Goal: Task Accomplishment & Management: Manage account settings

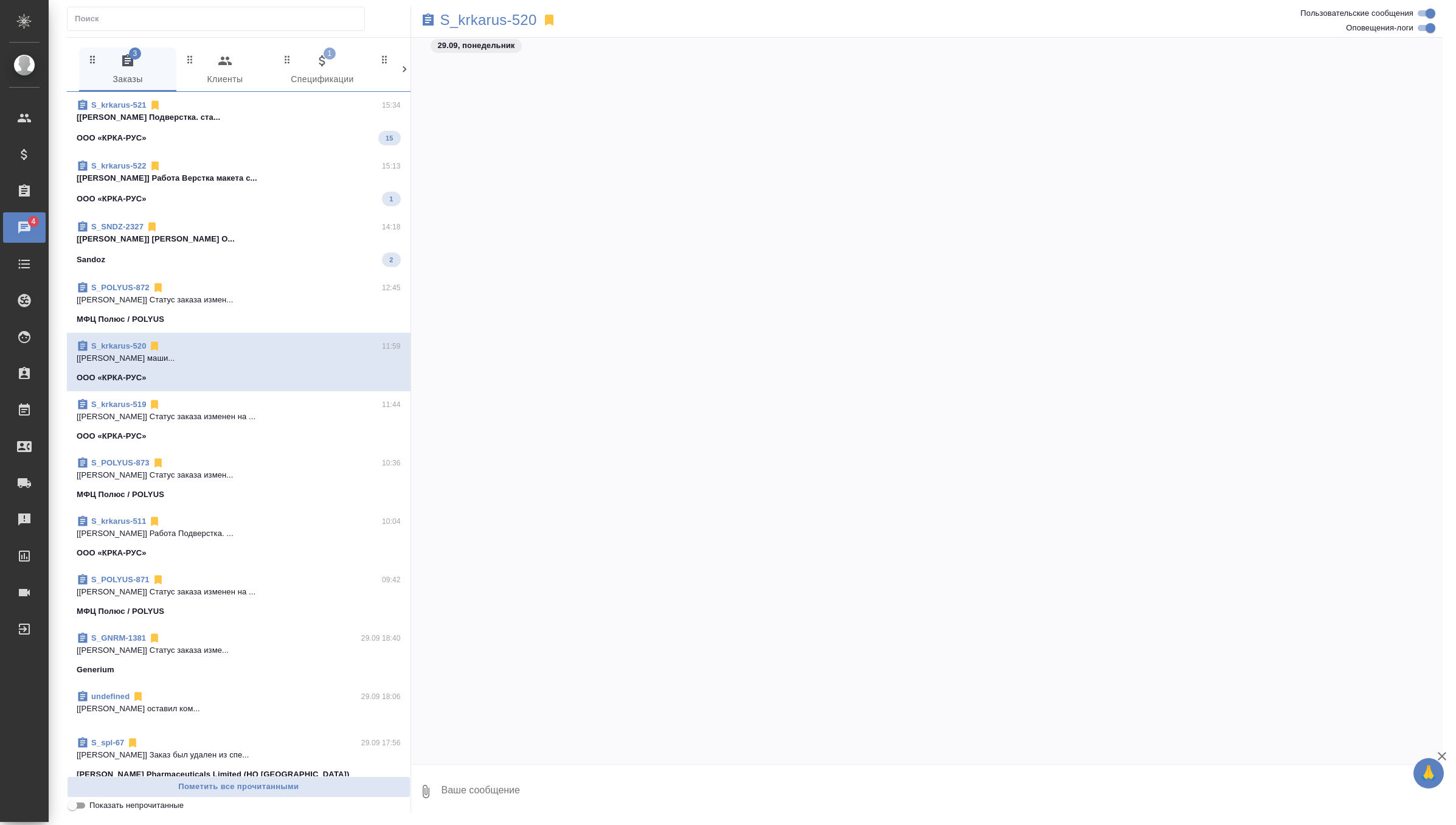
scroll to position [10392, 0]
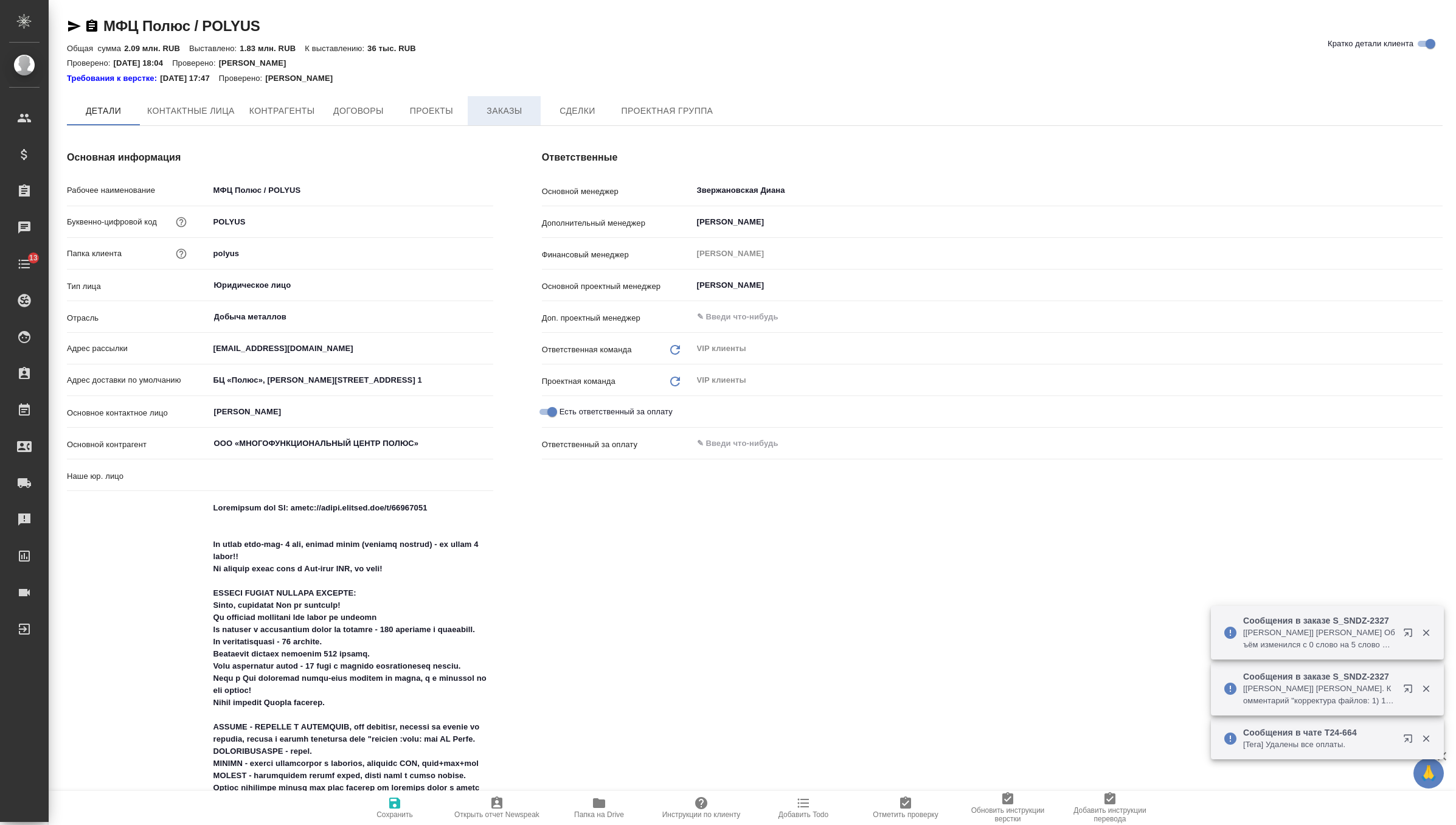
type input "(МБ) ООО "Монблан""
type textarea "x"
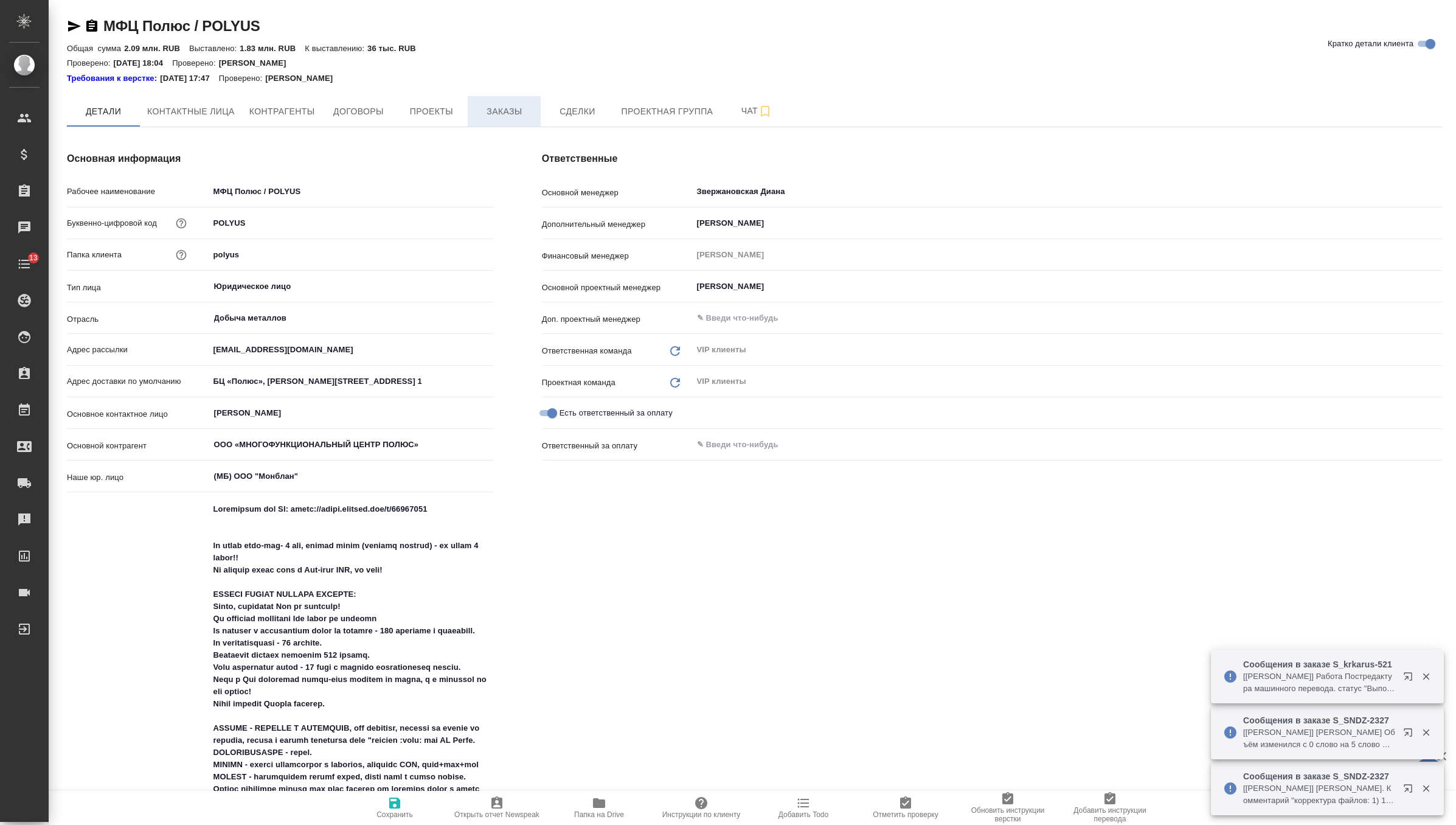
type textarea "x"
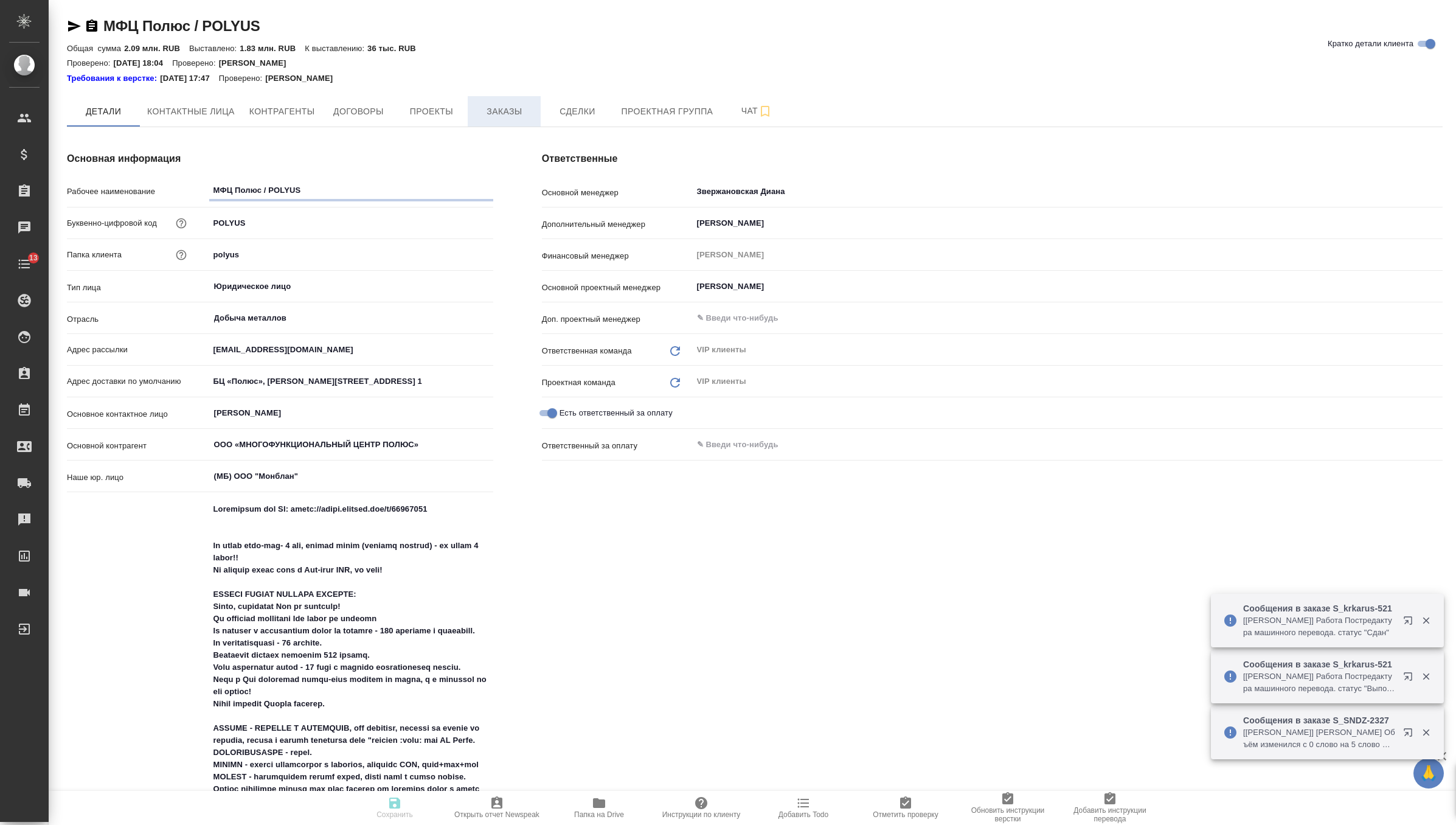
type textarea "x"
click at [521, 109] on span "Заказы" at bounding box center [504, 111] width 58 height 15
type textarea "x"
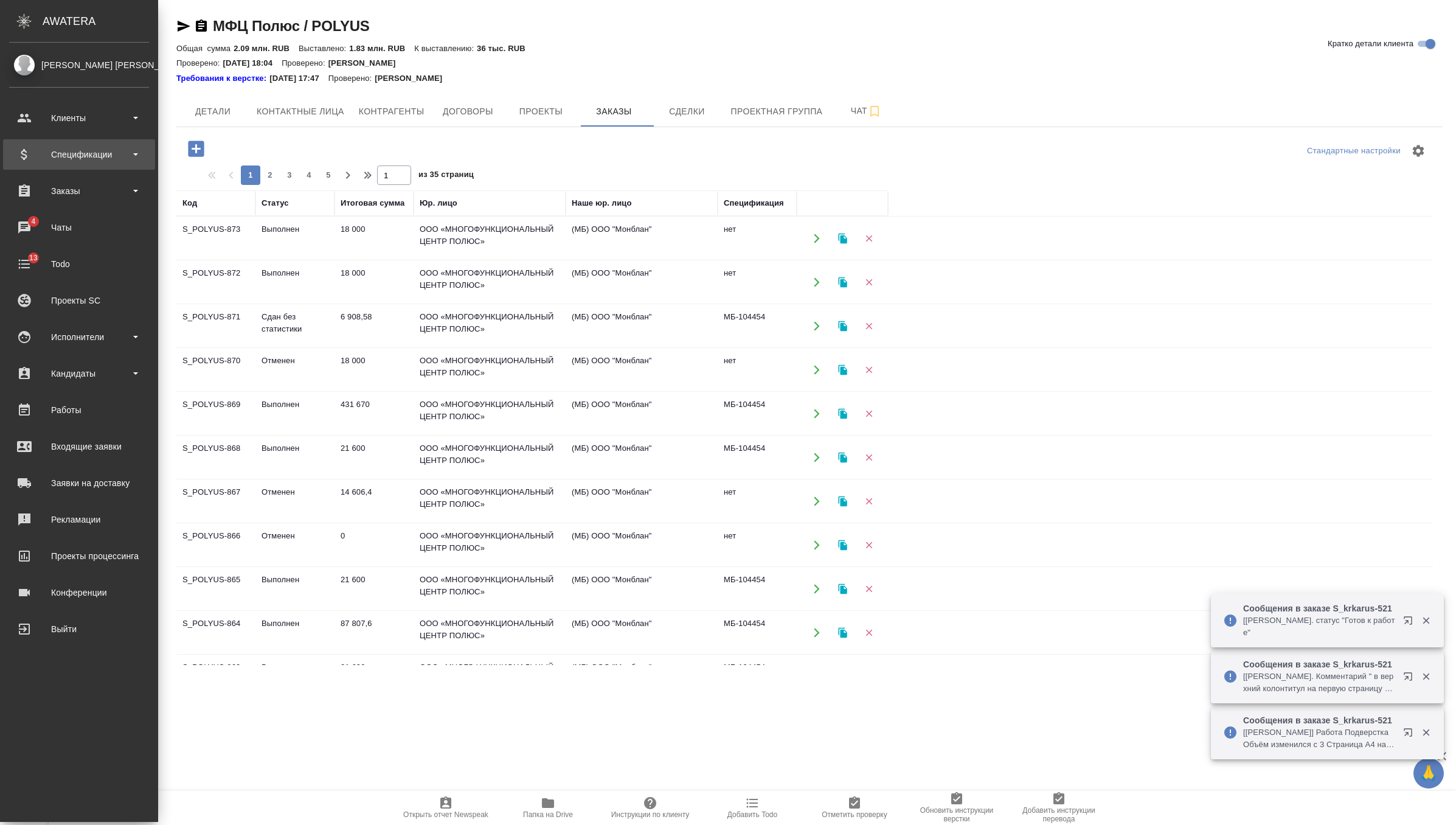
click at [62, 149] on div "Спецификации" at bounding box center [78, 154] width 140 height 19
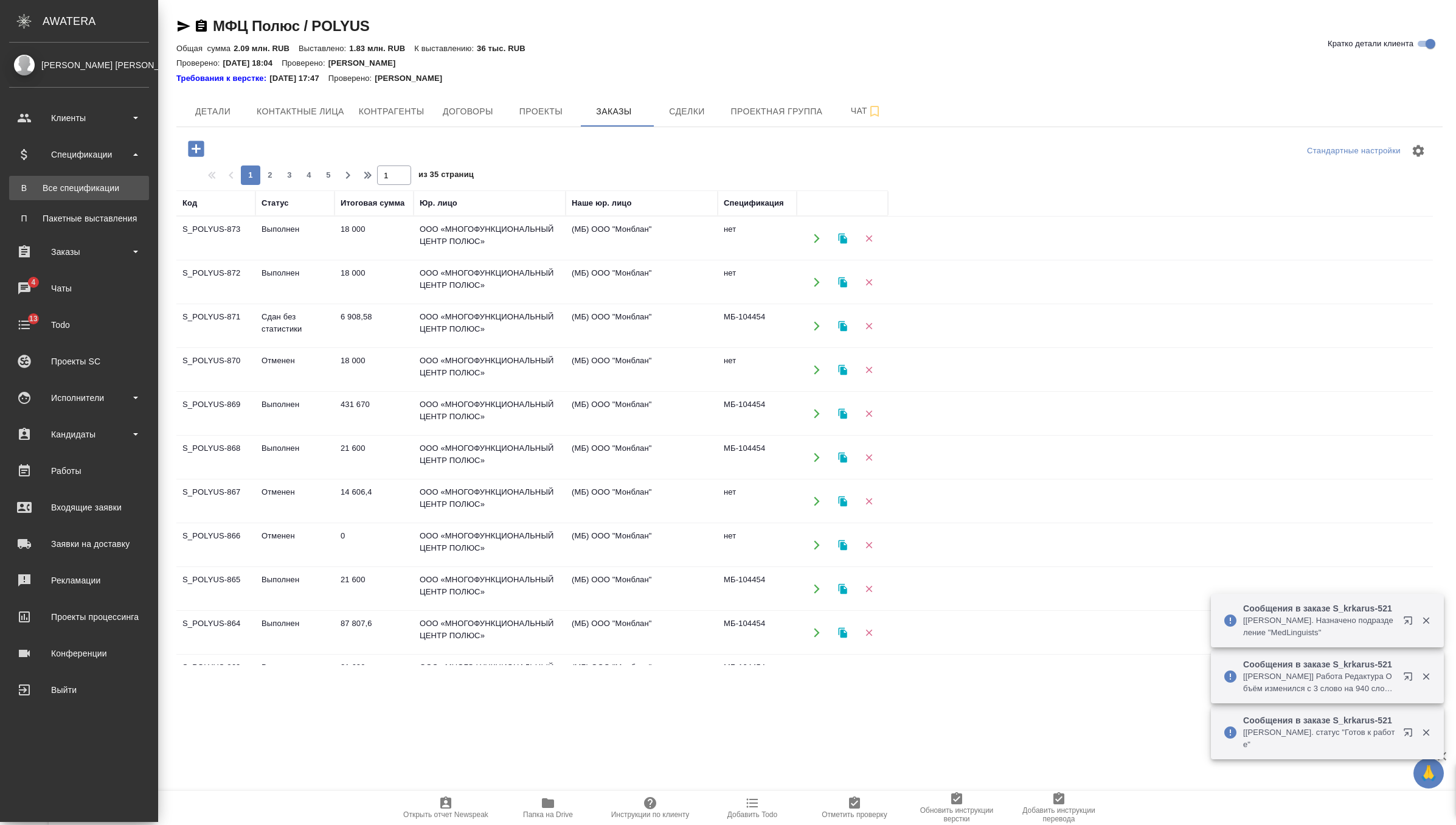
click at [77, 189] on div "Все спецификации" at bounding box center [79, 187] width 128 height 12
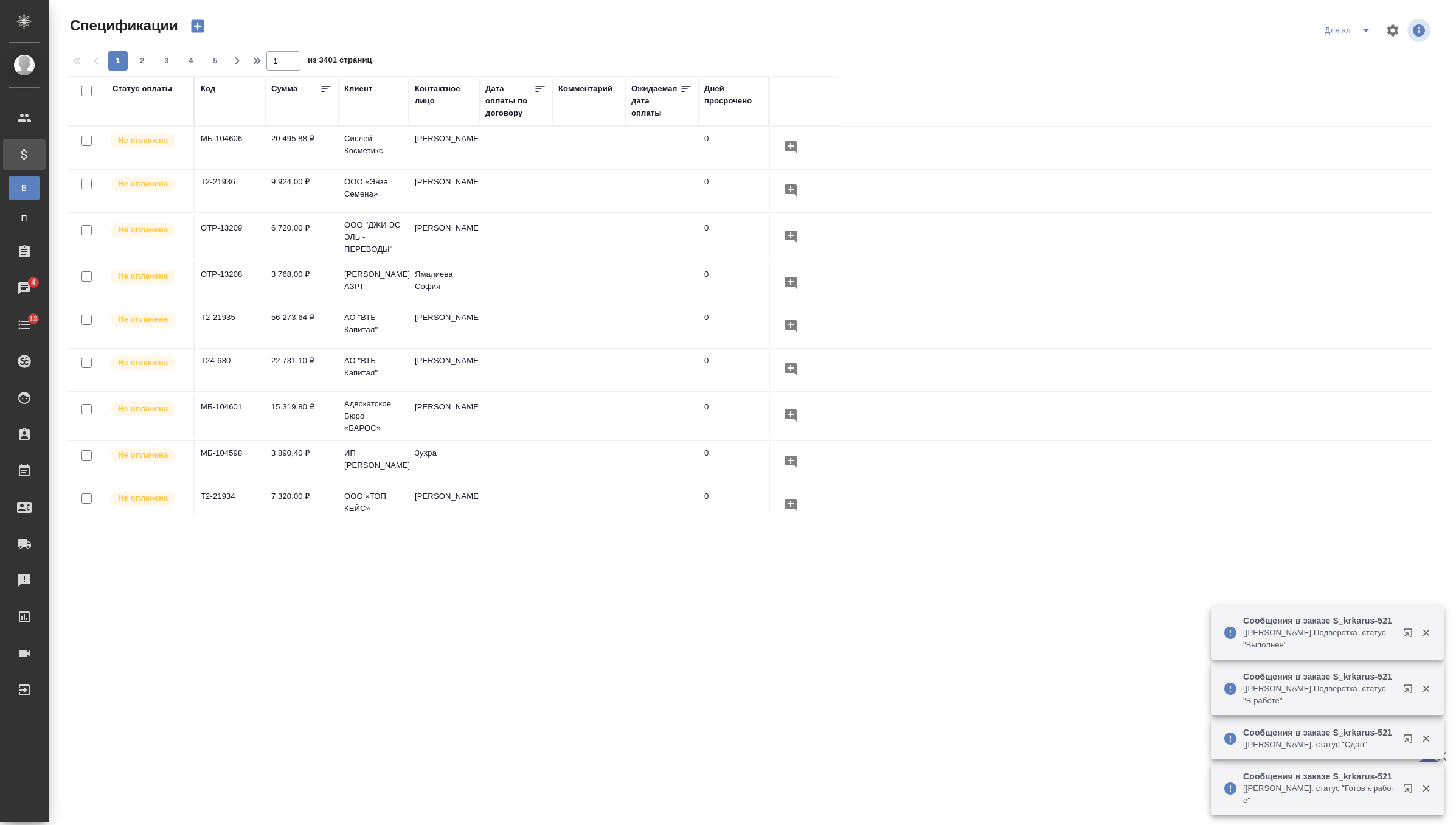
click at [364, 88] on div "Клиент" at bounding box center [358, 88] width 28 height 12
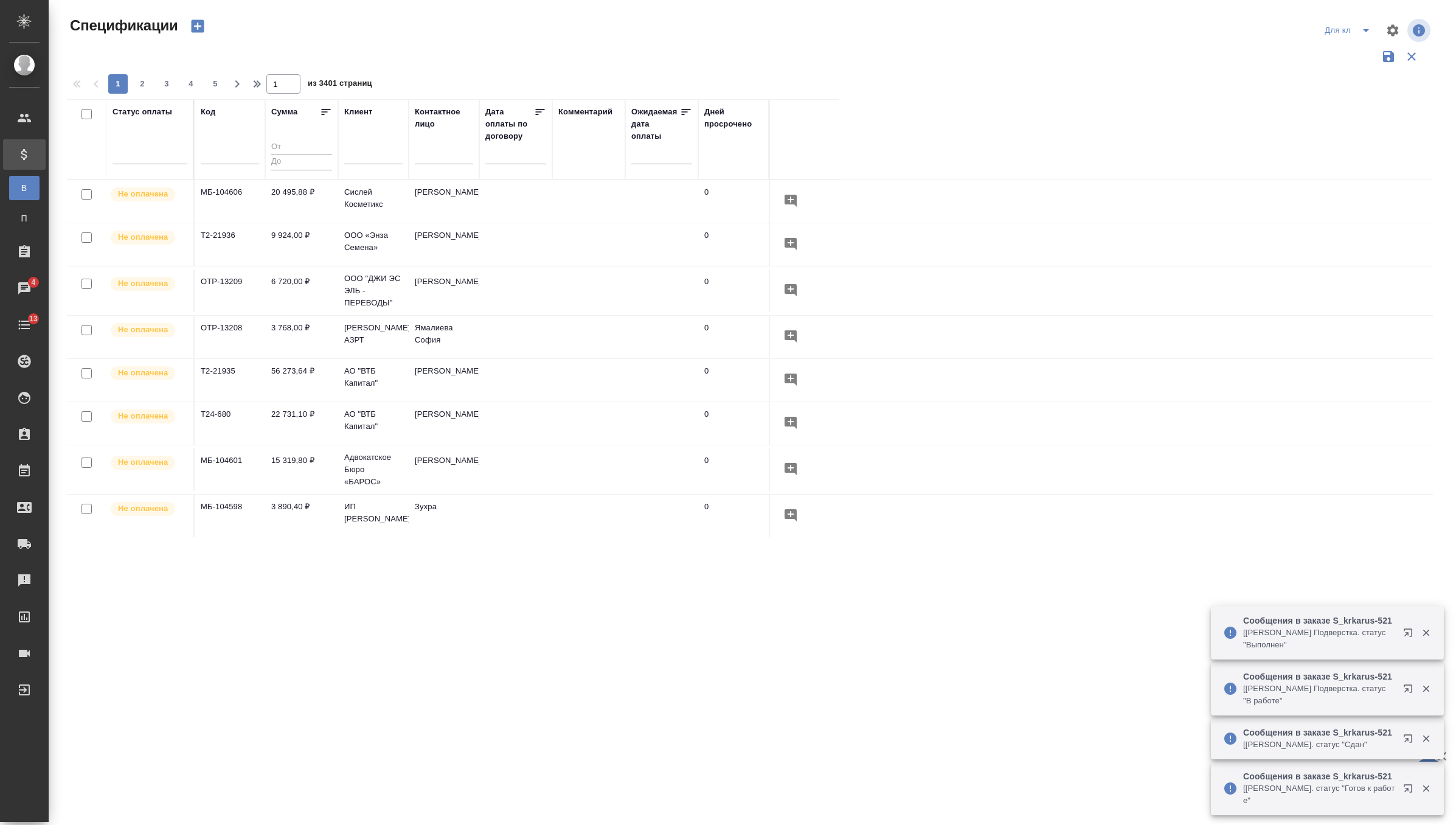
click at [362, 154] on input "text" at bounding box center [374, 156] width 58 height 15
type input "полюс"
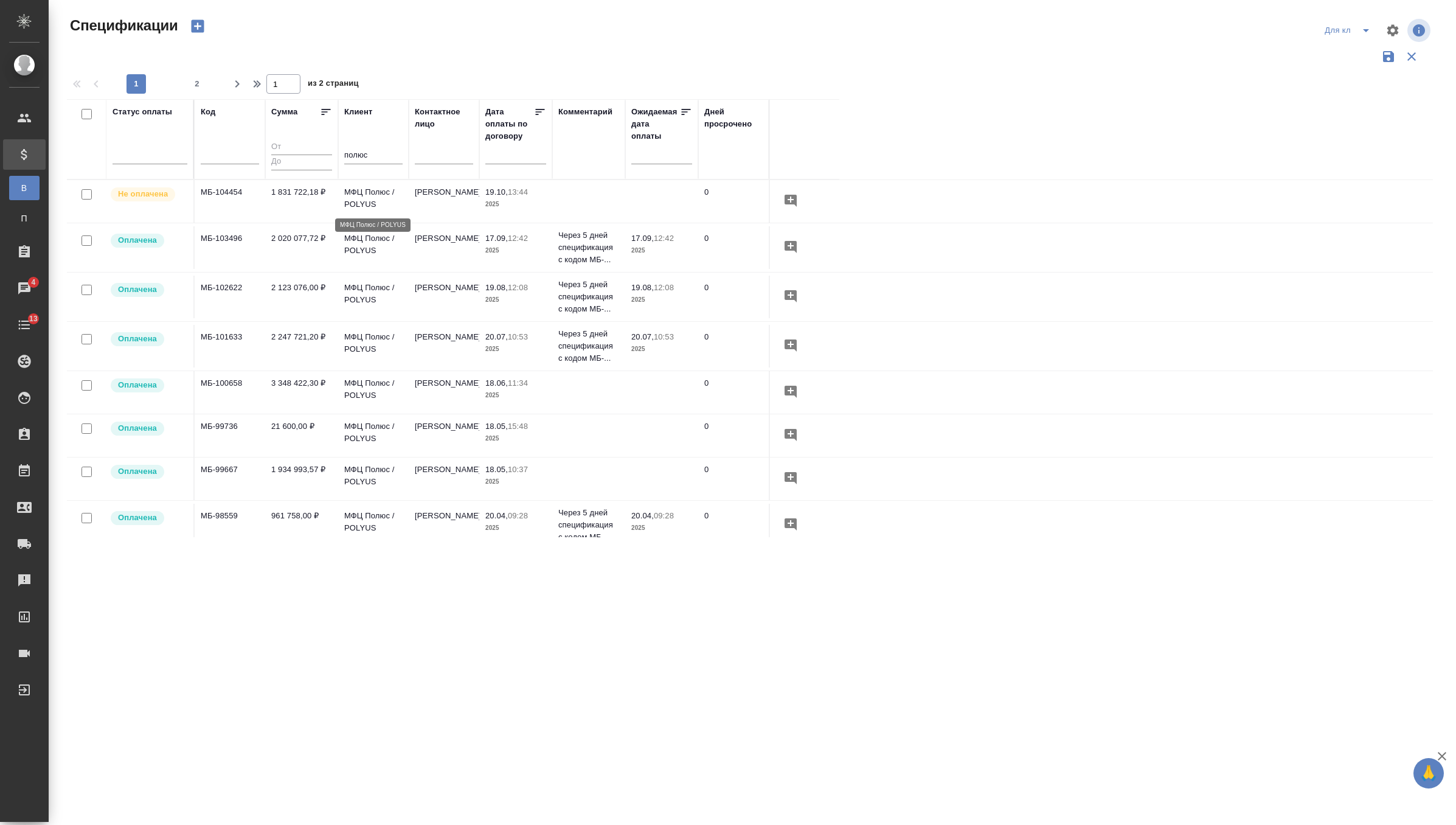
click at [387, 203] on p "МФЦ Полюс / POLYUS" at bounding box center [374, 199] width 58 height 24
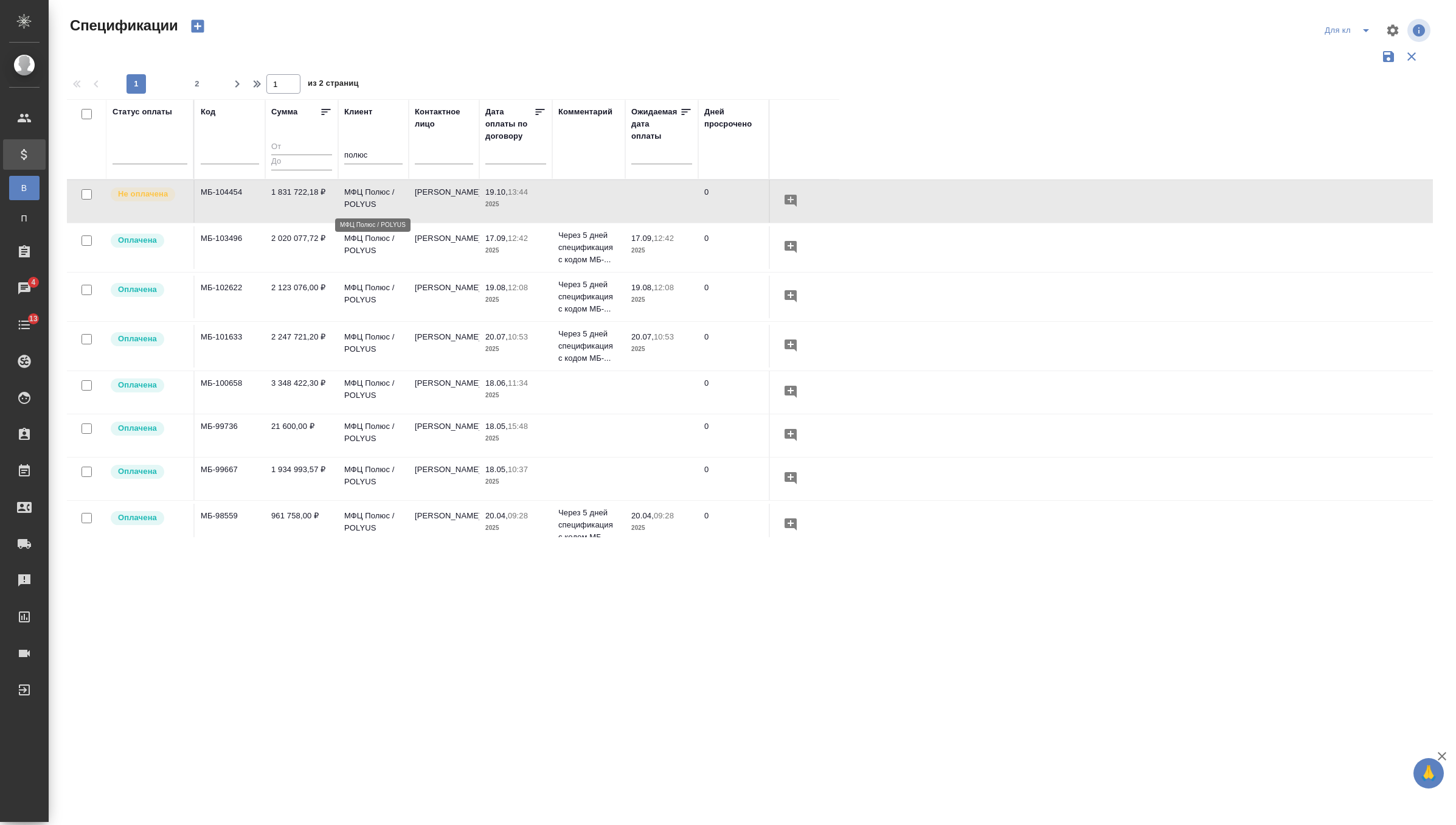
click at [387, 203] on p "МФЦ Полюс / POLYUS" at bounding box center [374, 199] width 58 height 24
click at [199, 28] on icon "button" at bounding box center [198, 27] width 13 height 13
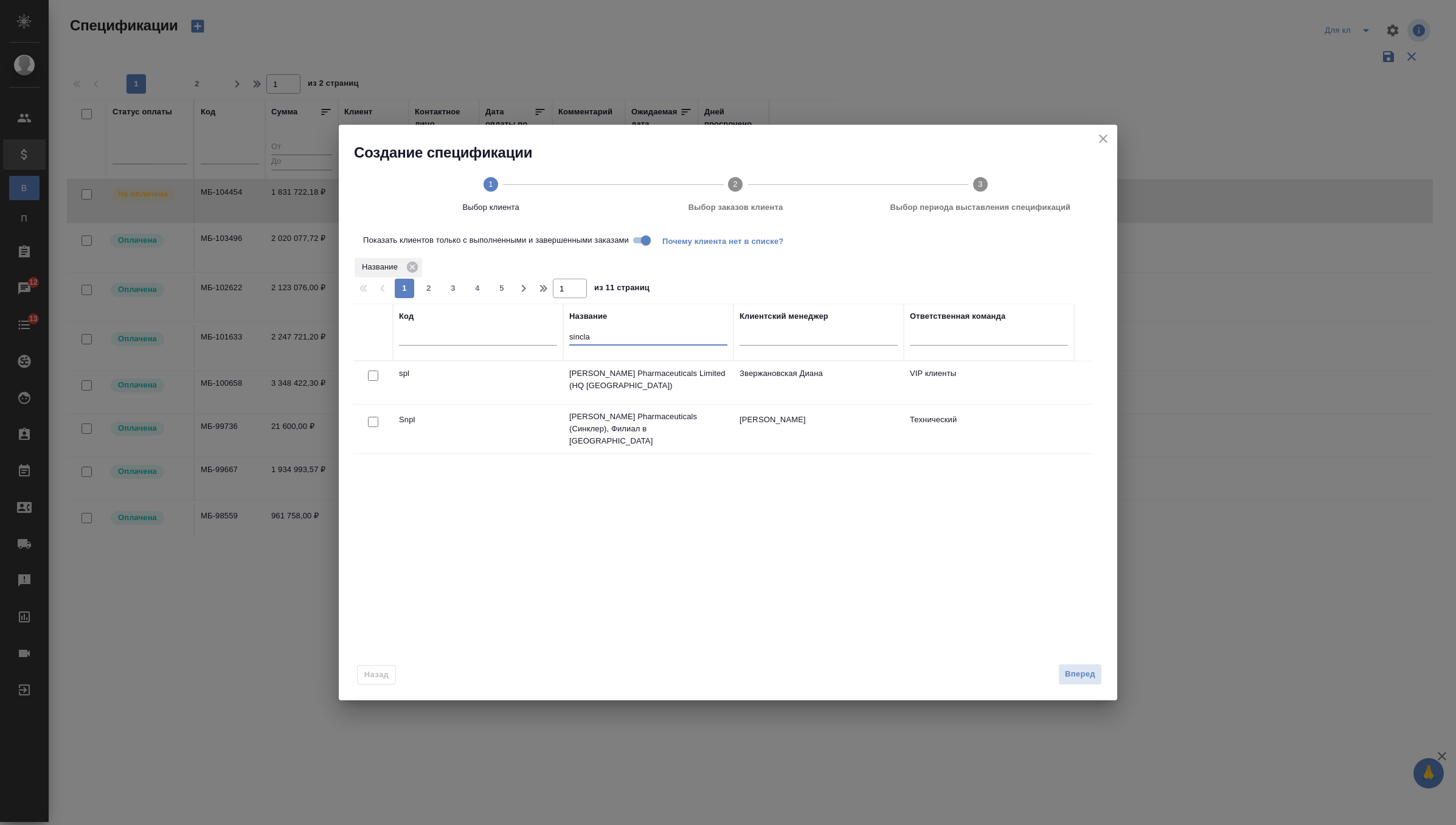
drag, startPoint x: 590, startPoint y: 341, endPoint x: 530, endPoint y: 342, distance: 60.0
click at [530, 342] on tr "Код Название sincla Клиентский менеджер Ответственная команда" at bounding box center [713, 332] width 721 height 57
click at [579, 337] on input "sincla" at bounding box center [648, 337] width 158 height 15
type input "крка"
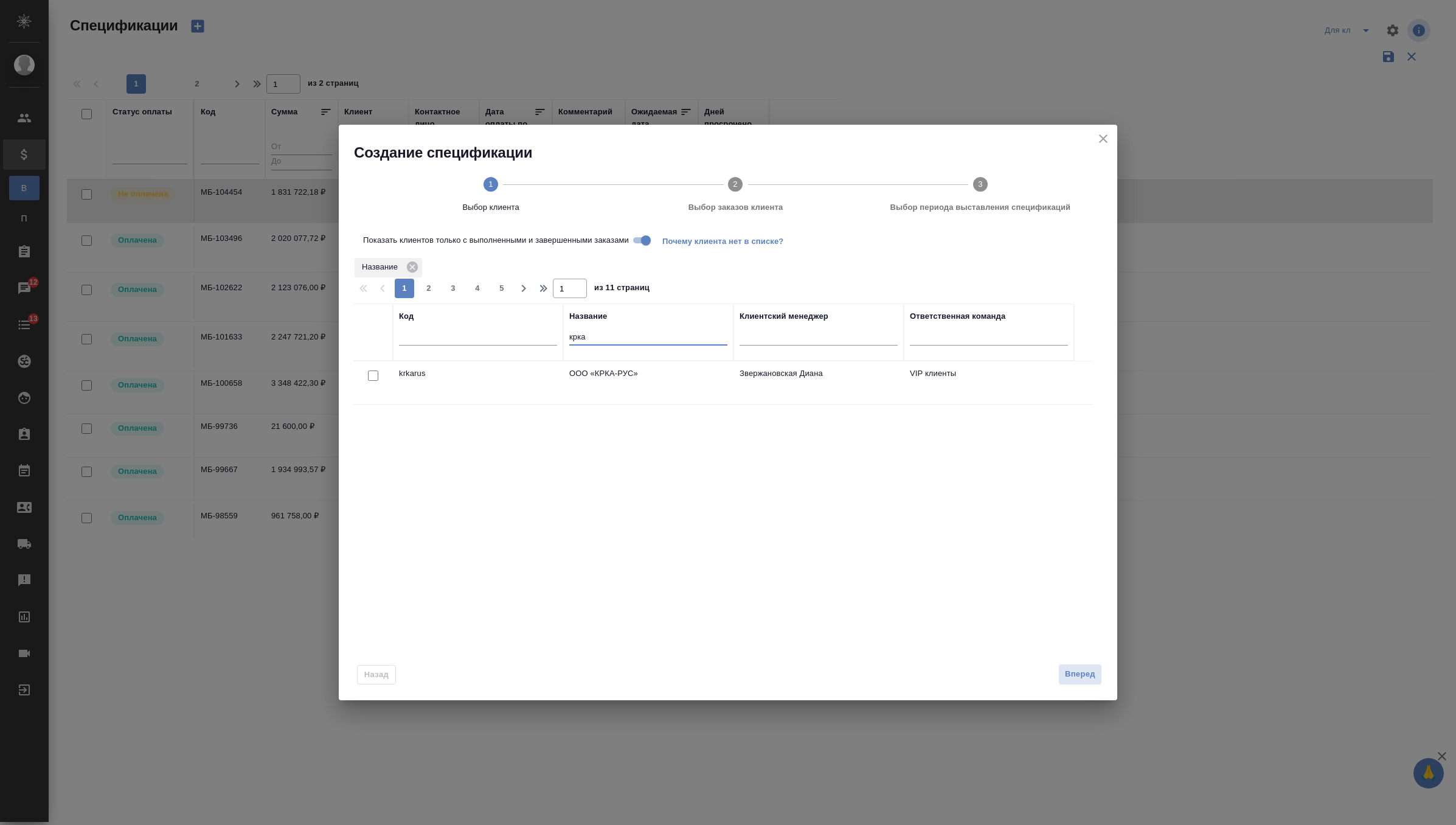
click at [376, 371] on input "checkbox" at bounding box center [373, 375] width 10 height 10
checkbox input "true"
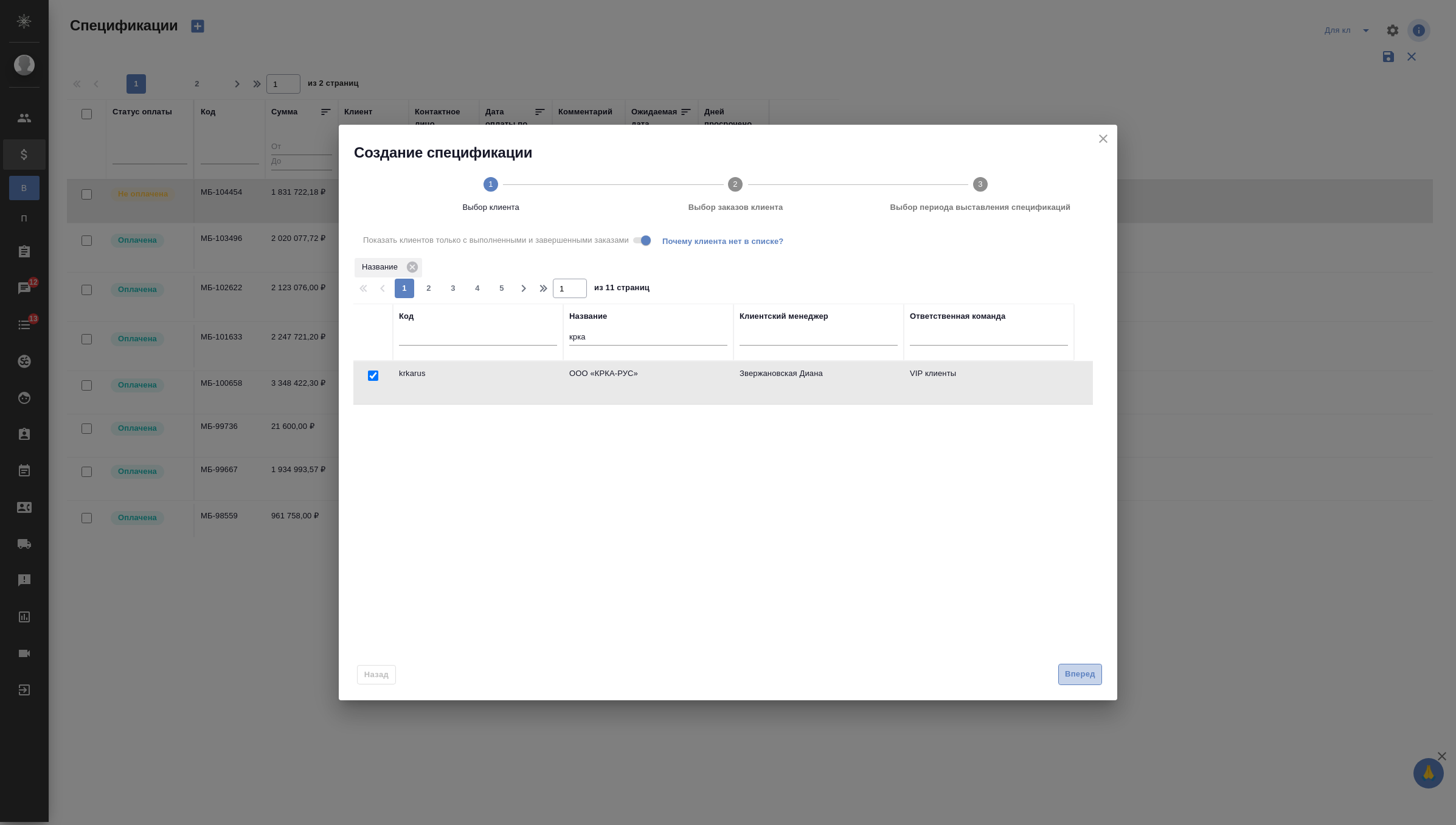
click at [1092, 677] on span "Вперед" at bounding box center [1080, 674] width 31 height 14
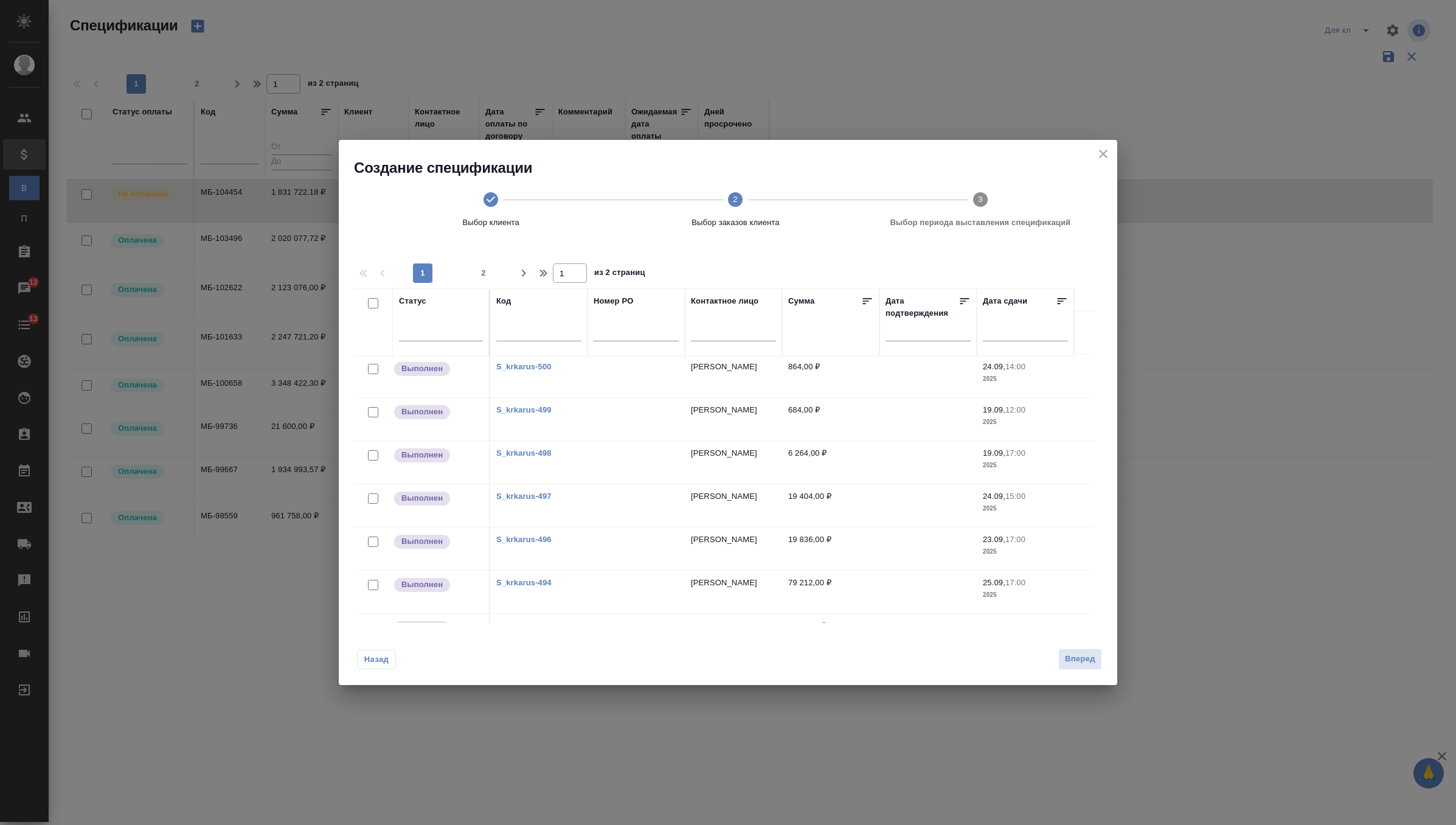
scroll to position [809, 0]
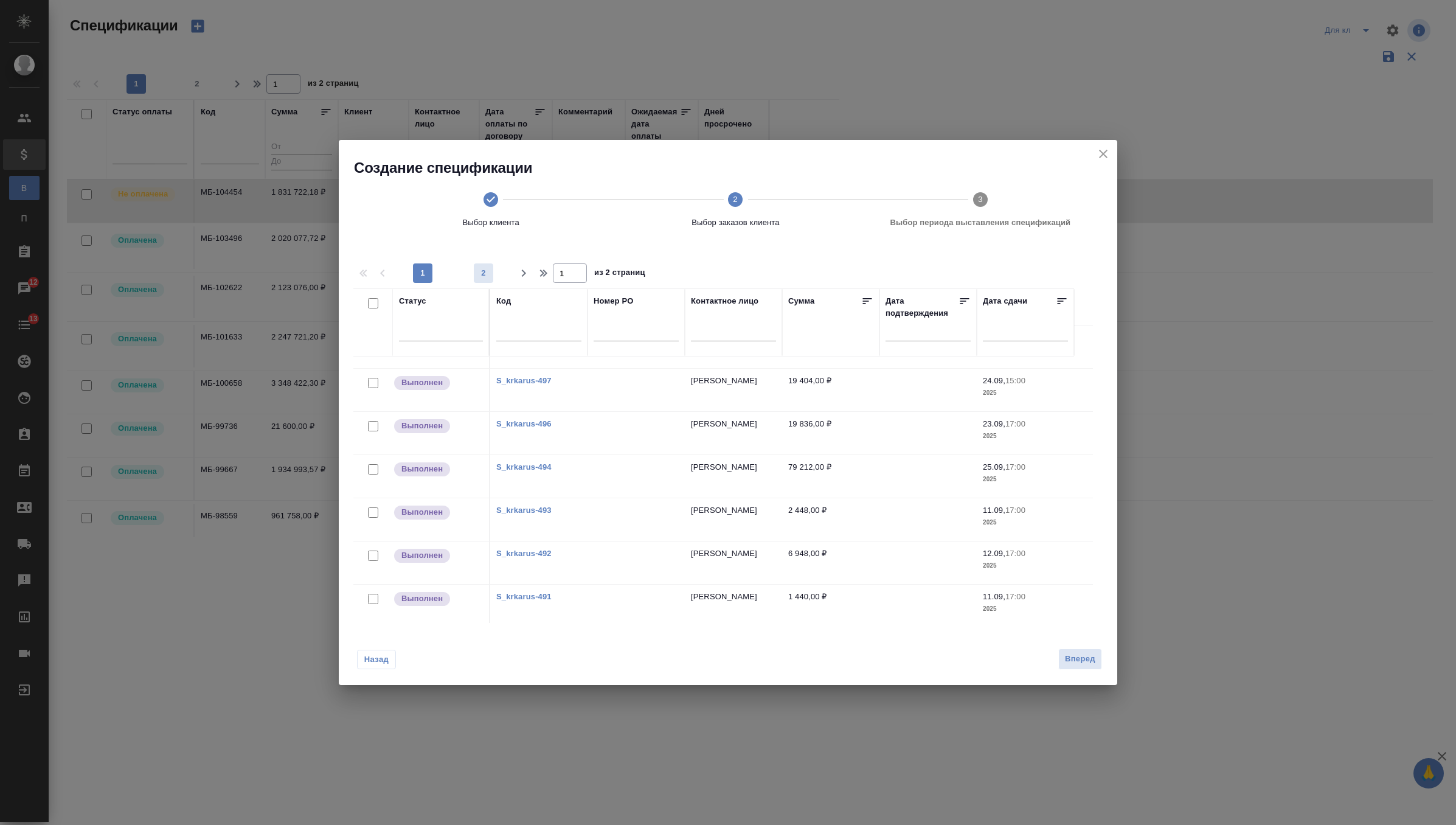
click at [479, 274] on span "2" at bounding box center [483, 273] width 19 height 12
type input "2"
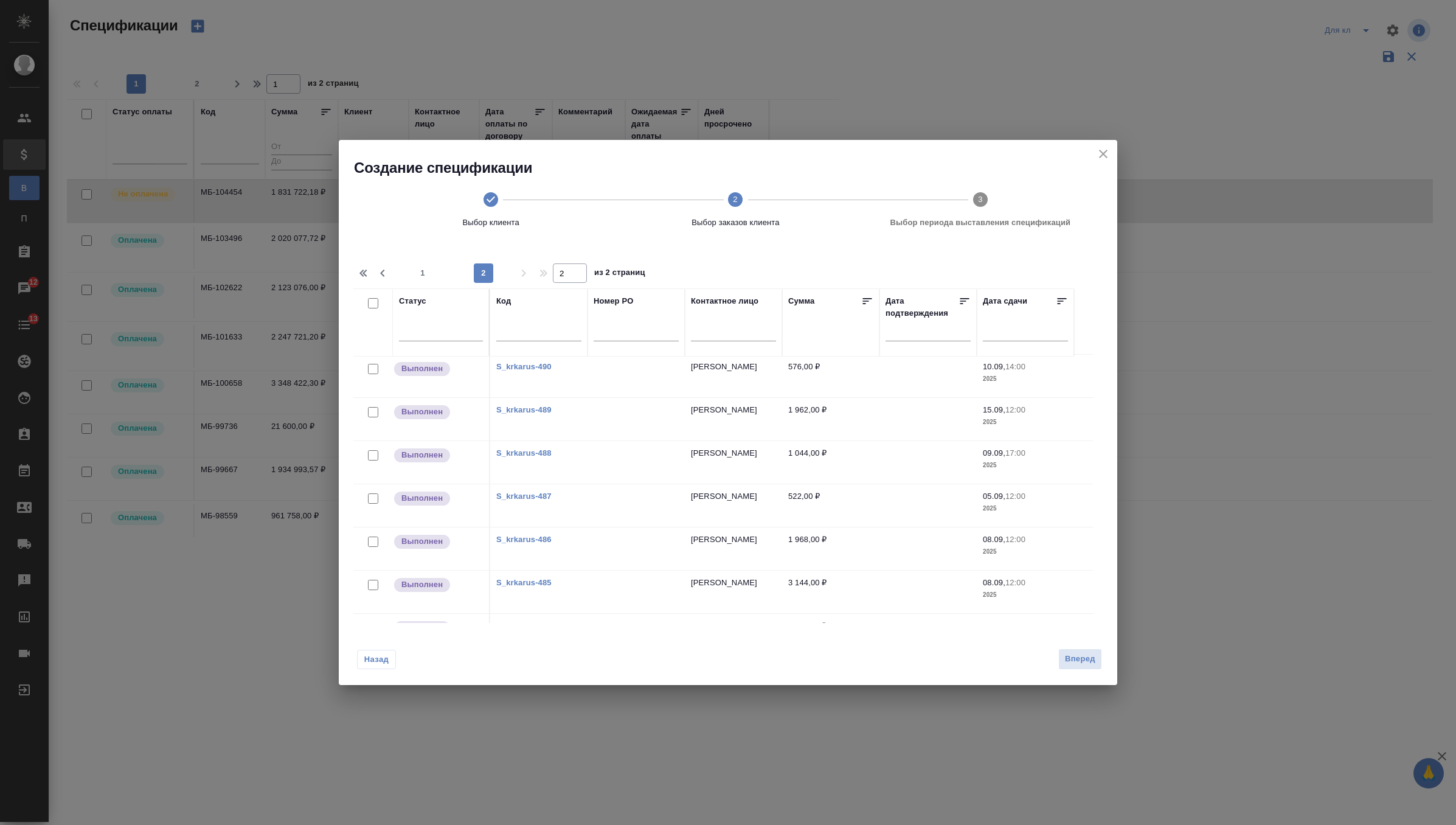
scroll to position [0, 0]
click at [371, 299] on input "checkbox" at bounding box center [373, 303] width 10 height 10
checkbox input "true"
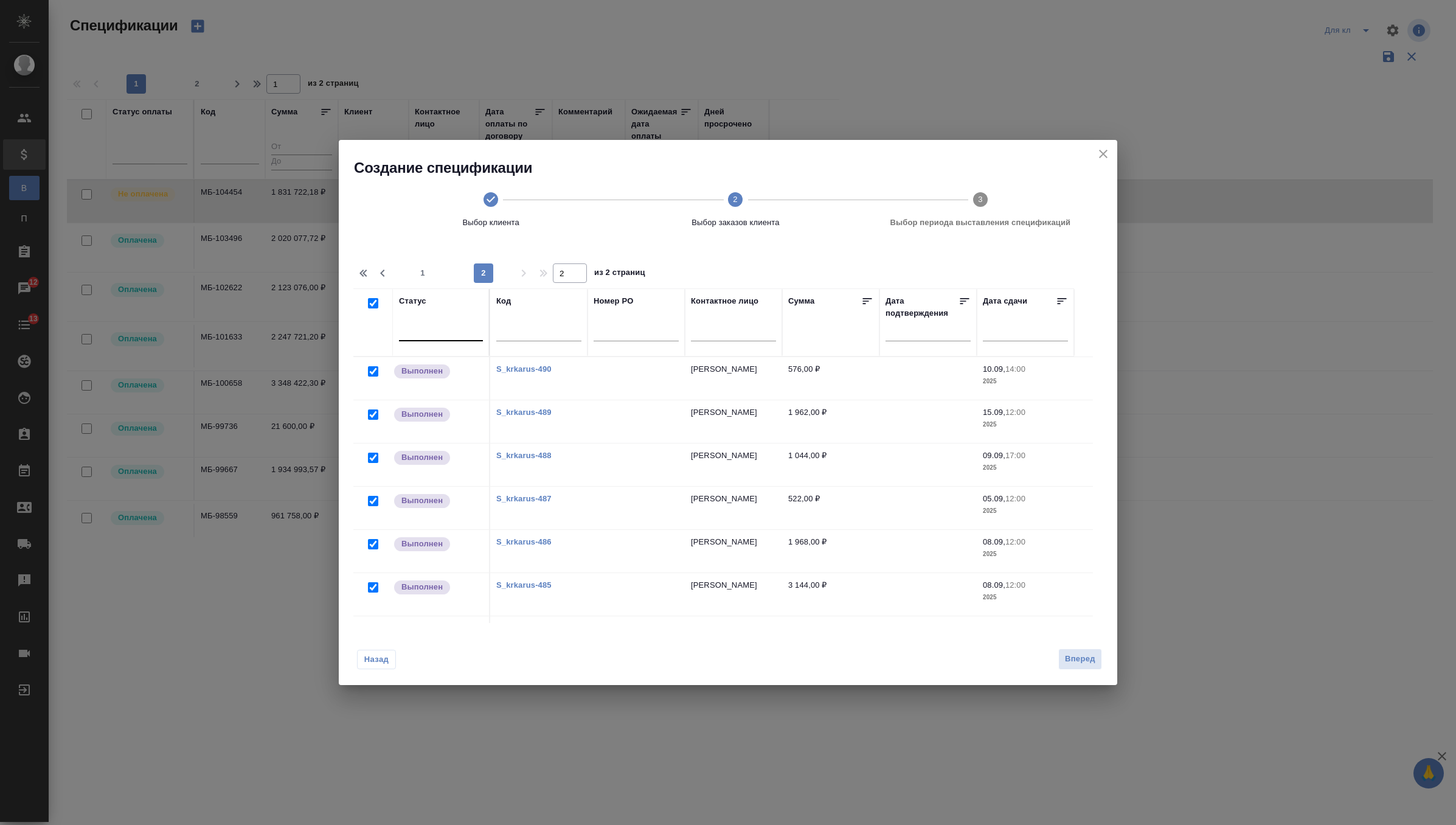
checkbox input "true"
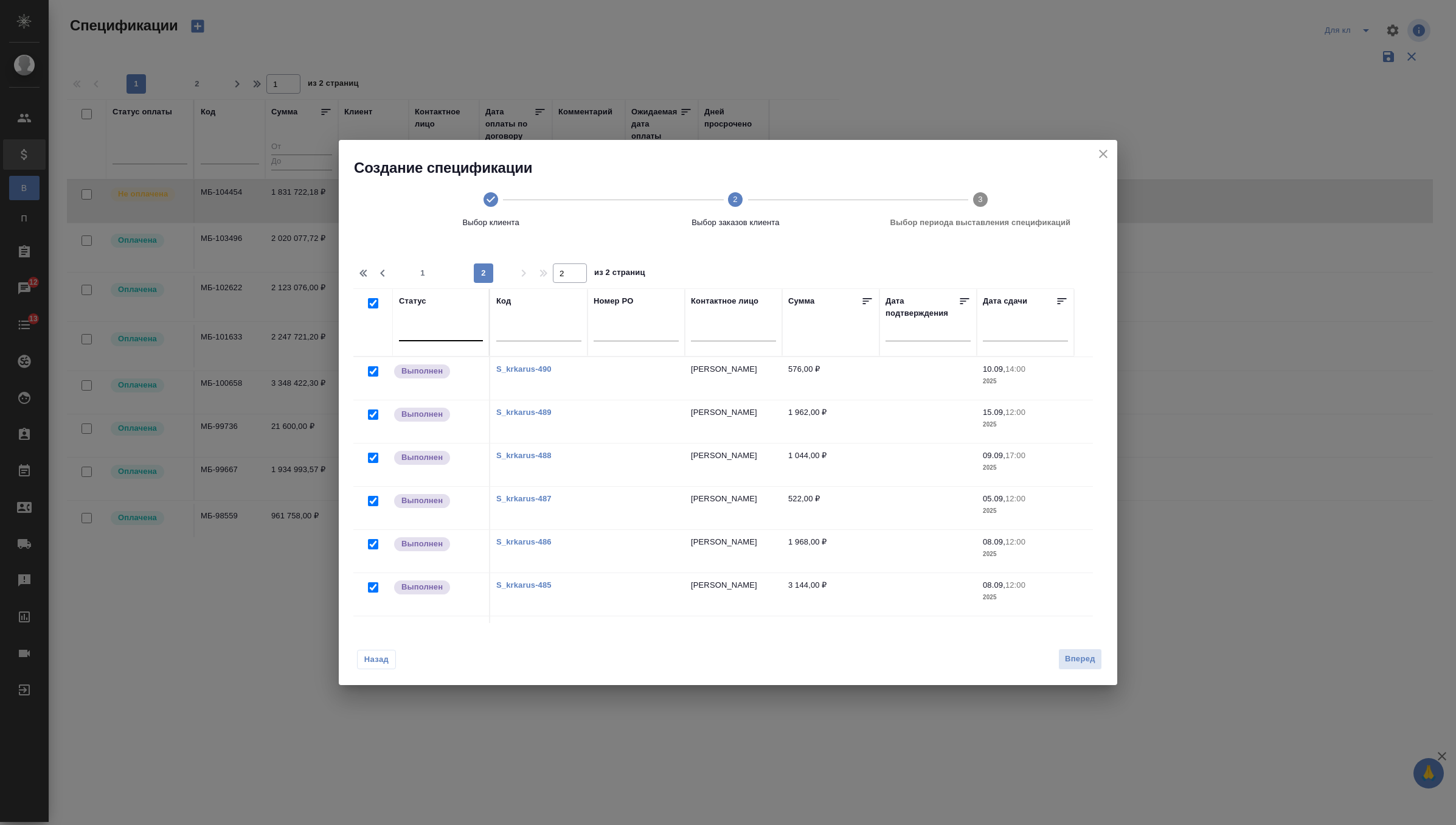
checkbox input "true"
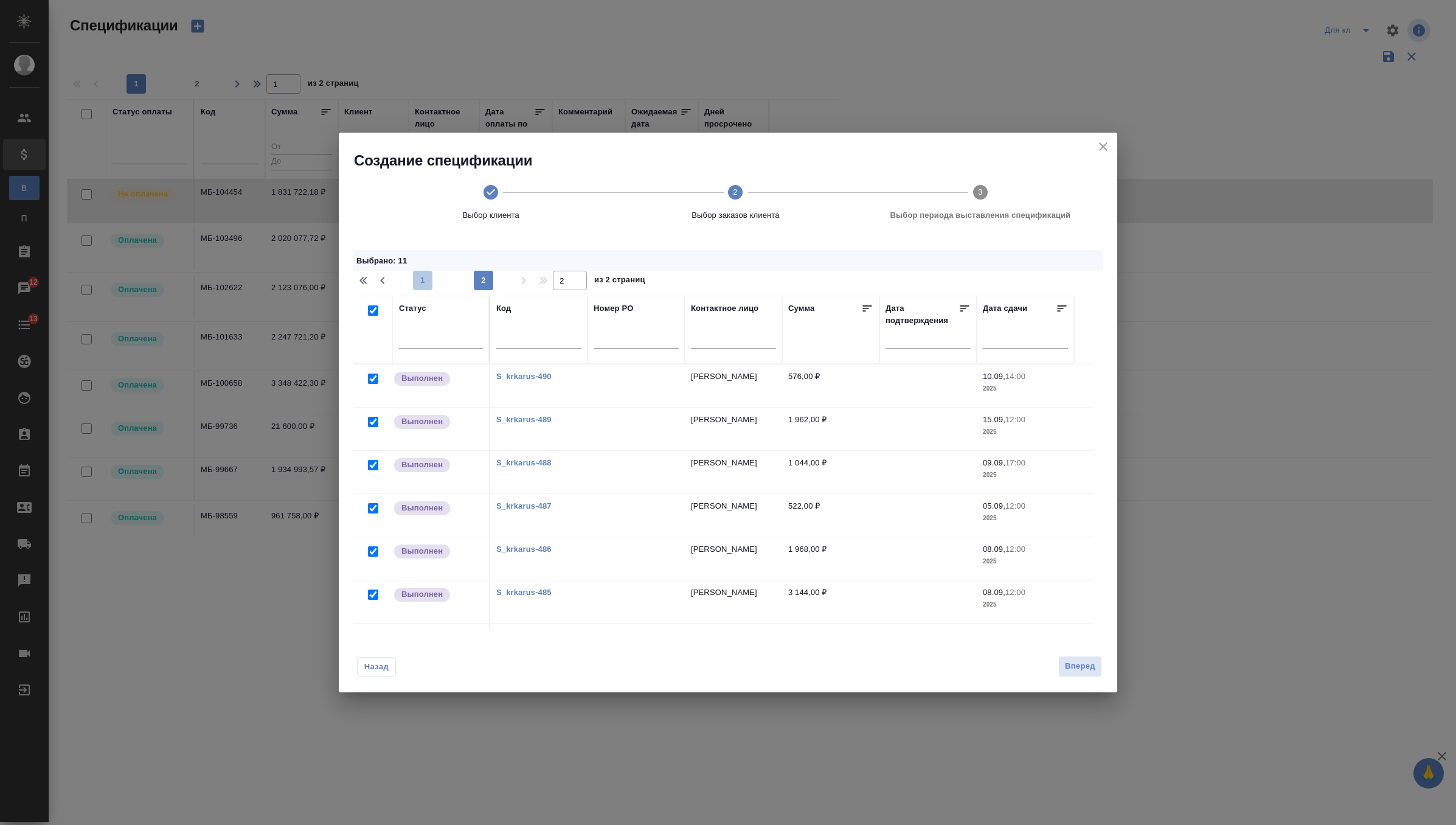
click at [420, 280] on span "1" at bounding box center [423, 280] width 19 height 12
type input "1"
checkbox input "false"
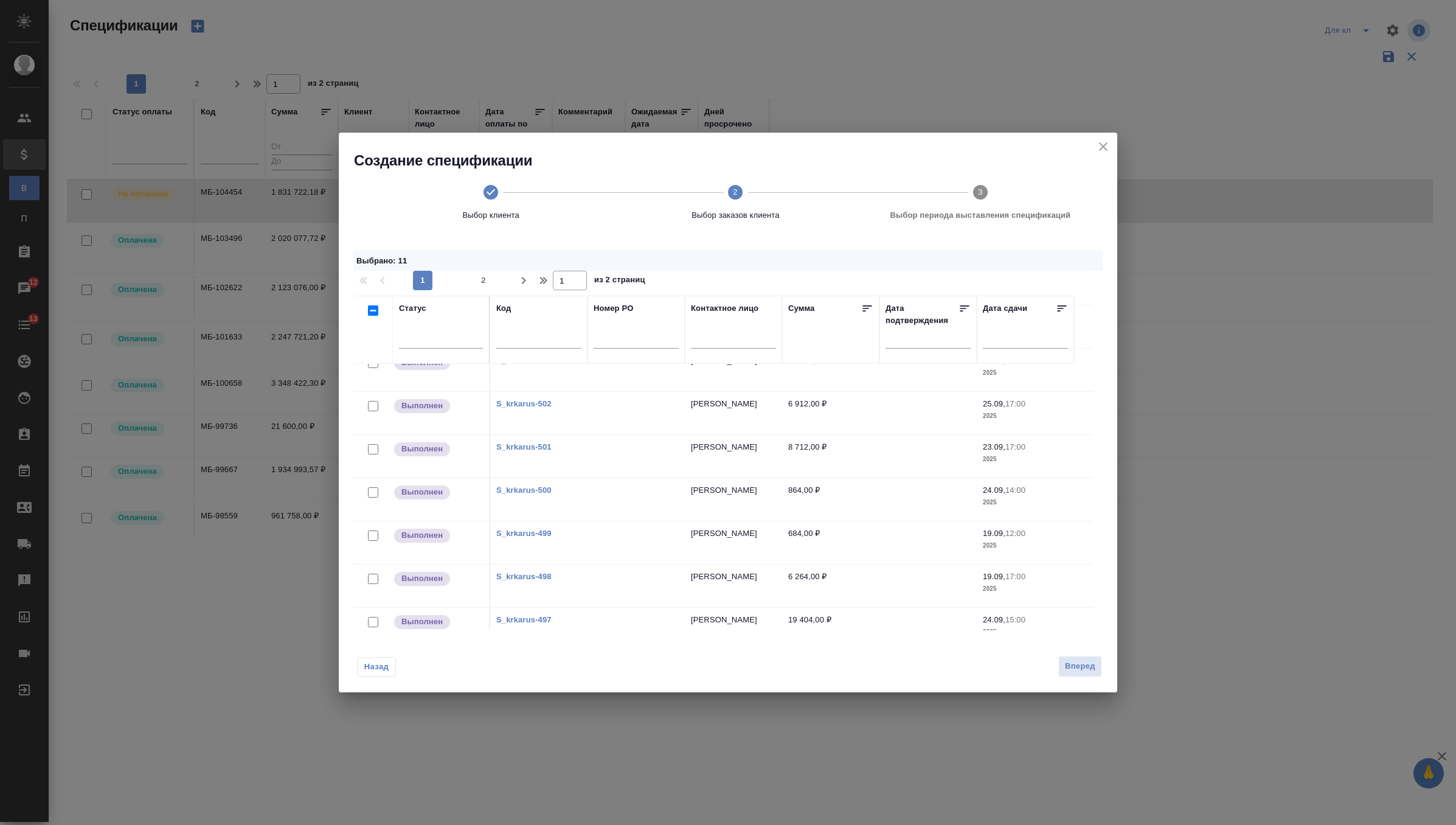
scroll to position [809, 0]
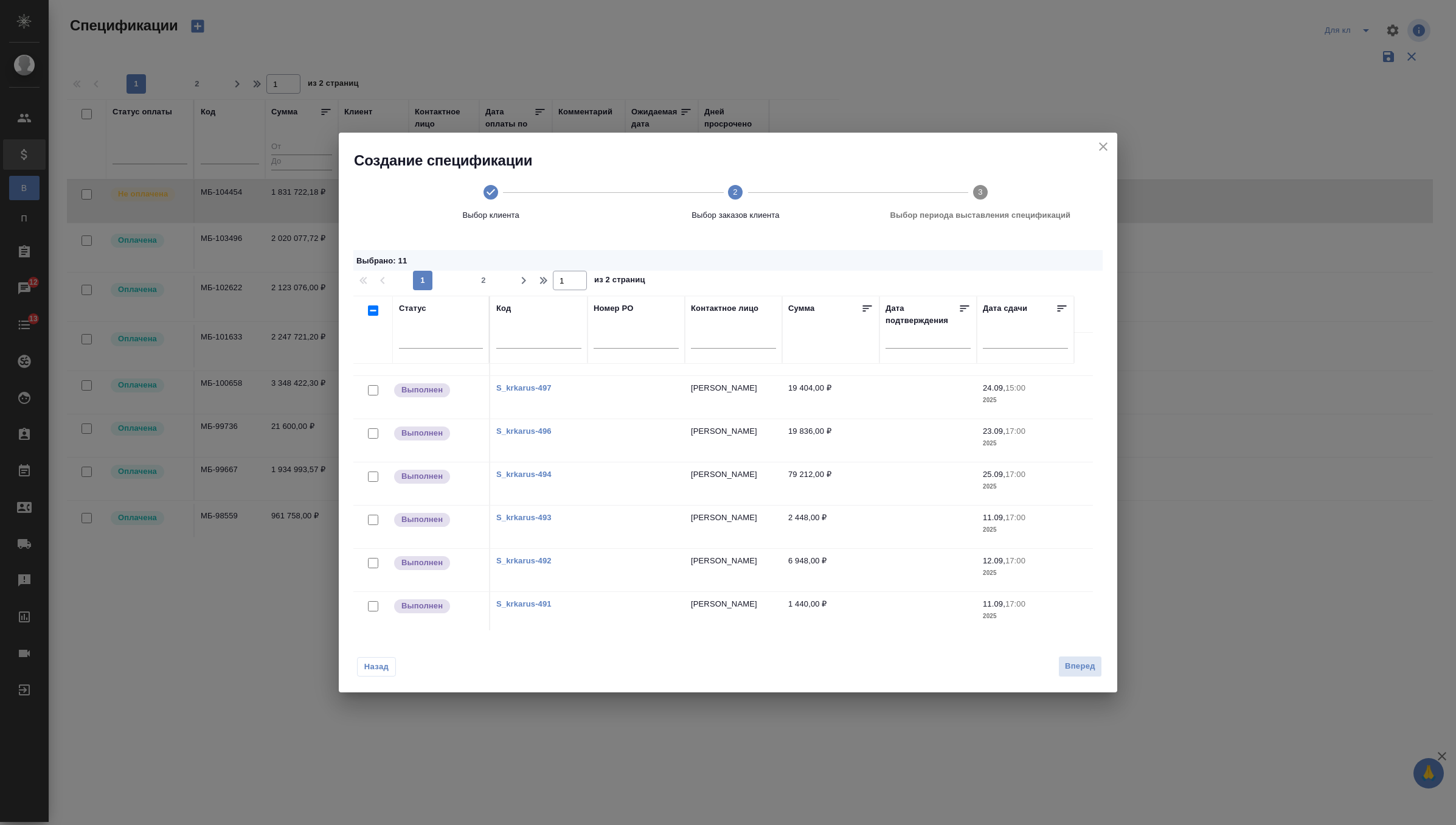
click at [371, 601] on input "checkbox" at bounding box center [373, 606] width 10 height 10
checkbox input "true"
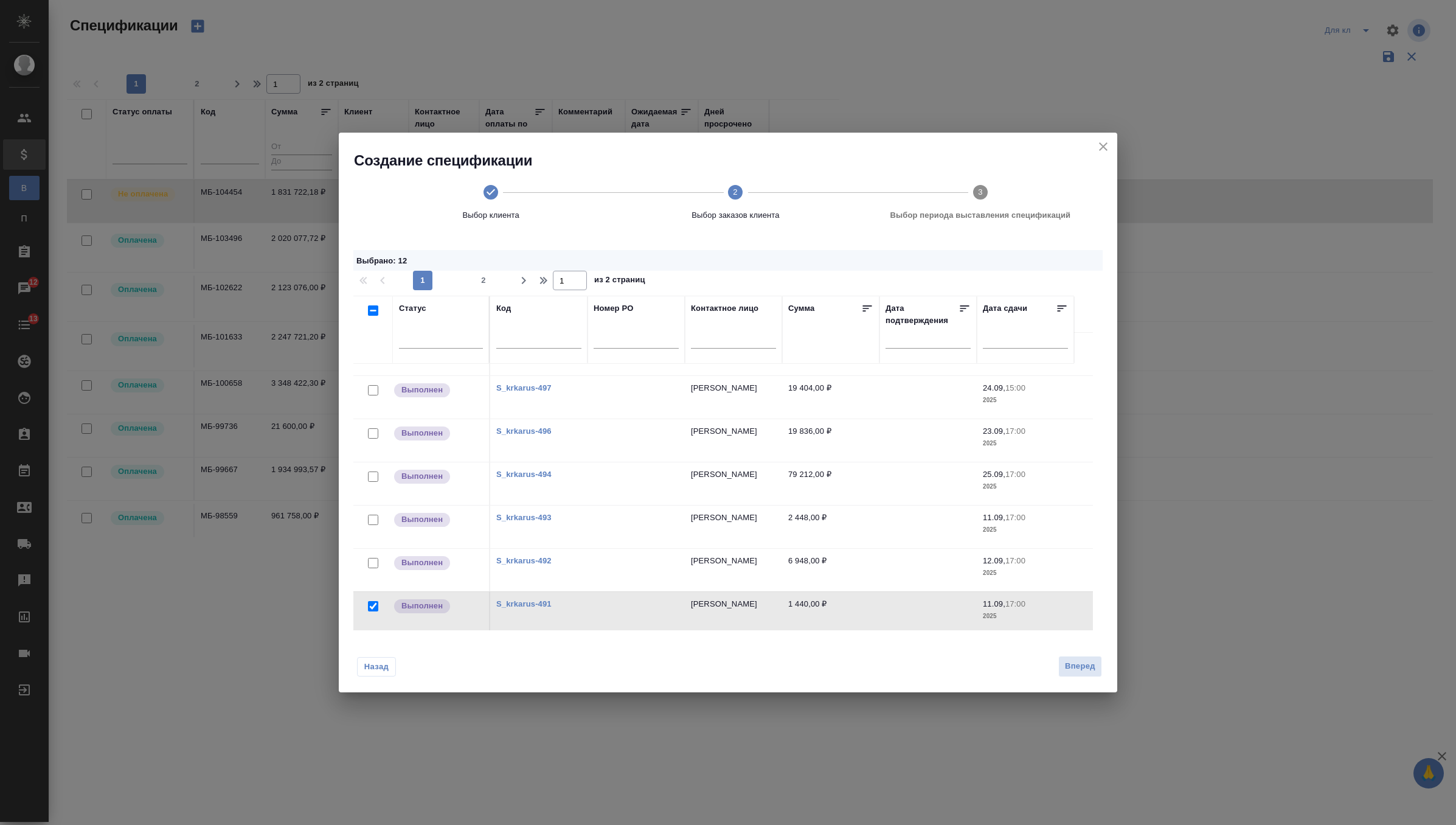
click at [374, 558] on input "checkbox" at bounding box center [373, 563] width 10 height 10
checkbox input "true"
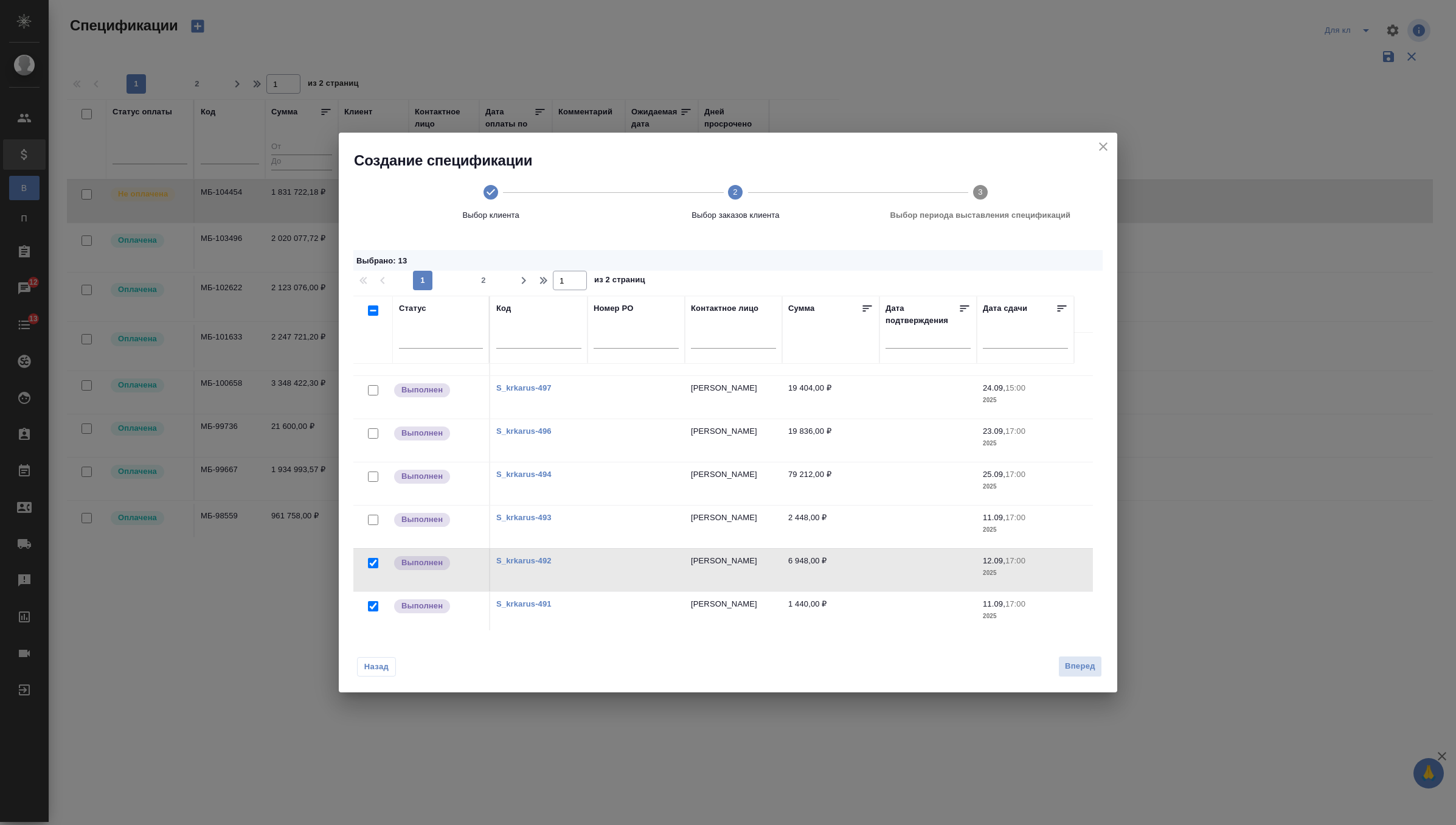
click at [375, 515] on input "checkbox" at bounding box center [373, 520] width 10 height 10
checkbox input "true"
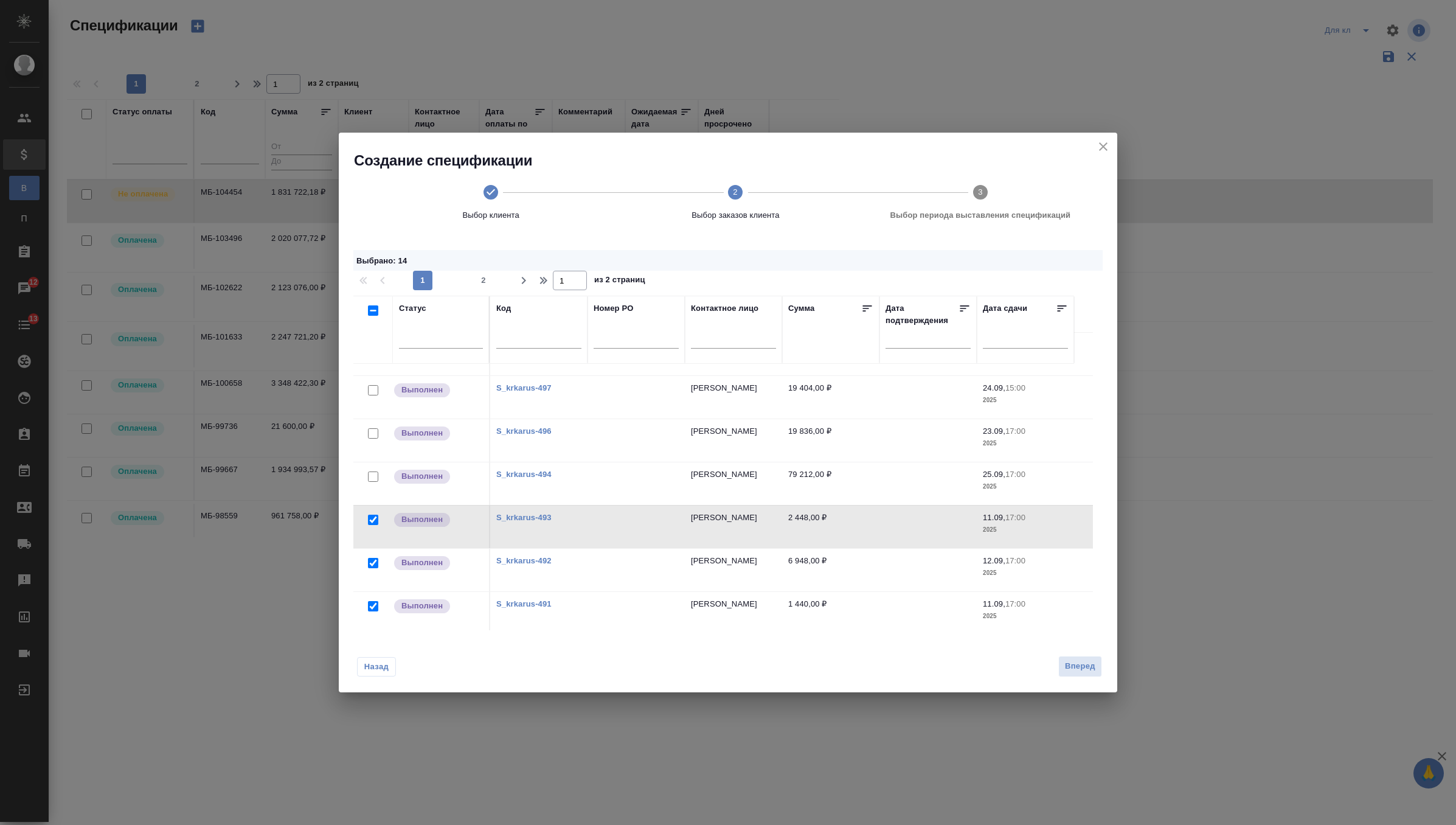
drag, startPoint x: 372, startPoint y: 472, endPoint x: 373, endPoint y: 430, distance: 42.0
click at [372, 472] on input "checkbox" at bounding box center [373, 476] width 10 height 10
checkbox input "true"
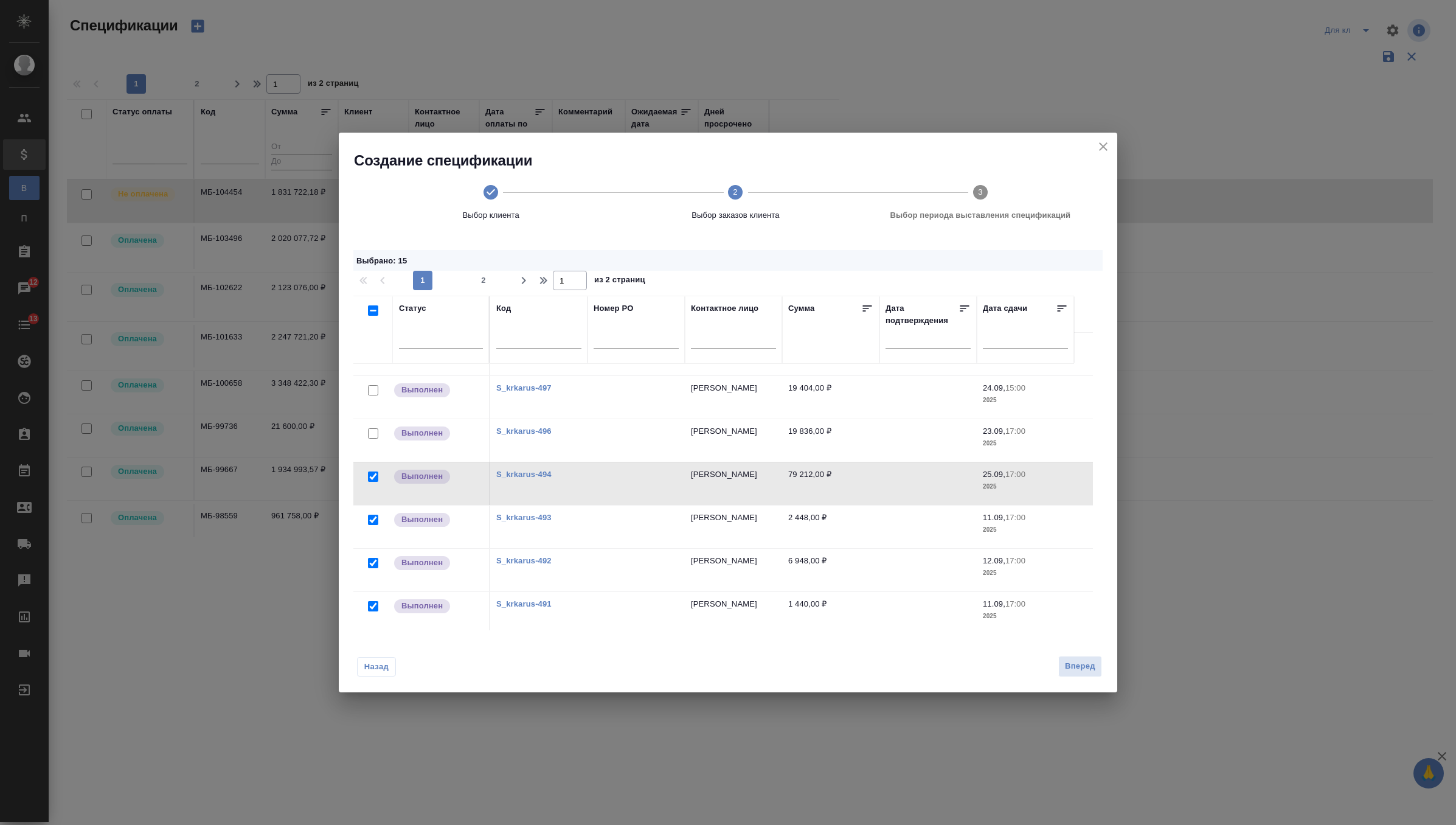
click at [373, 430] on input "checkbox" at bounding box center [373, 433] width 10 height 10
checkbox input "true"
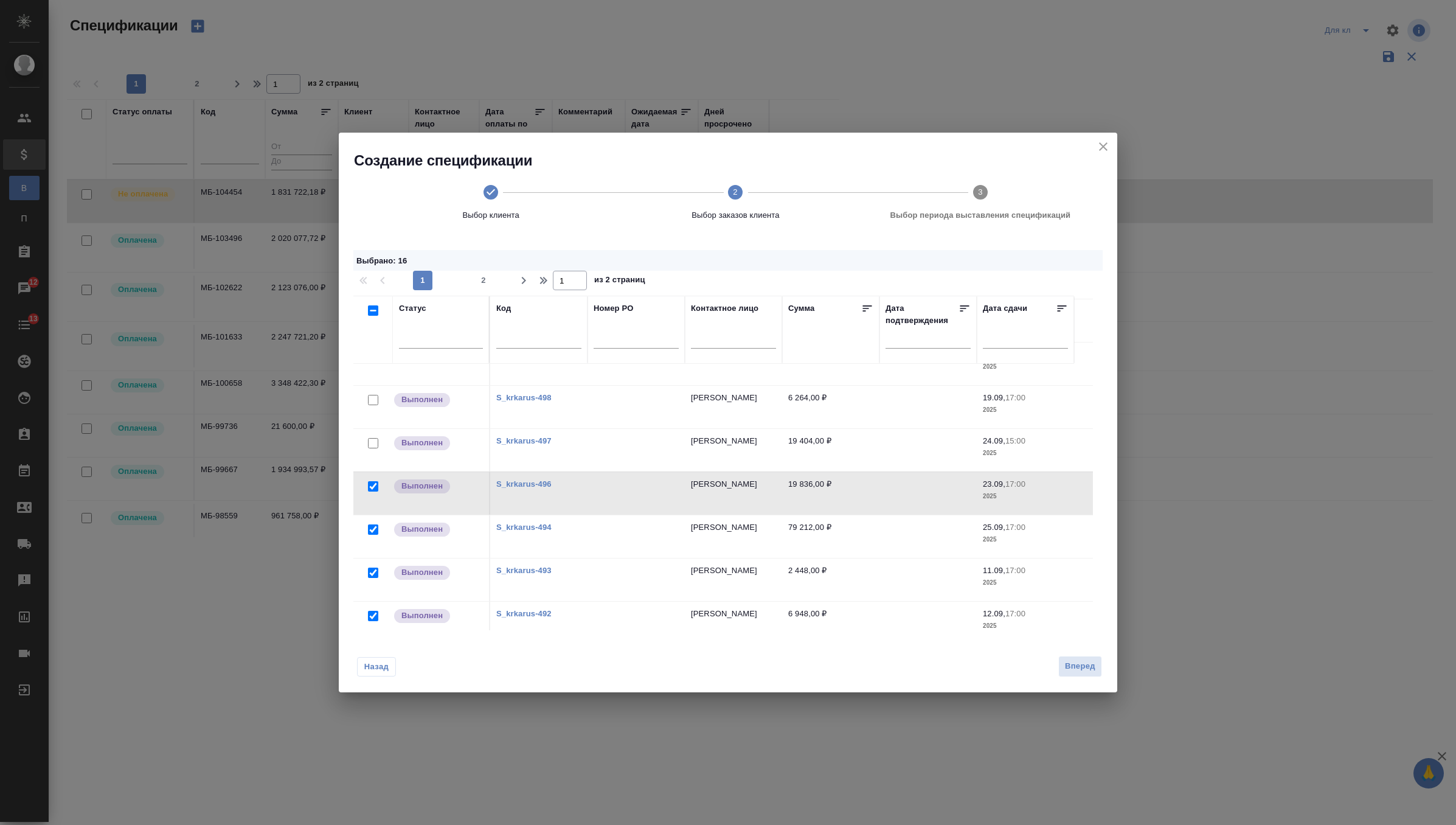
scroll to position [732, 0]
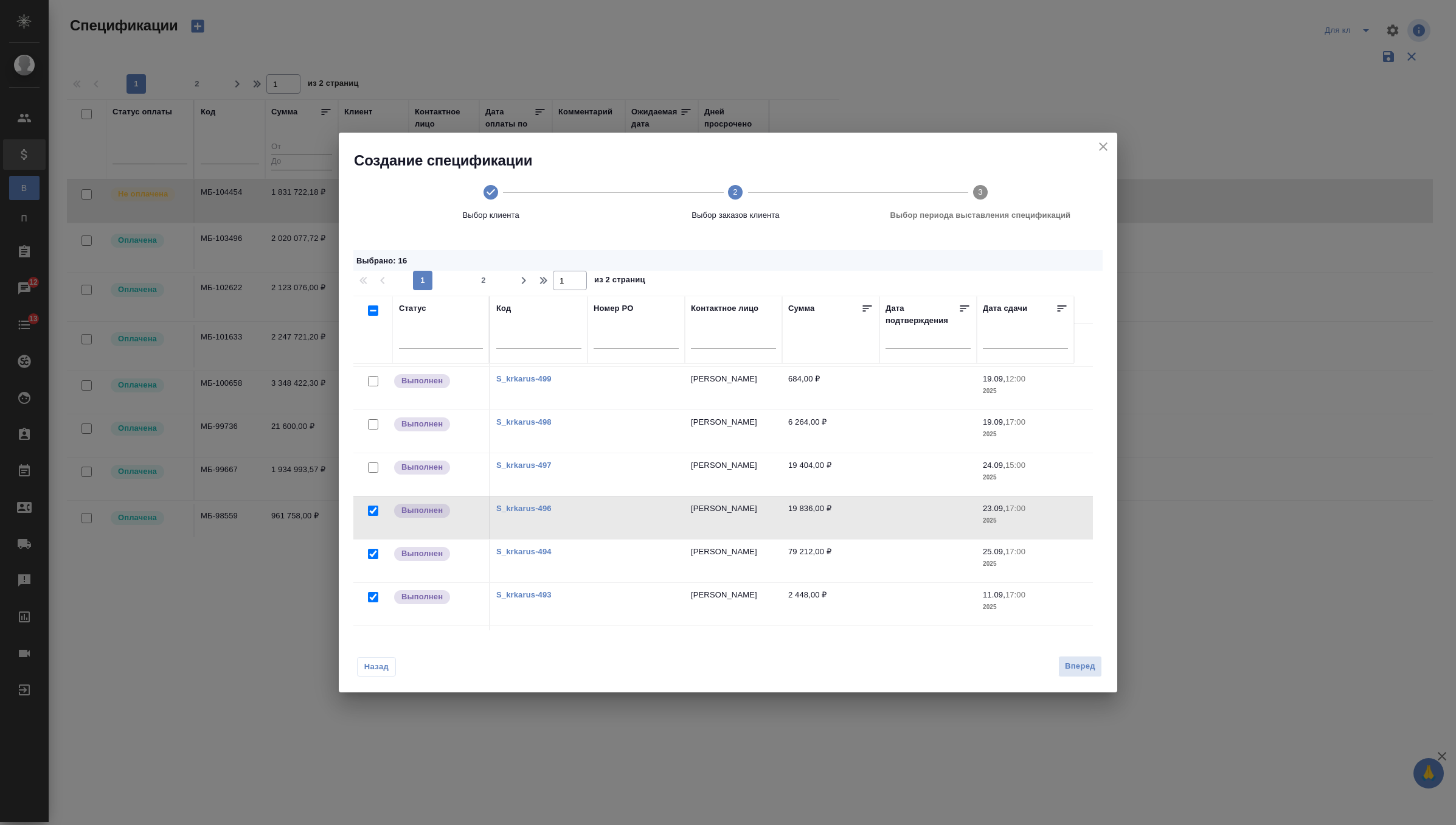
click at [370, 467] on input "checkbox" at bounding box center [373, 467] width 10 height 10
checkbox input "true"
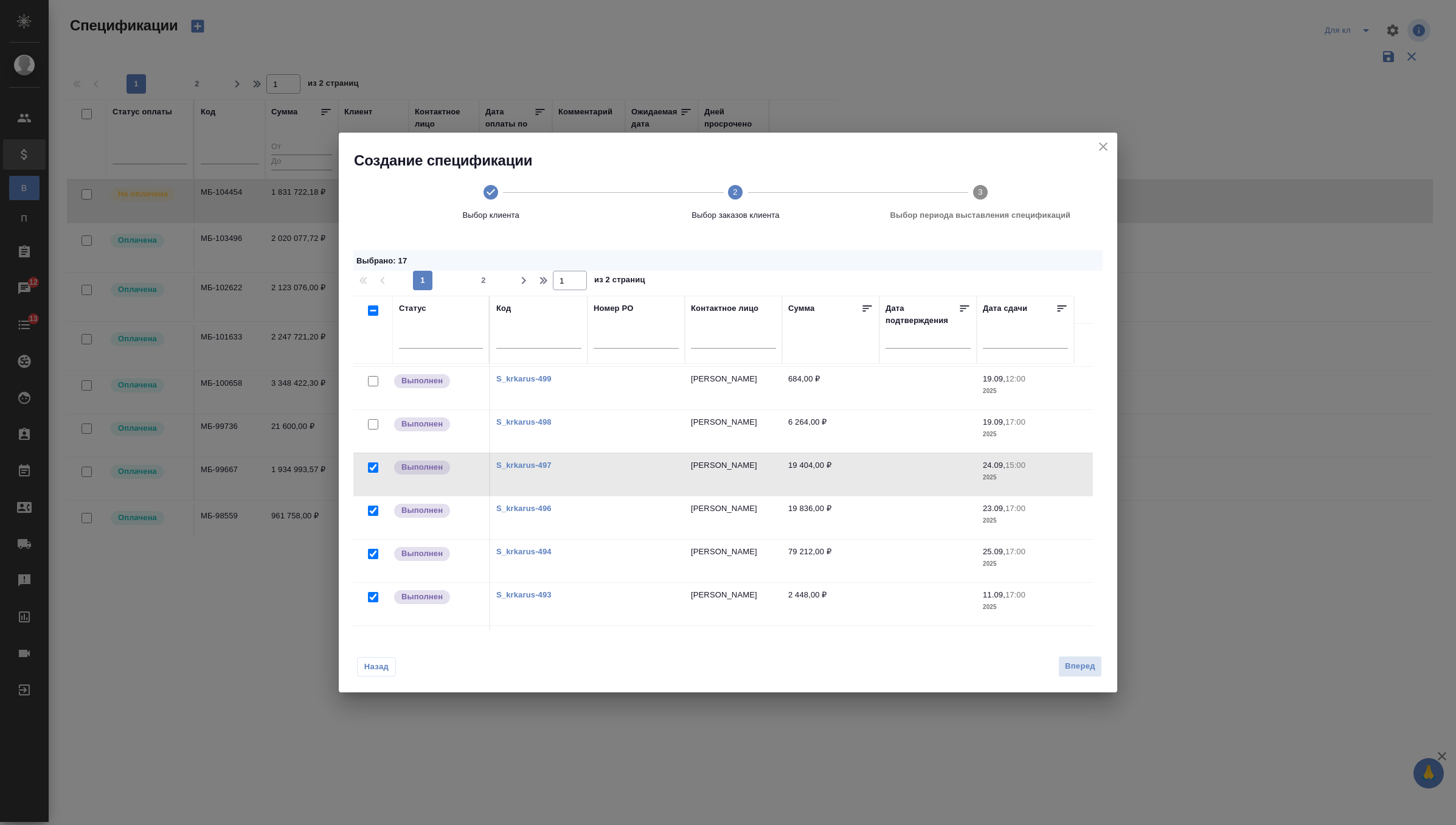
click at [374, 423] on input "checkbox" at bounding box center [373, 424] width 10 height 10
checkbox input "true"
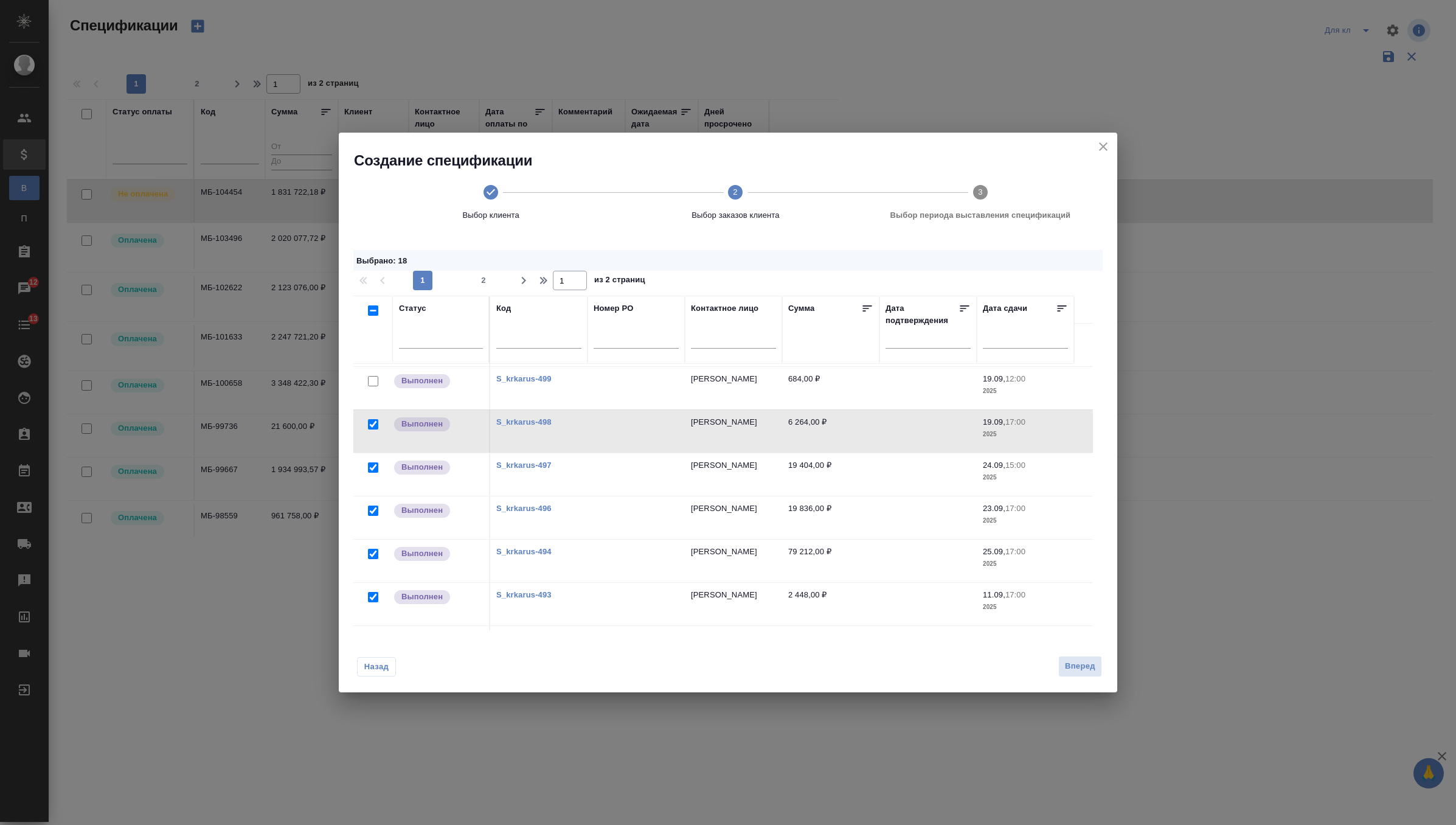
click at [372, 379] on input "checkbox" at bounding box center [373, 381] width 10 height 10
checkbox input "true"
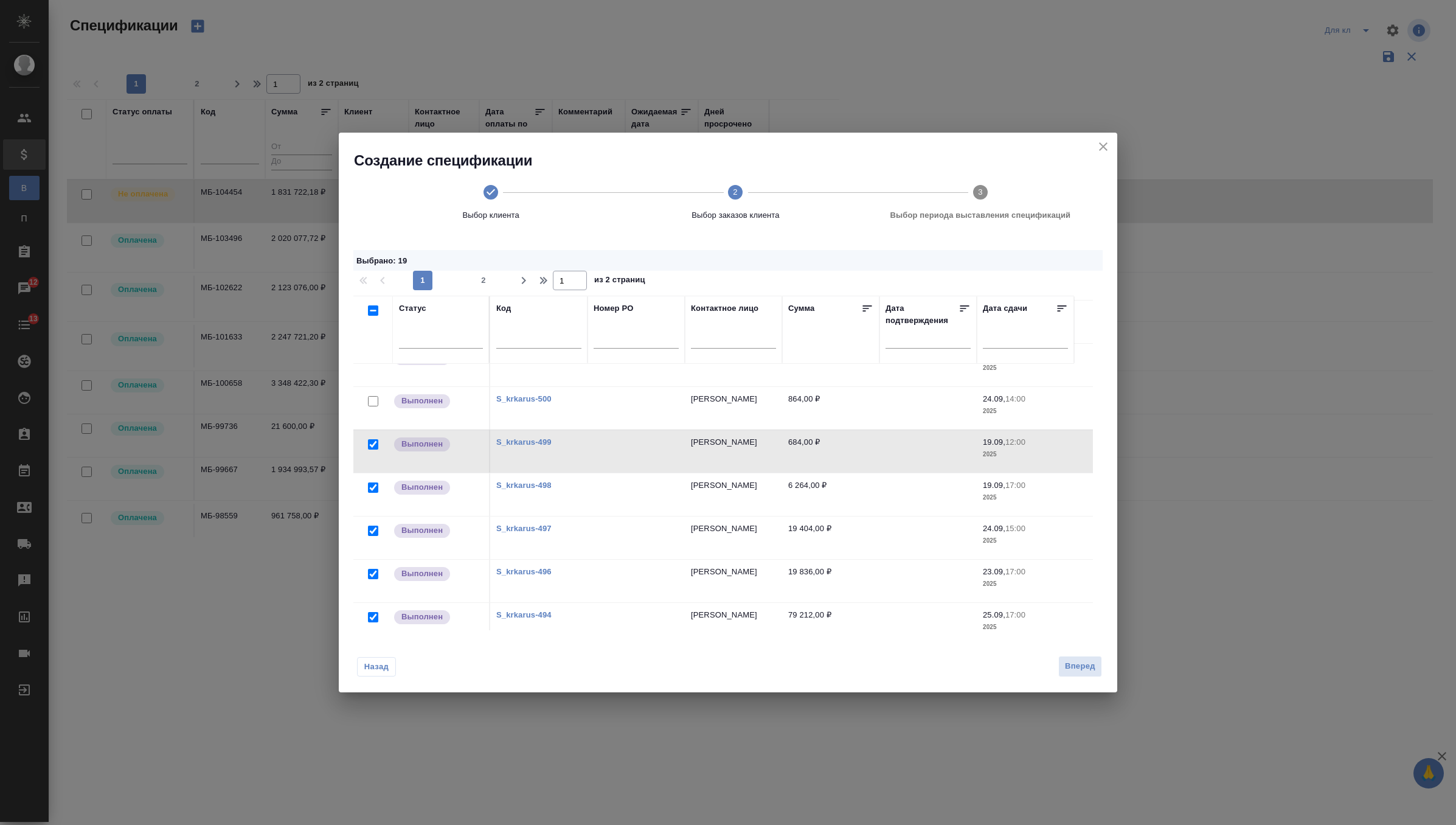
click at [372, 399] on input "checkbox" at bounding box center [373, 401] width 10 height 10
checkbox input "true"
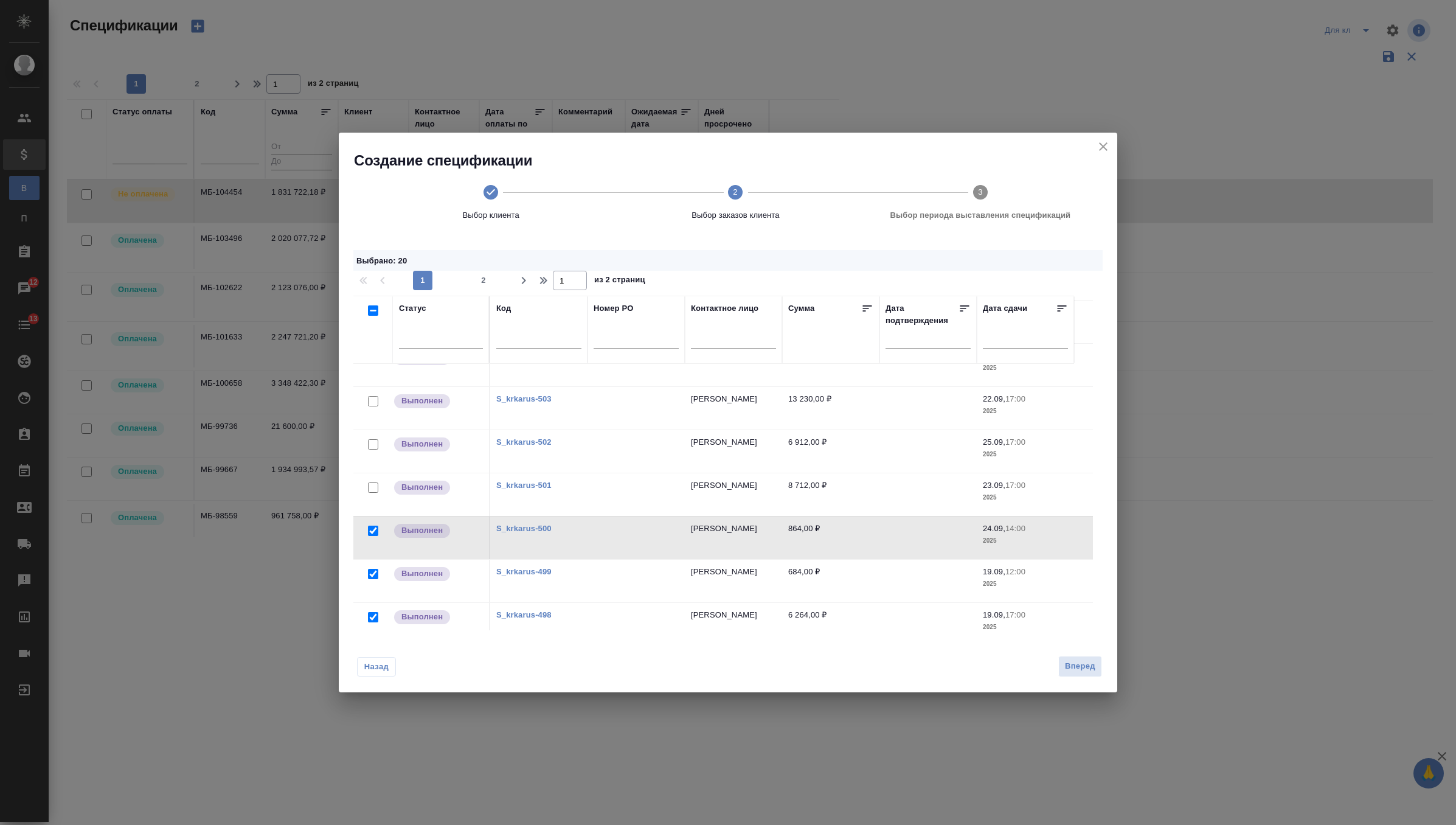
scroll to position [513, 0]
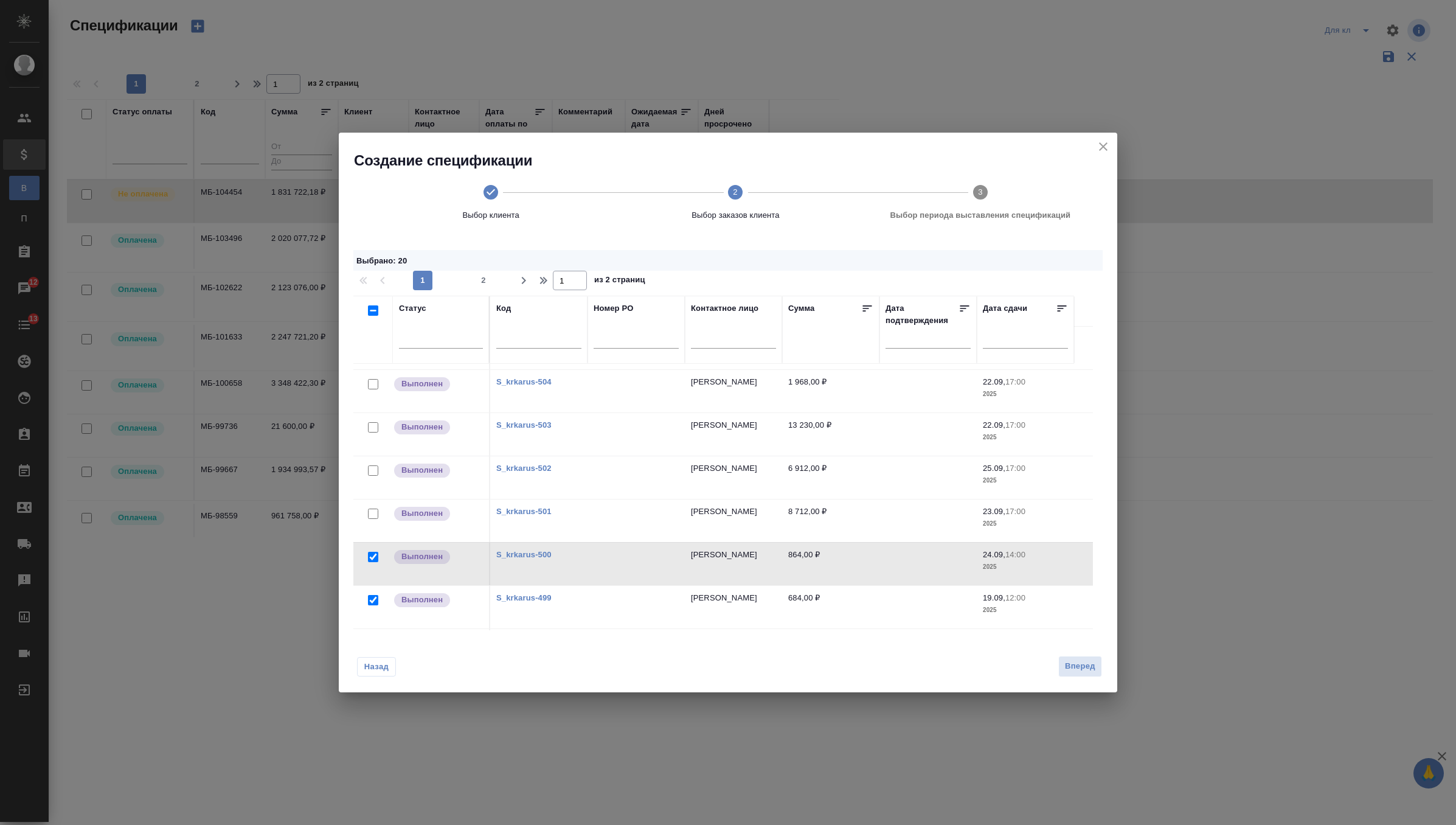
click at [374, 509] on input "checkbox" at bounding box center [373, 513] width 10 height 10
checkbox input "true"
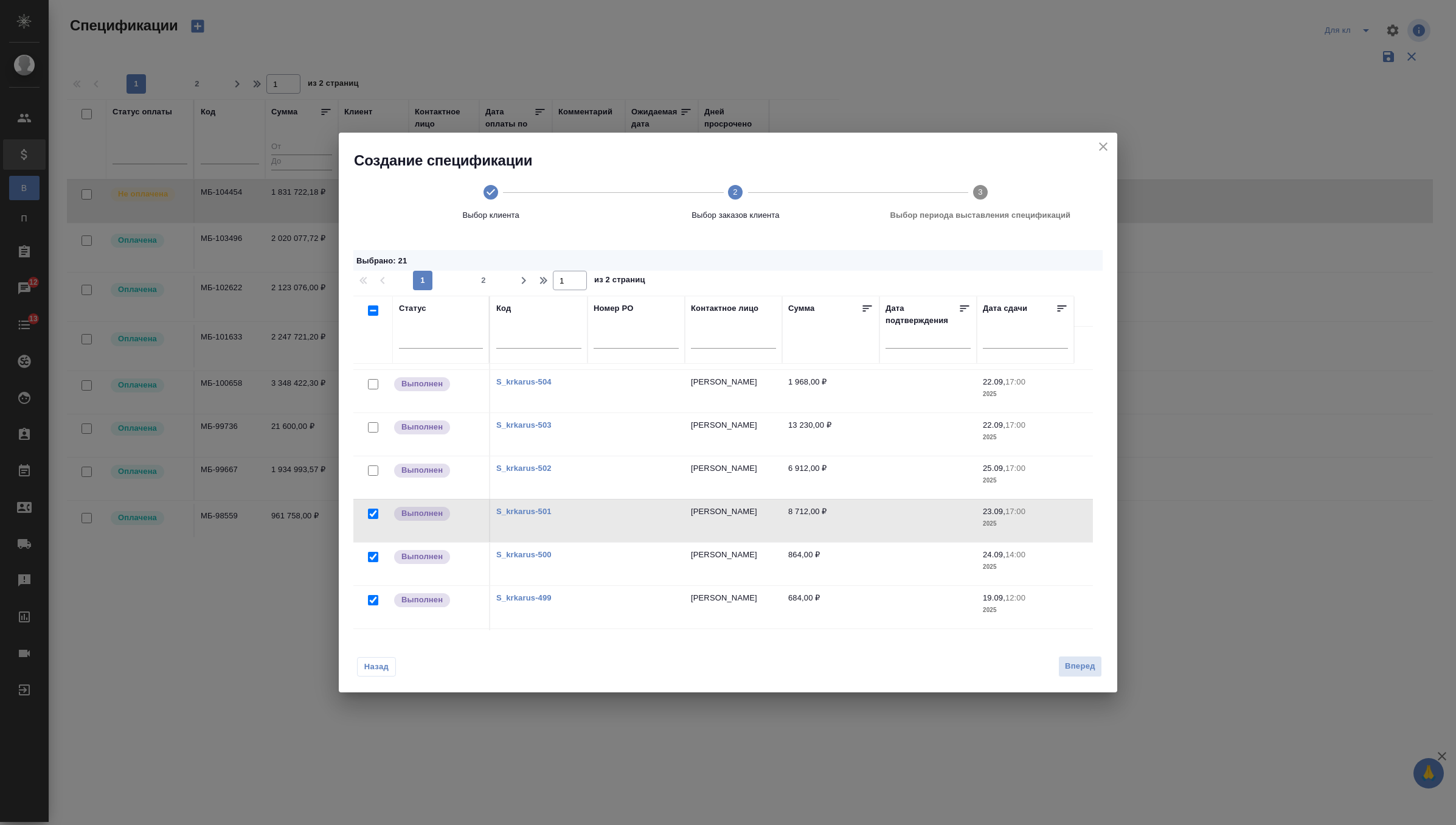
drag, startPoint x: 372, startPoint y: 467, endPoint x: 374, endPoint y: 433, distance: 34.1
click at [372, 467] on input "checkbox" at bounding box center [373, 470] width 10 height 10
checkbox input "true"
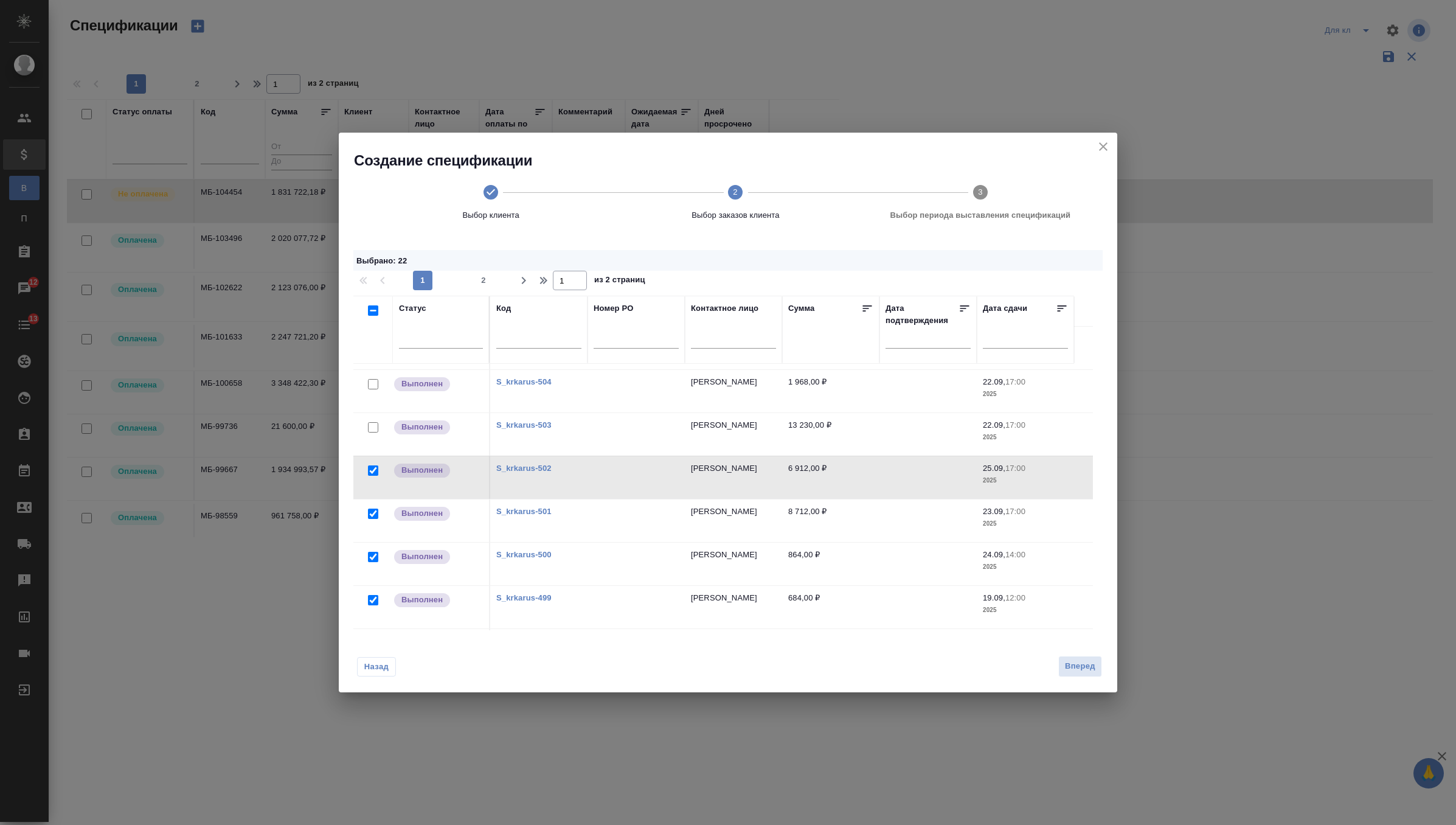
click at [373, 432] on div at bounding box center [373, 427] width 27 height 17
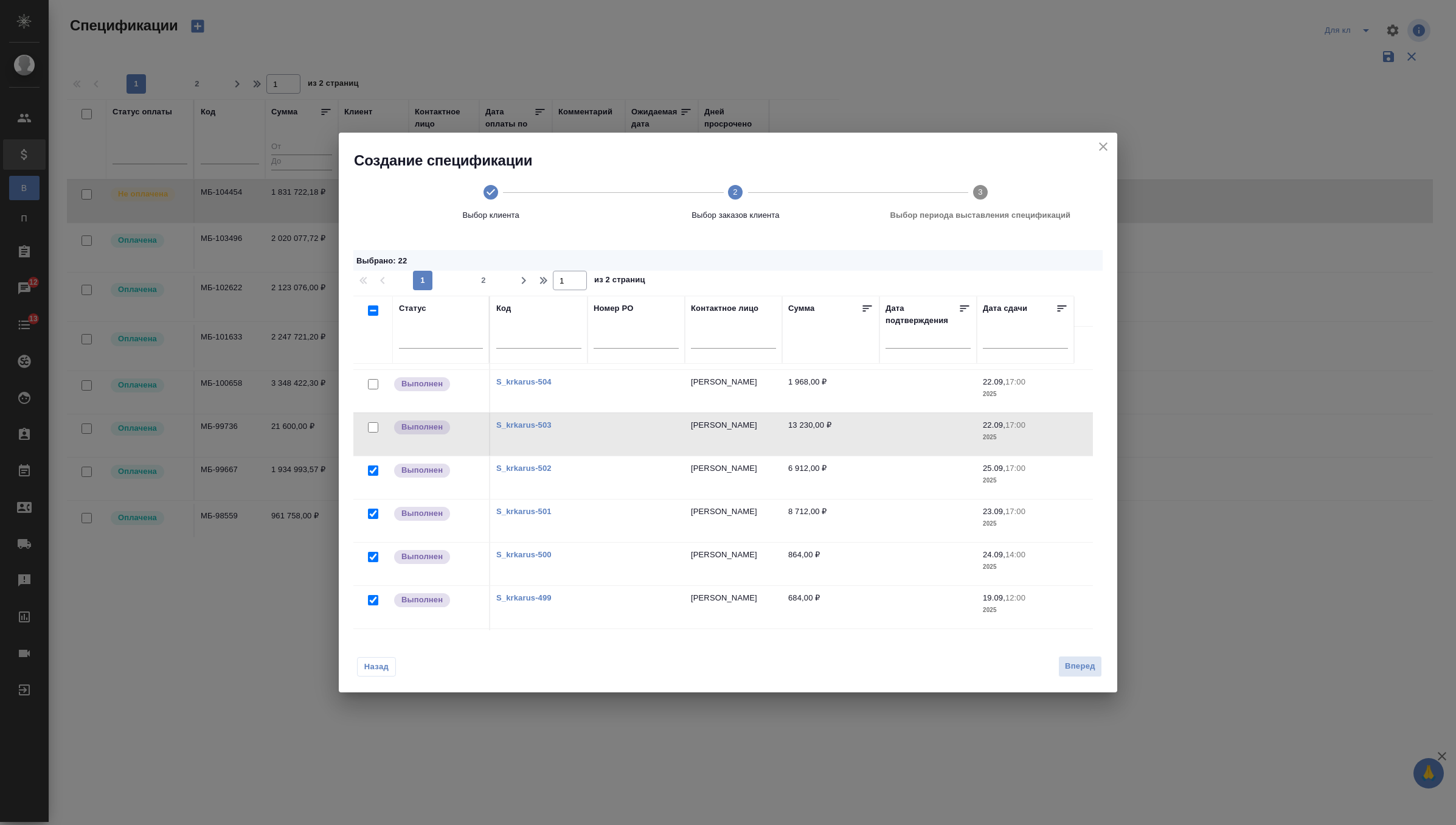
click at [376, 380] on input "checkbox" at bounding box center [373, 383] width 10 height 10
checkbox input "true"
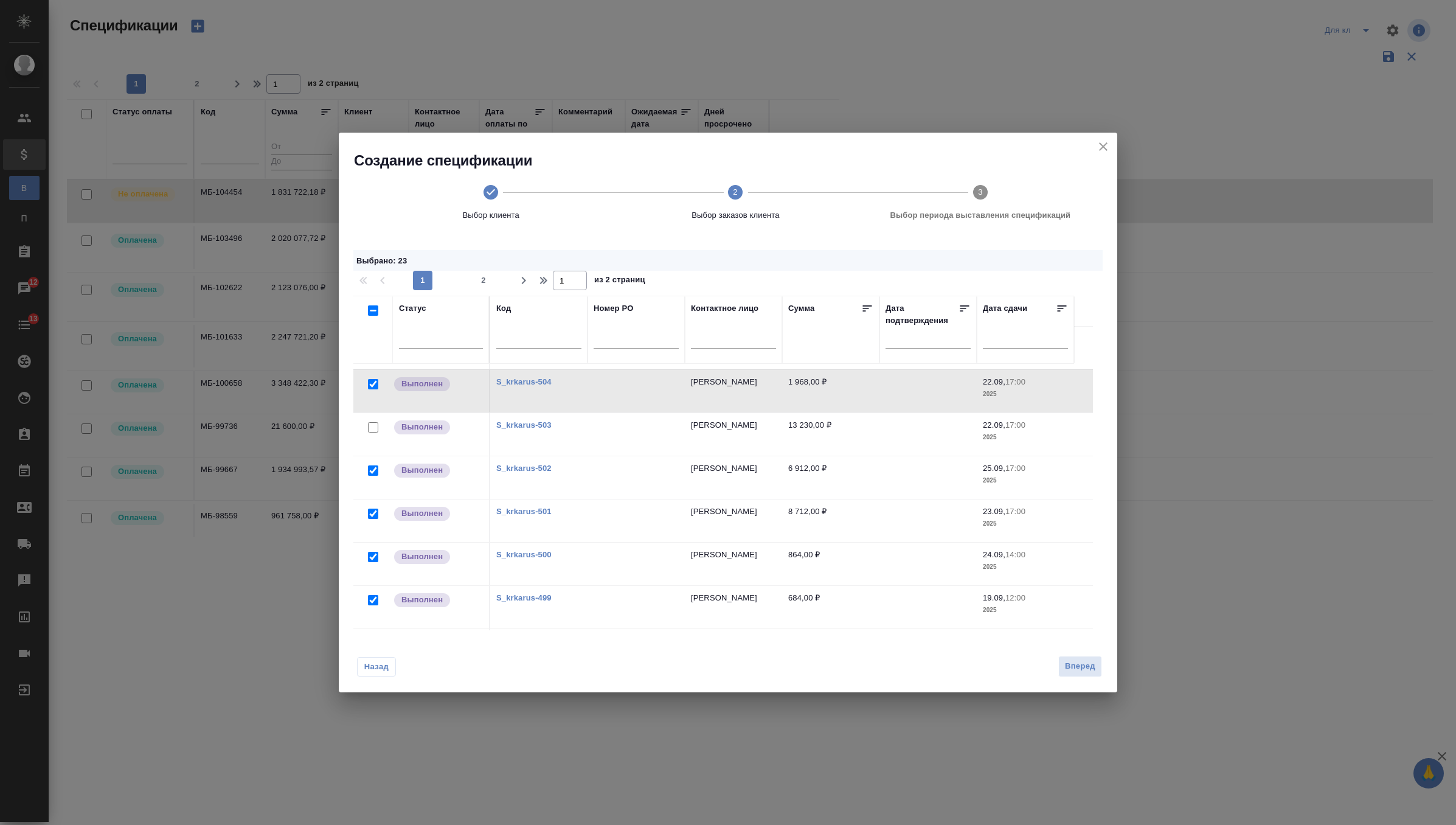
click at [371, 425] on input "checkbox" at bounding box center [373, 427] width 10 height 10
checkbox input "true"
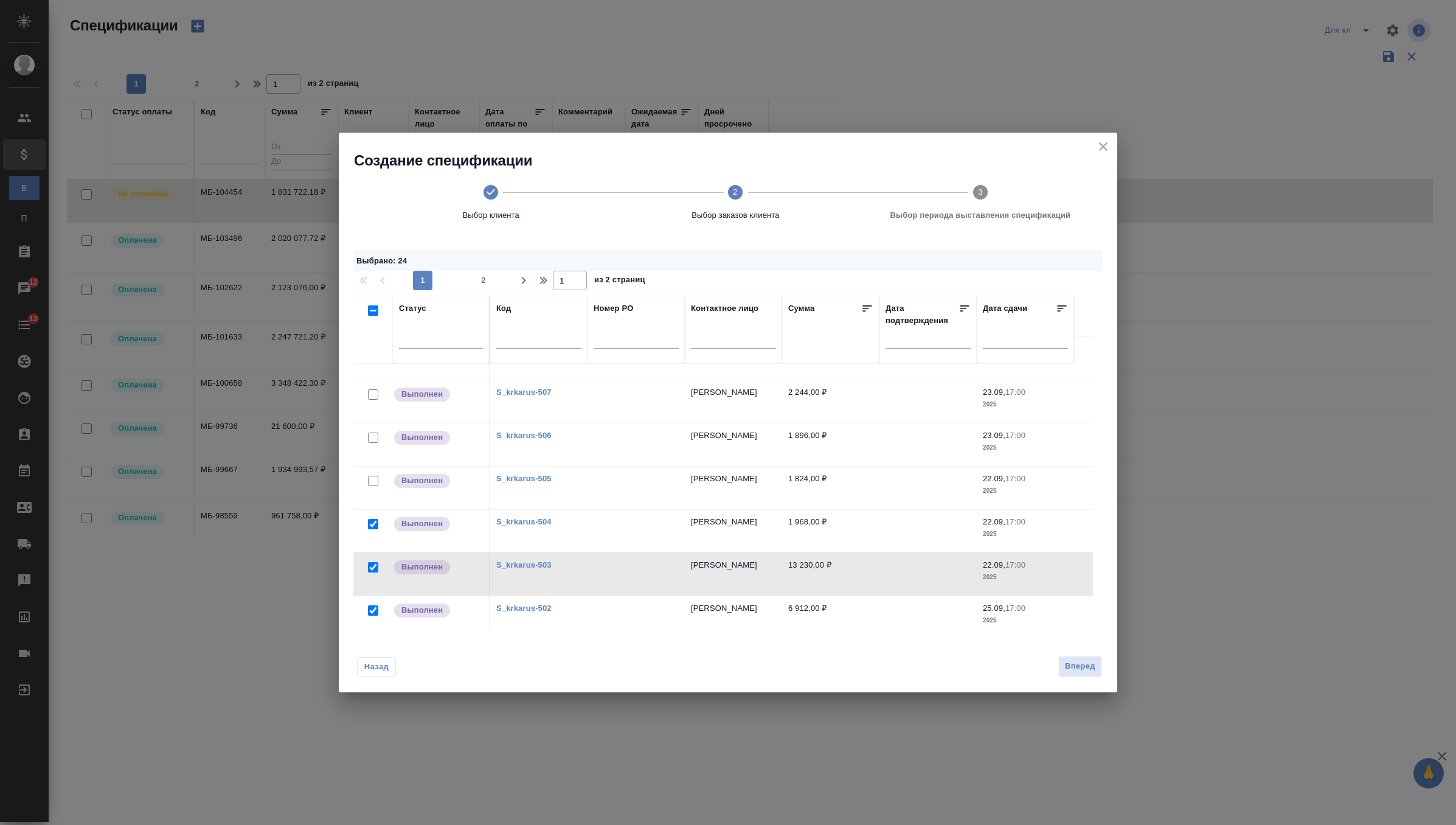
scroll to position [341, 0]
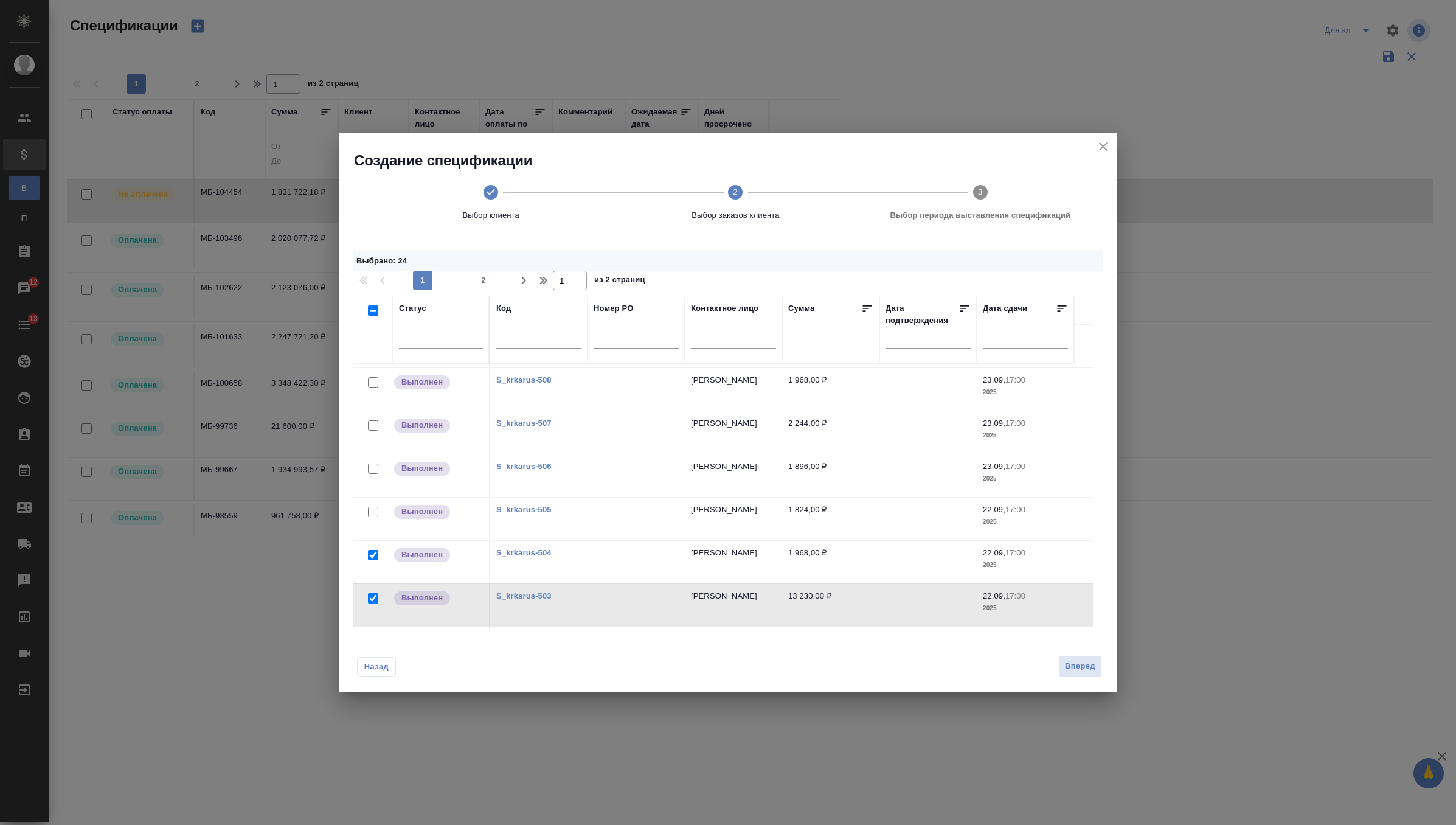
click at [368, 509] on input "checkbox" at bounding box center [373, 512] width 10 height 10
checkbox input "true"
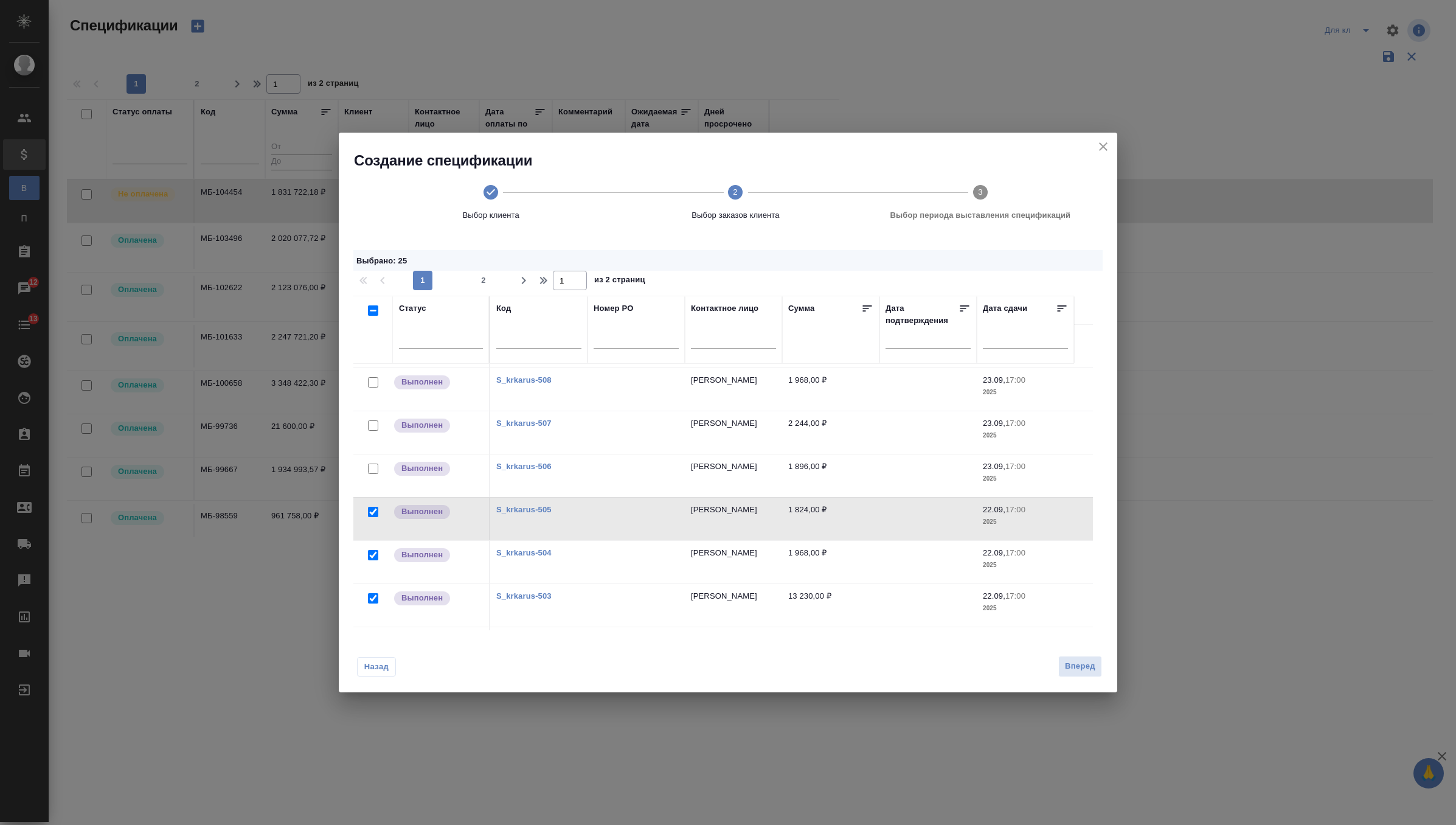
click at [374, 467] on input "checkbox" at bounding box center [373, 468] width 10 height 10
checkbox input "true"
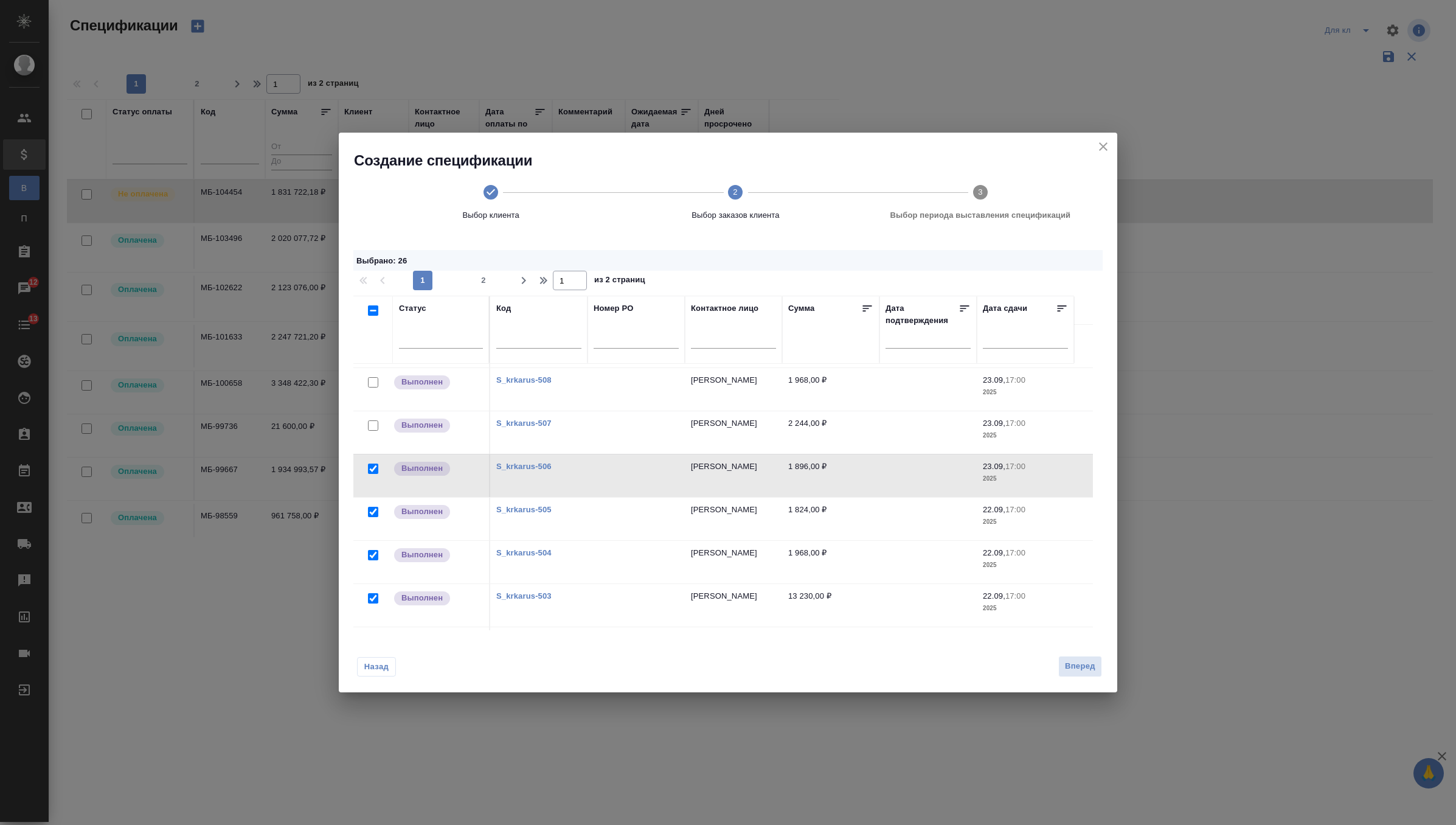
click at [374, 312] on input "checkbox" at bounding box center [373, 310] width 10 height 10
checkbox input "true"
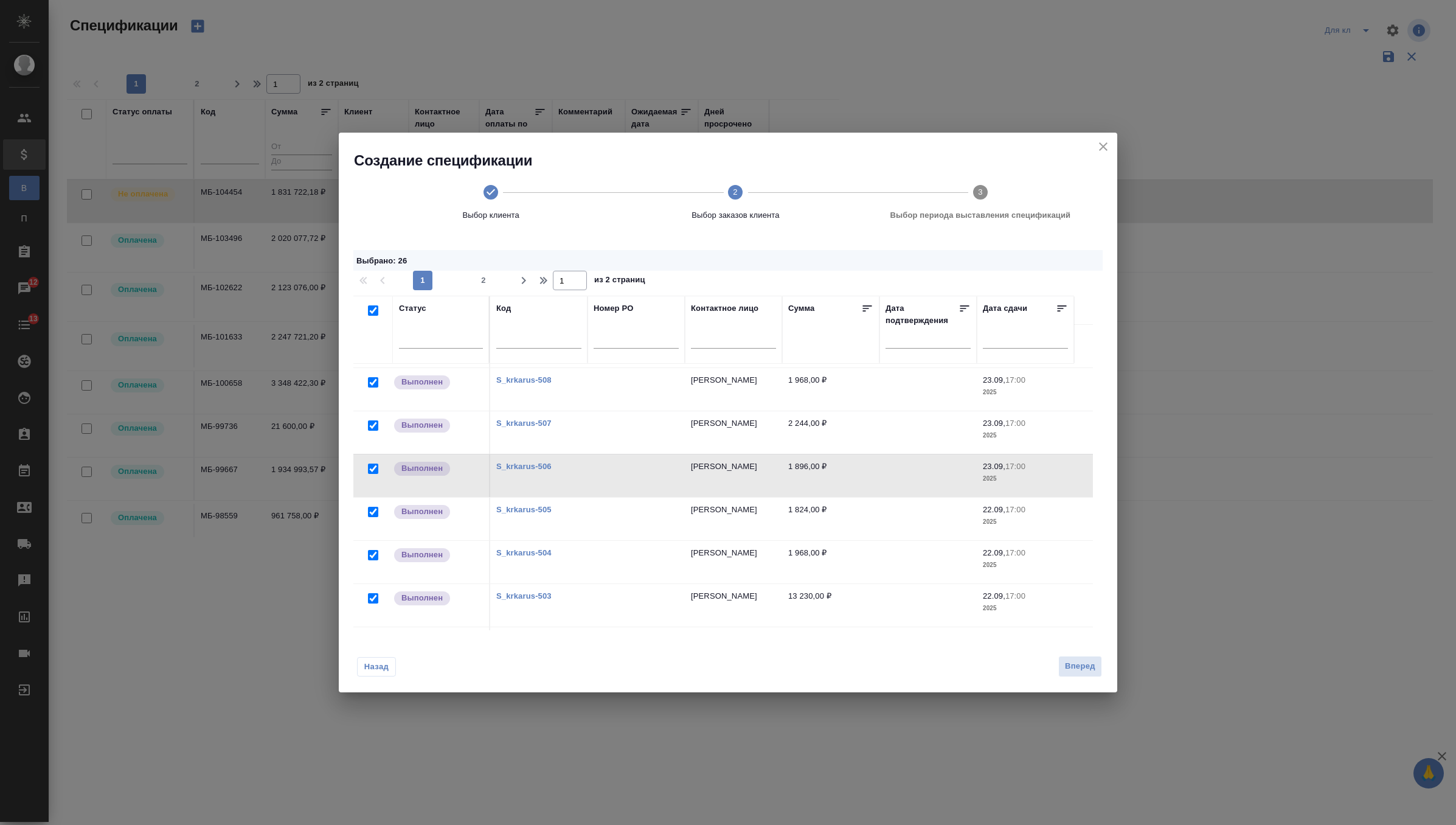
checkbox input "true"
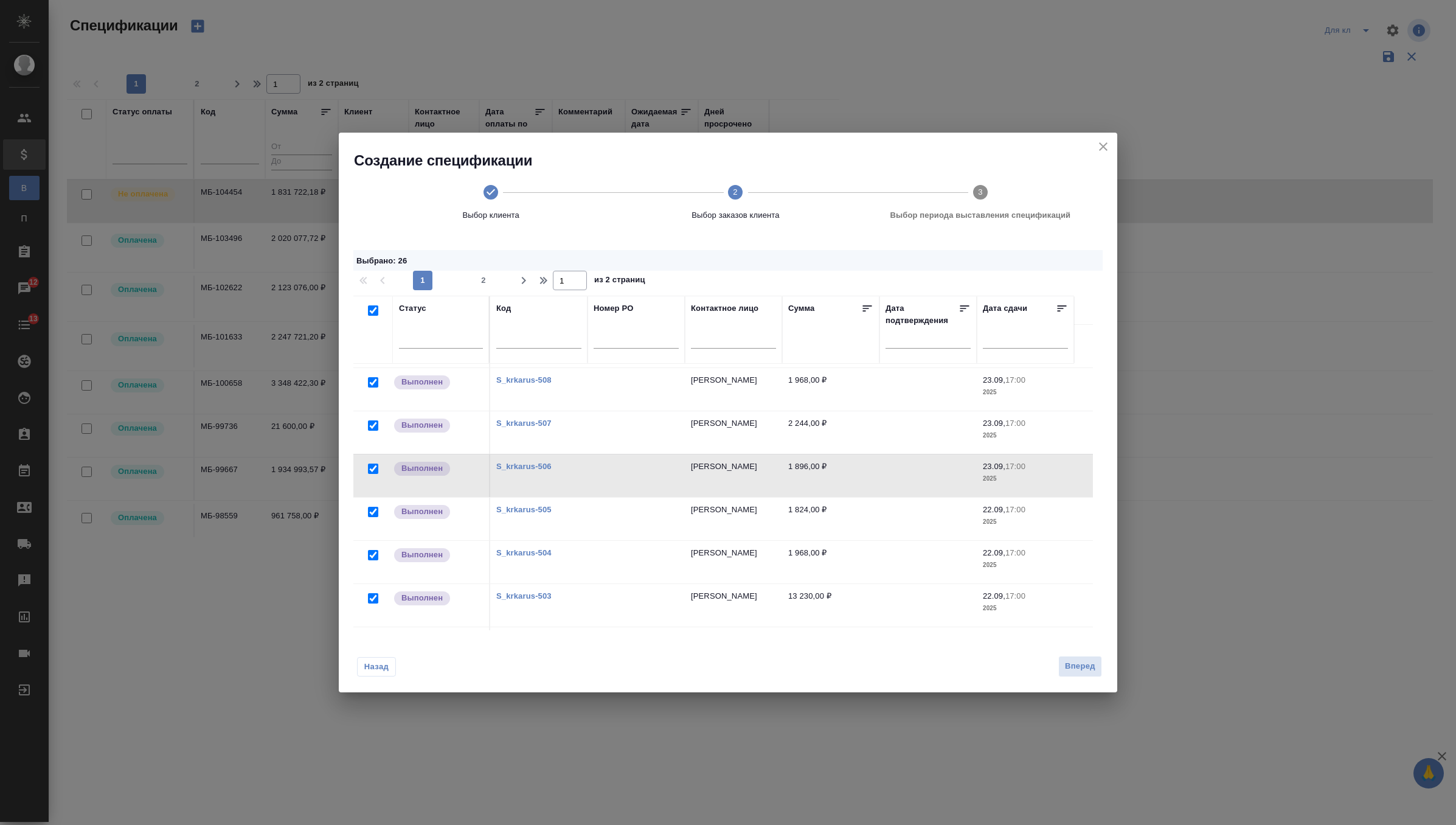
checkbox input "true"
click at [374, 312] on input "checkbox" at bounding box center [373, 310] width 10 height 10
checkbox input "false"
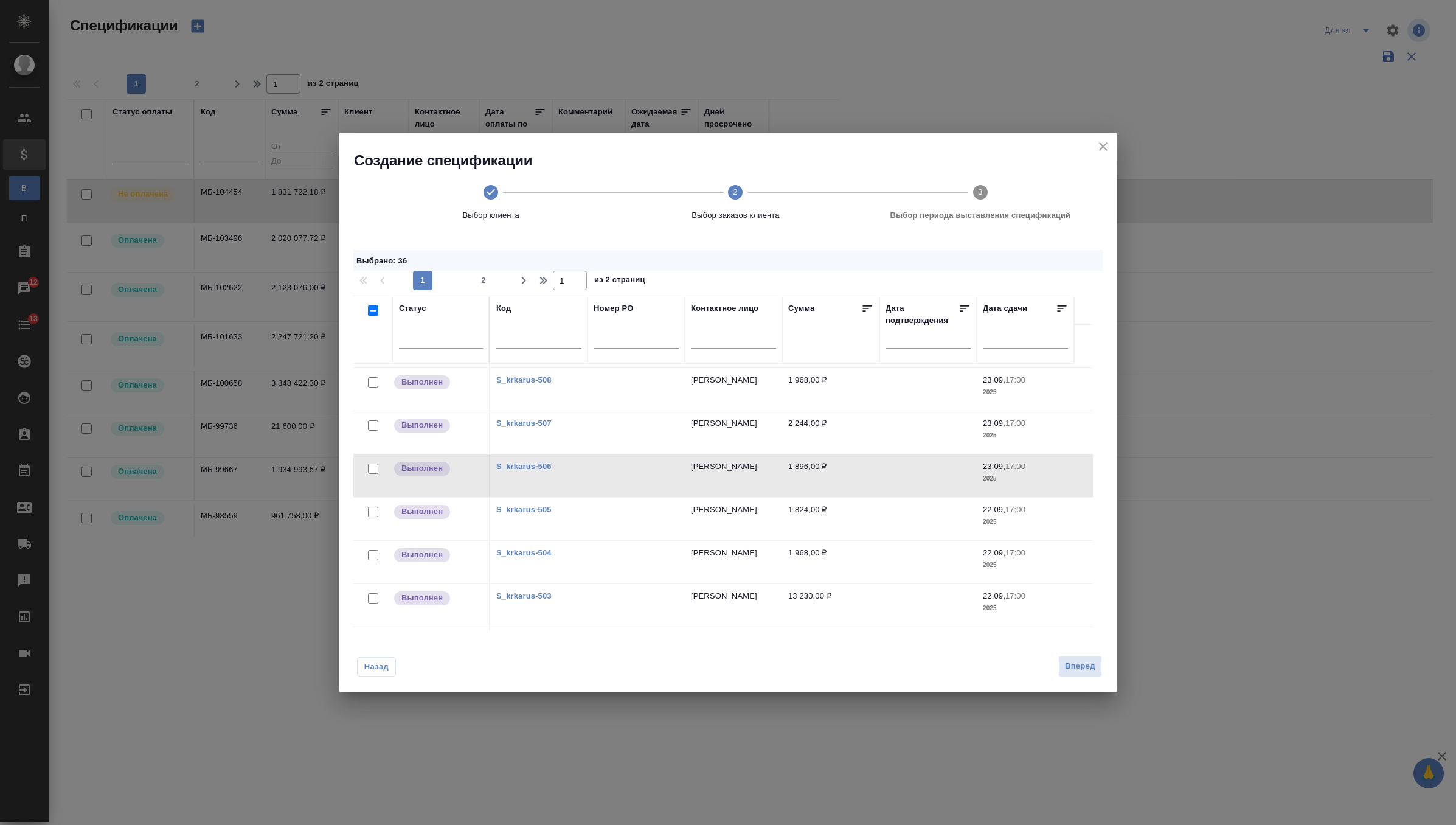
checkbox input "false"
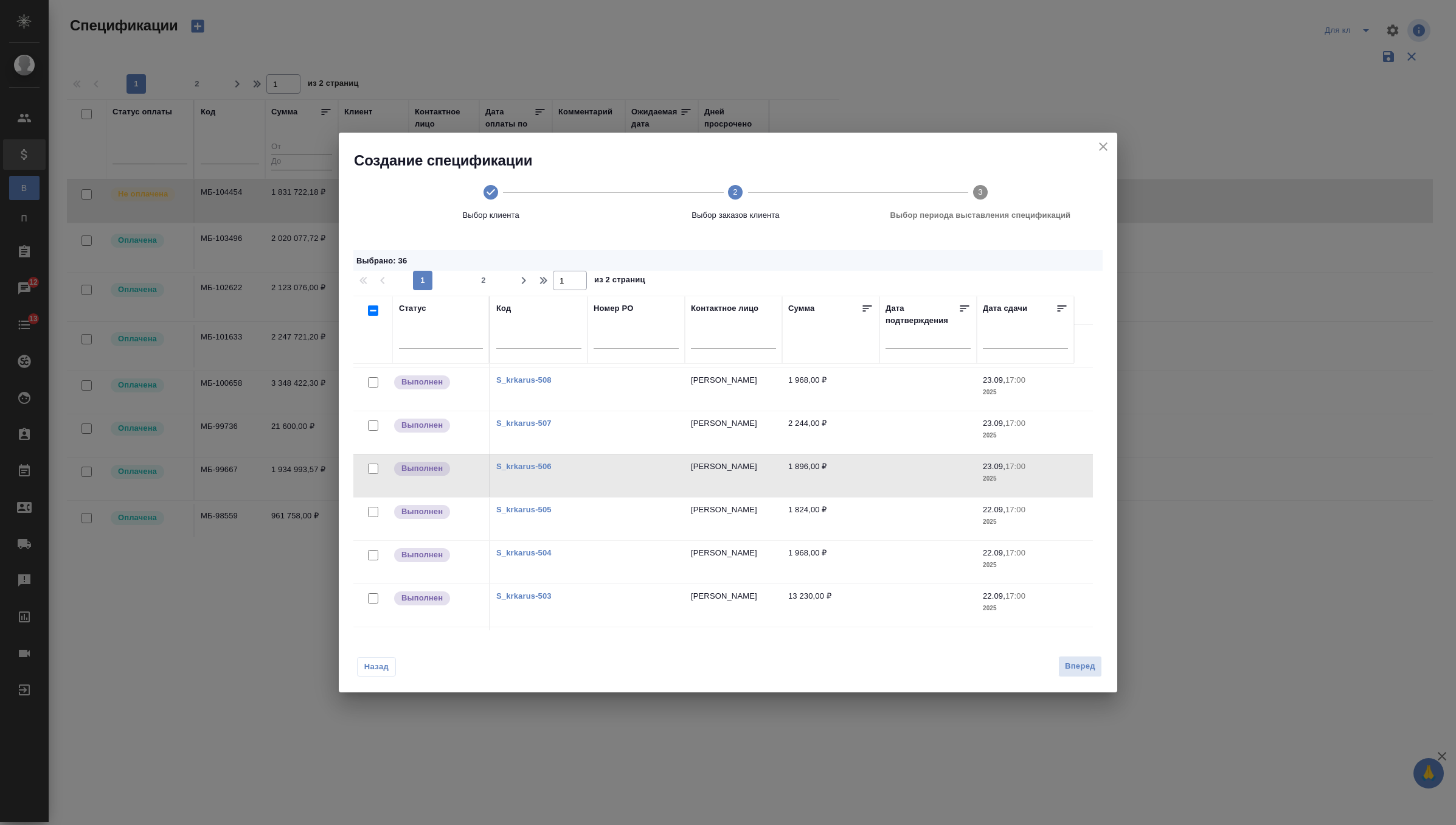
checkbox input "false"
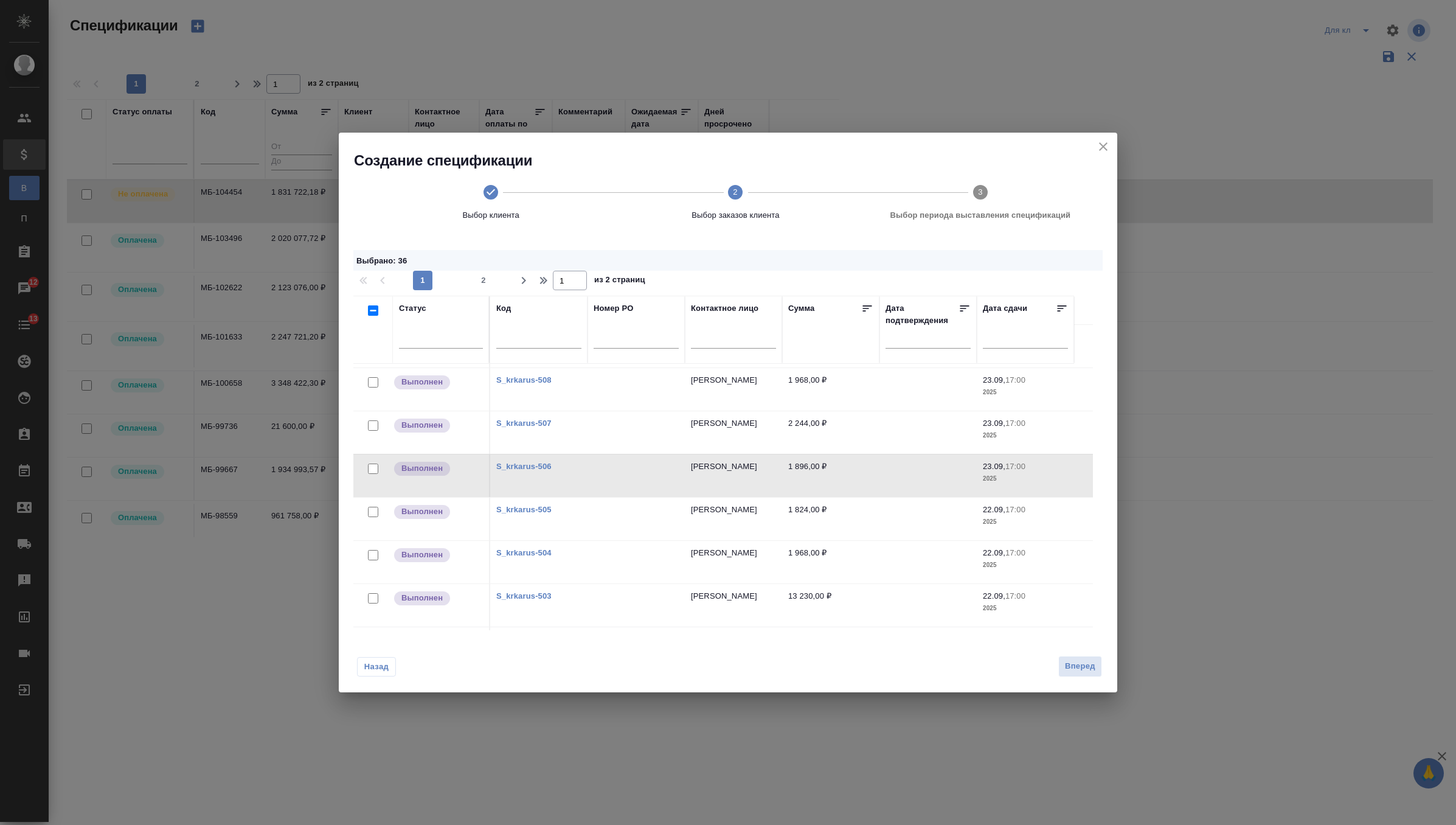
checkbox input "false"
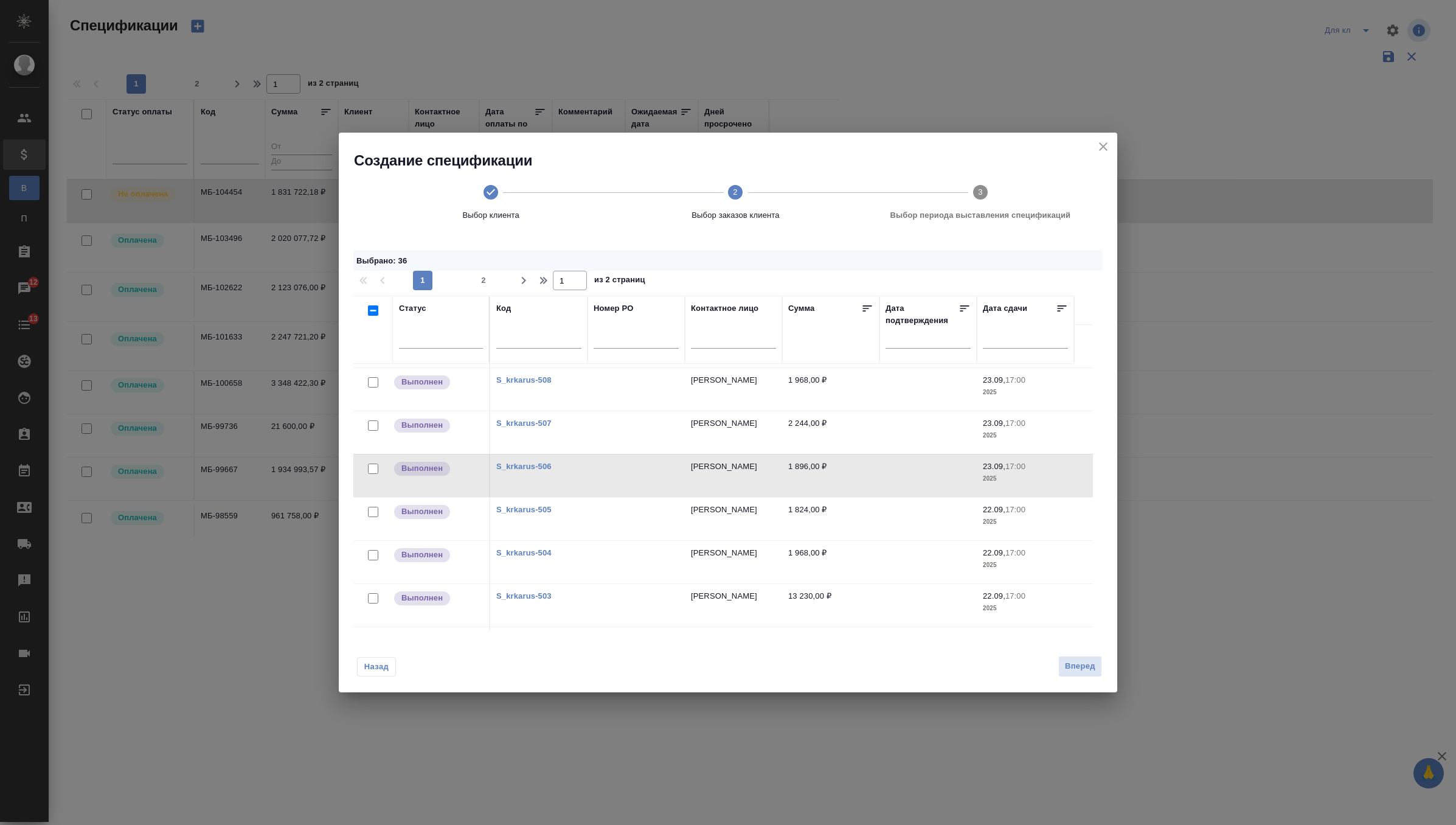
checkbox input "false"
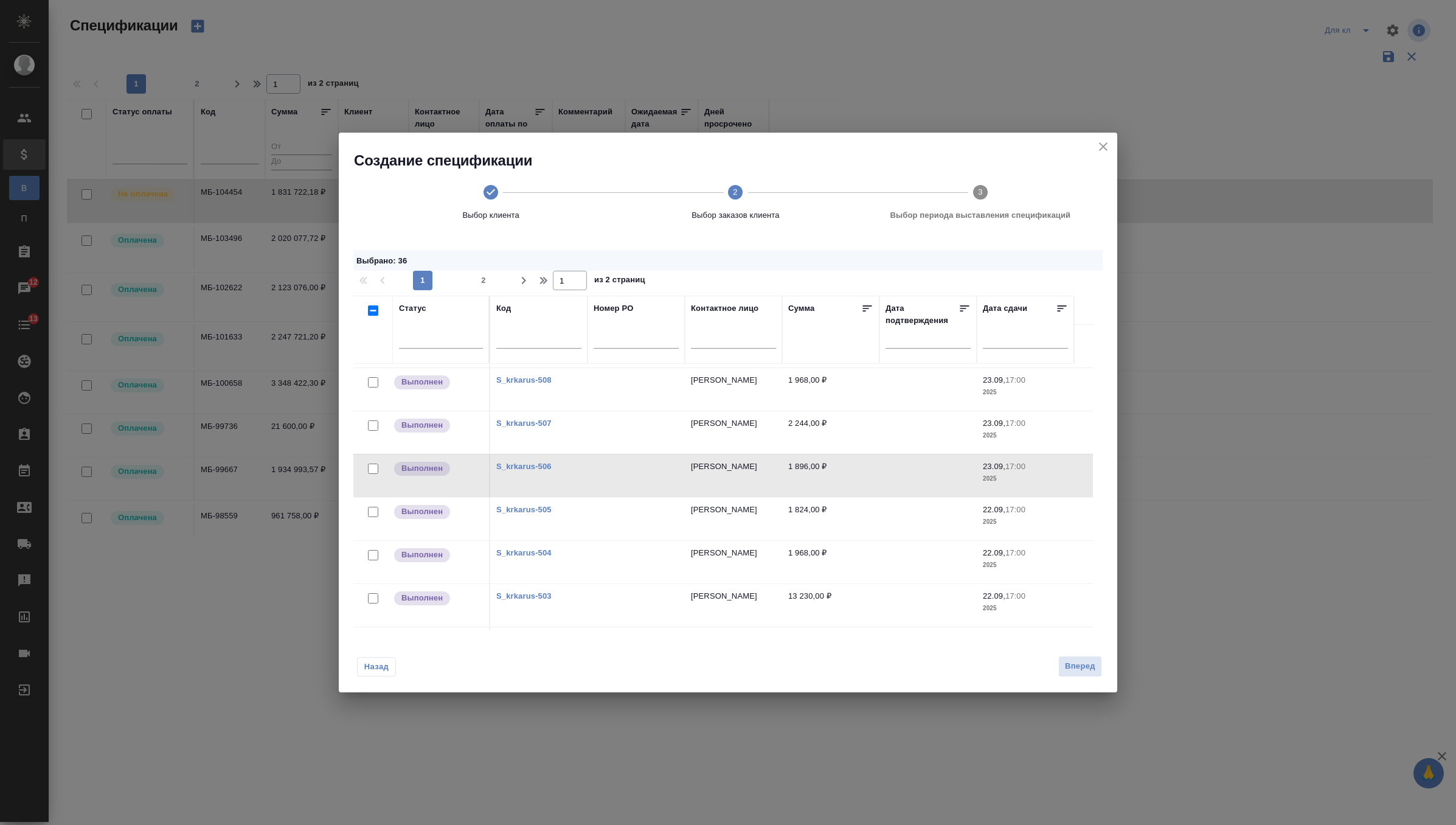
checkbox input "false"
click at [374, 312] on input "checkbox" at bounding box center [373, 310] width 10 height 10
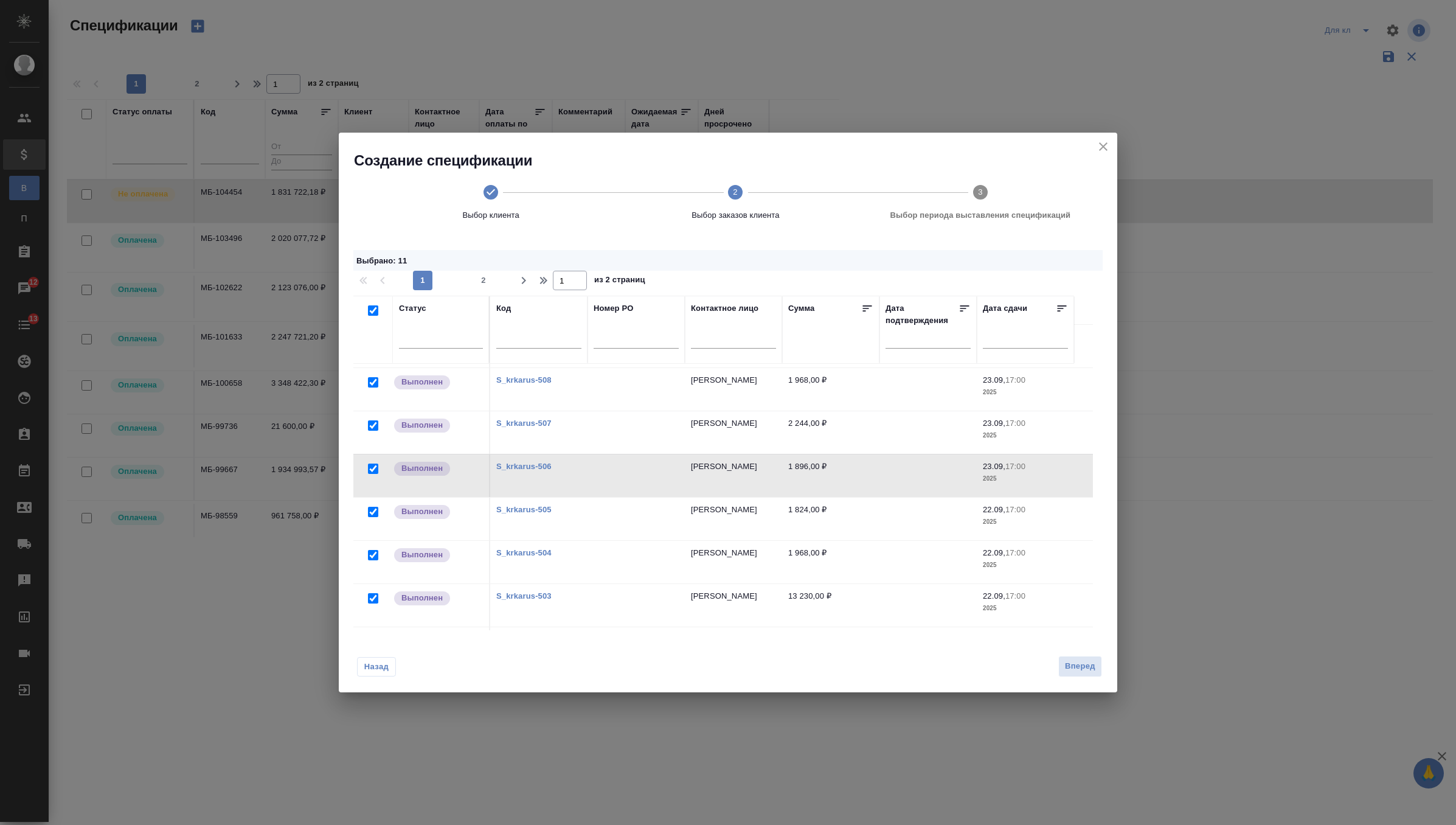
checkbox input "true"
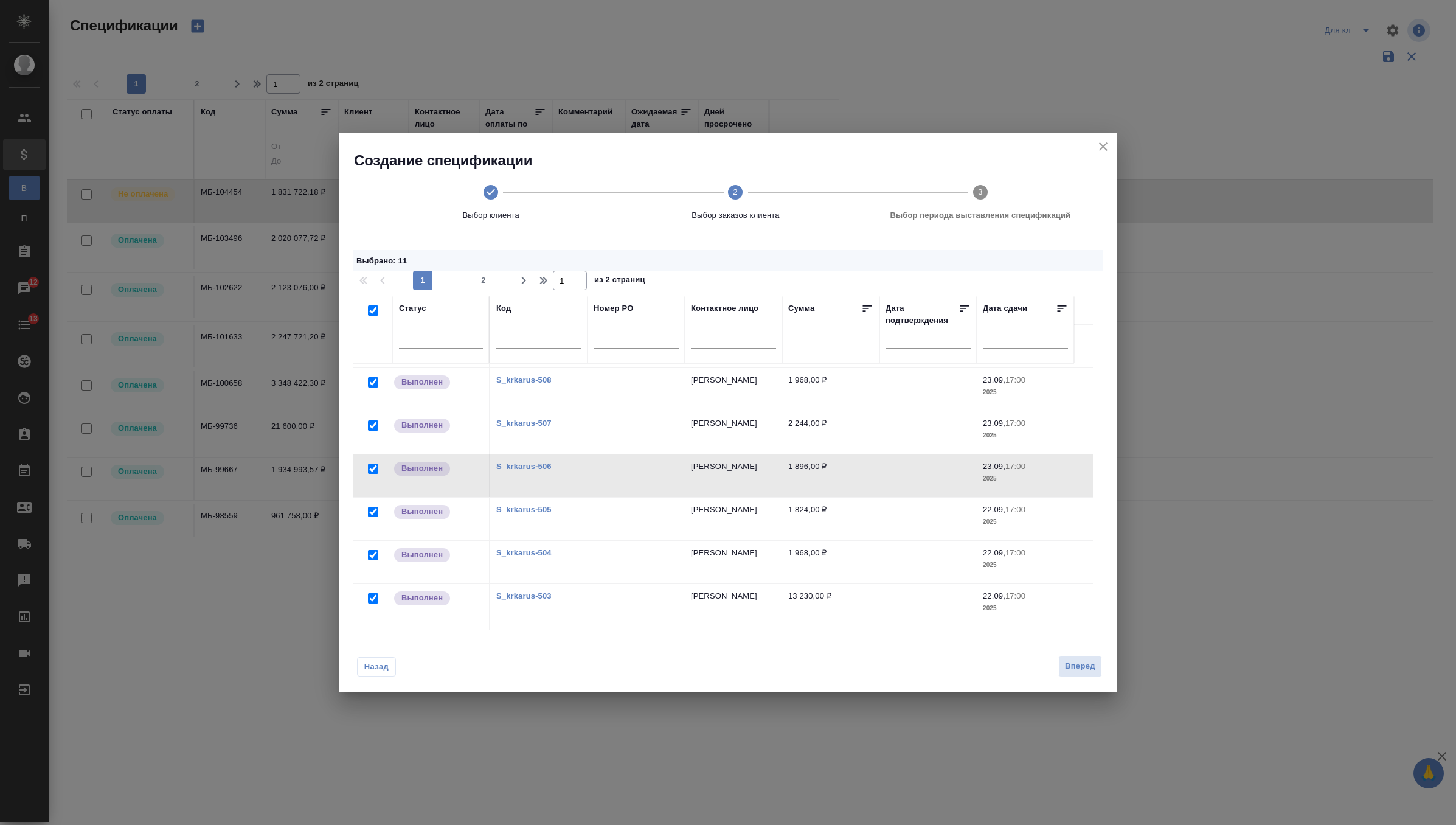
checkbox input "true"
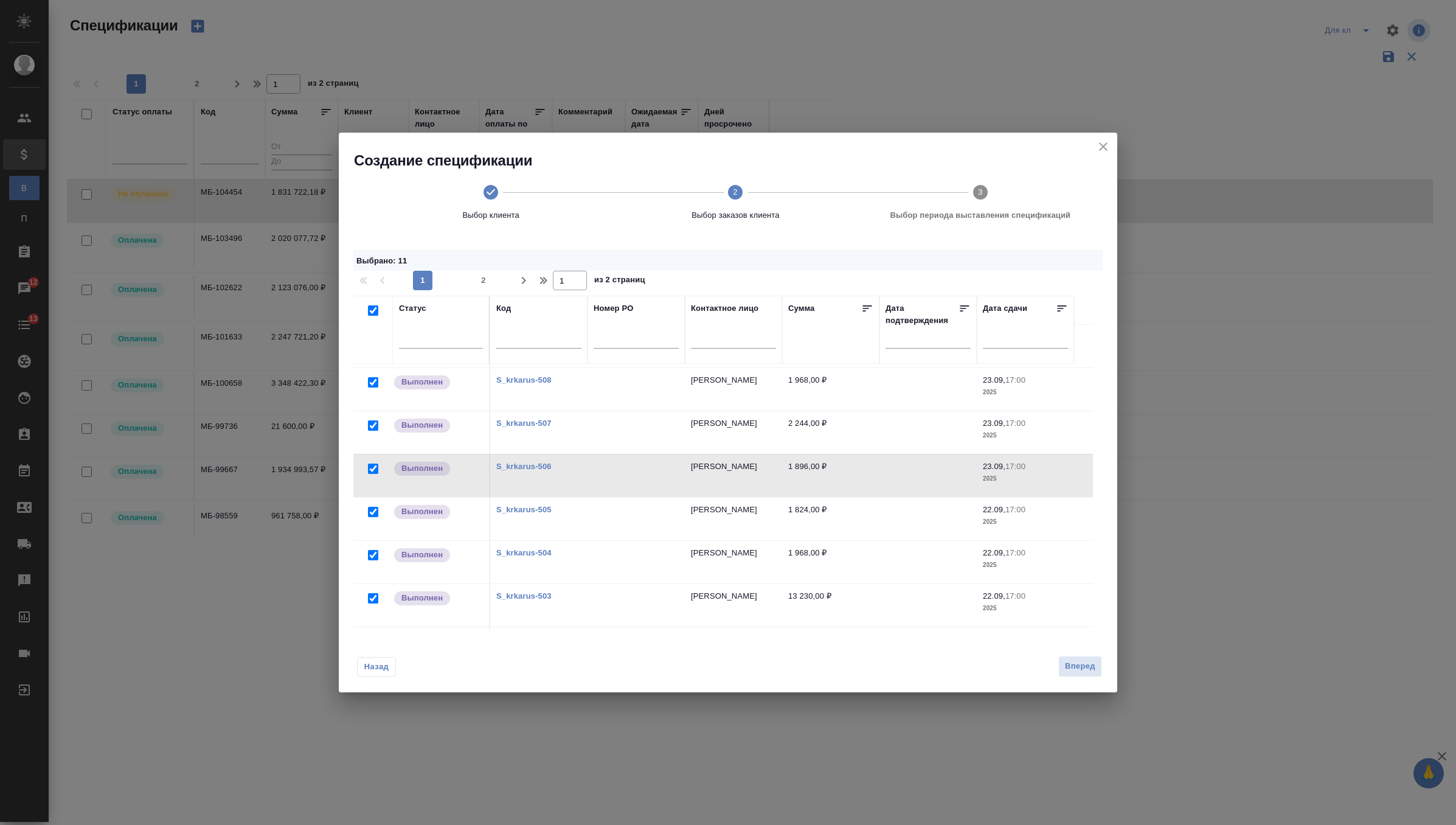
checkbox input "true"
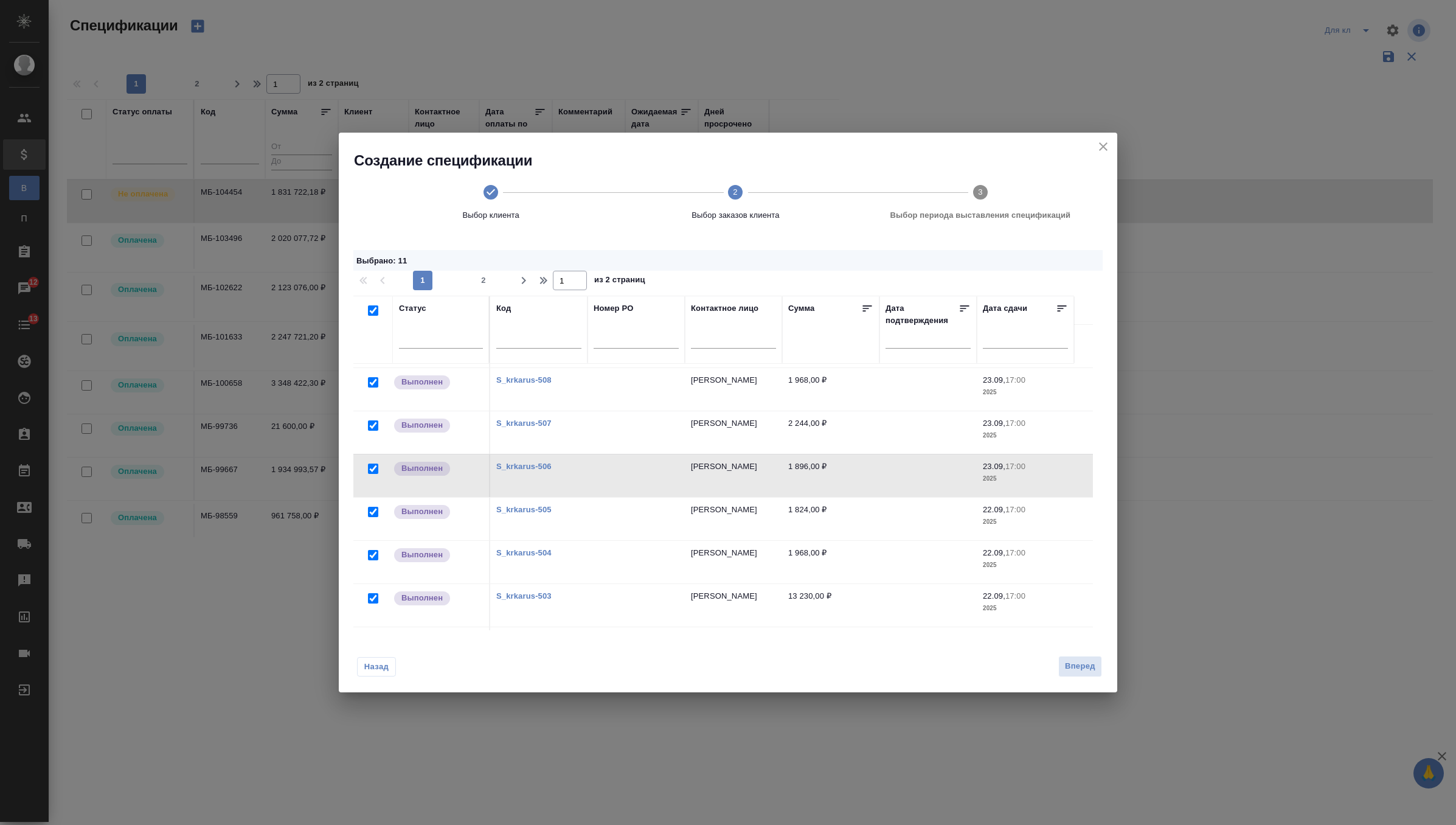
checkbox input "true"
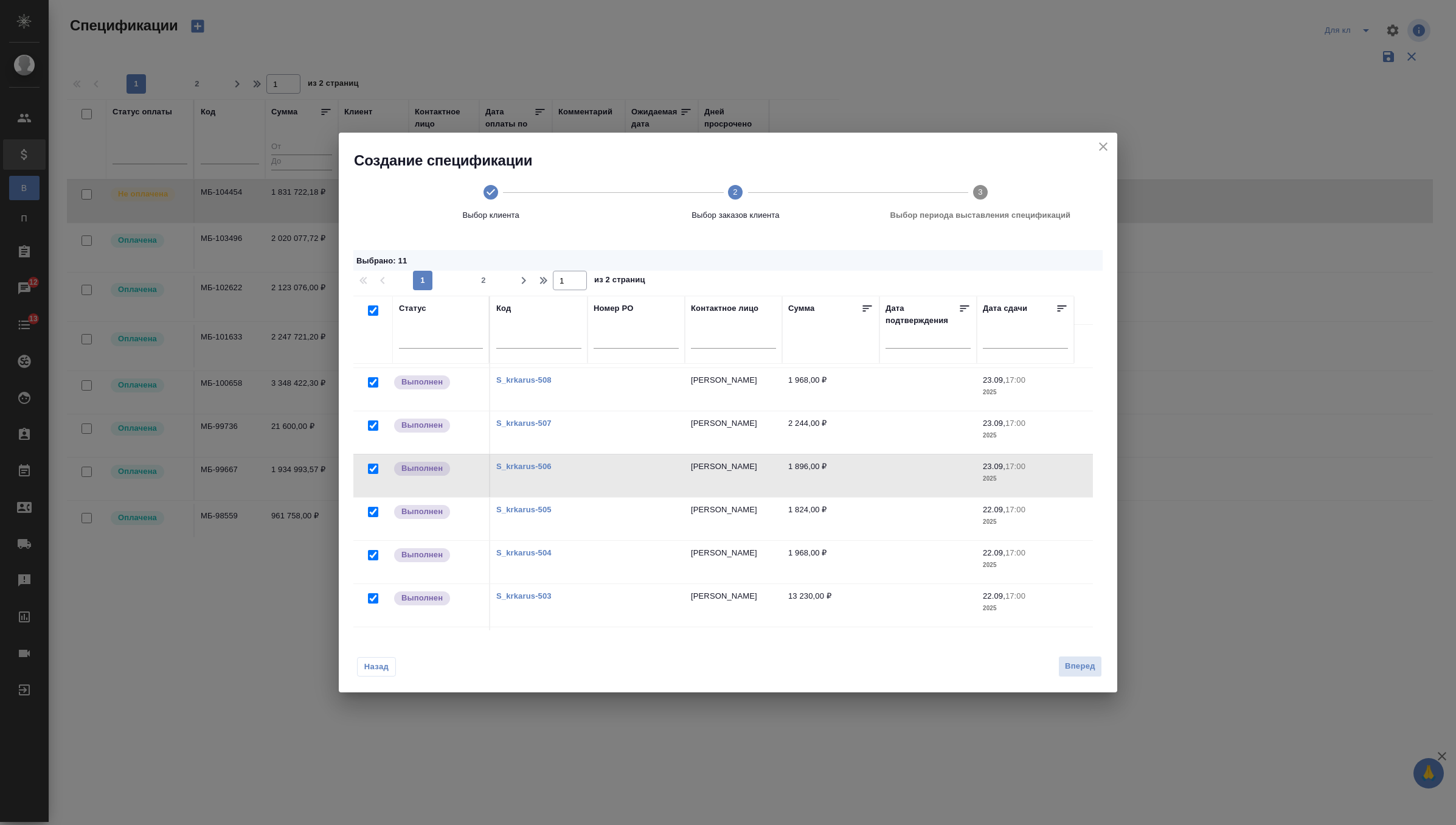
checkbox input "true"
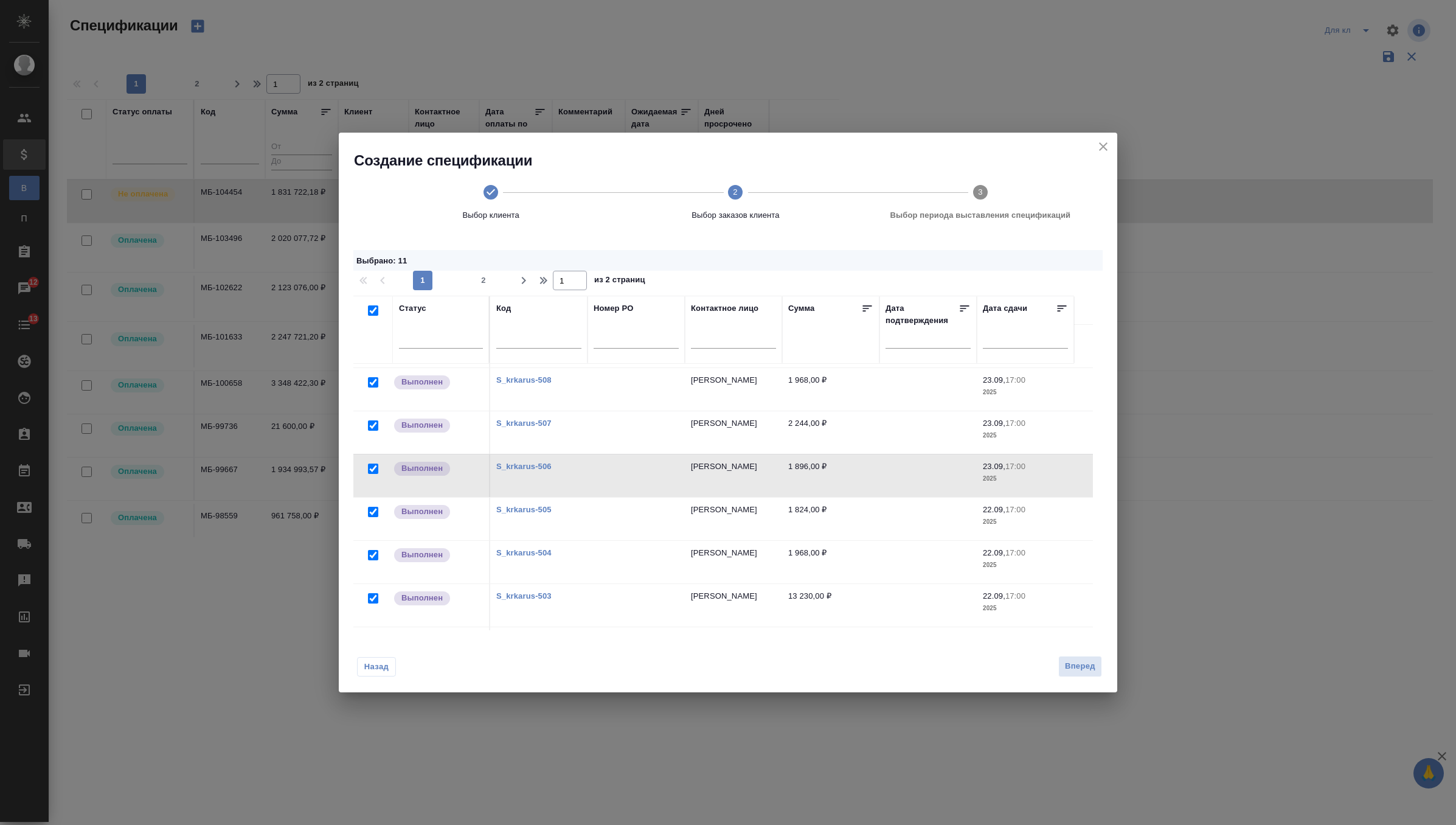
checkbox input "true"
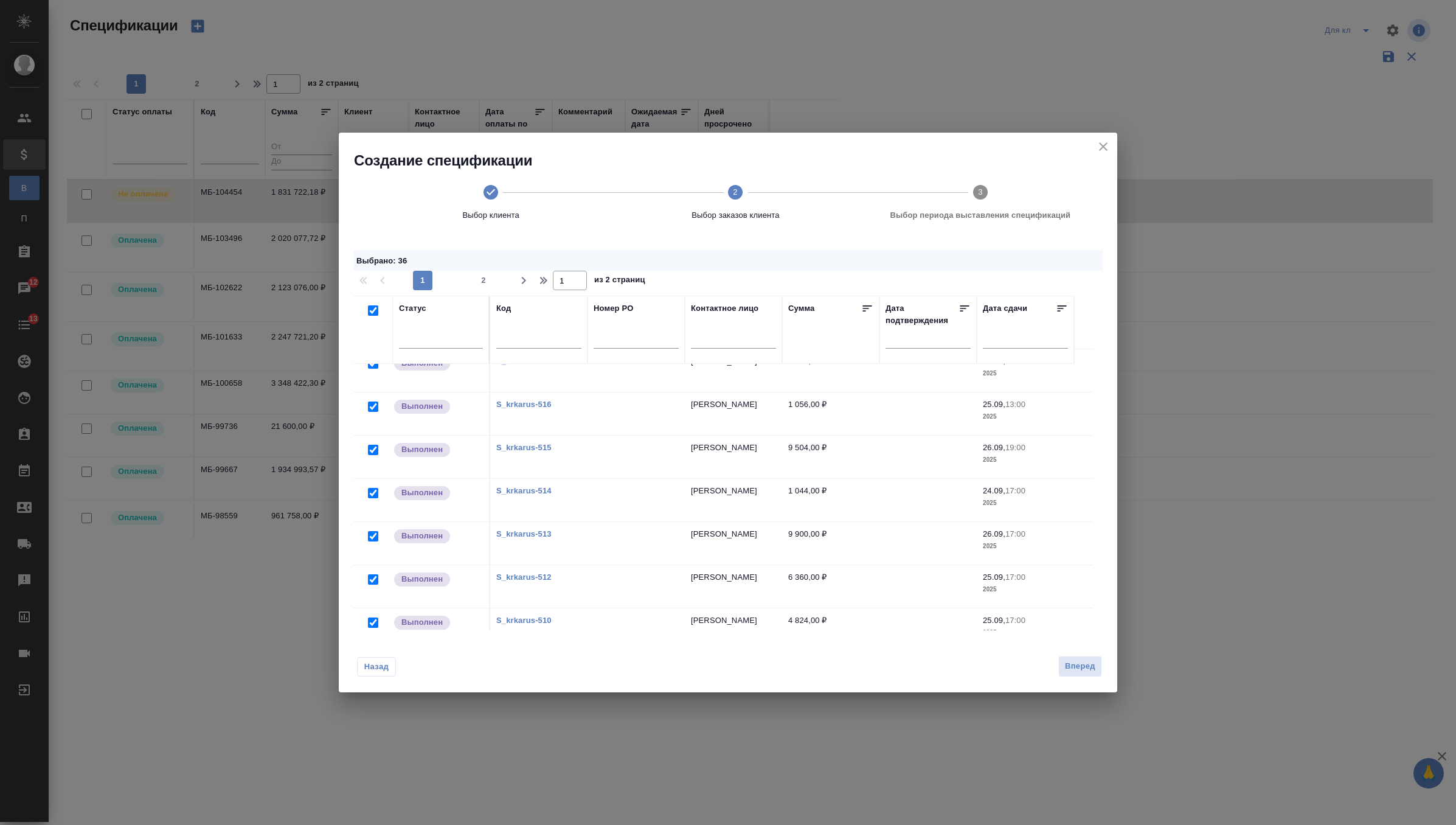
scroll to position [0, 0]
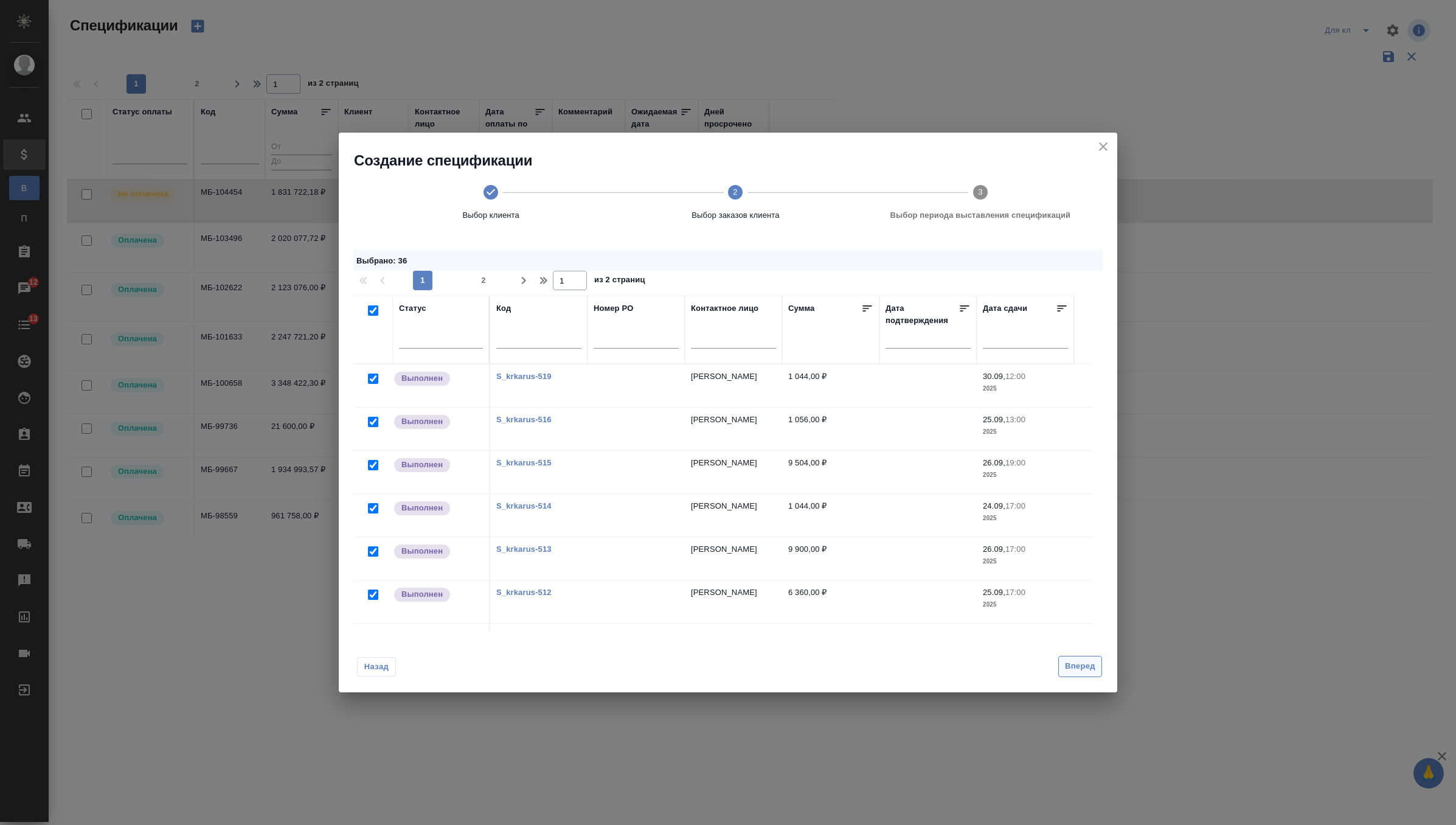
click at [1073, 669] on span "Вперед" at bounding box center [1080, 666] width 31 height 14
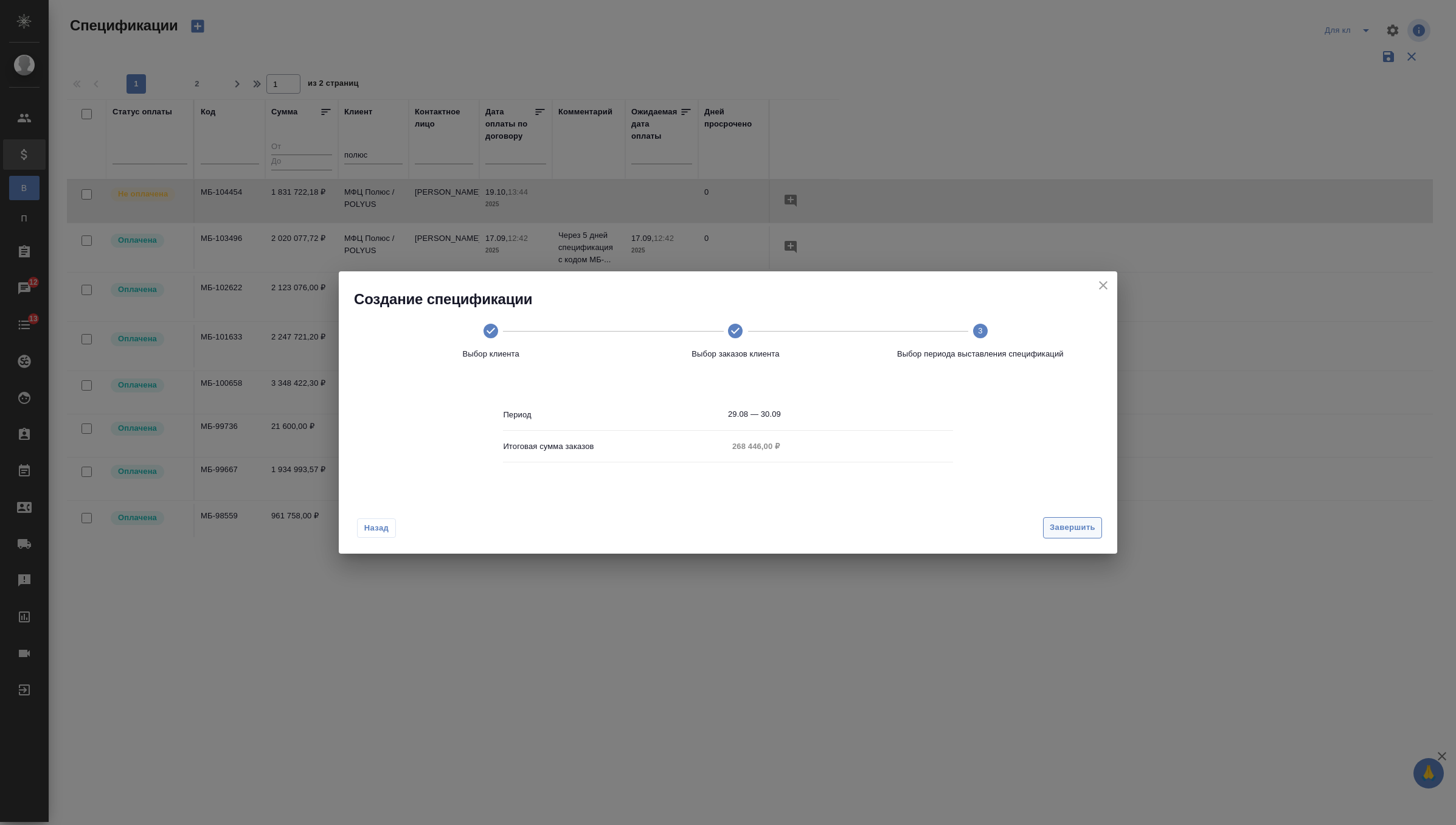
click at [1082, 527] on span "Завершить" at bounding box center [1073, 527] width 46 height 14
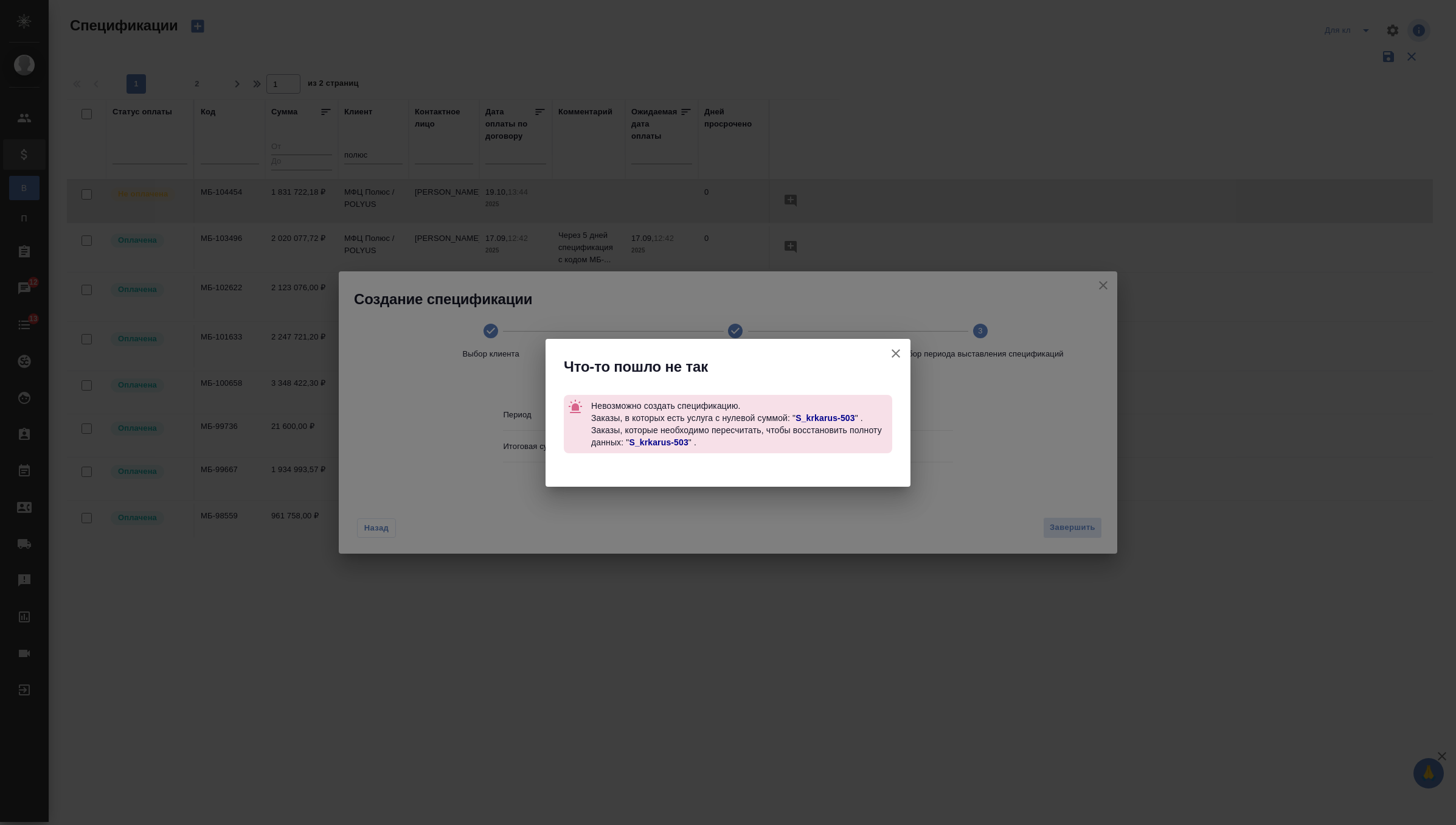
click at [663, 445] on link "S_krkarus-503" at bounding box center [658, 442] width 59 height 10
click at [905, 346] on button "button" at bounding box center [896, 354] width 29 height 29
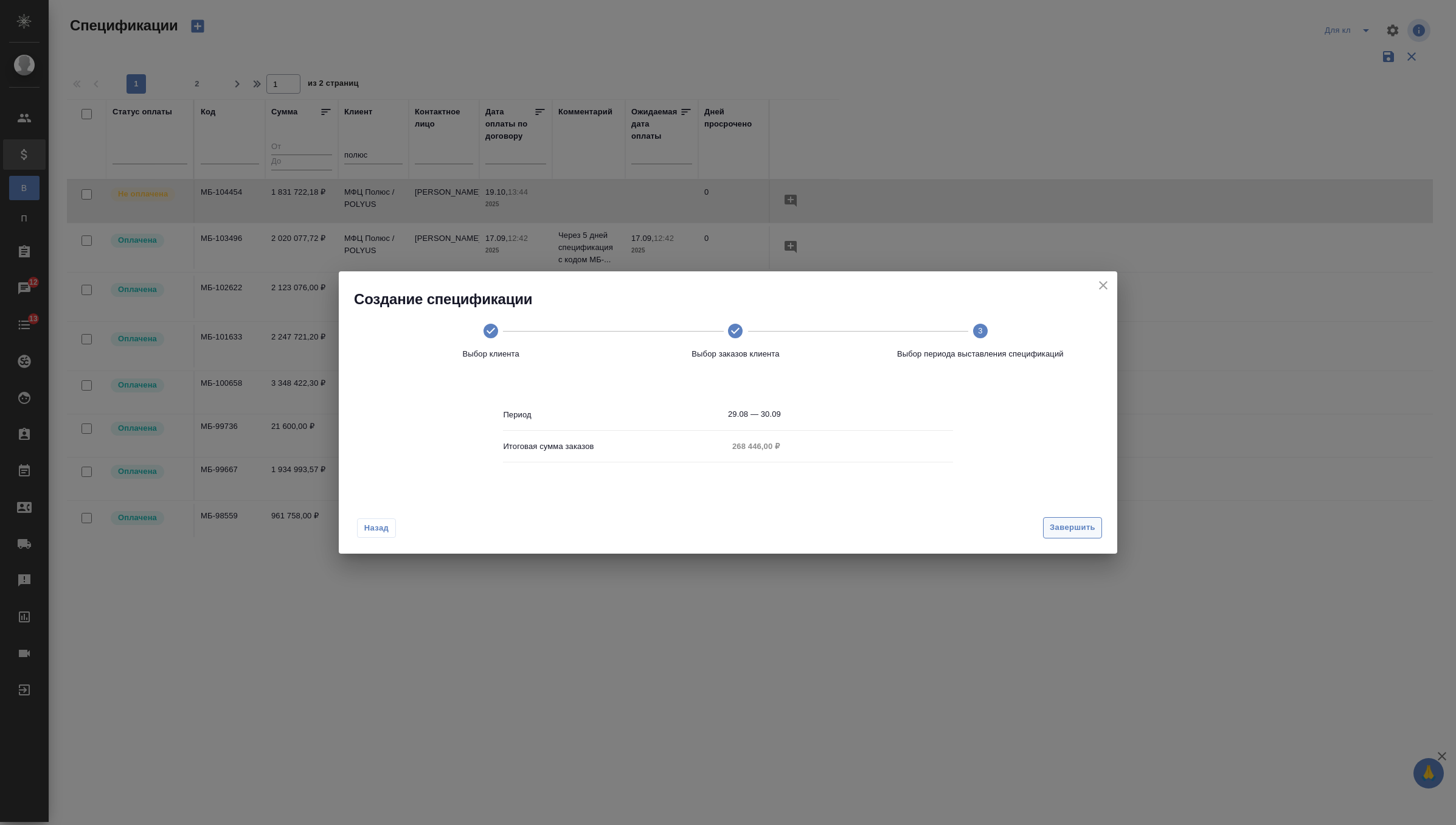
click at [1055, 527] on span "Завершить" at bounding box center [1073, 527] width 46 height 14
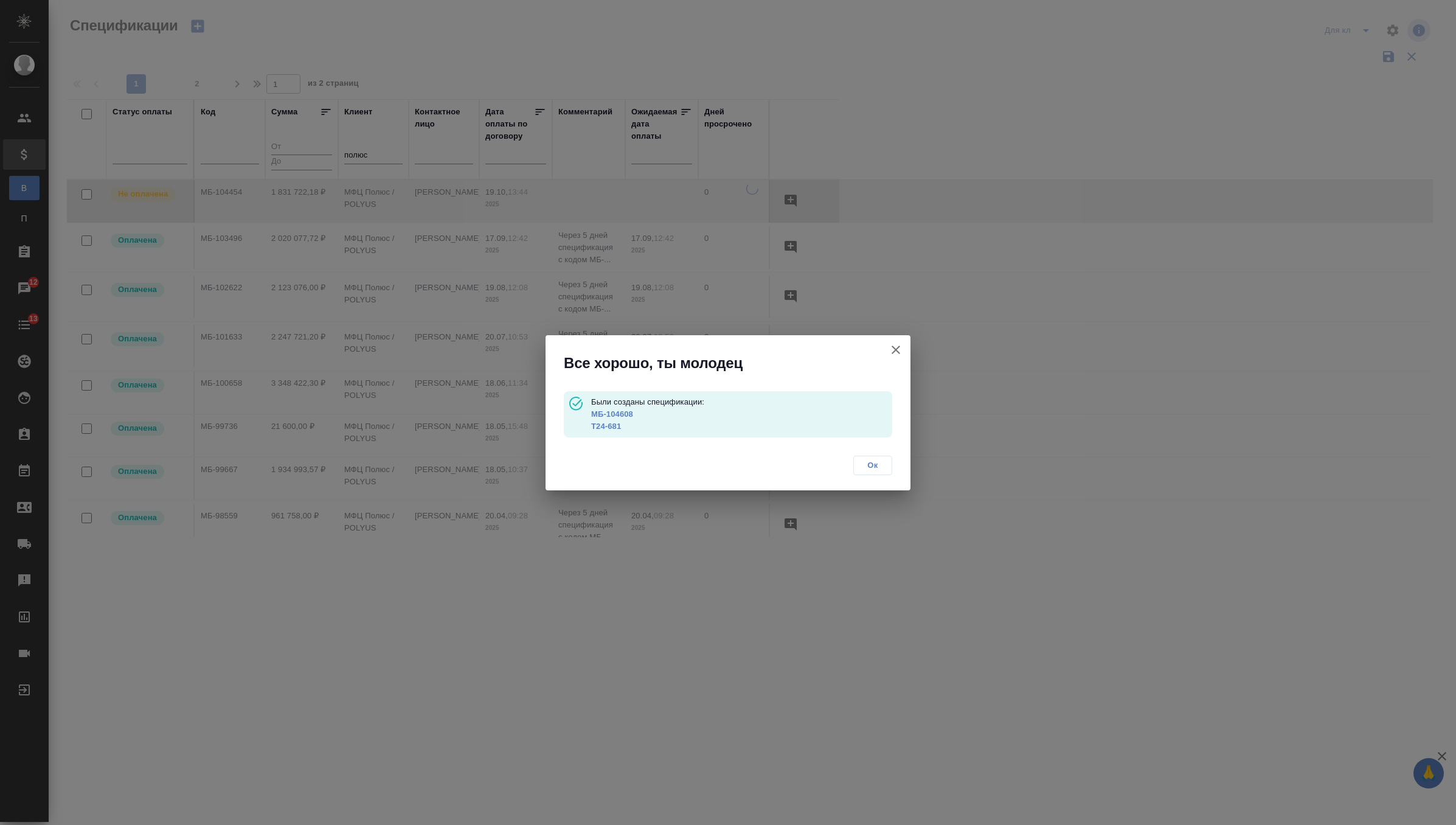
click at [611, 429] on link "T24-681" at bounding box center [605, 425] width 30 height 9
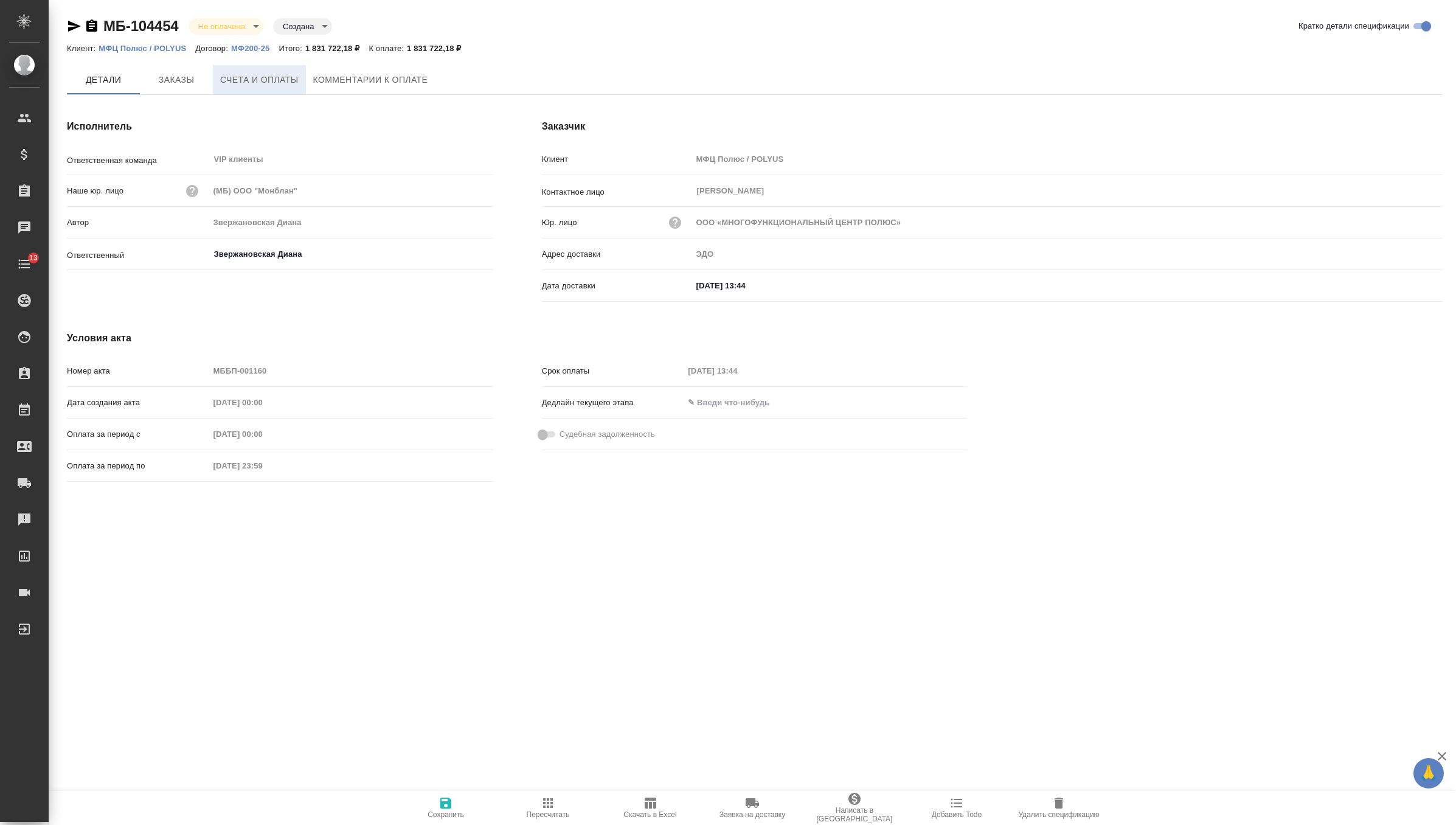
click at [263, 77] on span "Счета и оплаты" at bounding box center [259, 80] width 78 height 15
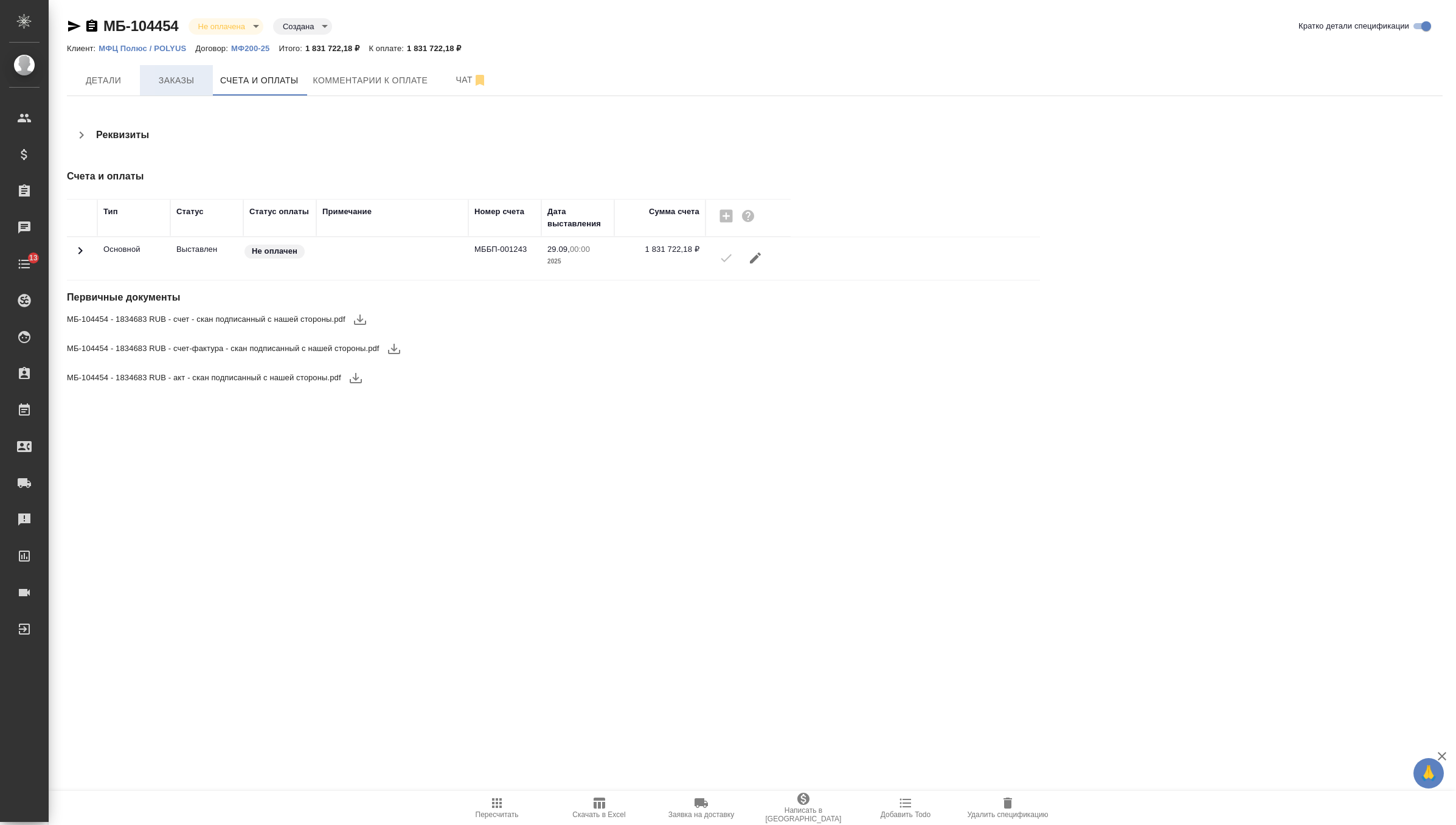
click at [182, 83] on span "Заказы" at bounding box center [176, 80] width 58 height 15
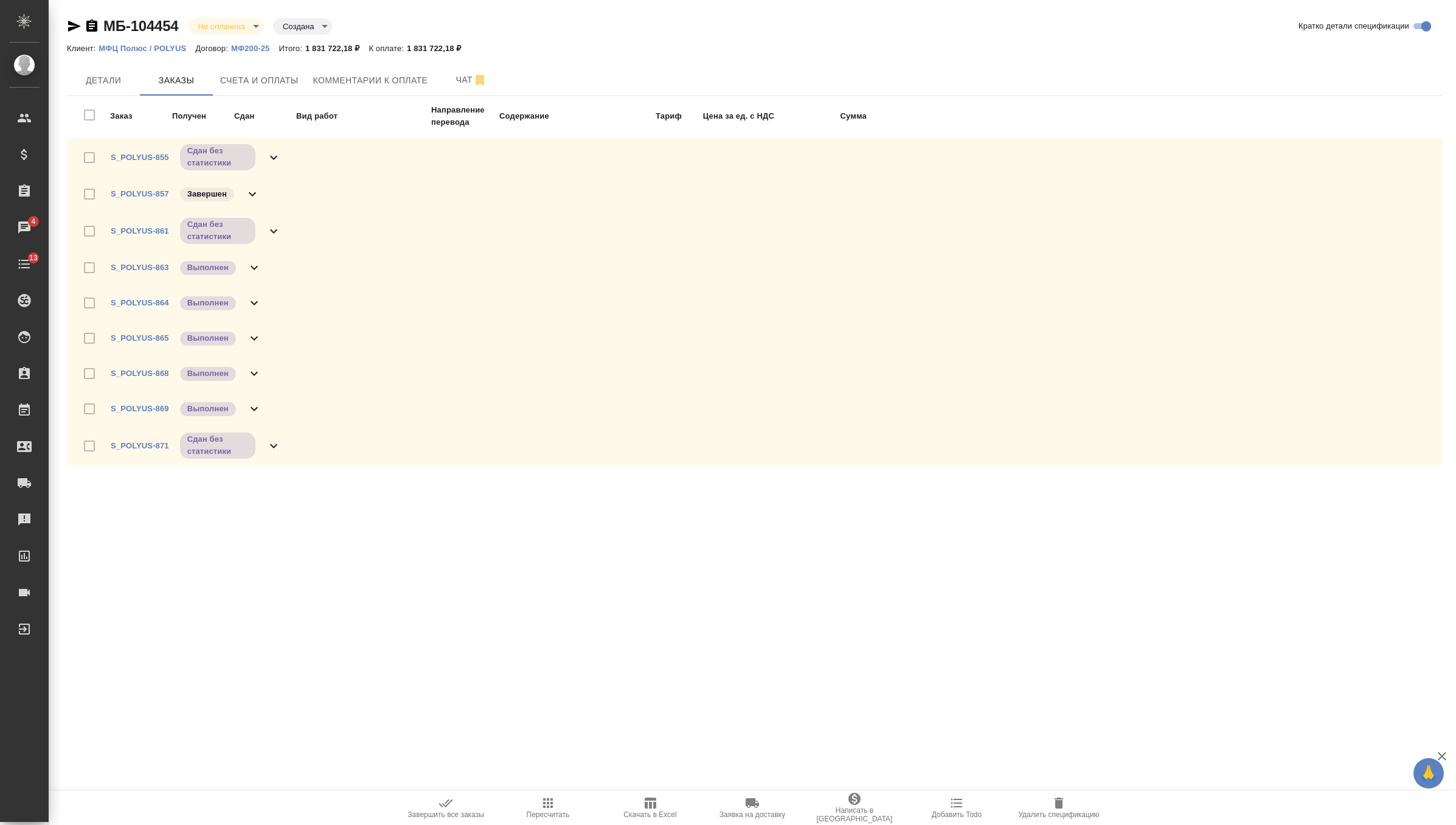
click at [272, 445] on icon at bounding box center [274, 445] width 7 height 4
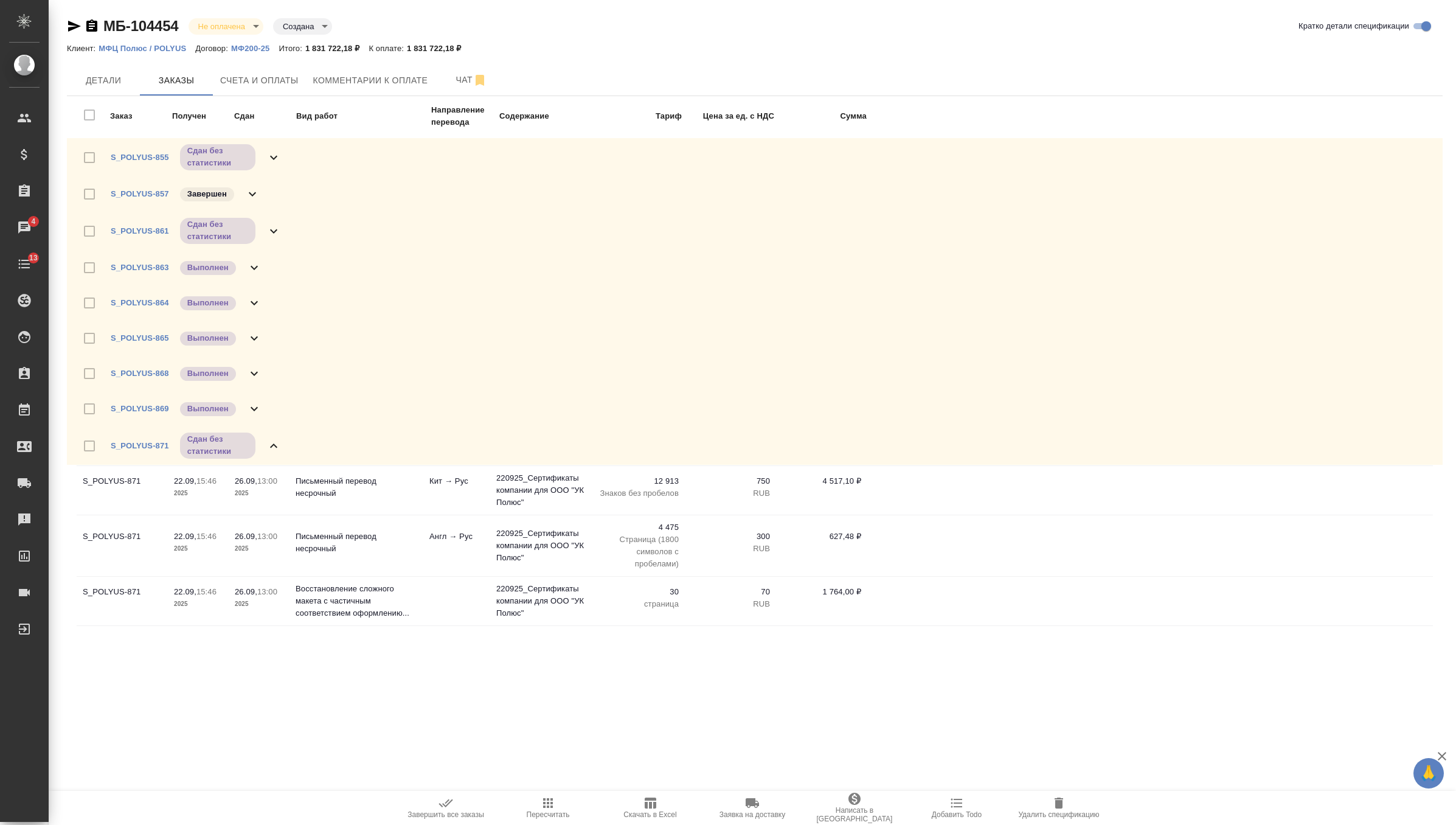
click at [269, 438] on icon at bounding box center [274, 446] width 15 height 15
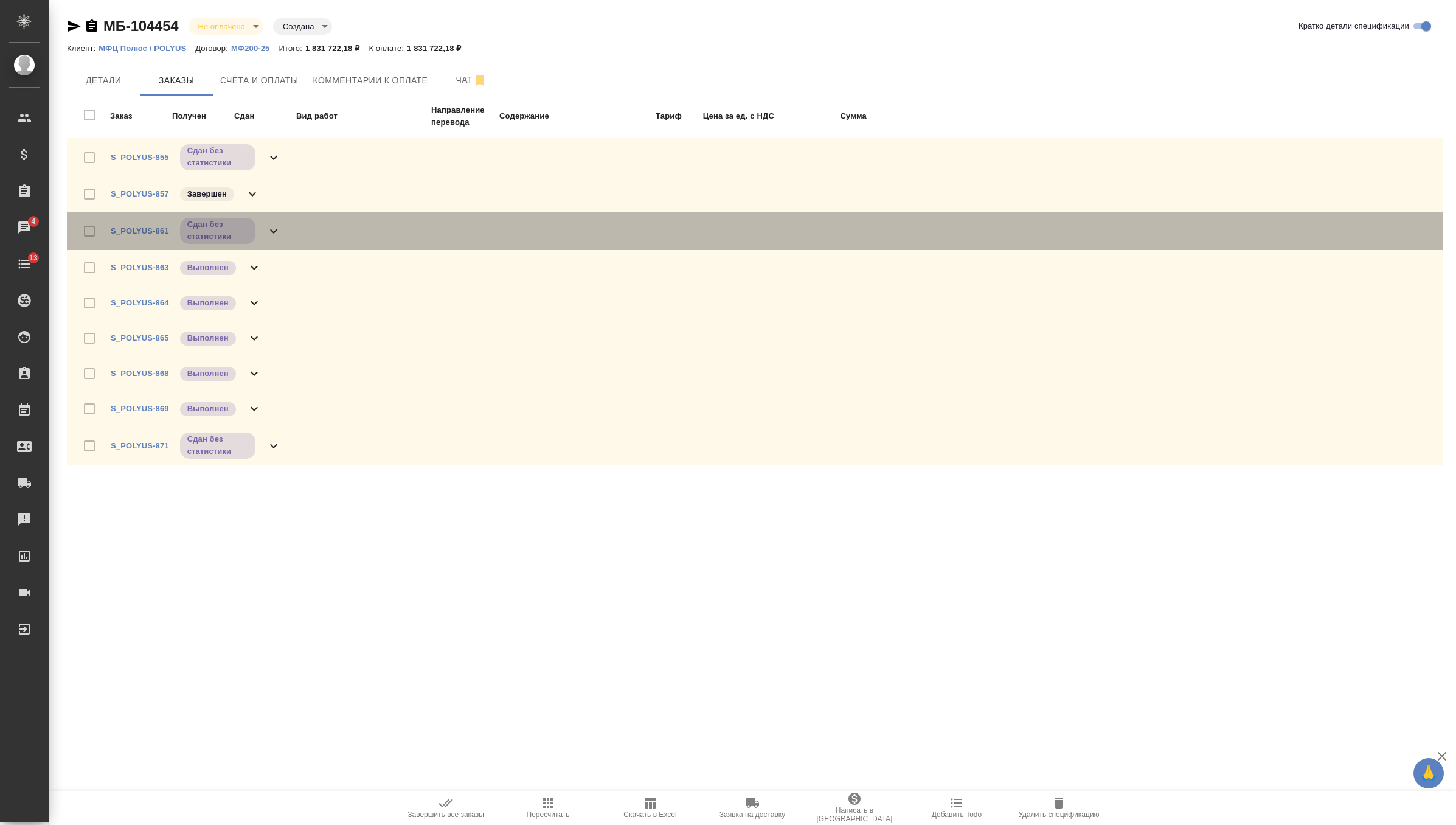
click at [268, 233] on icon at bounding box center [274, 231] width 15 height 15
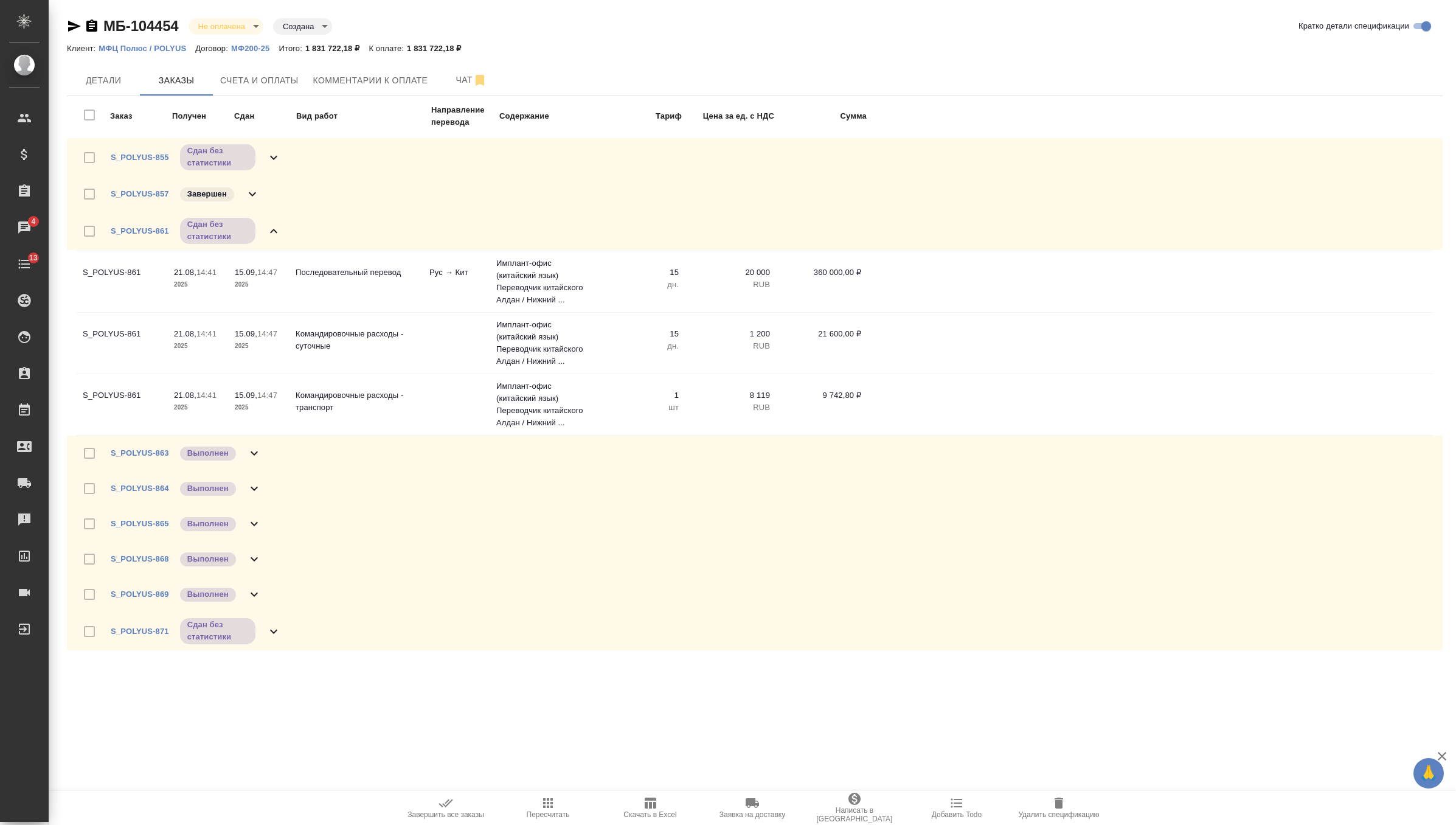
click at [270, 231] on icon at bounding box center [274, 231] width 15 height 15
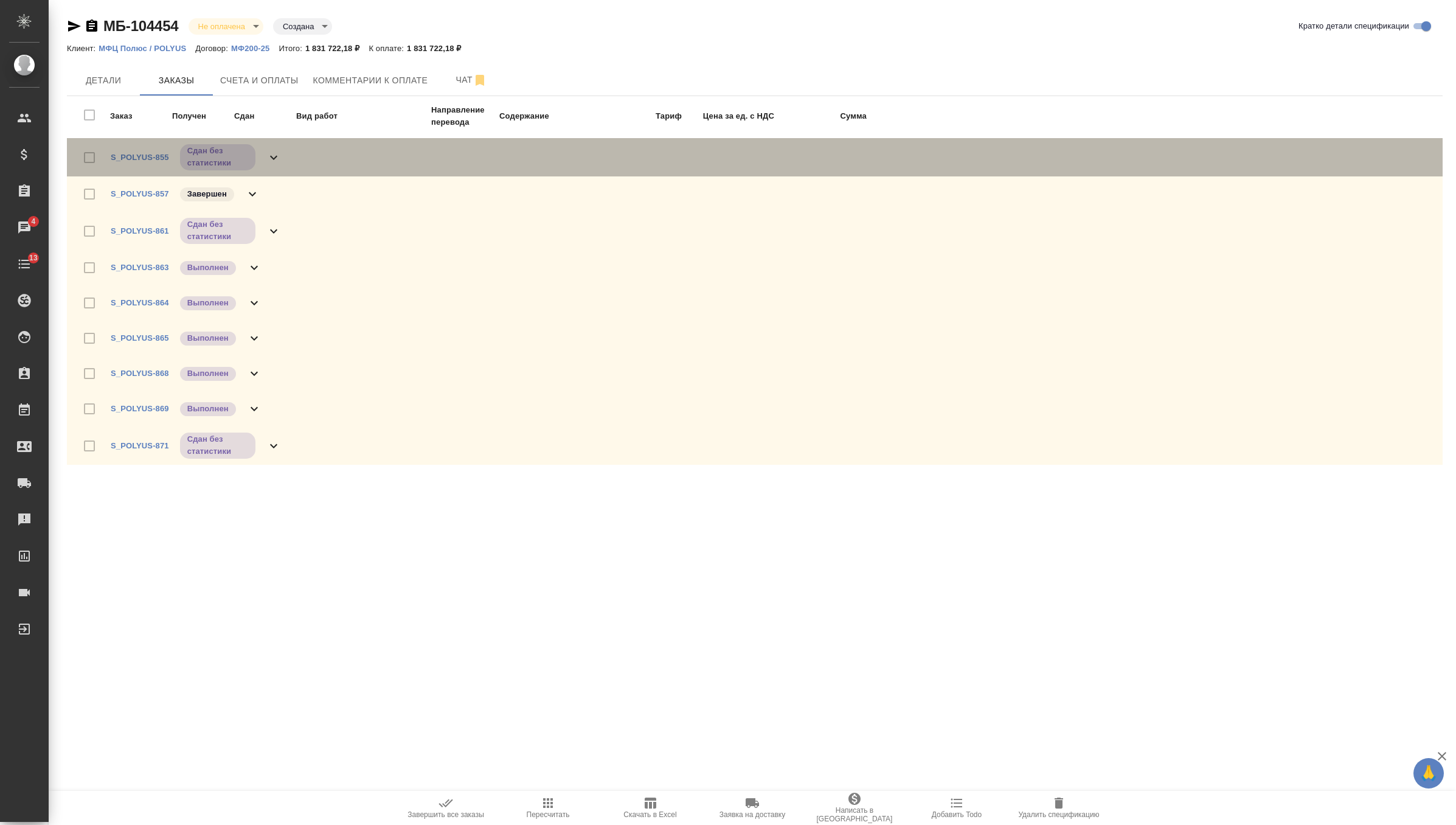
click at [270, 161] on icon at bounding box center [274, 157] width 15 height 15
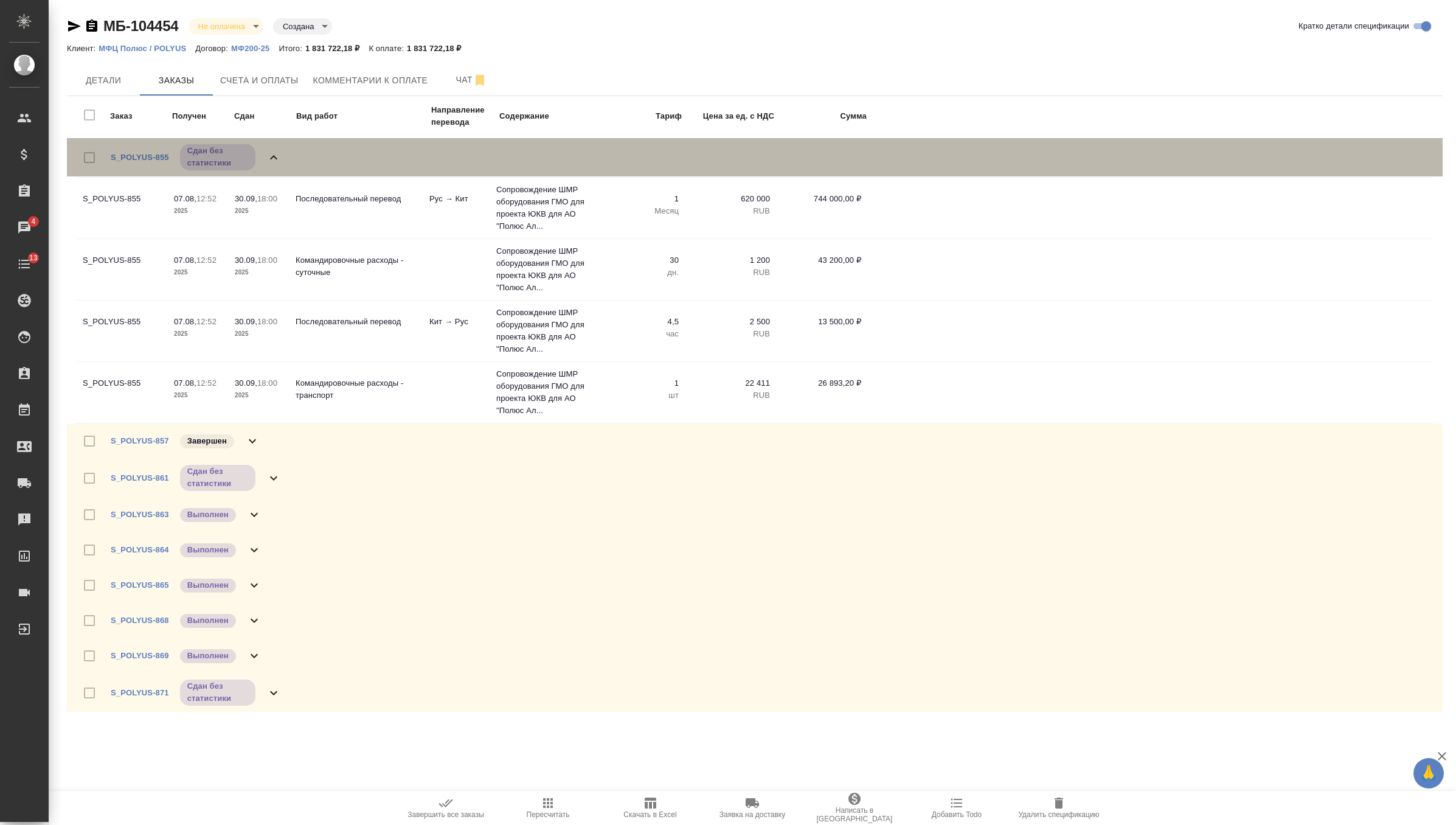
click at [272, 159] on icon at bounding box center [274, 157] width 15 height 15
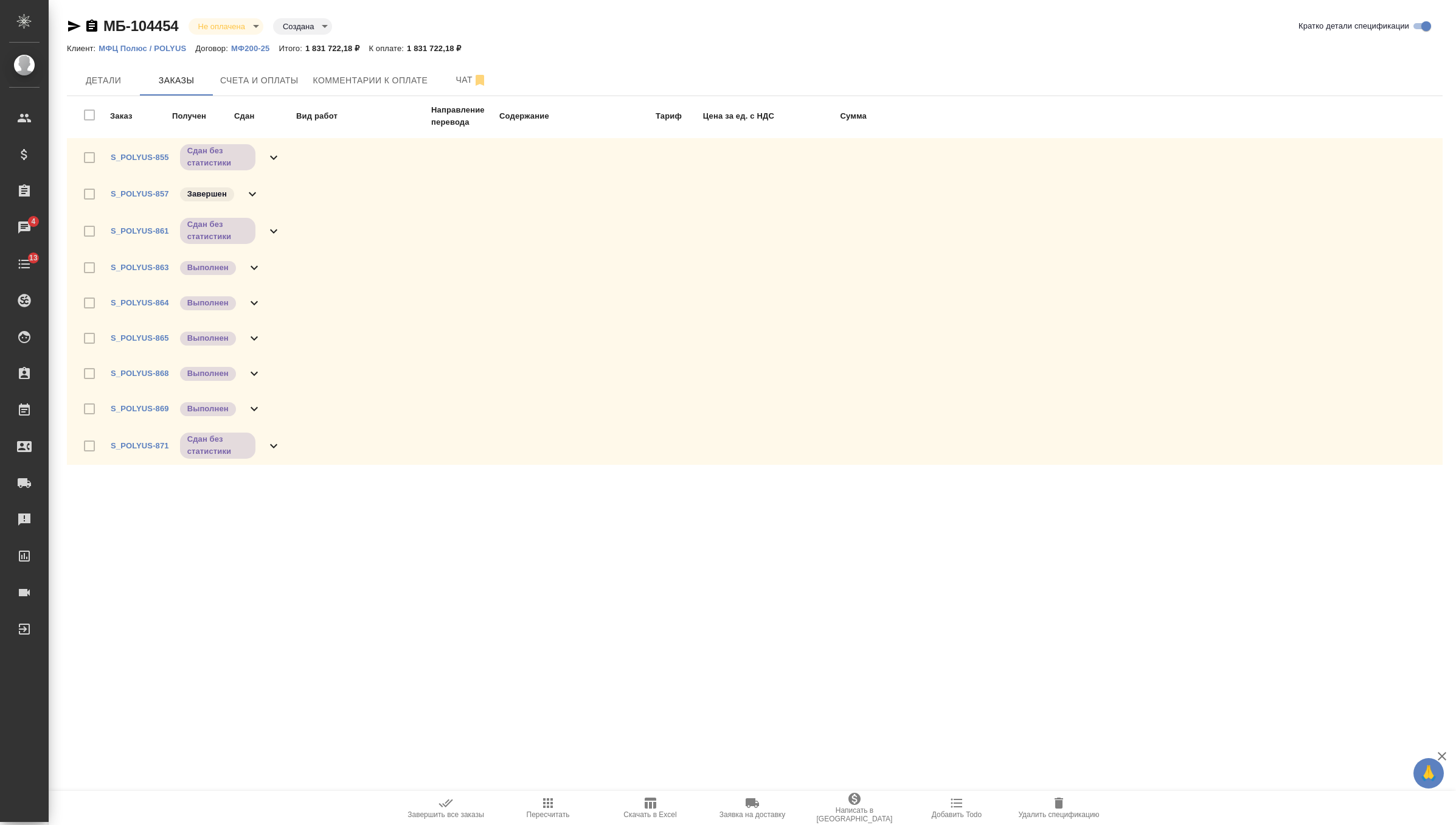
click at [83, 112] on div "Заказ Получен Сдан Вид работ Направление перевода Содержание Тариф Цена за ед. …" at bounding box center [759, 115] width 1366 height 37
click at [90, 115] on div "Заказ Получен Сдан Вид работ Направление перевода Содержание Тариф Цена за ед. …" at bounding box center [759, 115] width 1366 height 37
click at [450, 806] on icon "button" at bounding box center [446, 803] width 15 height 15
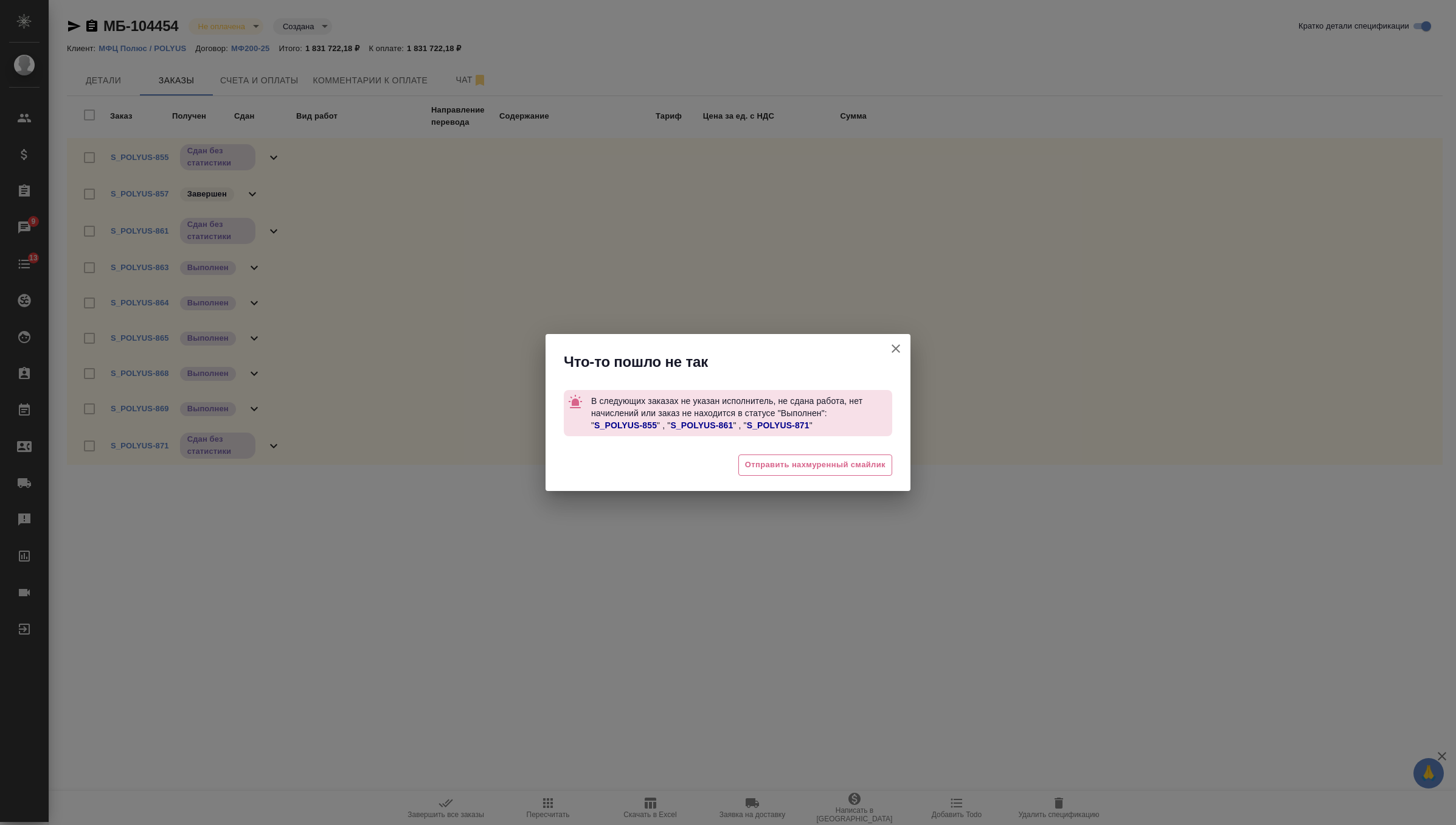
click at [641, 425] on link "S_POLYUS-855" at bounding box center [625, 425] width 63 height 10
click at [708, 428] on link "S_POLYUS-861" at bounding box center [701, 425] width 63 height 10
click at [787, 429] on link "S_POLYUS-871" at bounding box center [778, 425] width 63 height 10
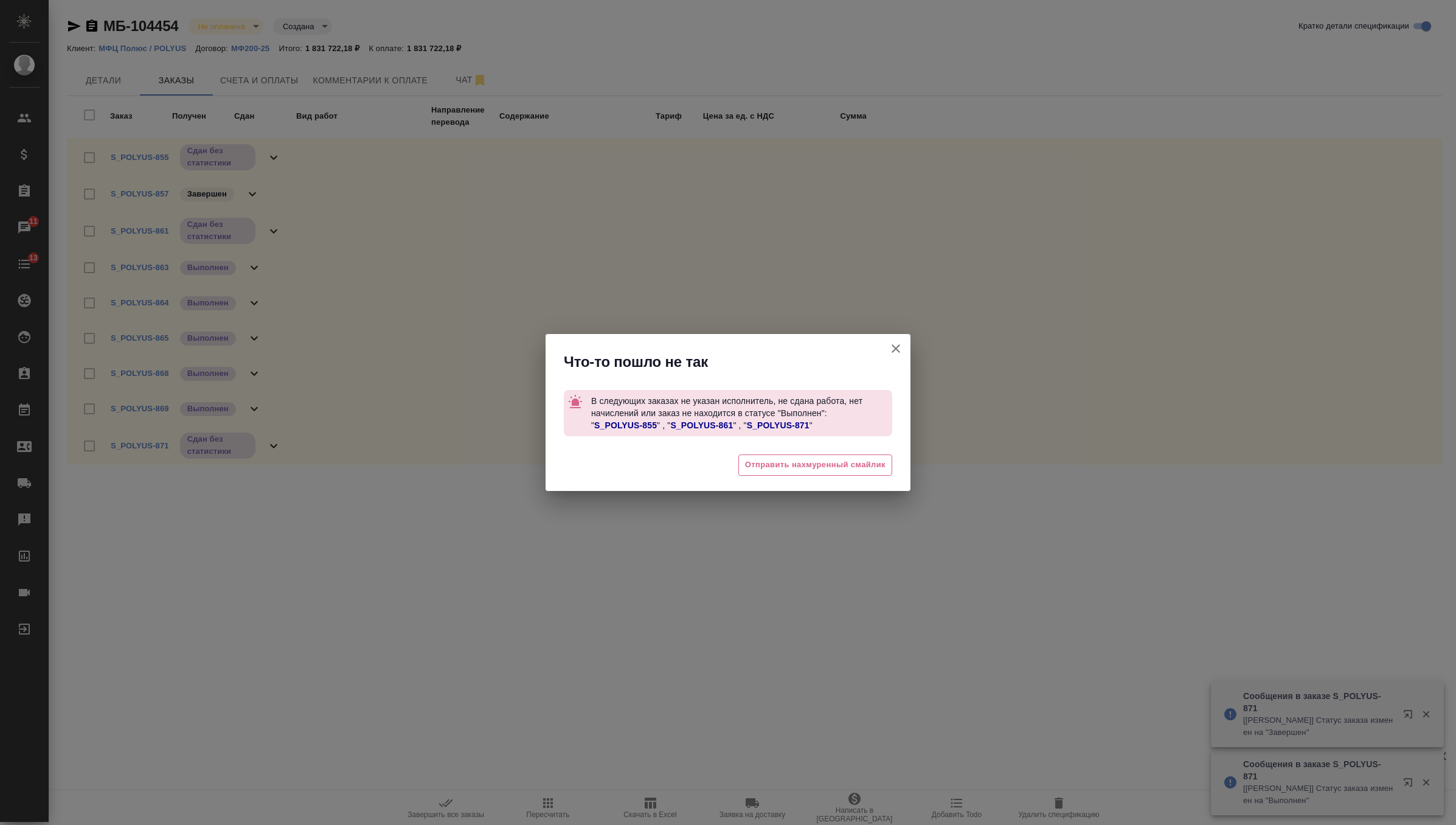
click at [894, 341] on icon "button" at bounding box center [896, 349] width 15 height 15
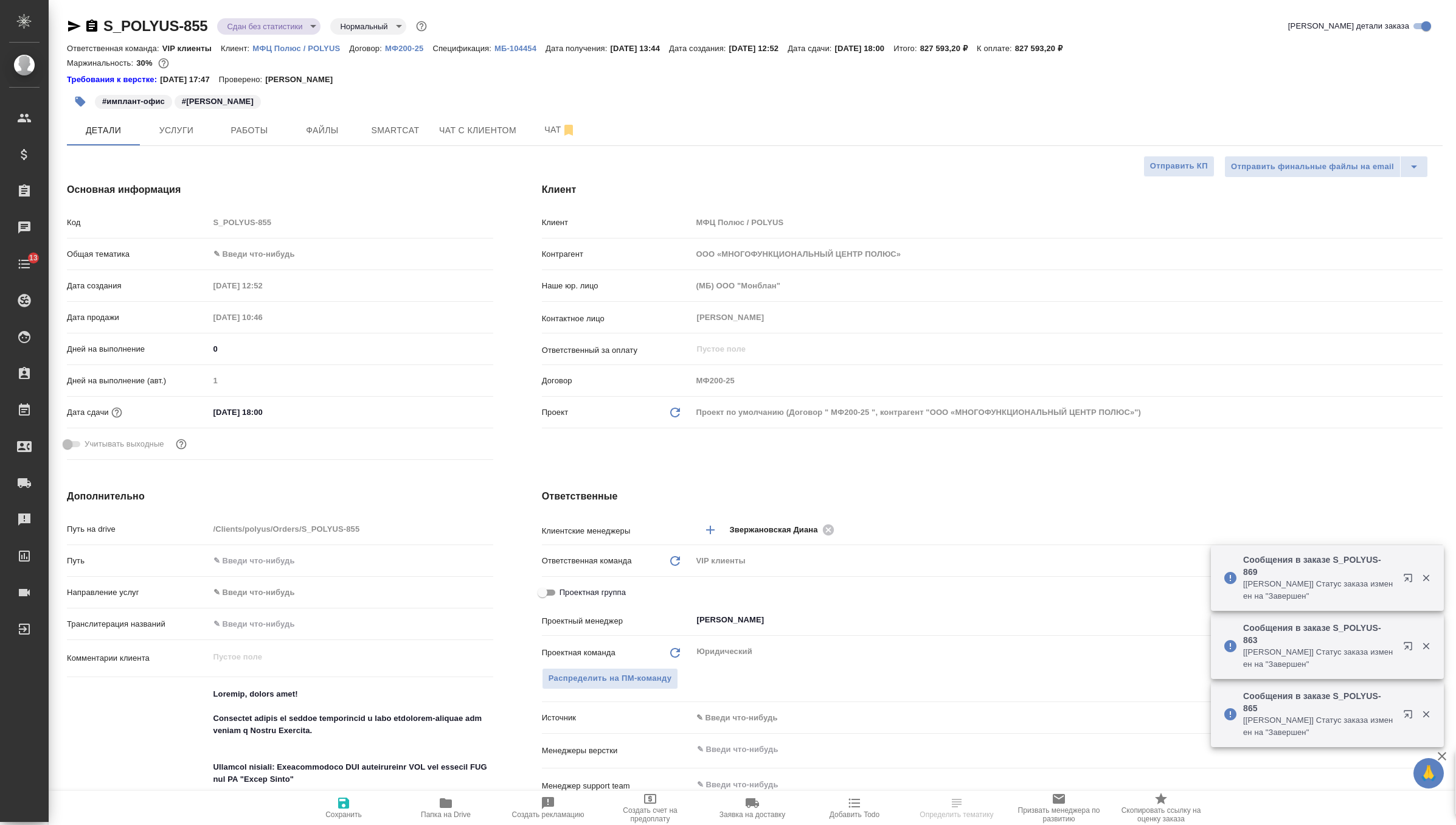
select select "RU"
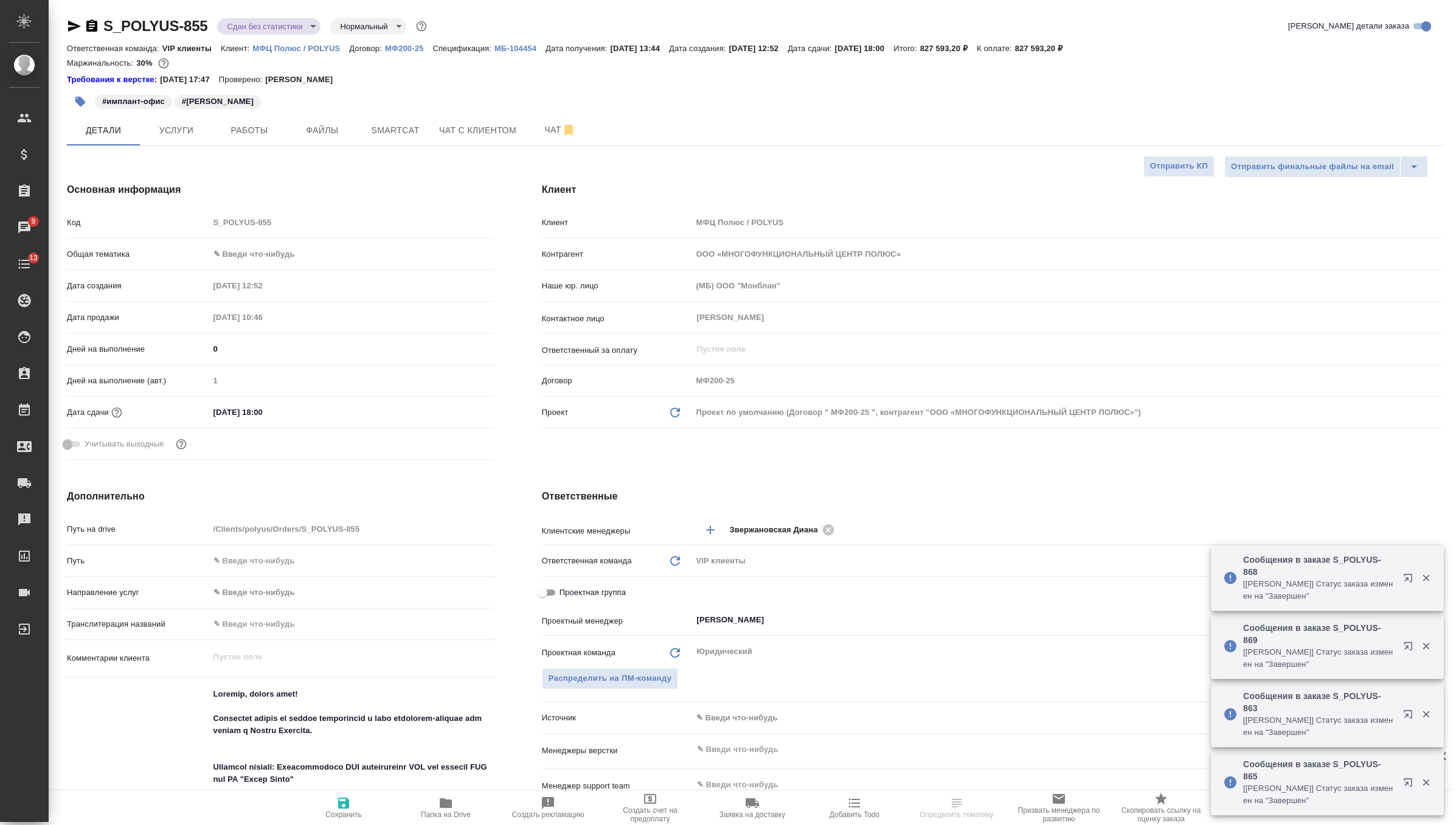
select select "RU"
type textarea "x"
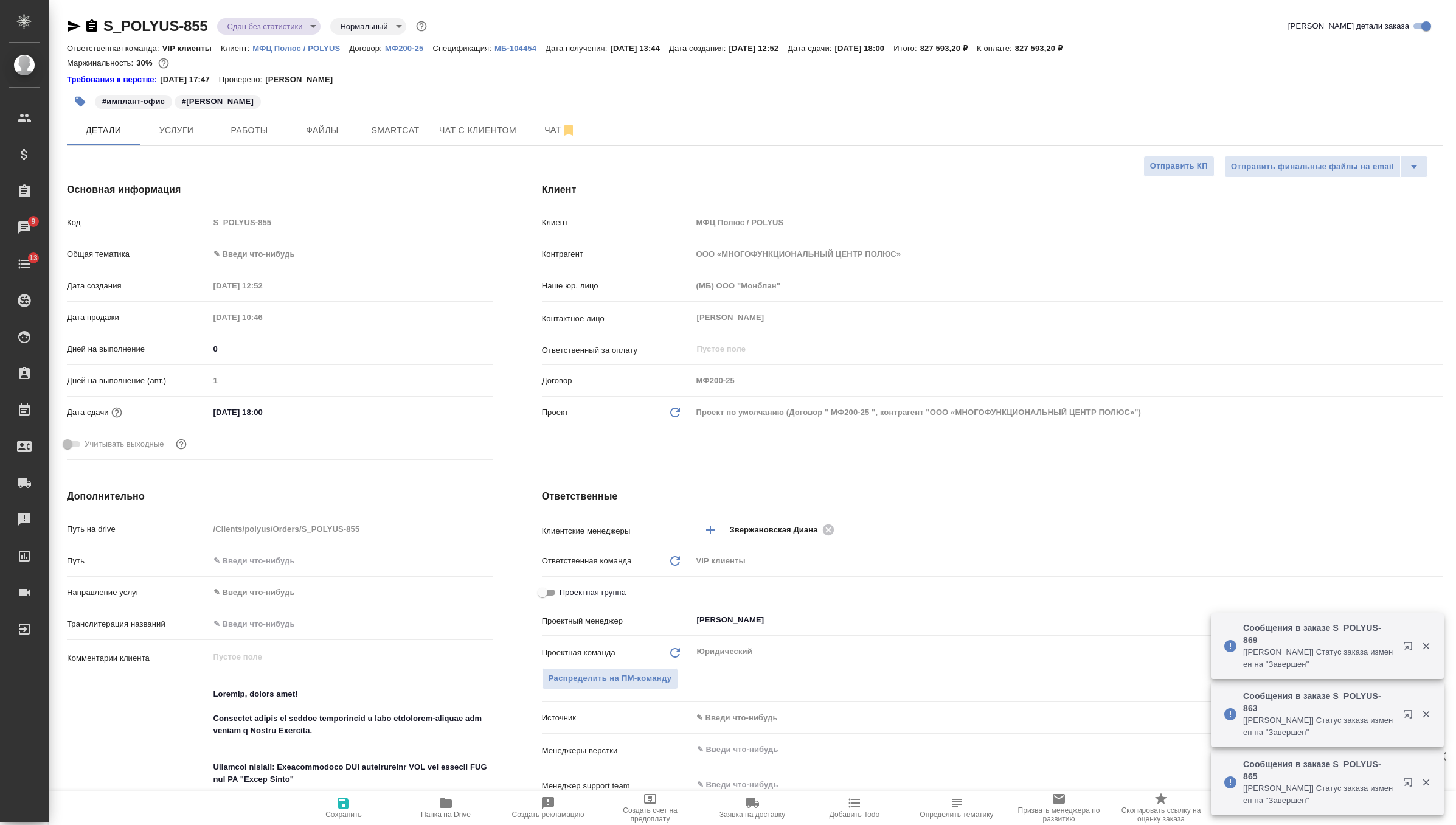
type textarea "x"
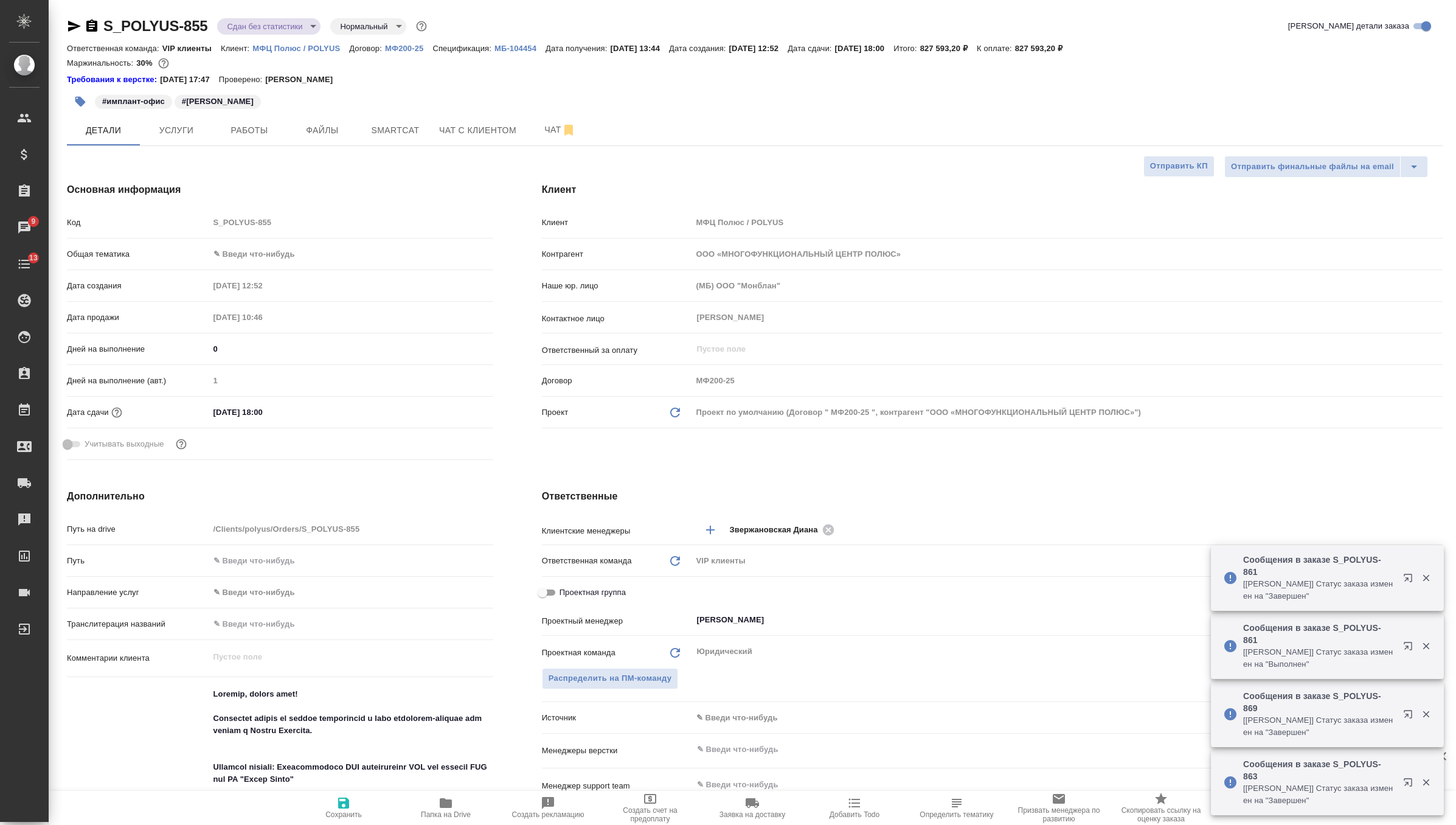
click at [238, 251] on body "🙏 .cls-1 fill:#fff; AWATERA Zverzhanovskaya Diana Клиенты Спецификации Заказы 9…" at bounding box center [728, 412] width 1456 height 825
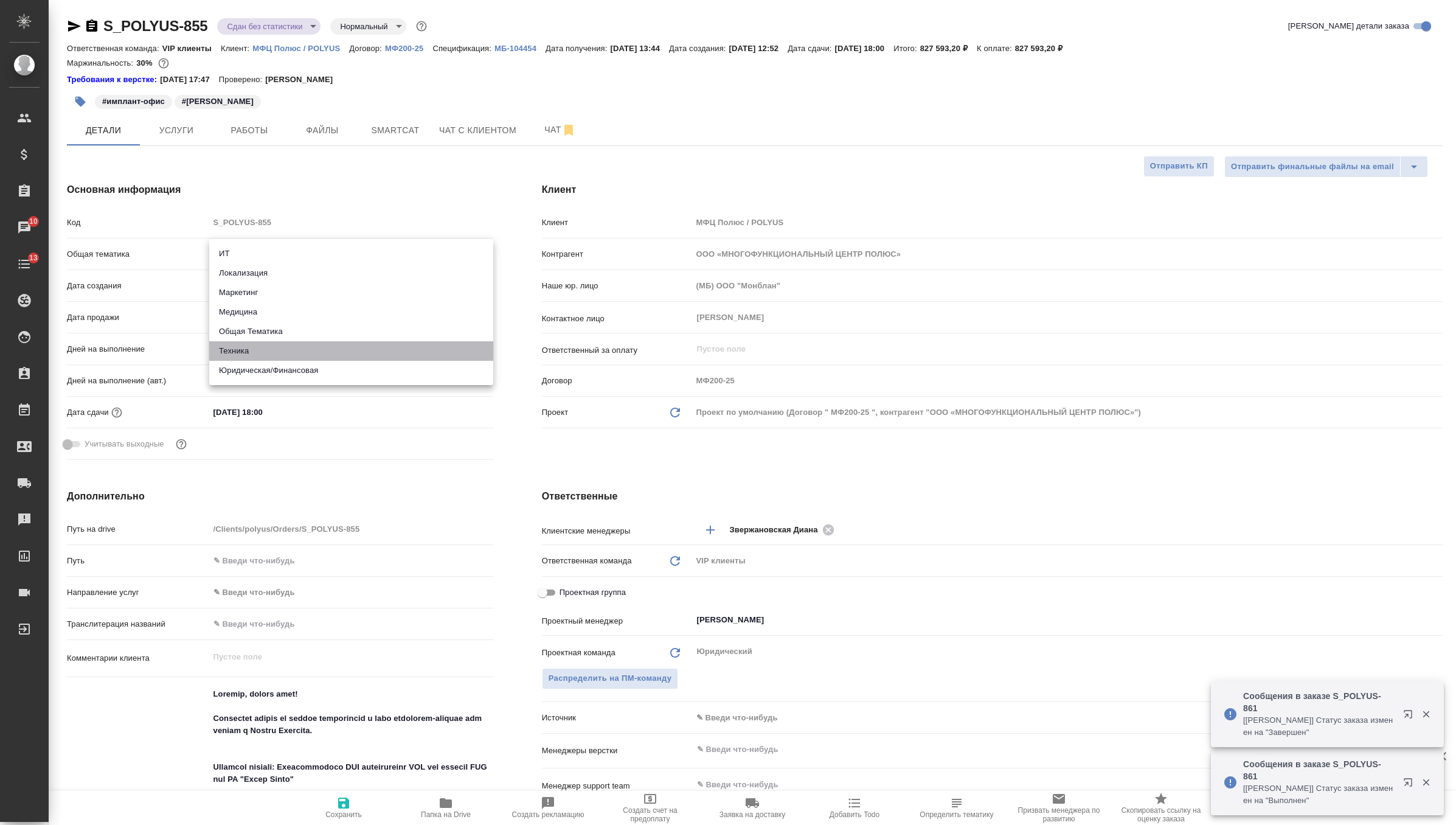
click at [276, 357] on li "Техника" at bounding box center [351, 351] width 284 height 19
type input "tech"
type textarea "x"
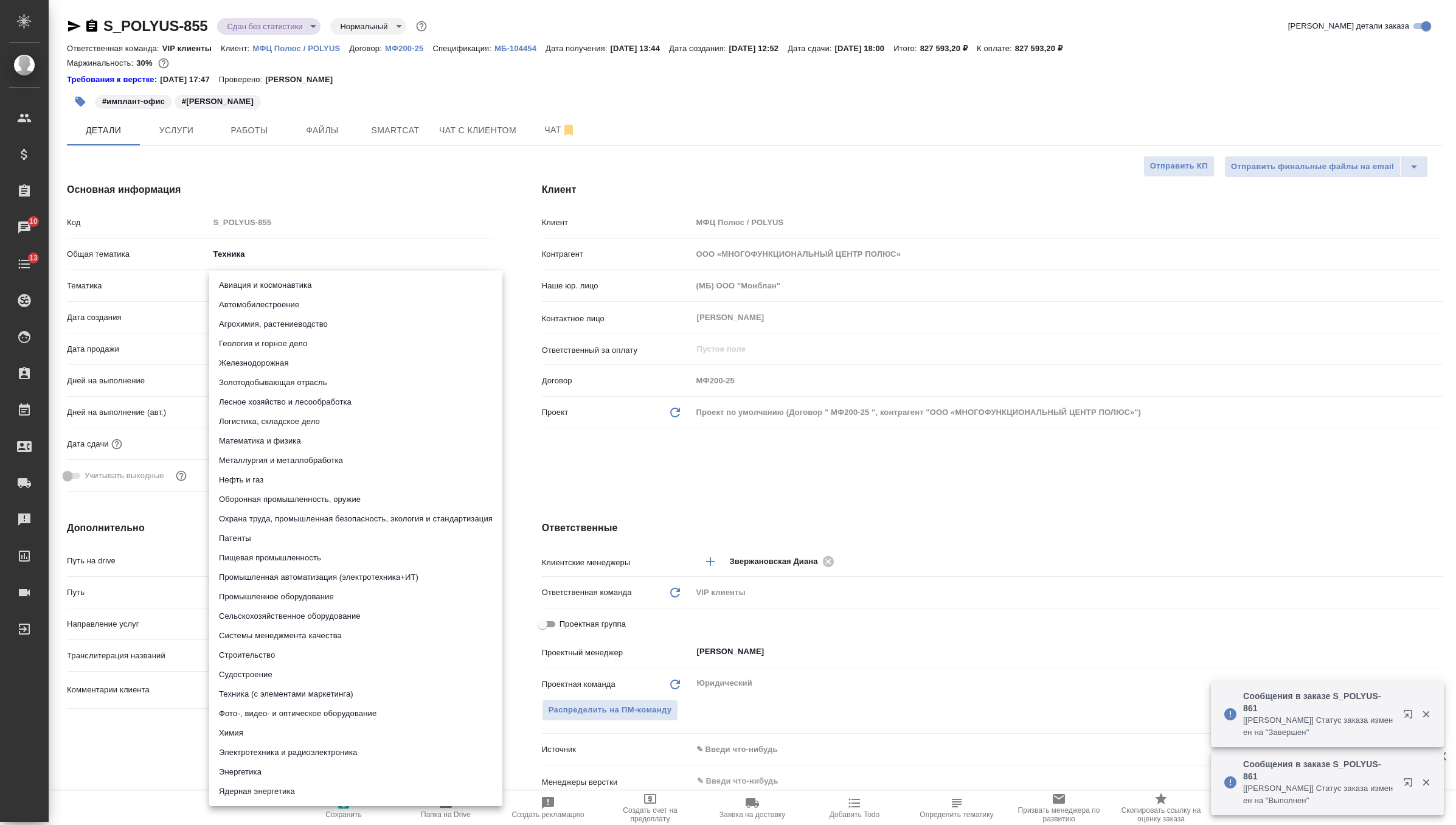
click at [277, 284] on body "🙏 .cls-1 fill:#fff; AWATERA Zverzhanovskaya Diana Клиенты Спецификации Заказы 1…" at bounding box center [728, 412] width 1456 height 825
click at [281, 384] on li "Золотодобывающая отрасль" at bounding box center [355, 383] width 293 height 19
type textarea "x"
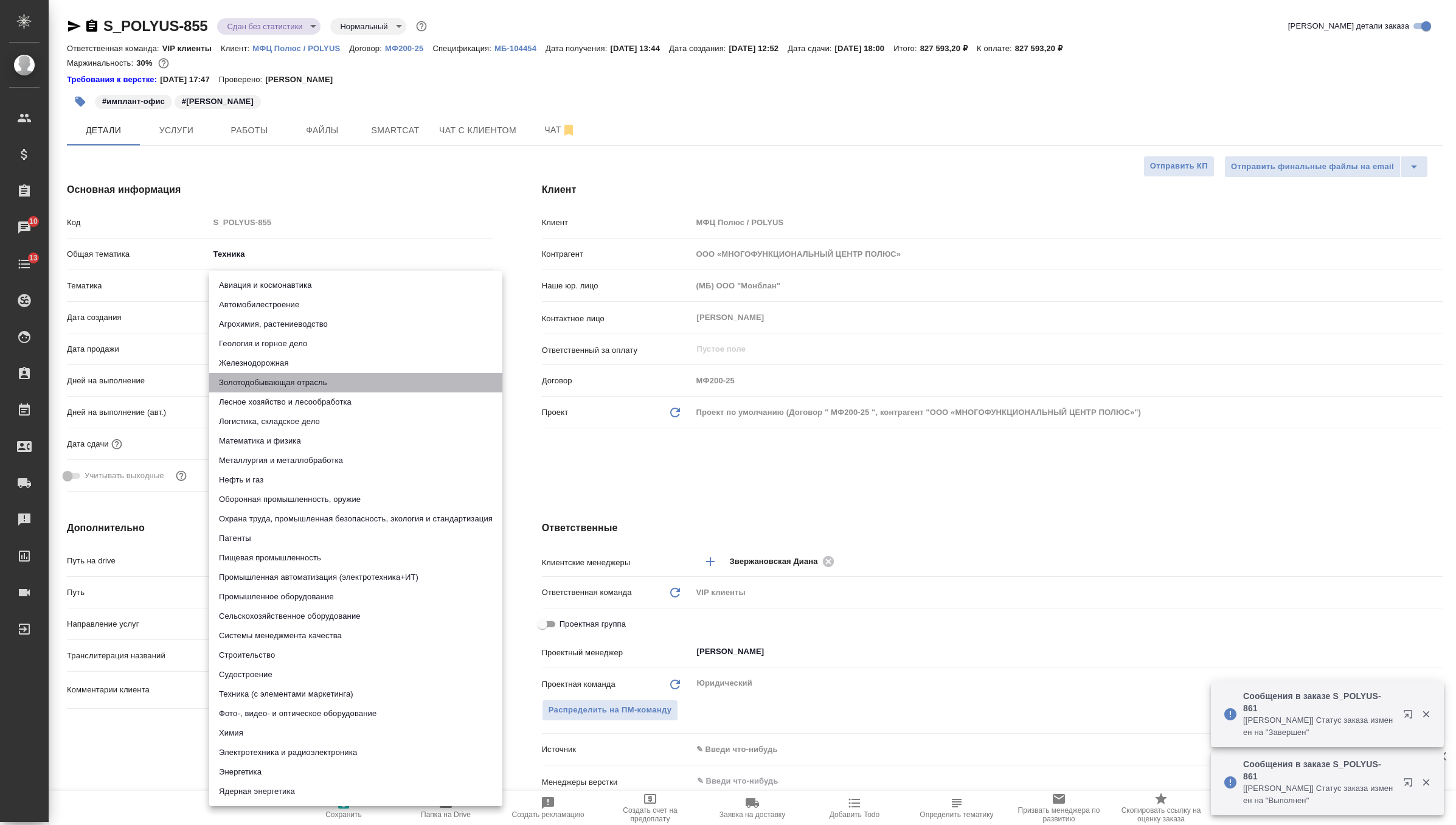
type input "614984e9deb28370d38bb290"
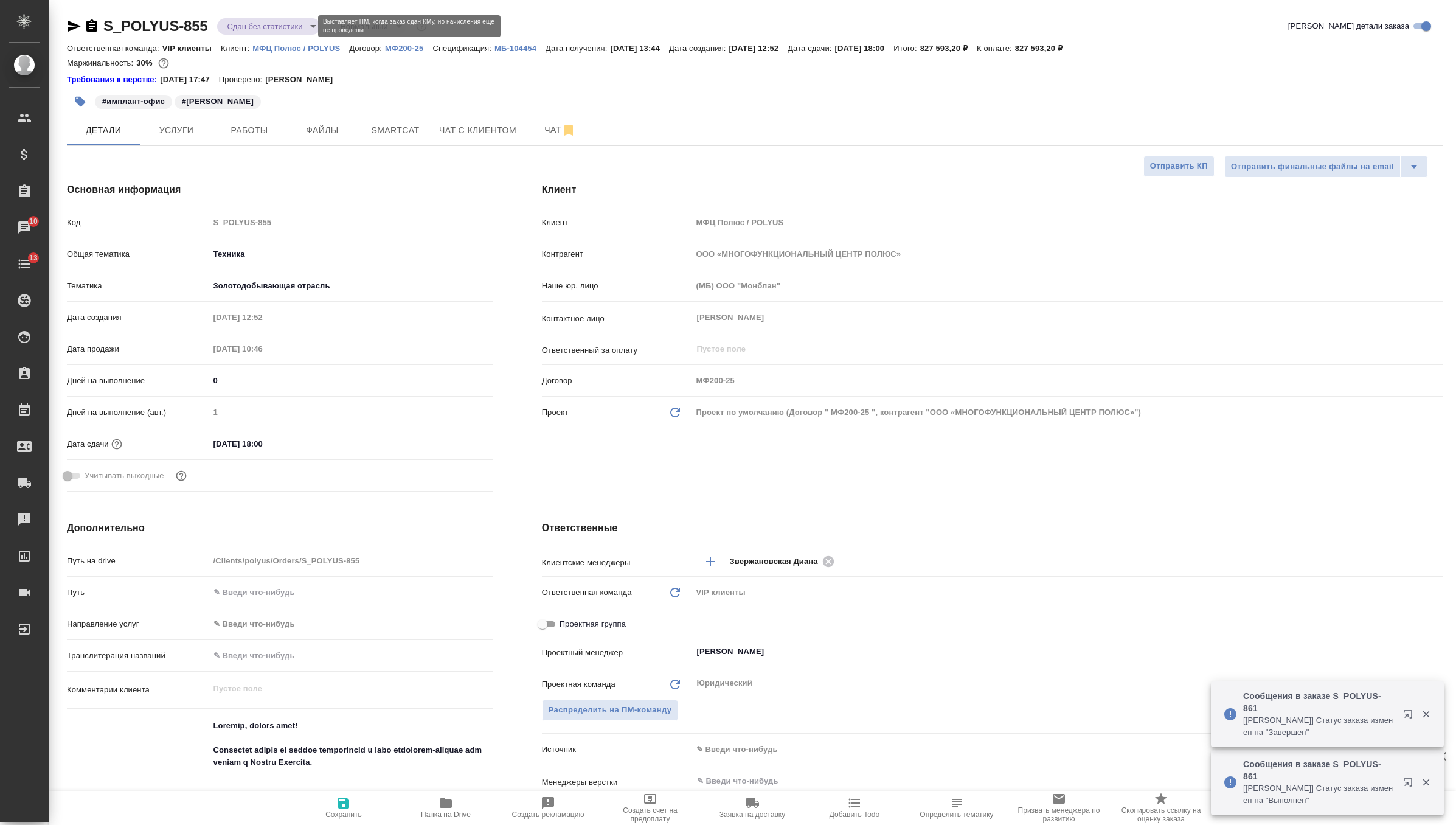
click at [271, 25] on body "🙏 .cls-1 fill:#fff; AWATERA Zverzhanovskaya Diana Клиенты Спецификации Заказы 1…" at bounding box center [728, 412] width 1456 height 825
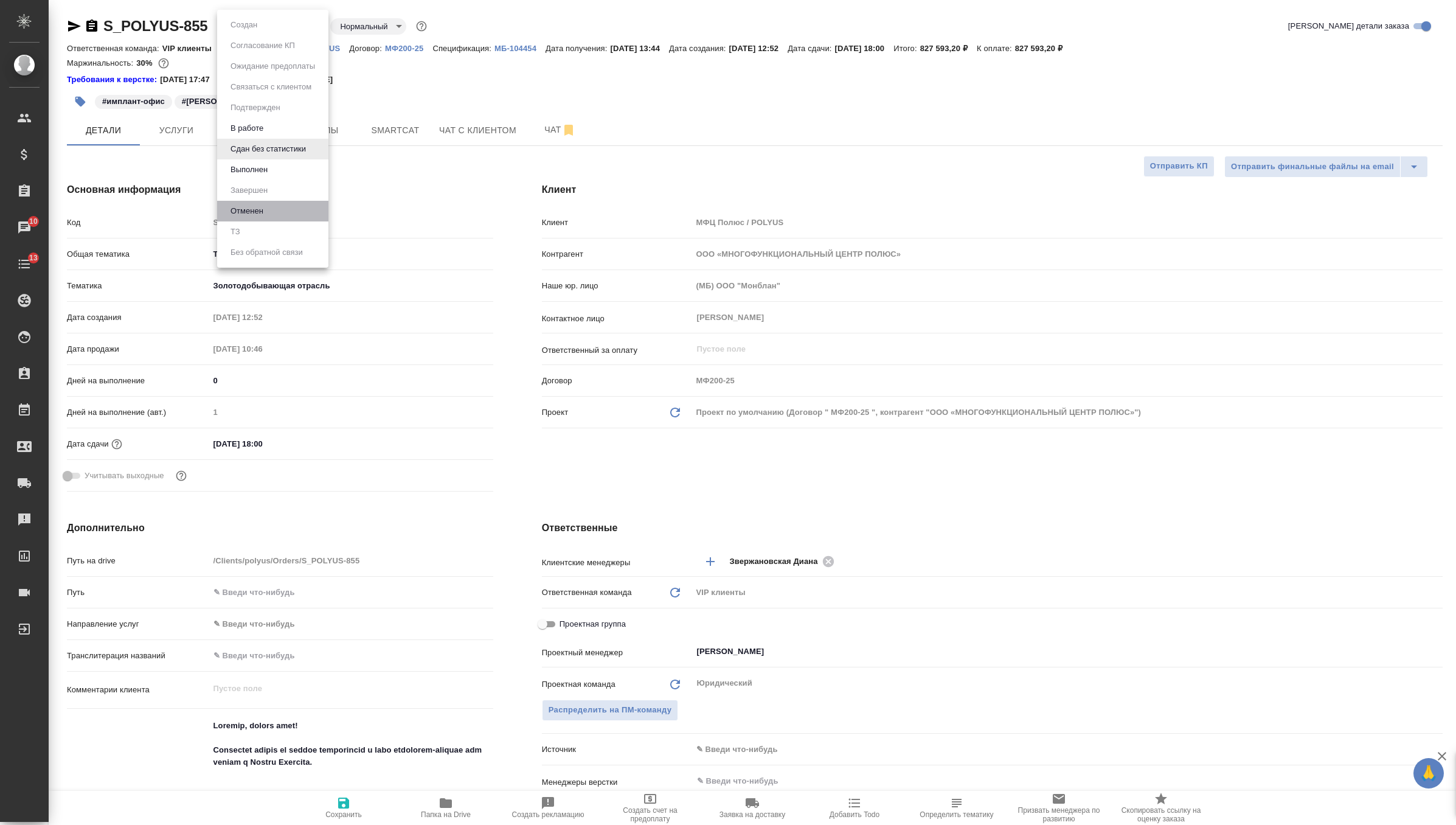
click at [275, 207] on li "Отменен" at bounding box center [273, 211] width 111 height 21
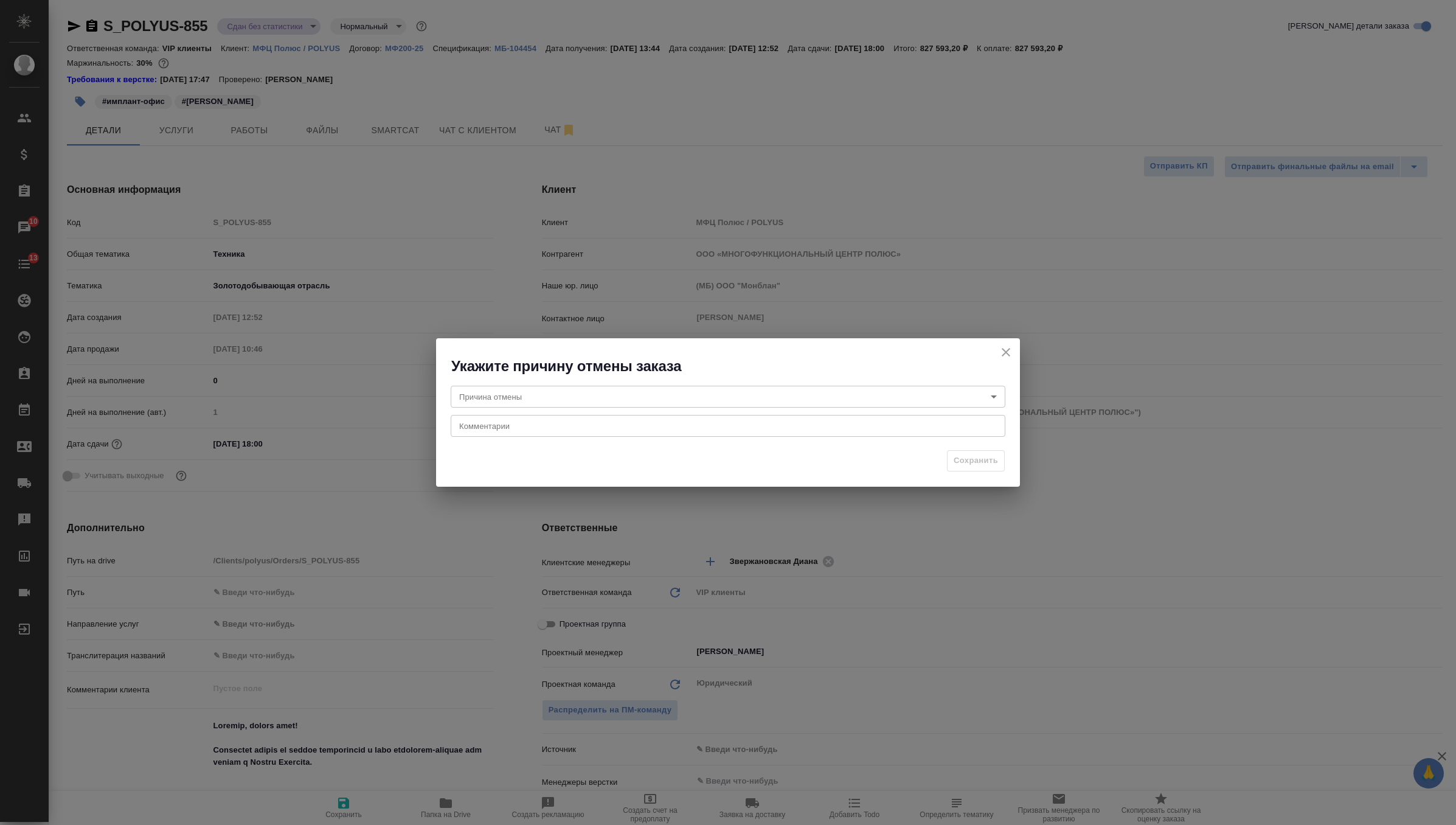
click at [1006, 345] on icon "close" at bounding box center [1006, 352] width 15 height 15
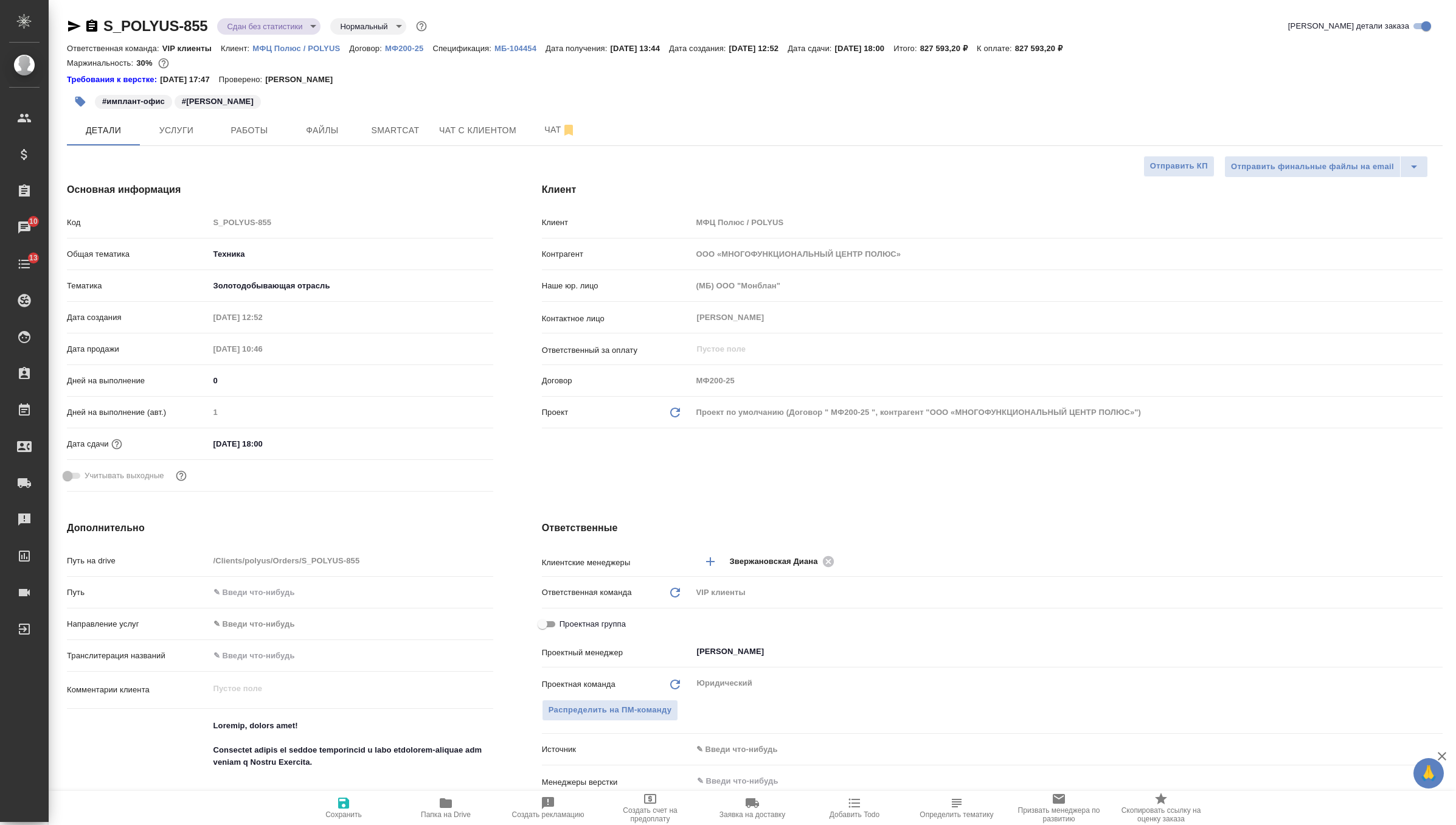
click at [297, 27] on body "🙏 .cls-1 fill:#fff; AWATERA Zverzhanovskaya Diana Клиенты Спецификации Заказы 1…" at bounding box center [728, 412] width 1456 height 825
click at [282, 166] on li "Выполнен" at bounding box center [273, 170] width 111 height 21
type textarea "x"
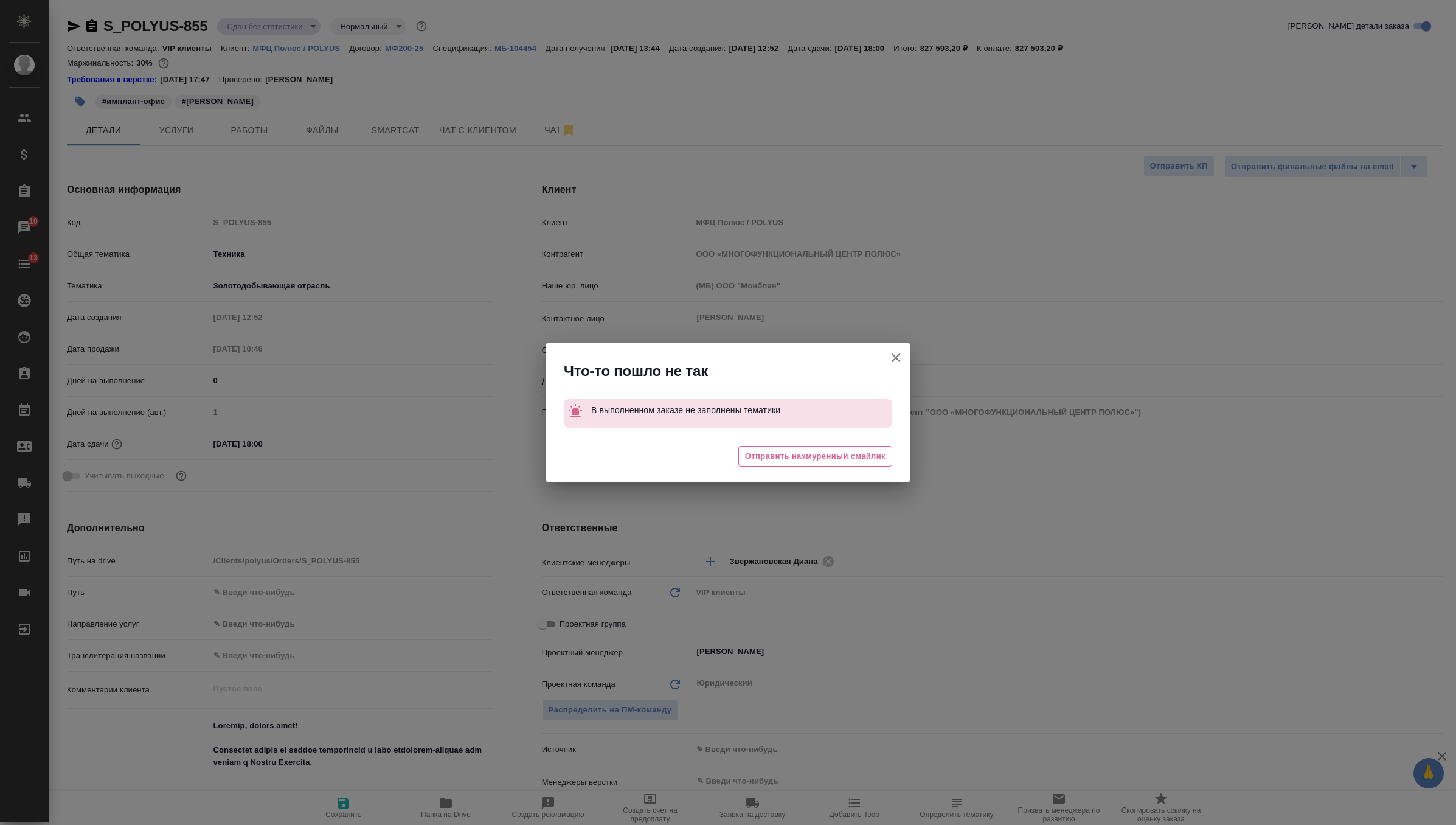
click at [902, 362] on icon "button" at bounding box center [896, 358] width 15 height 15
type textarea "x"
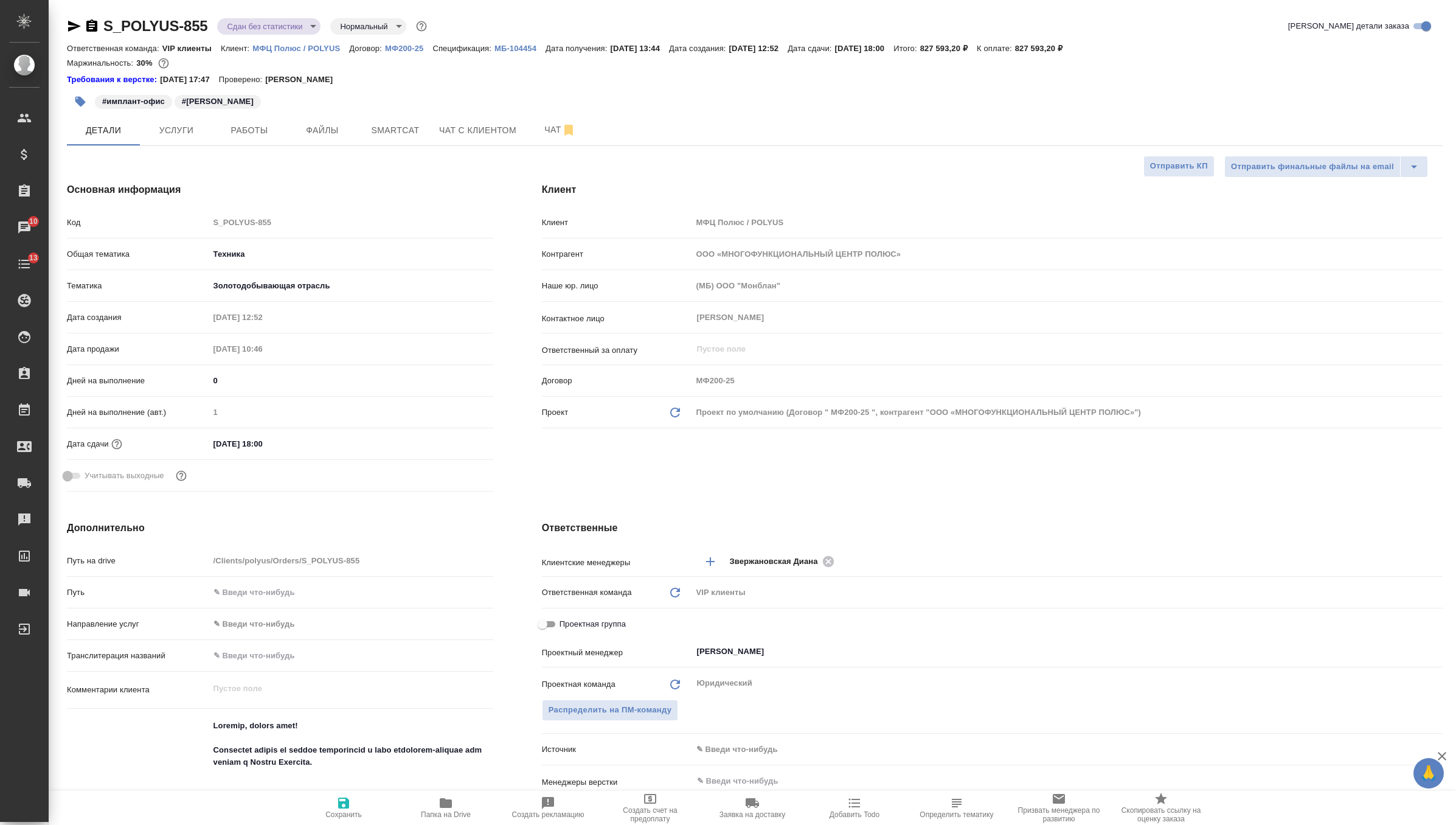
click at [341, 814] on span "Сохранить" at bounding box center [343, 815] width 36 height 9
type textarea "x"
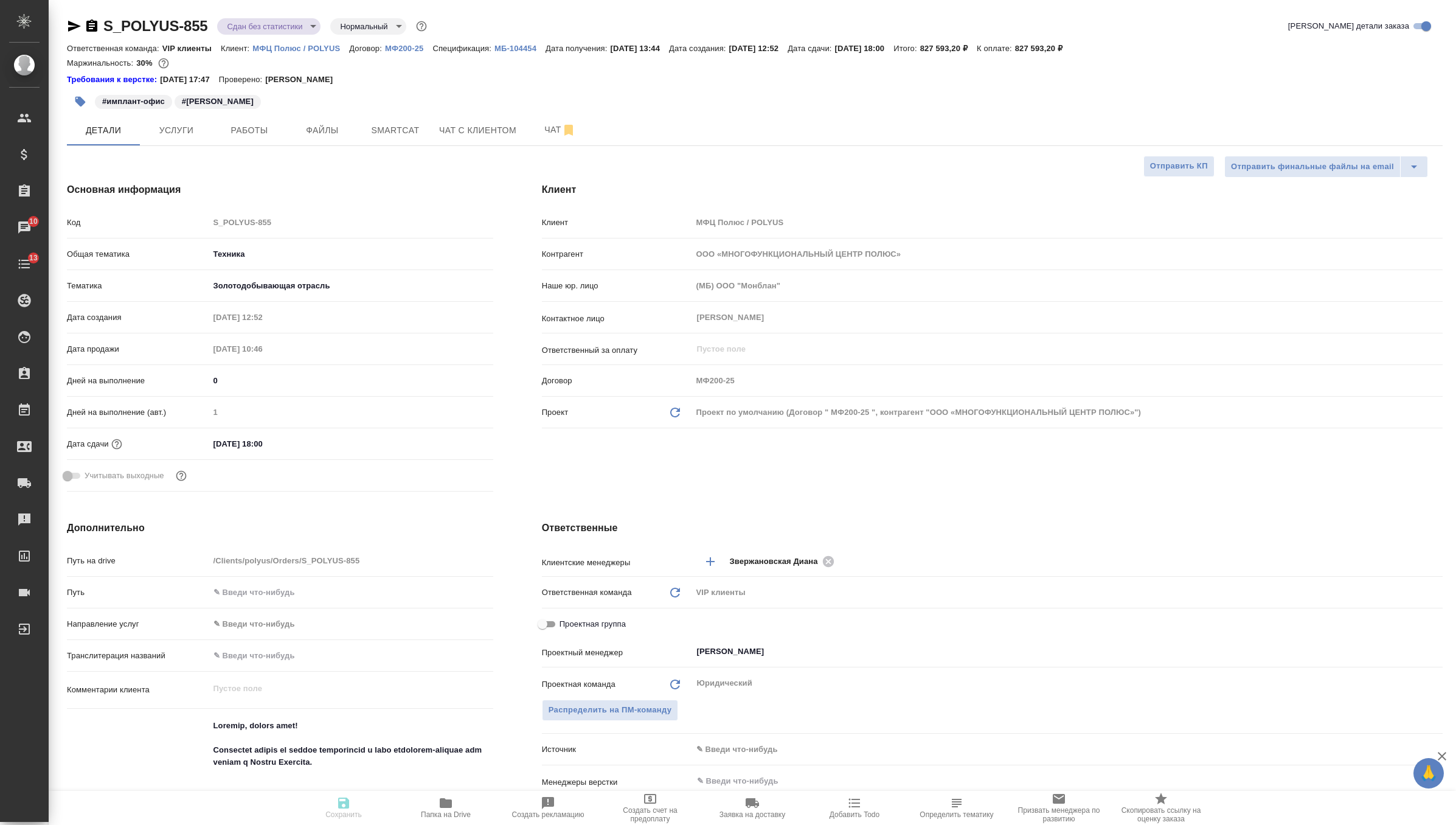
type textarea "x"
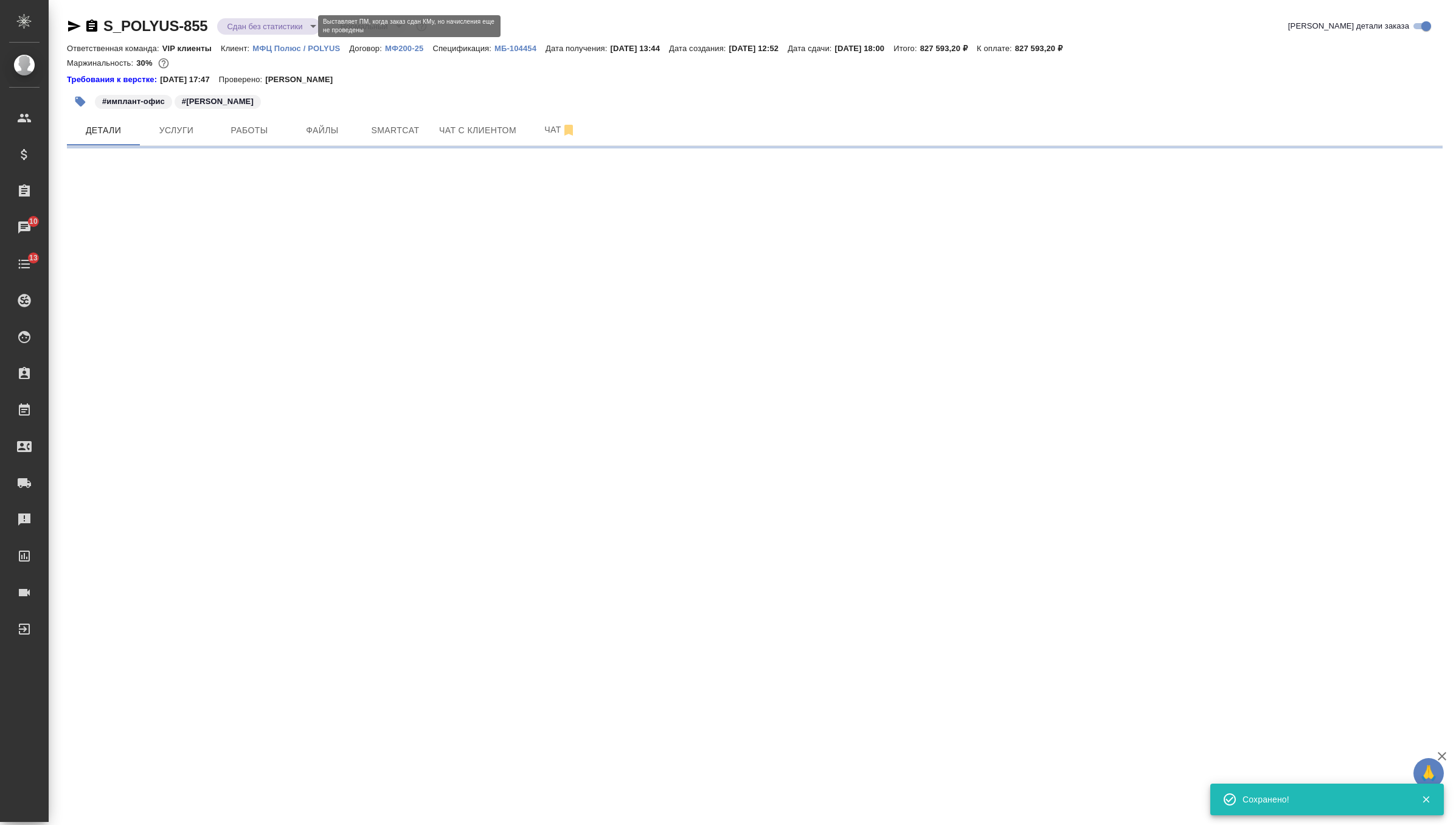
select select "RU"
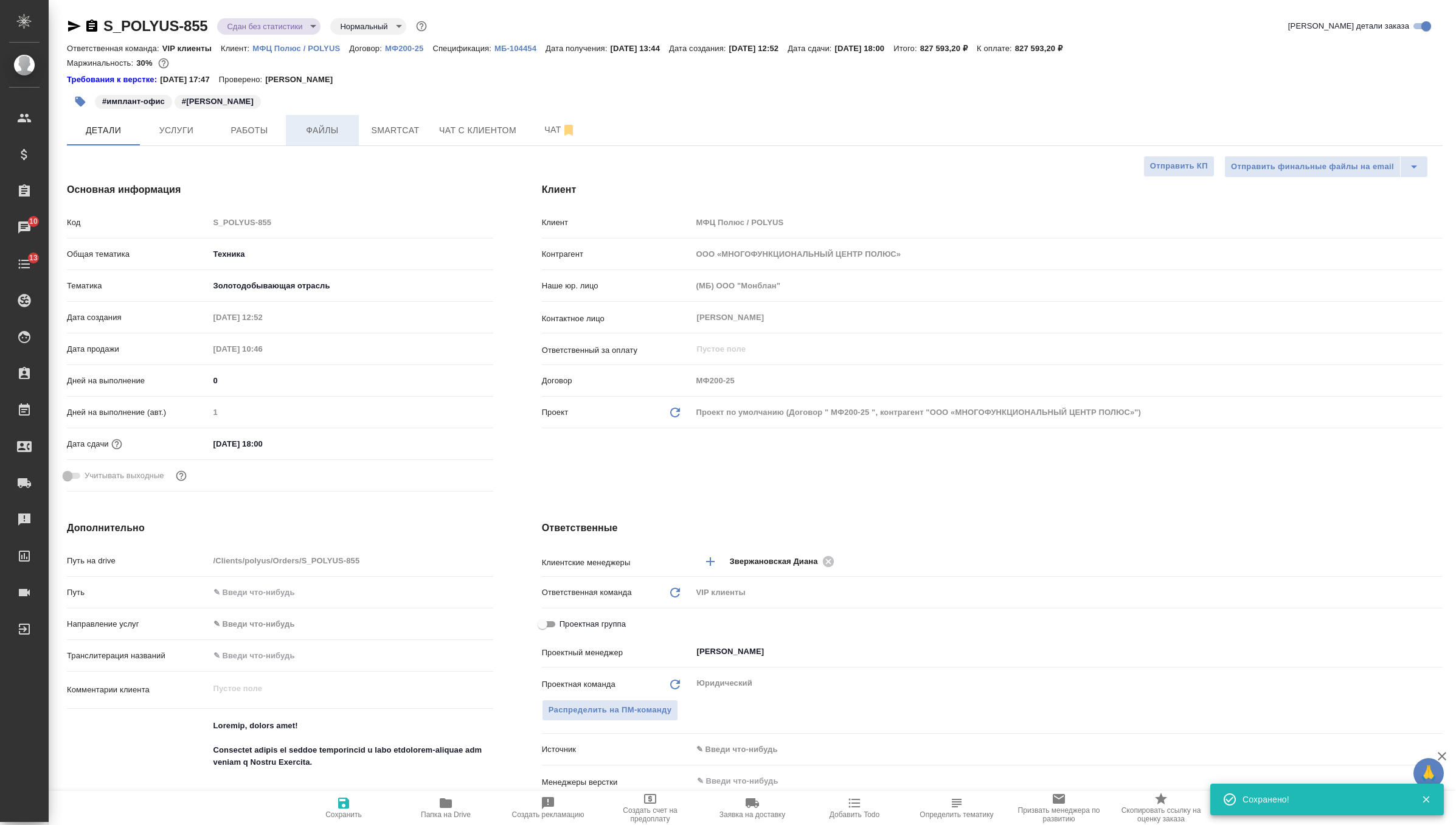
type textarea "x"
click at [295, 30] on body "🙏 .cls-1 fill:#fff; AWATERA Zverzhanovskaya Diana Клиенты Спецификации Заказы 1…" at bounding box center [728, 412] width 1456 height 825
click at [286, 169] on li "Выполнен" at bounding box center [273, 170] width 111 height 21
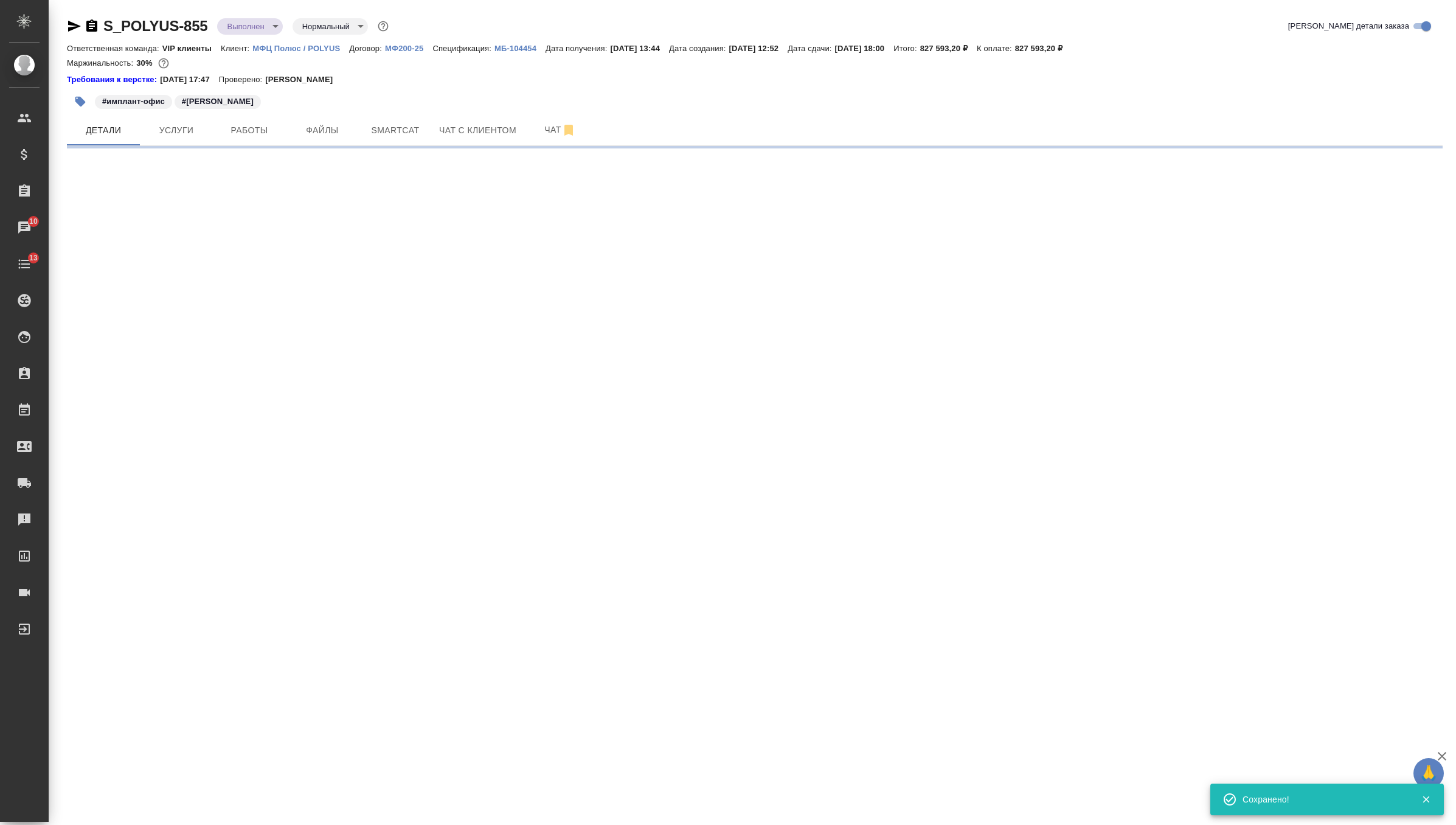
click at [293, 30] on body "🙏 .cls-1 fill:#fff; AWATERA Zverzhanovskaya Diana Клиенты Спецификации Заказы 1…" at bounding box center [728, 412] width 1456 height 825
select select "RU"
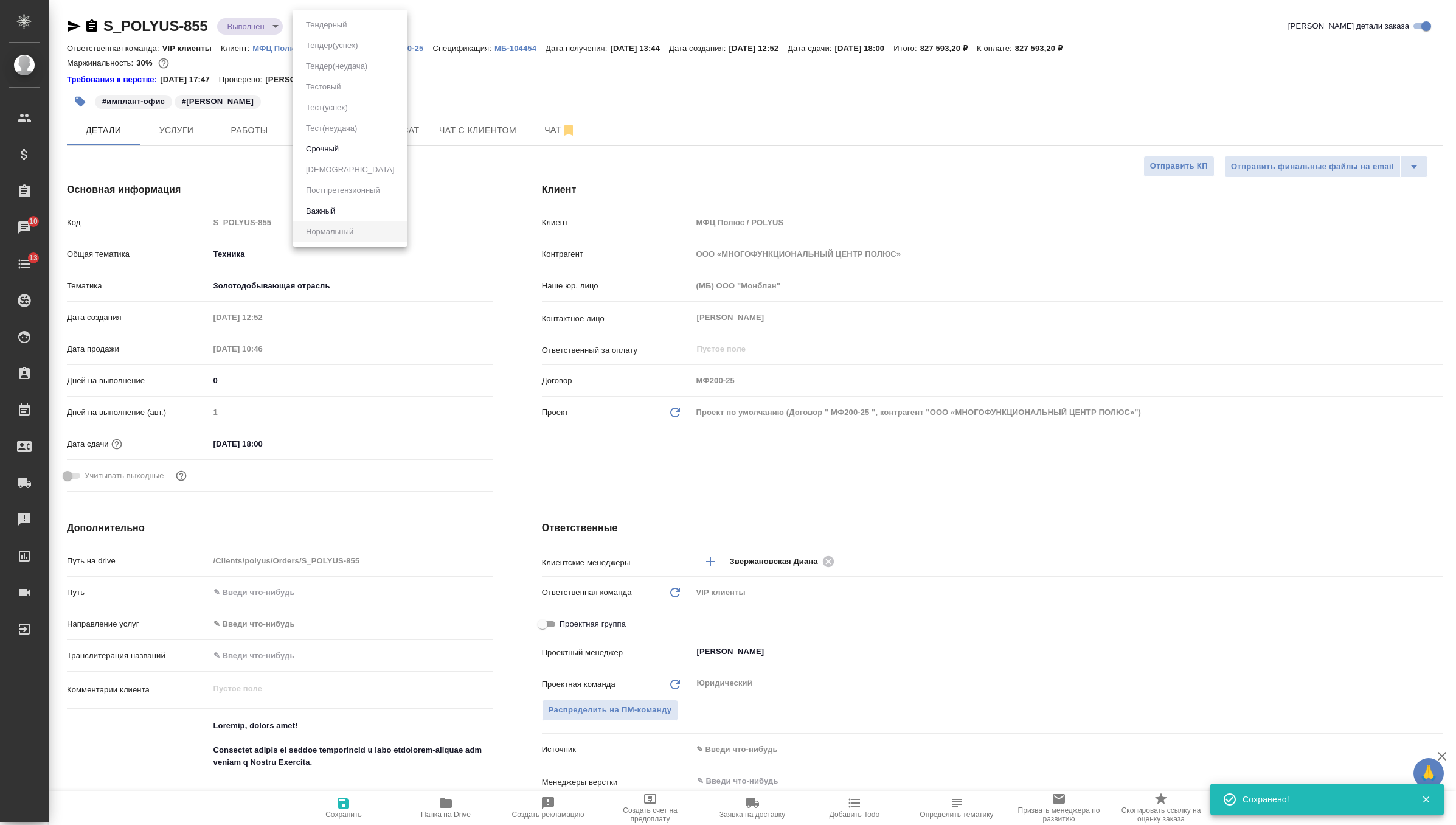
type textarea "x"
click at [257, 29] on div at bounding box center [728, 412] width 1456 height 825
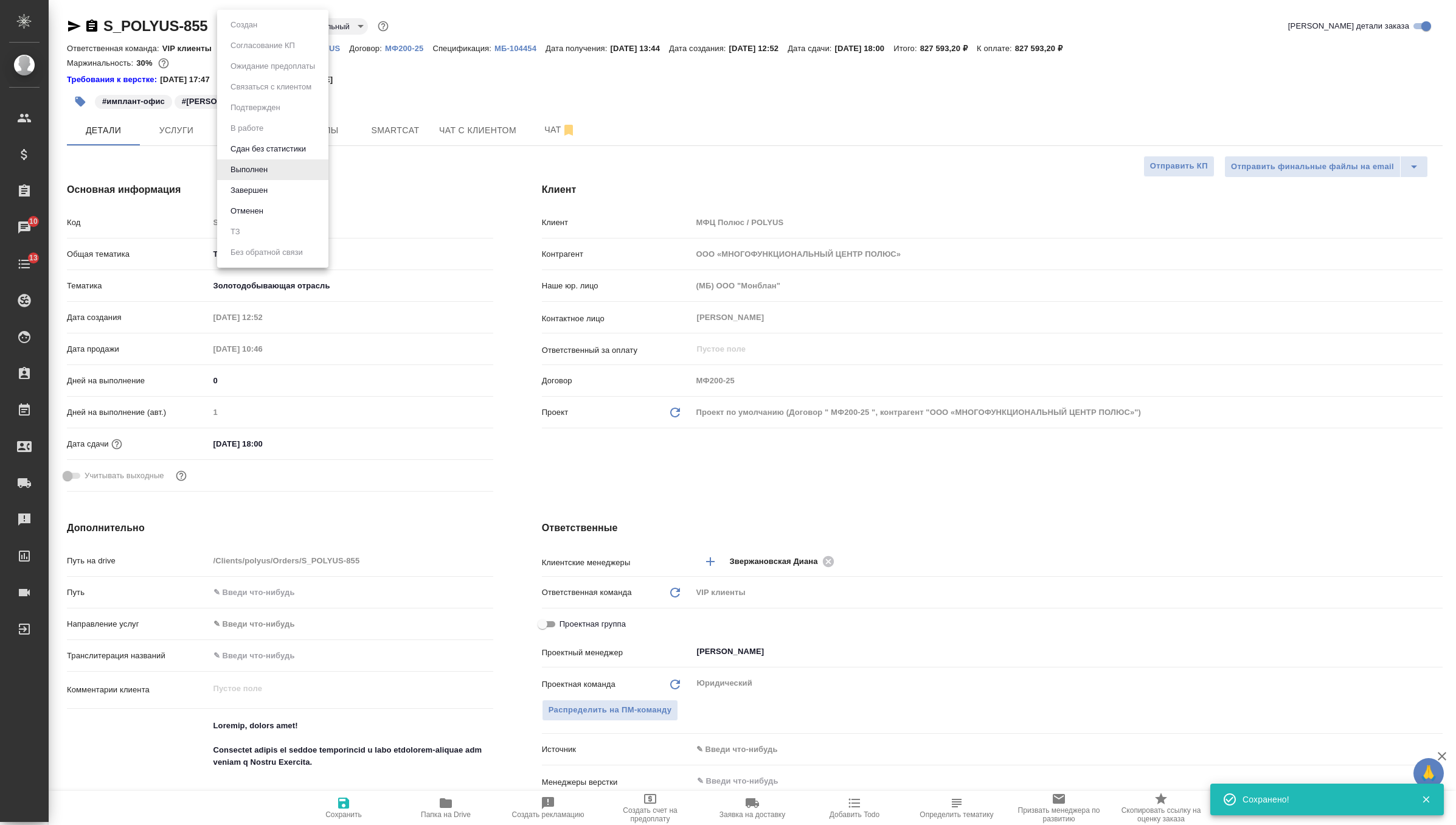
click at [257, 29] on body "🙏 .cls-1 fill:#fff; AWATERA Zverzhanovskaya Diana Клиенты Спецификации Заказы 1…" at bounding box center [728, 412] width 1456 height 825
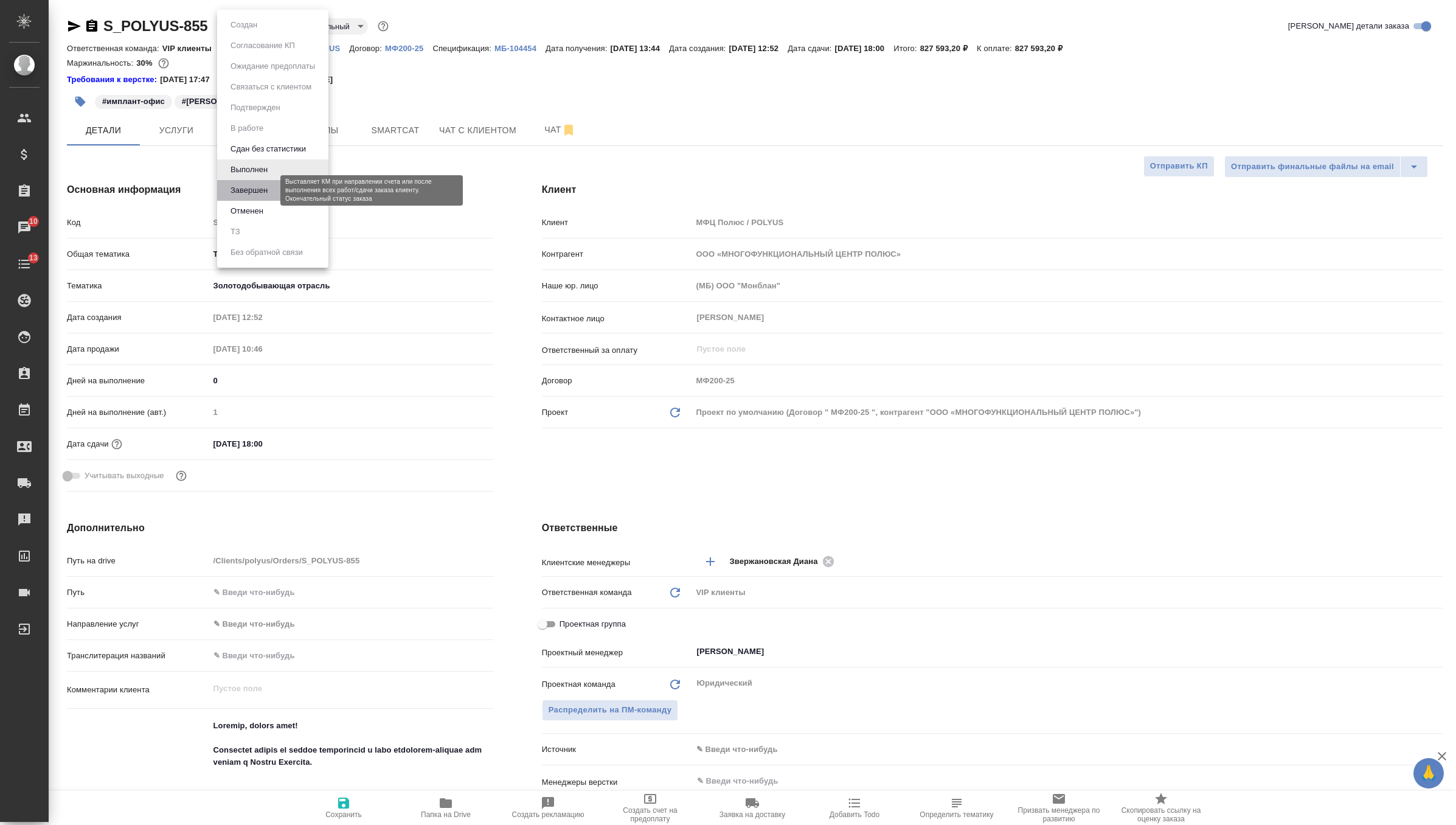
click at [266, 191] on button "Завершен" at bounding box center [249, 191] width 44 height 14
type textarea "x"
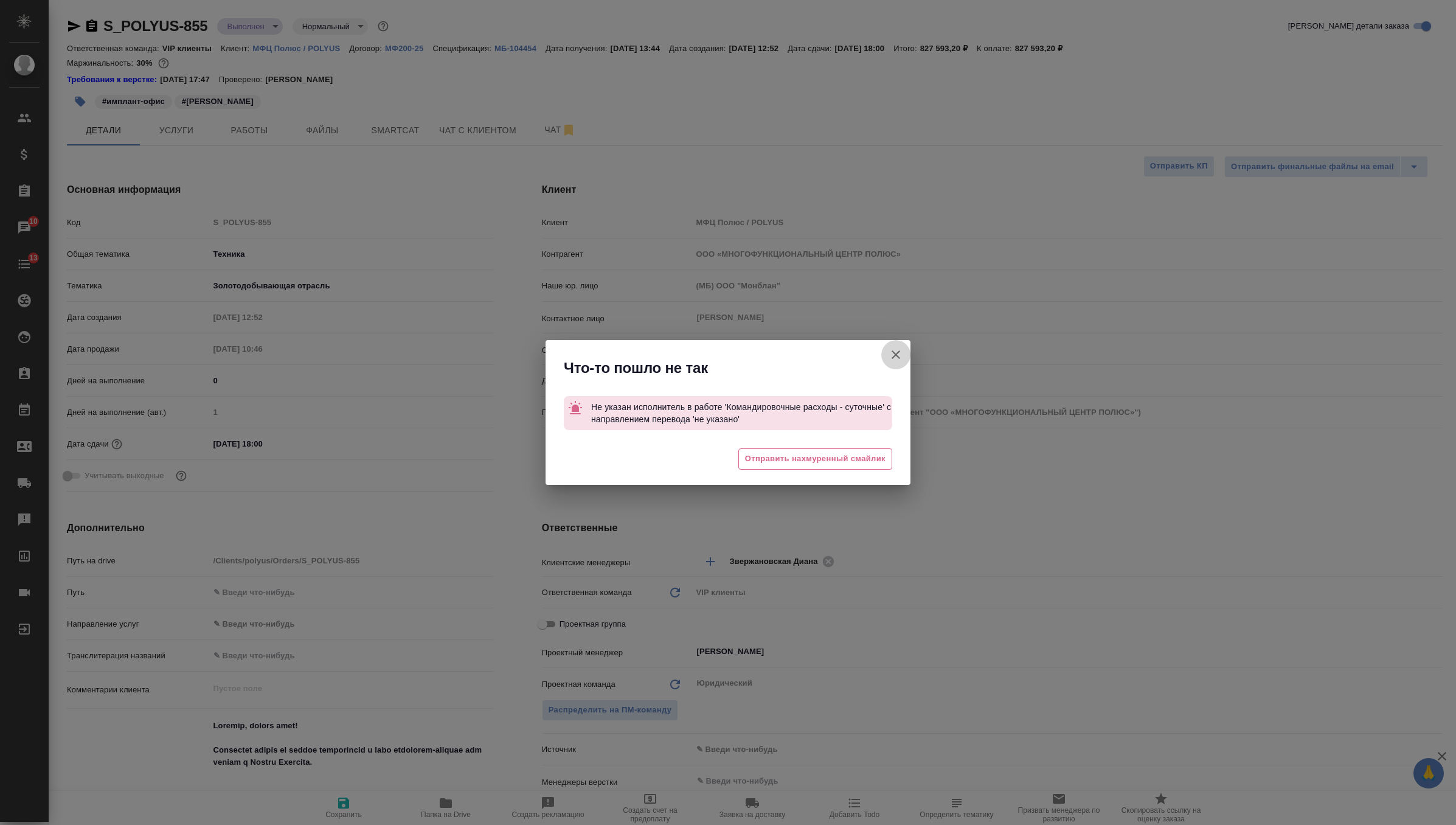
click at [889, 360] on icon "button" at bounding box center [896, 354] width 15 height 15
type textarea "x"
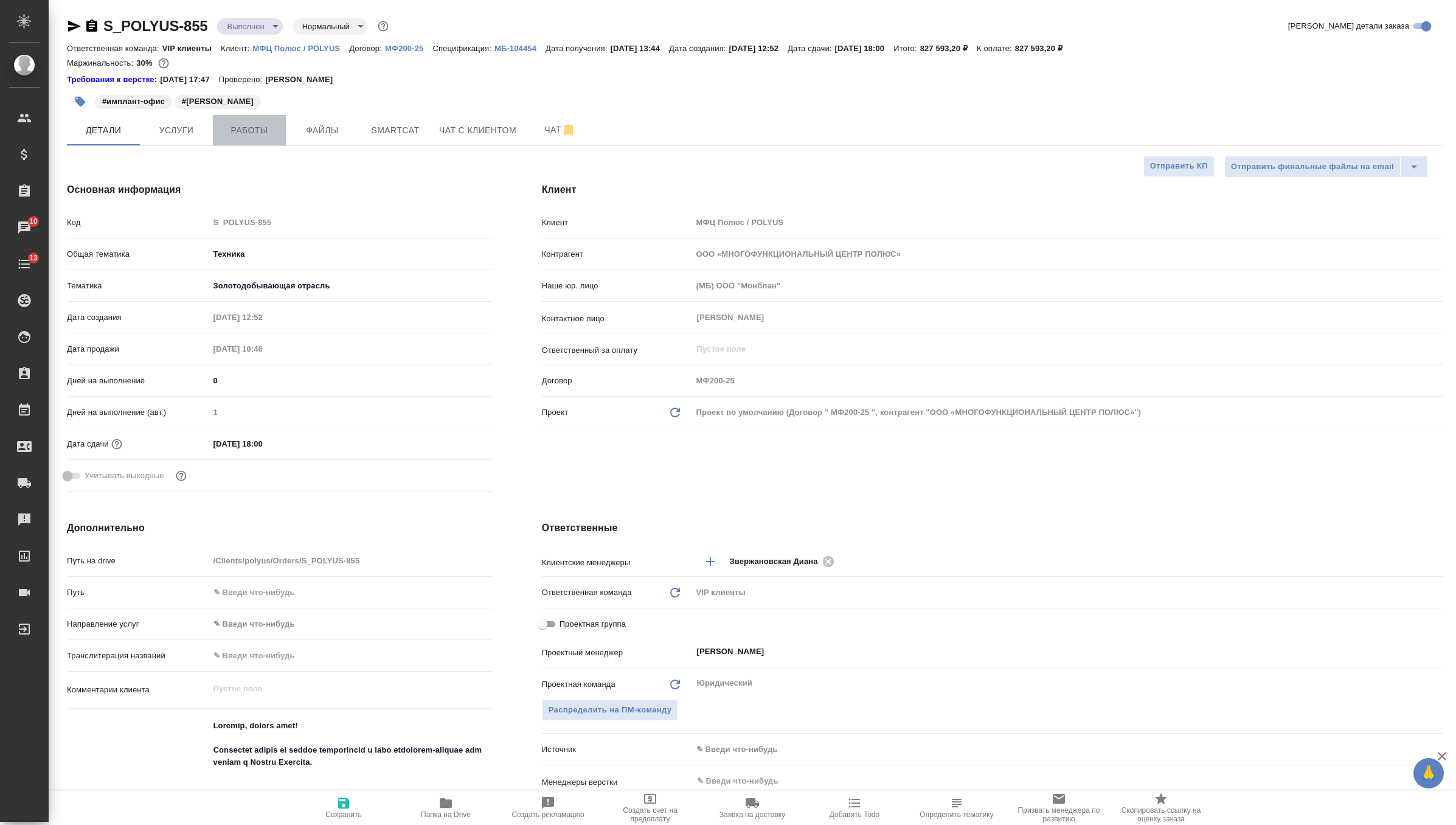
click at [278, 123] on span "Работы" at bounding box center [249, 130] width 58 height 15
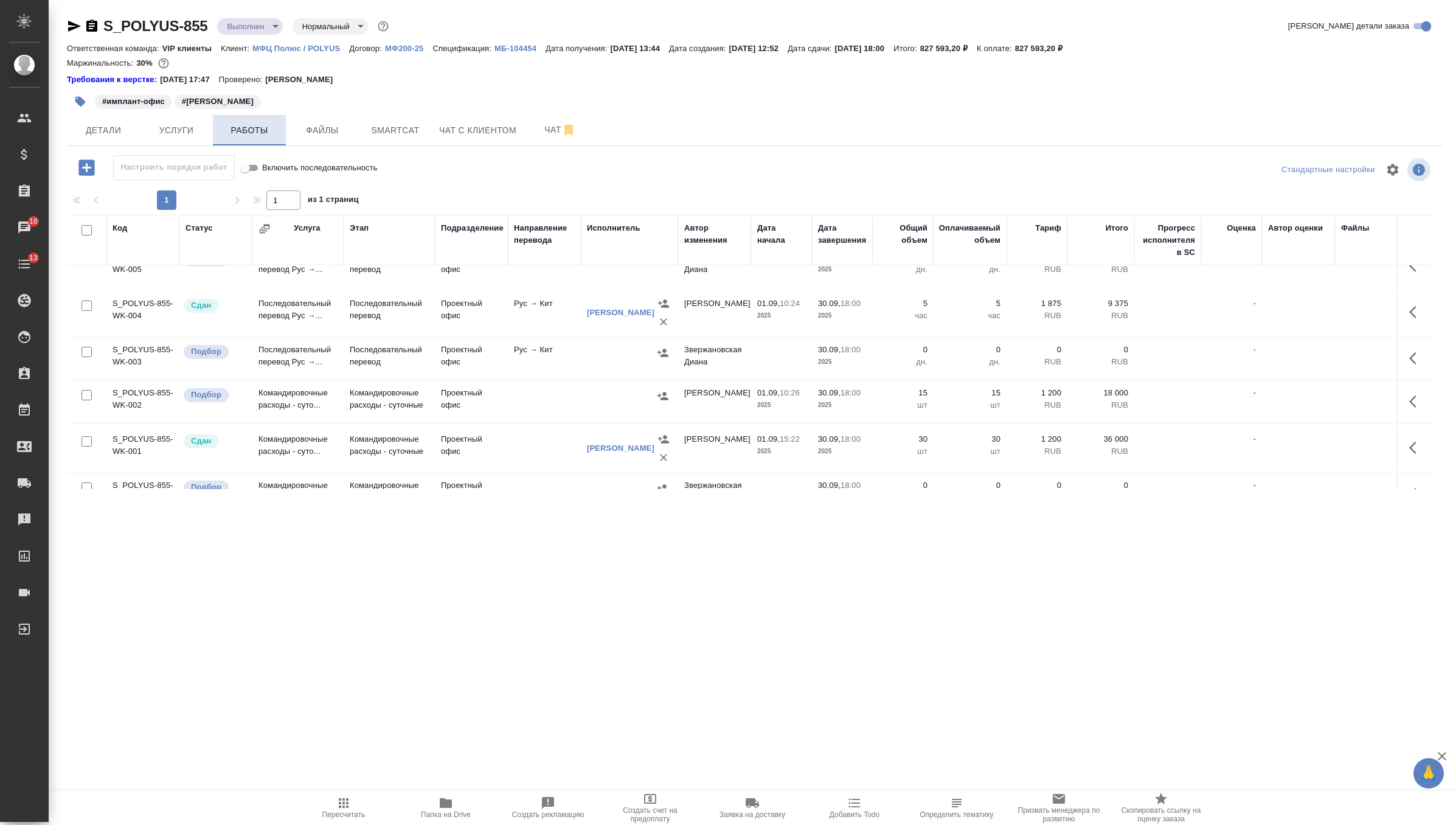
scroll to position [71, 0]
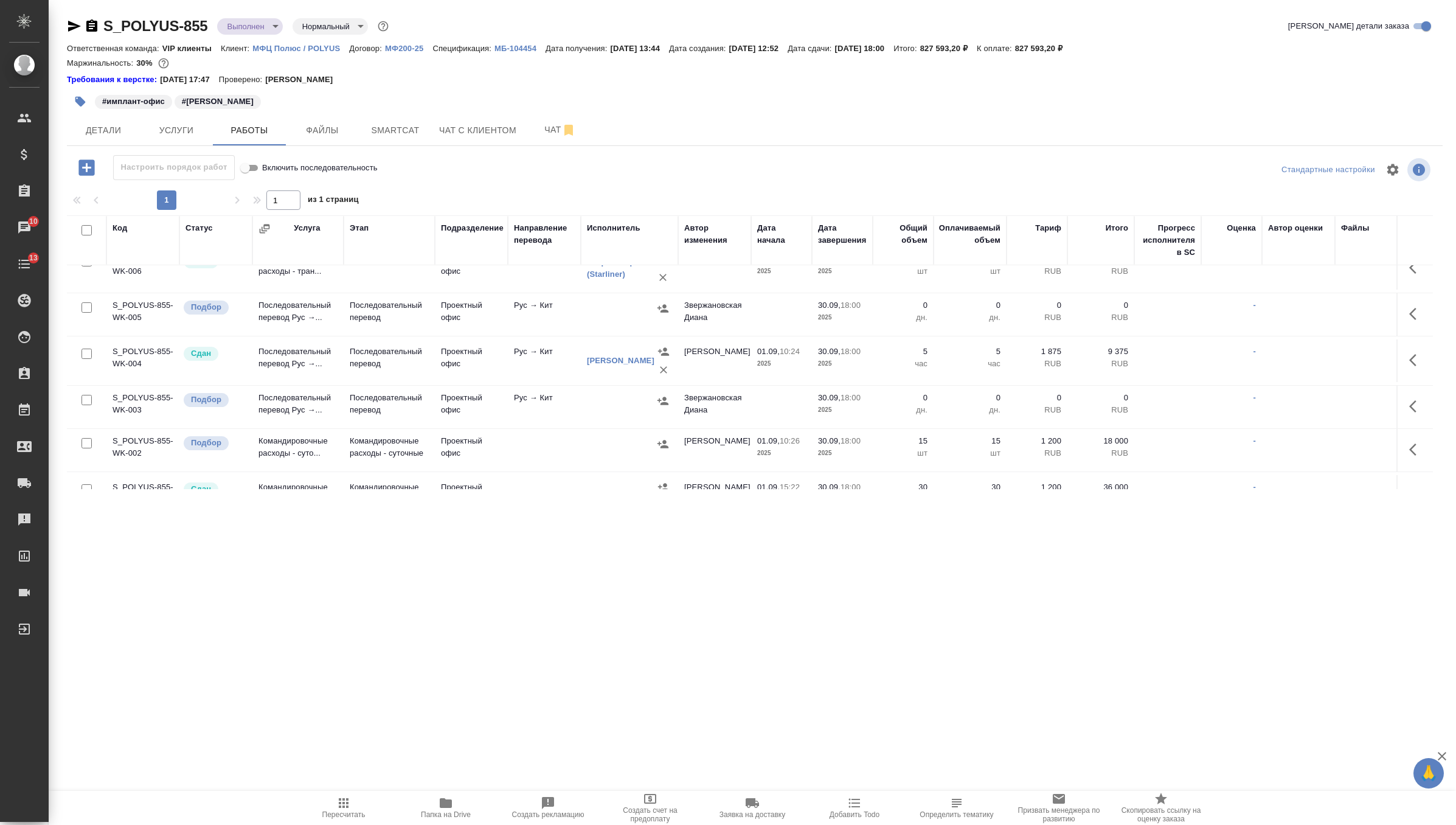
click at [1414, 304] on button "button" at bounding box center [1416, 314] width 29 height 29
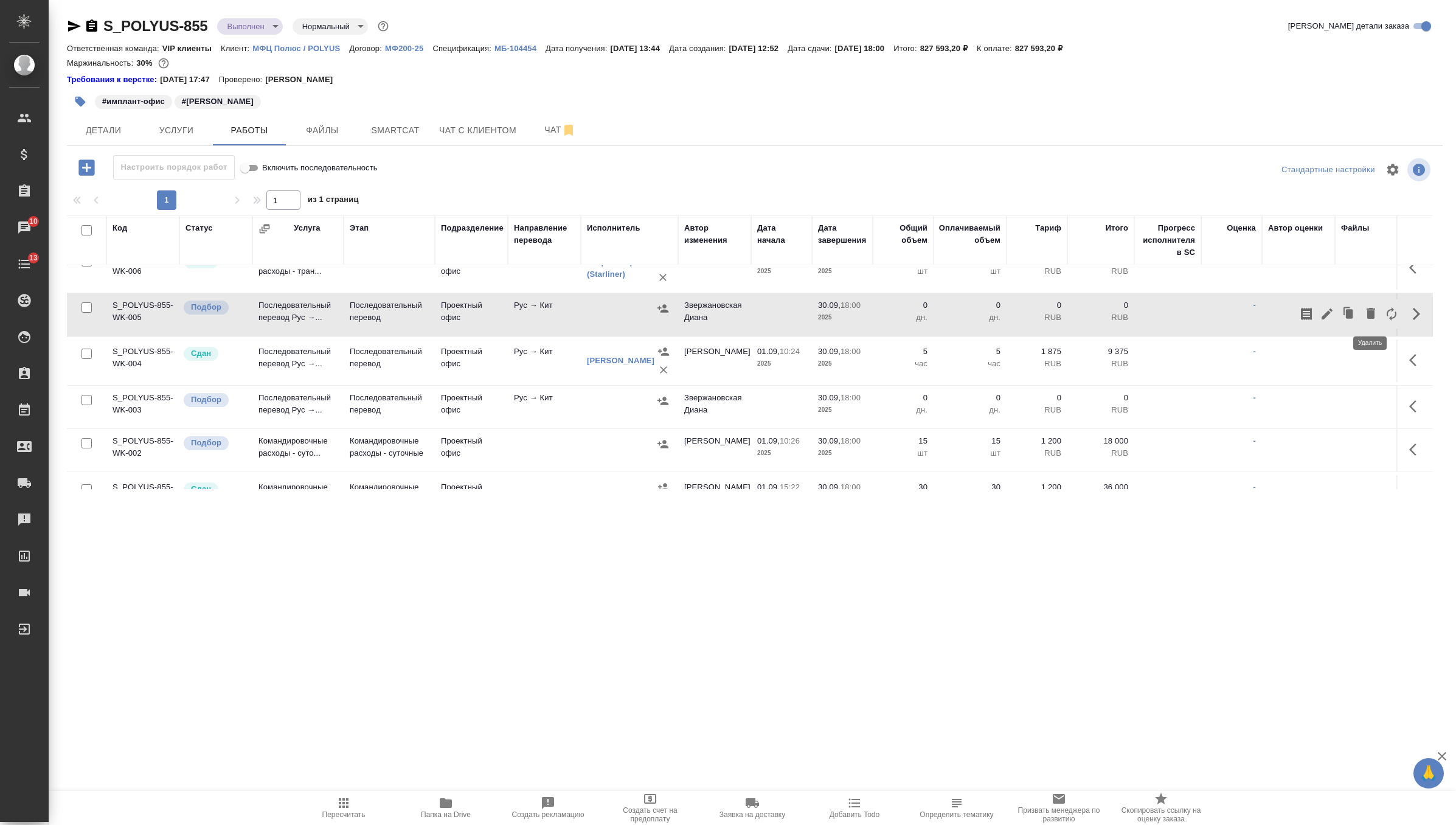
click at [1374, 315] on icon "button" at bounding box center [1370, 313] width 9 height 11
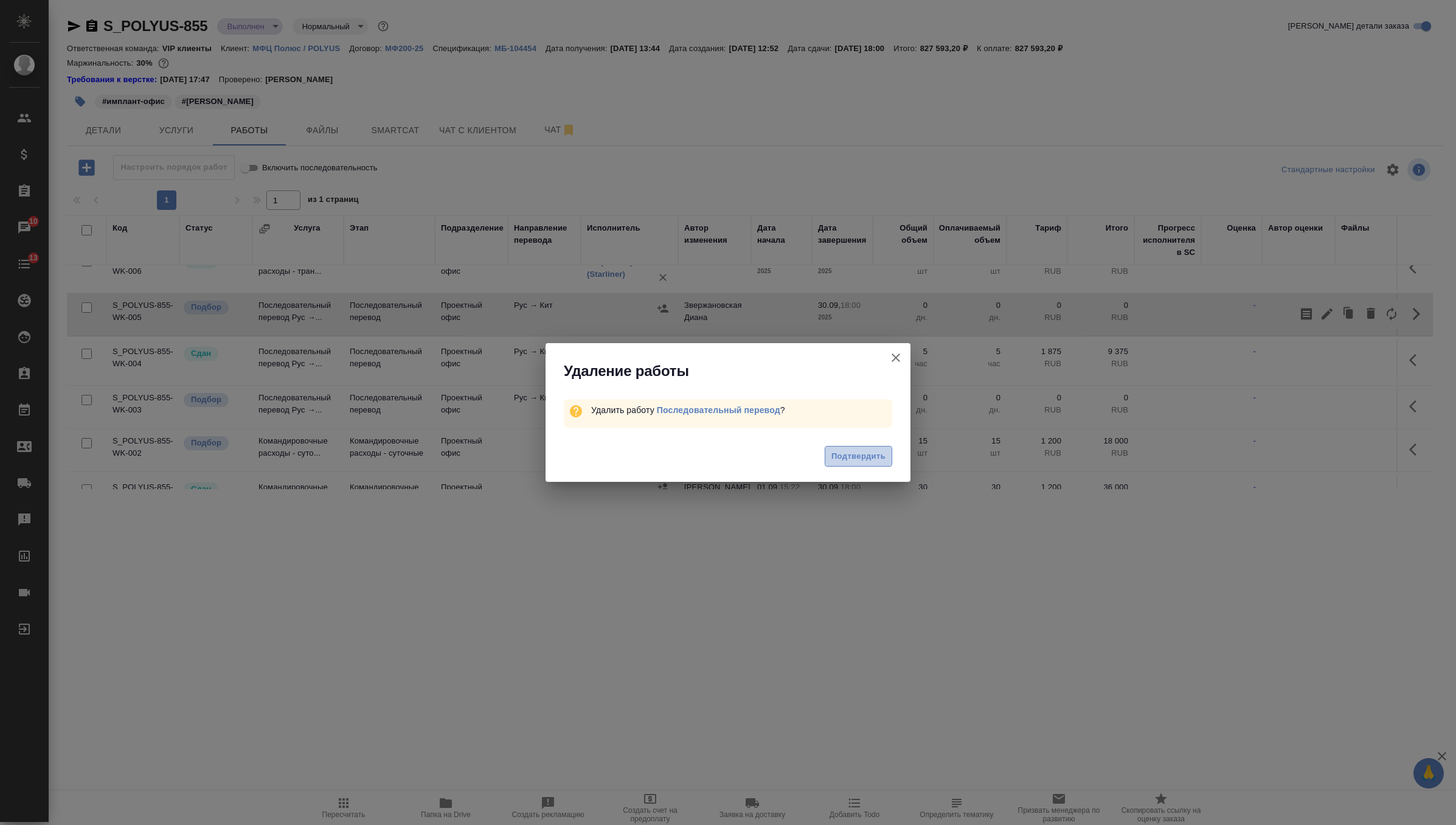
click at [868, 454] on span "Подтвердить" at bounding box center [858, 456] width 54 height 14
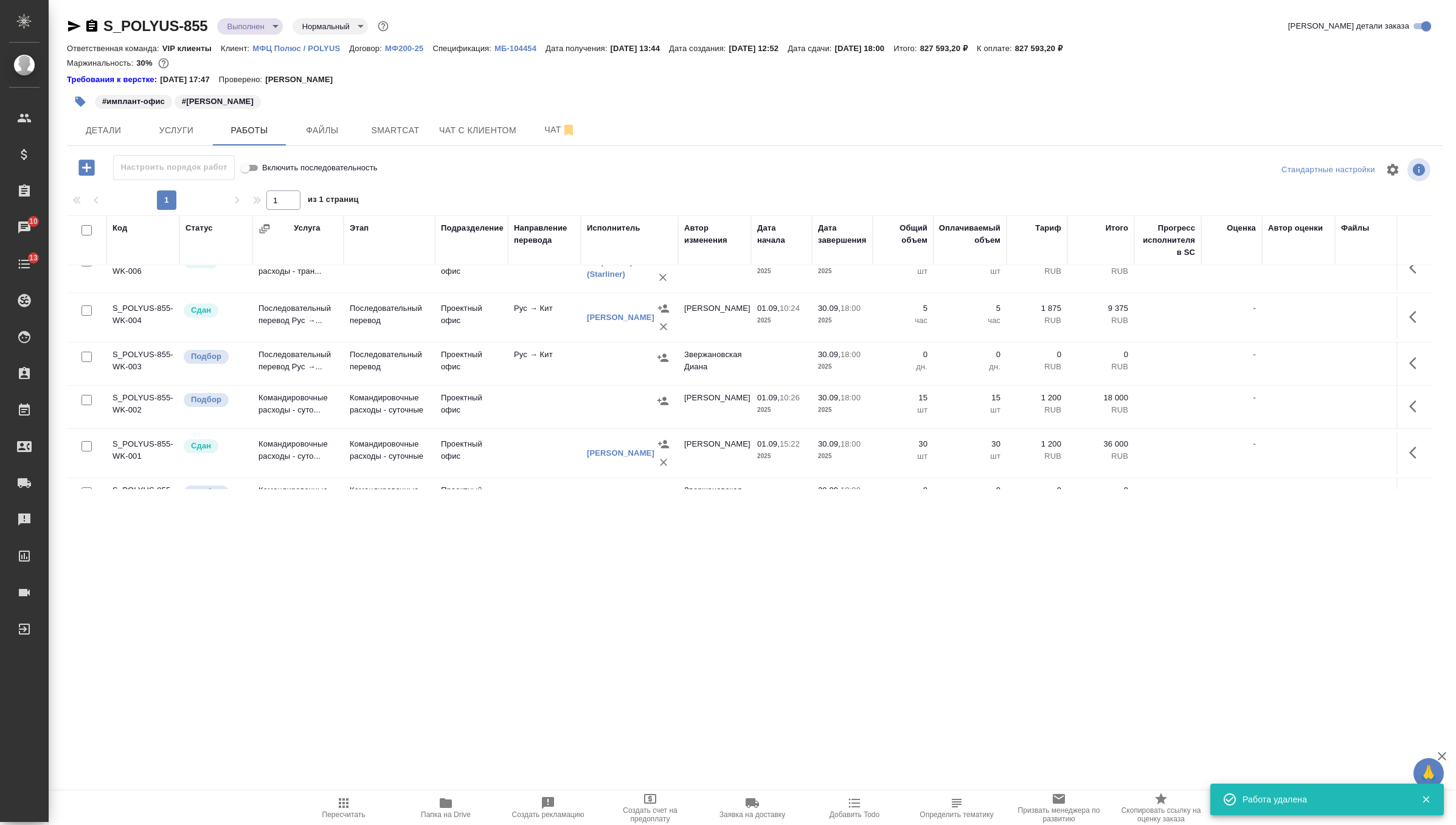
click at [1412, 360] on icon "button" at bounding box center [1412, 362] width 7 height 12
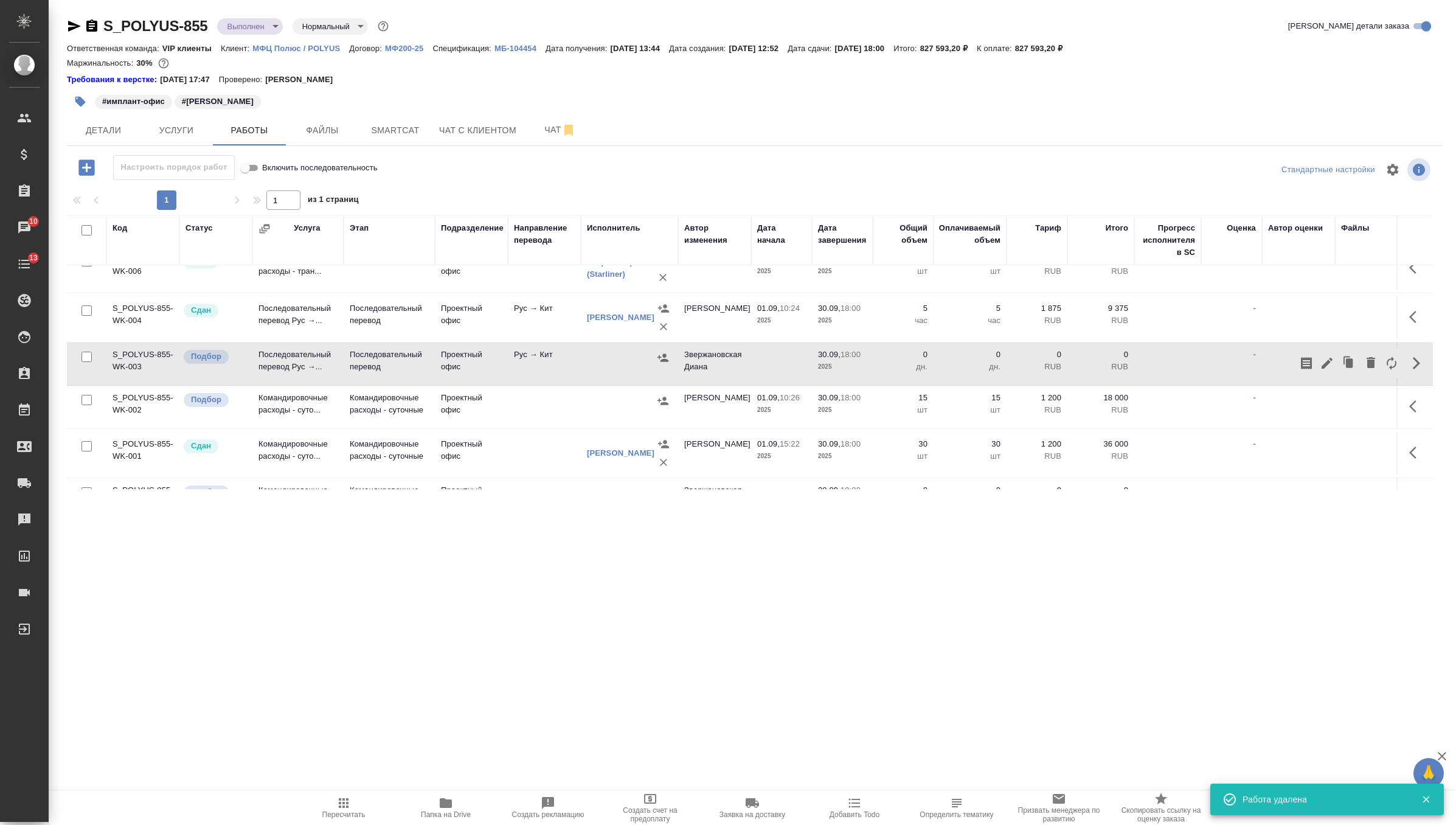
click at [82, 354] on input "checkbox" at bounding box center [86, 357] width 10 height 10
checkbox input "true"
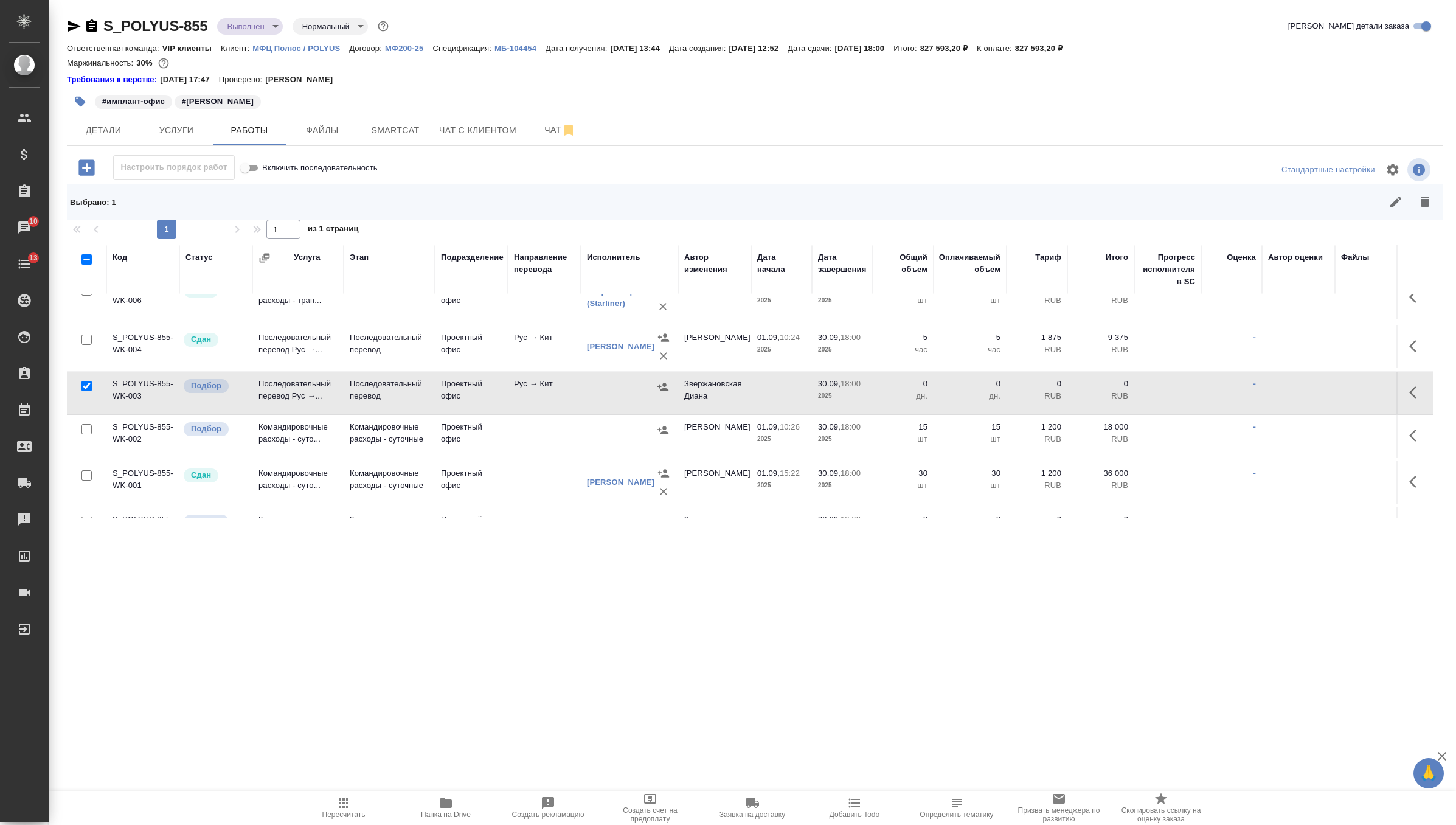
click at [84, 429] on input "checkbox" at bounding box center [86, 429] width 10 height 10
checkbox input "true"
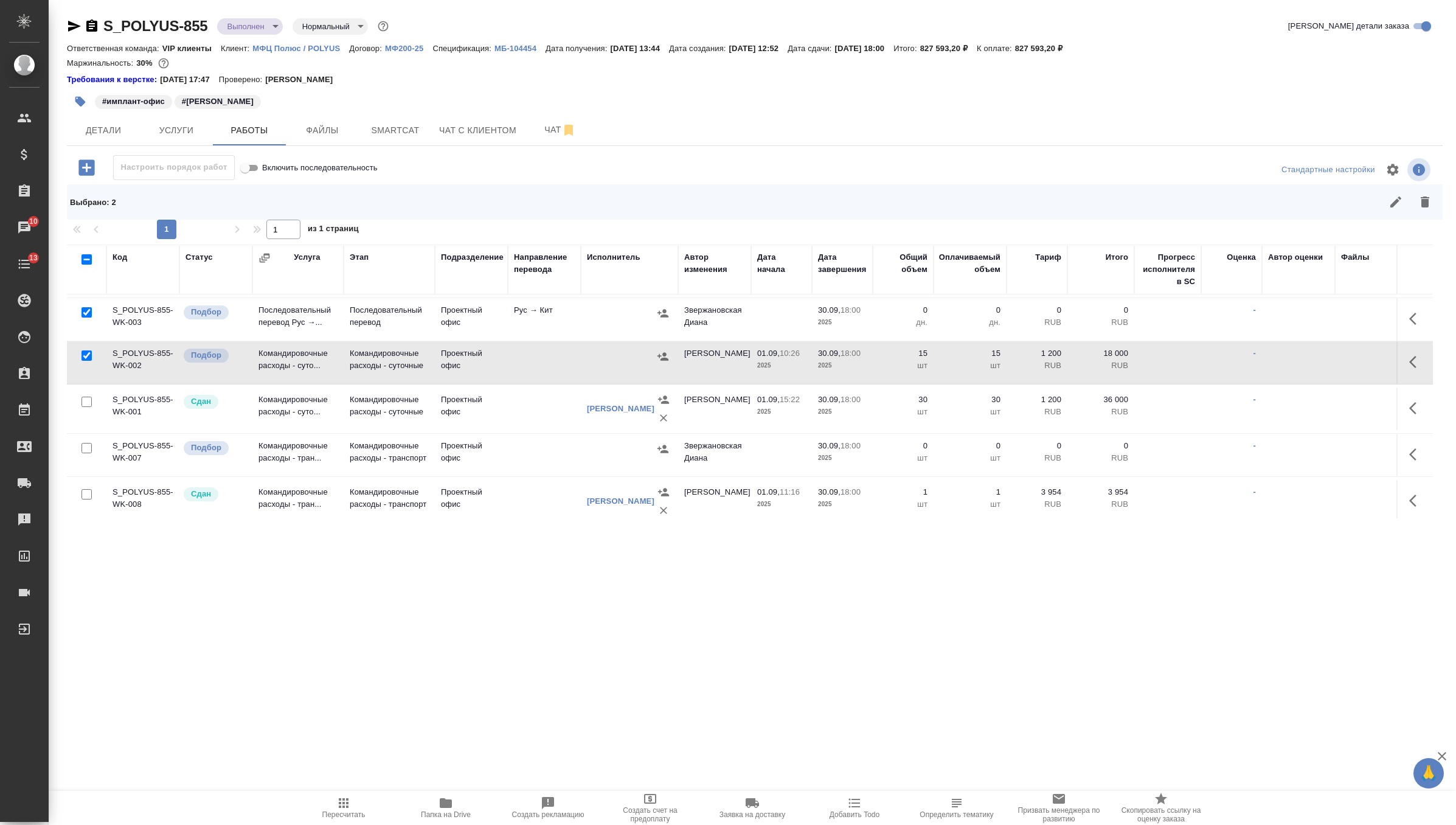
scroll to position [151, 0]
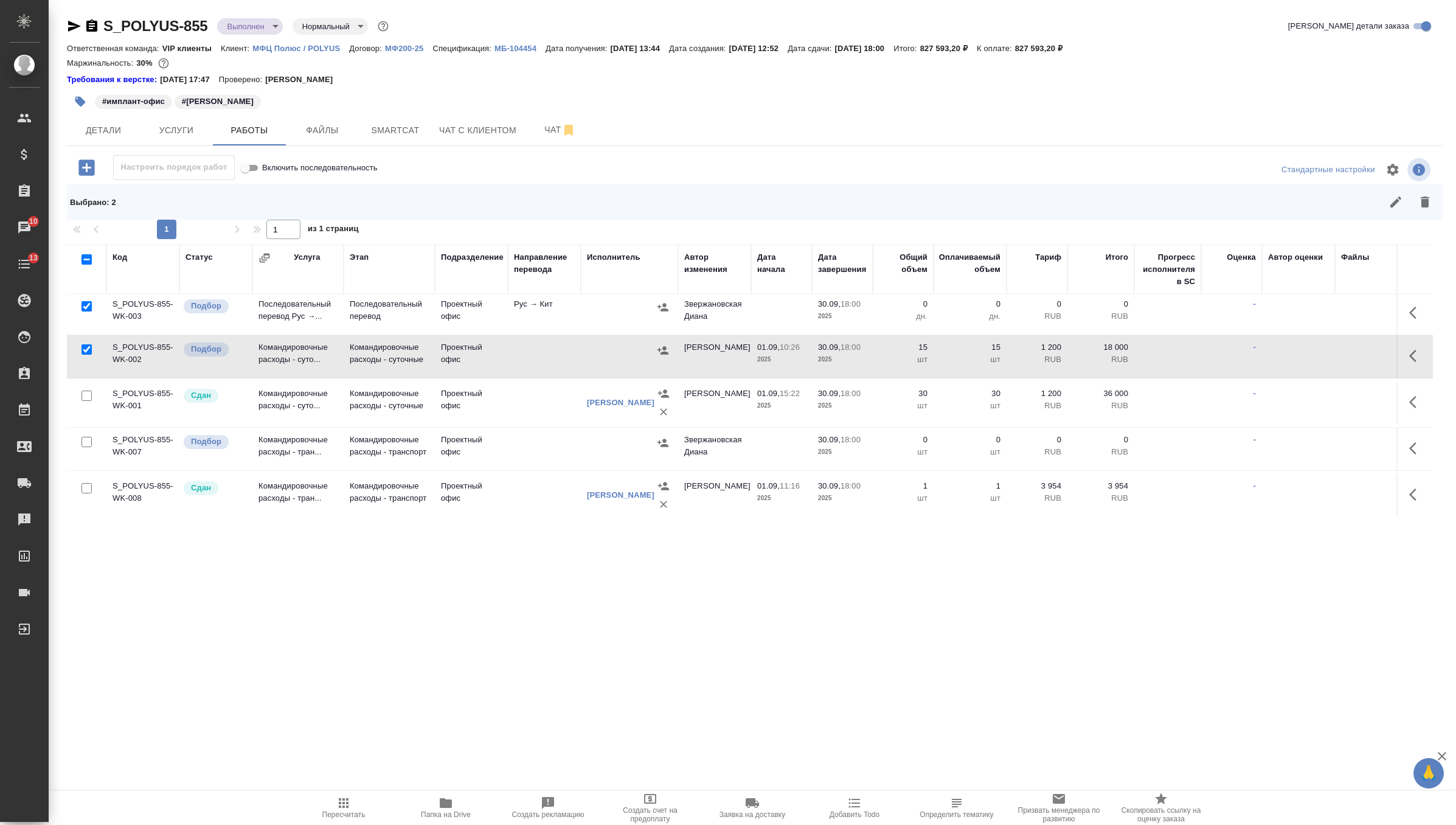
click at [82, 443] on input "checkbox" at bounding box center [86, 442] width 10 height 10
checkbox input "true"
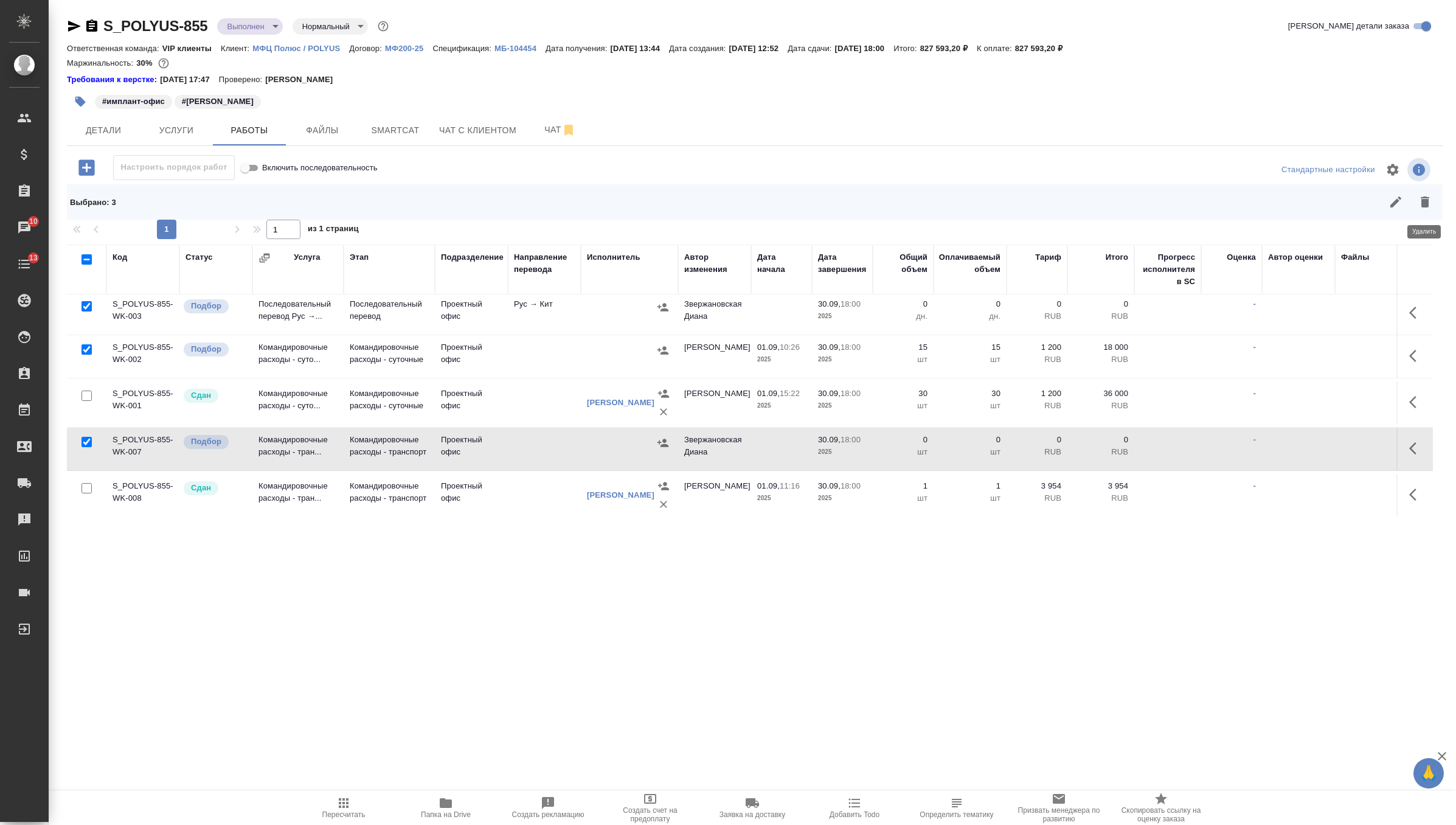
click at [1430, 203] on icon "button" at bounding box center [1425, 202] width 15 height 15
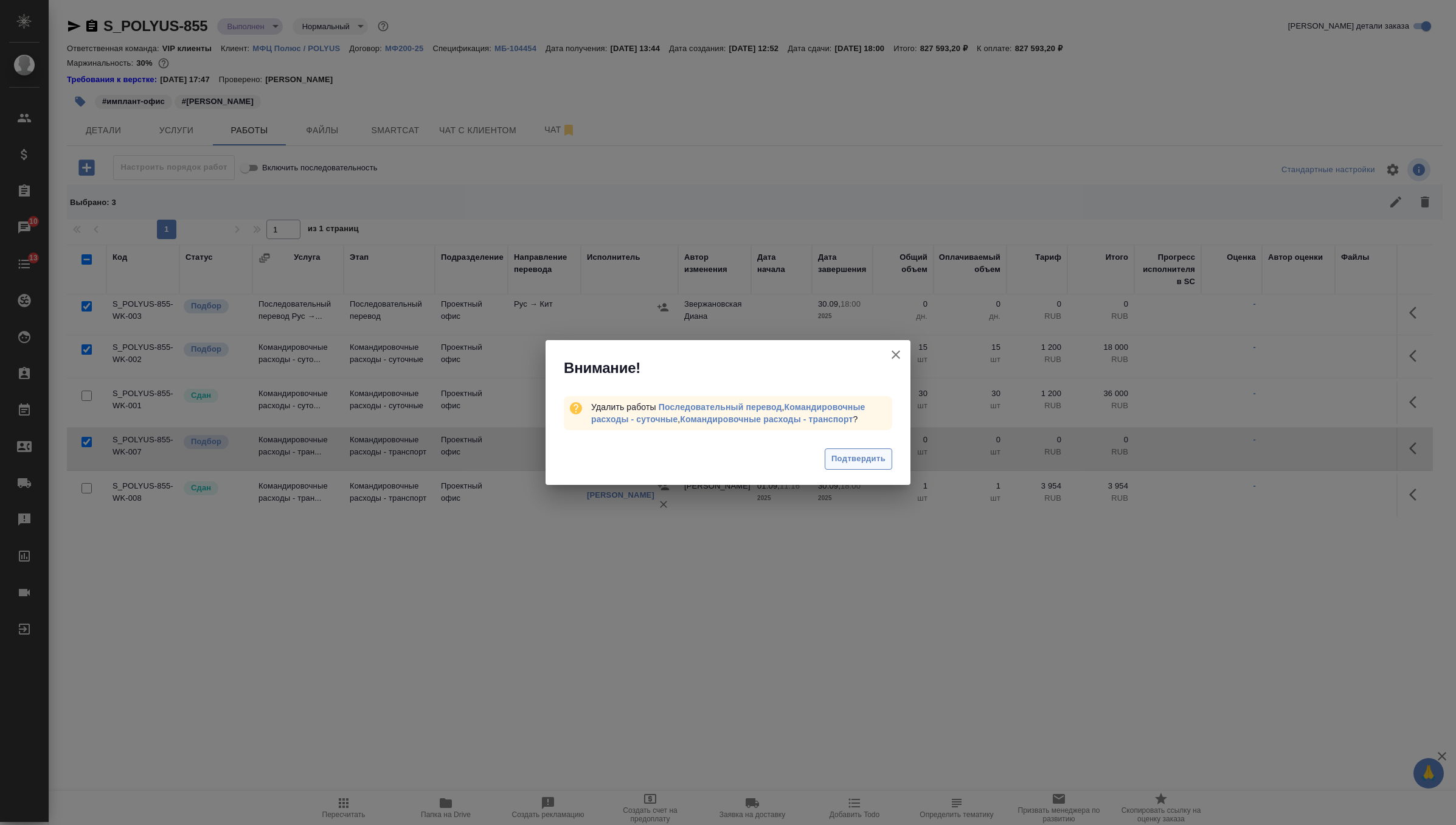
click at [860, 453] on span "Подтвердить" at bounding box center [858, 459] width 54 height 14
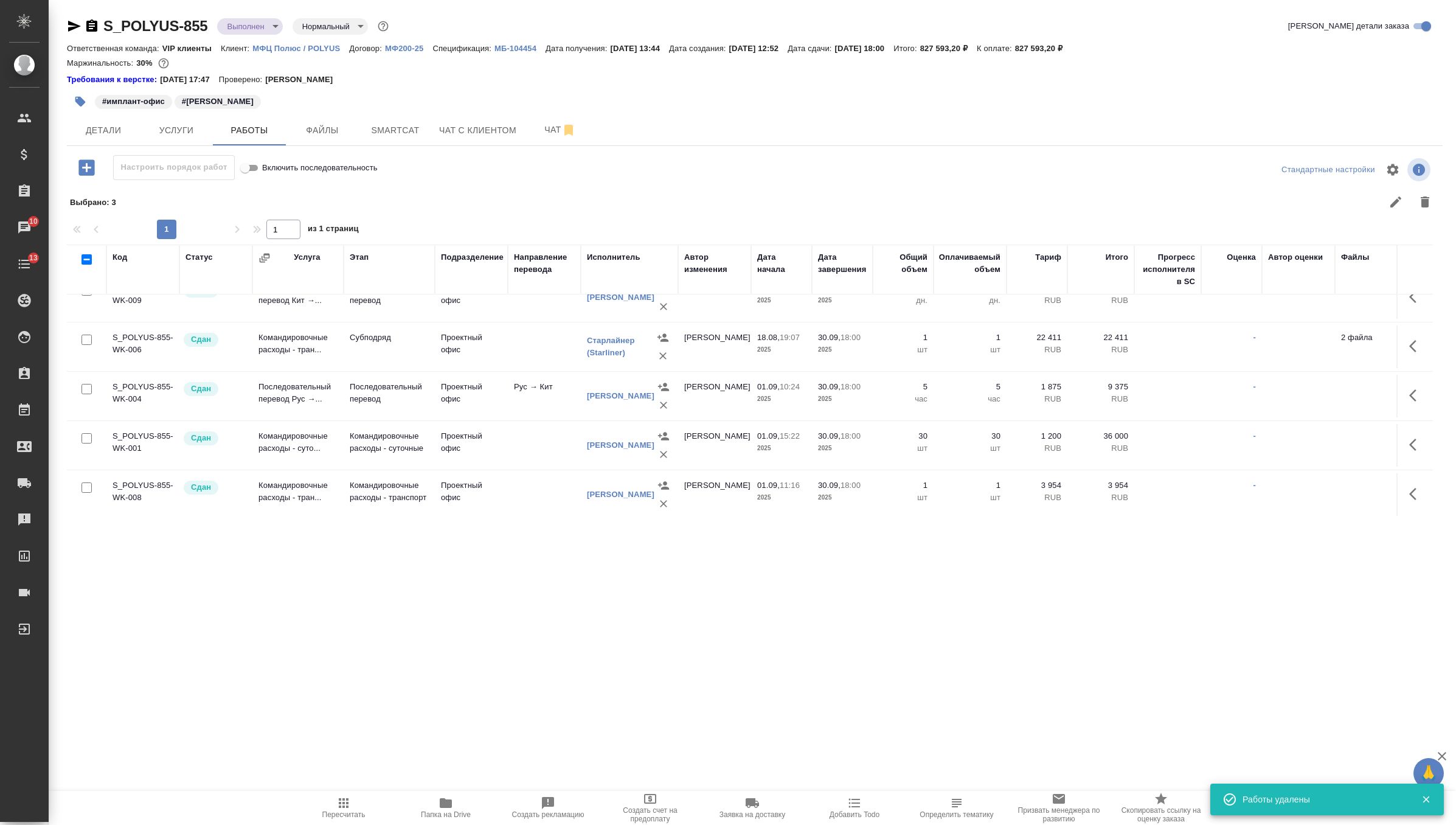
scroll to position [0, 0]
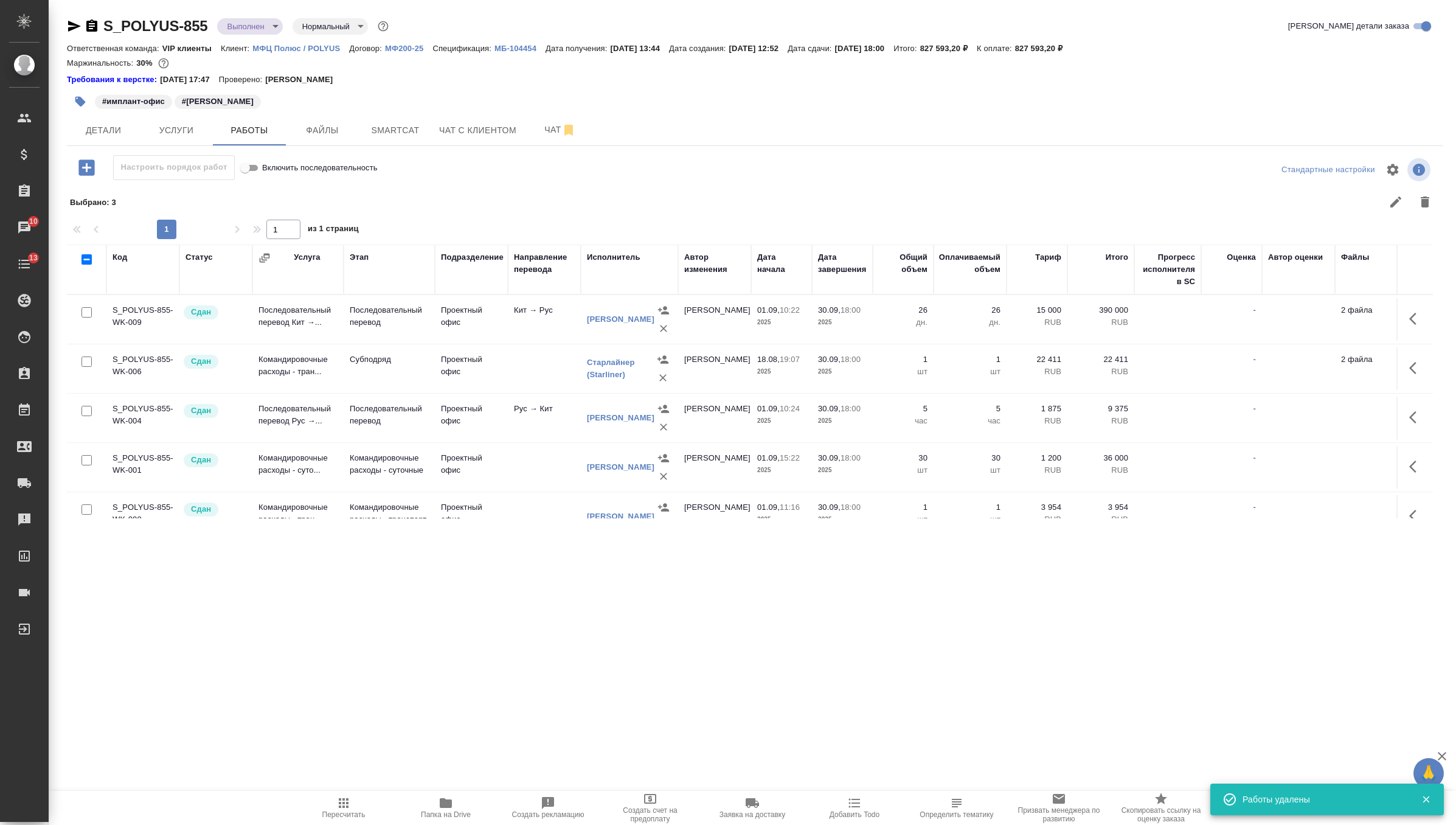
click at [250, 23] on body "🙏 .cls-1 fill:#fff; AWATERA Zverzhanovskaya Diana Клиенты Спецификации Заказы 1…" at bounding box center [728, 412] width 1456 height 825
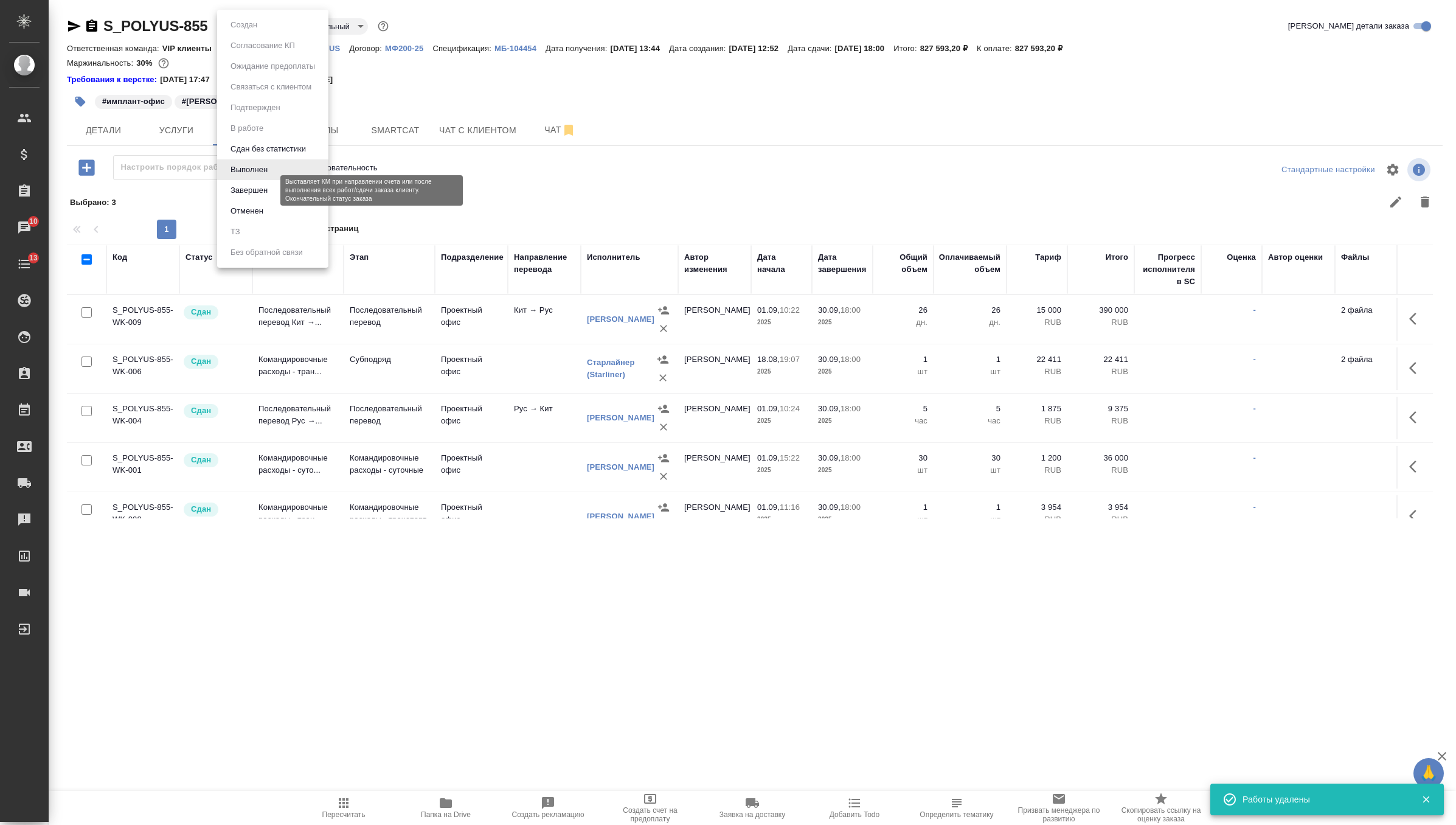
click at [261, 190] on button "Завершен" at bounding box center [249, 191] width 44 height 14
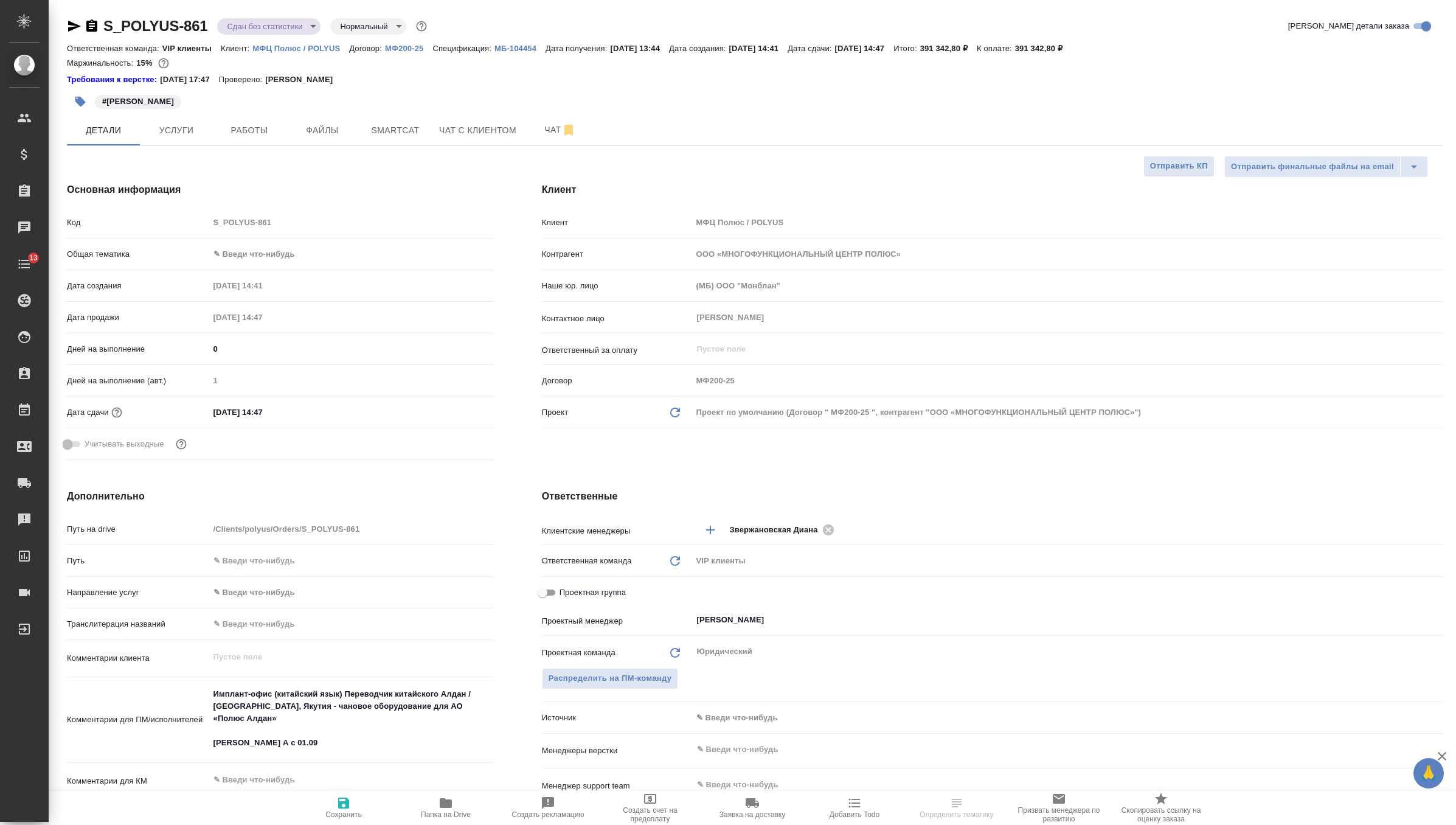
select select "RU"
click at [261, 136] on span "Работы" at bounding box center [249, 130] width 58 height 15
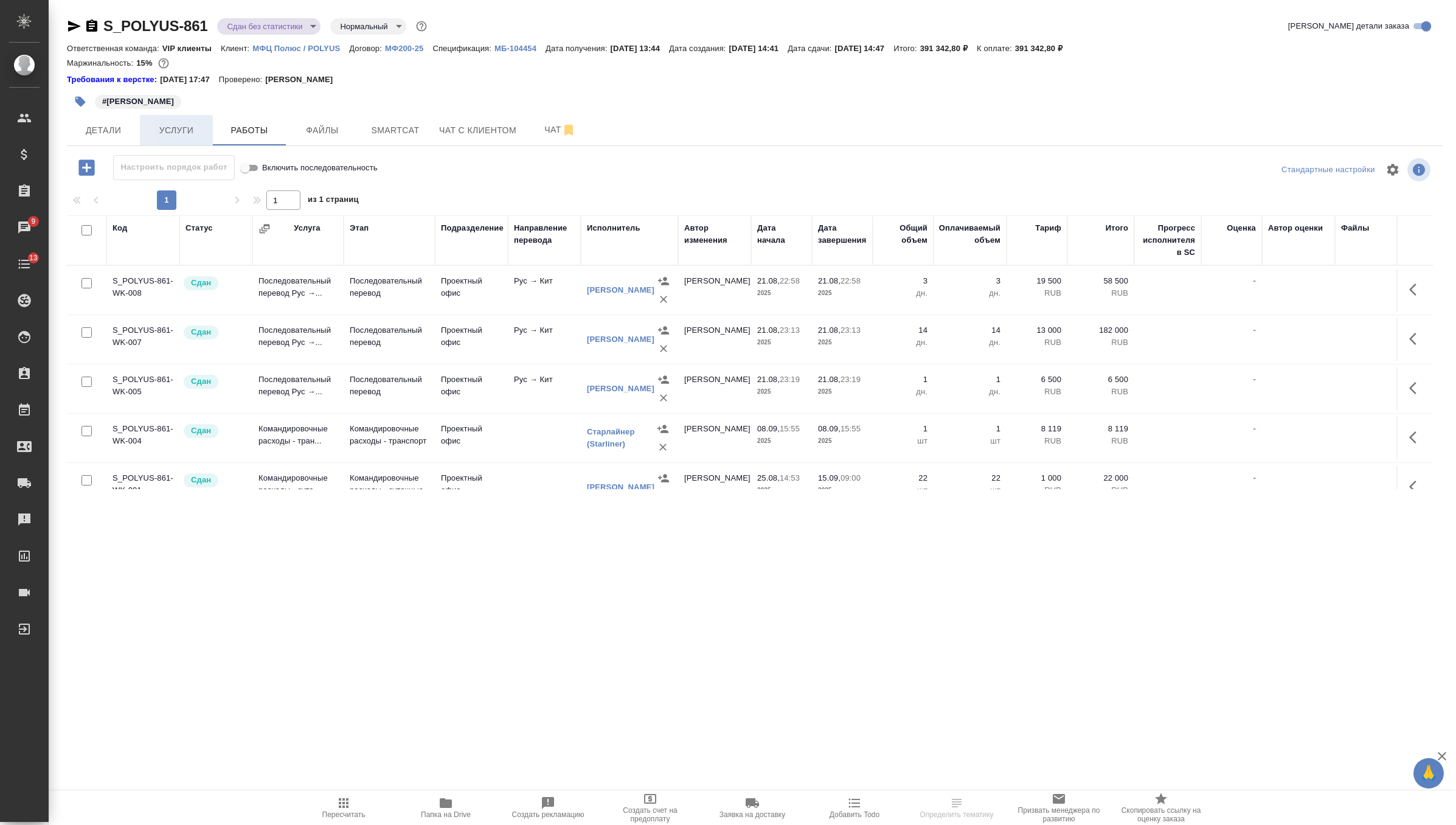
click at [182, 132] on span "Услуги" at bounding box center [176, 130] width 58 height 15
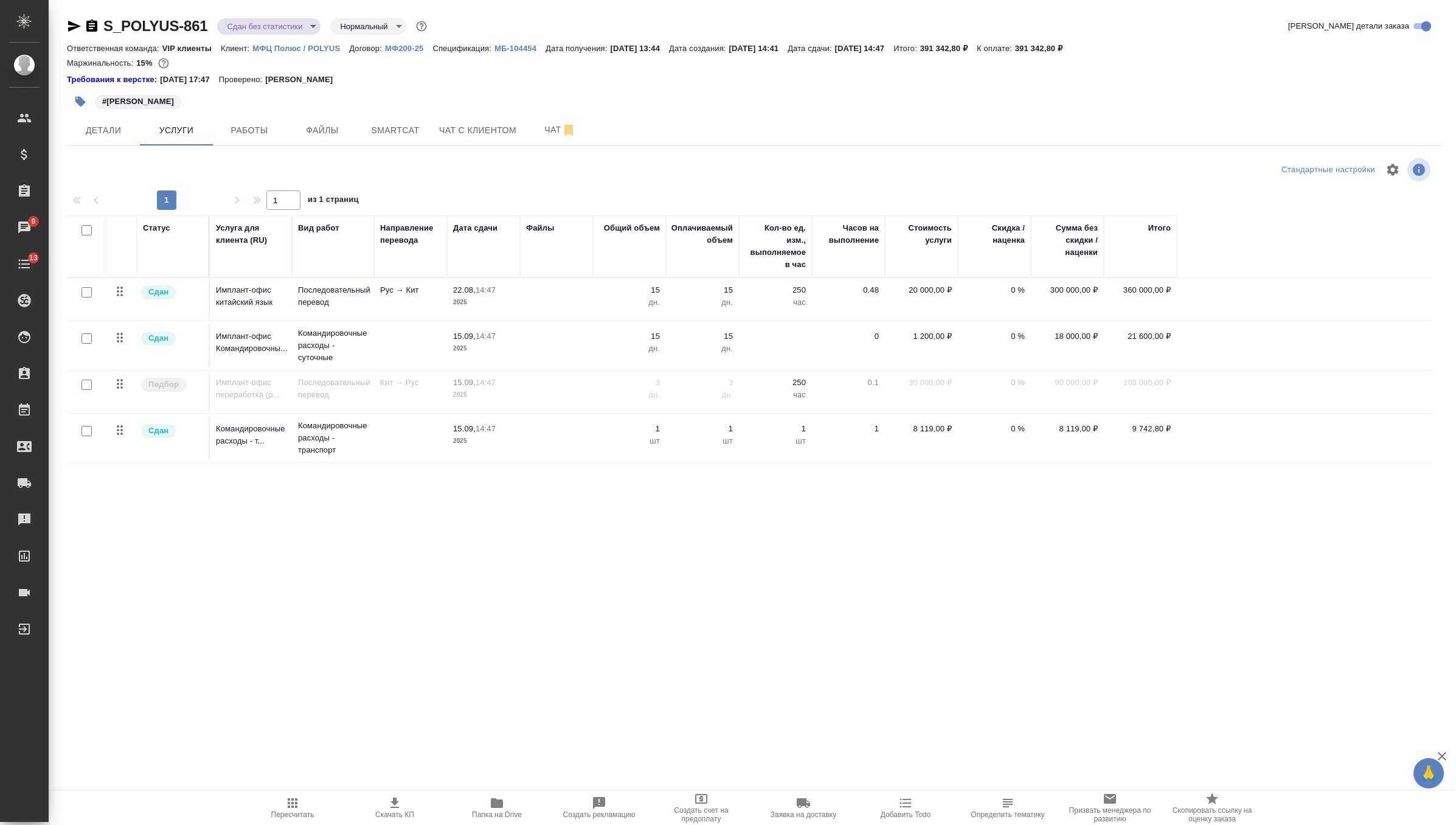
click at [84, 386] on input "checkbox" at bounding box center [86, 384] width 10 height 10
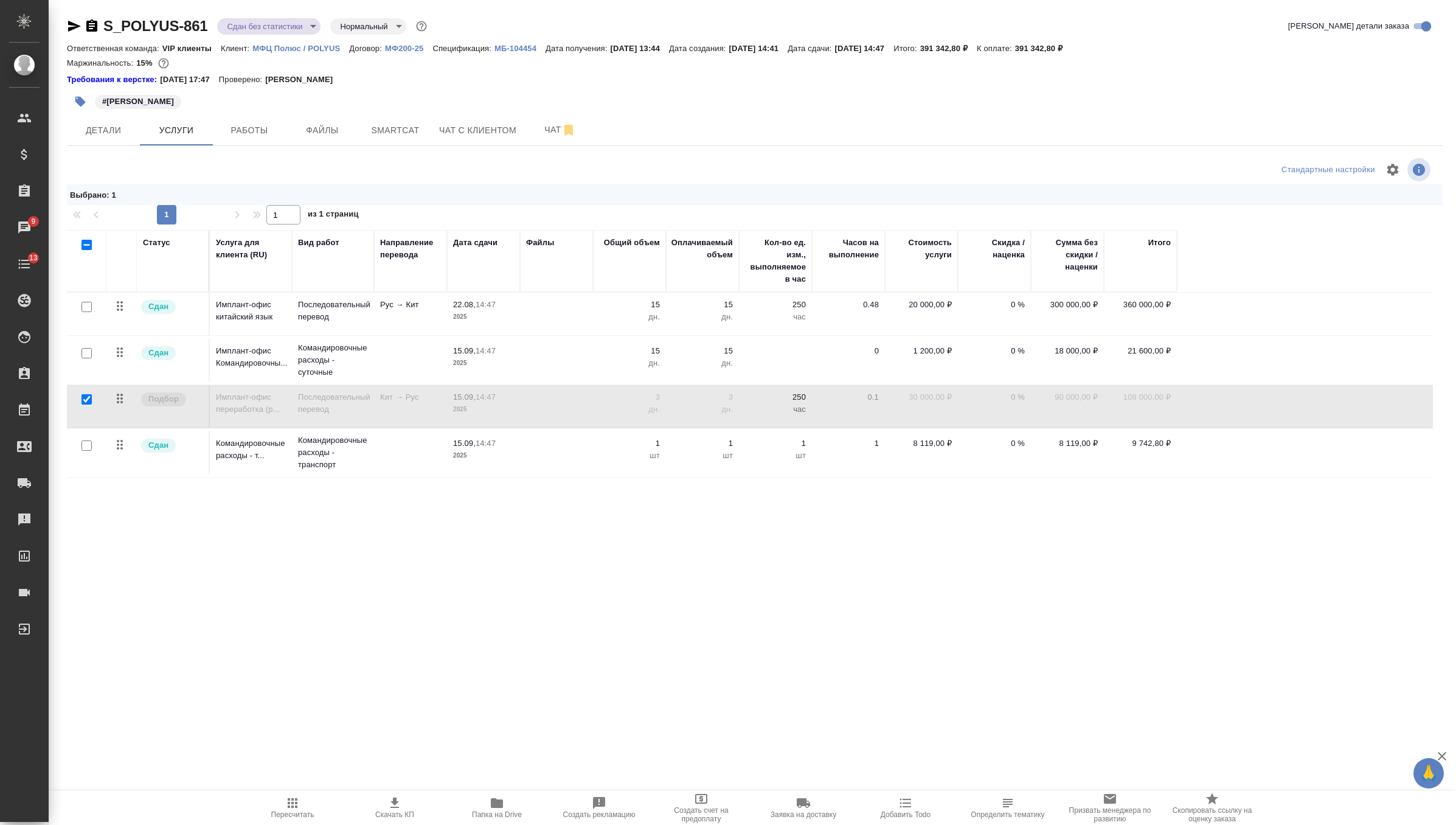
click at [246, 410] on p "Имплант-офис переработка (р..." at bounding box center [251, 404] width 70 height 24
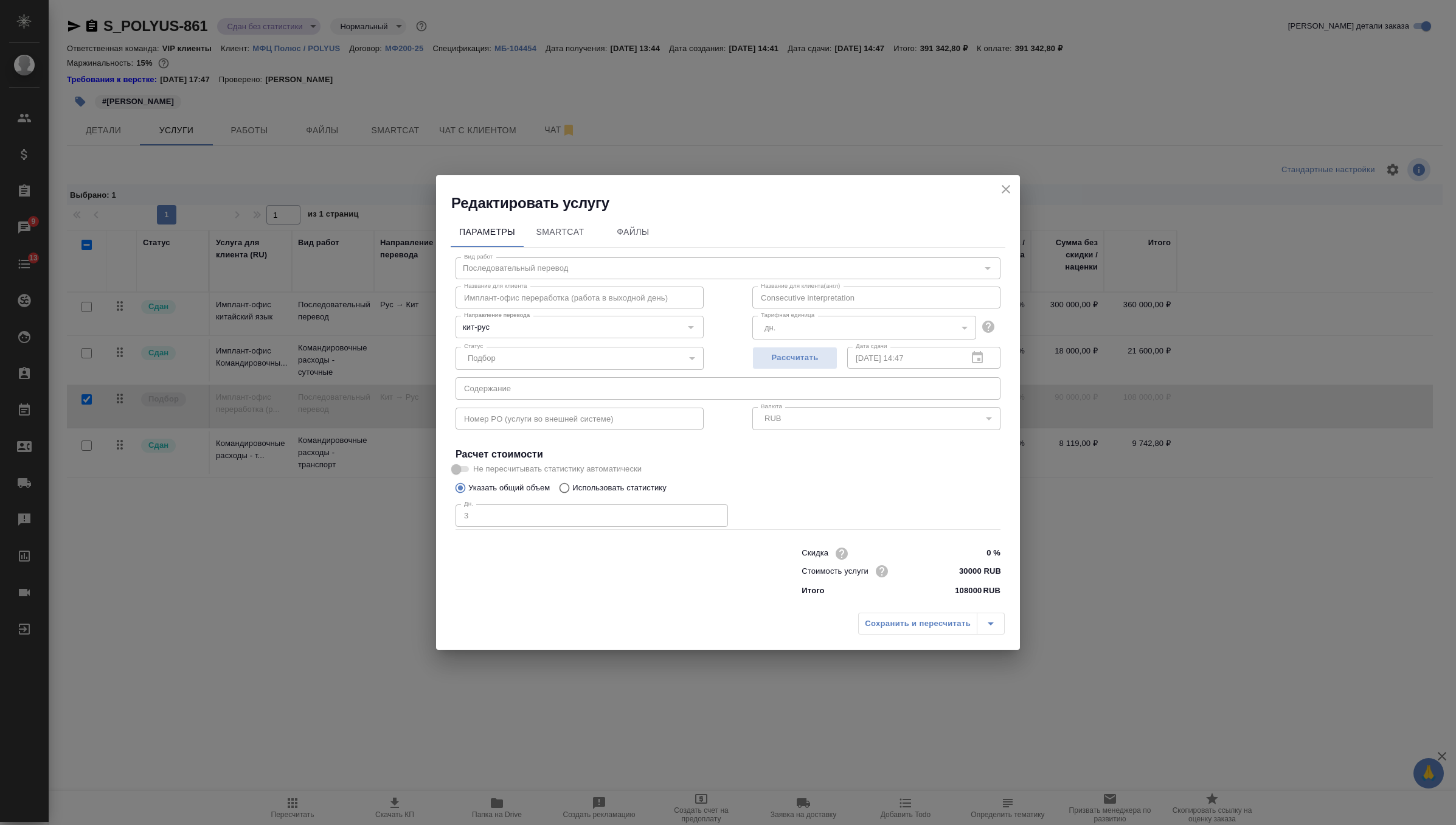
click at [998, 189] on icon "close" at bounding box center [1006, 189] width 15 height 15
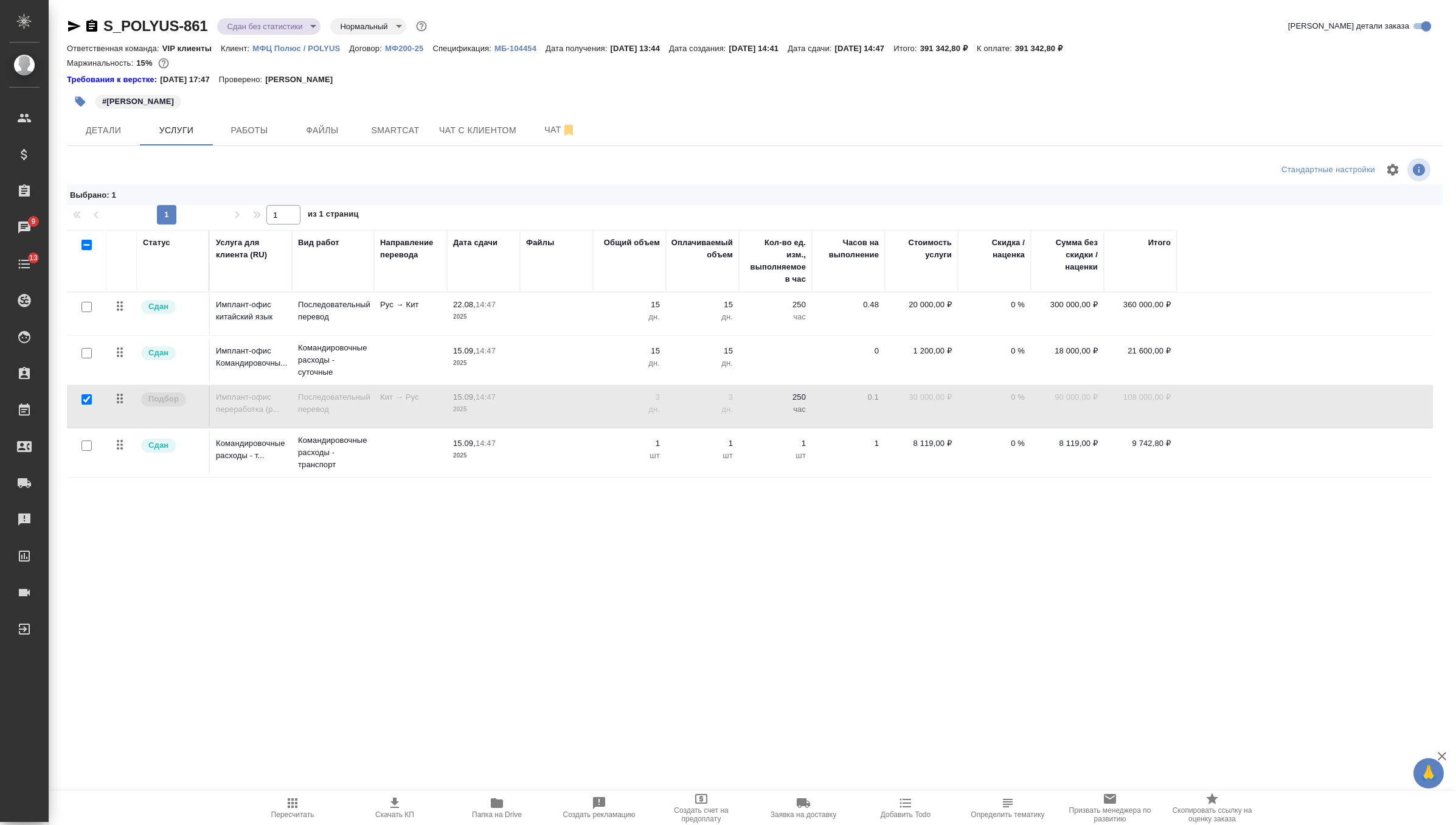
click at [86, 399] on input "checkbox" at bounding box center [86, 399] width 10 height 10
checkbox input "false"
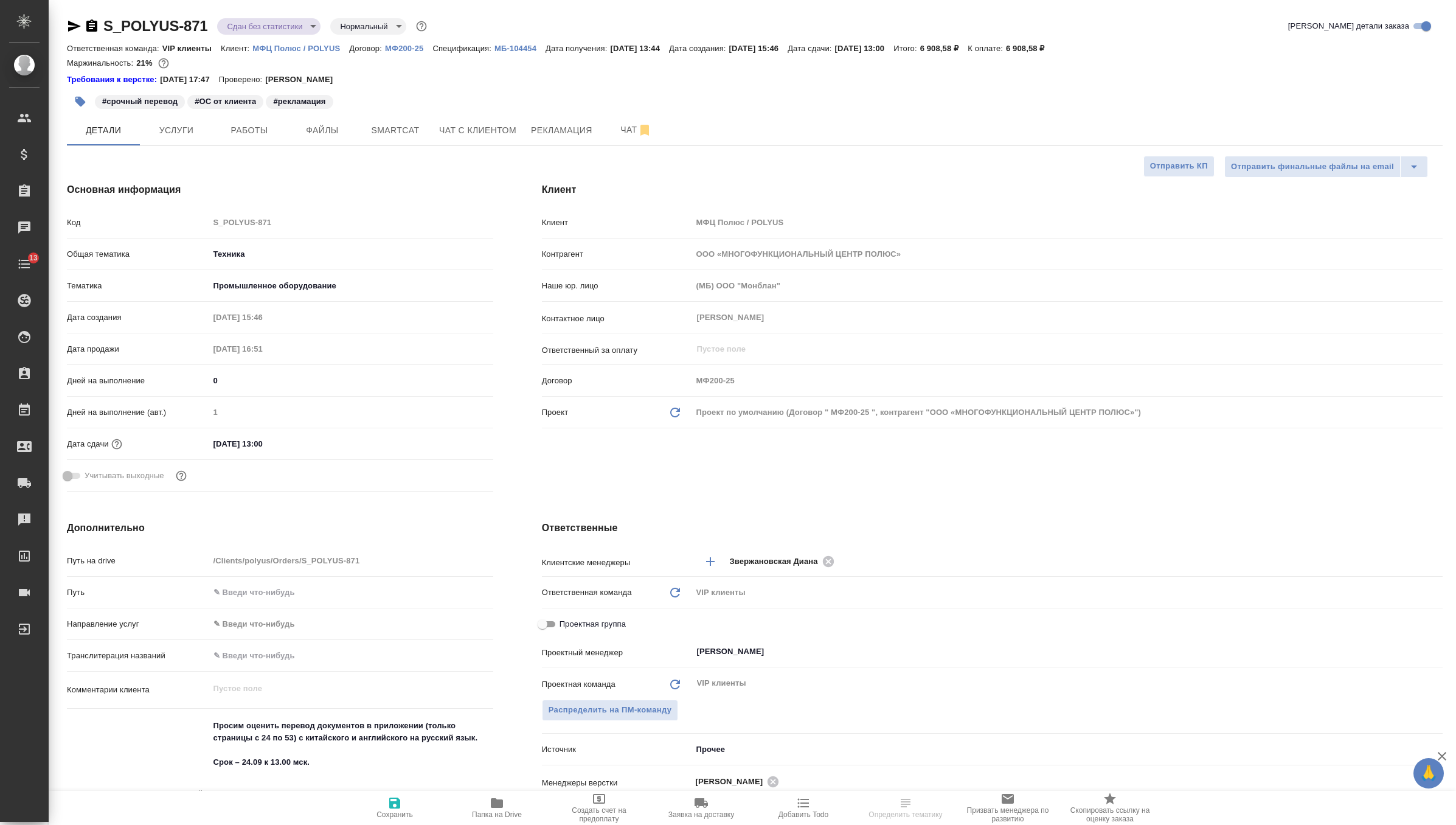
select select "RU"
type textarea "x"
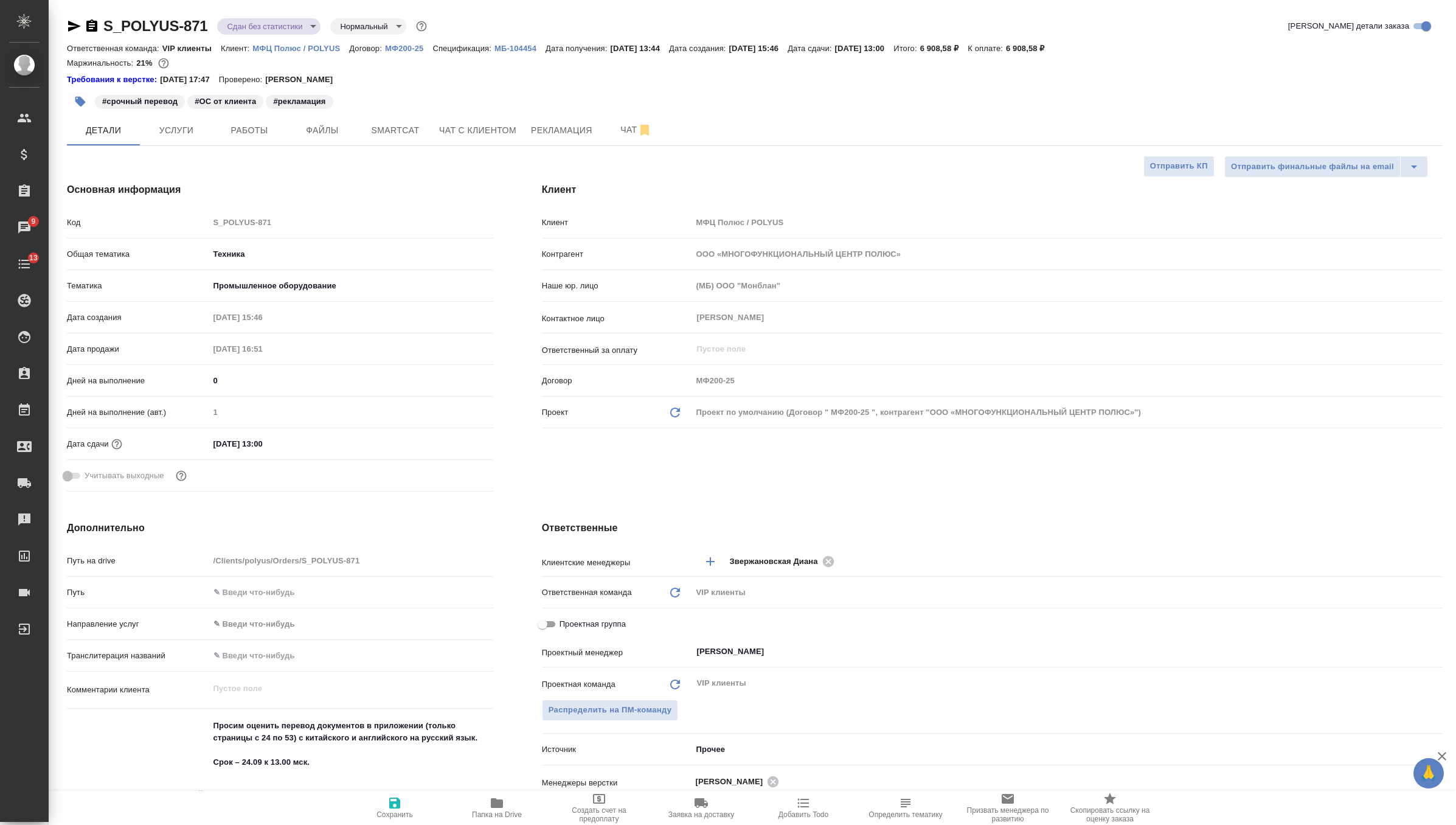
type textarea "x"
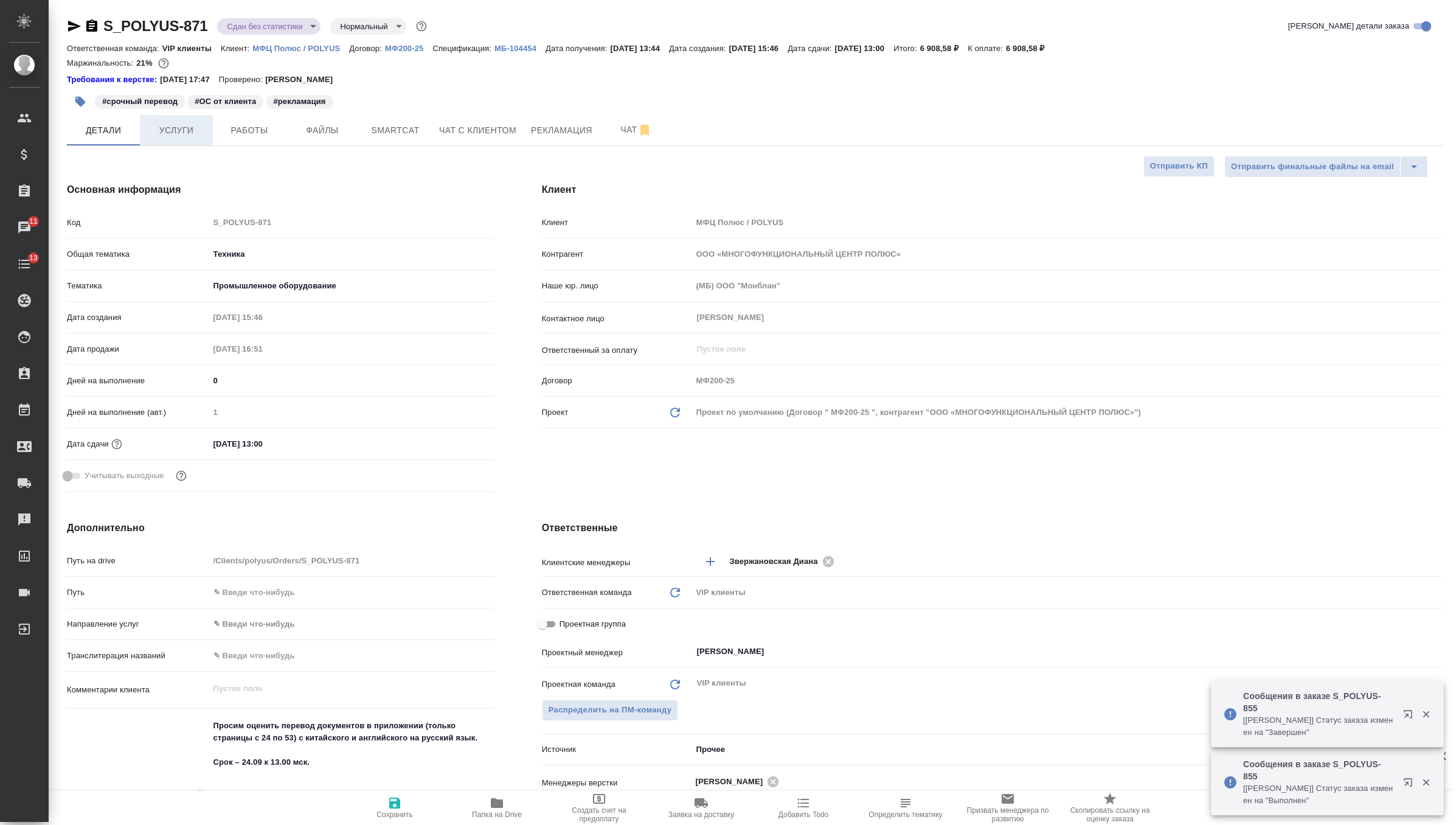
click at [192, 133] on span "Услуги" at bounding box center [176, 130] width 58 height 15
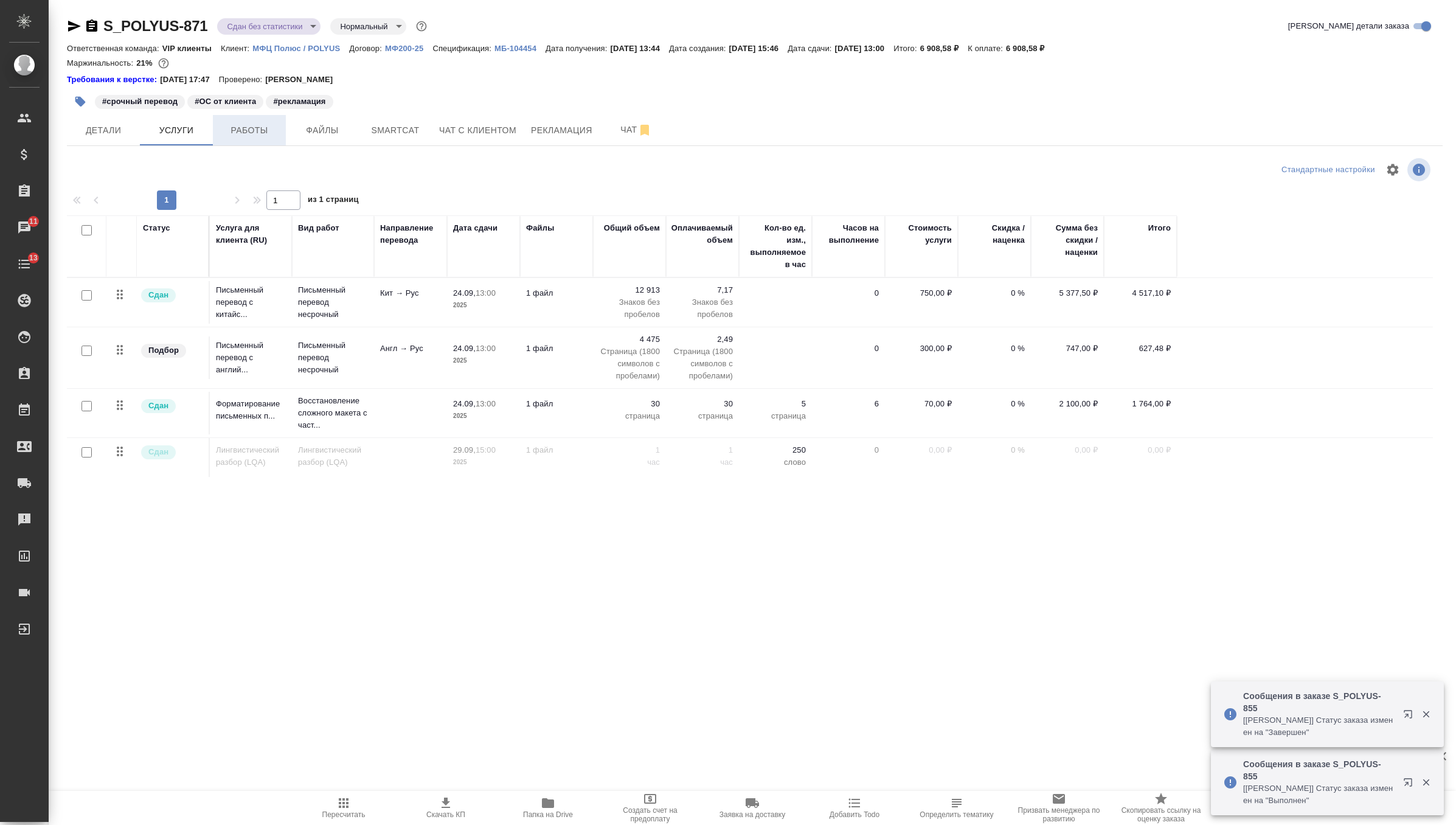
click at [236, 119] on button "Работы" at bounding box center [249, 130] width 73 height 31
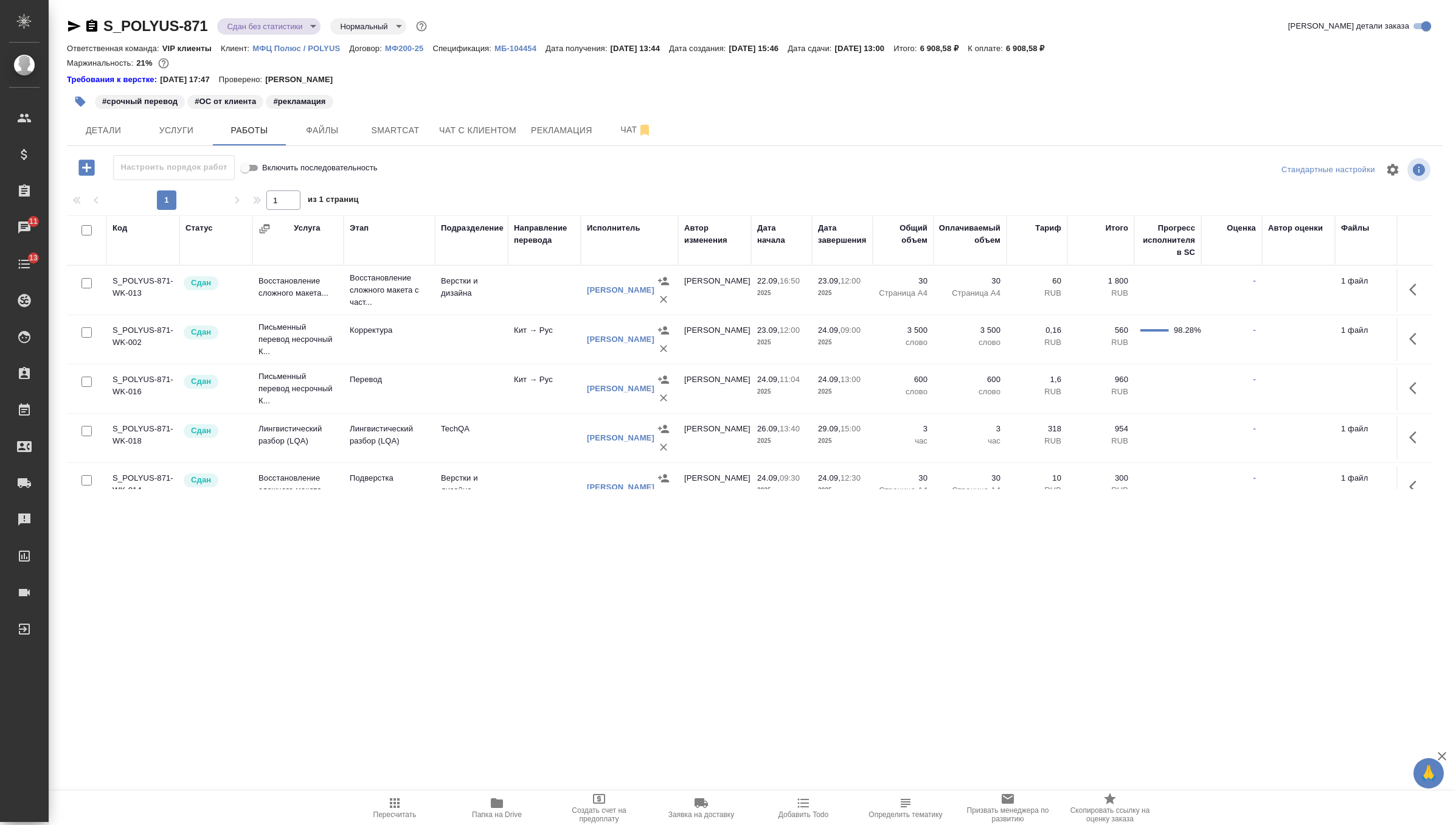
scroll to position [22, 0]
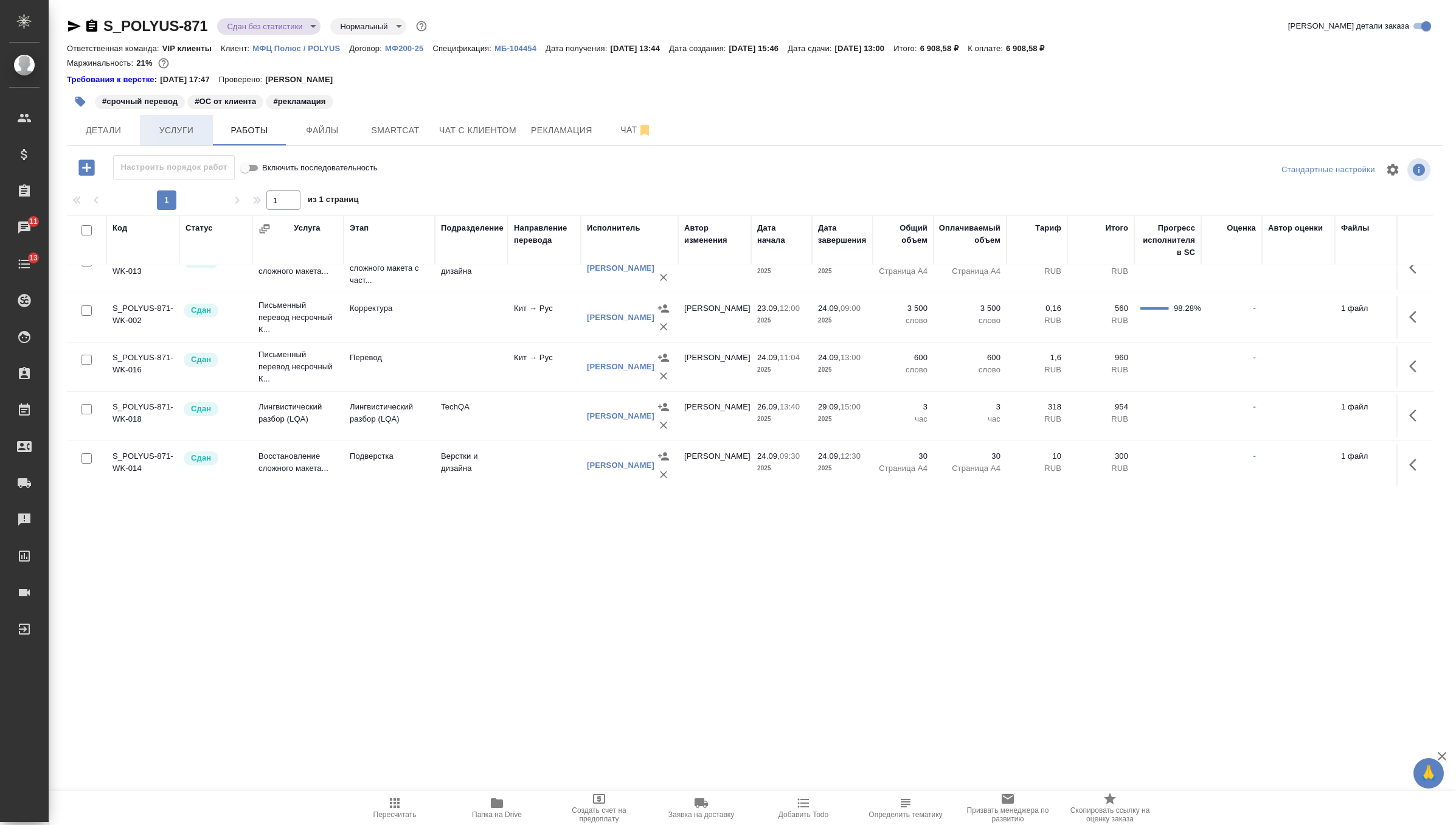
click at [174, 128] on span "Услуги" at bounding box center [176, 130] width 58 height 15
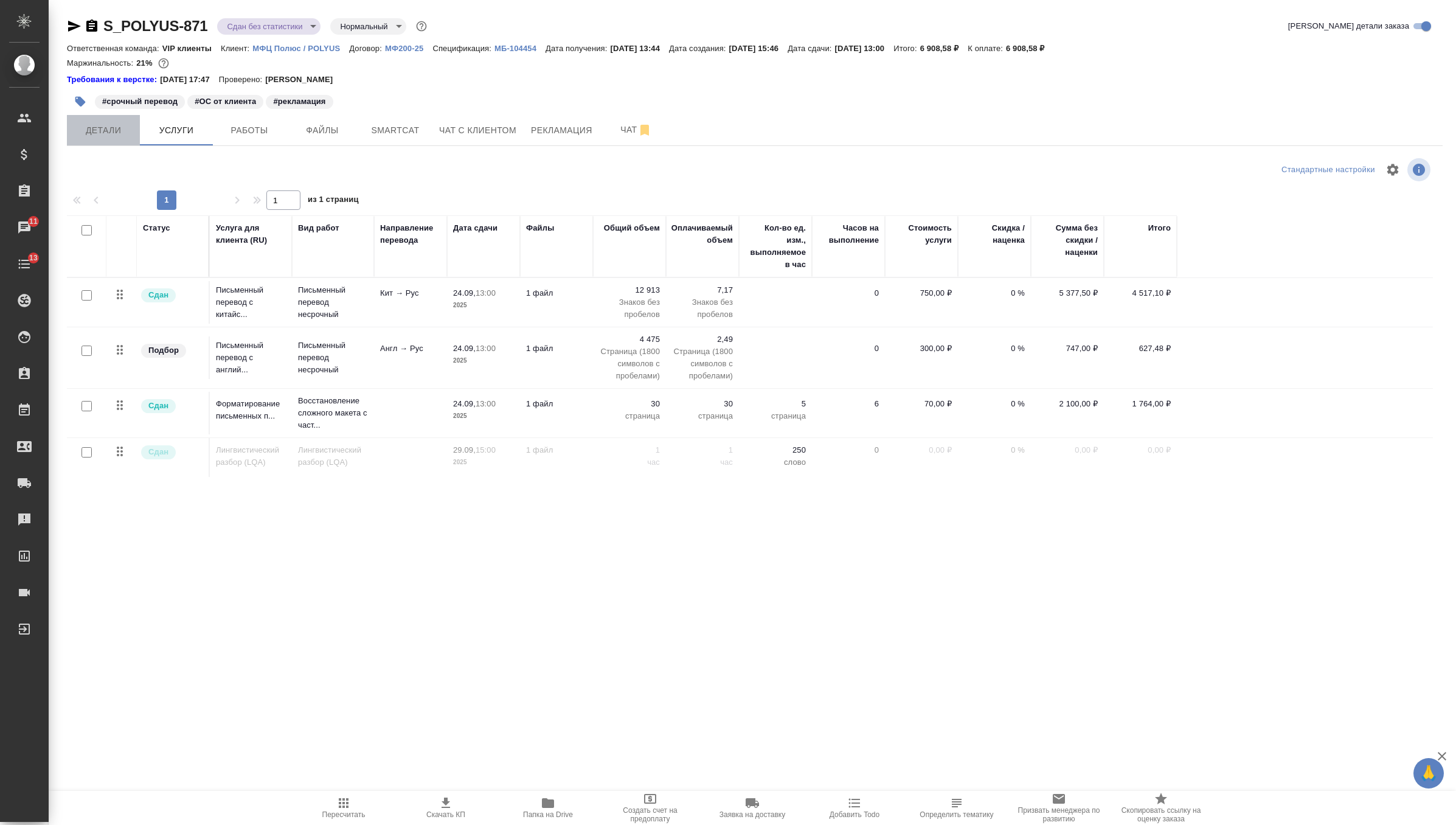
click at [106, 135] on span "Детали" at bounding box center [103, 130] width 58 height 15
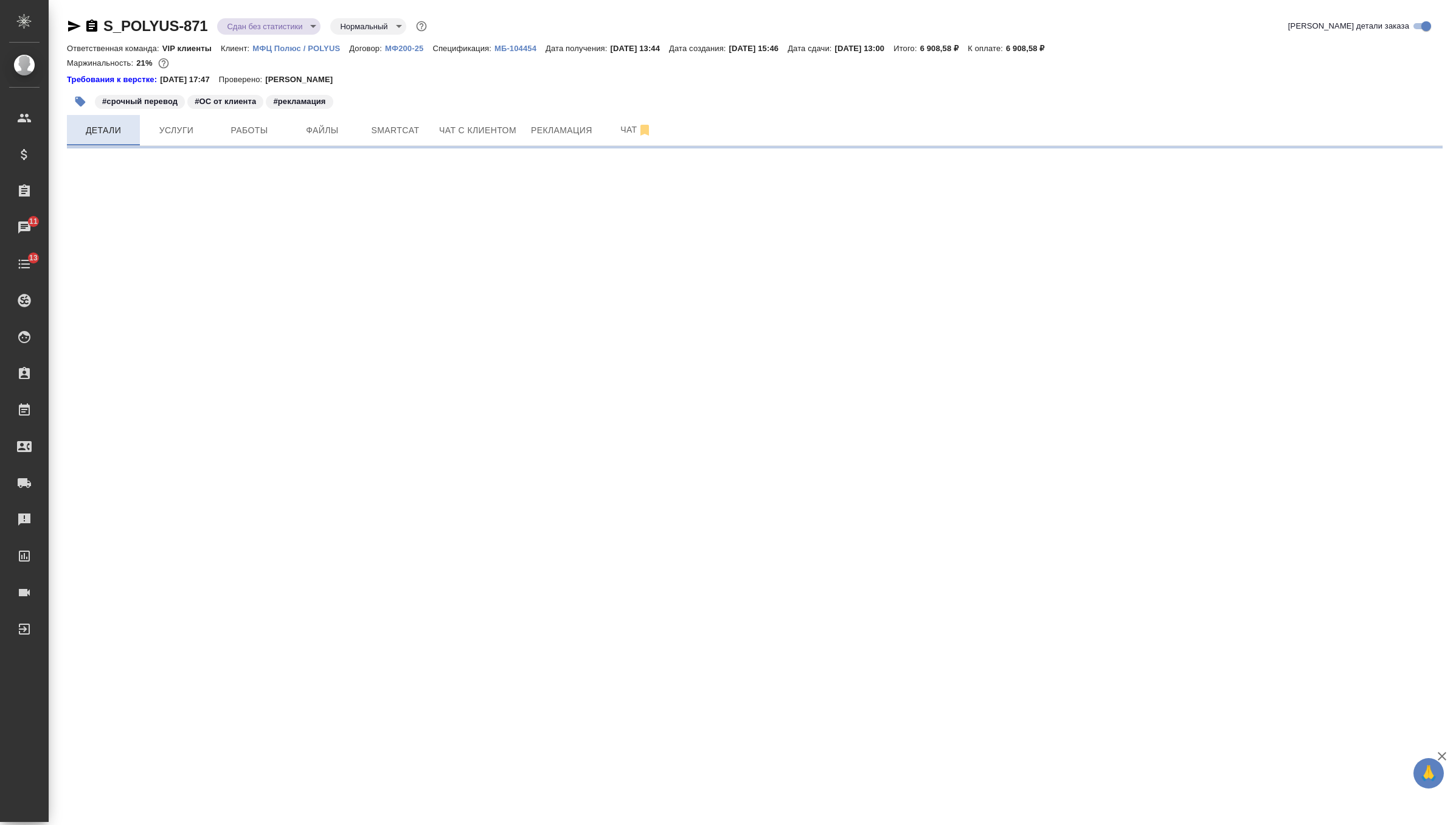
select select "RU"
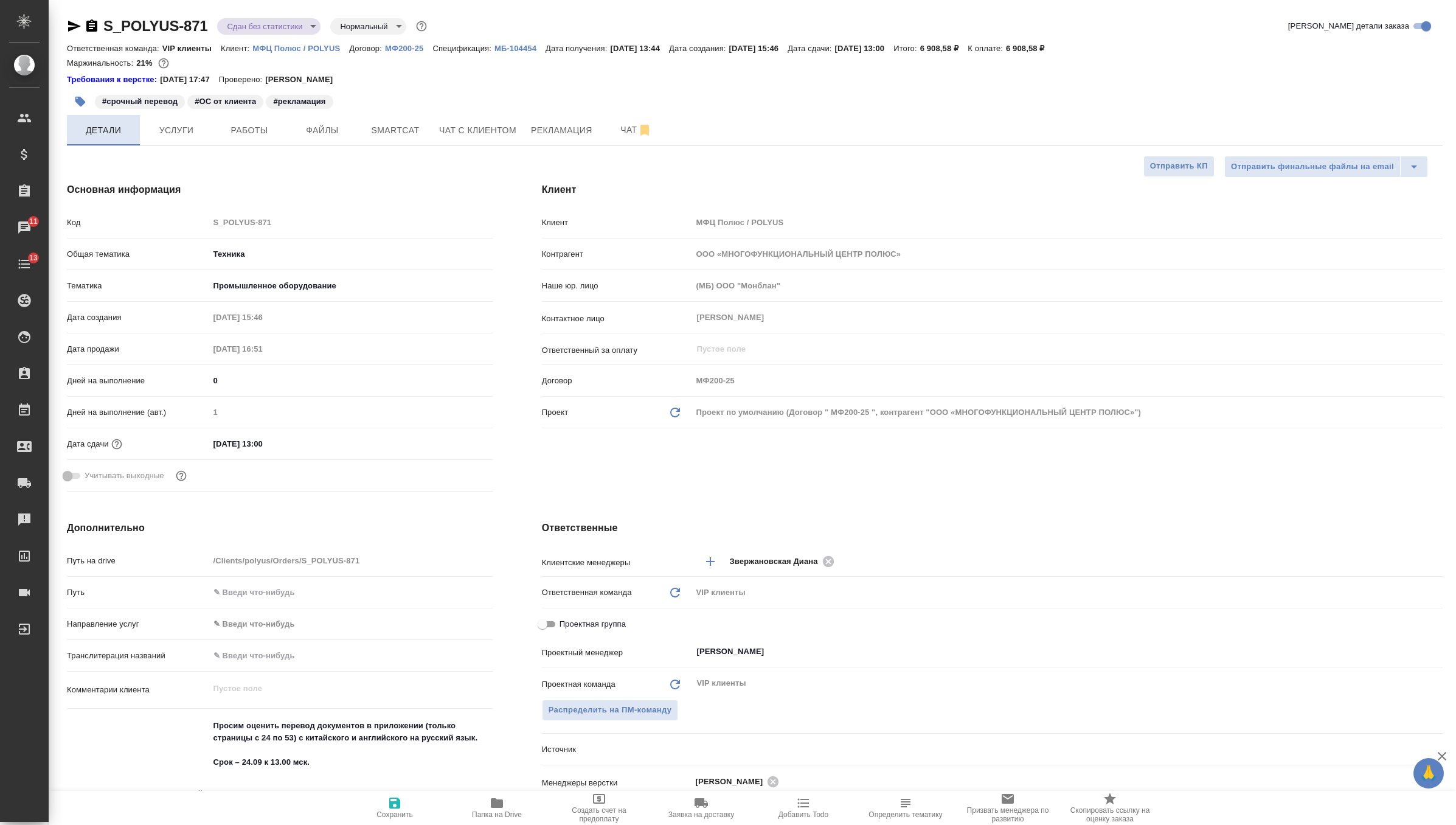
type textarea "x"
click at [293, 28] on body "🙏 .cls-1 fill:#fff; AWATERA Zverzhanovskaya Diana Клиенты Спецификации Заказы 1…" at bounding box center [728, 412] width 1456 height 825
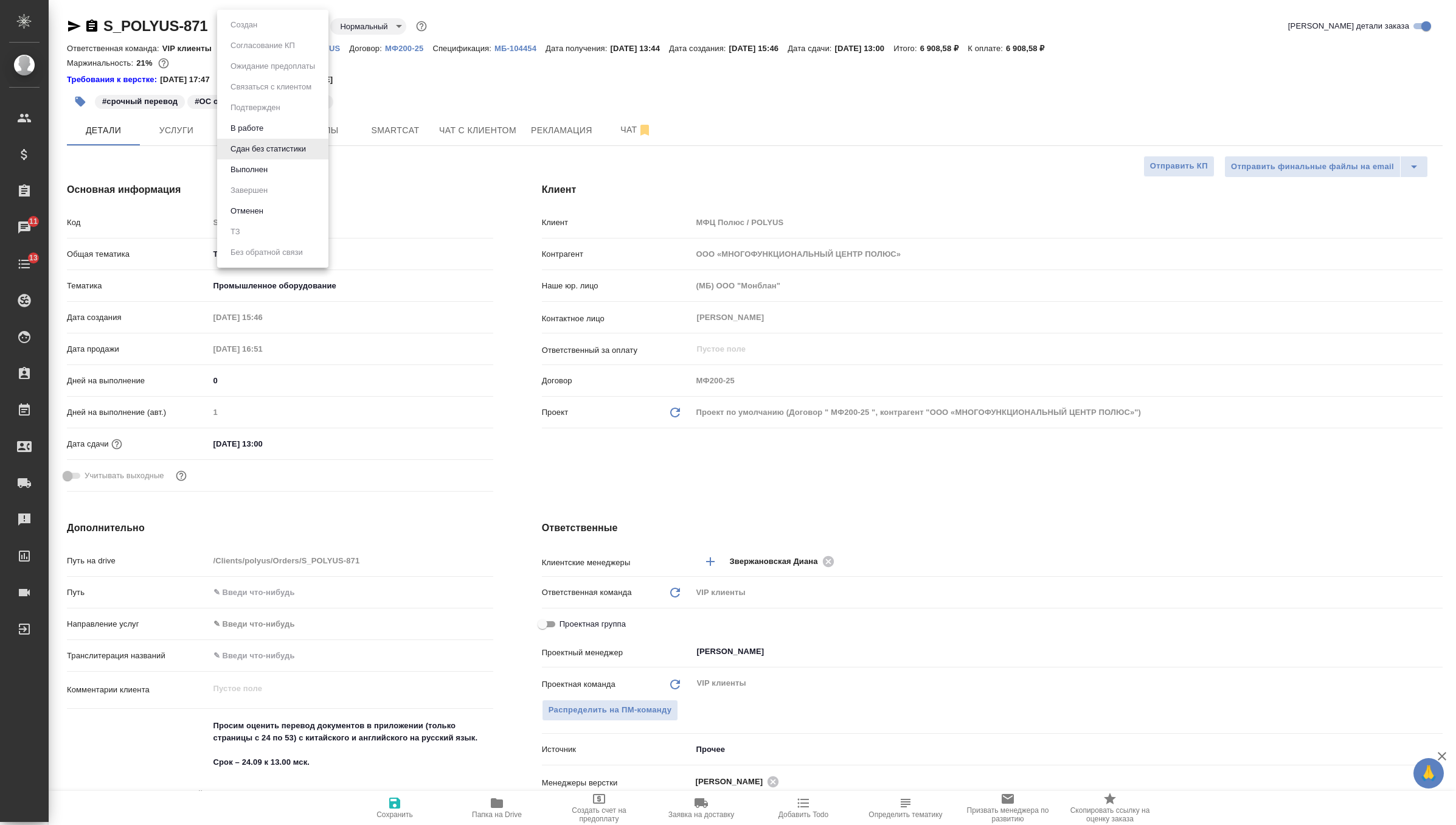
click at [276, 170] on li "Выполнен" at bounding box center [273, 170] width 111 height 21
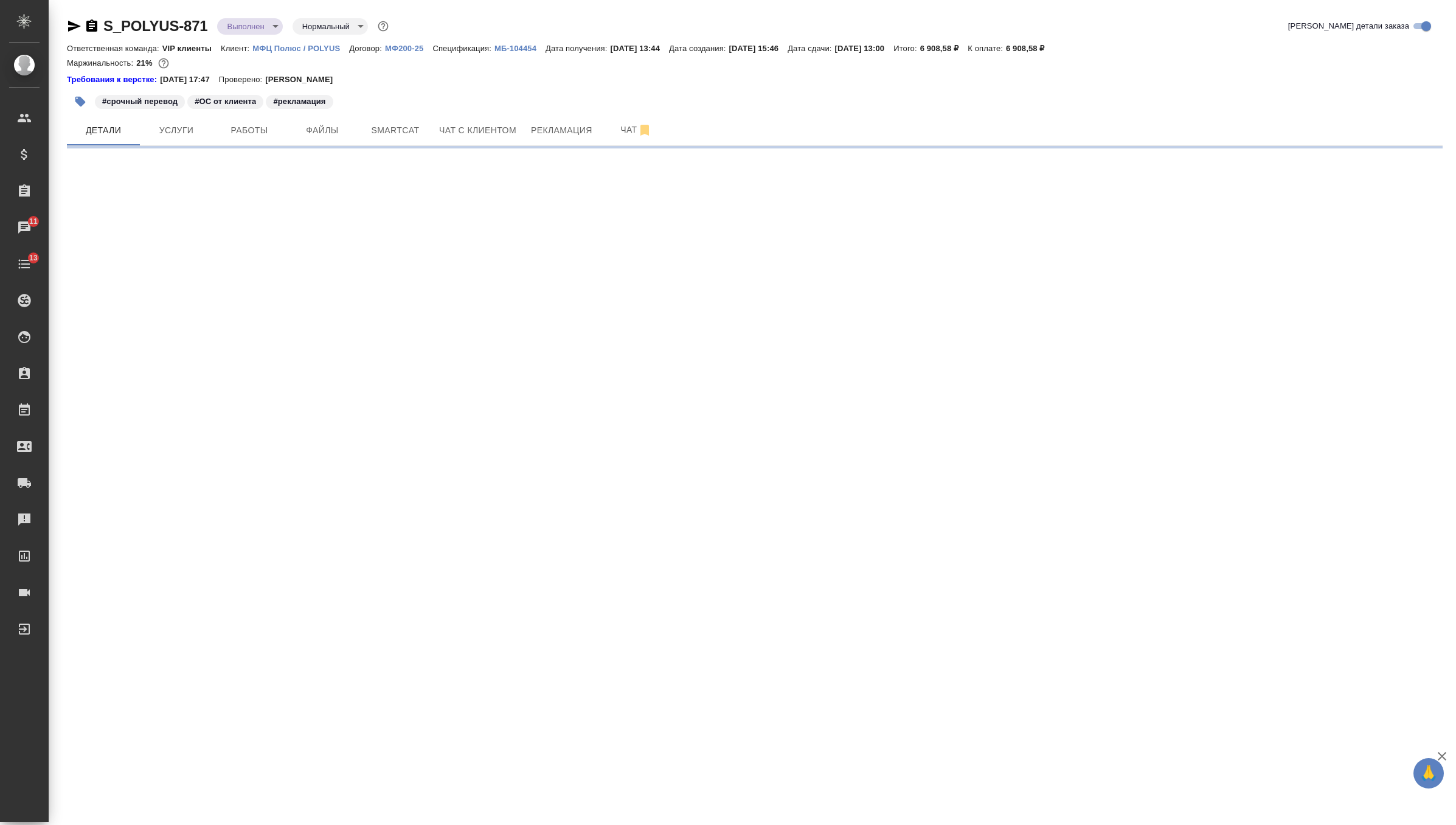
select select "RU"
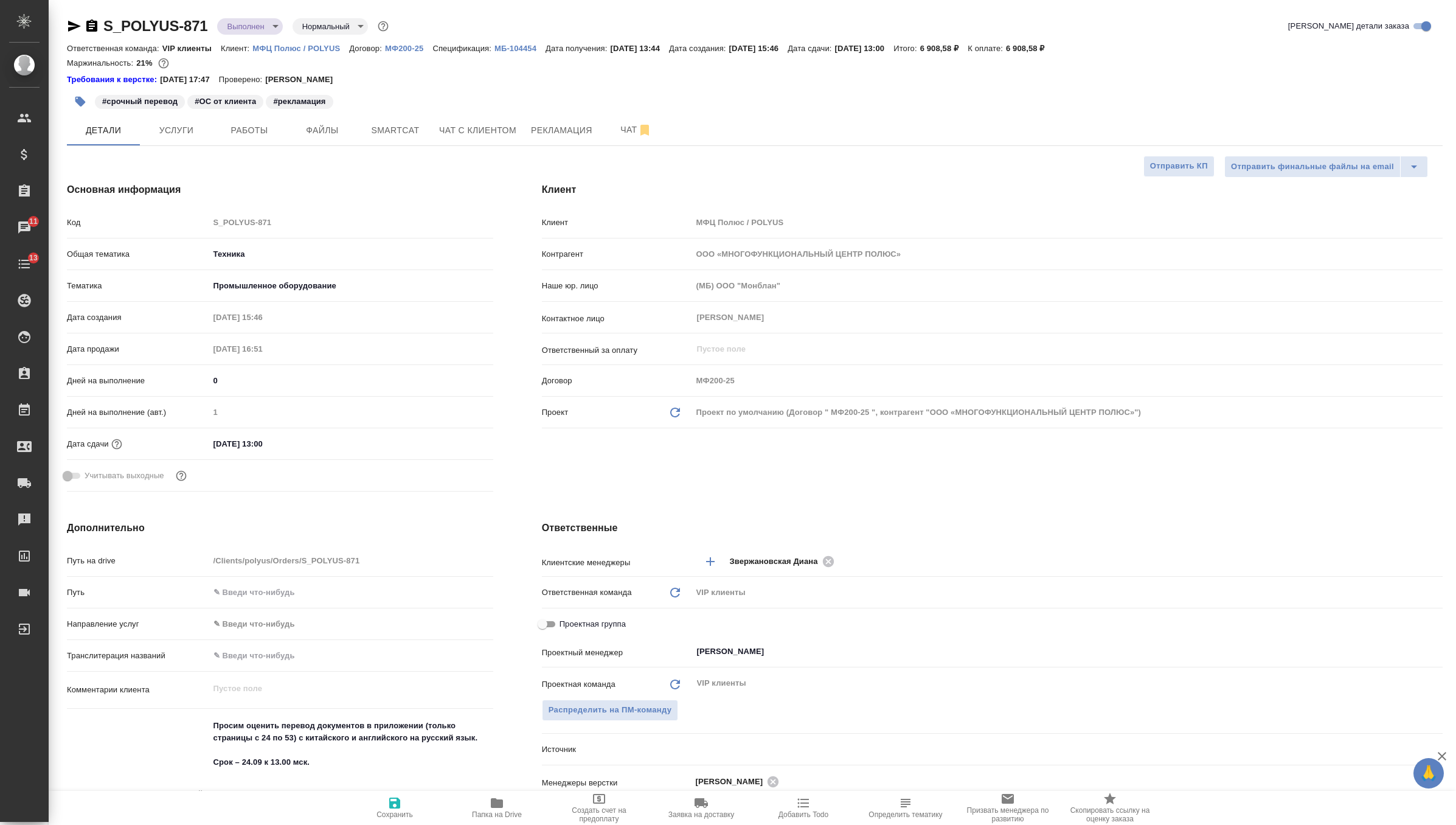
type textarea "x"
click at [248, 31] on body "🙏 .cls-1 fill:#fff; AWATERA Zverzhanovskaya Diana Клиенты Спецификации Заказы 1…" at bounding box center [728, 412] width 1456 height 825
click at [253, 199] on li "Завершен" at bounding box center [273, 191] width 111 height 21
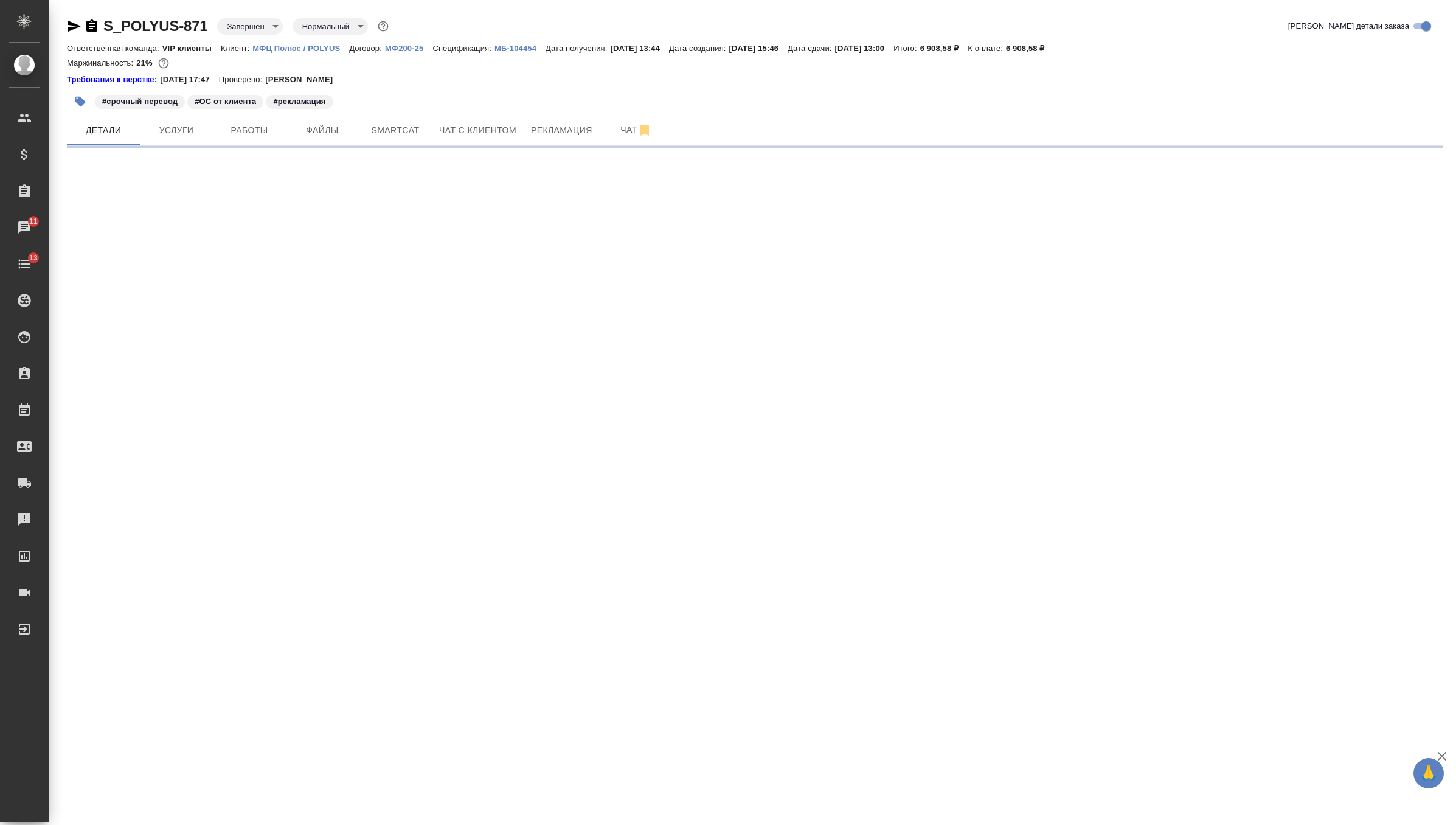
select select "RU"
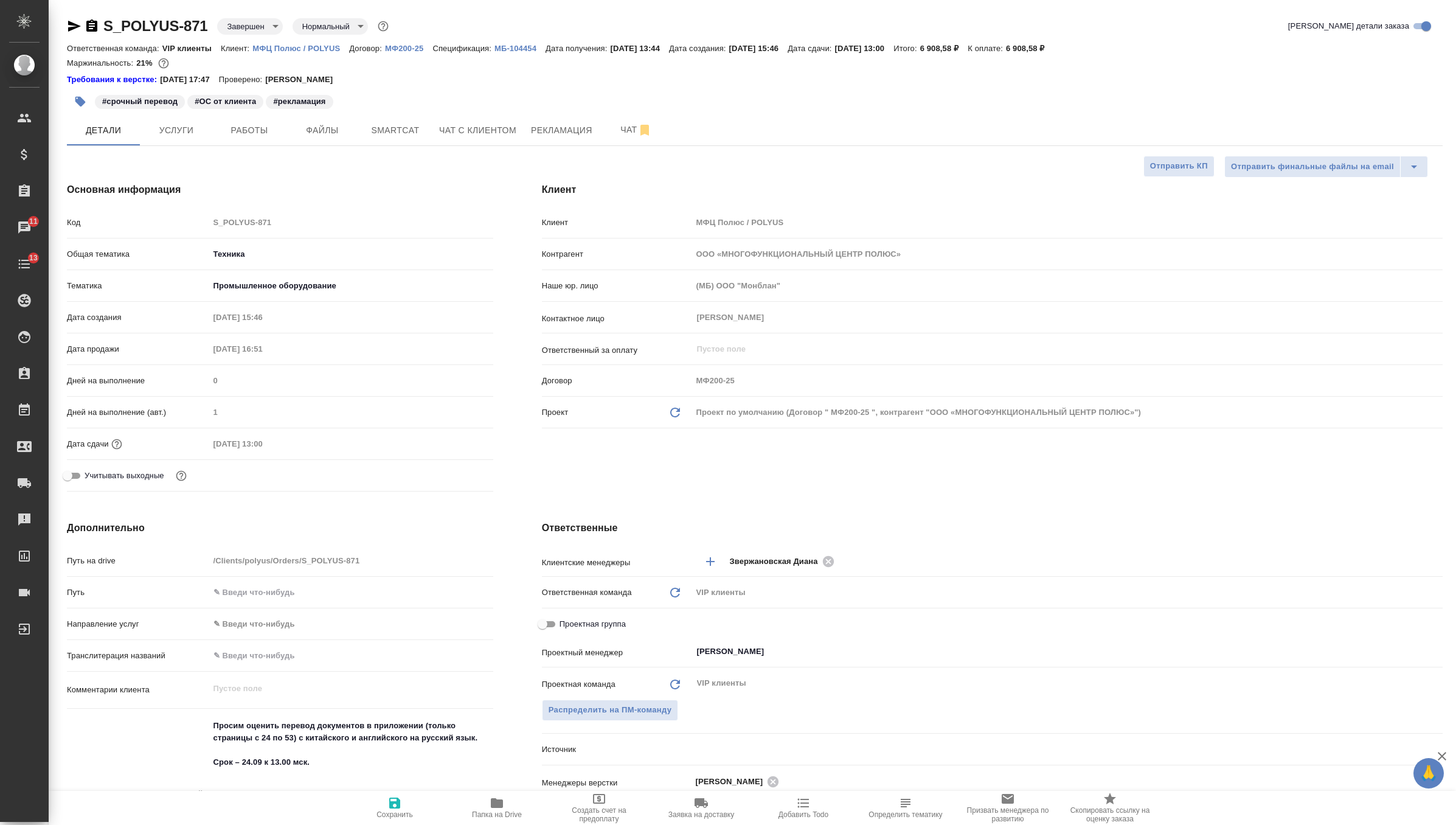
type textarea "x"
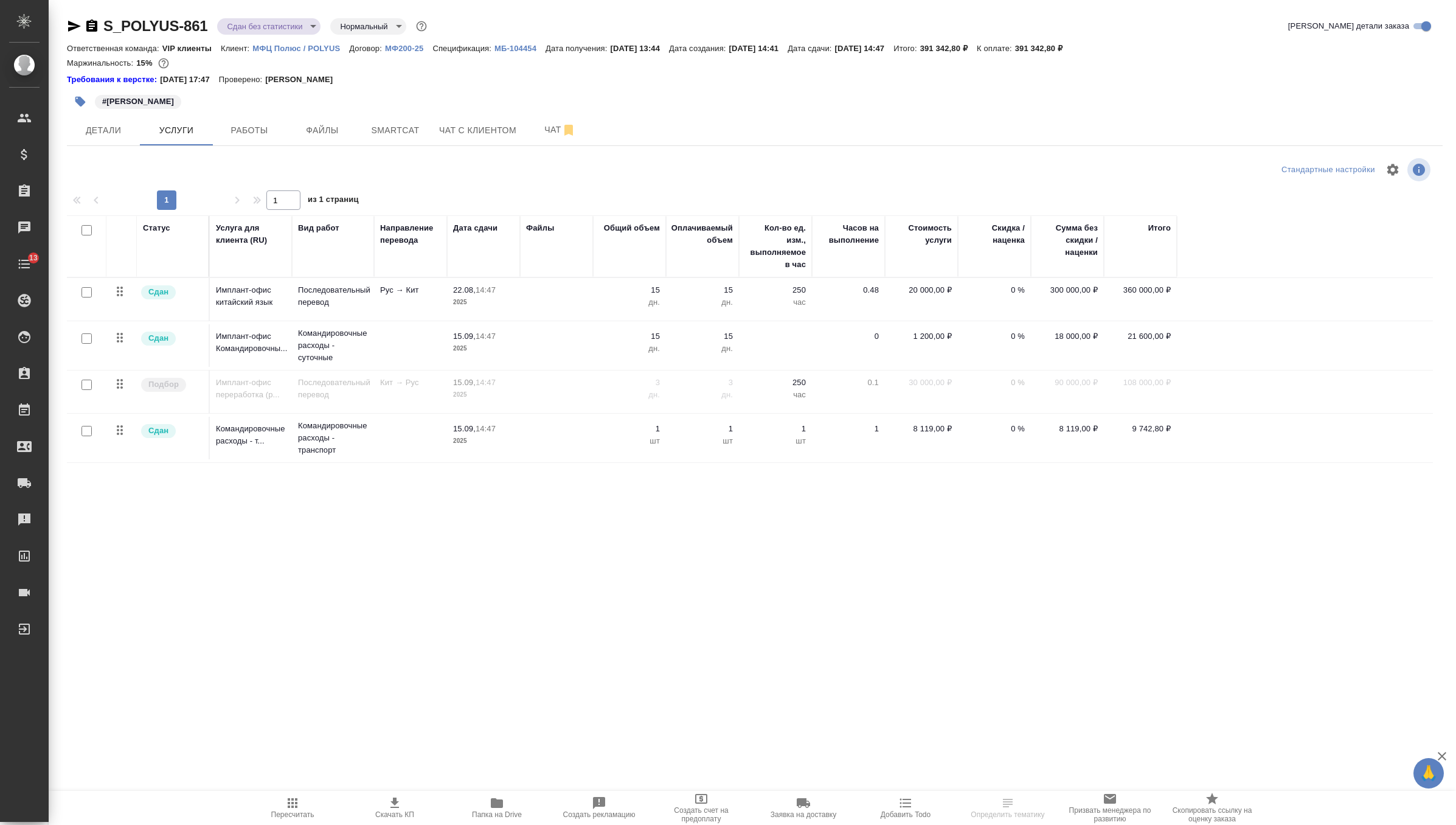
click at [88, 383] on input "checkbox" at bounding box center [86, 384] width 10 height 10
checkbox input "true"
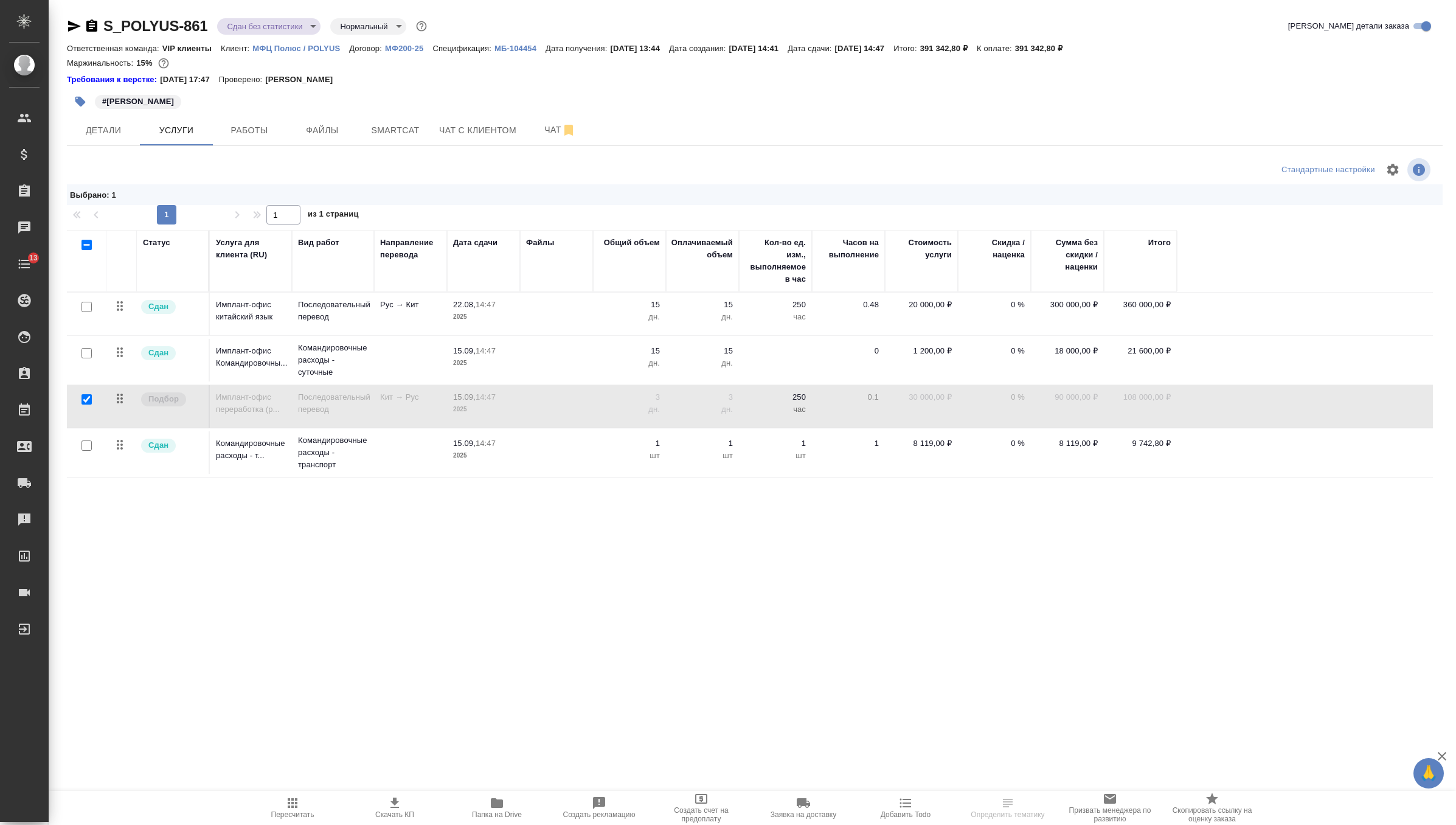
click at [88, 385] on td at bounding box center [86, 406] width 40 height 43
click at [255, 127] on span "Работы" at bounding box center [249, 130] width 58 height 15
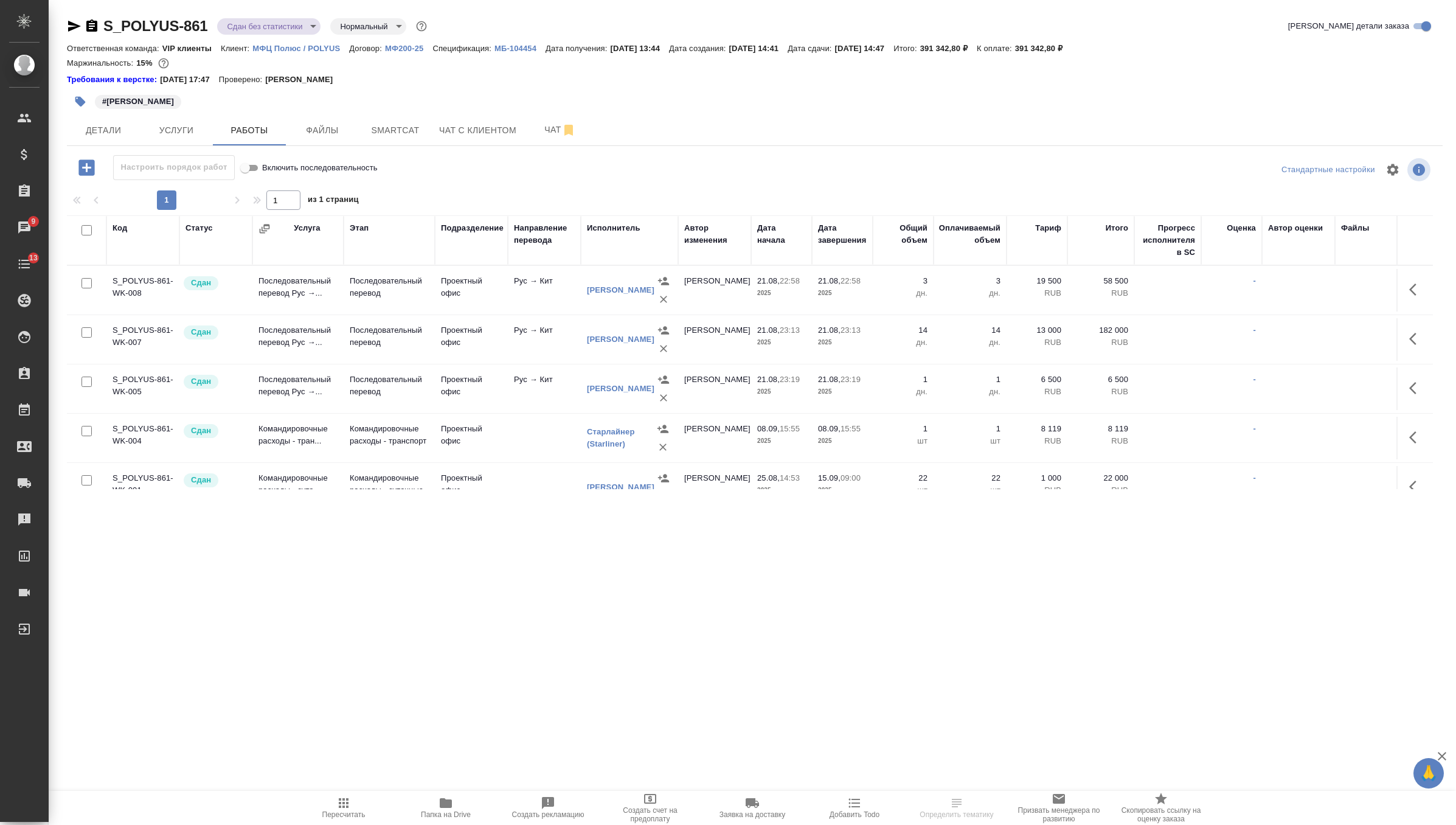
click at [306, 31] on body "🙏 .cls-1 fill:#fff; AWATERA Zverzhanovskaya [PERSON_NAME] Спецификации Заказы 9…" at bounding box center [728, 412] width 1456 height 825
click at [283, 171] on li "Выполнен" at bounding box center [273, 170] width 111 height 21
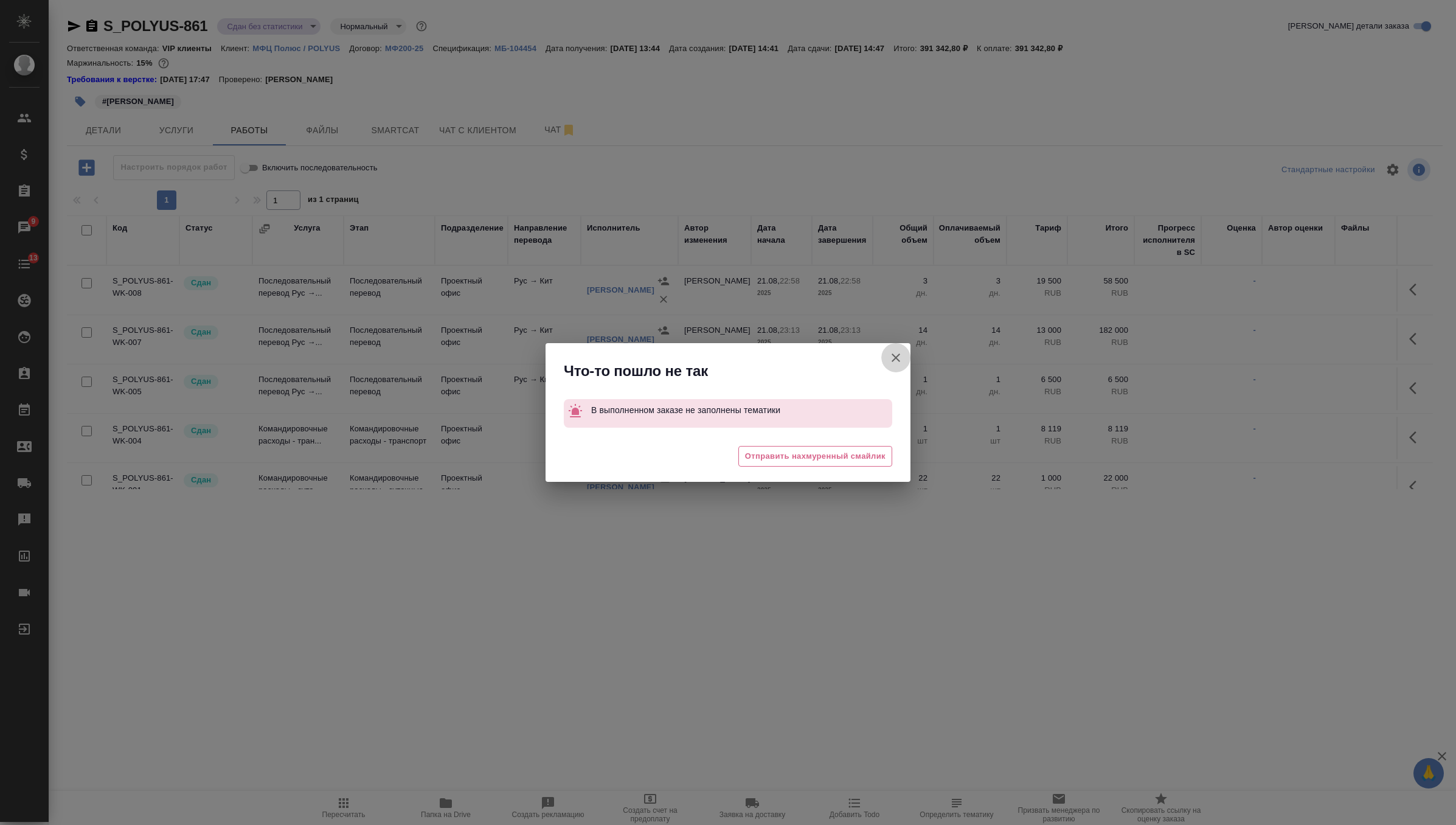
click at [900, 351] on icon "button" at bounding box center [896, 358] width 15 height 15
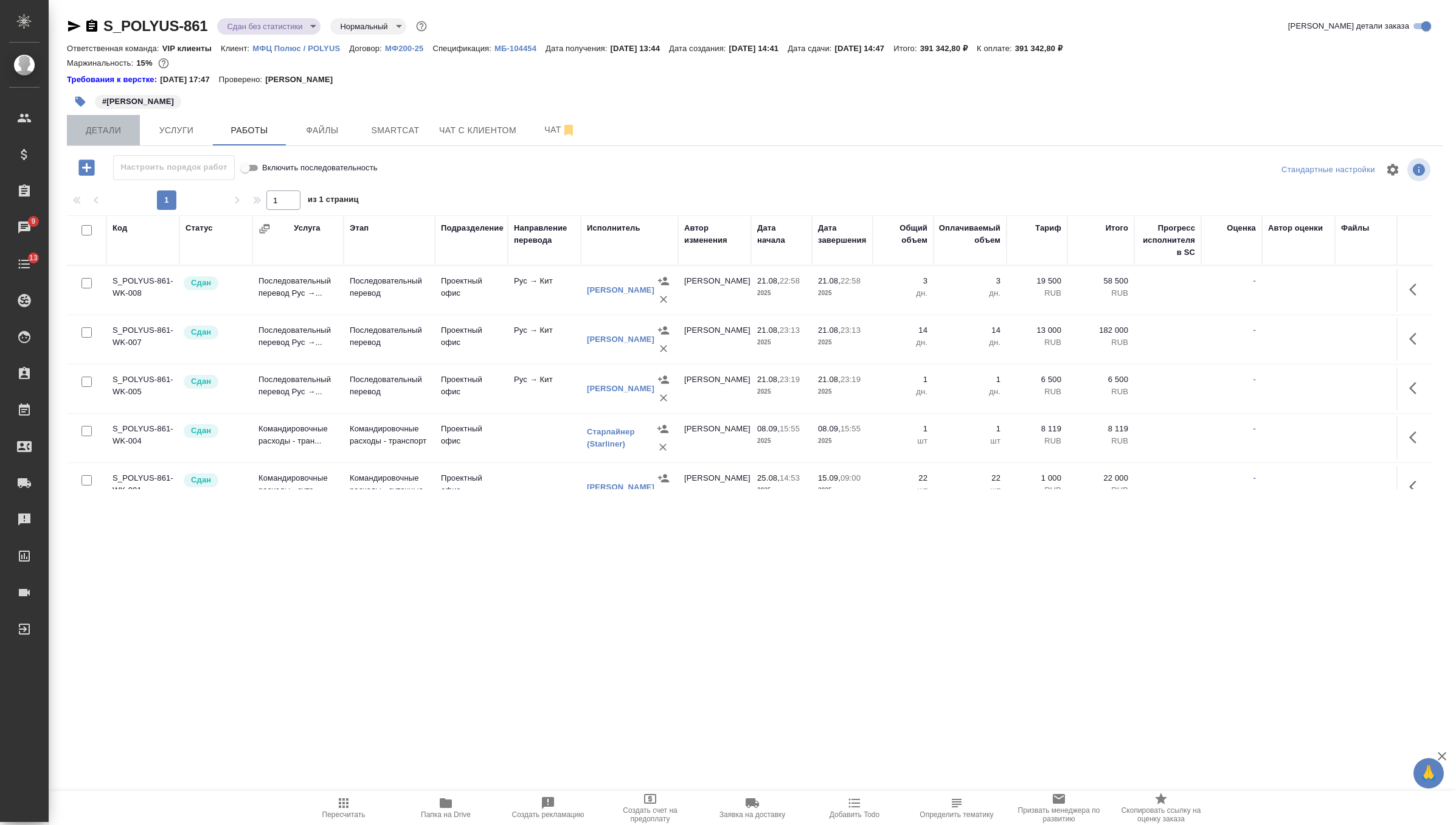
click at [103, 124] on span "Детали" at bounding box center [103, 130] width 58 height 15
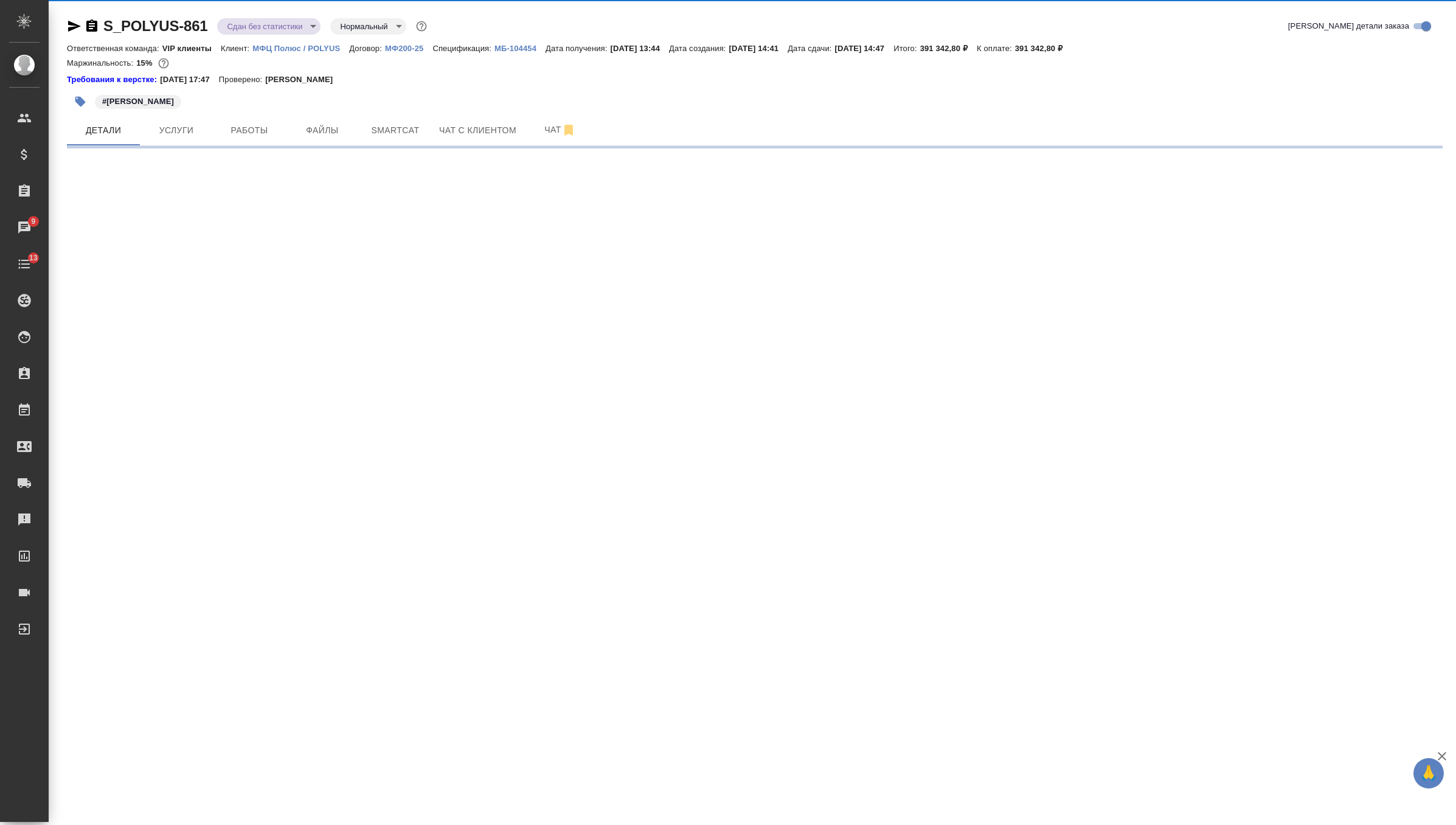
select select "RU"
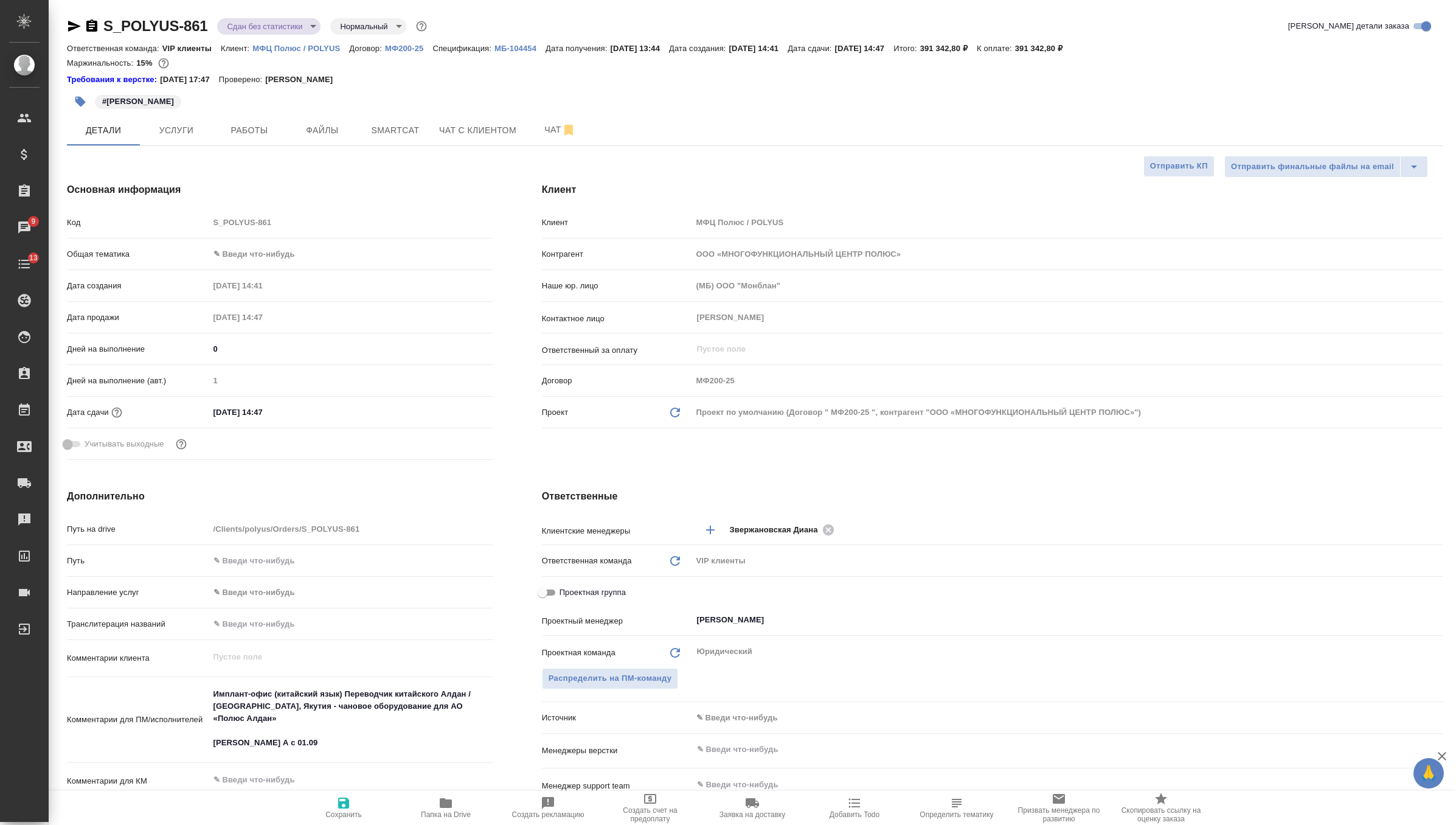
type textarea "x"
click at [268, 239] on div "Код S_POLYUS-861" at bounding box center [280, 227] width 426 height 31
click at [268, 252] on body "🙏 .cls-1 fill:#fff; AWATERA Zverzhanovskaya Diana Клиенты Спецификации Заказы 9…" at bounding box center [728, 412] width 1456 height 825
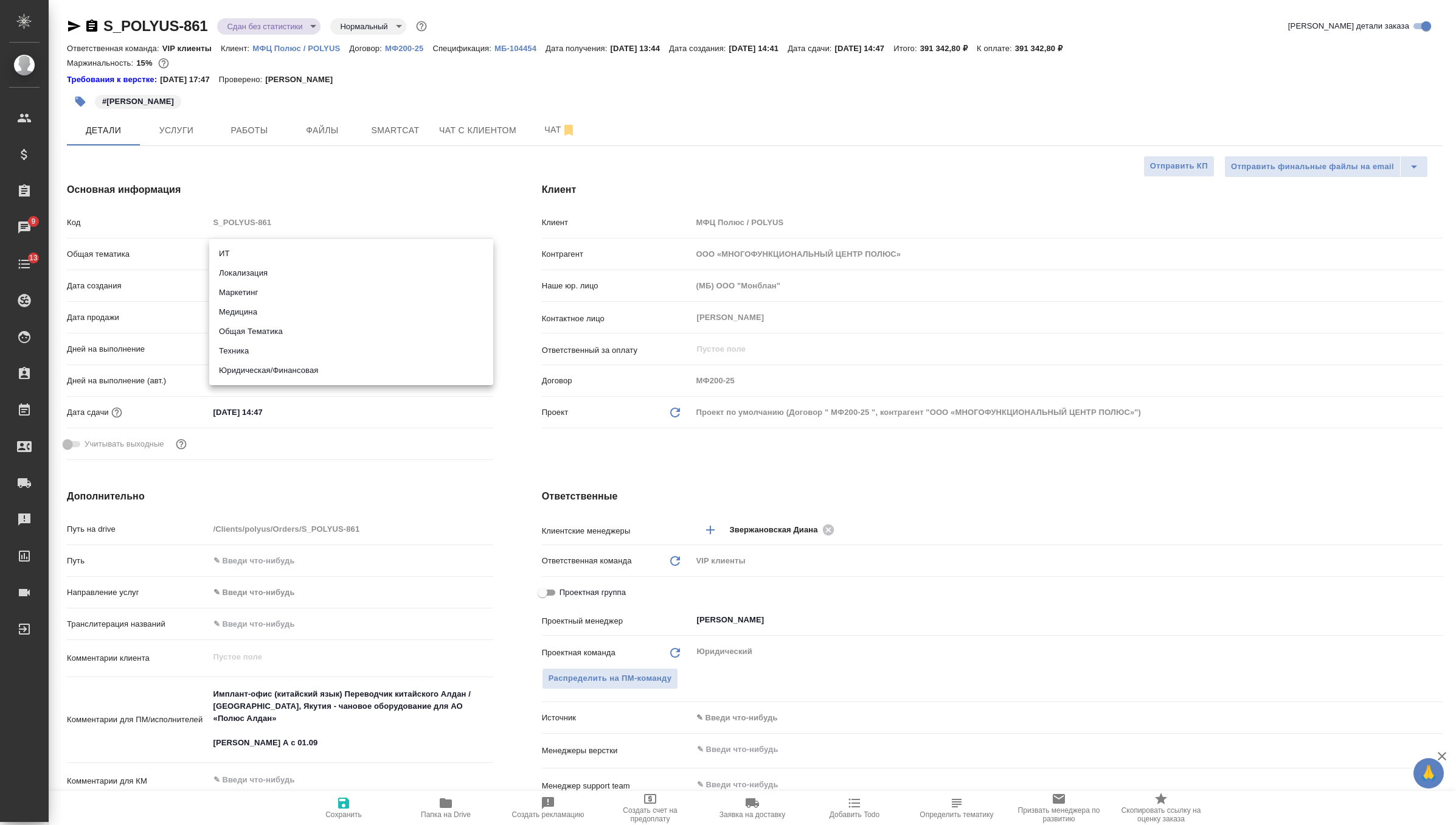
click at [272, 357] on li "Техника" at bounding box center [351, 351] width 284 height 19
type input "tech"
type textarea "x"
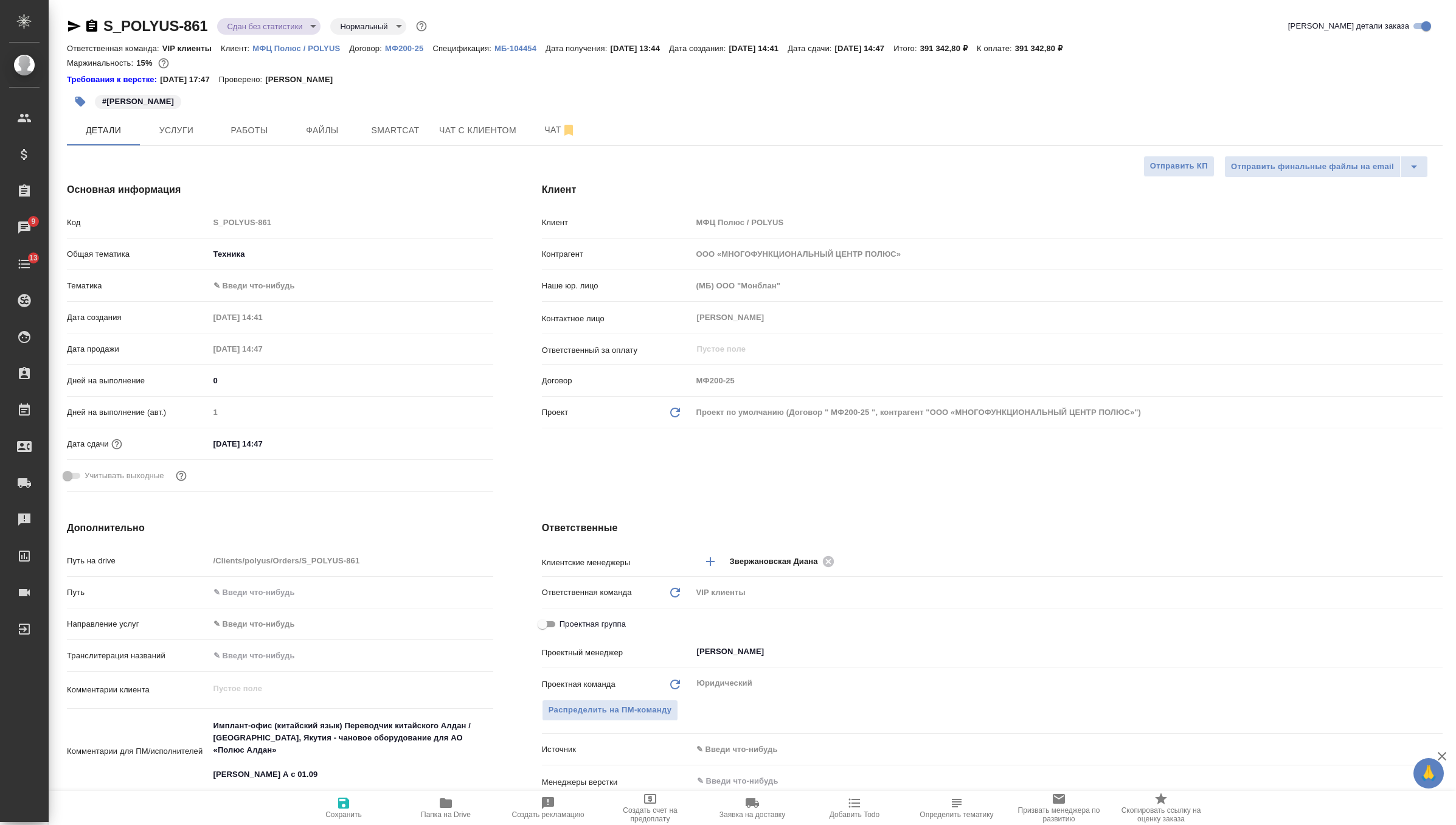
click at [274, 279] on body "🙏 .cls-1 fill:#fff; AWATERA Zverzhanovskaya Diana Клиенты Спецификации Заказы 9…" at bounding box center [728, 412] width 1456 height 825
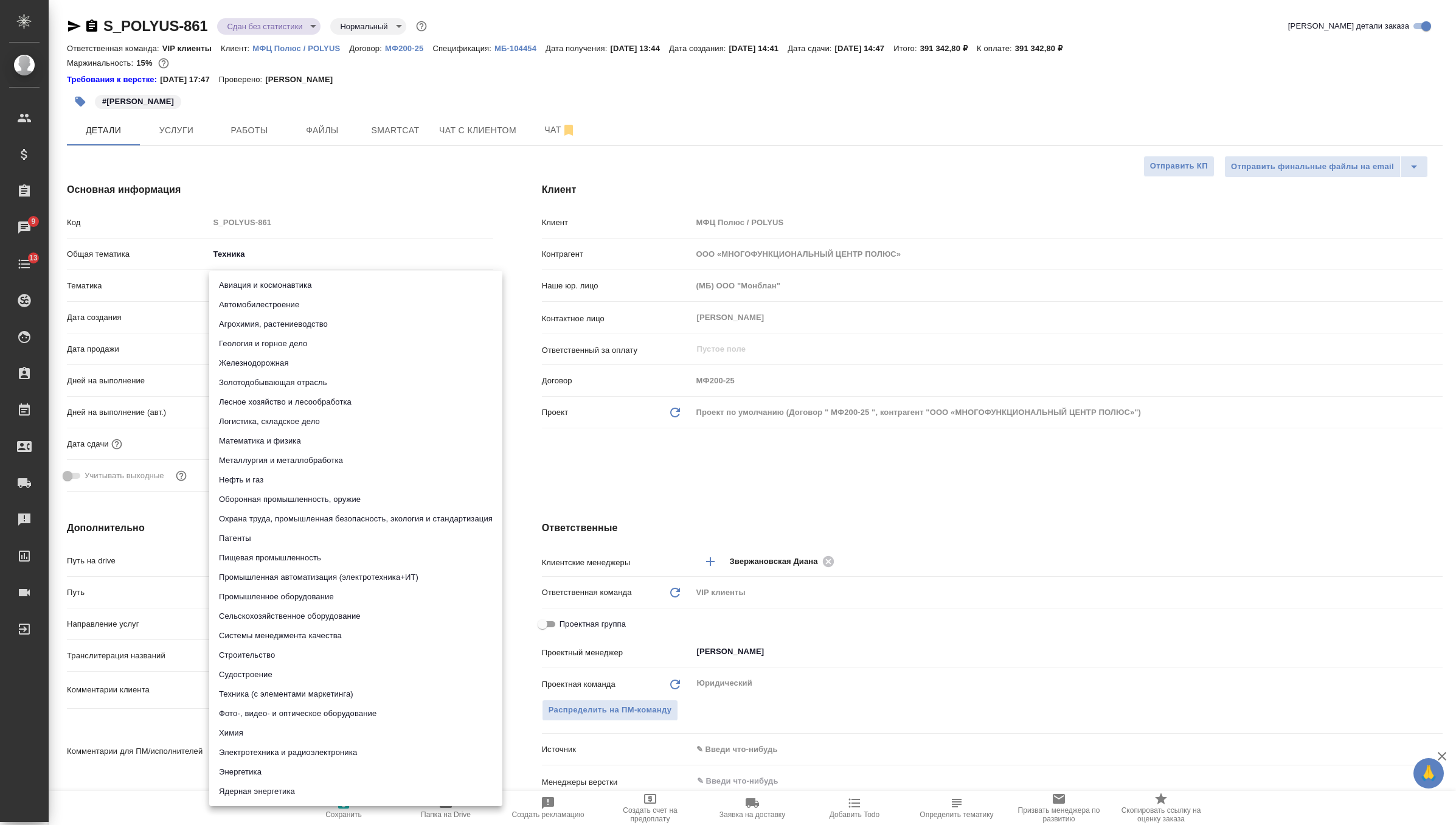
click at [282, 388] on li "Золотодобывающая отрасль" at bounding box center [355, 383] width 293 height 19
type textarea "x"
type input "614984e9deb28370d38bb290"
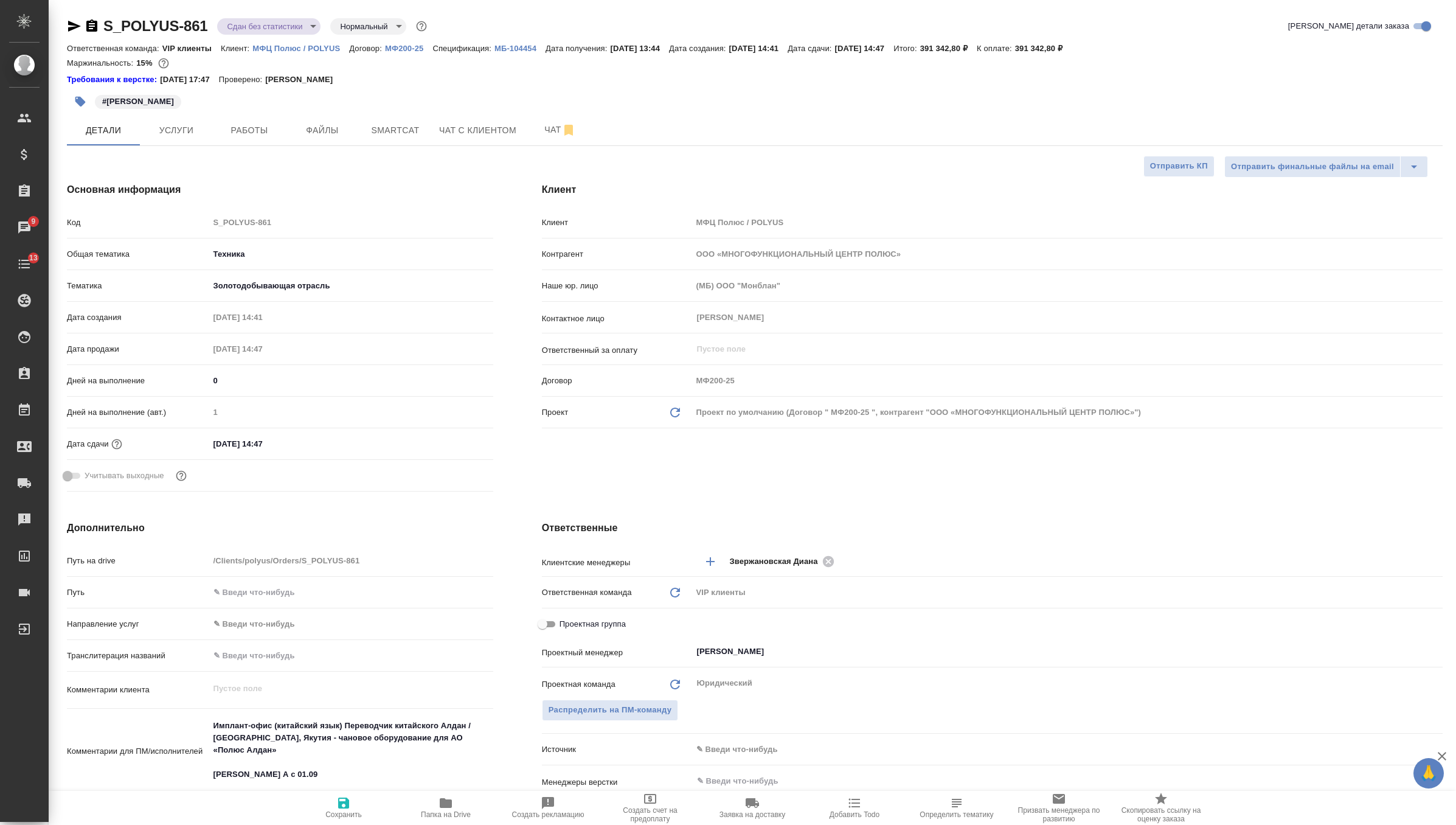
click at [345, 813] on span "Сохранить" at bounding box center [343, 815] width 36 height 9
type textarea "x"
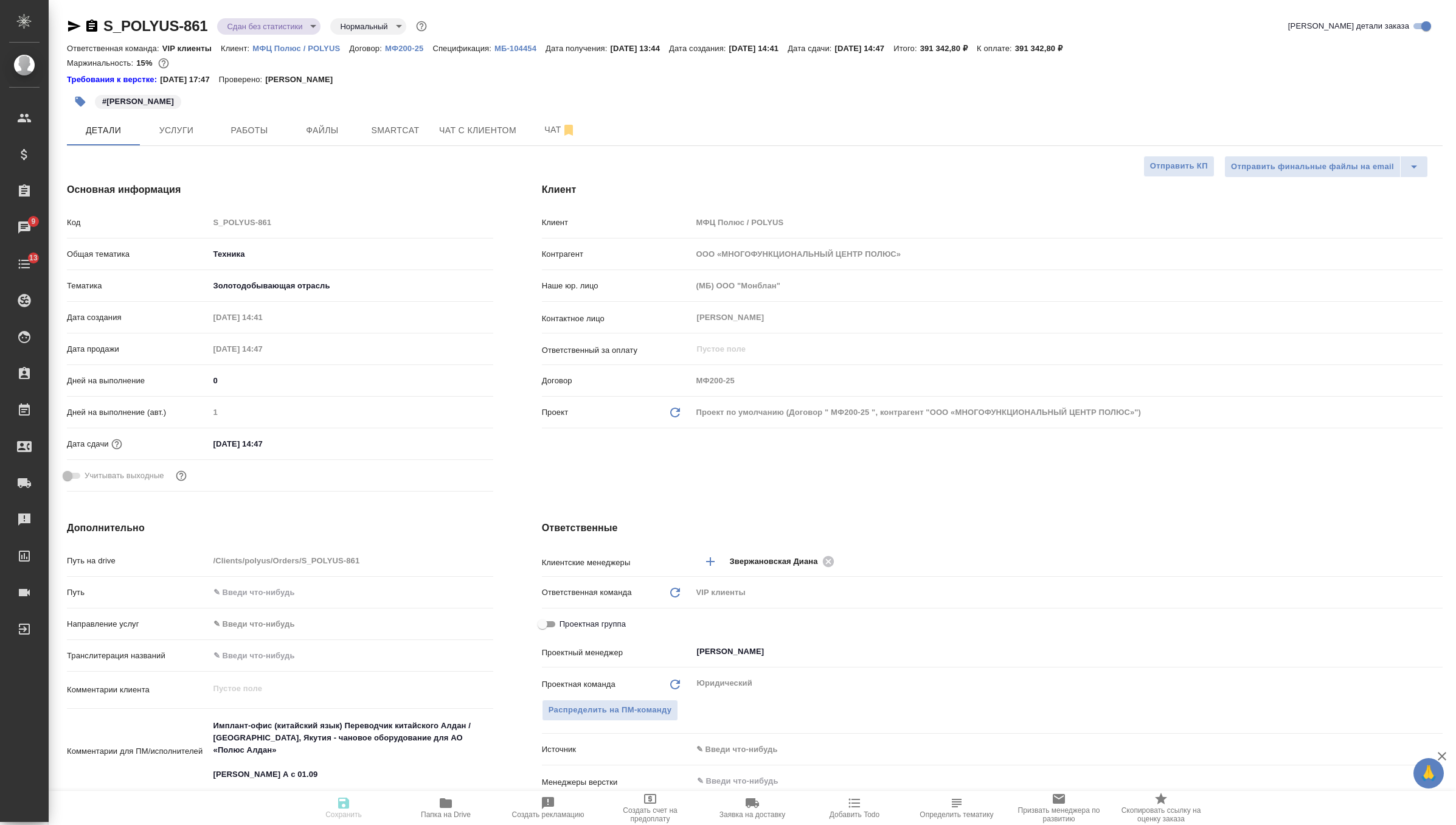
type textarea "x"
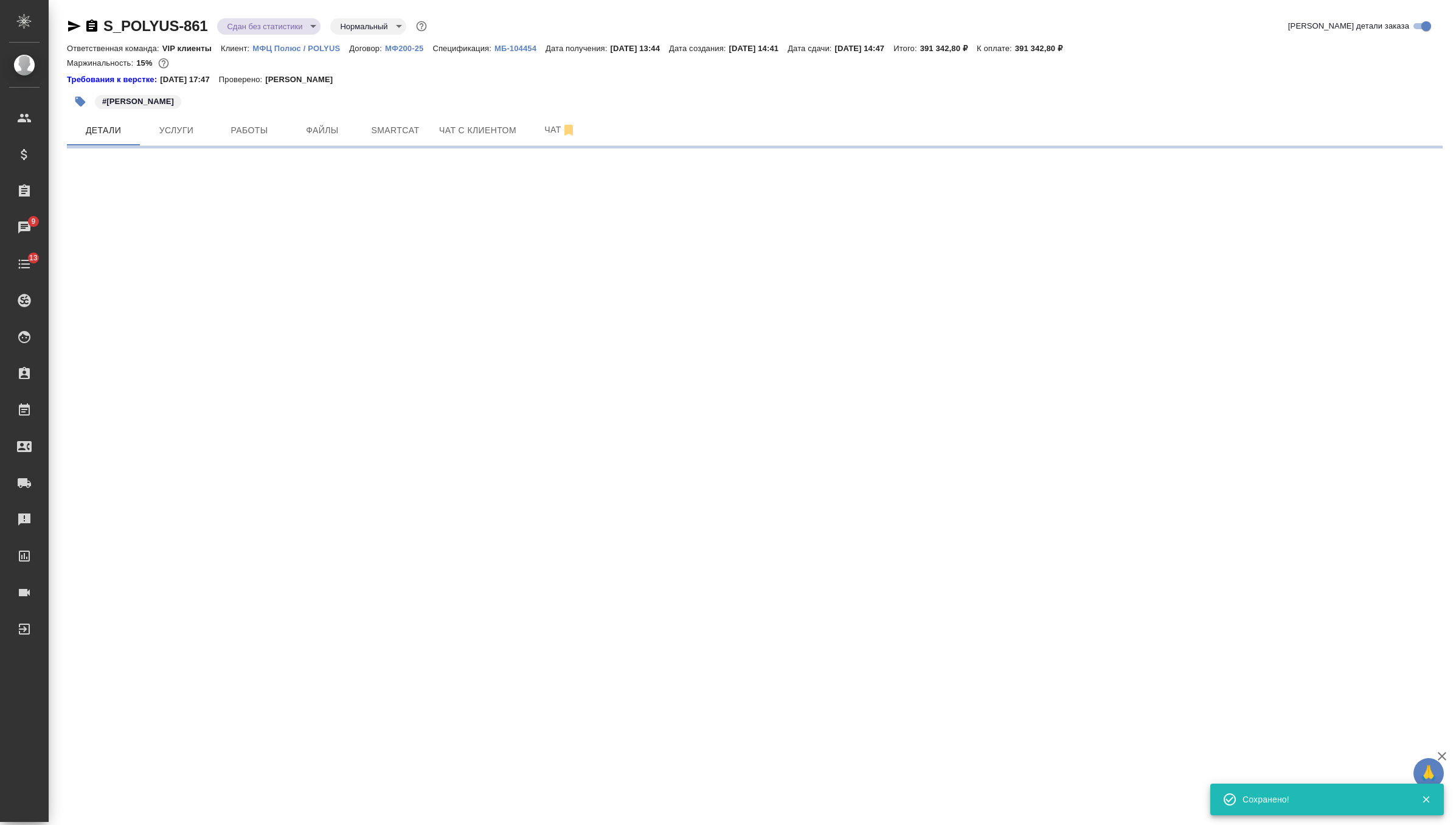
select select "RU"
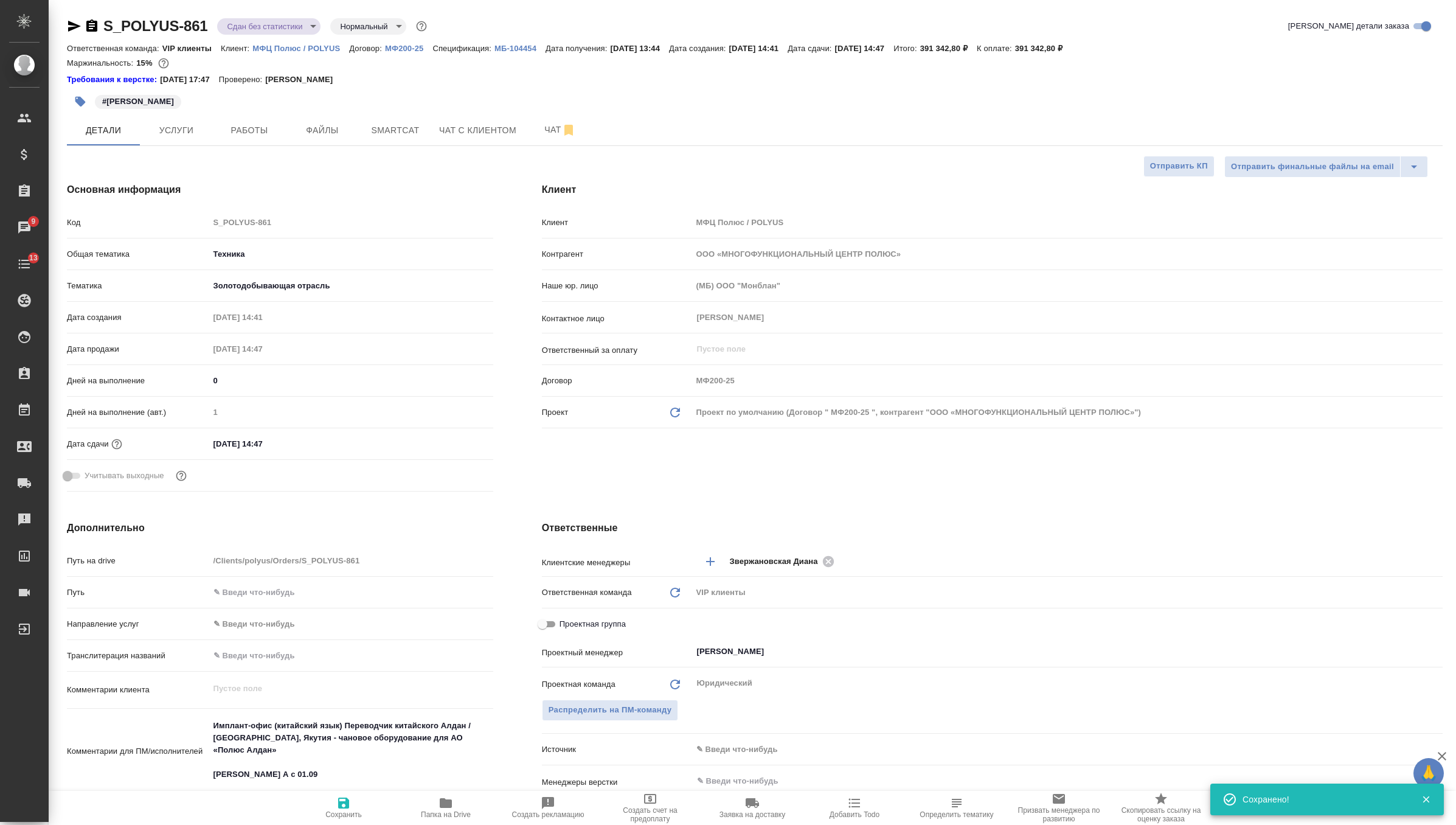
click at [309, 28] on body "🙏 .cls-1 fill:#fff; AWATERA Zverzhanovskaya Diana Клиенты Спецификации Заказы 9…" at bounding box center [728, 412] width 1456 height 825
type textarea "x"
click at [274, 167] on li "Выполнен" at bounding box center [273, 170] width 111 height 21
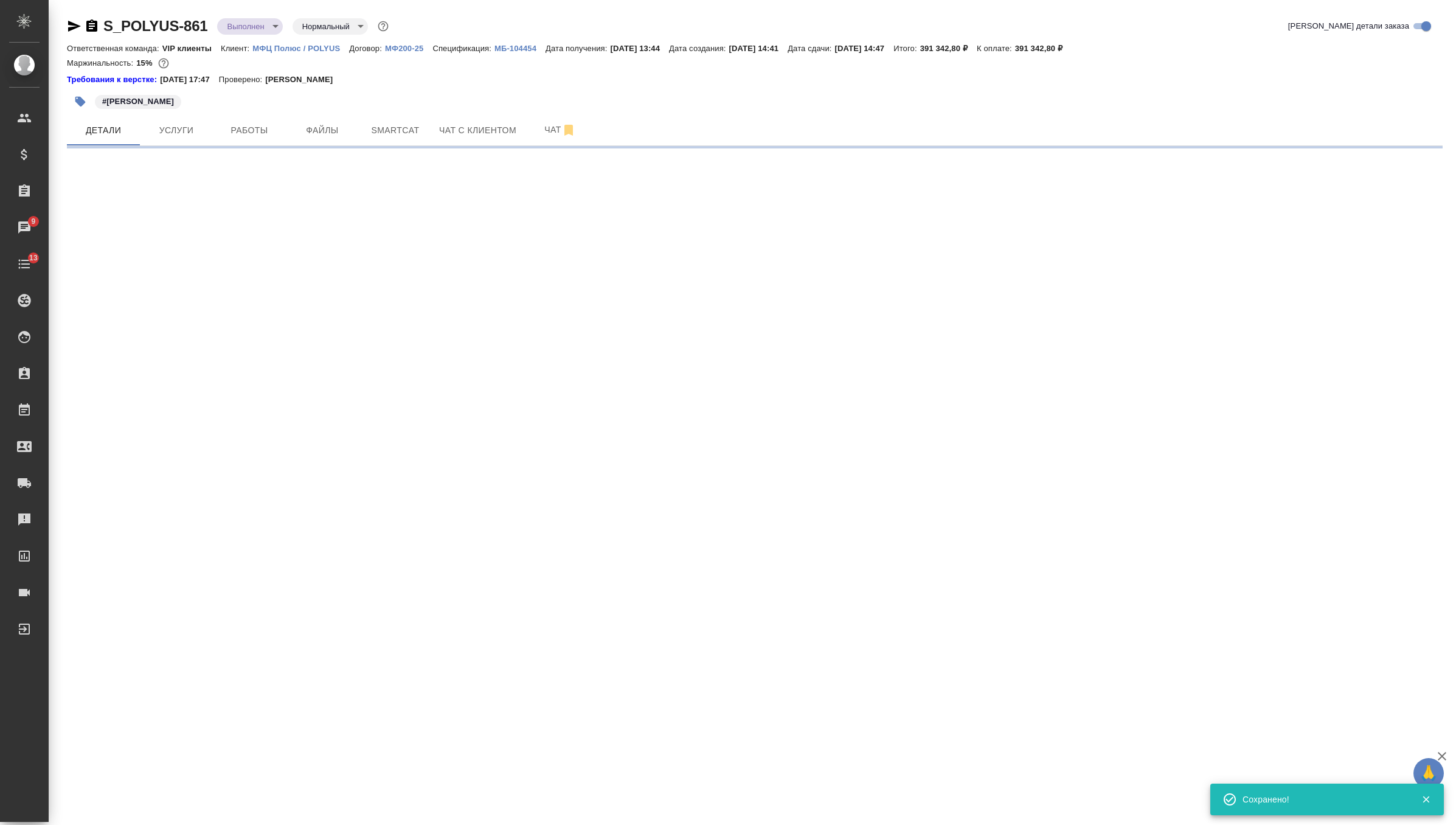
click at [277, 26] on body "🙏 .cls-1 fill:#fff; AWATERA Zverzhanovskaya Diana Клиенты Спецификации Заказы 9…" at bounding box center [728, 412] width 1456 height 825
select select "RU"
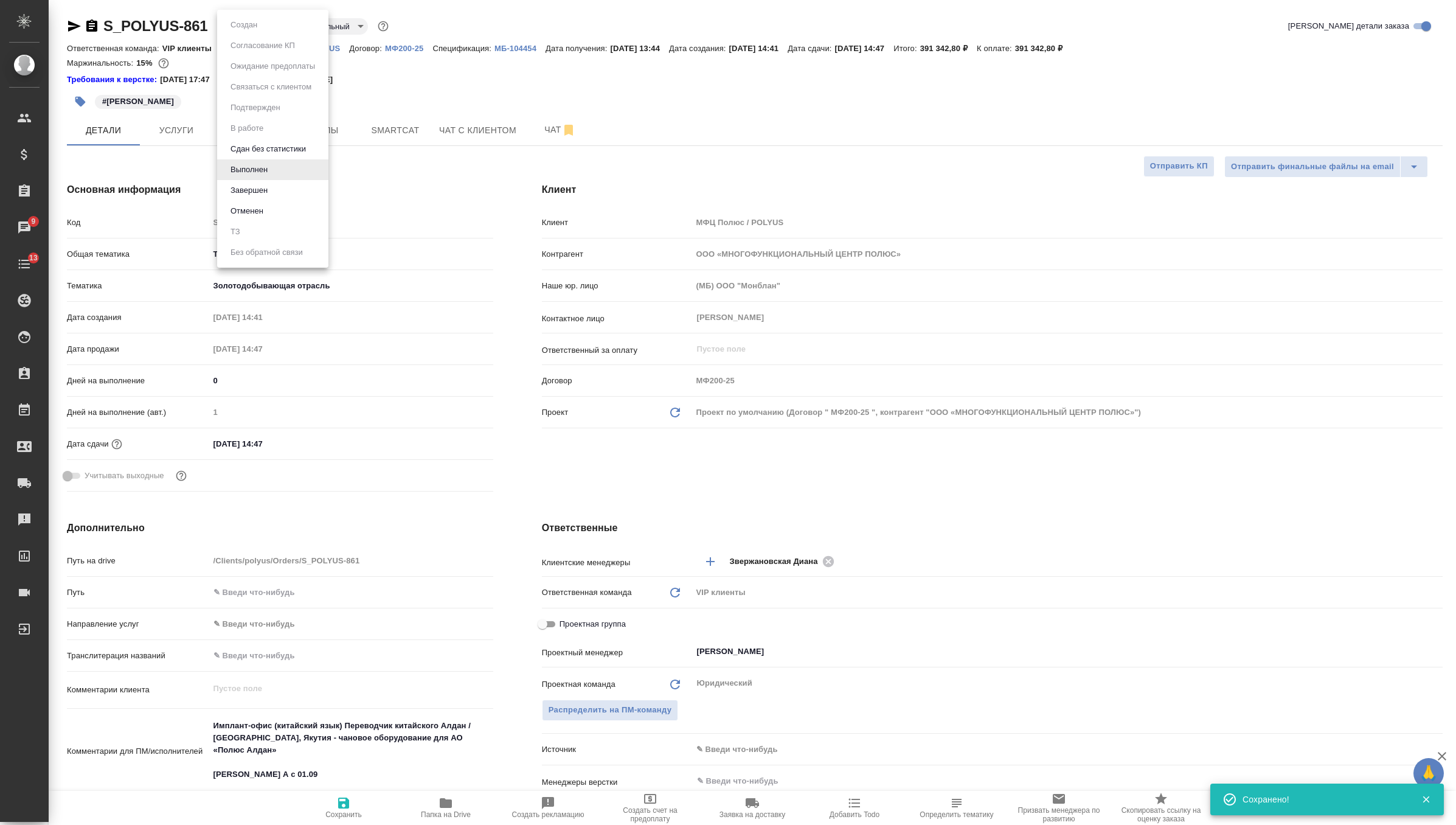
type textarea "x"
click at [270, 192] on button "Завершен" at bounding box center [249, 191] width 44 height 14
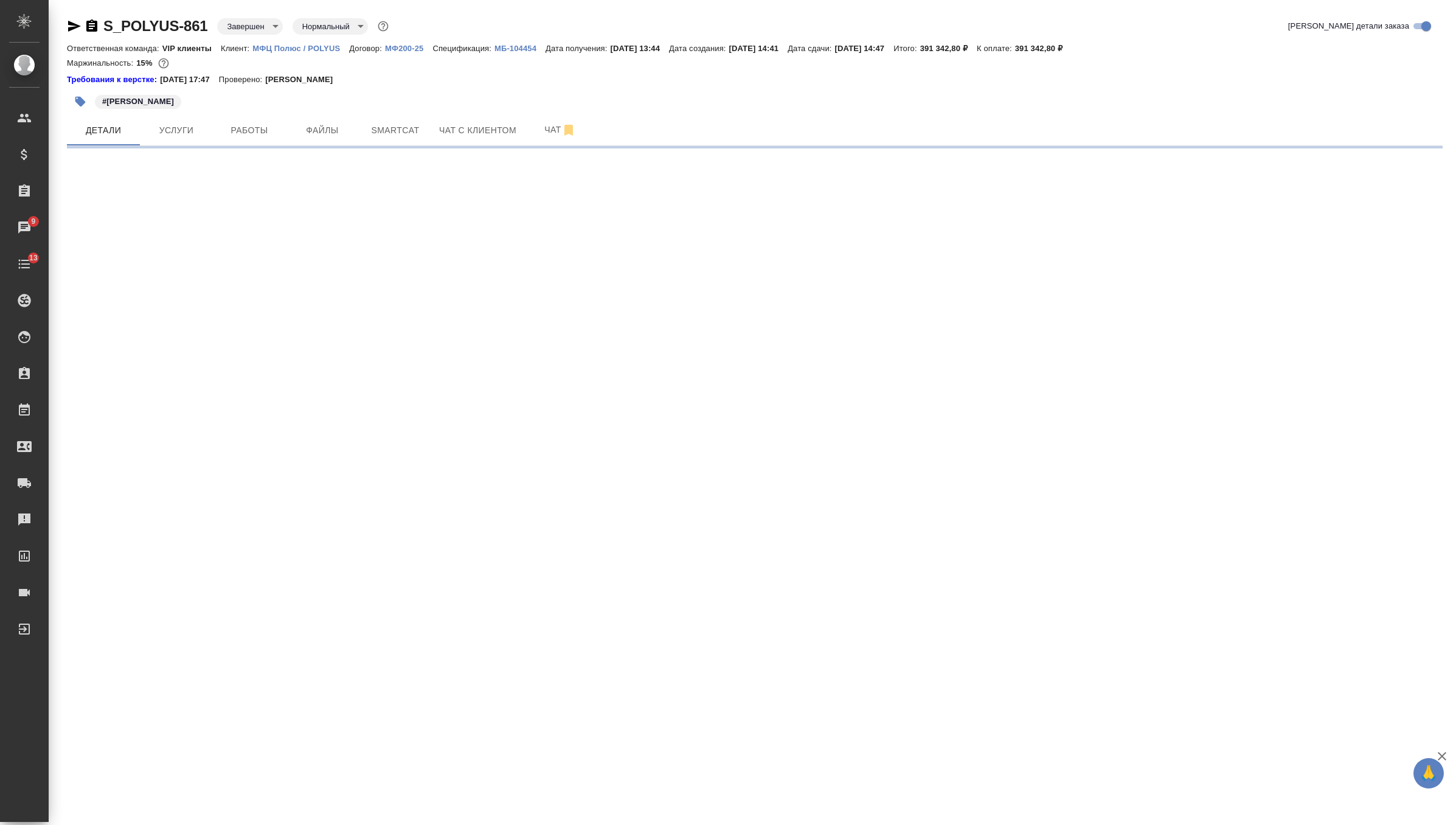
select select "RU"
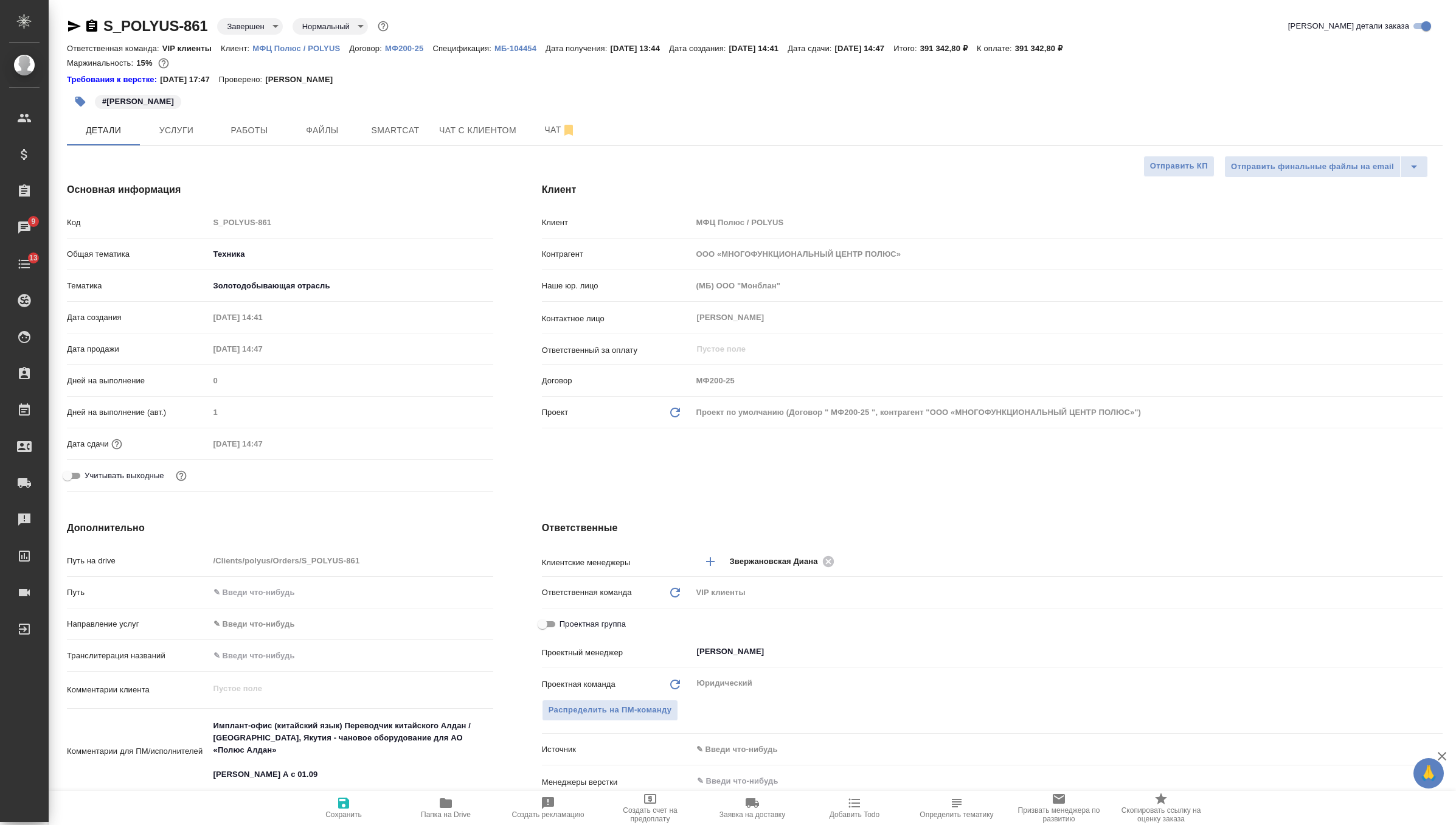
type textarea "x"
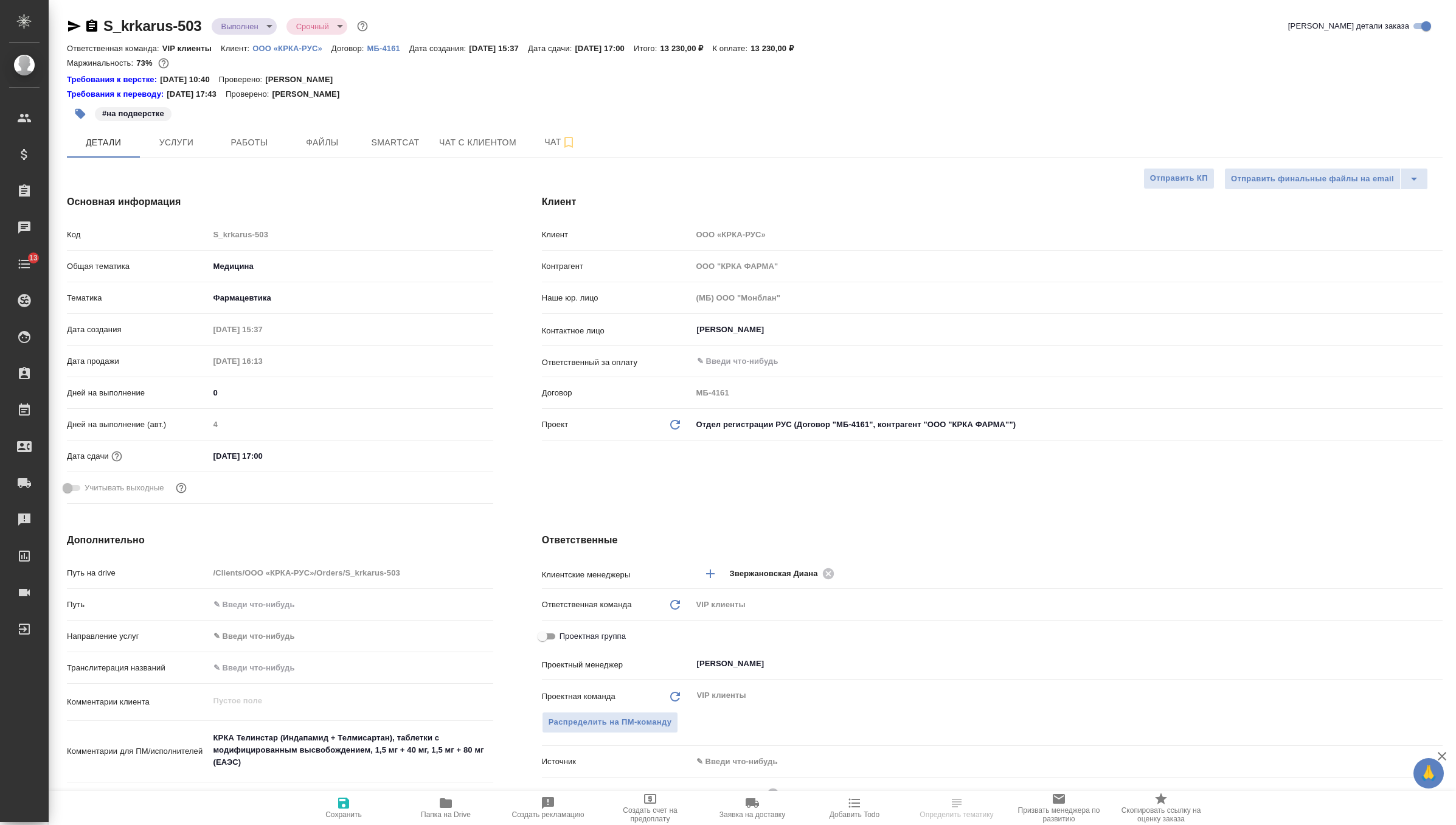
select select "RU"
click at [176, 149] on span "Услуги" at bounding box center [176, 142] width 58 height 15
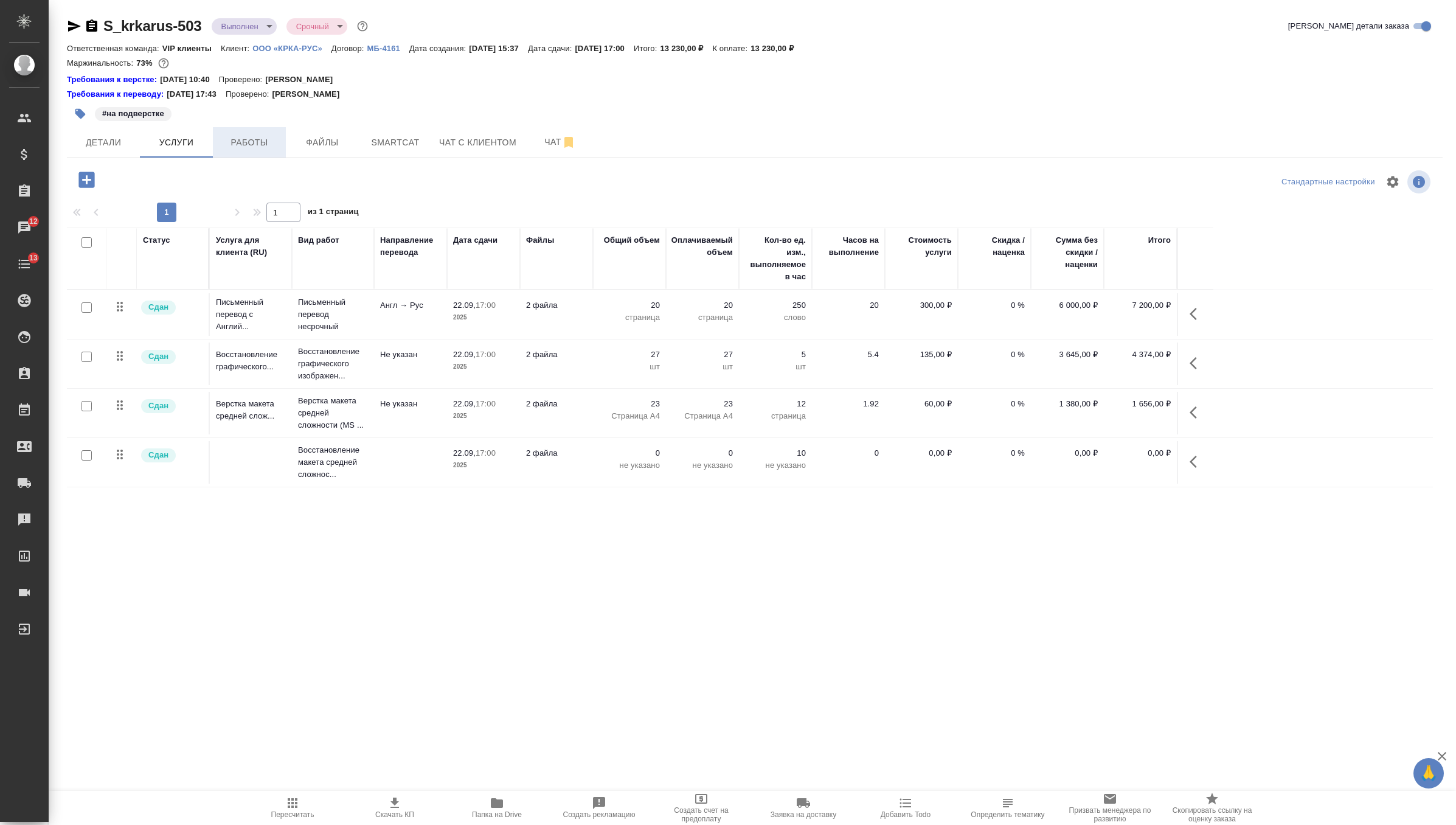
click at [249, 147] on span "Работы" at bounding box center [249, 142] width 58 height 15
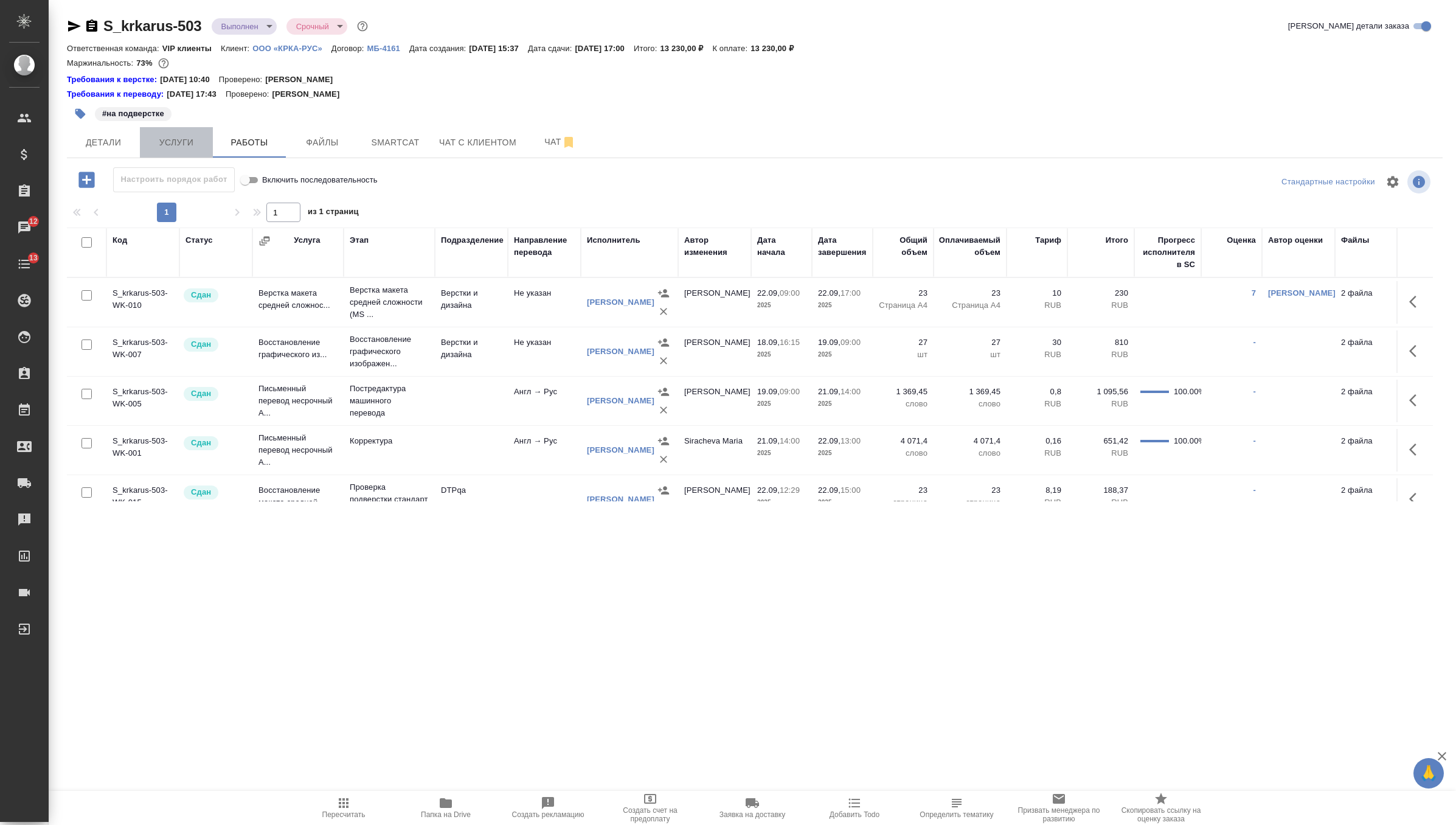
click at [199, 141] on span "Услуги" at bounding box center [176, 142] width 58 height 15
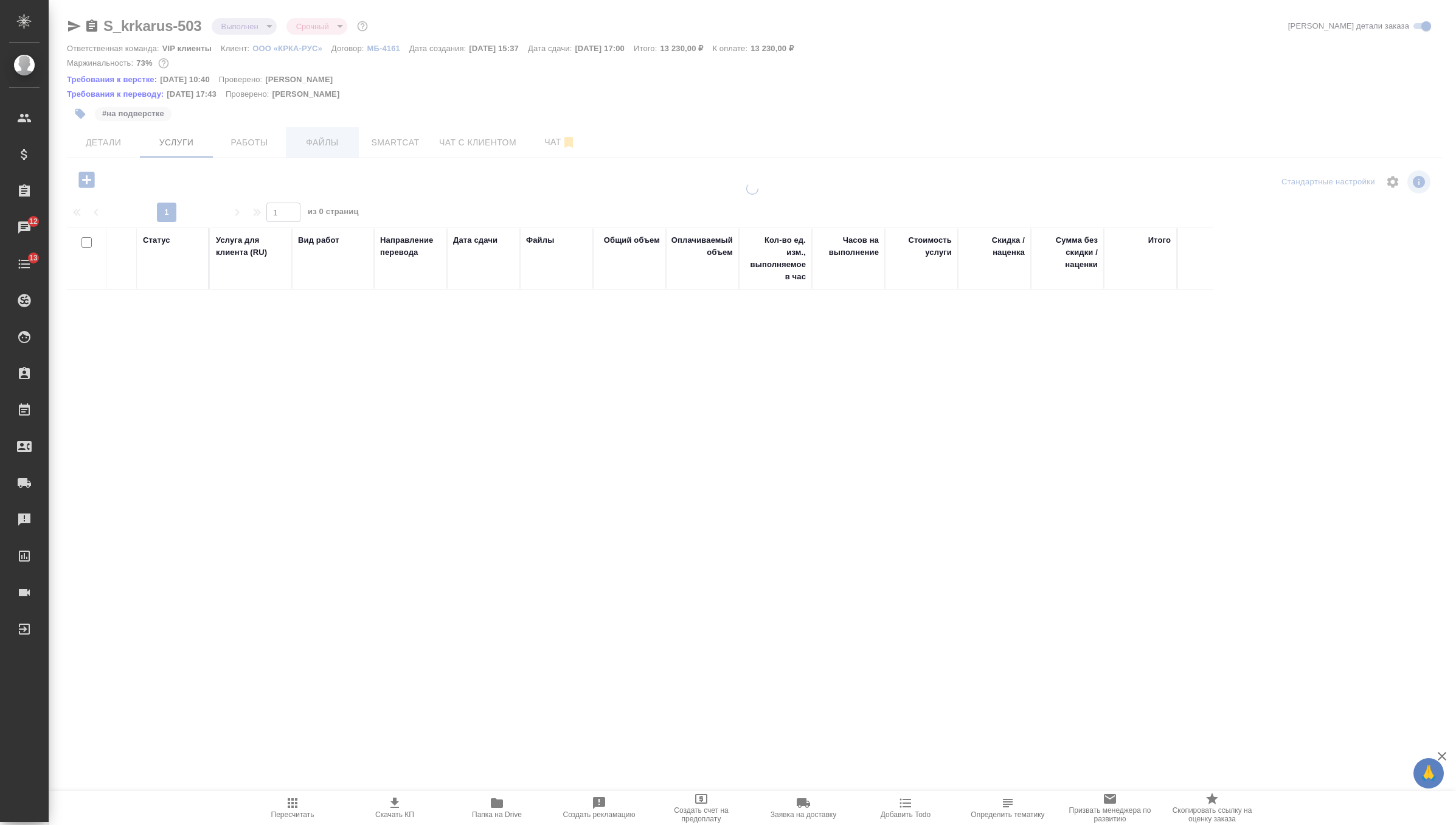
click at [330, 144] on span "Файлы" at bounding box center [322, 142] width 58 height 15
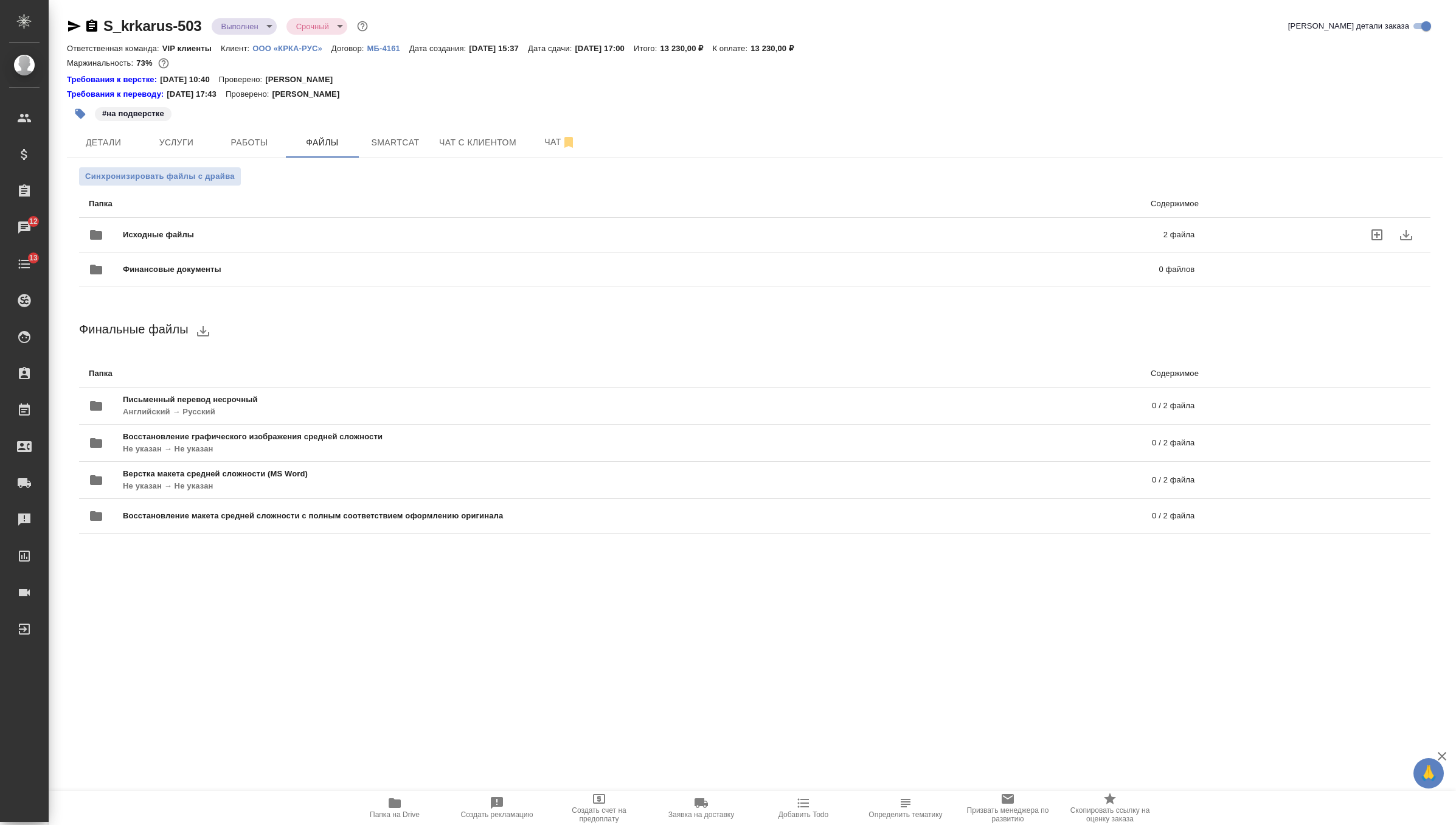
click at [283, 238] on span "Исходные файлы" at bounding box center [400, 234] width 556 height 12
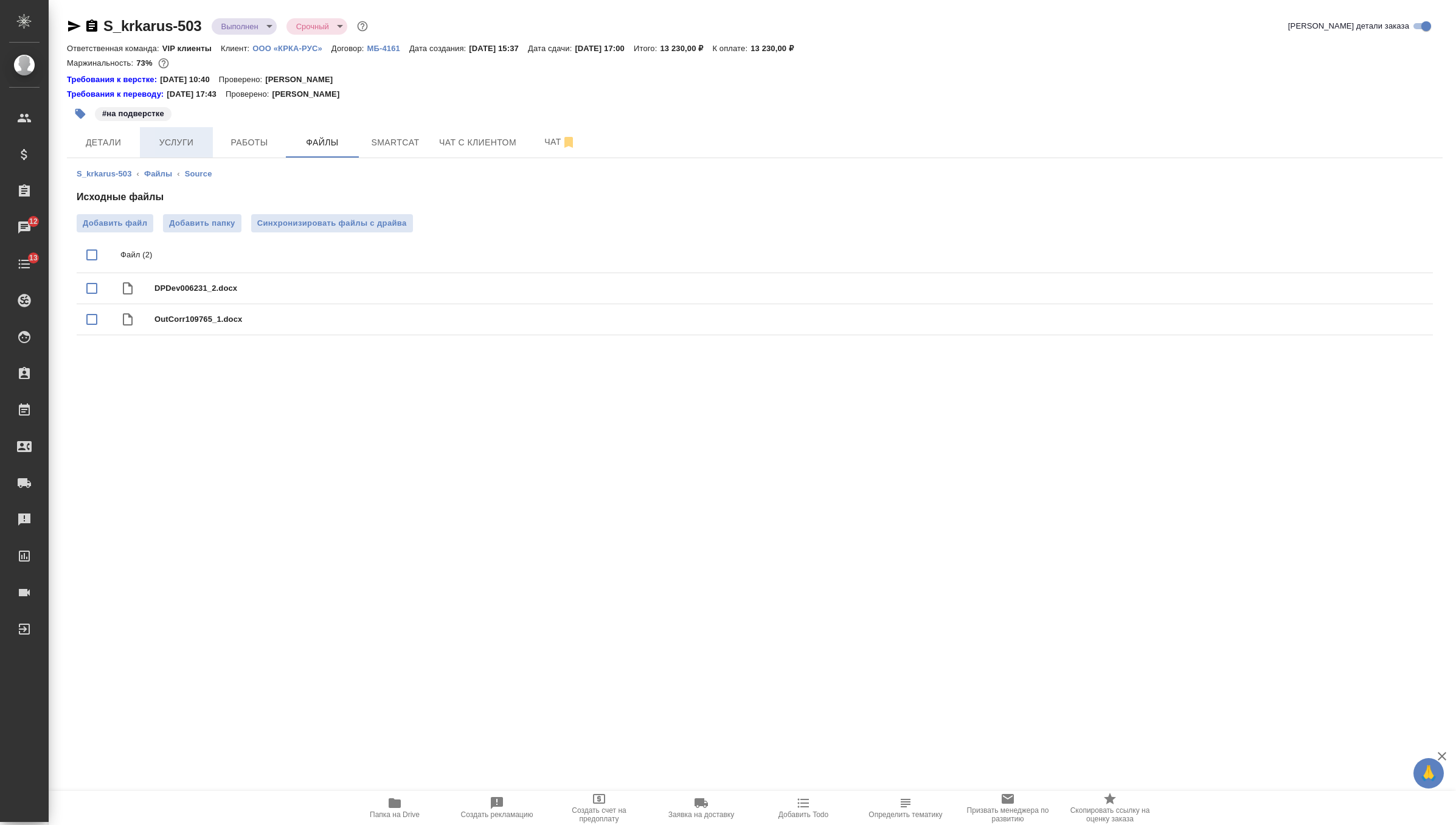
click at [194, 140] on span "Услуги" at bounding box center [176, 142] width 58 height 15
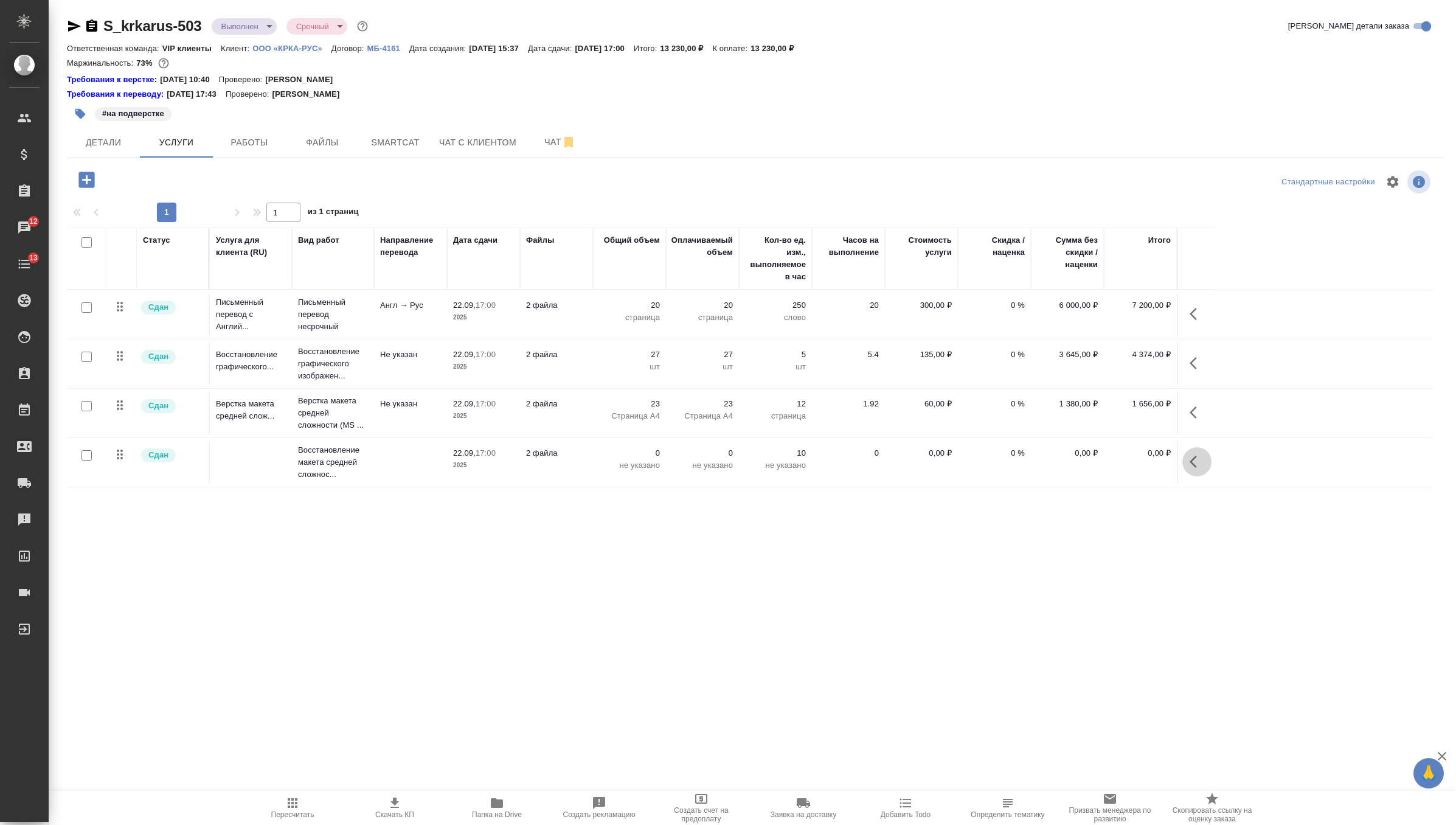
click at [1201, 464] on icon "button" at bounding box center [1197, 462] width 15 height 15
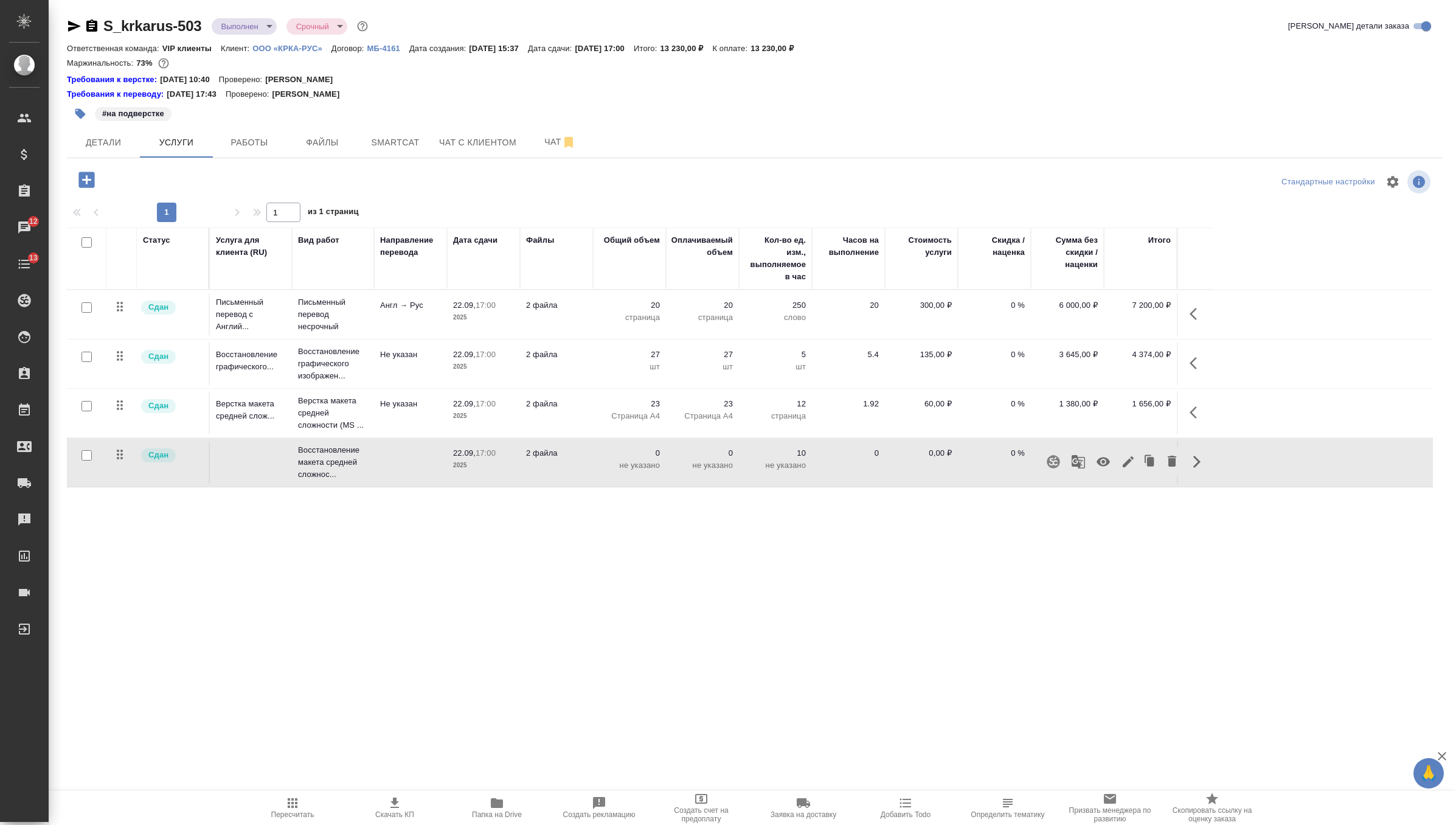
click at [1179, 460] on button "button" at bounding box center [1172, 462] width 21 height 29
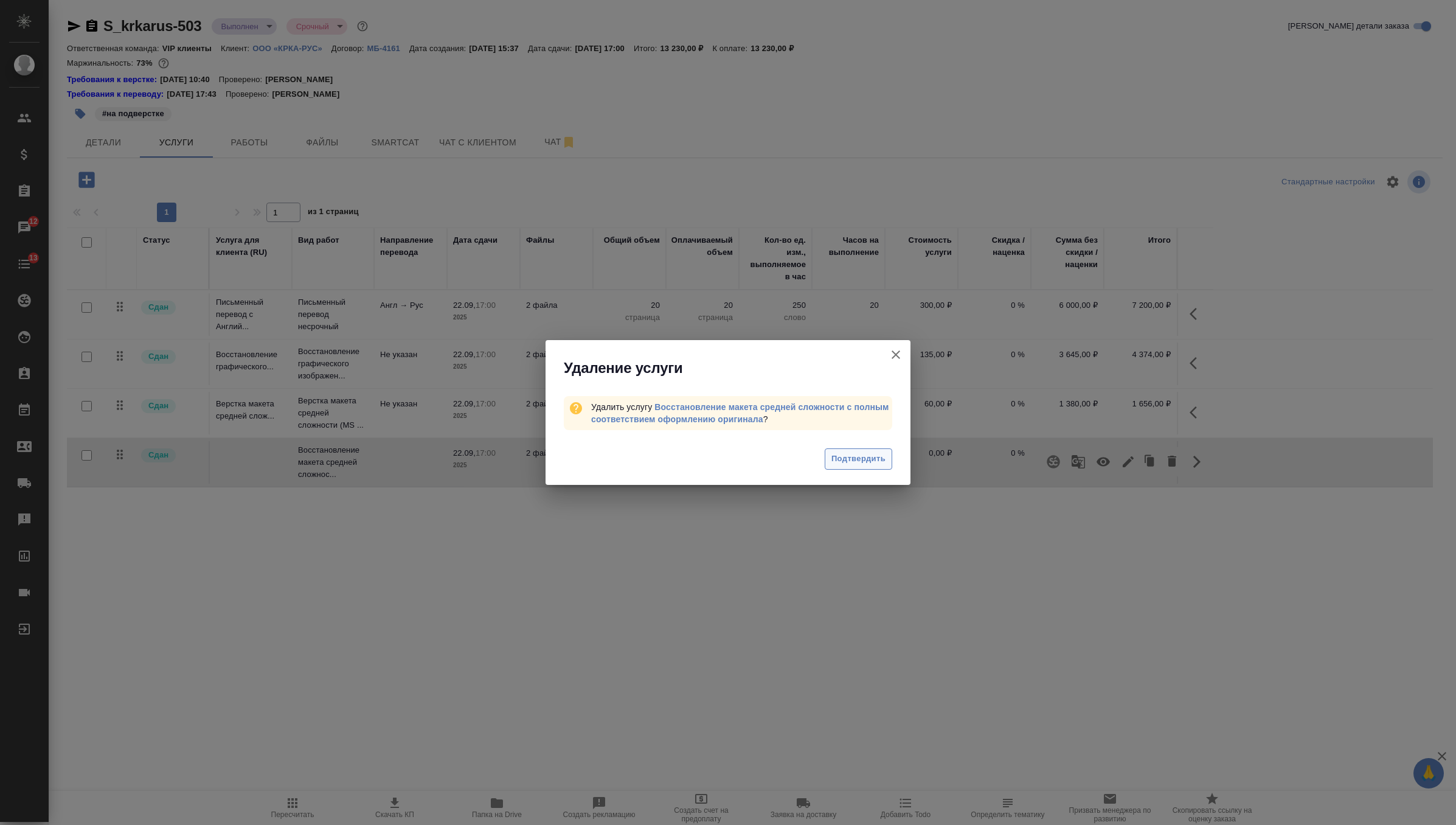
click at [864, 462] on span "Подтвердить" at bounding box center [858, 459] width 54 height 14
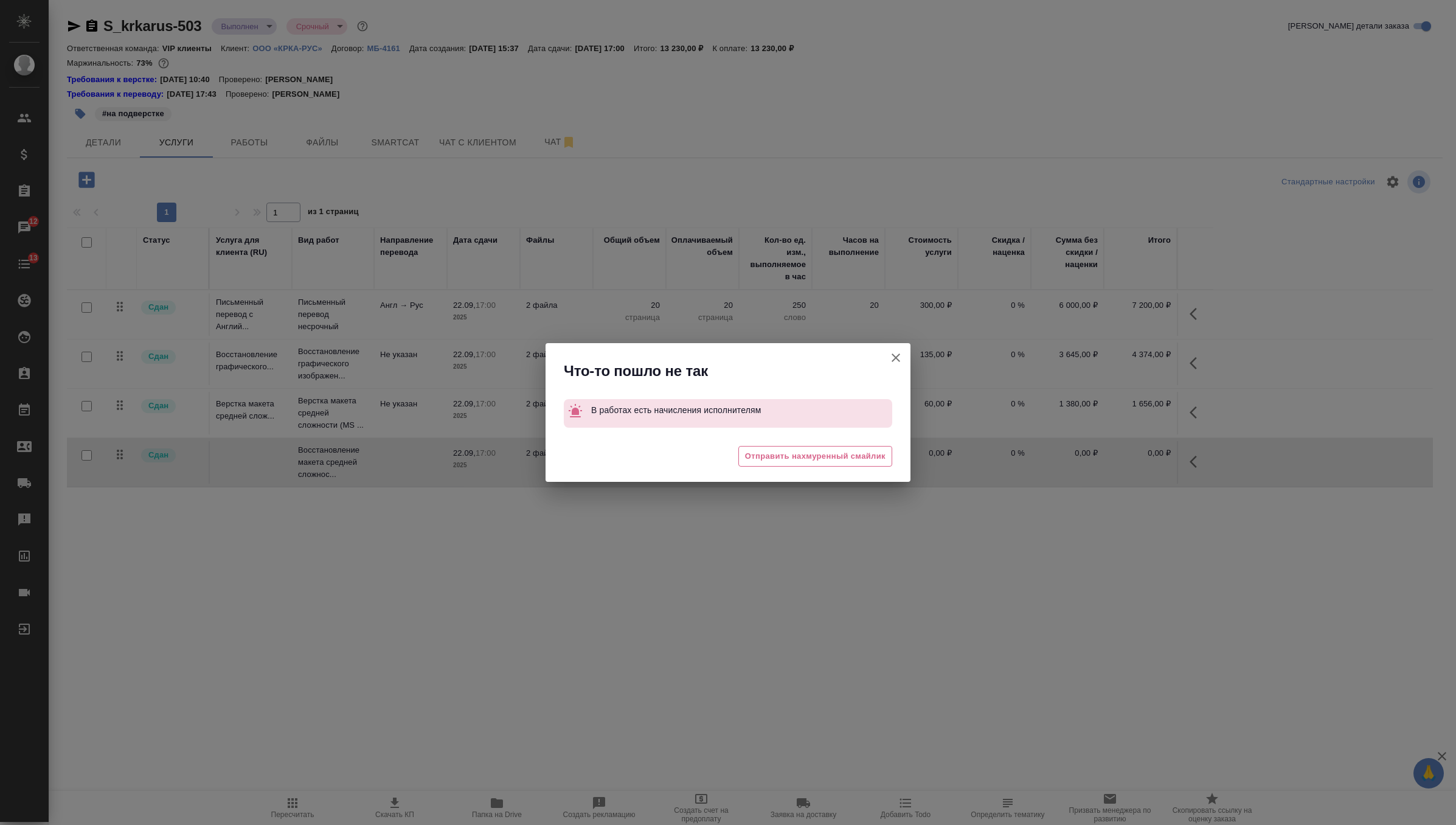
click at [900, 360] on icon "button" at bounding box center [896, 358] width 15 height 15
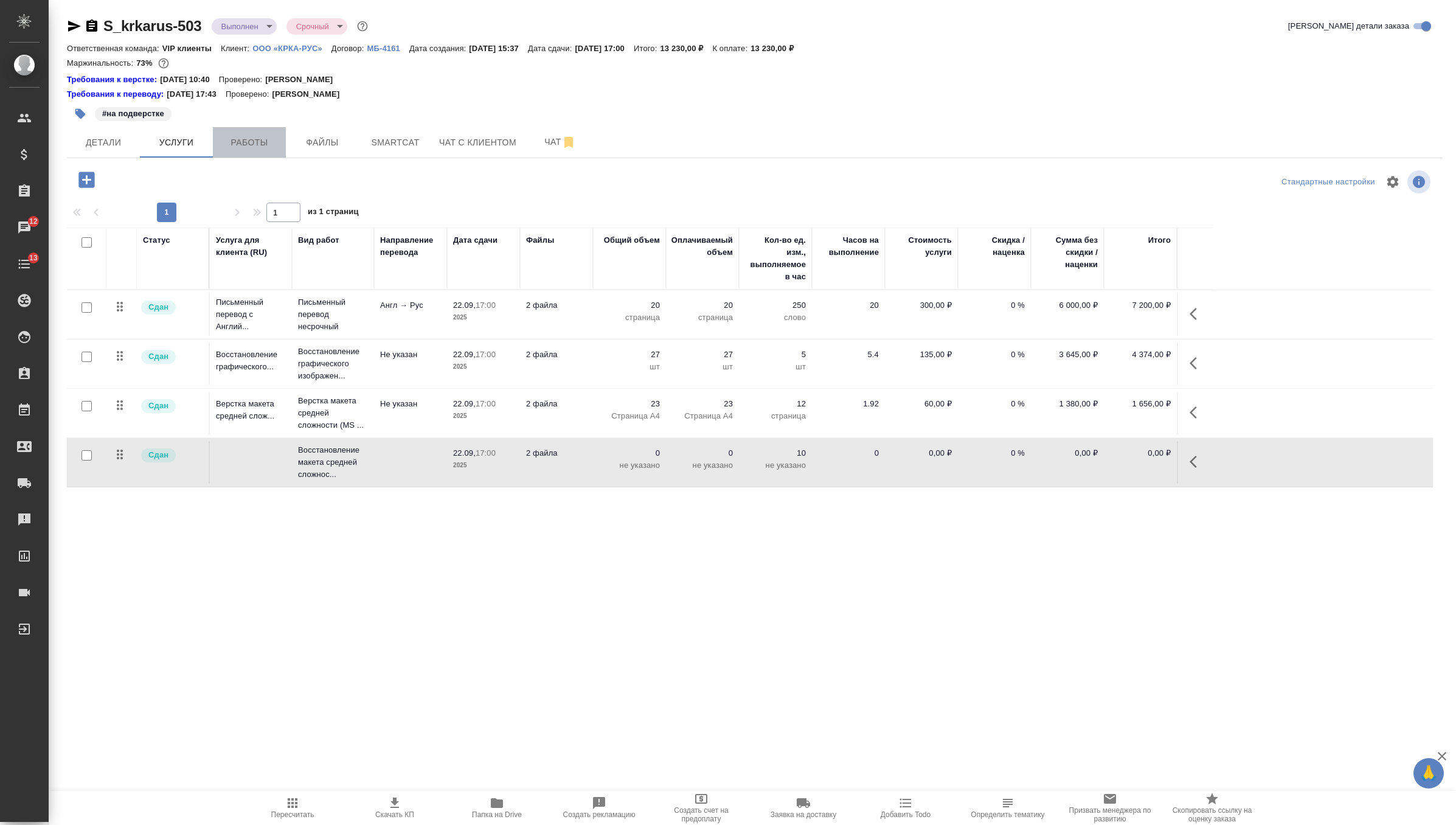
click at [263, 145] on span "Работы" at bounding box center [249, 142] width 58 height 15
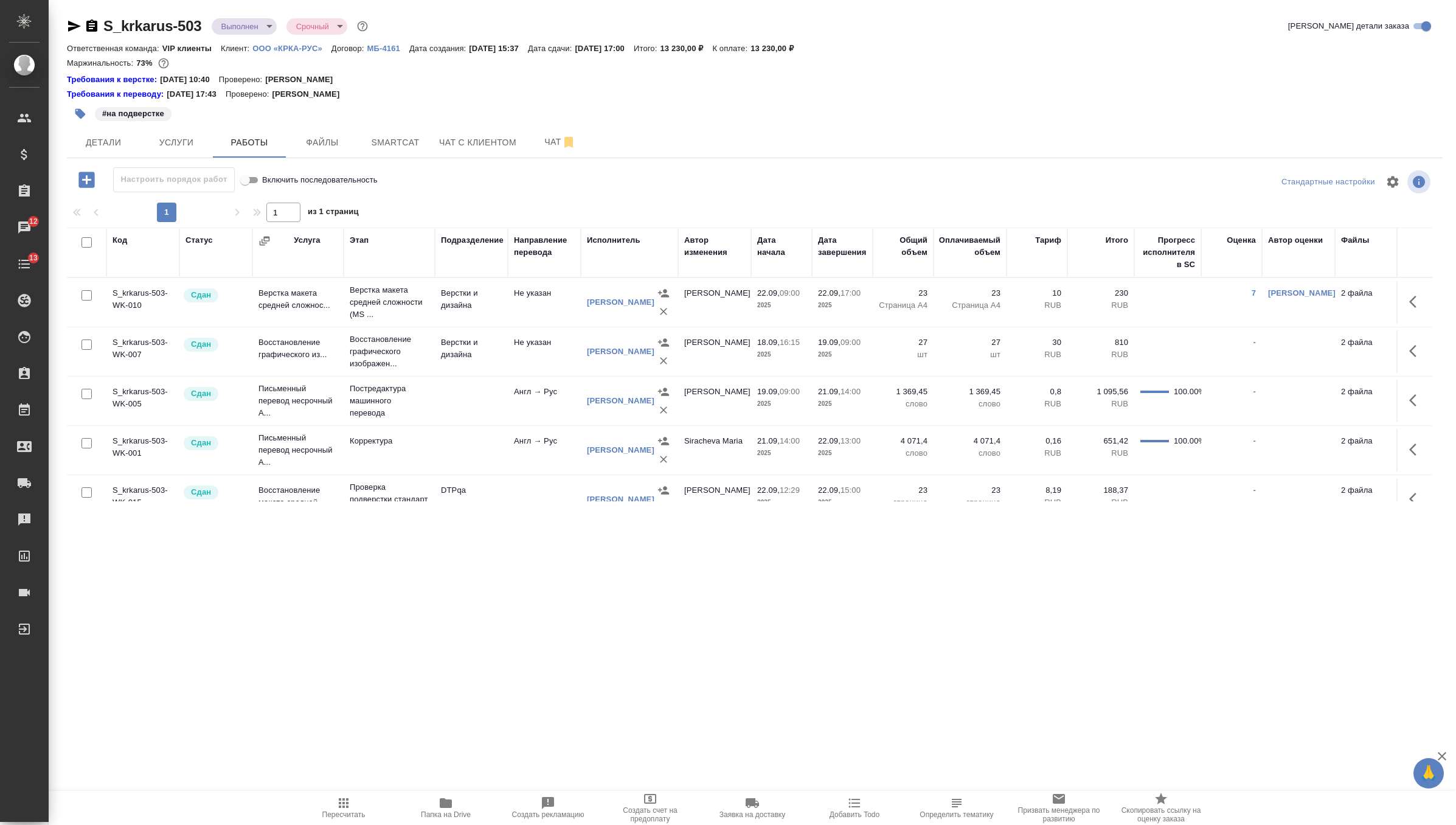
scroll to position [22, 0]
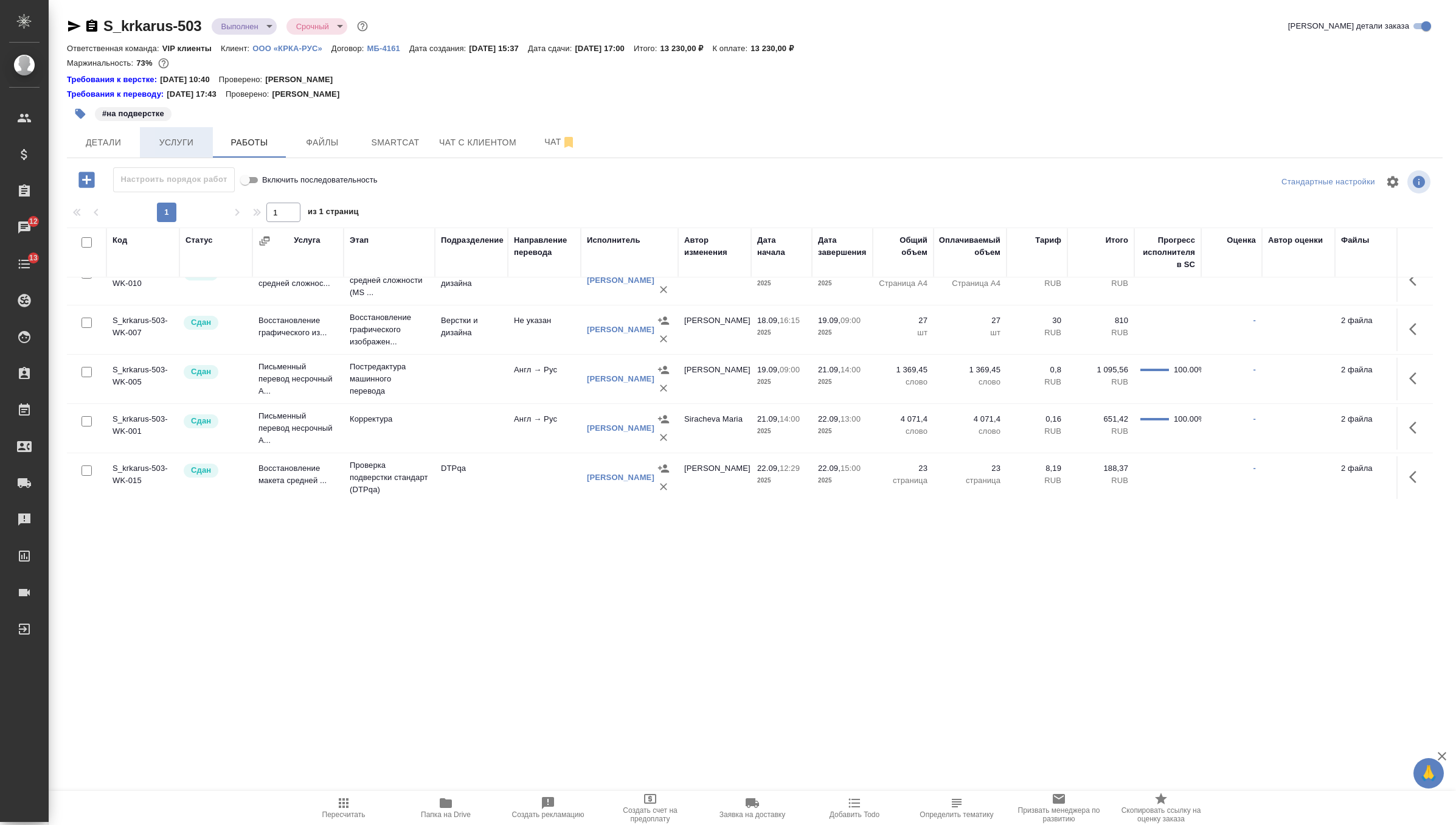
click at [175, 141] on span "Услуги" at bounding box center [176, 142] width 58 height 15
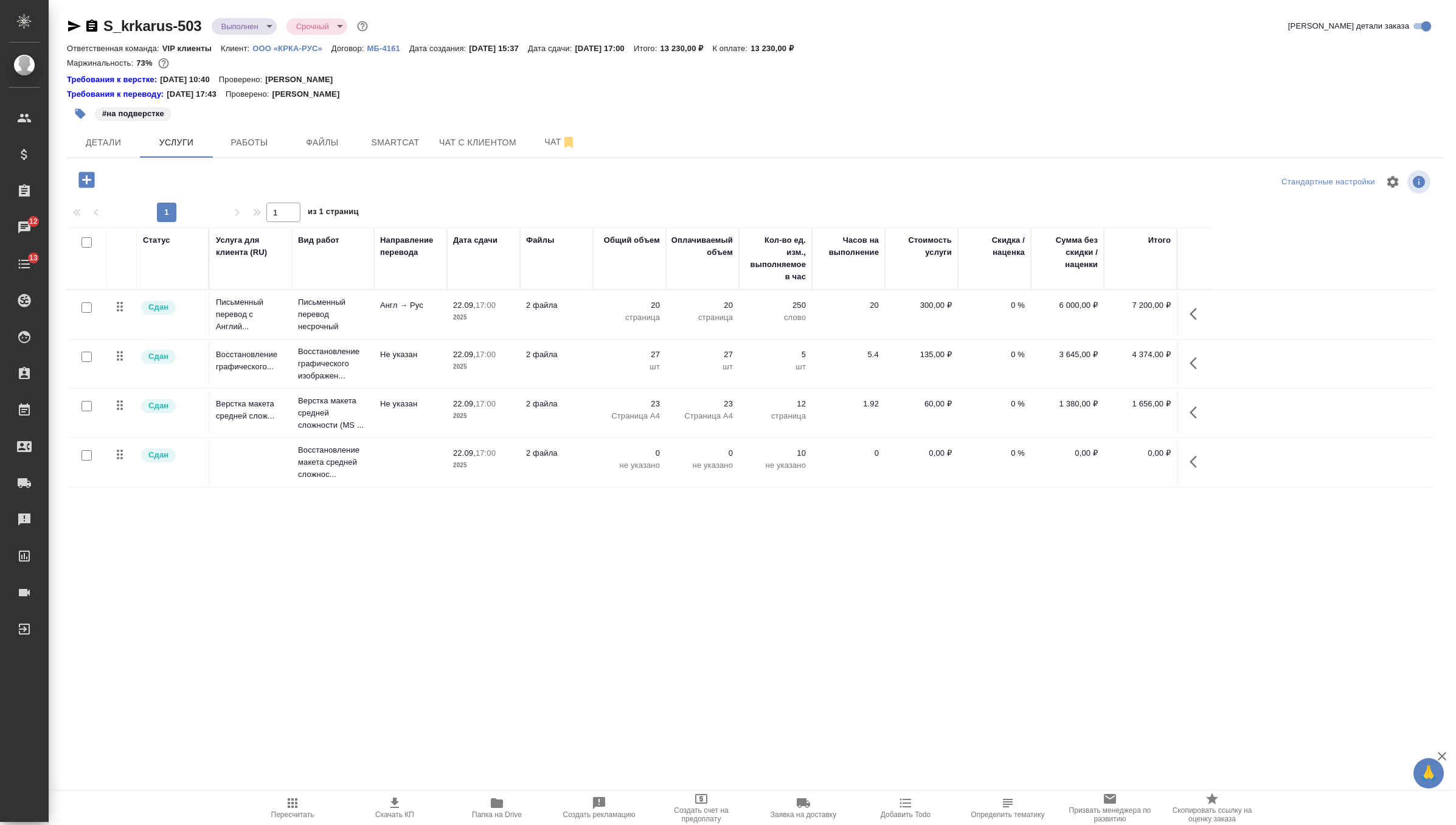
click at [1196, 457] on icon "button" at bounding box center [1197, 462] width 15 height 15
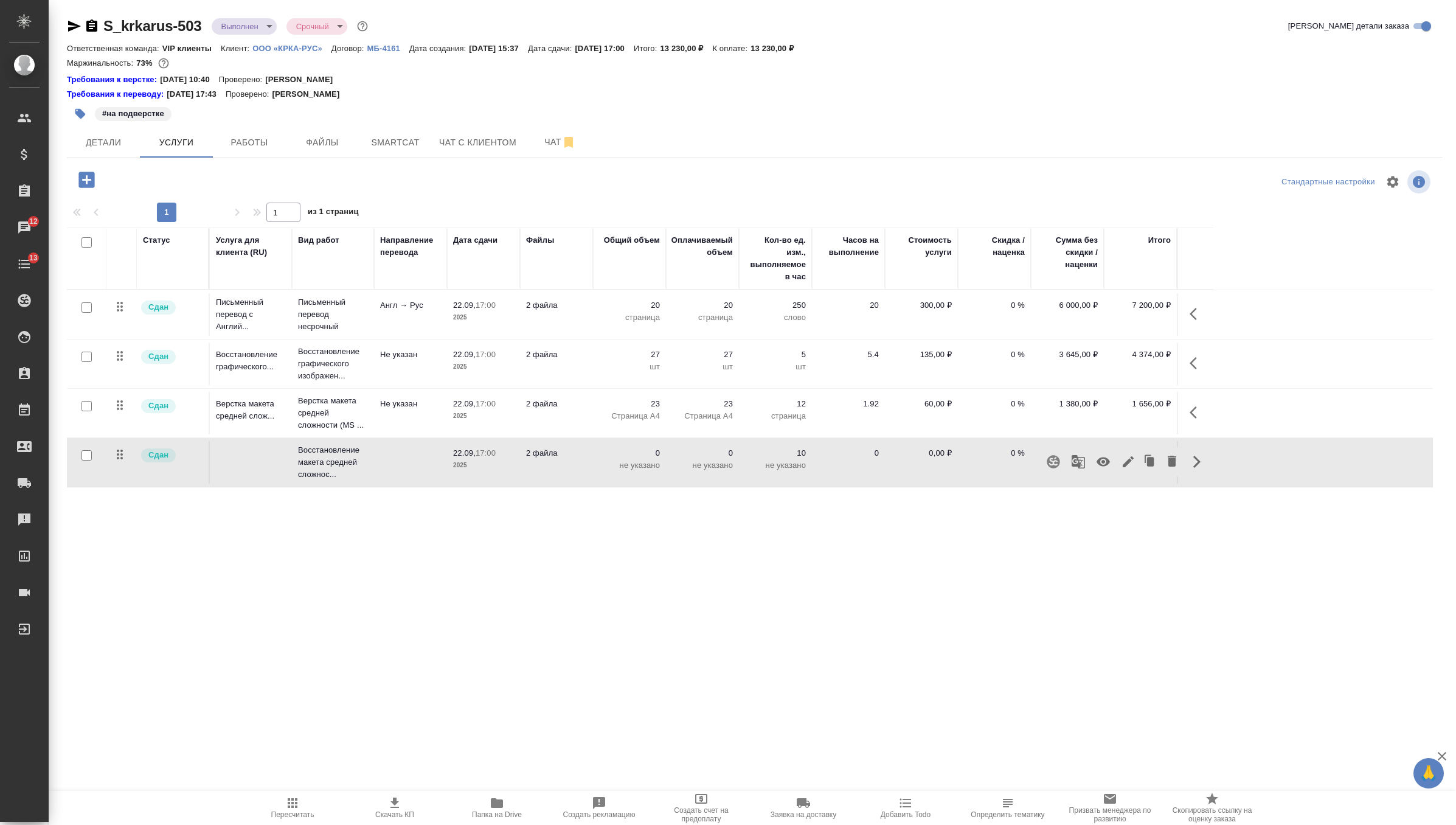
click at [1106, 461] on icon "button" at bounding box center [1103, 462] width 15 height 15
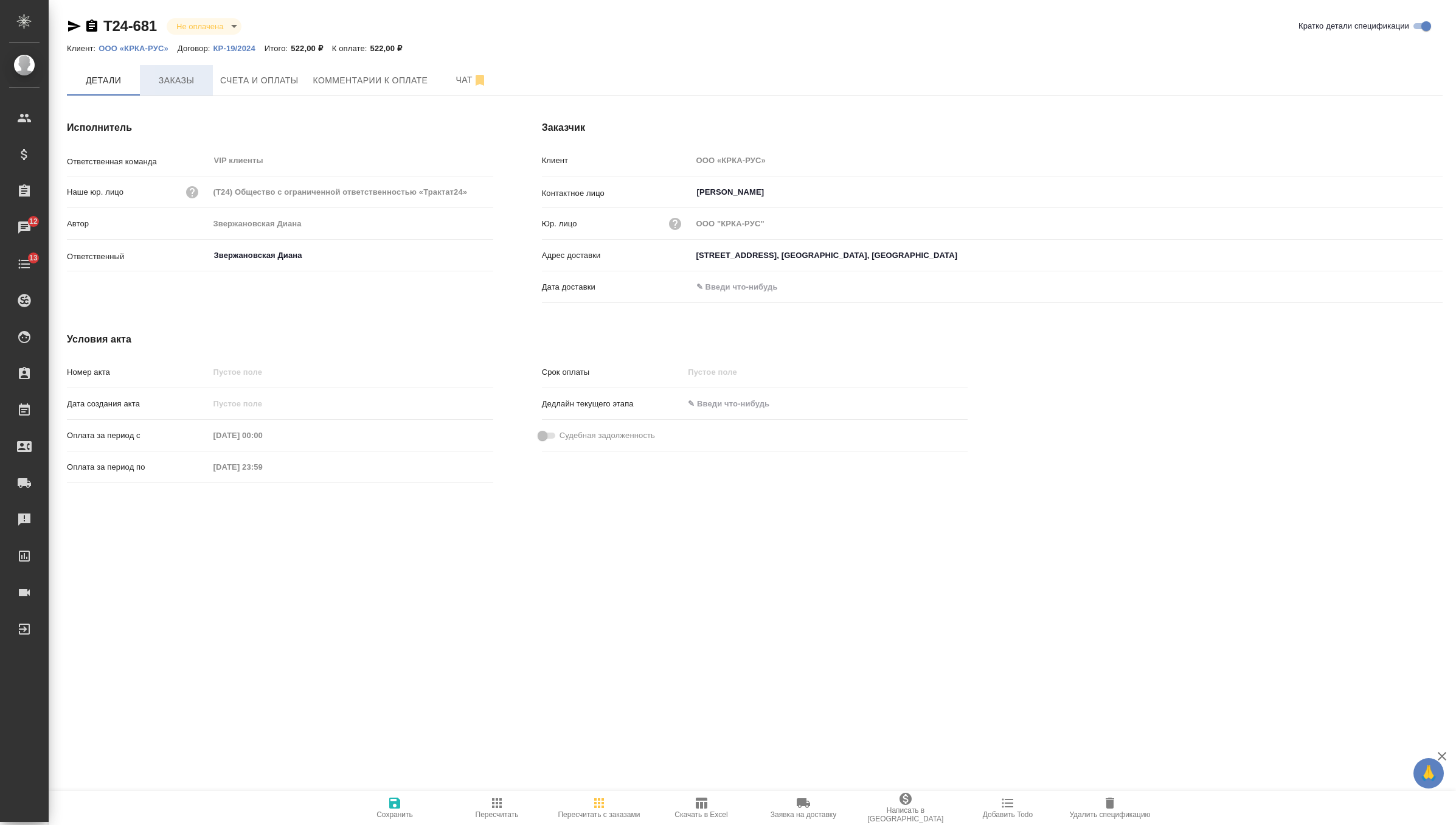
click at [173, 86] on span "Заказы" at bounding box center [176, 80] width 58 height 15
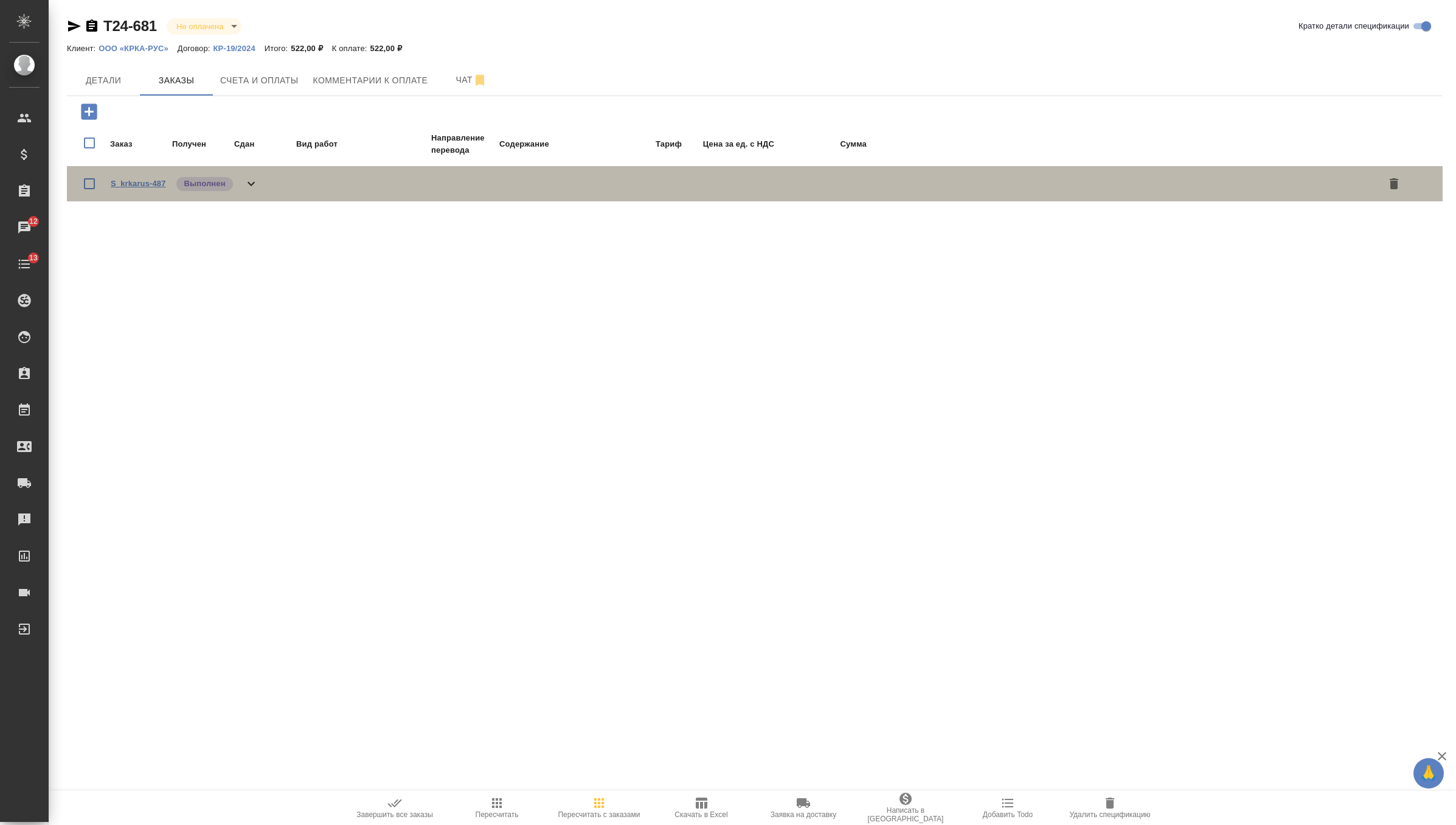
click at [157, 183] on link "S_krkarus-487" at bounding box center [138, 183] width 55 height 9
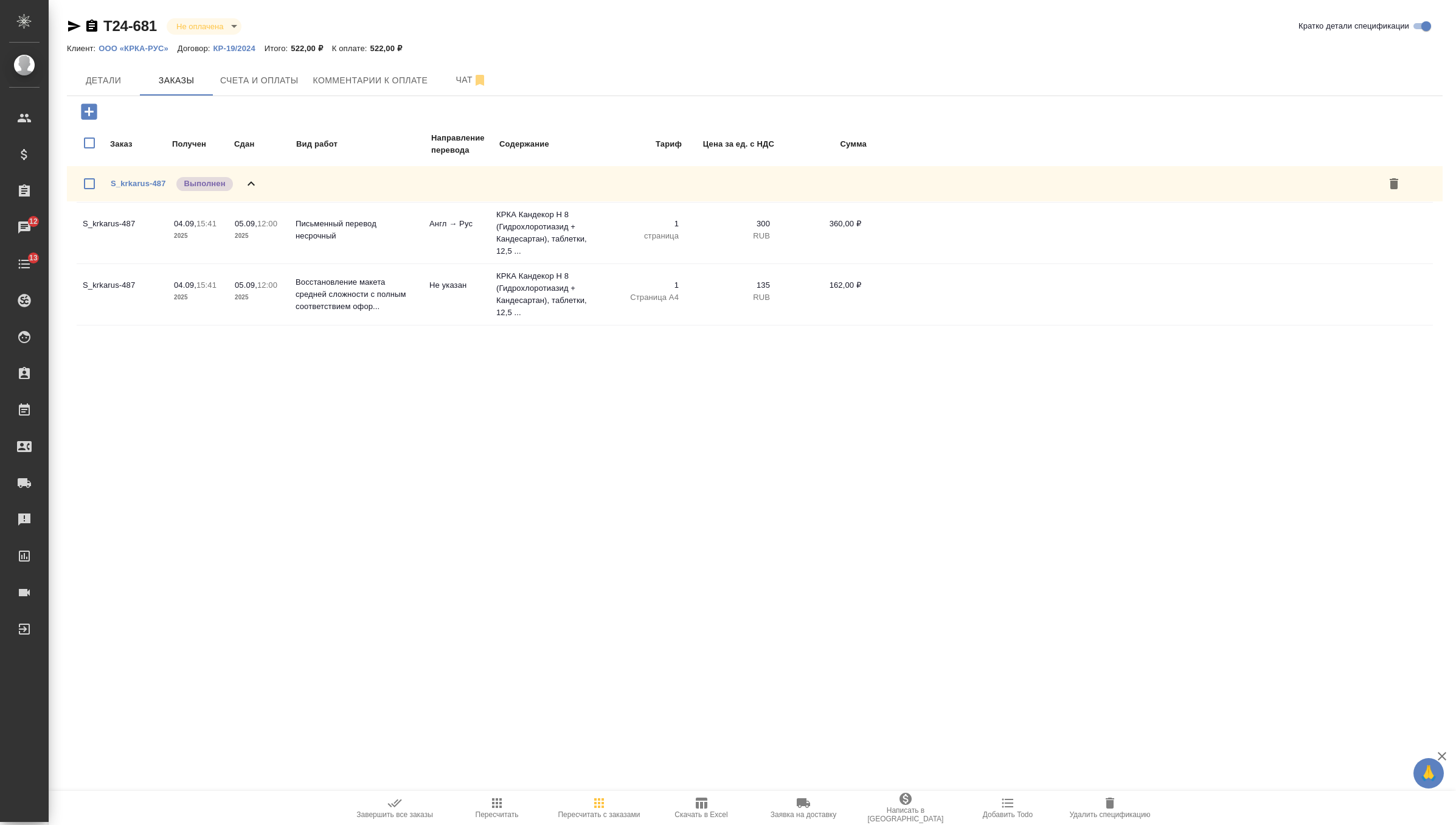
click at [1107, 796] on icon "button" at bounding box center [1110, 803] width 15 height 15
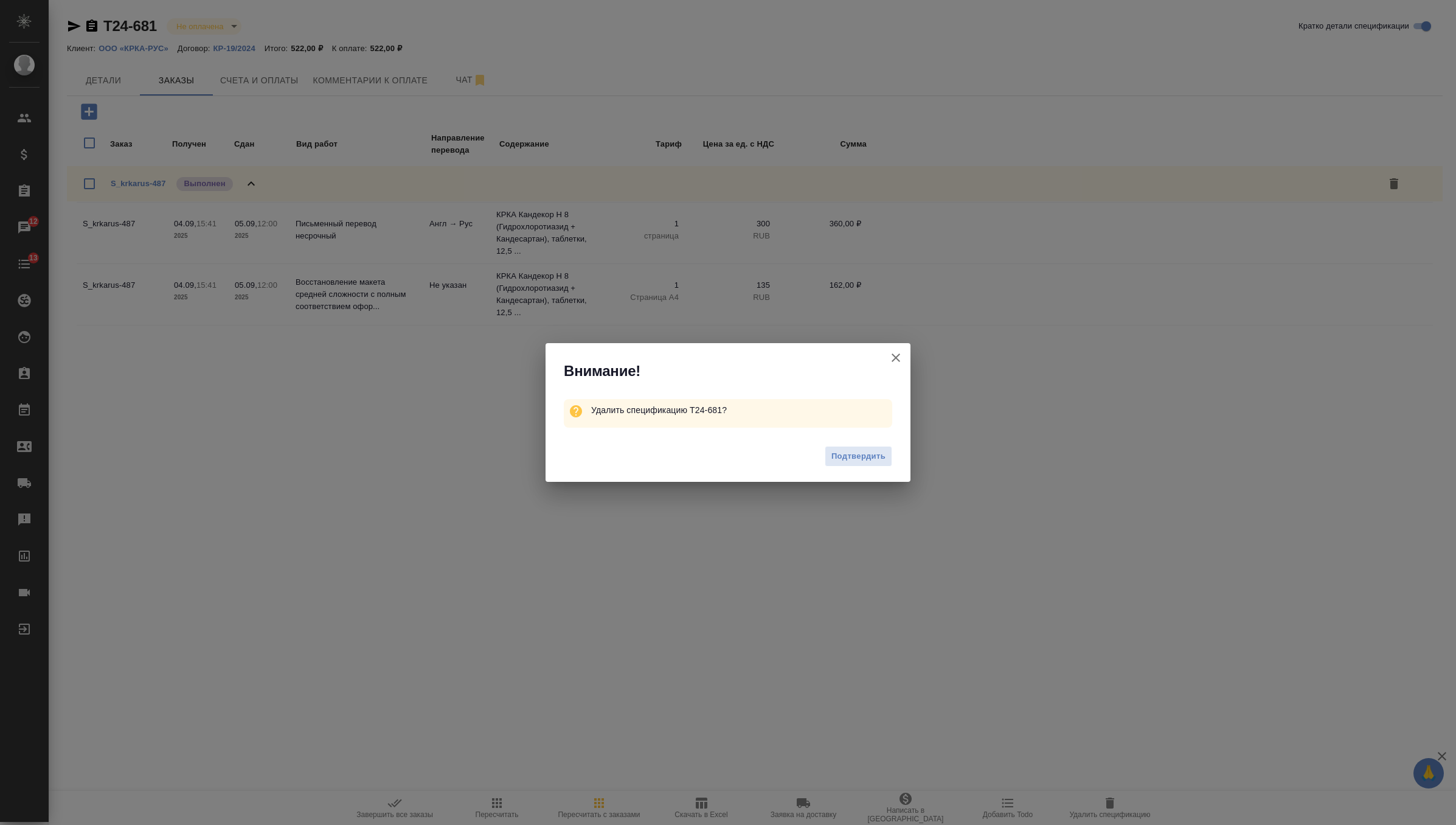
click at [853, 467] on div "Подтвердить" at bounding box center [728, 458] width 365 height 48
click at [856, 458] on span "Подтвердить" at bounding box center [858, 456] width 54 height 14
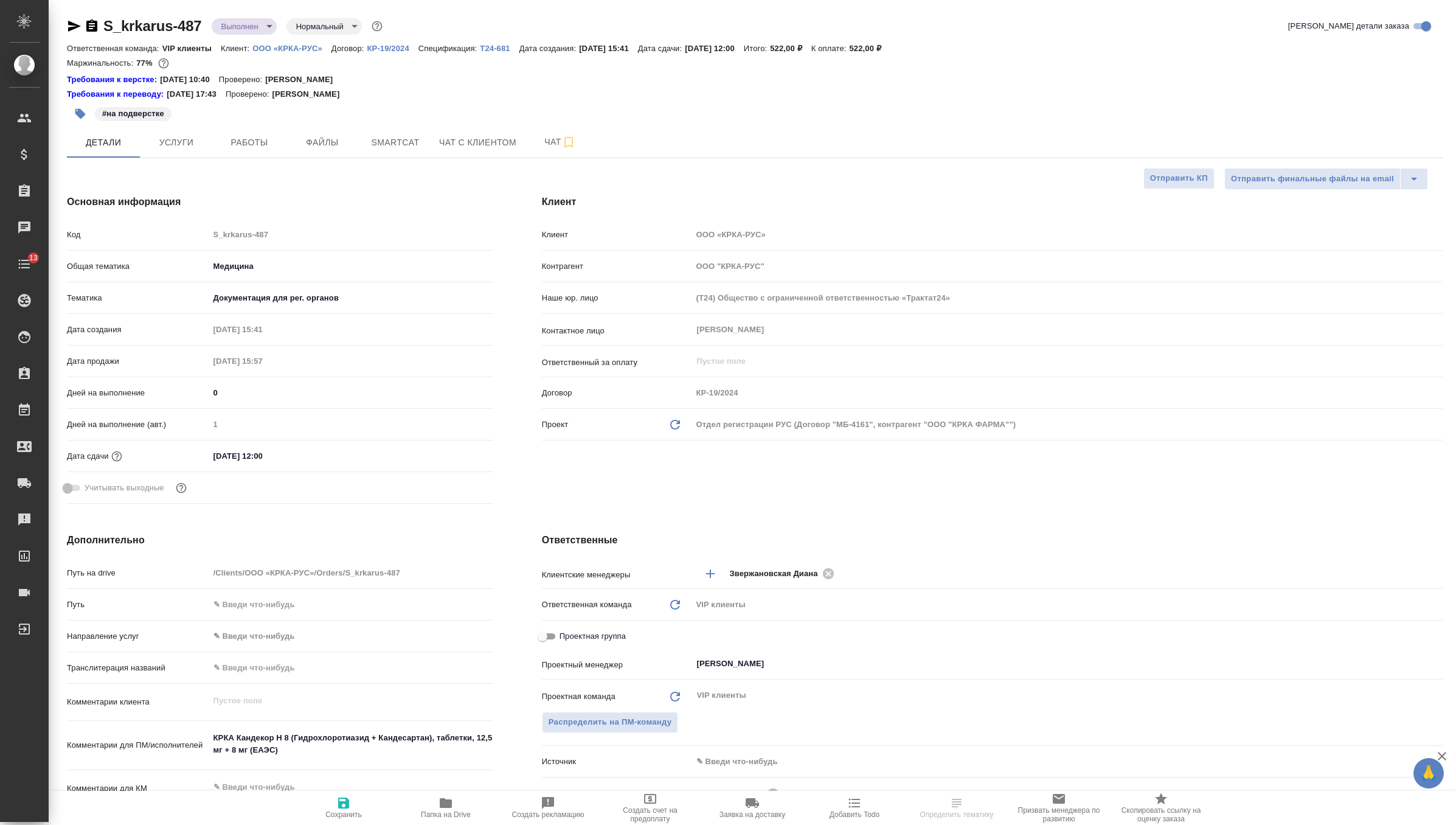
select select "RU"
click at [677, 422] on icon at bounding box center [675, 425] width 10 height 10
type input "ООО "КРКА ФАРМА""
type input "(МБ) ООО "Монблан""
type input "МБ-4161"
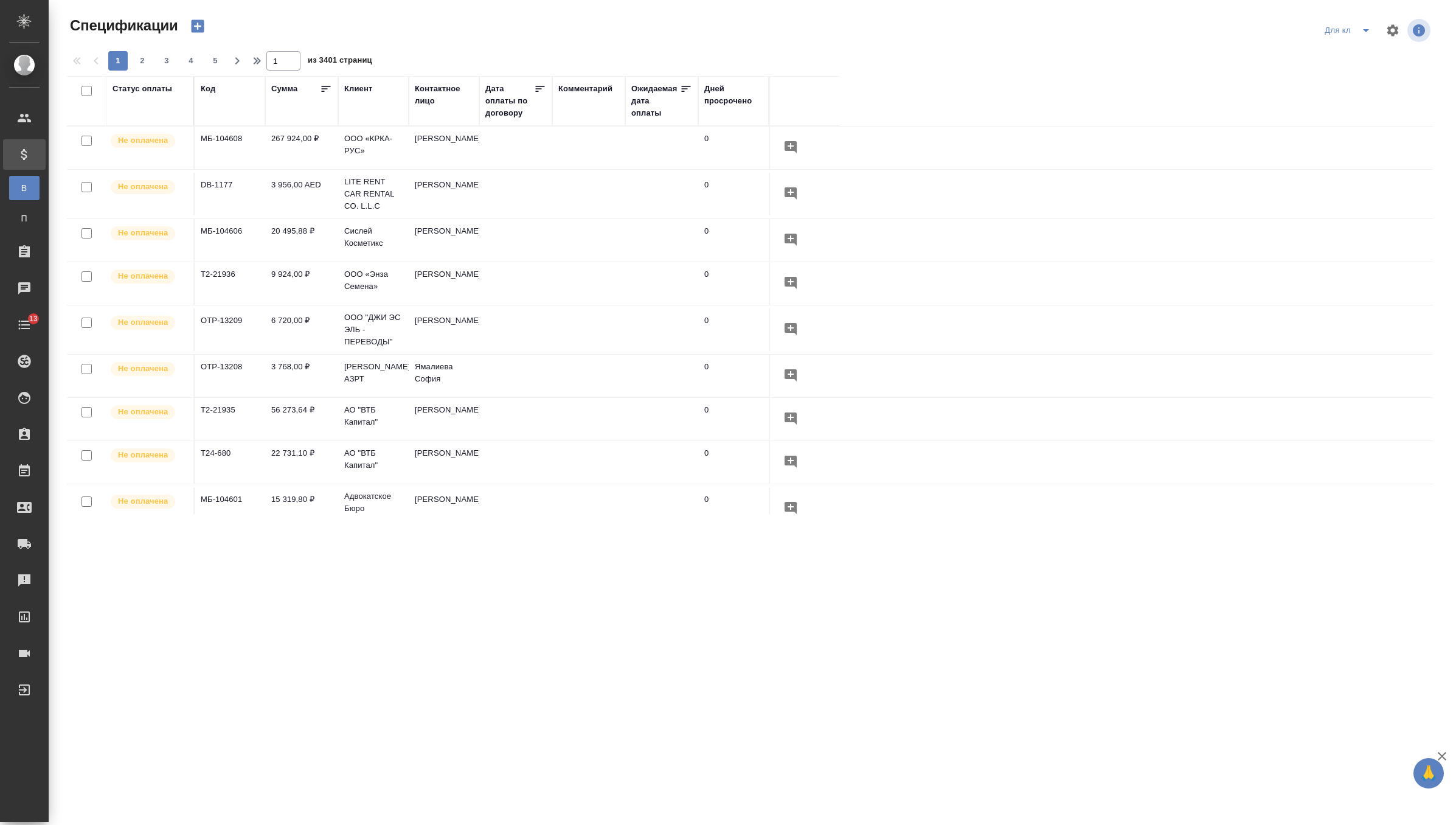
click at [303, 147] on td "267 924,00 ₽" at bounding box center [302, 148] width 73 height 43
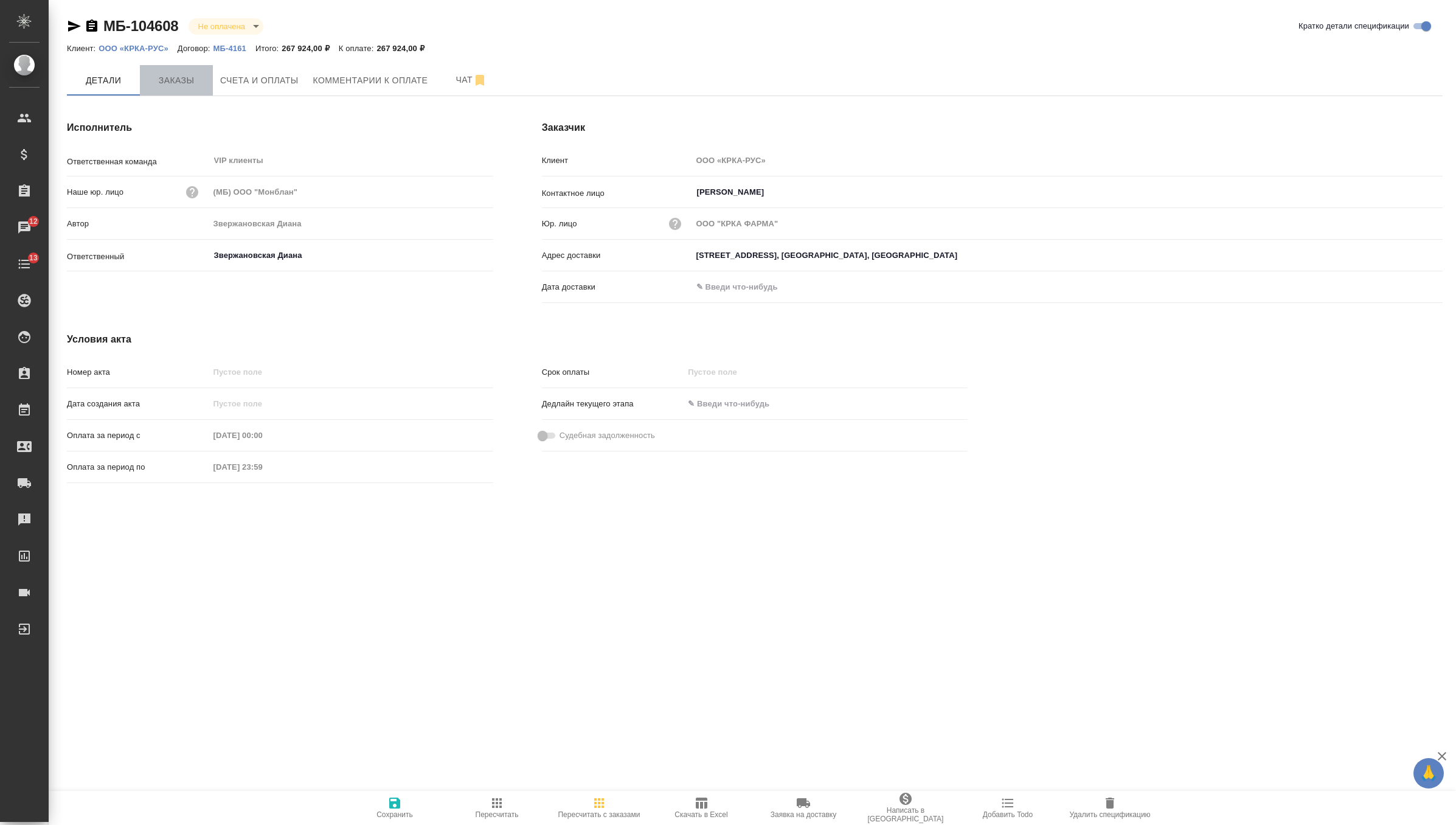
click at [189, 73] on button "Заказы" at bounding box center [176, 81] width 73 height 31
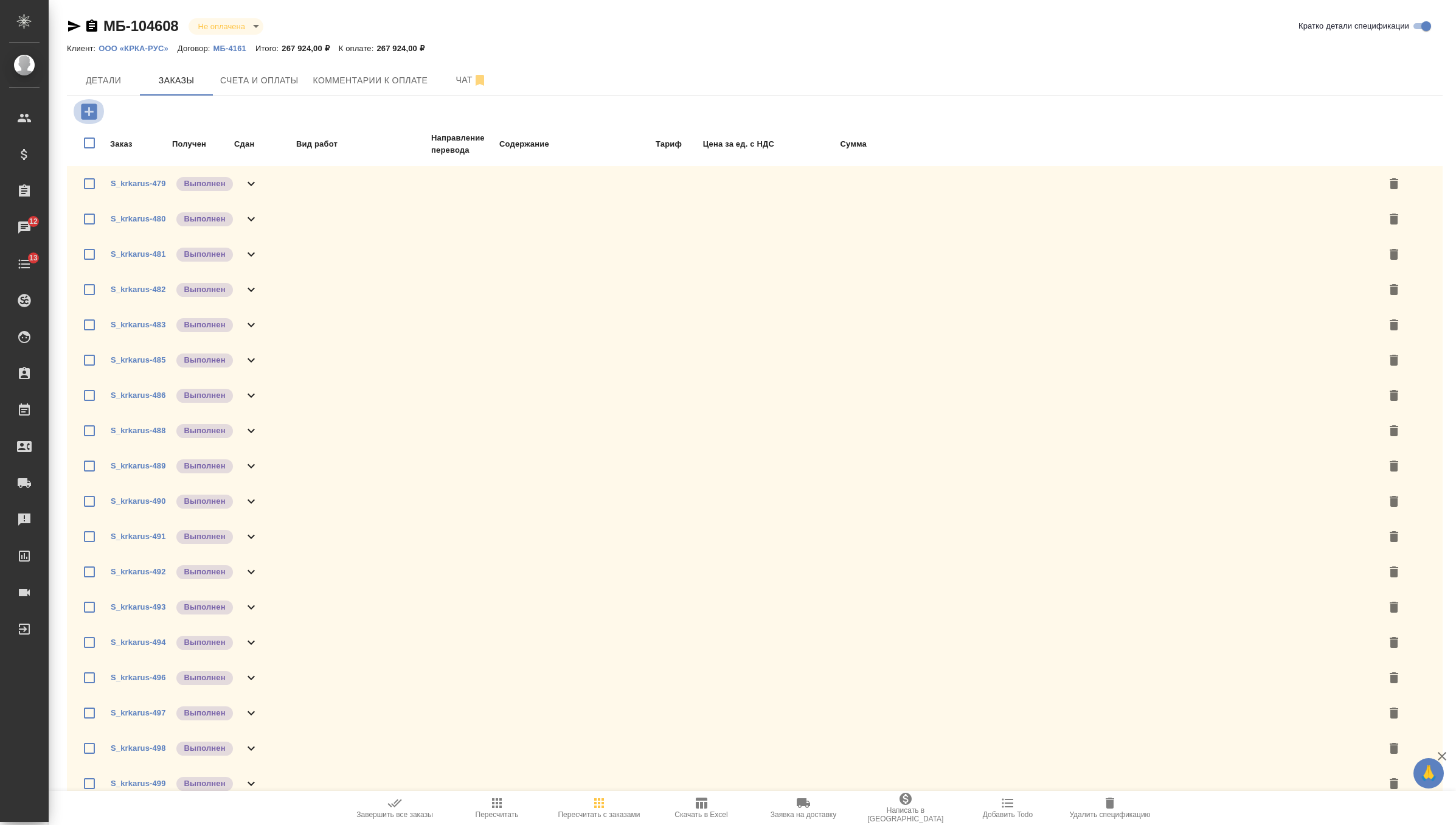
click at [90, 117] on icon "button" at bounding box center [89, 111] width 16 height 16
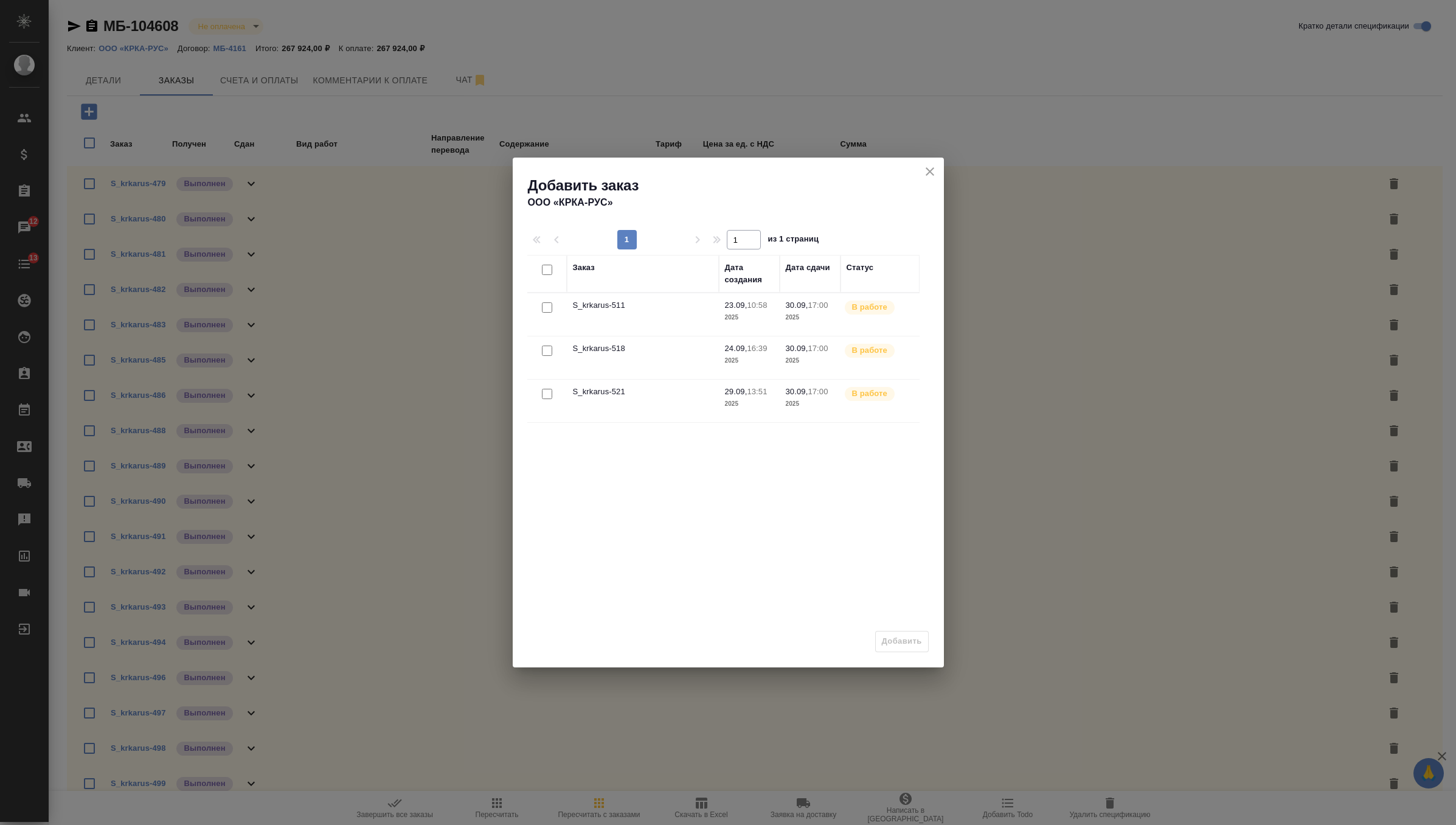
click at [939, 170] on div "Добавить заказ ООО «КРКА-РУС»" at bounding box center [728, 183] width 431 height 52
click at [929, 171] on icon "close" at bounding box center [930, 171] width 9 height 9
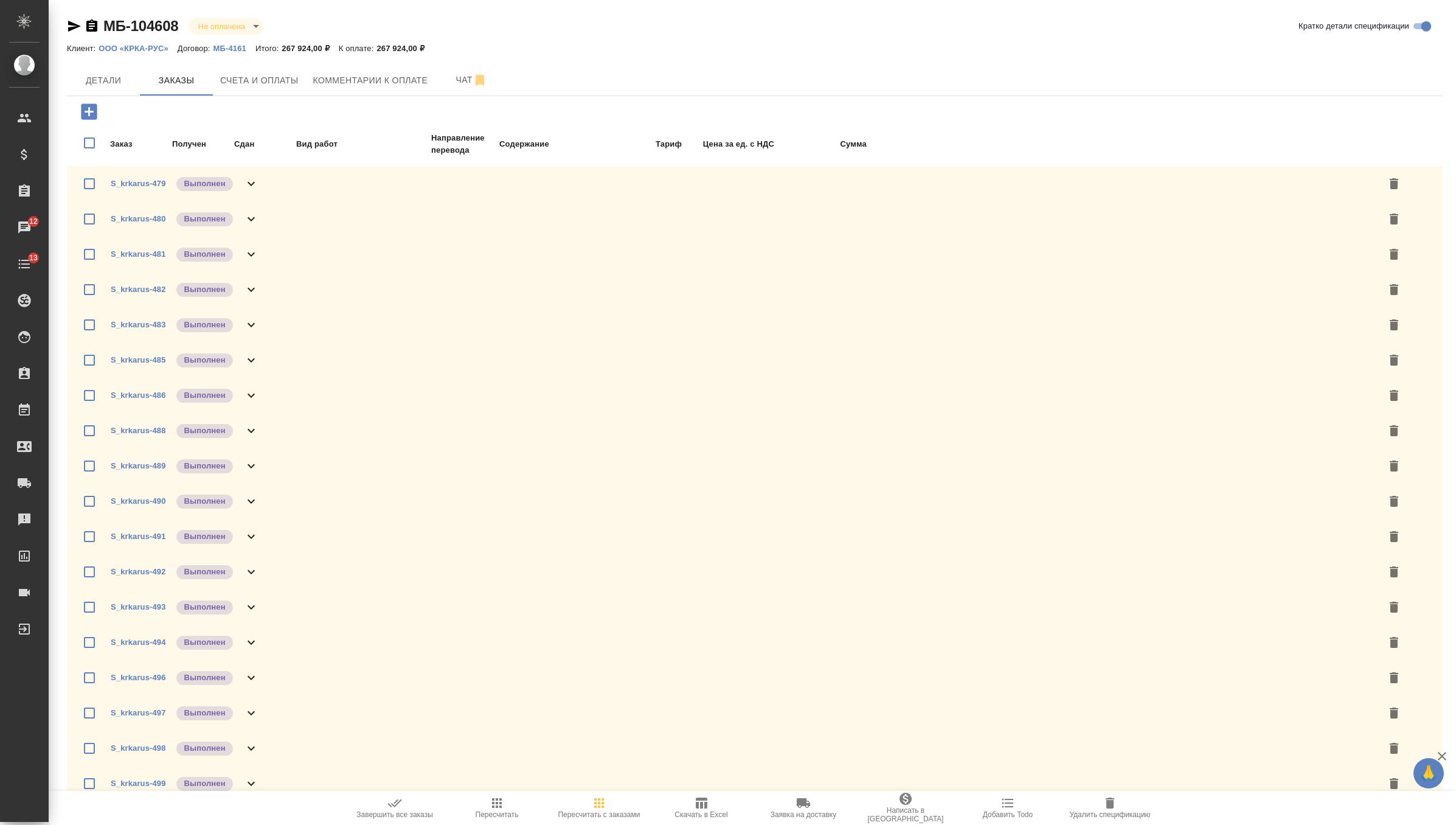
click at [153, 50] on p "ООО «КРКА-РУС»" at bounding box center [138, 48] width 79 height 9
click at [88, 114] on icon "button" at bounding box center [89, 111] width 16 height 16
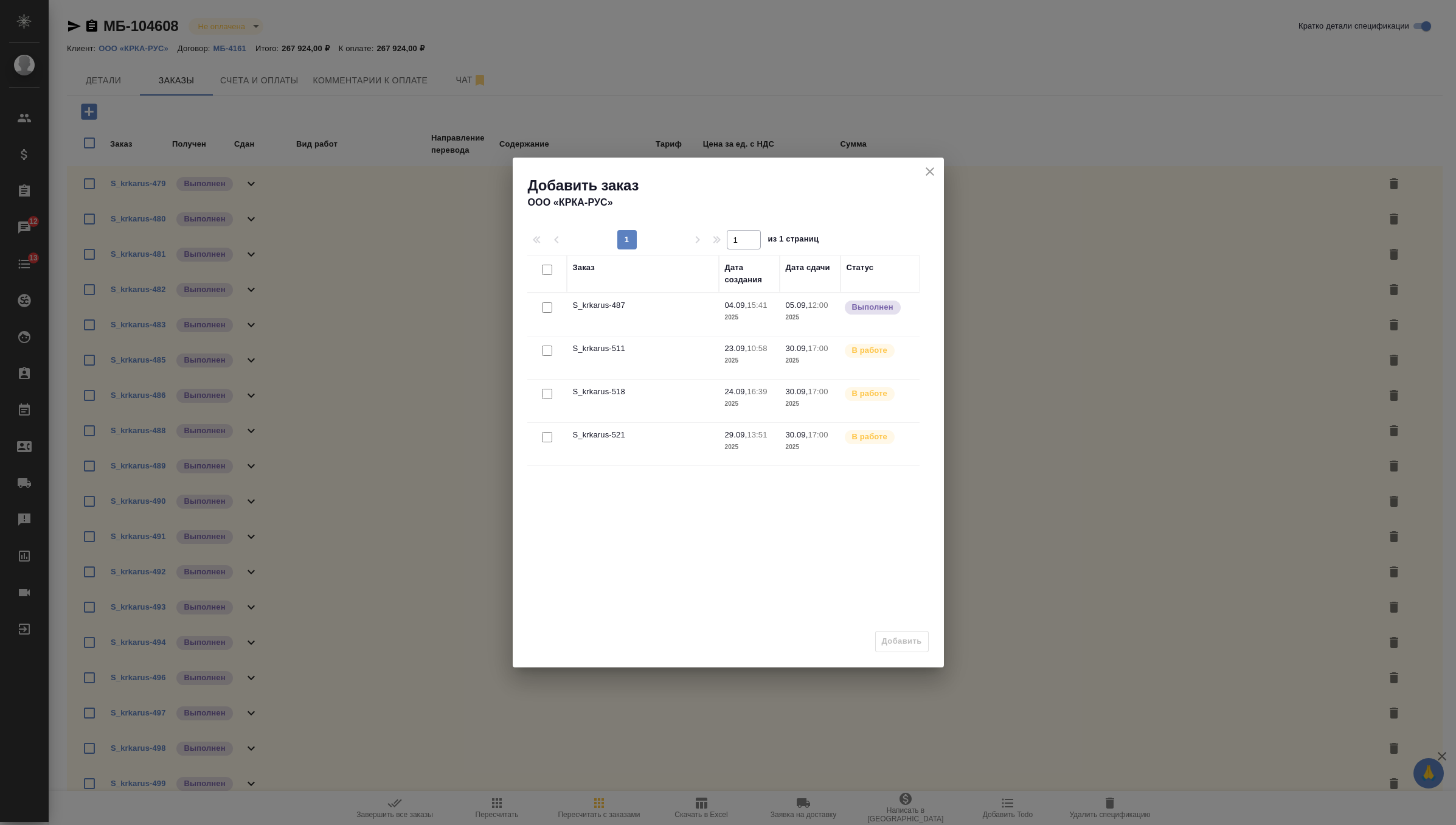
click at [547, 303] on input "checkbox" at bounding box center [546, 308] width 10 height 10
checkbox input "true"
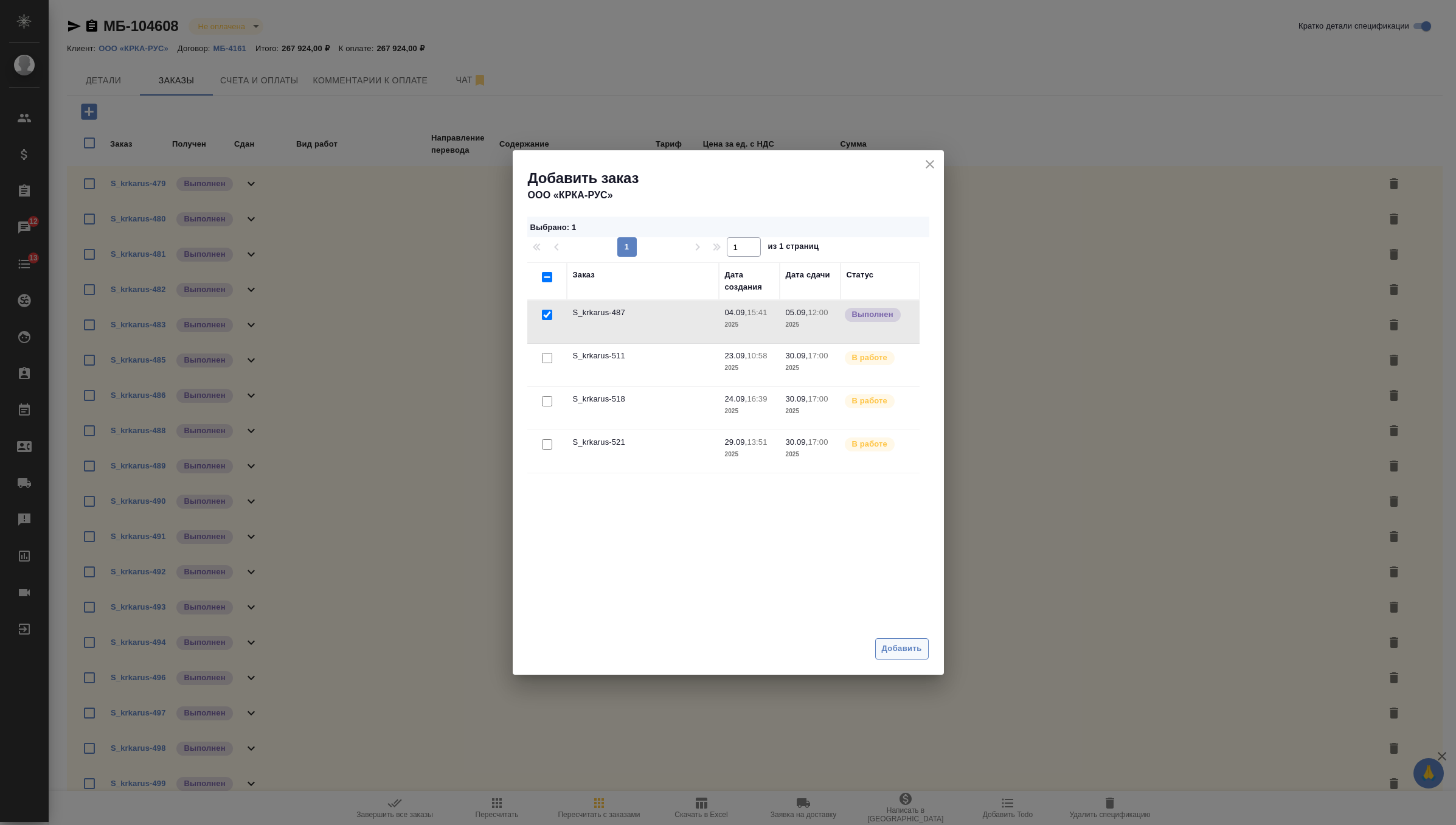
click at [888, 657] on button "Добавить" at bounding box center [902, 648] width 53 height 21
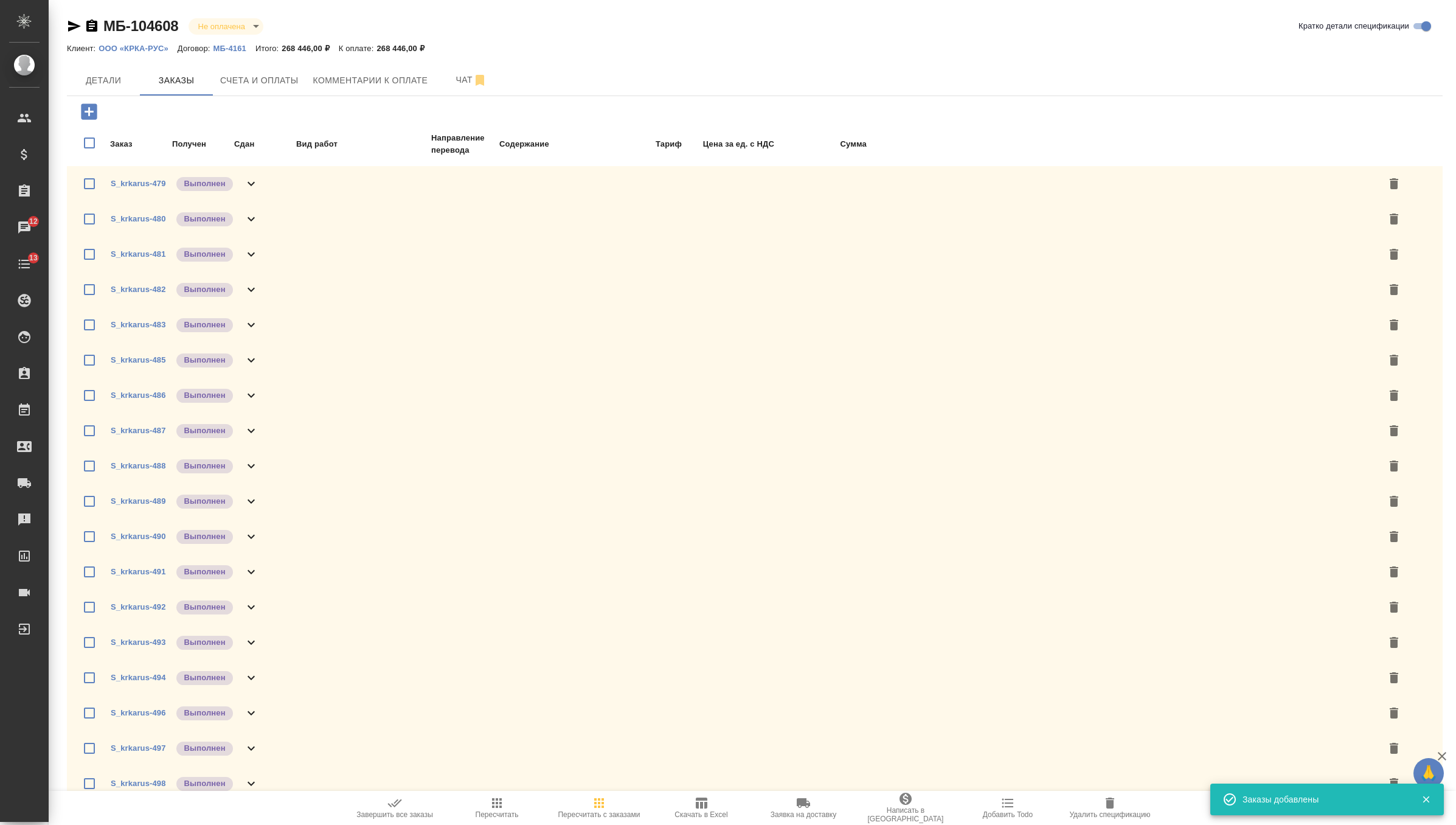
click at [253, 183] on icon at bounding box center [251, 183] width 7 height 4
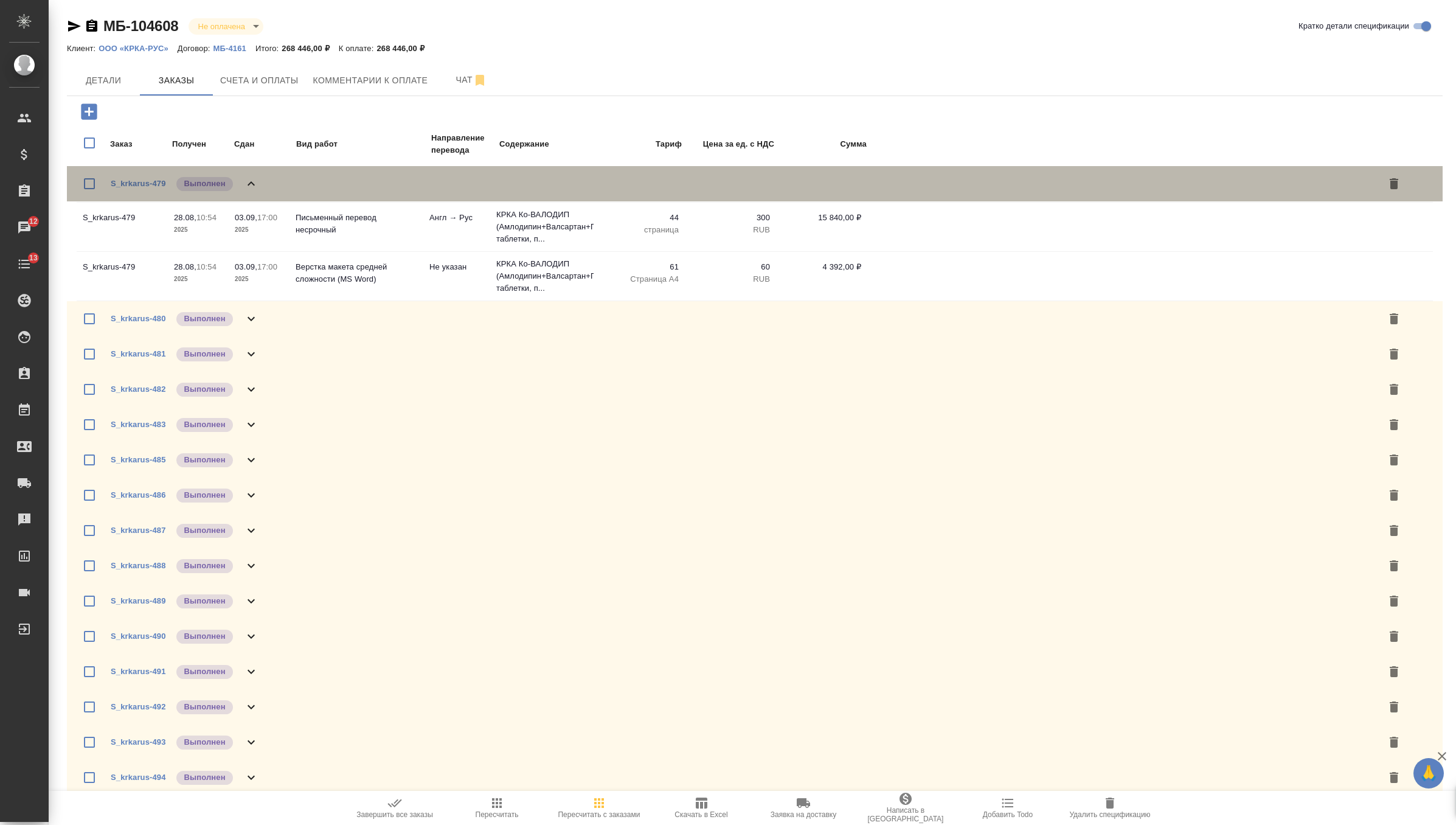
click at [253, 183] on icon at bounding box center [251, 183] width 7 height 4
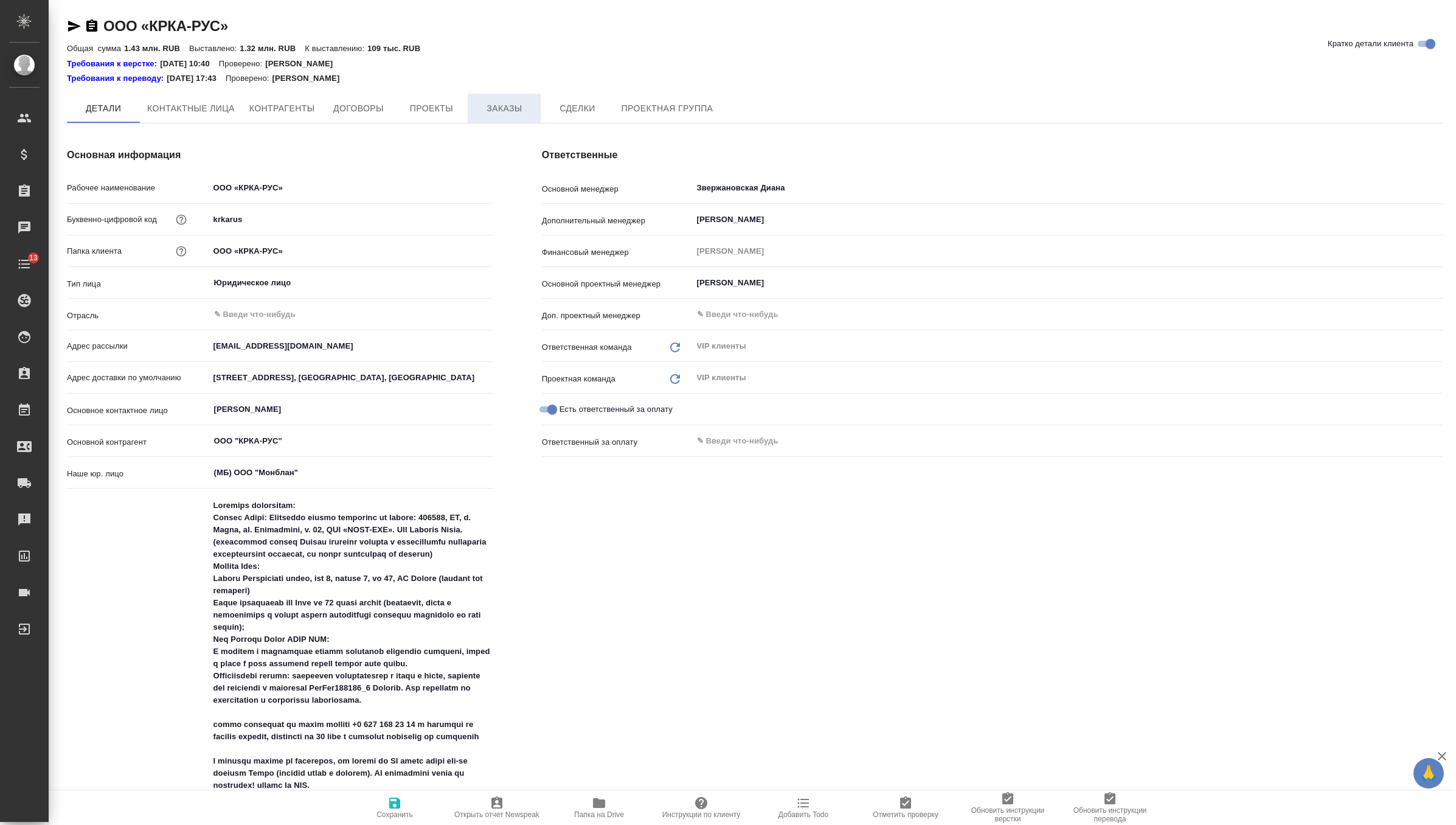
click at [493, 111] on span "Заказы" at bounding box center [504, 108] width 58 height 15
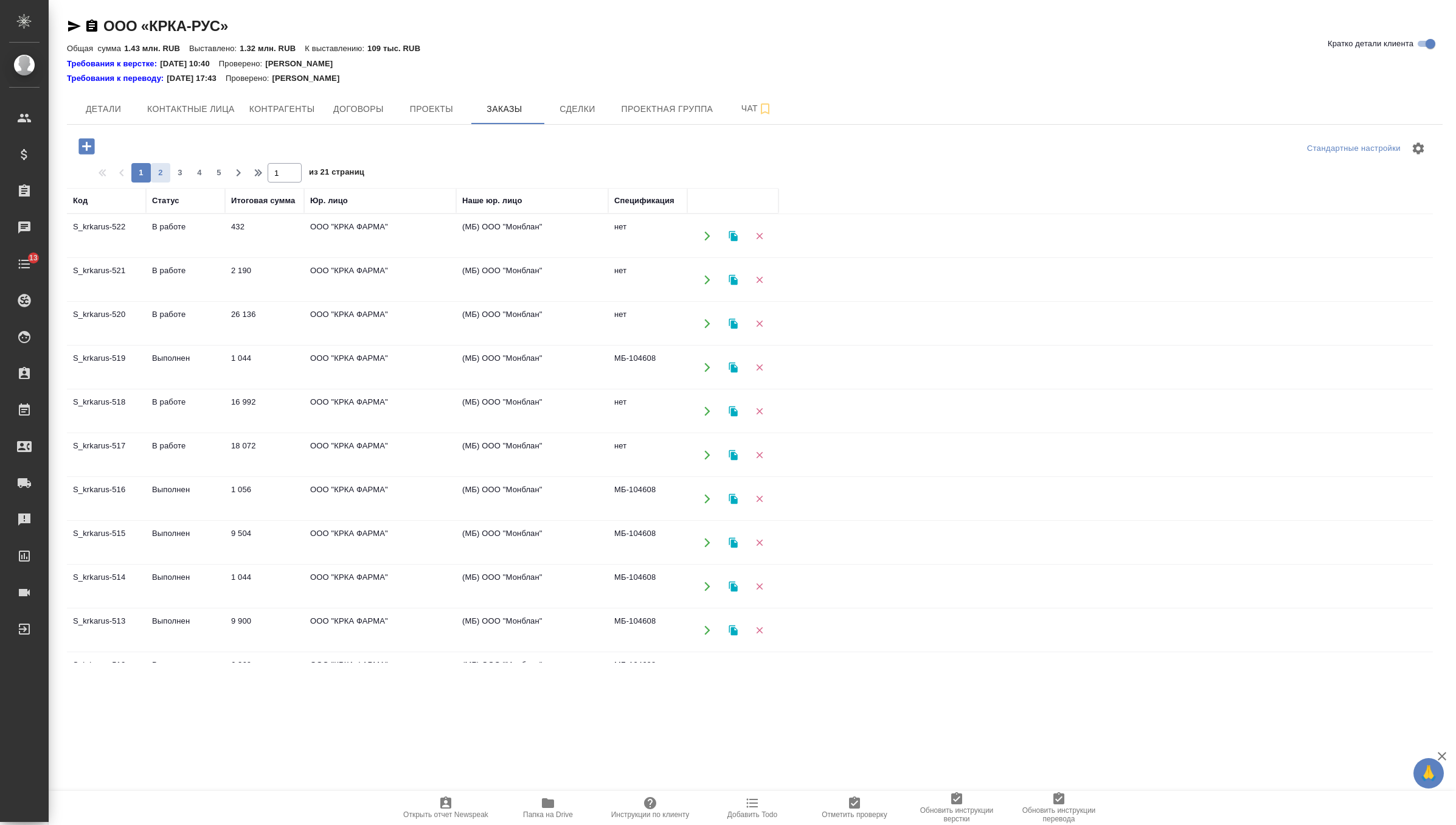
click at [161, 170] on span "2" at bounding box center [161, 172] width 19 height 12
type input "2"
click at [157, 177] on span "2" at bounding box center [161, 172] width 19 height 12
type input "2"
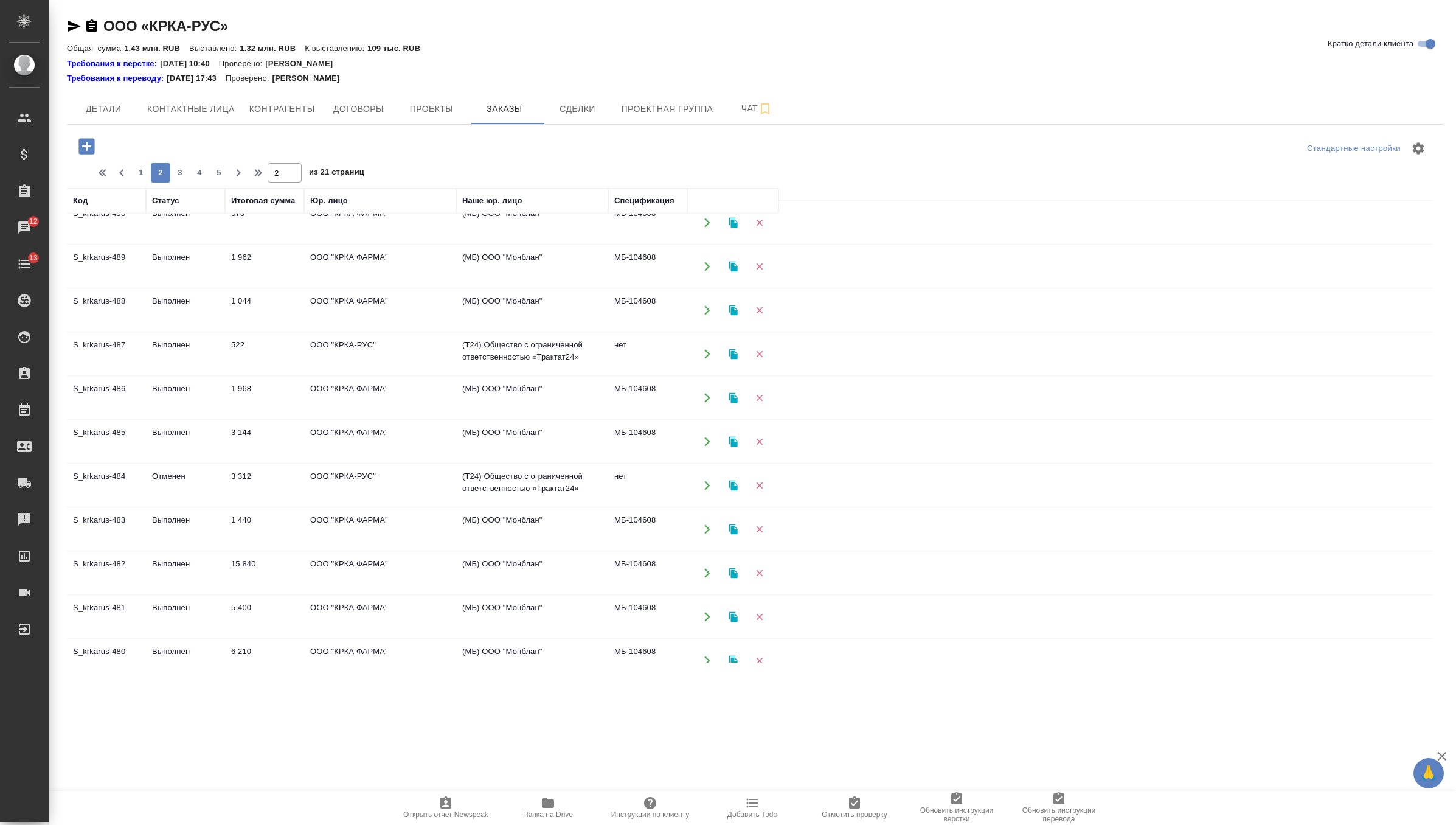
scroll to position [318, 0]
click at [276, 357] on td "522" at bounding box center [265, 355] width 79 height 43
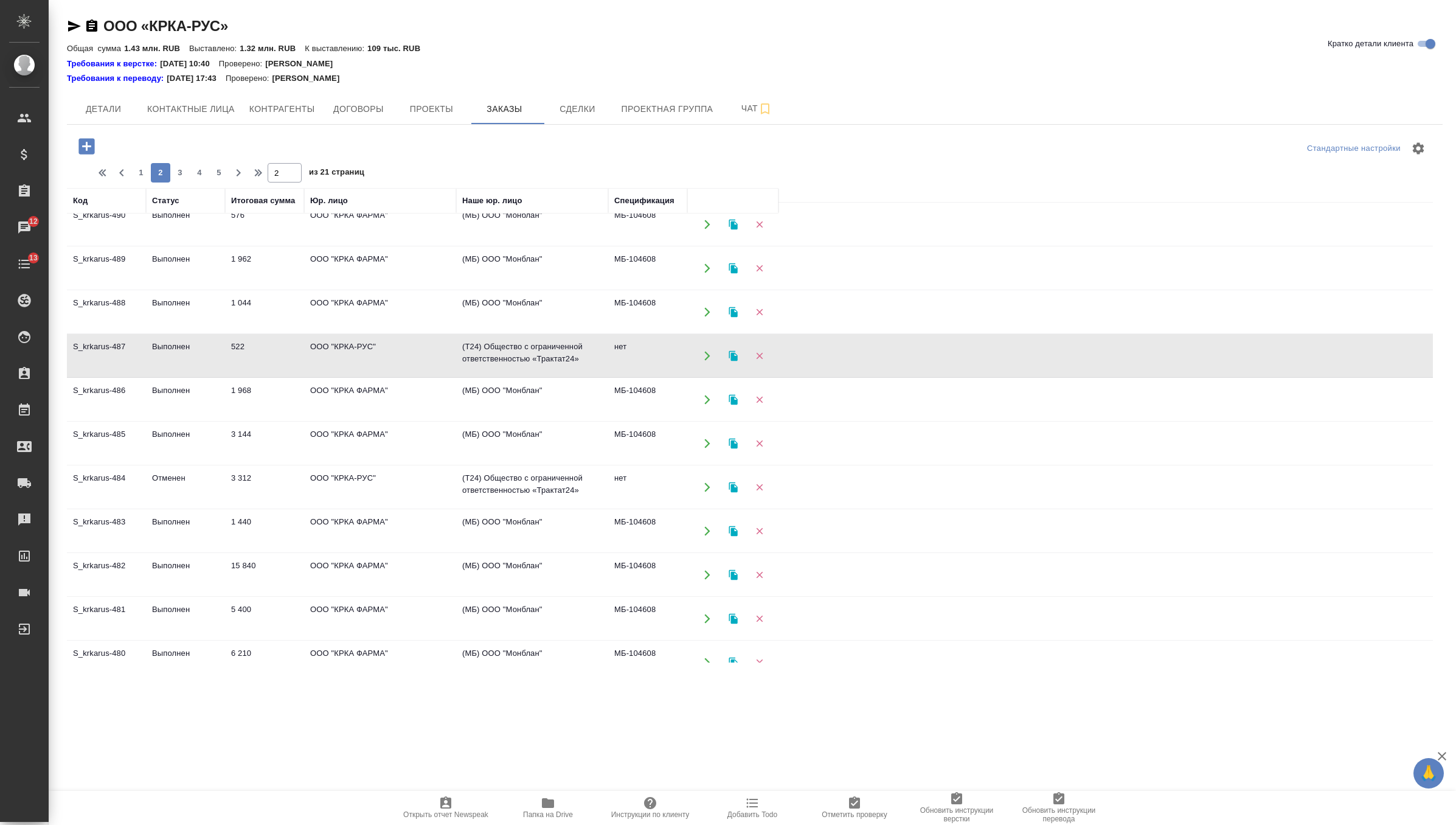
click at [276, 357] on td "522" at bounding box center [265, 355] width 79 height 43
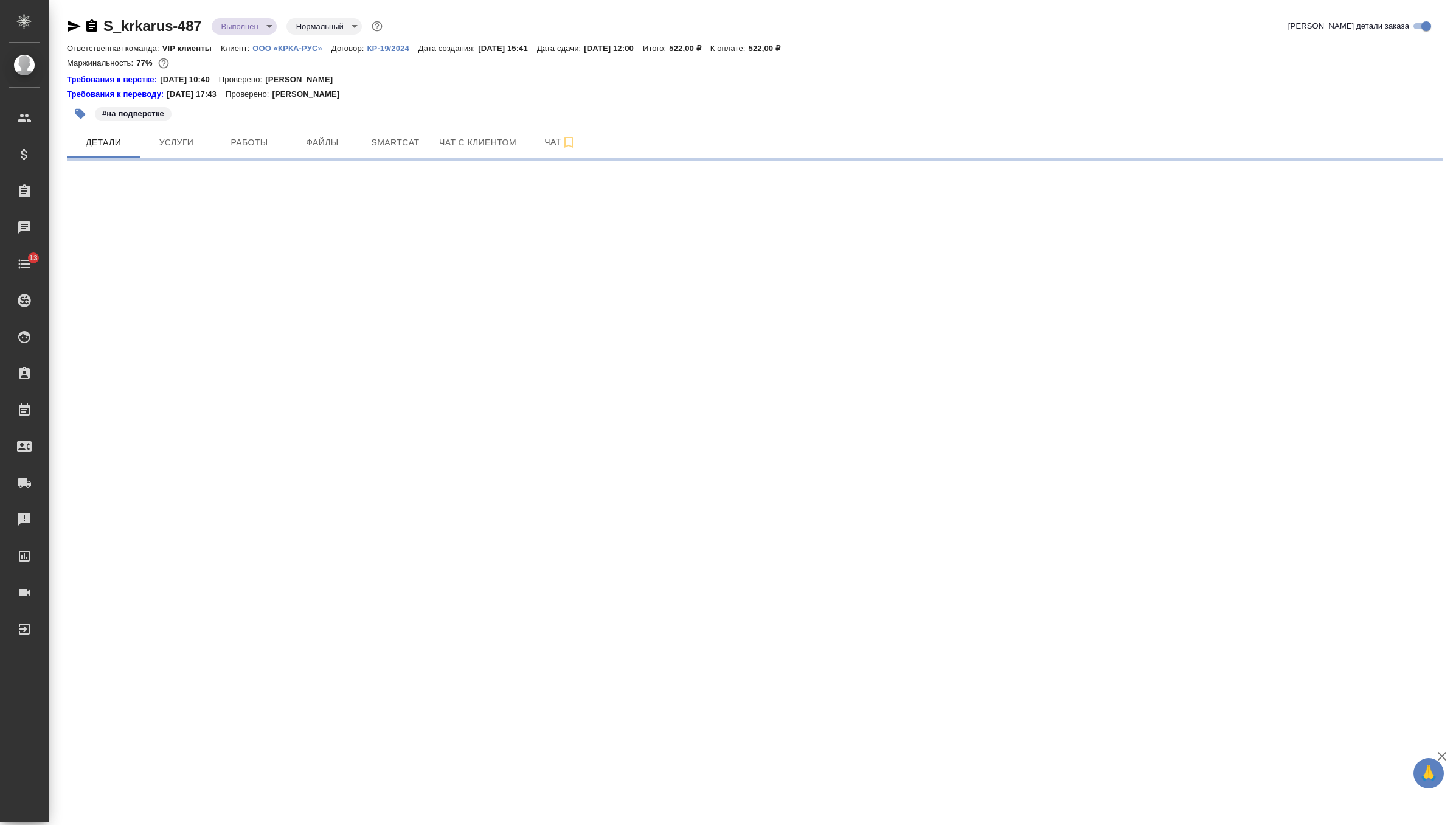
select select "RU"
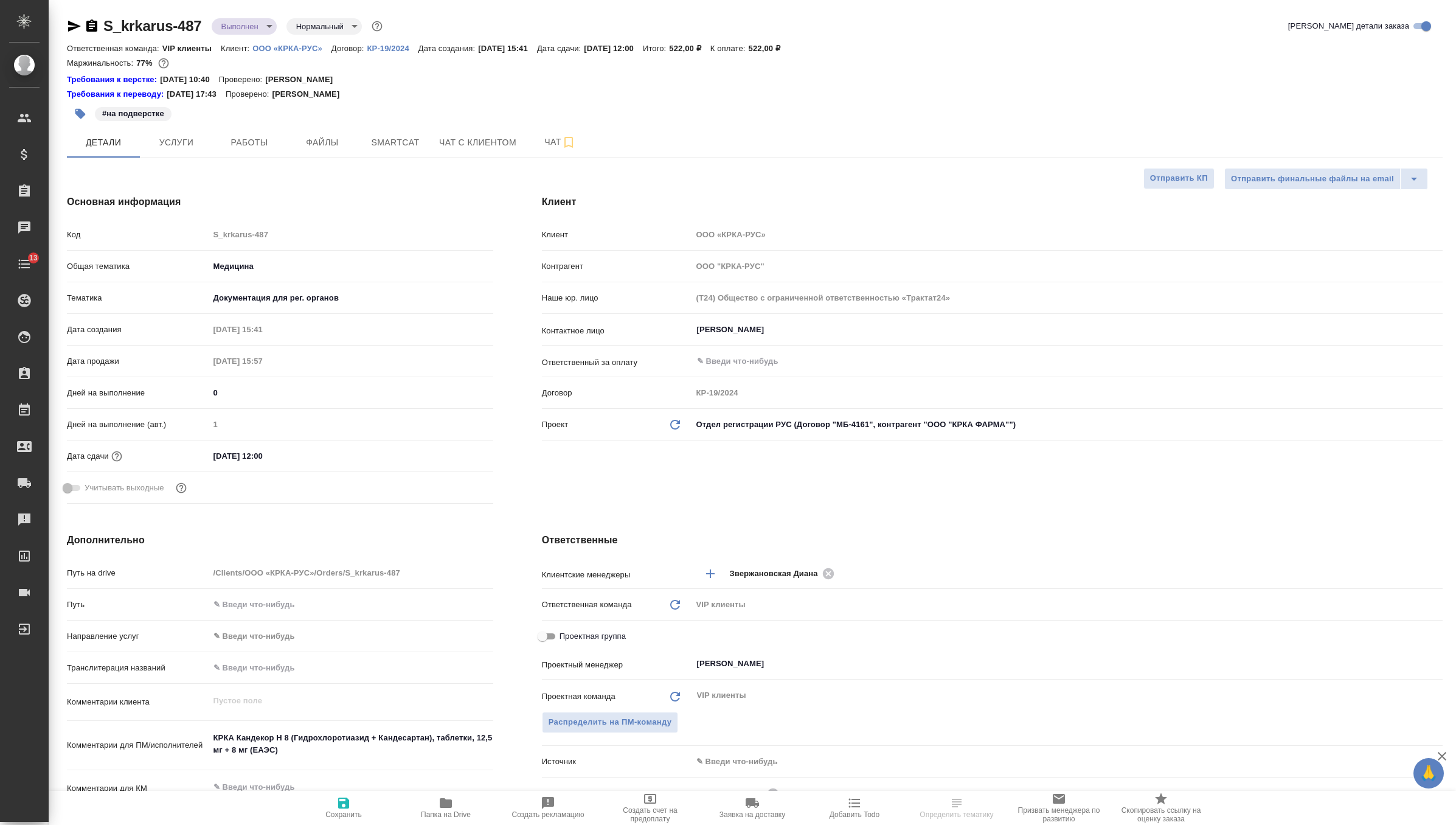
type textarea "x"
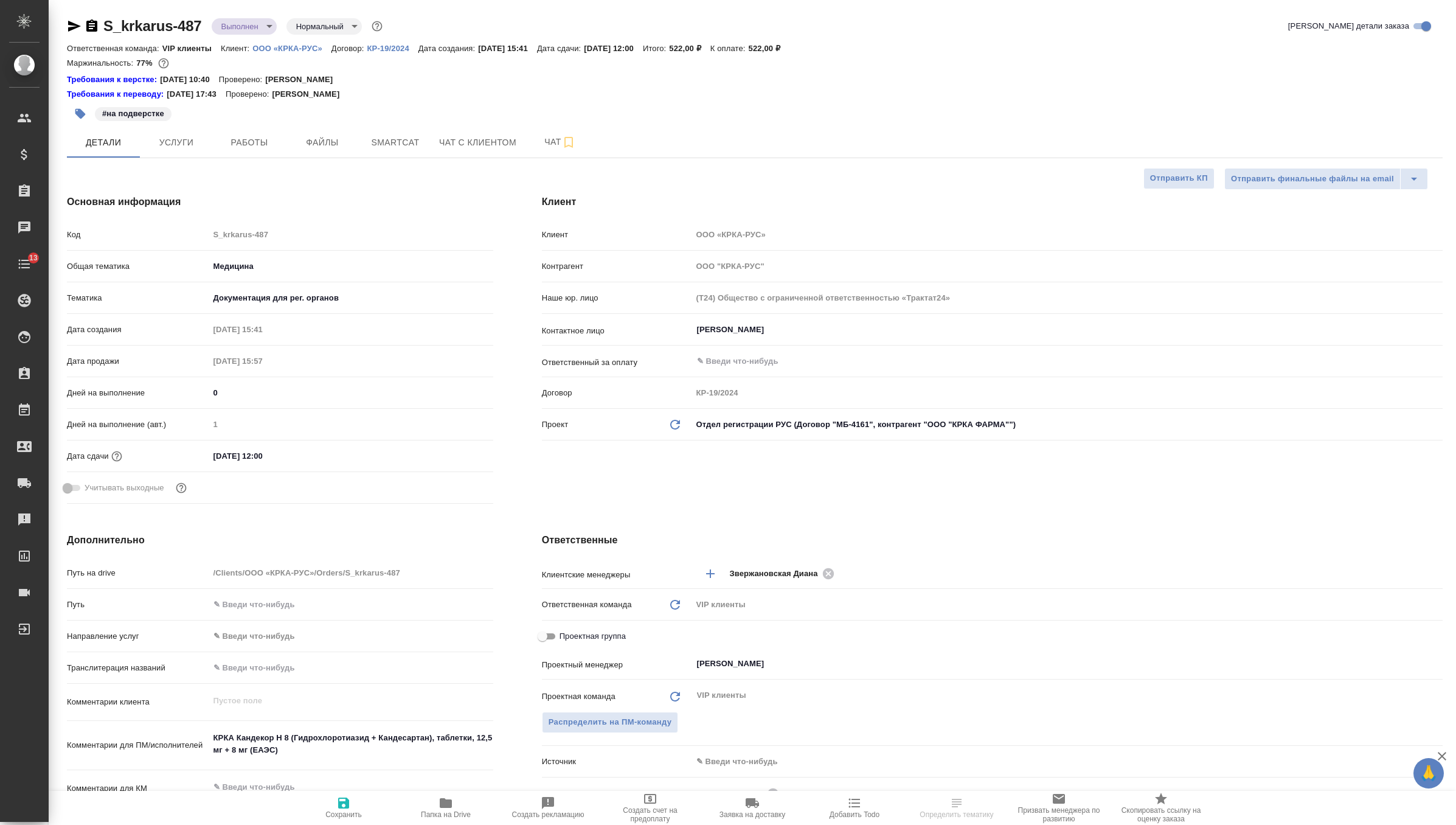
type textarea "x"
click at [671, 423] on icon "Обновить данные" at bounding box center [675, 425] width 15 height 15
type textarea "x"
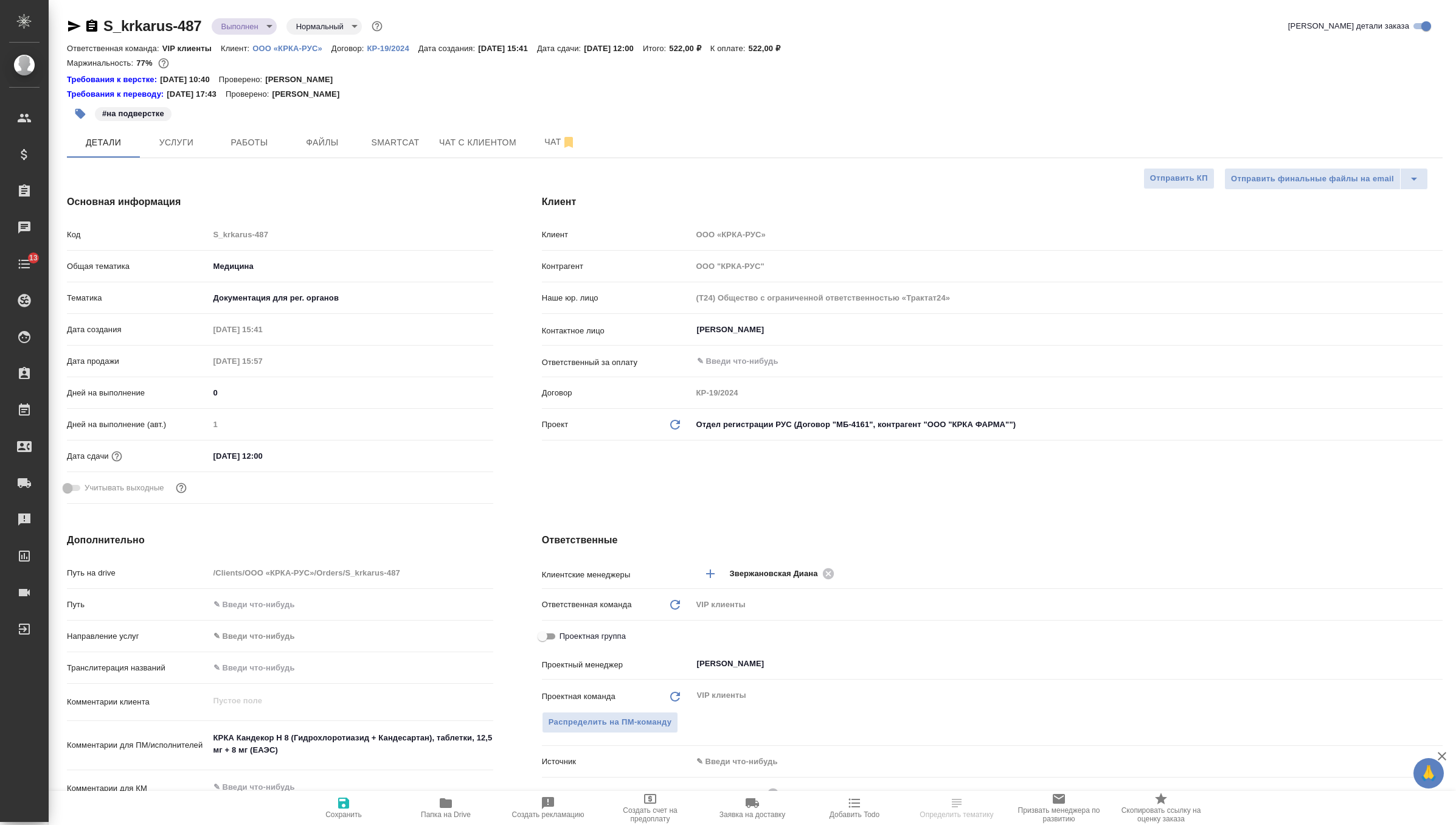
type input "ООО "КРКА ФАРМА""
type input "(МБ) ООО "Монблан""
type input "МБ-4161"
type textarea "x"
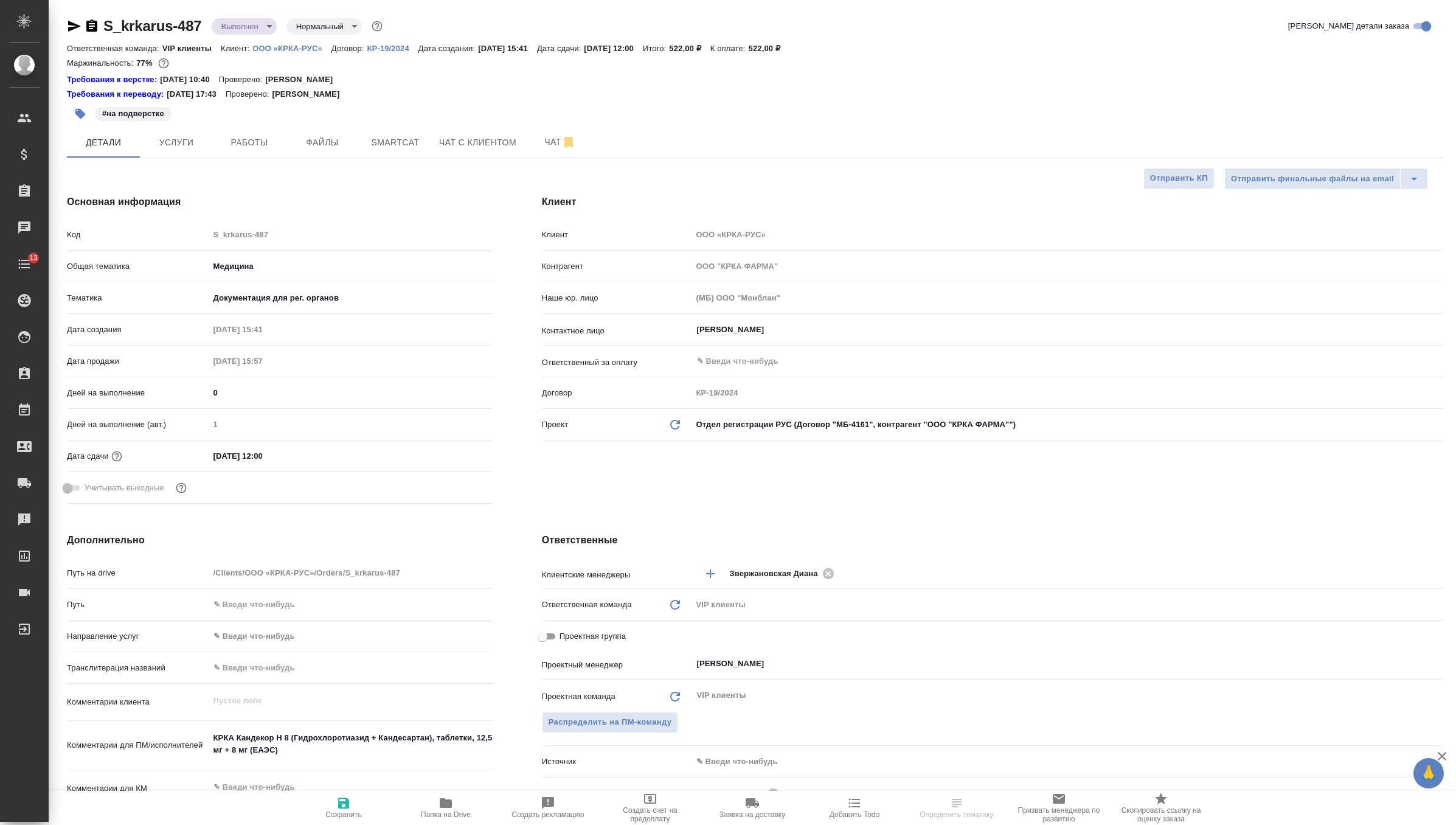
type textarea "x"
click at [324, 811] on span "Сохранить" at bounding box center [344, 807] width 88 height 23
type textarea "x"
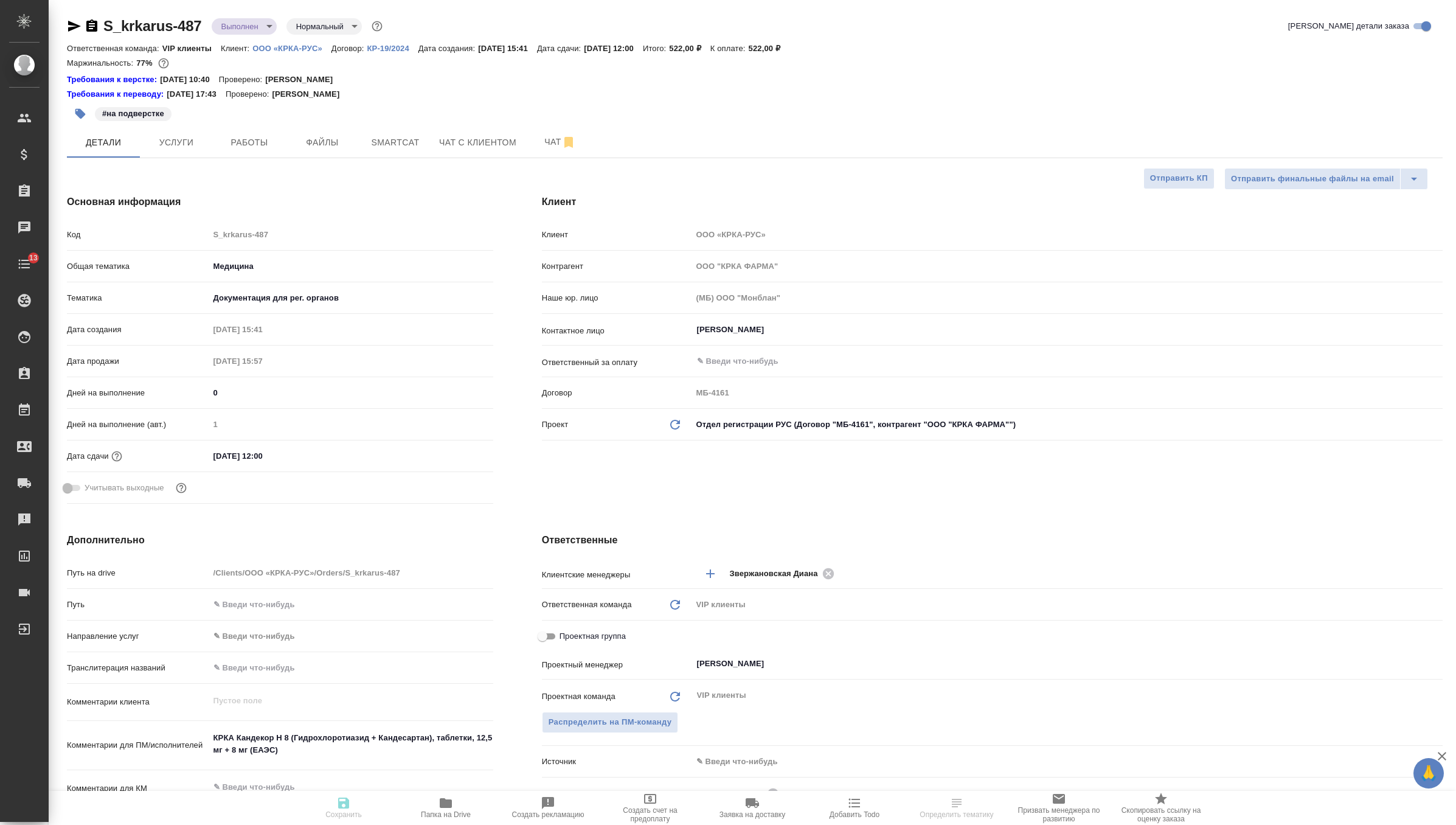
type textarea "x"
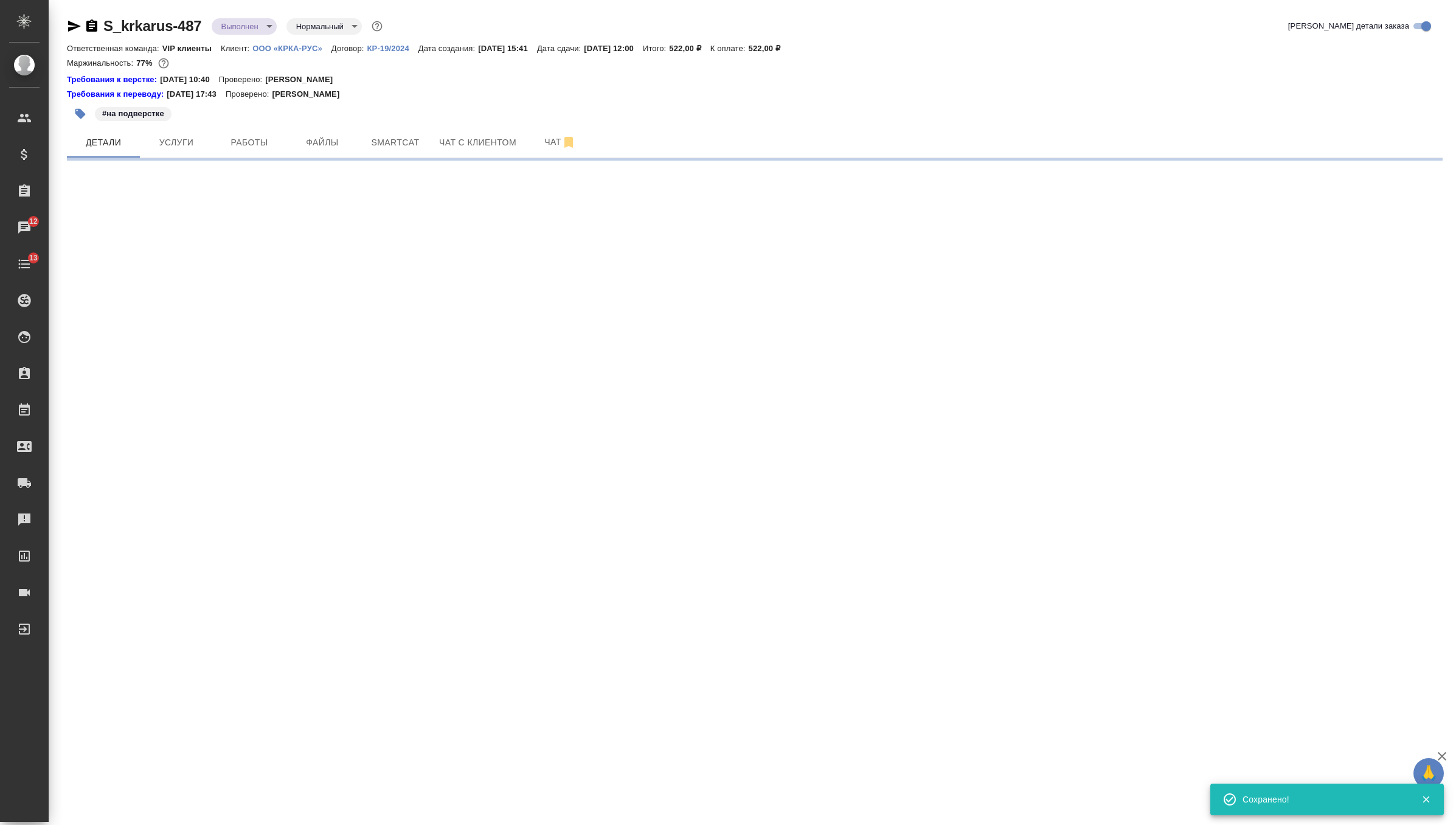
select select "RU"
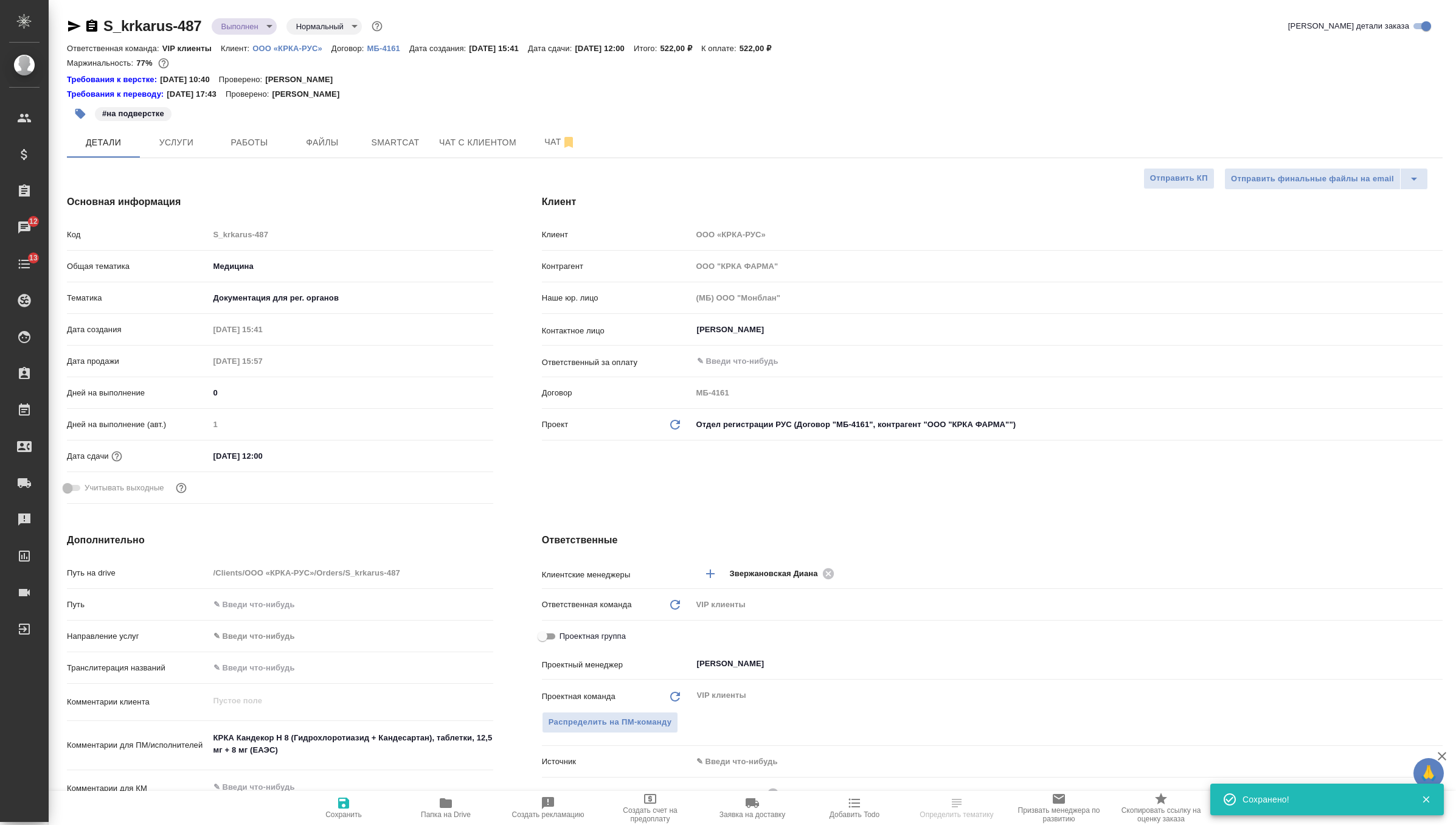
type textarea "x"
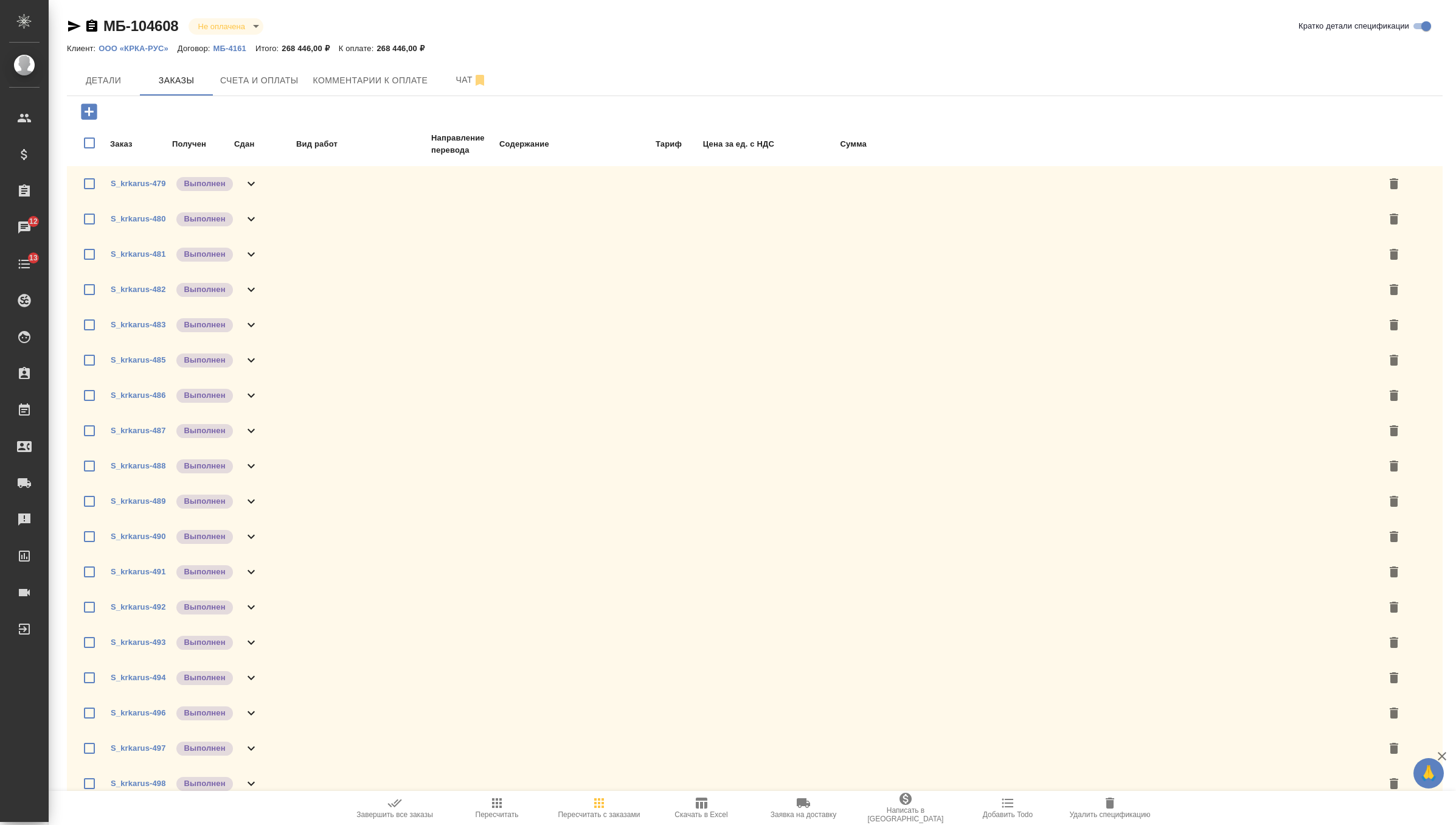
click at [251, 186] on icon at bounding box center [251, 184] width 15 height 15
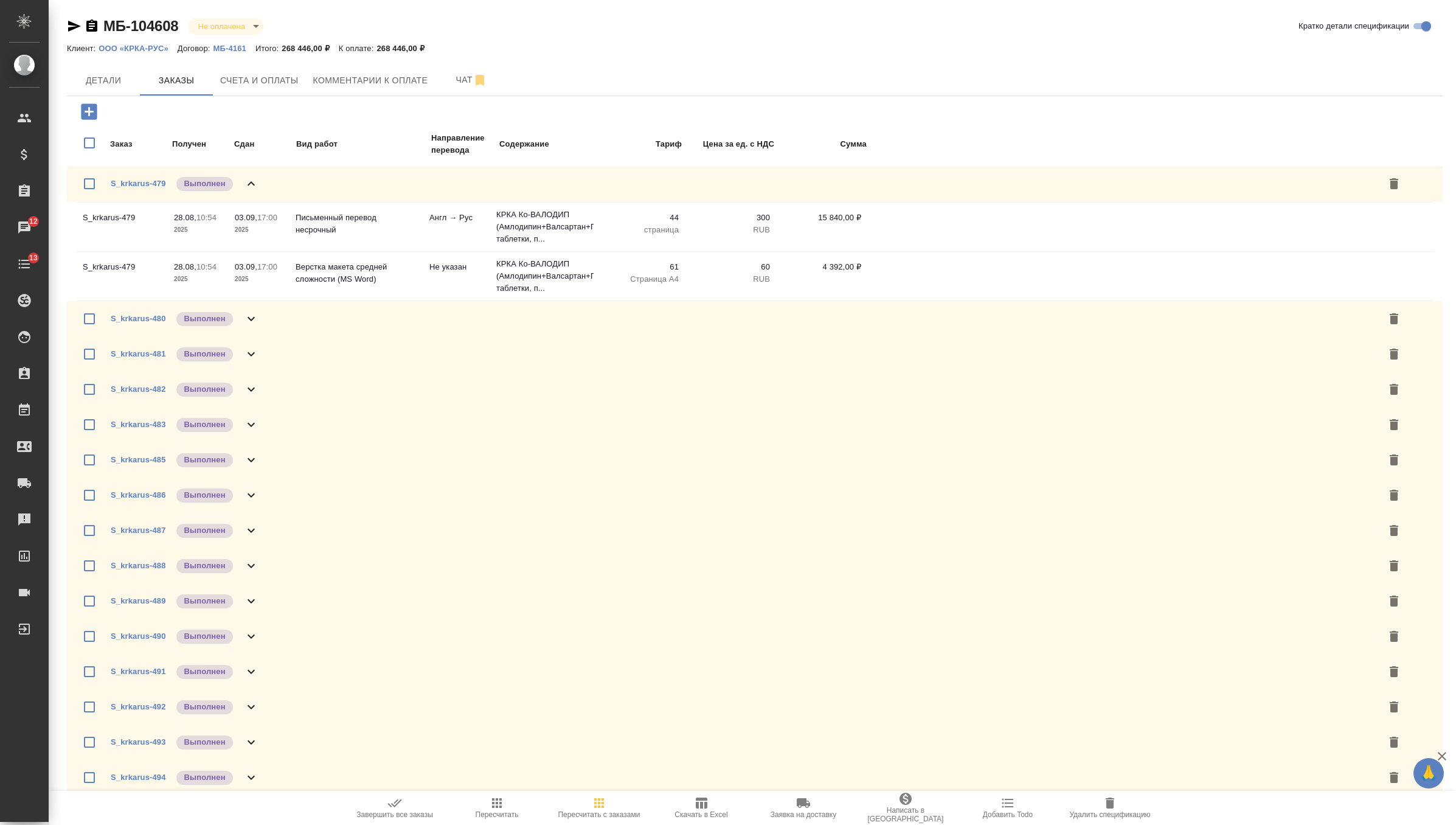
click at [251, 186] on icon at bounding box center [251, 184] width 15 height 15
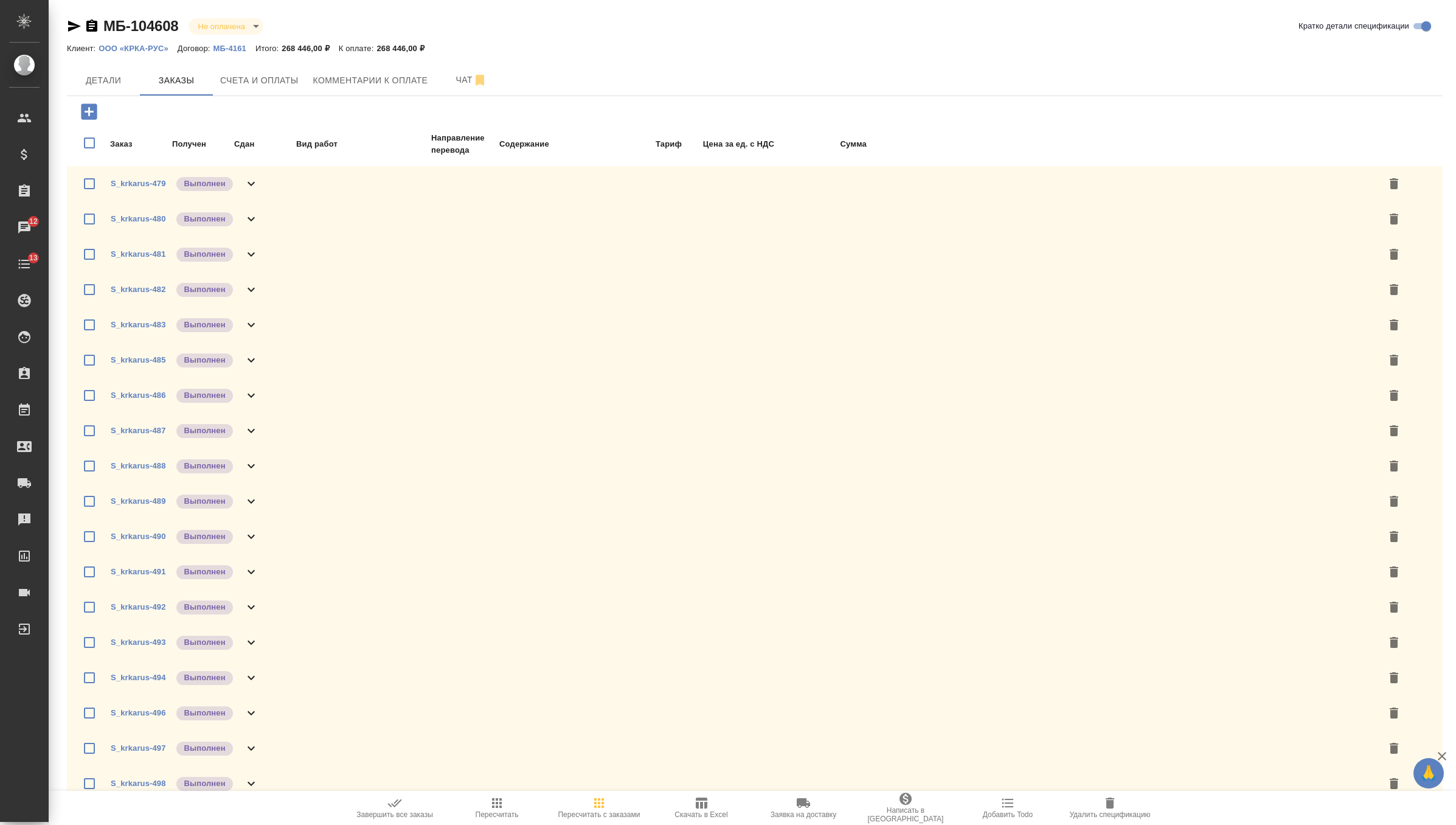
click at [251, 186] on icon at bounding box center [251, 184] width 15 height 15
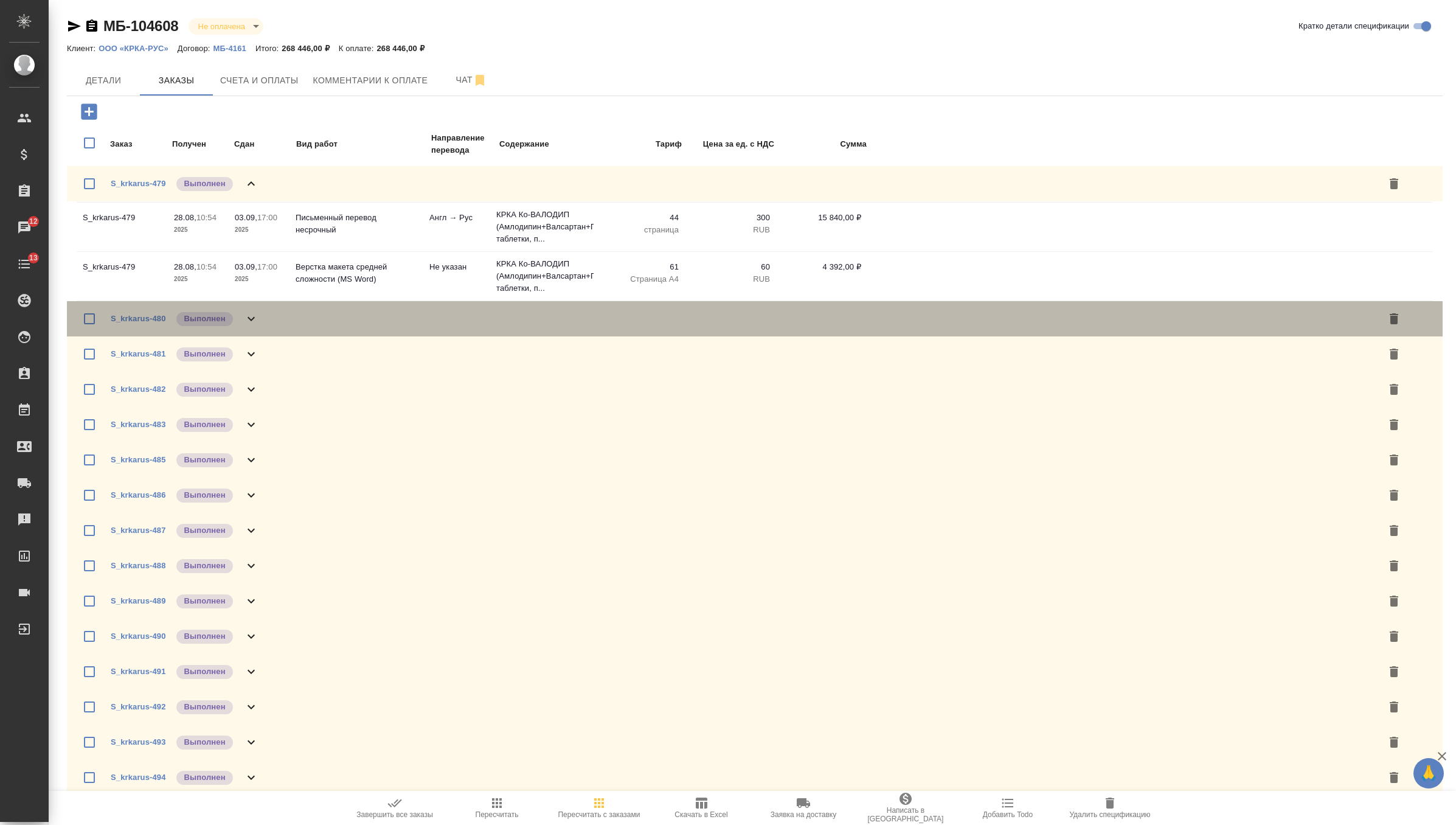
click at [251, 331] on div "S_krkarus-480 Выполнен" at bounding box center [755, 319] width 1376 height 36
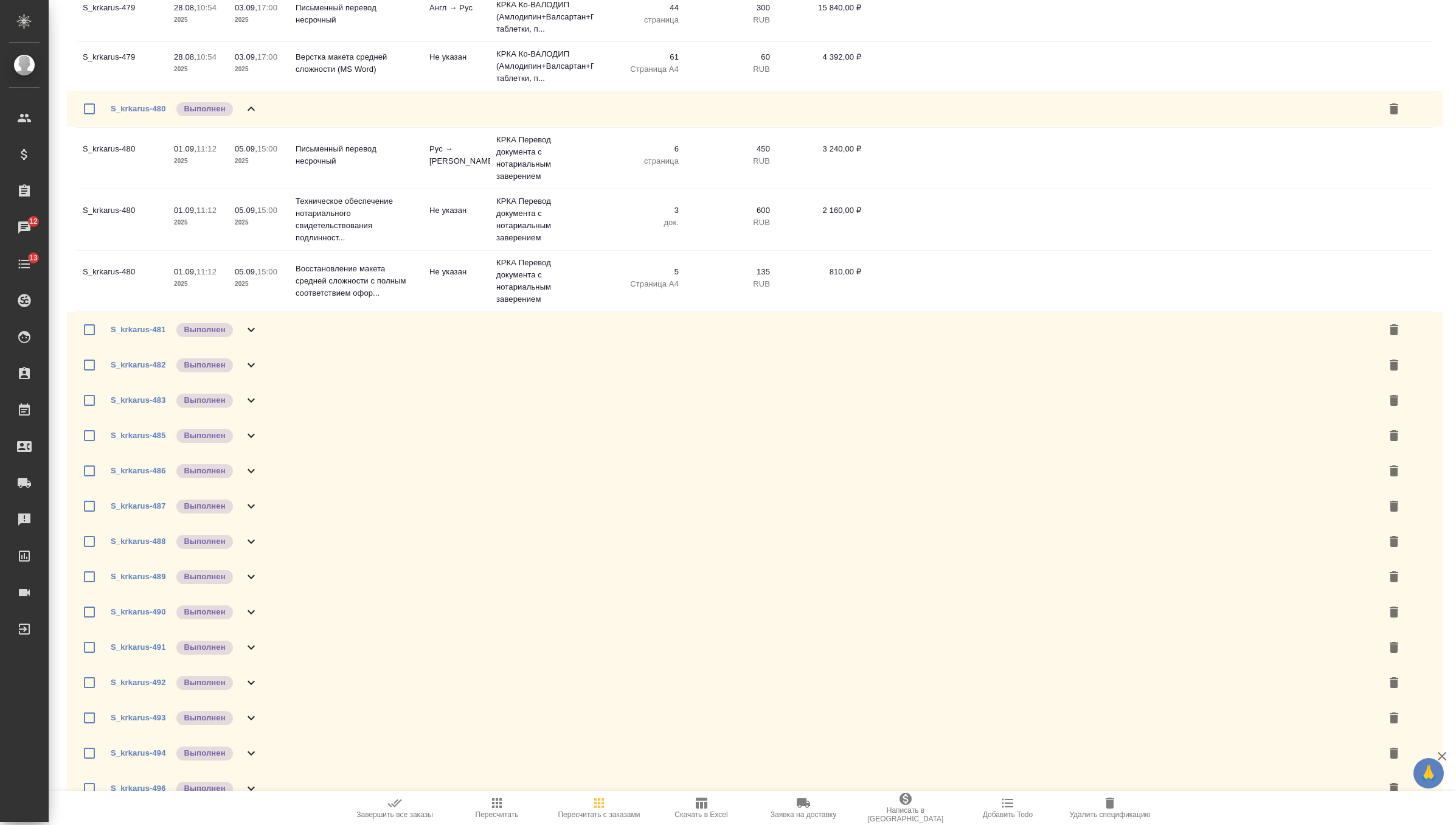
scroll to position [233, 0]
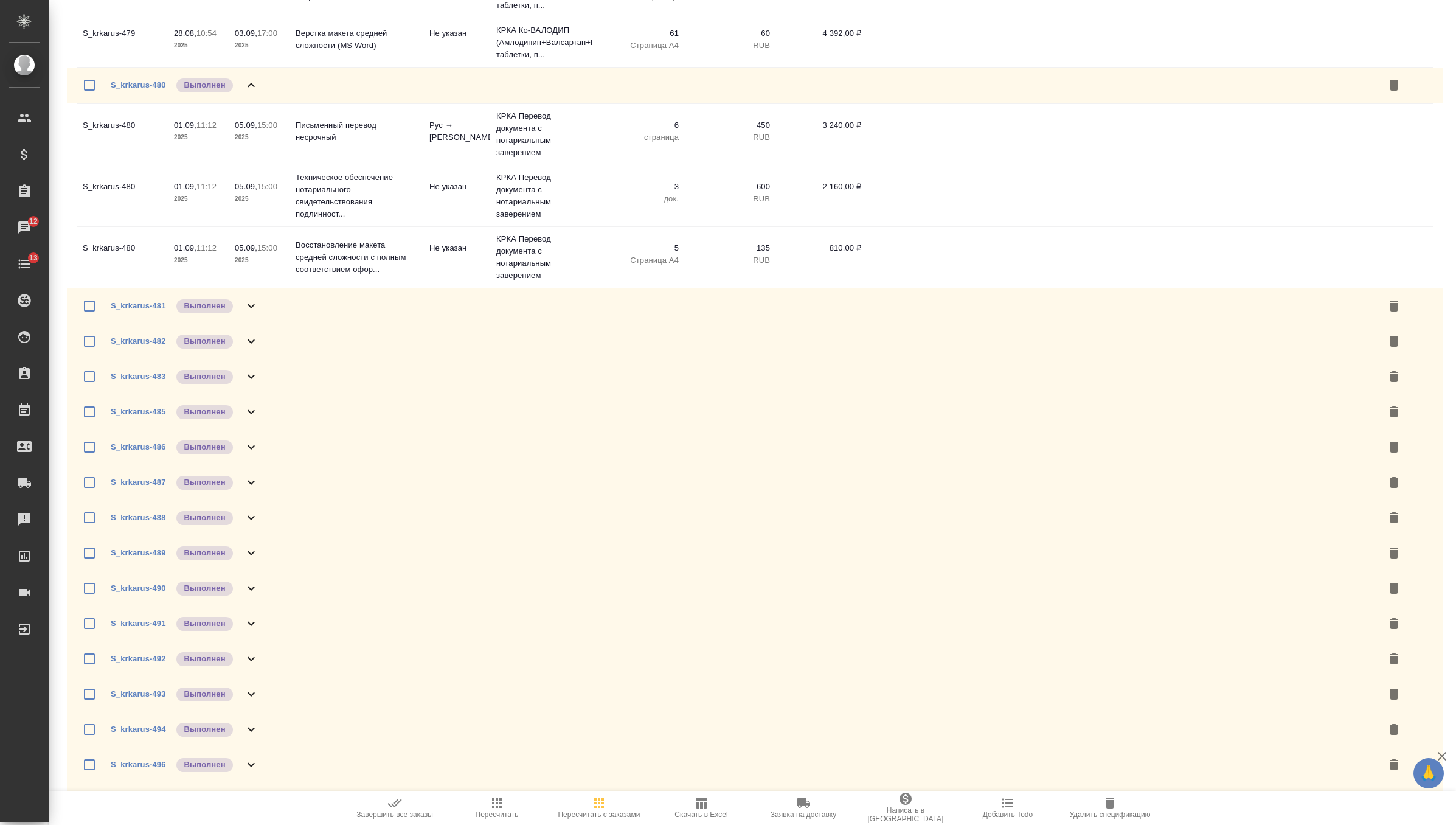
click at [253, 308] on icon at bounding box center [251, 306] width 15 height 15
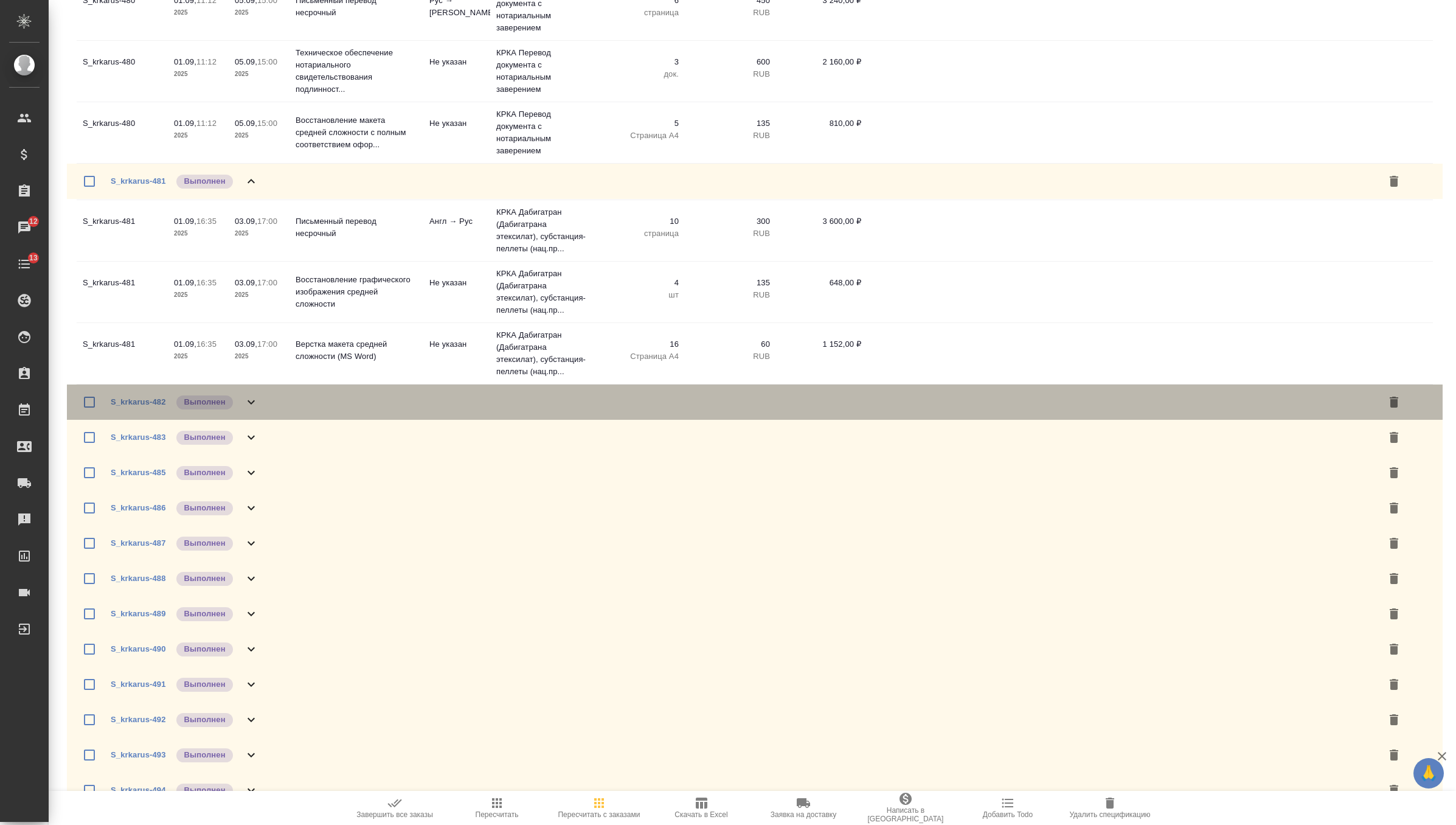
click at [253, 409] on icon at bounding box center [251, 402] width 15 height 15
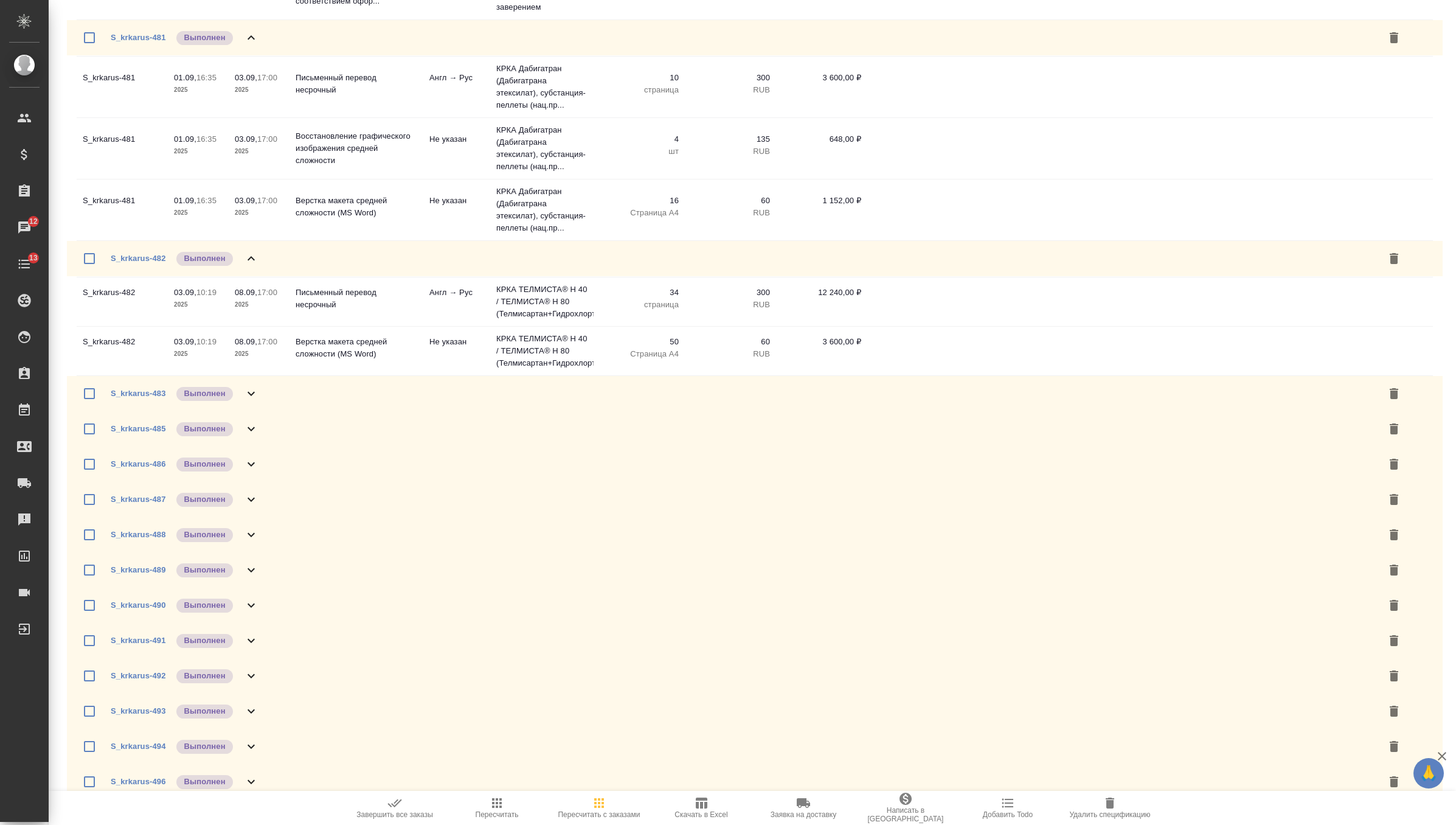
scroll to position [593, 0]
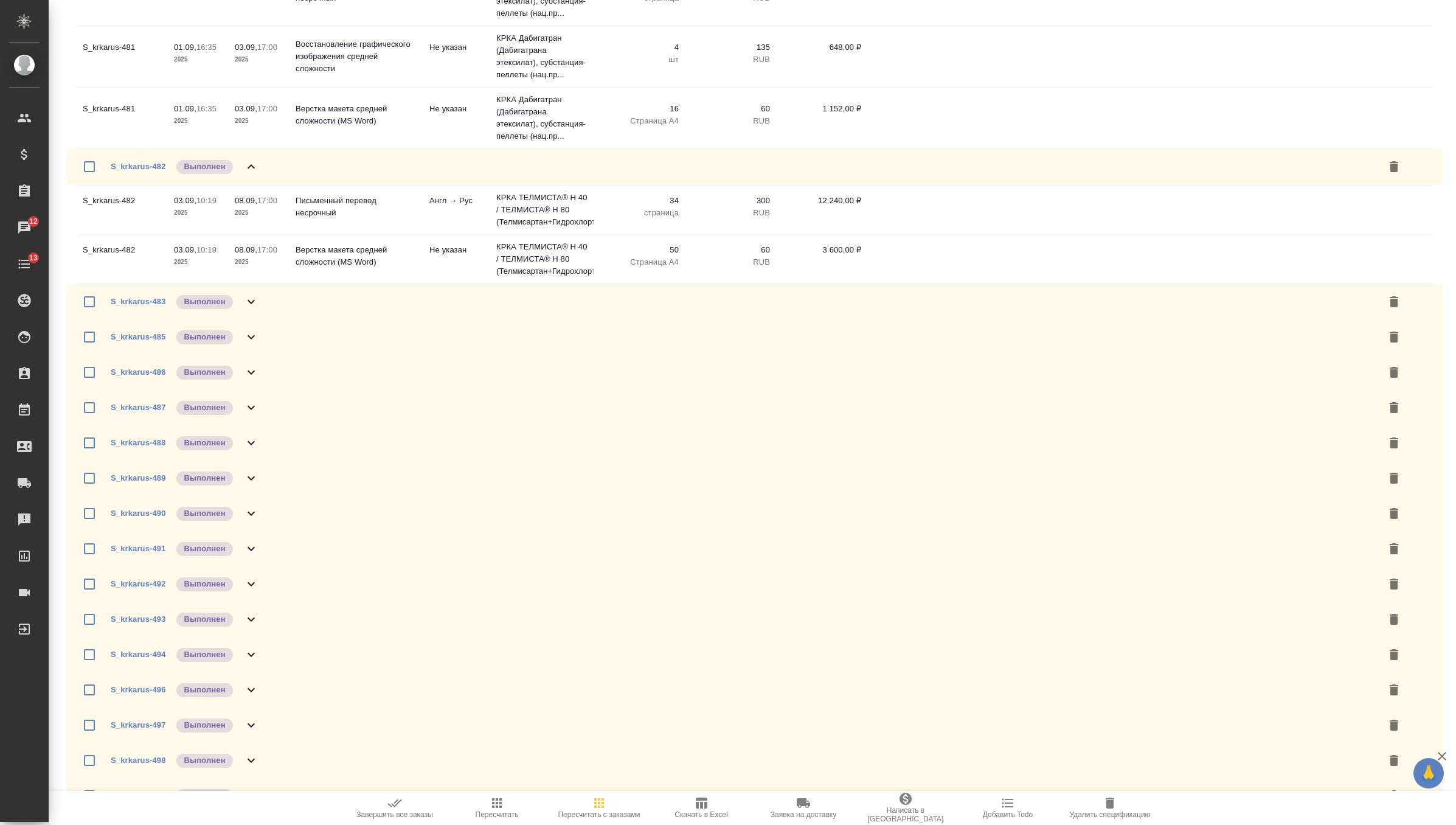
click at [261, 320] on div "S_krkarus-483 Выполнен" at bounding box center [755, 302] width 1376 height 36
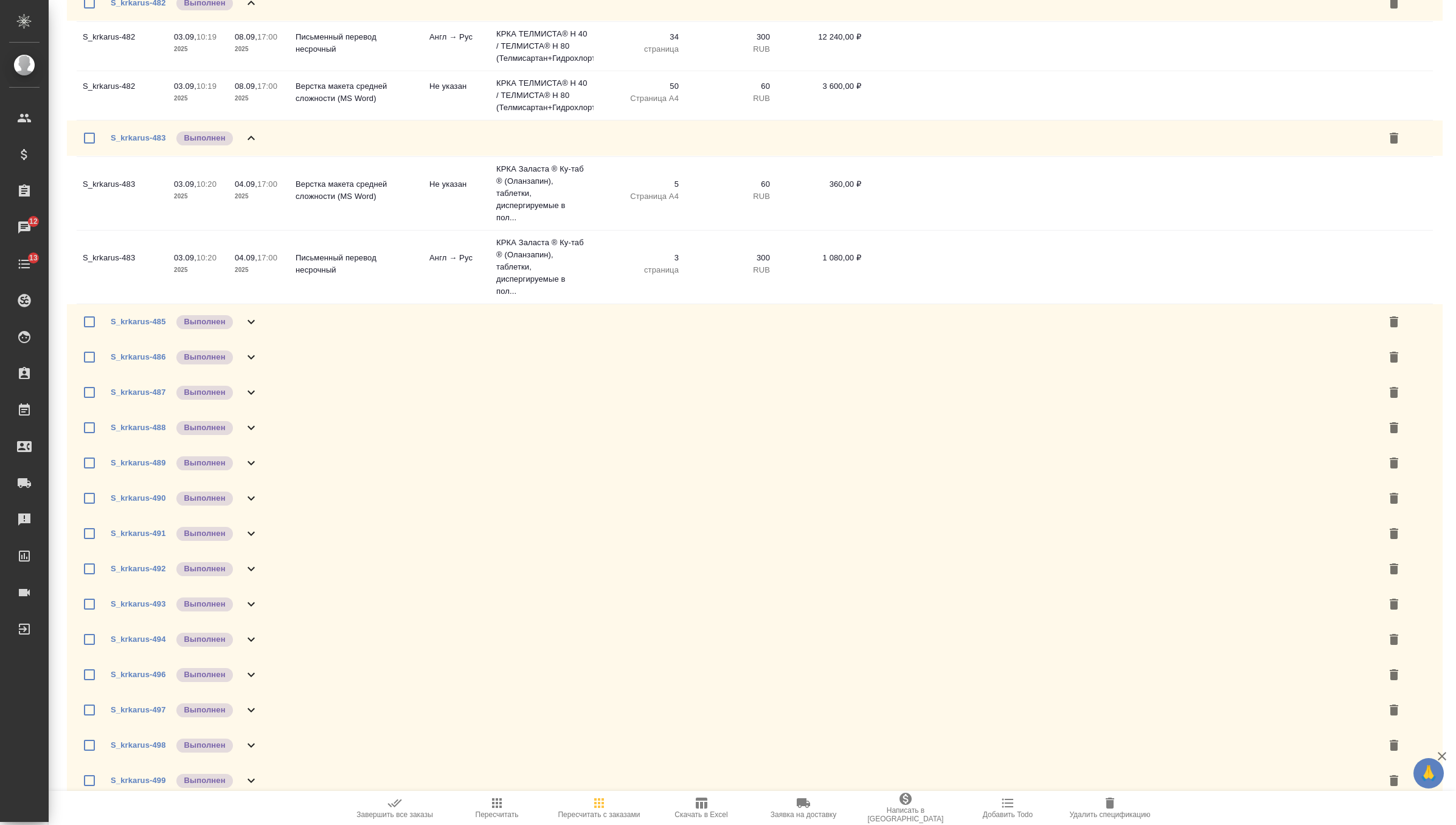
scroll to position [835, 0]
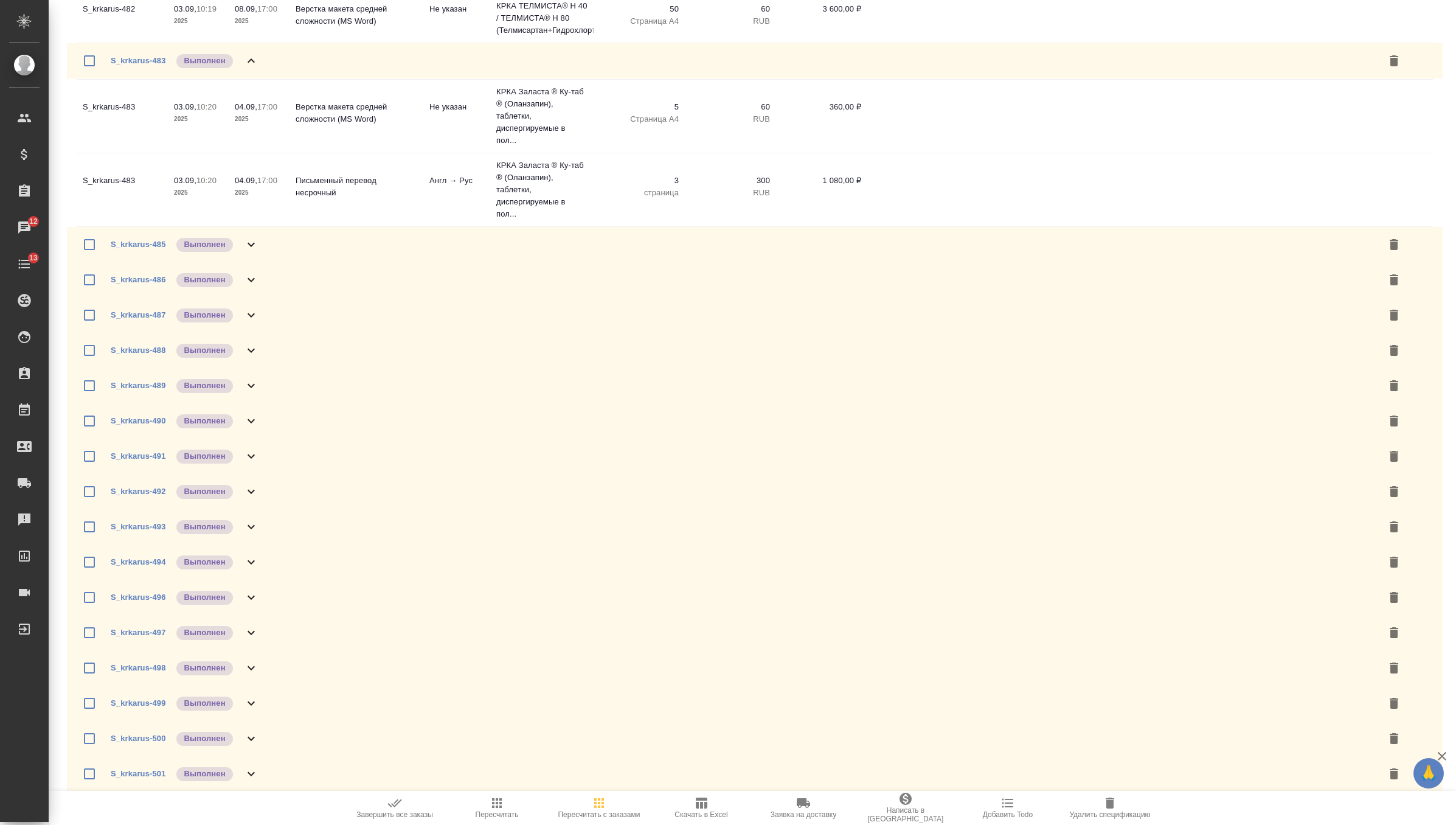
click at [254, 252] on icon at bounding box center [251, 245] width 15 height 15
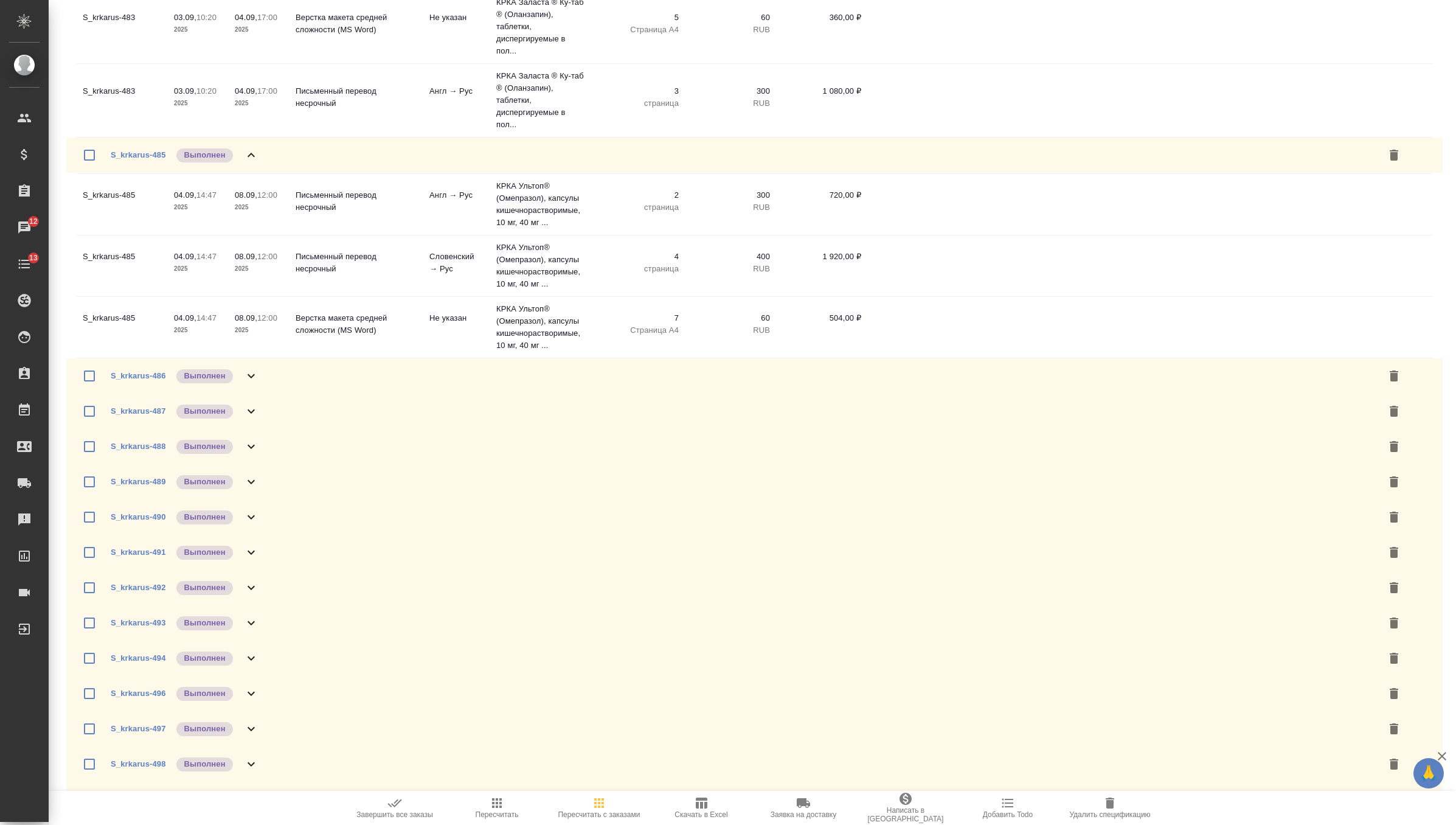
scroll to position [948, 0]
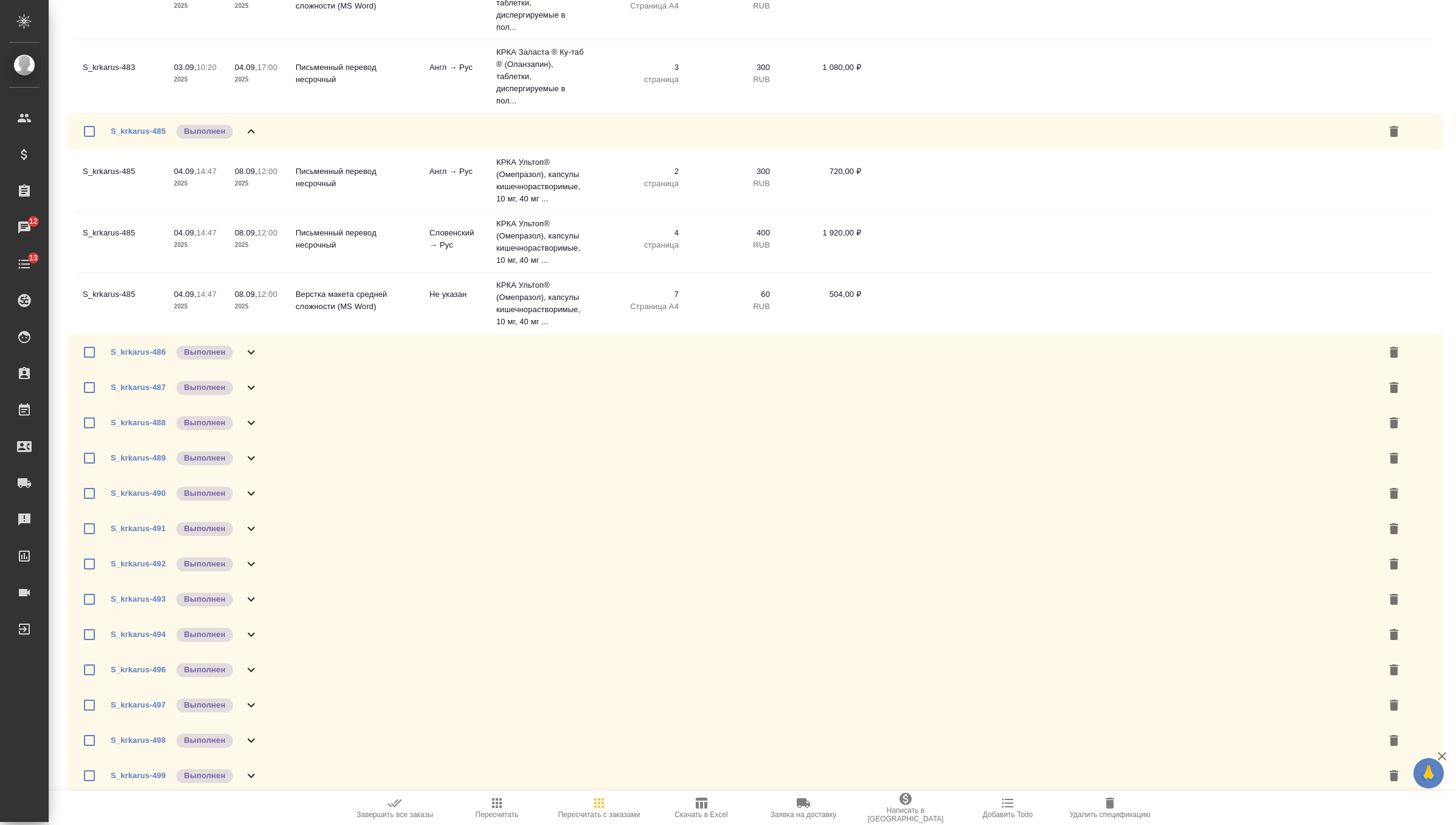
click at [270, 370] on div "S_krkarus-486 Выполнен" at bounding box center [755, 352] width 1376 height 36
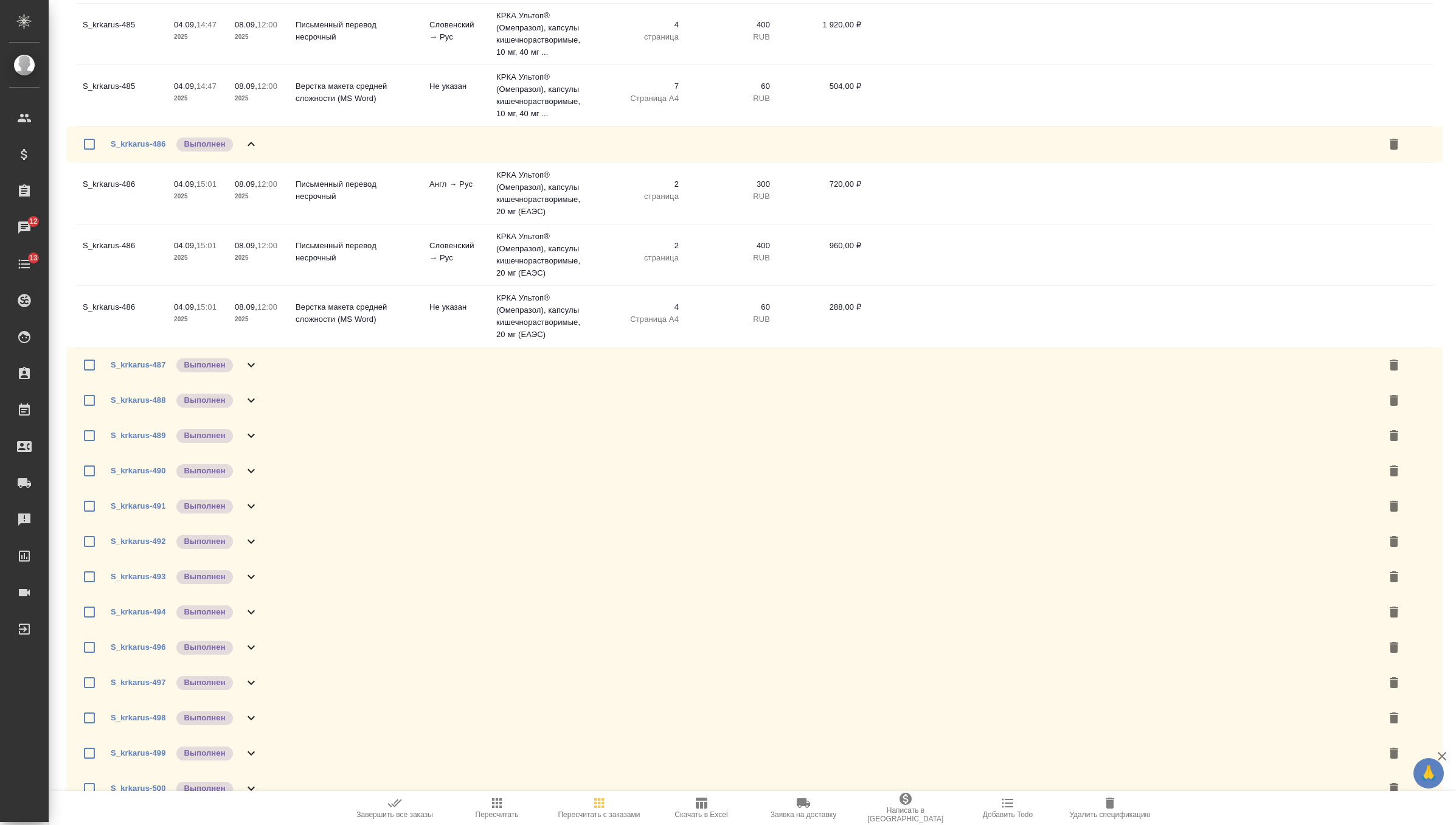
click at [266, 383] on div "S_krkarus-487 Выполнен" at bounding box center [755, 365] width 1376 height 36
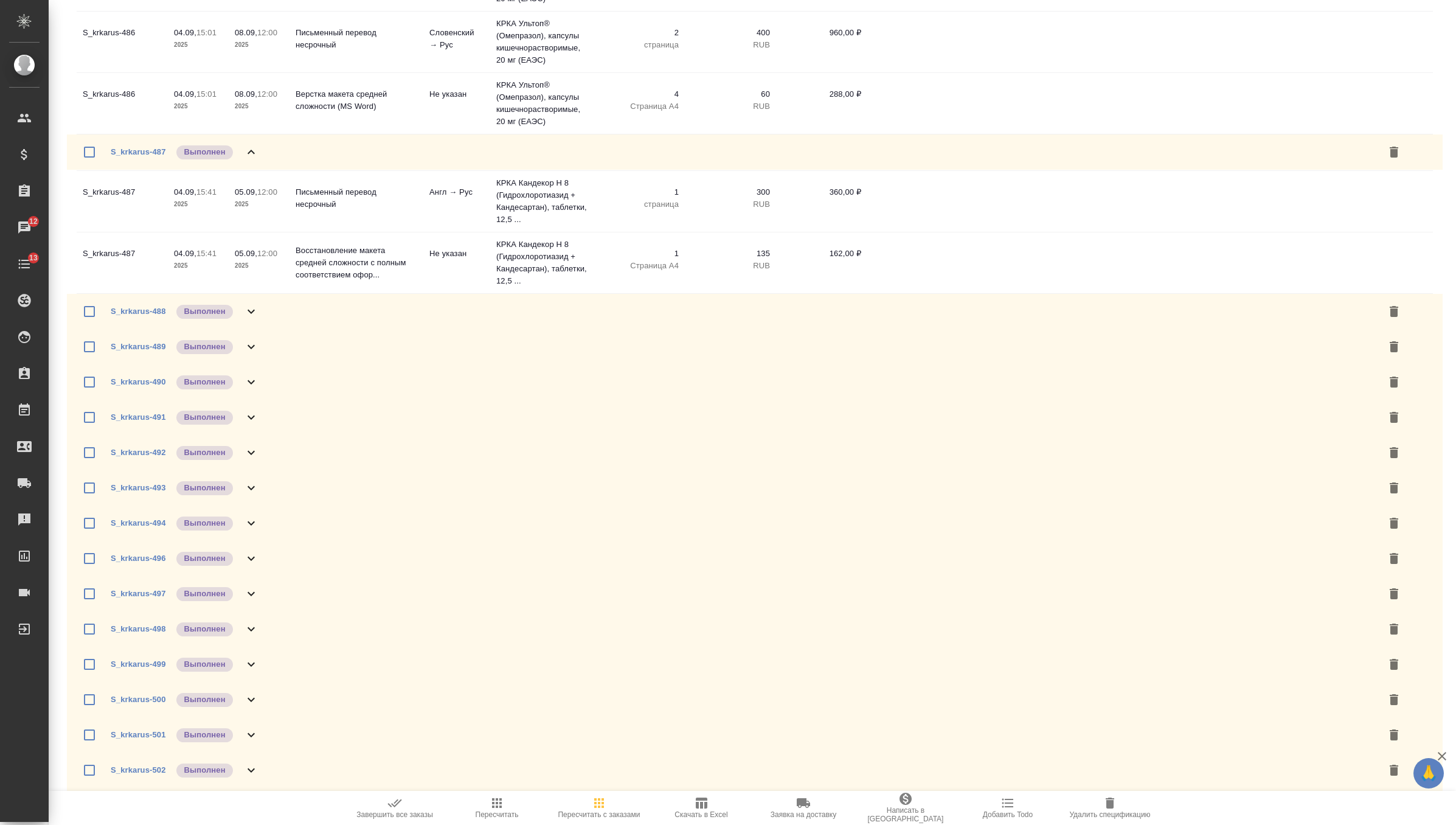
click at [274, 329] on div "S_krkarus-488 Выполнен" at bounding box center [755, 312] width 1376 height 36
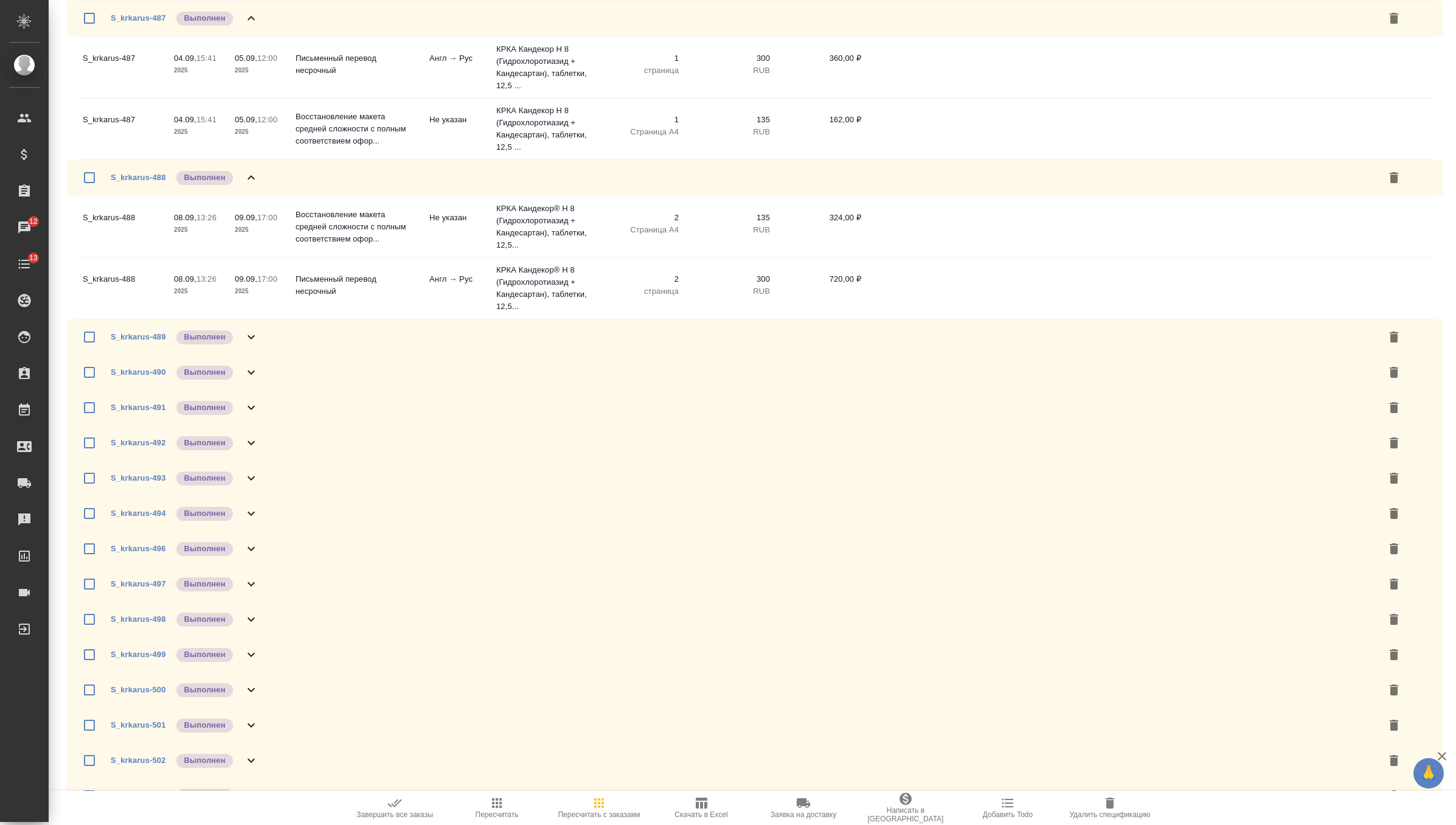
scroll to position [1573, 0]
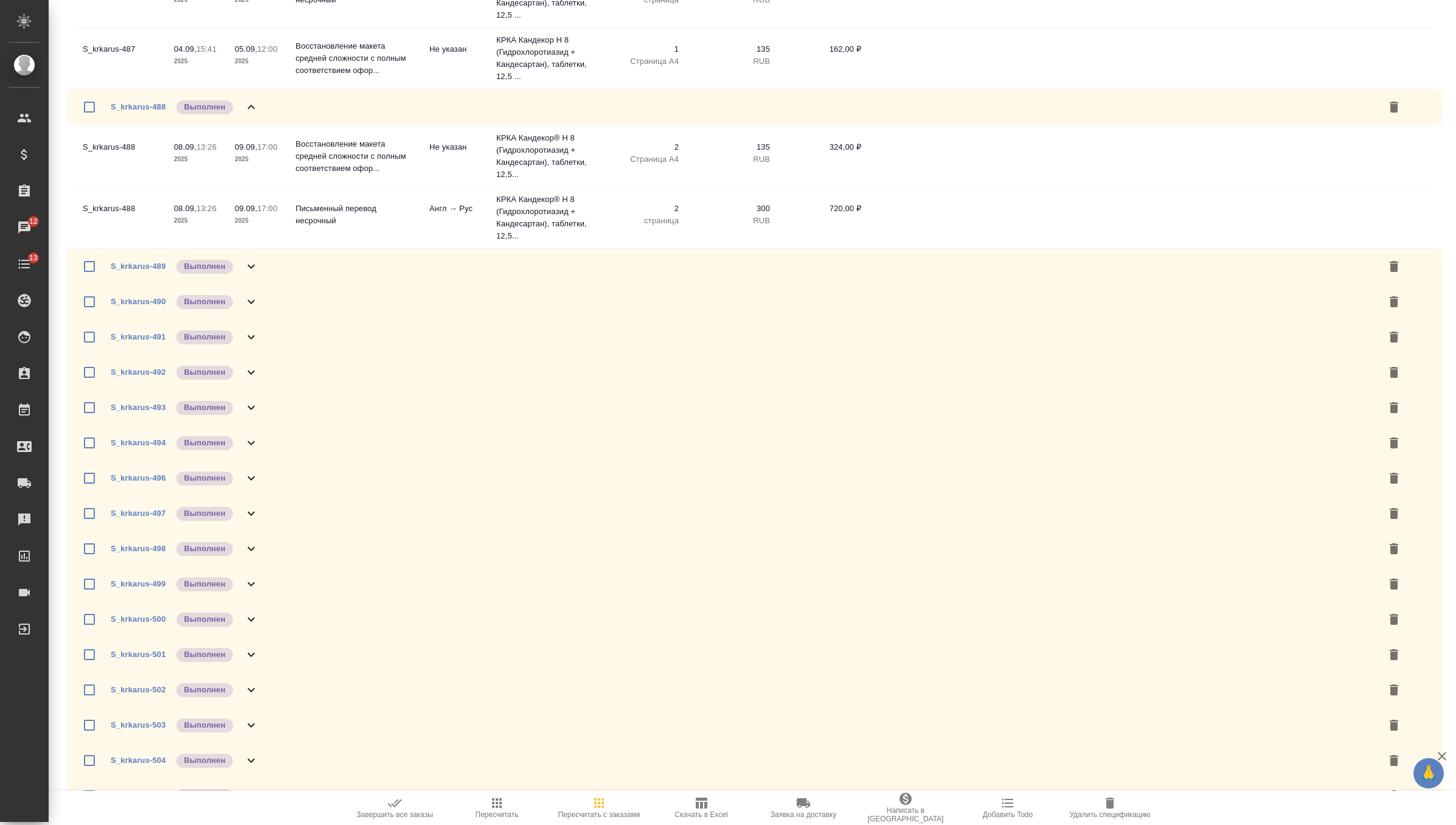
click at [271, 284] on div "S_krkarus-489 Выполнен" at bounding box center [755, 266] width 1376 height 36
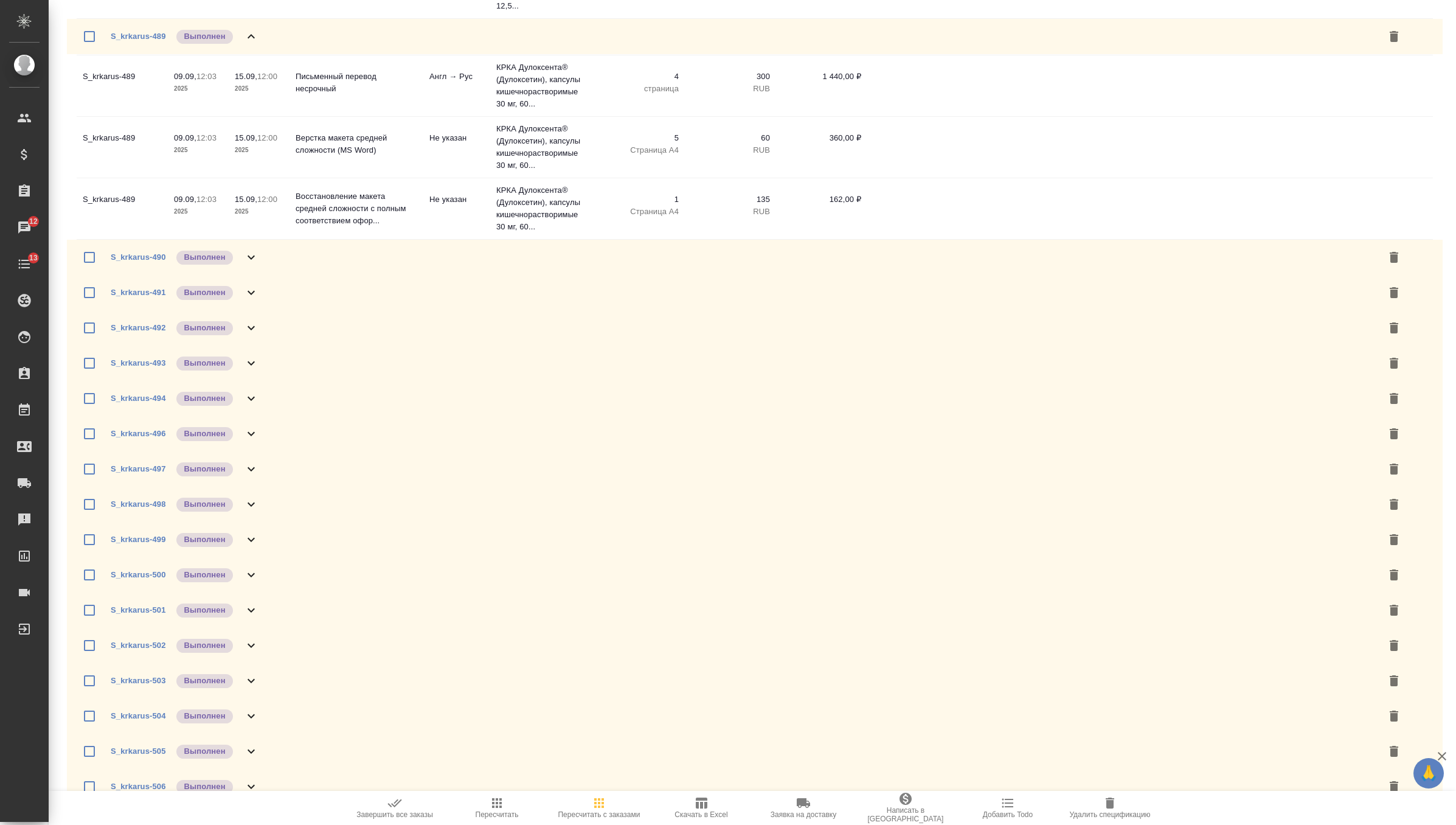
scroll to position [1807, 0]
click at [278, 271] on div "S_krkarus-490 Выполнен" at bounding box center [755, 253] width 1376 height 36
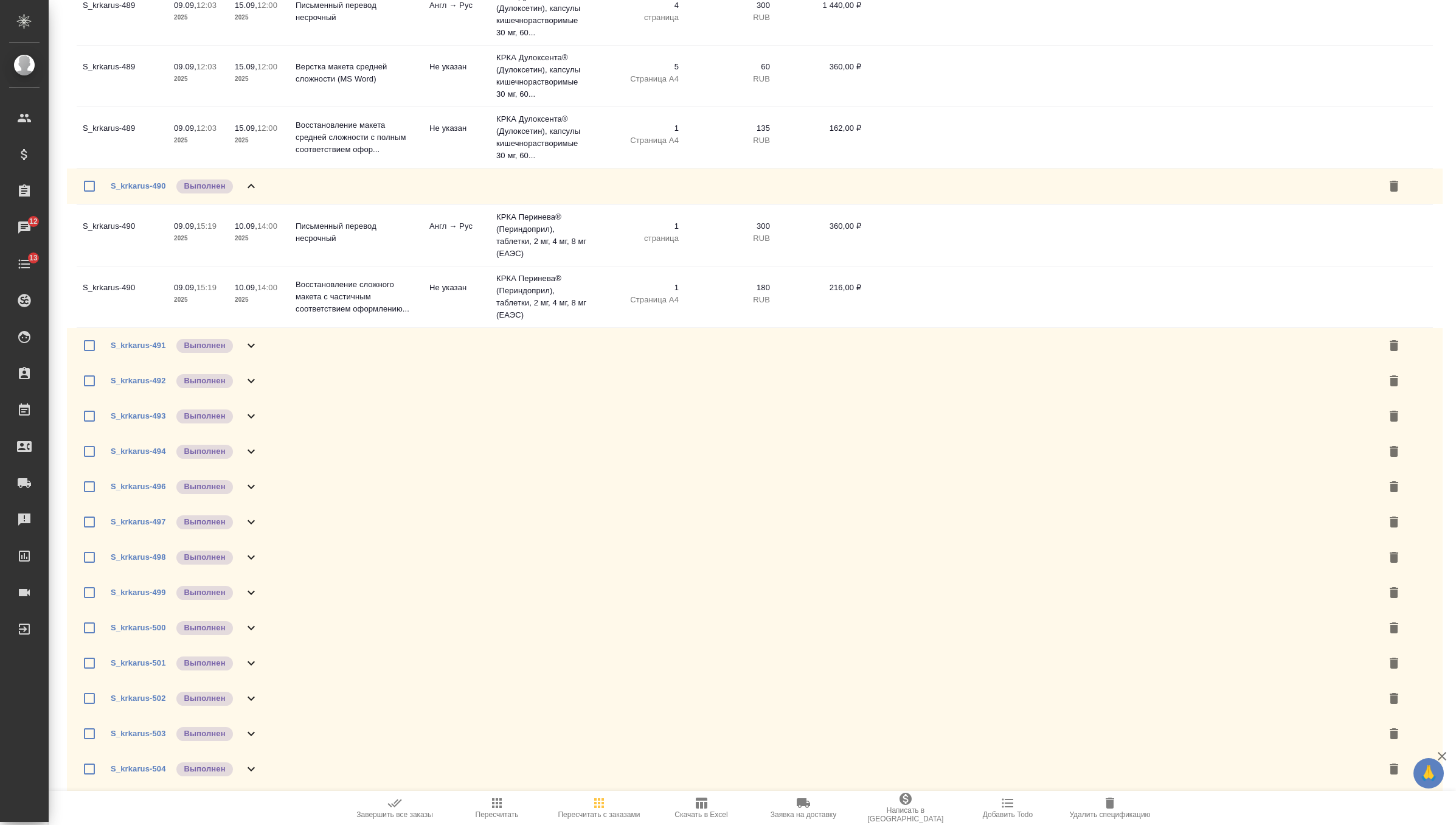
scroll to position [1897, 0]
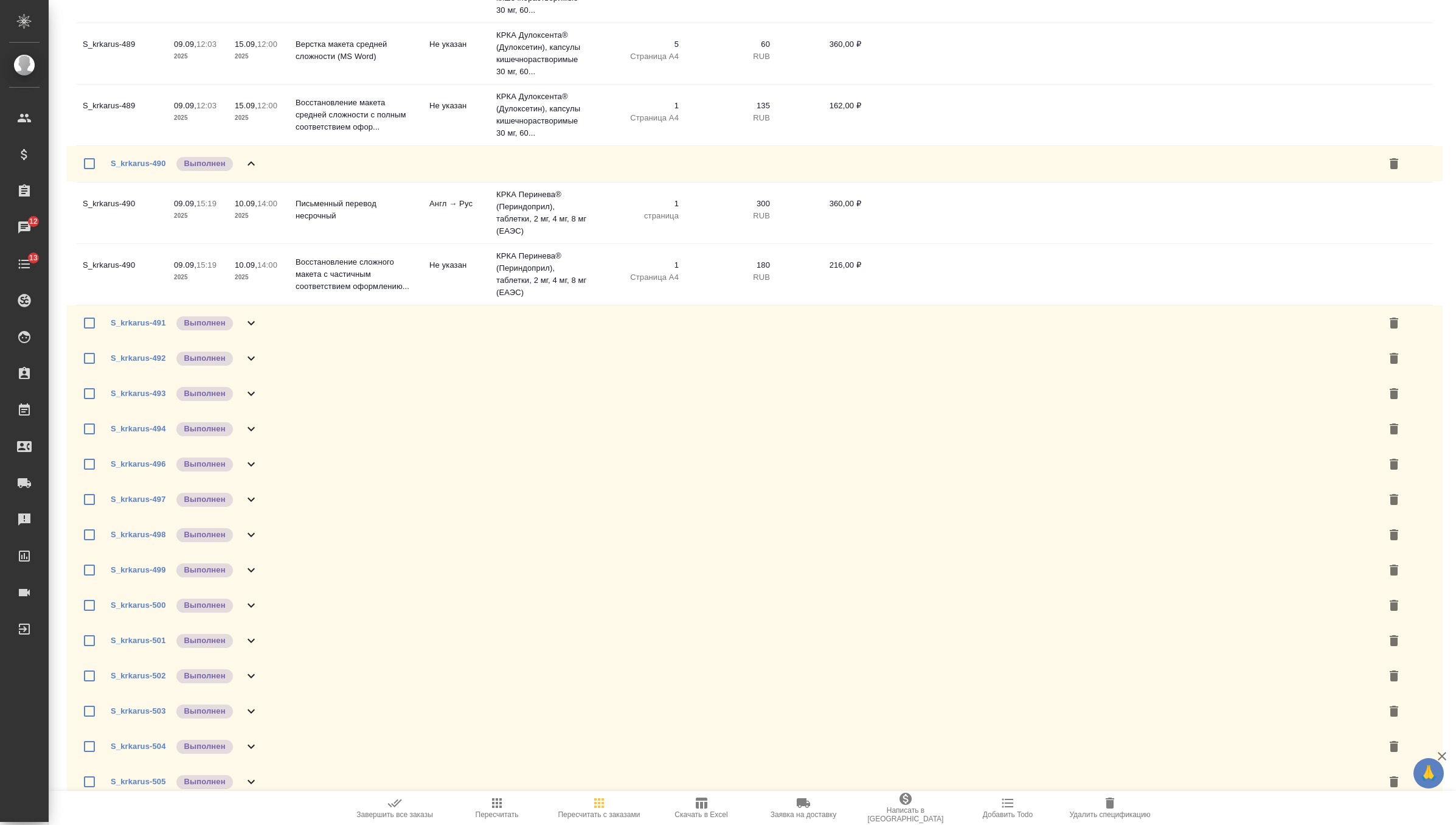
click at [261, 341] on div "S_krkarus-491 Выполнен" at bounding box center [755, 323] width 1376 height 36
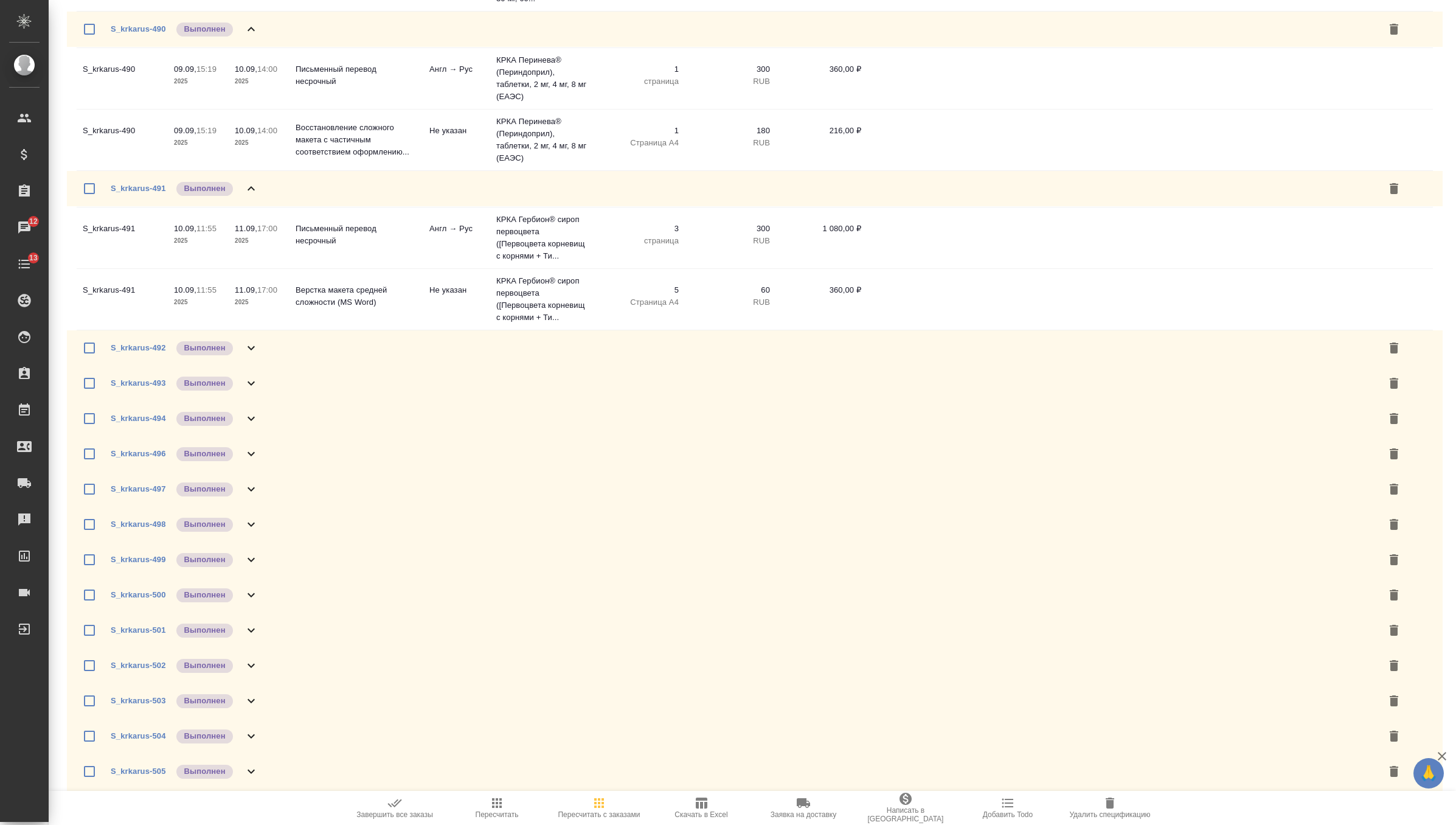
click at [258, 366] on div "S_krkarus-492 Выполнен" at bounding box center [755, 348] width 1376 height 36
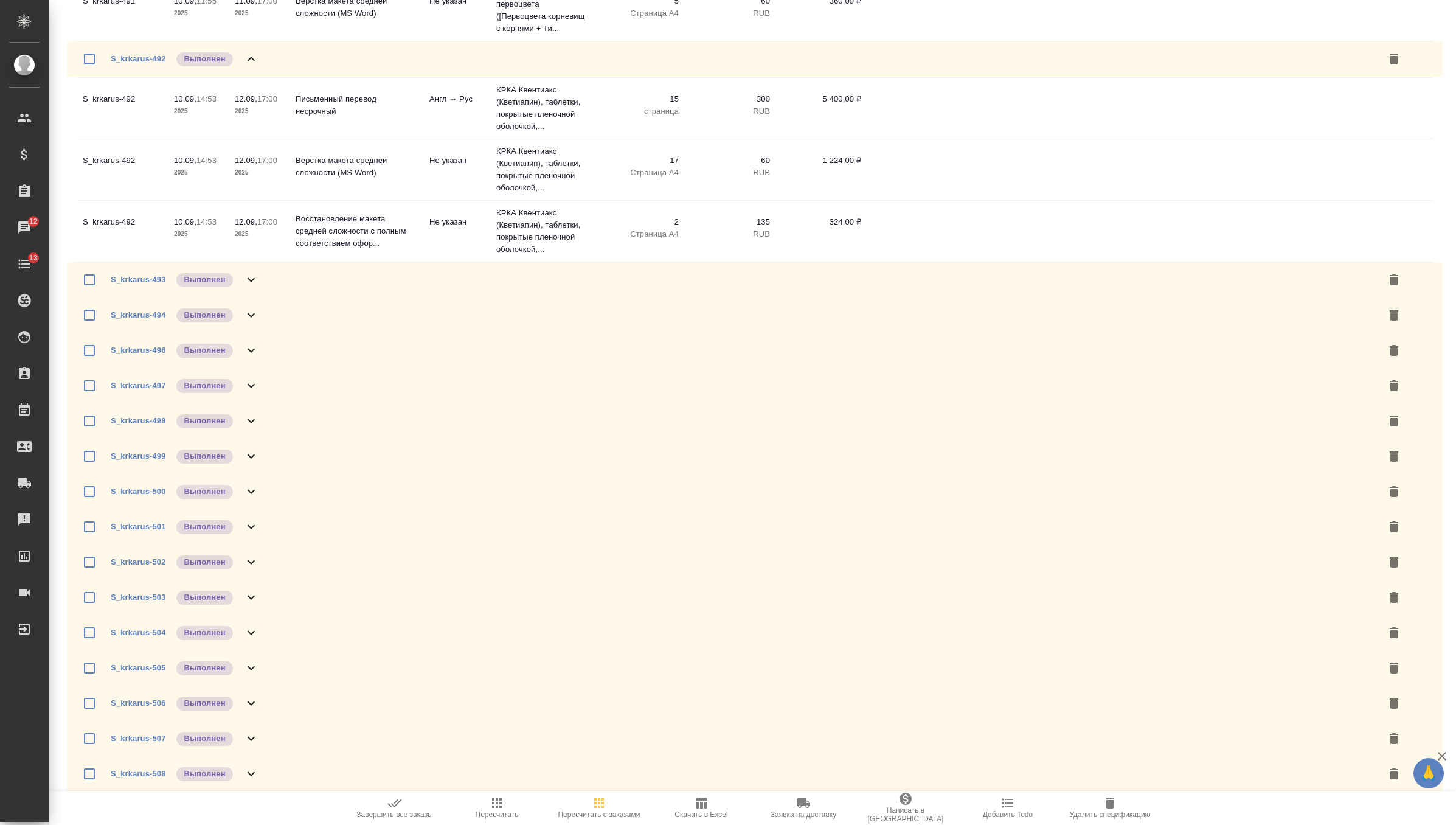
scroll to position [2326, 0]
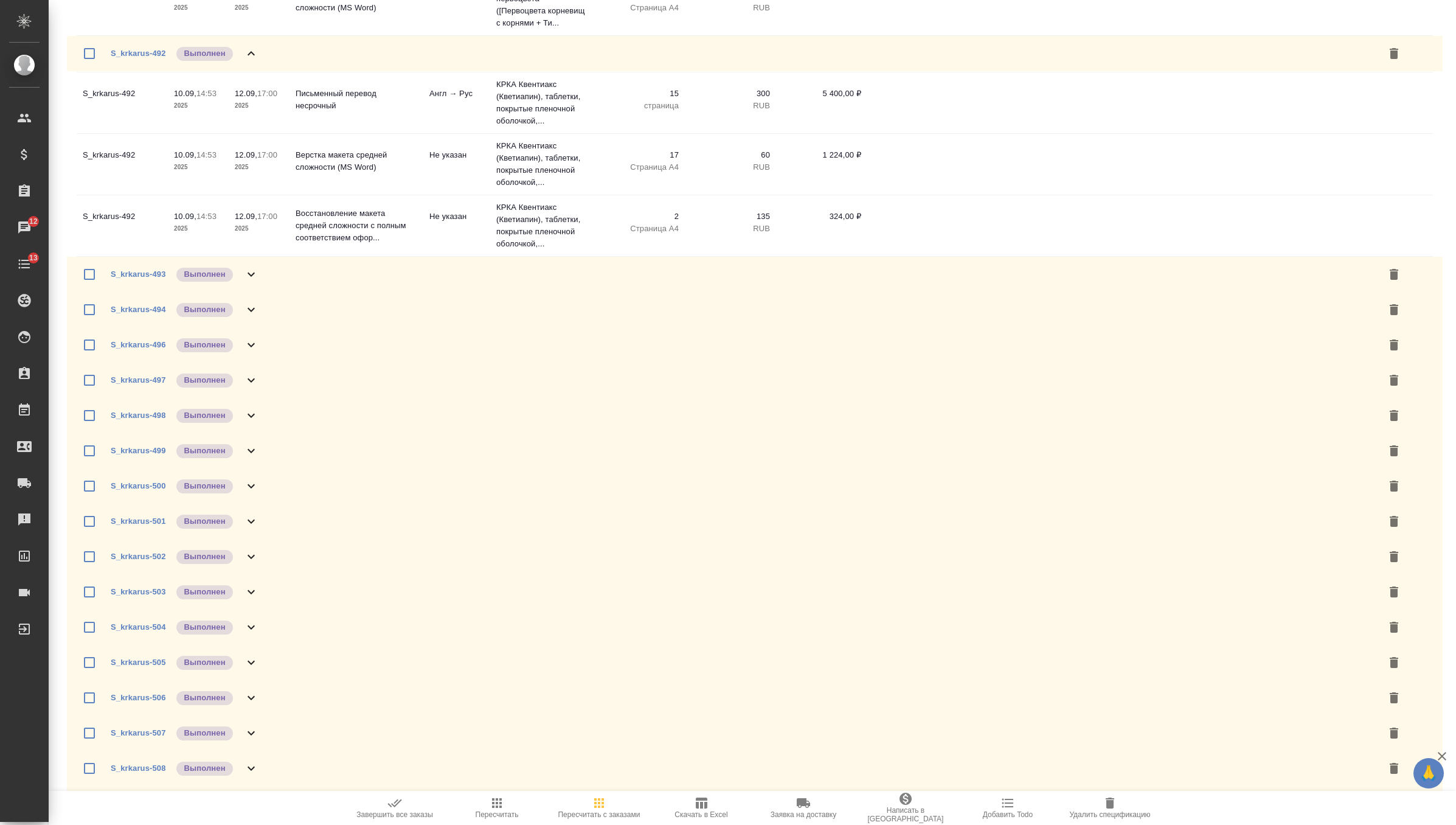
click at [290, 292] on div "S_krkarus-493 Выполнен" at bounding box center [755, 274] width 1376 height 36
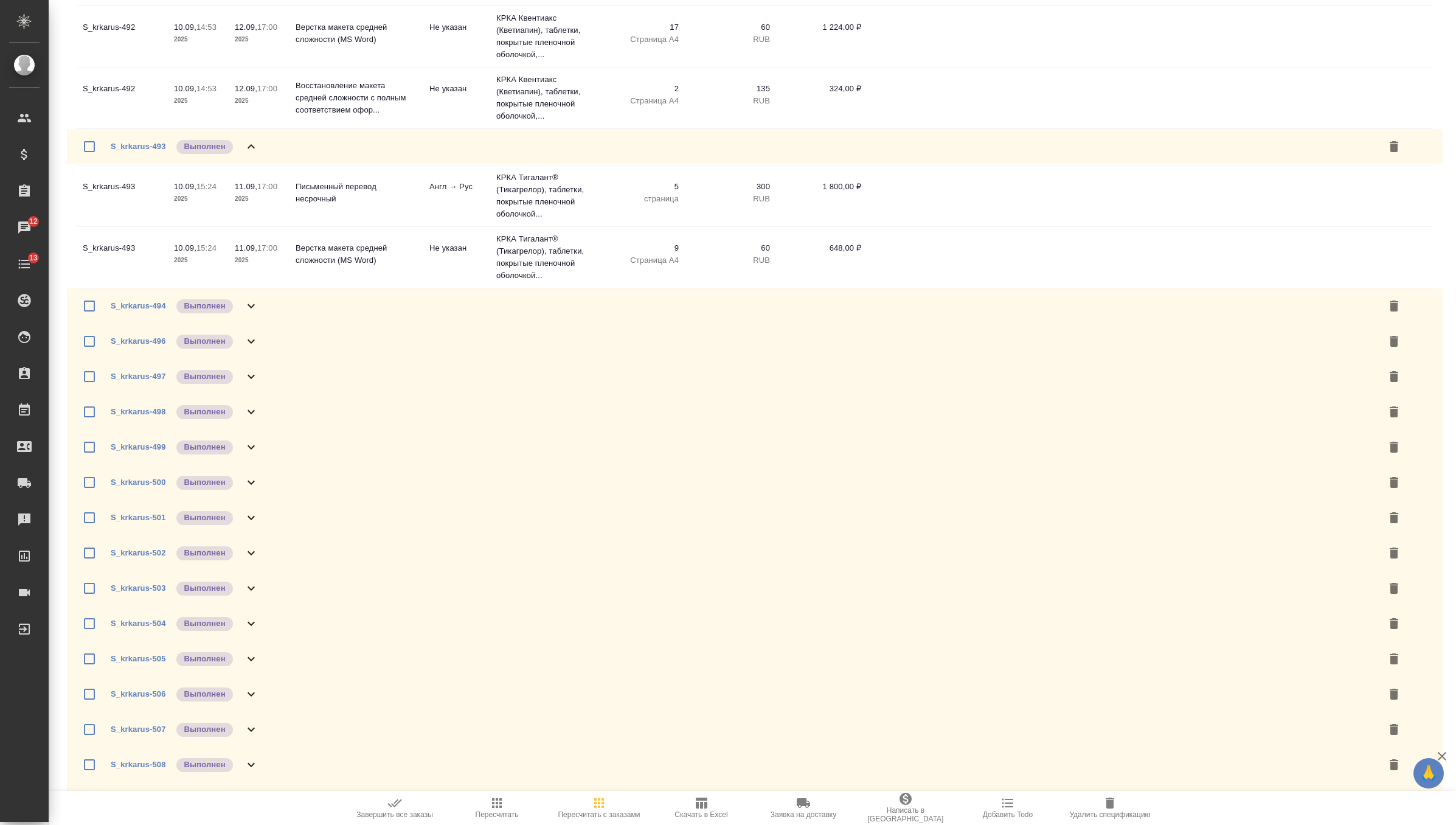
scroll to position [2533, 0]
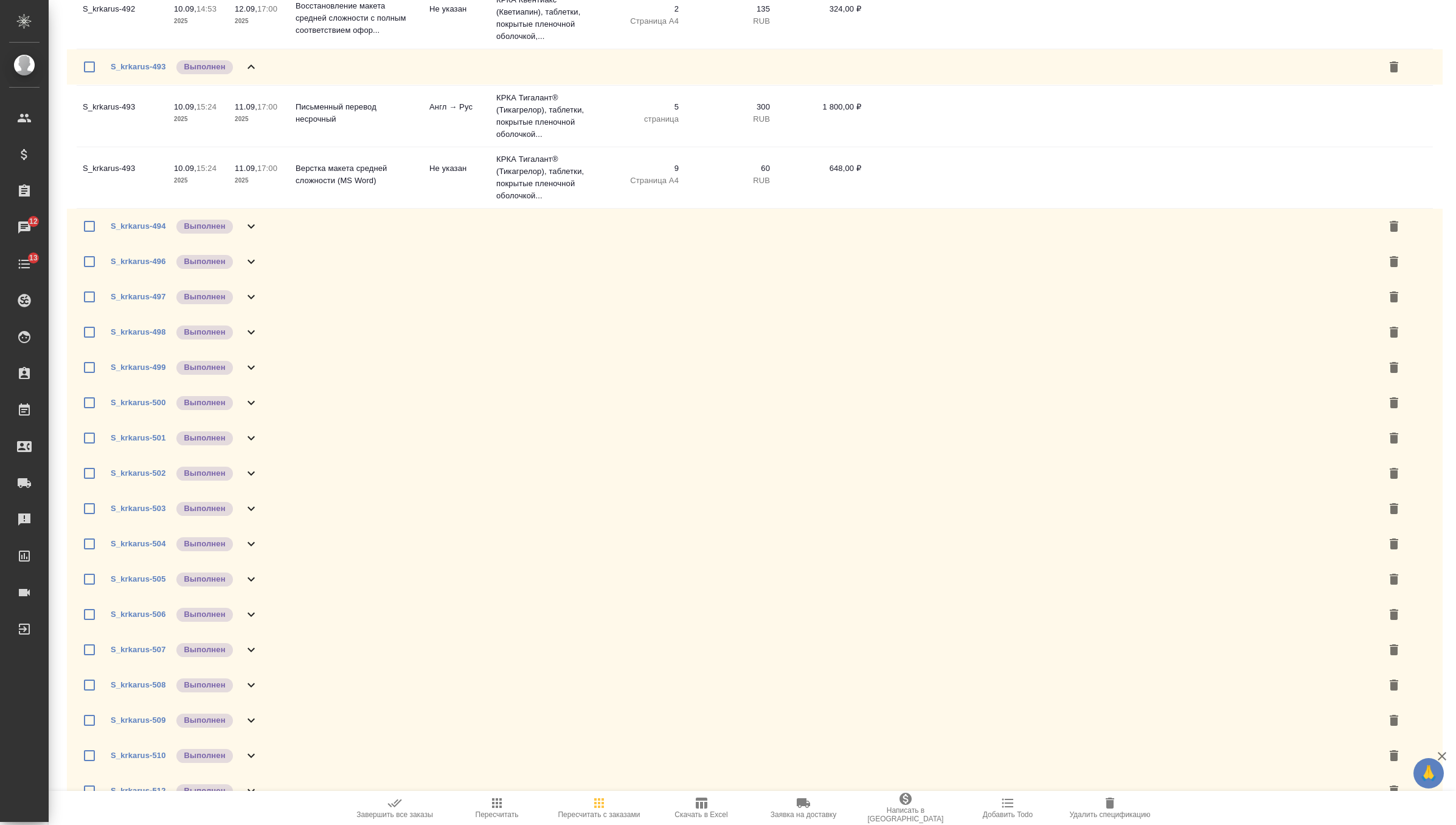
click at [299, 244] on div "S_krkarus-494 Выполнен" at bounding box center [755, 226] width 1376 height 36
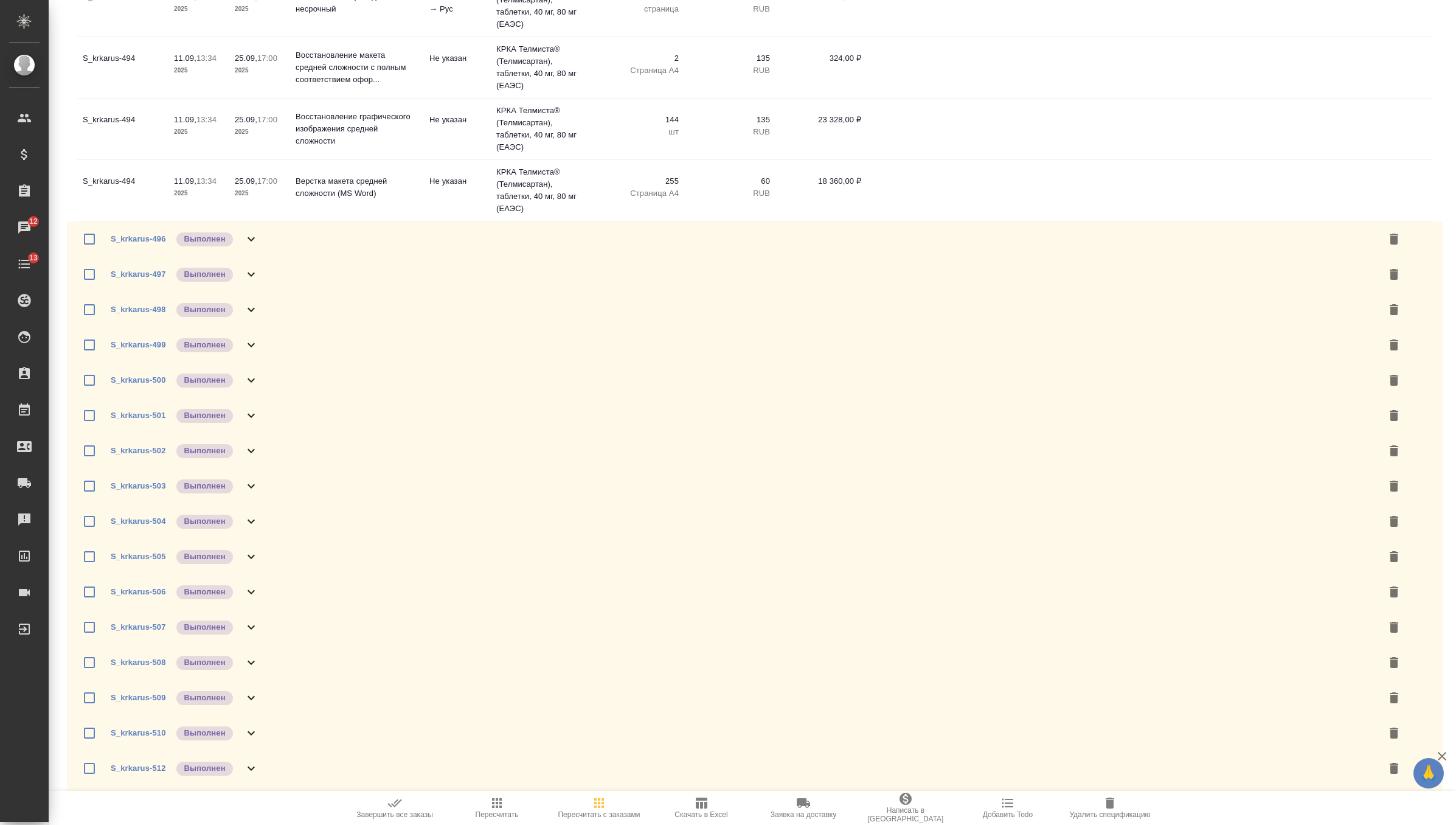
click at [285, 254] on div "S_krkarus-496 Выполнен" at bounding box center [755, 239] width 1376 height 36
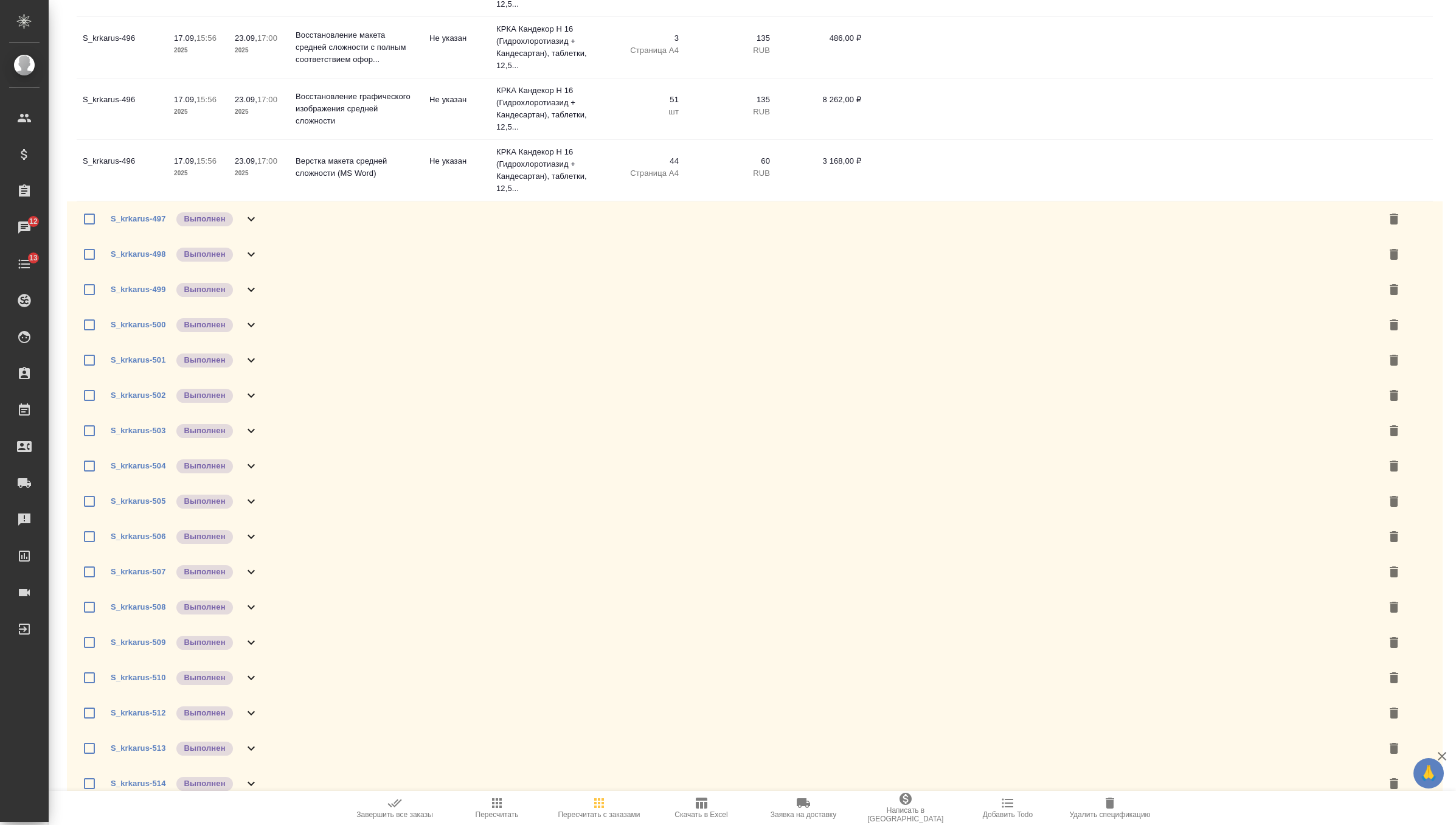
scroll to position [3164, 0]
click at [281, 238] on div "S_krkarus-497 Выполнен" at bounding box center [755, 221] width 1376 height 36
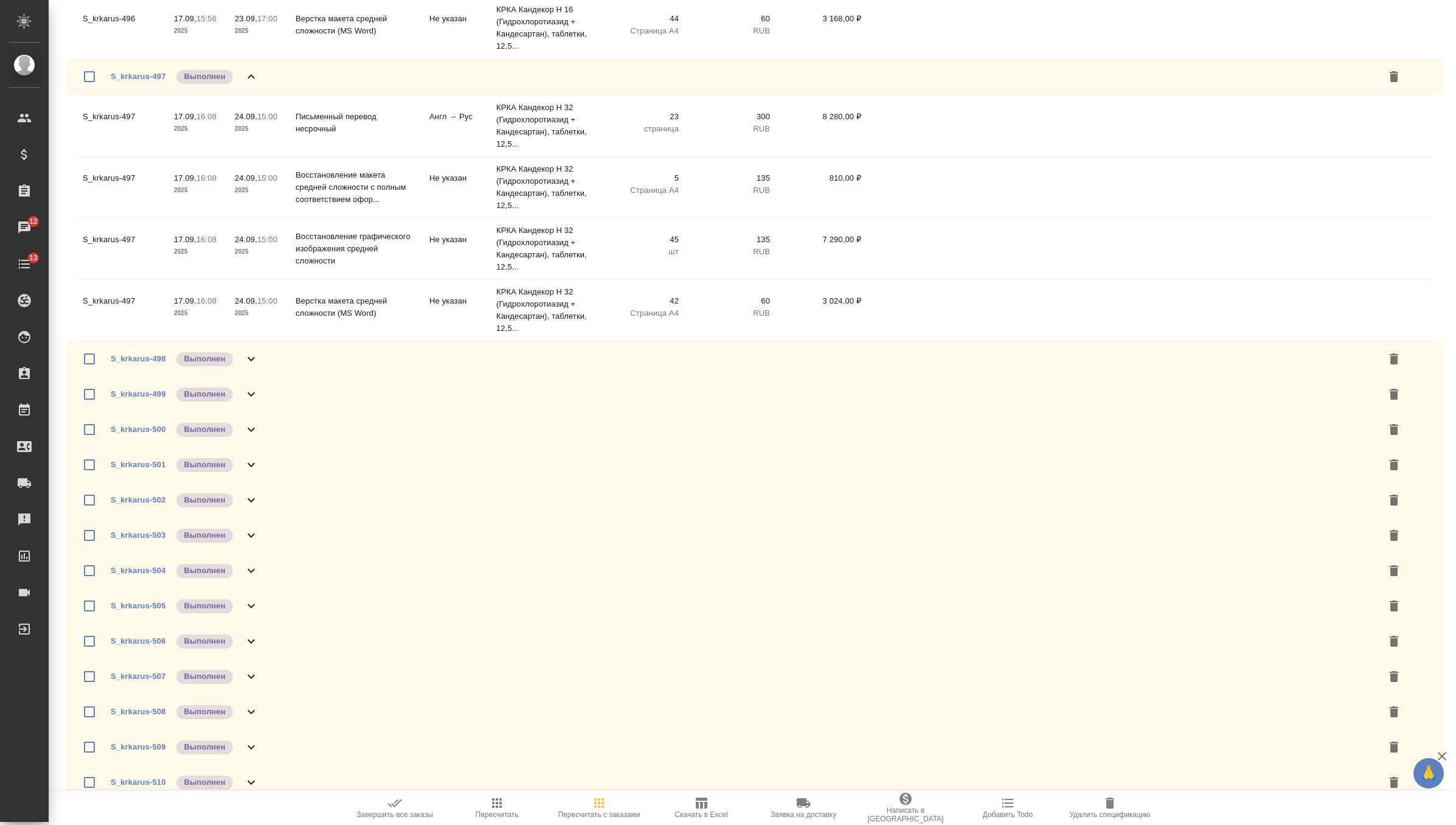
scroll to position [3322, 0]
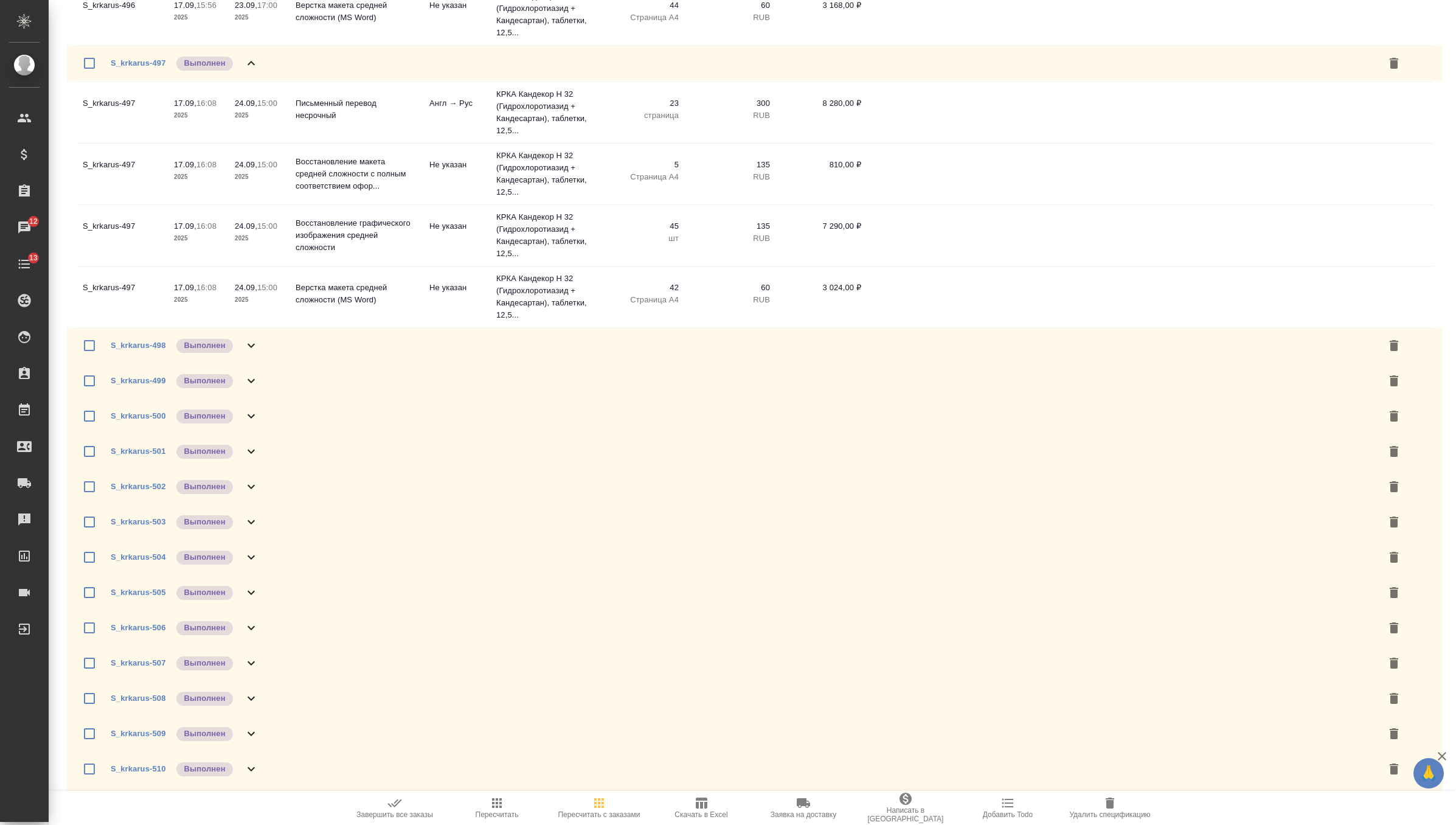
click at [246, 353] on icon at bounding box center [251, 345] width 15 height 15
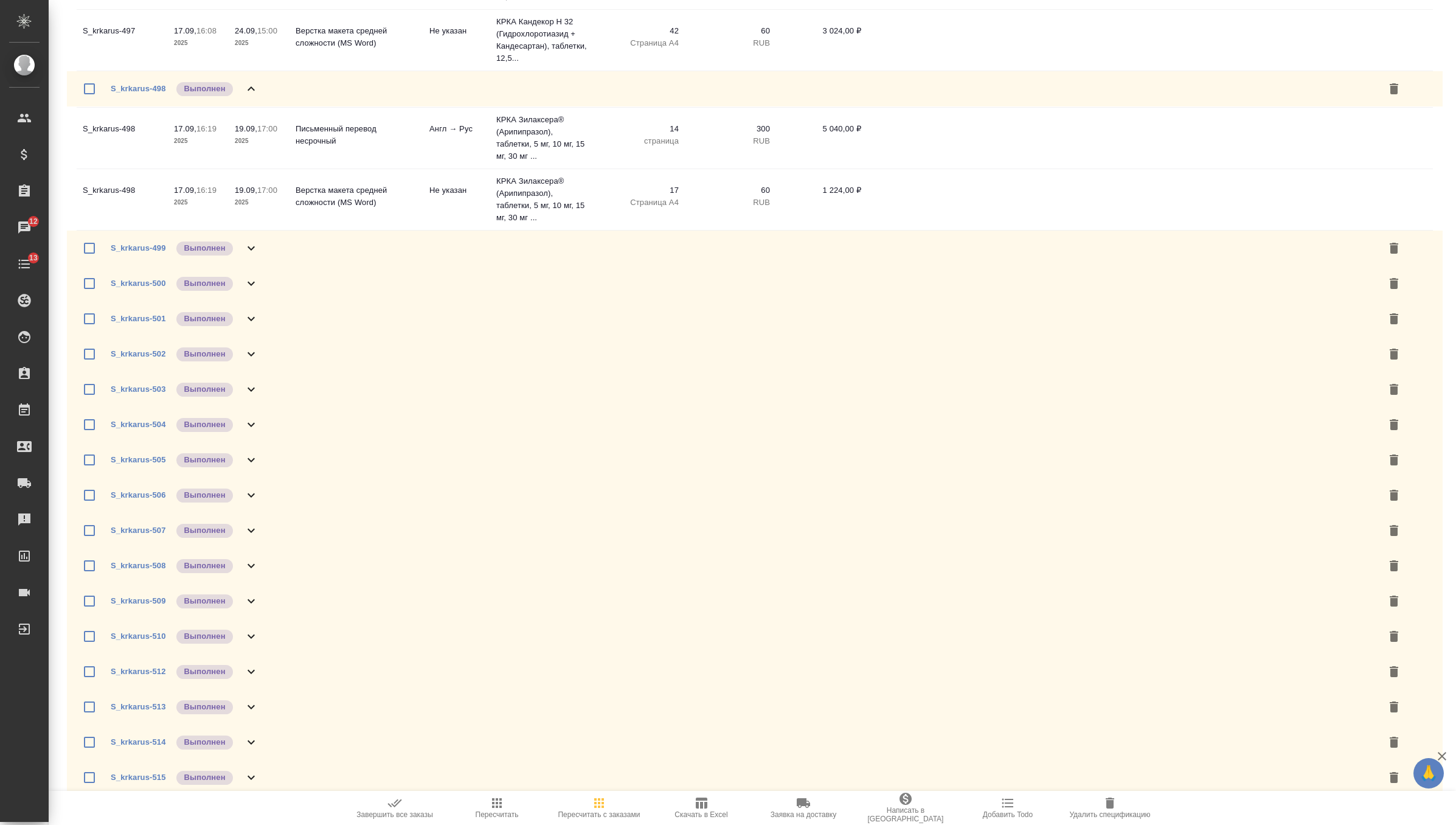
scroll to position [3591, 0]
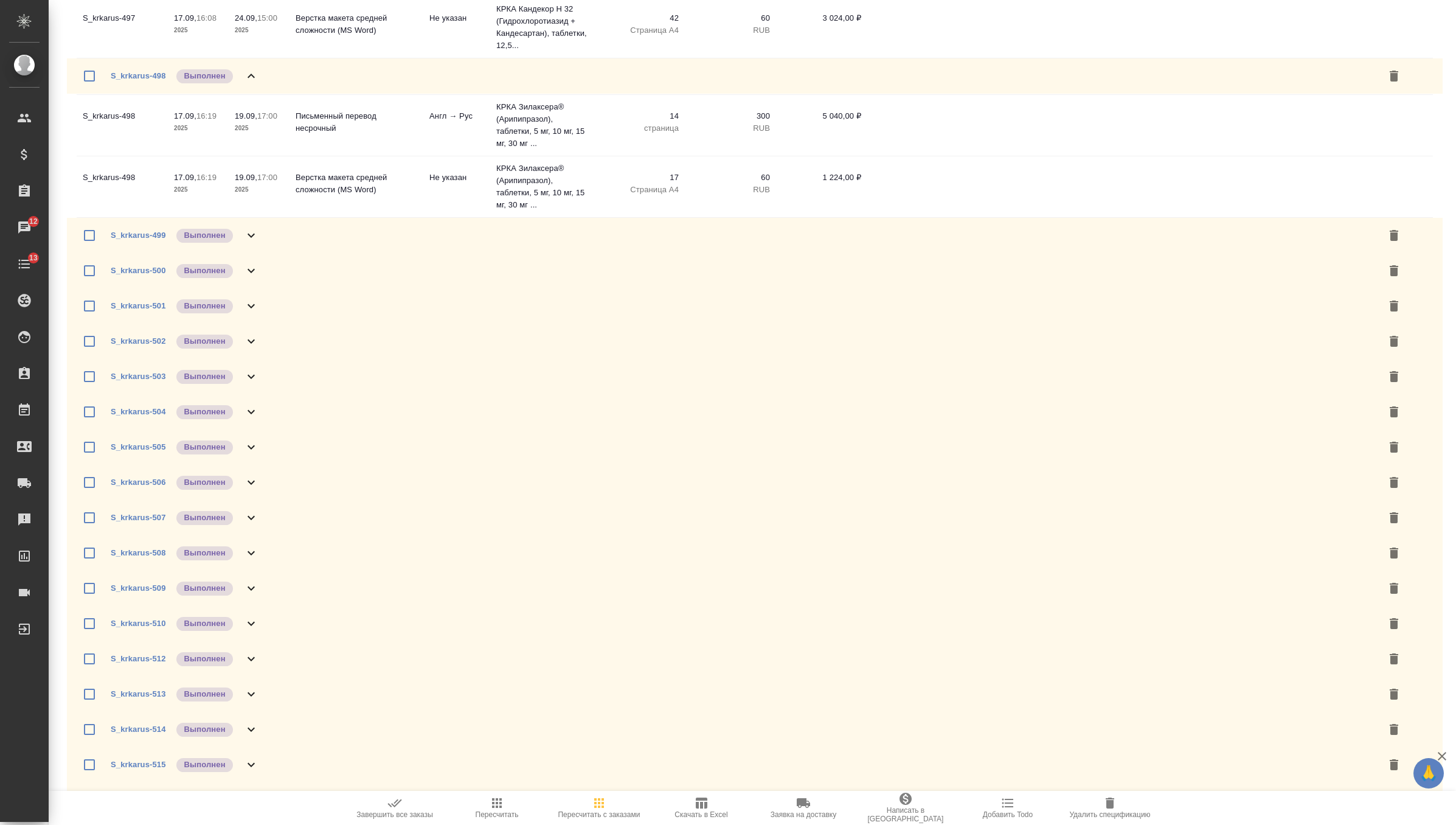
click at [291, 253] on div "S_krkarus-499 Выполнен" at bounding box center [755, 236] width 1376 height 36
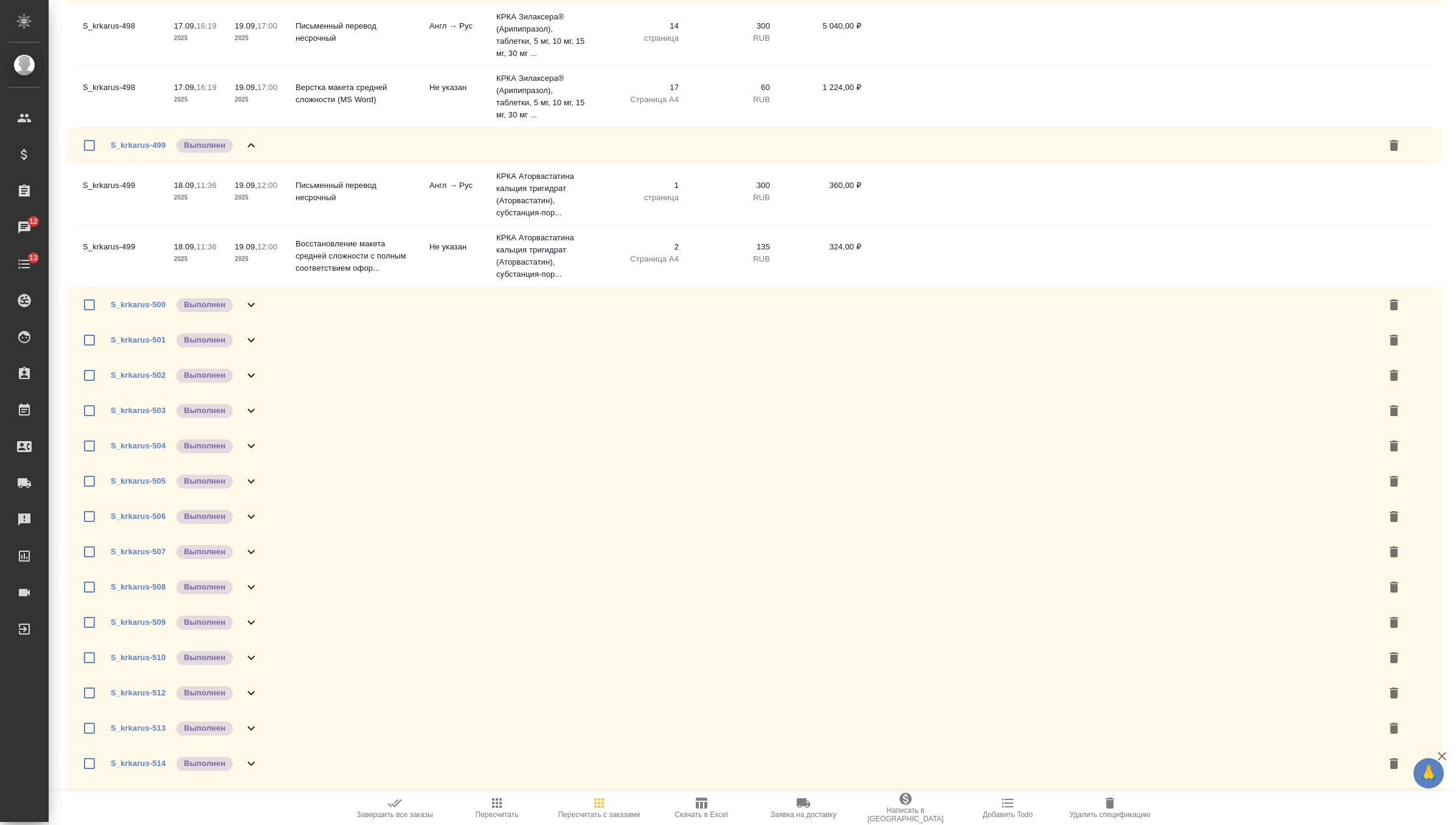
scroll to position [3752, 0]
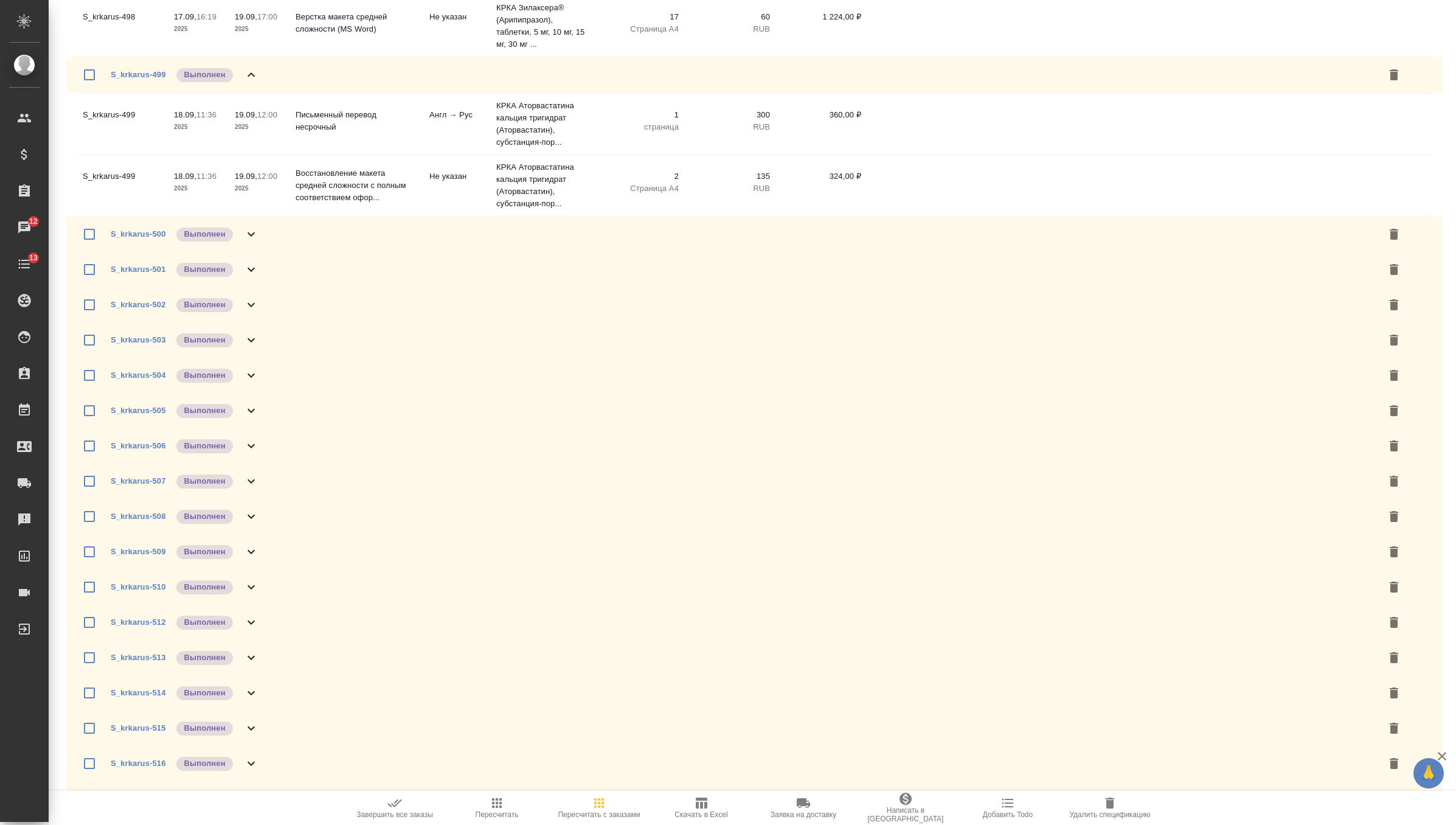
click at [291, 252] on div "S_krkarus-500 Выполнен" at bounding box center [755, 234] width 1376 height 36
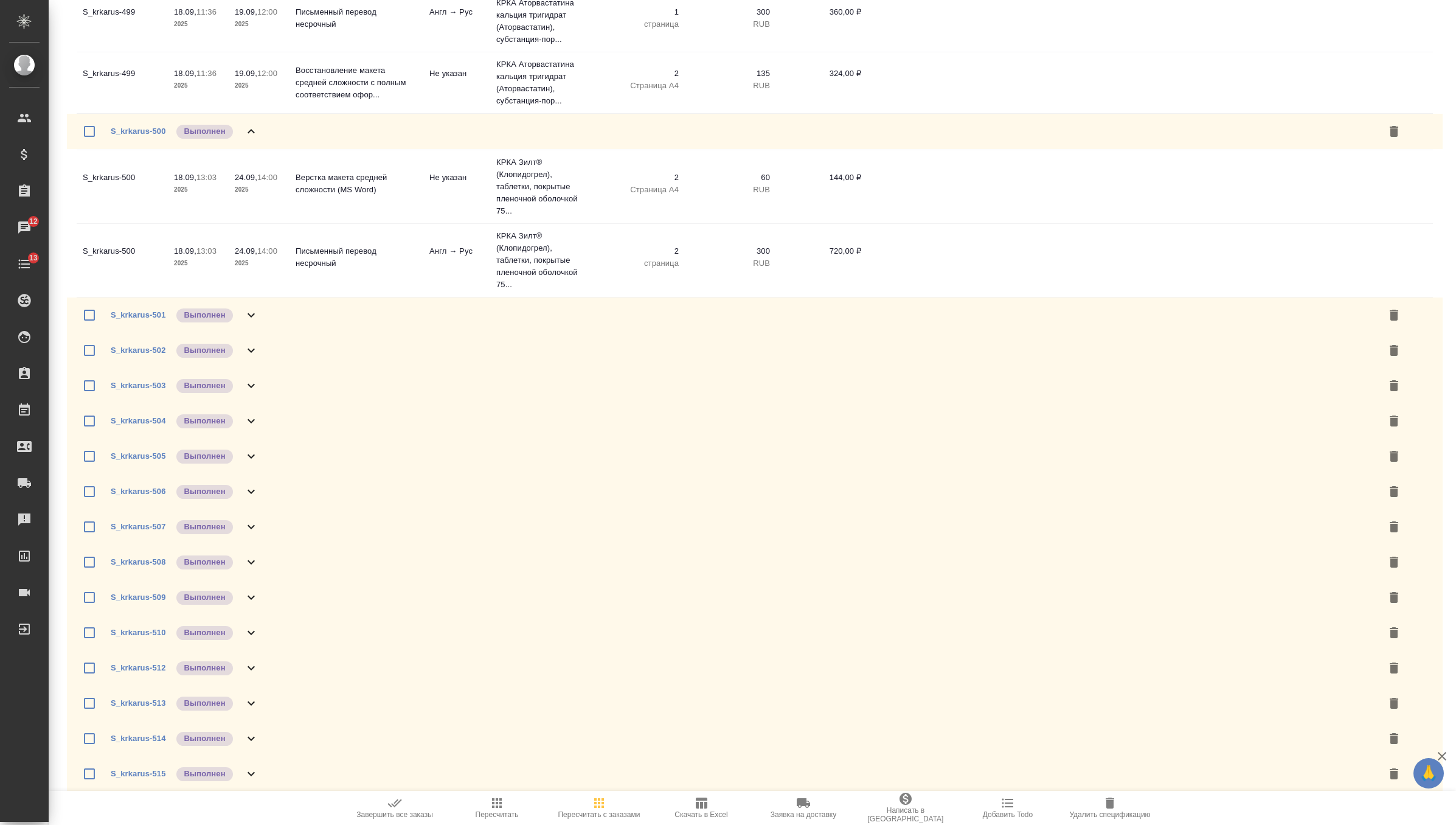
scroll to position [3922, 0]
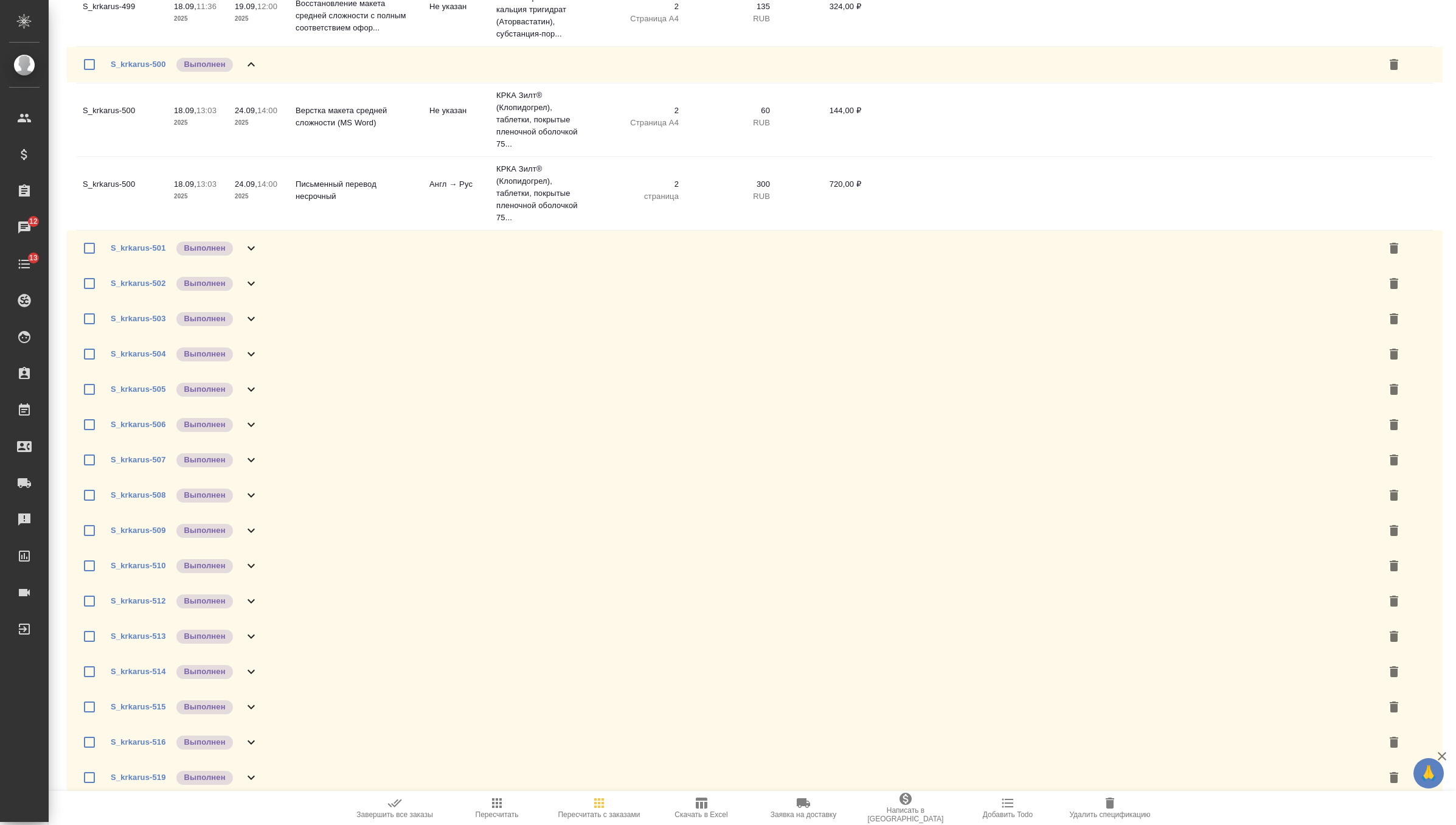
click at [281, 266] on div "S_krkarus-501 Выполнен" at bounding box center [755, 249] width 1376 height 36
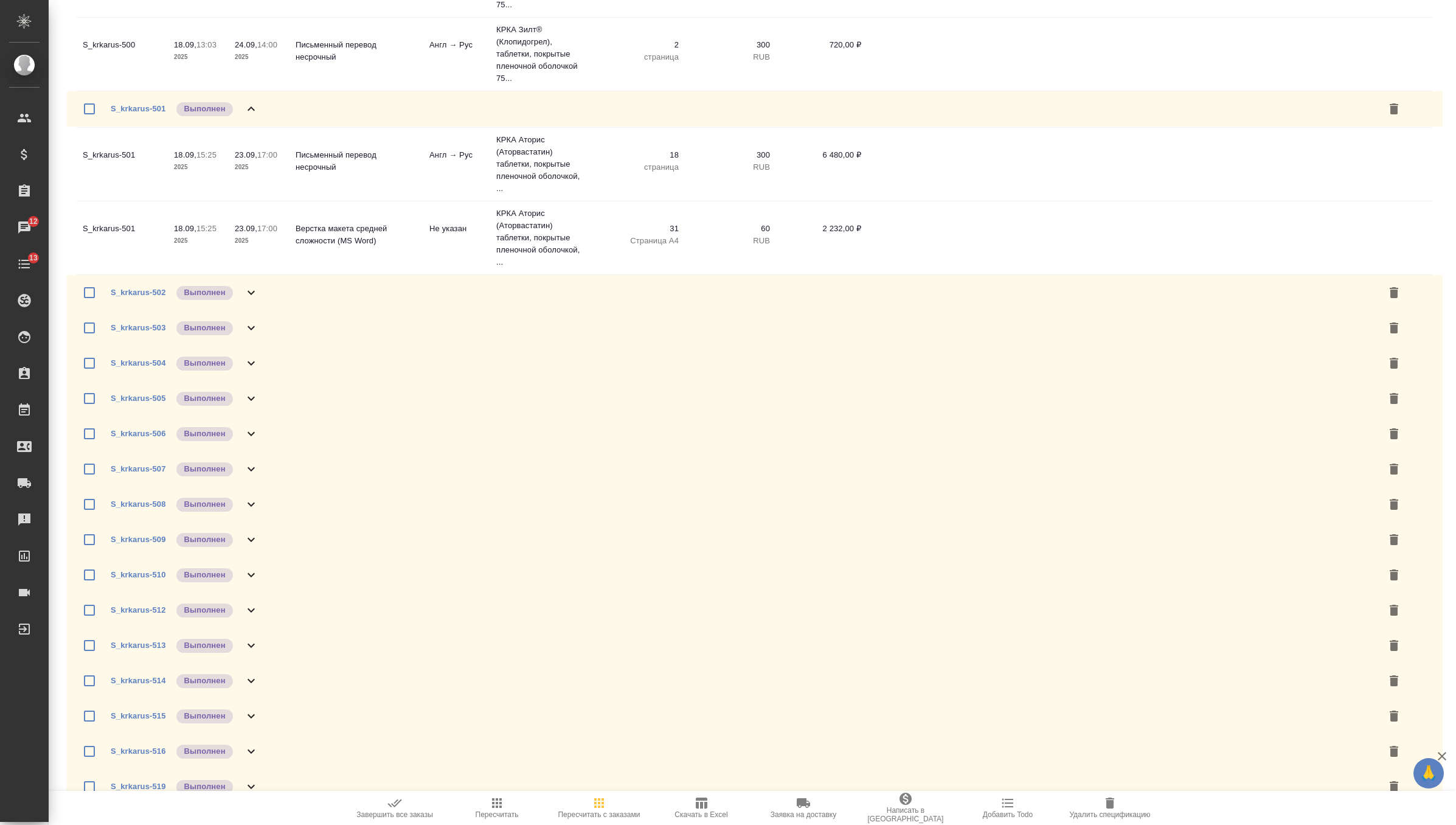
scroll to position [4074, 0]
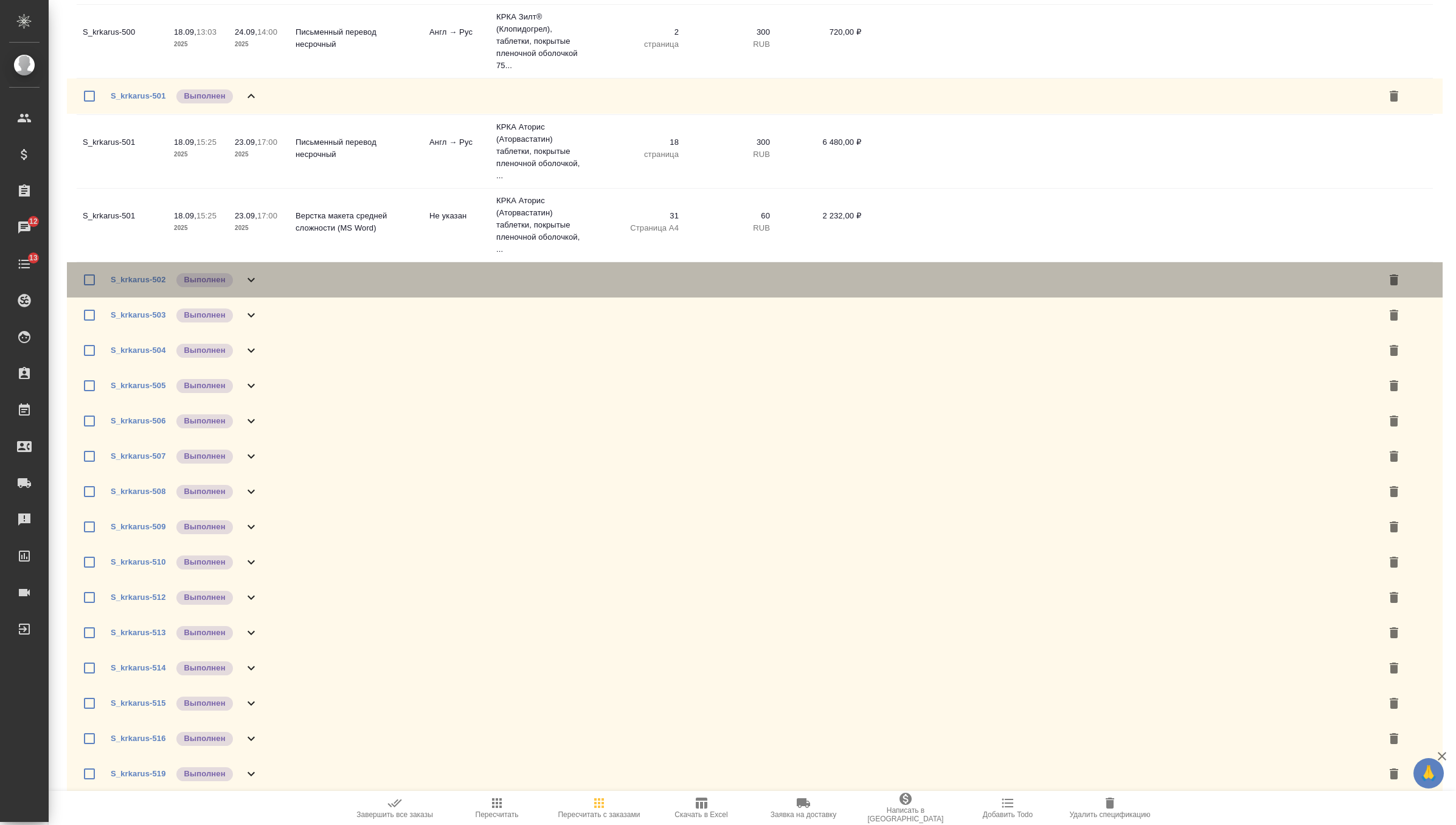
click at [274, 297] on div "S_krkarus-502 Выполнен" at bounding box center [755, 280] width 1376 height 36
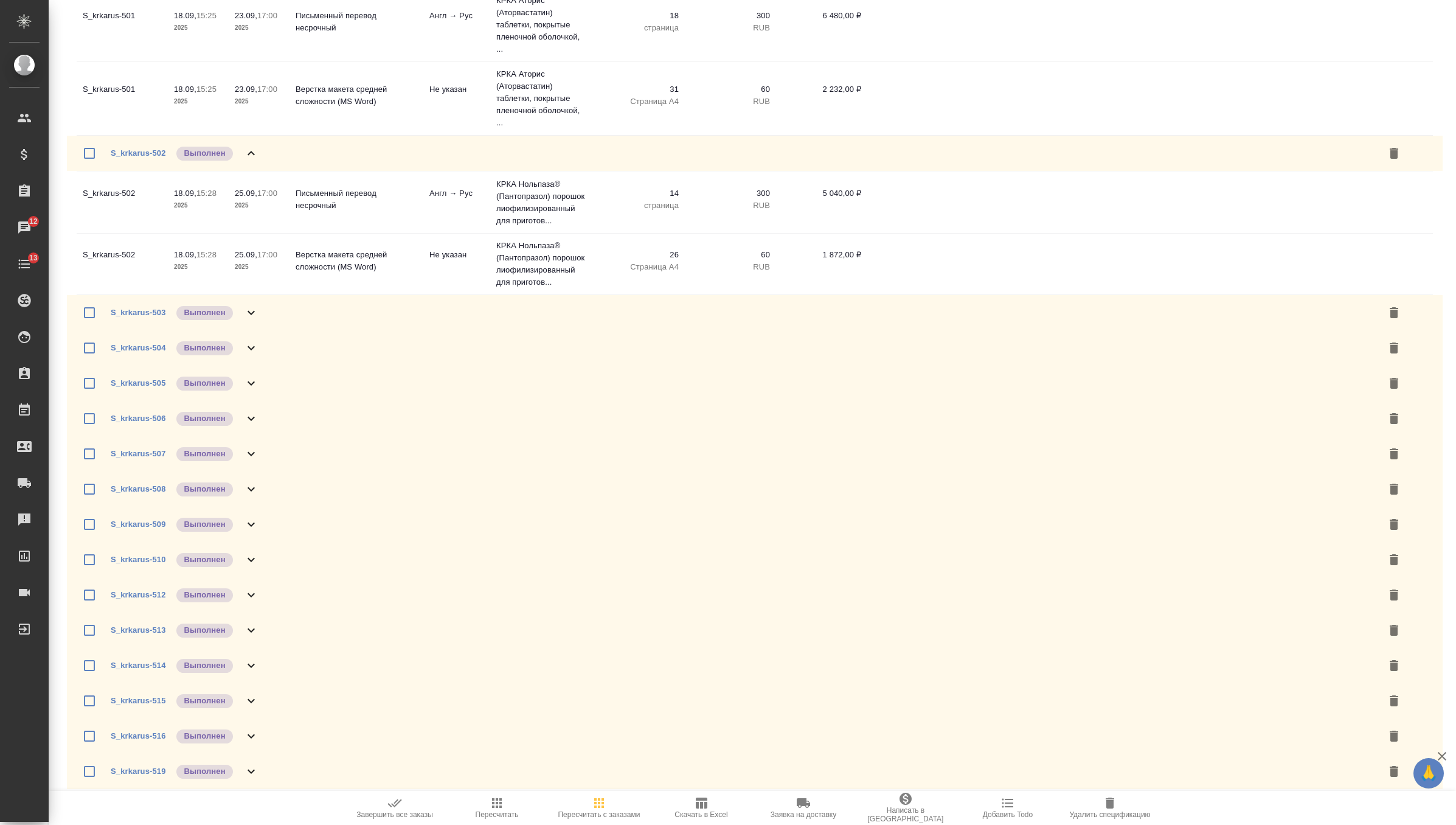
click at [277, 303] on div "S_krkarus-503 Выполнен" at bounding box center [755, 312] width 1376 height 36
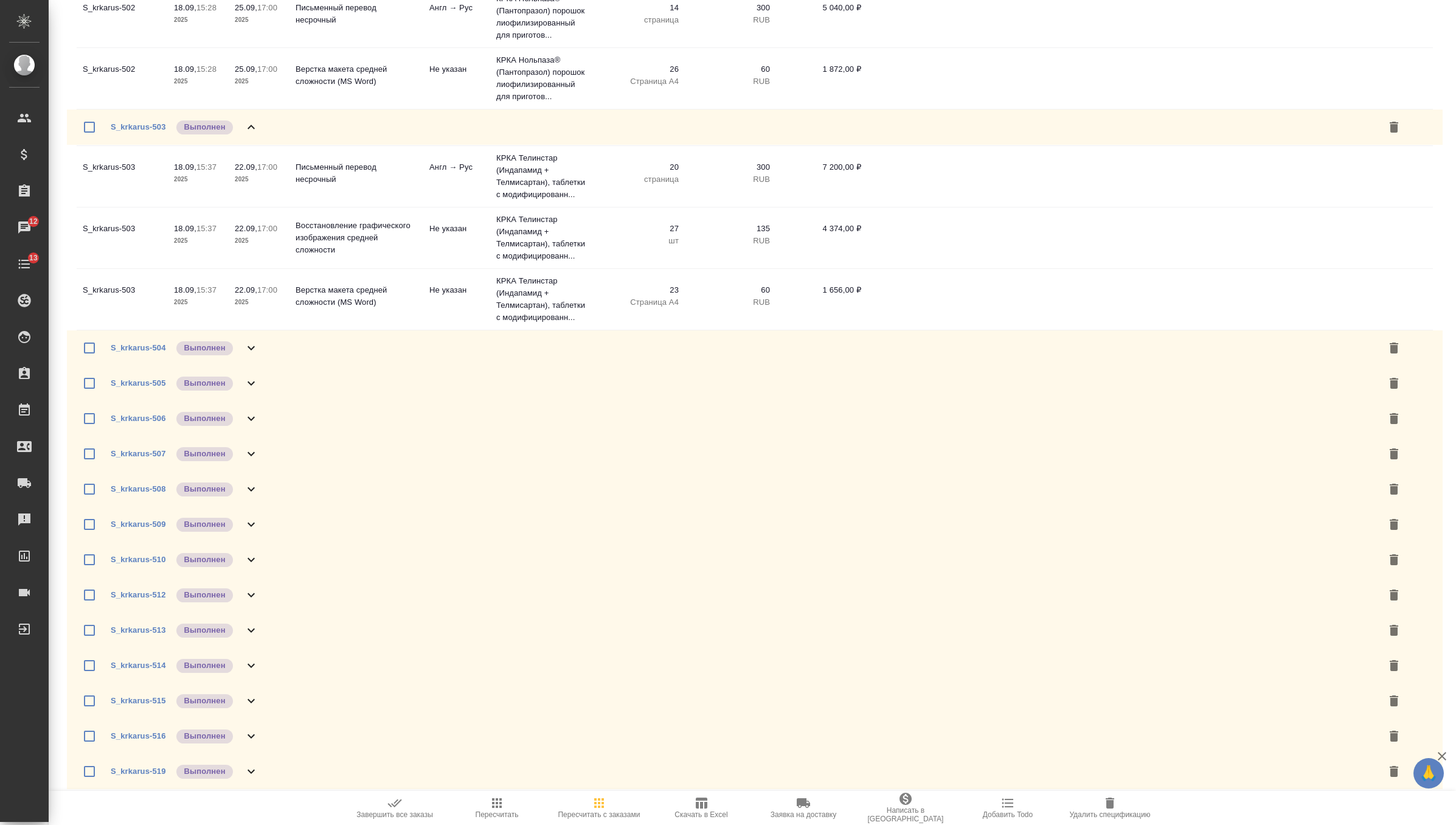
click at [276, 344] on div "S_krkarus-504 Выполнен" at bounding box center [755, 348] width 1376 height 36
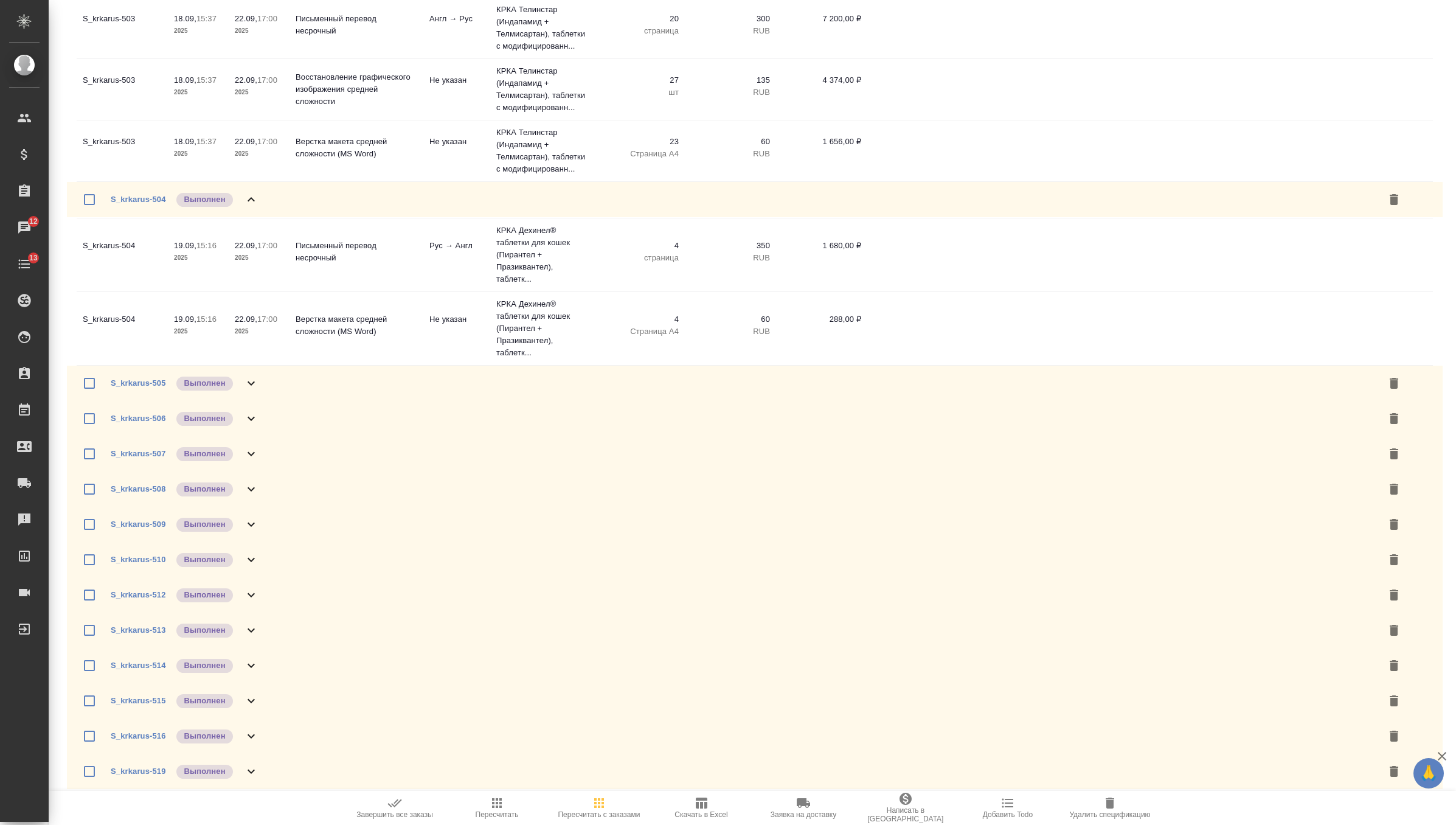
scroll to position [4593, 0]
click at [264, 383] on div "S_krkarus-505 Выполнен" at bounding box center [755, 383] width 1376 height 36
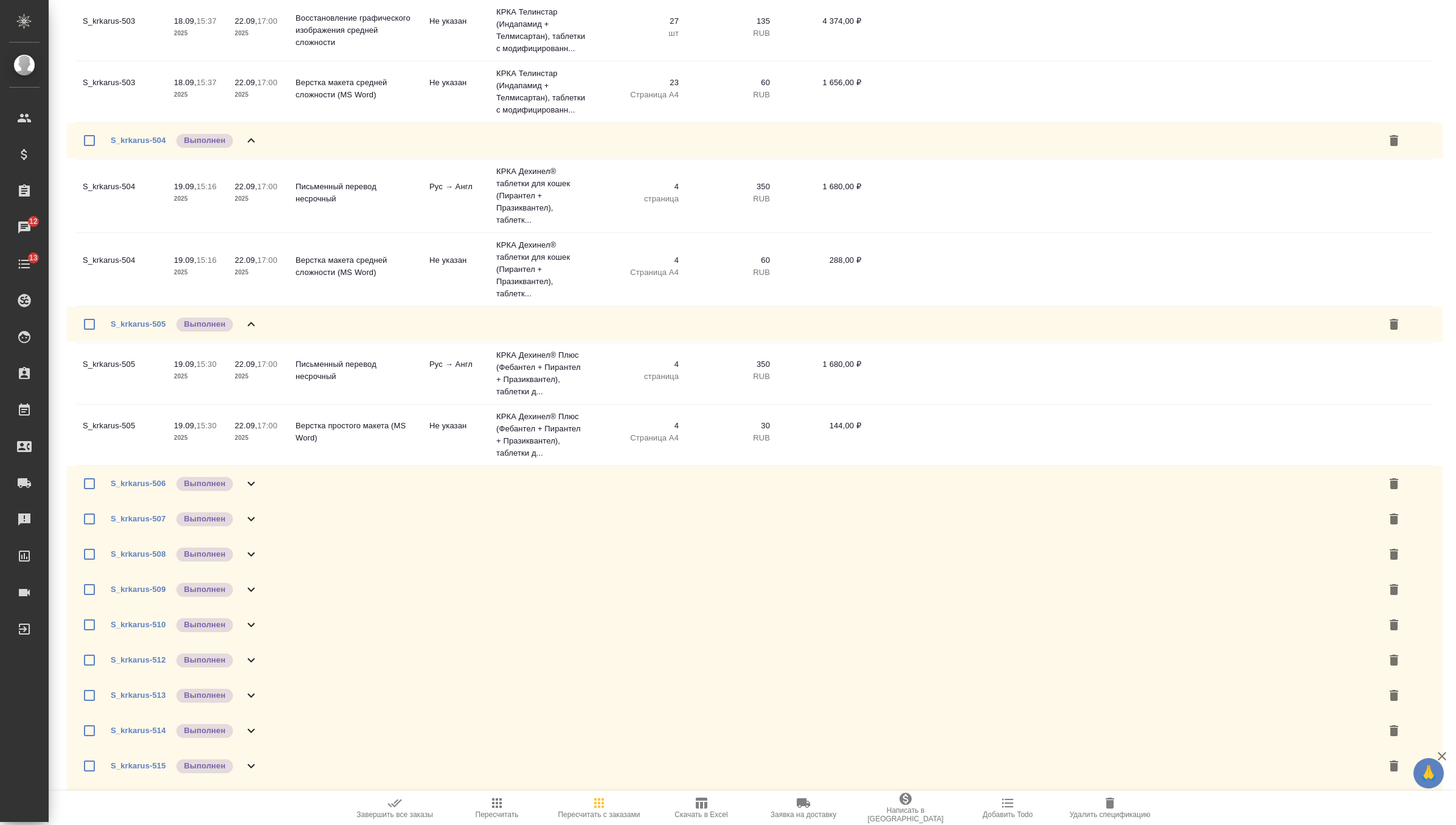
scroll to position [4717, 0]
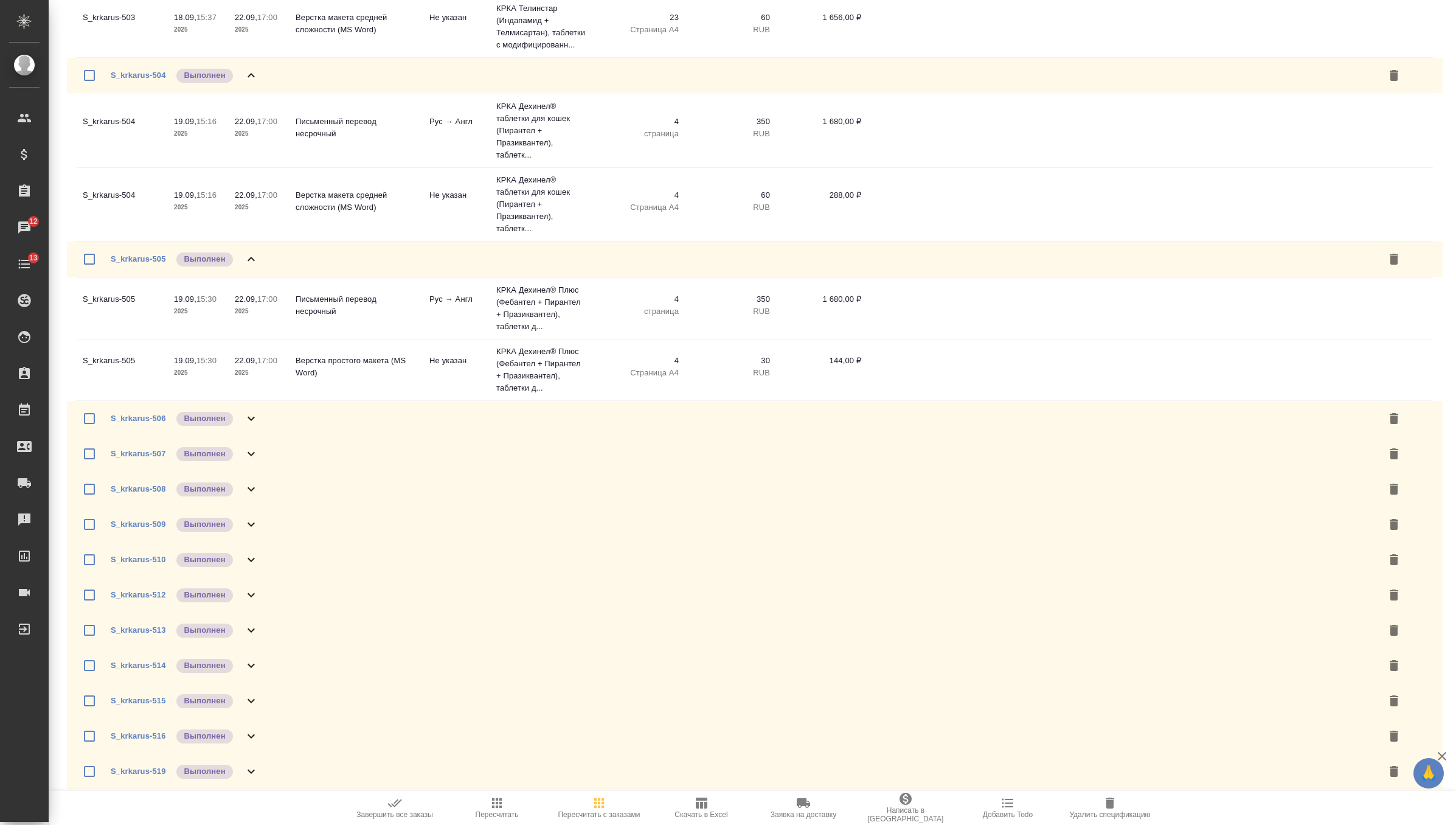
click at [258, 414] on icon at bounding box center [251, 418] width 15 height 15
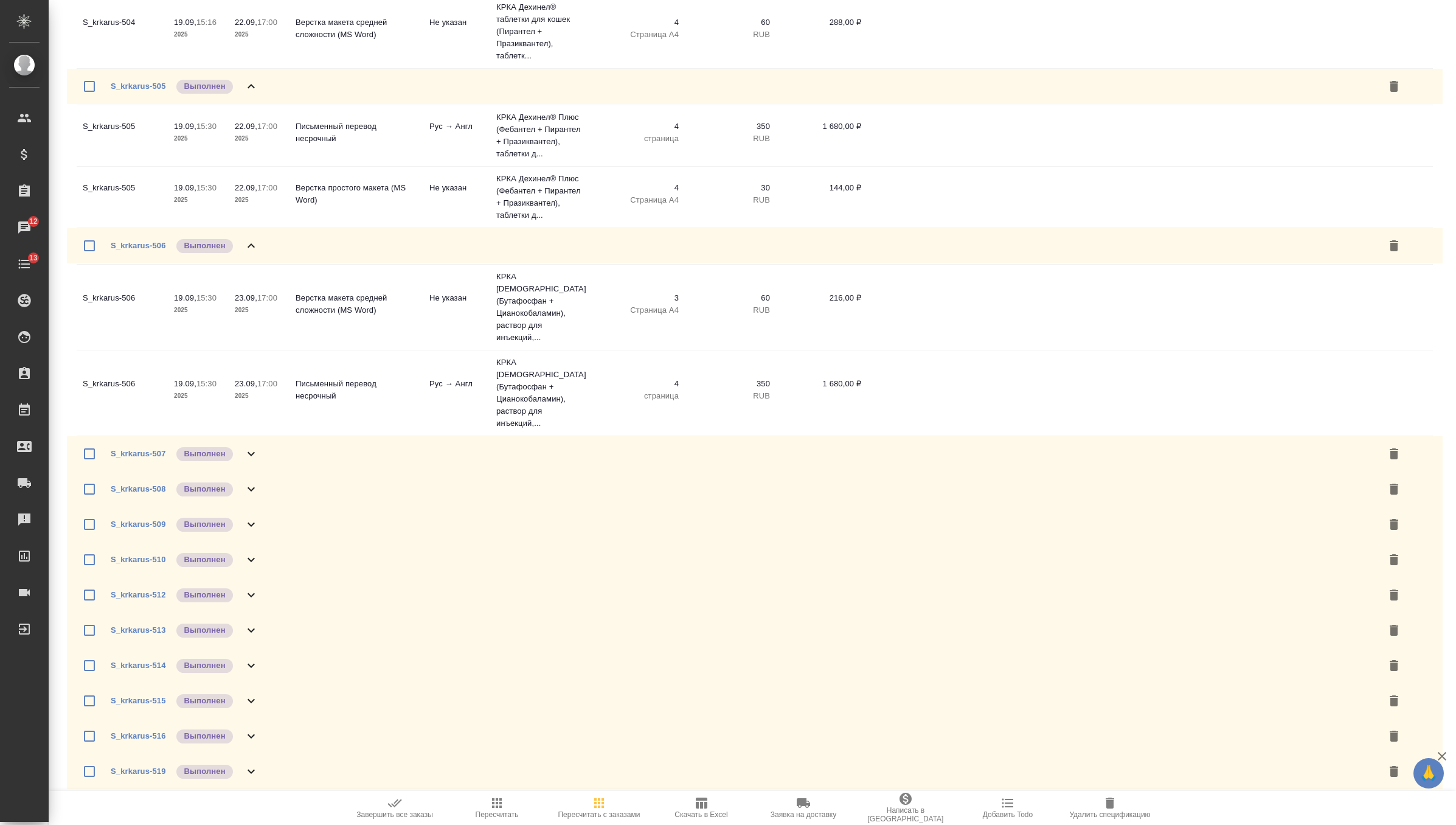
click at [255, 463] on div "S_krkarus-507 Выполнен" at bounding box center [755, 454] width 1376 height 36
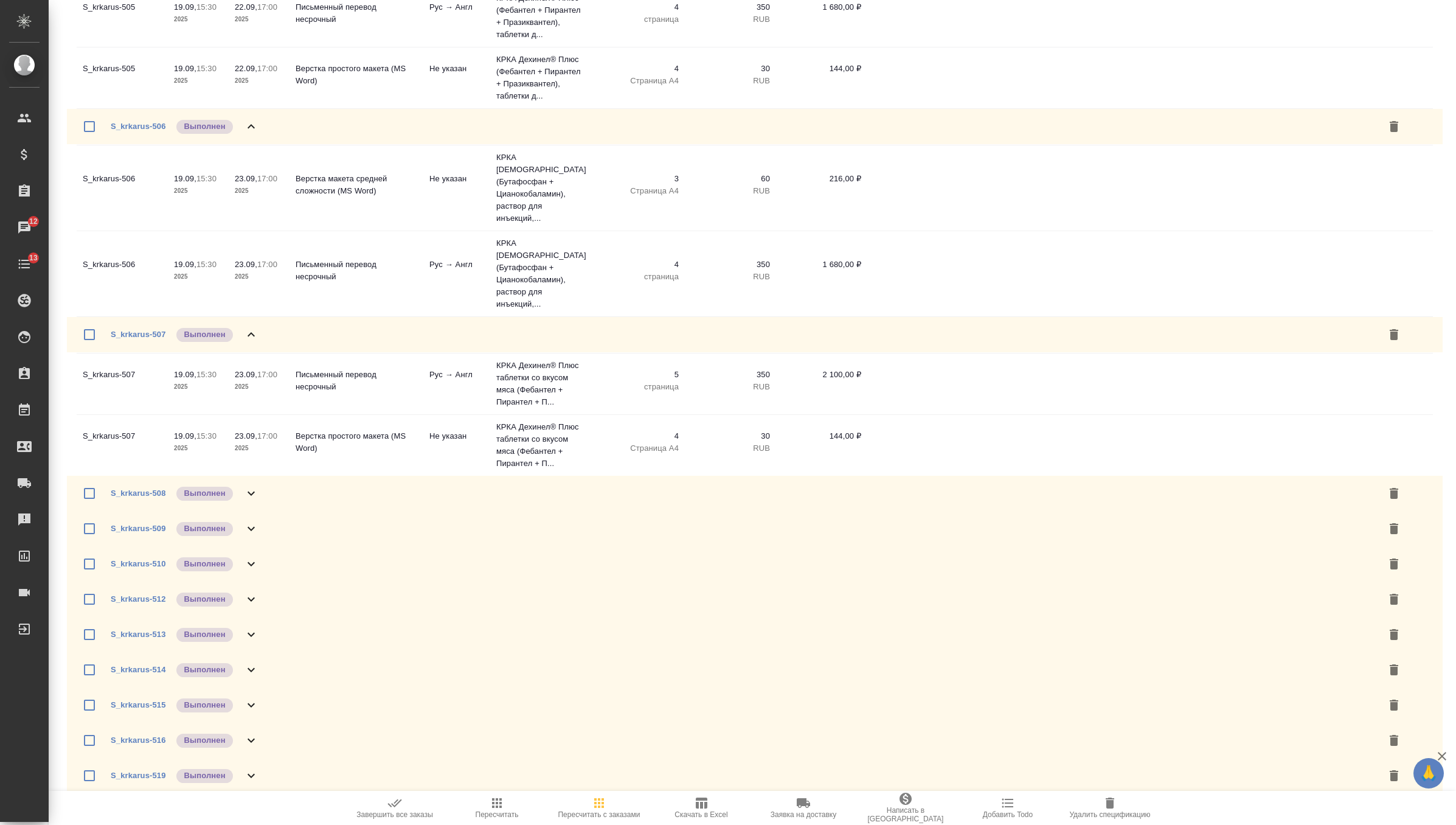
scroll to position [4988, 0]
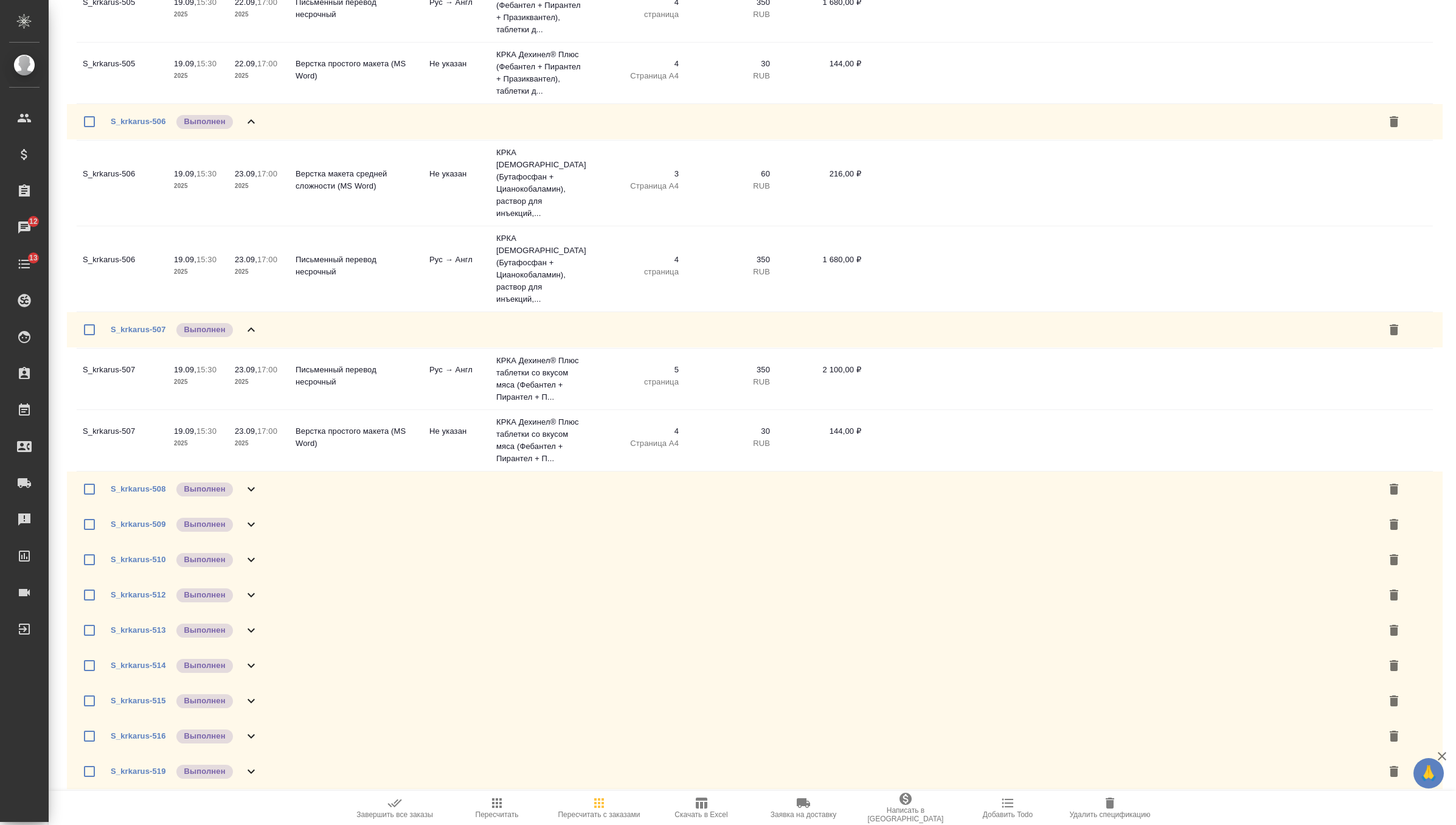
click at [256, 486] on icon at bounding box center [251, 489] width 15 height 15
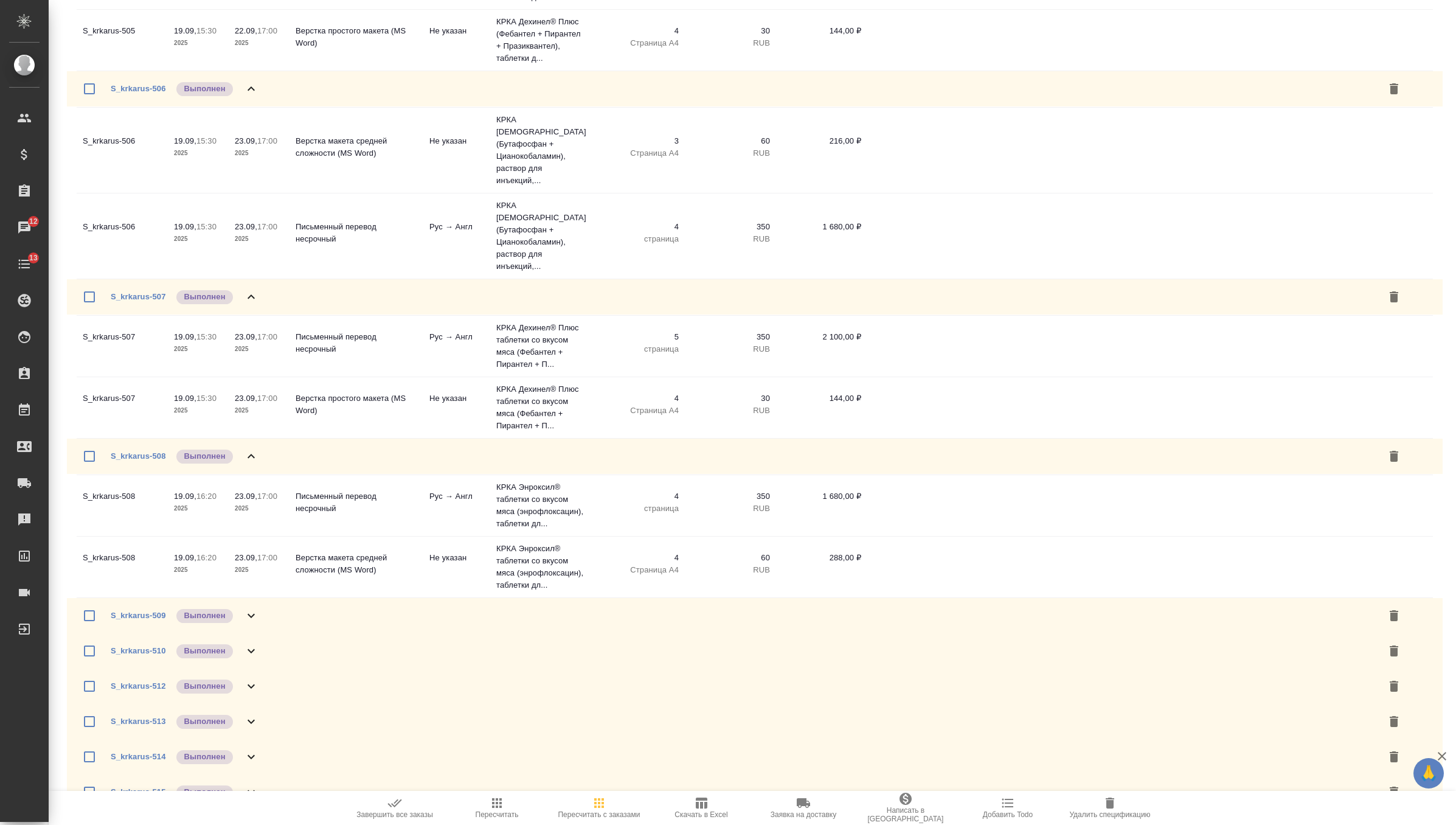
scroll to position [5111, 0]
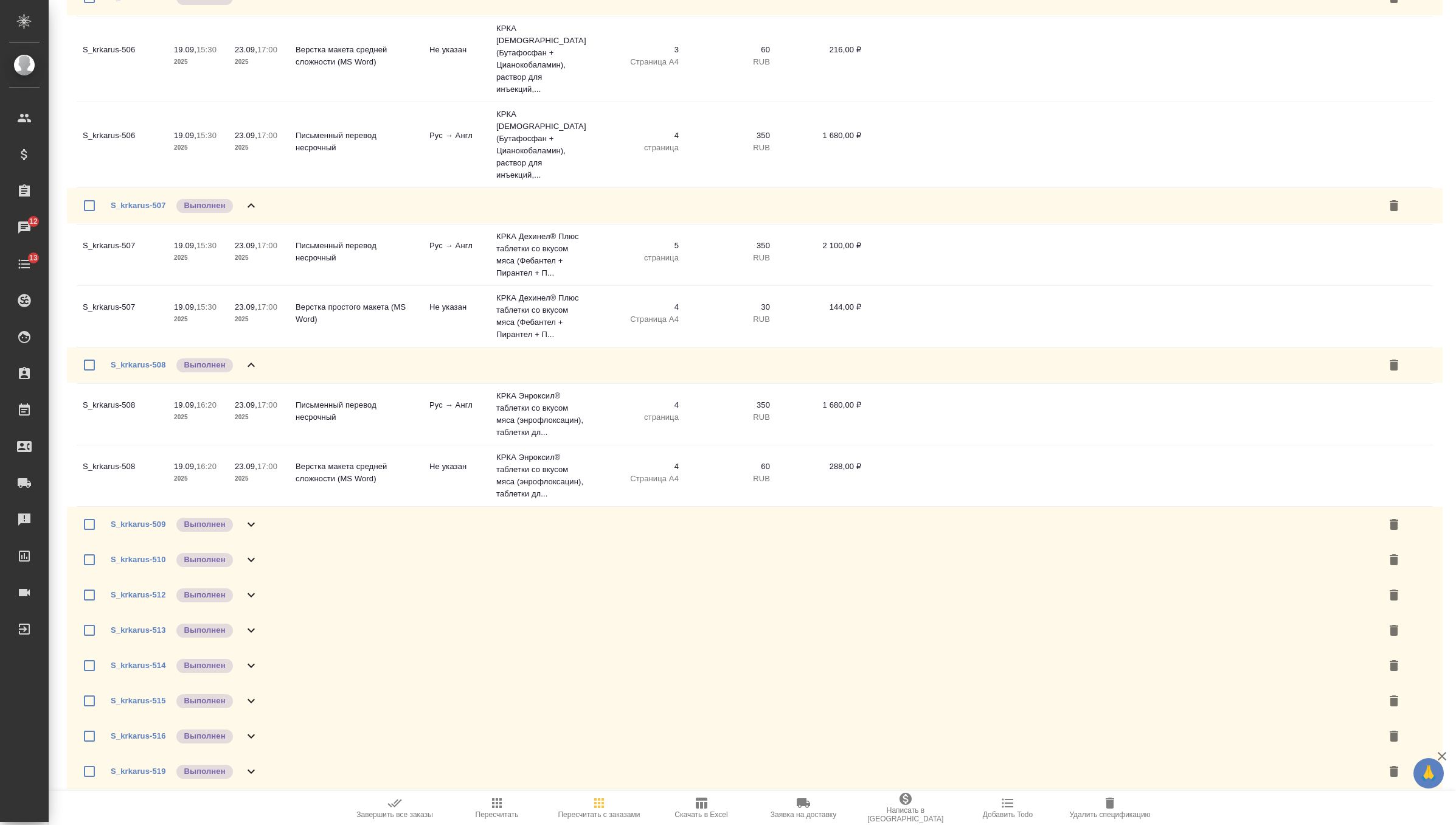
click at [257, 534] on div "S_krkarus-509 Выполнен" at bounding box center [755, 525] width 1376 height 36
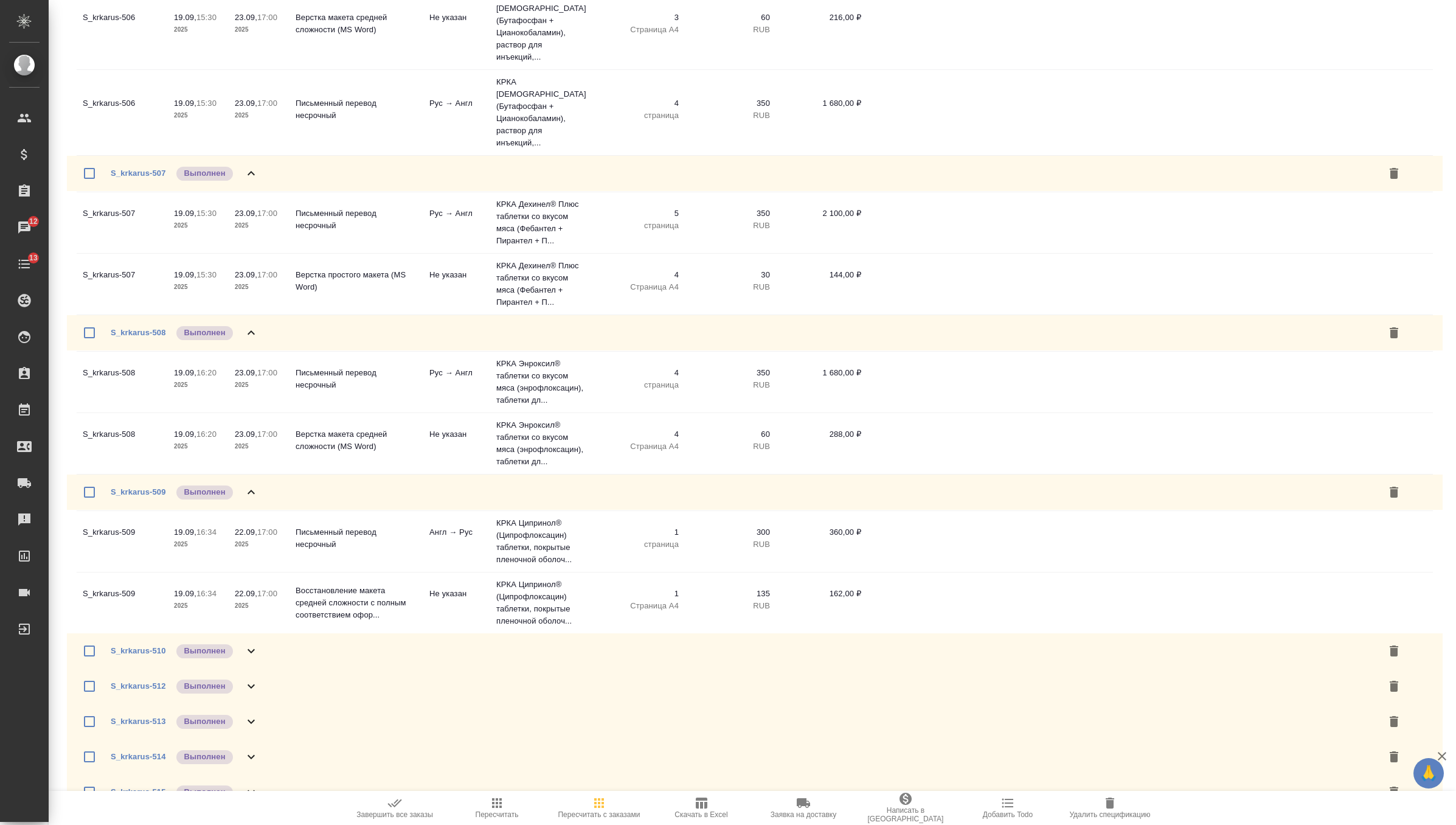
scroll to position [5236, 0]
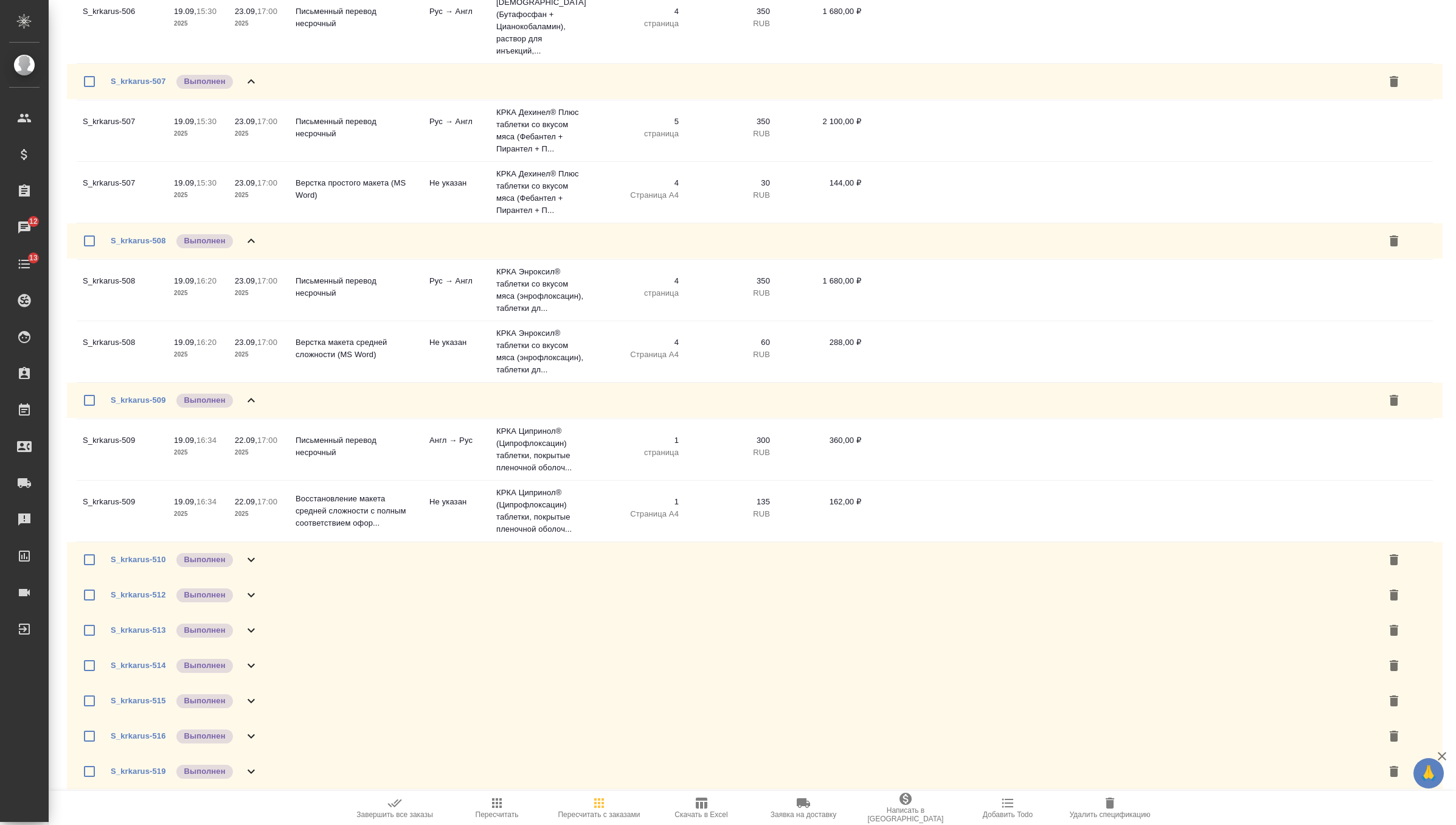
click at [261, 565] on div "S_krkarus-510 Выполнен" at bounding box center [755, 559] width 1376 height 36
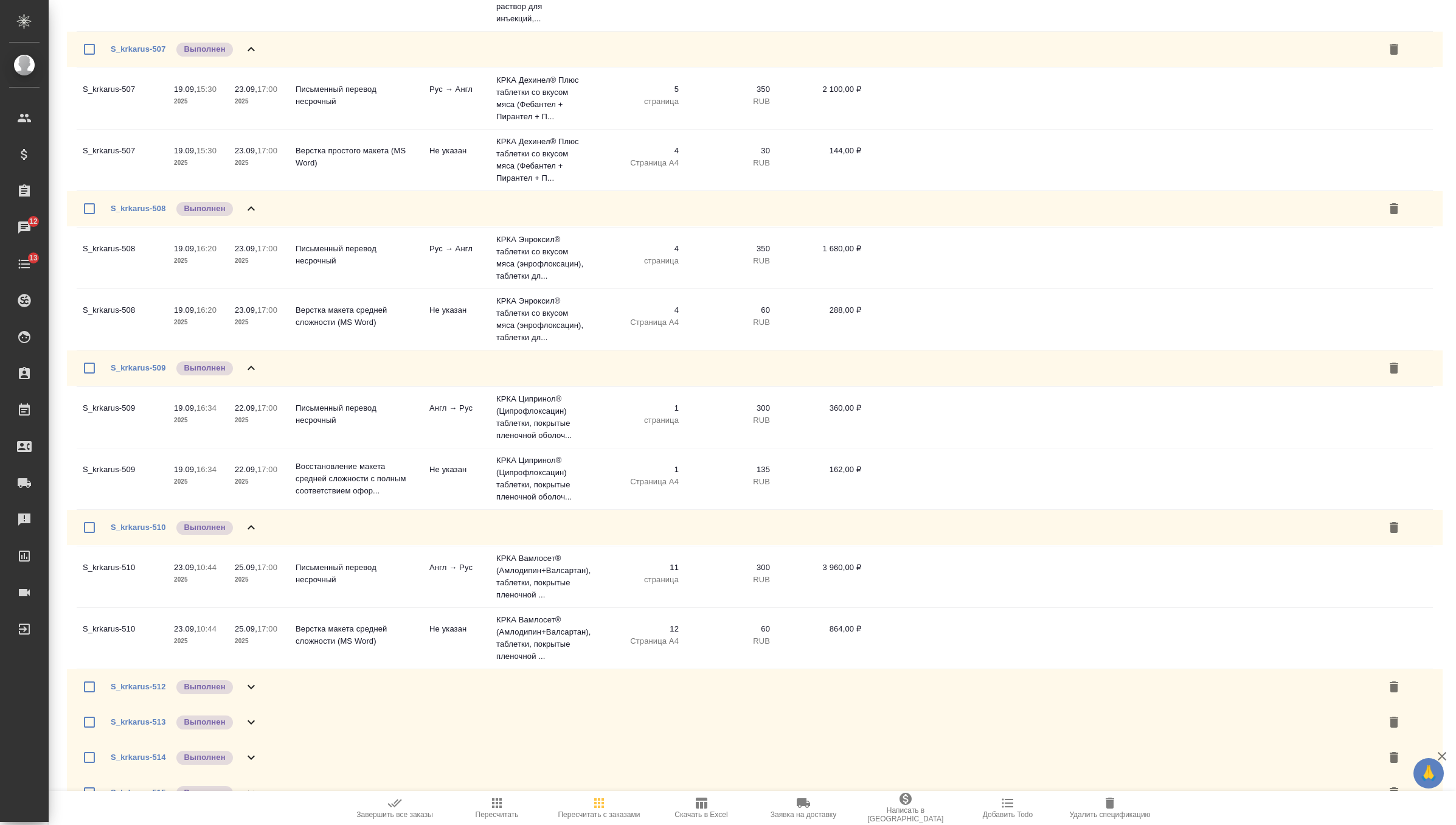
click at [273, 705] on div "S_krkarus-512 Выполнен" at bounding box center [755, 687] width 1376 height 36
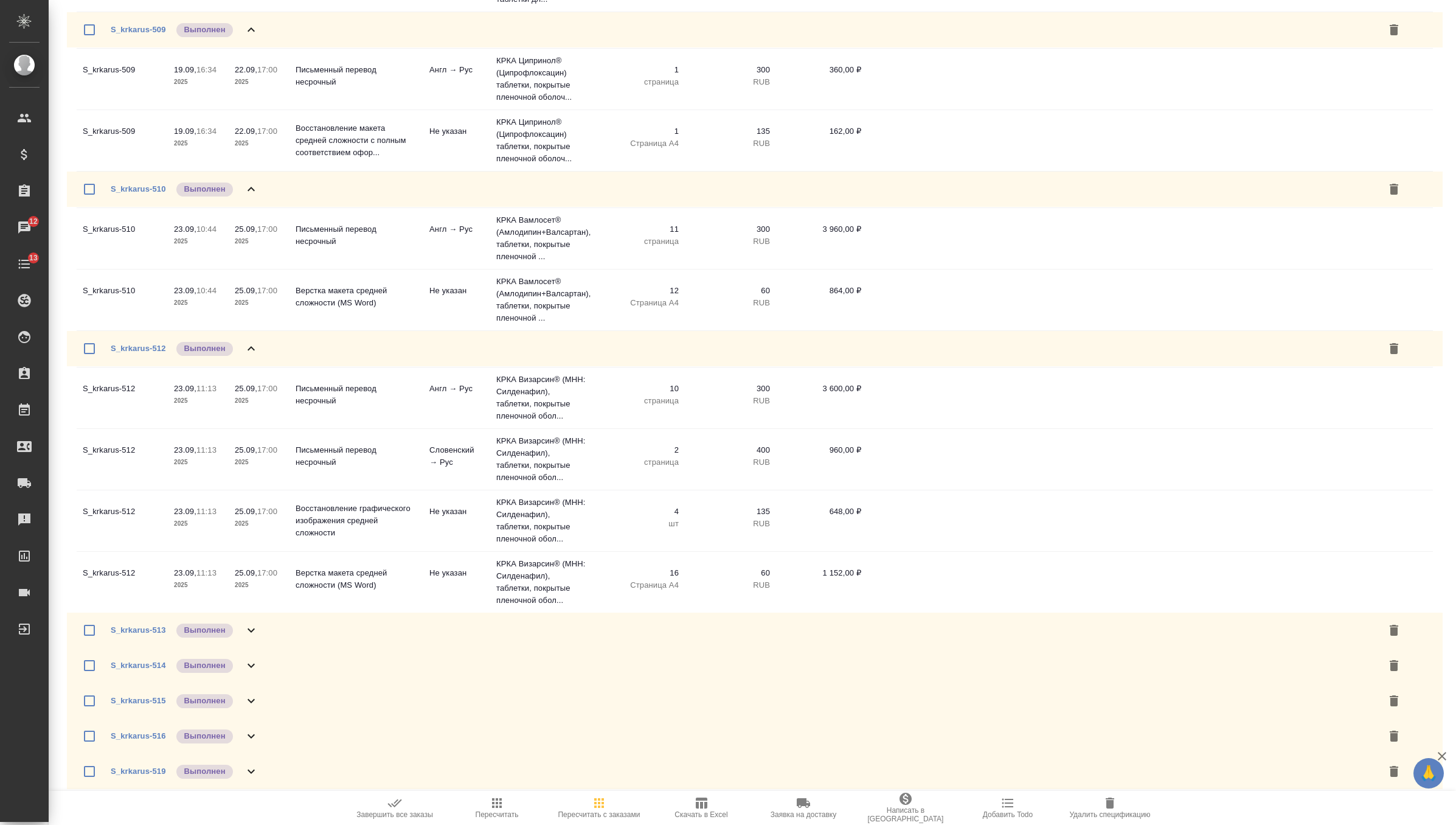
scroll to position [5605, 0]
click at [277, 626] on div "S_krkarus-513 Выполнен" at bounding box center [755, 630] width 1376 height 36
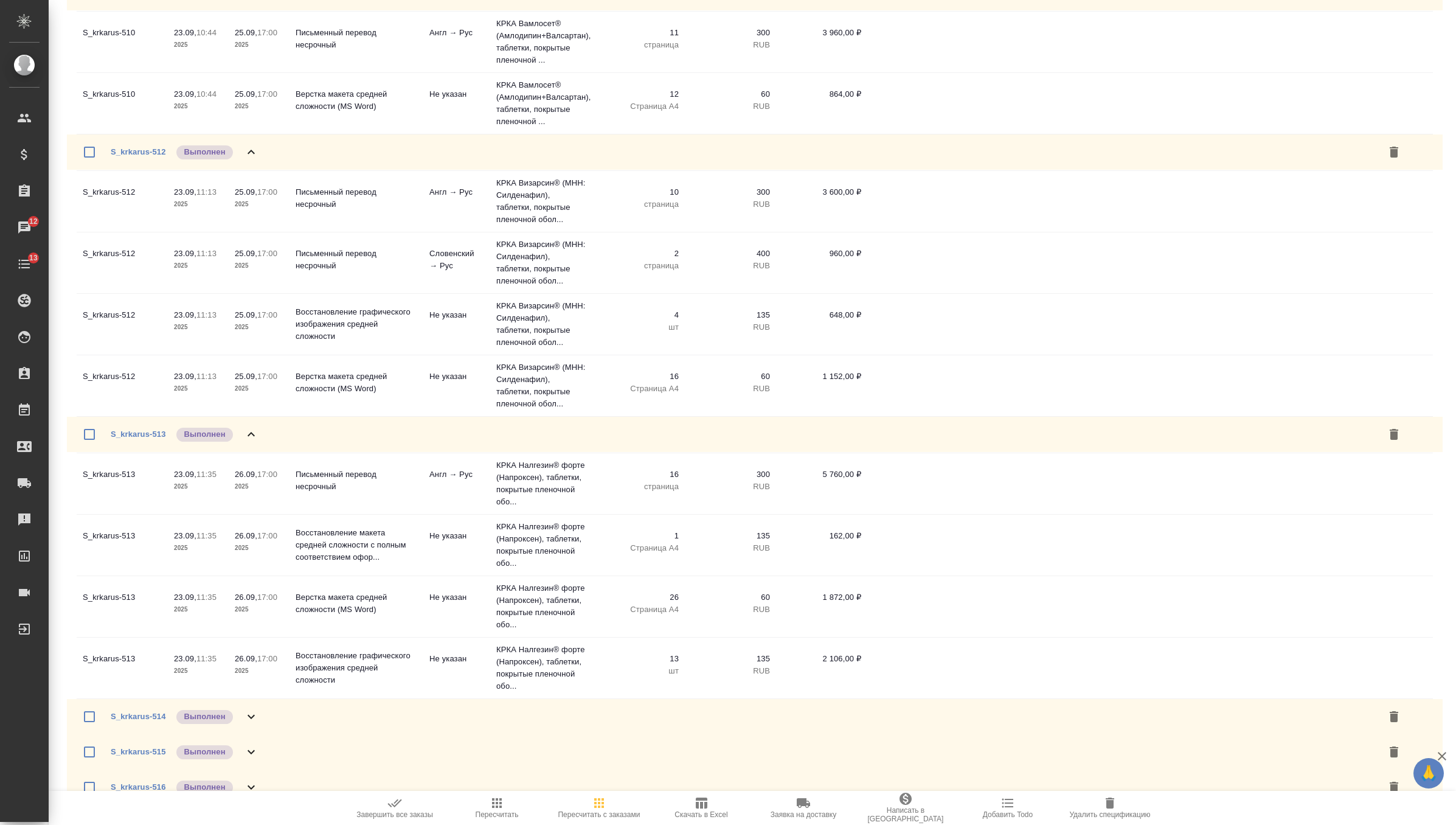
scroll to position [5852, 0]
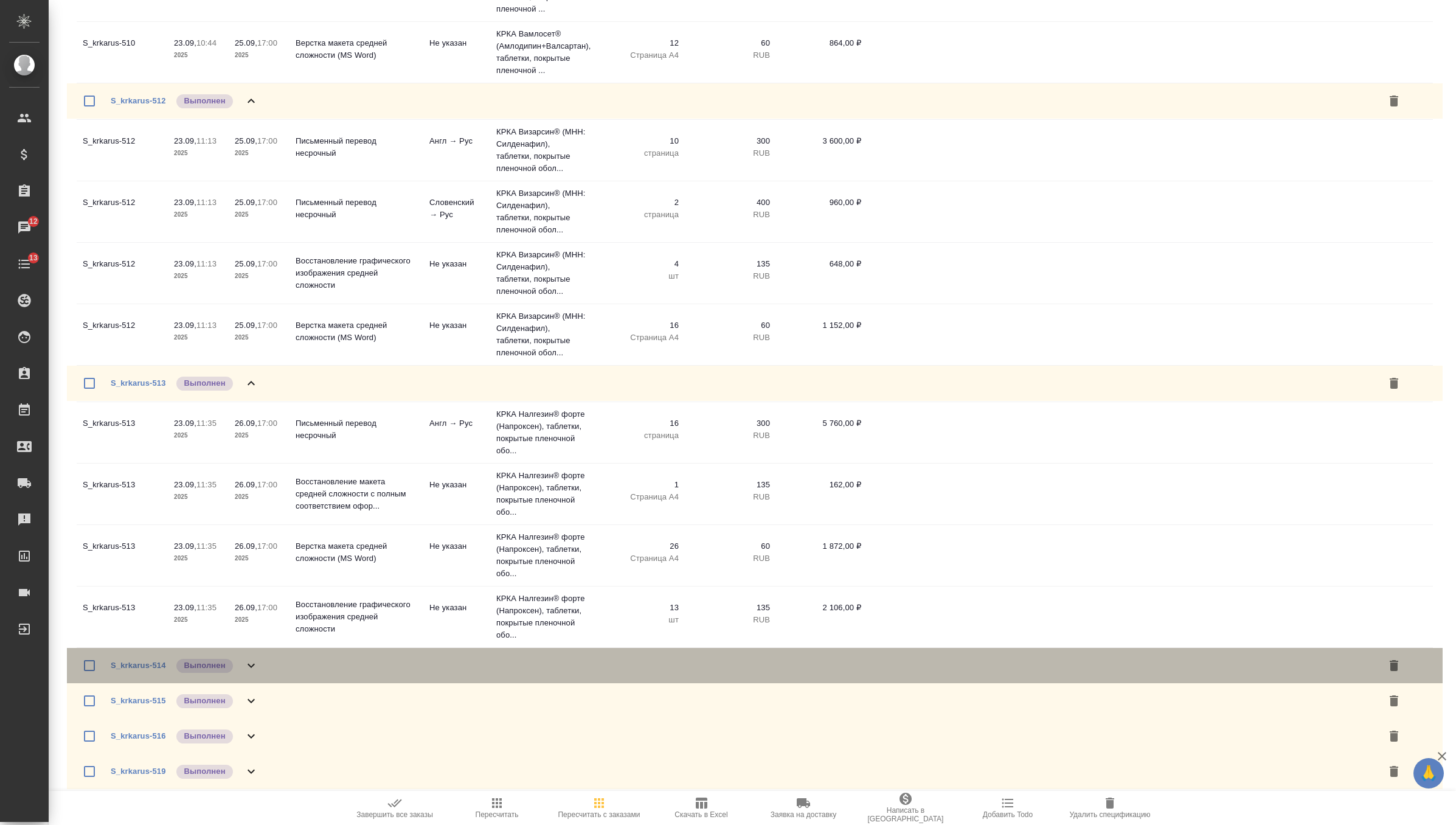
click at [270, 657] on div "S_krkarus-514 Выполнен" at bounding box center [755, 666] width 1376 height 36
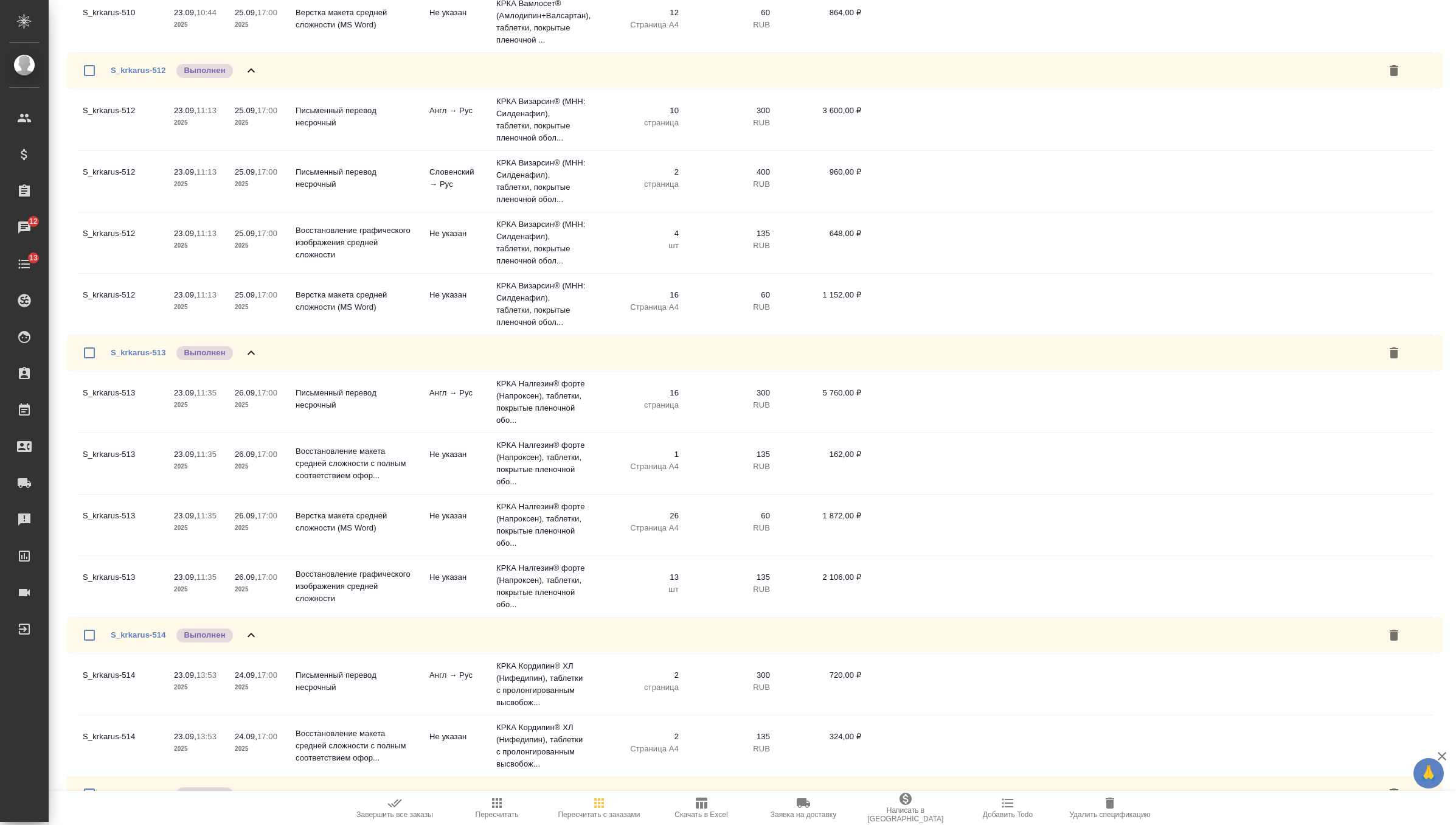
scroll to position [5975, 0]
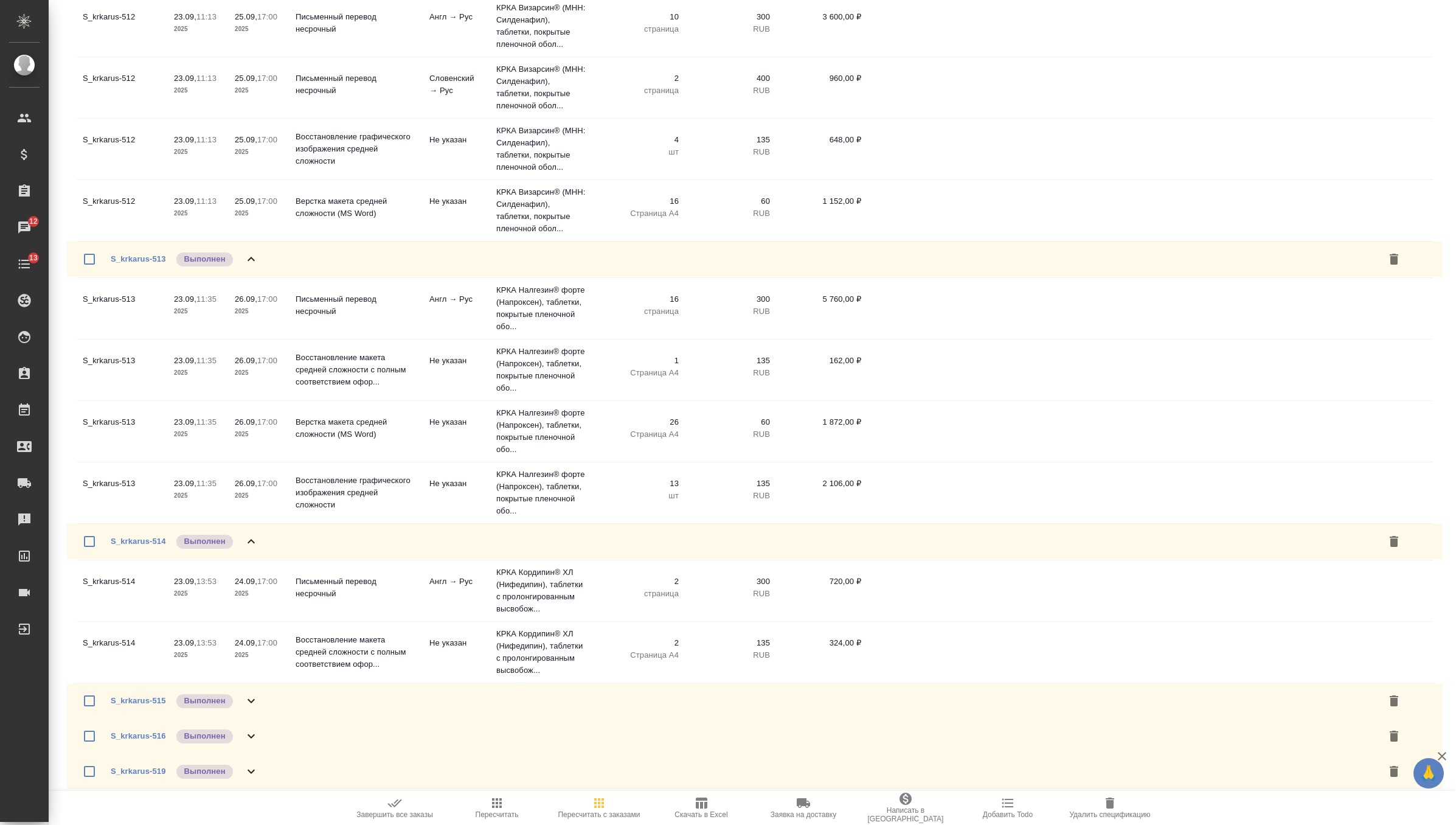
click at [269, 701] on div "S_krkarus-515 Выполнен" at bounding box center [755, 701] width 1376 height 36
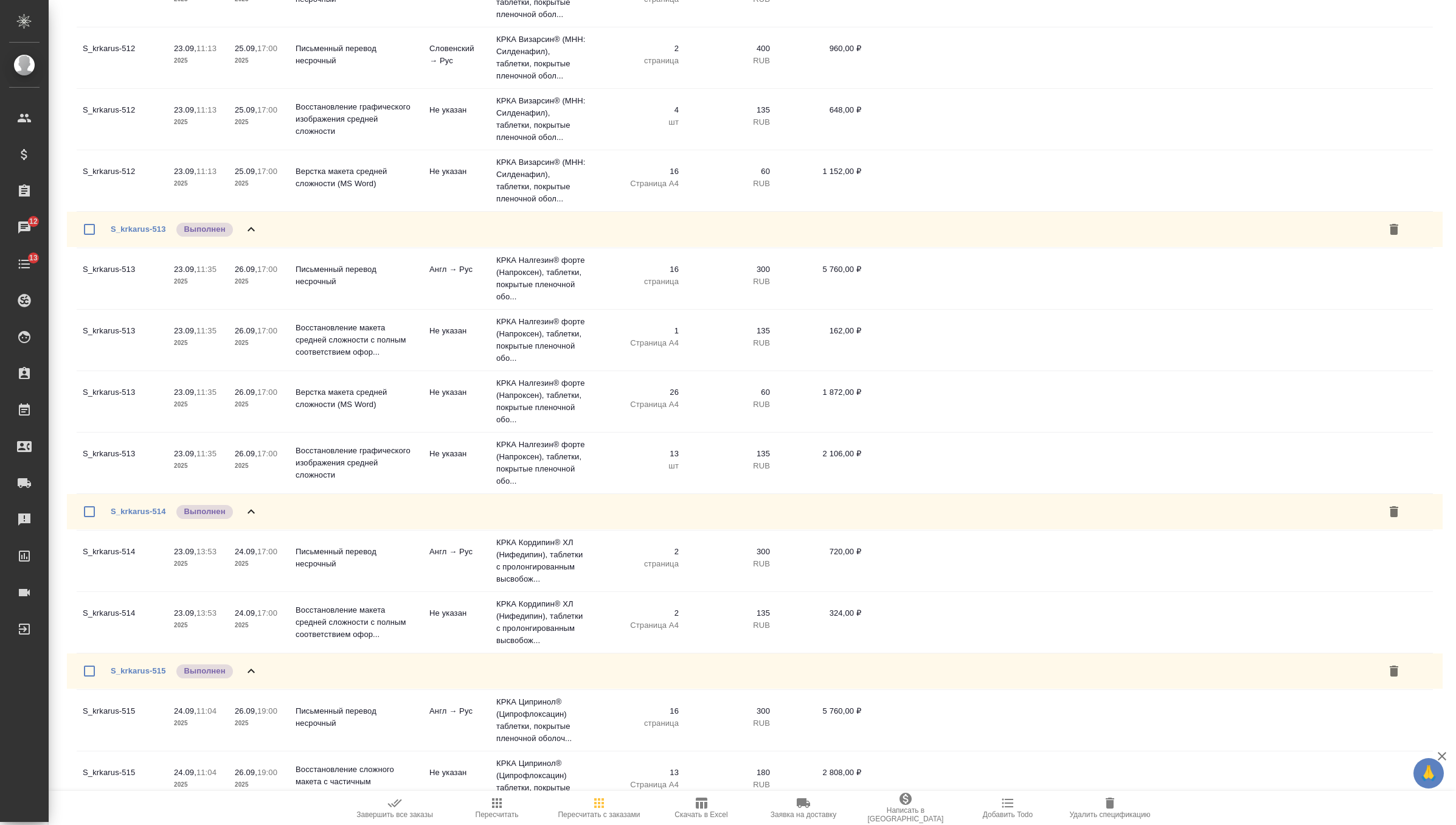
scroll to position [6160, 0]
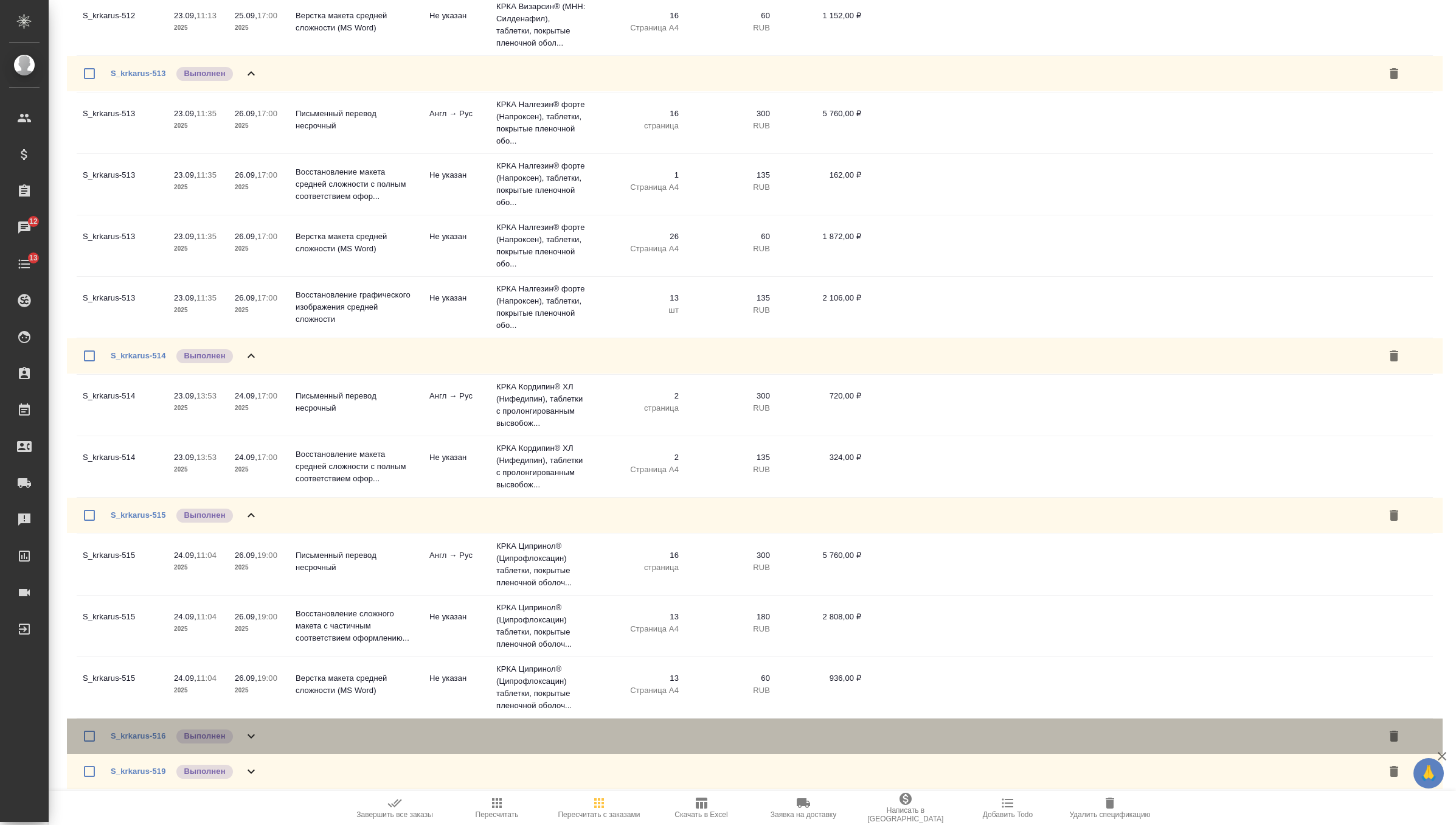
click at [268, 735] on div "S_krkarus-516 Выполнен" at bounding box center [755, 736] width 1376 height 36
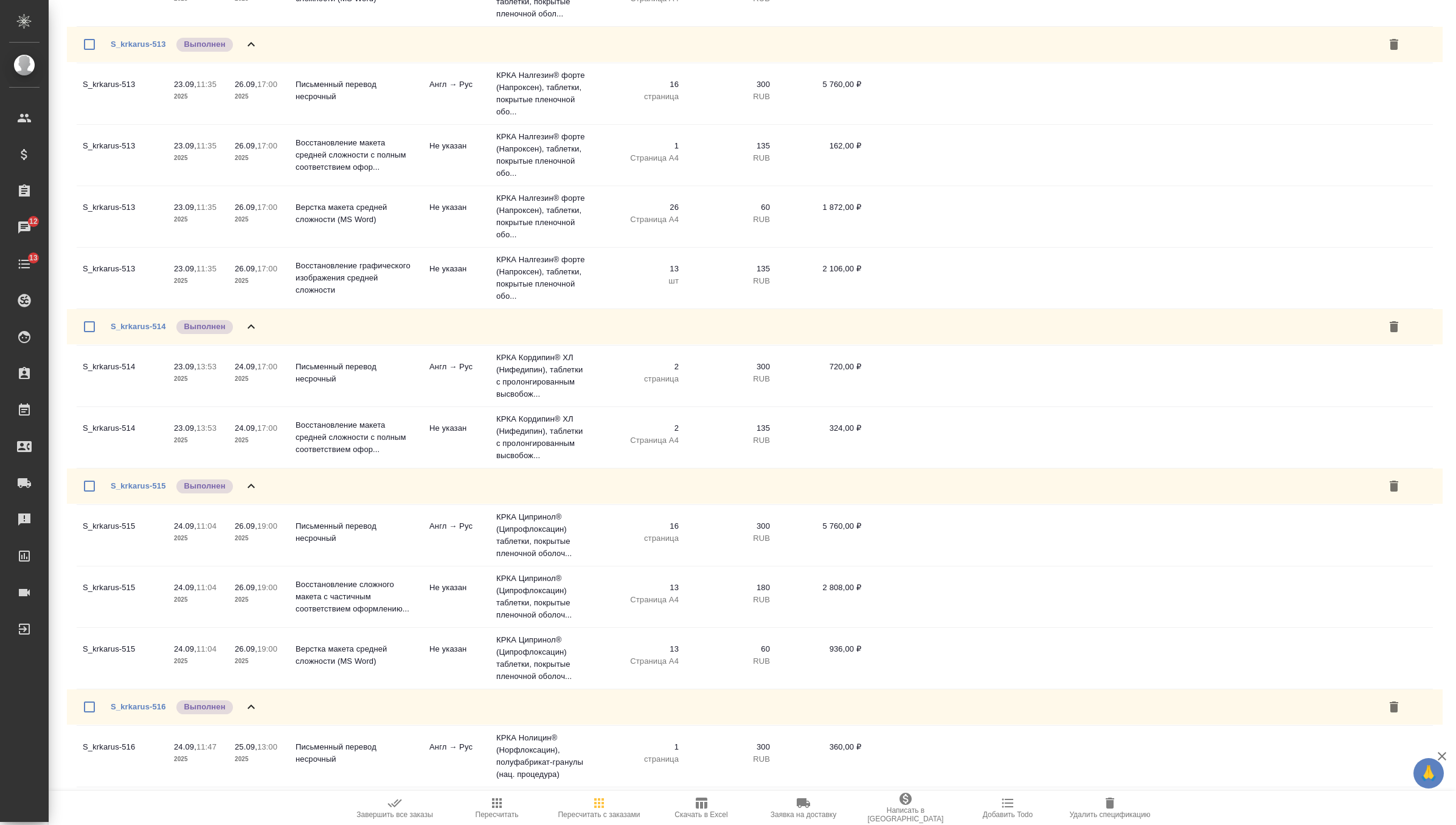
scroll to position [6345, 0]
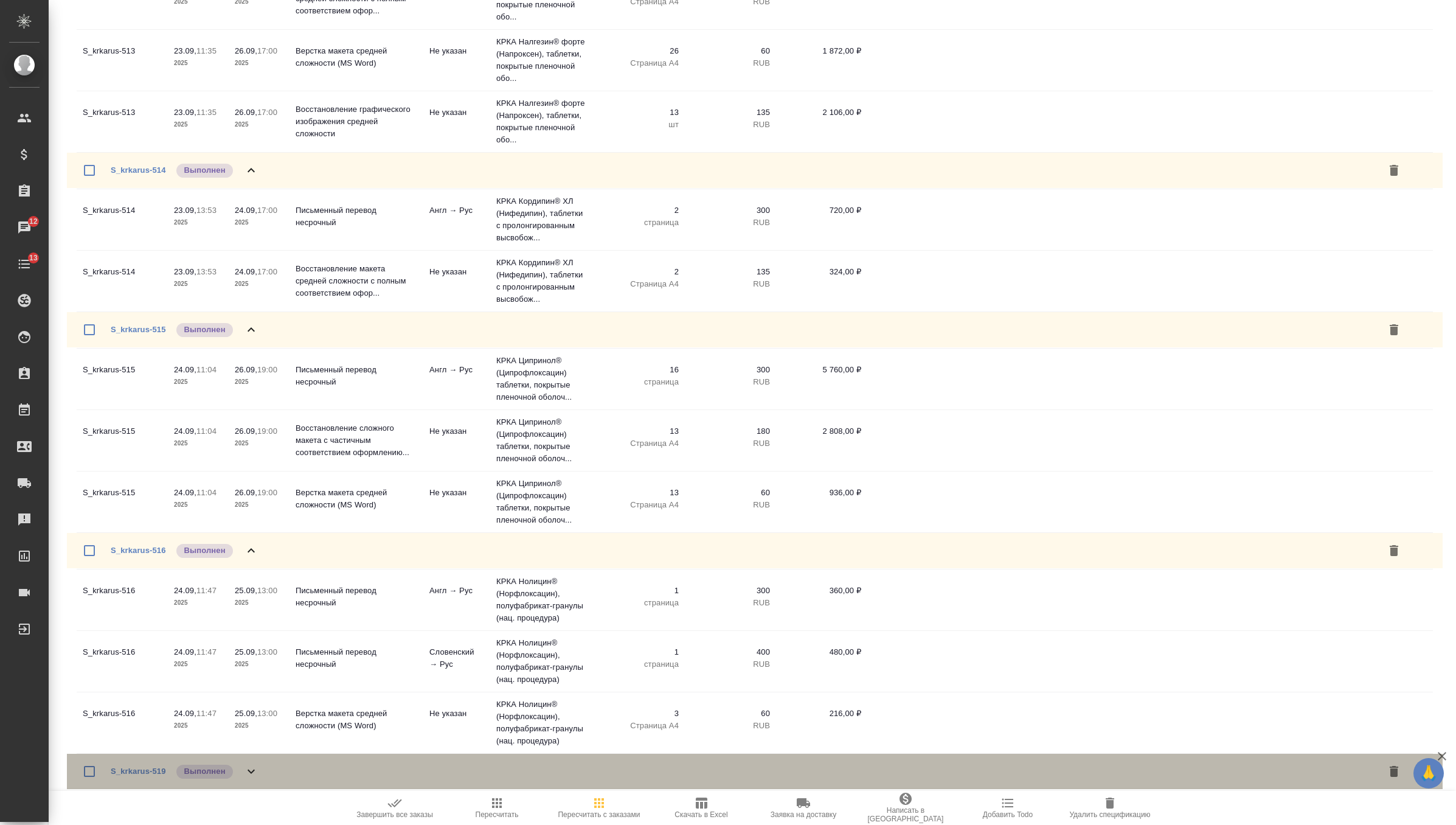
click at [261, 772] on div "S_krkarus-519 Выполнен" at bounding box center [755, 772] width 1376 height 36
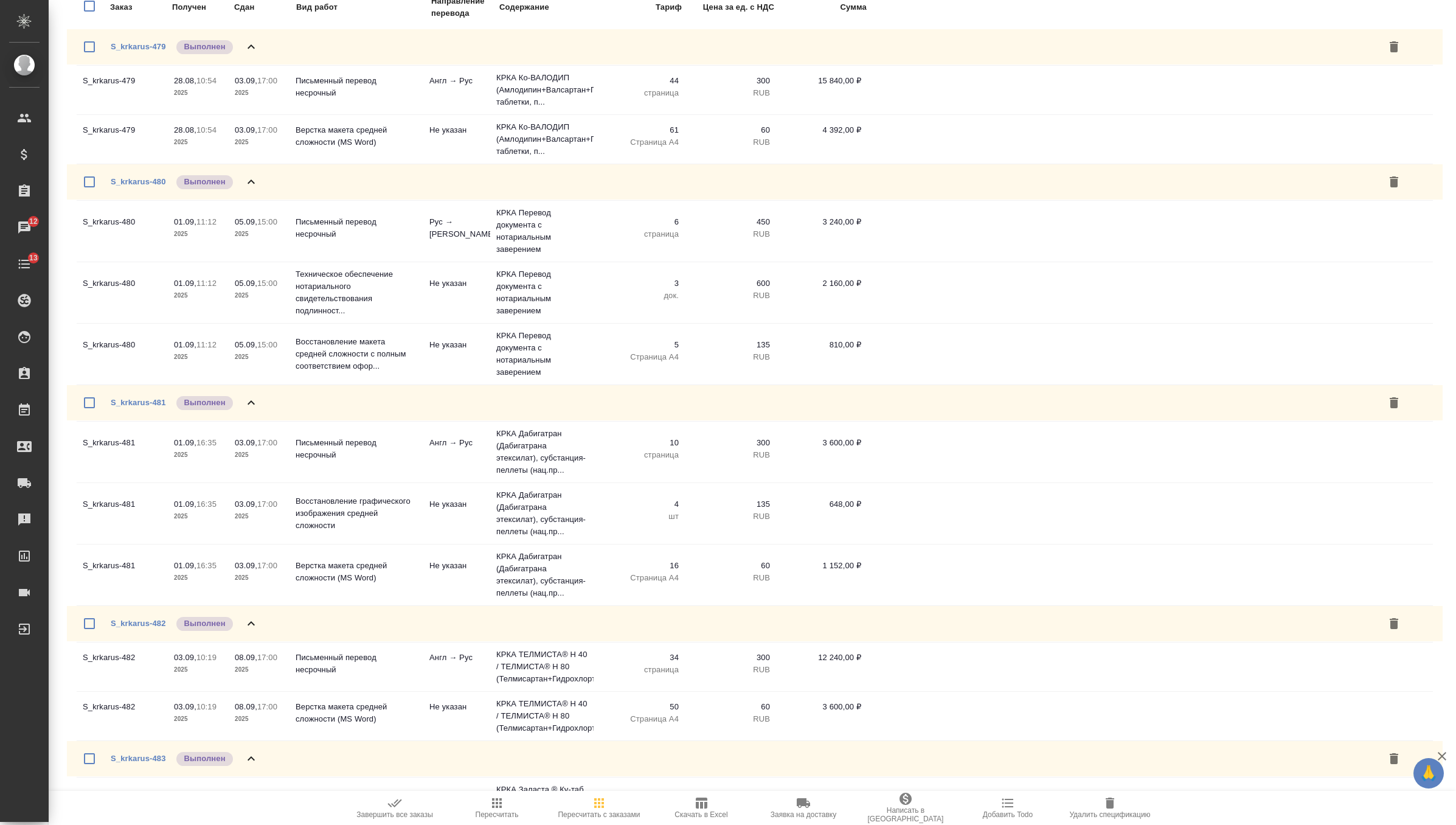
scroll to position [0, 0]
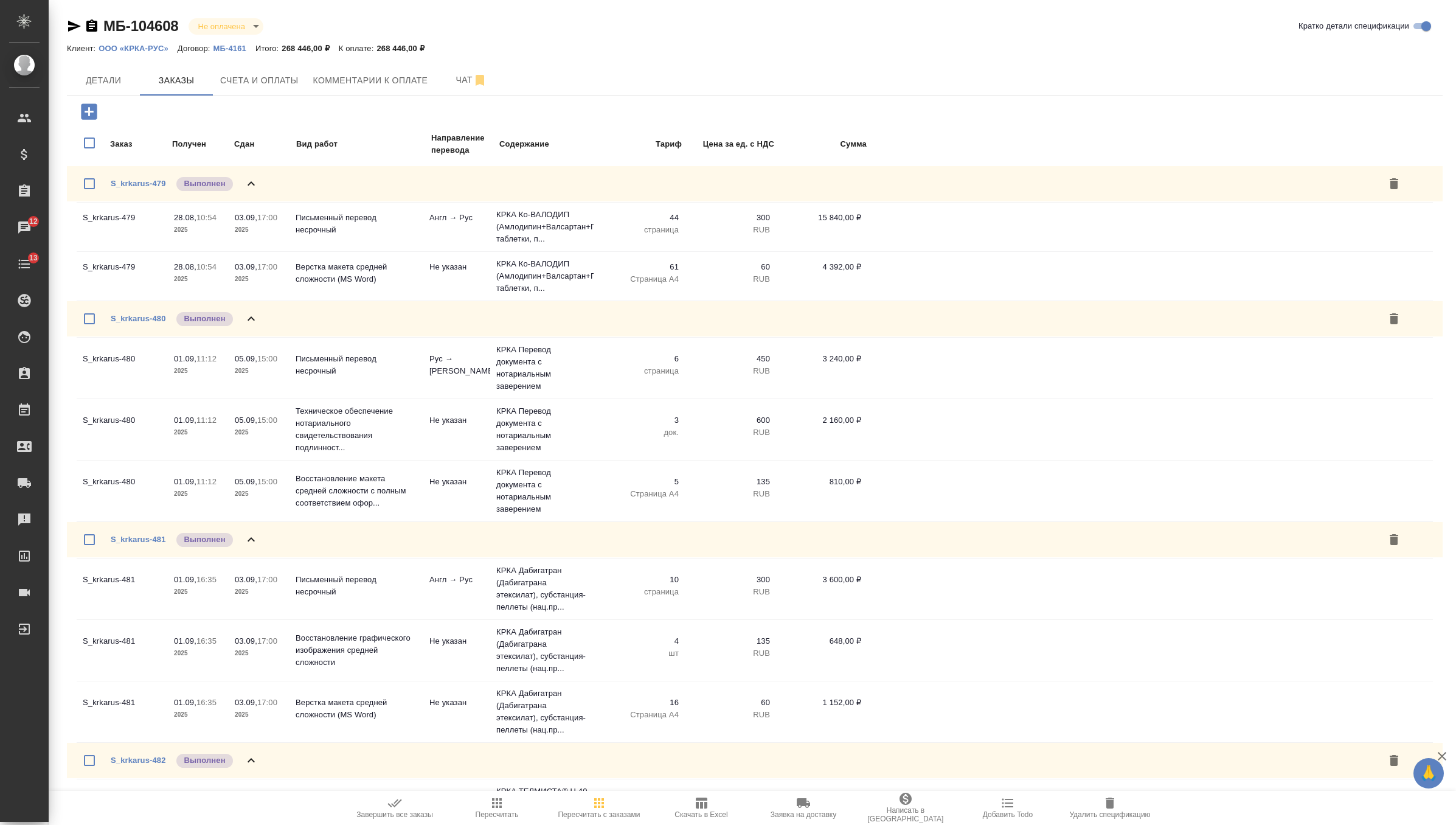
click at [389, 800] on icon "button" at bounding box center [395, 803] width 15 height 15
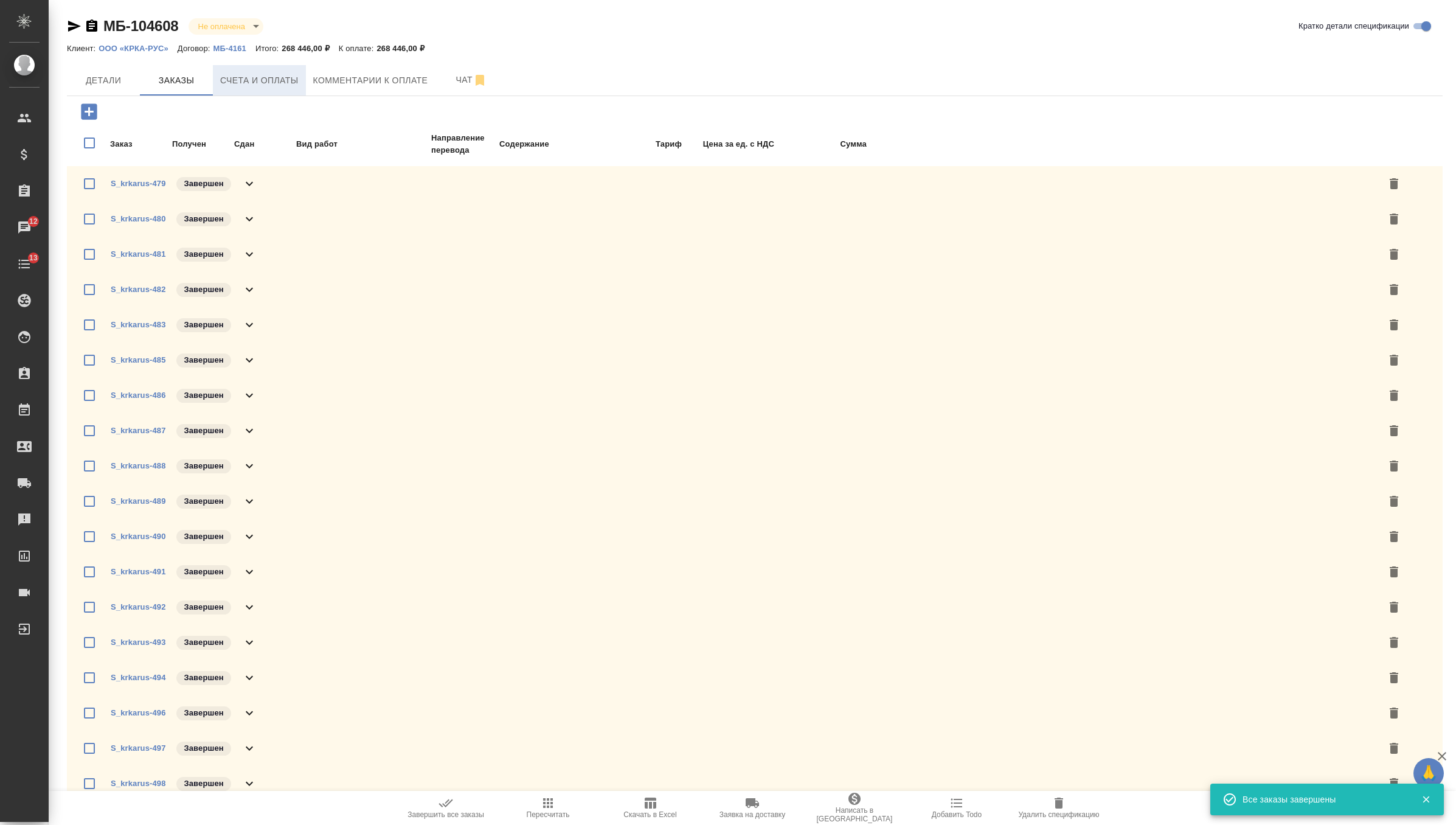
click at [276, 85] on span "Счета и оплаты" at bounding box center [259, 80] width 78 height 15
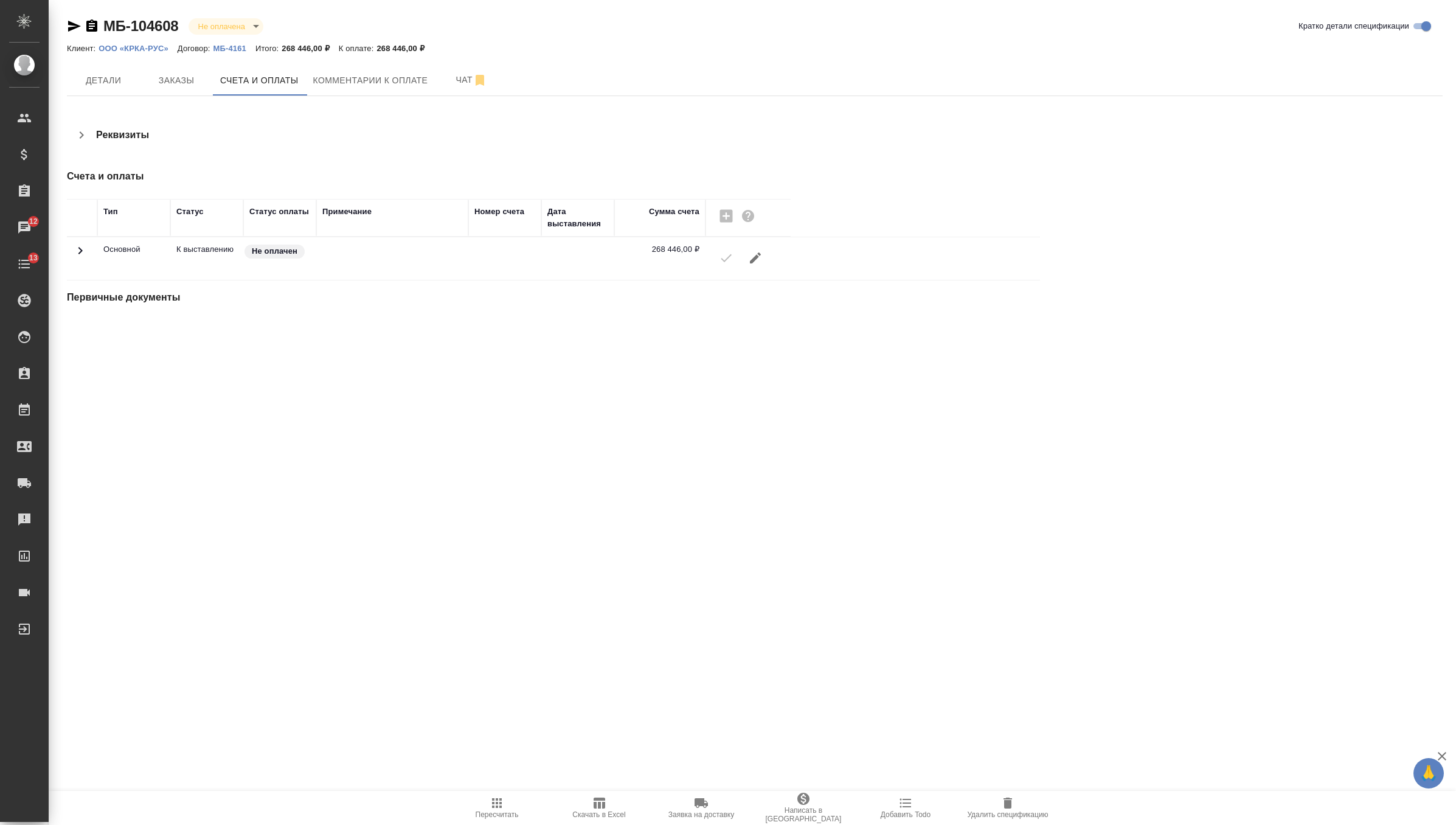
click at [77, 26] on icon "button" at bounding box center [74, 27] width 13 height 11
click at [194, 82] on span "Заказы" at bounding box center [176, 80] width 58 height 15
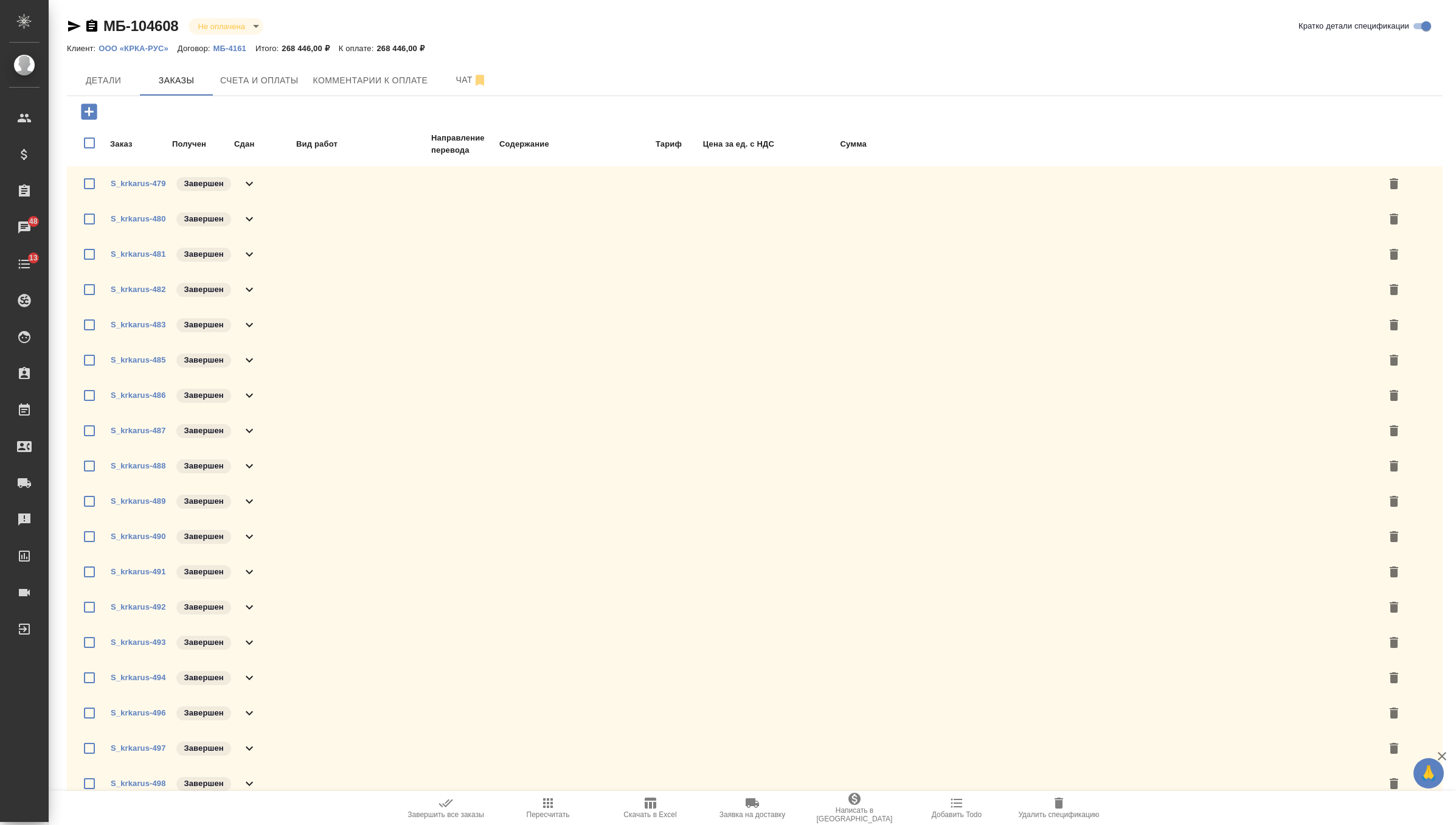
click at [89, 119] on icon "button" at bounding box center [89, 111] width 16 height 16
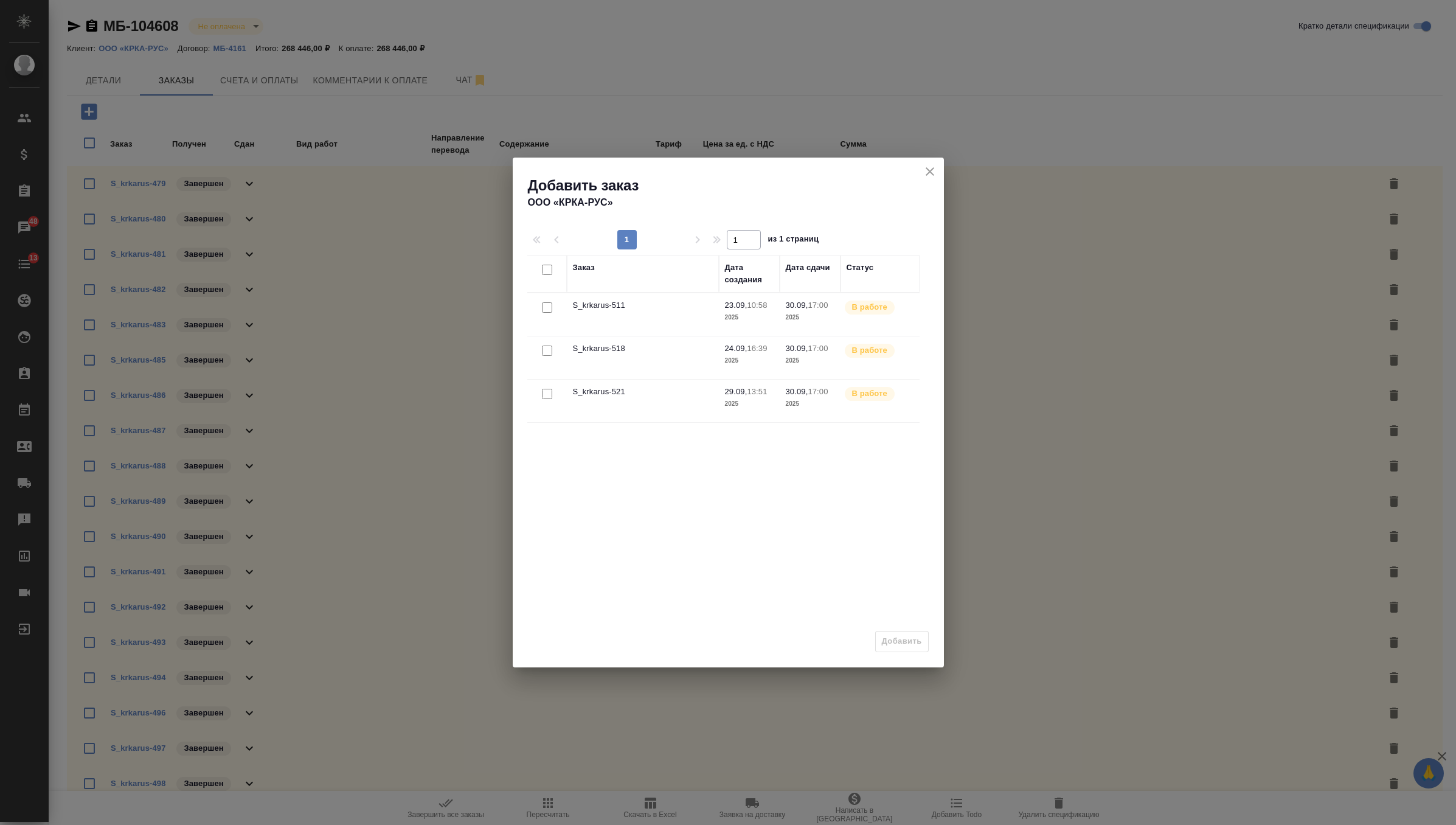
click at [550, 270] on input "checkbox" at bounding box center [546, 270] width 10 height 10
checkbox input "true"
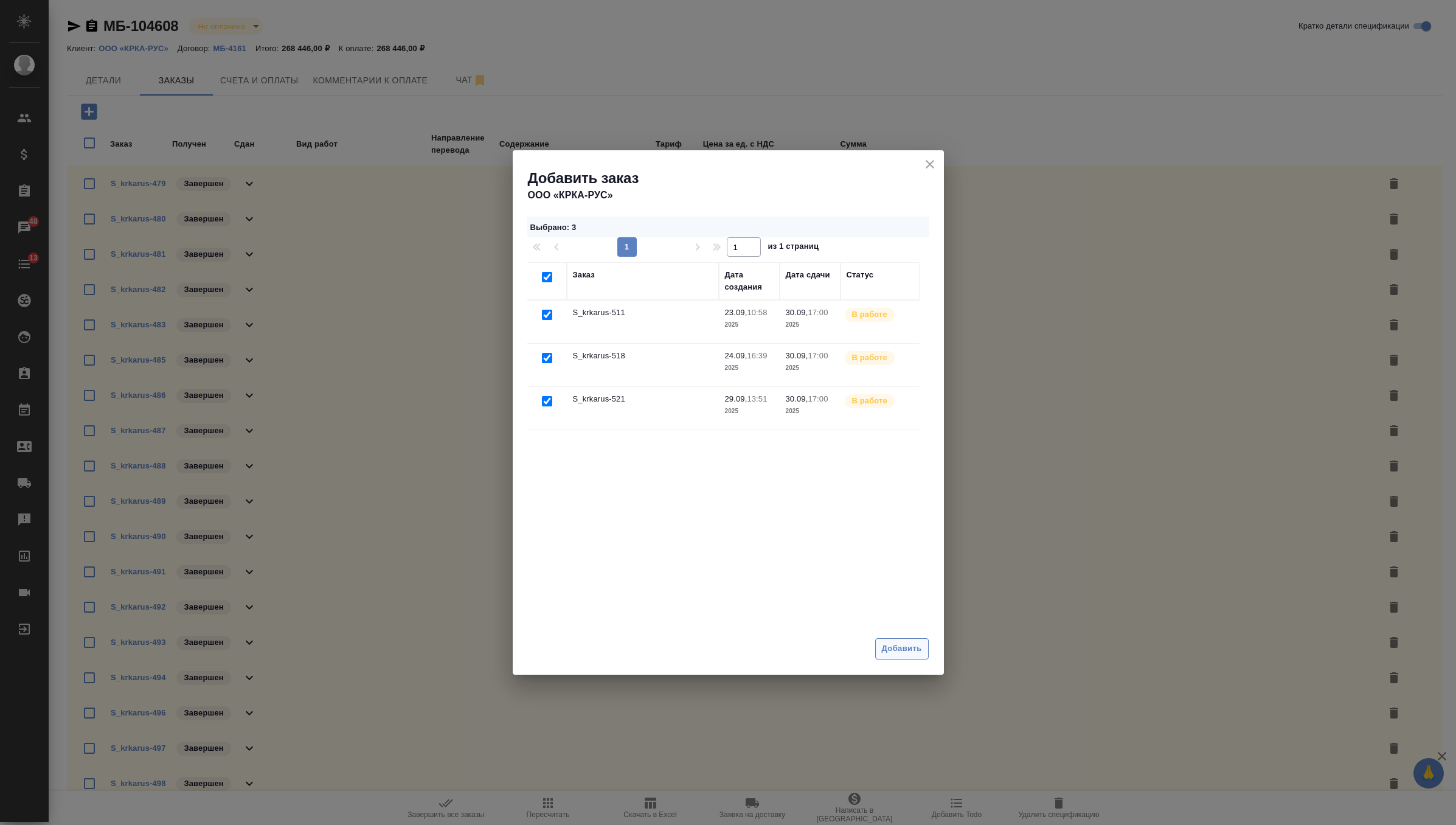
click at [905, 643] on span "Добавить" at bounding box center [902, 648] width 40 height 14
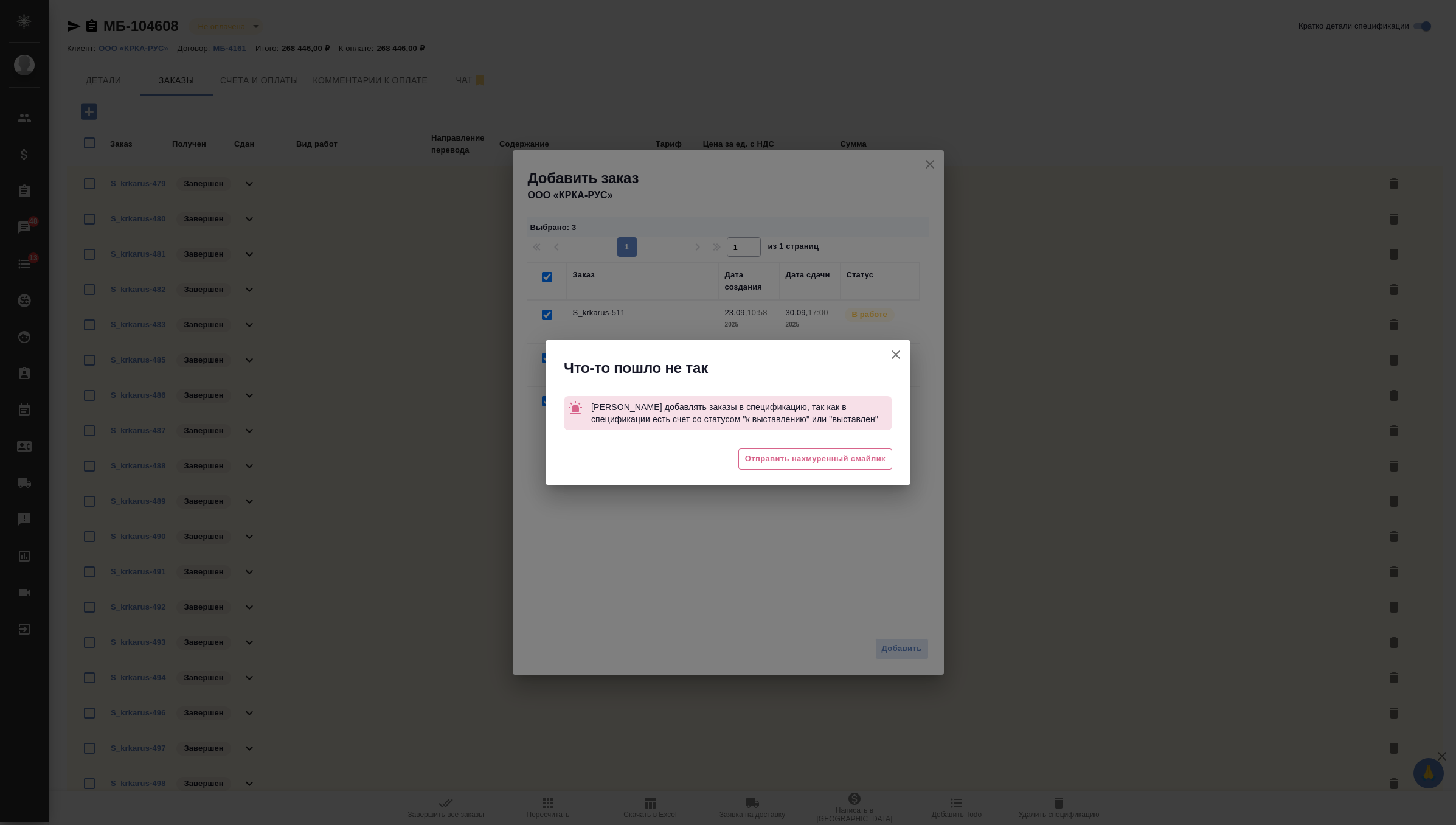
click at [894, 362] on button "Кратко детали спецификации" at bounding box center [896, 354] width 29 height 29
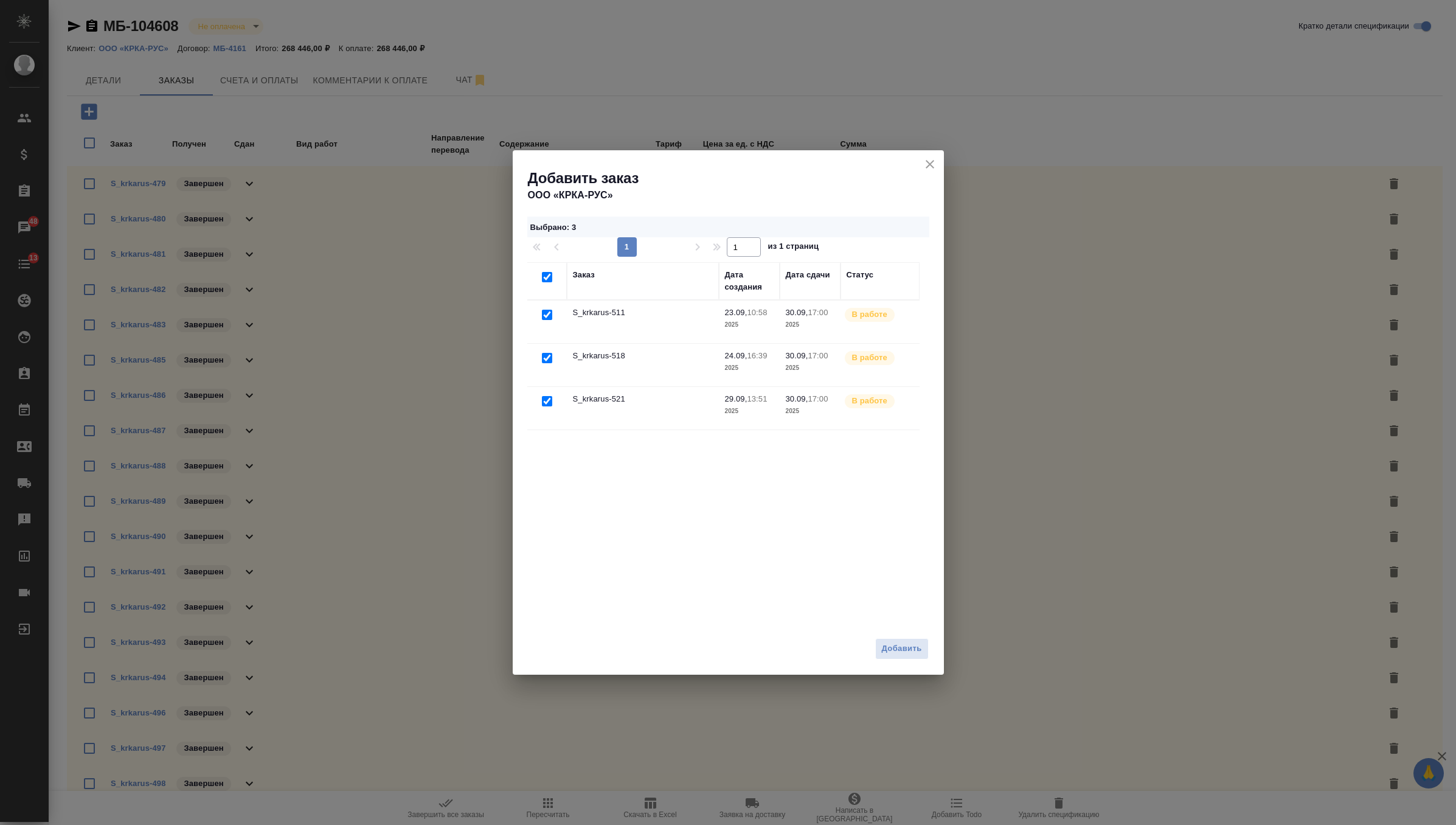
click at [935, 162] on icon "close" at bounding box center [930, 164] width 15 height 15
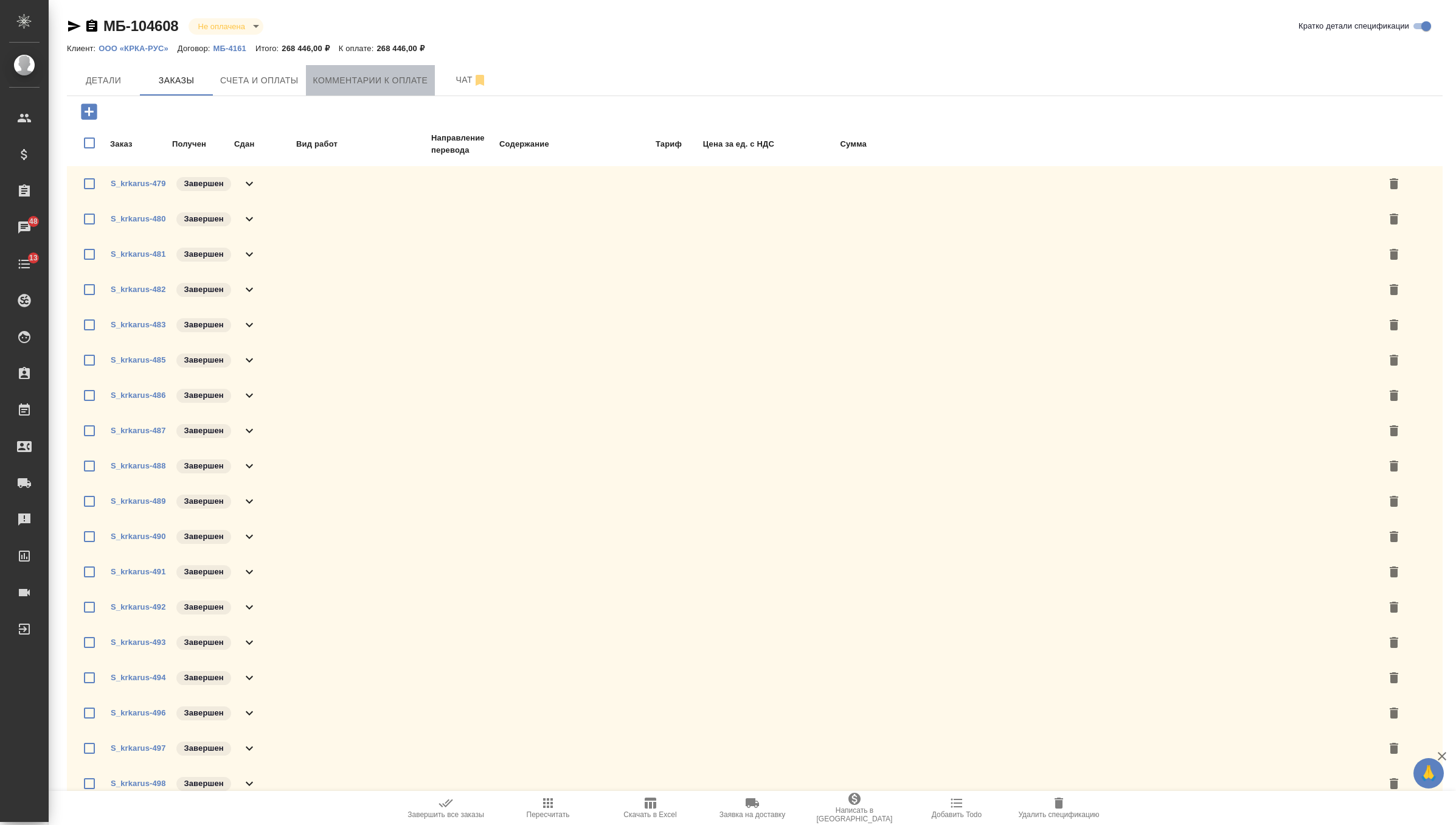
click at [408, 83] on span "Комментарии к оплате" at bounding box center [370, 80] width 115 height 15
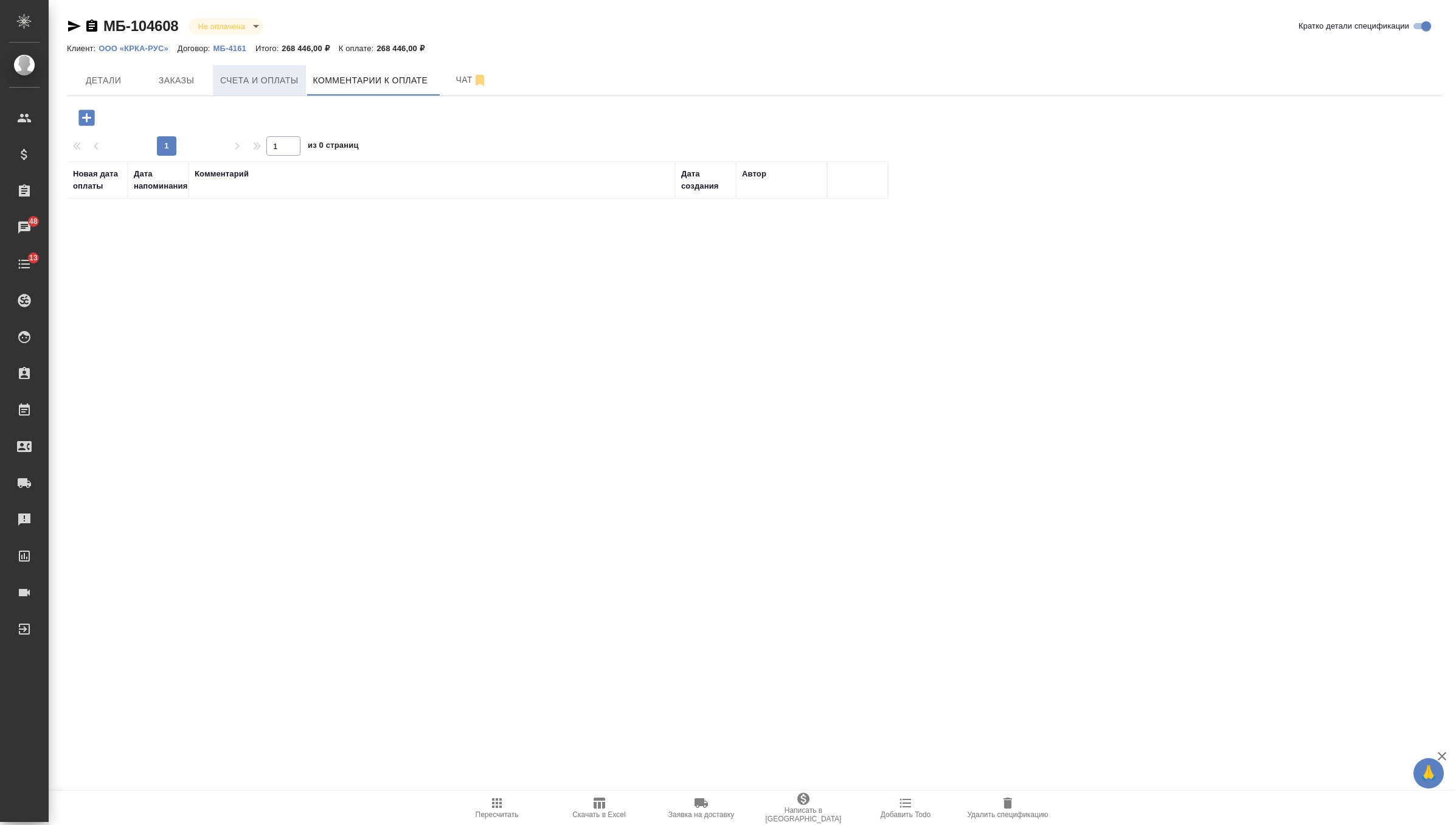
click at [280, 69] on button "Счета и оплаты" at bounding box center [259, 81] width 93 height 31
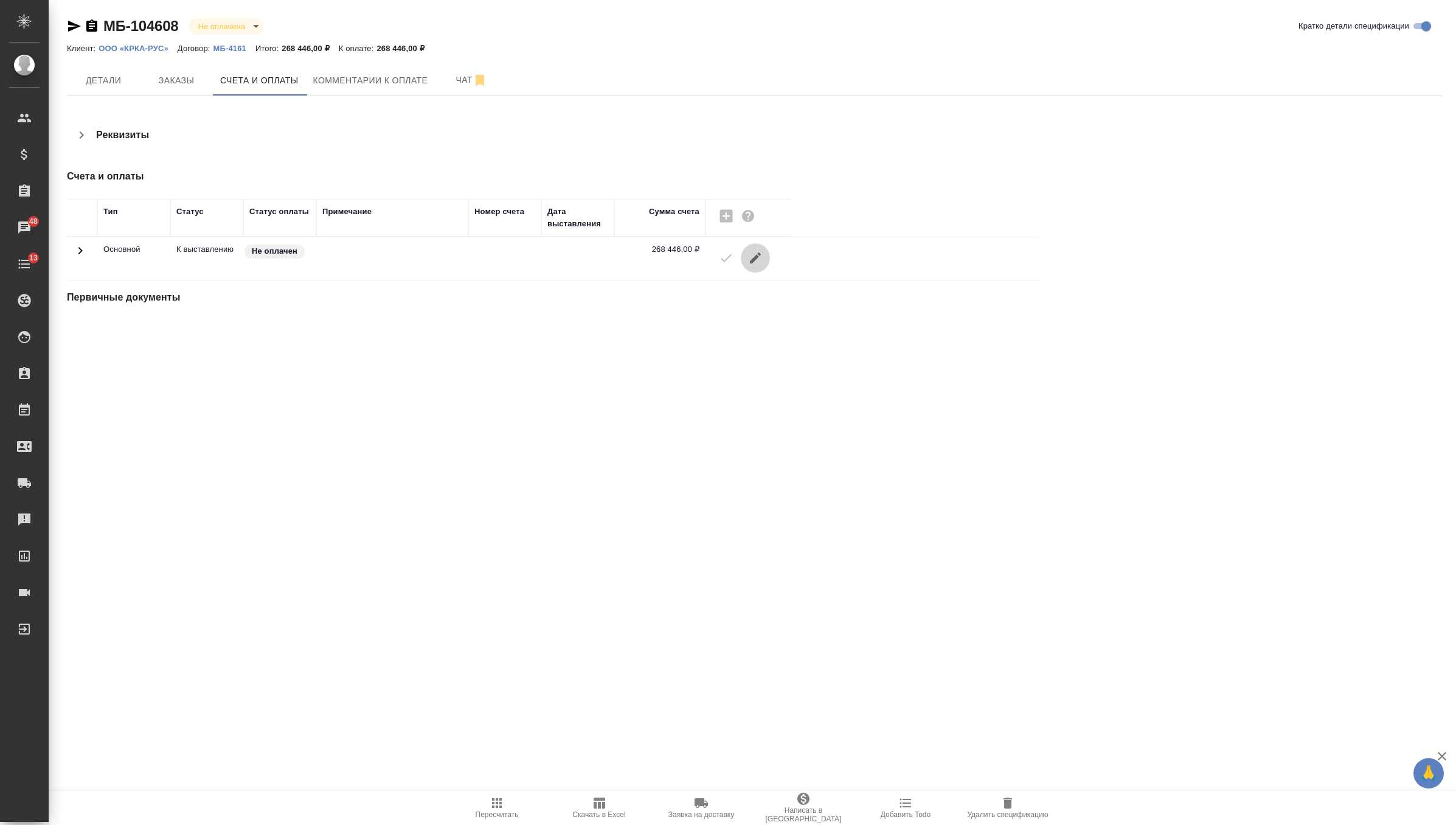
click at [759, 255] on icon "button" at bounding box center [755, 258] width 15 height 15
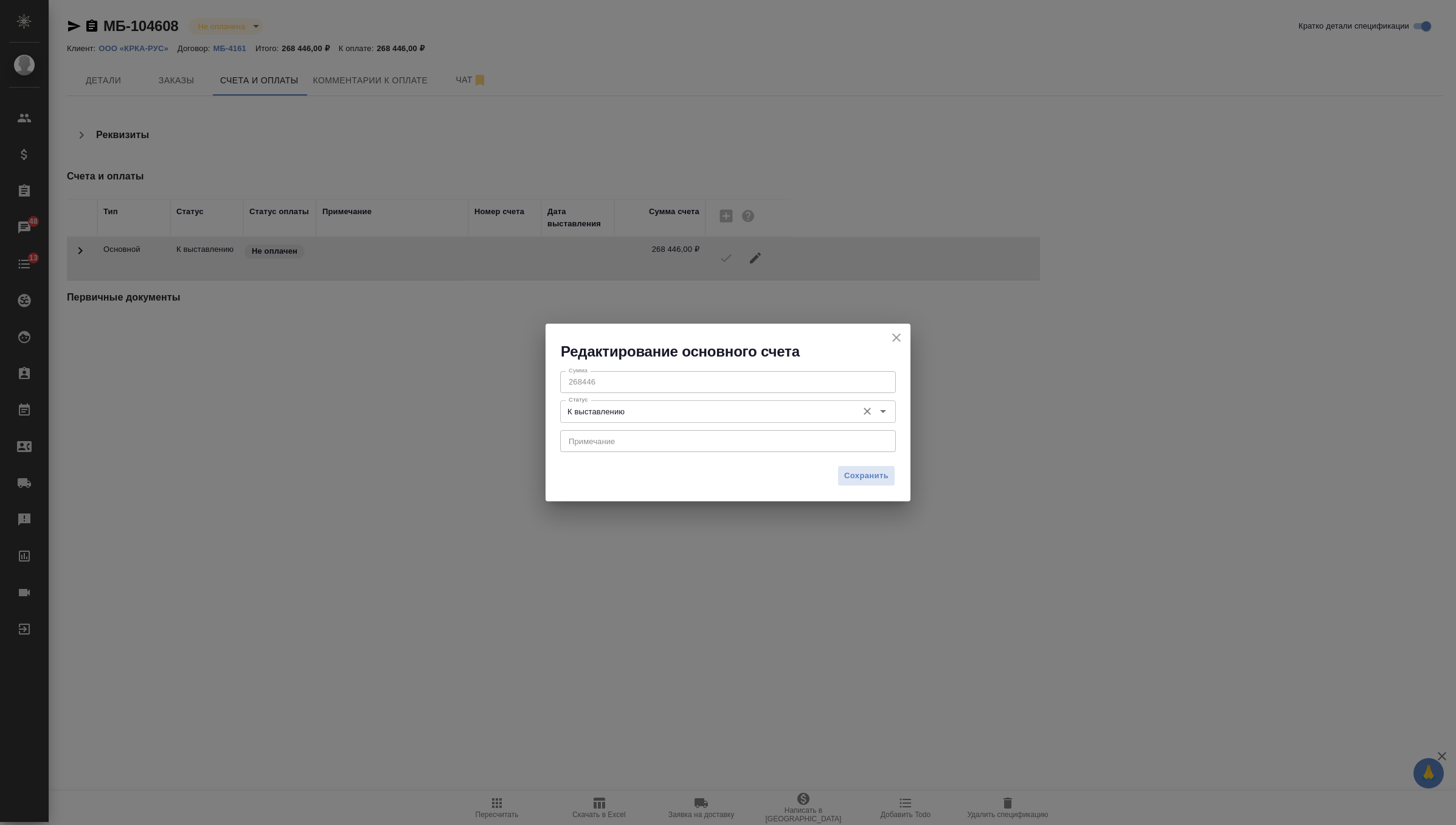
click at [660, 409] on input "К выставлению" at bounding box center [708, 411] width 287 height 15
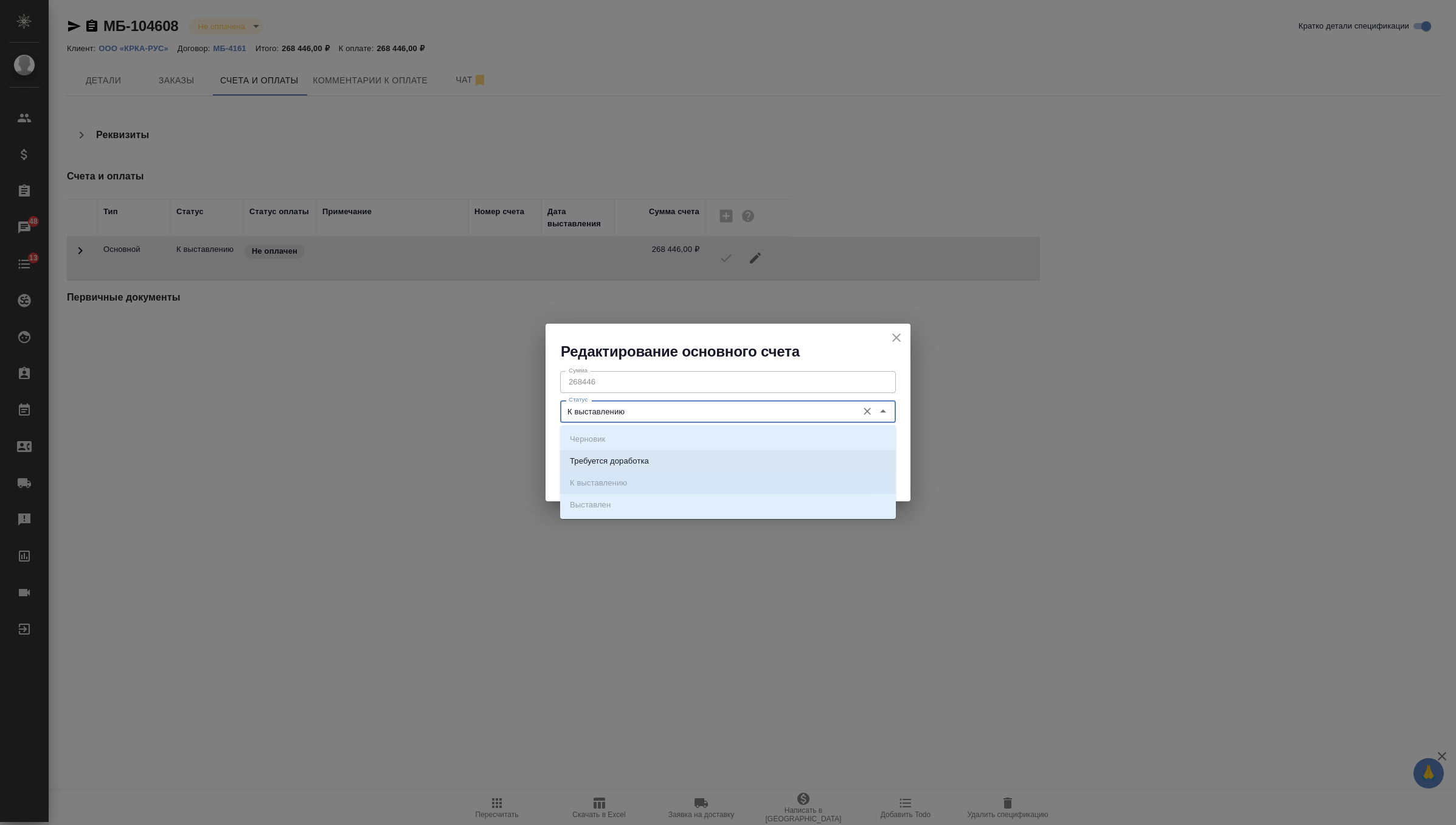
click at [642, 458] on p "Требуется доработка" at bounding box center [609, 461] width 79 height 12
type input "Требуется доработка"
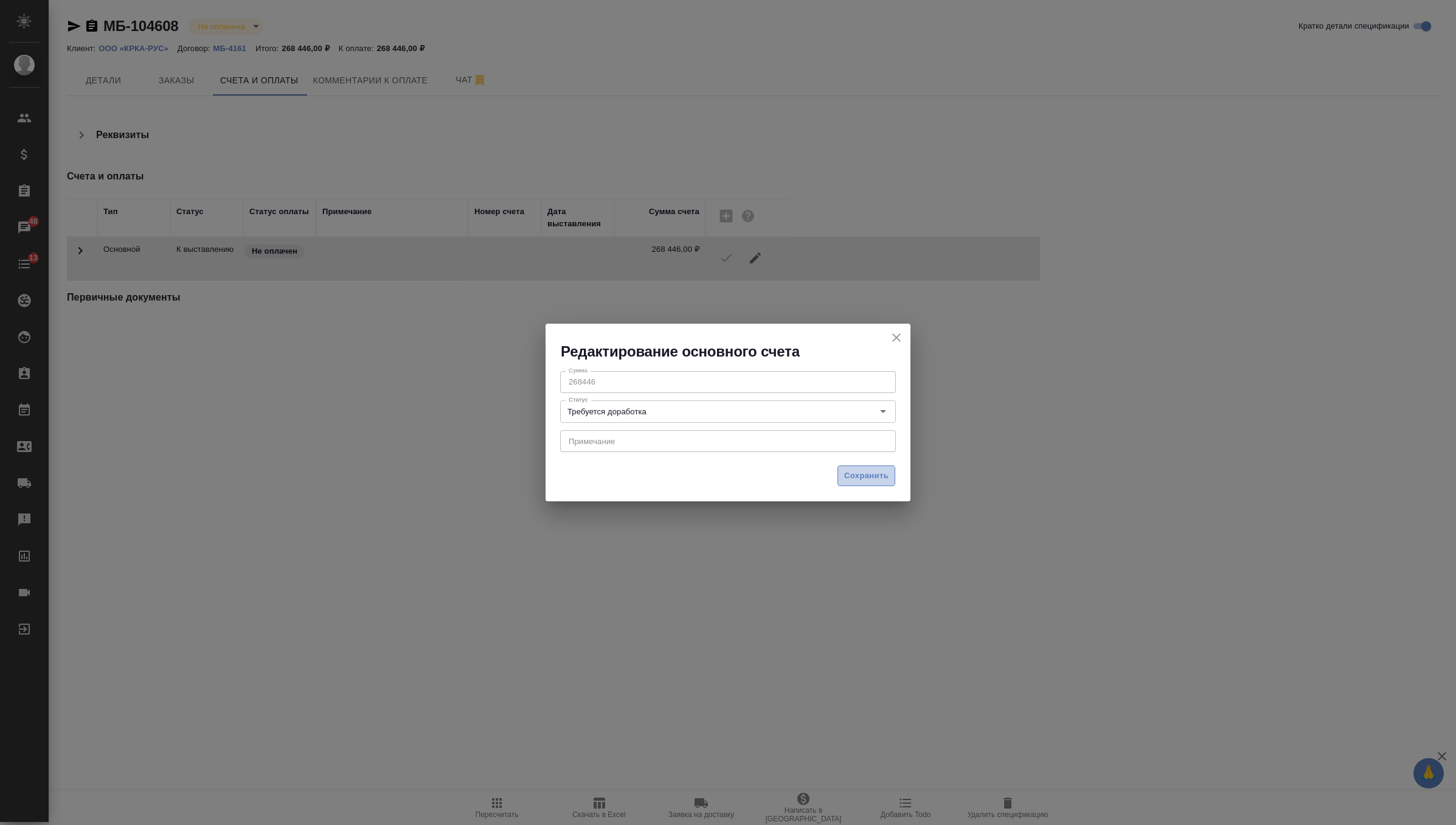
click at [893, 478] on button "Сохранить" at bounding box center [867, 475] width 58 height 21
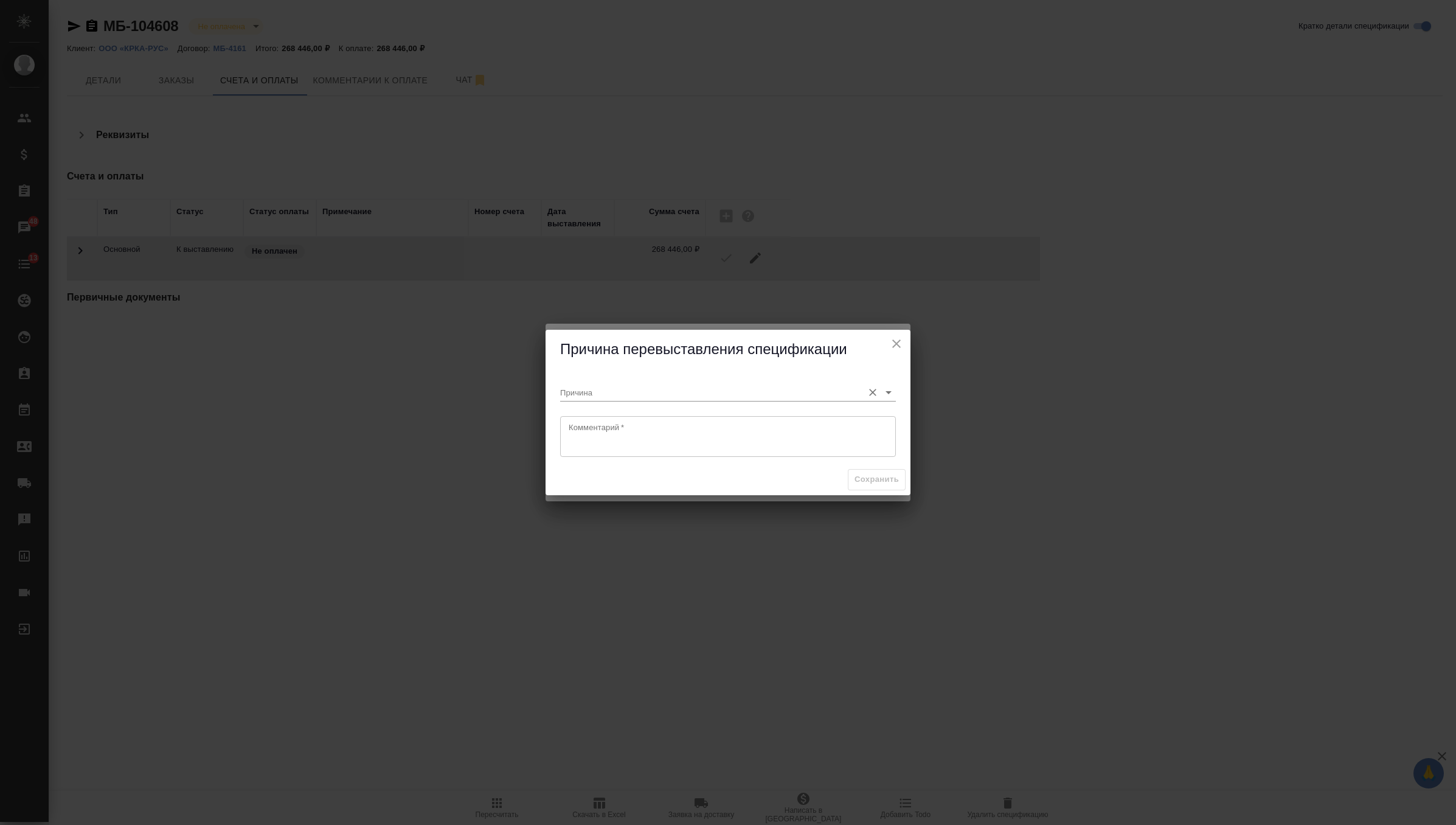
click at [881, 392] on icon "Open" at bounding box center [889, 392] width 15 height 15
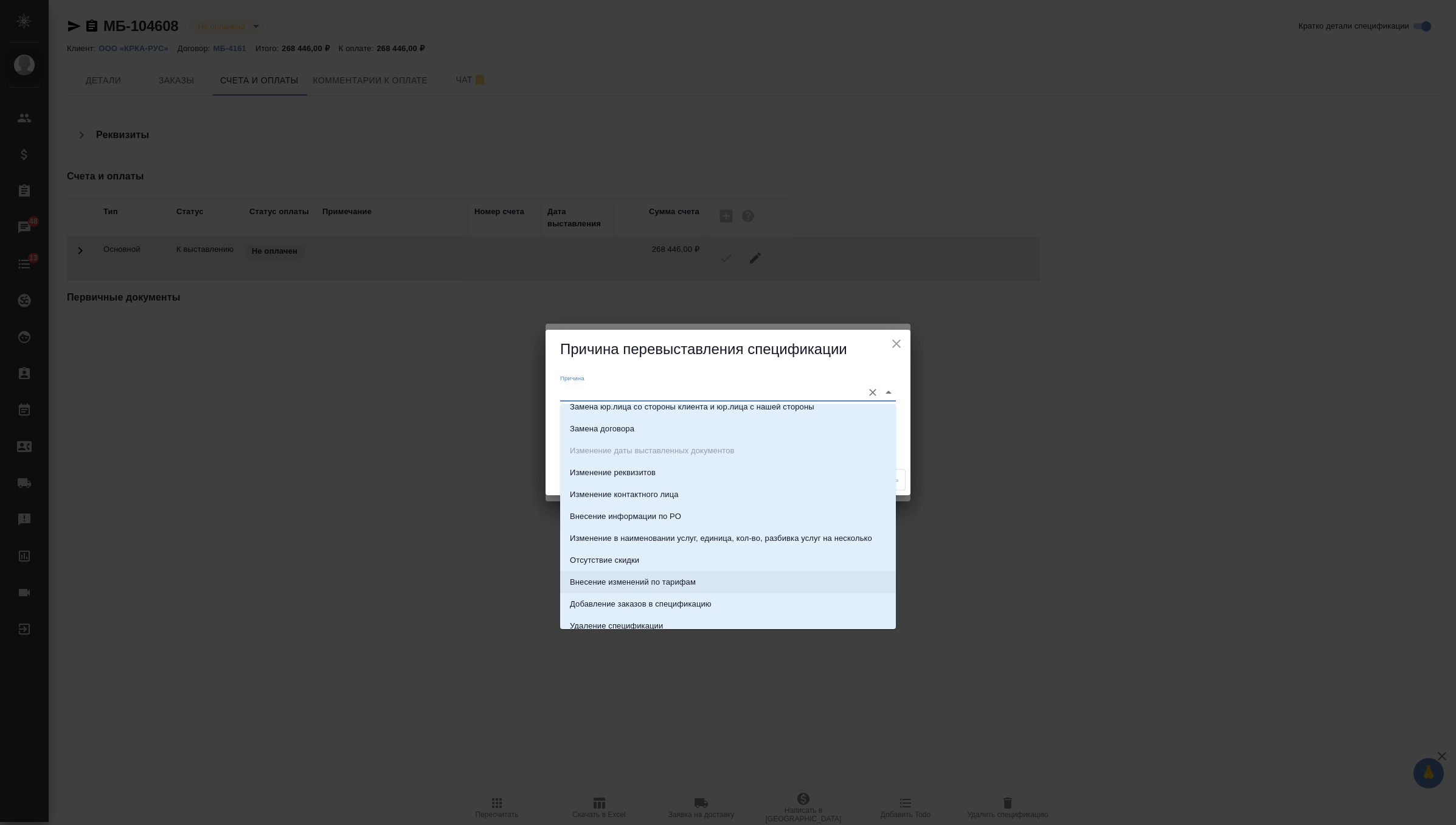
scroll to position [11, 0]
click at [698, 606] on p "Добавление заказов в спецификацию" at bounding box center [641, 603] width 142 height 12
type input "Добавление заказов в спецификацию"
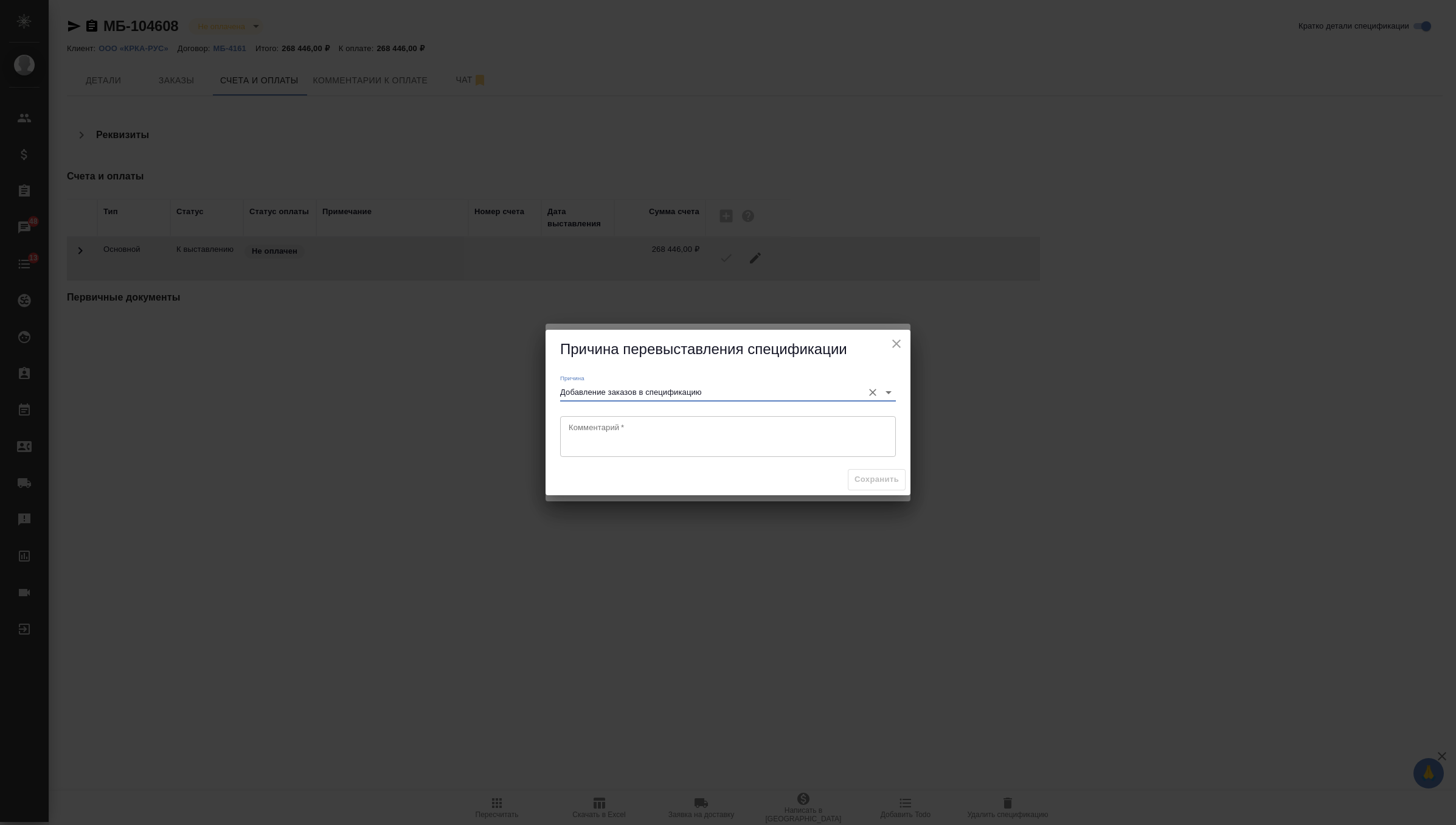
click at [792, 422] on textarea at bounding box center [728, 436] width 319 height 28
type textarea "добавить заказы в специю"
click at [874, 471] on button "Сохранить" at bounding box center [877, 480] width 58 height 21
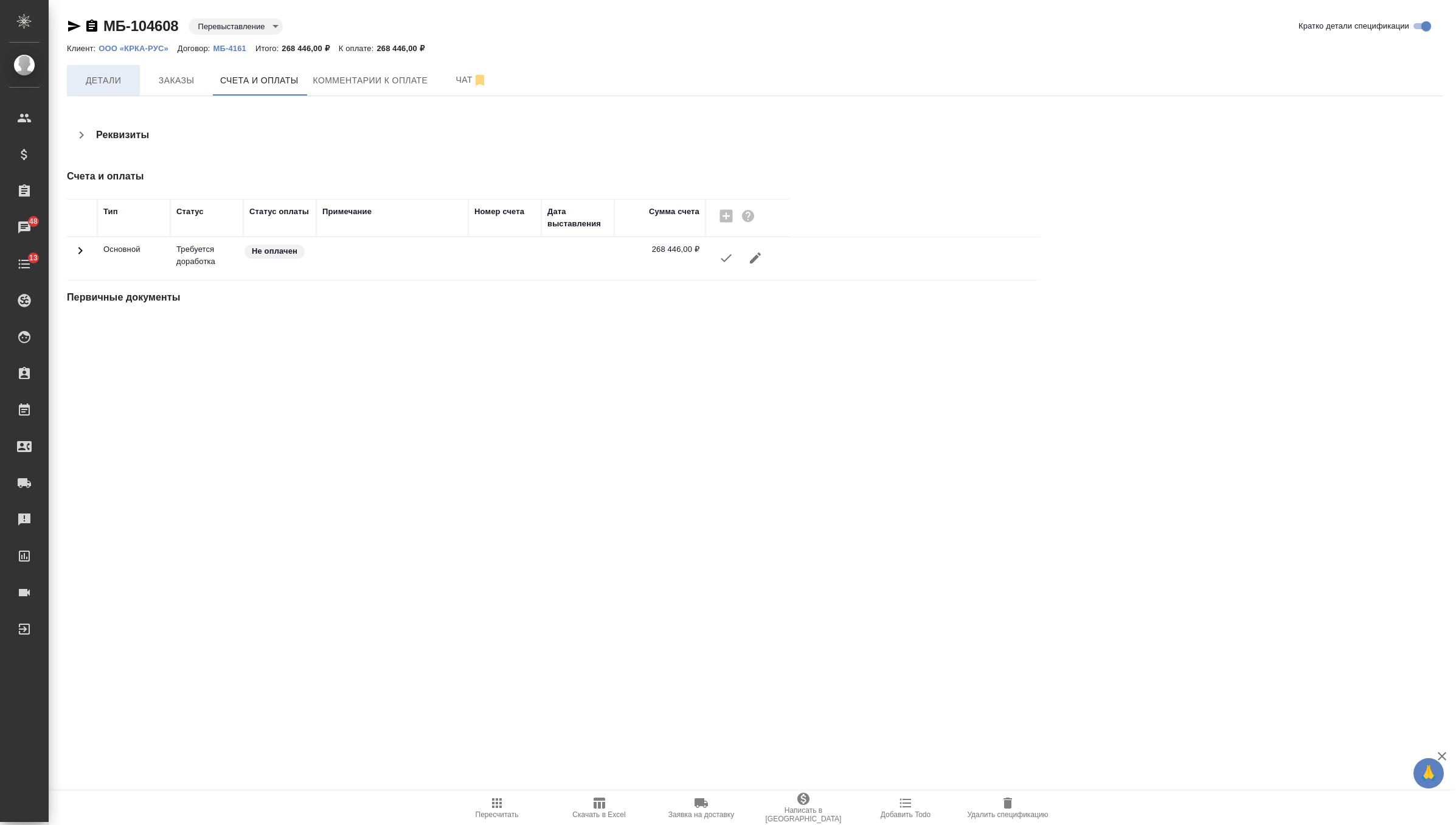
click at [103, 88] on button "Детали" at bounding box center [103, 81] width 73 height 31
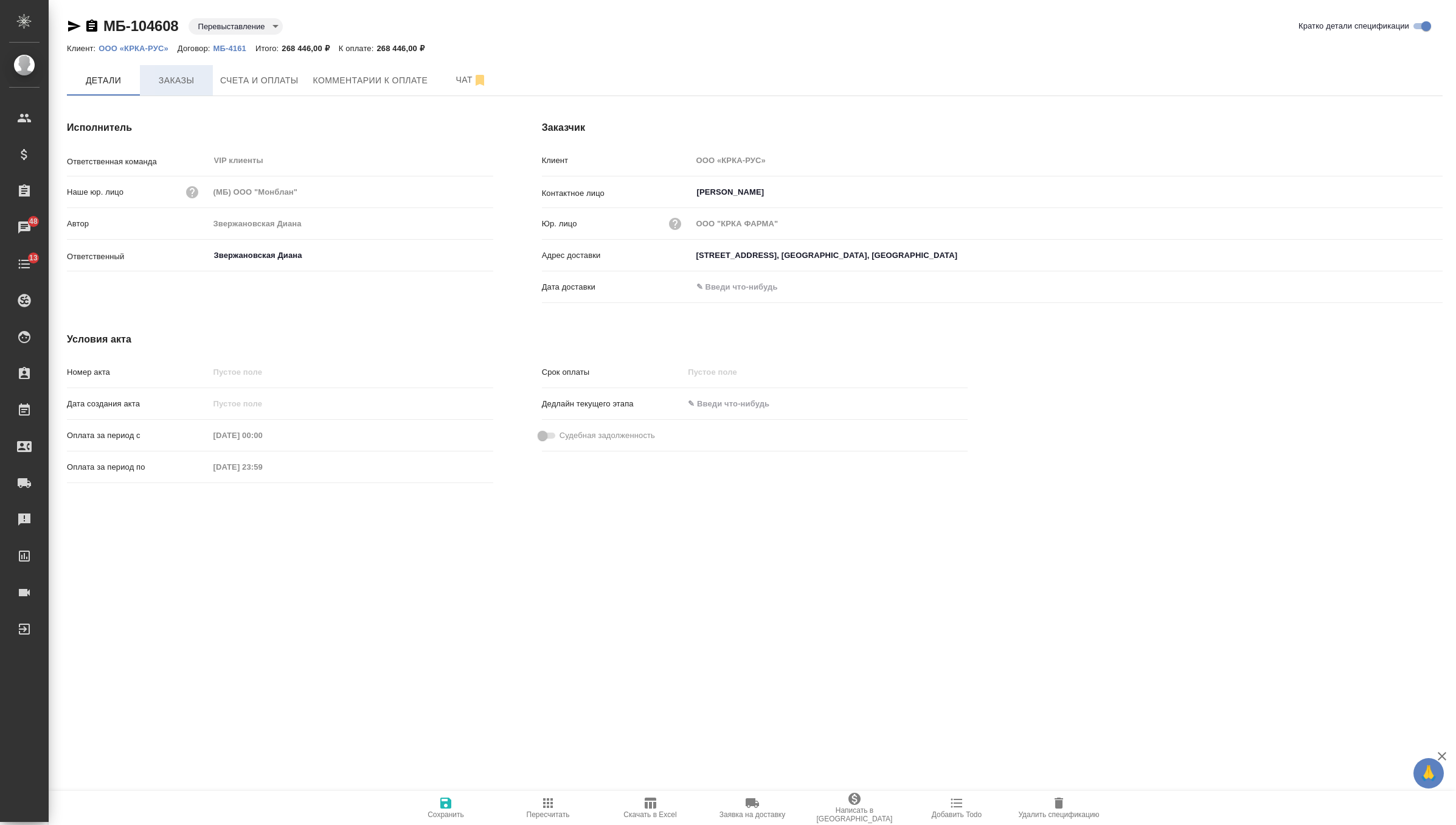
click at [171, 73] on span "Заказы" at bounding box center [176, 80] width 58 height 15
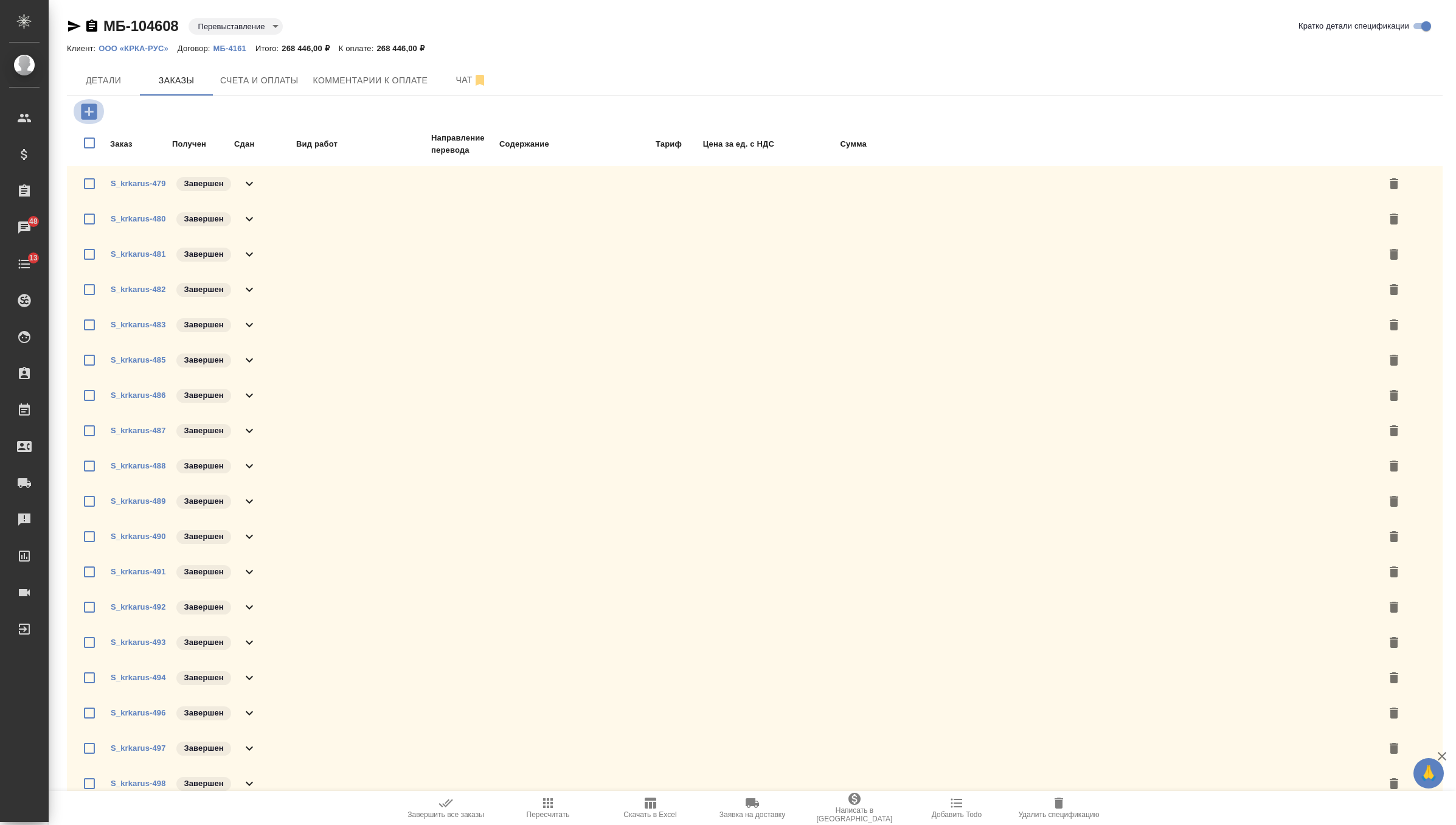
click at [86, 109] on icon "button" at bounding box center [89, 111] width 16 height 16
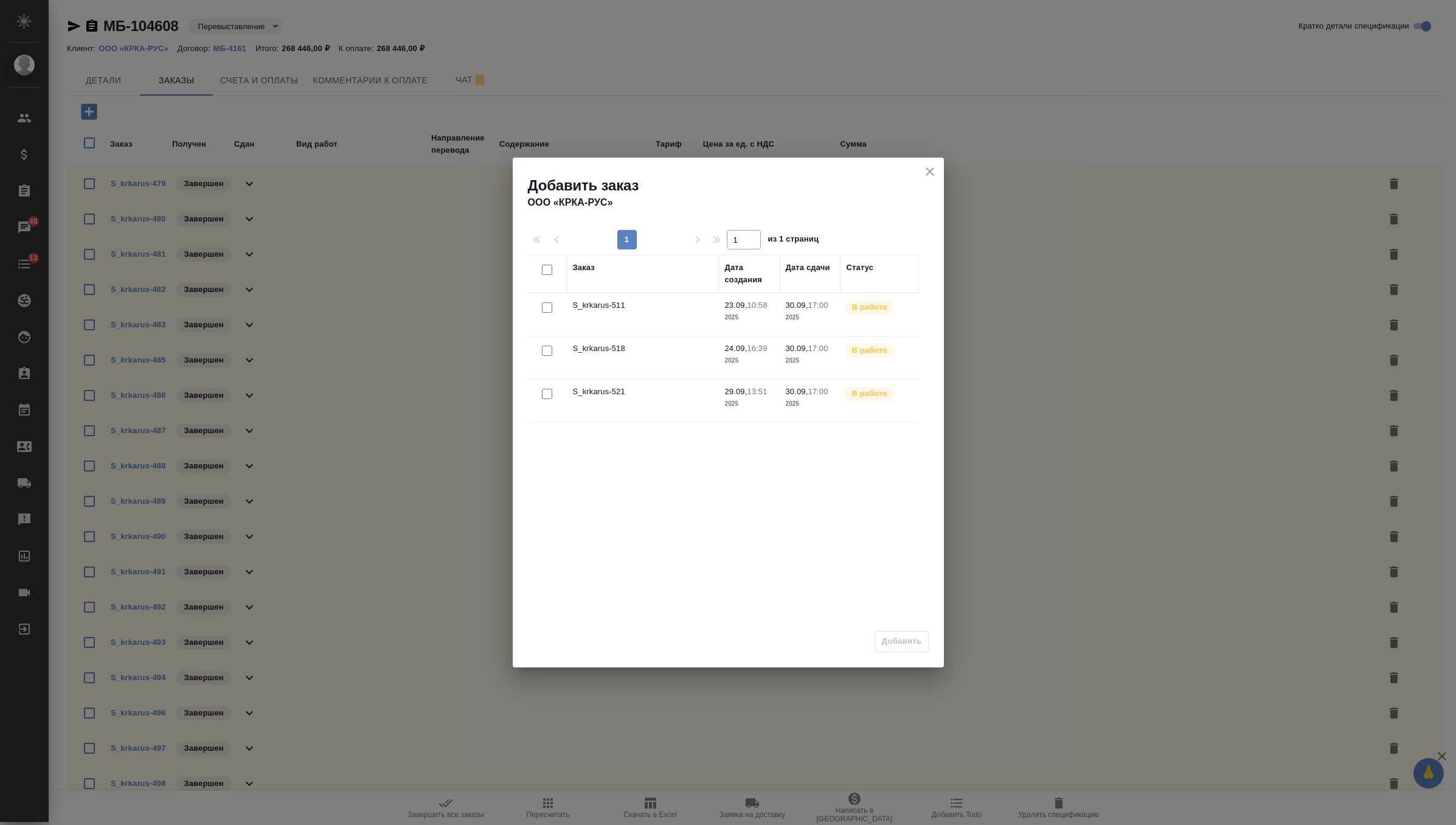
click at [548, 262] on div at bounding box center [544, 270] width 21 height 17
click at [548, 270] on input "checkbox" at bounding box center [546, 270] width 10 height 10
checkbox input "true"
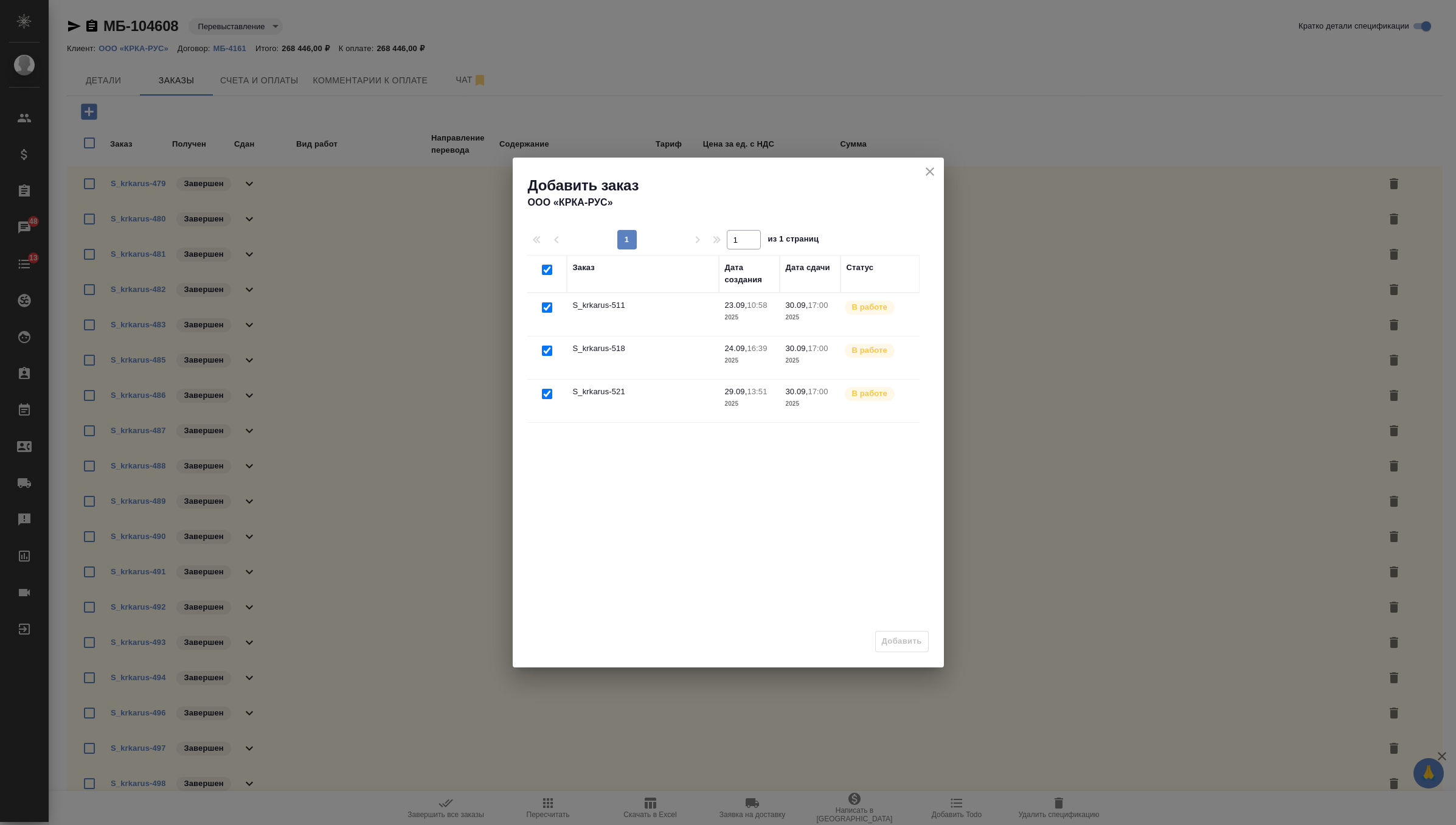
checkbox input "true"
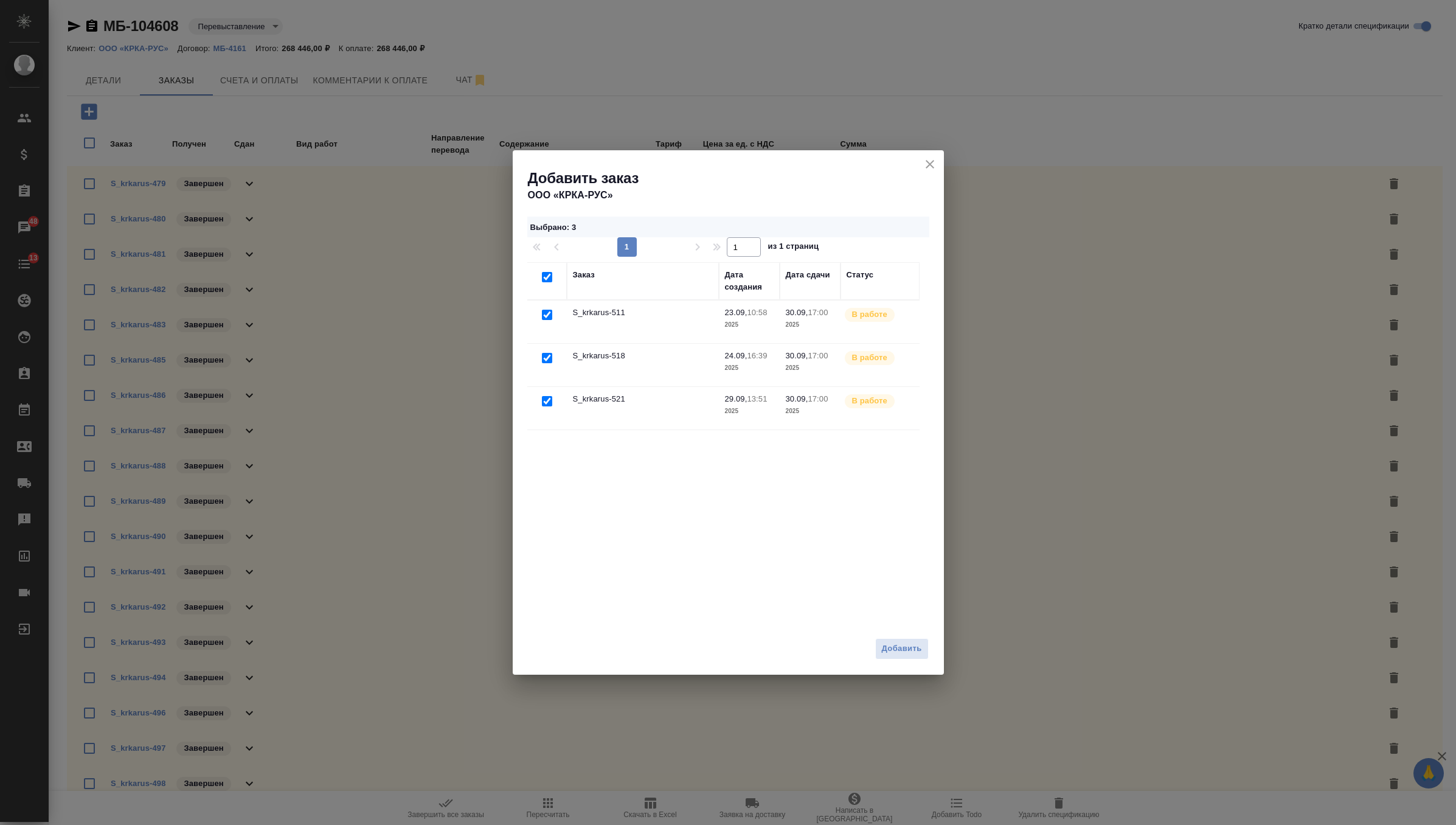
click at [900, 659] on div "Добавить" at bounding box center [728, 653] width 431 height 43
click at [902, 653] on span "Добавить" at bounding box center [902, 648] width 40 height 14
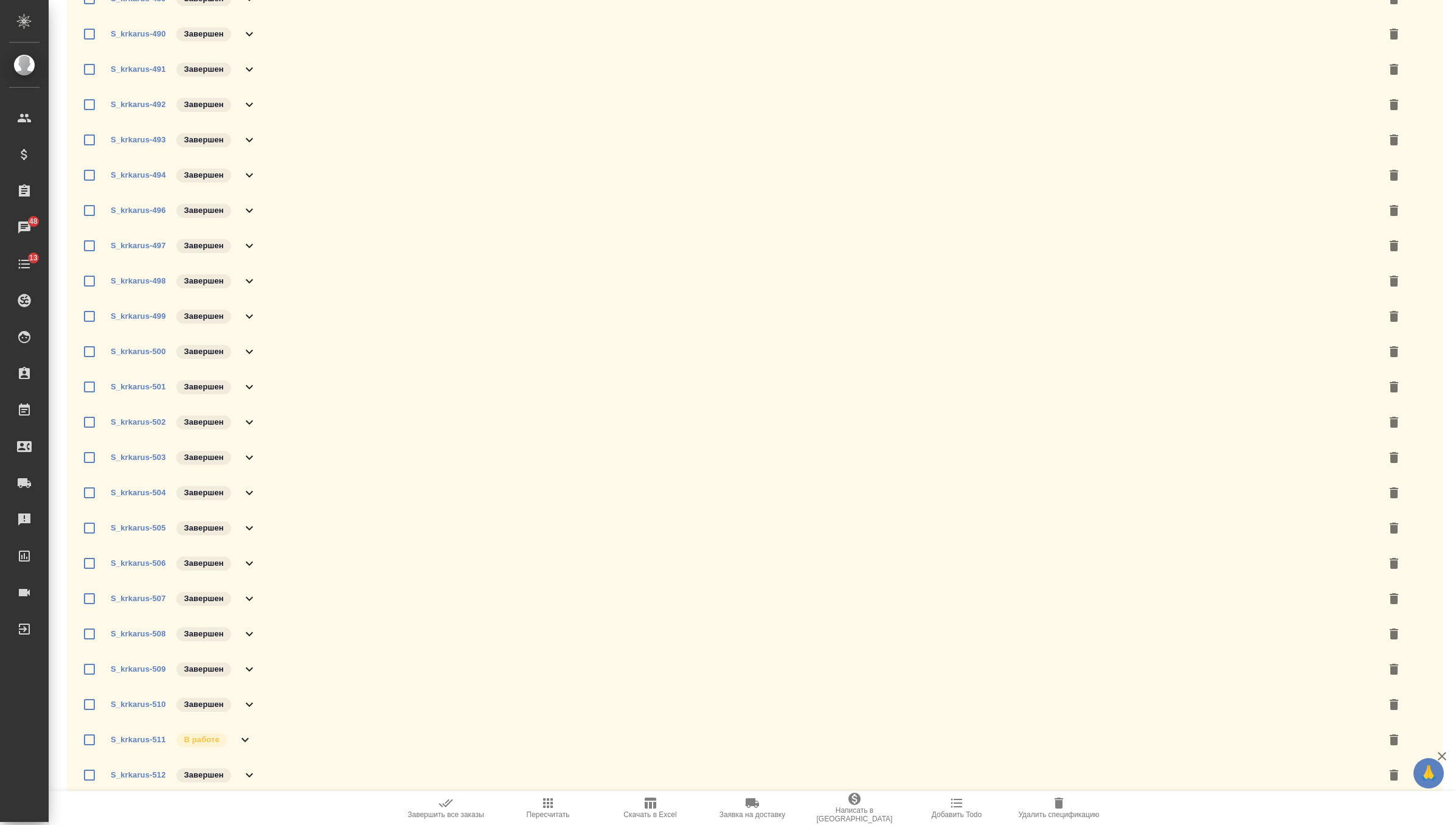
scroll to position [752, 0]
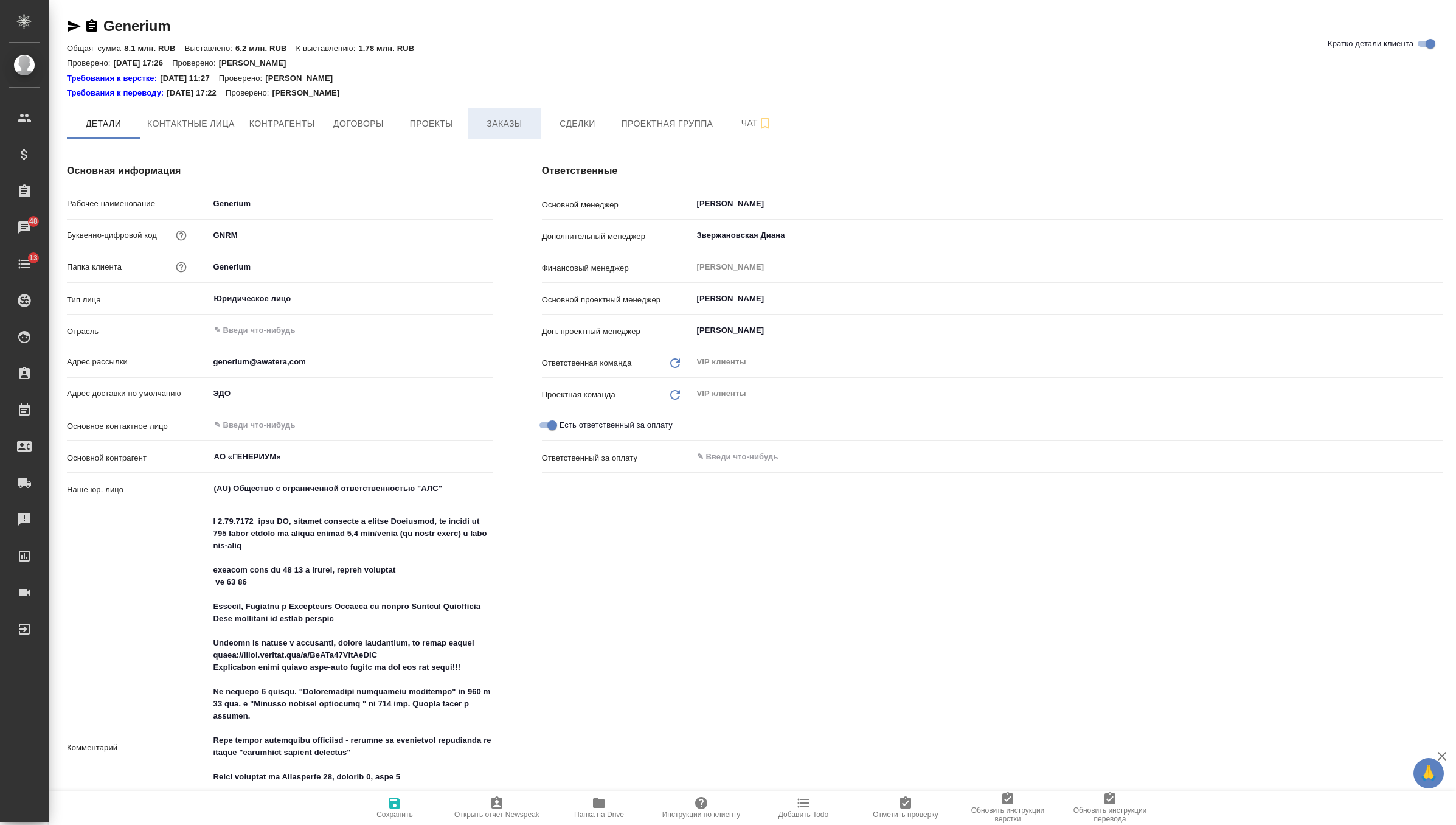
click at [525, 123] on span "Заказы" at bounding box center [504, 124] width 58 height 15
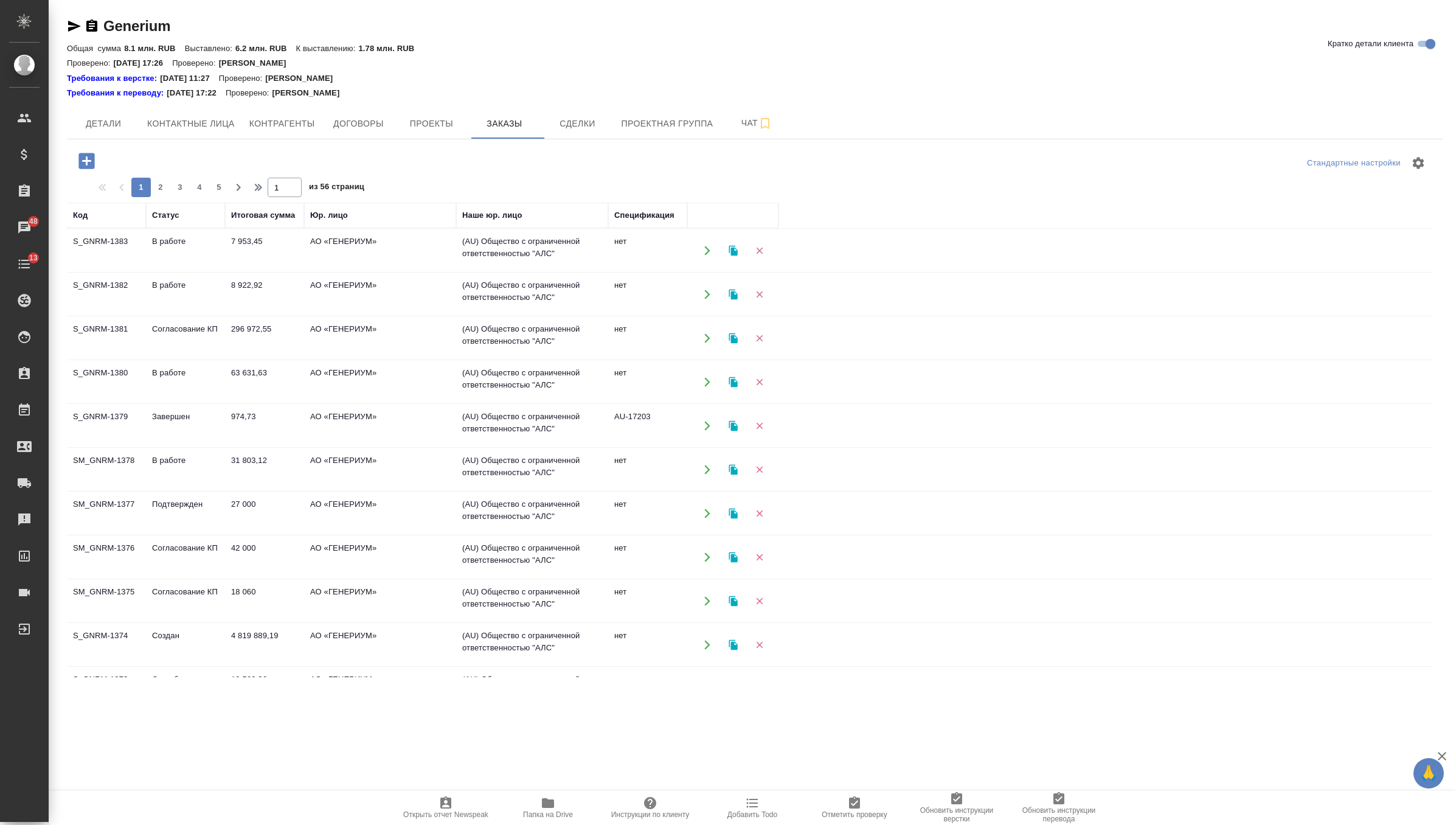
click at [270, 339] on td "296 972,55" at bounding box center [265, 338] width 79 height 43
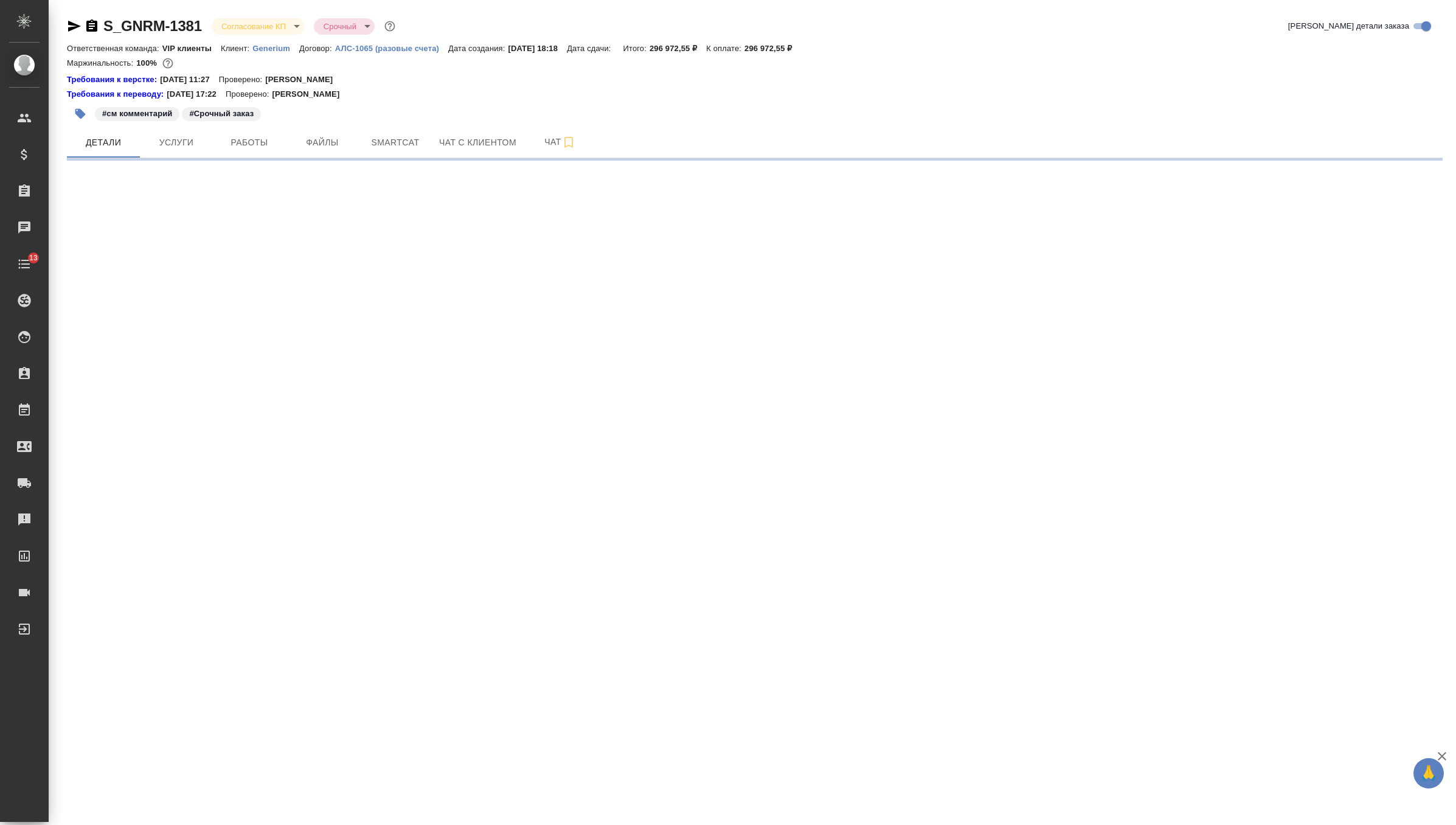
select select "RU"
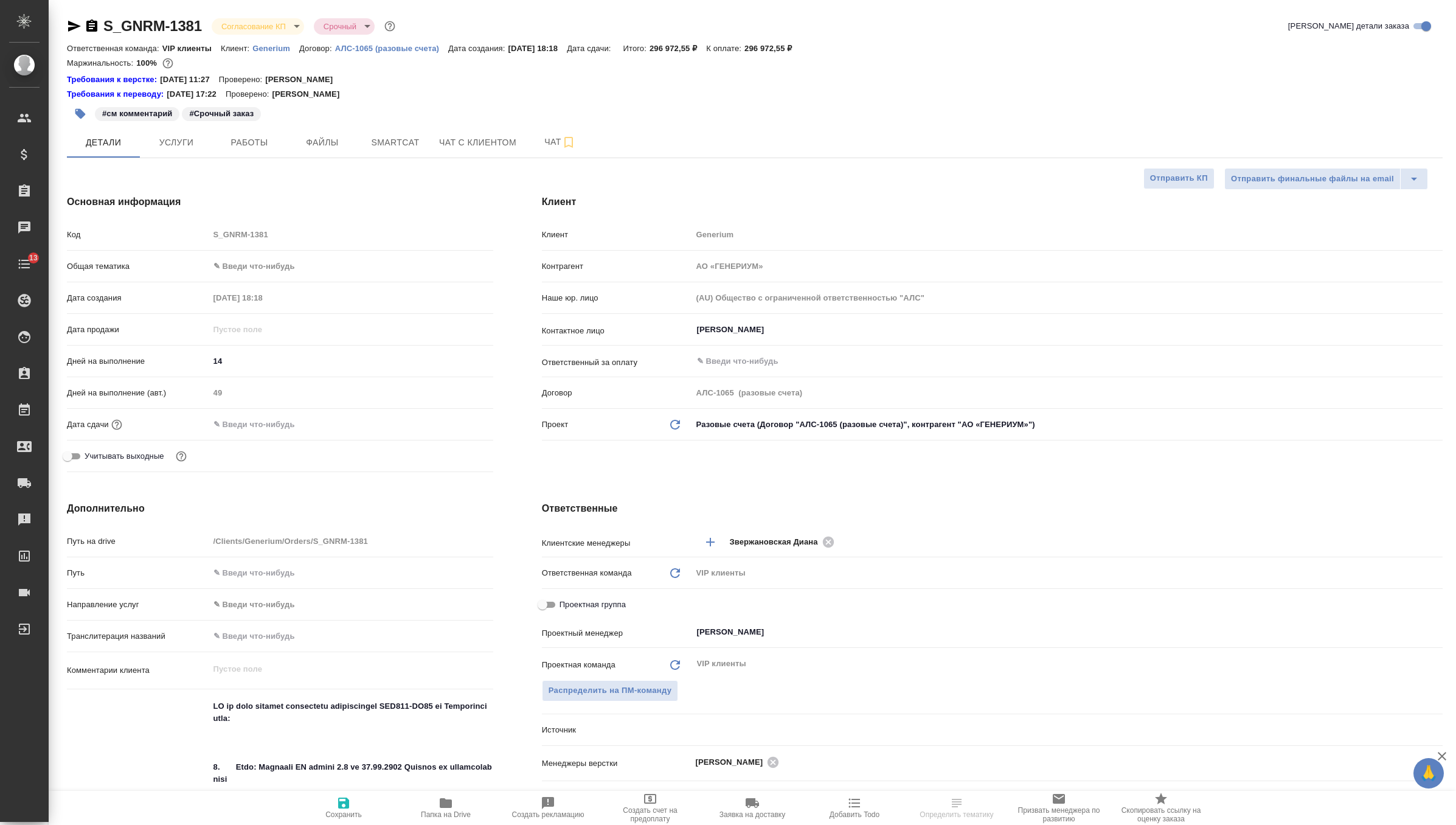
type textarea "x"
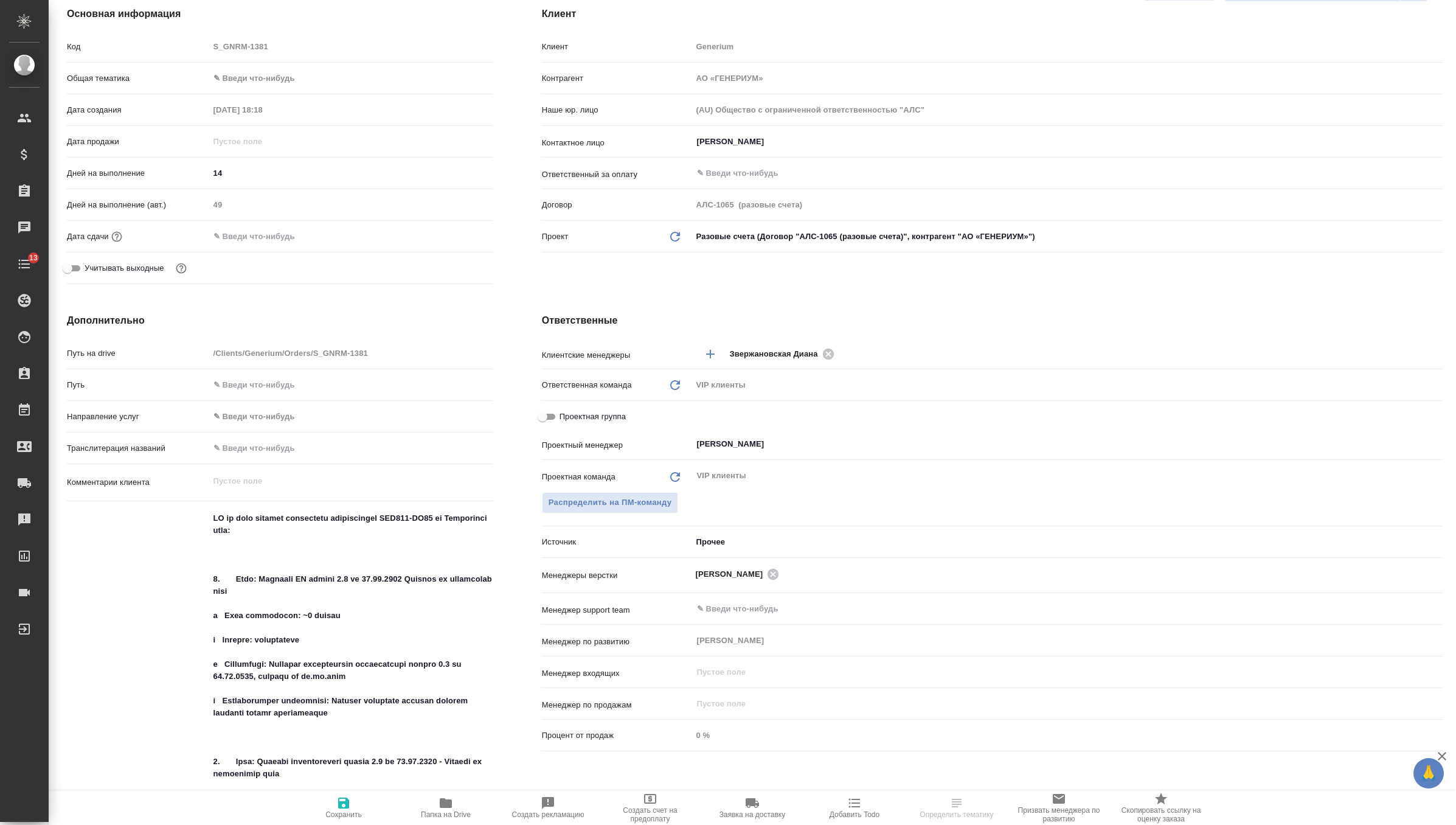
type textarea "x"
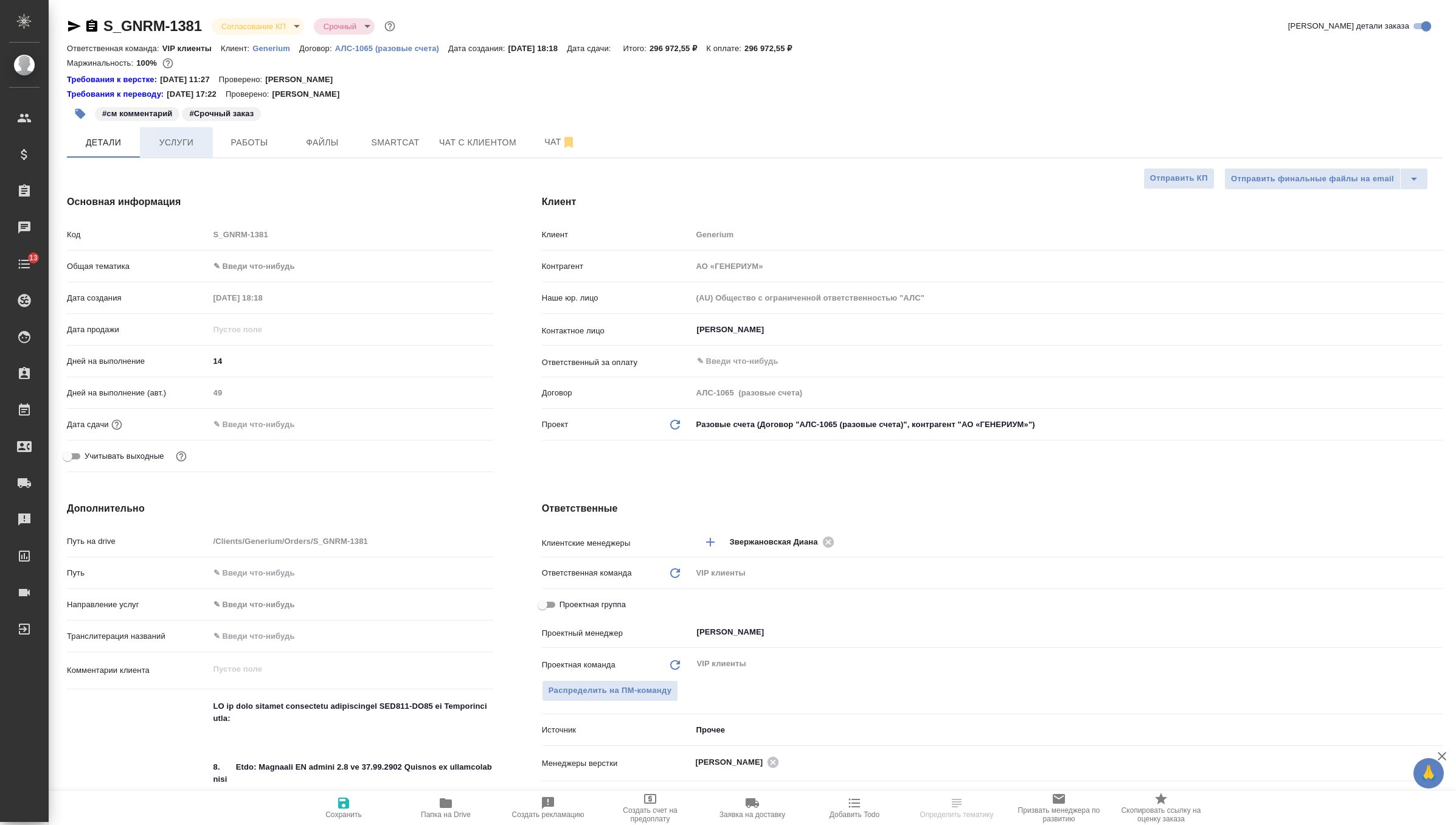
click at [181, 142] on span "Услуги" at bounding box center [176, 142] width 58 height 15
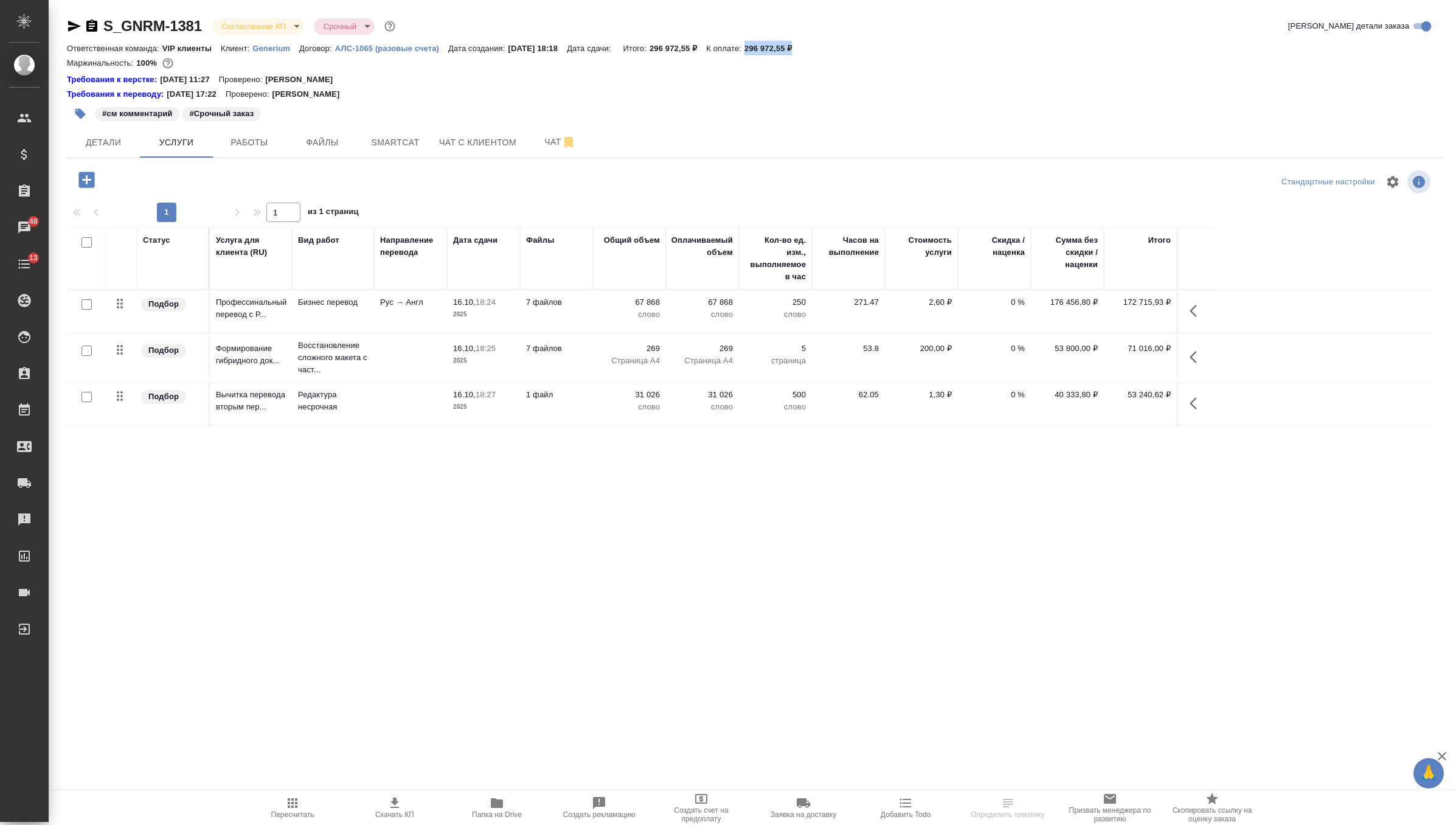
drag, startPoint x: 768, startPoint y: 50, endPoint x: 832, endPoint y: 50, distance: 64.0
click at [832, 50] on div "Ответственная команда: VIP клиенты Клиент: Generium Договор: АЛС-1065 (разовые …" at bounding box center [755, 48] width 1376 height 15
copy p "296 972,55 ₽"
click at [69, 106] on button "button" at bounding box center [80, 113] width 27 height 27
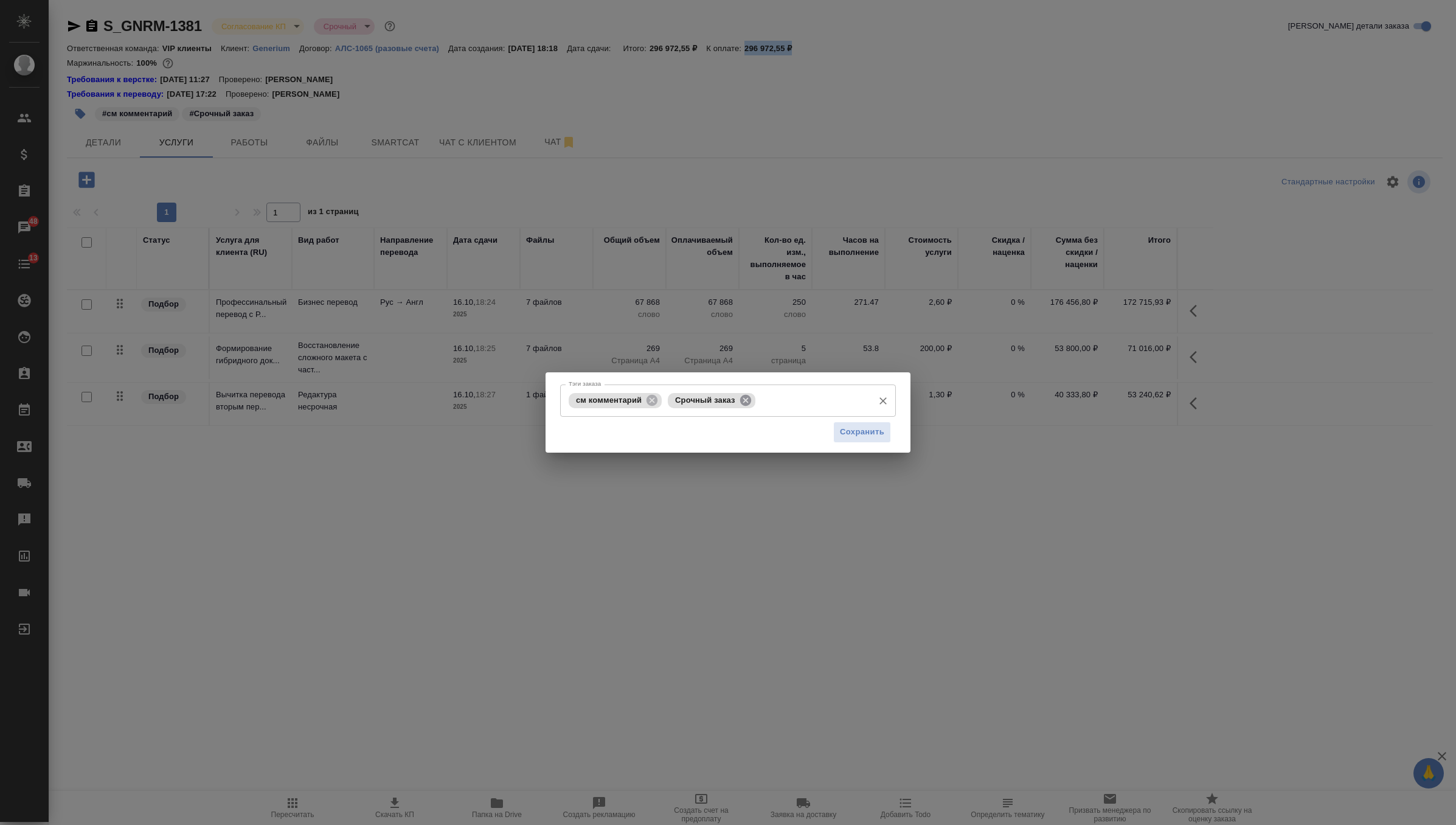
click at [749, 402] on icon at bounding box center [746, 400] width 14 height 14
click at [749, 402] on input "Тэги заказа" at bounding box center [766, 400] width 203 height 21
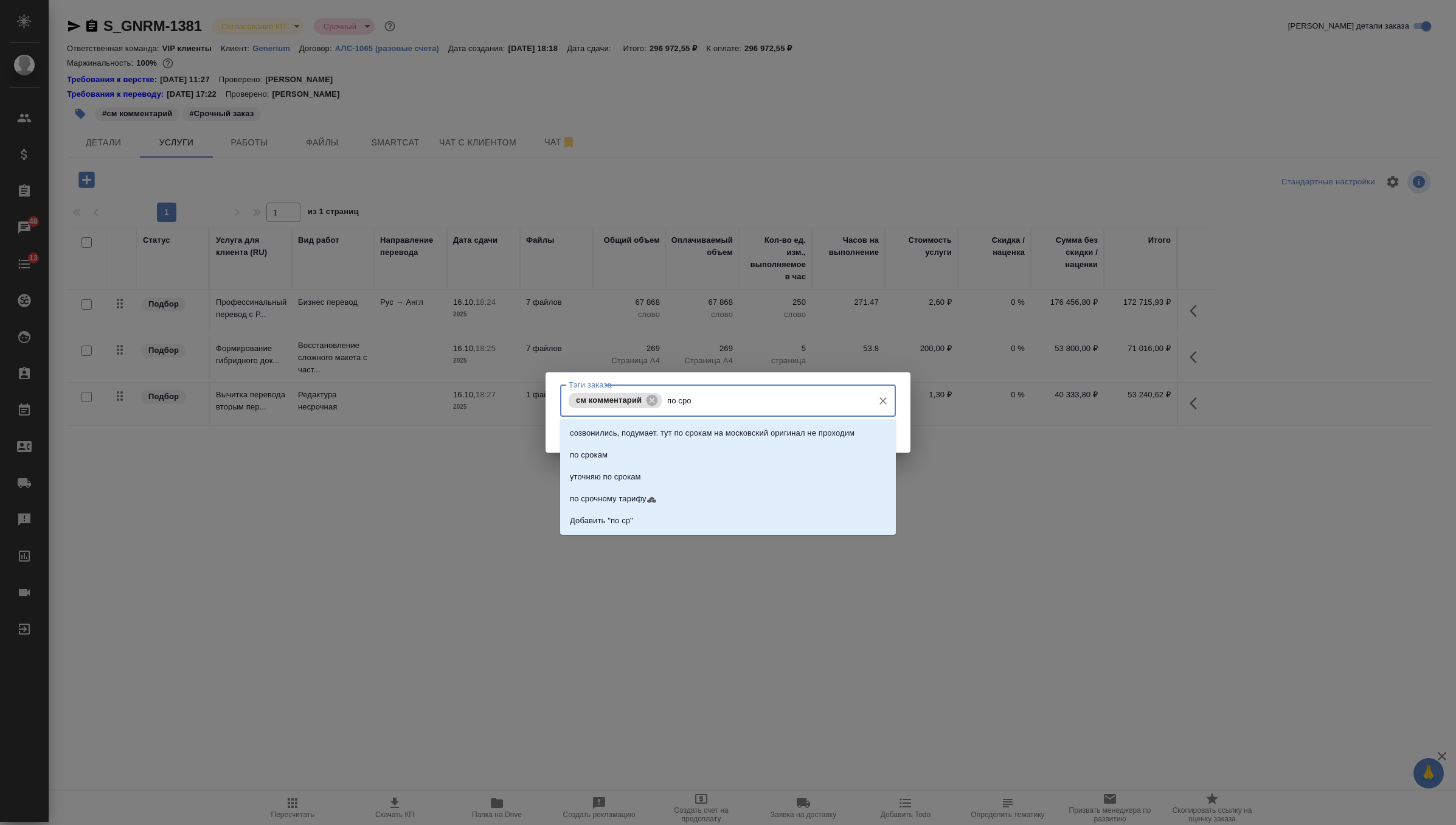
type input "по сроч"
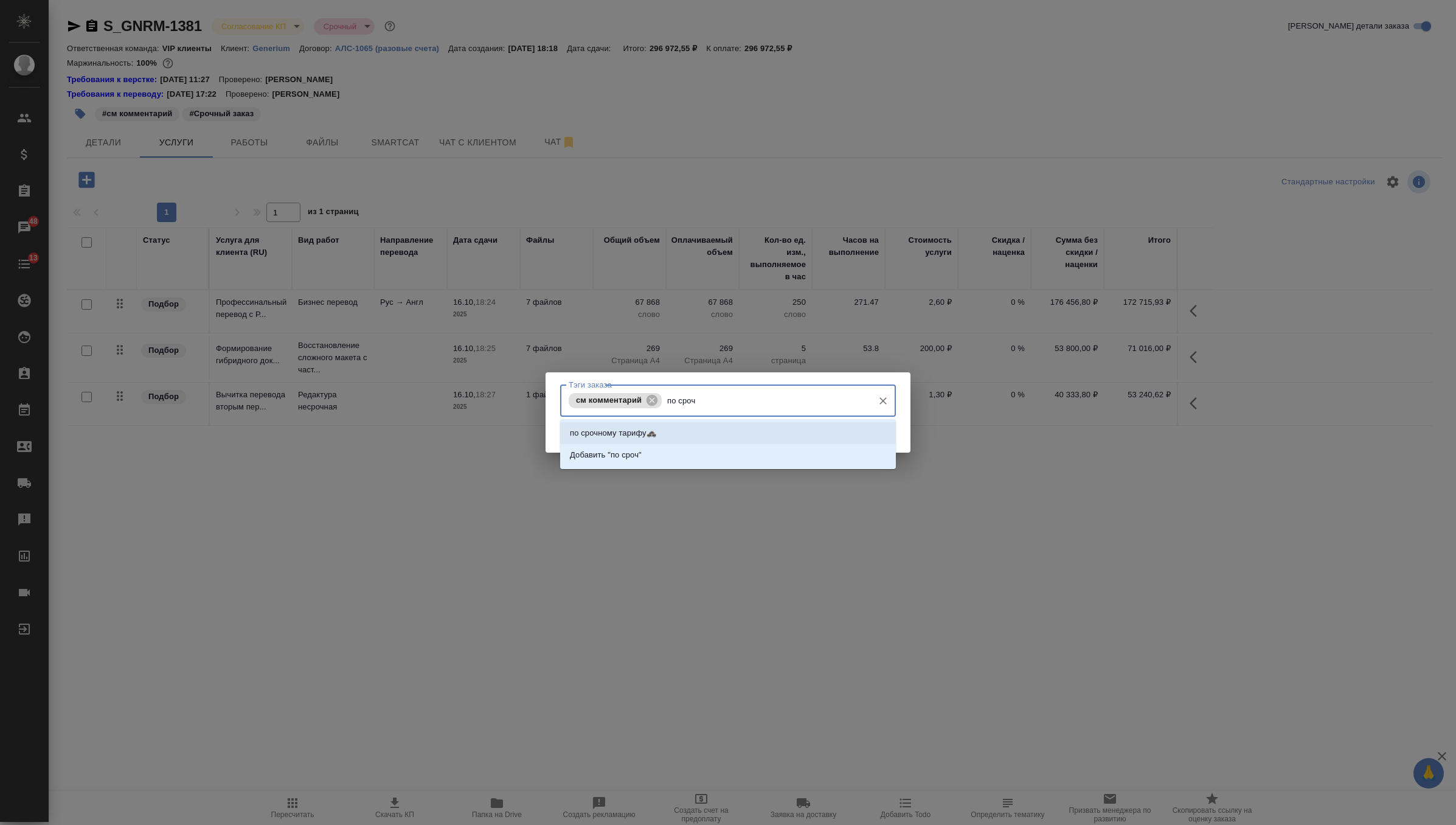
click at [712, 436] on li "по срочному тарифу🚓" at bounding box center [728, 433] width 336 height 22
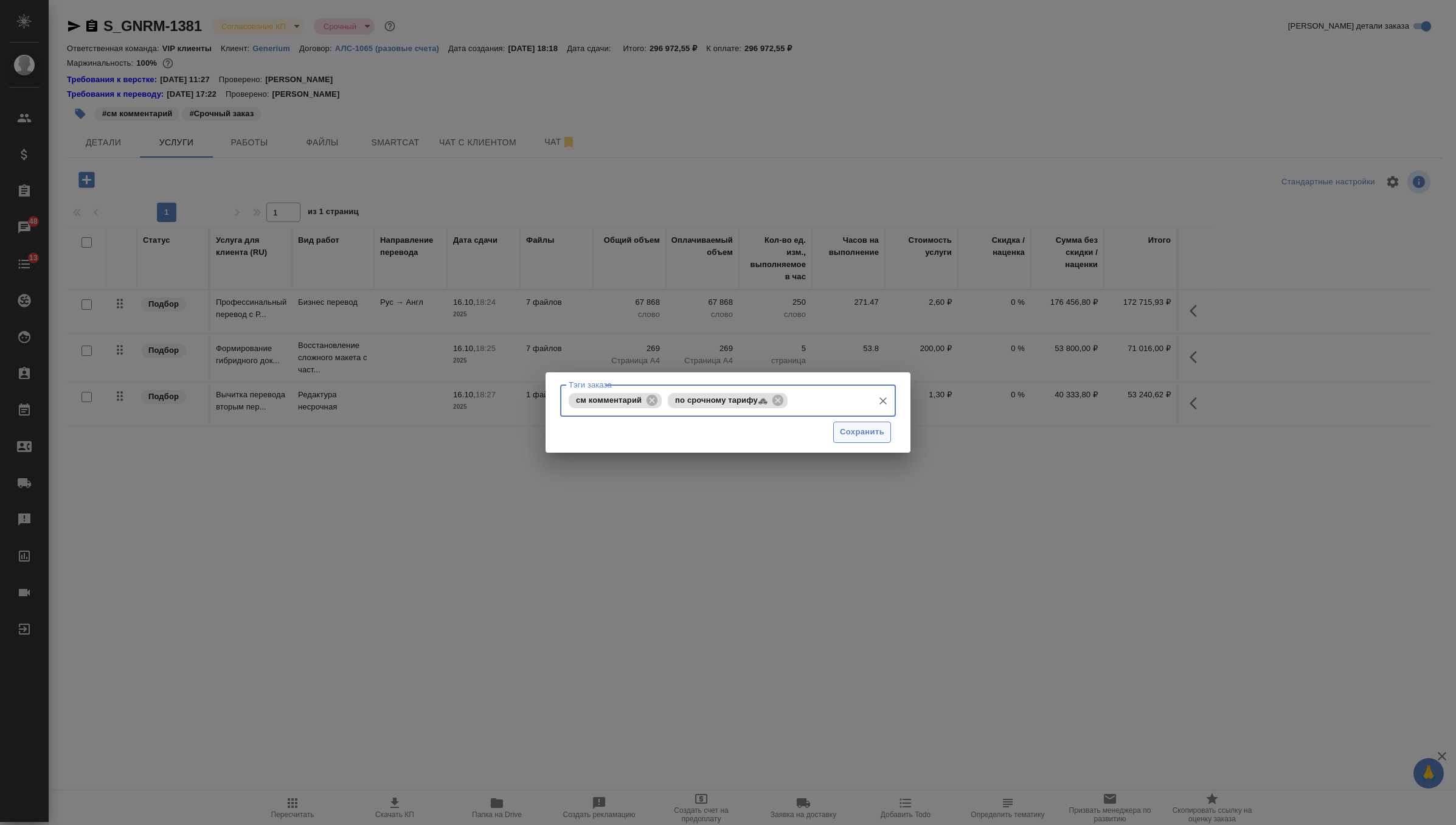
click at [851, 435] on span "Сохранить" at bounding box center [862, 432] width 44 height 14
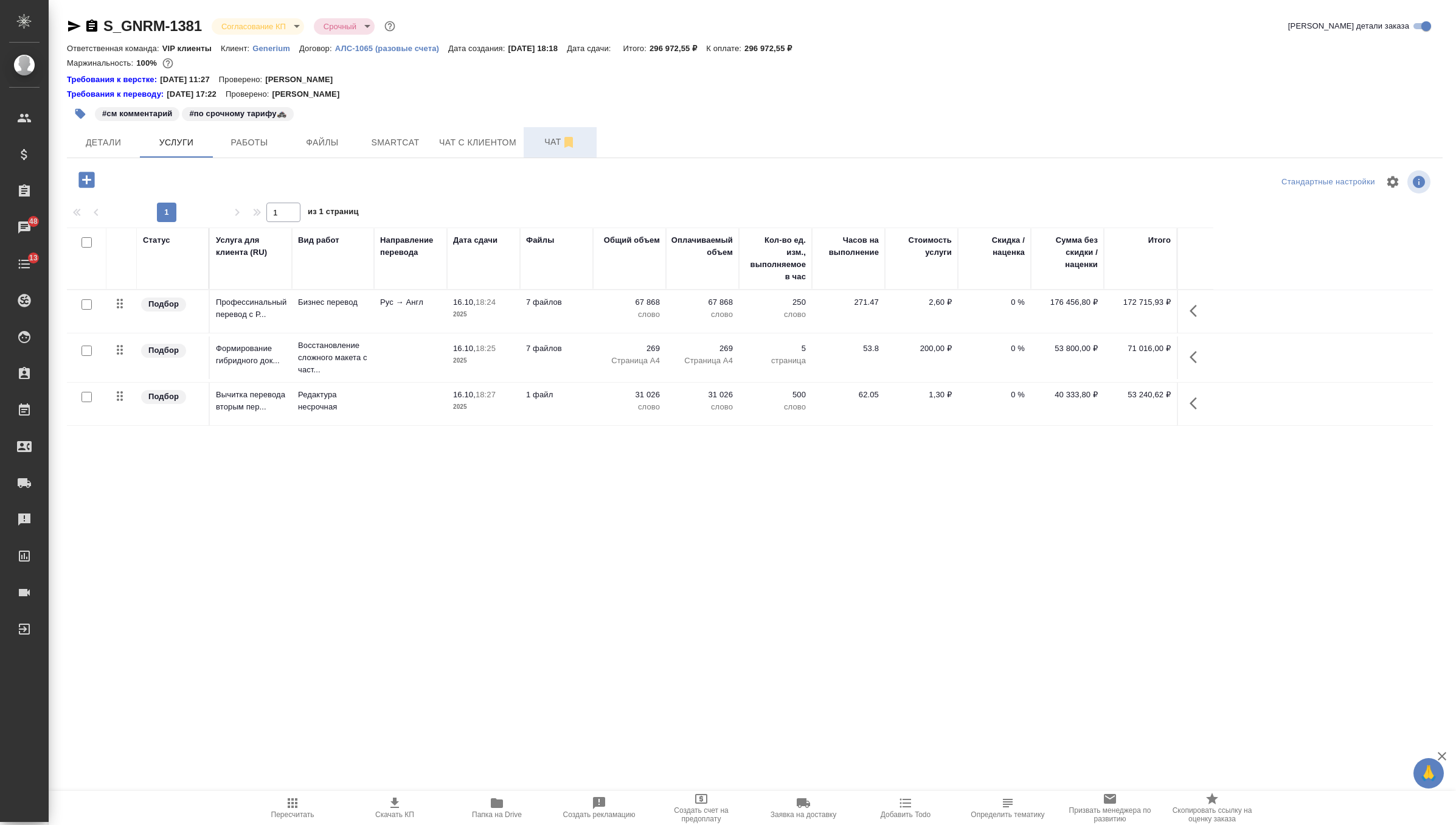
click at [553, 144] on span "Чат" at bounding box center [560, 142] width 58 height 15
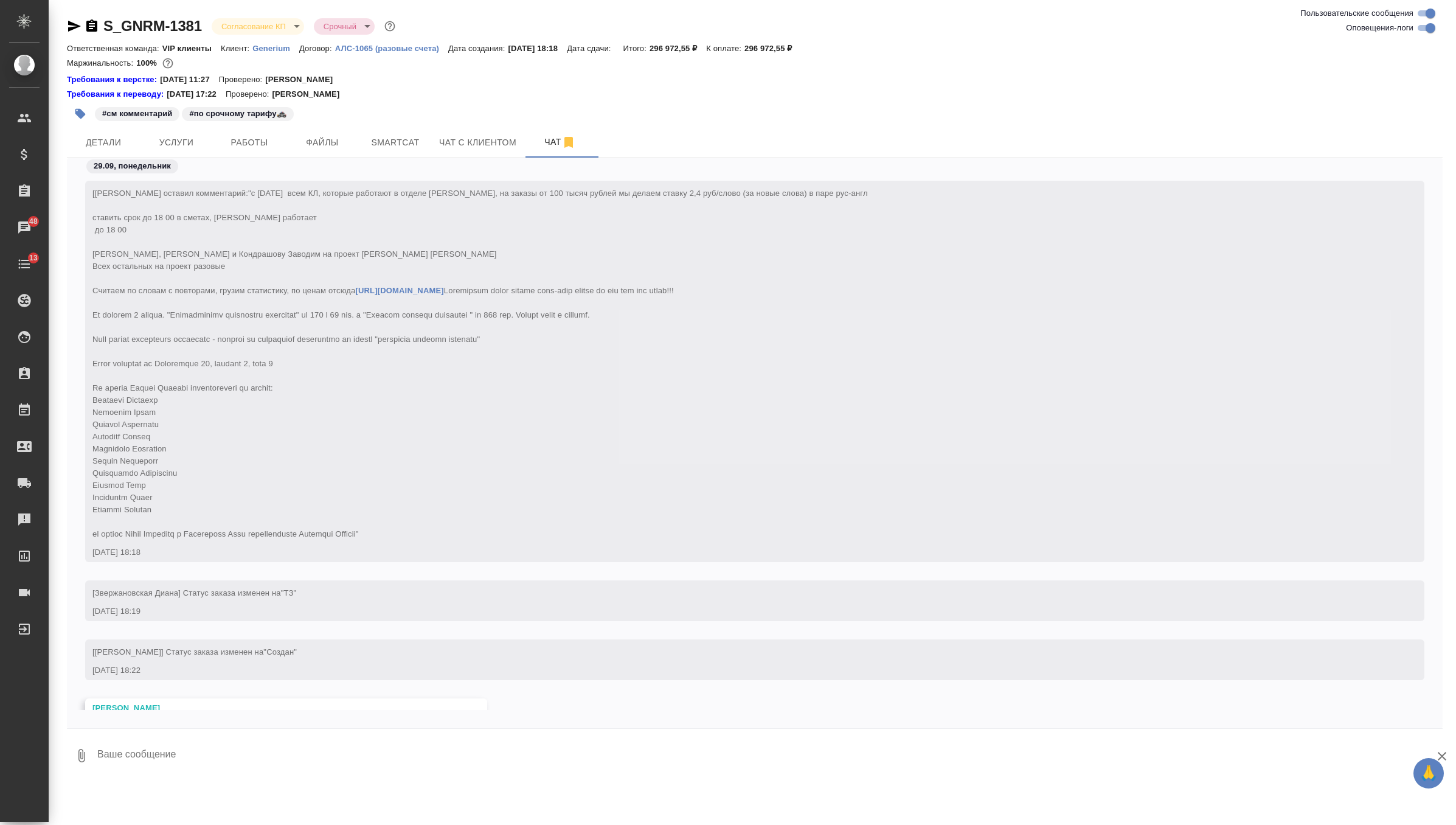
scroll to position [335, 0]
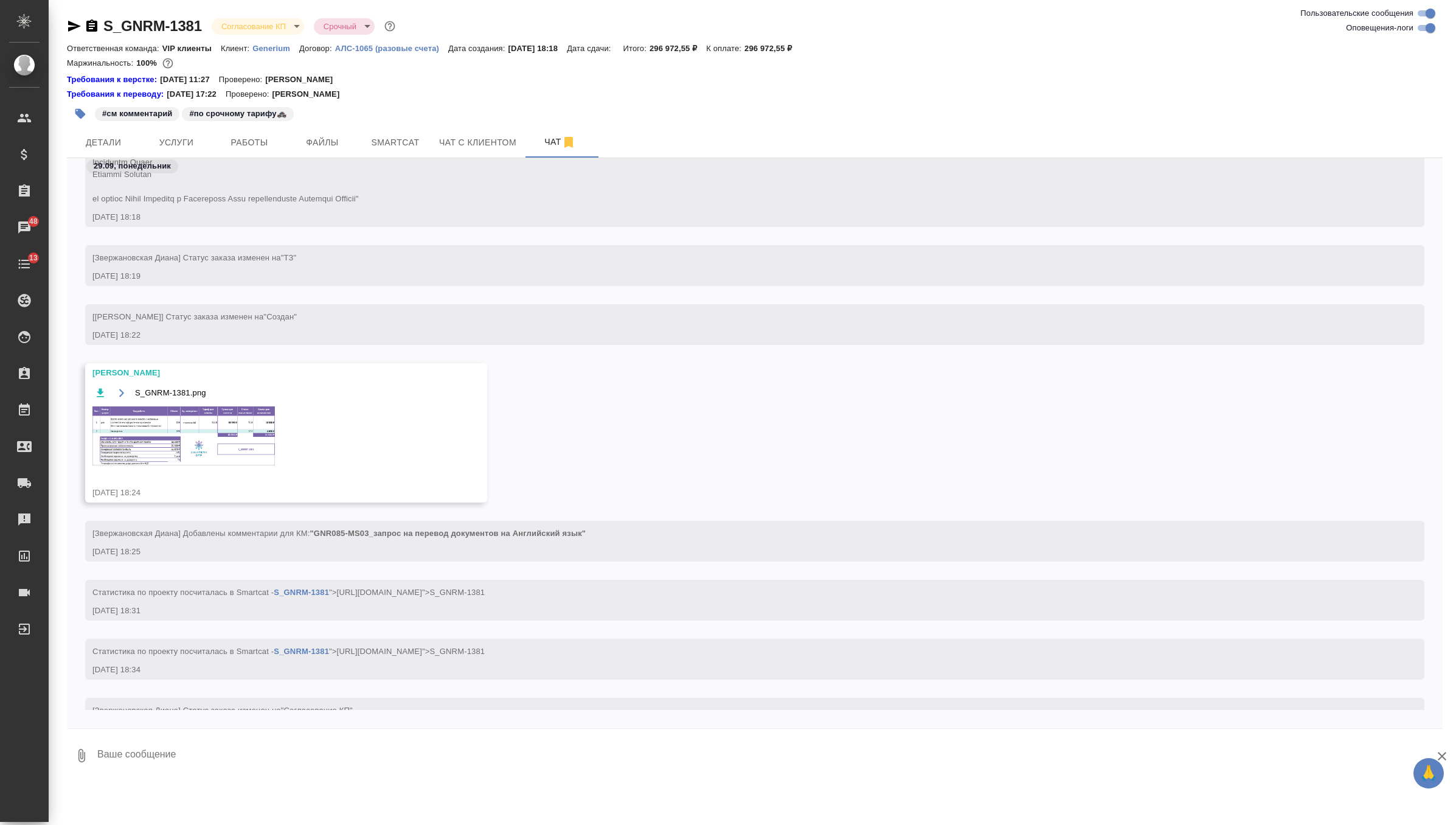
click at [165, 453] on img at bounding box center [184, 435] width 182 height 59
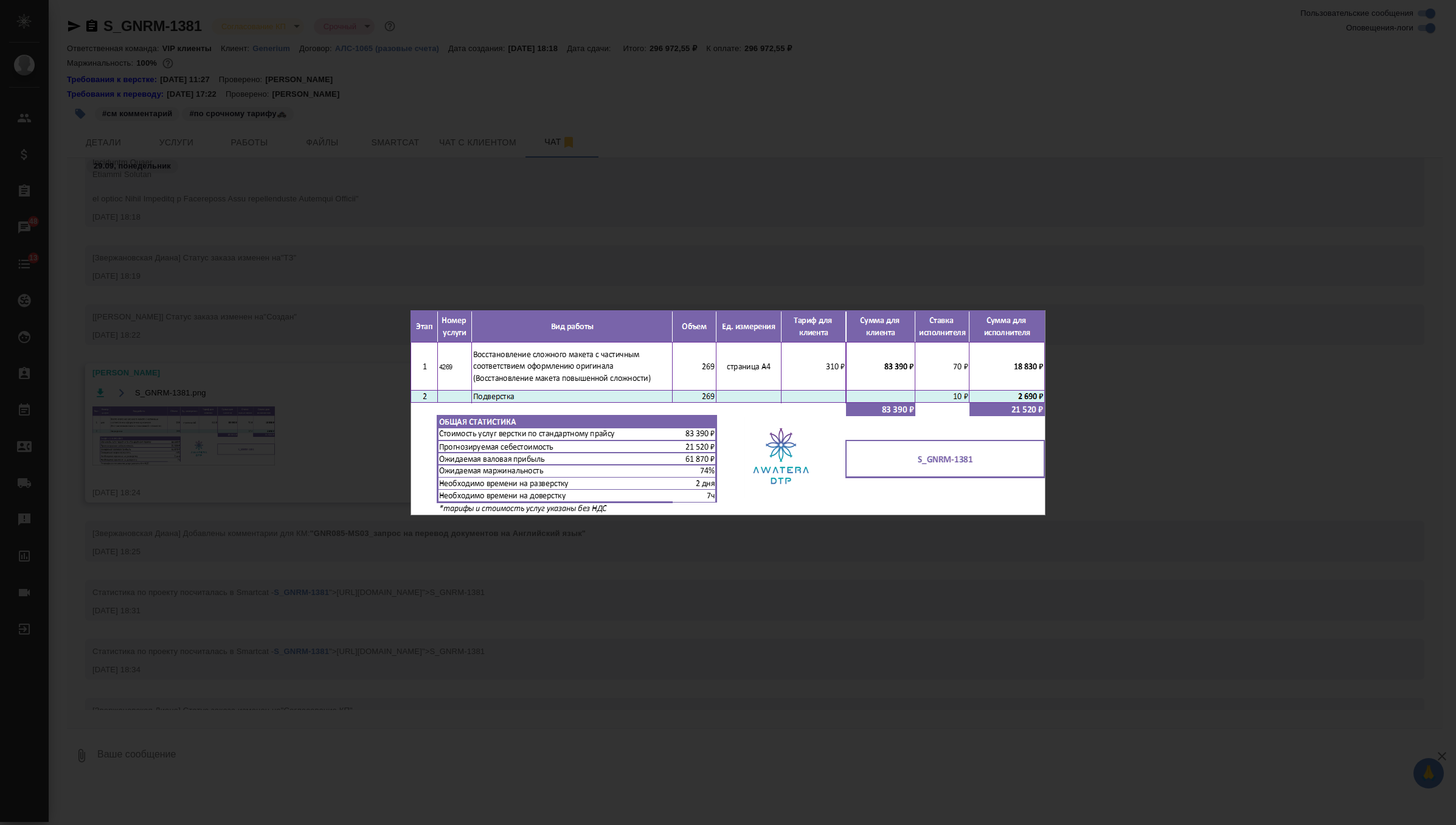
click at [490, 210] on div "S_GNRM-1381.png 1 of 1" at bounding box center [728, 412] width 1456 height 825
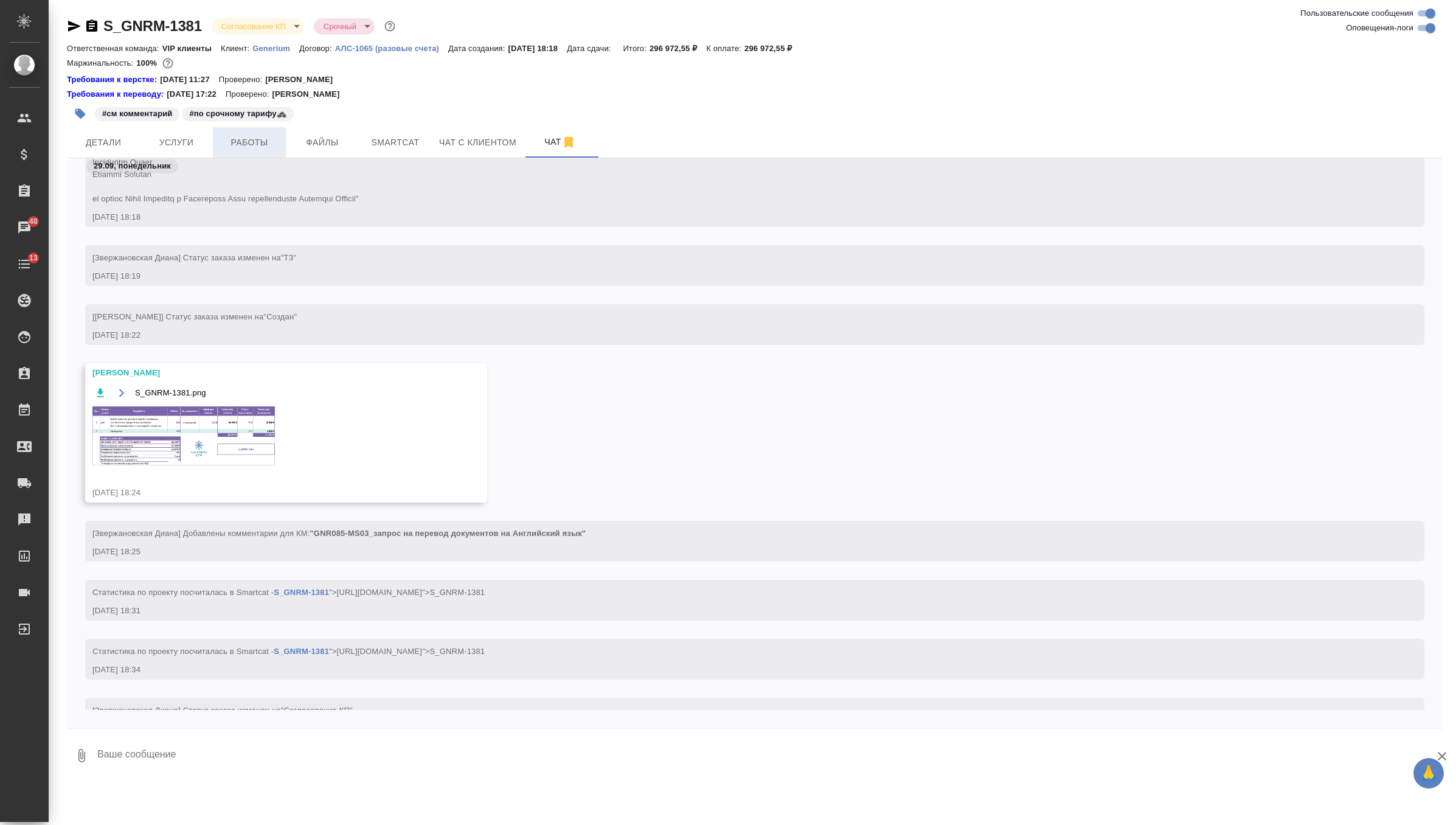
click at [261, 132] on button "Работы" at bounding box center [249, 142] width 73 height 31
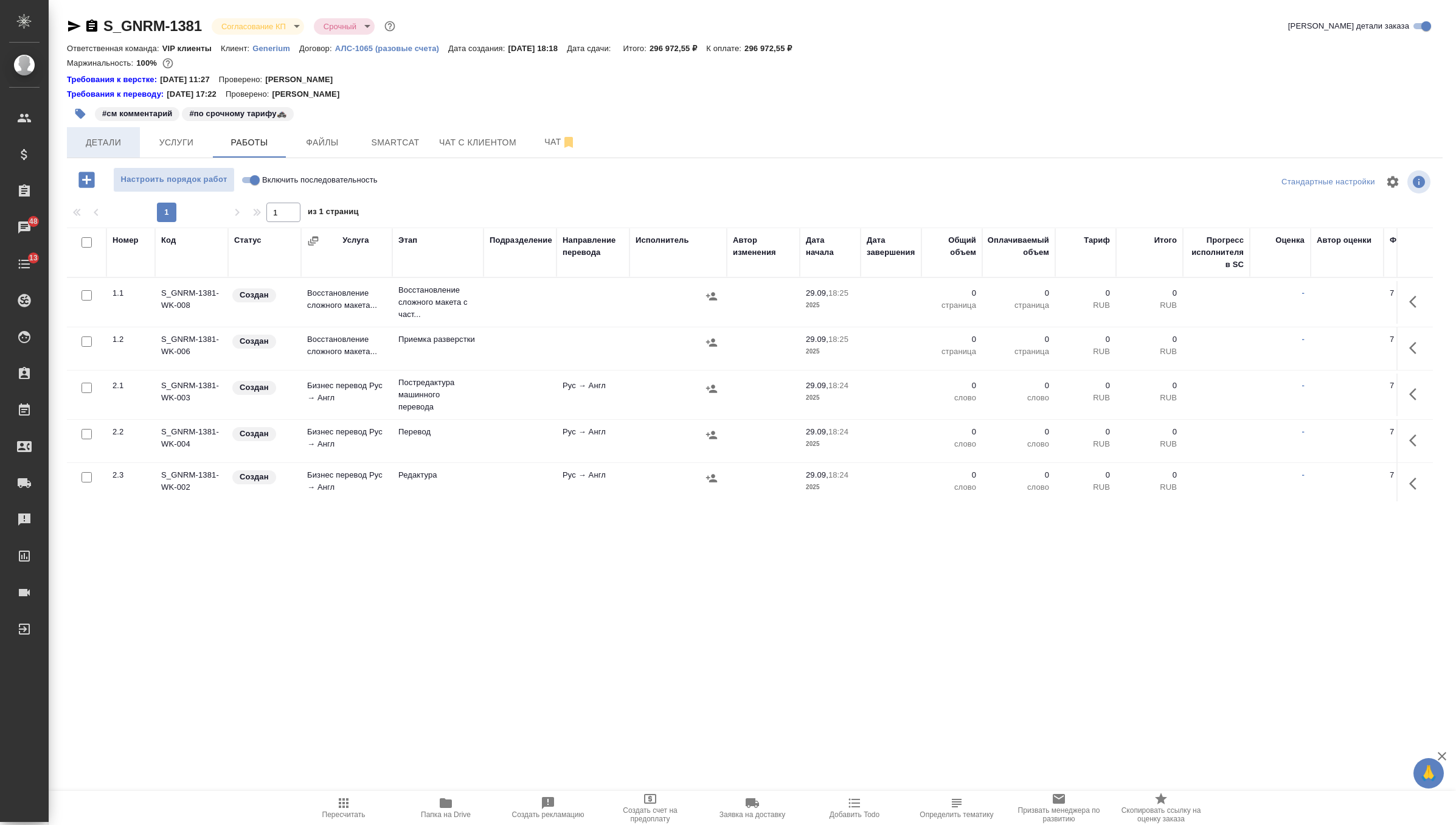
click at [115, 136] on span "Детали" at bounding box center [103, 142] width 58 height 15
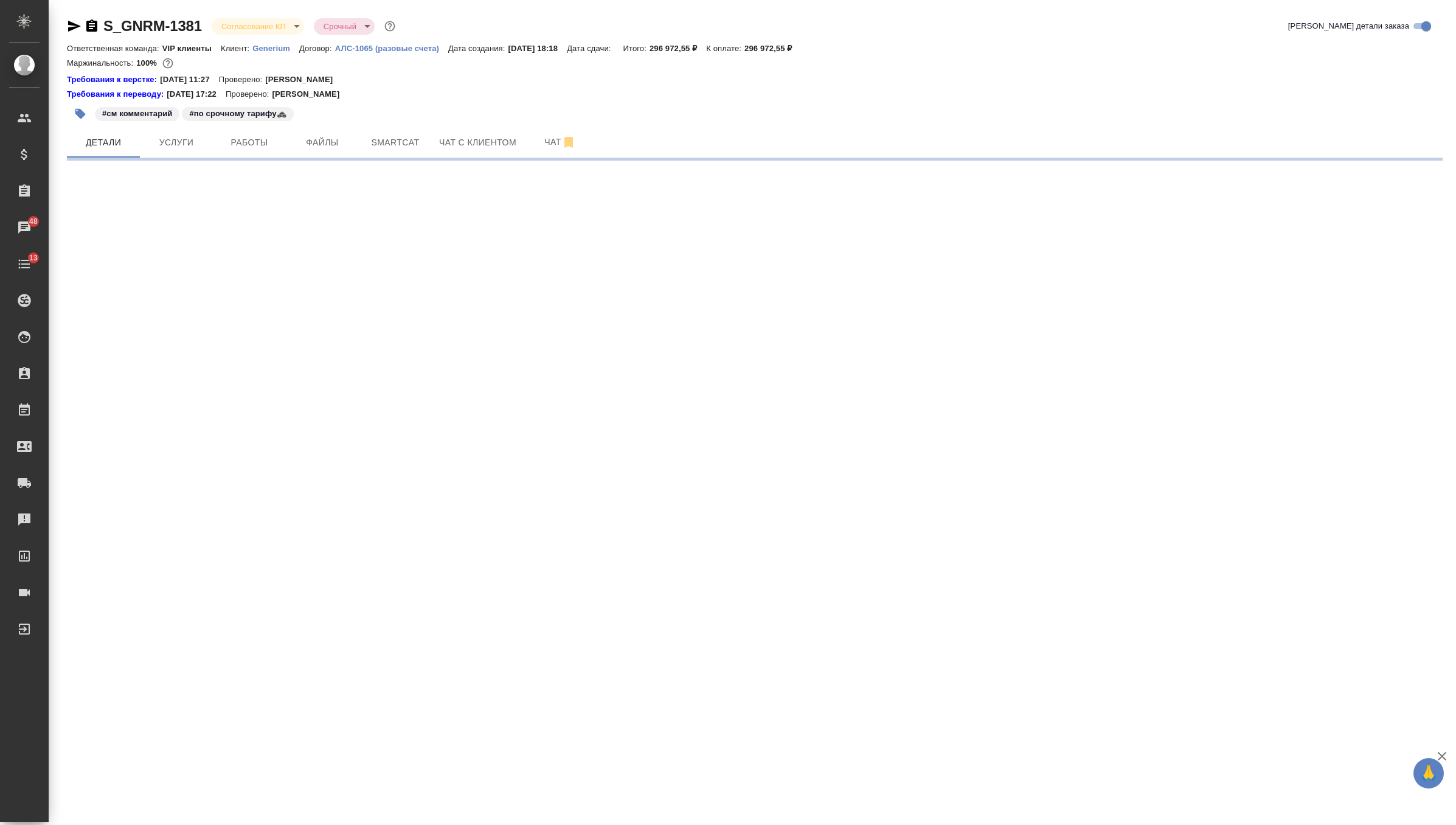
select select "RU"
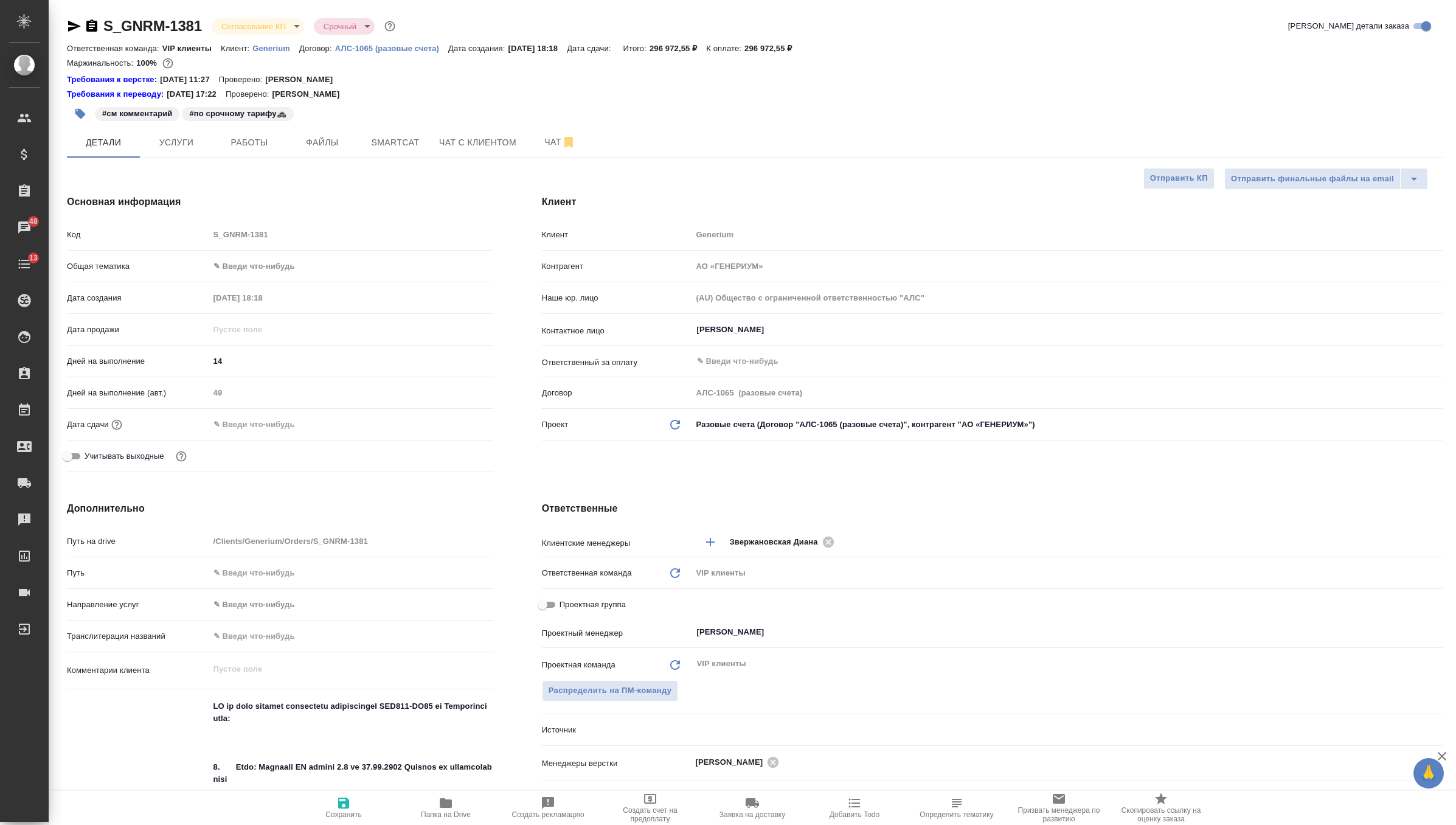
type textarea "x"
click at [258, 421] on input "text" at bounding box center [262, 425] width 107 height 18
click at [462, 421] on icon "button" at bounding box center [458, 423] width 11 height 12
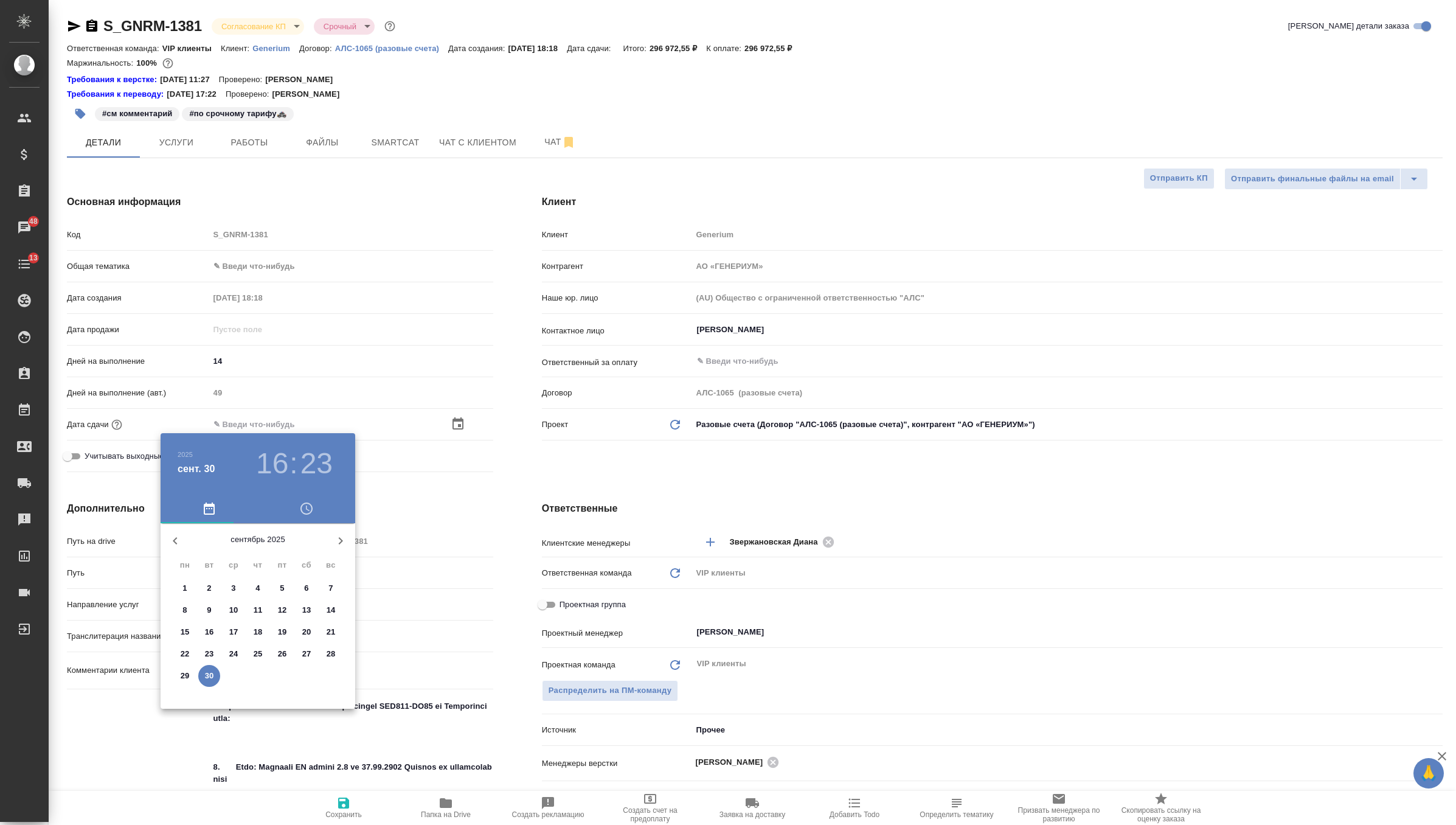
click at [341, 540] on icon "button" at bounding box center [341, 540] width 4 height 7
click at [211, 632] on p "14" at bounding box center [209, 631] width 9 height 12
type input "14.10.2025 16:23"
type textarea "x"
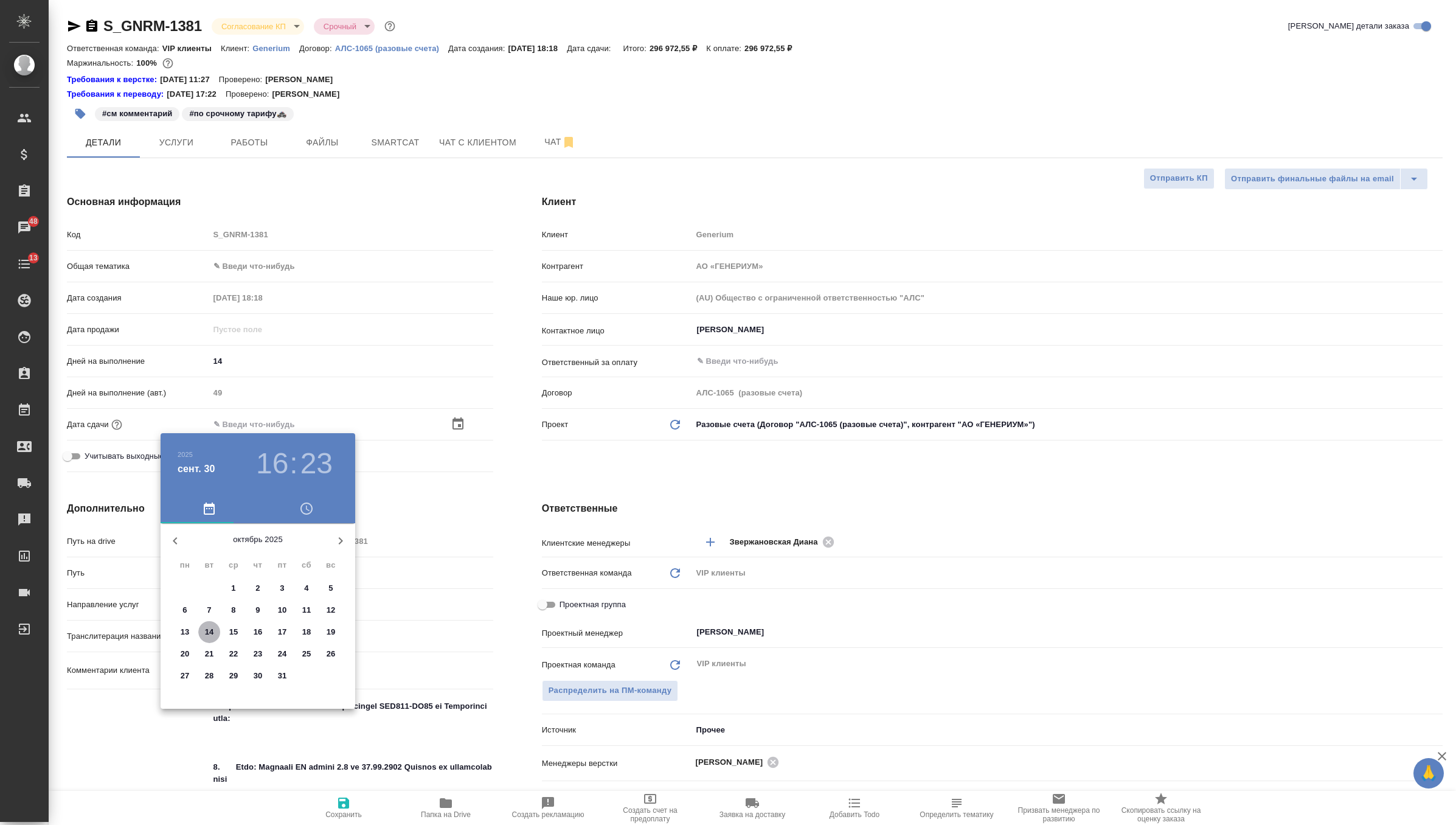
type textarea "x"
click at [261, 662] on div at bounding box center [258, 618] width 158 height 158
type input "14.10.2025 18:23"
type textarea "x"
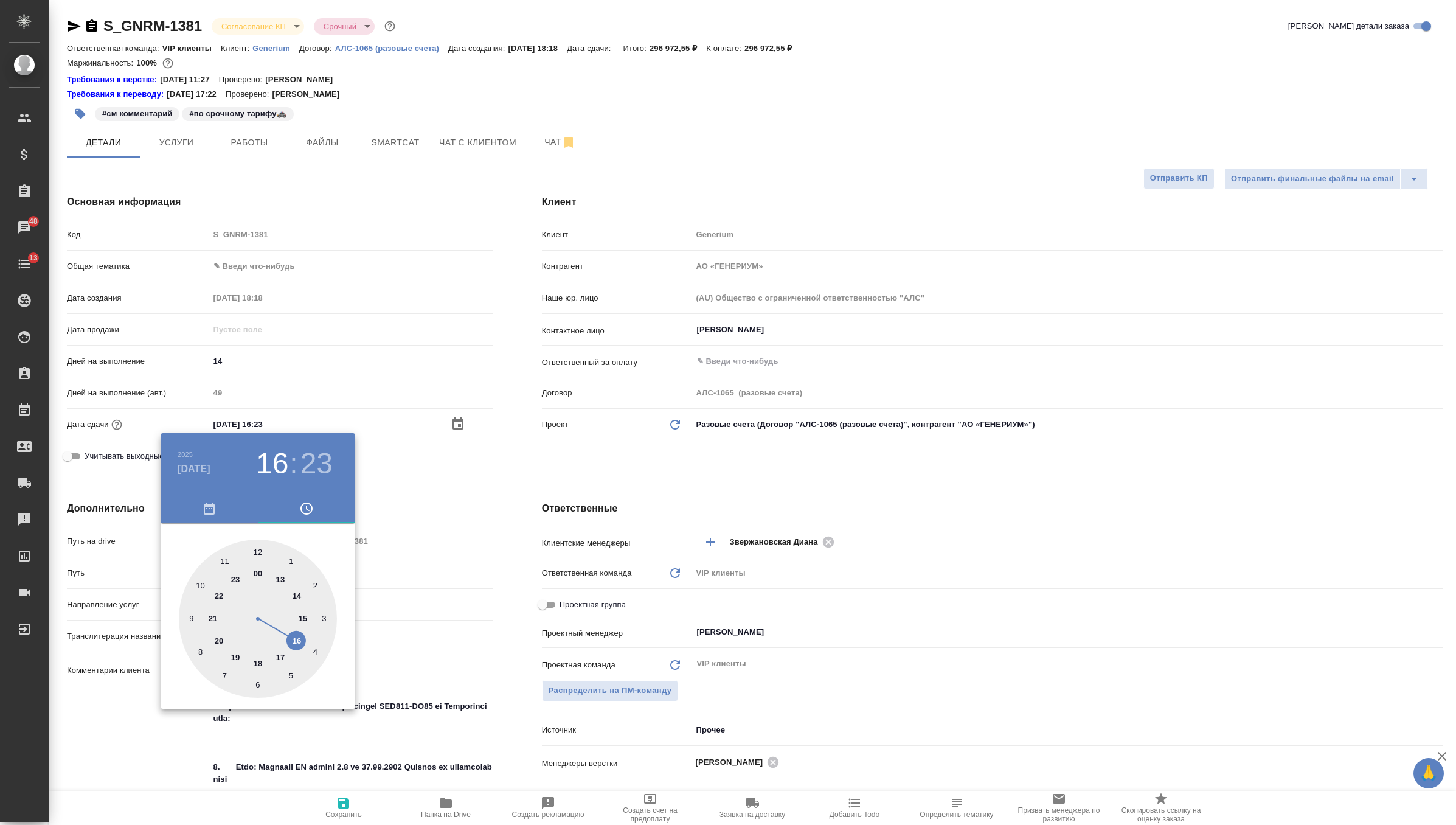
type textarea "x"
click at [256, 553] on div at bounding box center [258, 618] width 158 height 158
type input "14.10.2025 18:00"
type textarea "x"
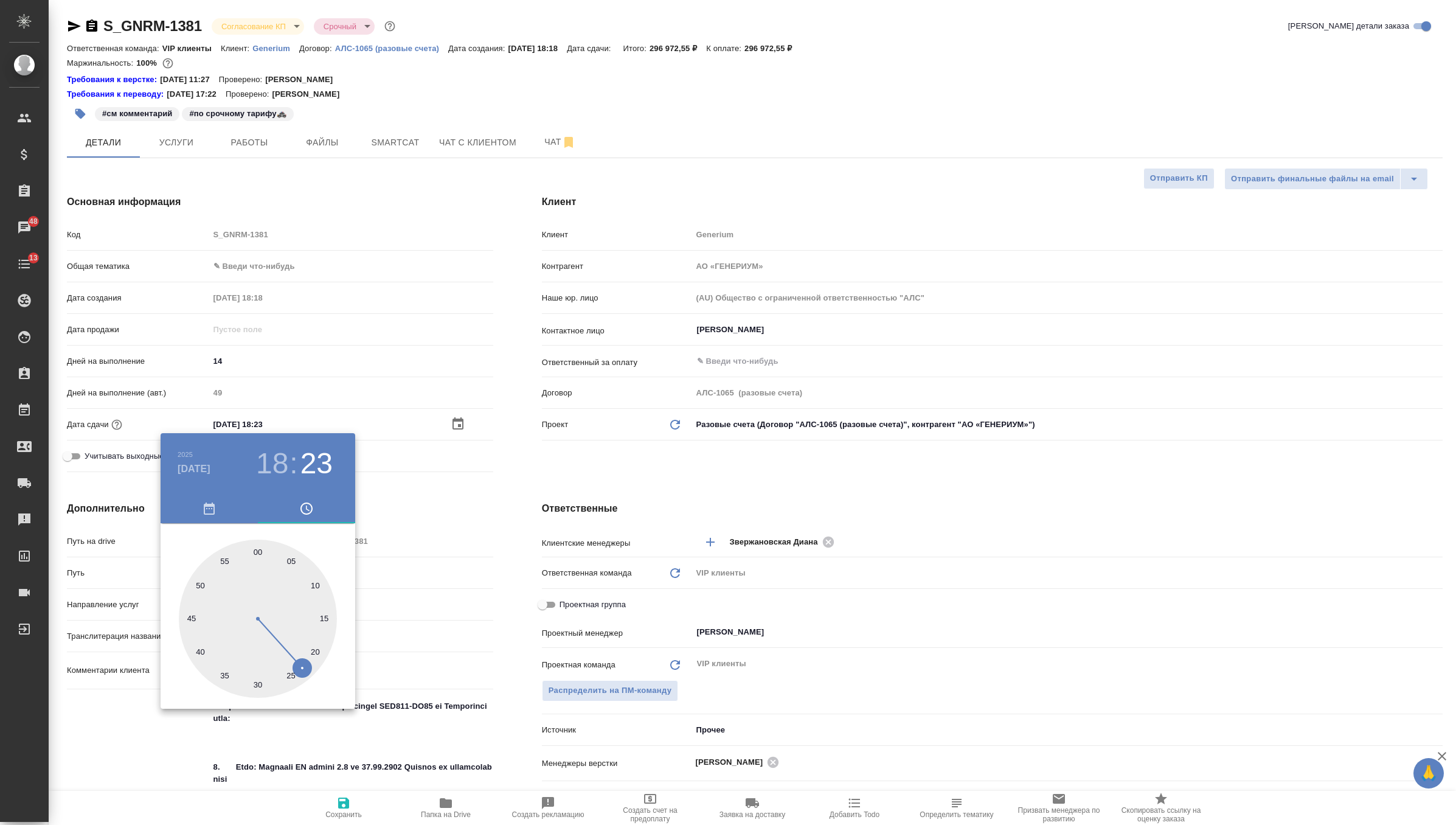
type textarea "x"
click at [528, 471] on div at bounding box center [728, 412] width 1456 height 825
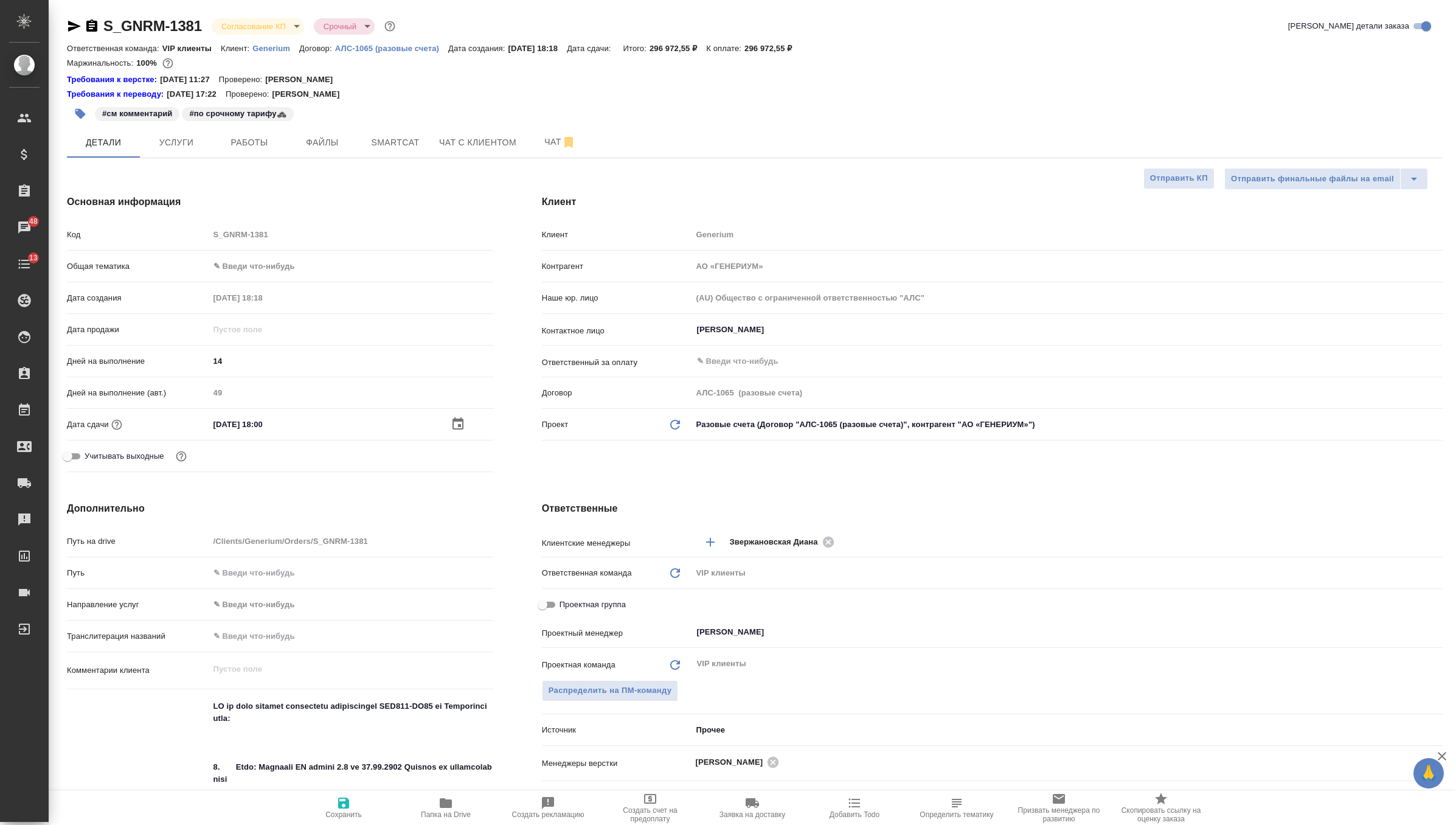
click at [336, 810] on span "Сохранить" at bounding box center [343, 815] width 36 height 9
type textarea "x"
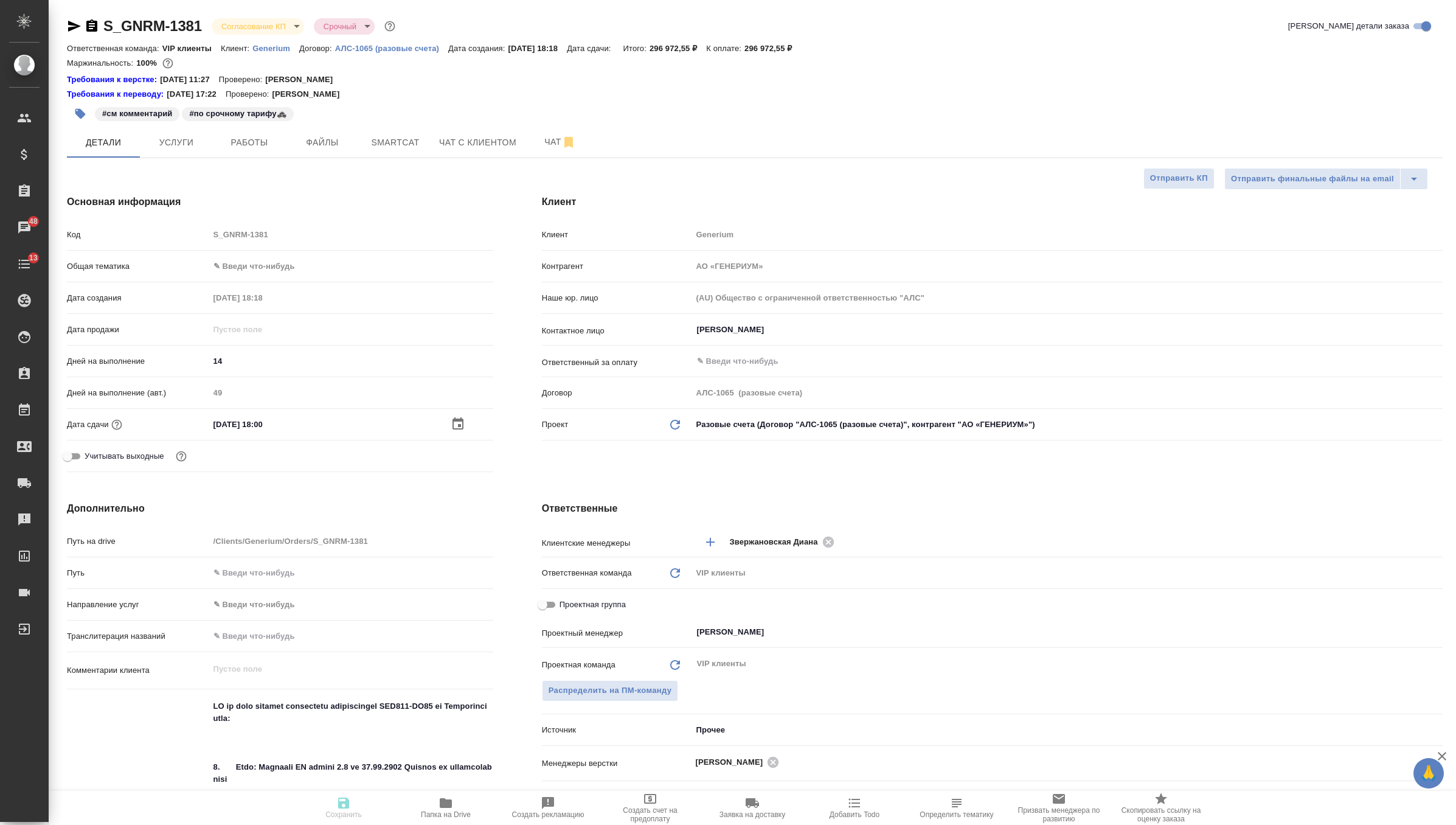
type textarea "x"
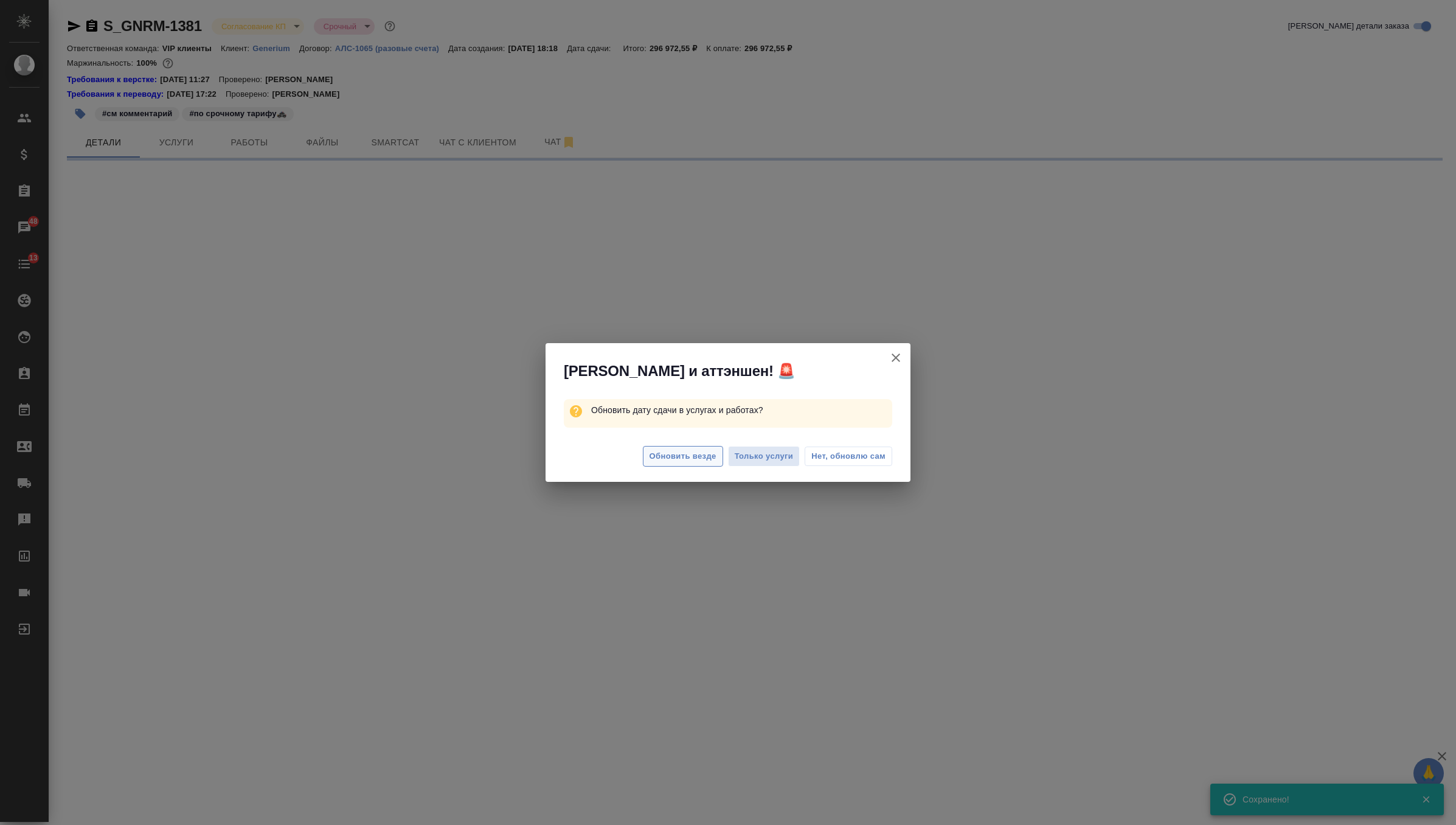
select select "RU"
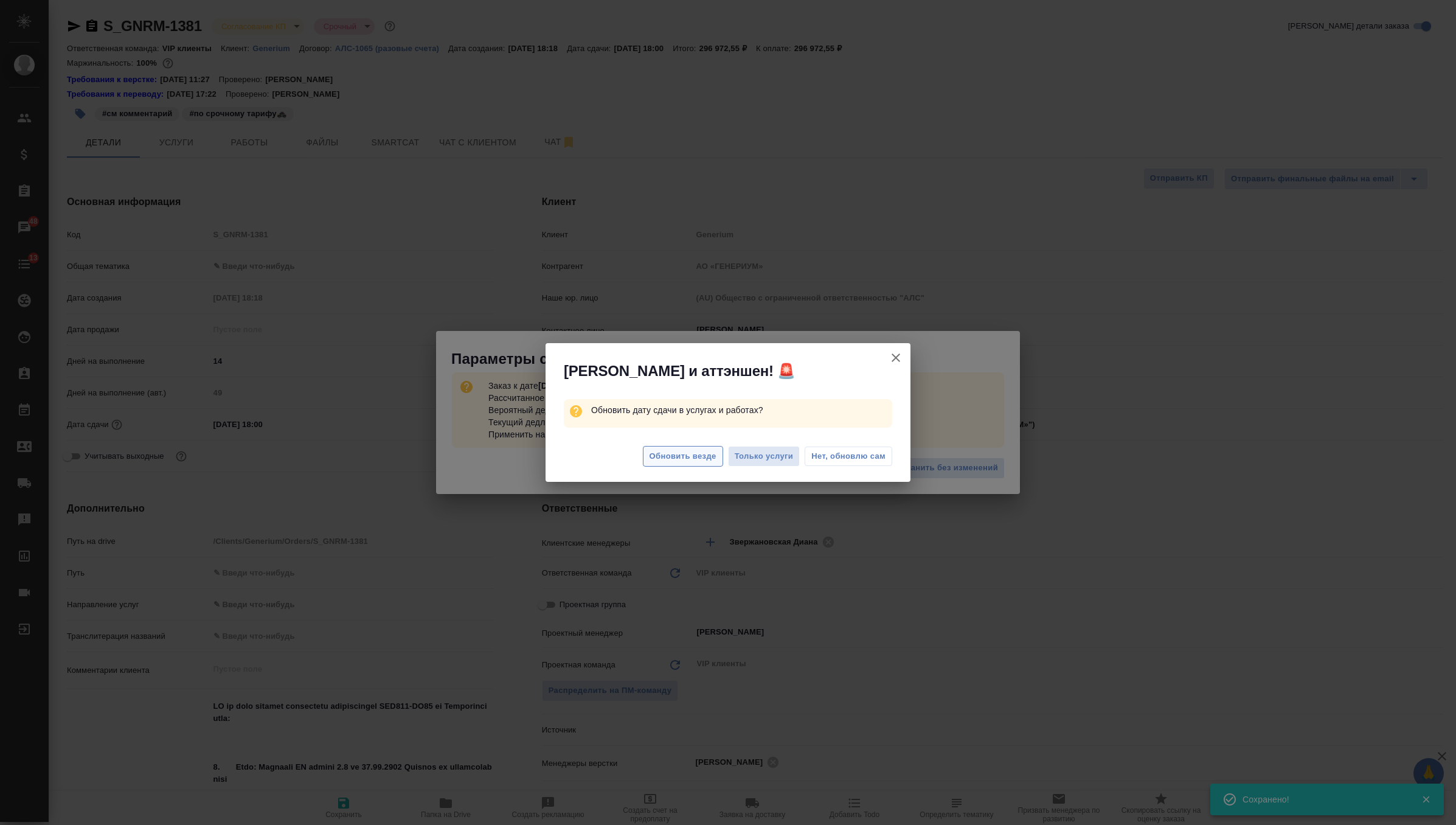
type textarea "x"
click at [693, 459] on span "Обновить везде" at bounding box center [683, 456] width 67 height 14
type textarea "x"
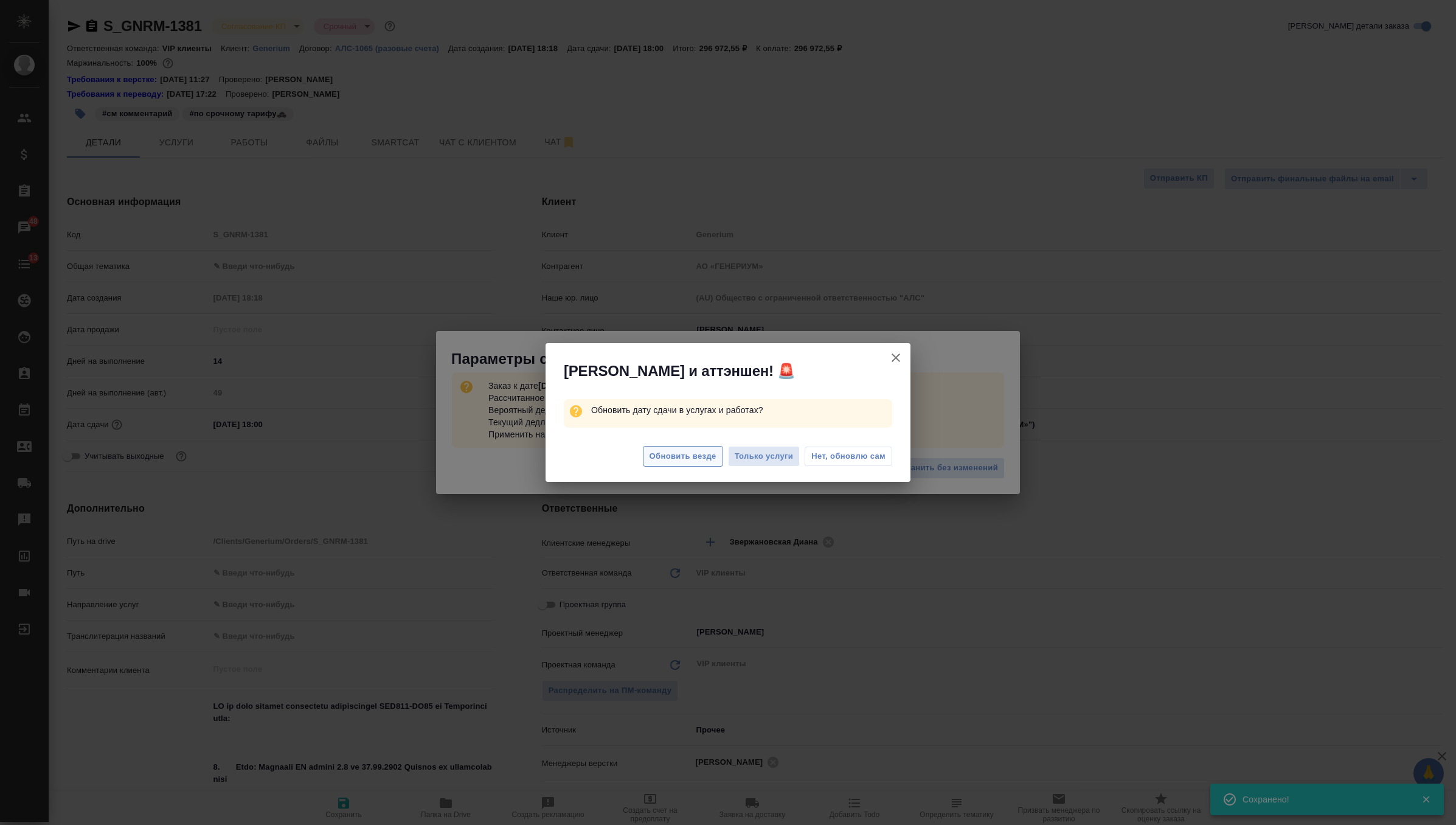
type textarea "x"
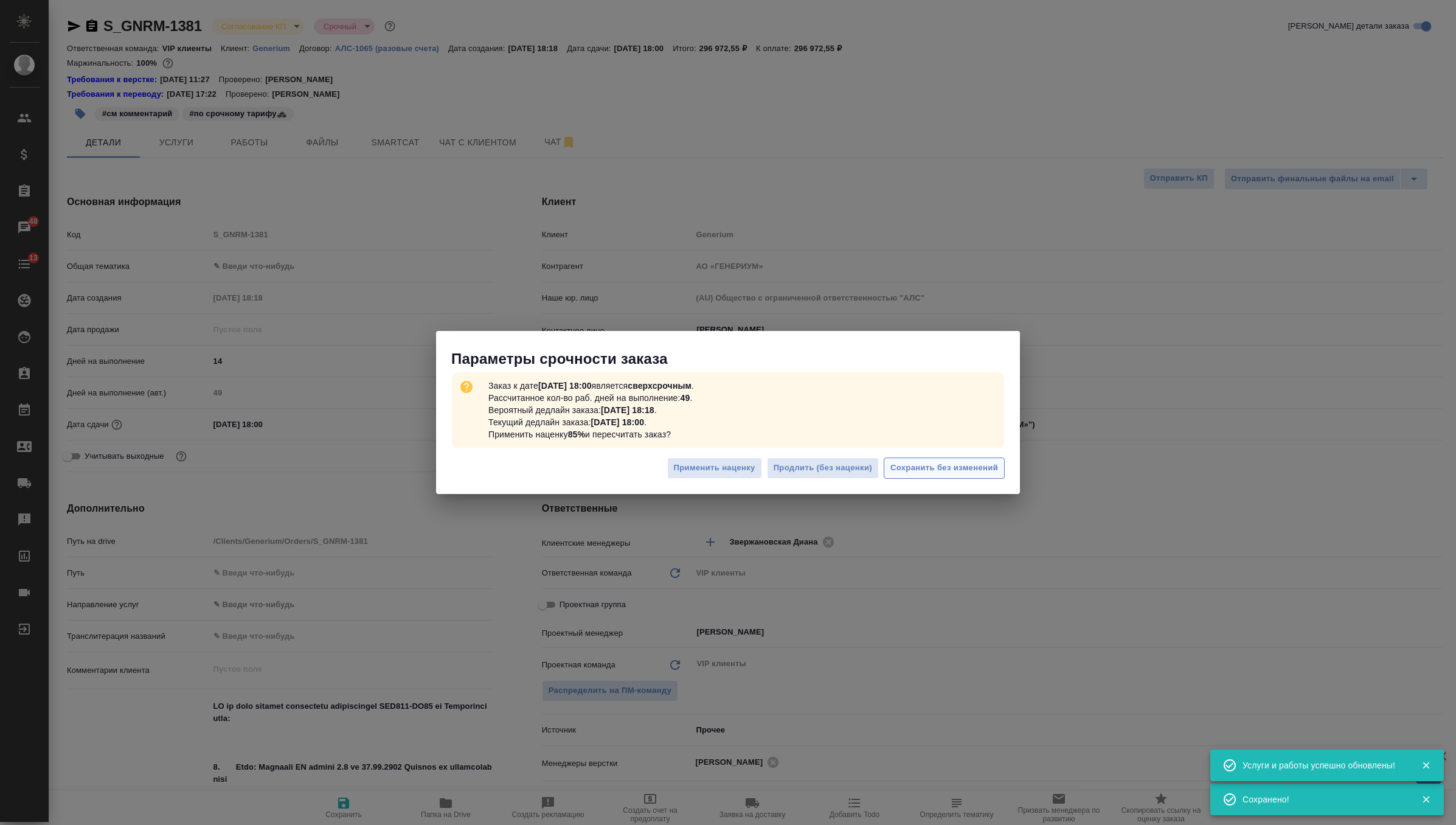
click at [961, 475] on button "Сохранить без изменений" at bounding box center [944, 468] width 121 height 21
type textarea "x"
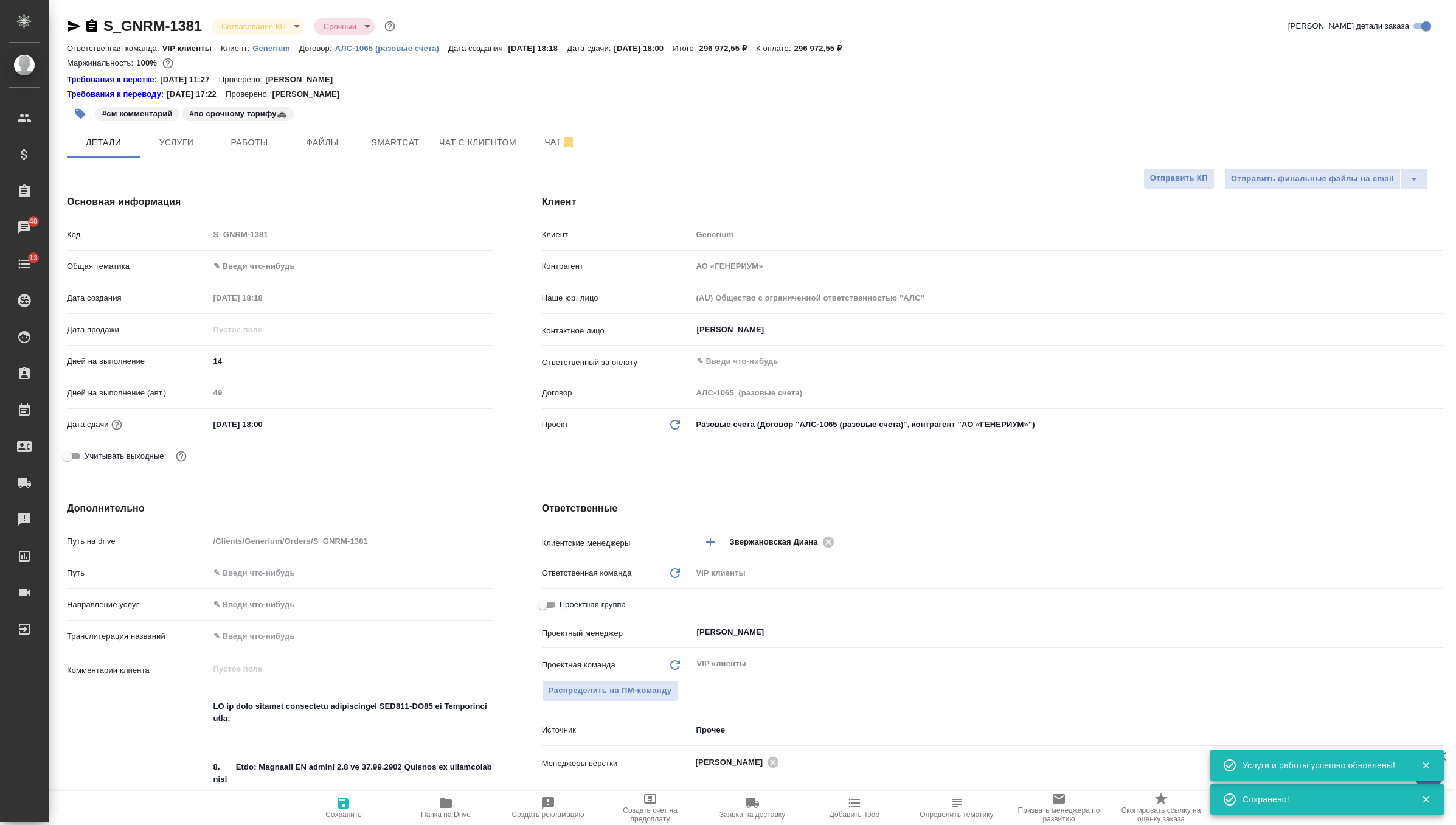
type textarea "x"
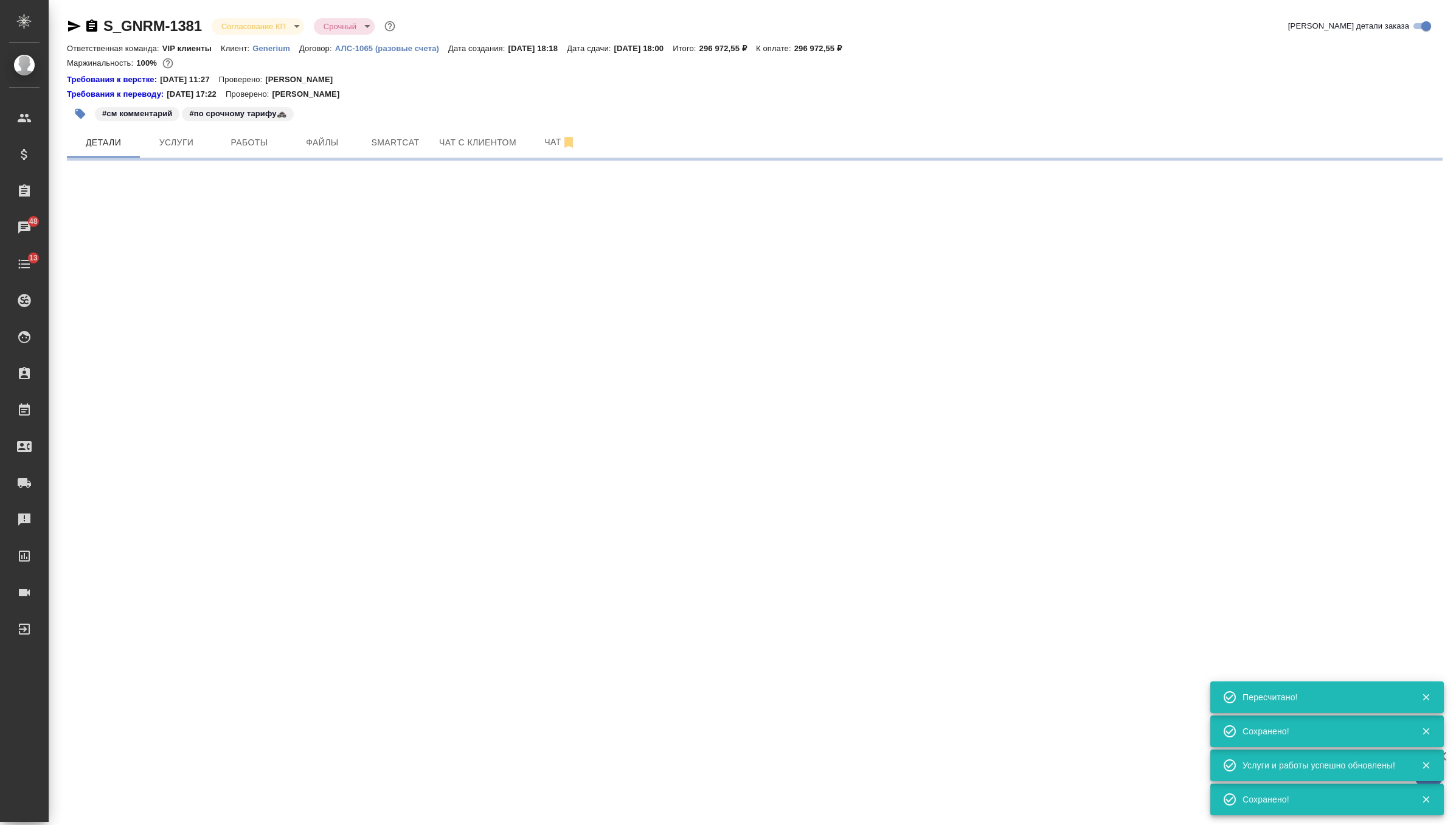
select select "RU"
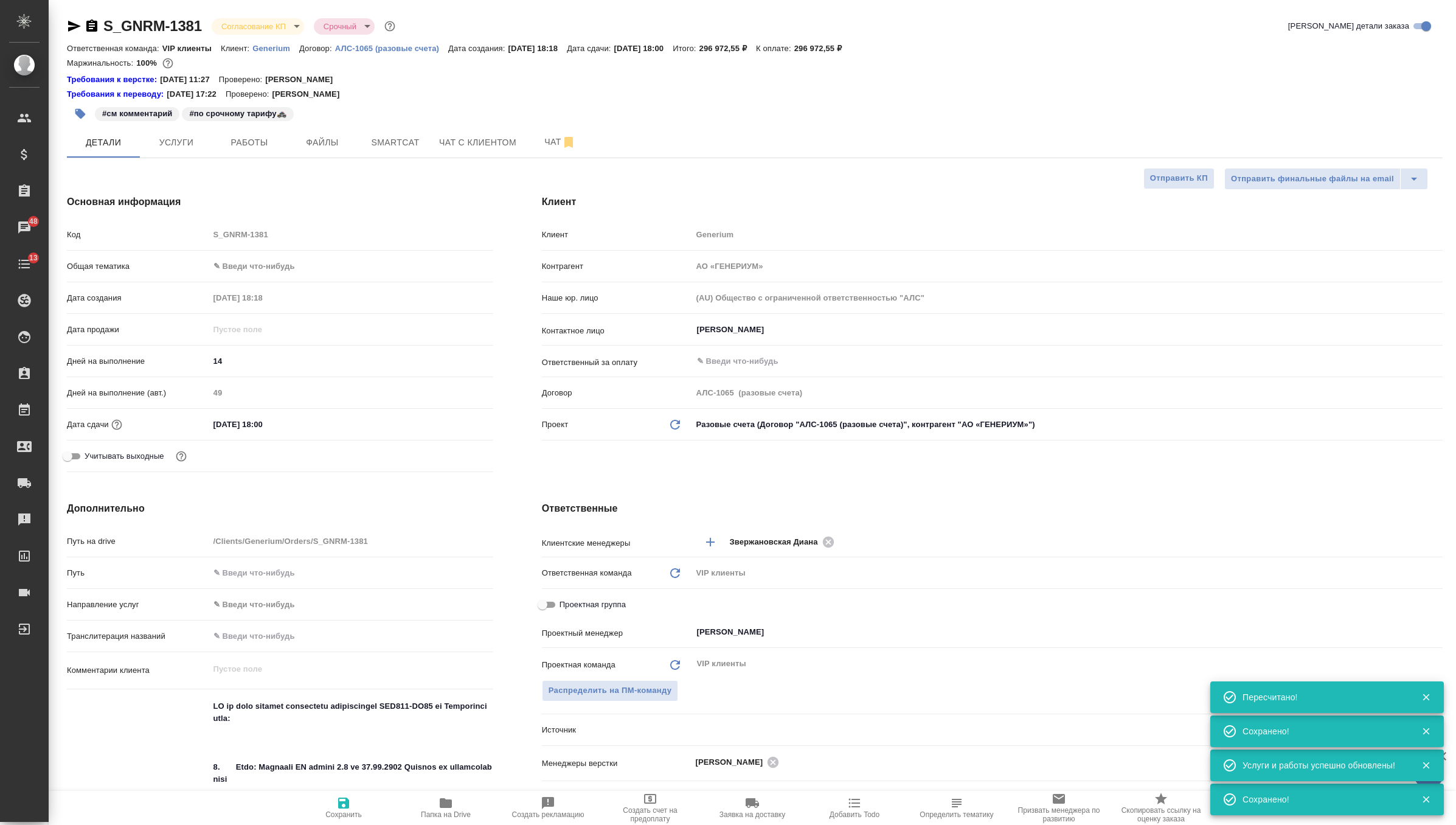
type textarea "x"
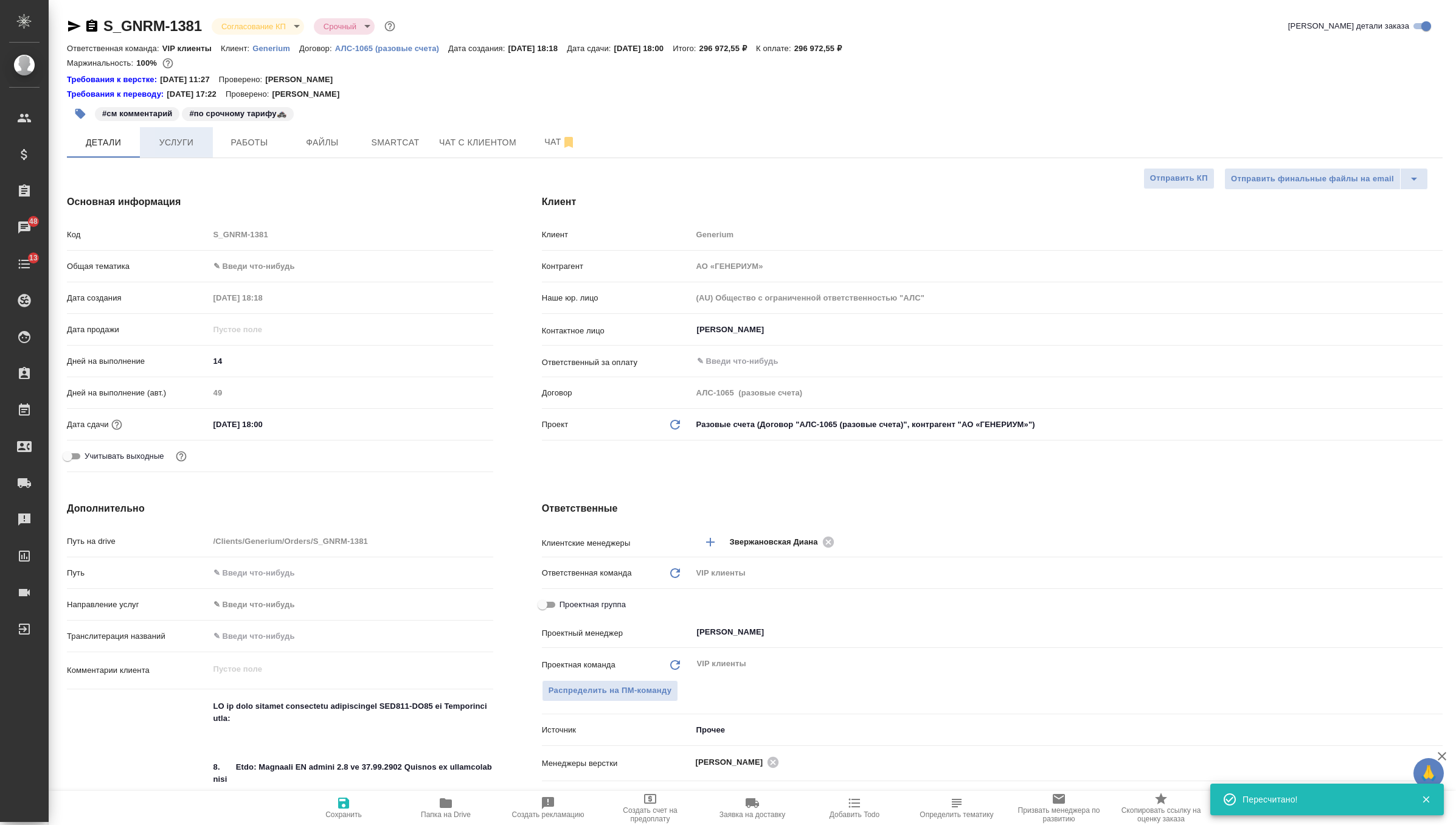
click at [188, 140] on span "Услуги" at bounding box center [176, 142] width 58 height 15
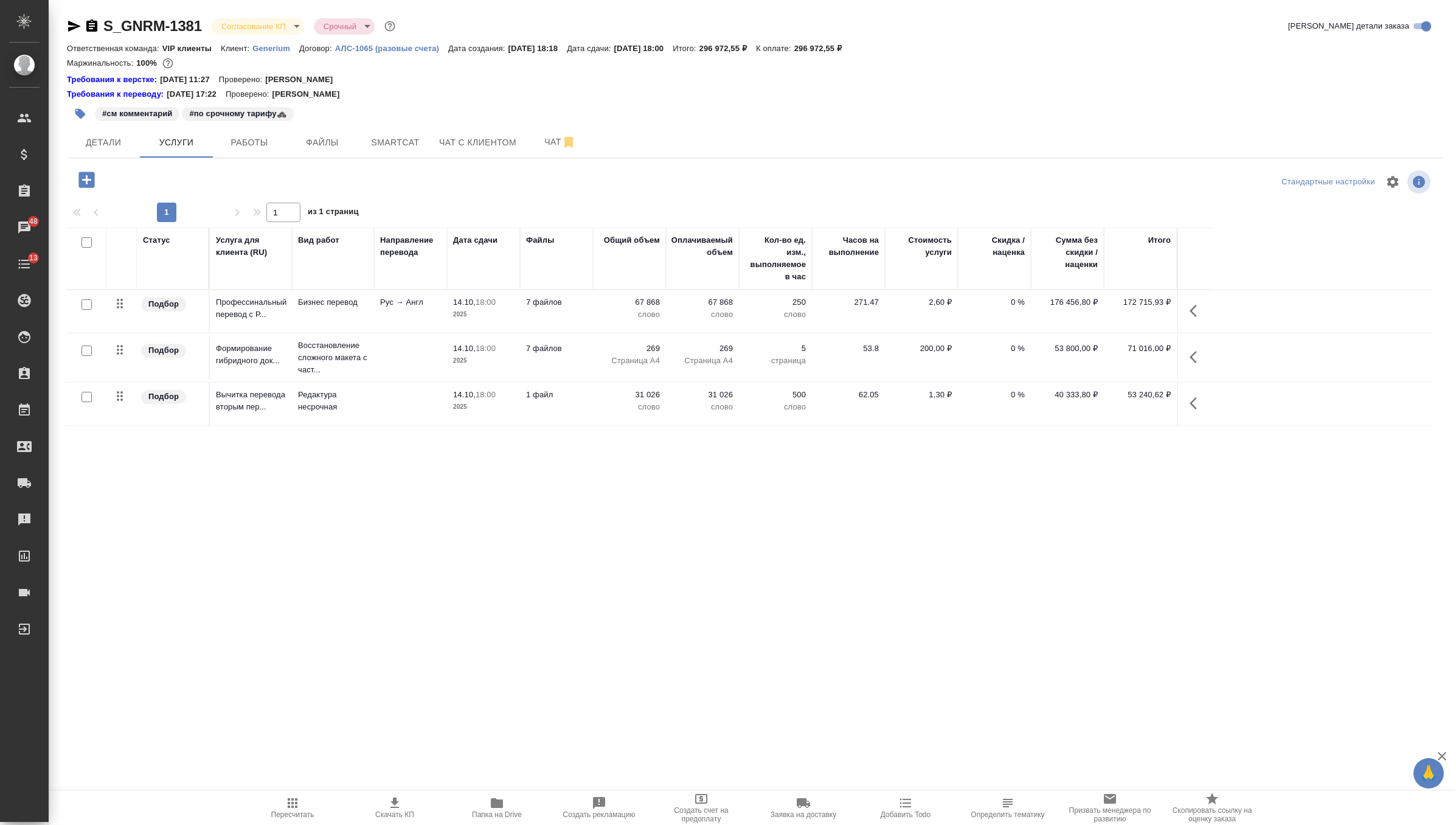
click at [297, 23] on body "🙏 .cls-1 fill:#fff; AWATERA Zverzhanovskaya Diana Клиенты Спецификации Заказы 4…" at bounding box center [728, 412] width 1456 height 825
click at [294, 106] on li "Подтвержден" at bounding box center [267, 108] width 111 height 21
click at [1199, 357] on icon "button" at bounding box center [1197, 357] width 15 height 15
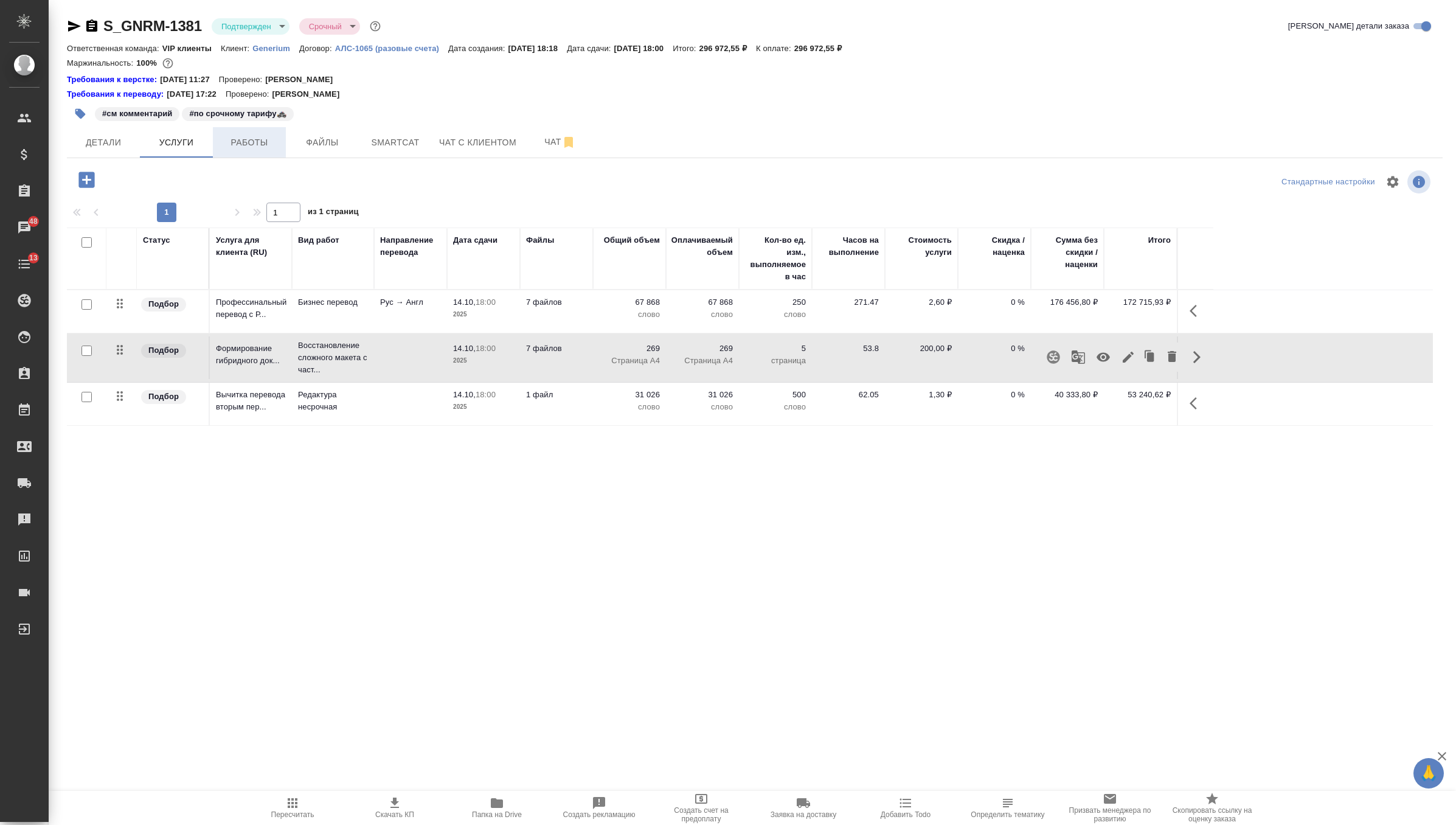
click at [266, 154] on button "Работы" at bounding box center [249, 142] width 73 height 31
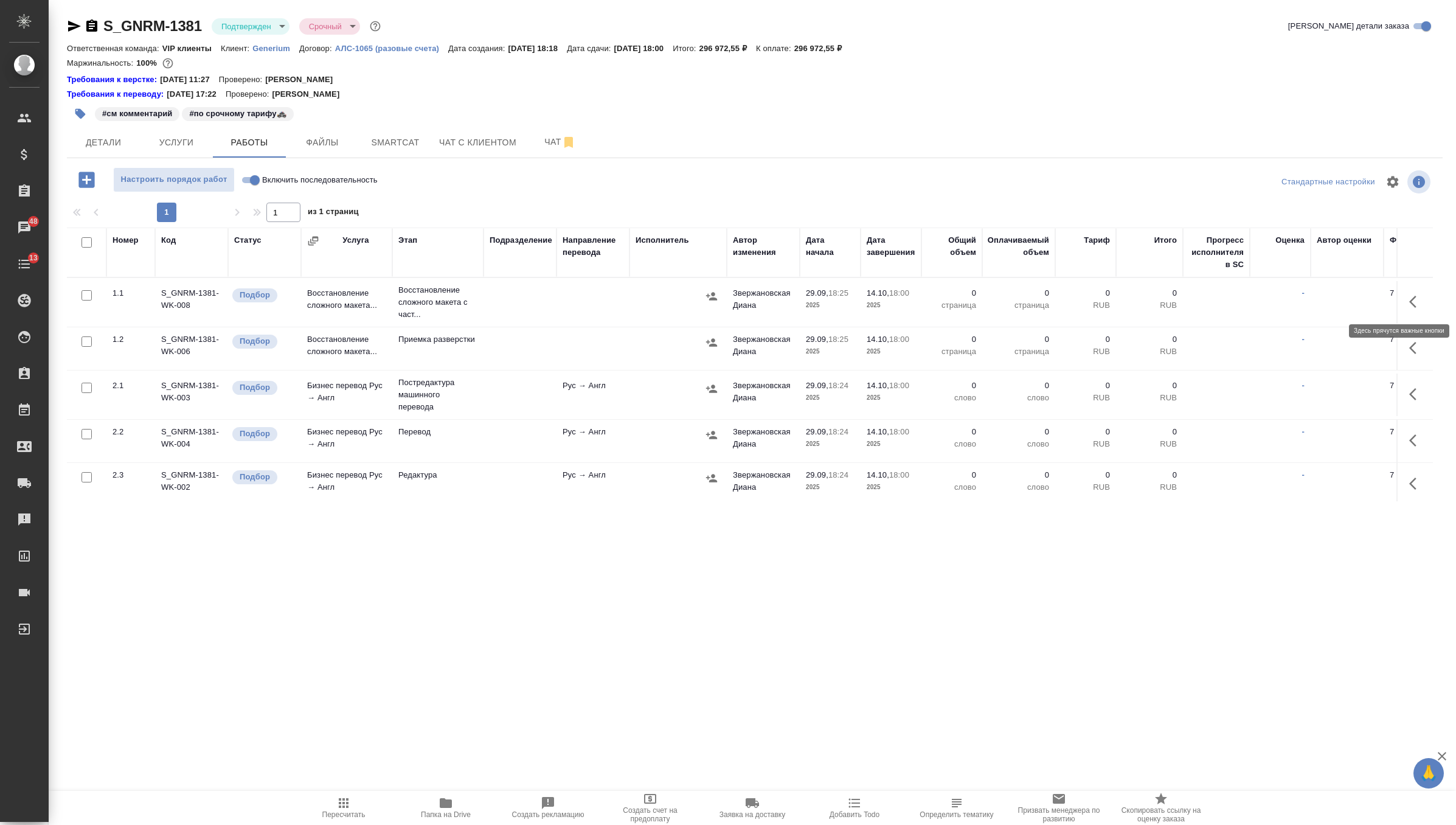
click at [1423, 303] on icon "button" at bounding box center [1416, 302] width 15 height 15
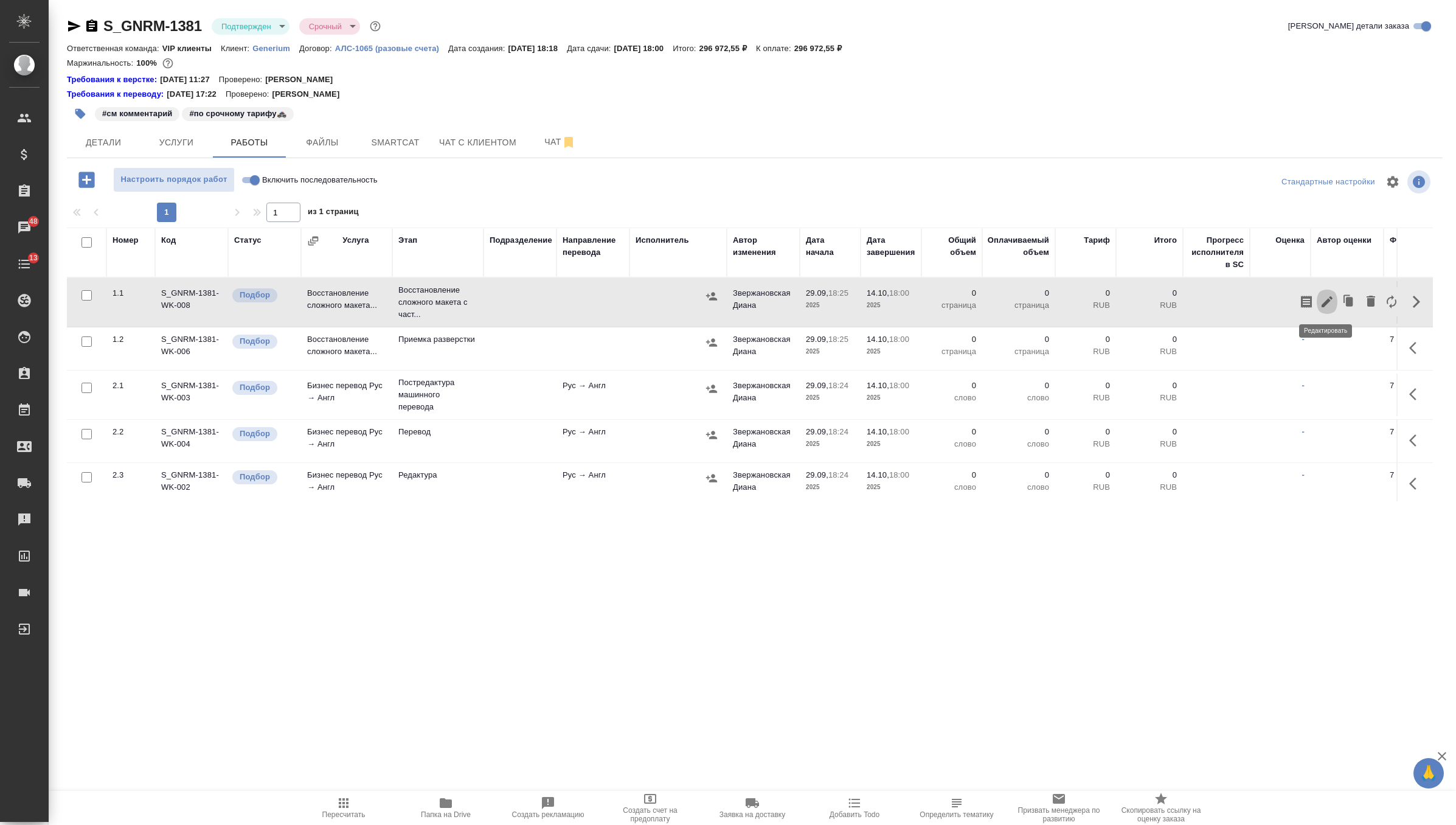
click at [1326, 302] on icon "button" at bounding box center [1327, 302] width 11 height 11
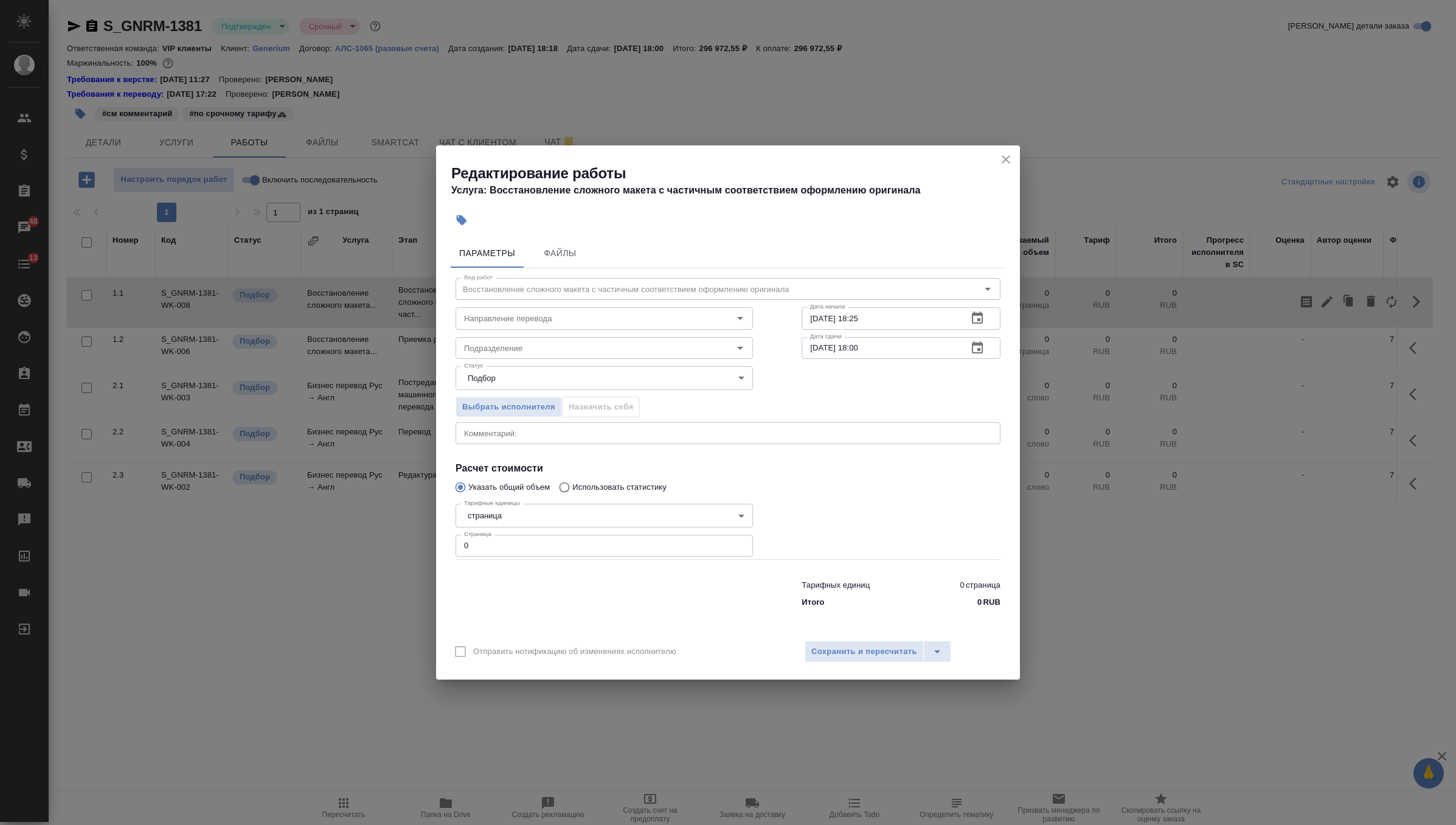
click at [528, 555] on input "0" at bounding box center [604, 545] width 297 height 22
type input "269"
click at [568, 347] on input "Подразделение" at bounding box center [584, 348] width 249 height 15
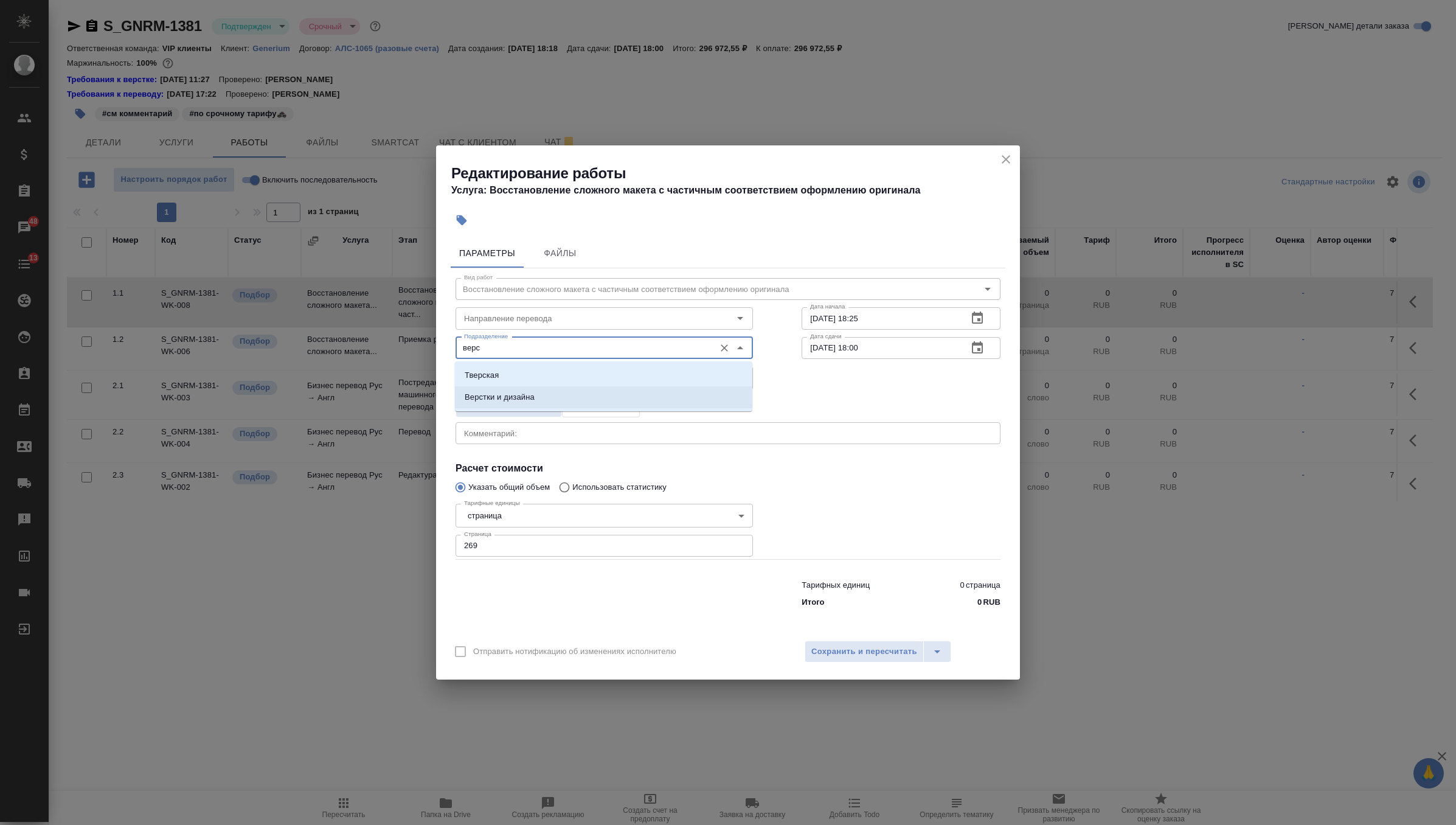
click at [563, 401] on li "Верстки и дизайна" at bounding box center [604, 397] width 297 height 22
type input "Верстки и дизайна"
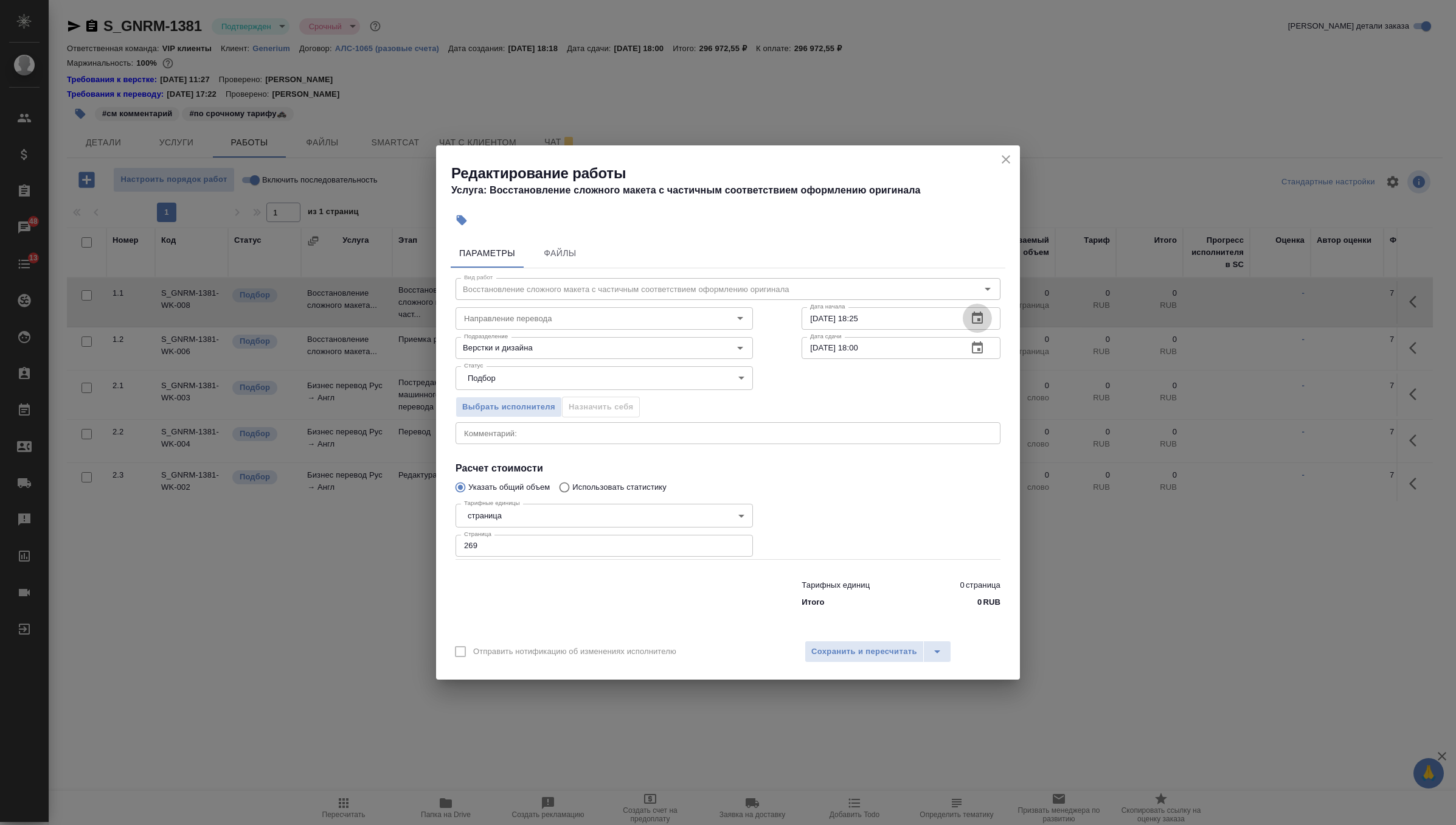
click at [968, 319] on button "button" at bounding box center [977, 318] width 29 height 29
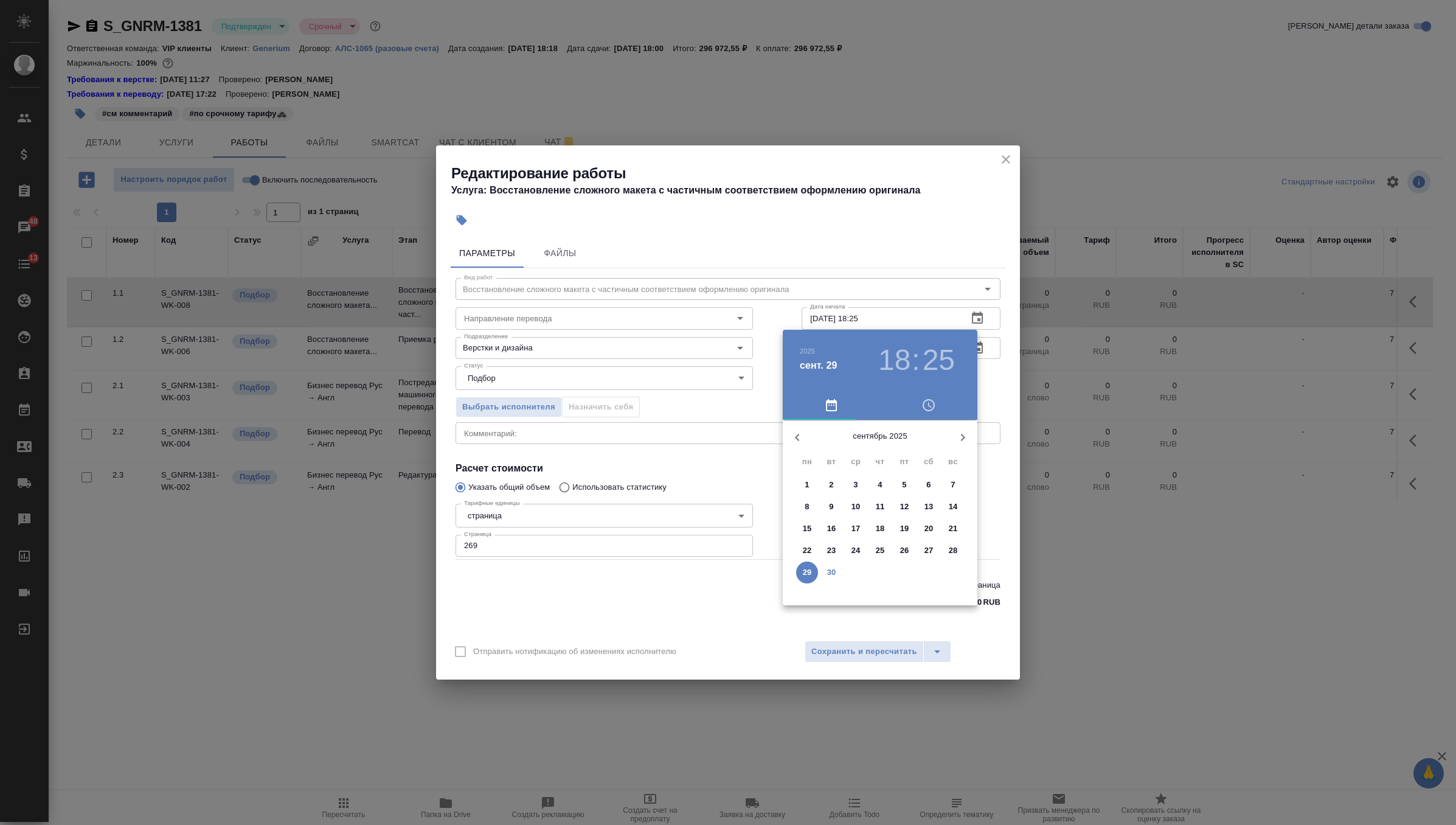
click at [834, 579] on button "30" at bounding box center [831, 572] width 22 height 22
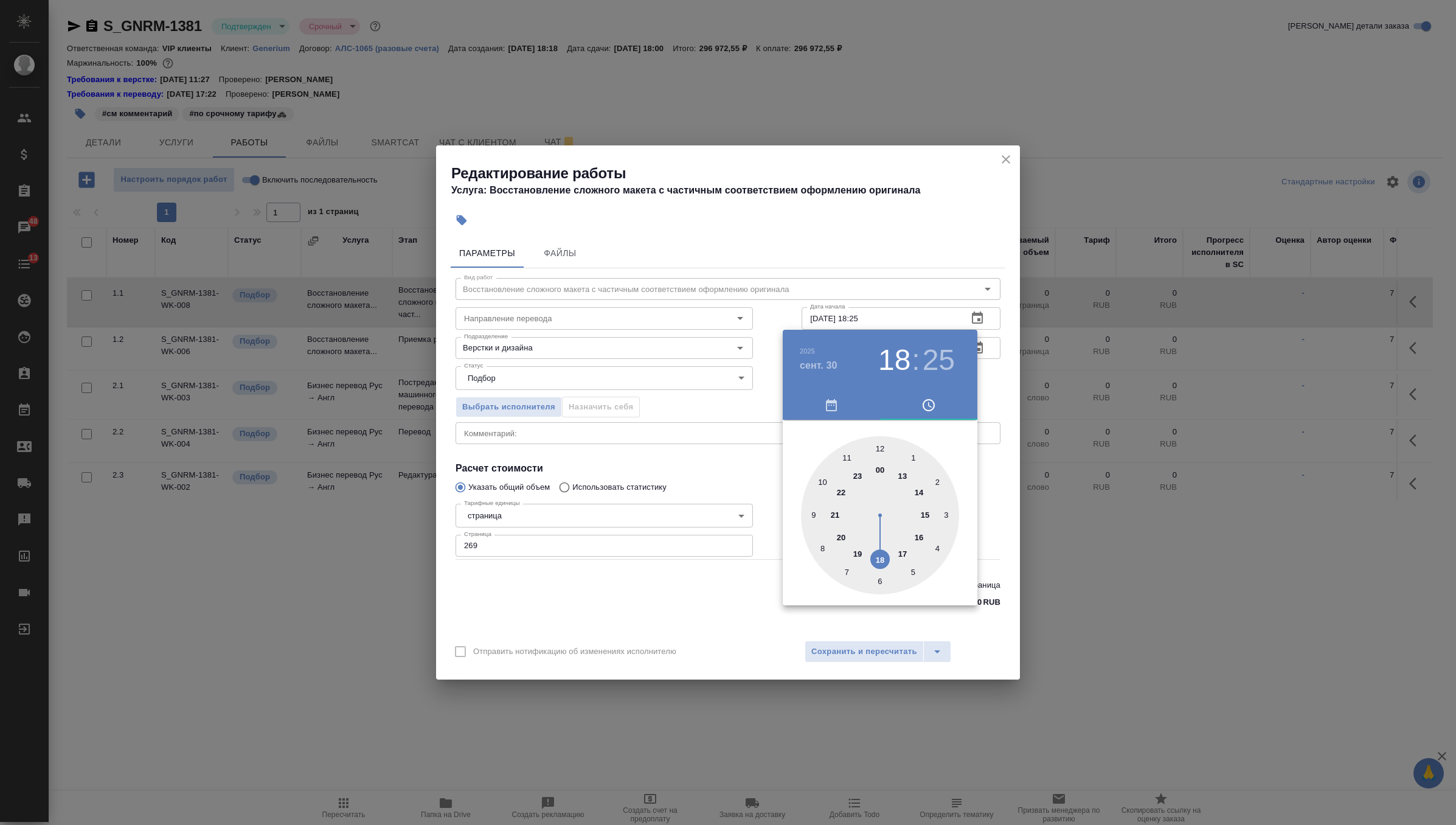
click at [919, 534] on div at bounding box center [880, 515] width 158 height 158
type input "30.09.2025 16:30"
click at [878, 582] on div at bounding box center [880, 515] width 158 height 158
click at [992, 406] on div at bounding box center [728, 412] width 1456 height 825
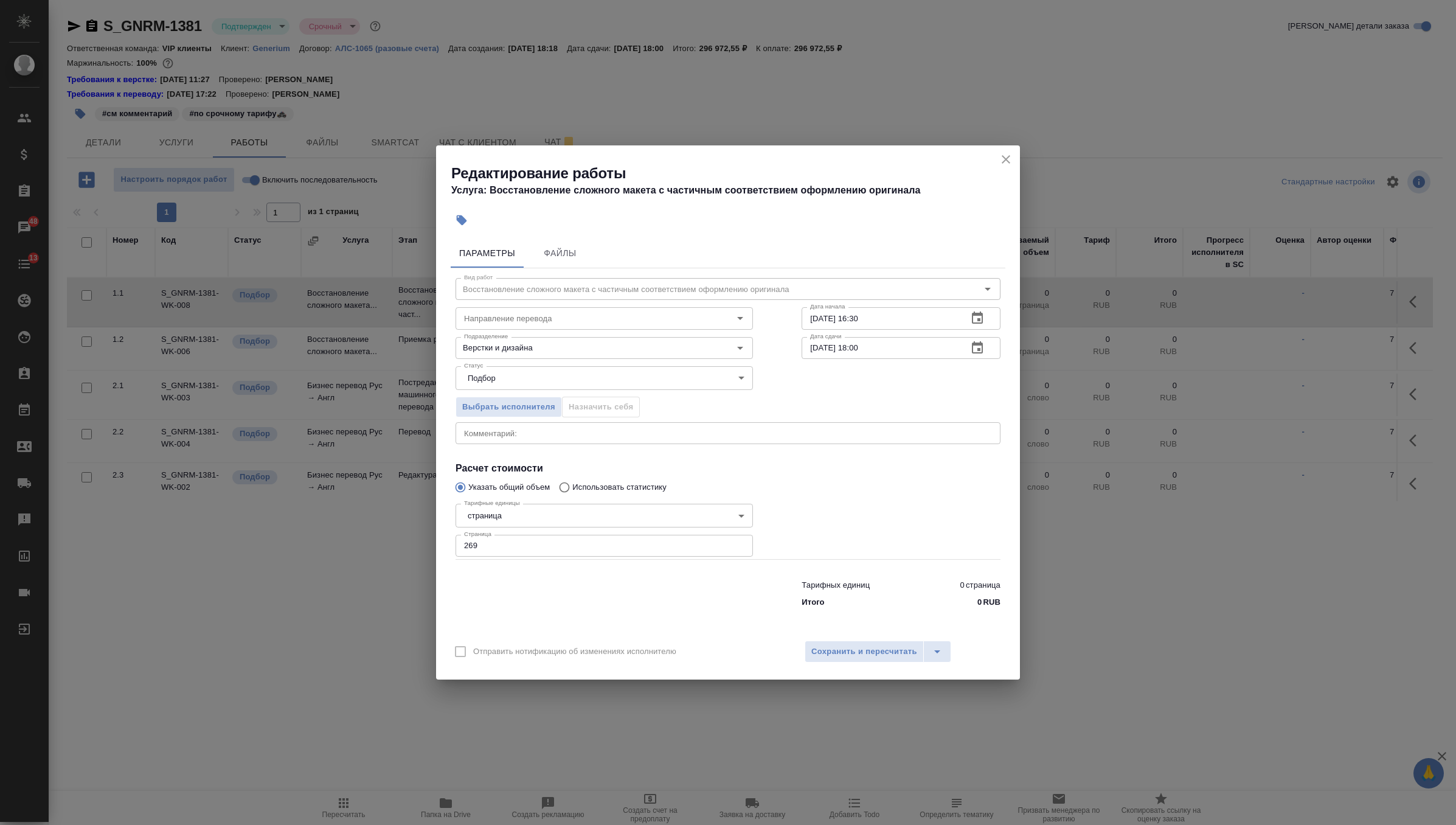
click at [976, 346] on icon "button" at bounding box center [977, 348] width 15 height 15
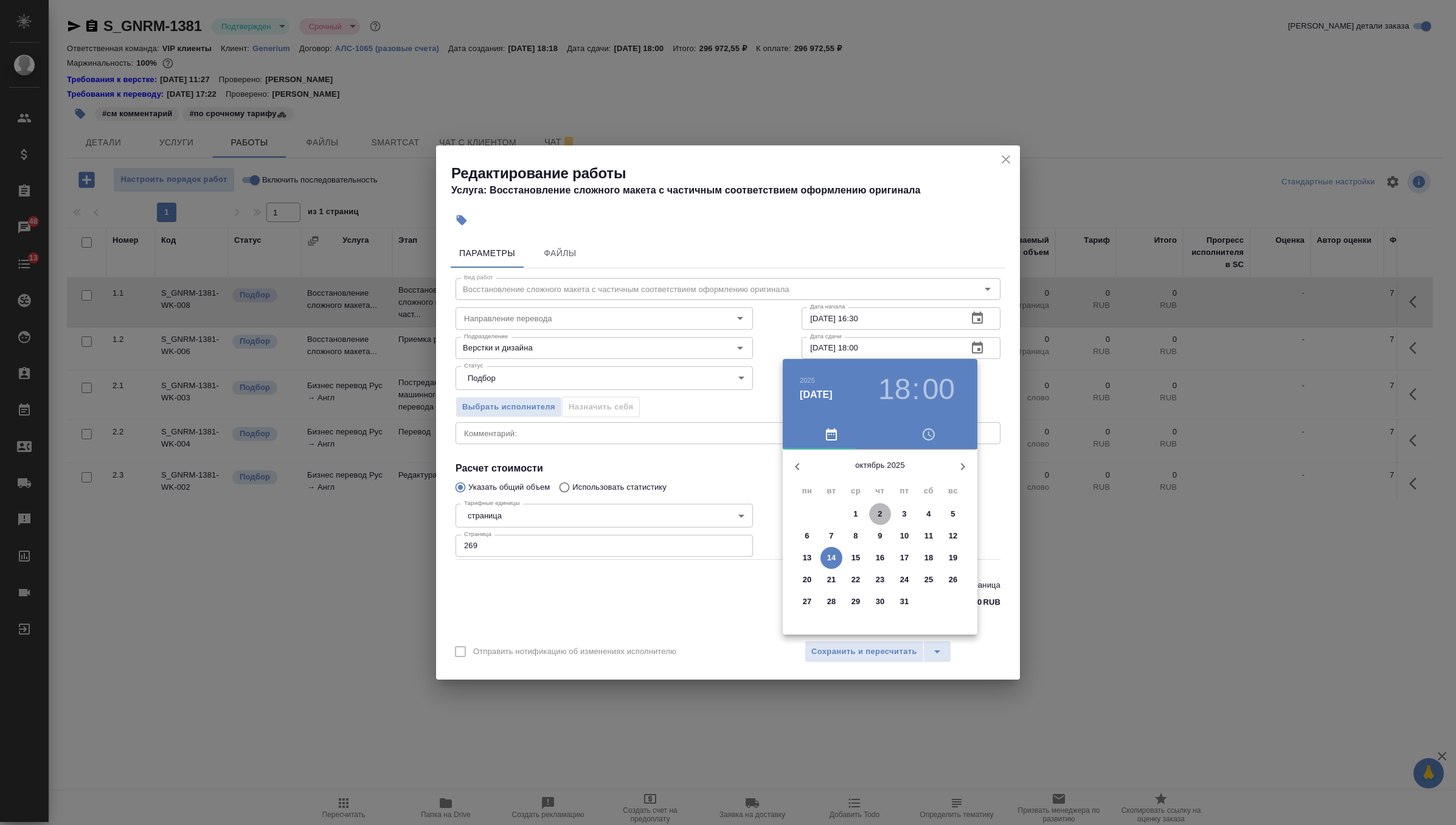
click at [877, 513] on span "2" at bounding box center [880, 513] width 22 height 12
click at [919, 567] on div at bounding box center [880, 544] width 158 height 158
click at [879, 609] on div at bounding box center [880, 544] width 158 height 158
type input "02.10.2025 16:30"
click at [1002, 381] on div at bounding box center [728, 412] width 1456 height 825
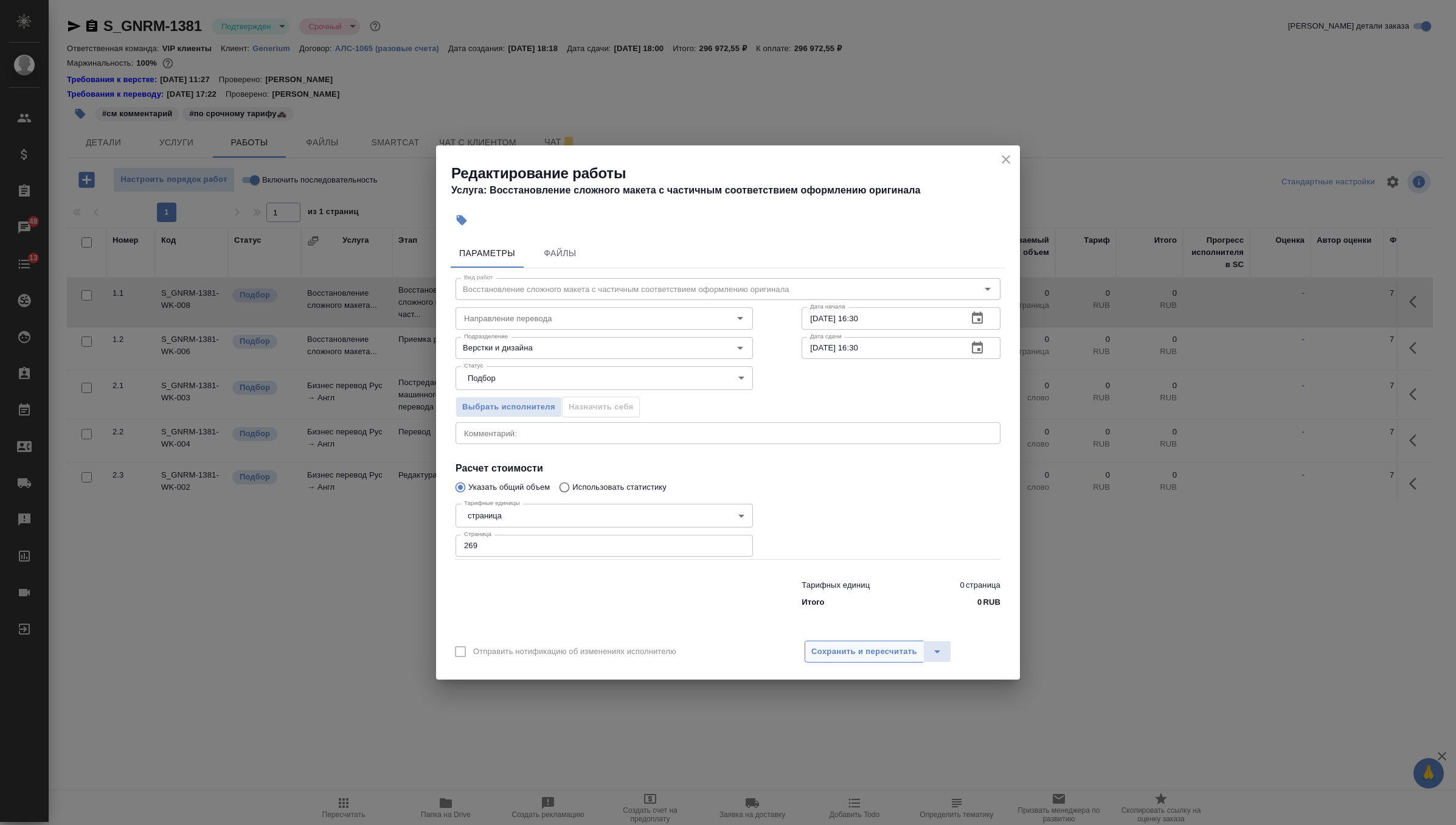
click at [863, 651] on span "Сохранить и пересчитать" at bounding box center [864, 651] width 106 height 14
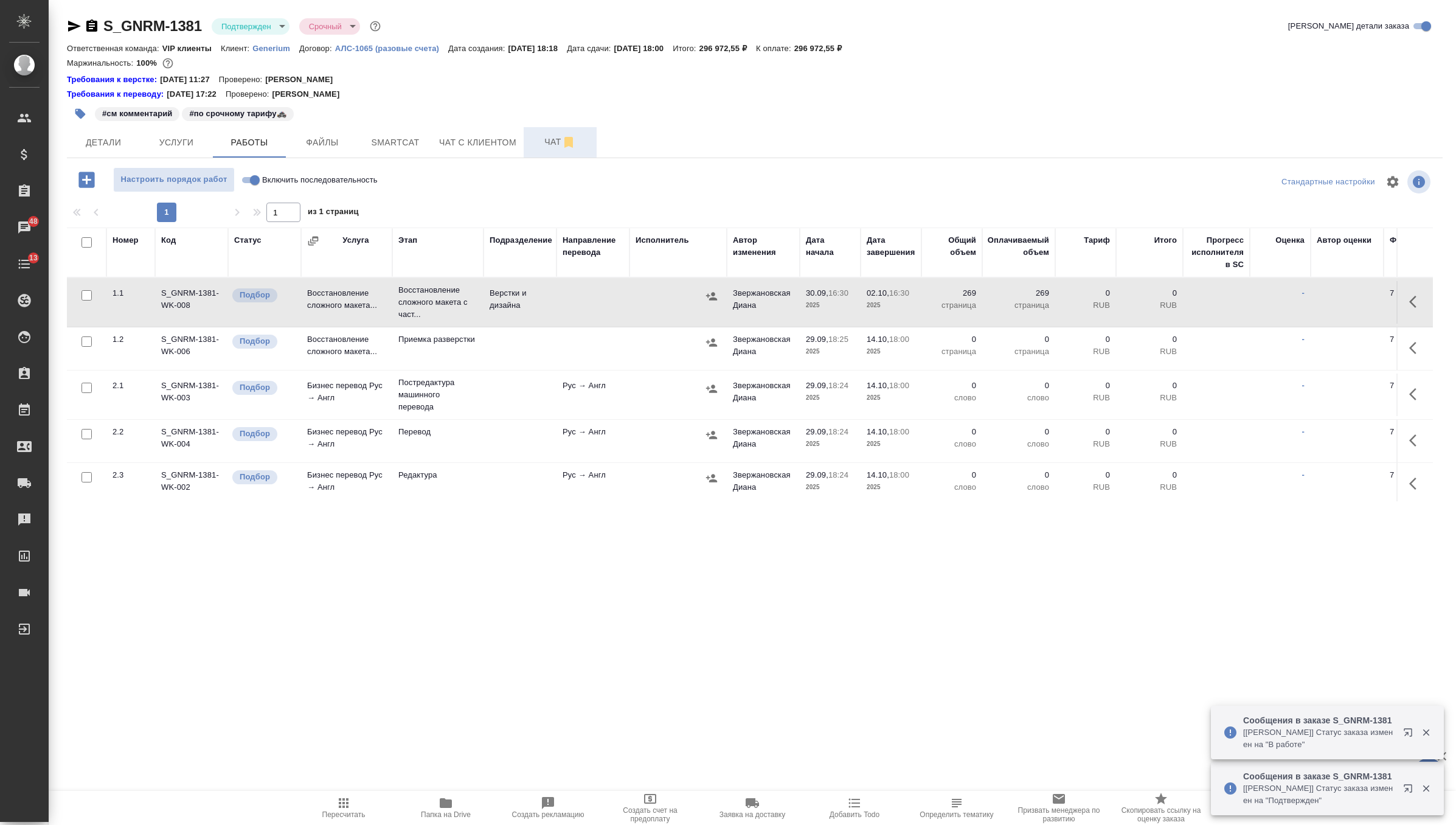
click at [548, 141] on span "Чат" at bounding box center [560, 142] width 58 height 15
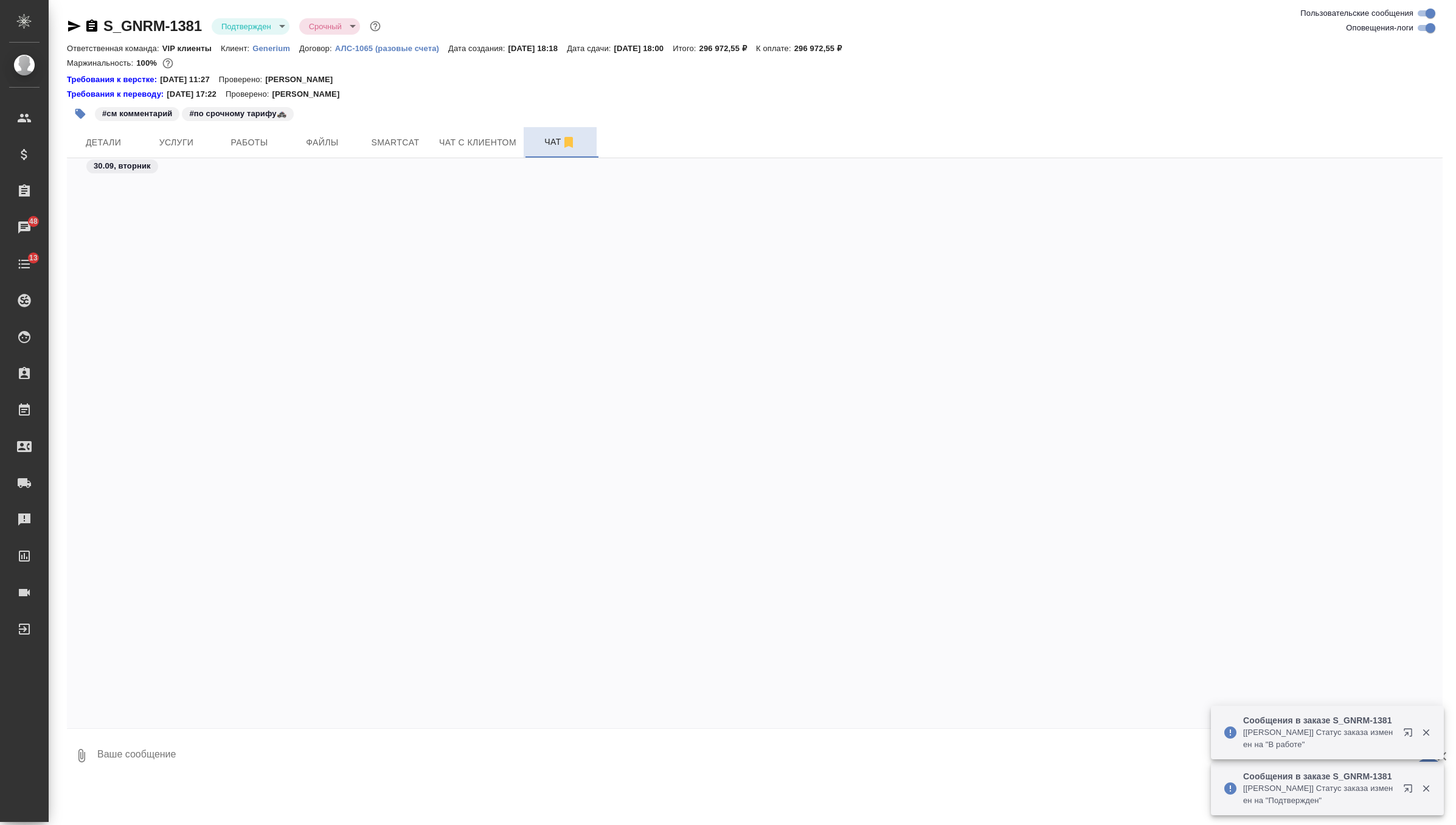
scroll to position [5861, 0]
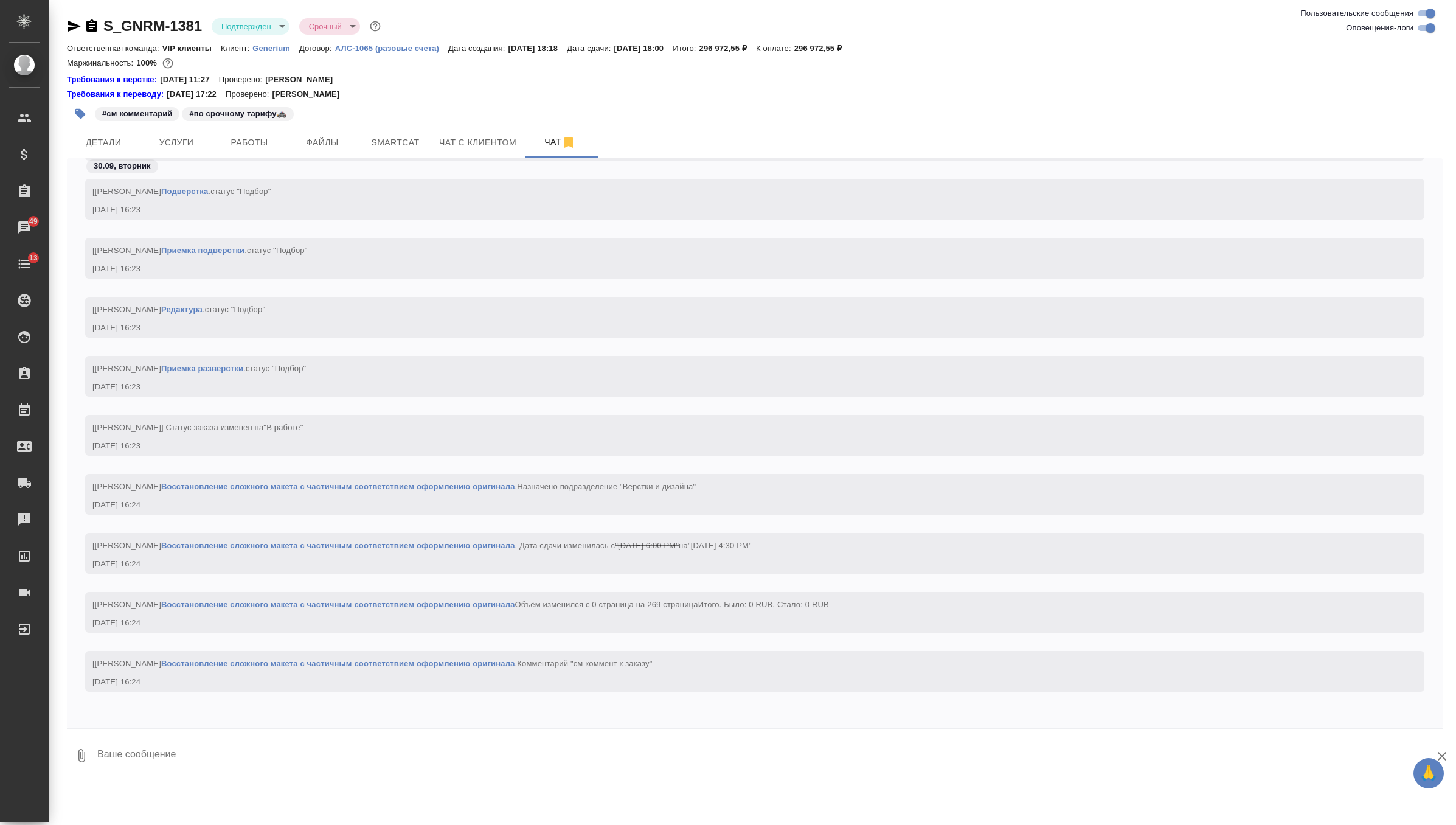
click at [94, 27] on icon "button" at bounding box center [92, 25] width 11 height 12
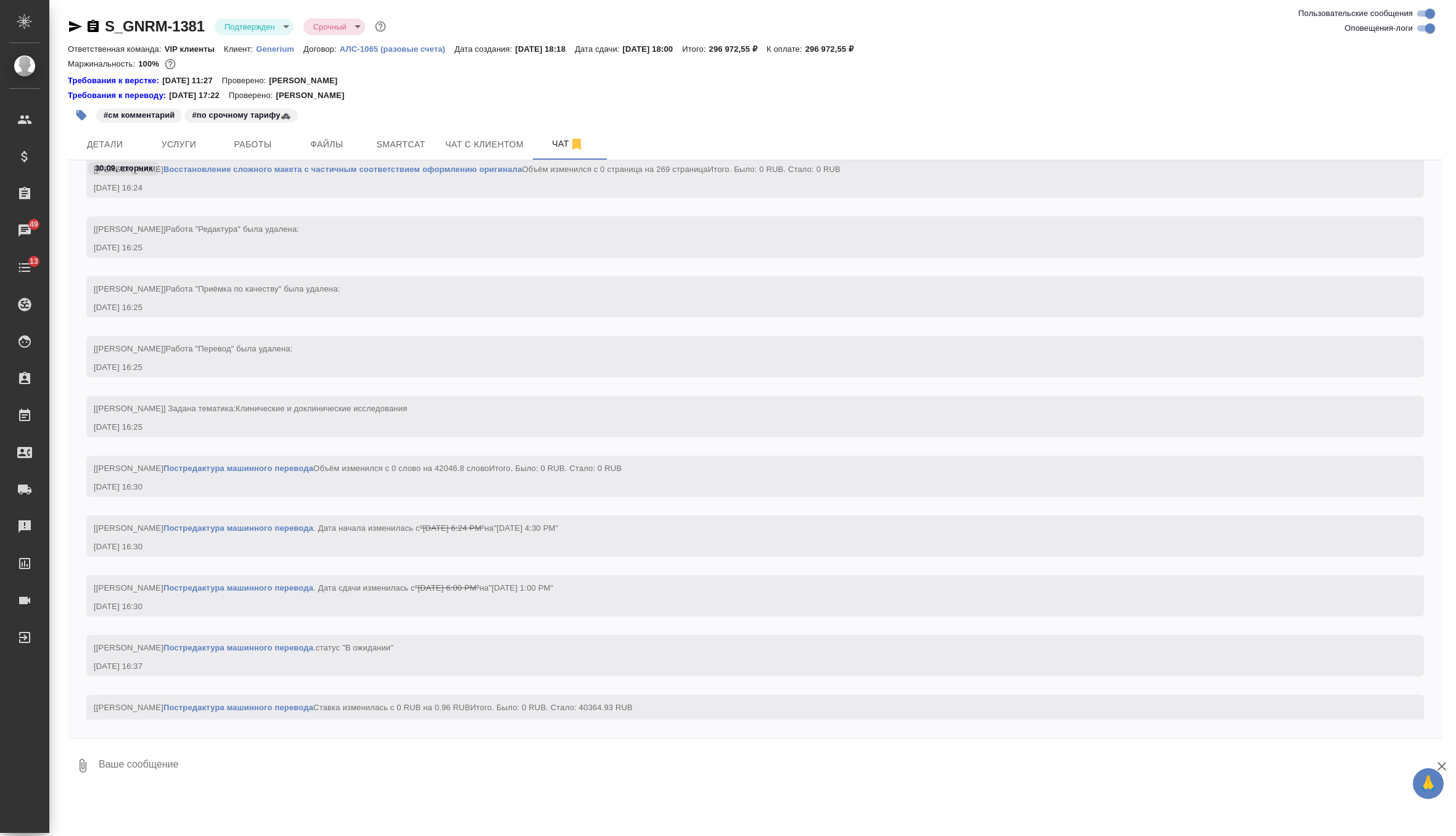
scroll to position [11215, 0]
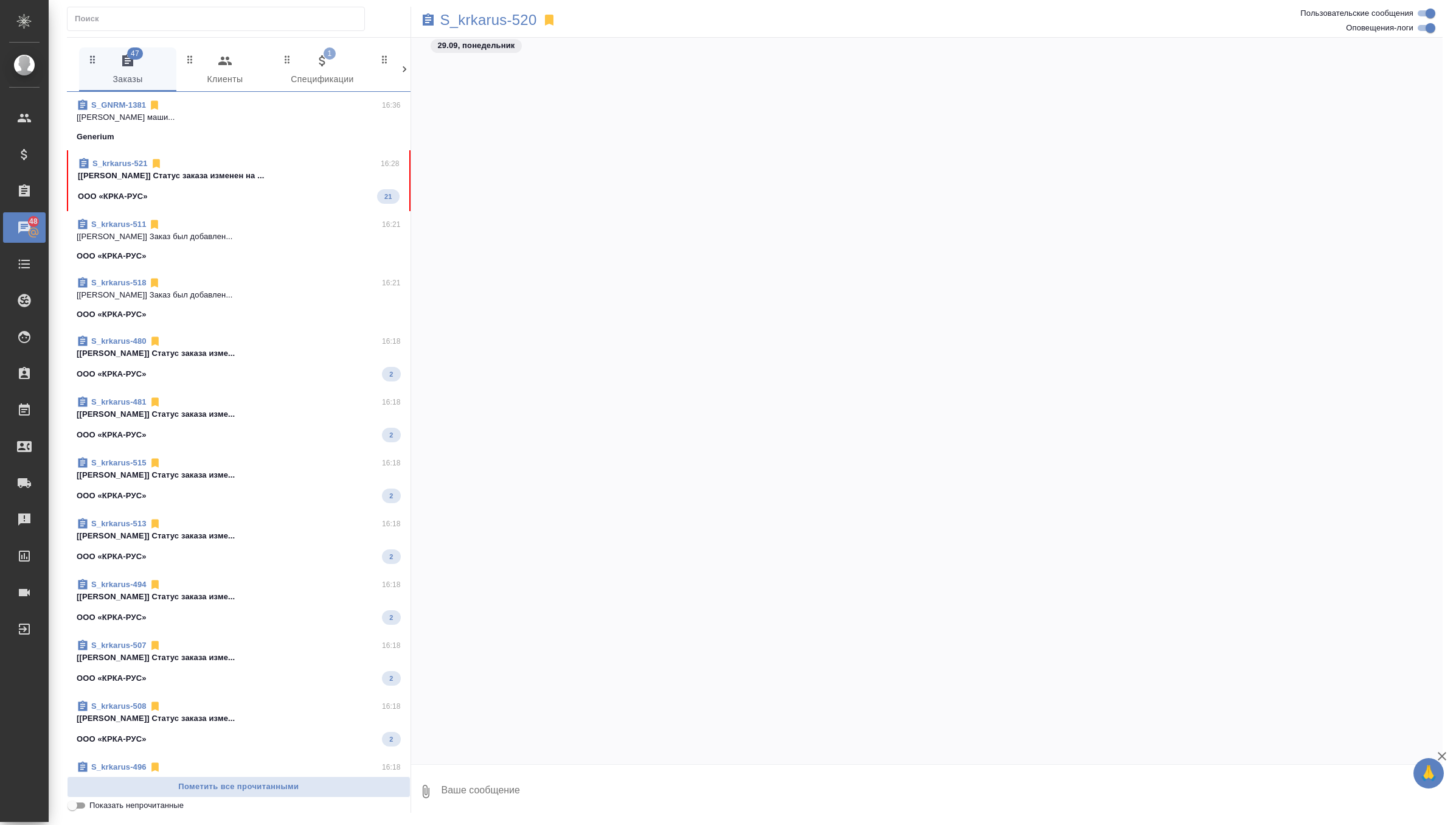
scroll to position [10392, 0]
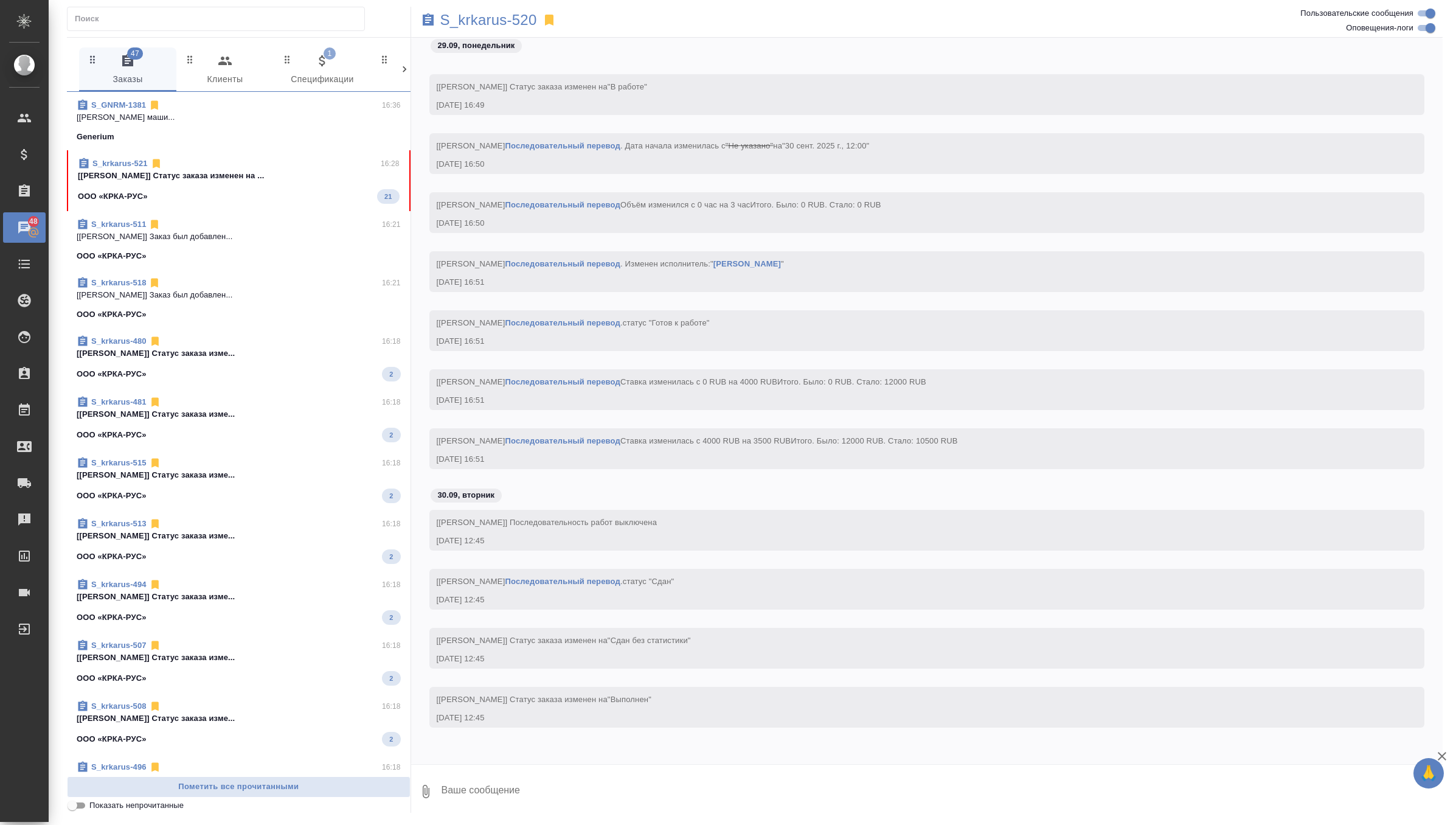
click at [308, 179] on p "[[PERSON_NAME]] Статус заказа изменен на ..." at bounding box center [238, 175] width 322 height 12
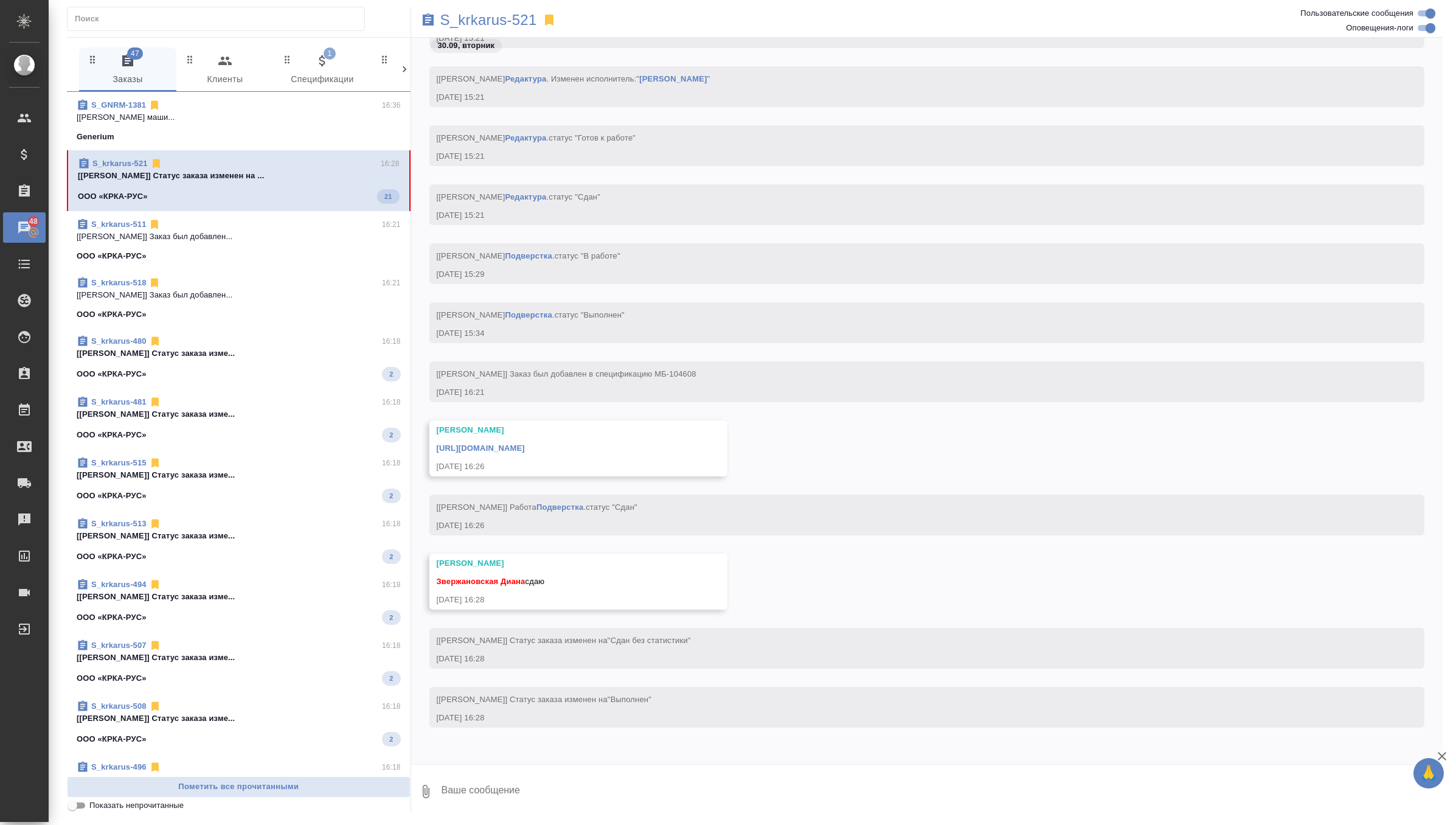
scroll to position [68175, 0]
click at [513, 810] on textarea at bounding box center [942, 791] width 1003 height 41
type textarea "сдаю спасибочки"
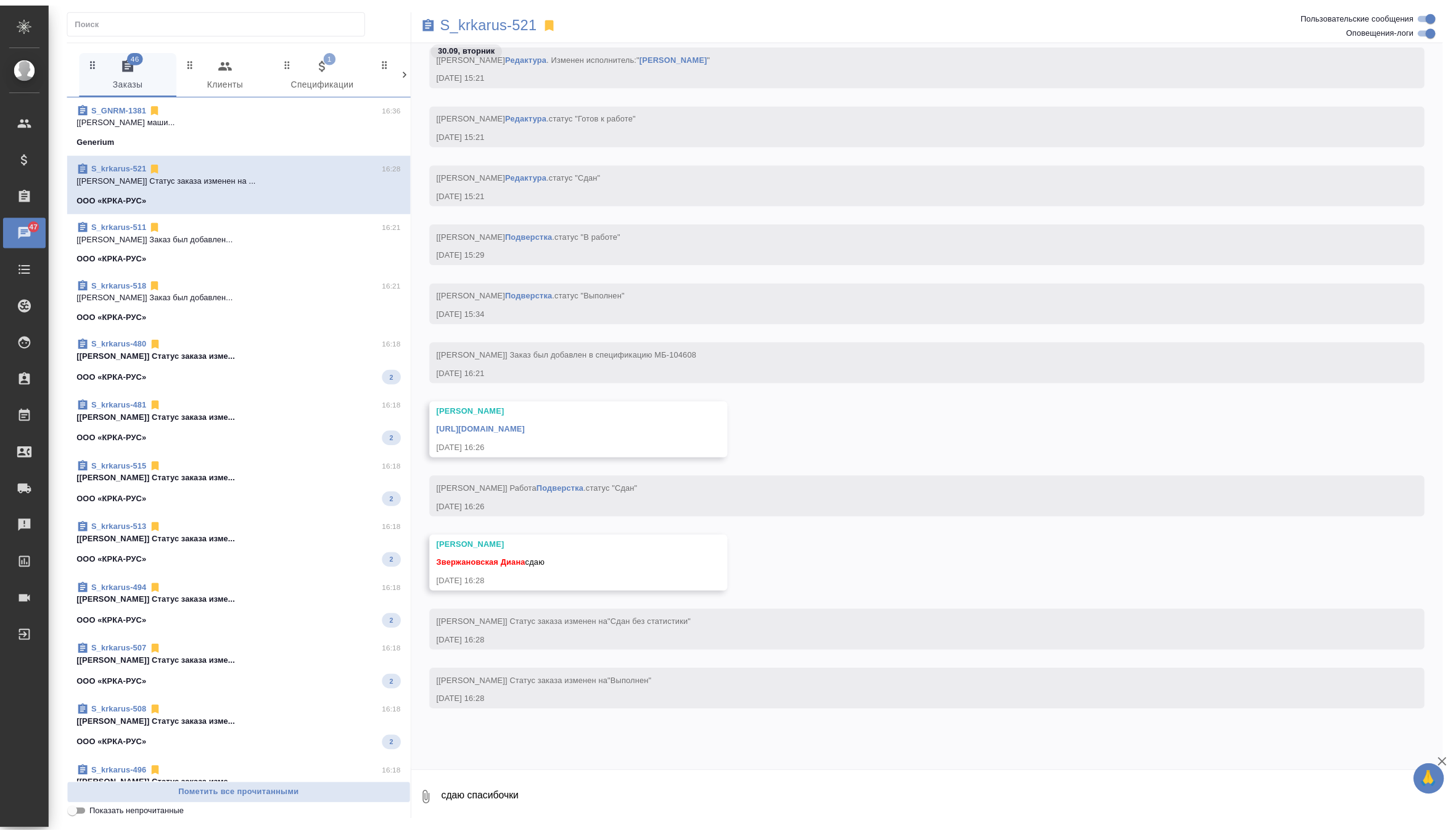
scroll to position [69143, 0]
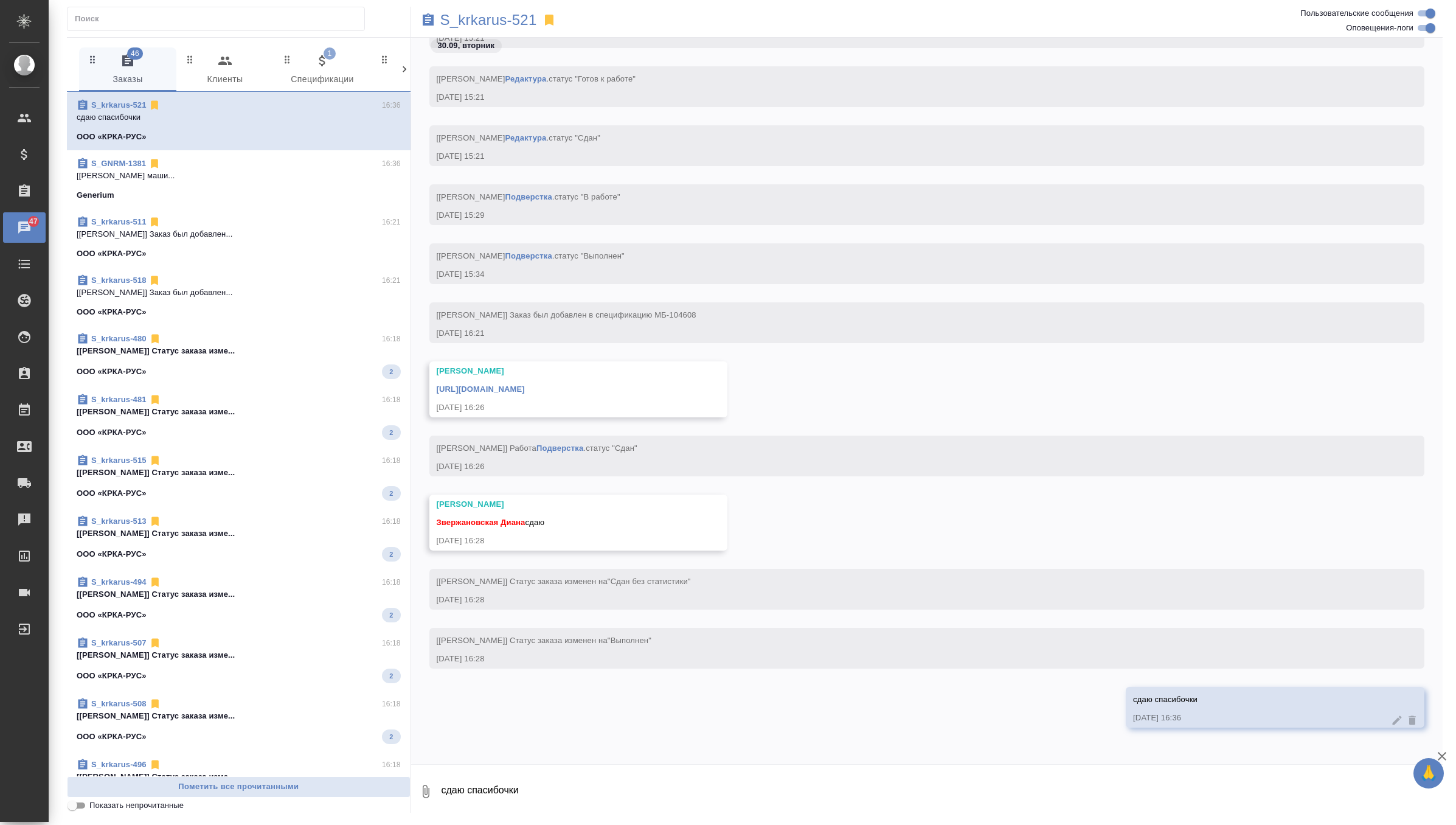
click at [525, 389] on link "[URL][DOMAIN_NAME]" at bounding box center [480, 388] width 88 height 9
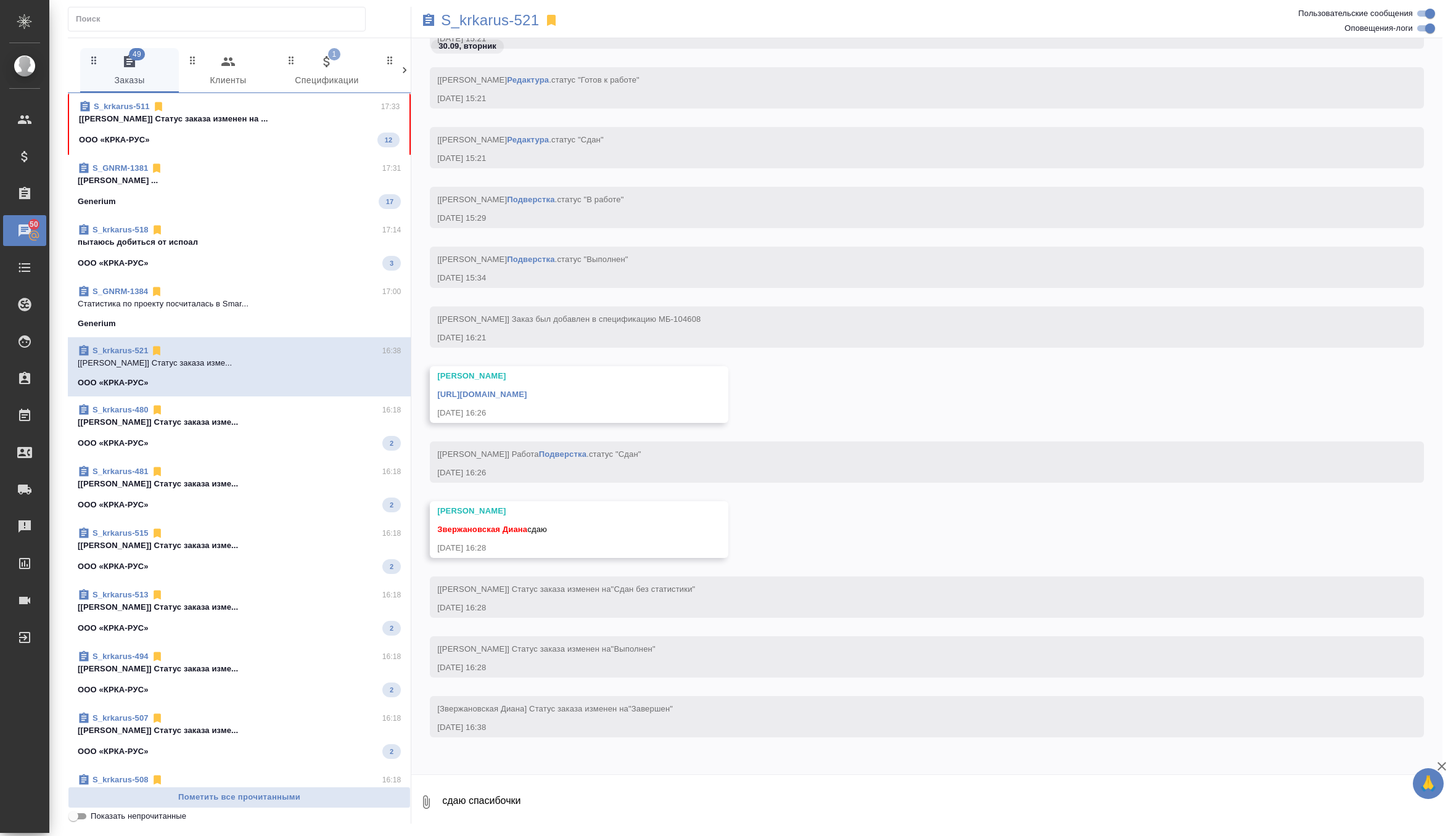
click at [294, 128] on span "S_krkarus-511 17:33 [Грабко Мария] Статус заказа изменен на ... ООО «КРКА-РУС» …" at bounding box center [239, 124] width 321 height 47
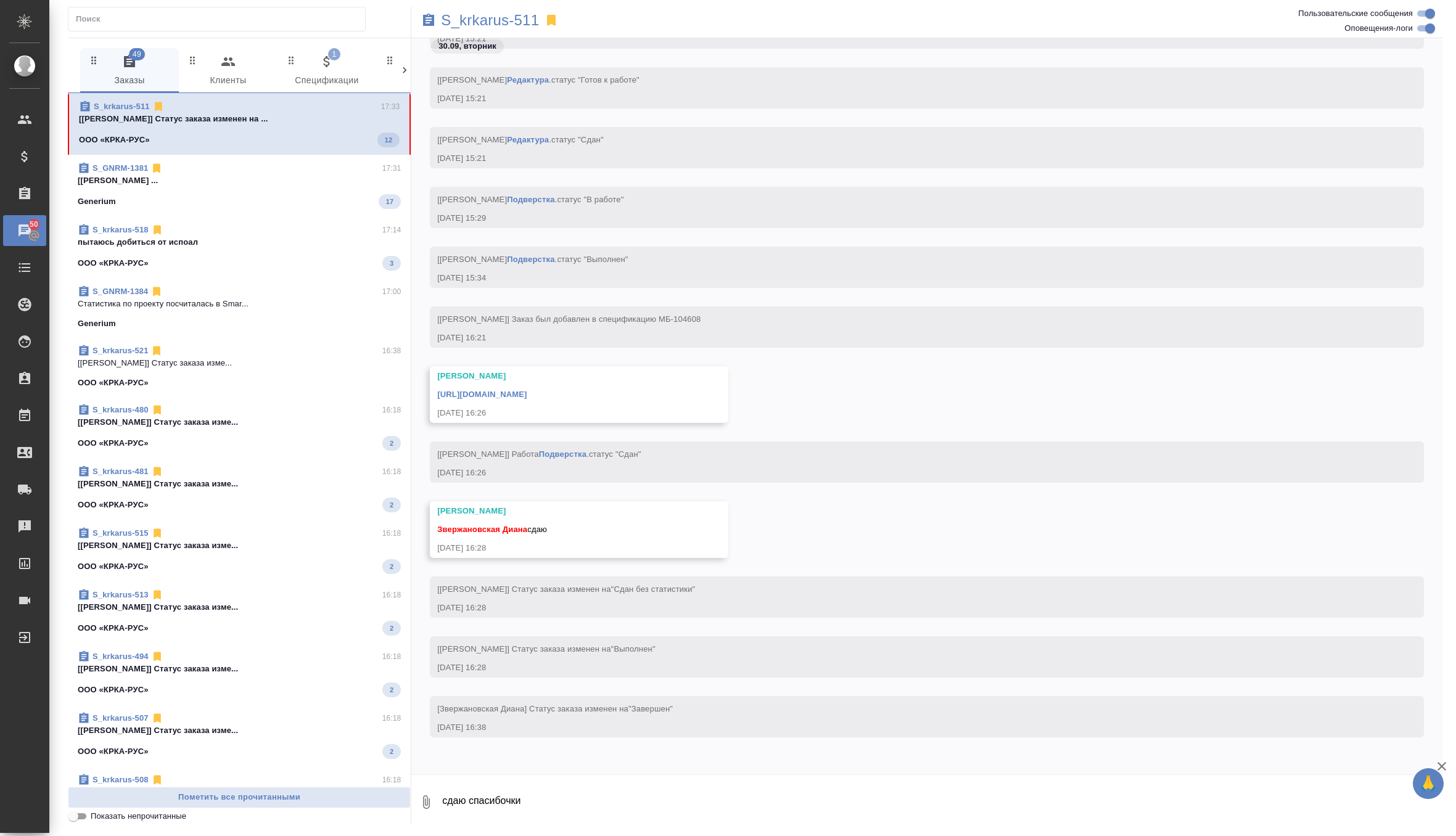
scroll to position [65629, 0]
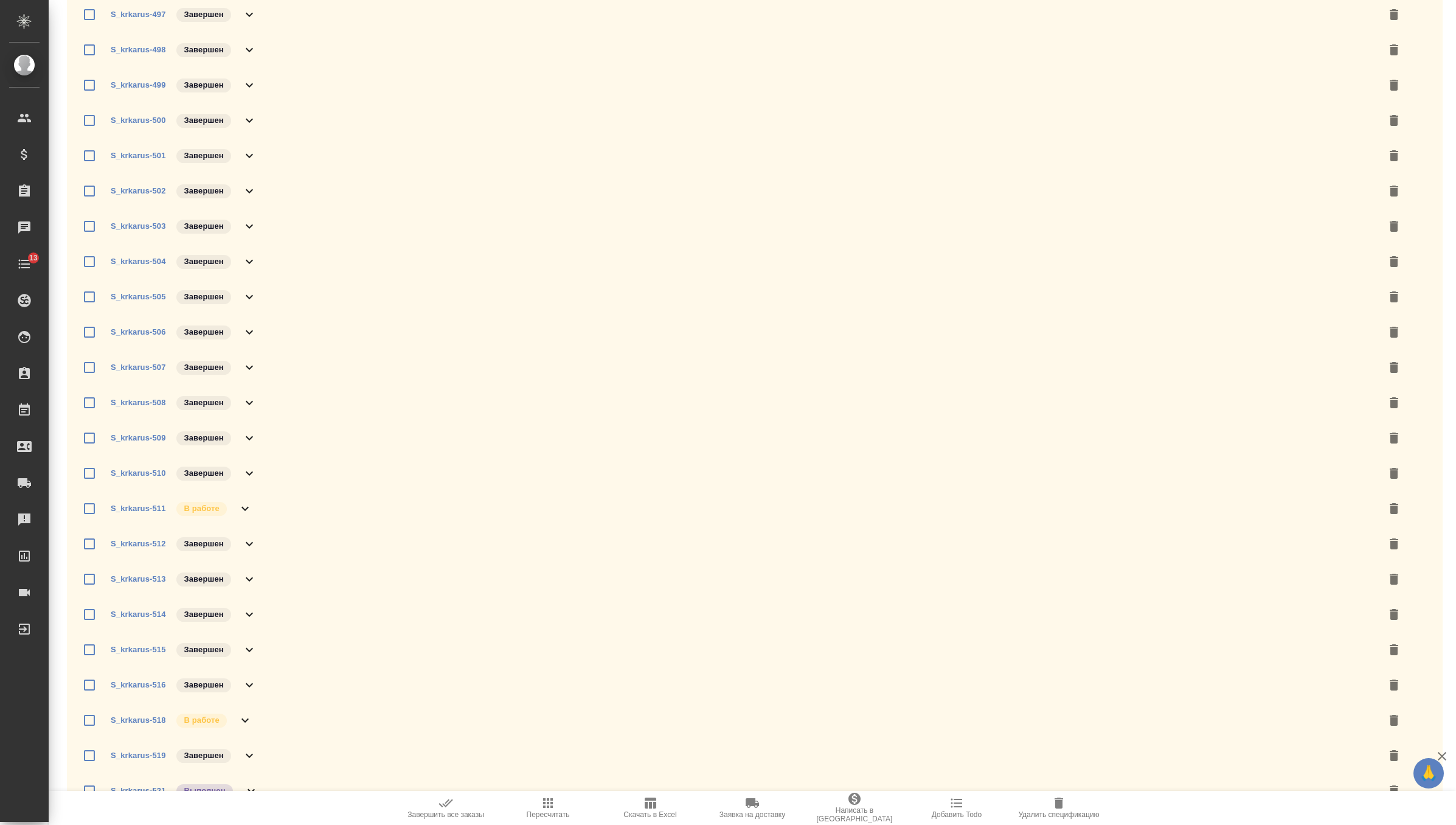
scroll to position [752, 0]
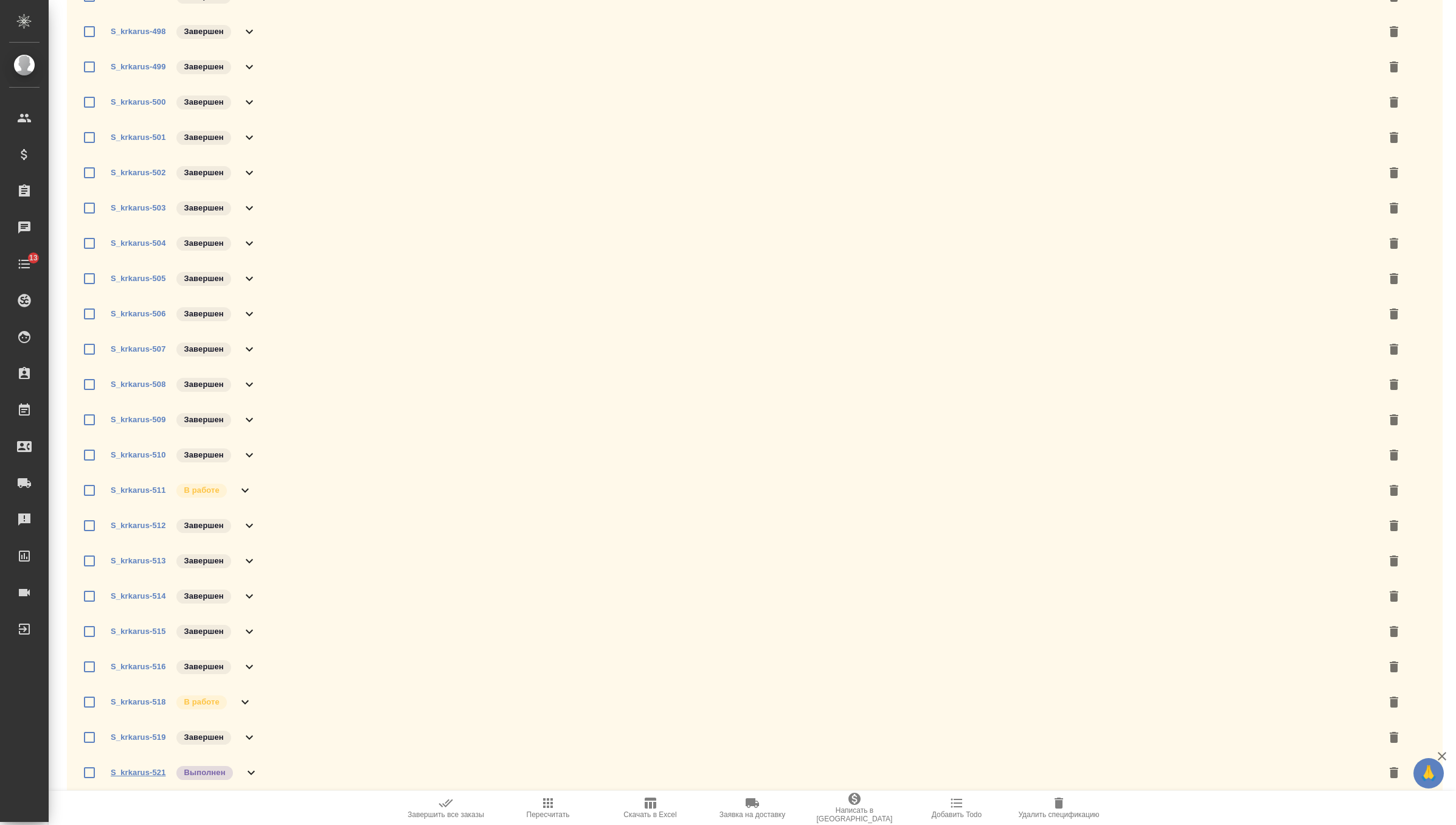
click at [156, 774] on link "S_krkarus-521" at bounding box center [138, 772] width 55 height 9
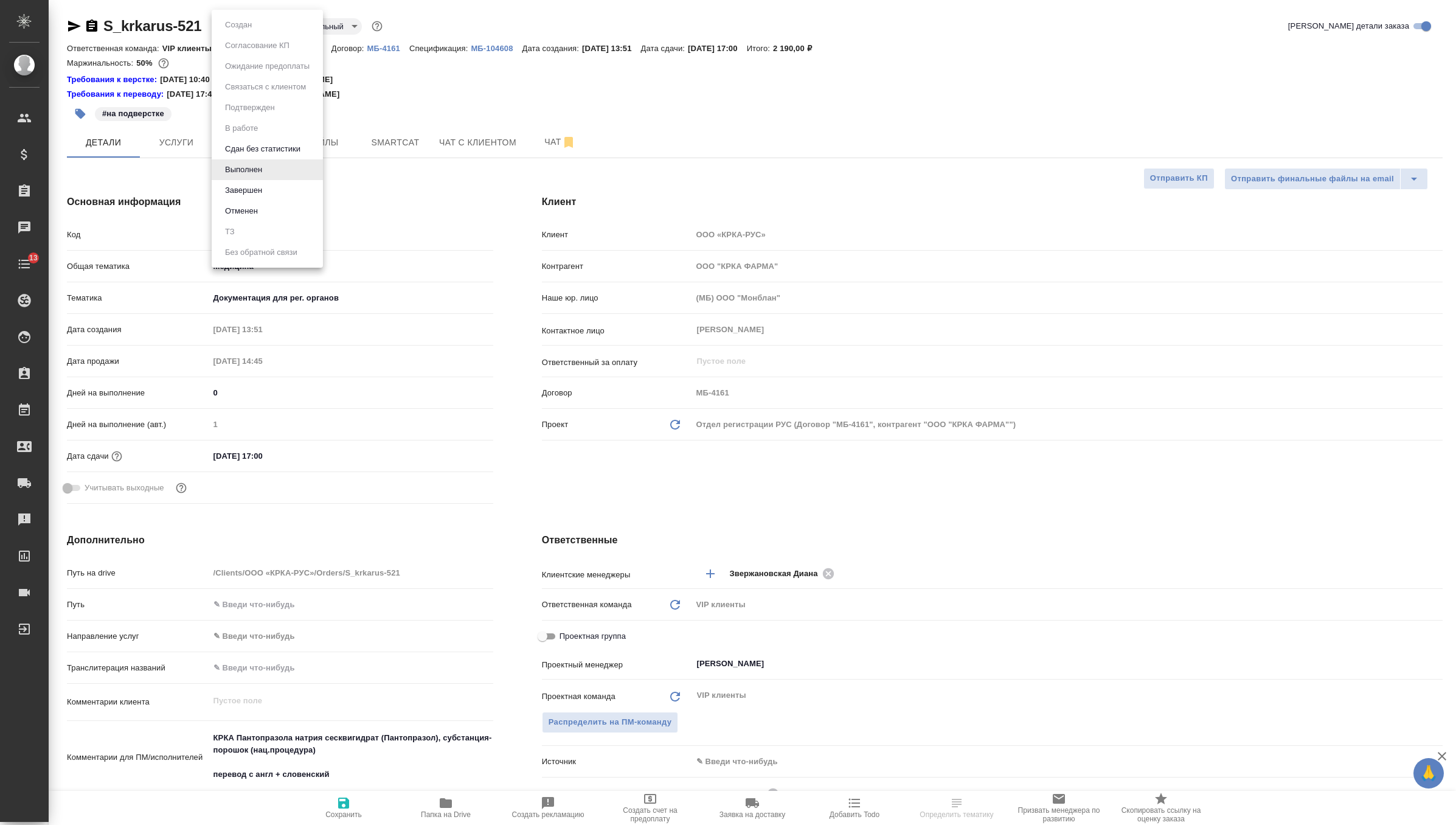
select select "RU"
click at [261, 193] on button "Завершен" at bounding box center [243, 191] width 44 height 14
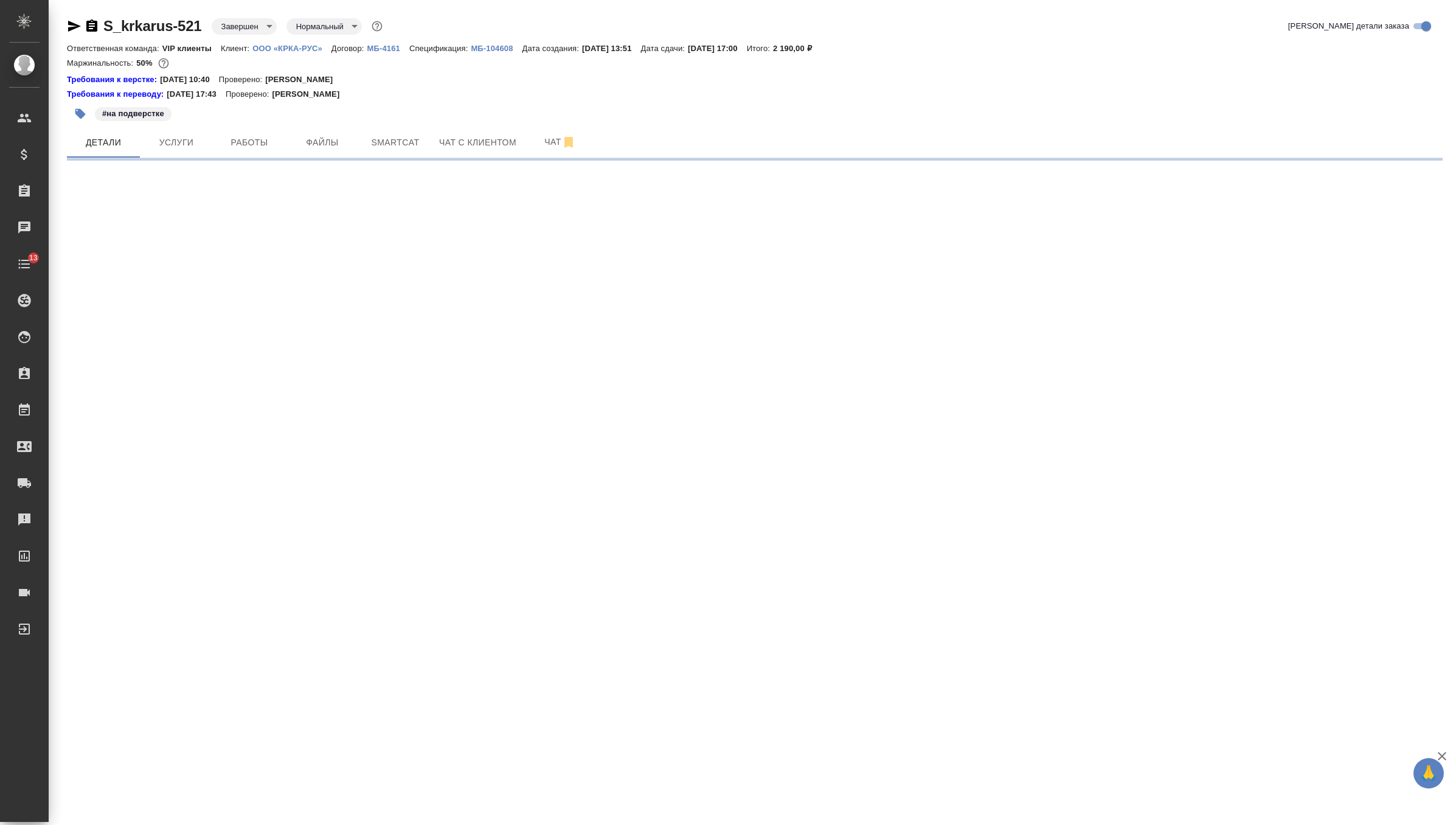
select select "RU"
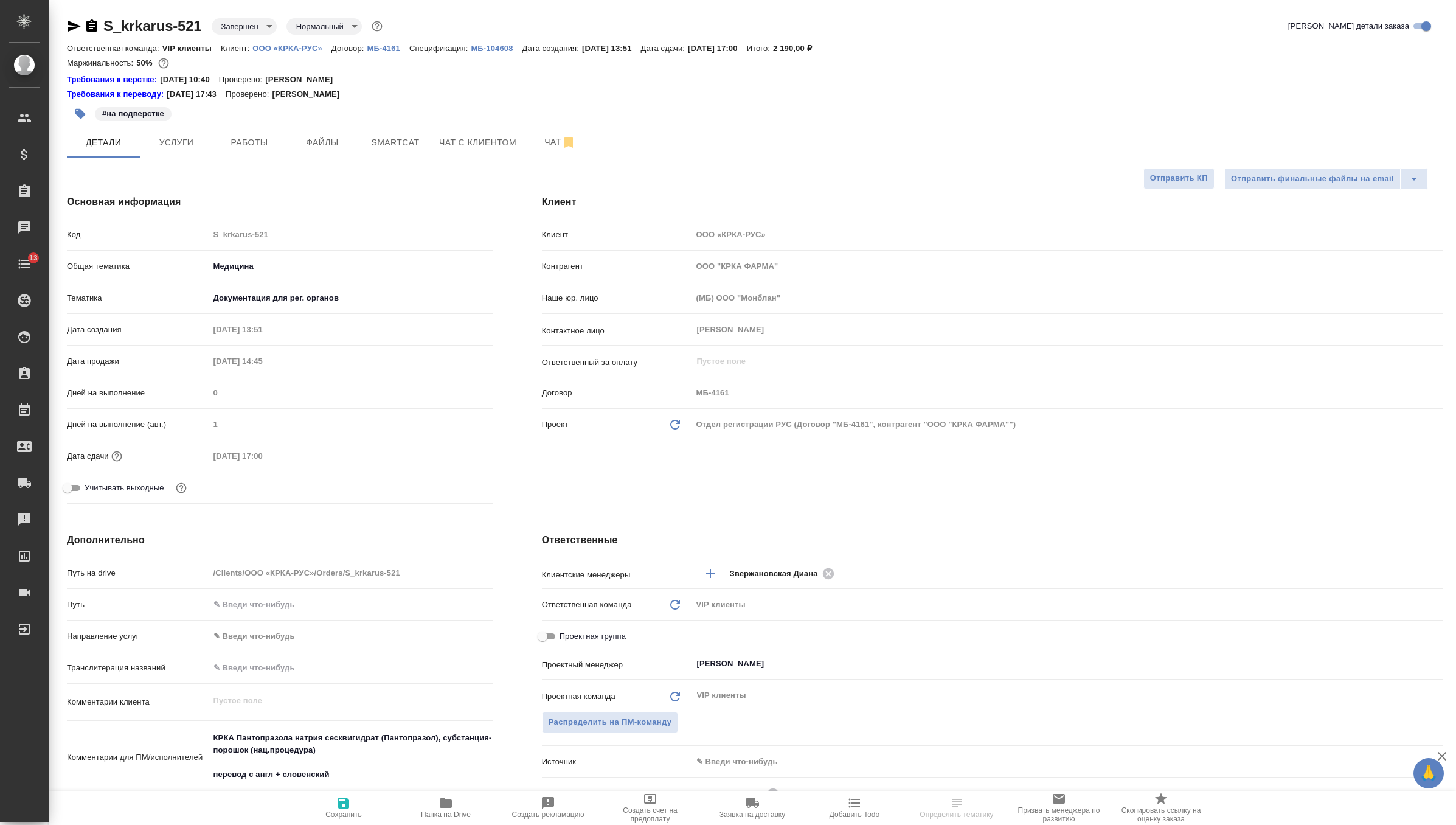
type textarea "x"
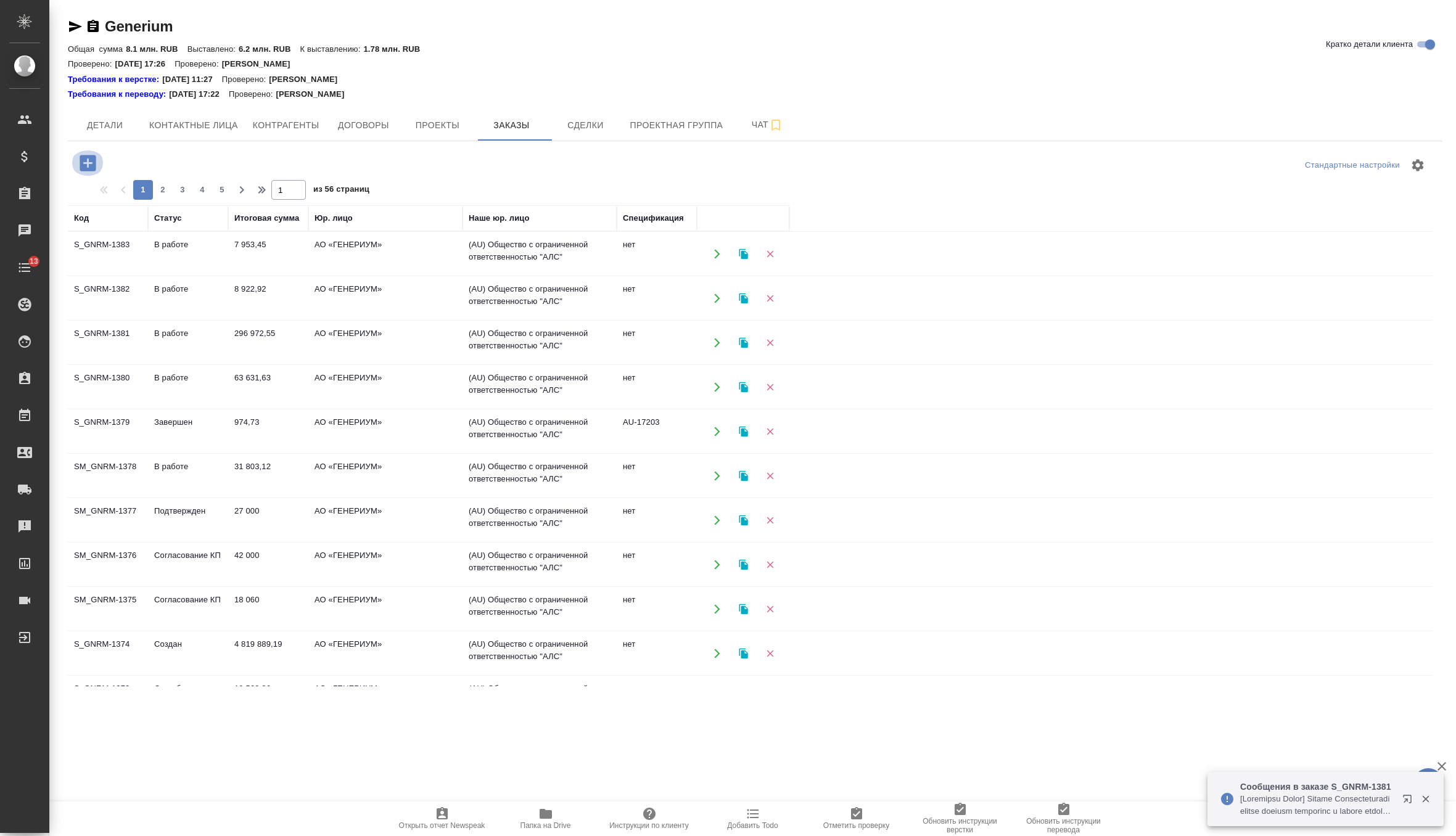
click at [89, 169] on icon "button" at bounding box center [88, 163] width 16 height 16
click at [86, 167] on icon "button" at bounding box center [88, 163] width 16 height 16
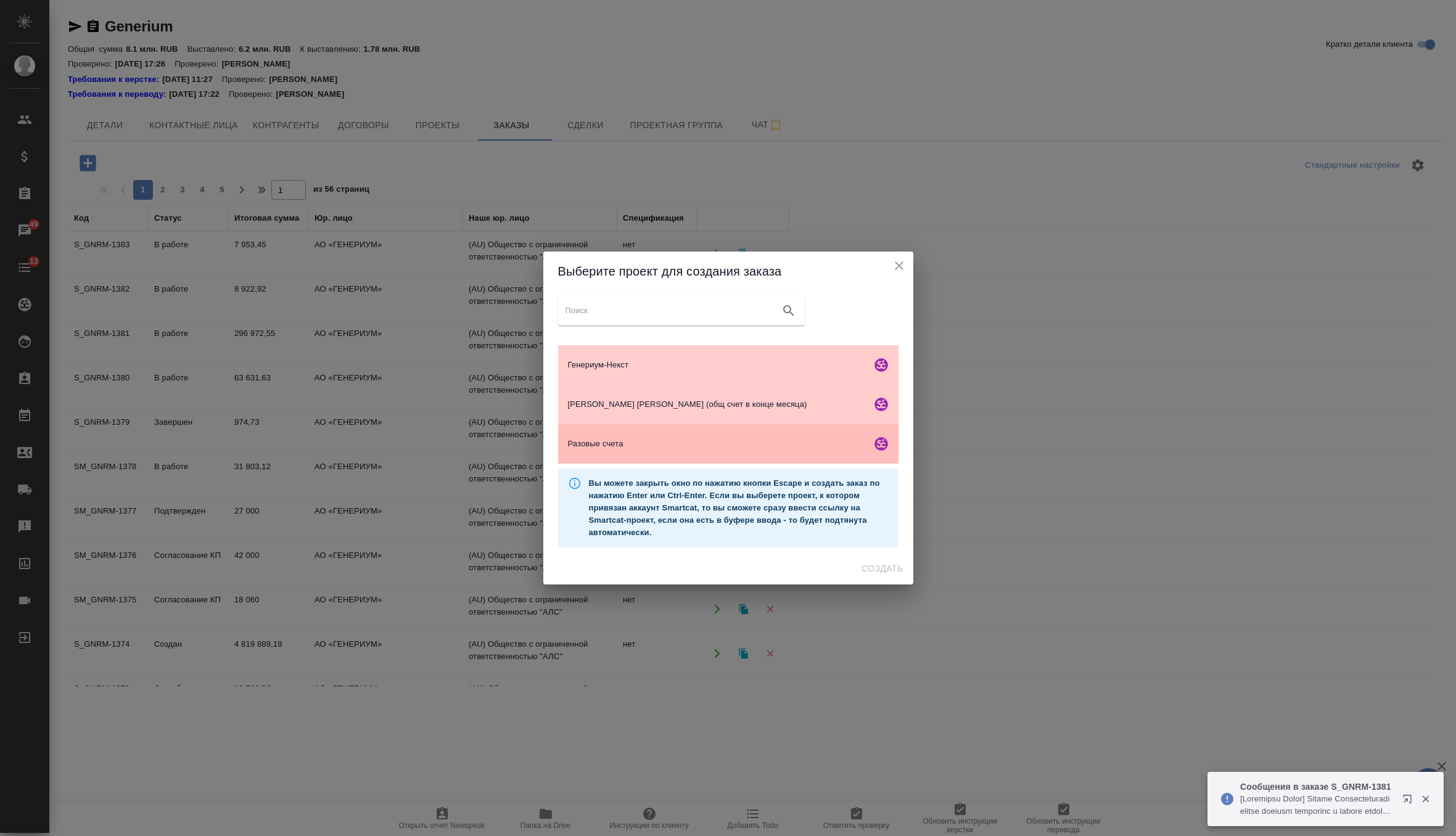
click at [687, 453] on div "Разовые счета" at bounding box center [728, 443] width 340 height 39
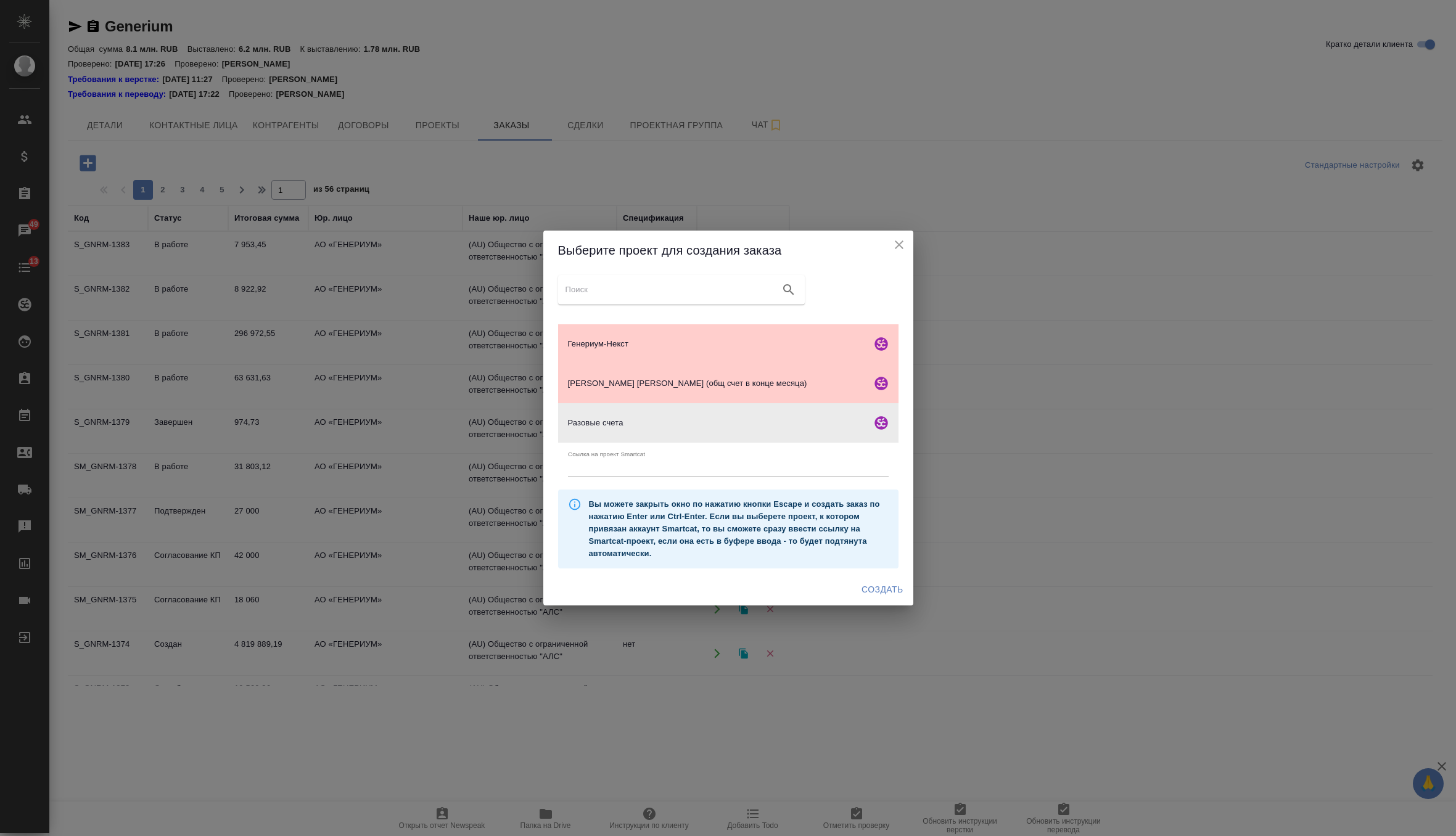
click at [877, 587] on span "Создать" at bounding box center [882, 589] width 41 height 16
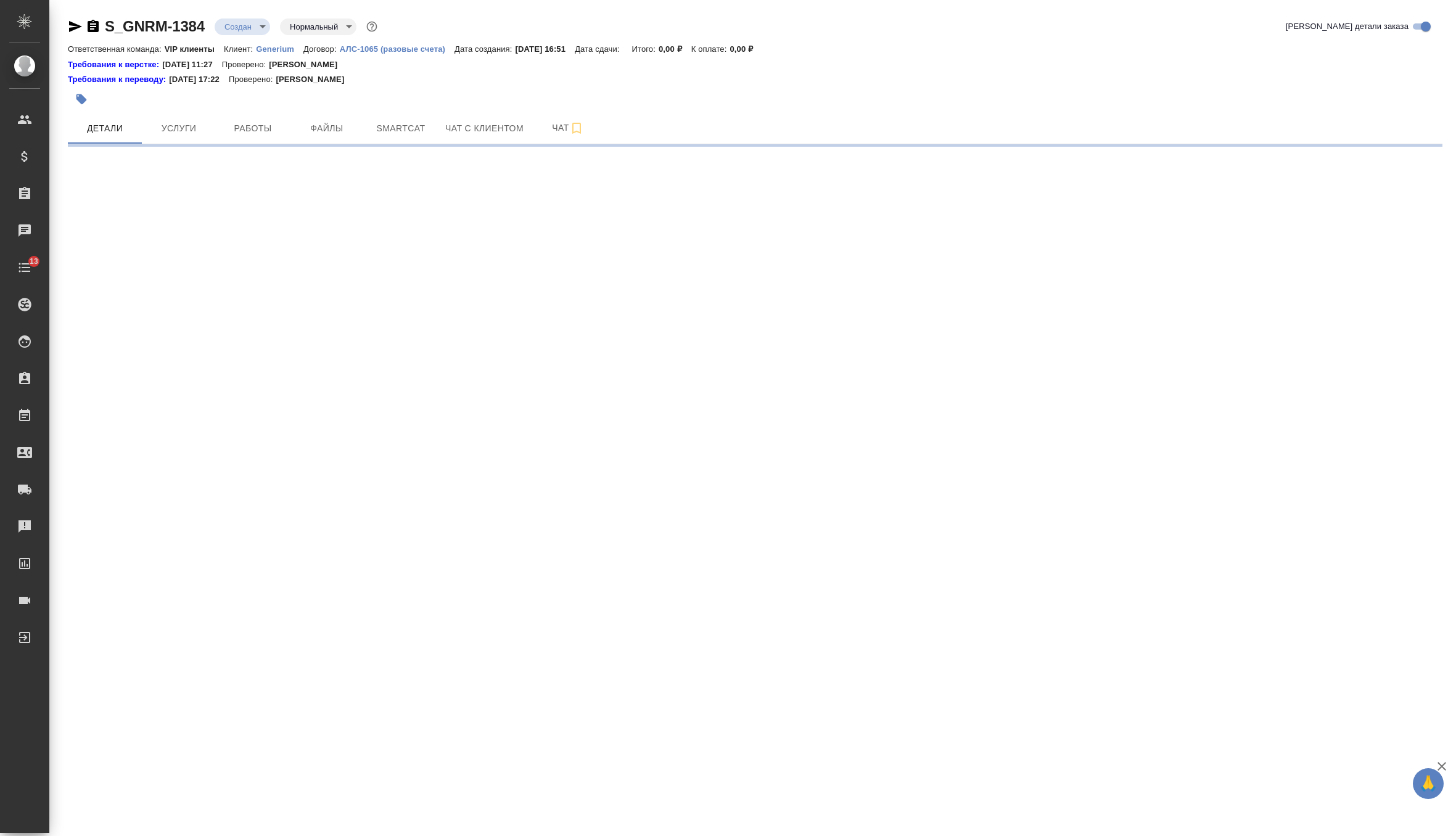
select select "RU"
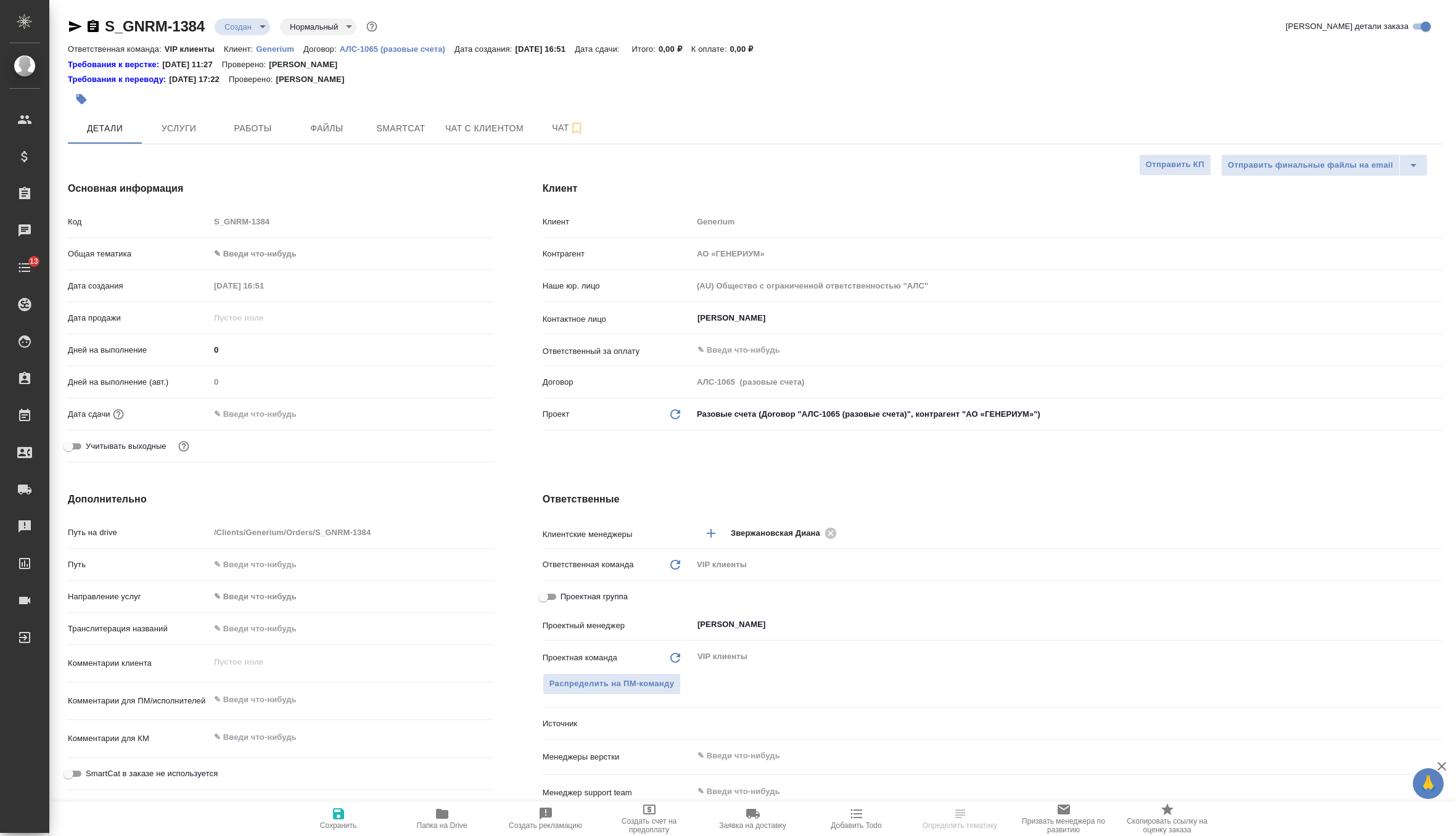
type textarea "x"
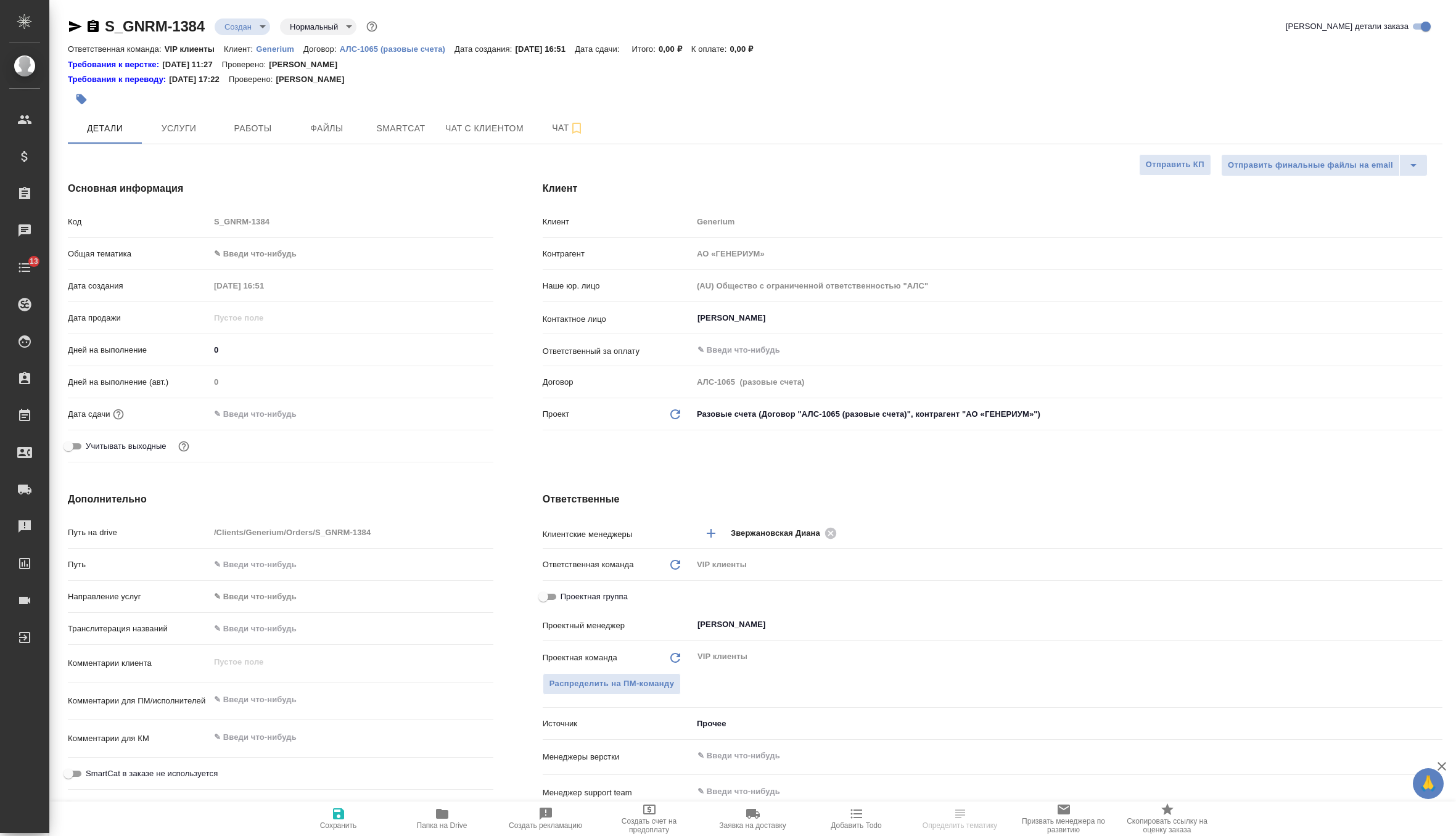
type textarea "x"
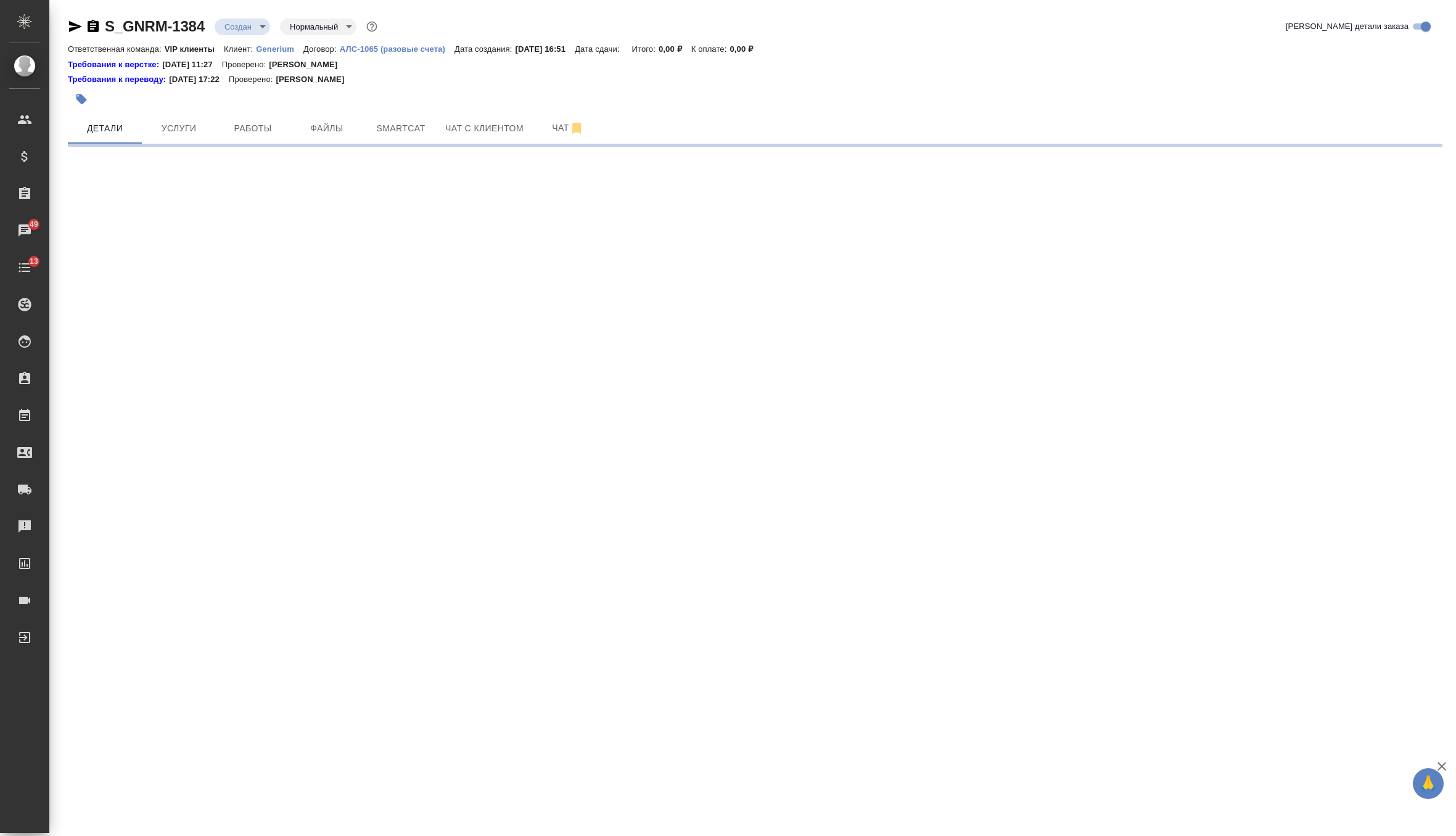
select select "RU"
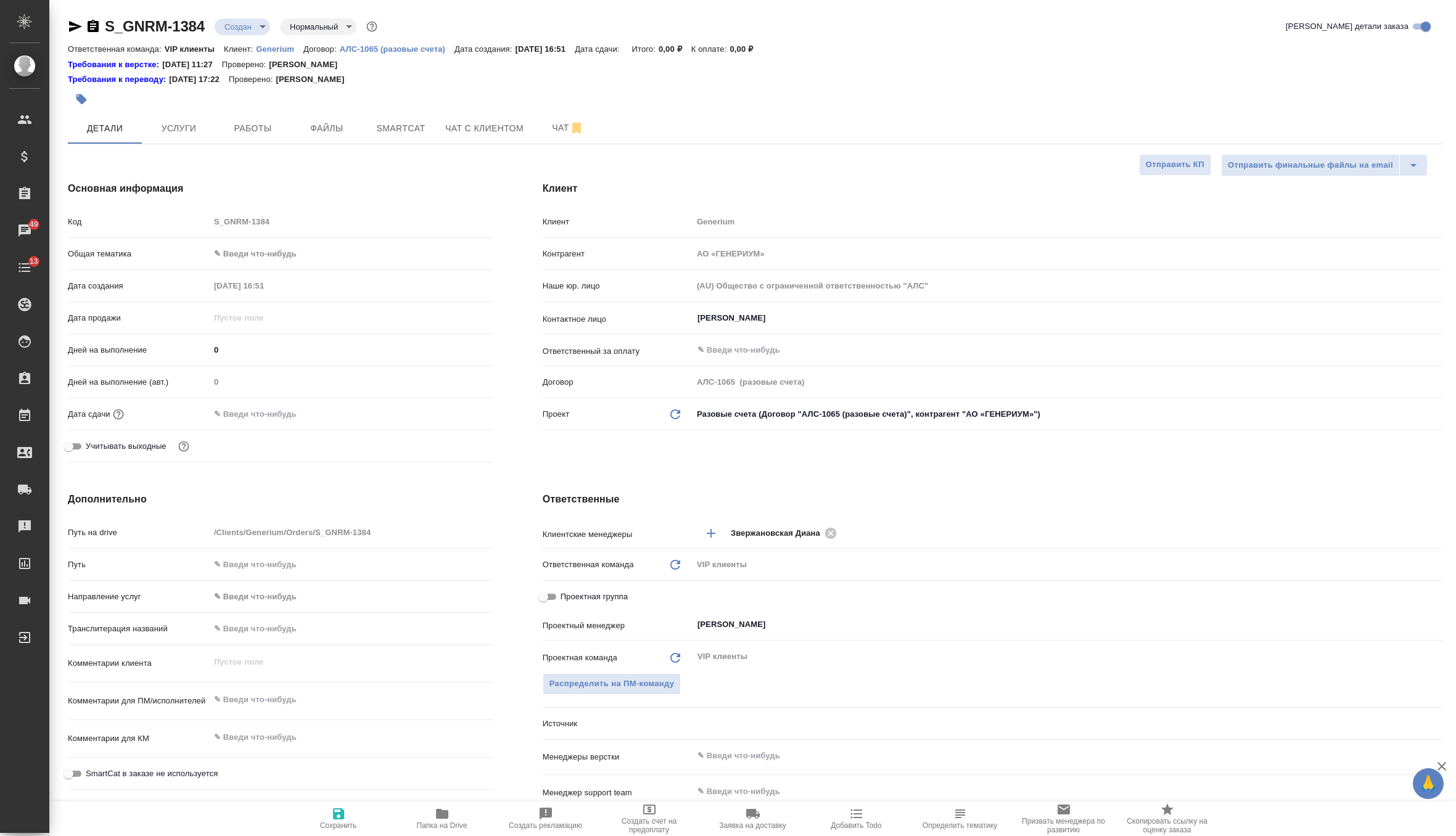
type textarea "x"
click at [762, 313] on input "[PERSON_NAME]" at bounding box center [1047, 318] width 701 height 15
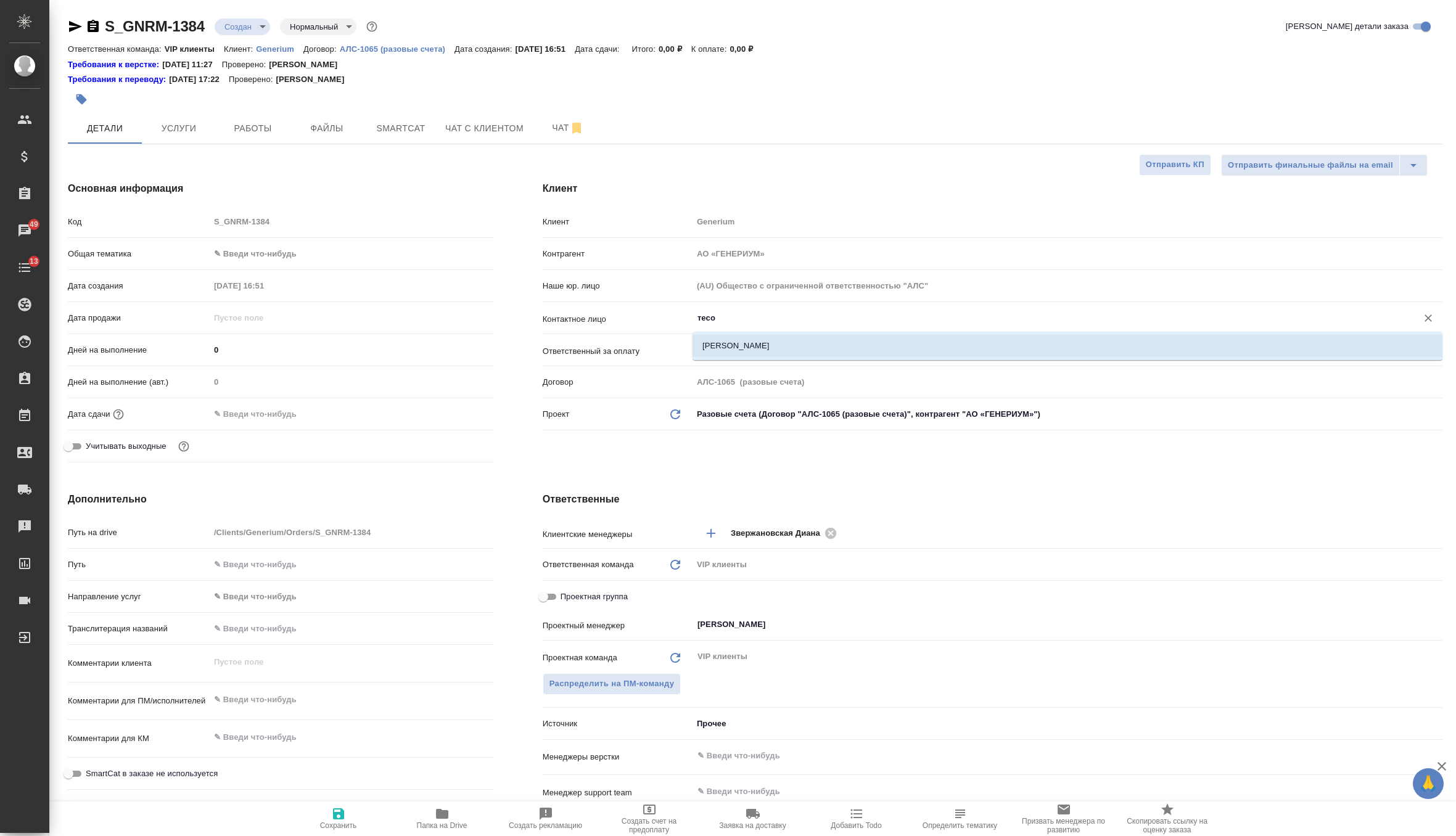
click at [779, 339] on li "[PERSON_NAME]" at bounding box center [1067, 345] width 750 height 22
type input "[PERSON_NAME]"
type textarea "x"
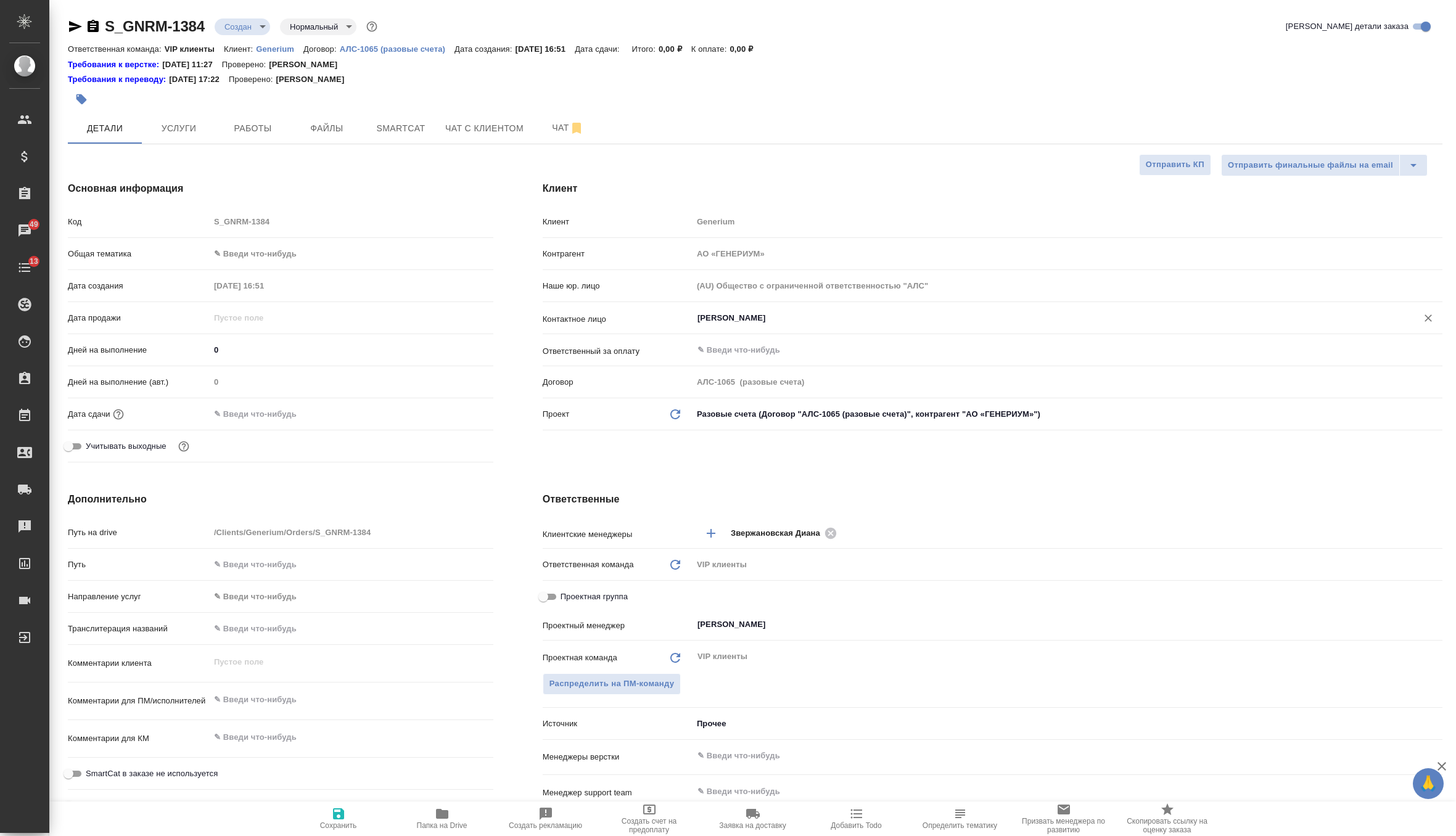
type input "Тесова Анастасия"
click at [336, 810] on icon "button" at bounding box center [339, 814] width 15 height 15
type textarea "x"
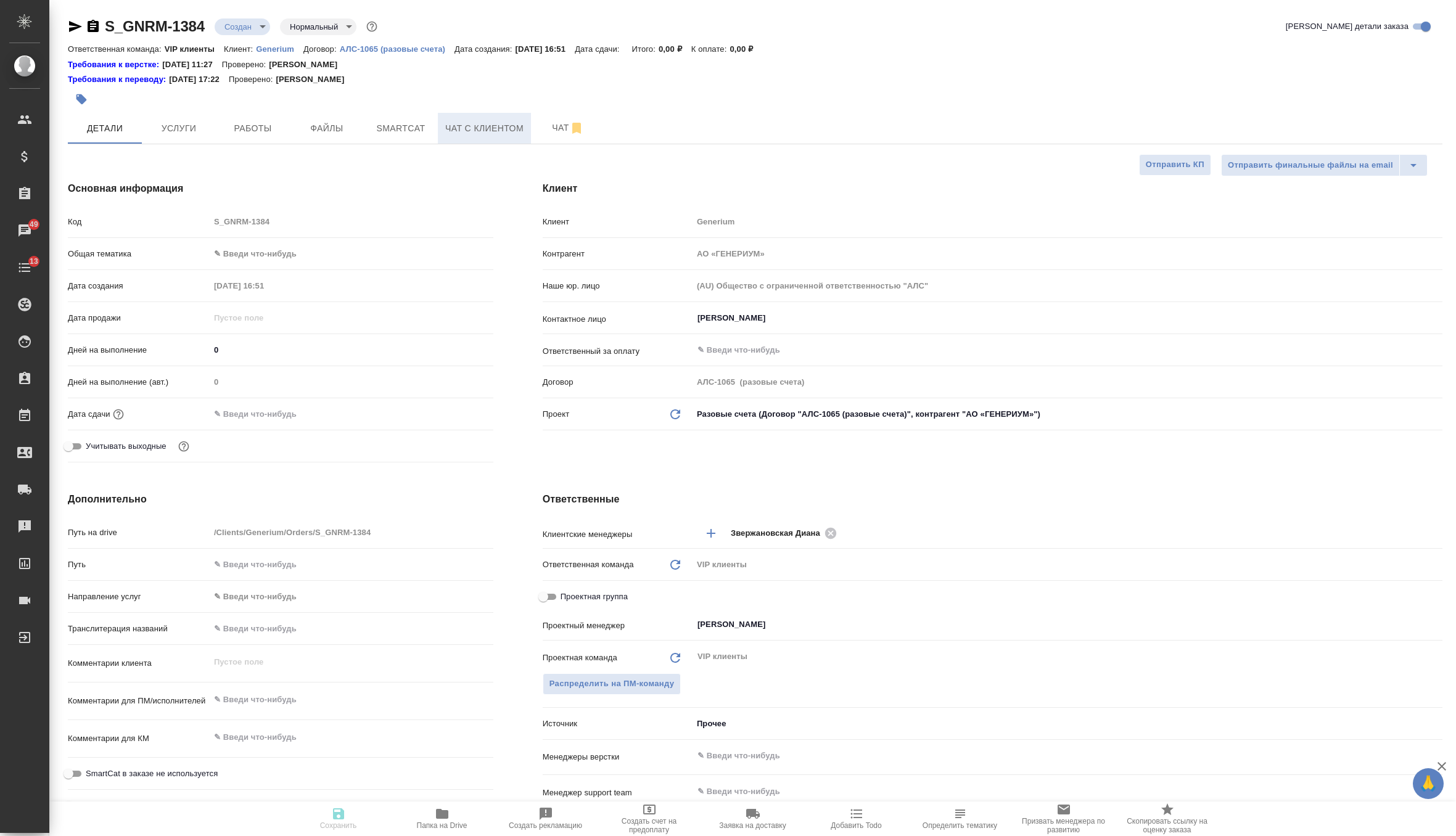
type textarea "x"
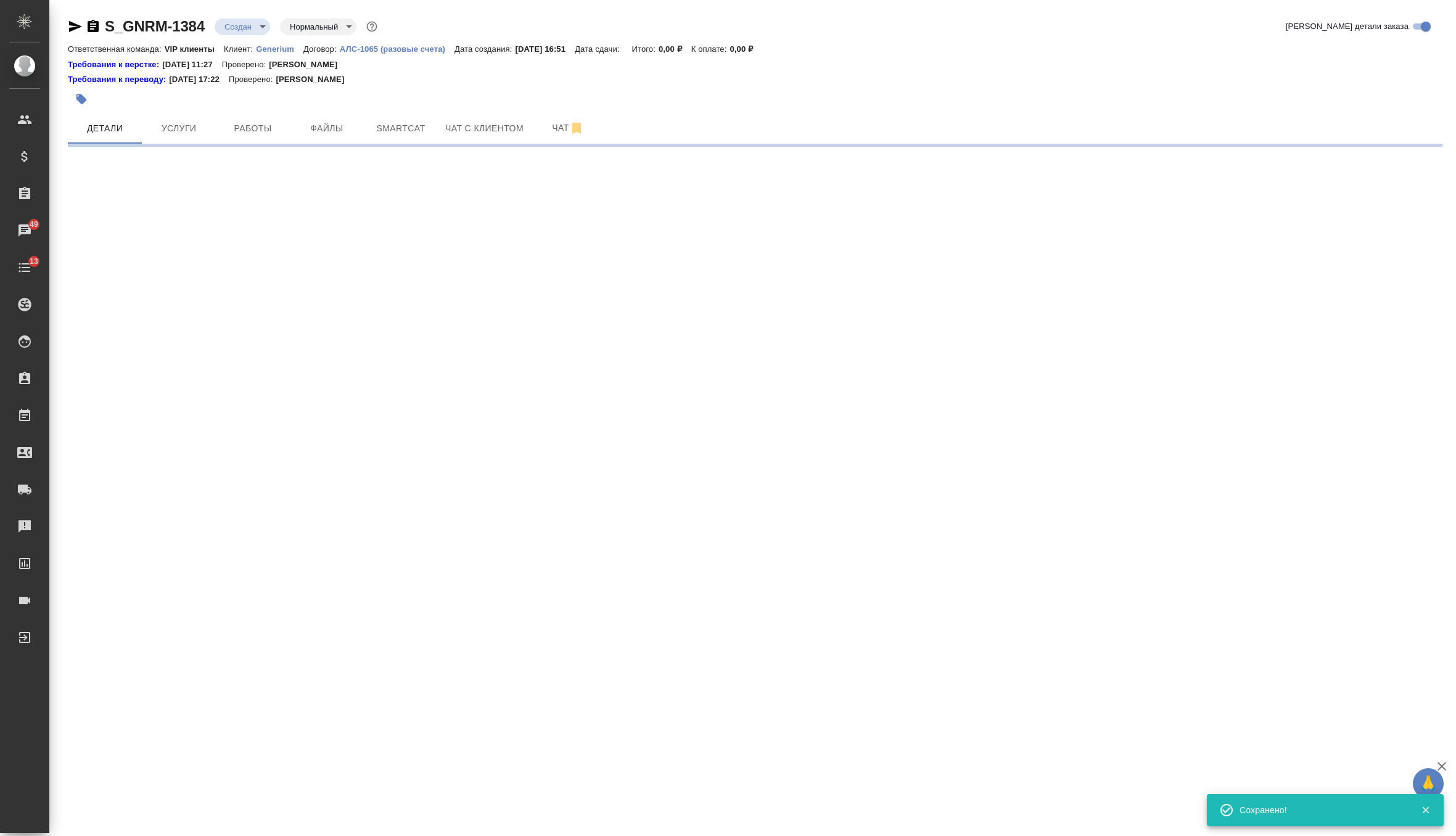
select select "RU"
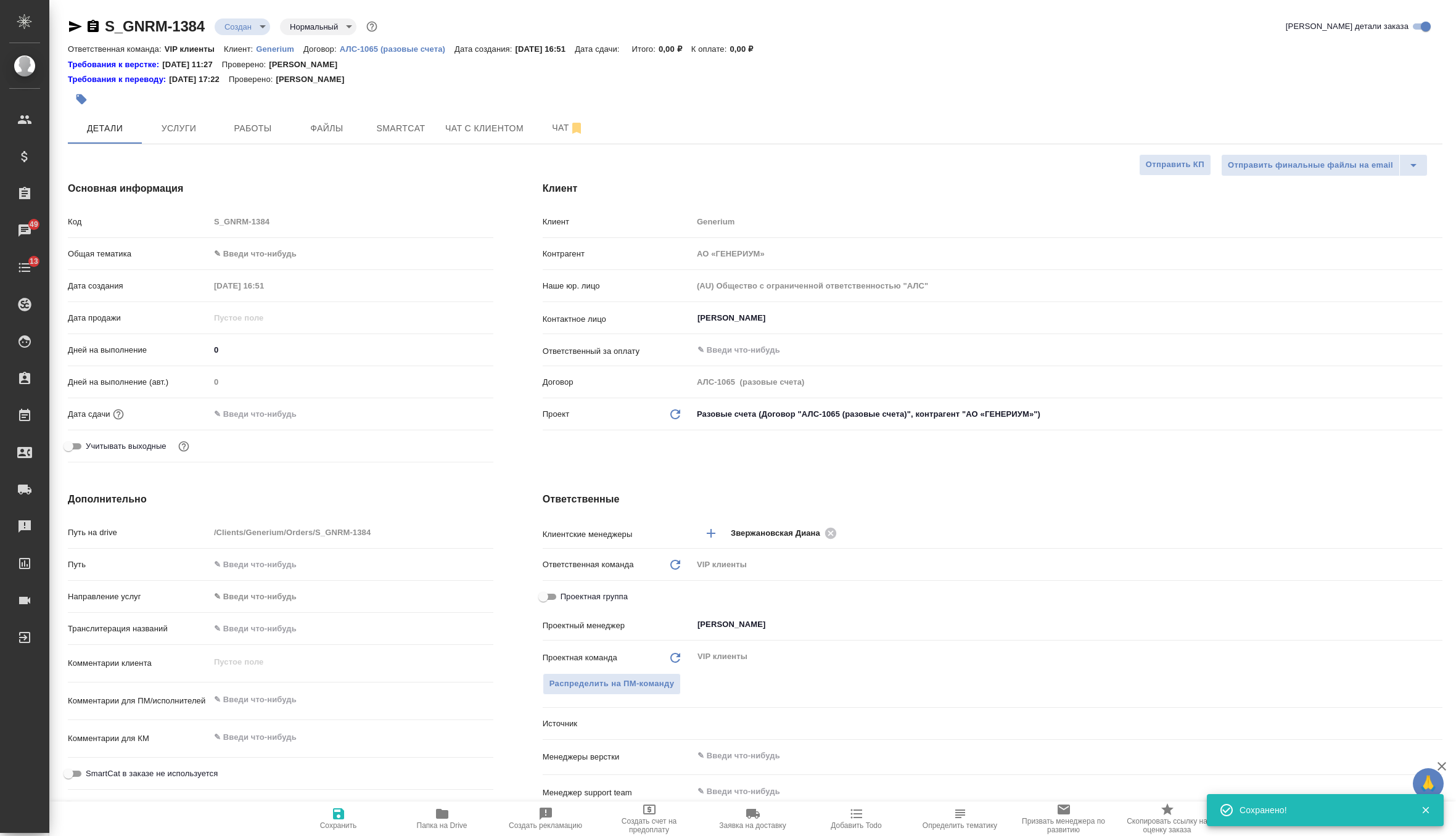
type textarea "x"
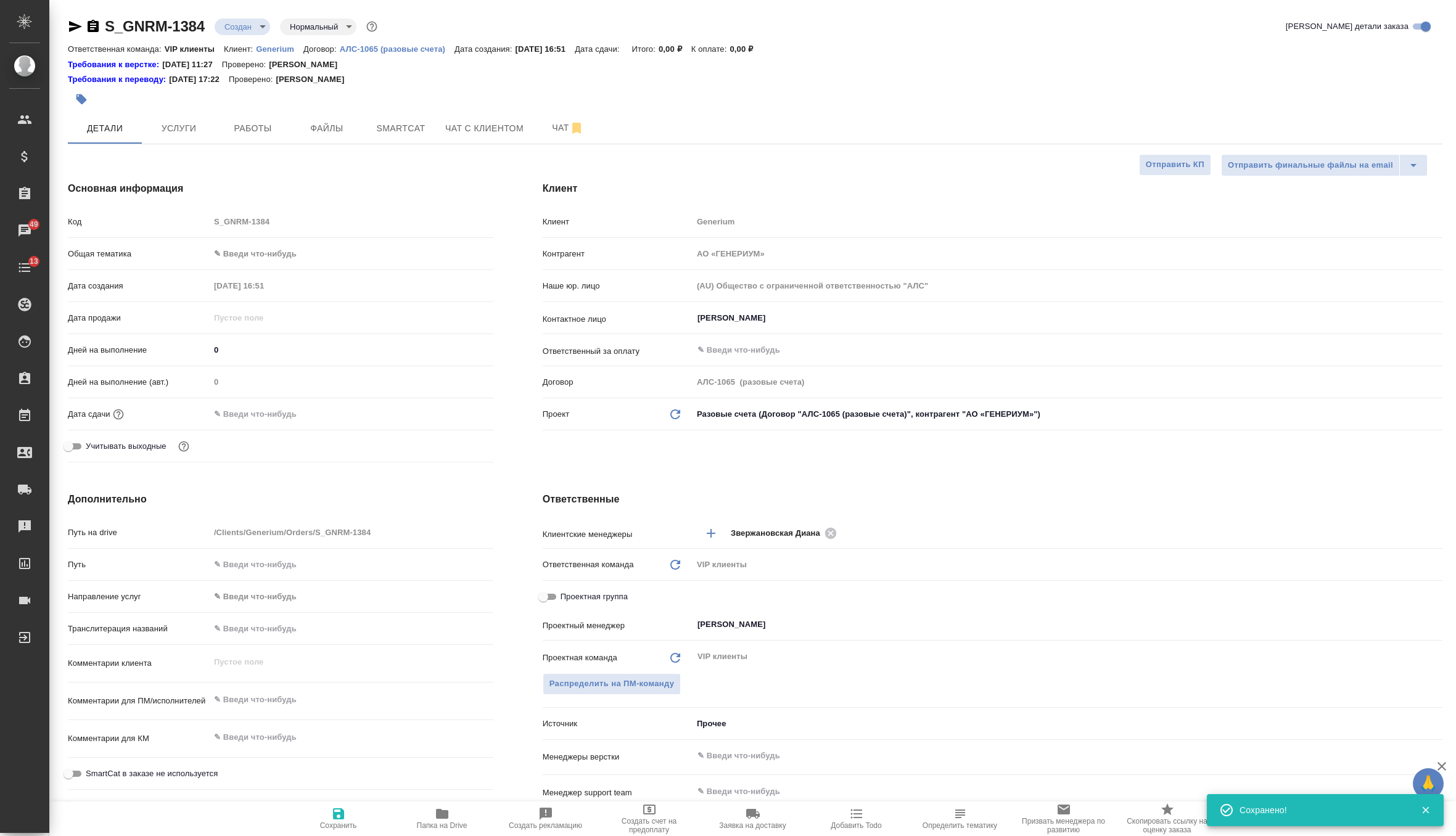
type textarea "x"
click at [272, 691] on textarea at bounding box center [351, 699] width 284 height 21
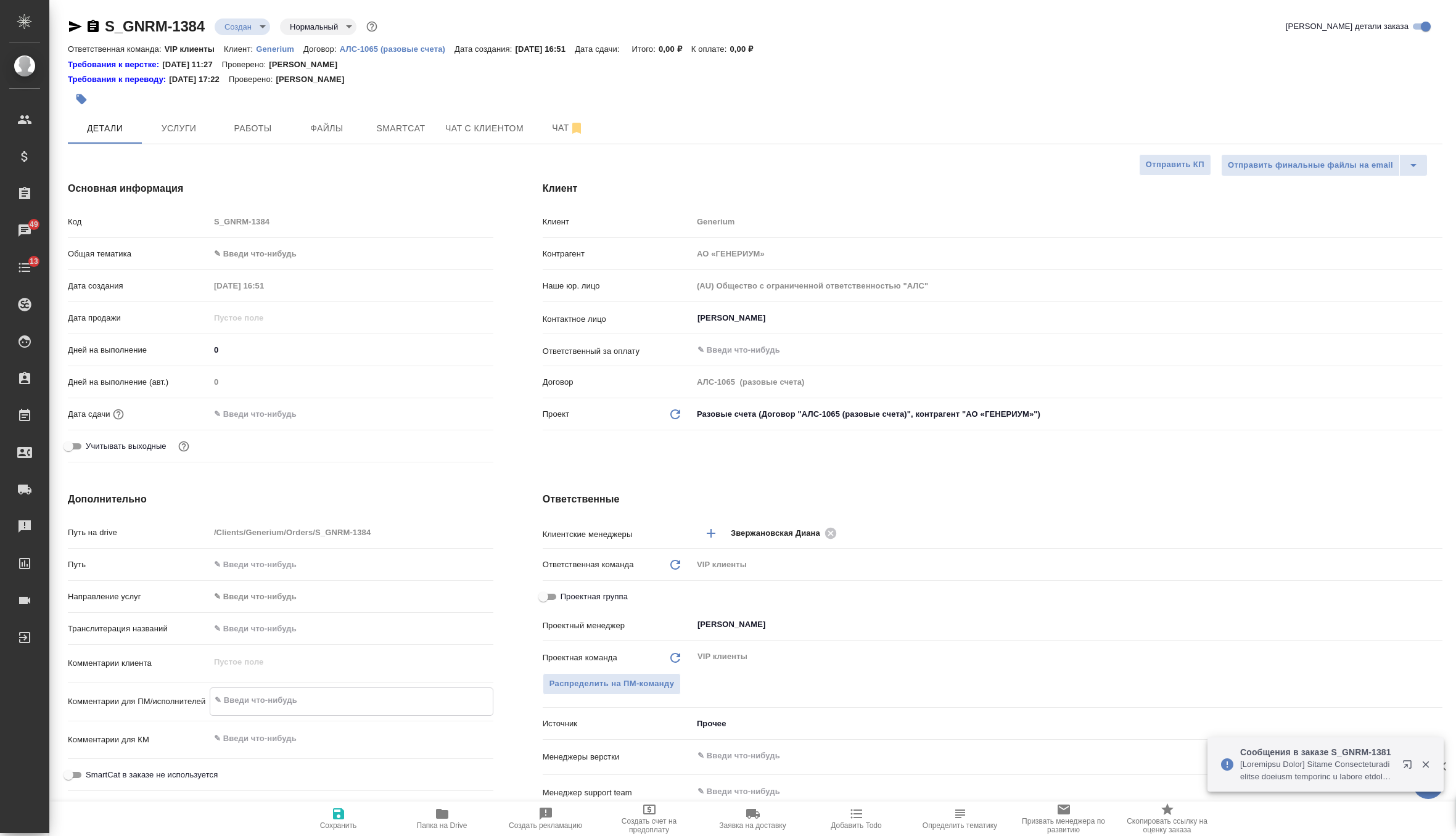
paste textarea "Рассчитайте, пожалуйста, перевод на англ в минимальные сроки. Документ ДКК-СПЦ-…"
type textarea "Рассчитайте, пожалуйста, перевод на англ в минимальные сроки. Документ ДКК-СПЦ-…"
type textarea "x"
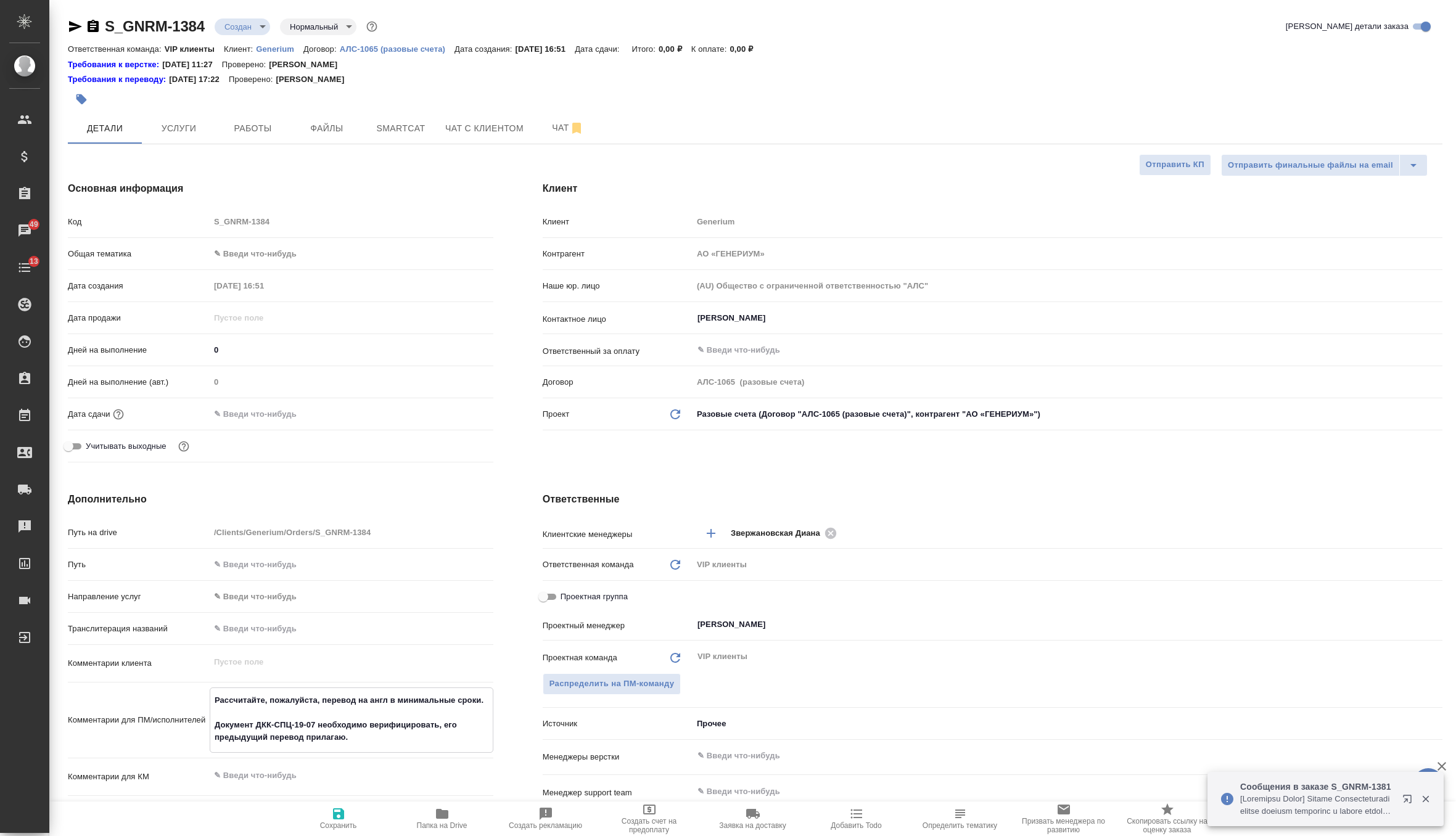
type textarea "Рассчитайте, пожалуйста, перевод на англ в минимальные сроки. Документ ДКК-СПЦ-…"
type textarea "x"
click at [349, 817] on span "Сохранить" at bounding box center [338, 818] width 89 height 24
type textarea "x"
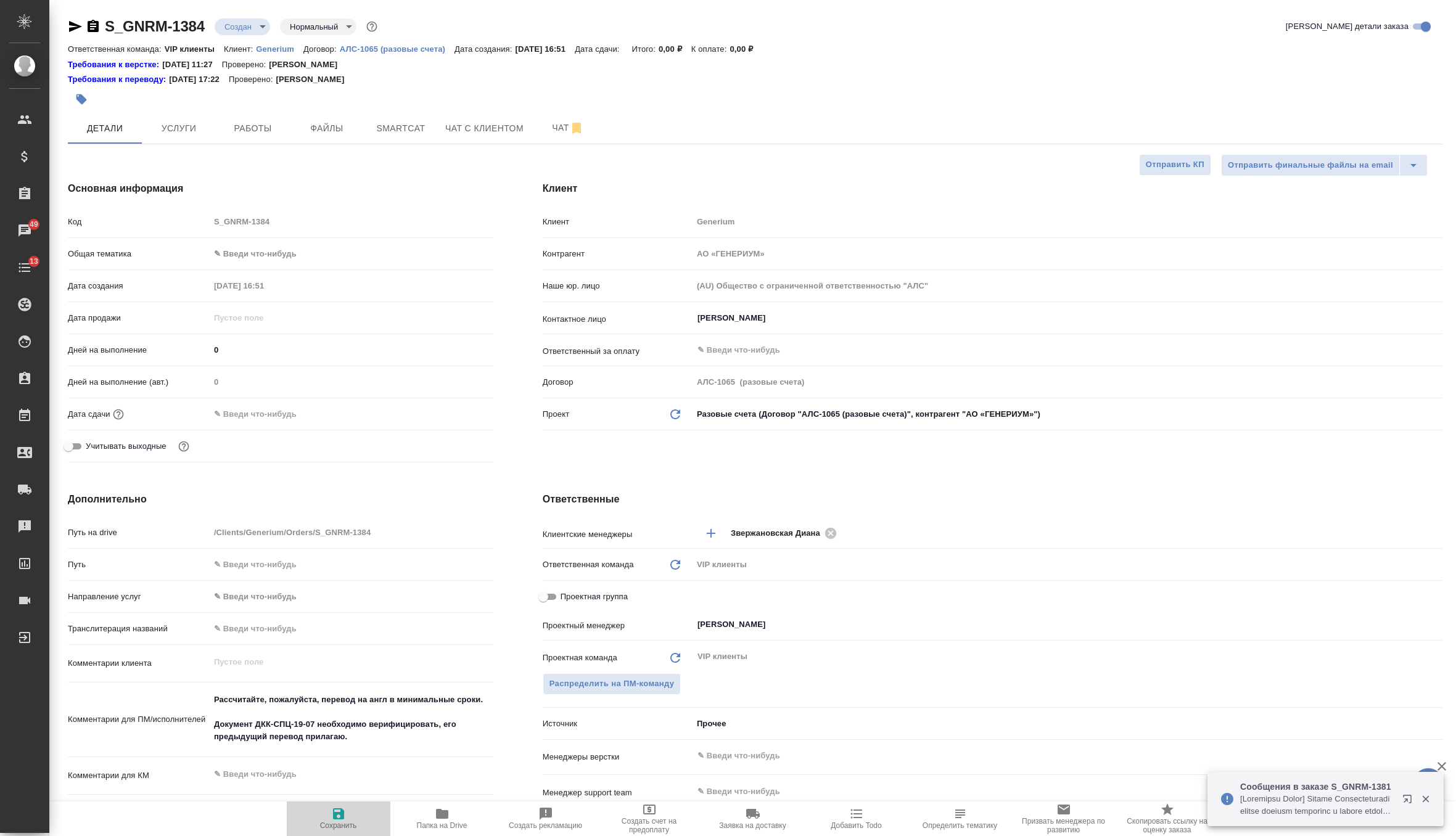
type textarea "x"
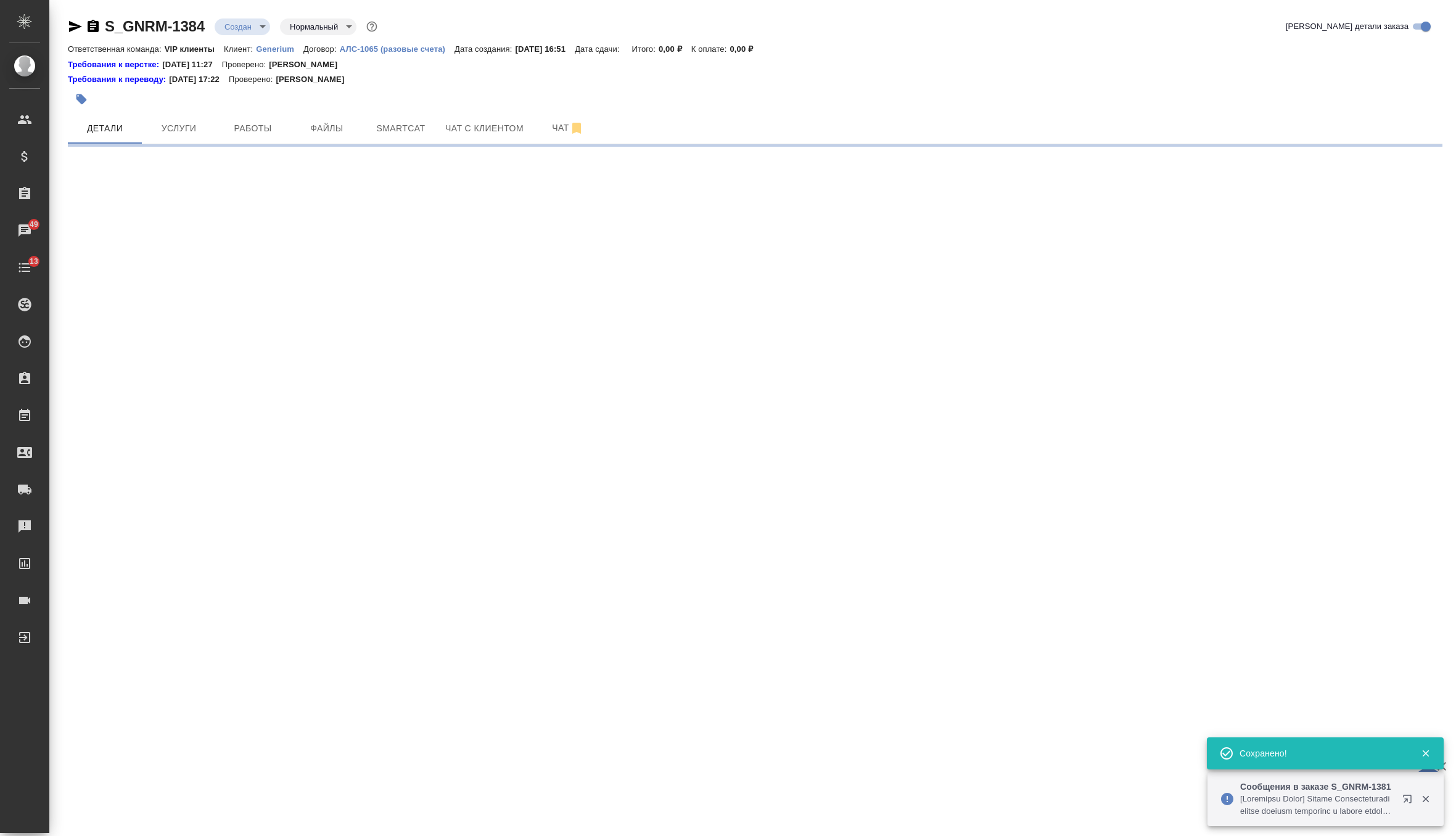
select select "RU"
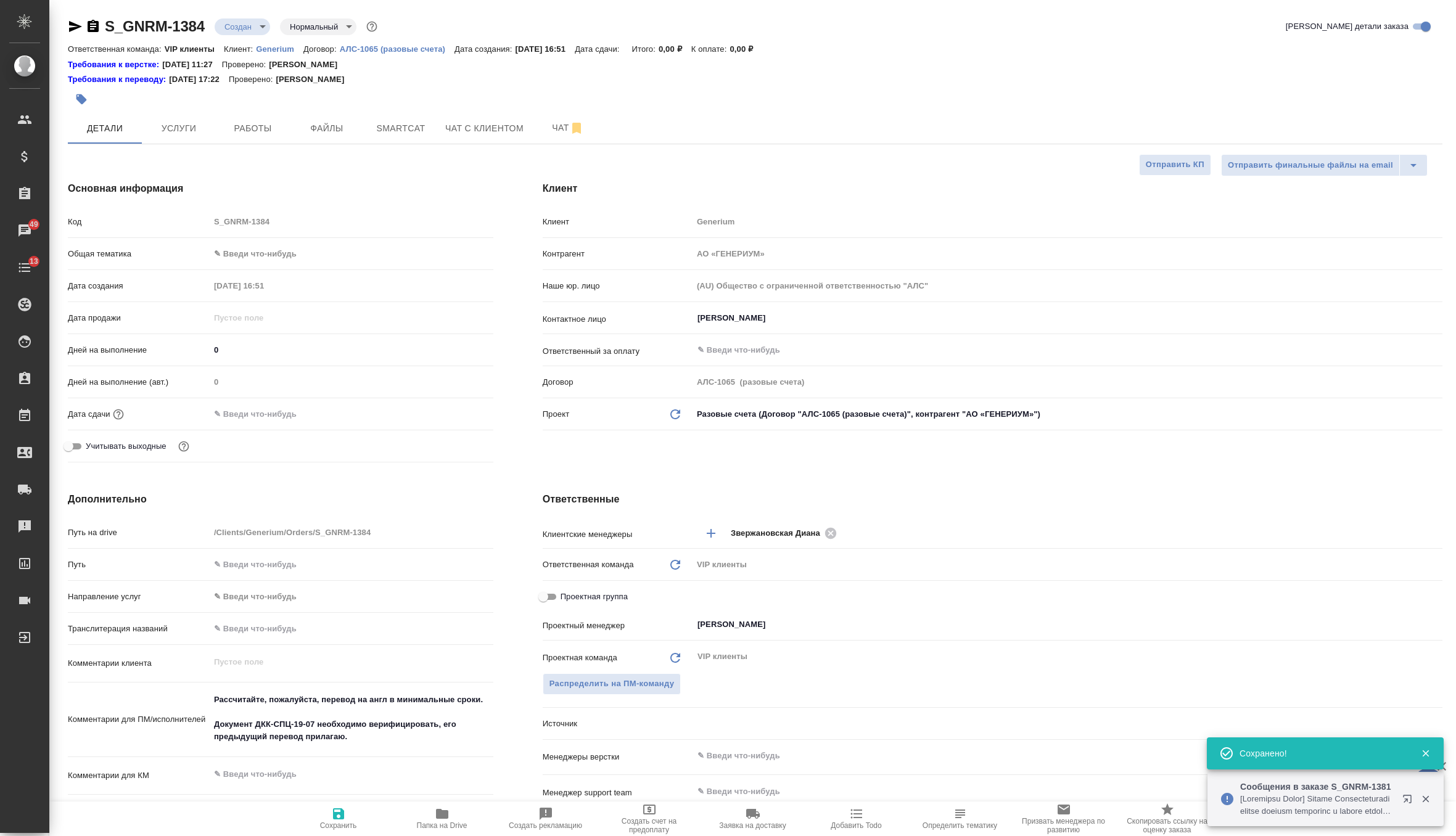
type textarea "x"
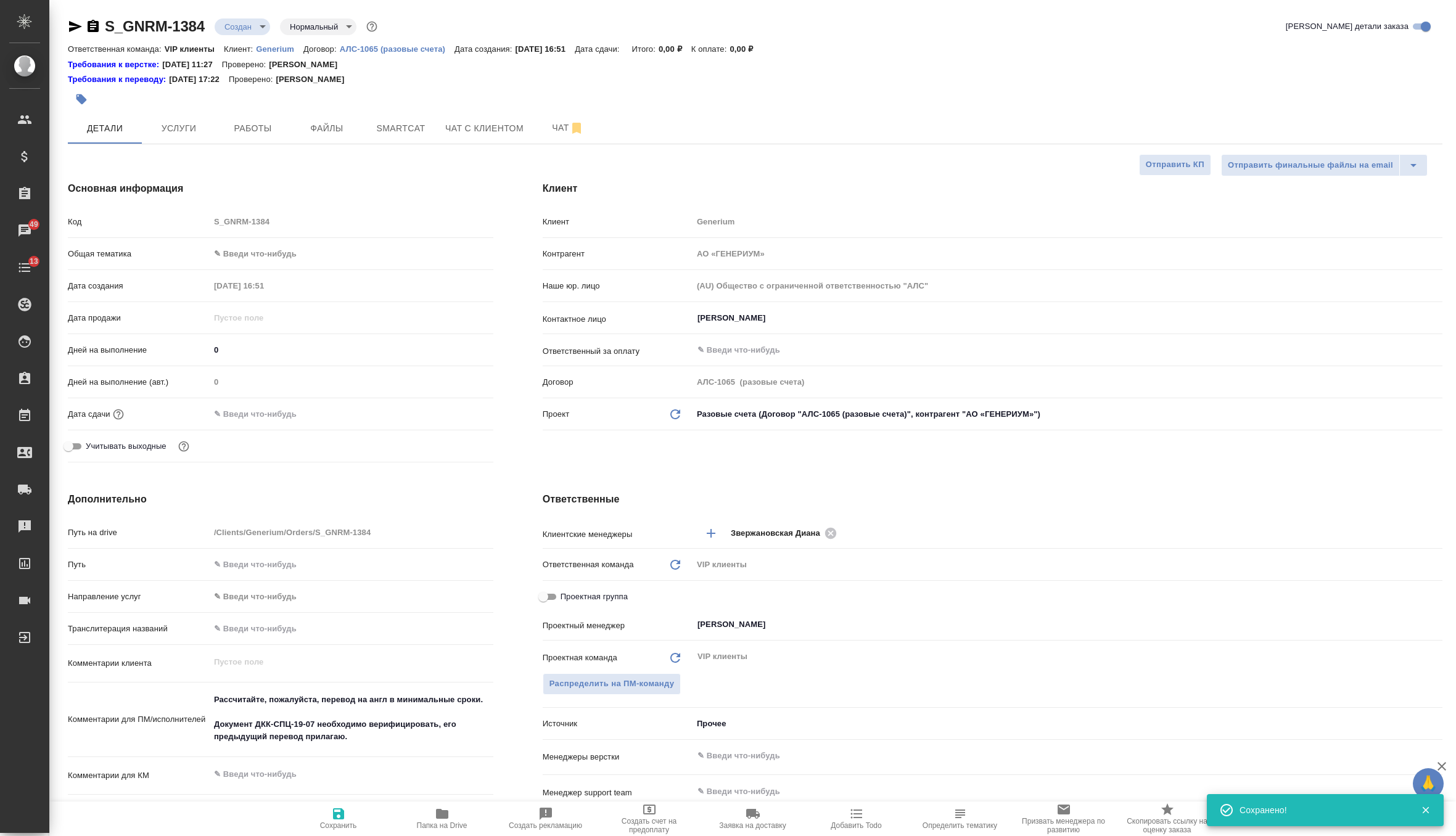
type textarea "x"
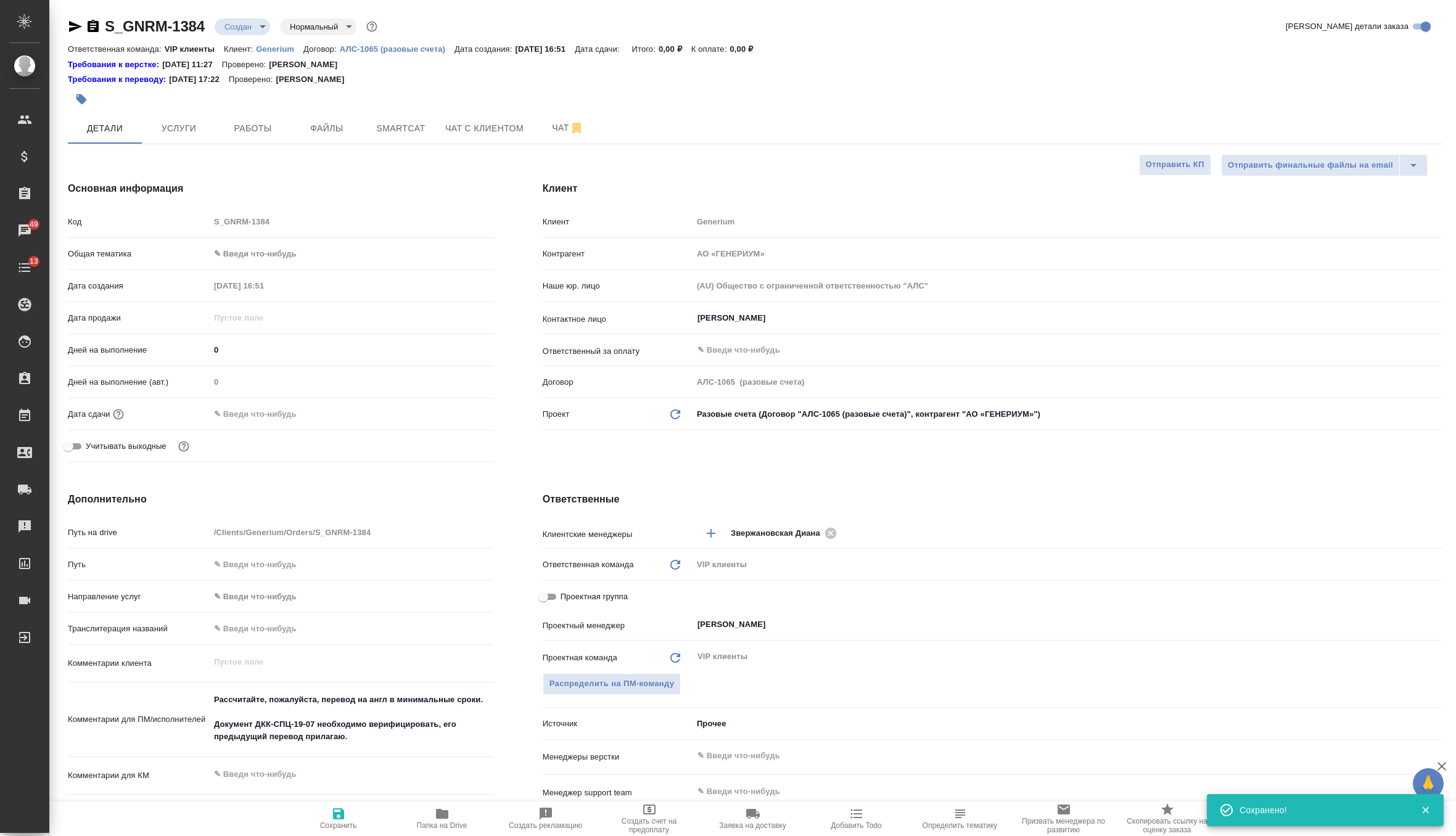
type textarea "x"
click at [383, 746] on textarea "Рассчитайте, пожалуйста, перевод на англ в минимальные сроки. Документ ДКК-СПЦ-…" at bounding box center [351, 717] width 284 height 58
type textarea "Рассчитайте, пожалуйста, перевод на англ в минимальные сроки. Документ ДКК-СПЦ-…"
type textarea "x"
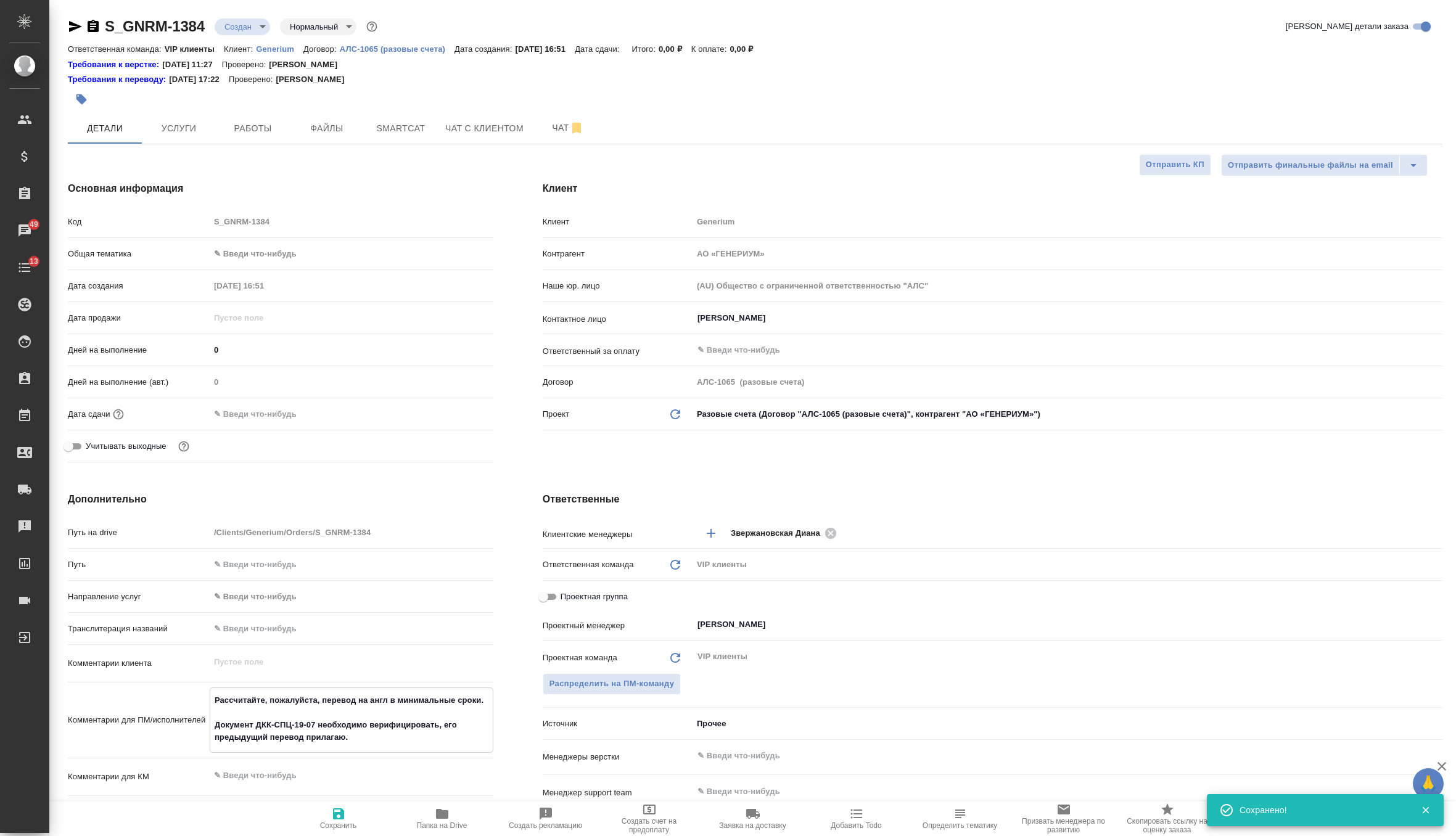
type textarea "x"
type textarea "Рассчитайте, пожалуйста, перевод на англ в минимальные сроки. Документ ДКК-СПЦ-…"
type textarea "x"
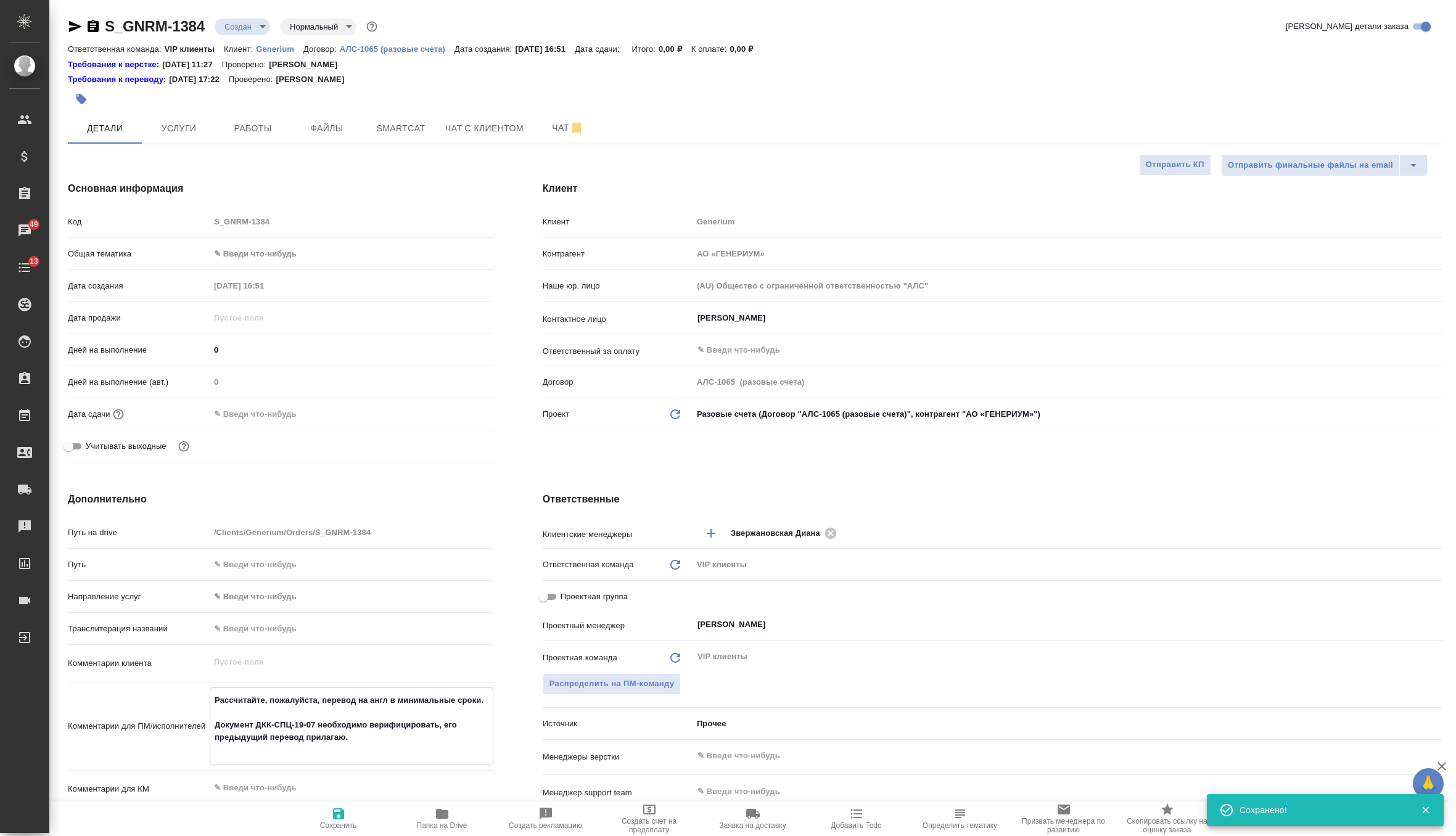
type textarea "x"
type textarea "Рассчитайте, пожалуйста, перевод на англ в минимальные сроки. Документ ДКК-СПЦ-…"
type textarea "x"
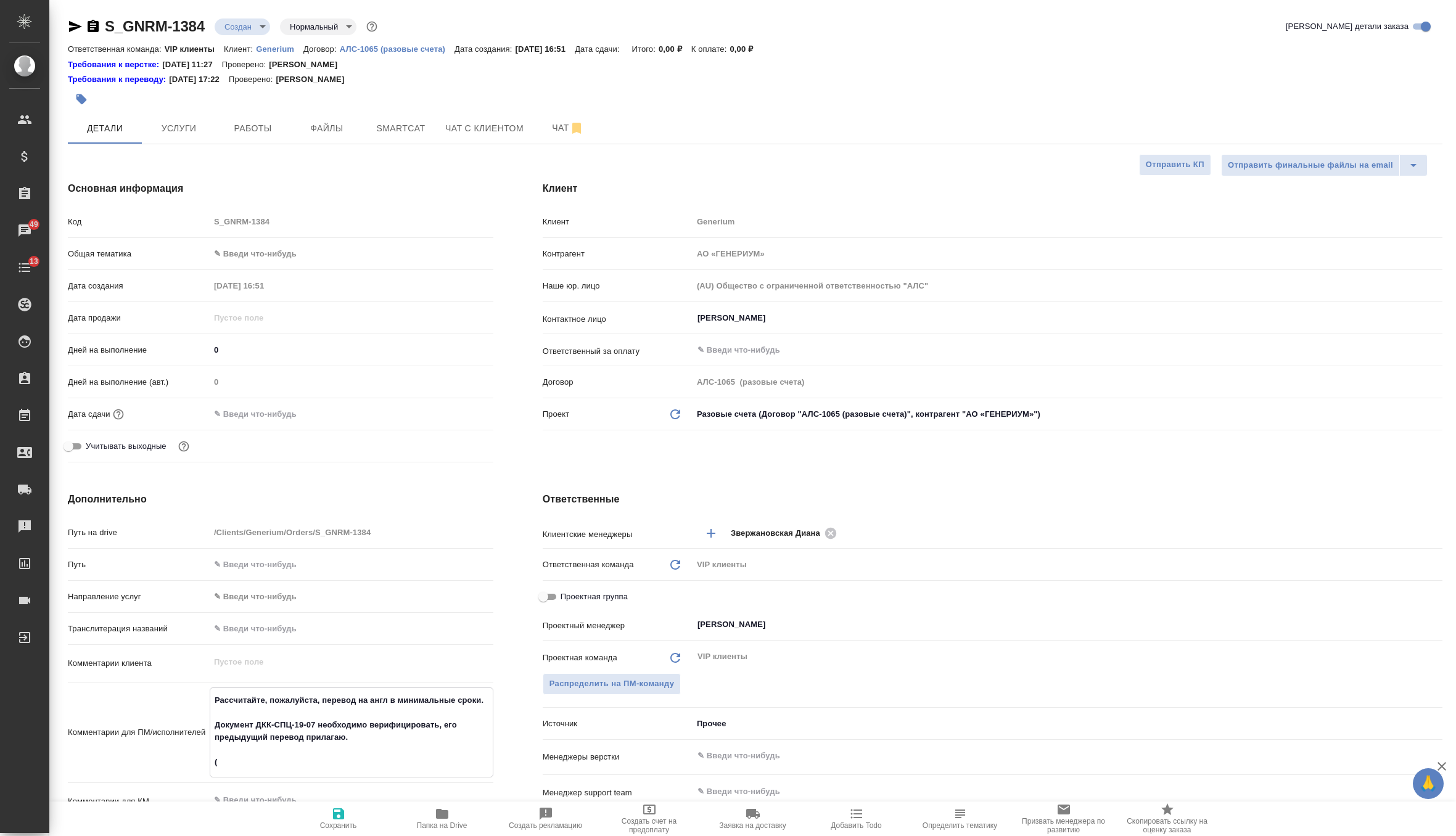
type textarea "Рассчитайте, пожалуйста, перевод на англ в минимальные сроки. Документ ДКК-СПЦ-…"
type textarea "x"
type textarea "Рассчитайте, пожалуйста, перевод на англ в минимальные сроки. Документ ДКК-СПЦ-…"
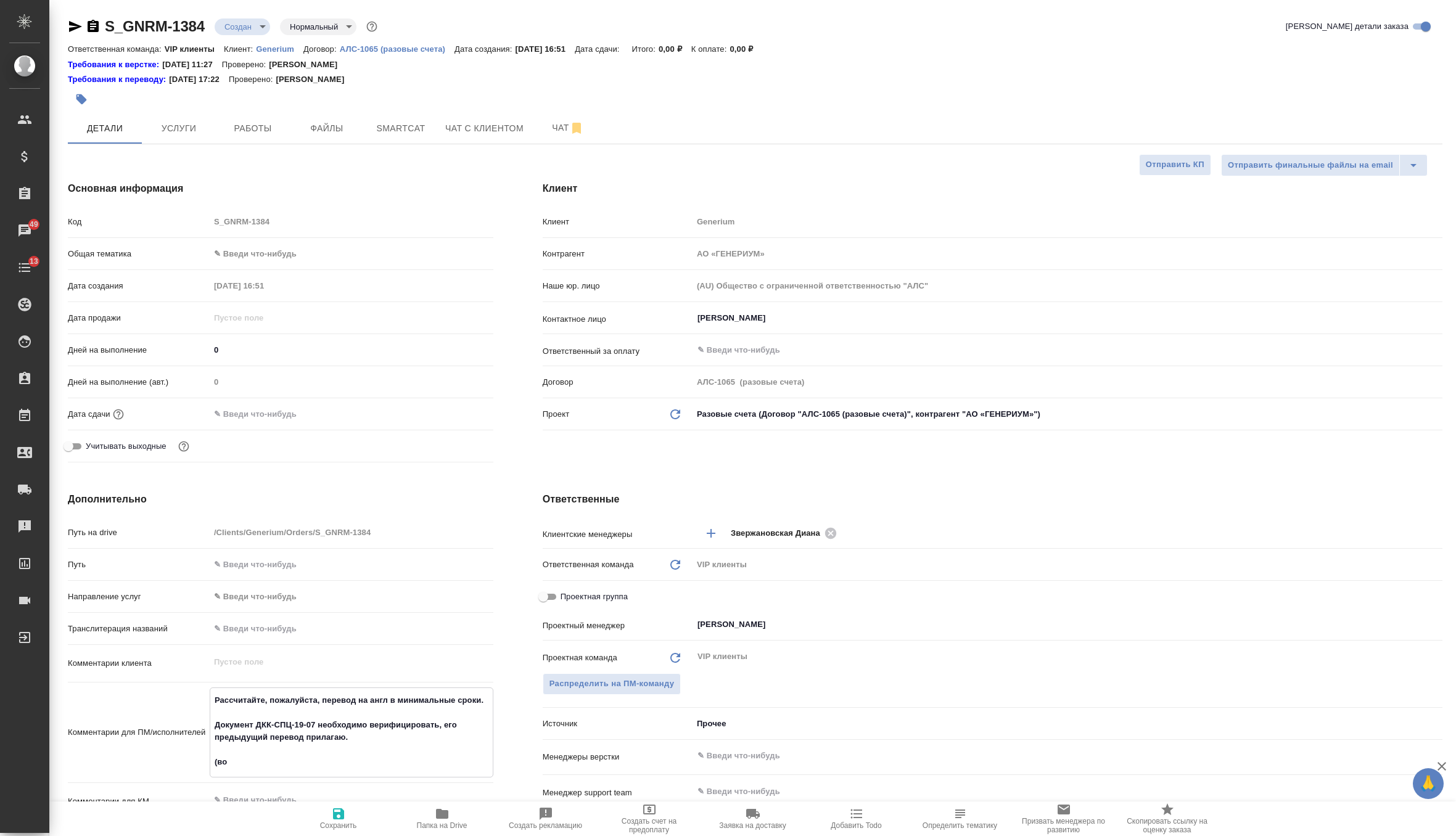
type textarea "x"
type textarea "Рассчитайте, пожалуйста, перевод на англ в минимальные сроки. Документ ДКК-СПЦ-…"
type textarea "x"
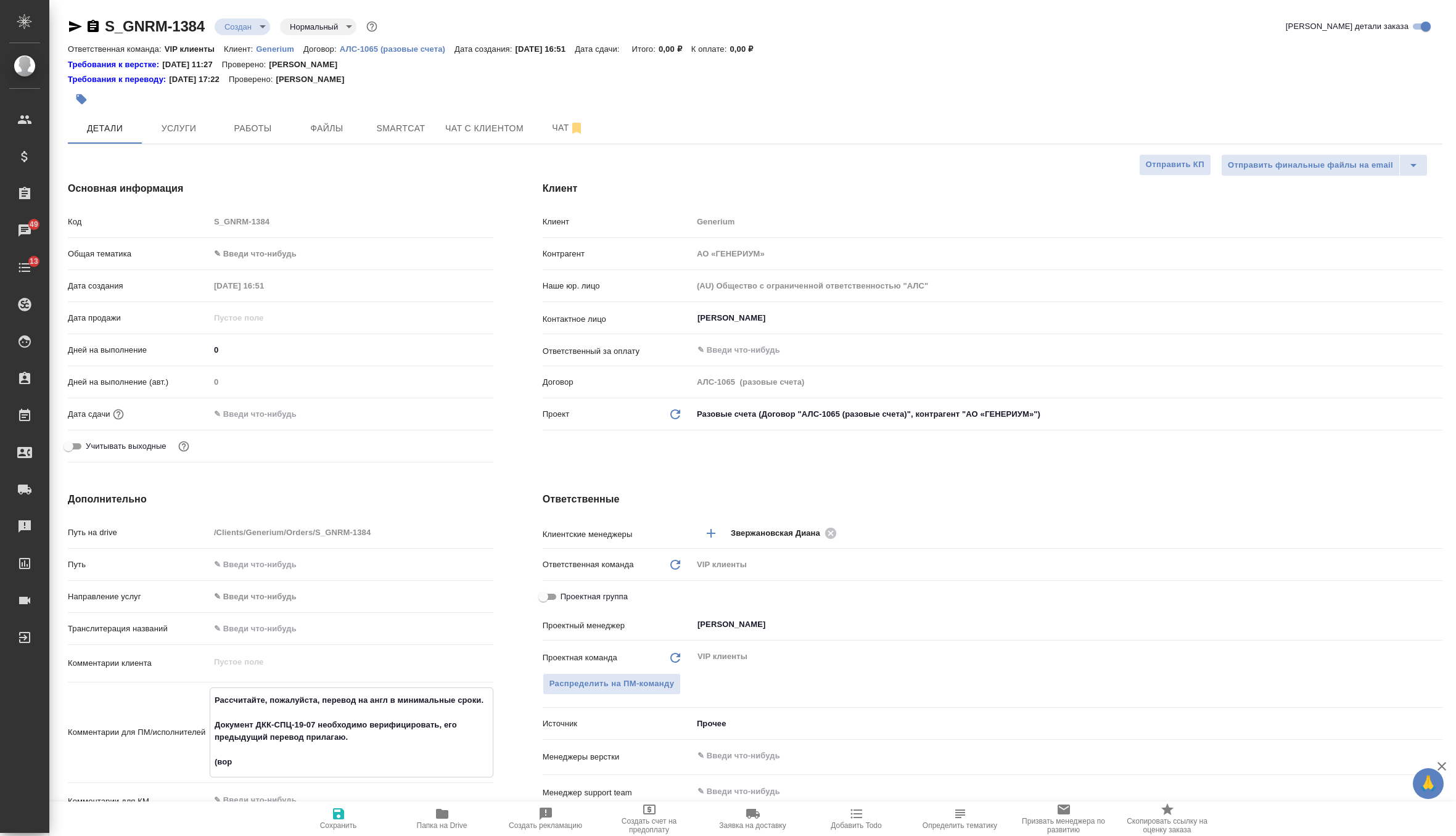
type textarea "x"
type textarea "Рассчитайте, пожалуйста, перевод на англ в минимальные сроки. Документ ДКК-СПЦ-…"
type textarea "x"
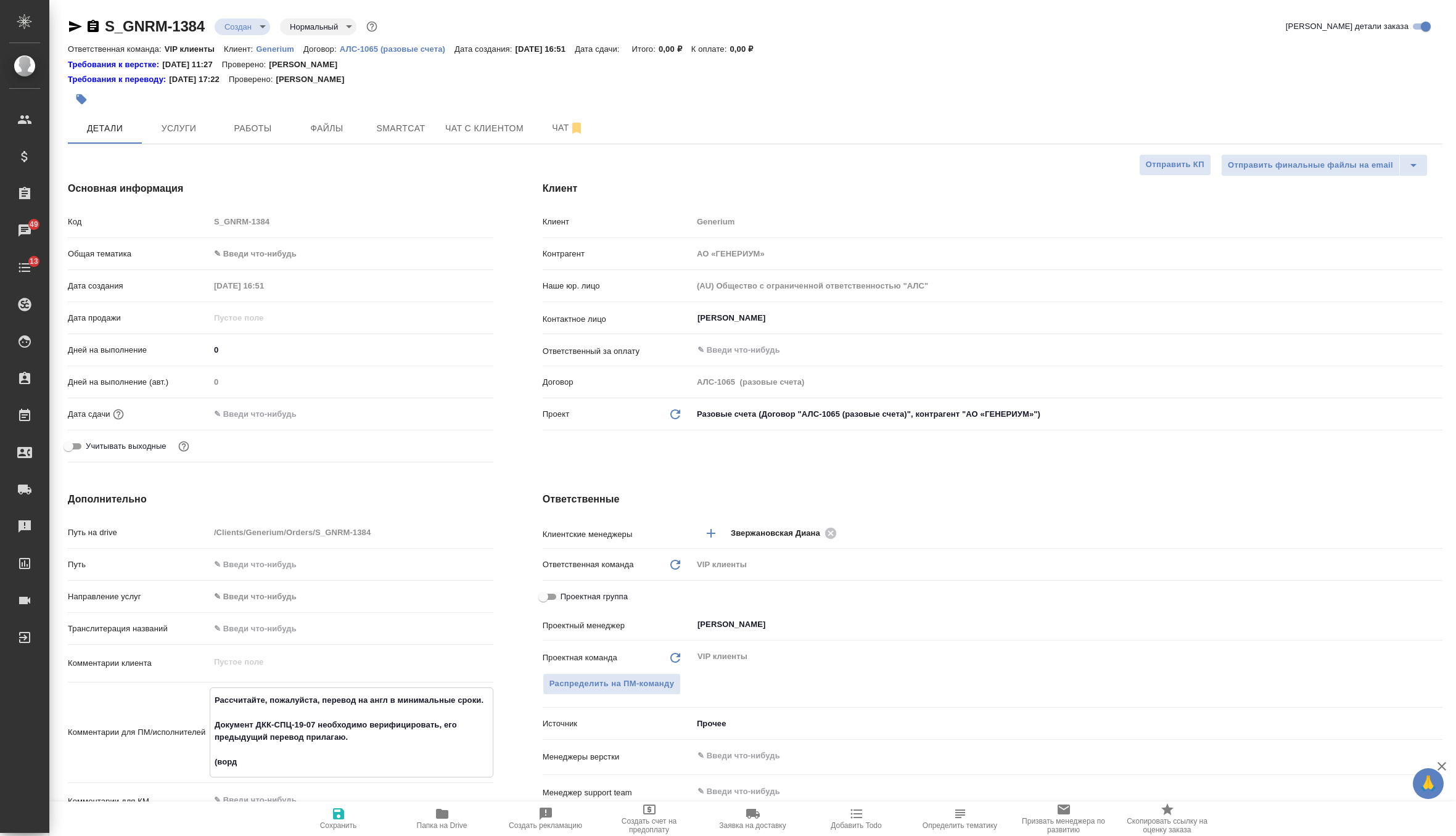
type textarea "x"
type textarea "Рассчитайте, пожалуйста, перевод на англ в минимальные сроки. Документ ДКК-СПЦ-…"
type textarea "x"
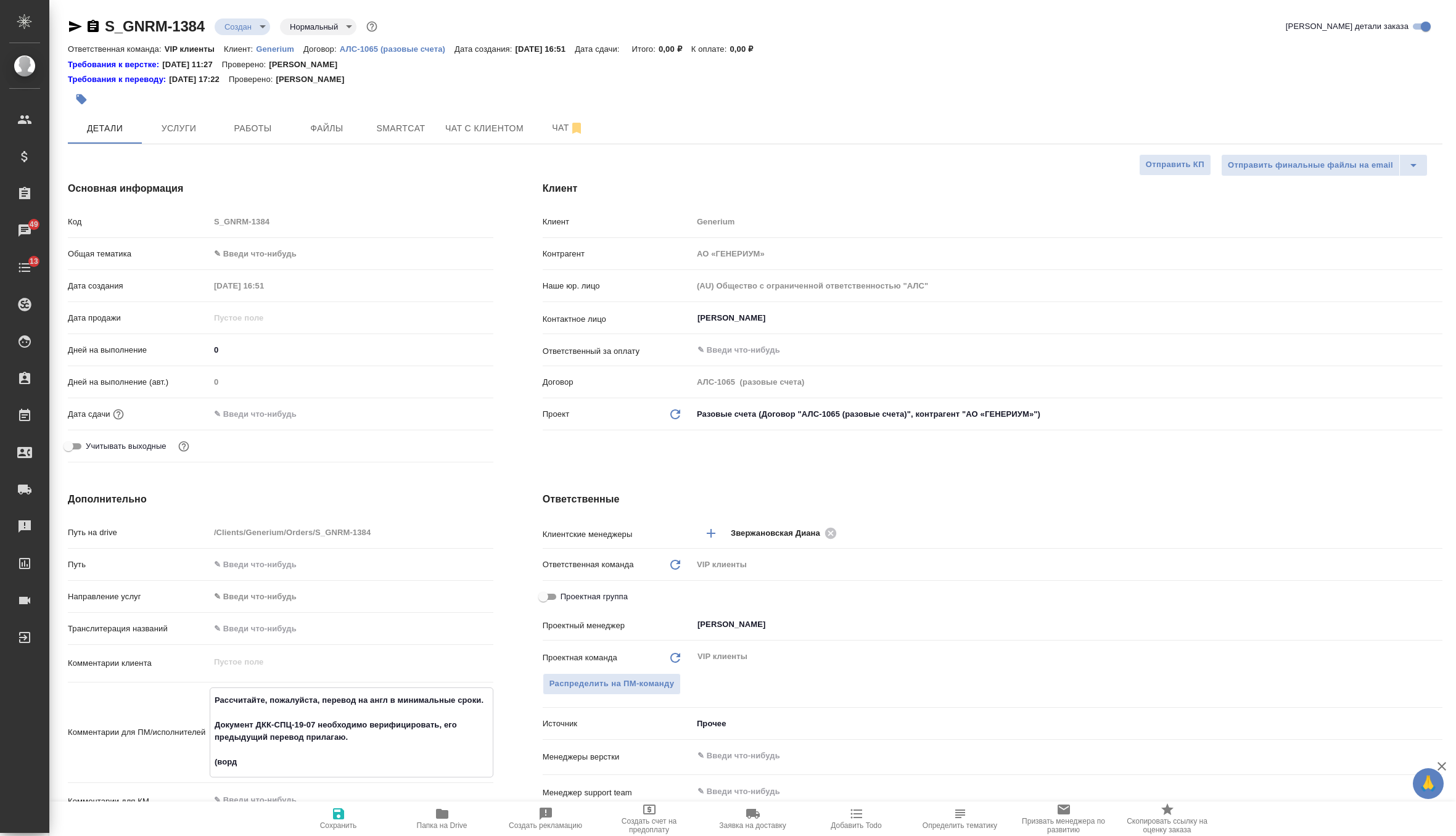
type textarea "Рассчитайте, пожалуйста, перевод на англ в минимальные сроки. Документ ДКК-СПЦ-…"
type textarea "x"
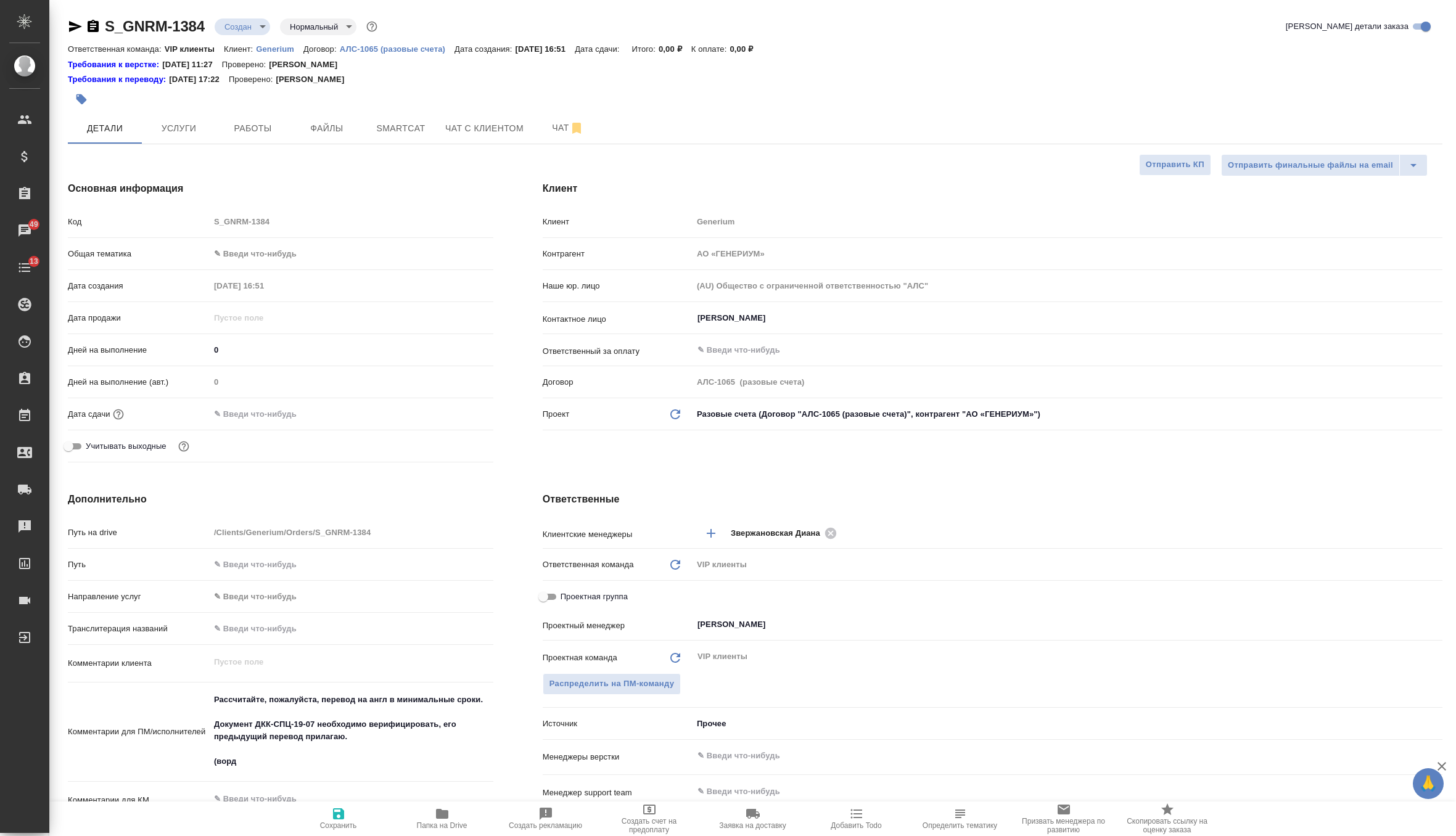
type textarea "x"
type textarea "Рассчитайте, пожалуйста, перевод на англ в минимальные сроки. Документ ДКК-СПЦ-…"
type textarea "x"
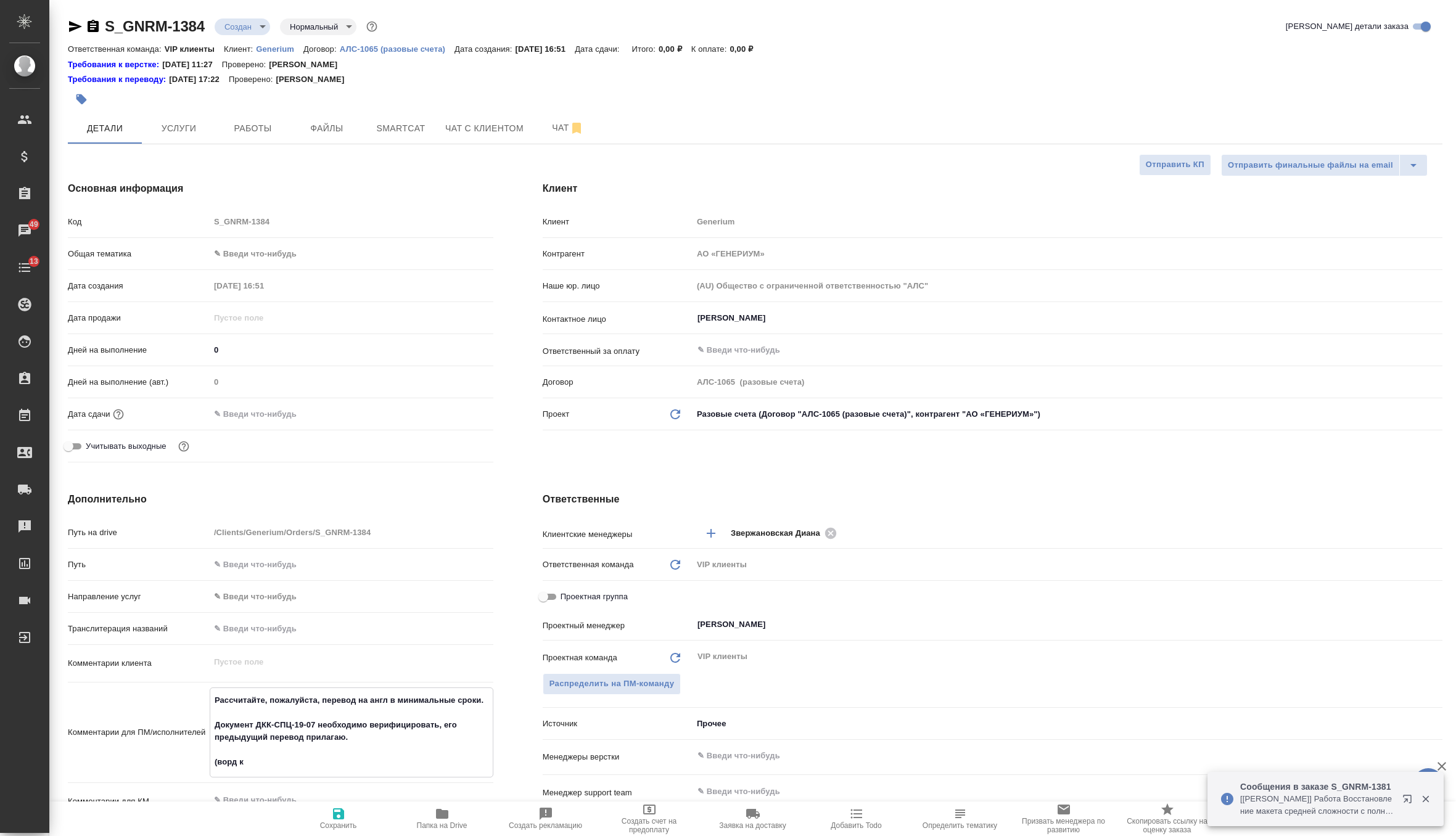
type textarea "x"
type textarea "Рассчитайте, пожалуйста, перевод на англ в минимальные сроки. Документ ДКК-СПЦ-…"
type textarea "x"
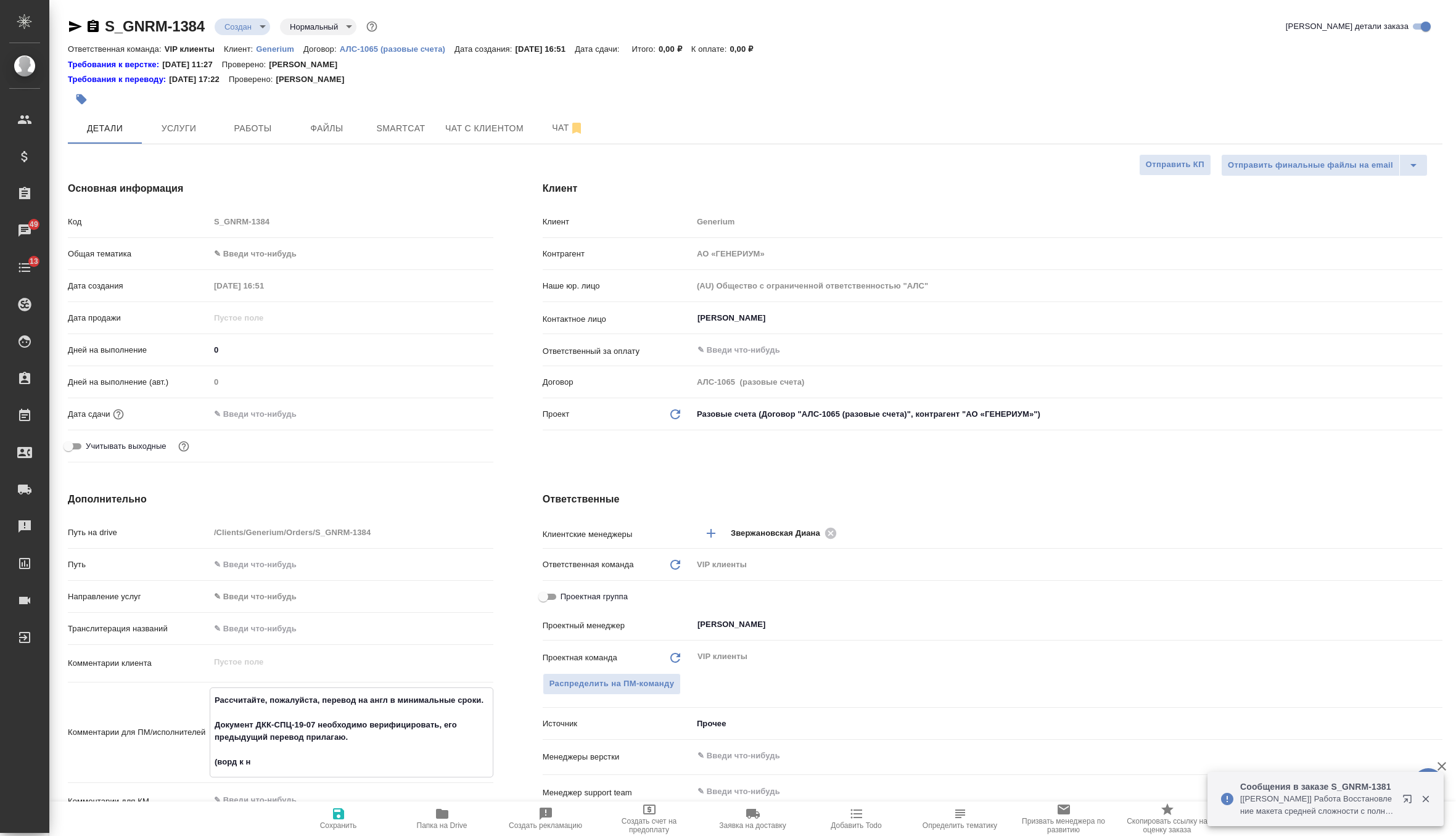
type textarea "Рассчитайте, пожалуйста, перевод на англ в минимальные сроки. Документ ДКК-СПЦ-…"
type textarea "x"
type textarea "Рассчитайте, пожалуйста, перевод на англ в минимальные сроки. Документ ДКК-СПЦ-…"
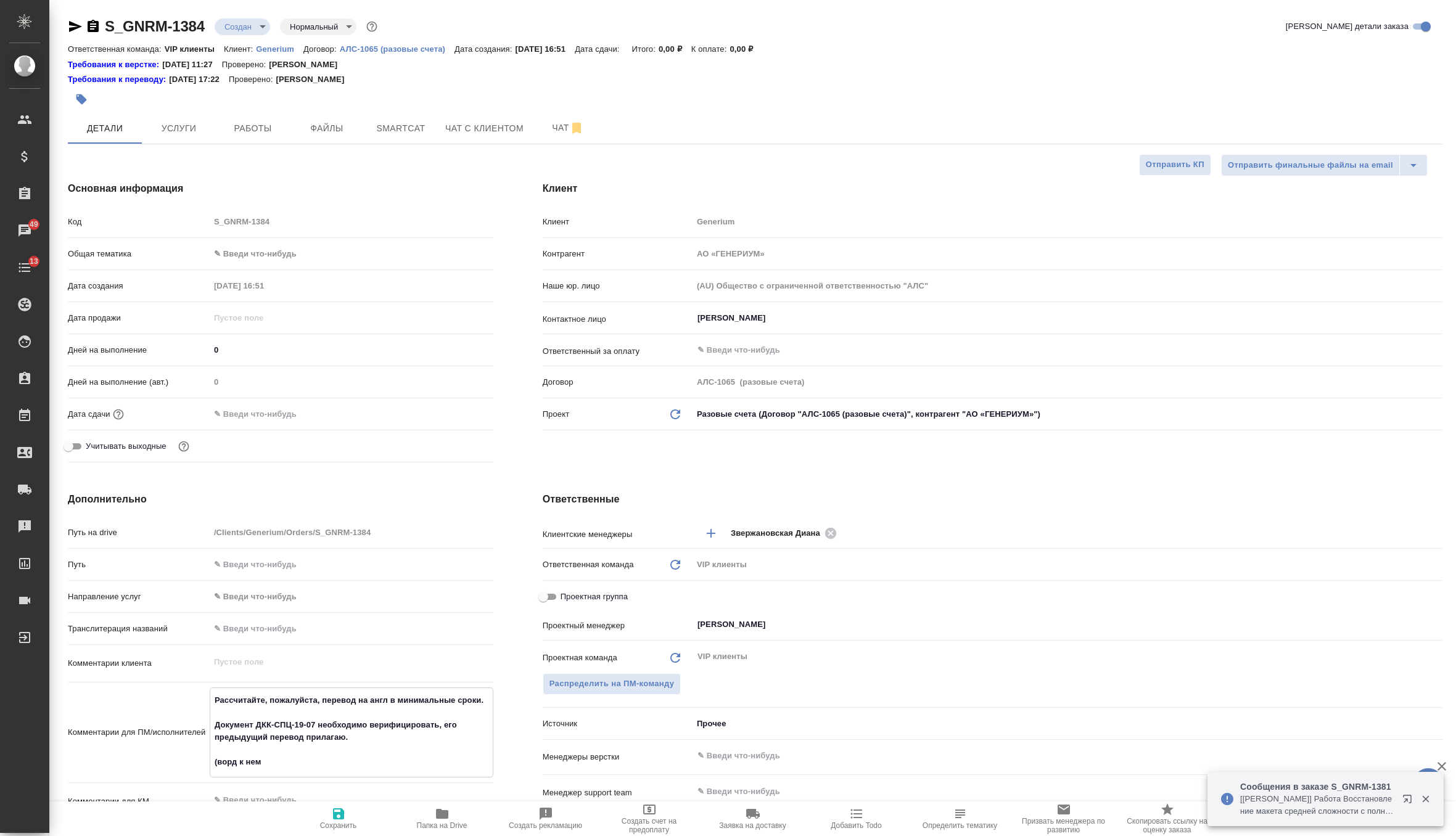
type textarea "x"
type textarea "Рассчитайте, пожалуйста, перевод на англ в минимальные сроки. Документ ДКК-СПЦ-…"
type textarea "x"
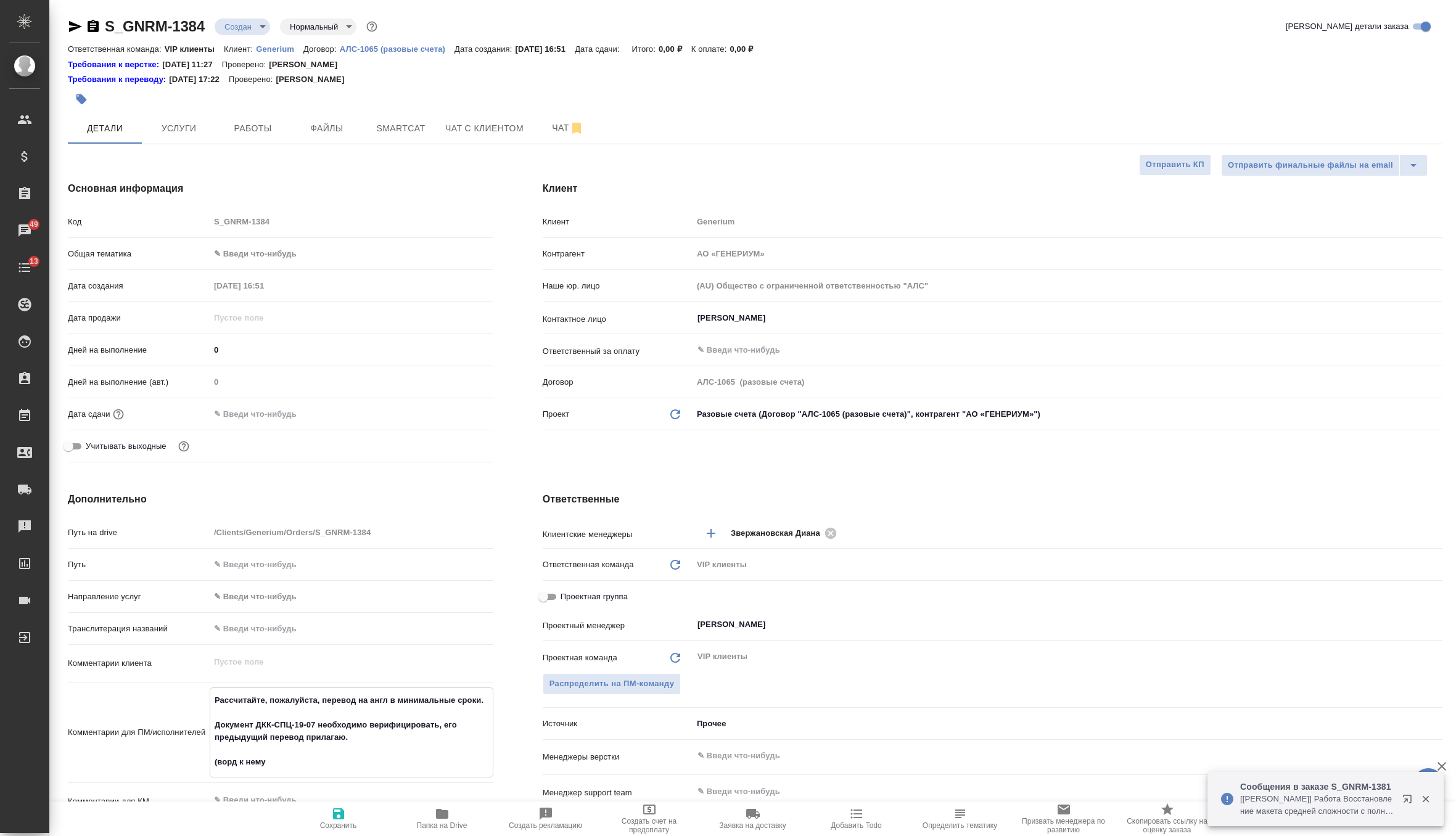
type textarea "x"
type textarea "Рассчитайте, пожалуйста, перевод на англ в минимальные сроки. Документ ДКК-СПЦ-…"
type textarea "x"
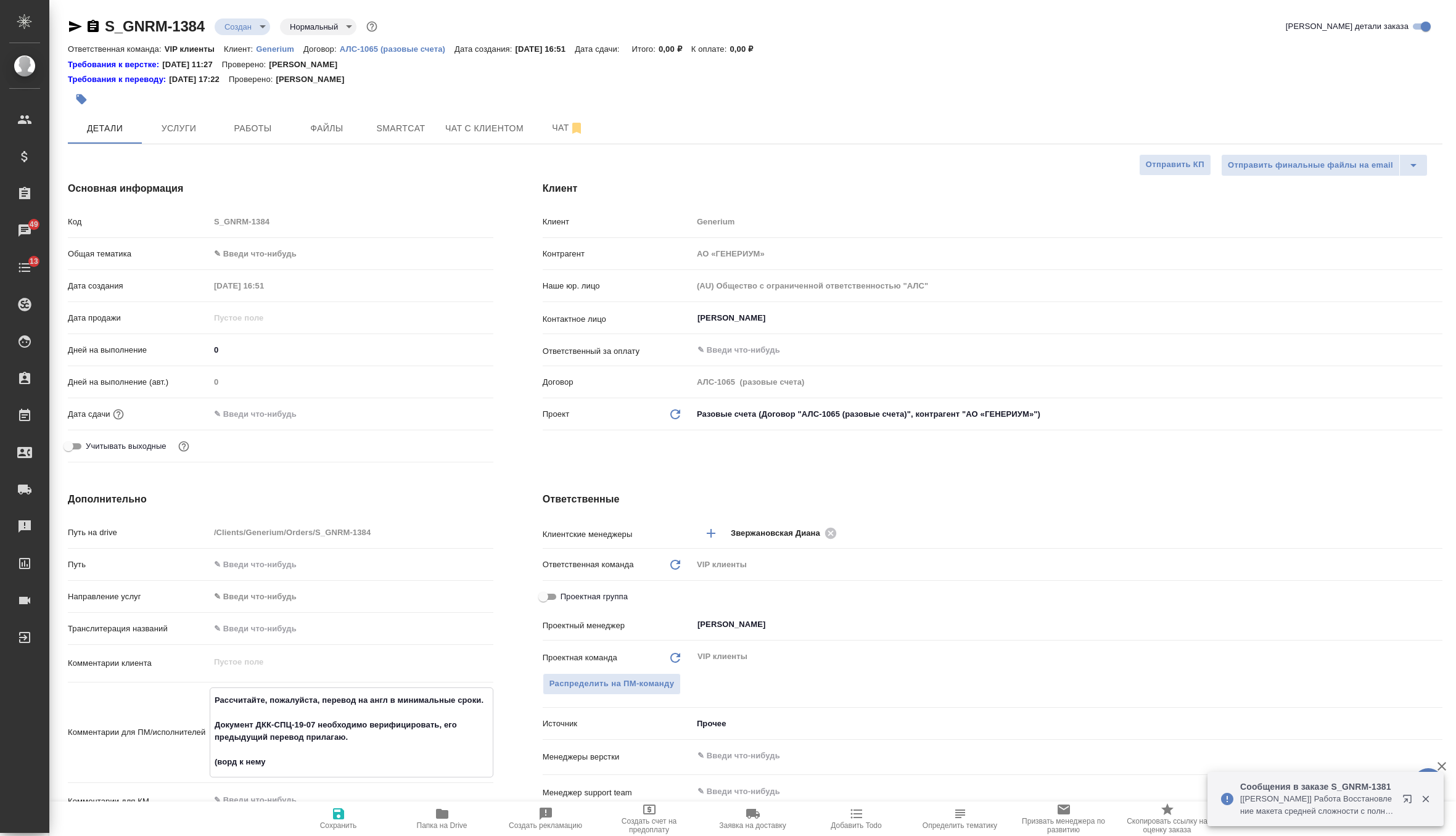
type textarea "x"
type textarea "Рассчитайте, пожалуйста, перевод на англ в минимальные сроки. Документ ДКК-СПЦ-…"
type textarea "x"
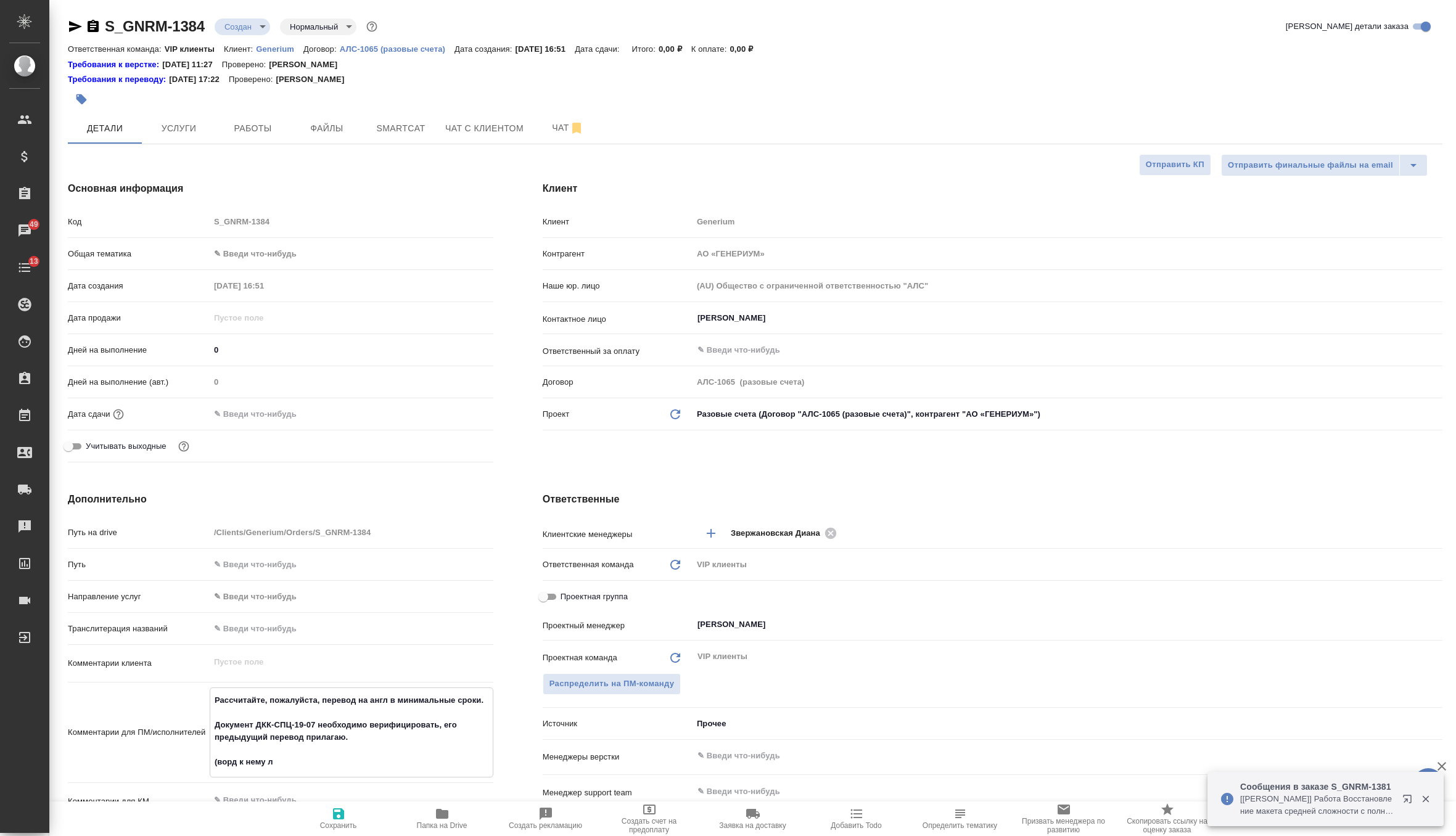
type textarea "Рассчитайте, пожалуйста, перевод на англ в минимальные сроки. Документ ДКК-СПЦ-…"
type textarea "x"
type textarea "Рассчитайте, пожалуйста, перевод на англ в минимальные сроки. Документ ДКК-СПЦ-…"
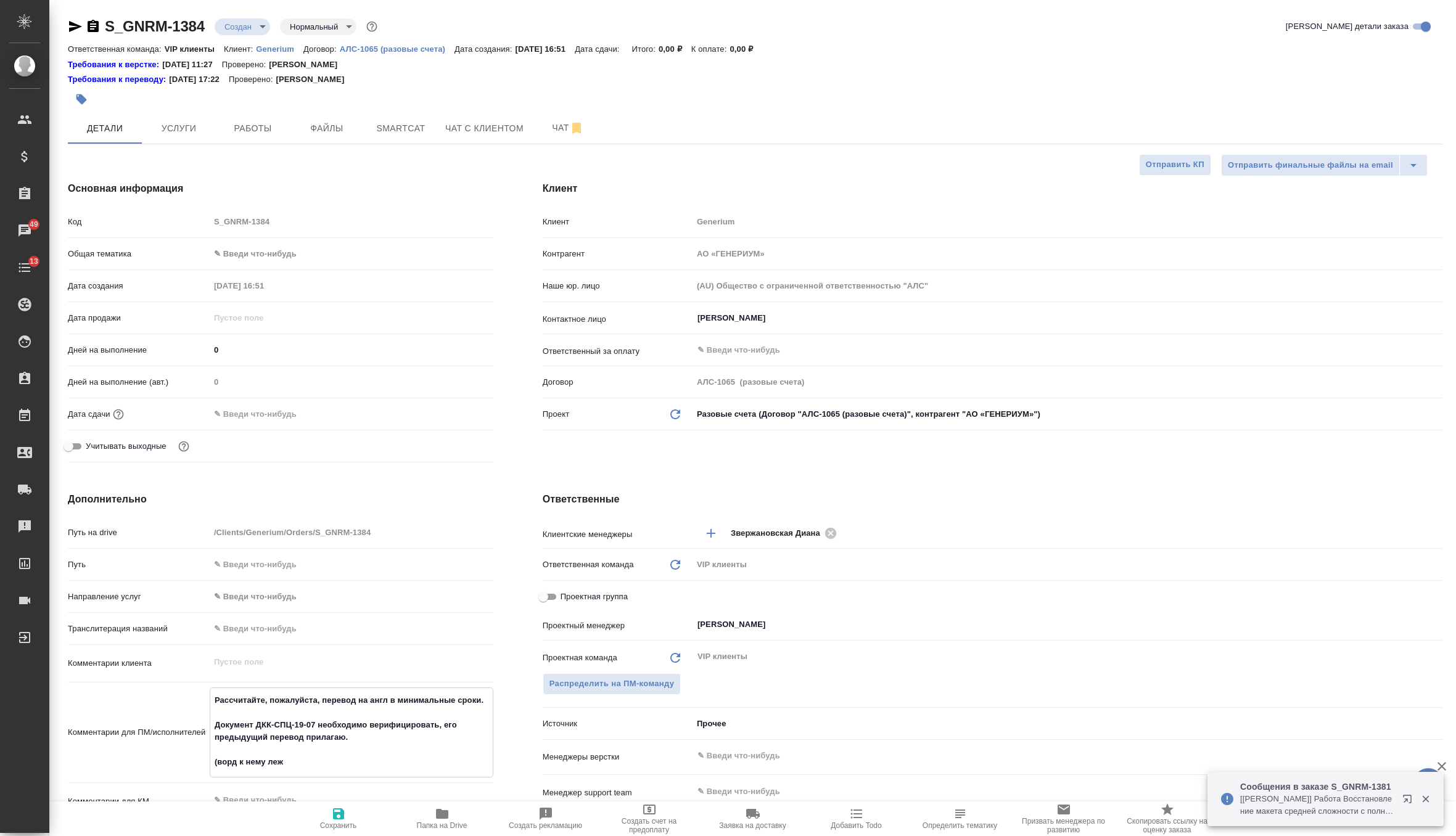
type textarea "x"
type textarea "Рассчитайте, пожалуйста, перевод на англ в минимальные сроки. Документ ДКК-СПЦ-…"
type textarea "x"
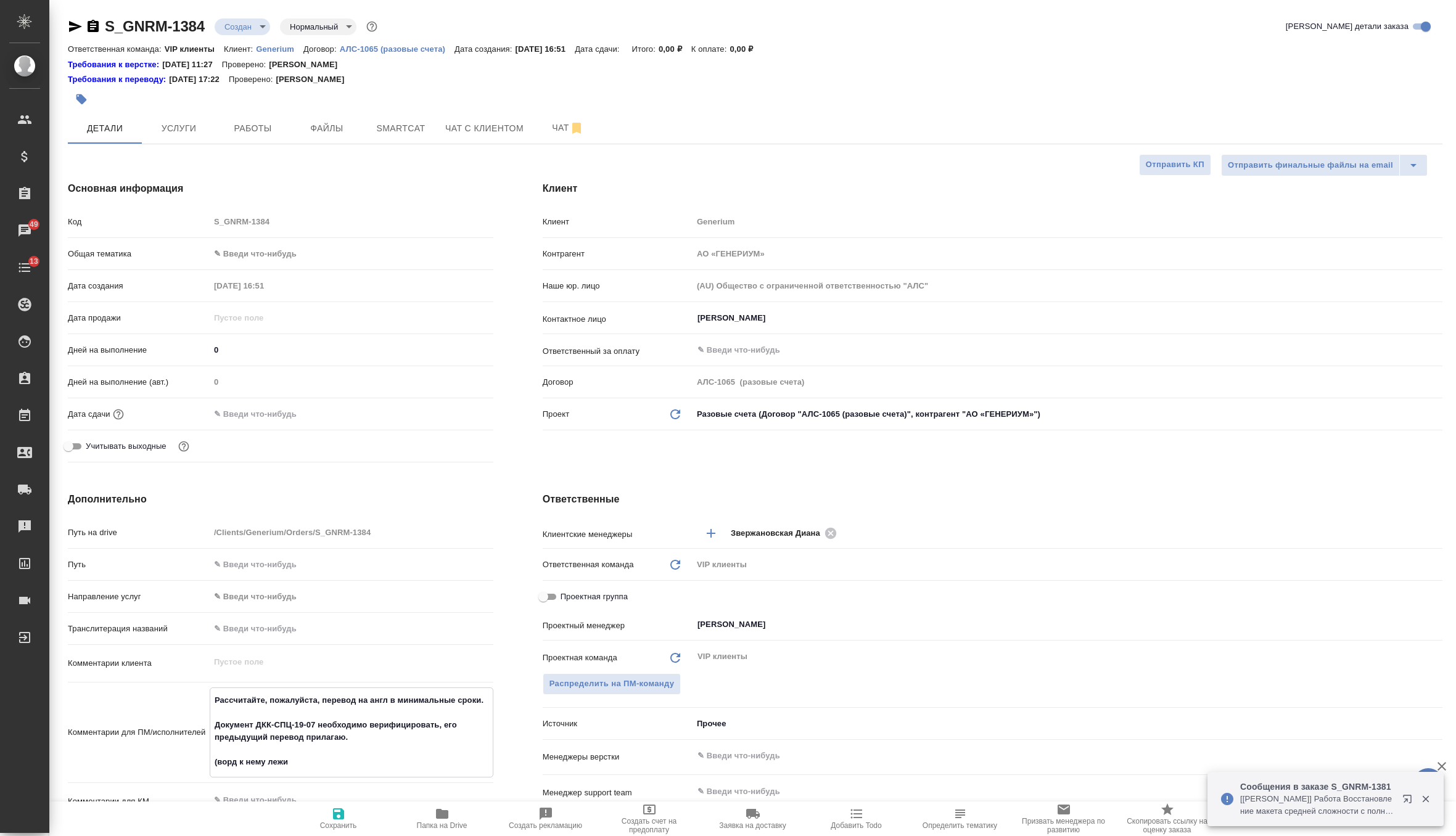
type textarea "x"
type textarea "Рассчитайте, пожалуйста, перевод на англ в минимальные сроки. Документ ДКК-СПЦ-…"
type textarea "x"
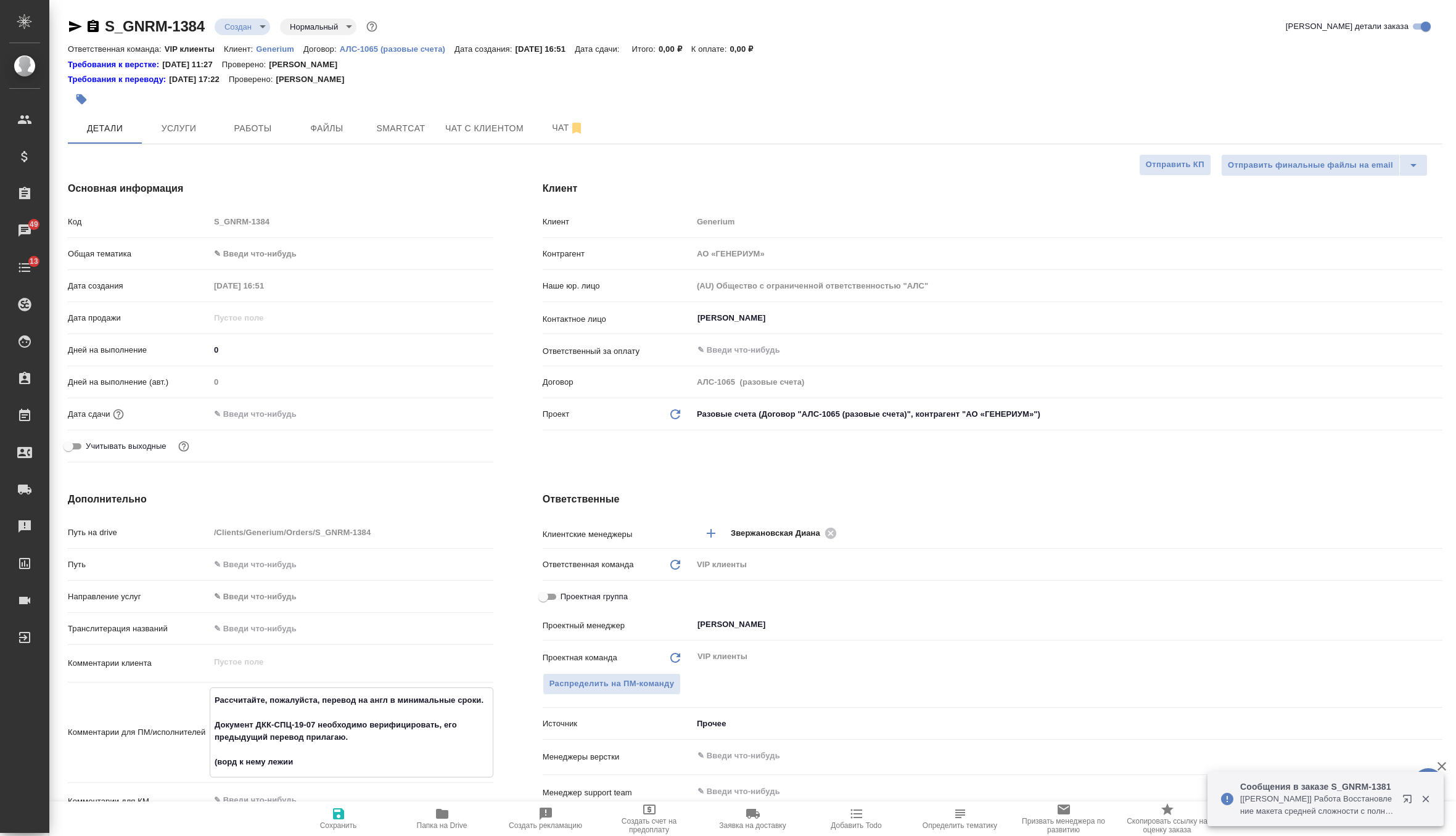
type textarea "x"
type textarea "Рассчитайте, пожалуйста, перевод на англ в минимальные сроки. Документ ДКК-СПЦ-…"
type textarea "x"
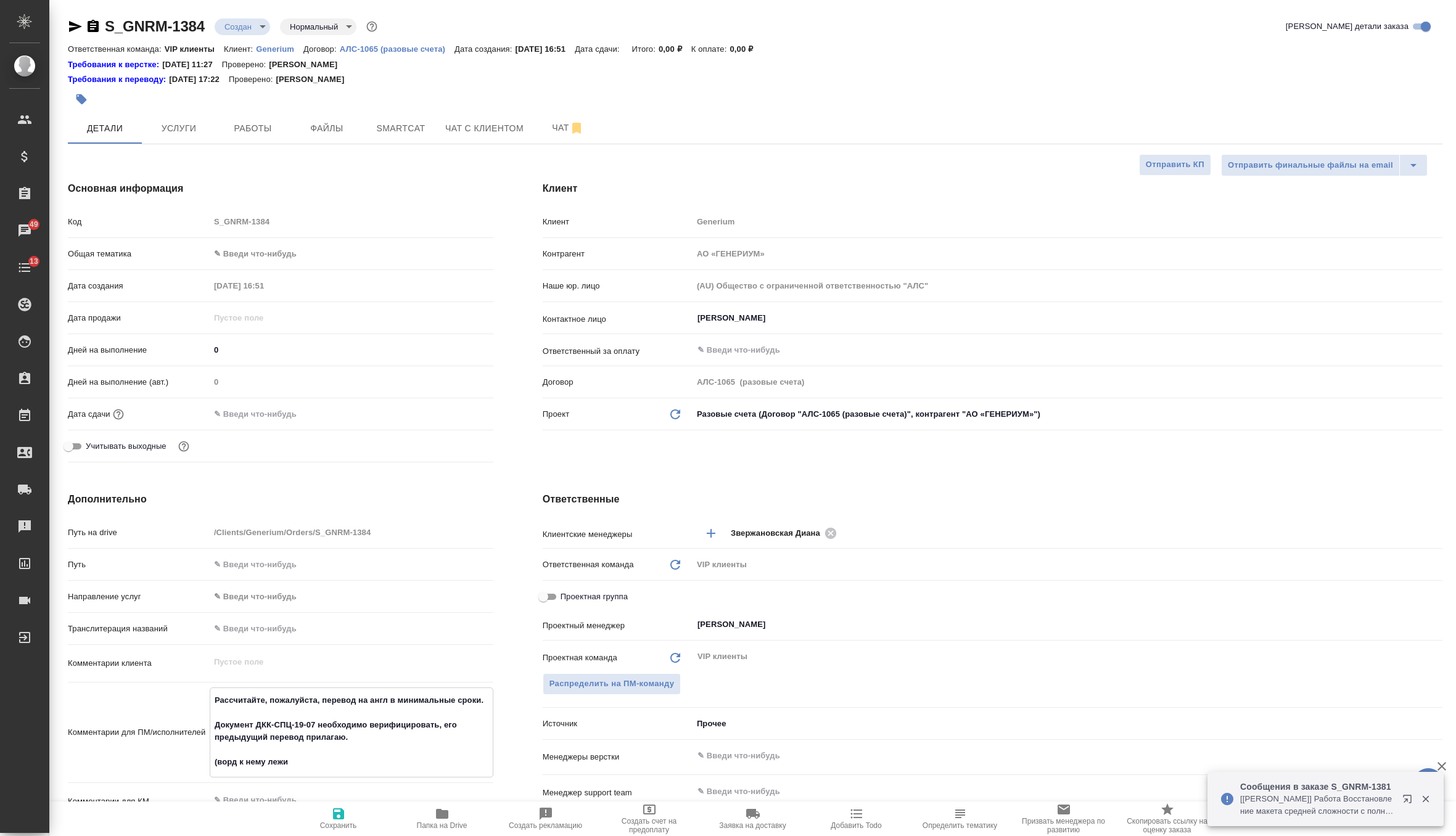
type textarea "Рассчитайте, пожалуйста, перевод на англ в минимальные сроки. Документ ДКК-СПЦ-…"
type textarea "x"
type textarea "Рассчитайте, пожалуйста, перевод на англ в минимальные сроки. Документ ДКК-СПЦ-…"
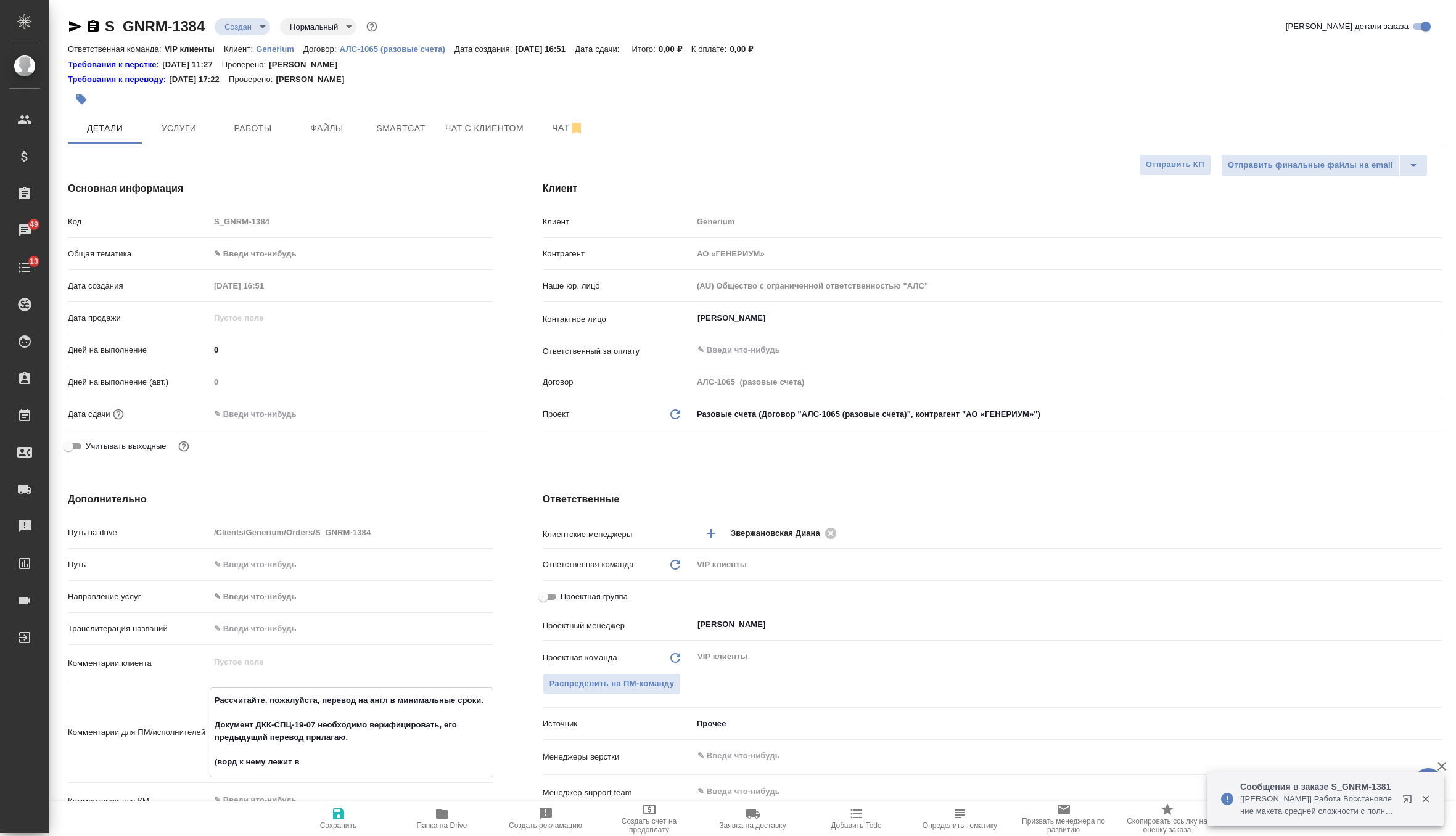
type textarea "x"
type textarea "Рассчитайте, пожалуйста, перевод на англ в минимальные сроки. Документ ДКК-СПЦ-…"
type textarea "x"
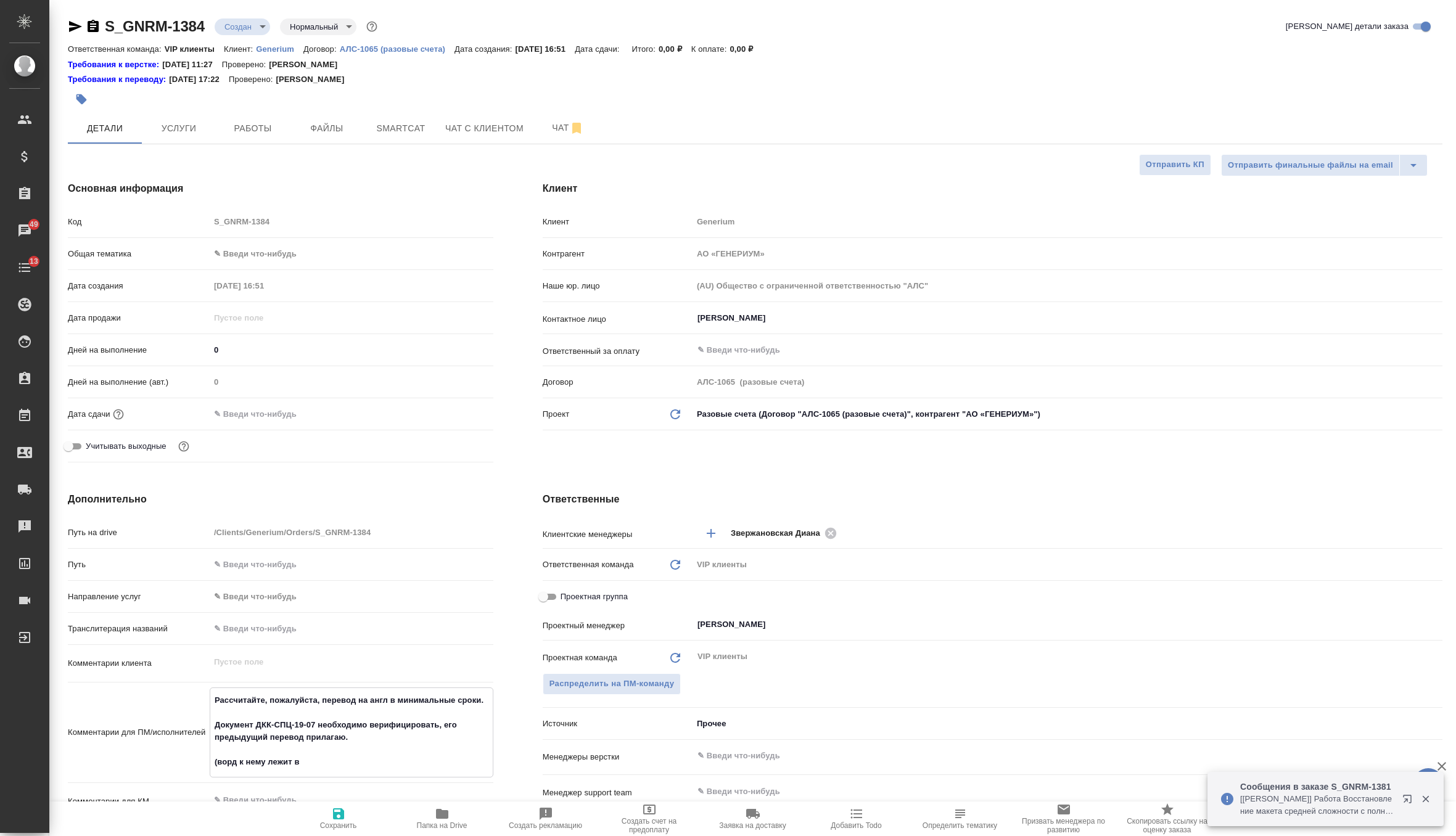
type textarea "x"
type textarea "Рассчитайте, пожалуйста, перевод на англ в минимальные сроки. Документ ДКК-СПЦ-…"
type textarea "x"
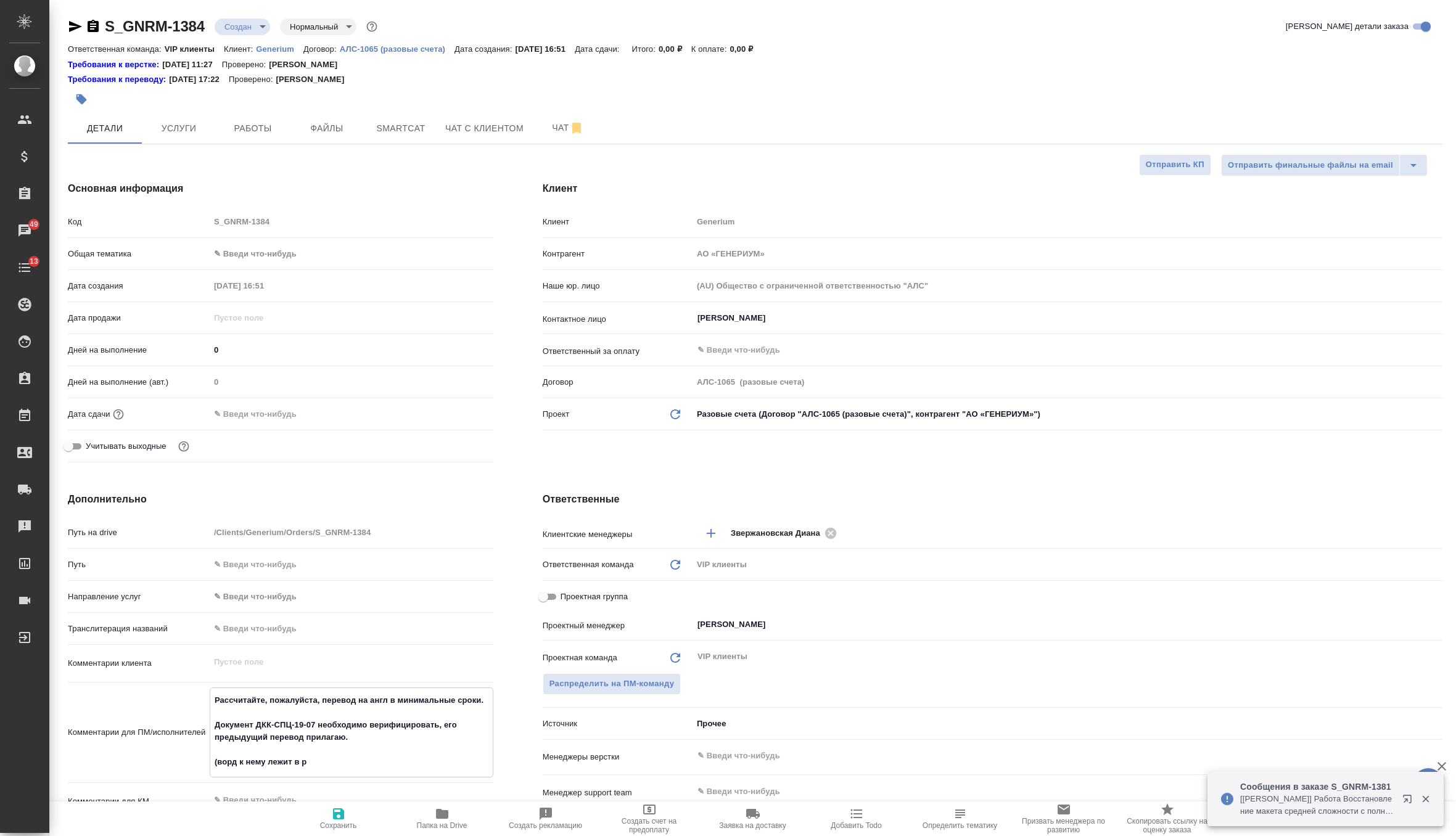
type textarea "x"
type textarea "Рассчитайте, пожалуйста, перевод на англ в минимальные сроки. Документ ДКК-СПЦ-…"
type textarea "x"
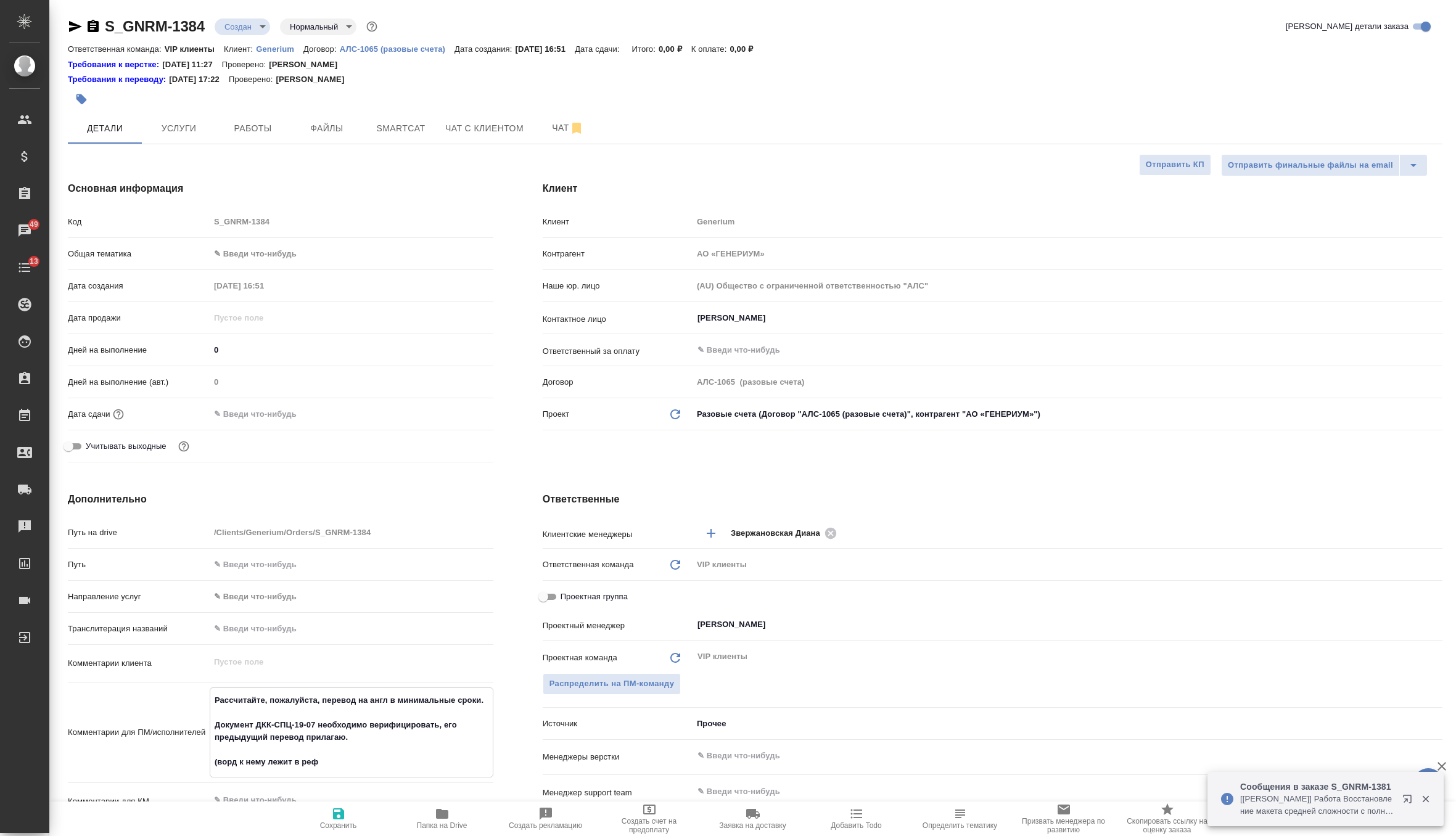
type textarea "Рассчитайте, пожалуйста, перевод на англ в минимальные сроки. Документ ДКК-СПЦ-…"
type textarea "x"
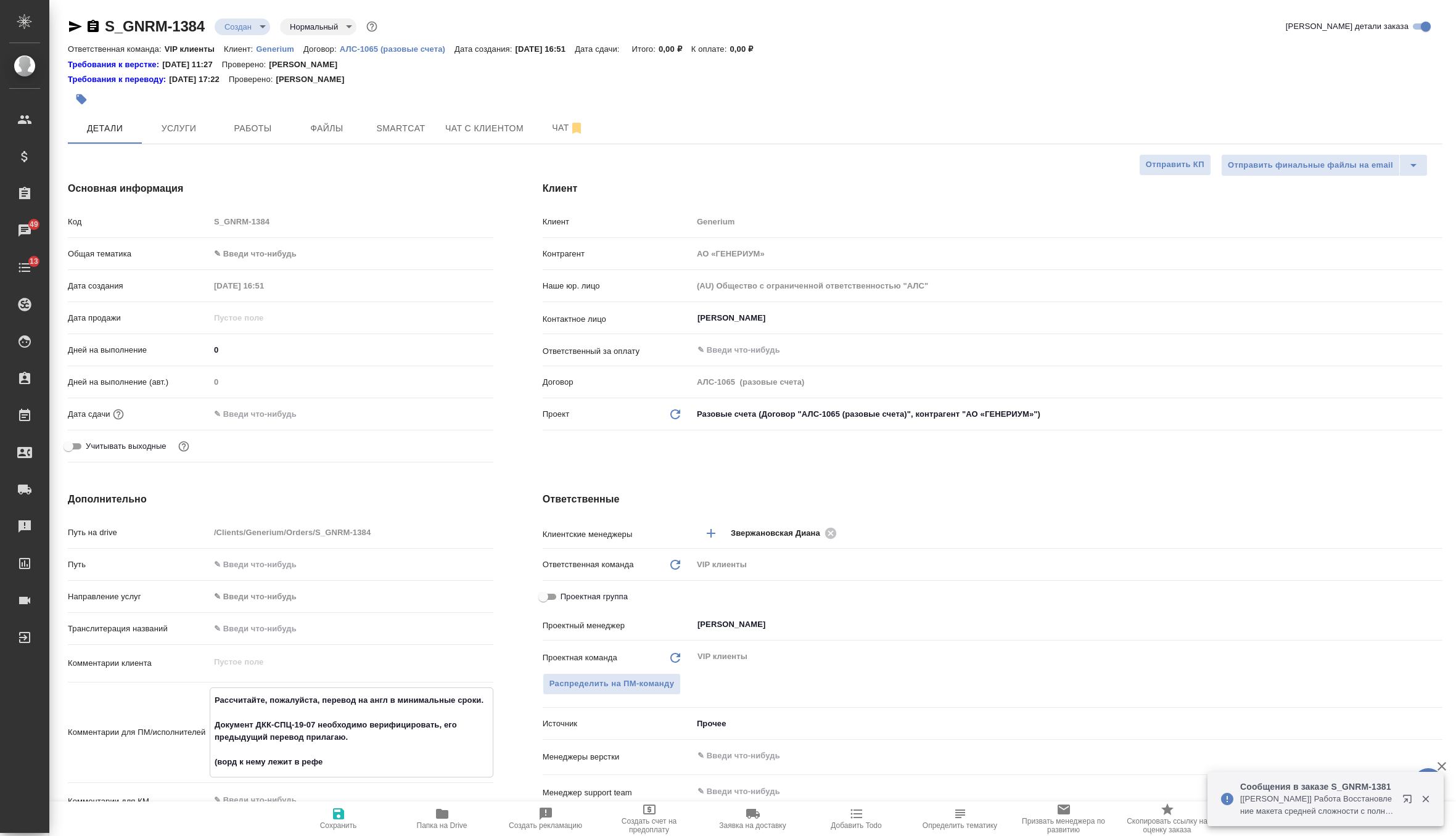
type textarea "Рассчитайте, пожалуйста, перевод на англ в минимальные сроки. Документ ДКК-СПЦ-…"
type textarea "x"
type textarea "Рассчитайте, пожалуйста, перевод на англ в минимальные сроки. Документ ДКК-СПЦ-…"
type textarea "x"
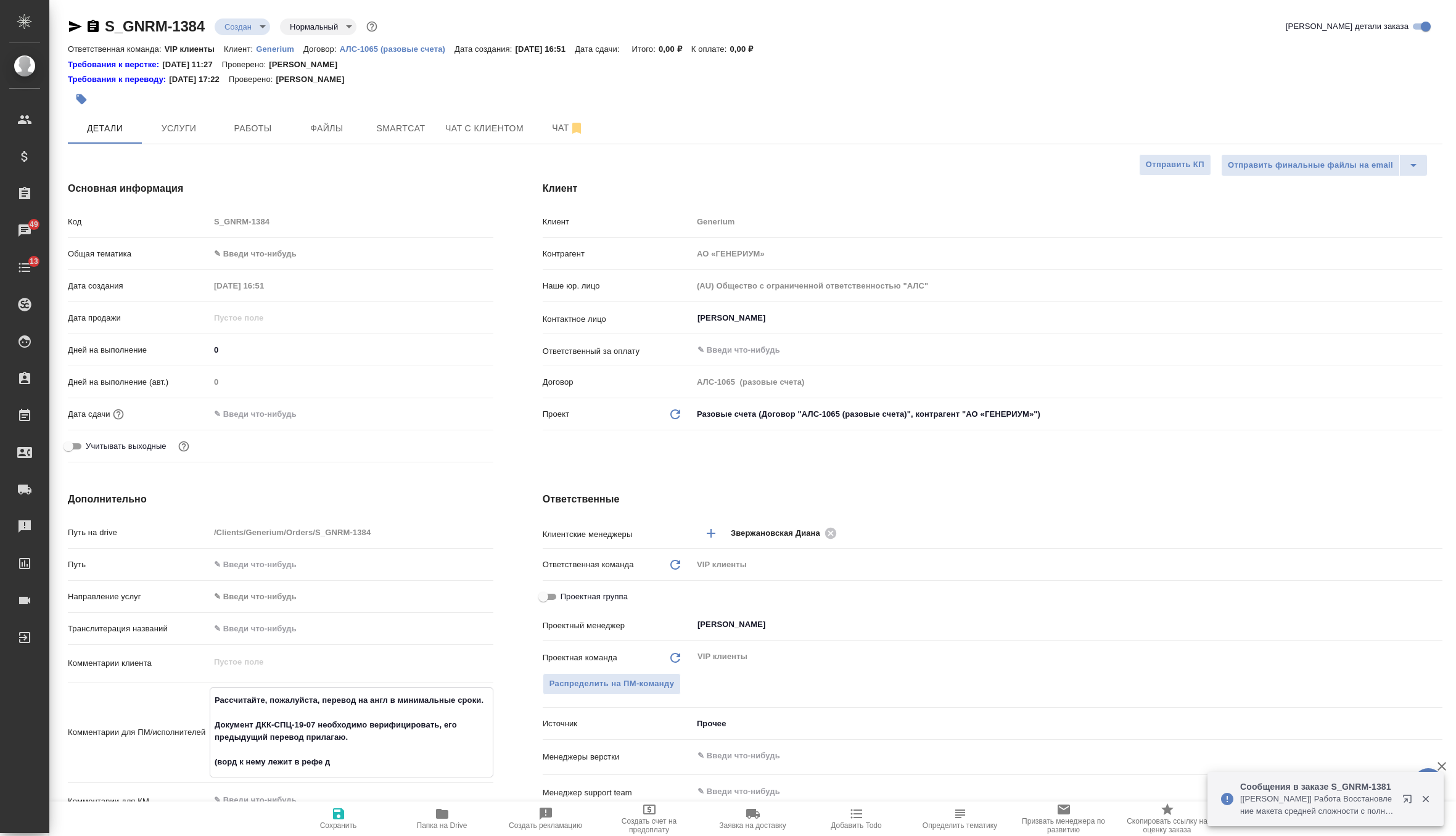
type textarea "x"
type textarea "Рассчитайте, пожалуйста, перевод на англ в минимальные сроки. Документ ДКК-СПЦ-…"
type textarea "x"
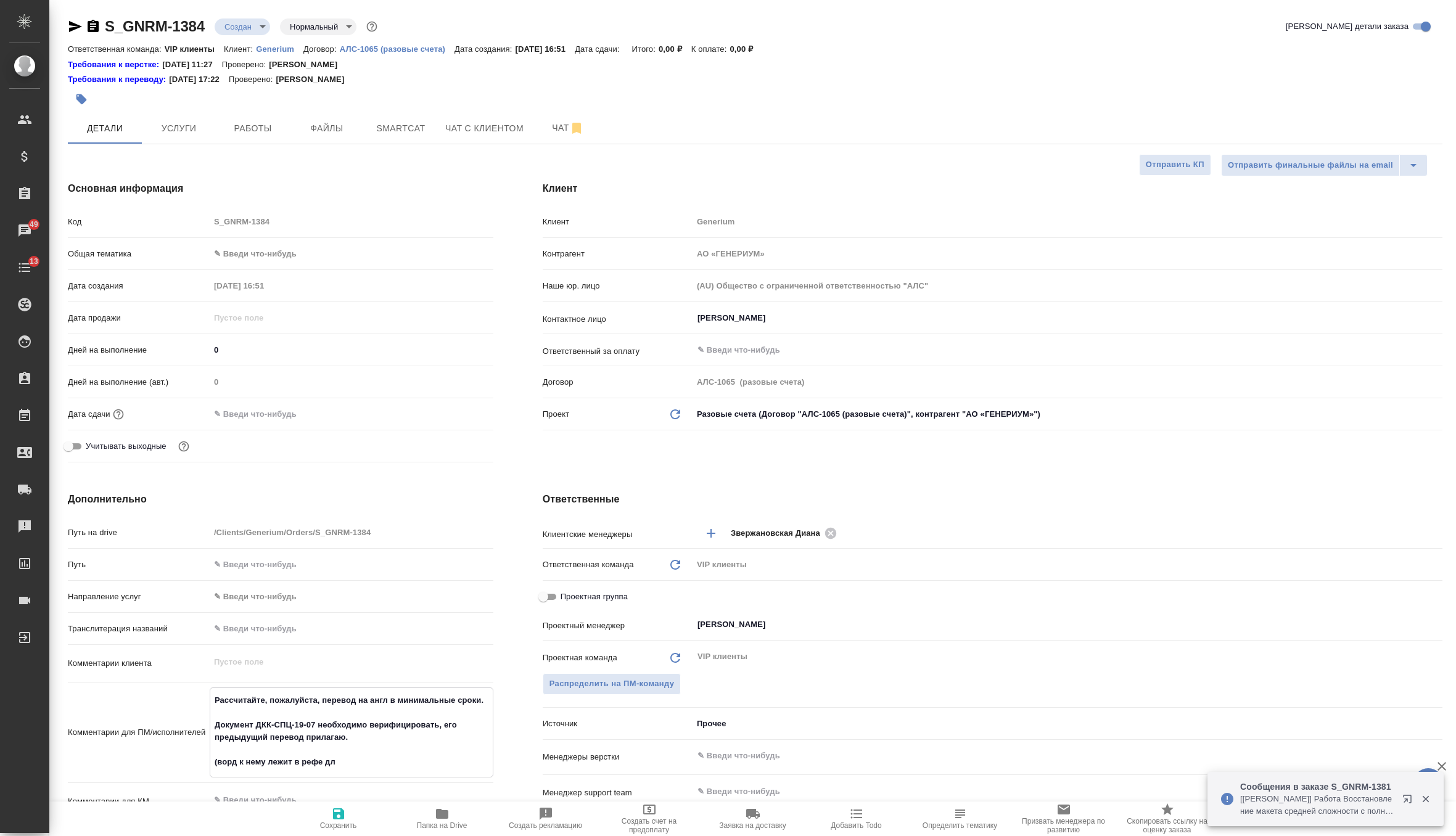
type textarea "x"
type textarea "Рассчитайте, пожалуйста, перевод на англ в минимальные сроки. Документ ДКК-СПЦ-…"
type textarea "x"
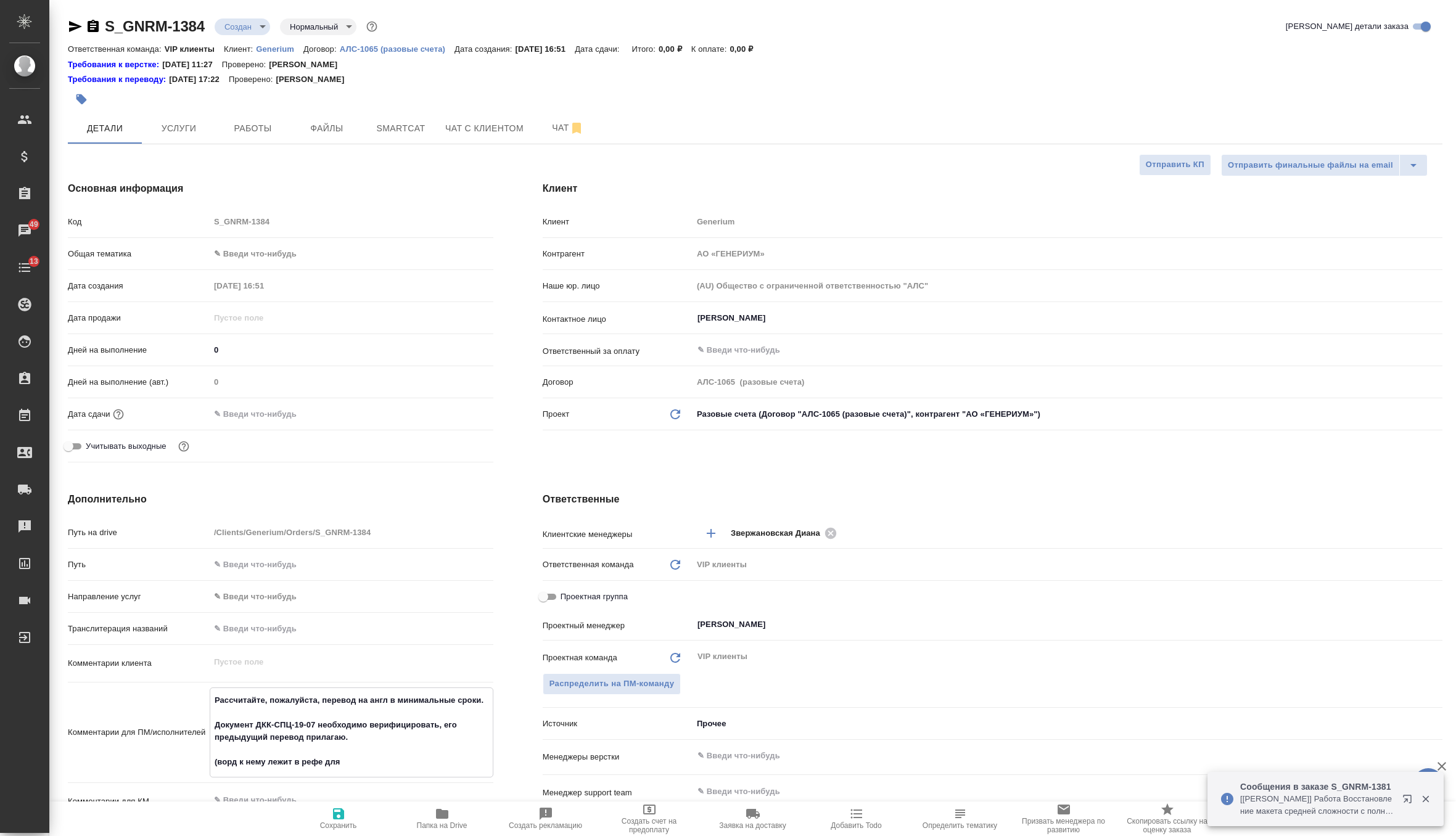
type textarea "Рассчитайте, пожалуйста, перевод на англ в минимальные сроки. Документ ДКК-СПЦ-…"
type textarea "x"
type textarea "Рассчитайте, пожалуйста, перевод на англ в минимальные сроки. Документ ДКК-СПЦ-…"
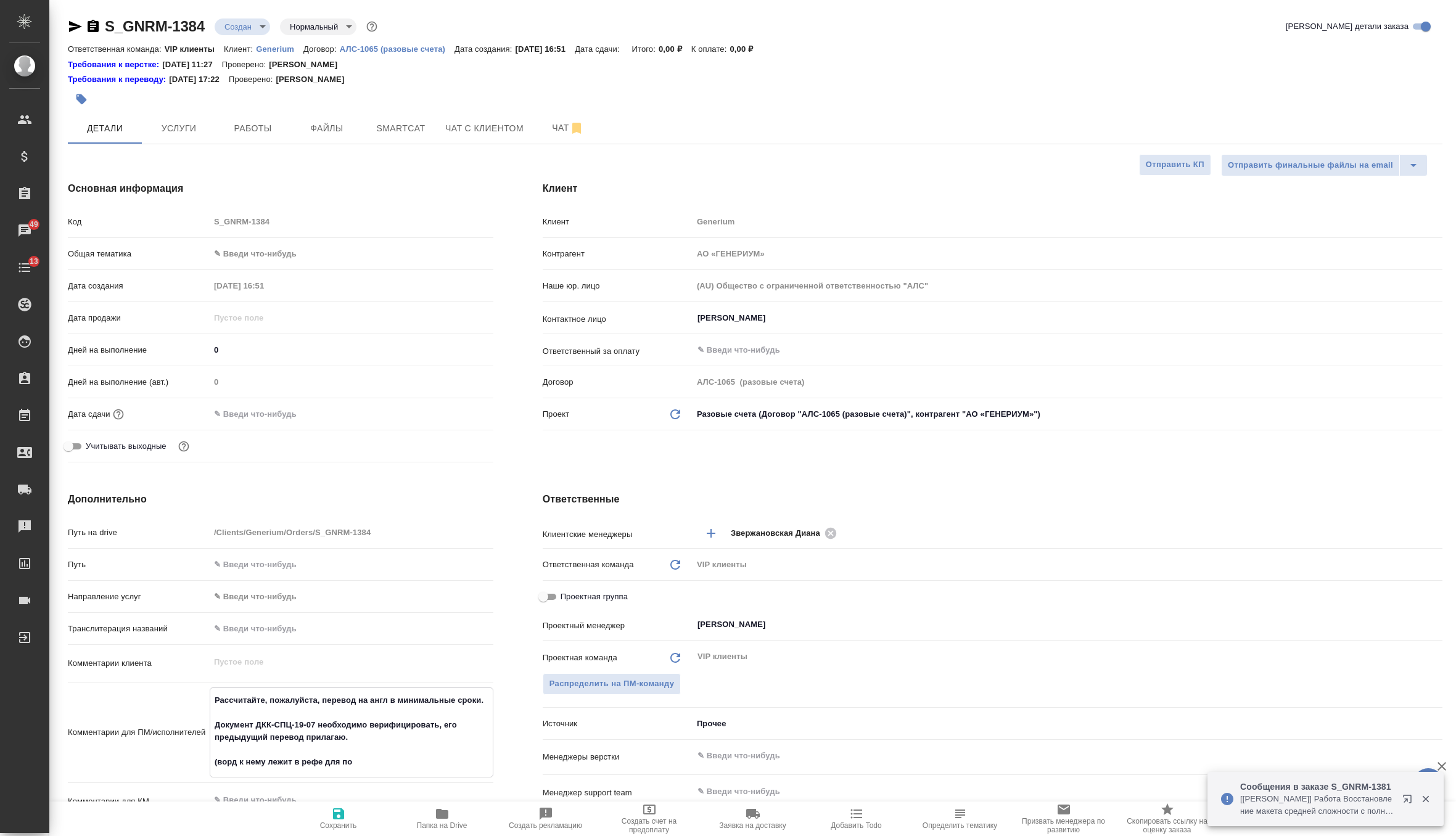
type textarea "x"
type textarea "Рассчитайте, пожалуйста, перевод на англ в минимальные сроки. Документ ДКК-СПЦ-…"
type textarea "x"
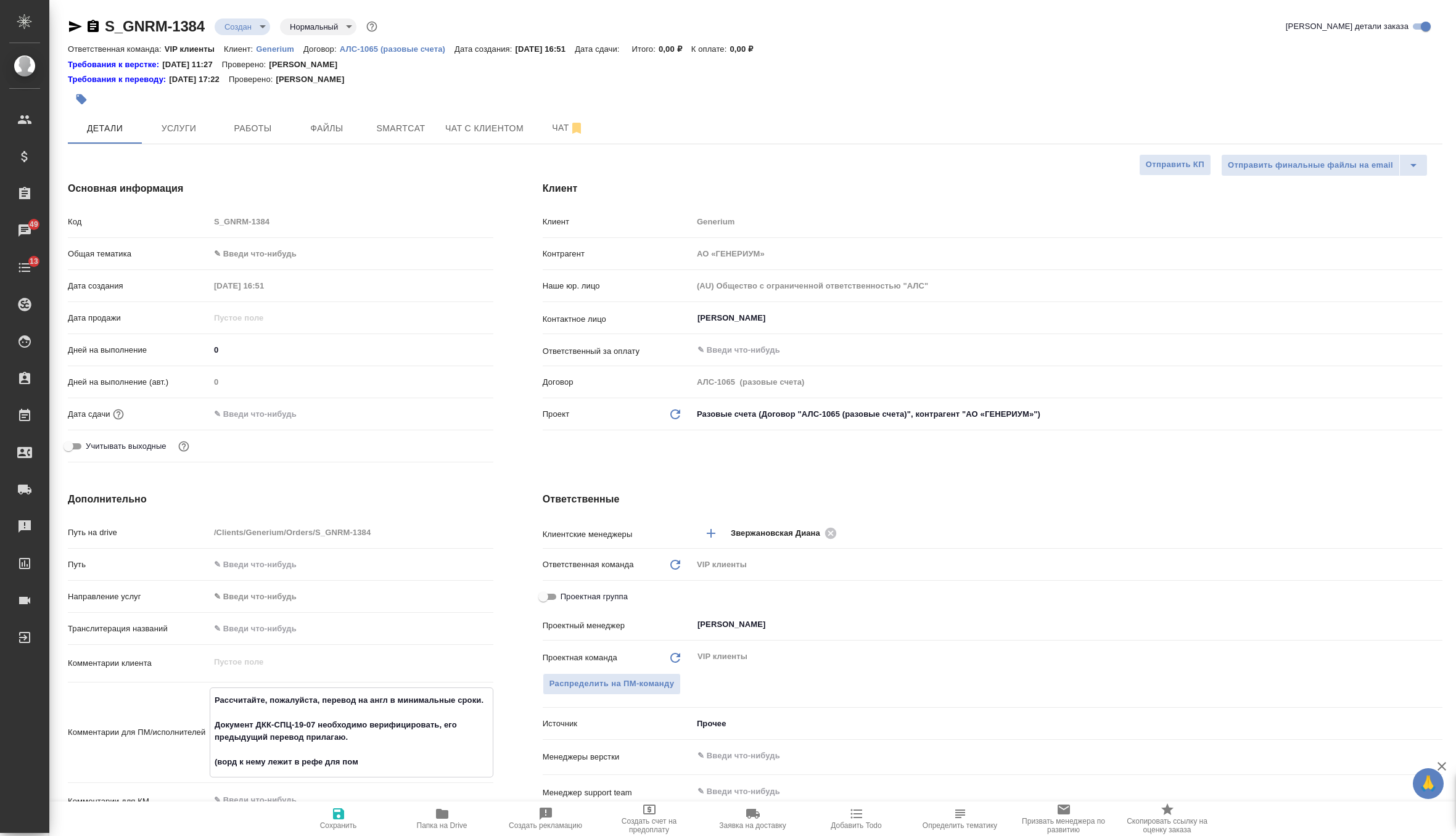
type textarea "x"
type textarea "Рассчитайте, пожалуйста, перевод на англ в минимальные сроки. Документ ДКК-СПЦ-…"
type textarea "x"
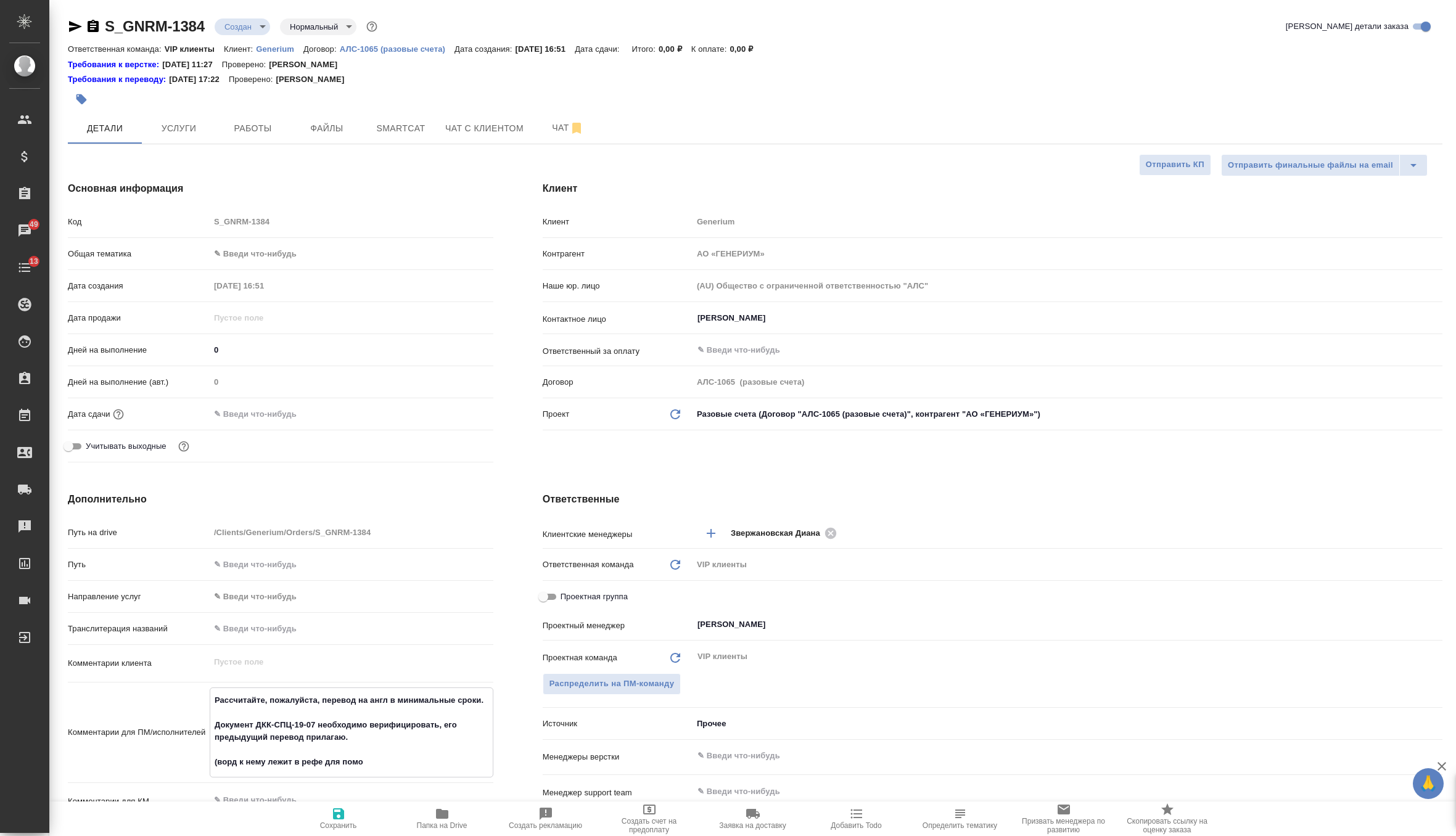
type textarea "x"
type textarea "Рассчитайте, пожалуйста, перевод на англ в минимальные сроки. Документ ДКК-СПЦ-…"
type textarea "x"
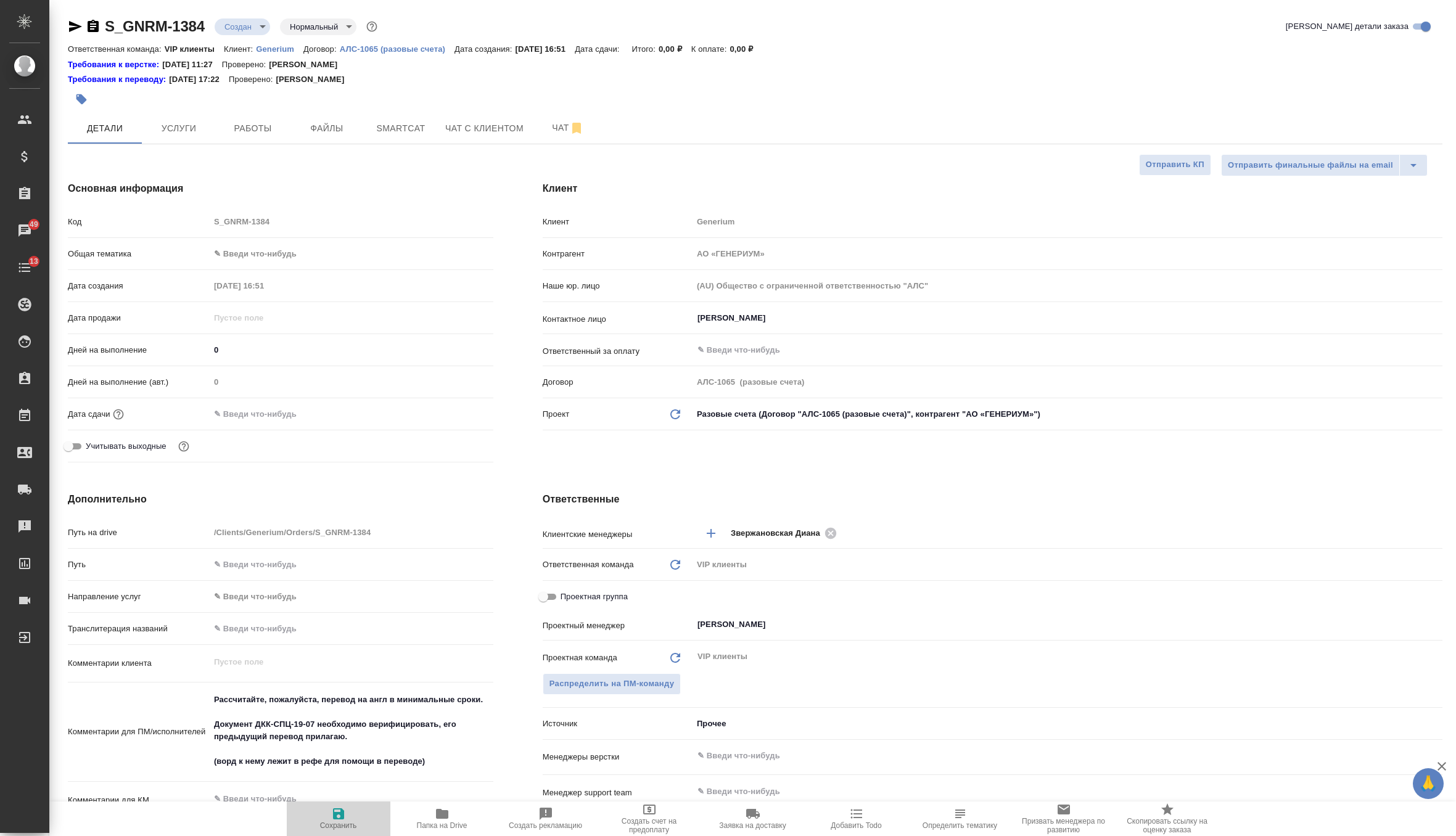
click at [331, 817] on icon "button" at bounding box center [339, 814] width 15 height 15
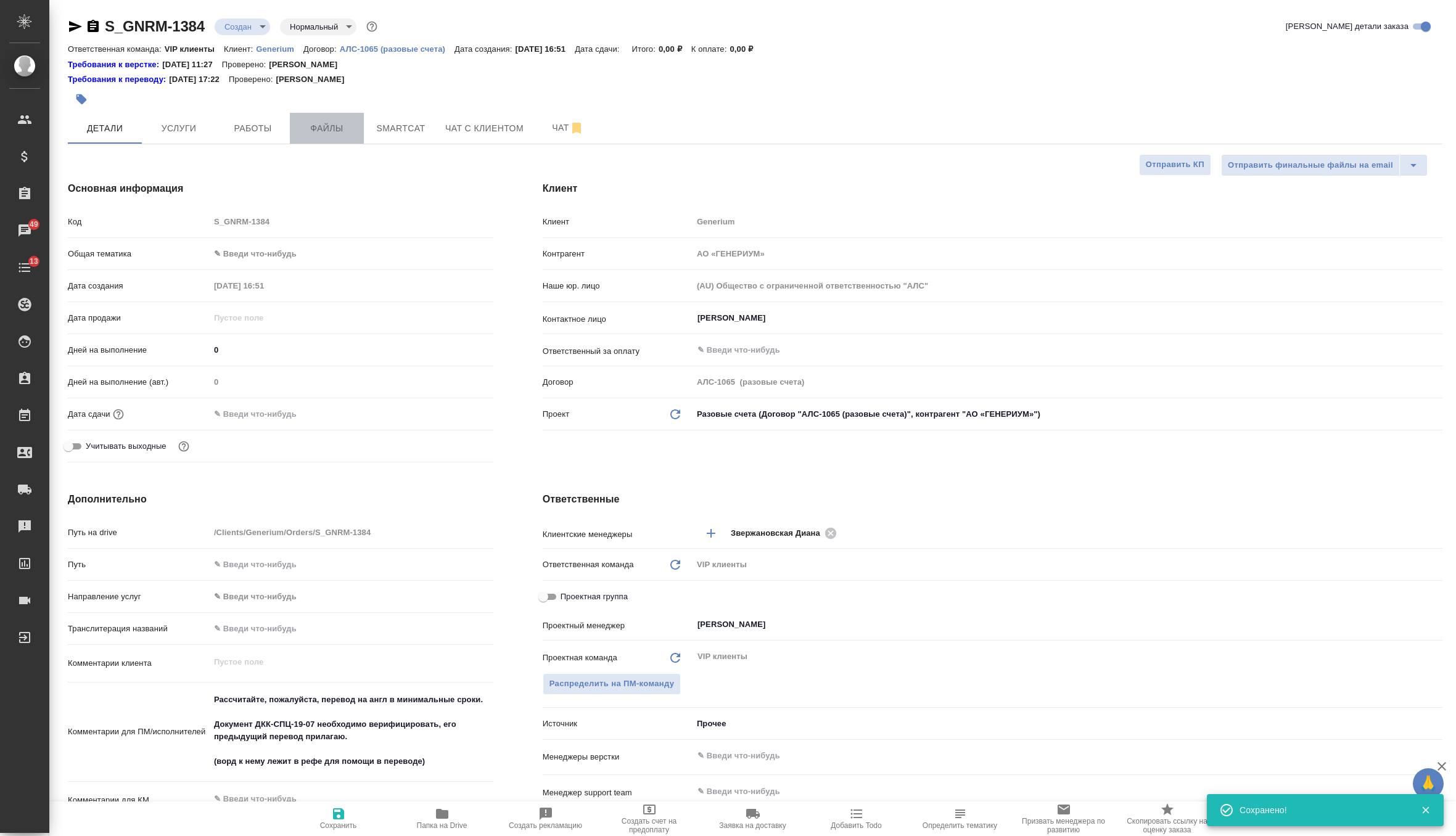
click at [339, 127] on span "Файлы" at bounding box center [327, 128] width 59 height 16
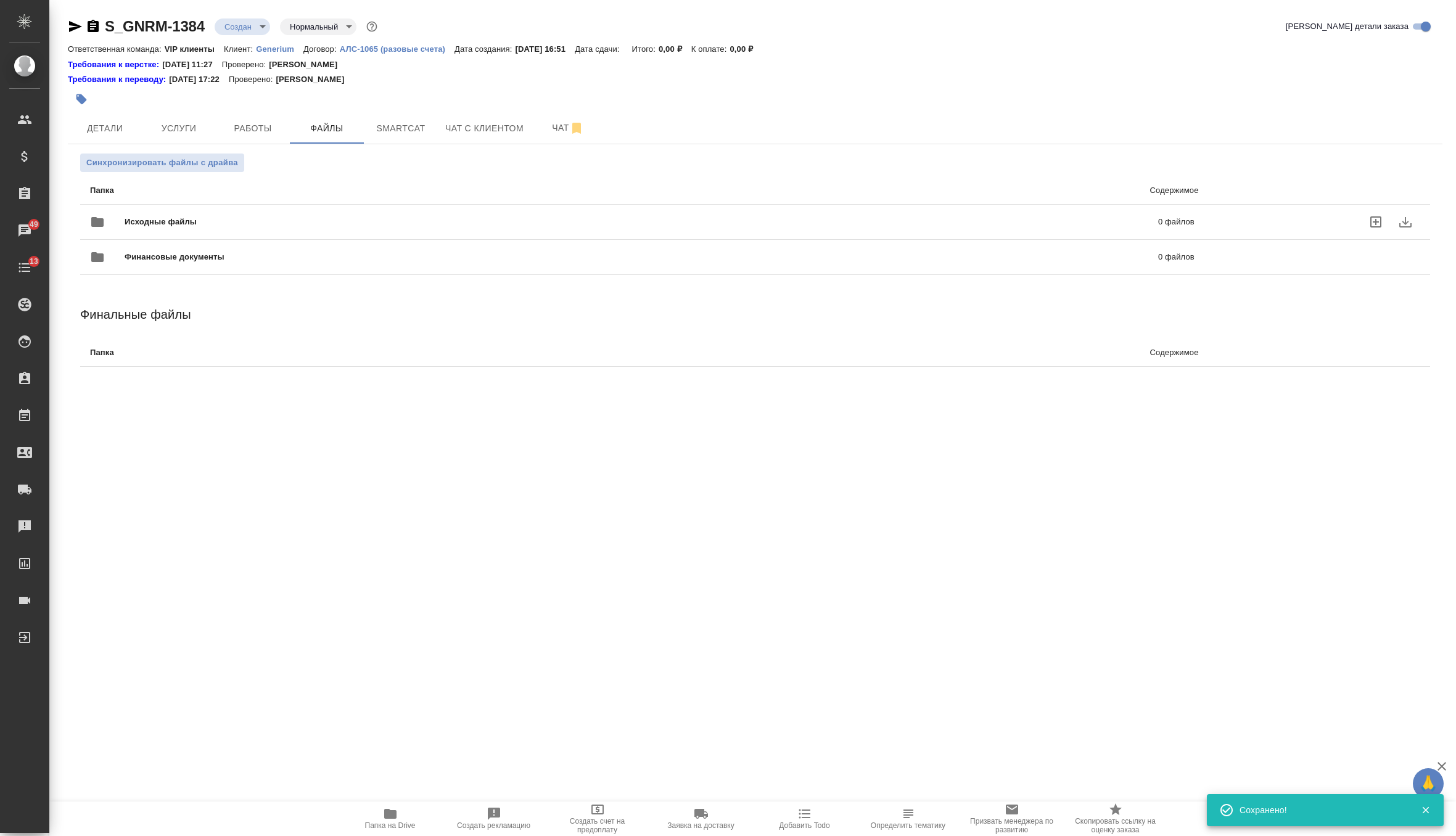
click at [219, 227] on span "Исходные файлы" at bounding box center [401, 222] width 553 height 12
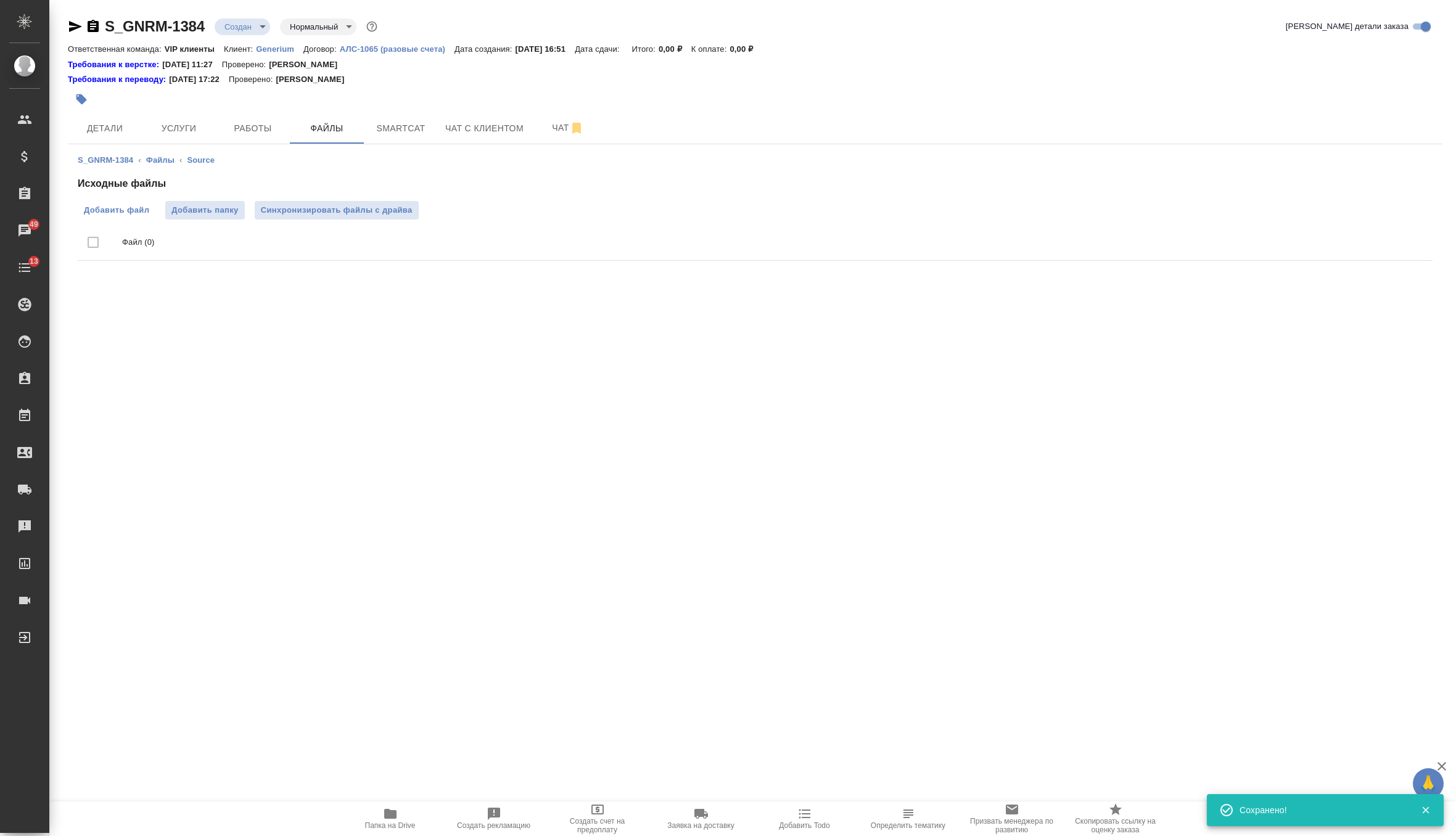
click at [128, 212] on span "Добавить файл" at bounding box center [116, 209] width 65 height 12
click at [0, 0] on input "Добавить файл" at bounding box center [0, 0] width 0 height 0
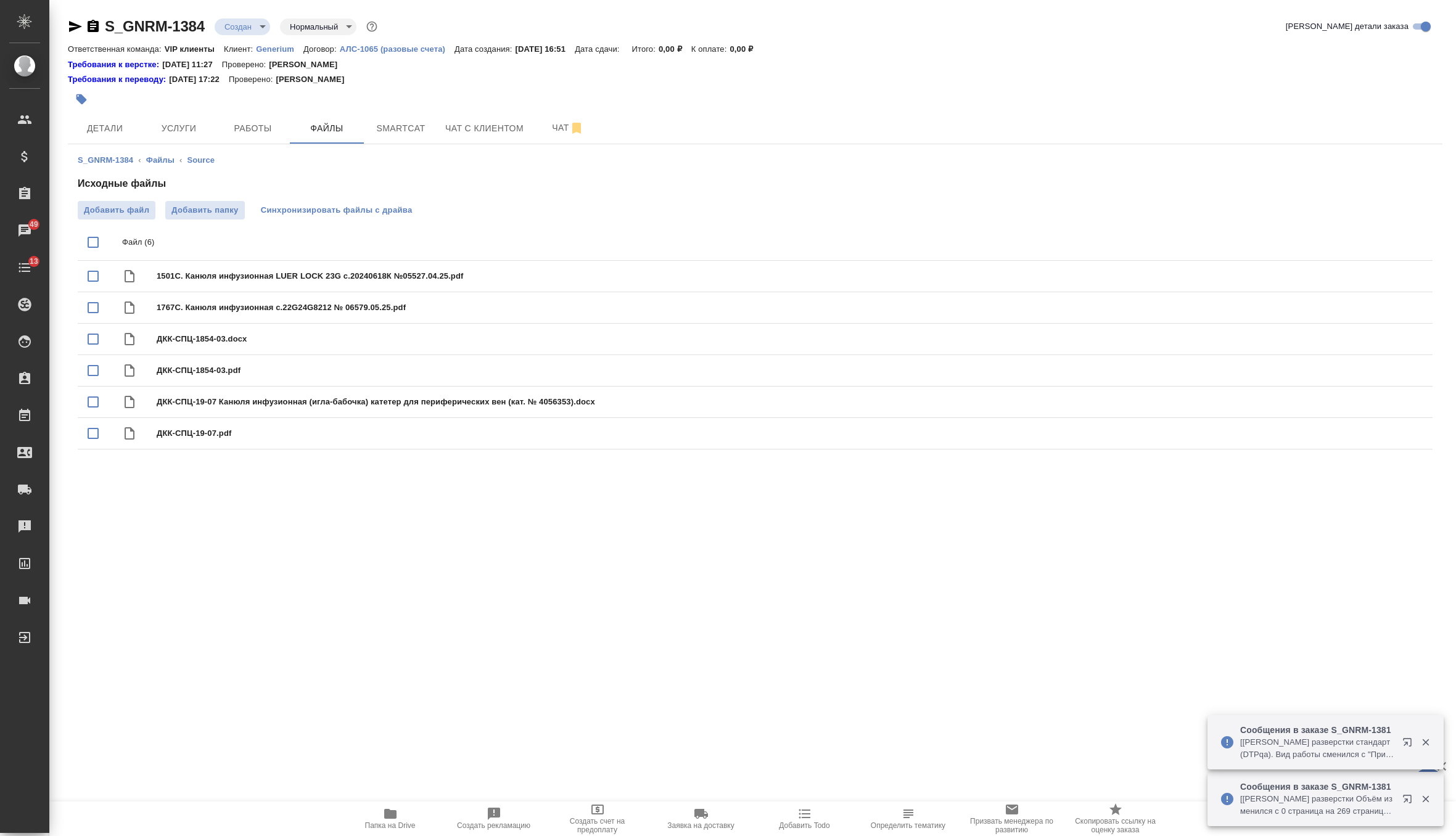
click at [347, 210] on span "Синхронизировать файлы с драйва" at bounding box center [336, 209] width 151 height 12
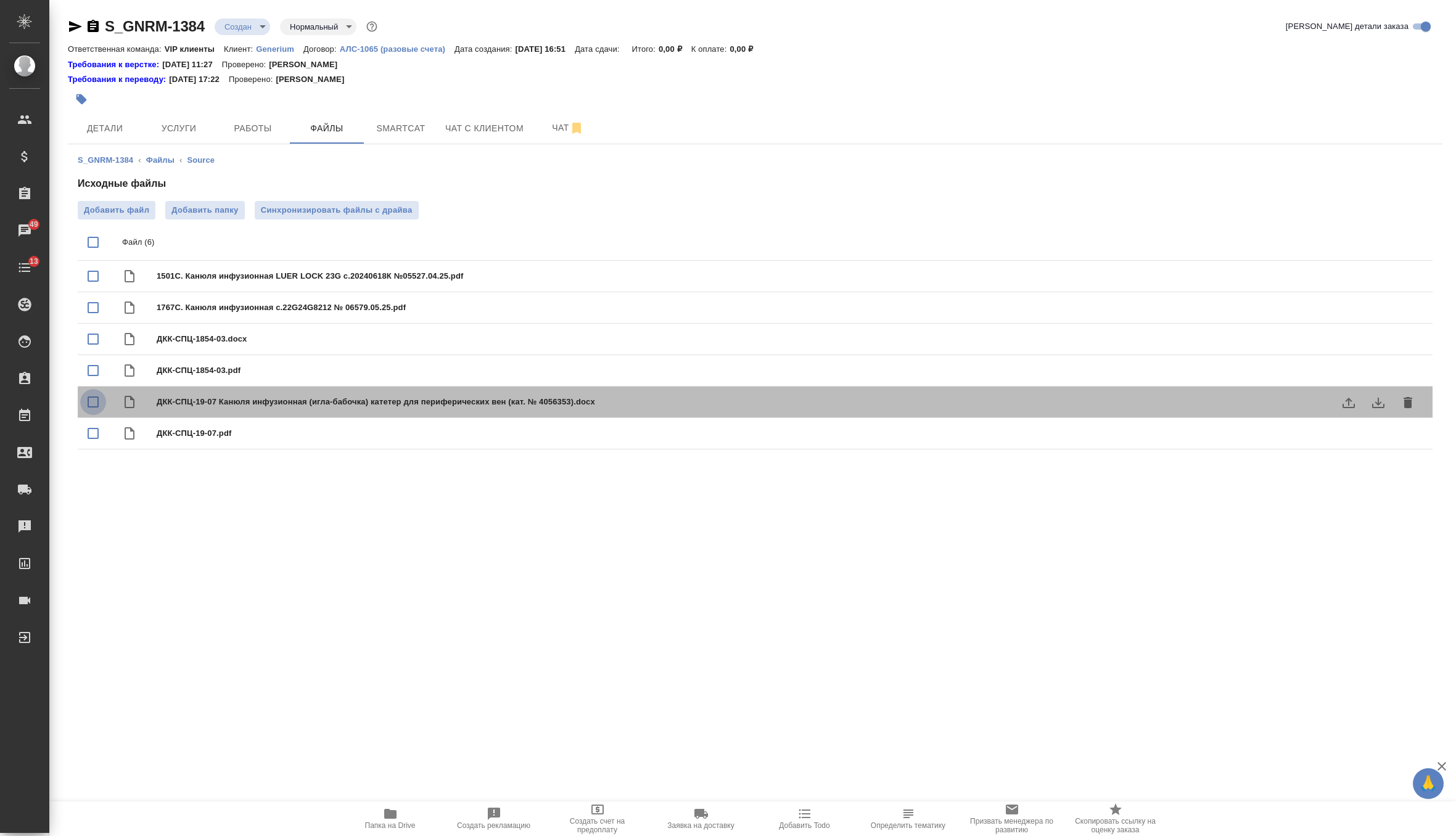
click at [92, 395] on input "checkbox" at bounding box center [93, 402] width 26 height 26
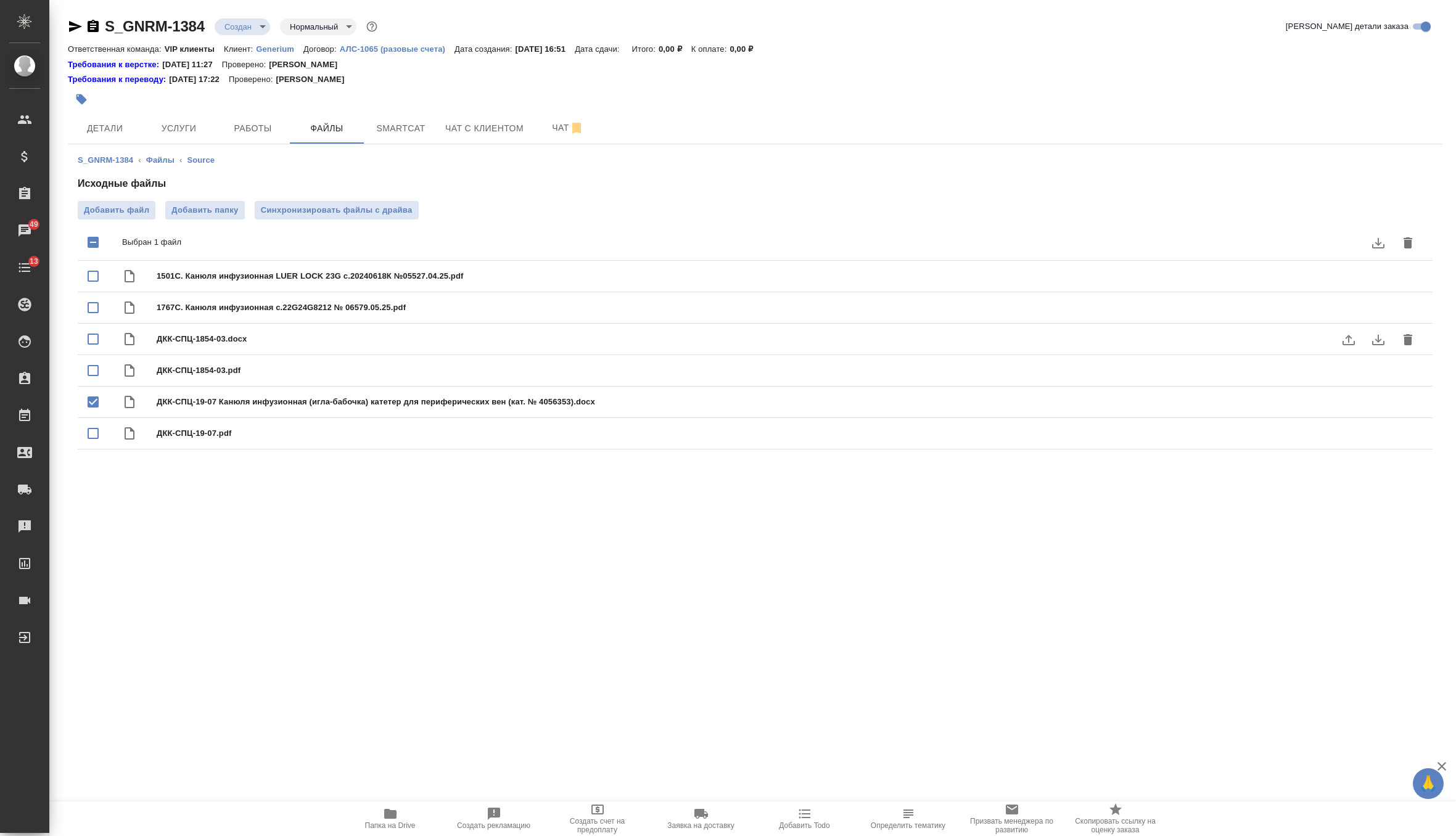
click at [94, 339] on input "checkbox" at bounding box center [93, 339] width 26 height 26
click at [1410, 245] on icon "delete" at bounding box center [1408, 243] width 9 height 11
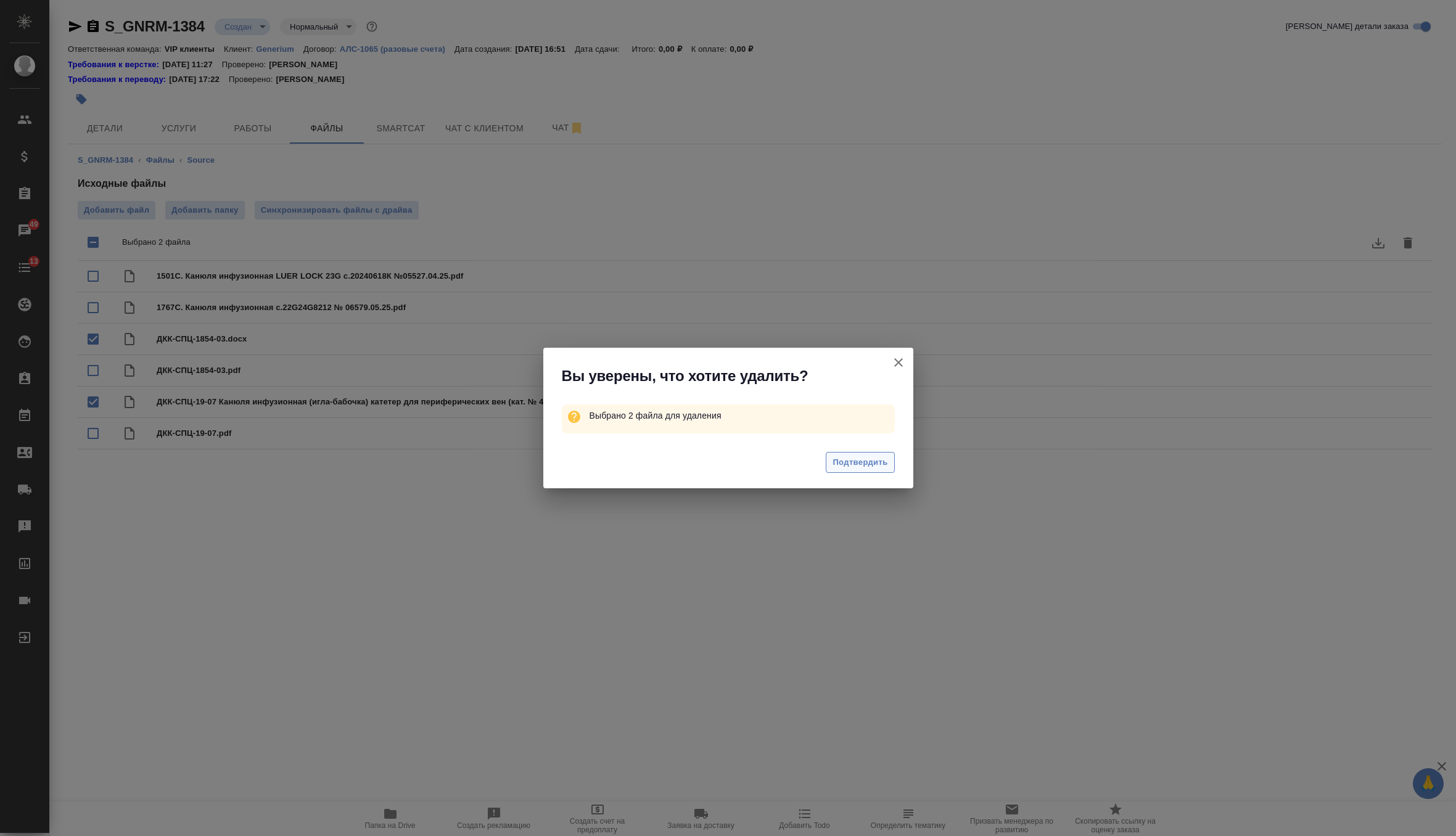
click at [870, 466] on span "Подтвердить" at bounding box center [859, 462] width 55 height 14
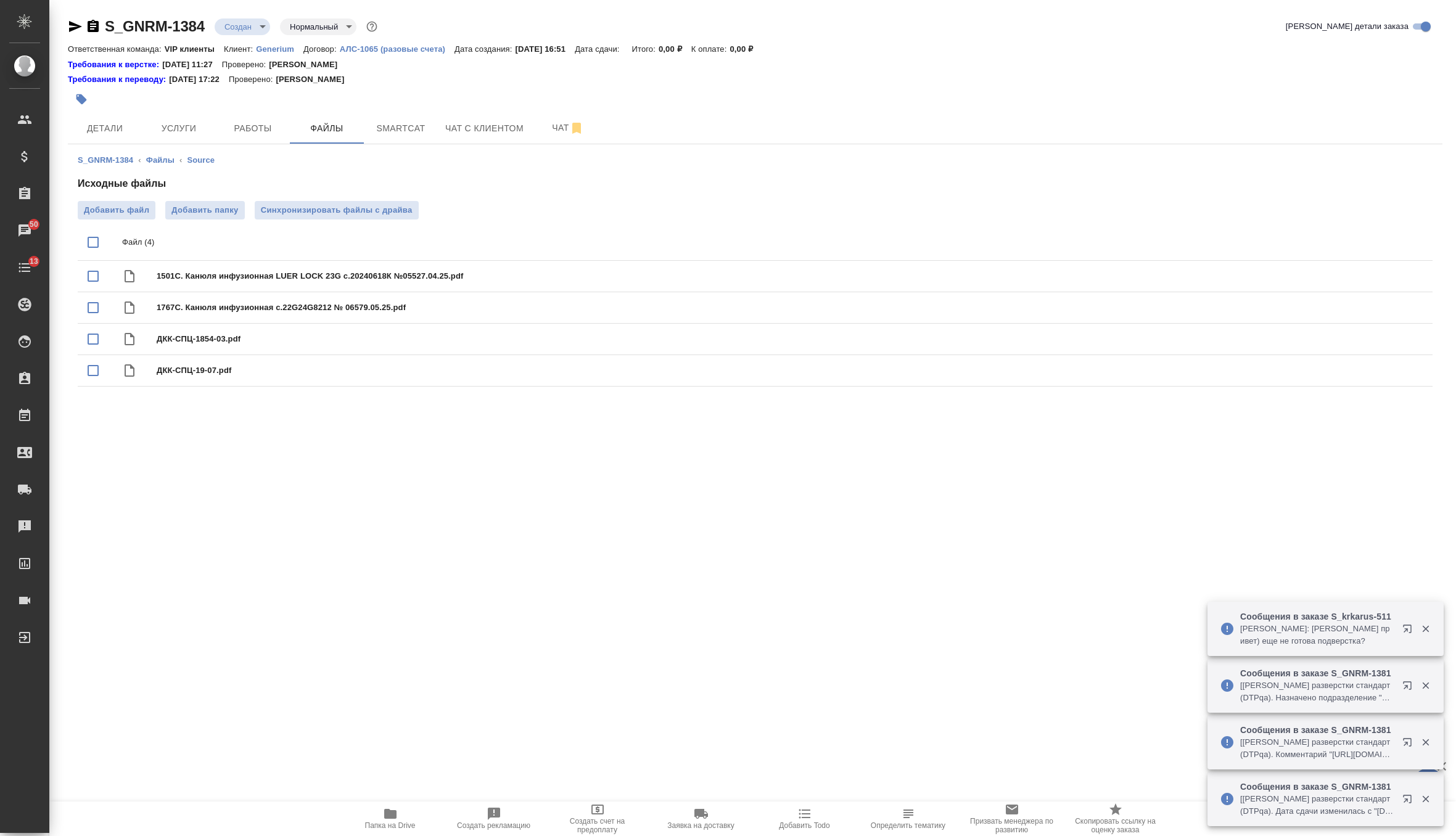
click at [255, 33] on body "🙏 .cls-1 fill:#fff; AWATERA Zverzhanovskaya Diana Клиенты Спецификации Заказы 5…" at bounding box center [728, 418] width 1456 height 836
click at [255, 236] on li "ТЗ" at bounding box center [271, 236] width 113 height 21
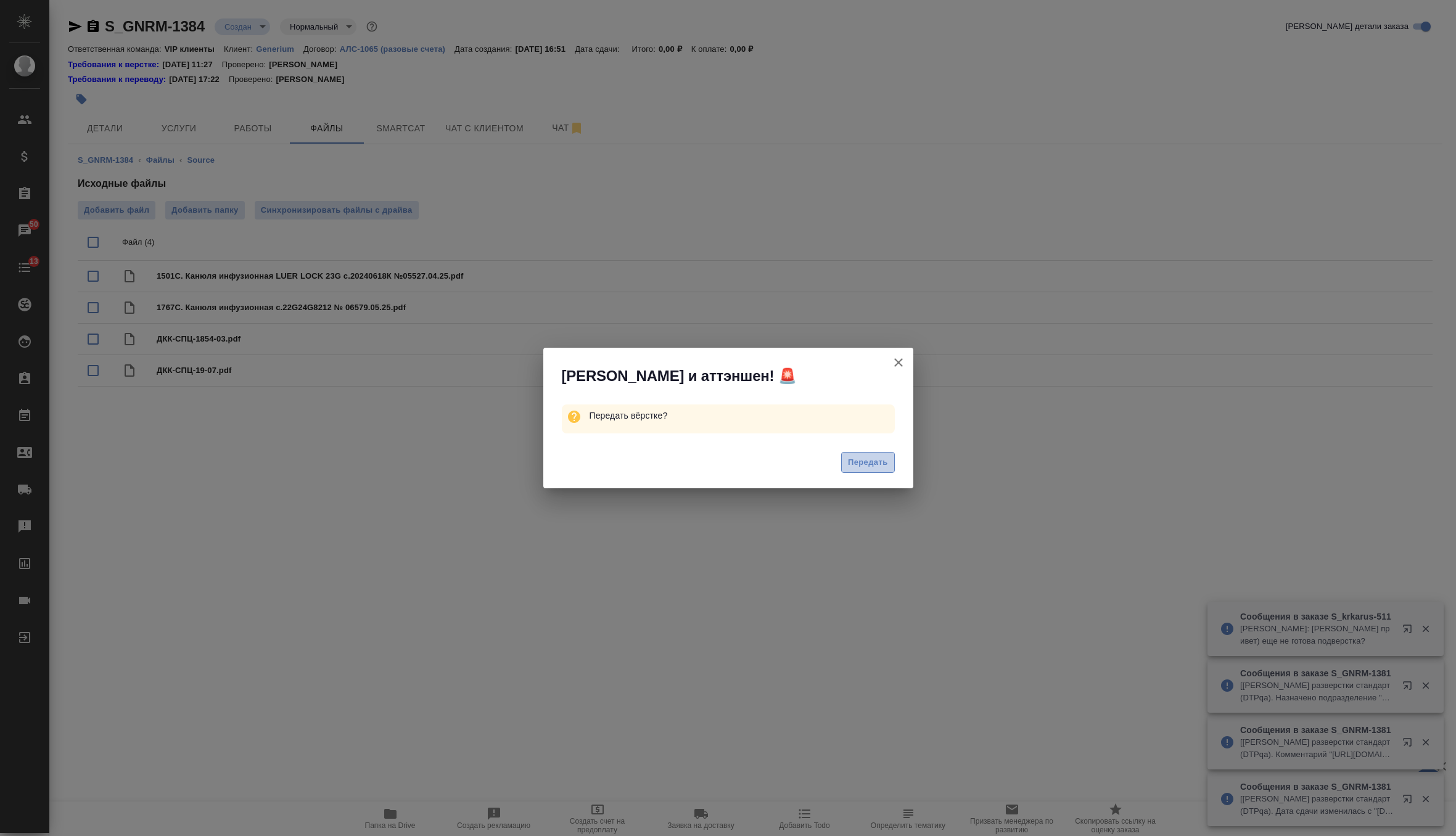
click at [875, 464] on span "Передать" at bounding box center [868, 462] width 40 height 14
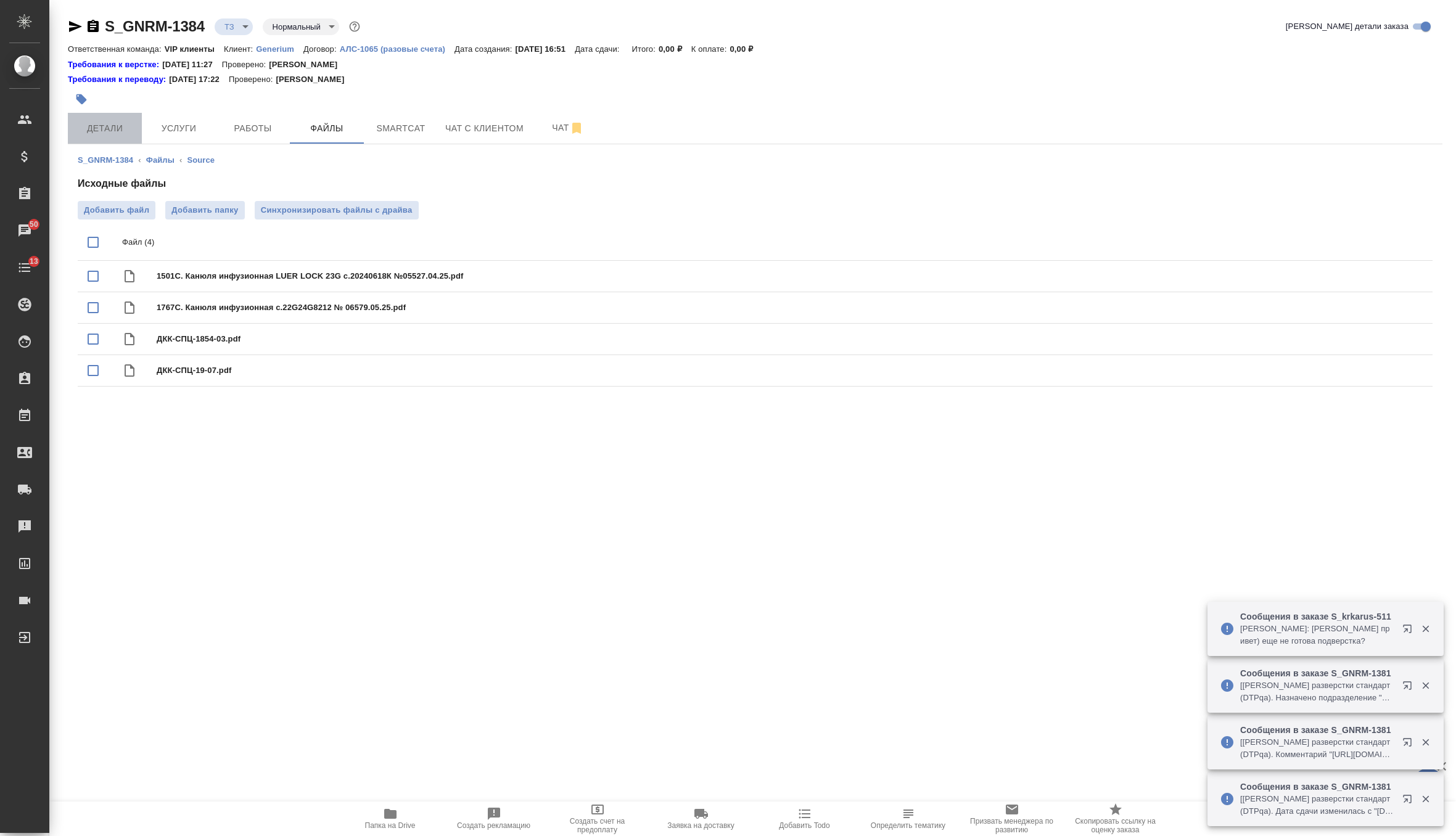
click at [88, 121] on span "Детали" at bounding box center [105, 128] width 59 height 16
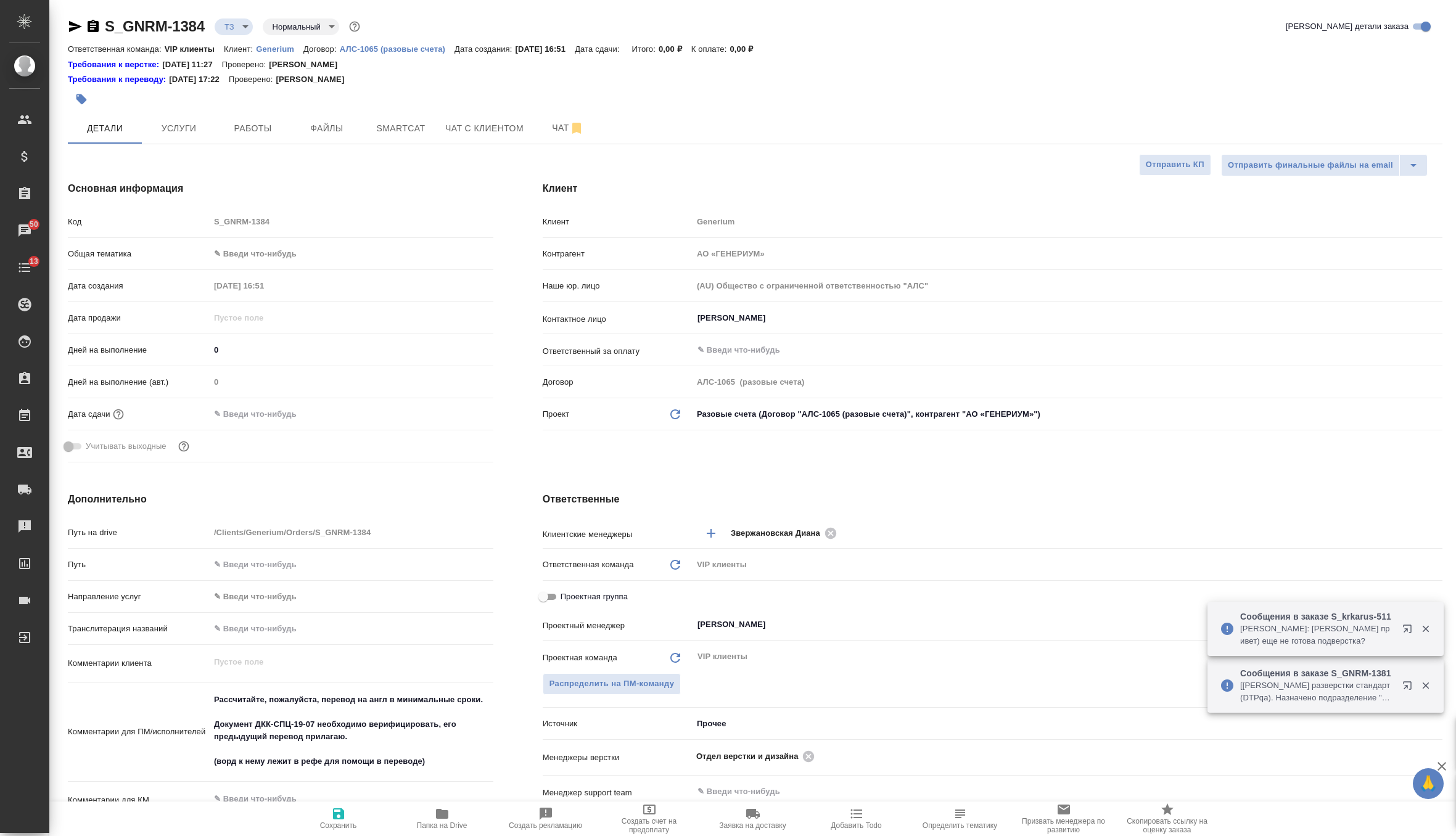
scroll to position [341, 0]
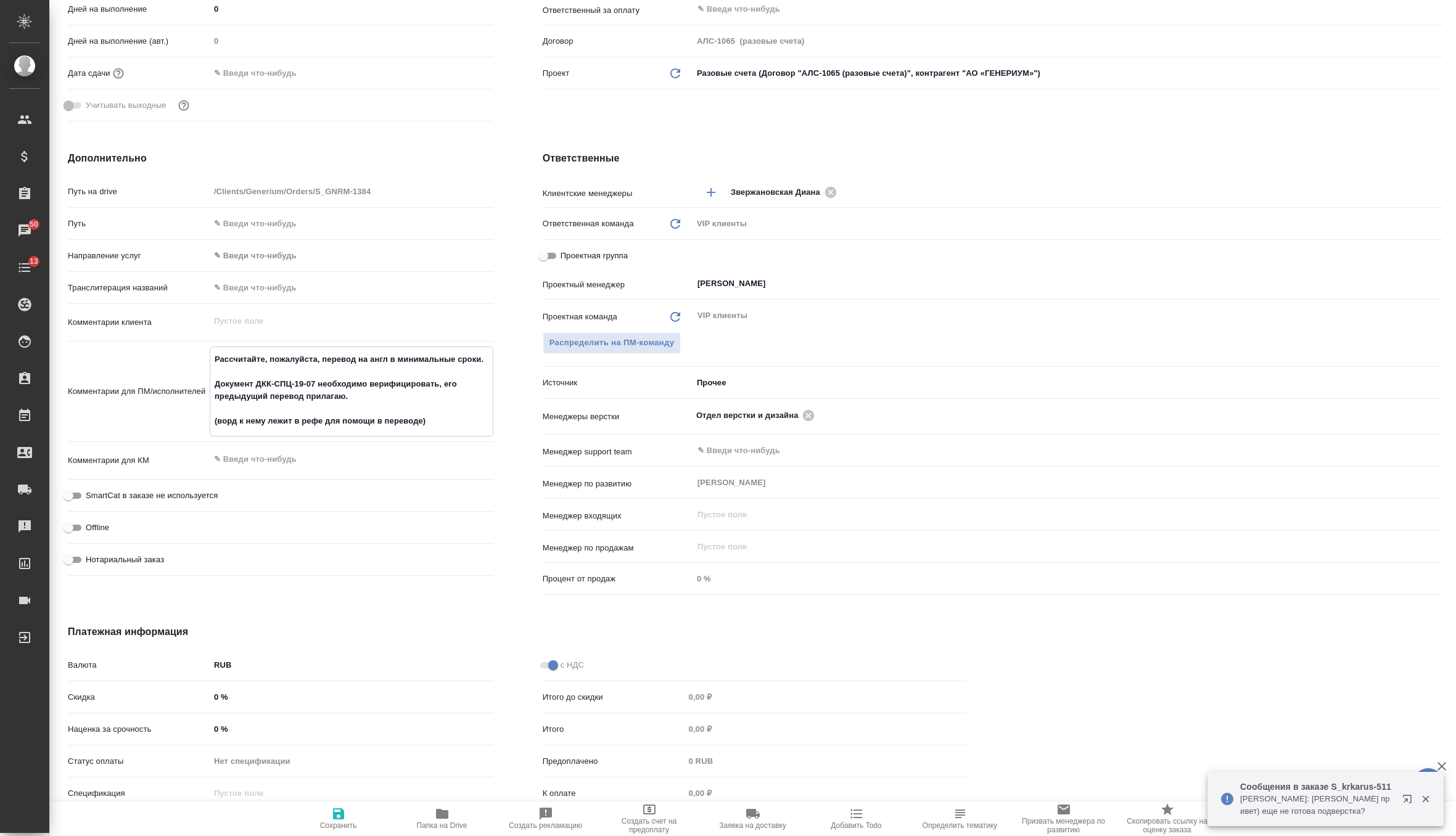
click at [254, 422] on textarea "Рассчитайте, пожалуйста, перевод на англ в минимальные сроки. Документ ДКК-СПЦ-…" at bounding box center [351, 390] width 282 height 83
click at [309, 423] on textarea "Рассчитайте, пожалуйста, перевод на англ в минимальные сроки. Документ ДКК-СПЦ-…" at bounding box center [351, 390] width 282 height 83
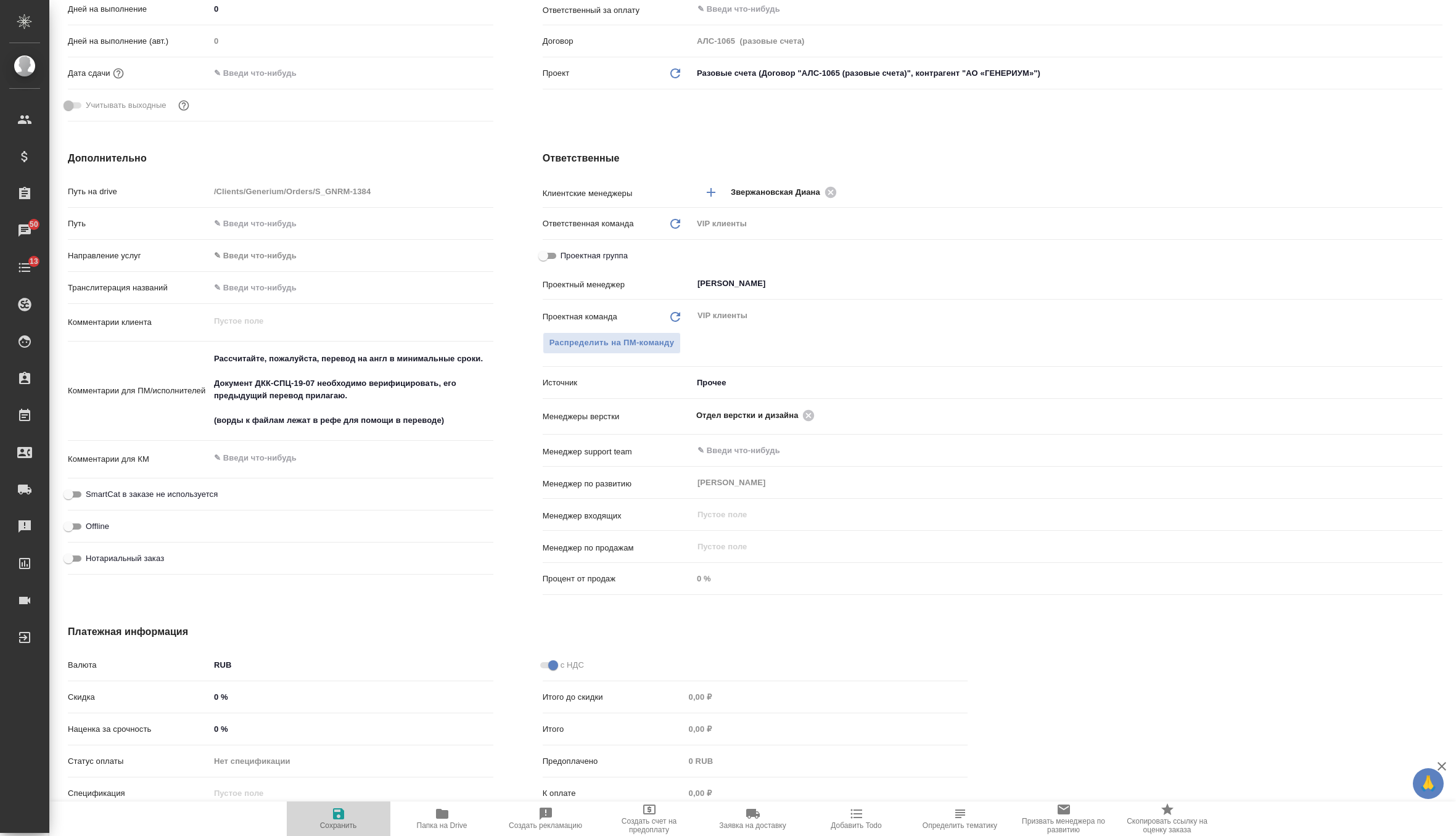
click at [333, 812] on icon "button" at bounding box center [339, 814] width 11 height 11
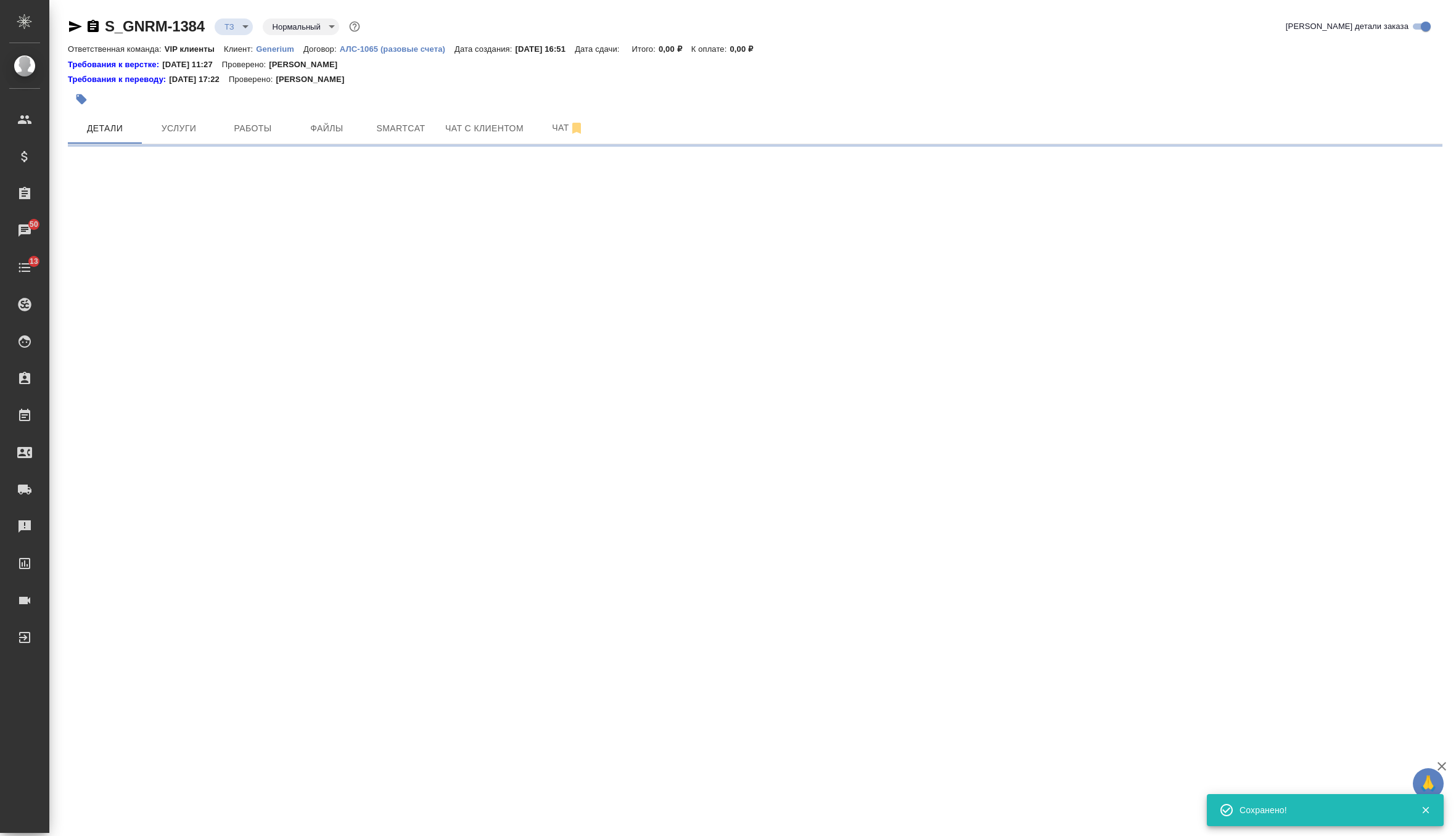
scroll to position [0, 0]
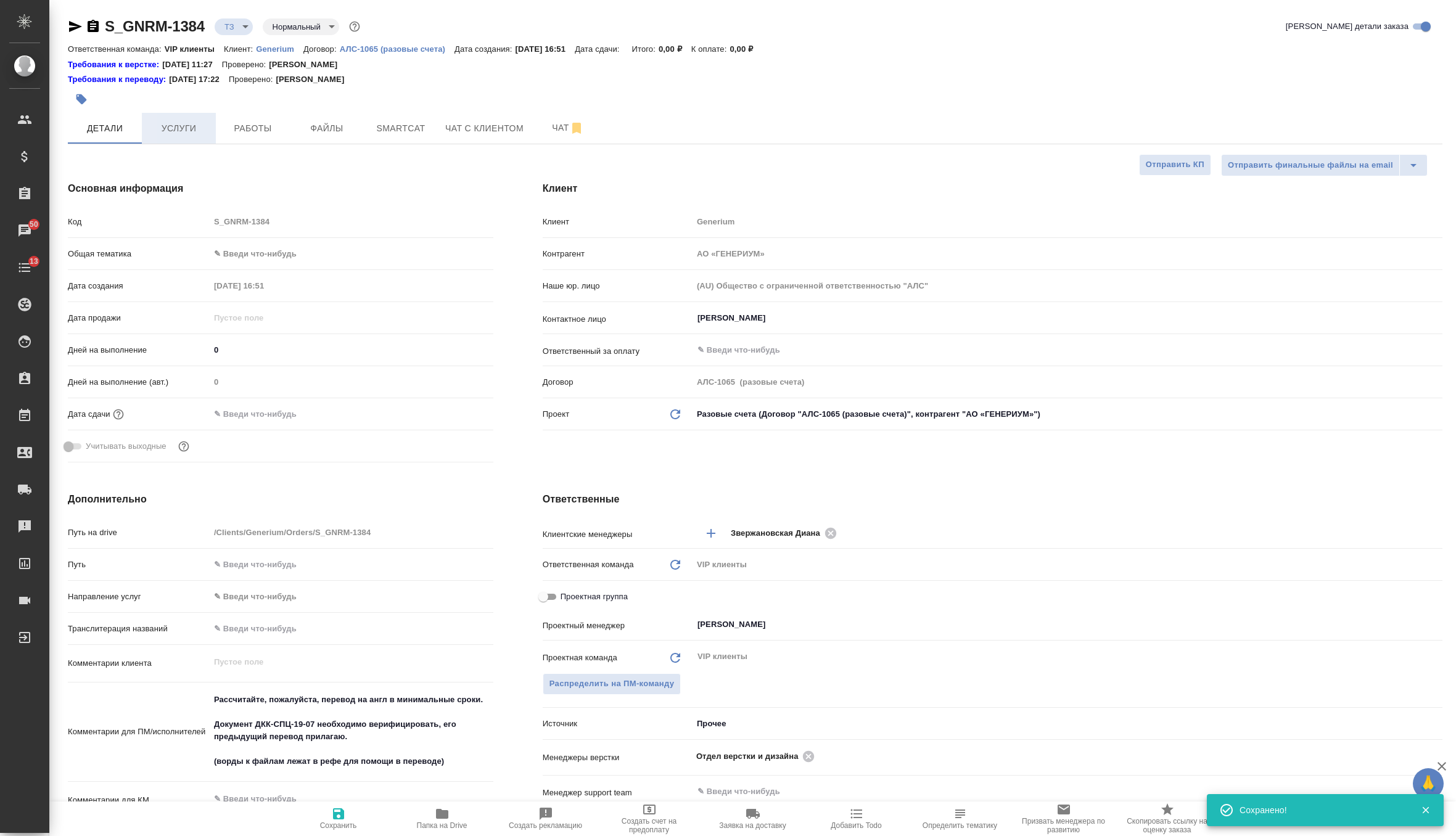
click at [187, 132] on span "Услуги" at bounding box center [178, 128] width 59 height 16
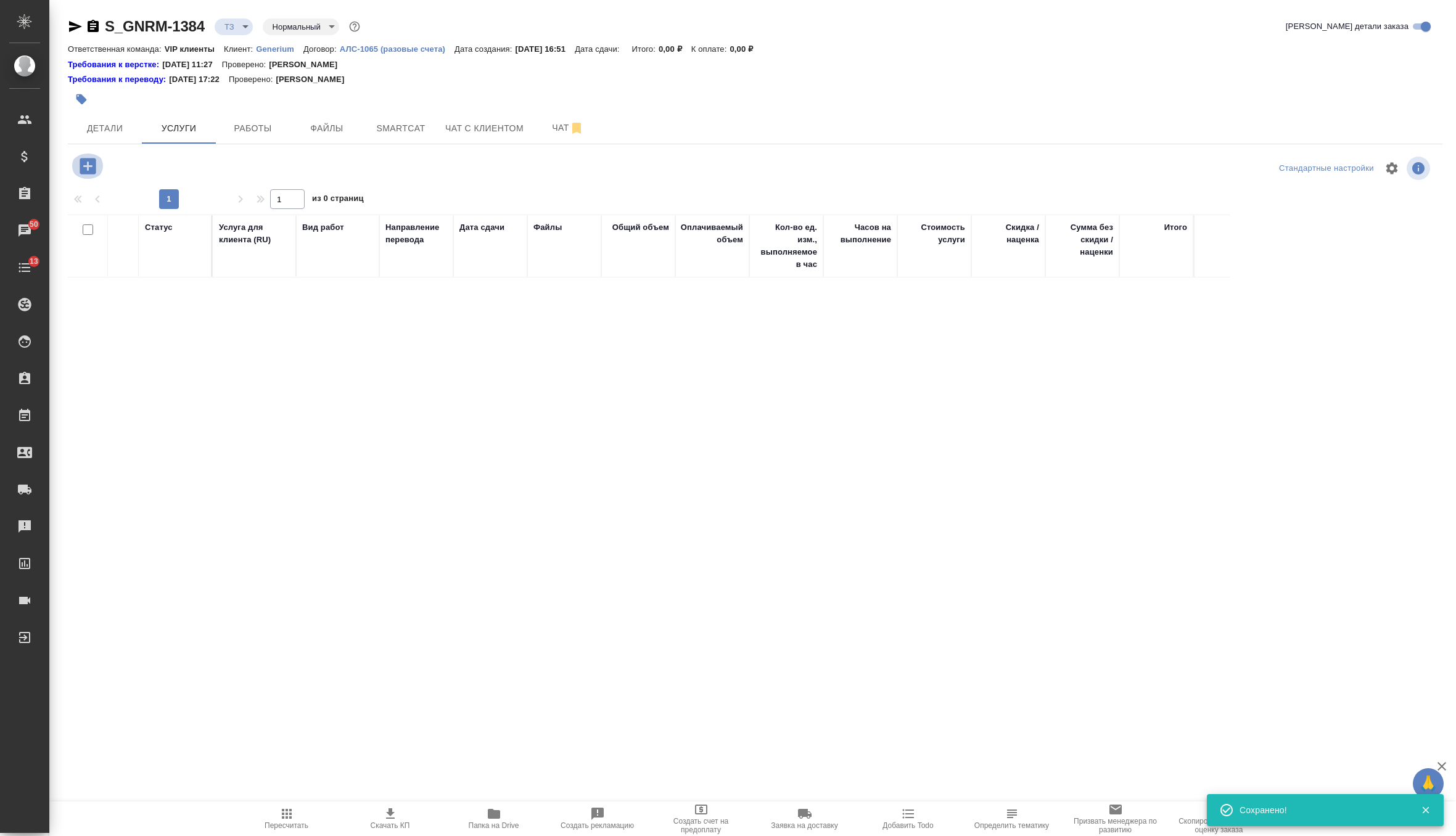
click at [86, 173] on icon "button" at bounding box center [88, 166] width 16 height 16
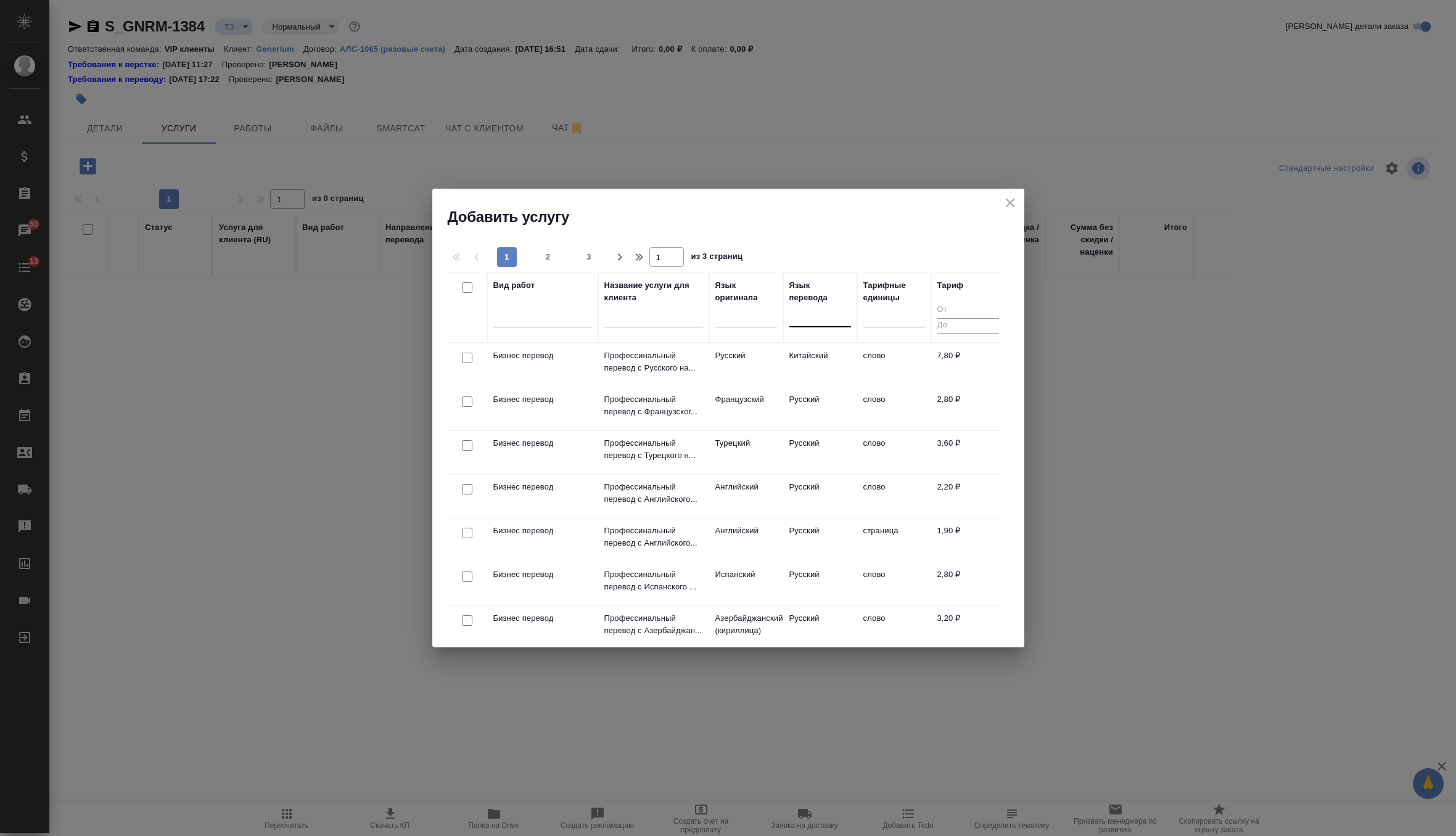
click at [821, 325] on div at bounding box center [820, 316] width 61 height 24
click at [842, 351] on div "Английский" at bounding box center [882, 354] width 185 height 22
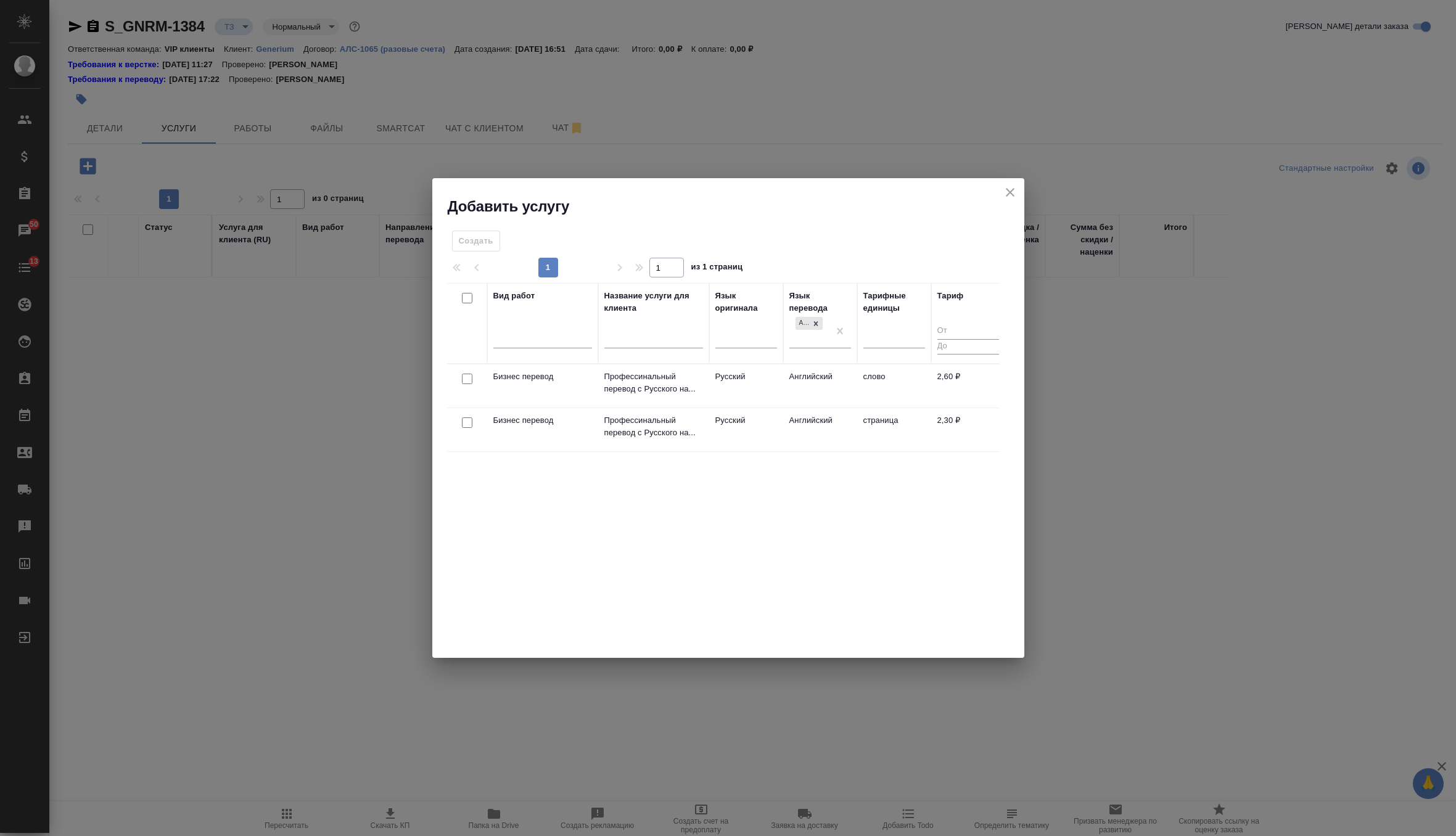
click at [467, 379] on input "checkbox" at bounding box center [467, 379] width 11 height 11
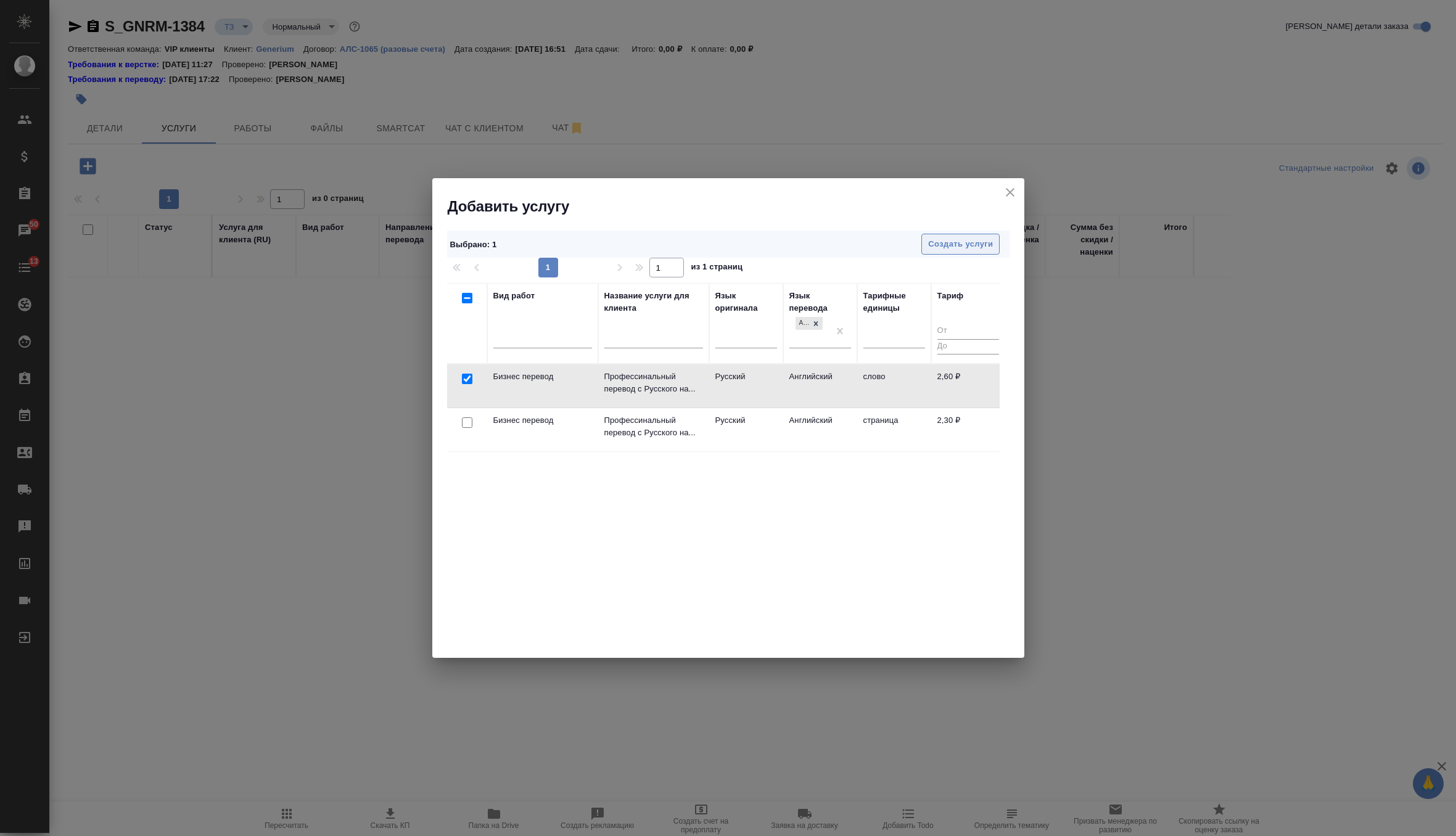
click at [988, 236] on button "Создать услуги" at bounding box center [961, 245] width 79 height 21
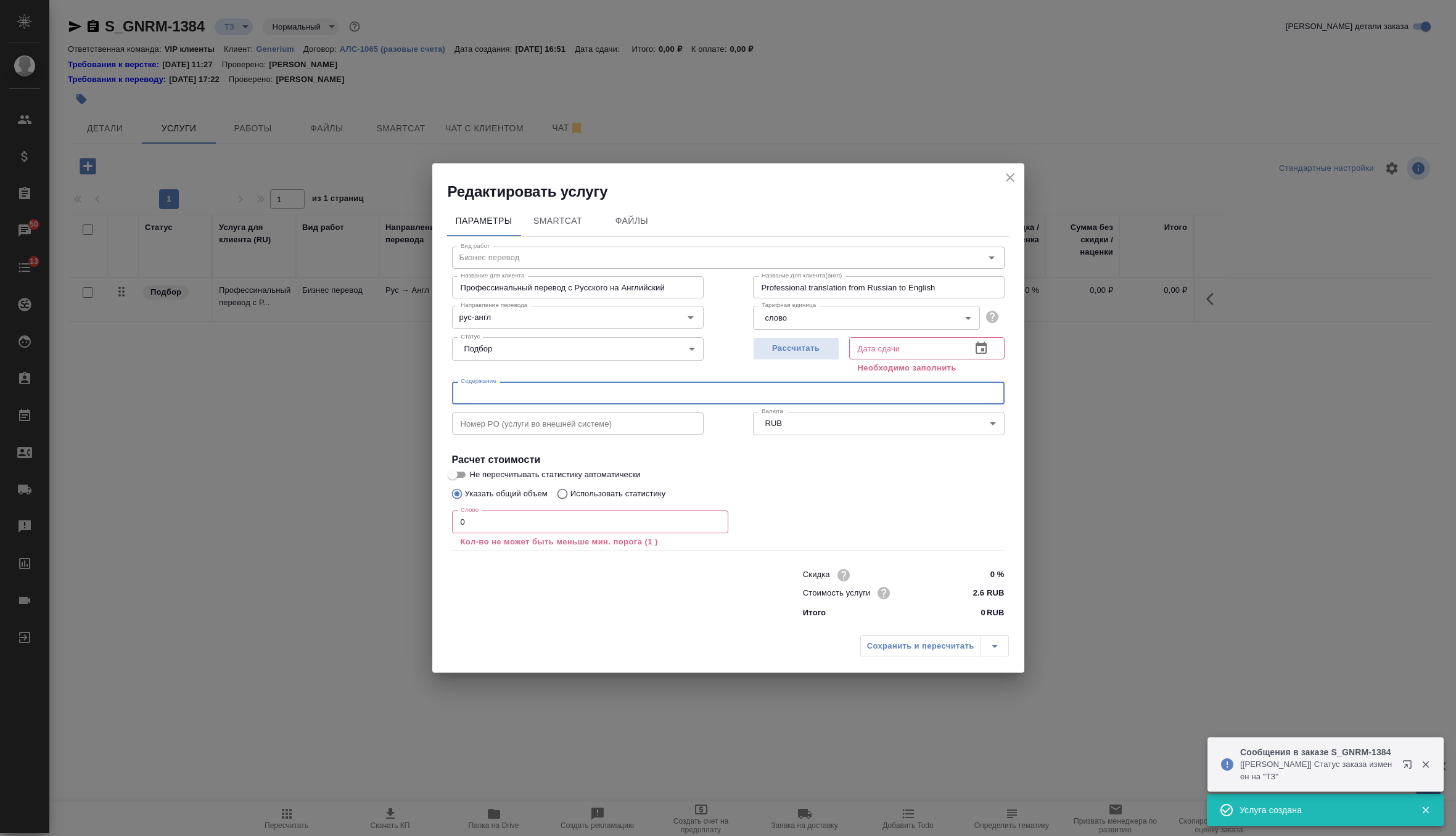
click at [492, 397] on input "text" at bounding box center [728, 392] width 552 height 22
paste input "Octofactor (Moroctocog 250,500,1000 UI), Algeria Scalp Vein set butterfly cannu…"
click at [477, 527] on input "0" at bounding box center [590, 521] width 277 height 22
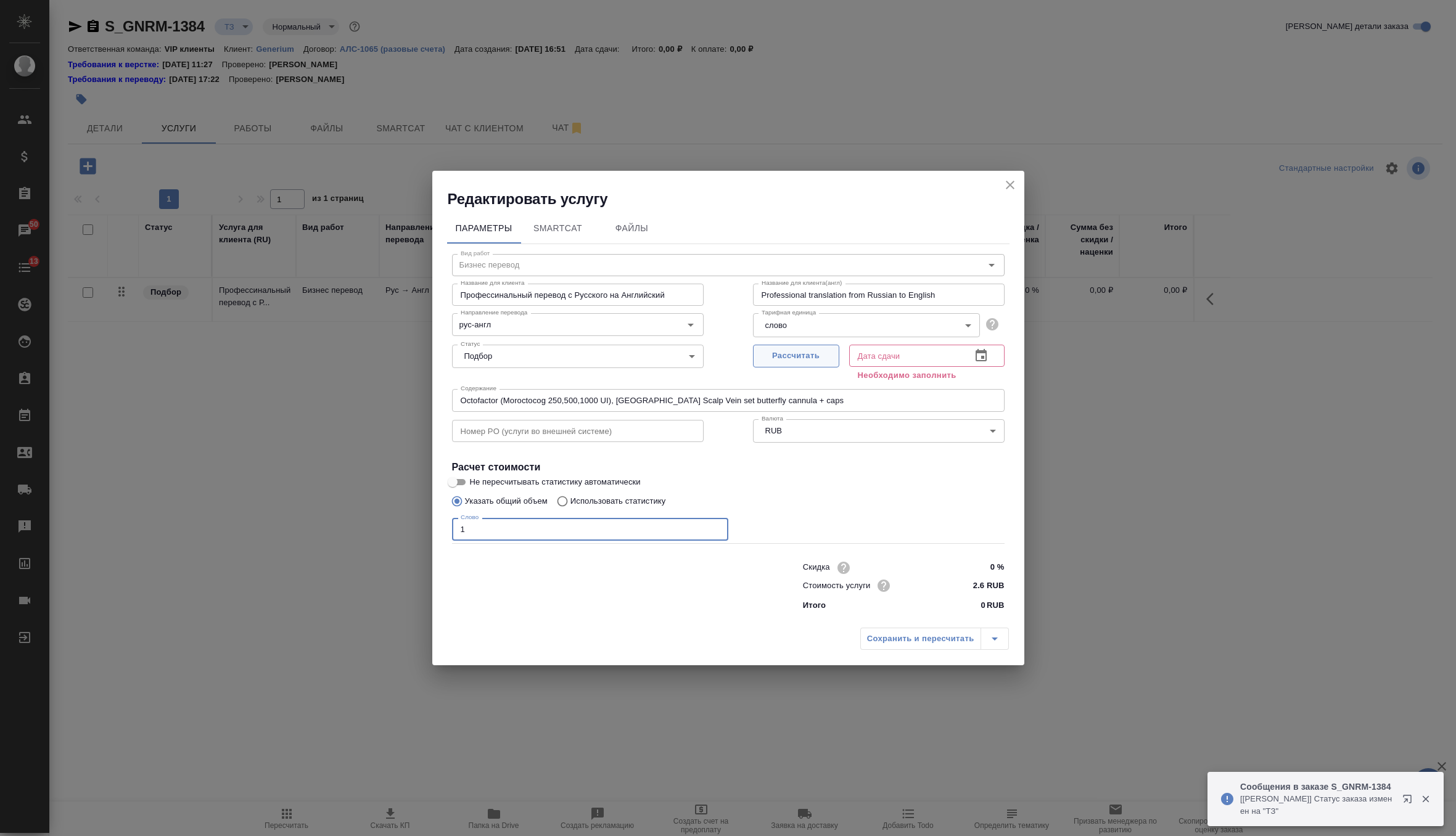
click at [784, 364] on button "Рассчитать" at bounding box center [796, 356] width 86 height 23
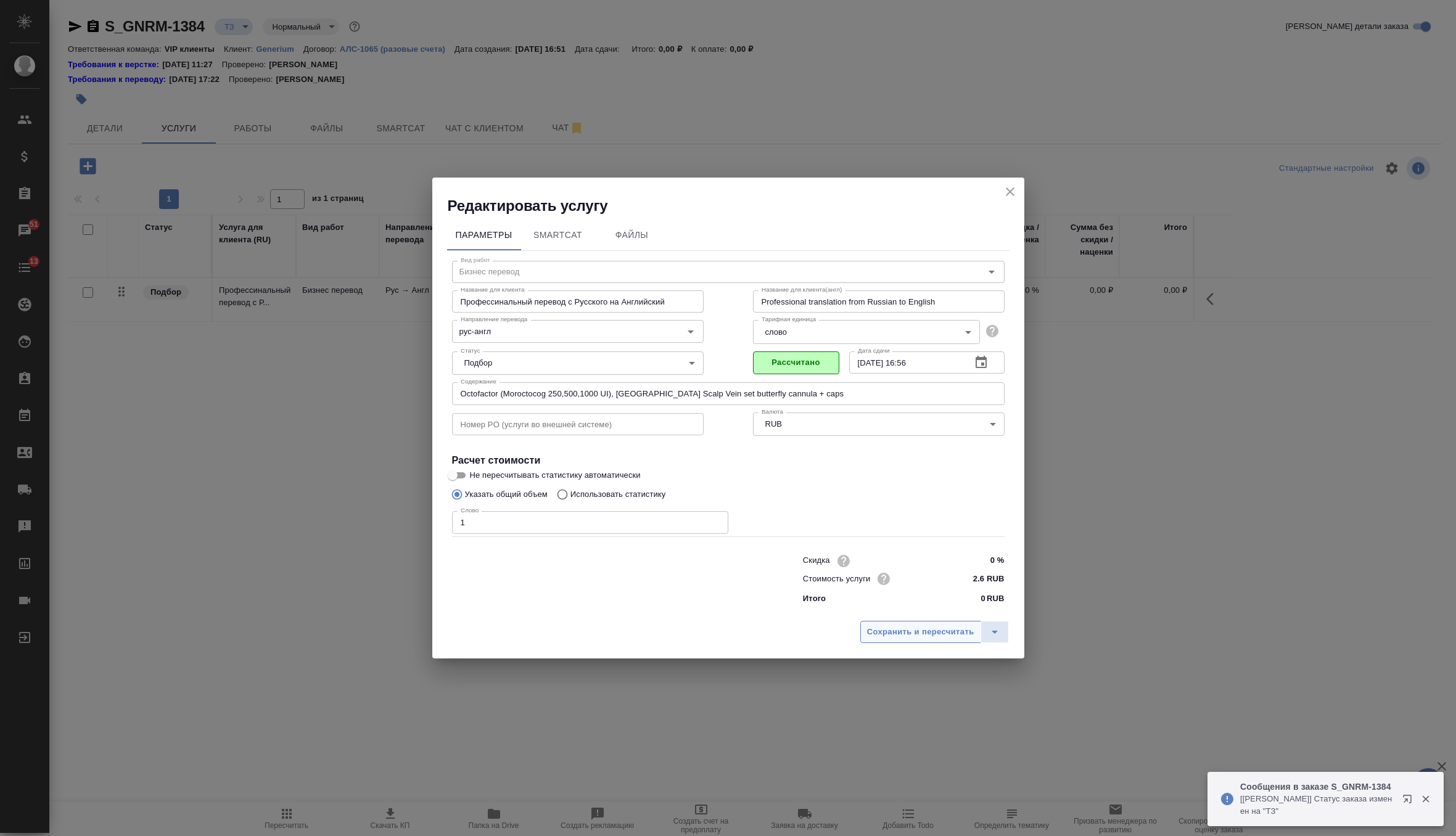
click at [899, 629] on span "Сохранить и пересчитать" at bounding box center [921, 631] width 107 height 14
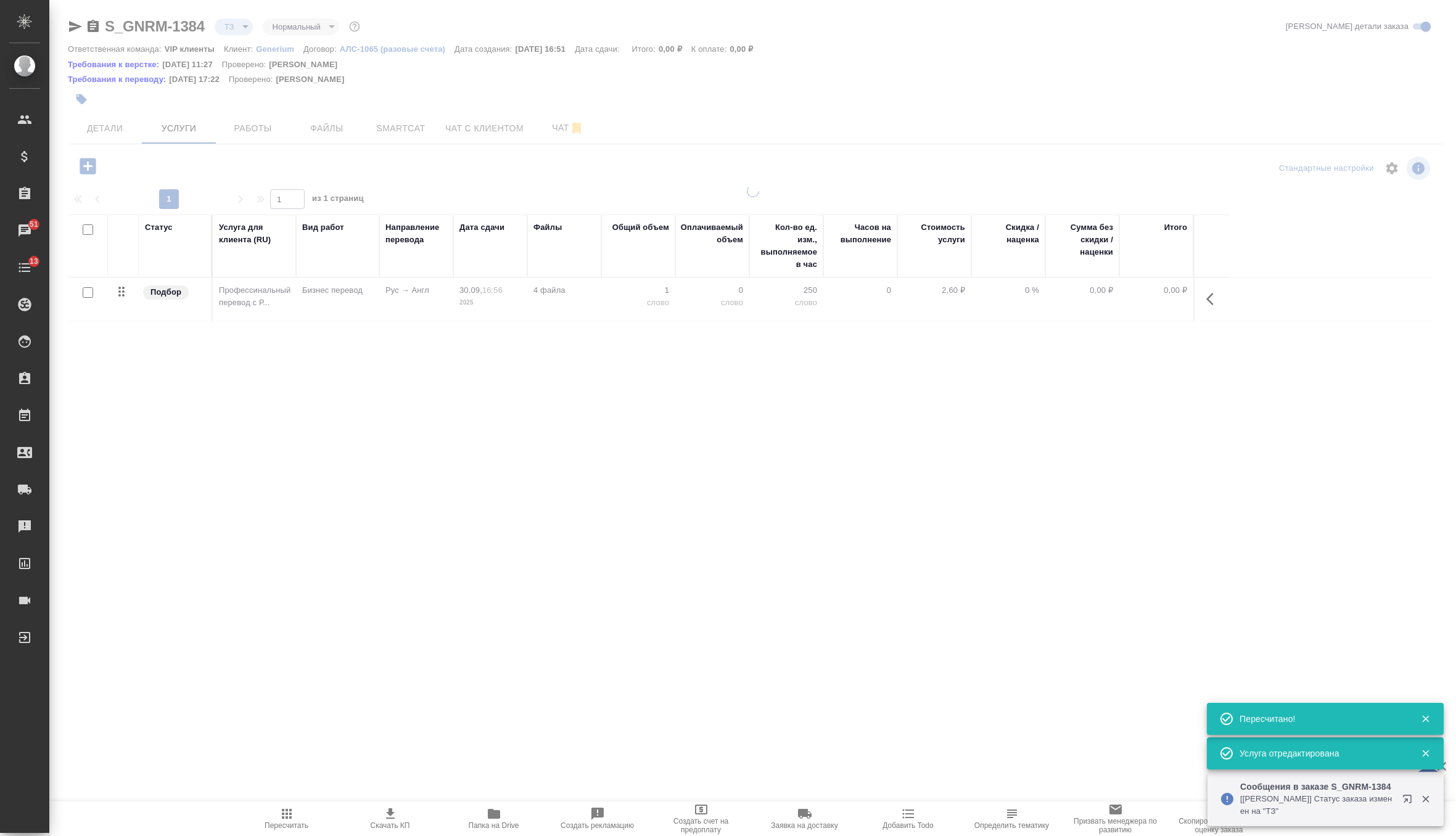
click at [88, 86] on link "Требования к переводу:" at bounding box center [119, 79] width 101 height 12
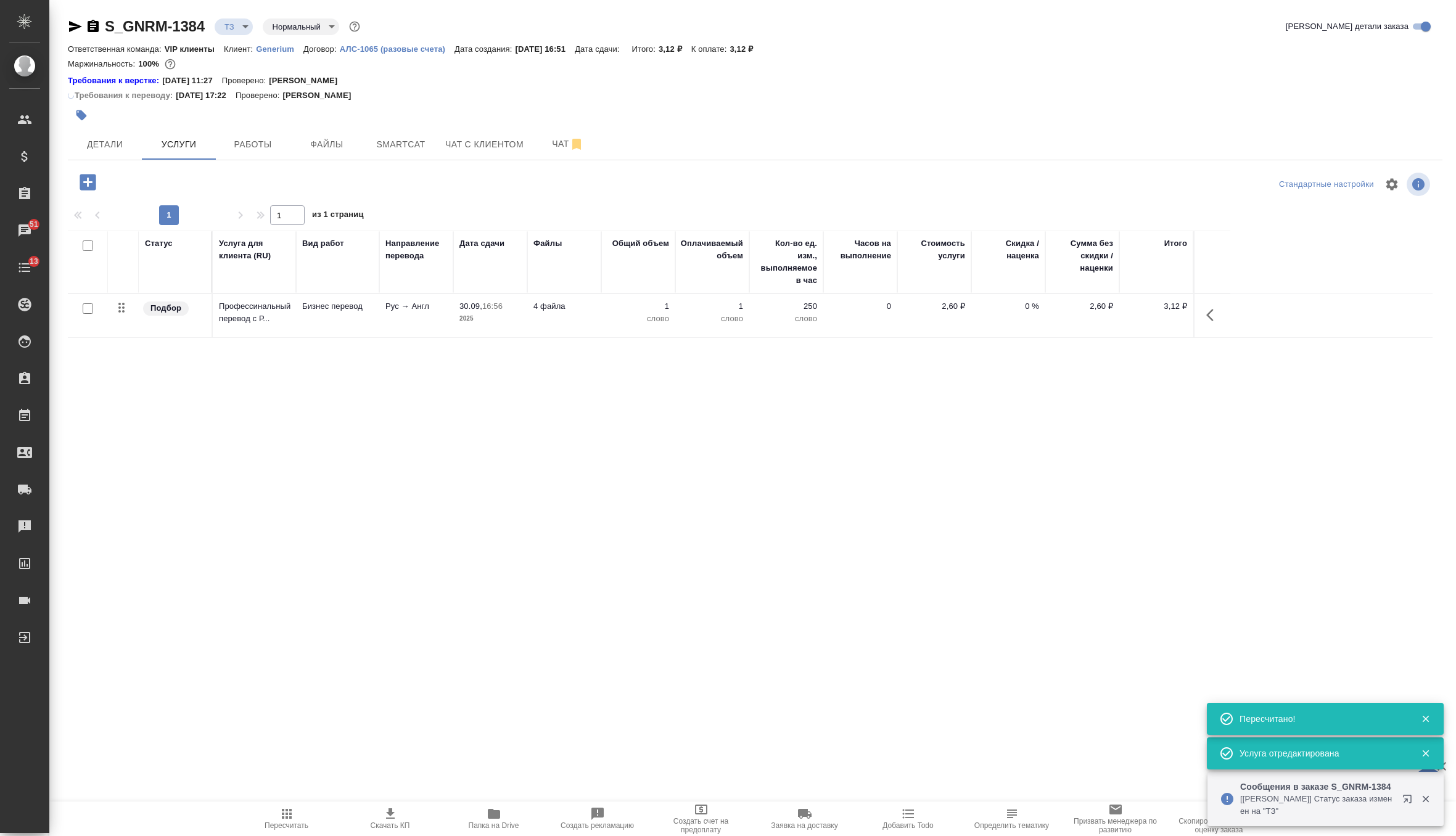
click at [87, 109] on icon "button" at bounding box center [81, 115] width 12 height 12
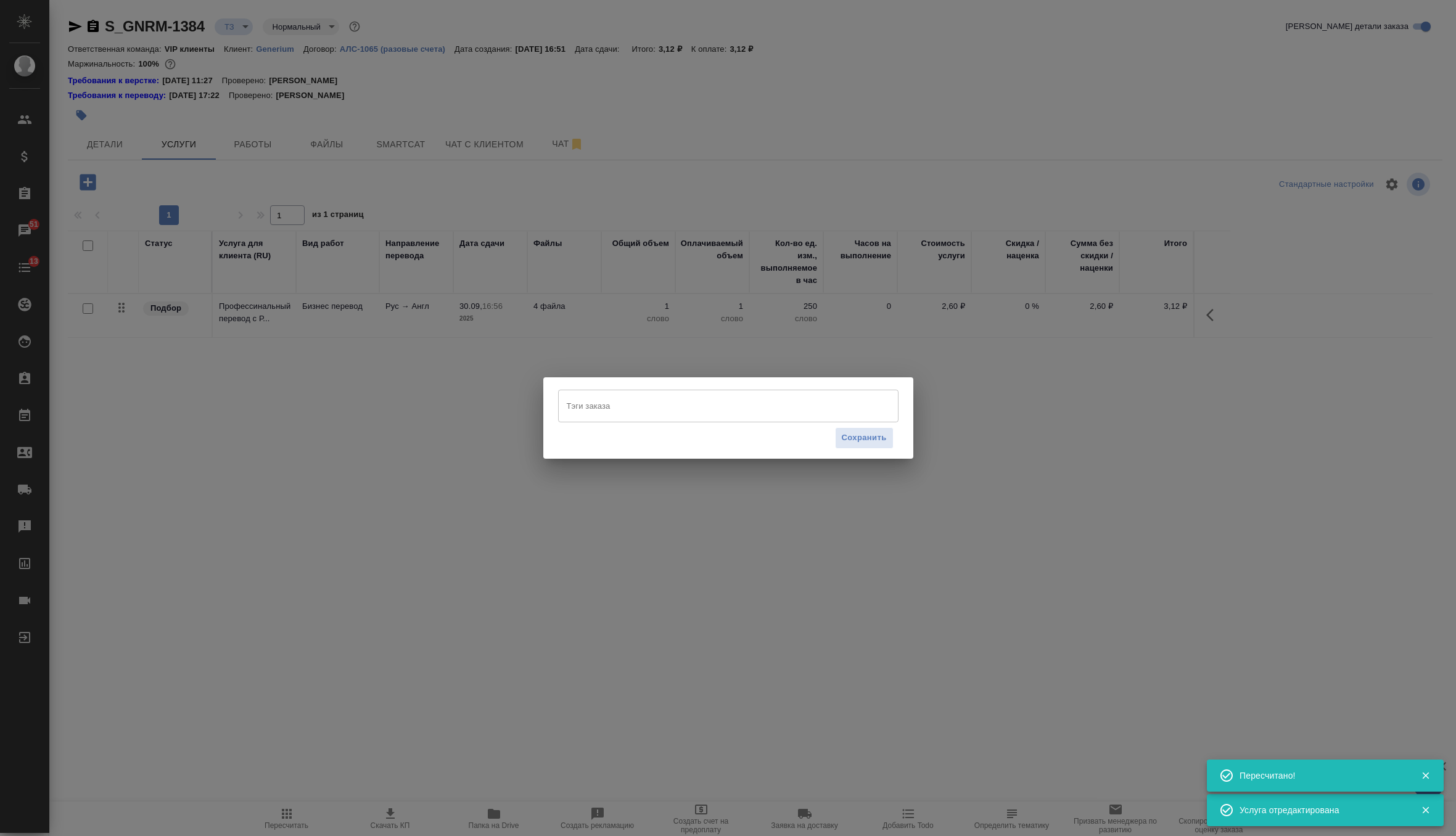
click at [589, 402] on input "Тэги заказа" at bounding box center [717, 406] width 306 height 21
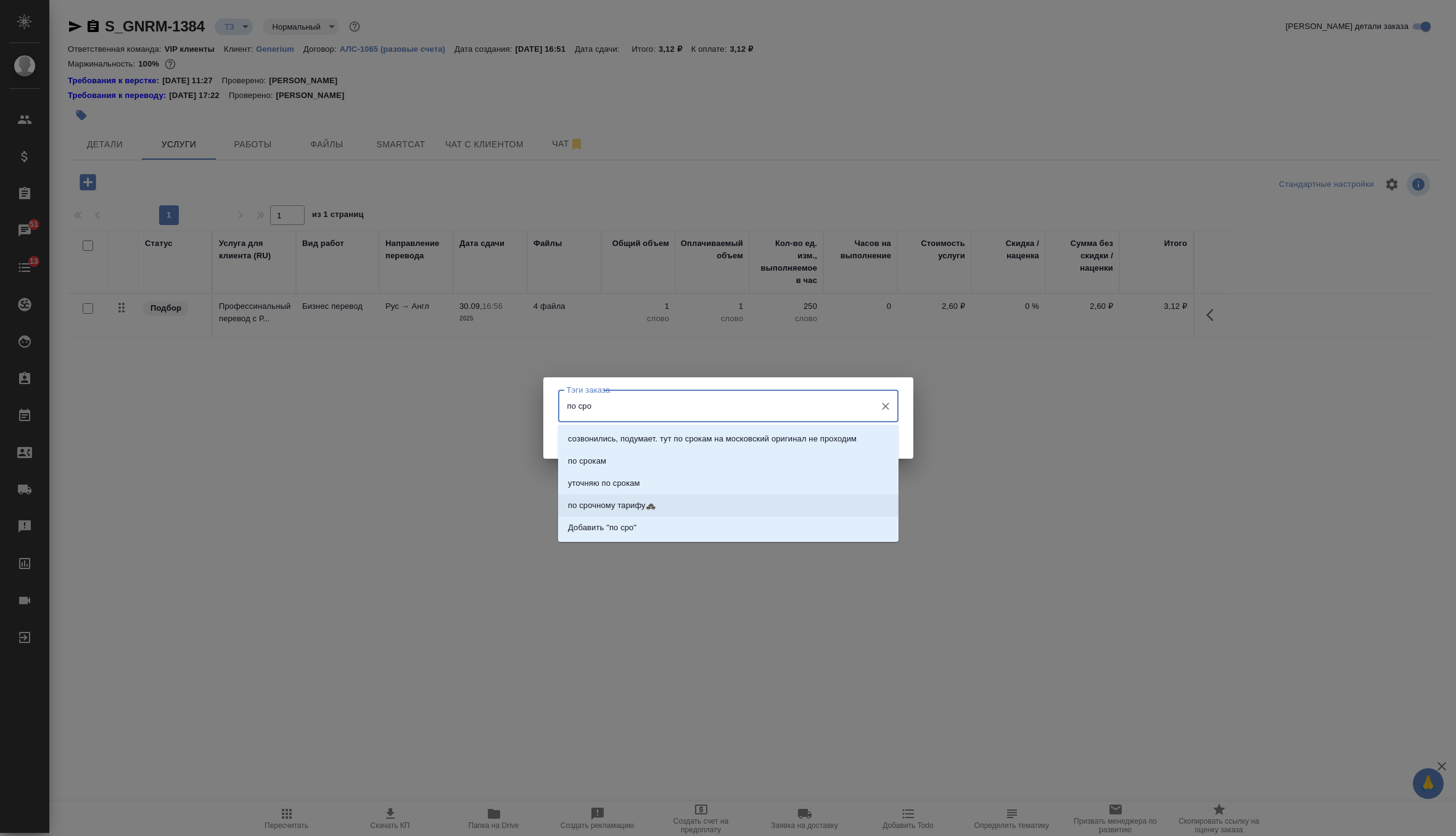
click at [586, 499] on p "по срочному тарифу🚓" at bounding box center [611, 505] width 88 height 12
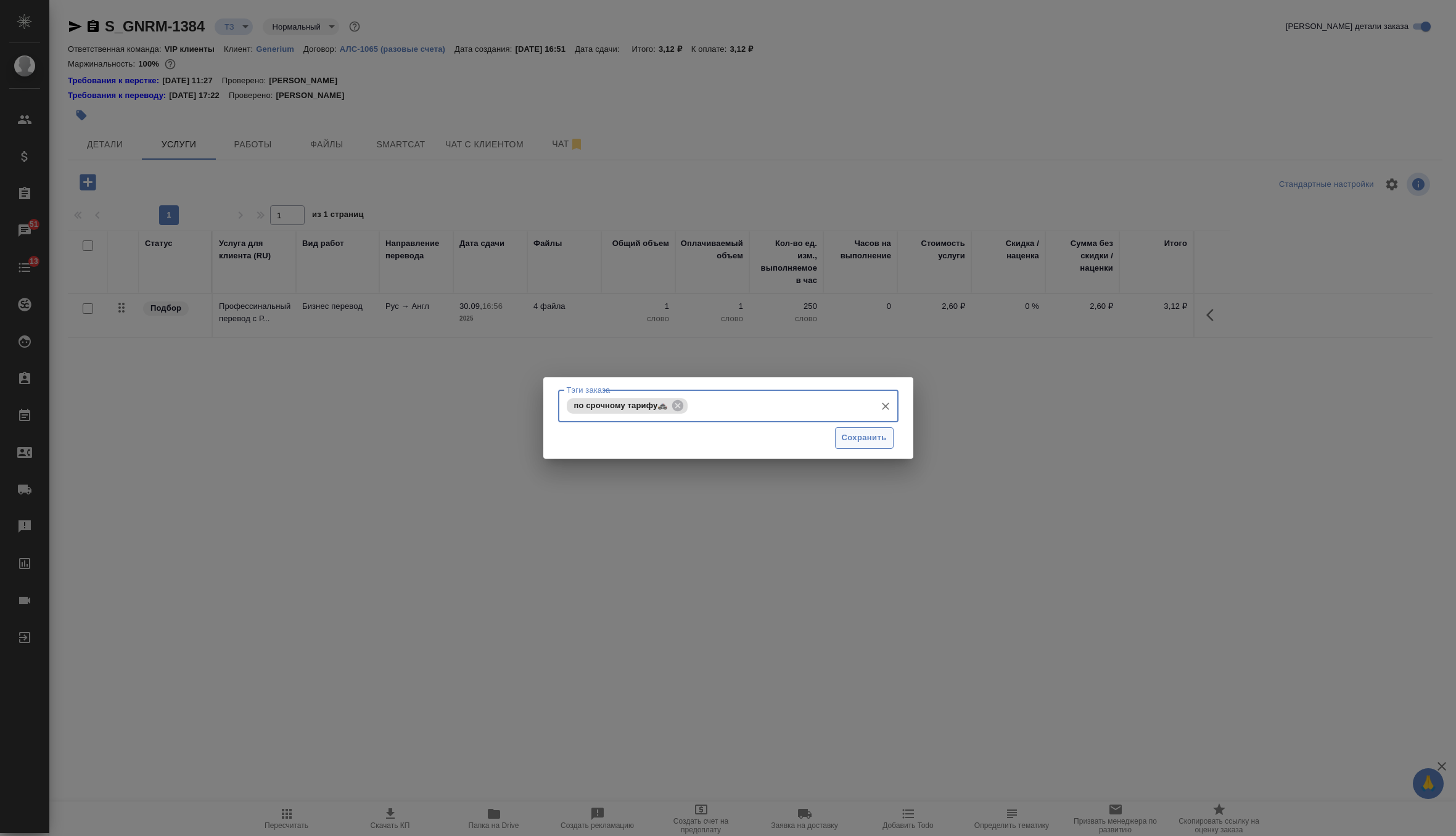
click at [870, 438] on span "Сохранить" at bounding box center [864, 438] width 45 height 14
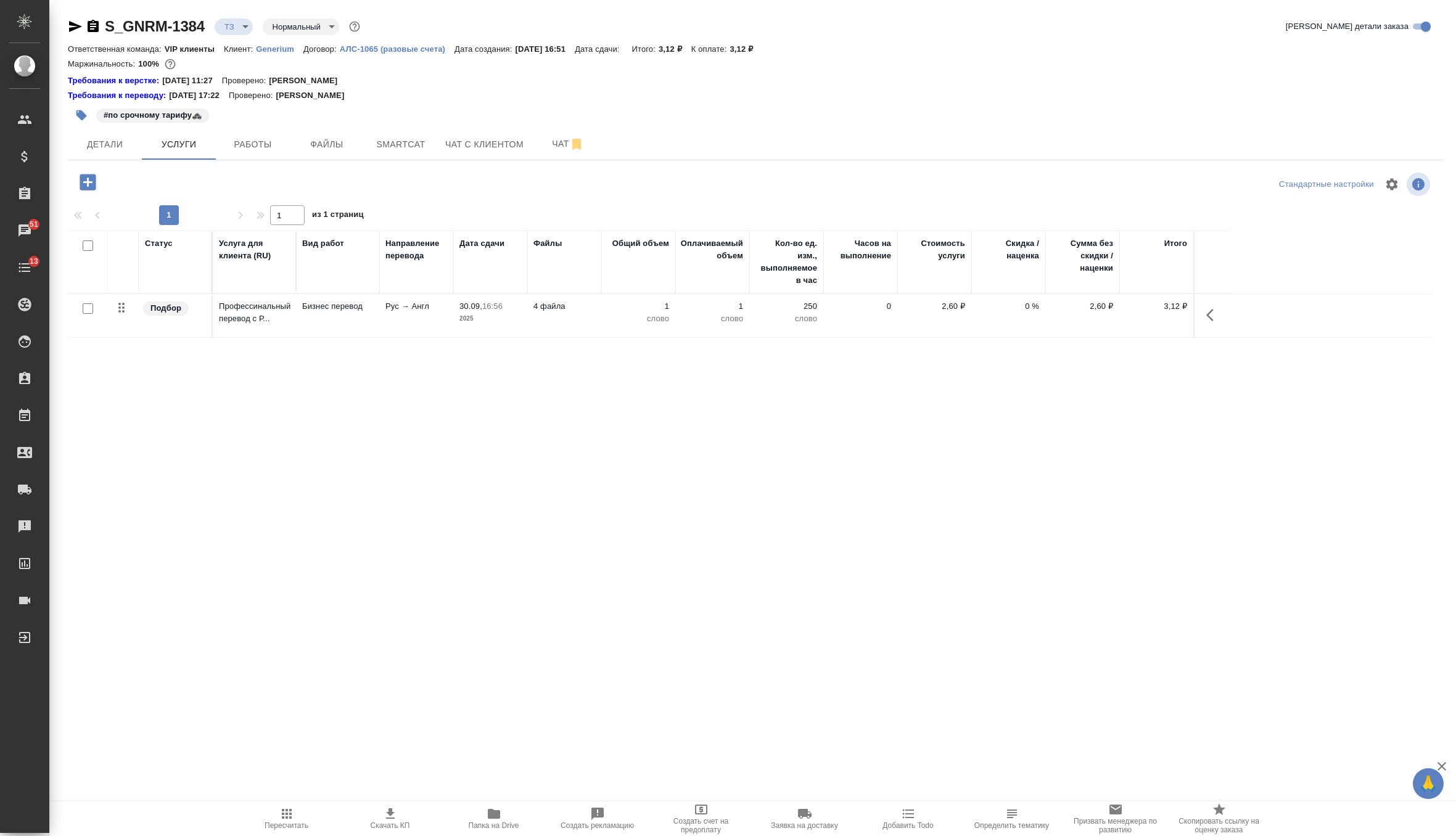
click at [88, 307] on input "checkbox" at bounding box center [88, 308] width 11 height 11
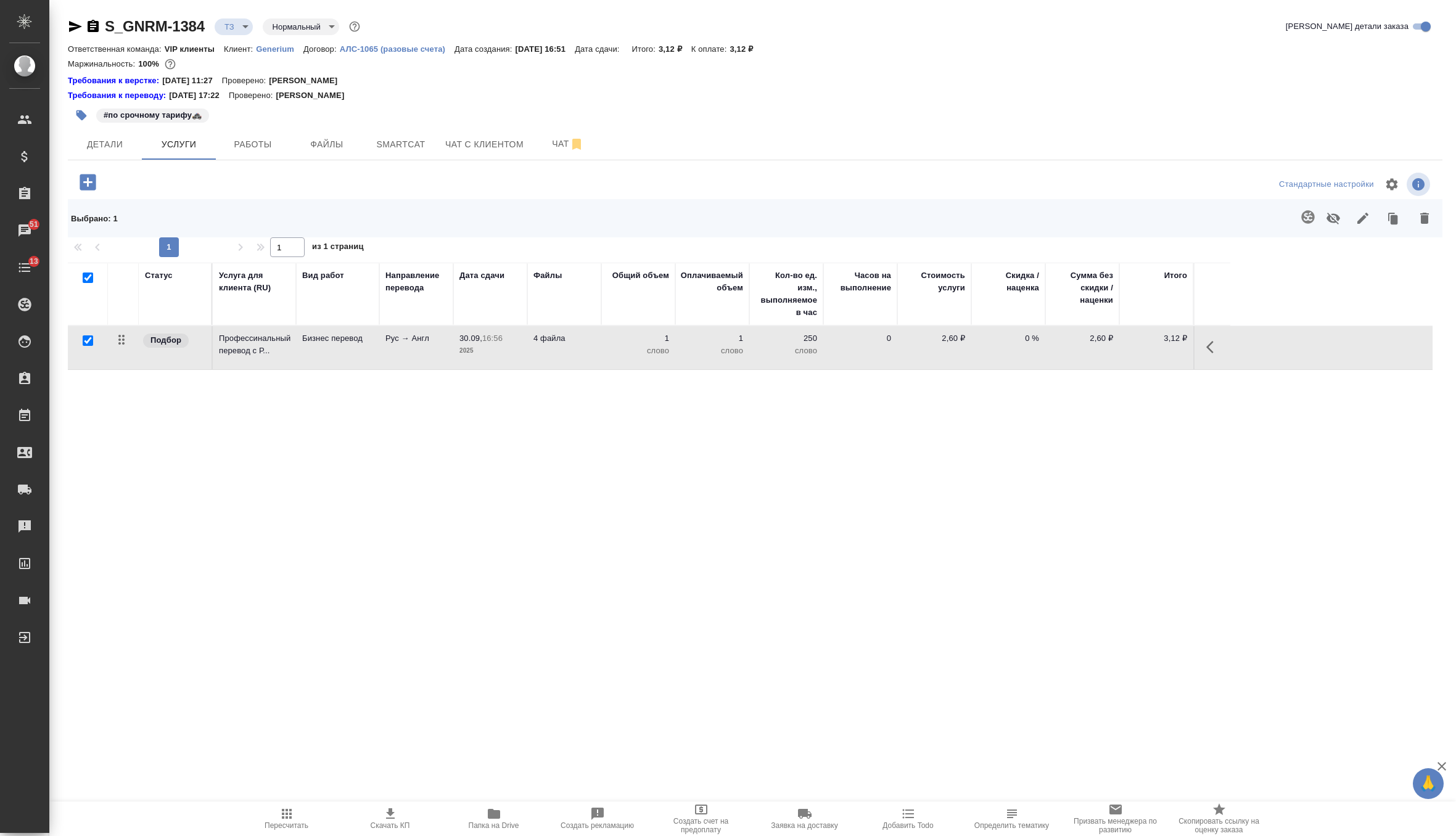
click at [1300, 216] on icon "button" at bounding box center [1308, 217] width 15 height 15
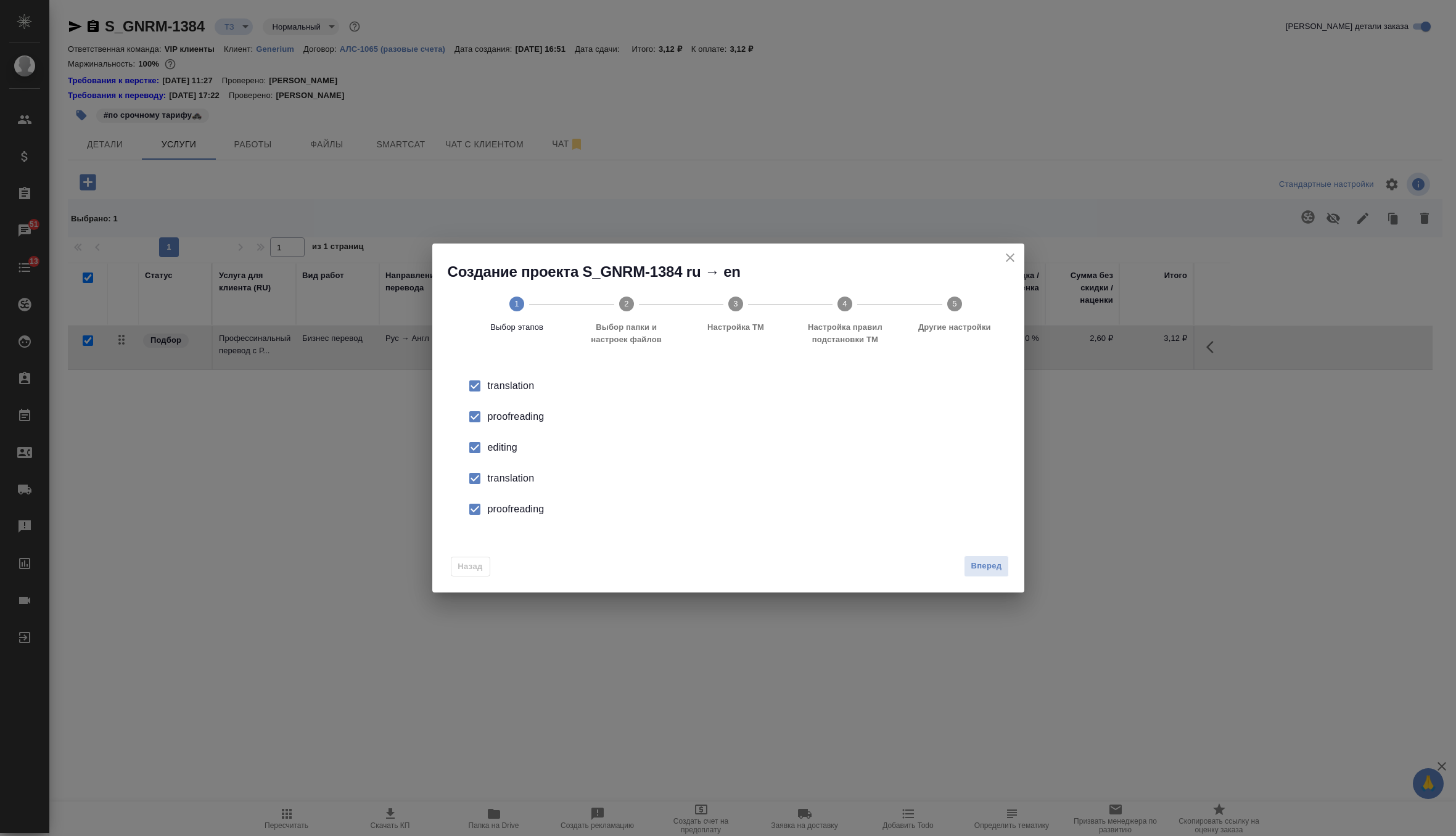
click at [511, 452] on div "editing" at bounding box center [741, 447] width 507 height 15
click at [511, 482] on div "translation" at bounding box center [741, 479] width 507 height 15
click at [516, 509] on div "proofreading" at bounding box center [741, 509] width 507 height 15
click at [989, 567] on span "Вперед" at bounding box center [986, 565] width 31 height 14
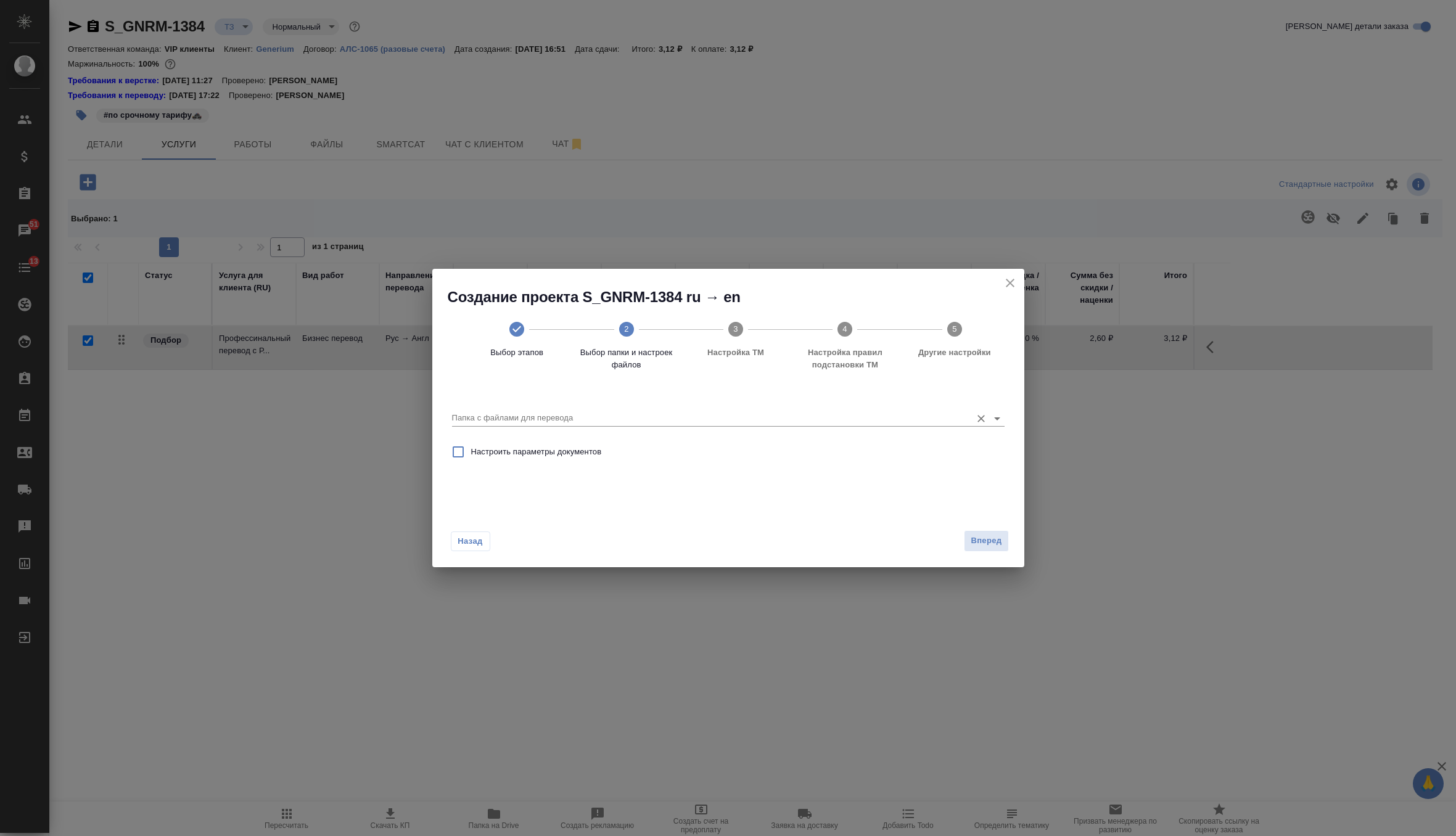
click at [904, 413] on input "Папка с файлами для перевода" at bounding box center [708, 418] width 513 height 15
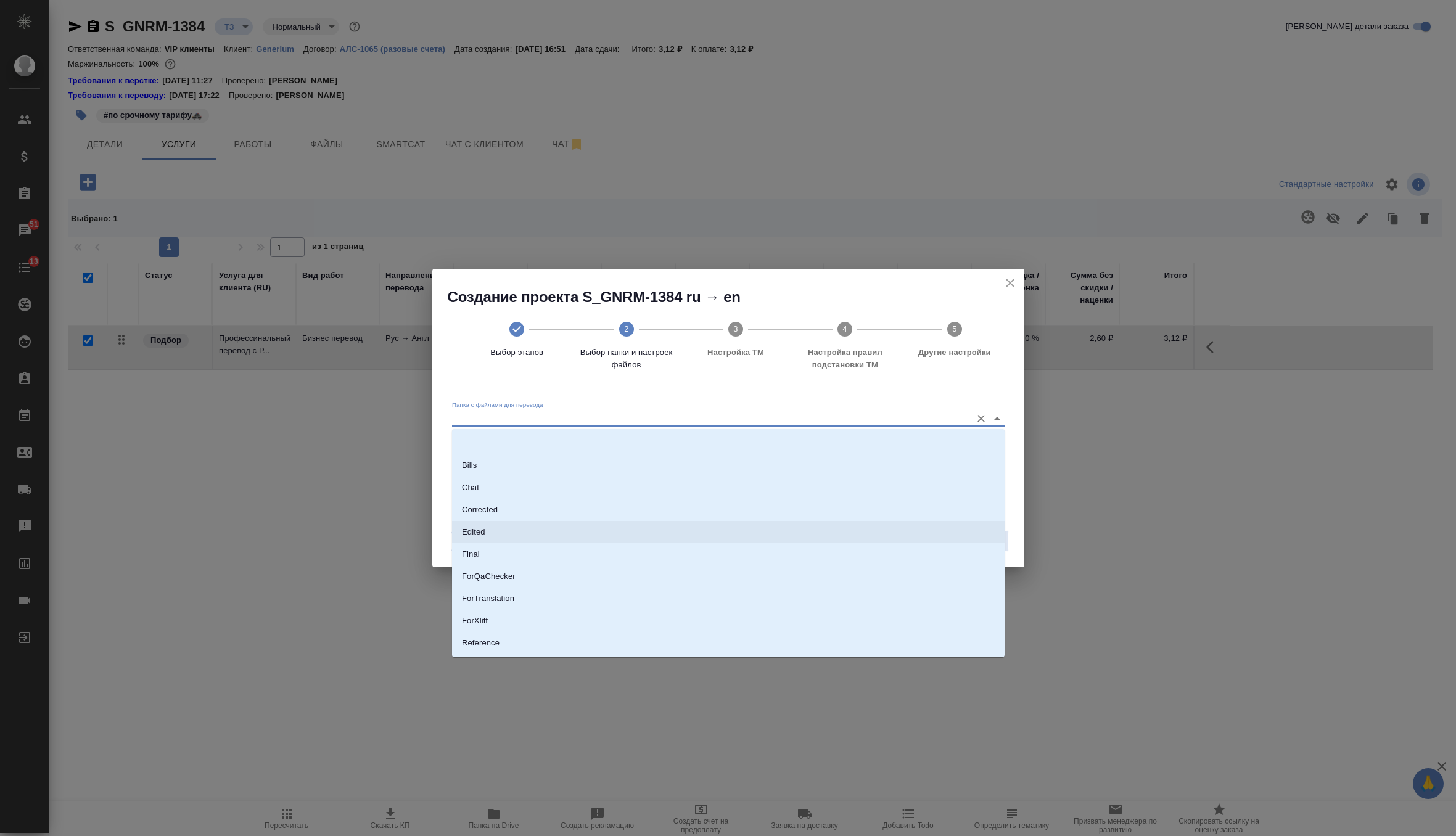
scroll to position [64, 0]
click at [545, 591] on li "Source" at bounding box center [728, 600] width 552 height 22
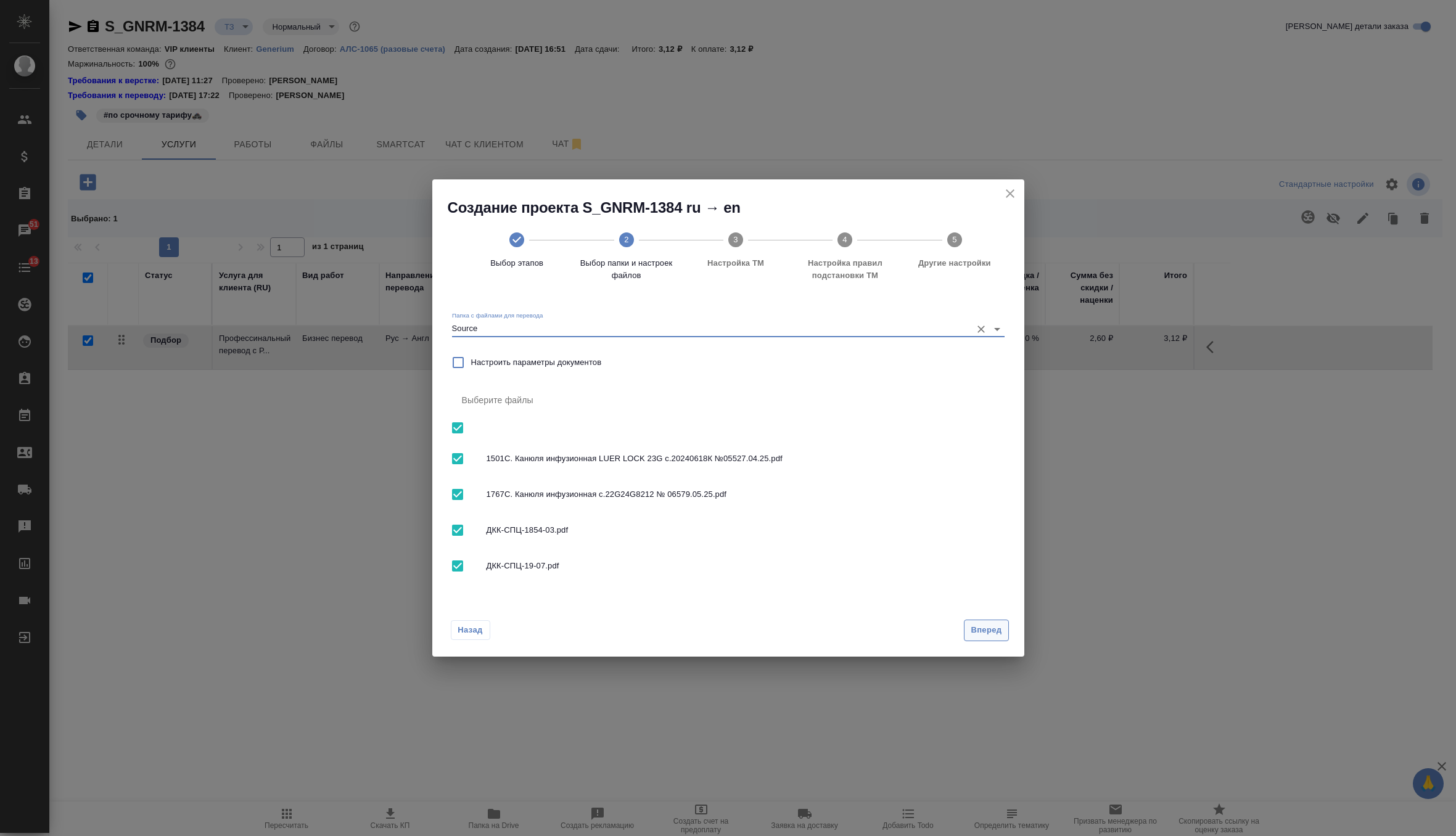
click at [997, 633] on span "Вперед" at bounding box center [986, 630] width 31 height 14
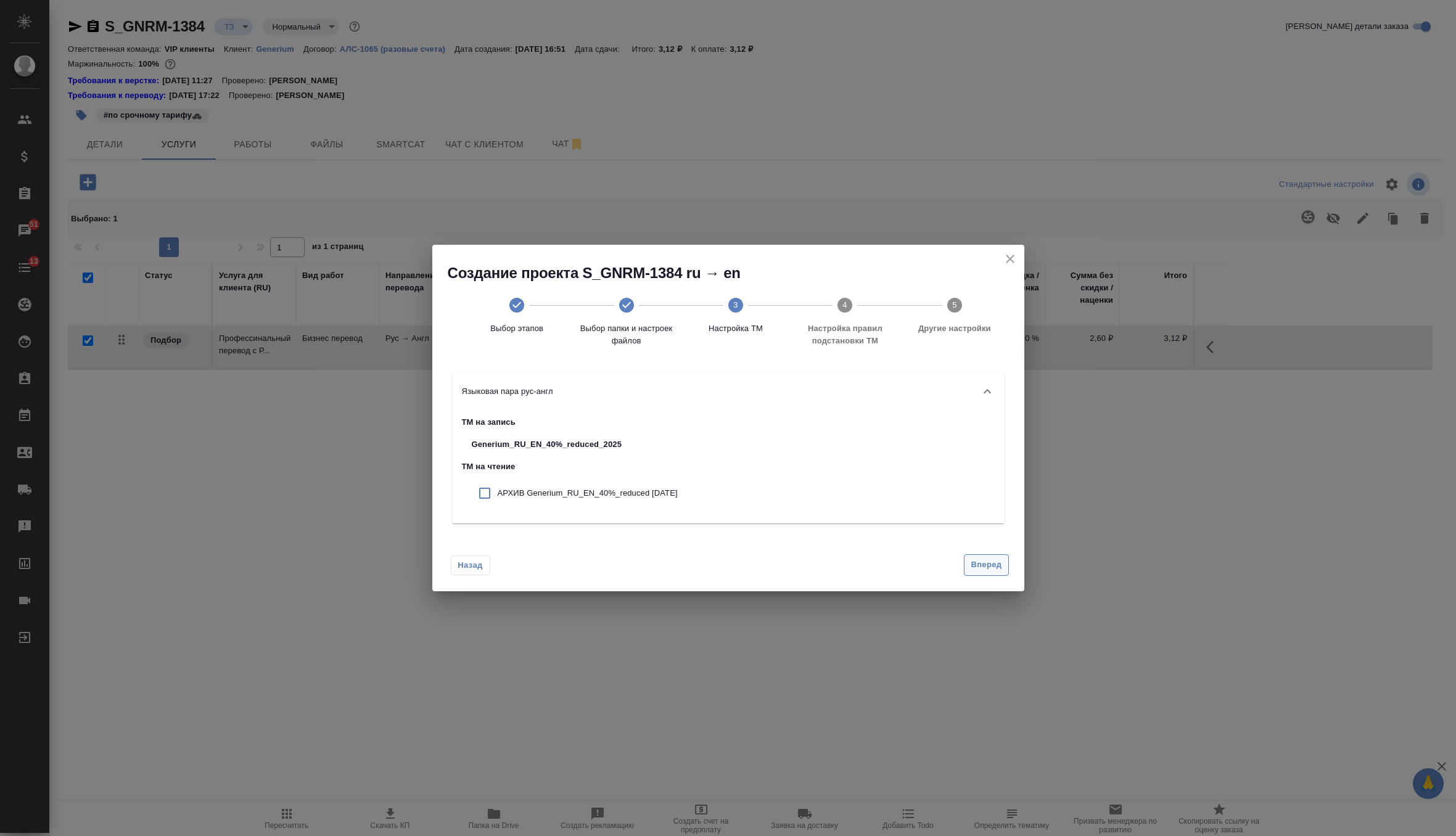
click at [992, 560] on span "Вперед" at bounding box center [986, 564] width 31 height 14
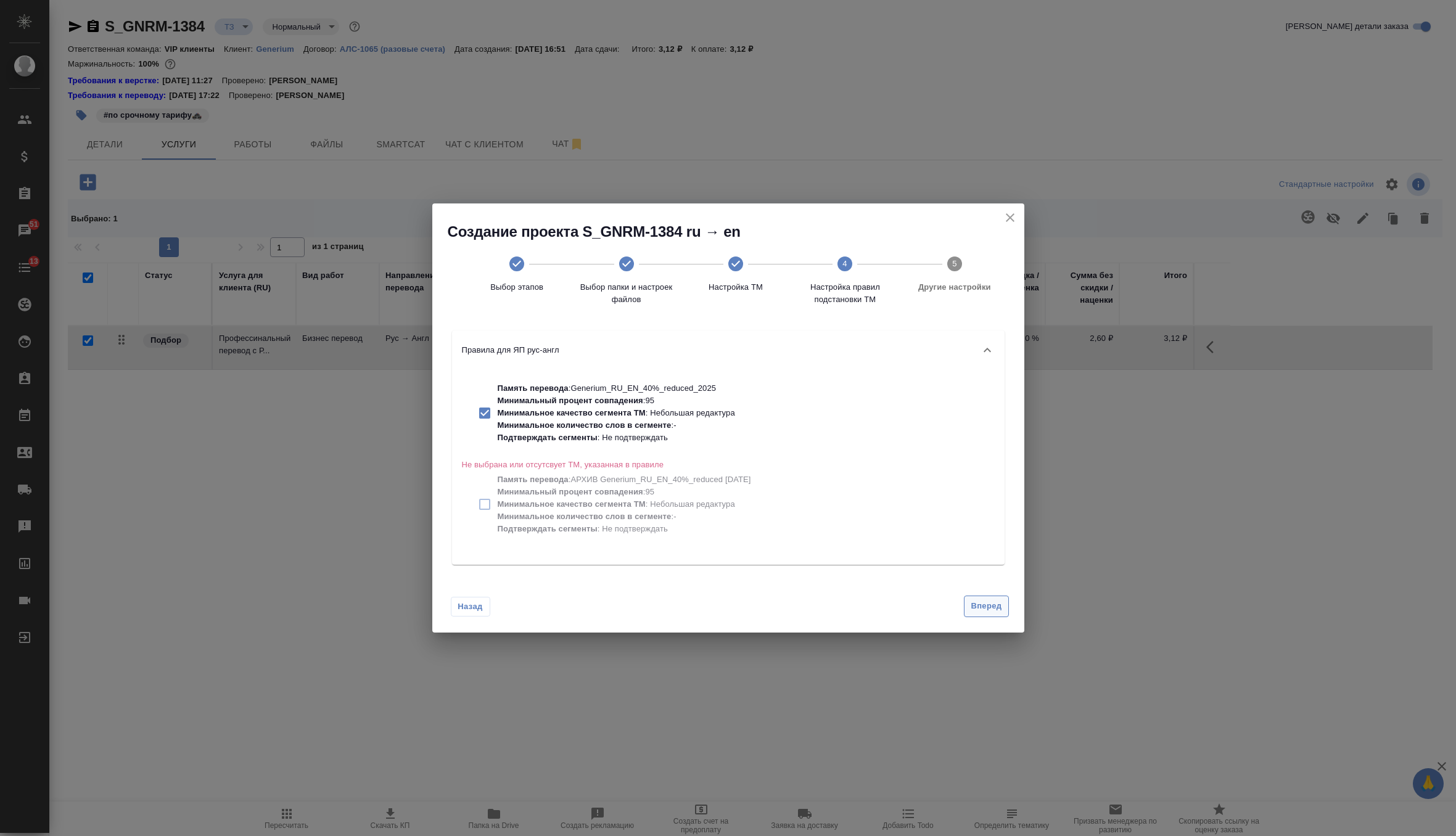
click at [995, 601] on span "Вперед" at bounding box center [986, 605] width 31 height 14
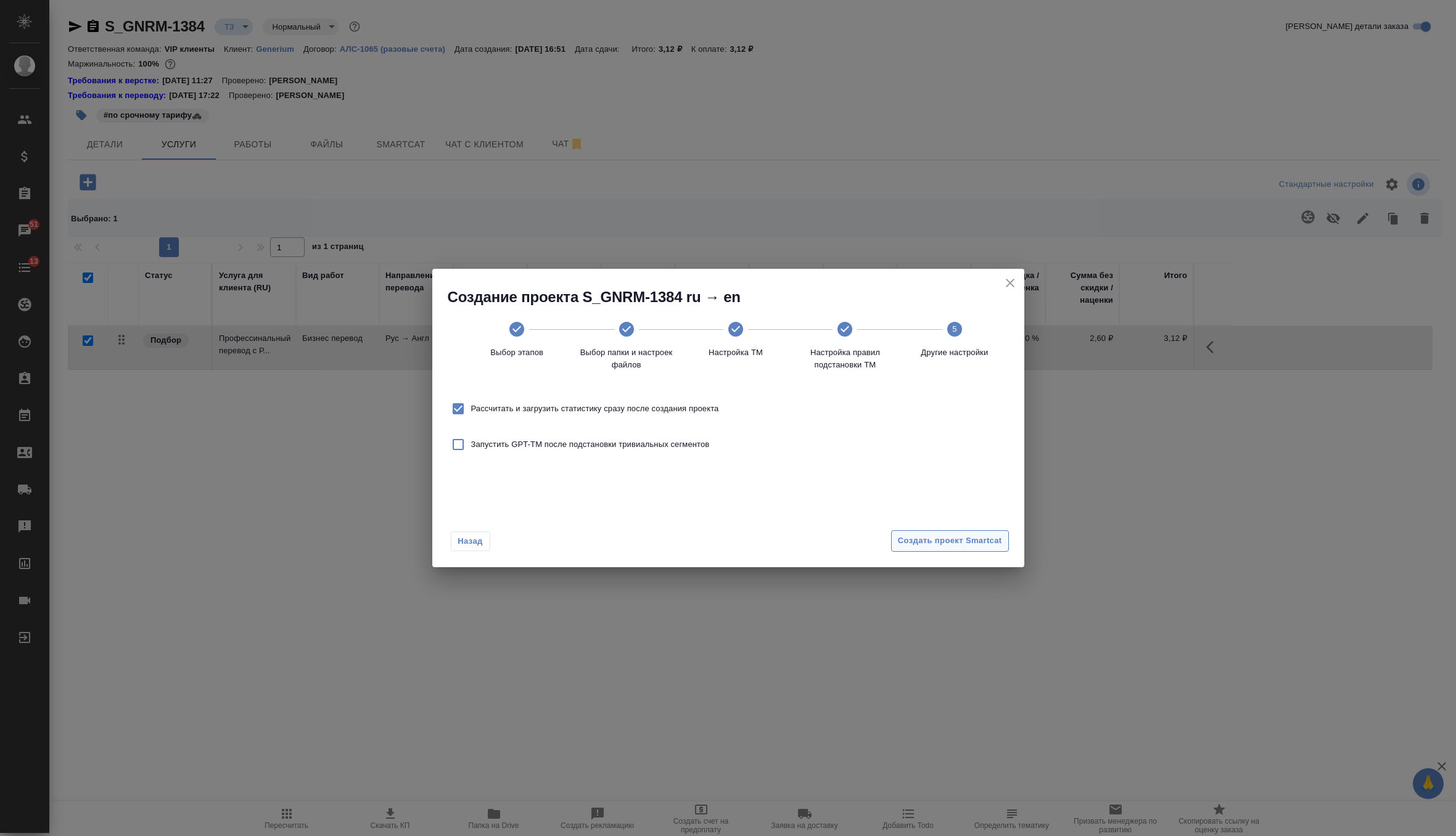
click at [982, 550] on button "Создать проект Smartcat" at bounding box center [950, 541] width 118 height 21
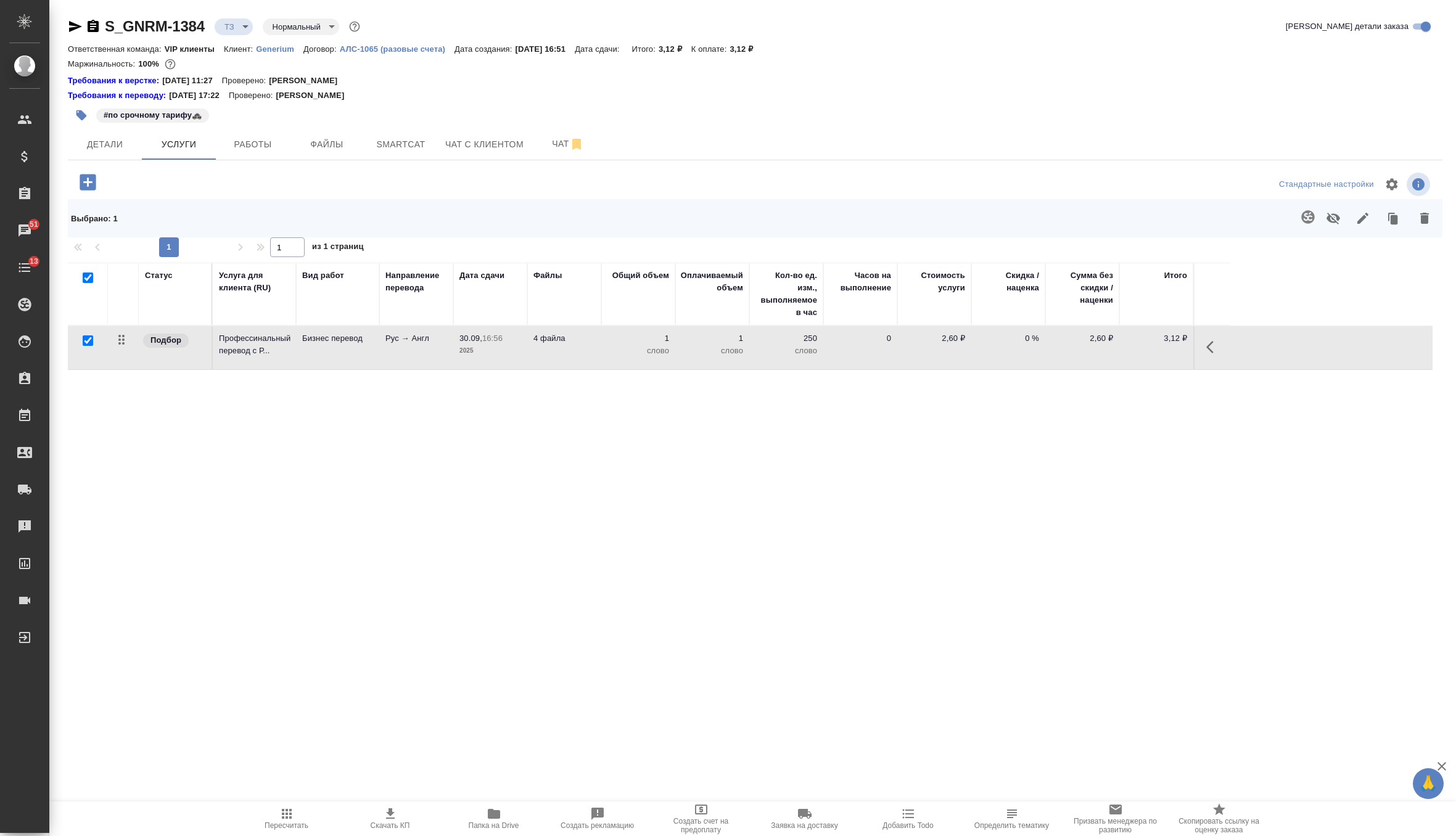
click at [538, 354] on td "4 файла" at bounding box center [564, 348] width 74 height 43
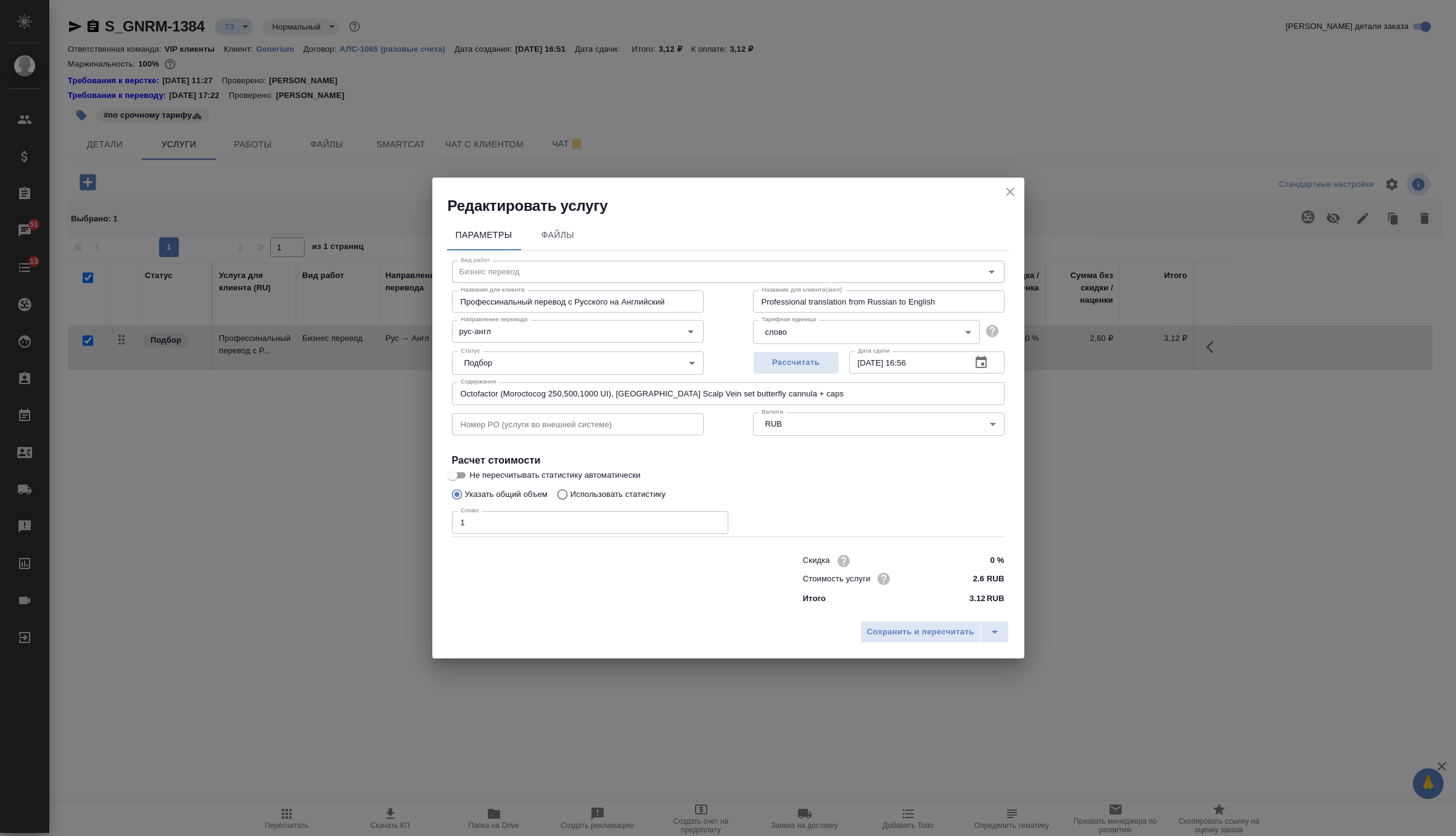
click at [532, 479] on span "Не пересчитывать статистику автоматически" at bounding box center [555, 474] width 171 height 12
click at [475, 479] on input "Не пересчитывать статистику автоматически" at bounding box center [453, 475] width 44 height 15
click at [609, 496] on p "Использовать статистику" at bounding box center [618, 494] width 96 height 12
click at [570, 496] on input "Использовать статистику" at bounding box center [561, 494] width 20 height 24
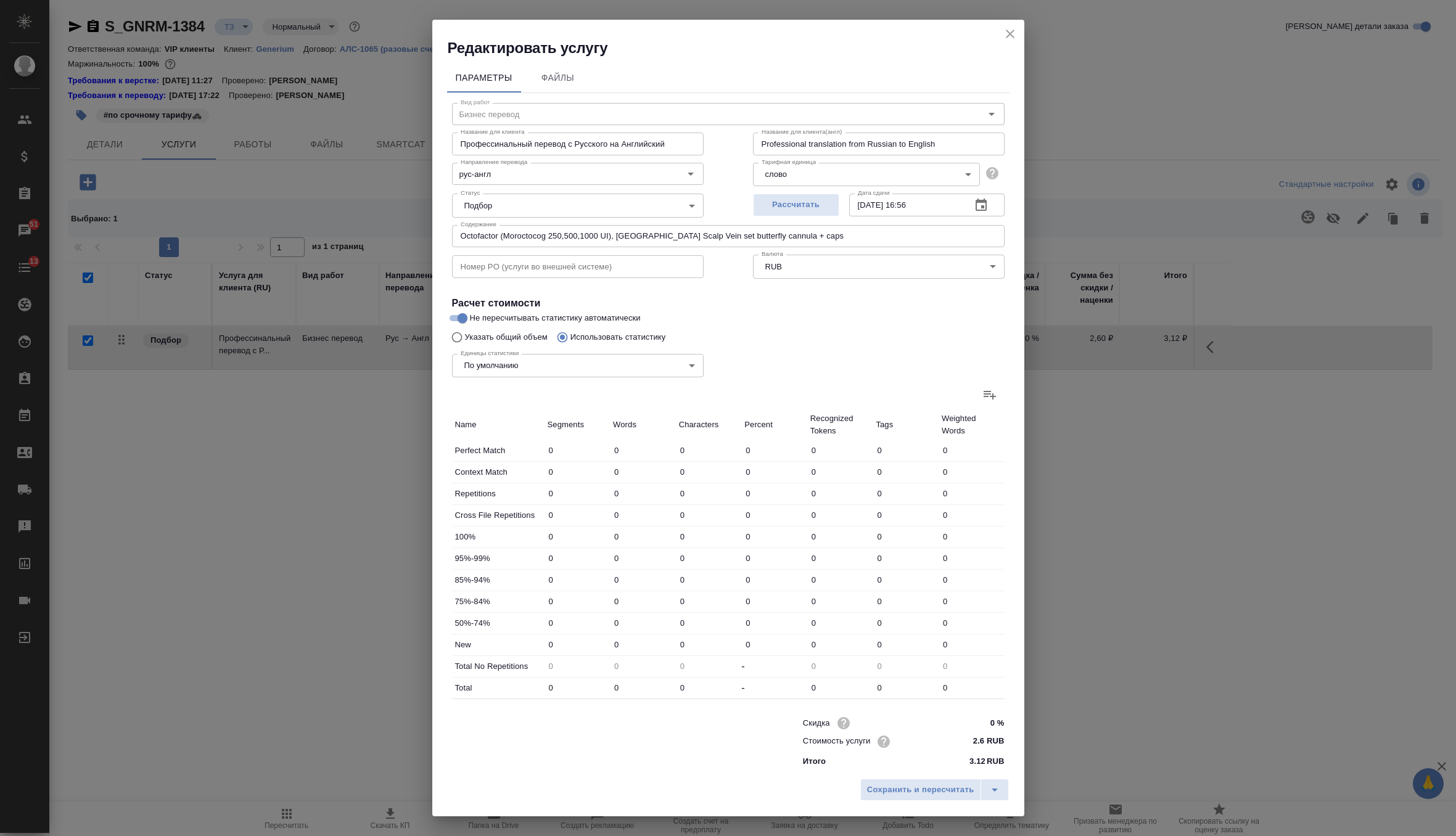
click at [989, 395] on icon at bounding box center [989, 394] width 15 height 15
click at [0, 0] on input "file" at bounding box center [0, 0] width 0 height 0
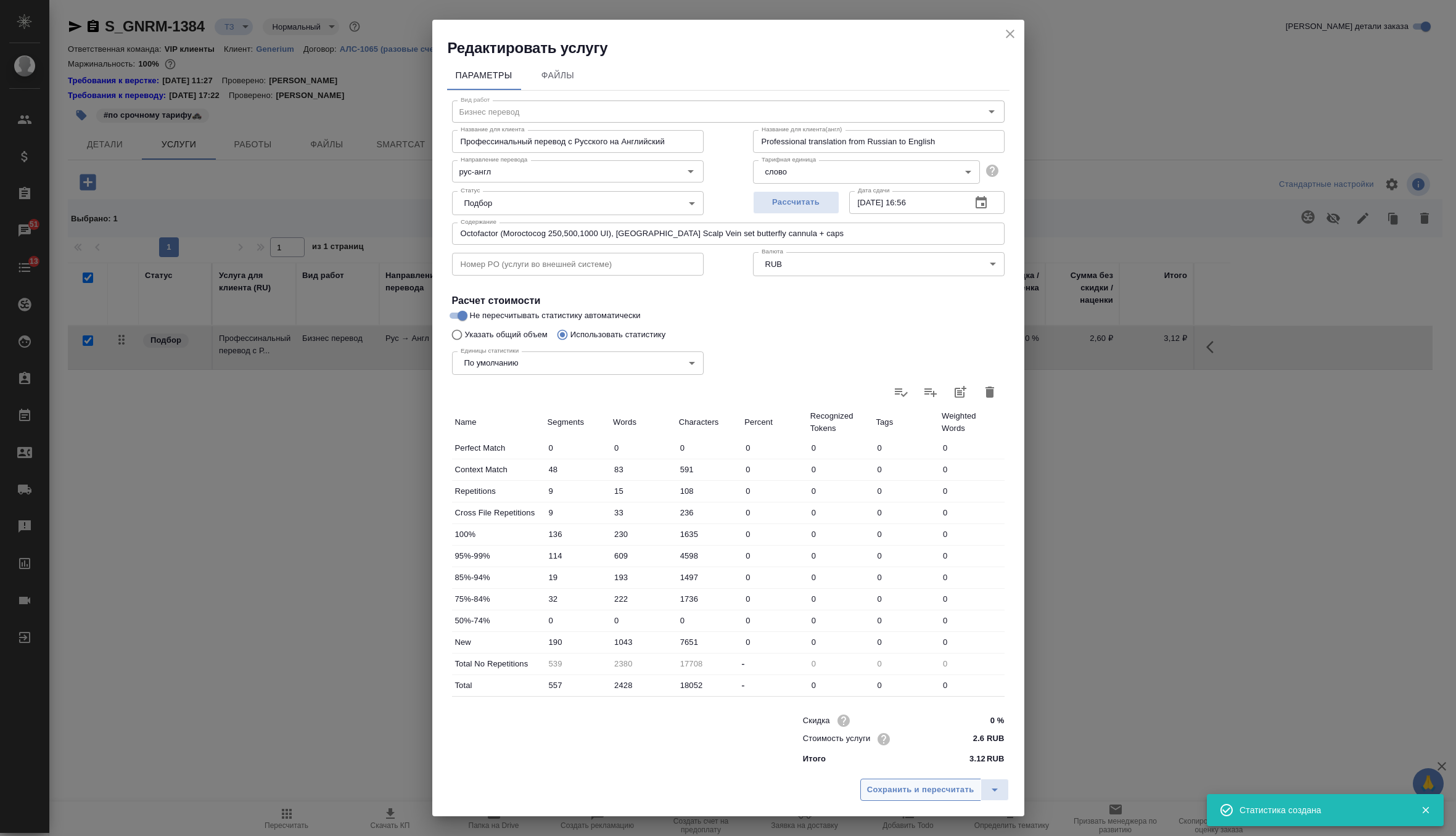
click at [907, 788] on span "Сохранить и пересчитать" at bounding box center [921, 789] width 107 height 14
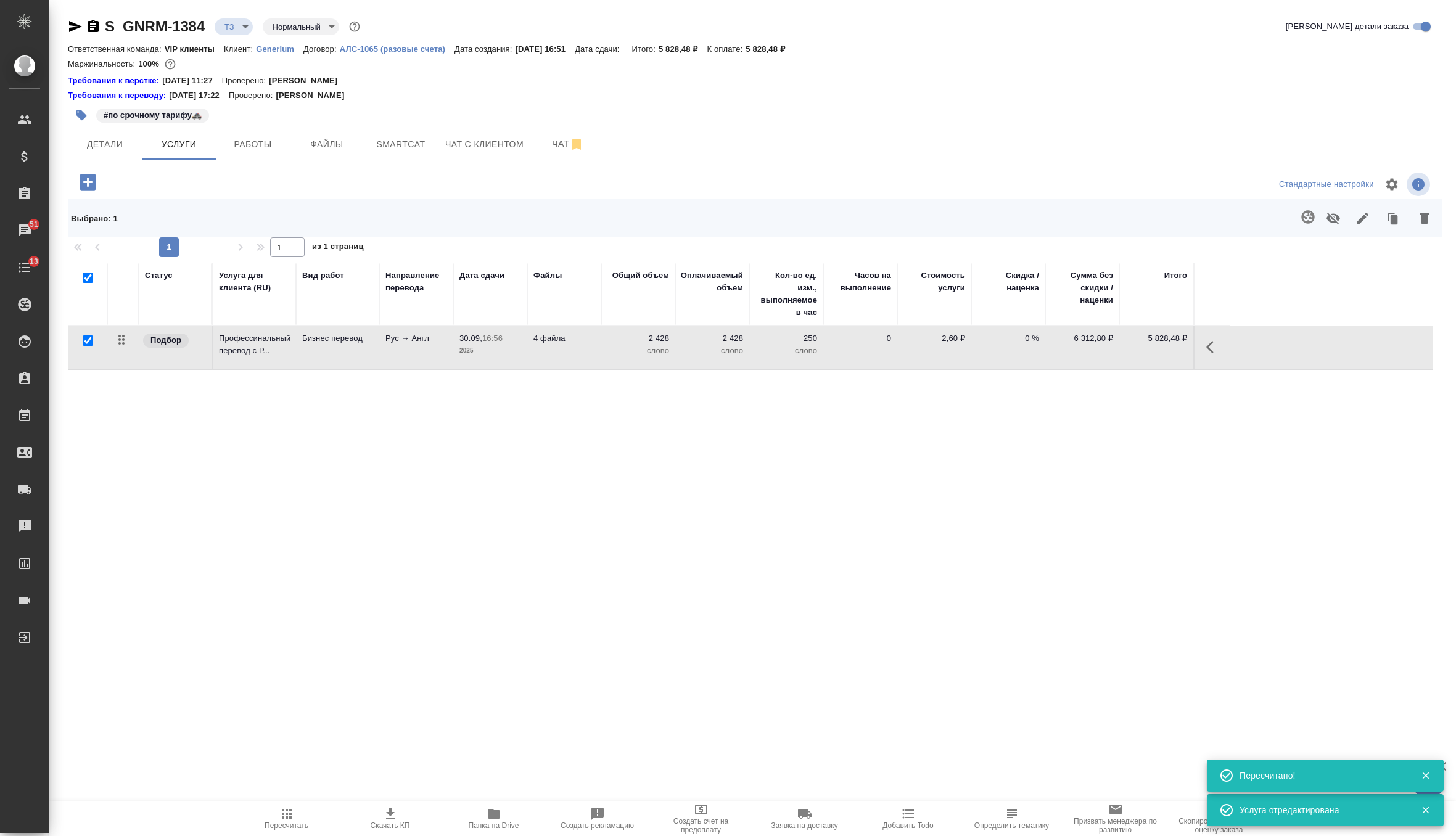
click at [282, 814] on icon "button" at bounding box center [286, 814] width 10 height 10
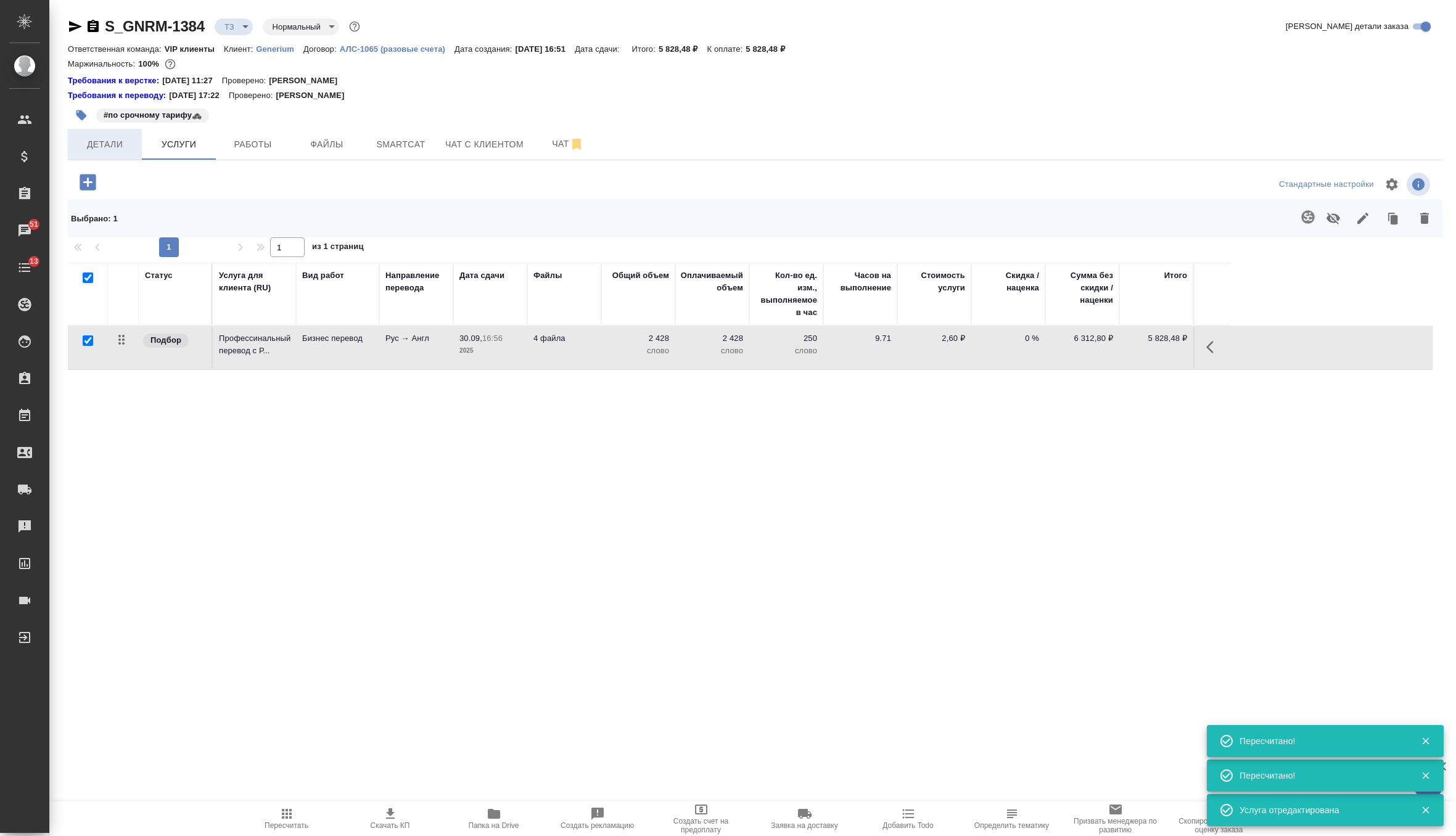
click at [112, 137] on span "Детали" at bounding box center [105, 144] width 59 height 16
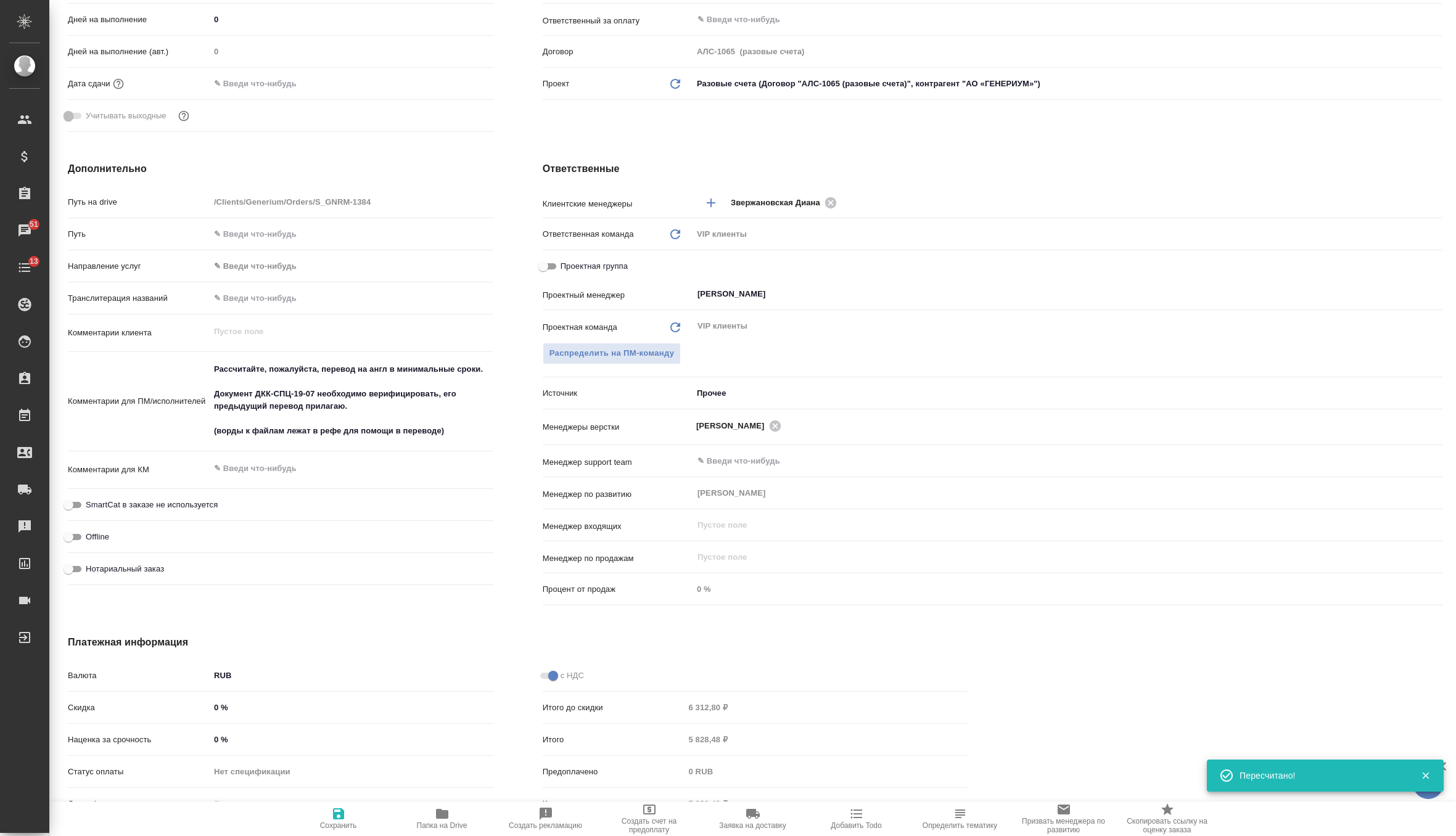
scroll to position [398, 0]
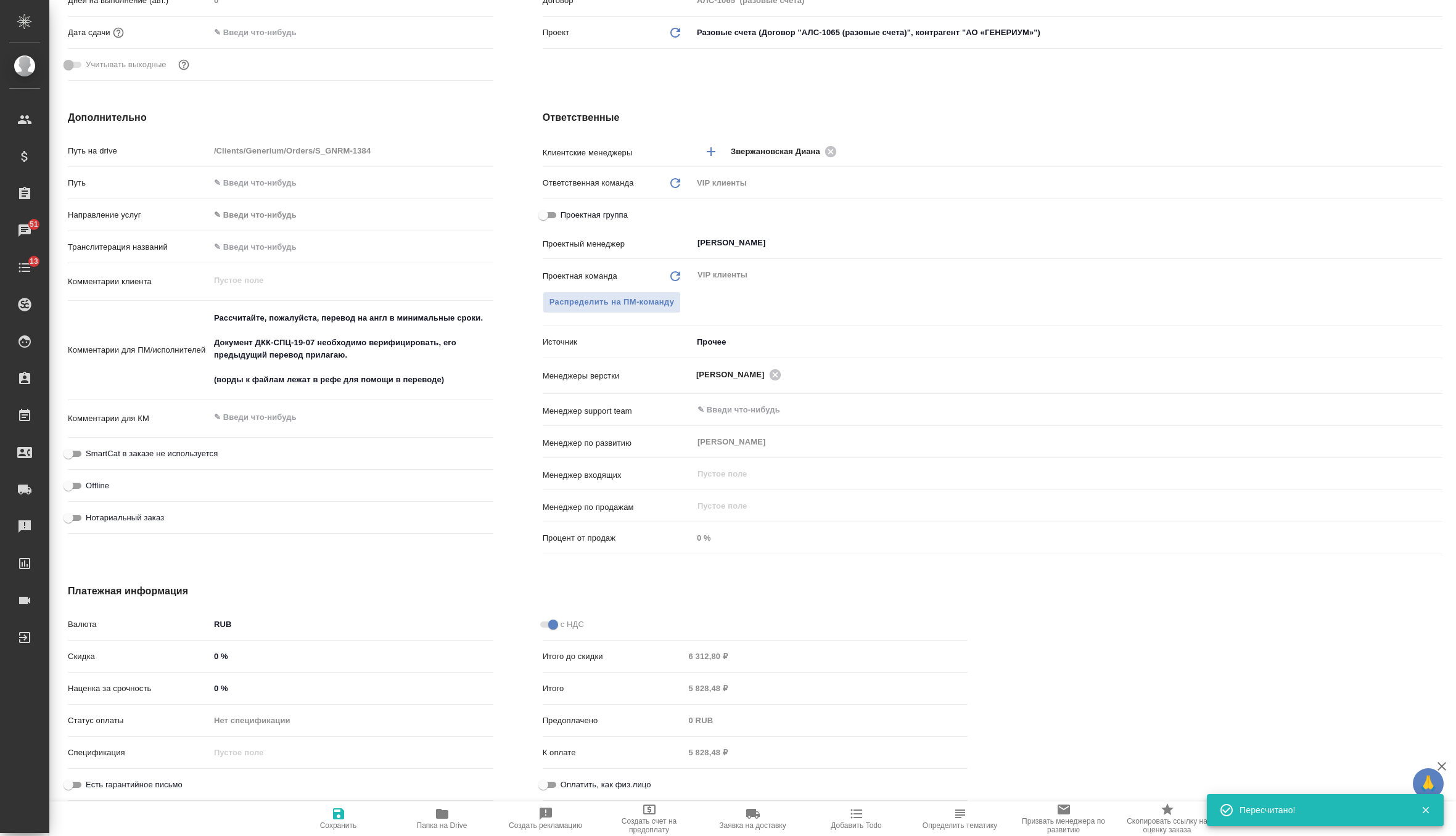
click at [244, 679] on input "0 %" at bounding box center [351, 688] width 284 height 18
click at [334, 812] on icon "button" at bounding box center [339, 814] width 11 height 11
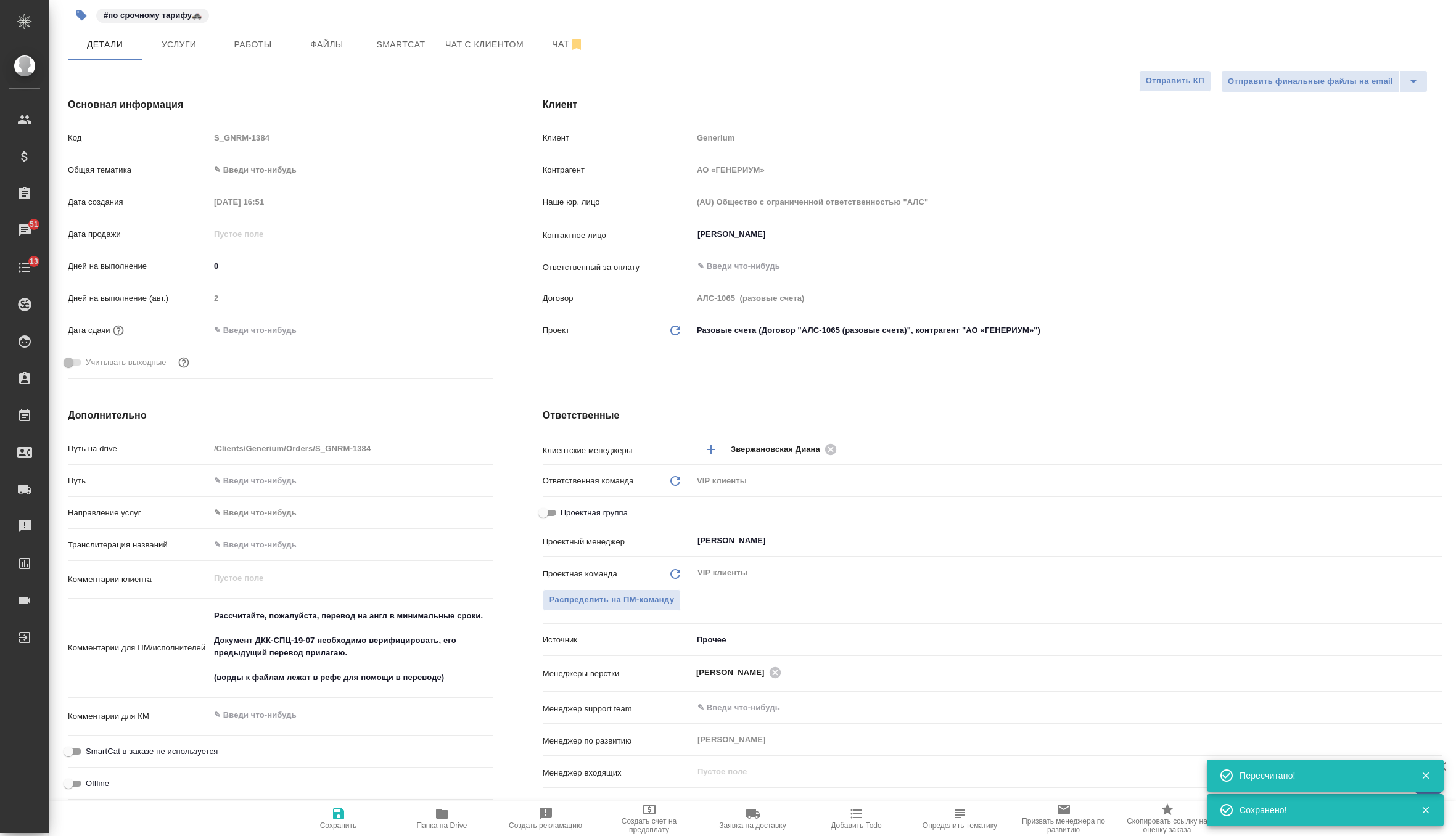
scroll to position [0, 0]
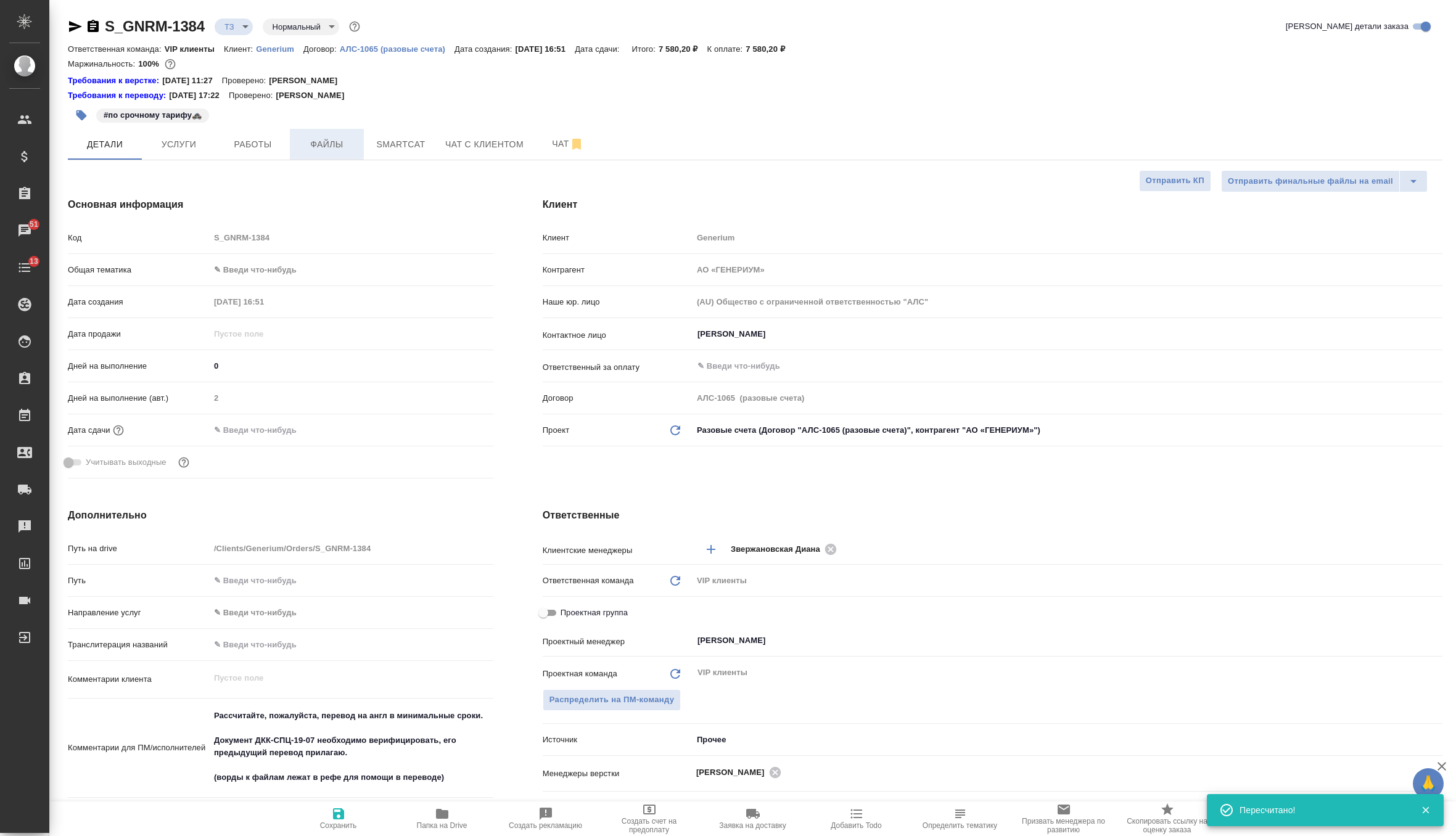
click at [334, 152] on button "Файлы" at bounding box center [327, 144] width 74 height 31
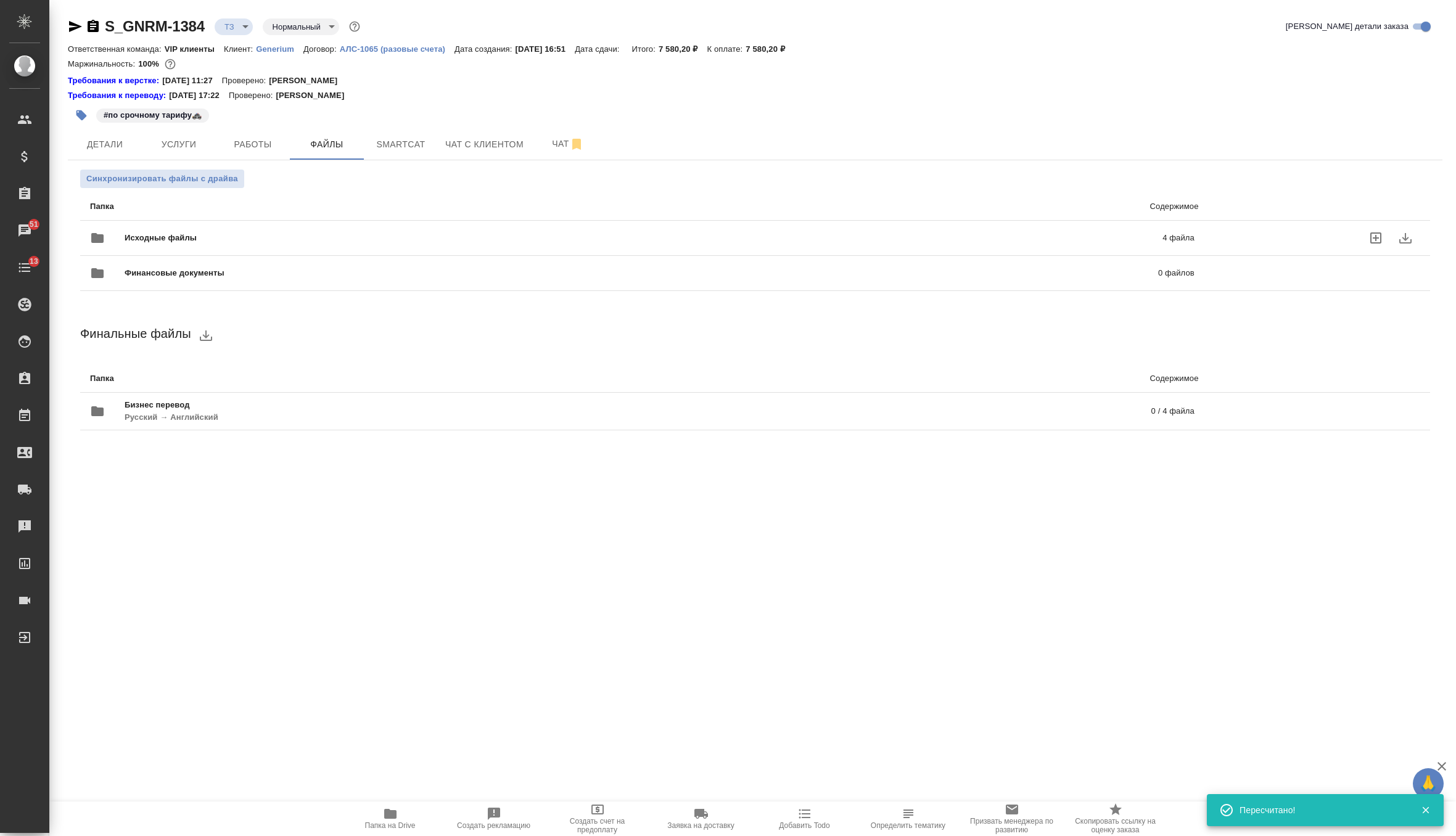
click at [292, 232] on span "Исходные файлы" at bounding box center [402, 237] width 555 height 12
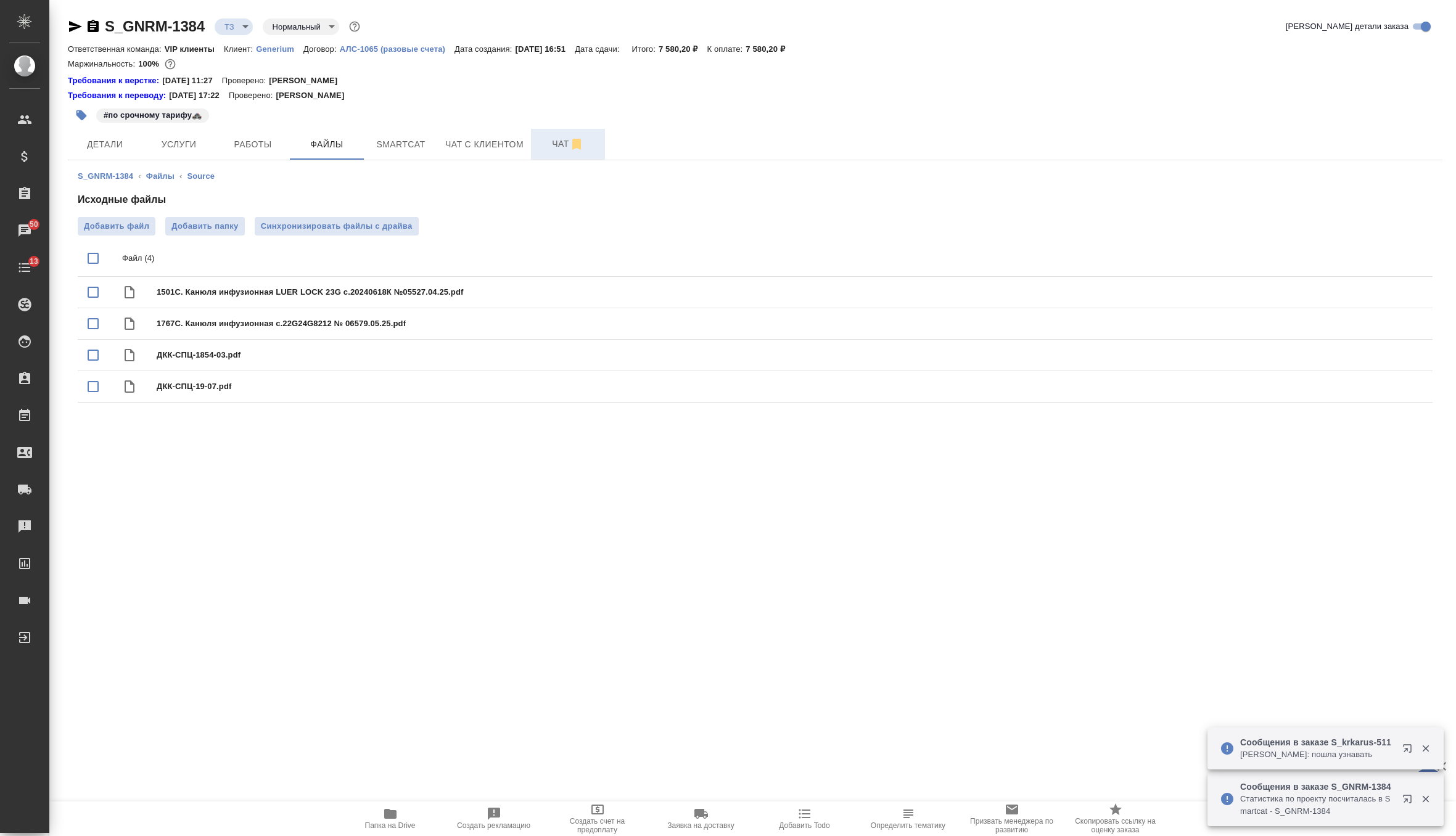
click at [554, 144] on span "Чат" at bounding box center [568, 144] width 59 height 16
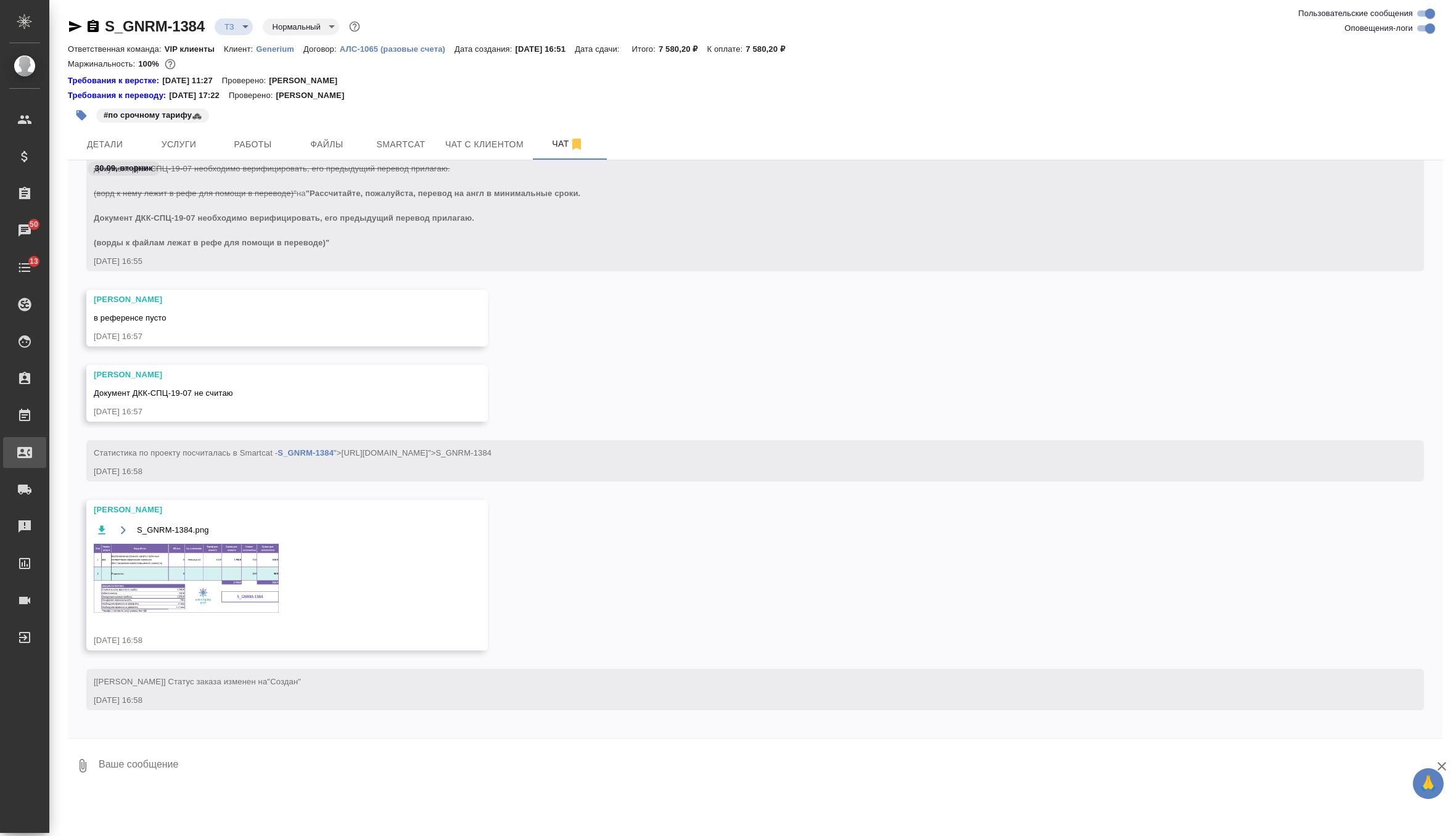
scroll to position [1721, 0]
click at [238, 573] on img at bounding box center [187, 578] width 185 height 69
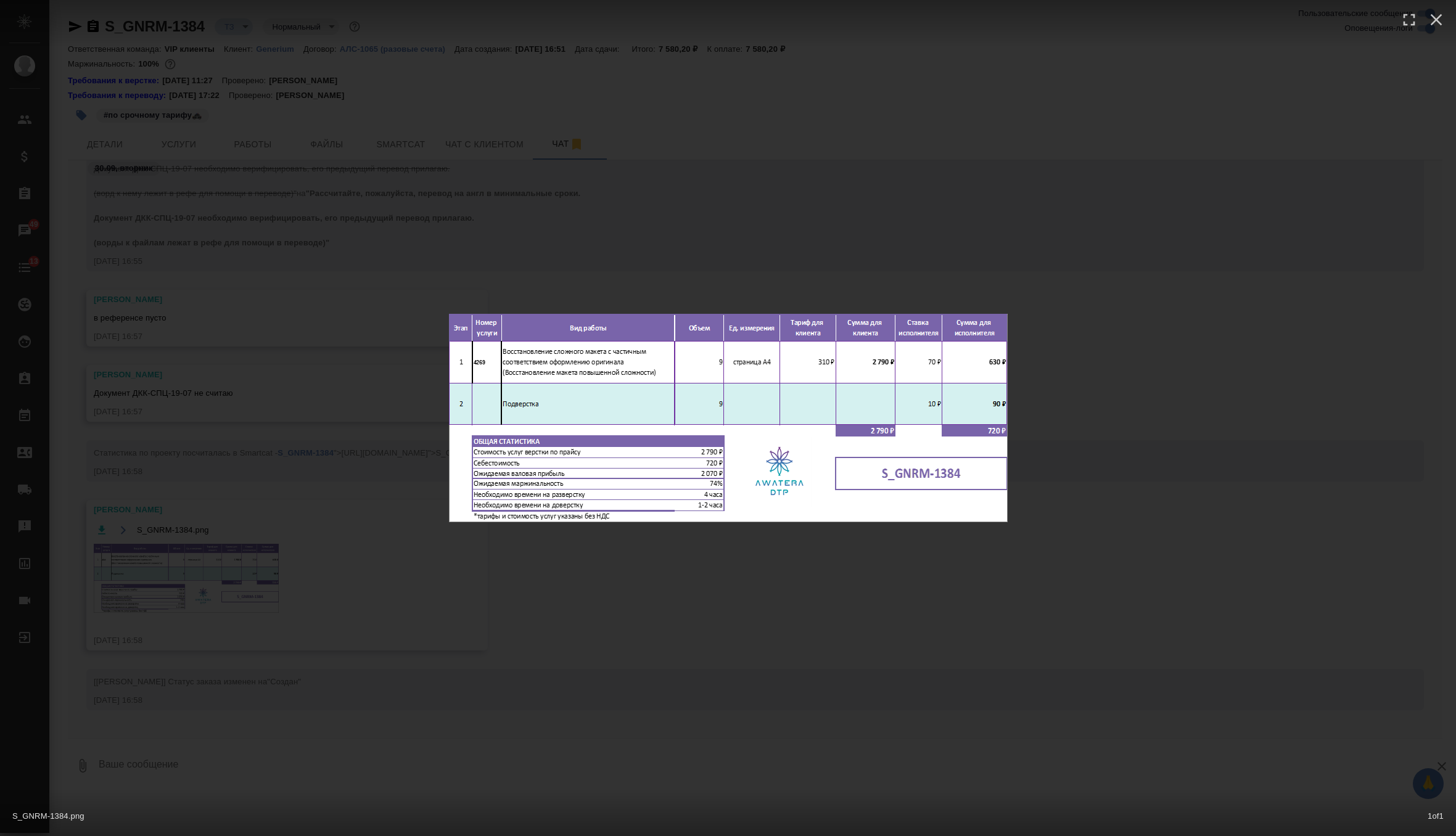
click at [499, 622] on div "S_GNRM-1384.png 1 of 1" at bounding box center [728, 418] width 1456 height 836
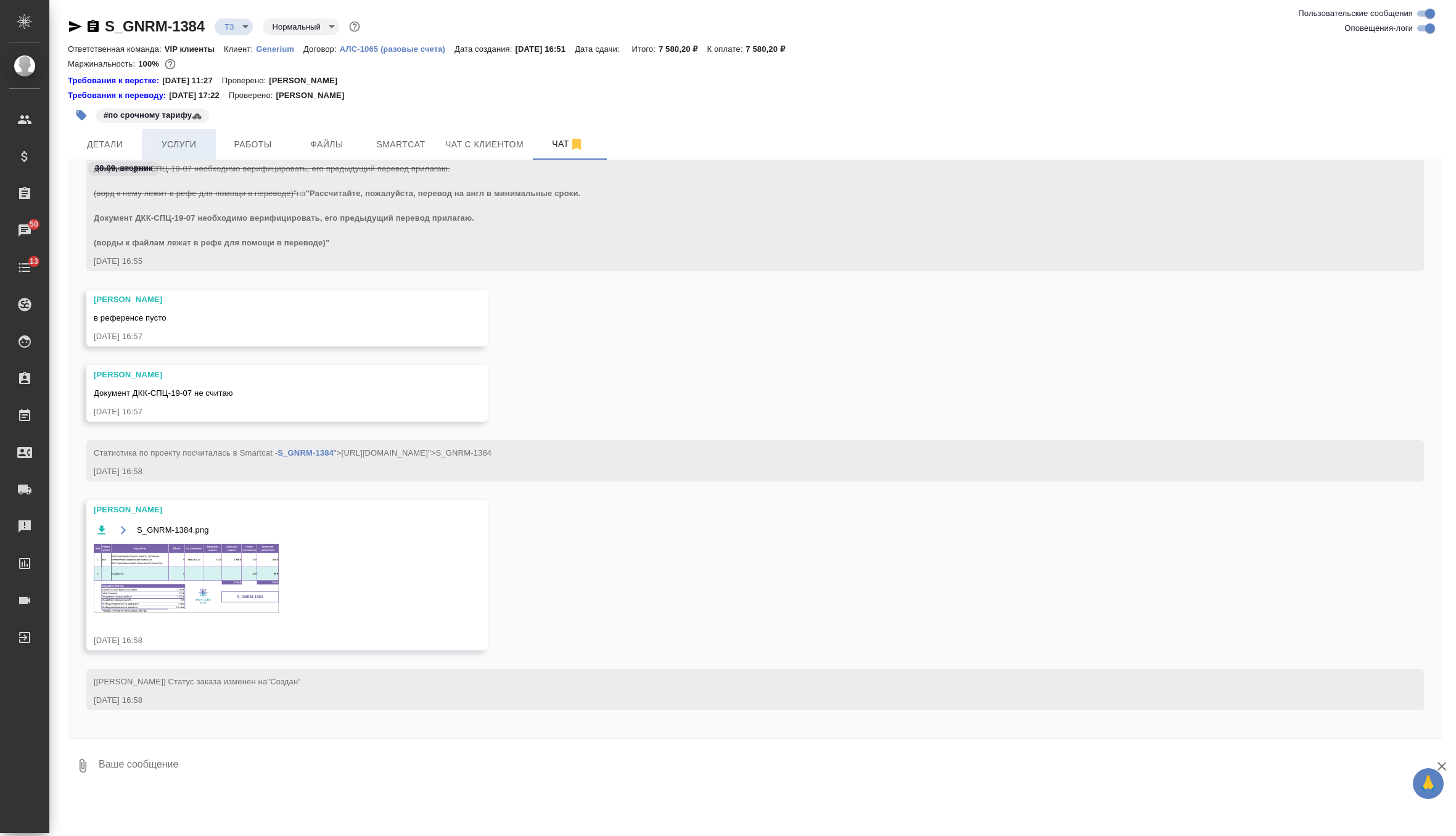
click at [192, 154] on button "Услуги" at bounding box center [178, 144] width 74 height 31
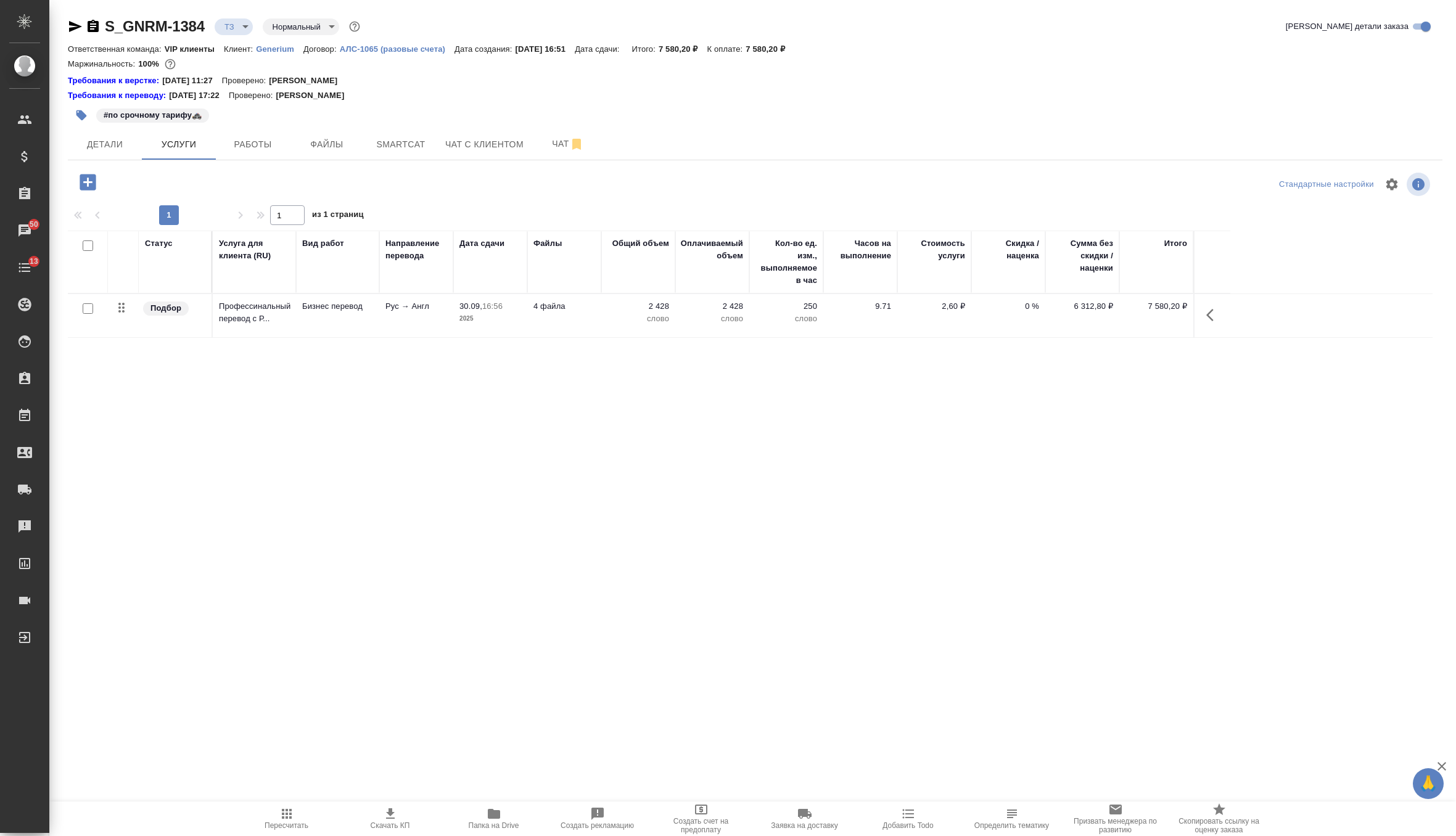
click at [92, 184] on icon "button" at bounding box center [88, 182] width 16 height 16
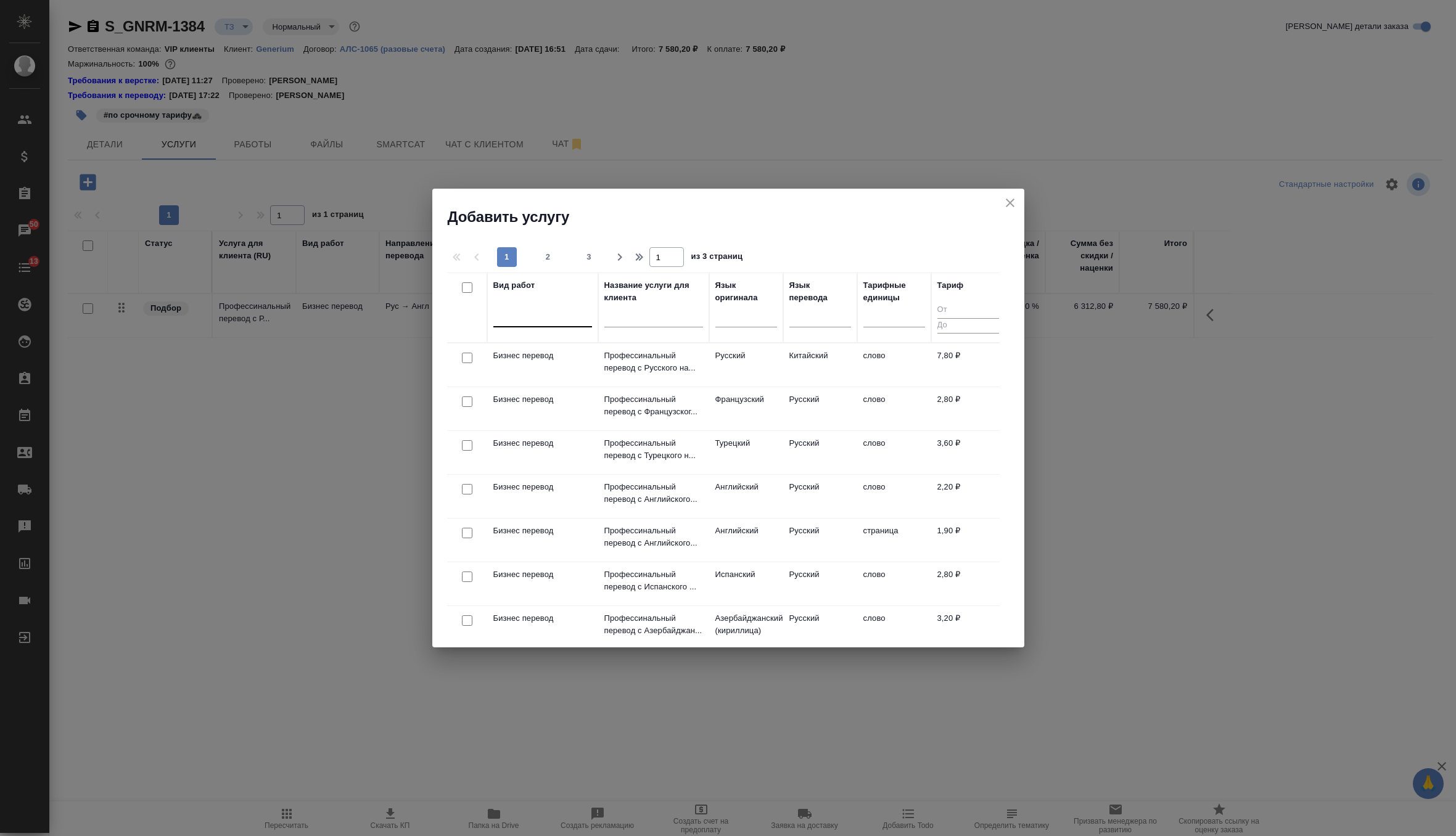
click at [560, 312] on div at bounding box center [543, 315] width 99 height 18
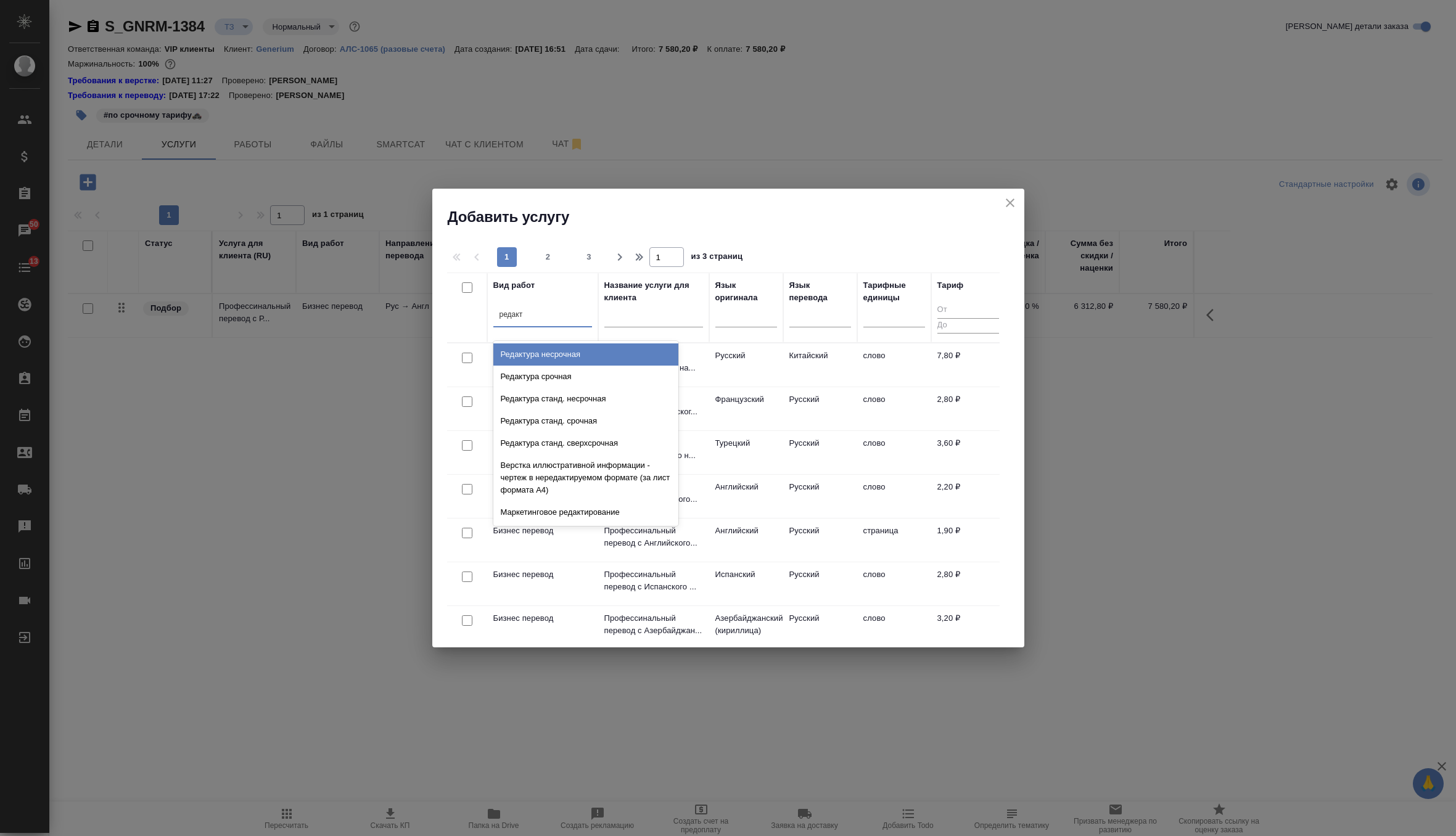
click at [604, 362] on div "Редактура несрочная" at bounding box center [586, 354] width 185 height 22
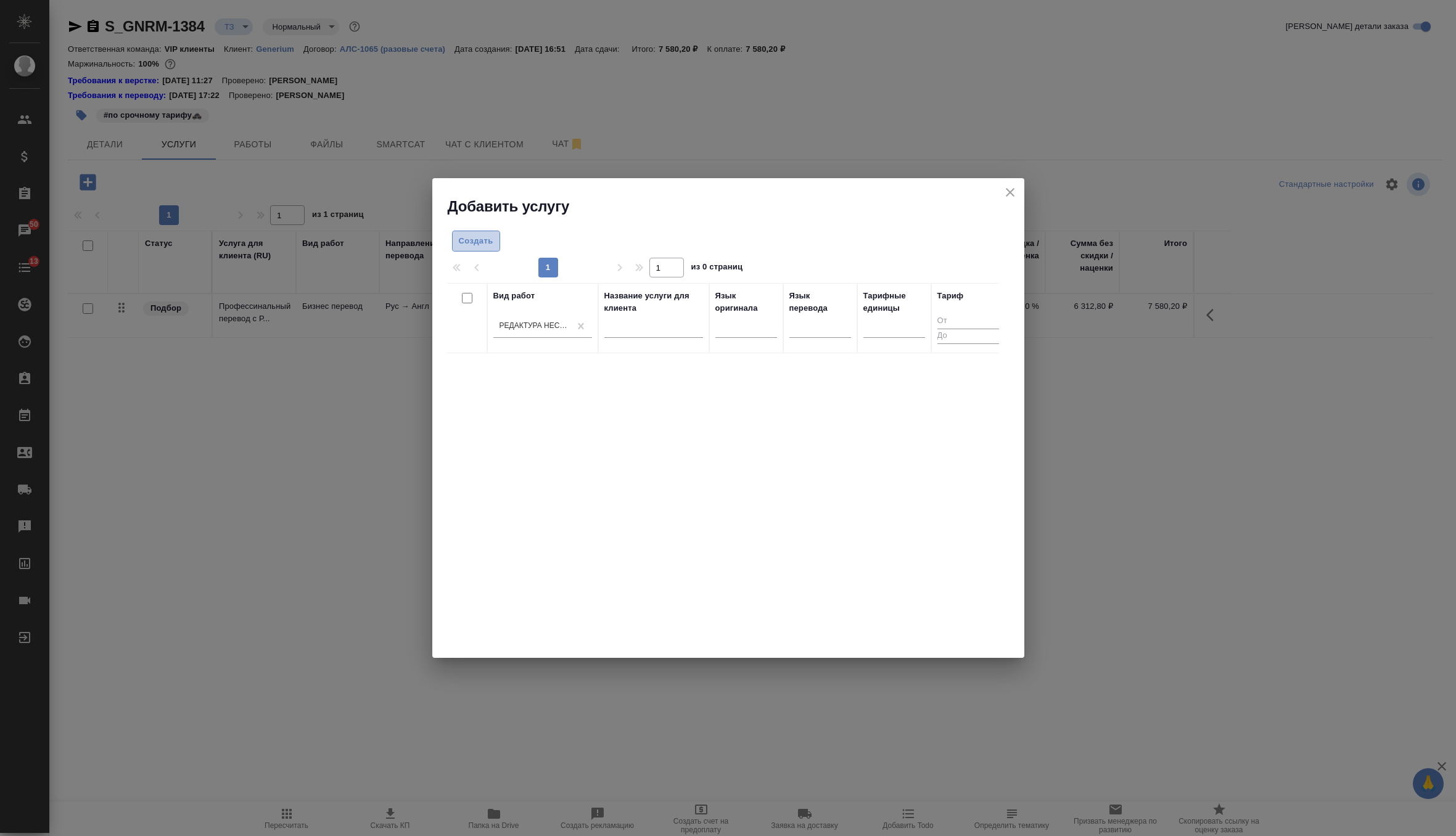
click at [476, 231] on button "Создать" at bounding box center [476, 241] width 48 height 21
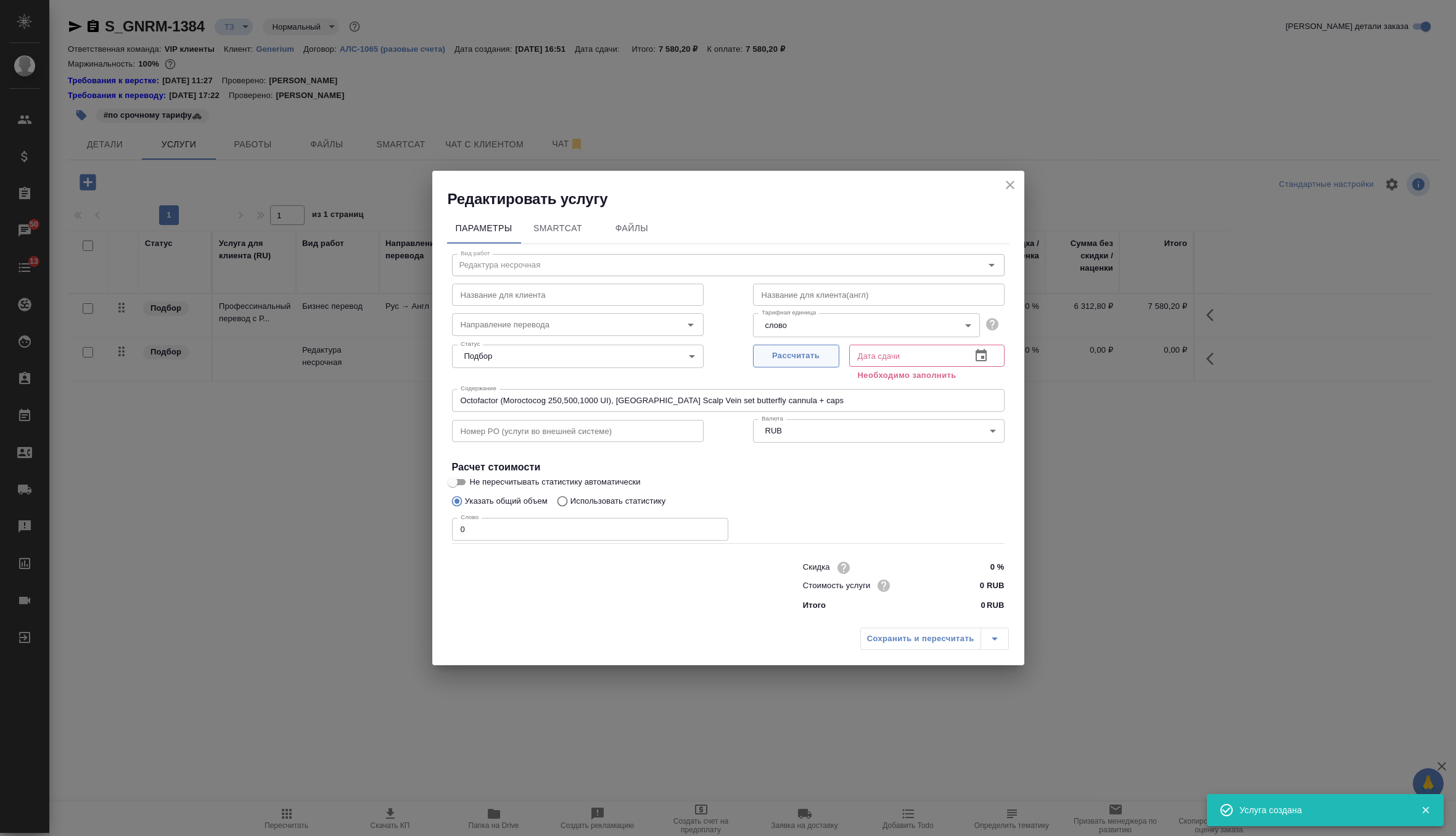
click at [787, 357] on span "Рассчитать" at bounding box center [796, 356] width 73 height 14
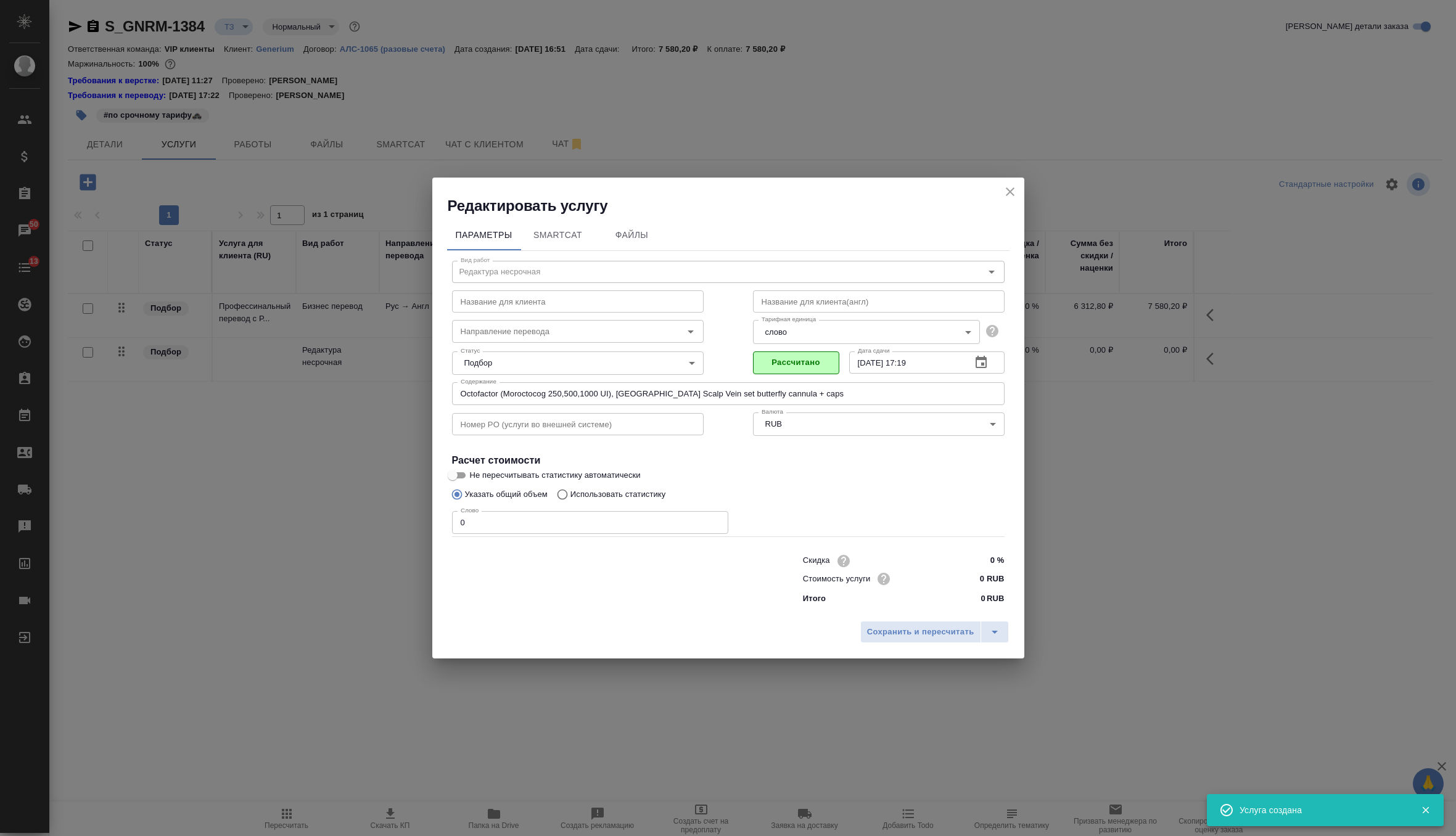
click at [624, 519] on input "0" at bounding box center [590, 522] width 277 height 22
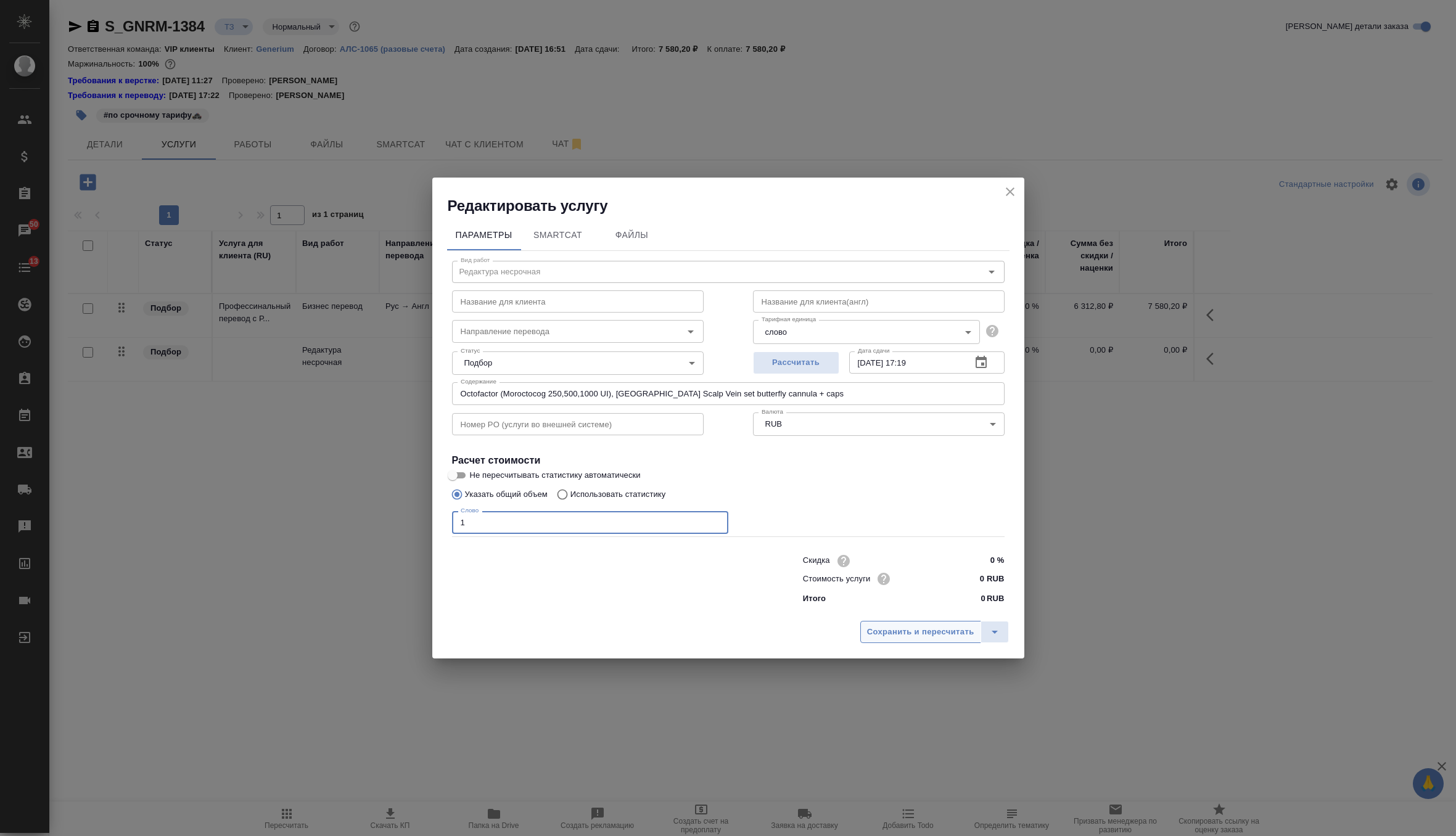
click at [895, 636] on span "Сохранить и пересчитать" at bounding box center [921, 631] width 107 height 14
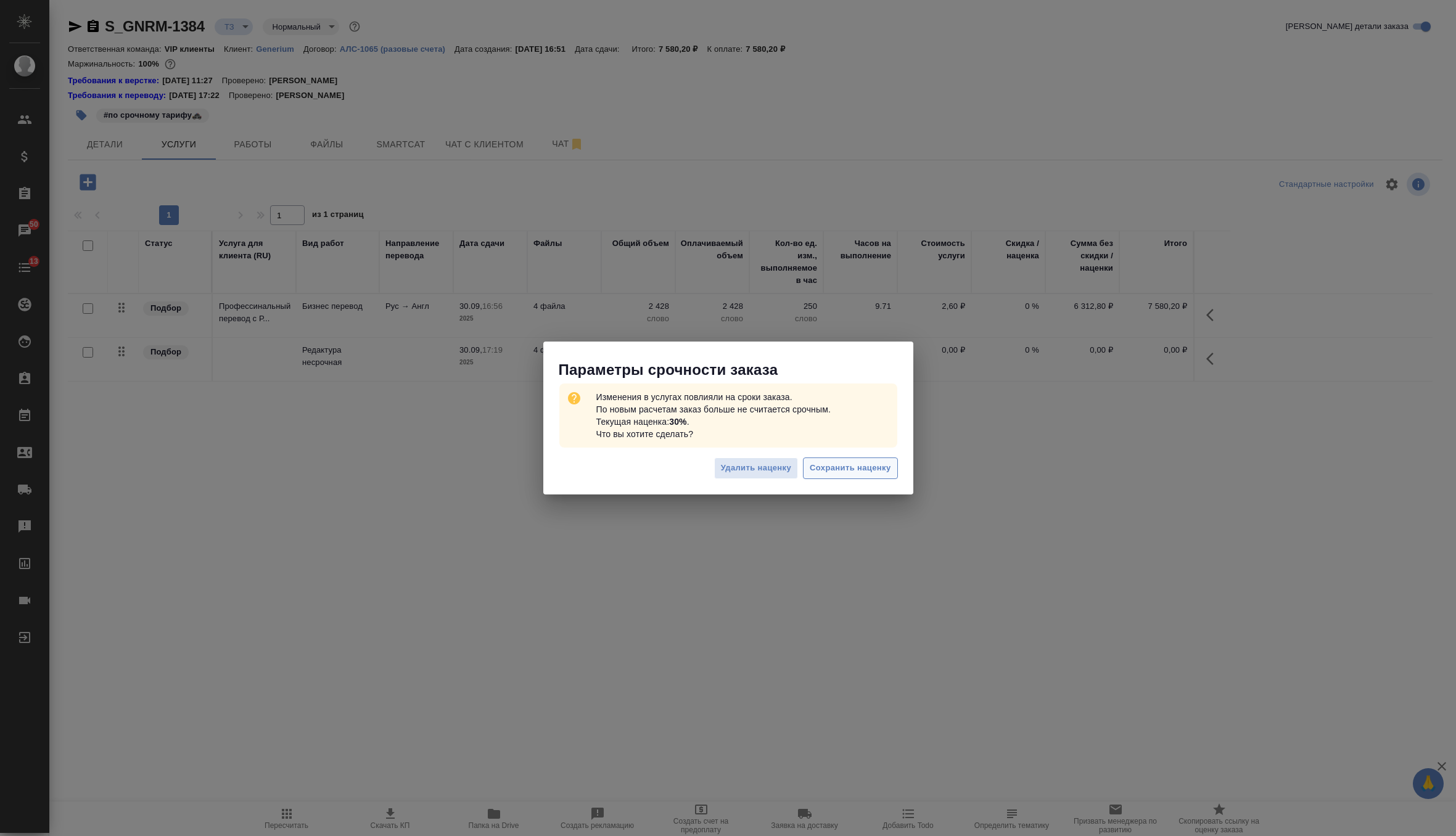
click at [849, 472] on span "Сохранить наценку" at bounding box center [850, 468] width 81 height 14
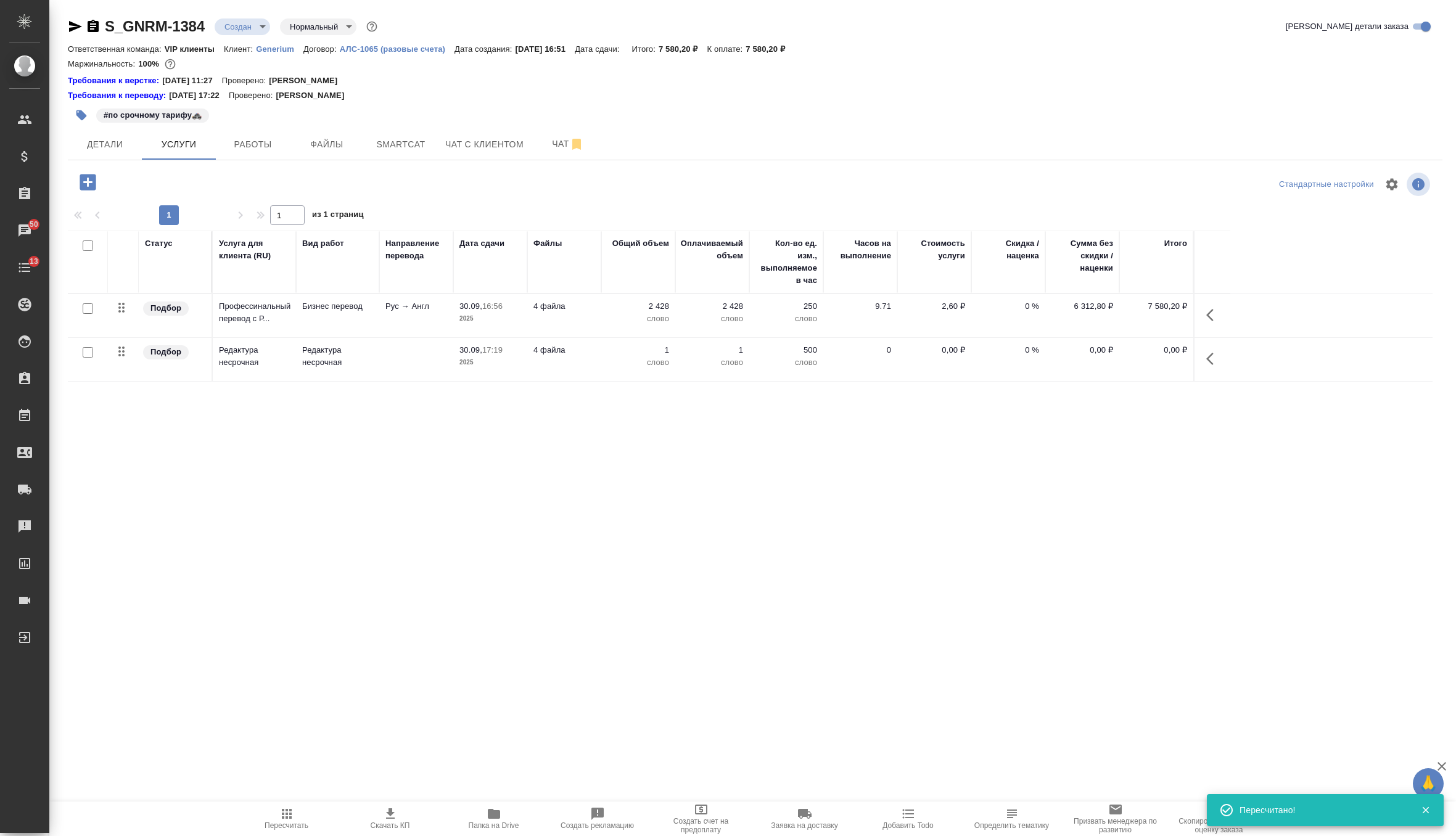
click at [582, 307] on p "4 файла" at bounding box center [564, 306] width 61 height 12
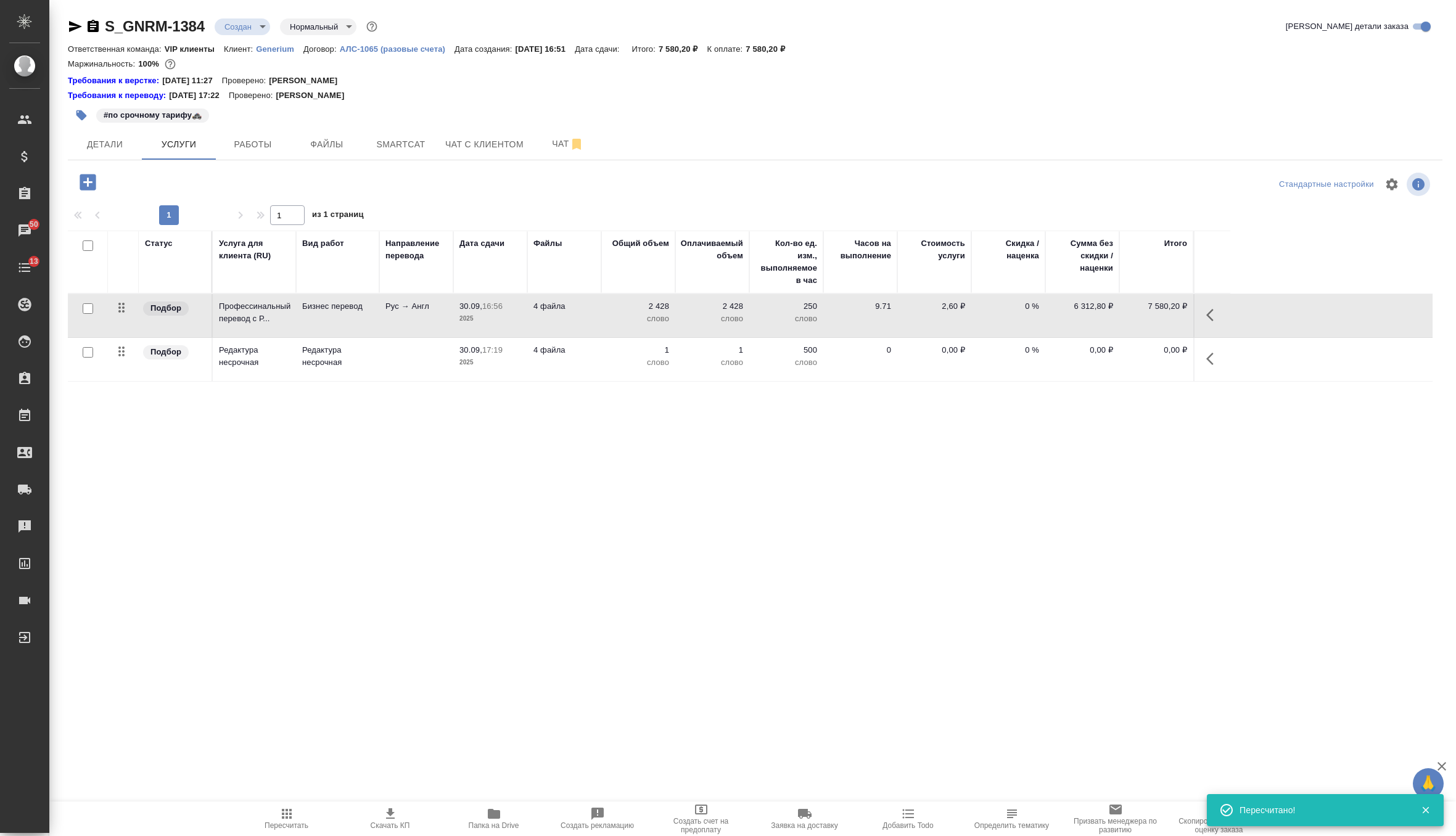
click at [582, 307] on p "4 файла" at bounding box center [564, 306] width 61 height 12
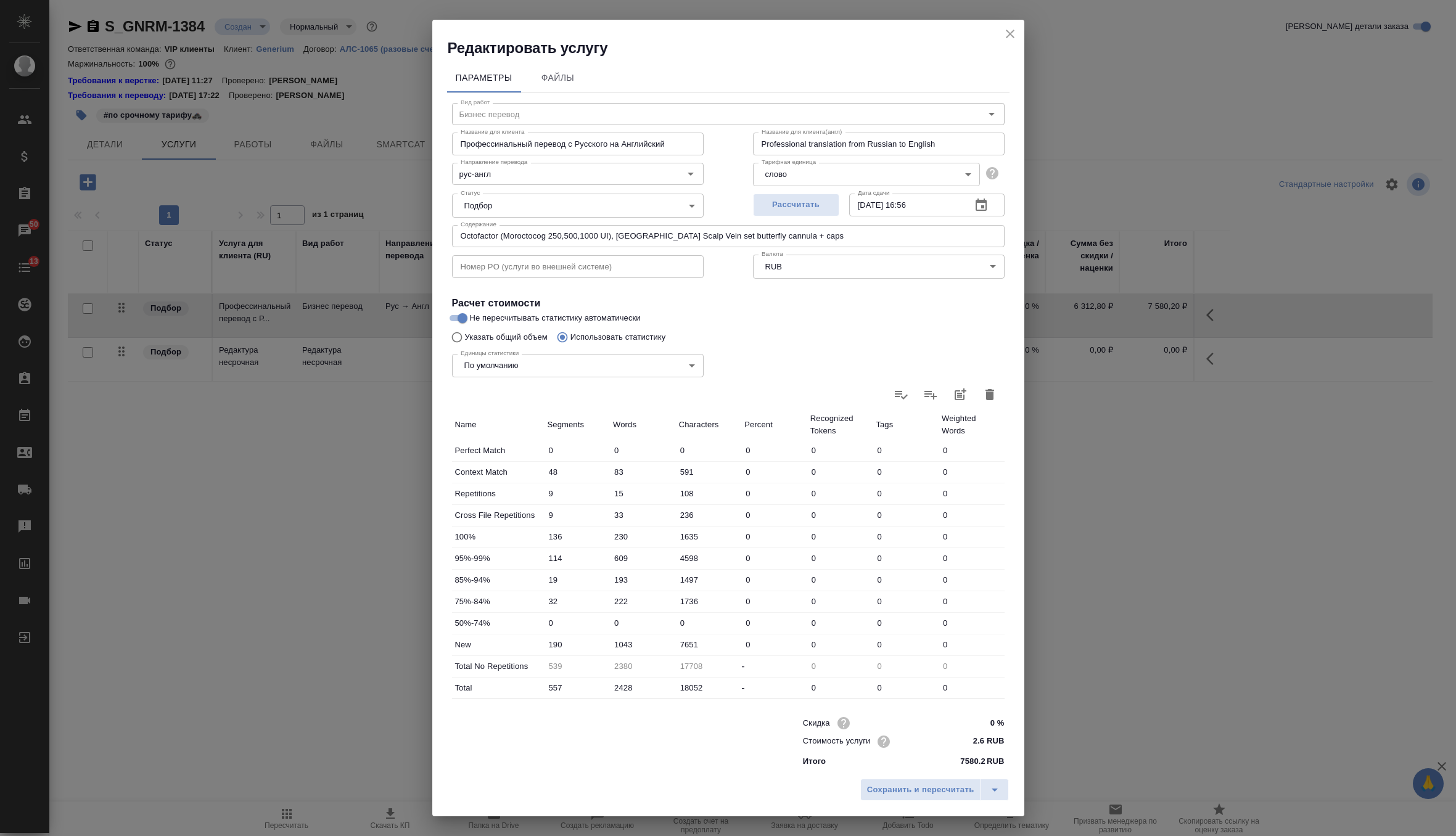
scroll to position [2, 0]
click at [624, 683] on input "2428" at bounding box center [642, 685] width 66 height 18
click at [624, 683] on input "2428" at bounding box center [642, 685] width 65 height 18
click at [1007, 36] on icon "close" at bounding box center [1010, 34] width 9 height 9
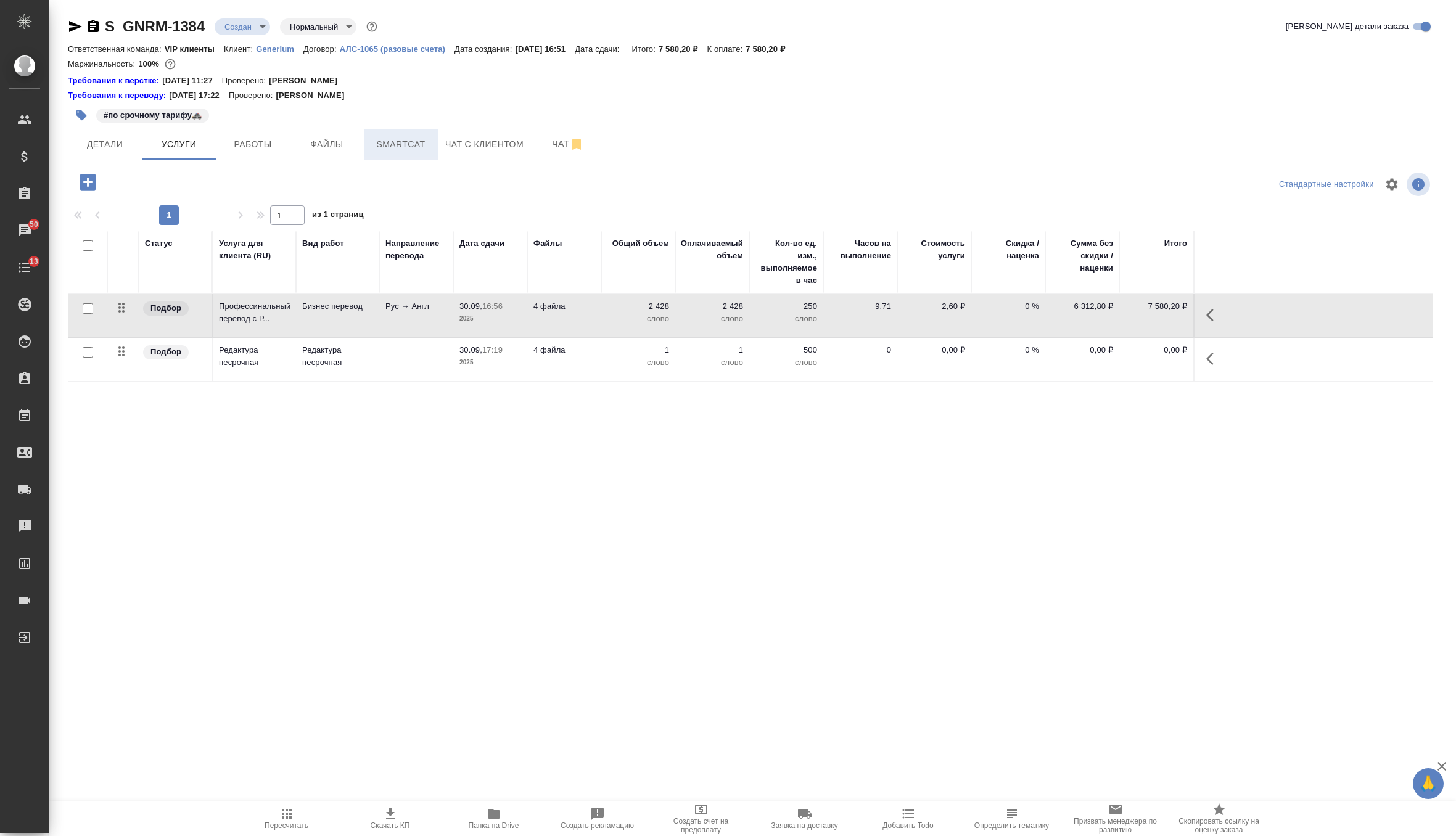
click at [428, 139] on span "Smartcat" at bounding box center [401, 144] width 59 height 16
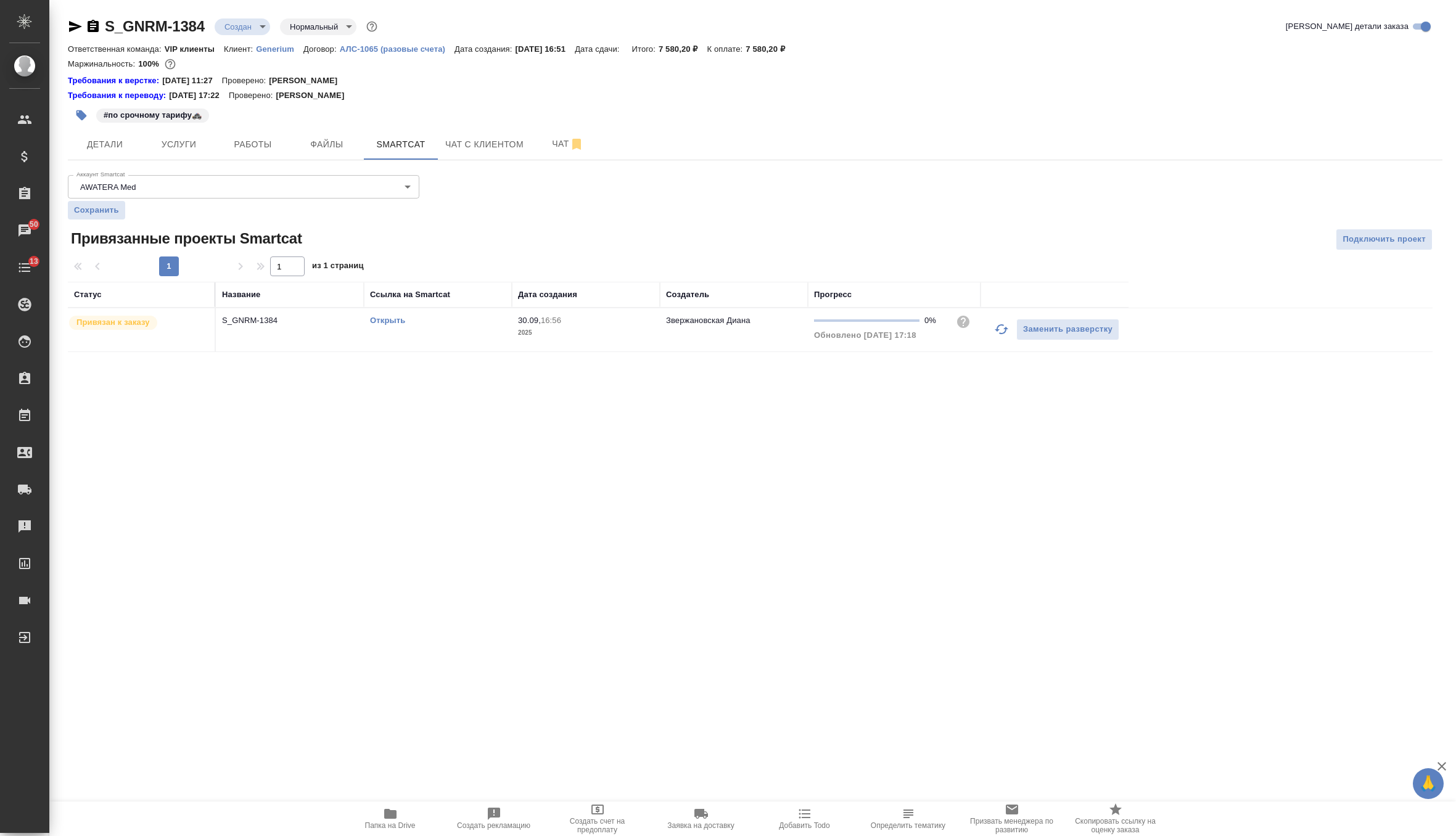
click at [379, 323] on link "Открыть" at bounding box center [387, 320] width 35 height 9
click at [93, 28] on icon "button" at bounding box center [93, 25] width 11 height 12
click at [357, 138] on button "Файлы" at bounding box center [327, 144] width 74 height 31
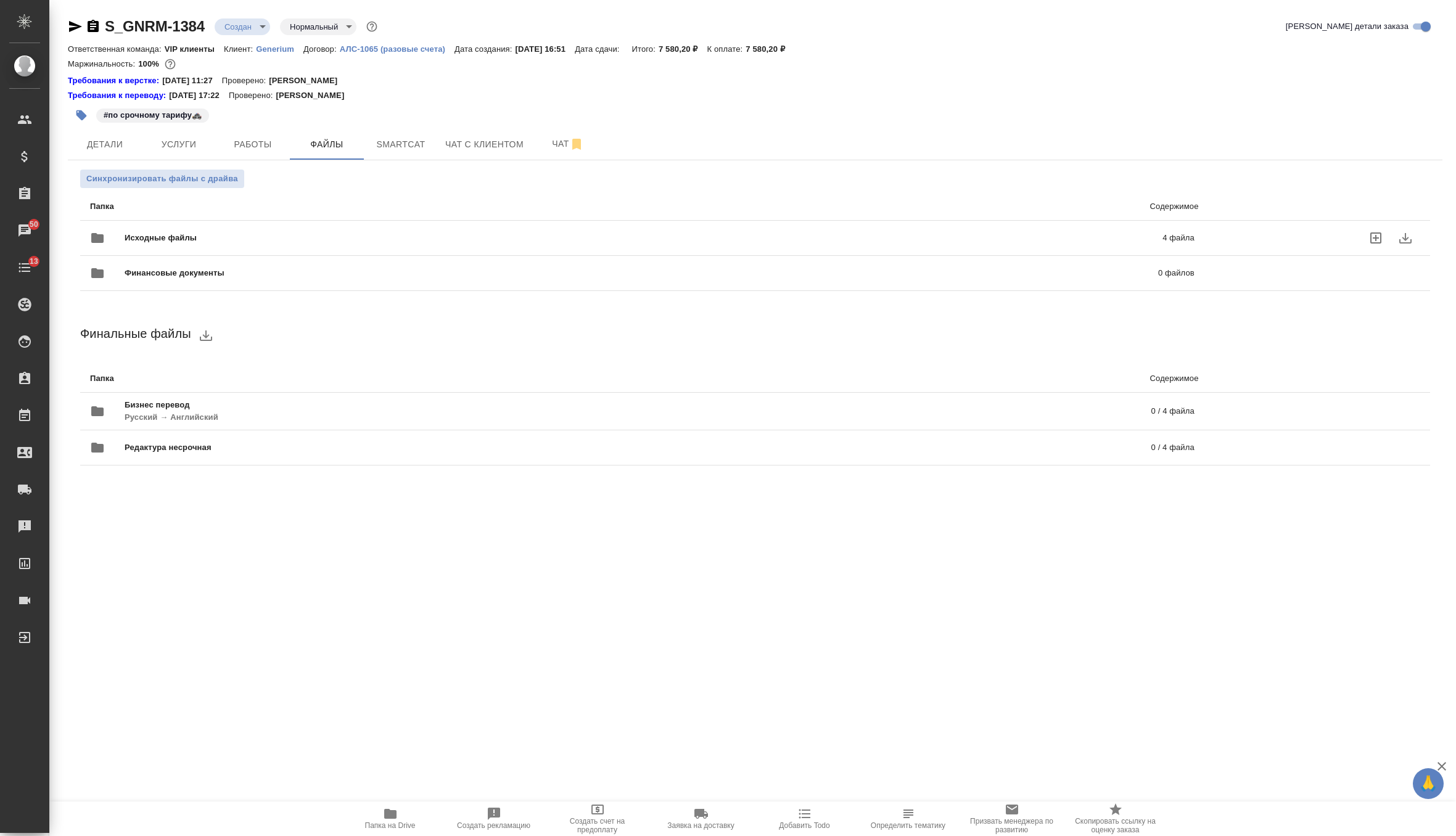
click at [250, 238] on span "Исходные файлы" at bounding box center [402, 237] width 555 height 12
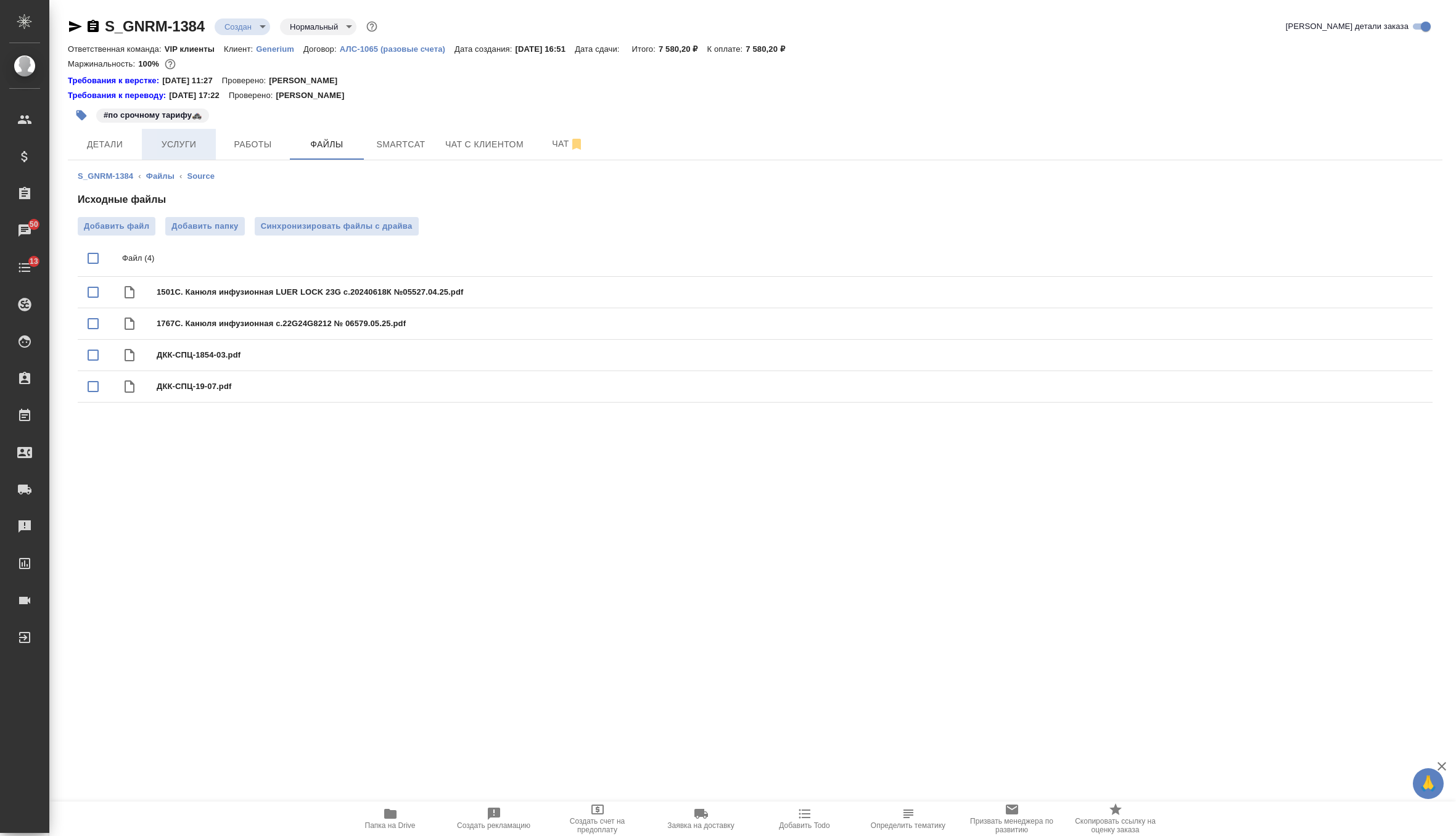
click at [187, 151] on button "Услуги" at bounding box center [178, 144] width 74 height 31
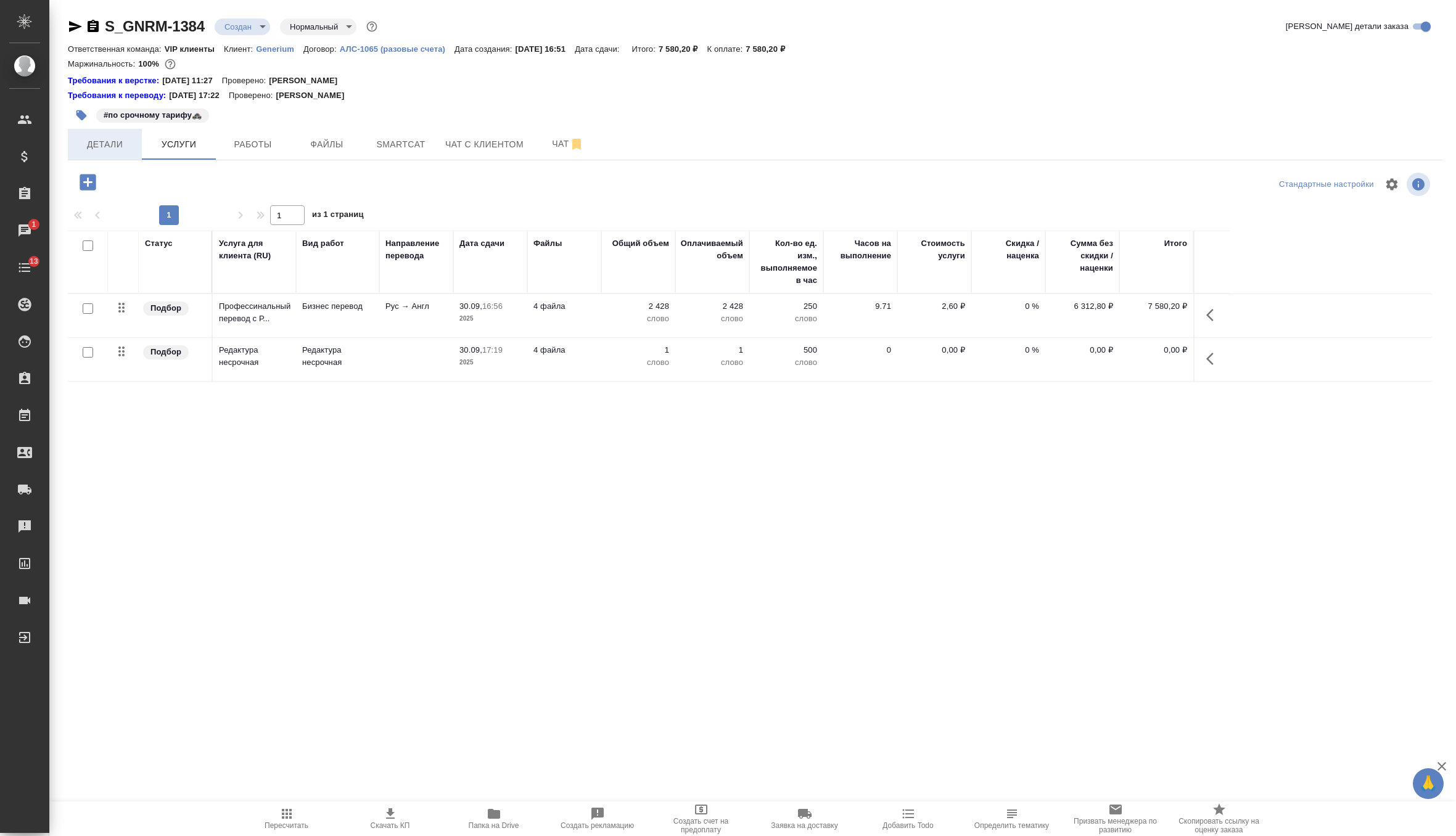
click at [114, 140] on span "Детали" at bounding box center [105, 144] width 59 height 16
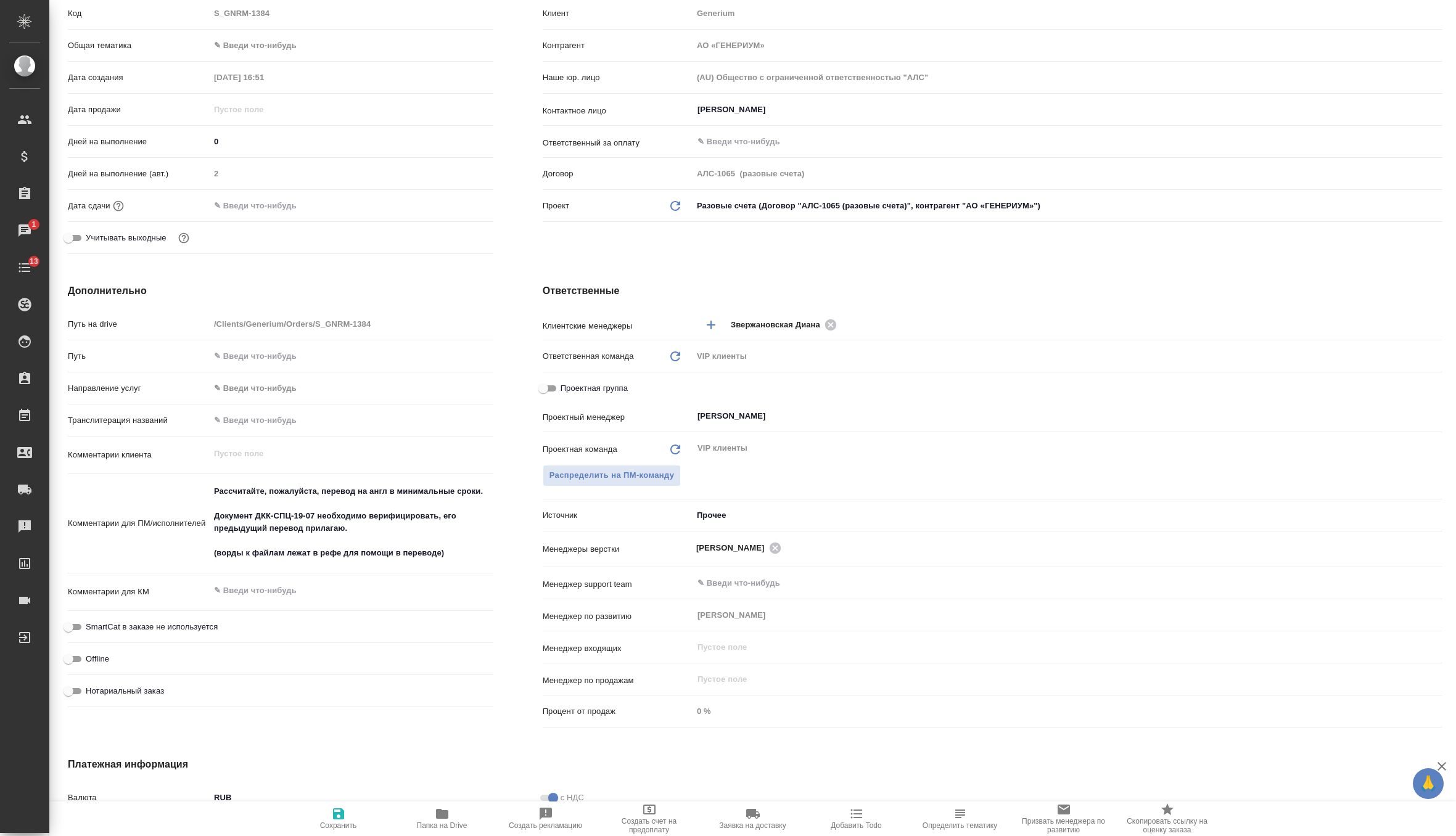
scroll to position [272, 0]
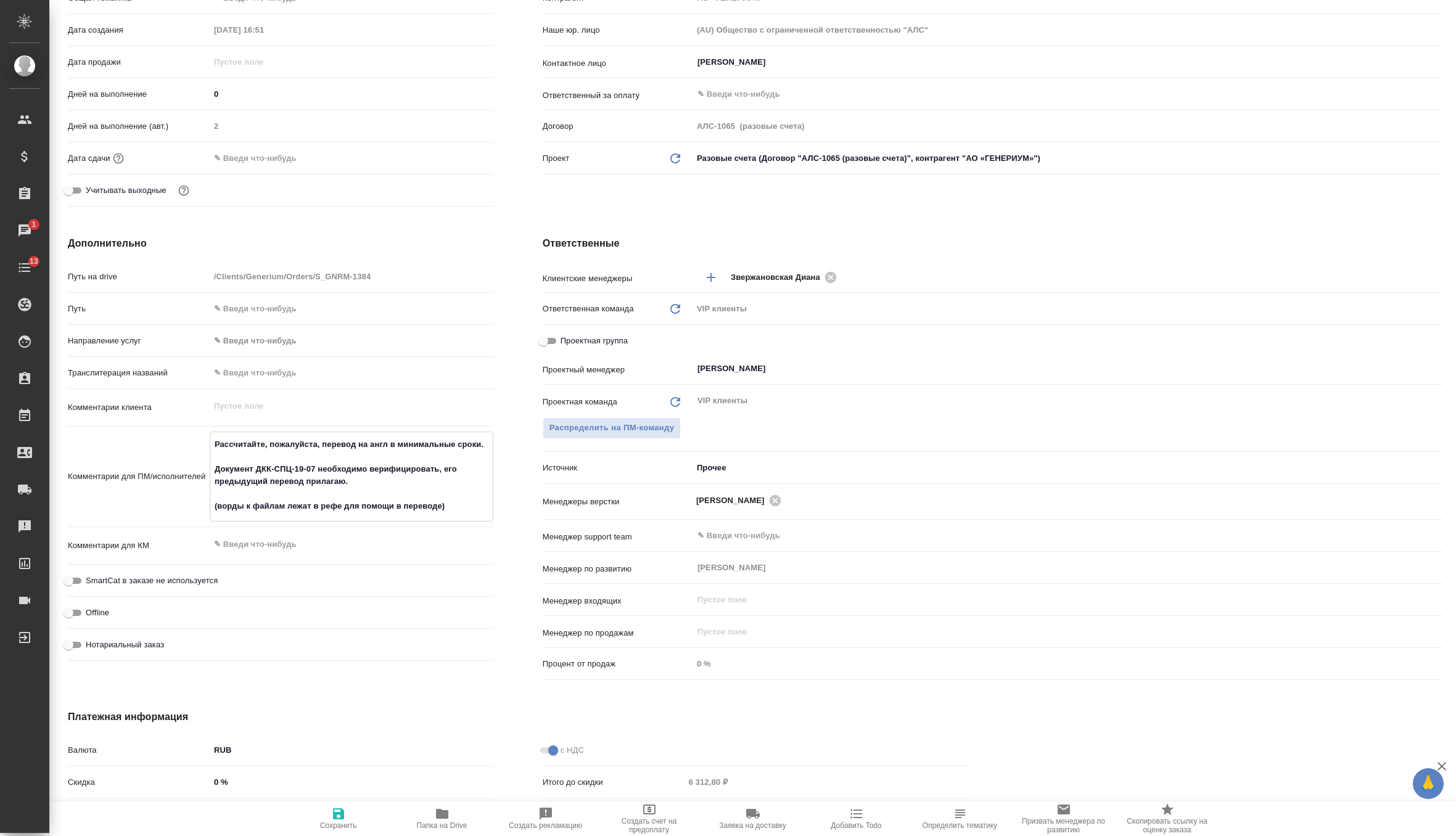
click at [462, 502] on textarea "Рассчитайте, пожалуйста, перевод на англ в минимальные сроки. Документ ДКК-СПЦ-…" at bounding box center [351, 475] width 282 height 83
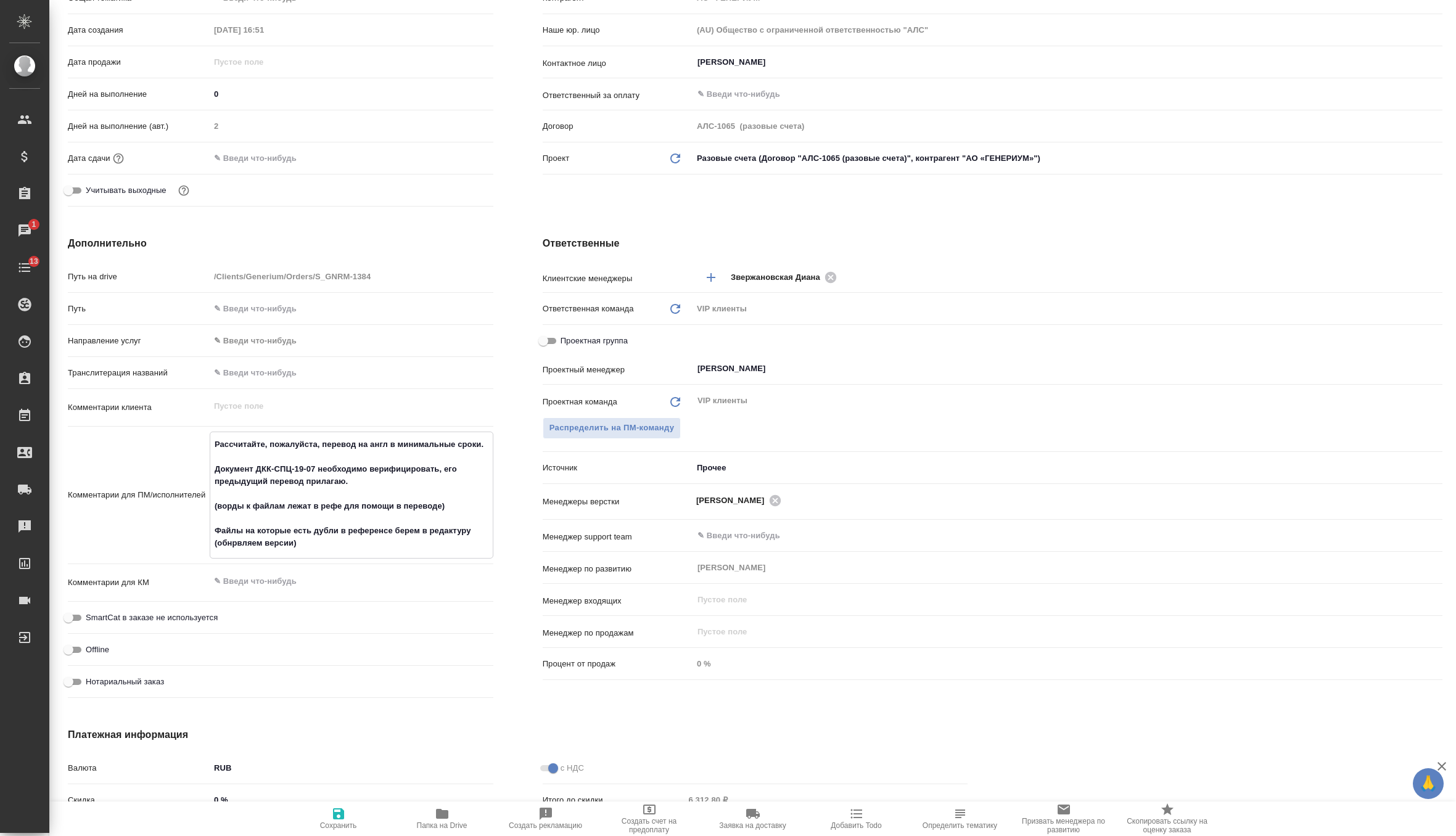
click at [333, 830] on button "Сохранить" at bounding box center [338, 819] width 104 height 34
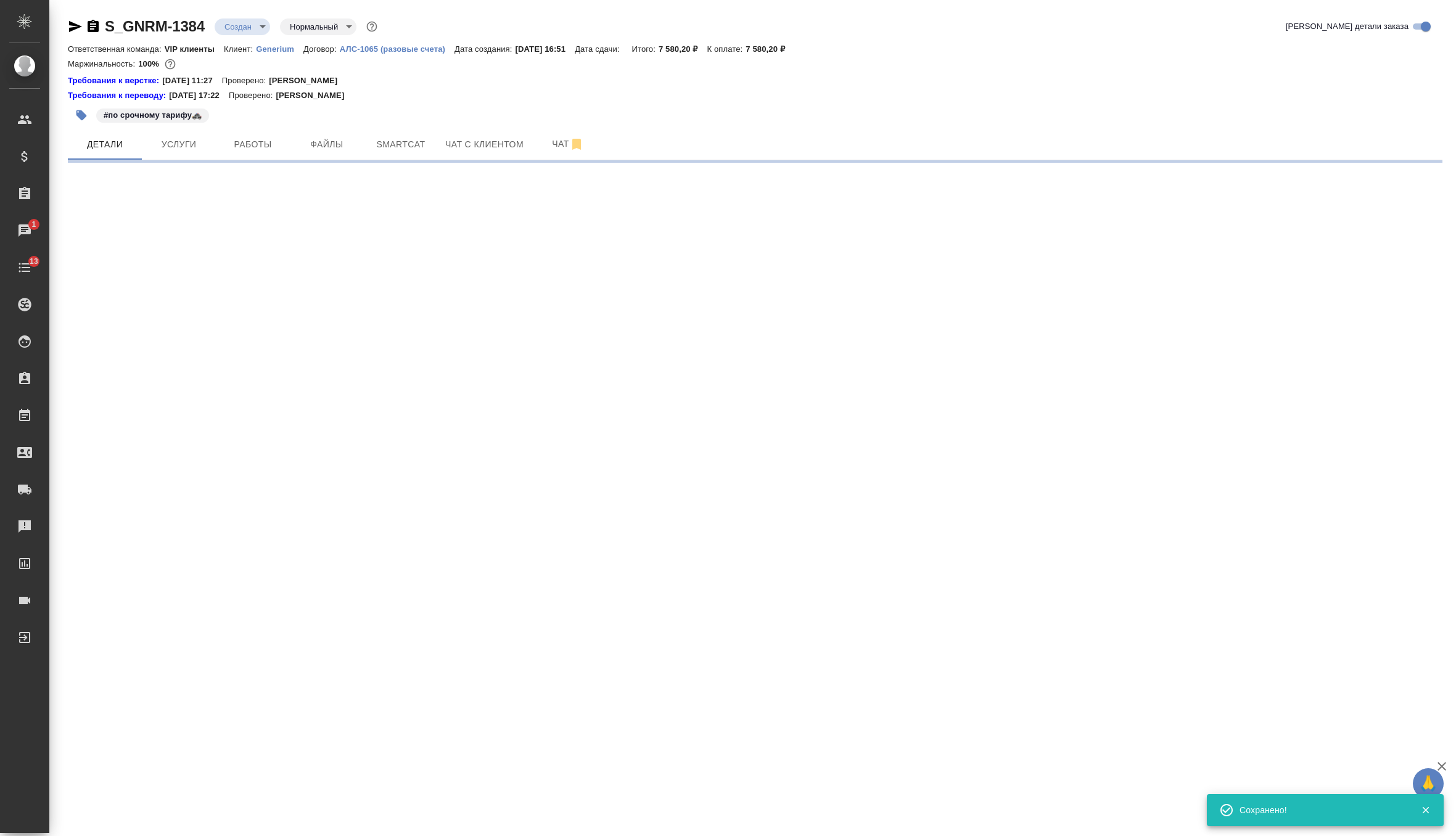
scroll to position [0, 0]
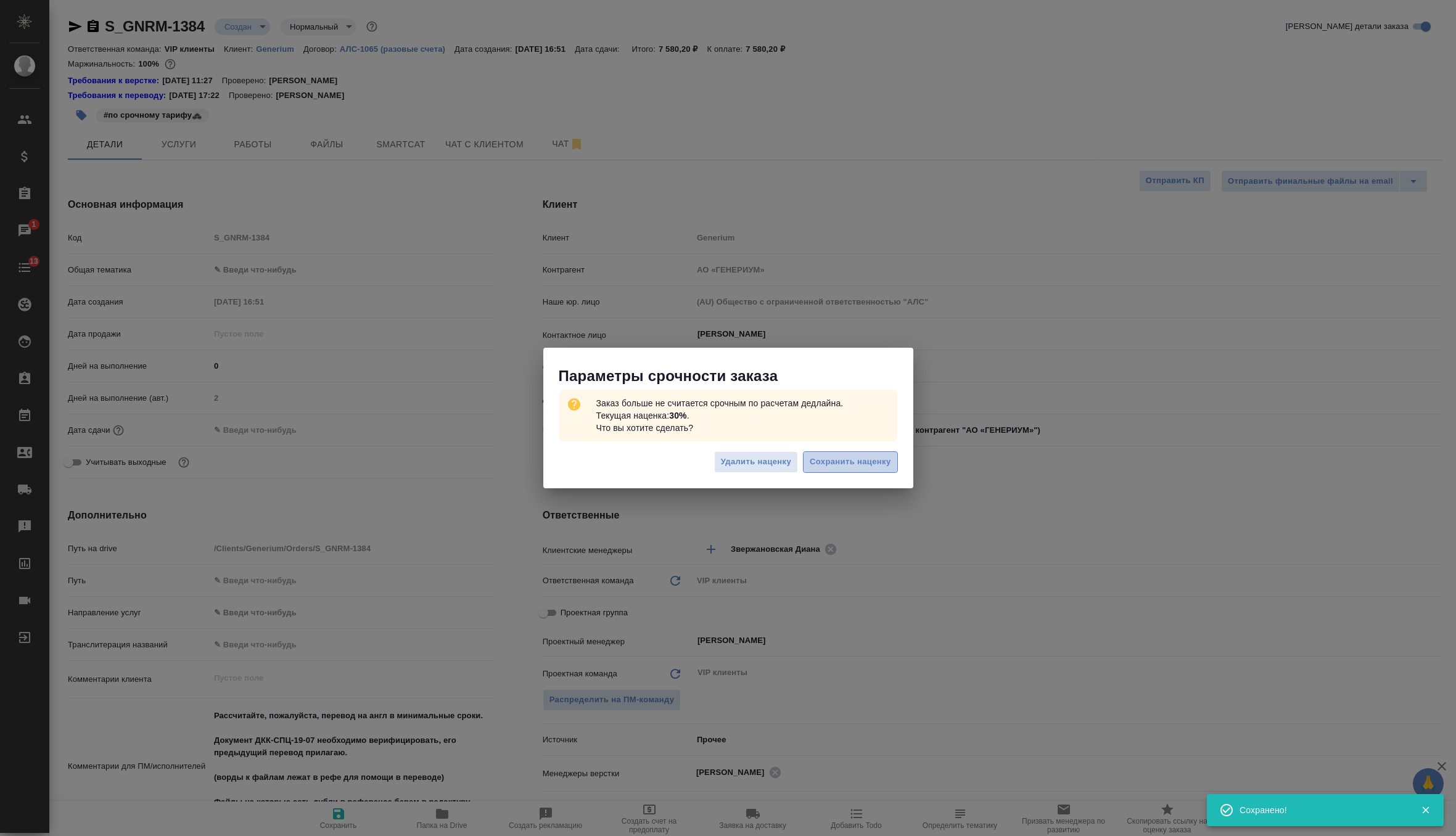
click at [850, 466] on span "Сохранить наценку" at bounding box center [850, 461] width 81 height 14
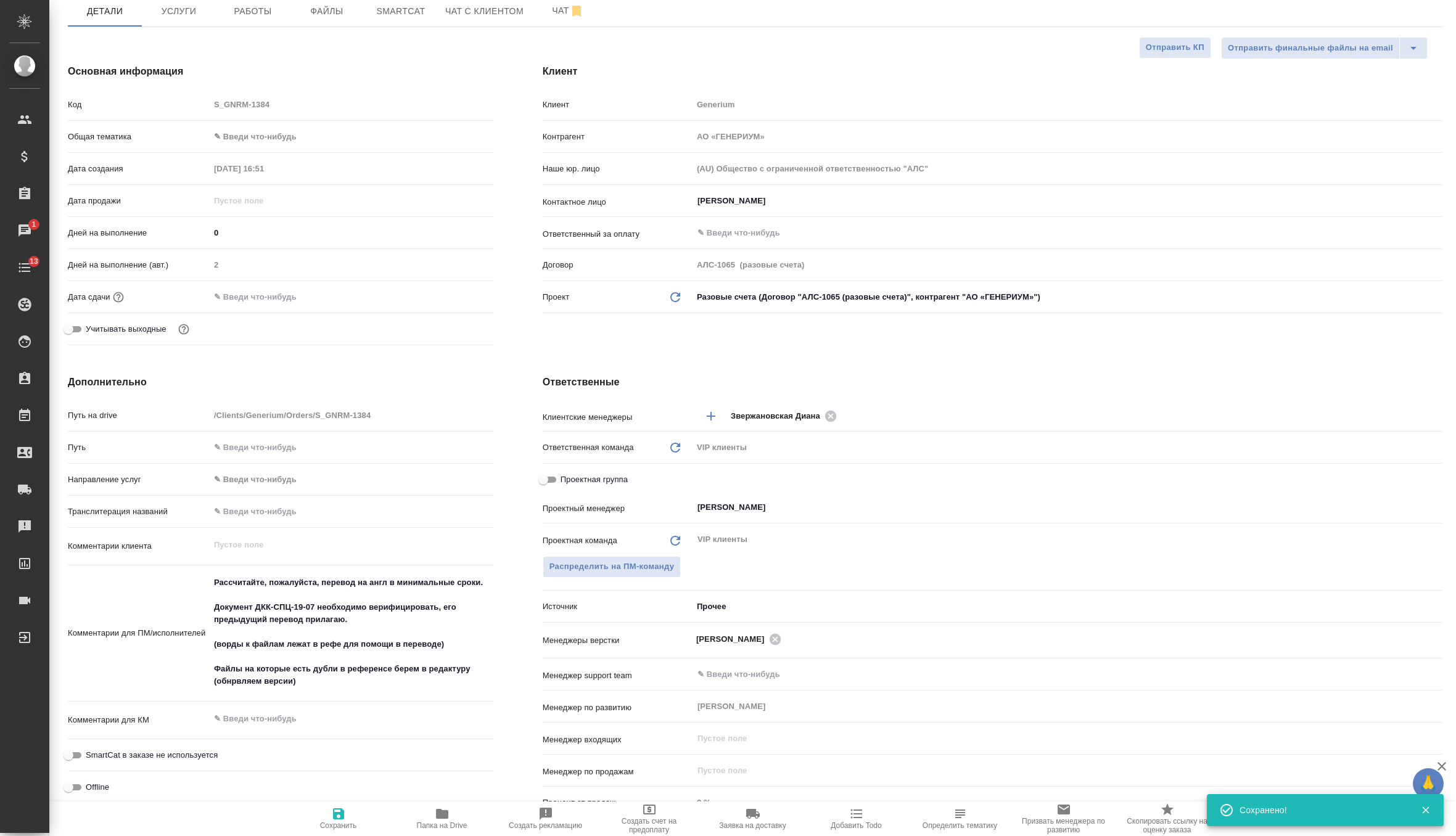
scroll to position [219, 0]
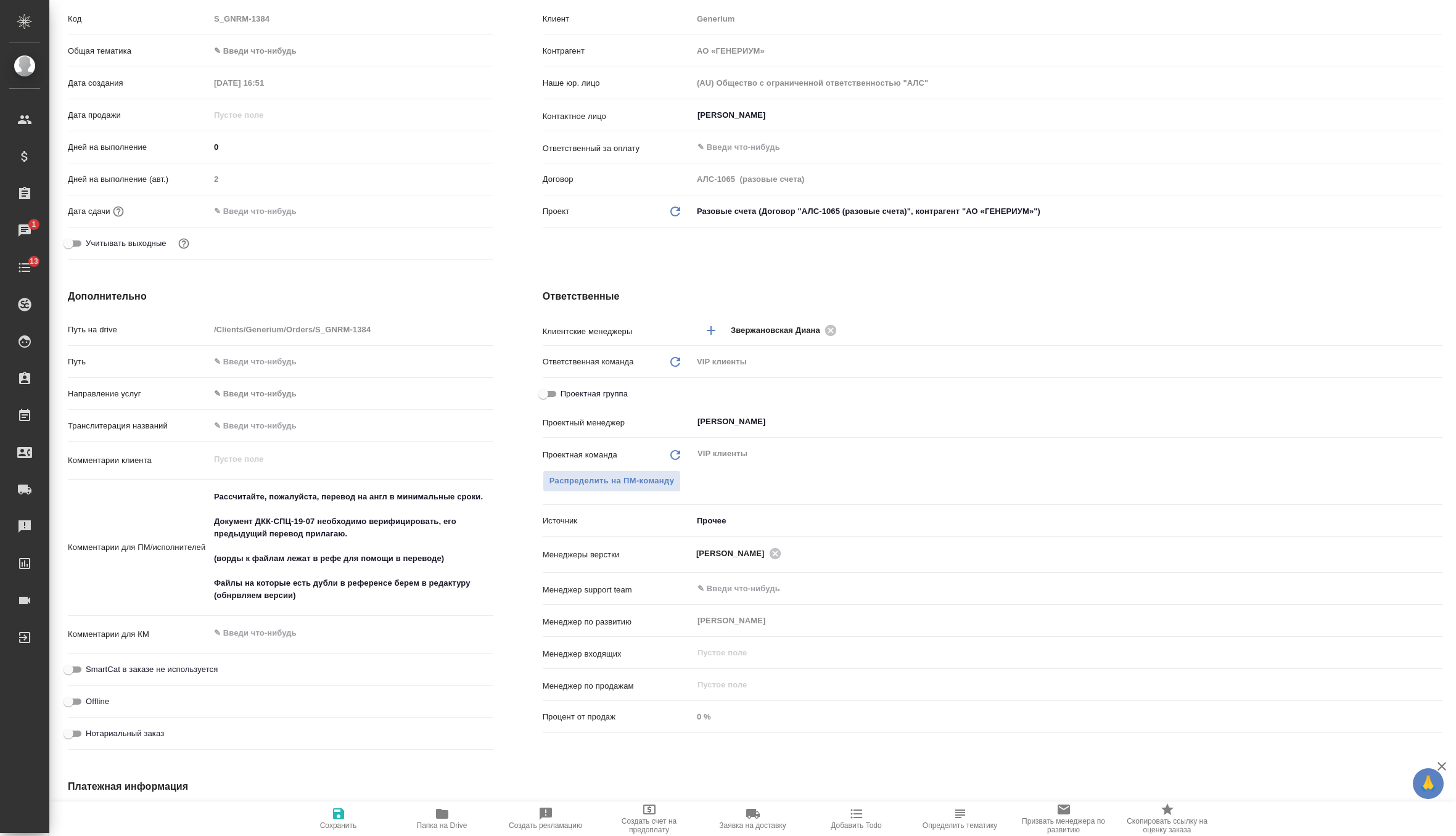
click at [340, 823] on span "Сохранить" at bounding box center [338, 825] width 37 height 9
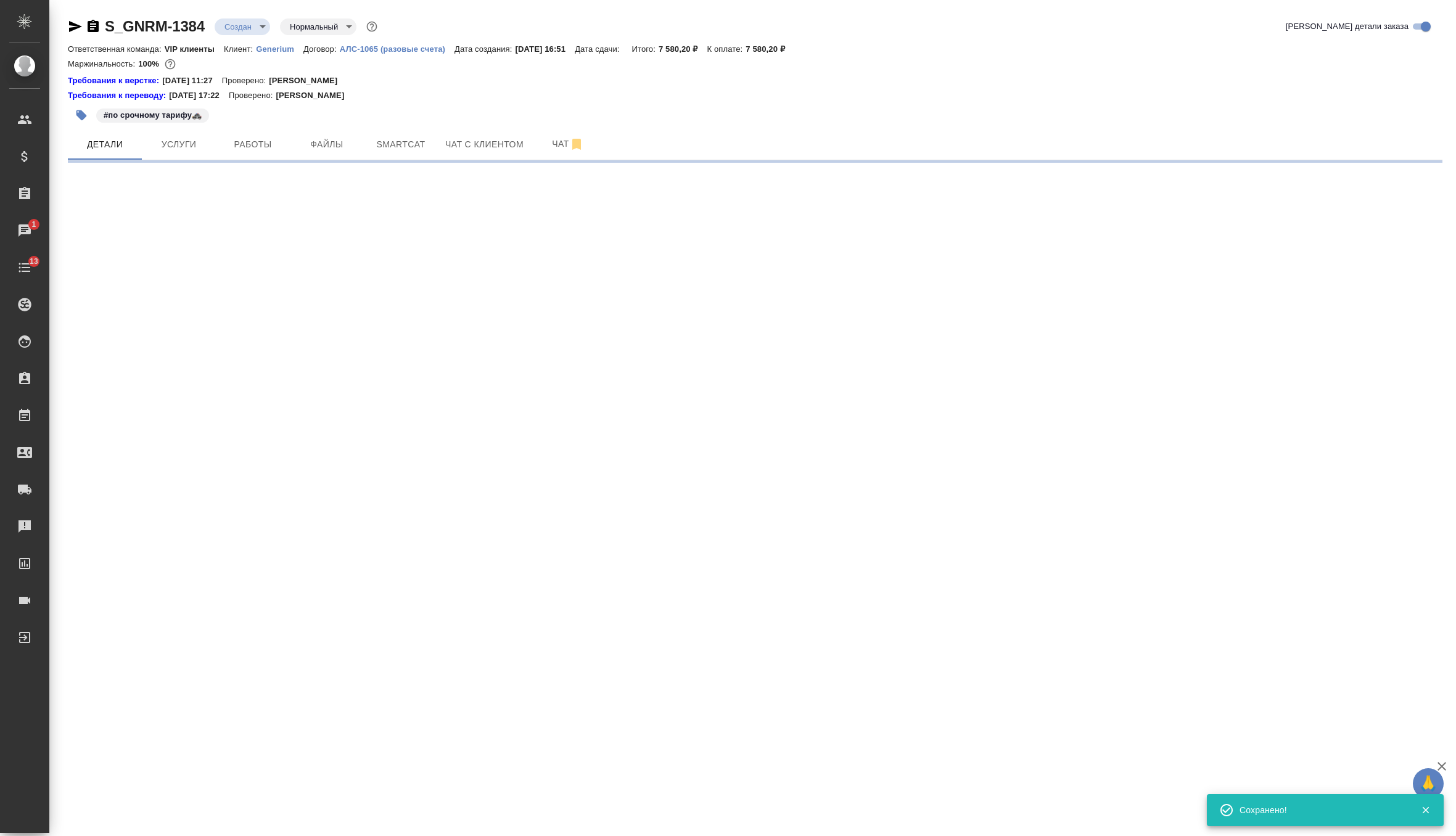
scroll to position [0, 0]
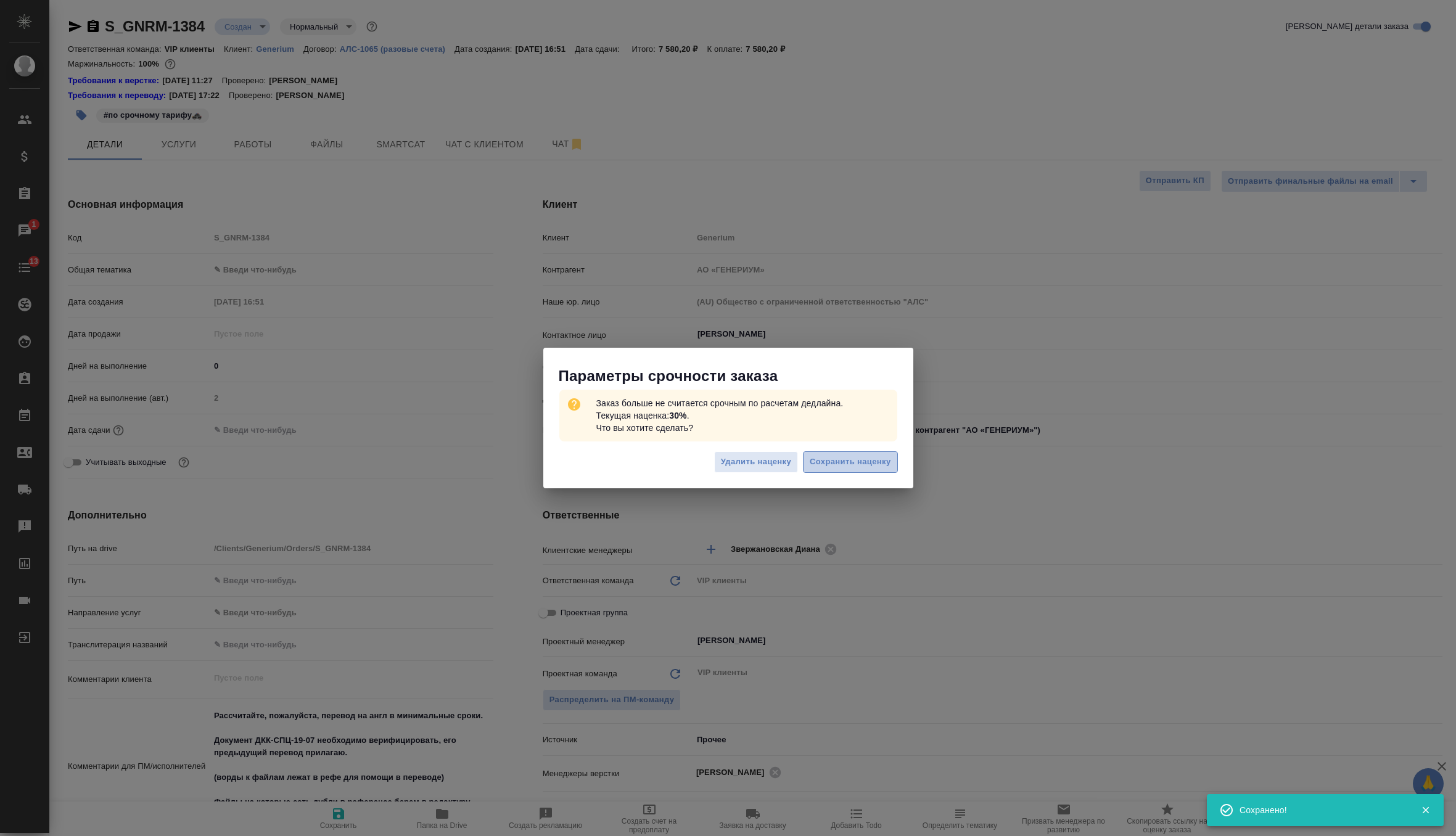
click at [869, 468] on span "Сохранить наценку" at bounding box center [850, 461] width 81 height 14
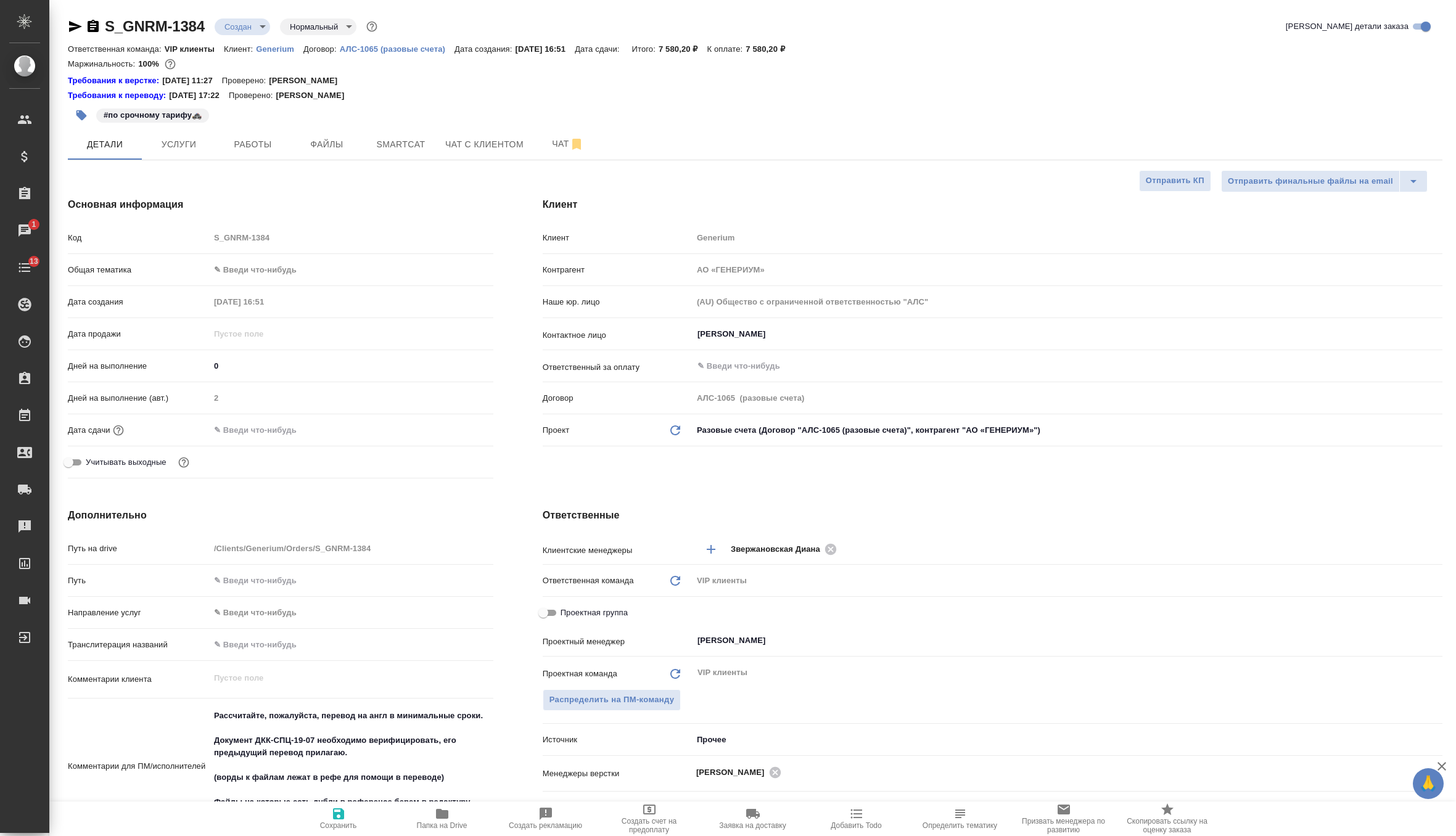
click at [270, 356] on div "Дней на выполнение 0" at bounding box center [281, 366] width 426 height 21
click at [270, 362] on input "0" at bounding box center [351, 366] width 282 height 18
click at [191, 146] on span "Услуги" at bounding box center [178, 144] width 59 height 16
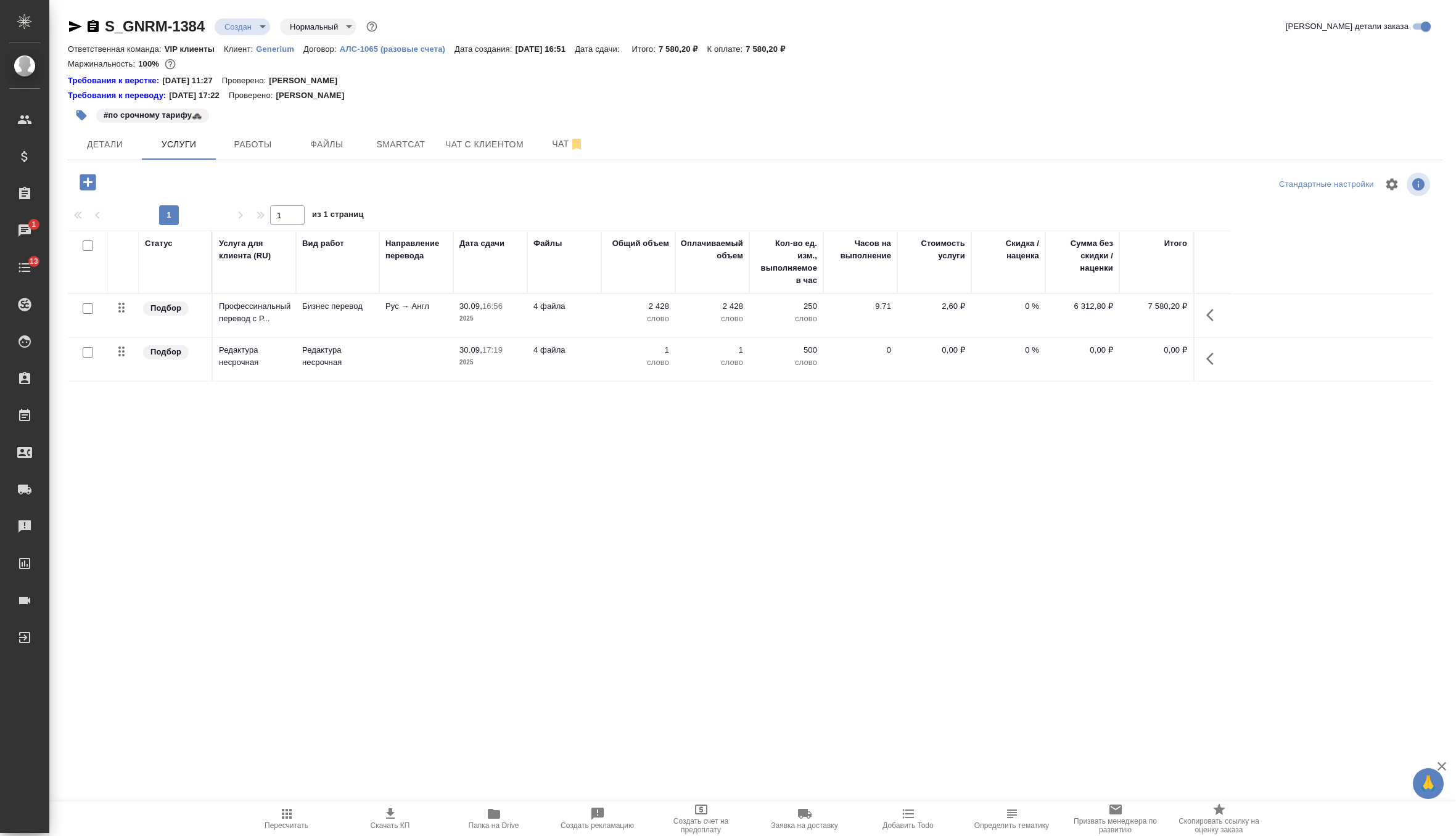
click at [899, 349] on td "0,00 ₽" at bounding box center [934, 359] width 74 height 43
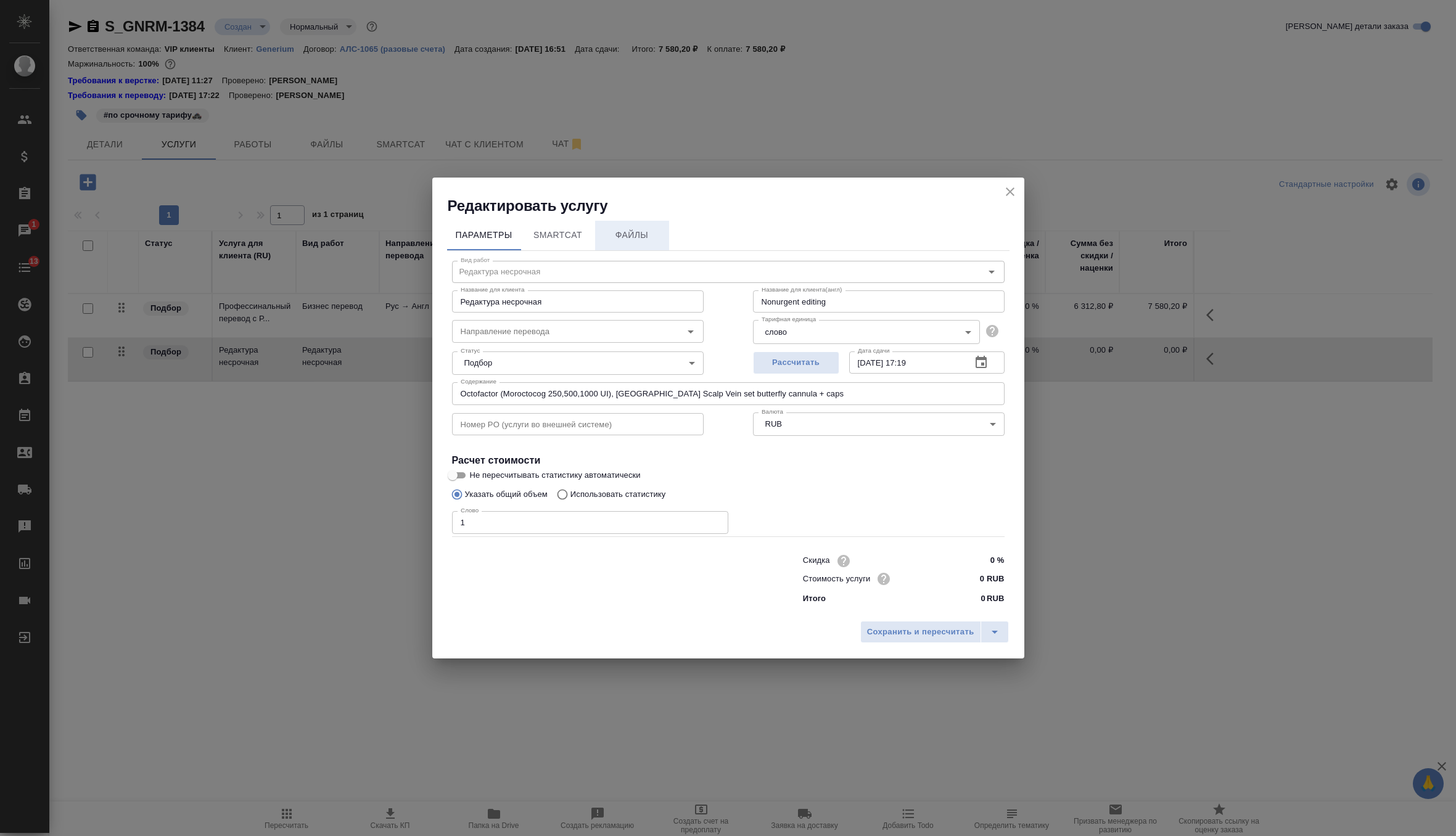
click at [627, 233] on span "Файлы" at bounding box center [632, 235] width 59 height 16
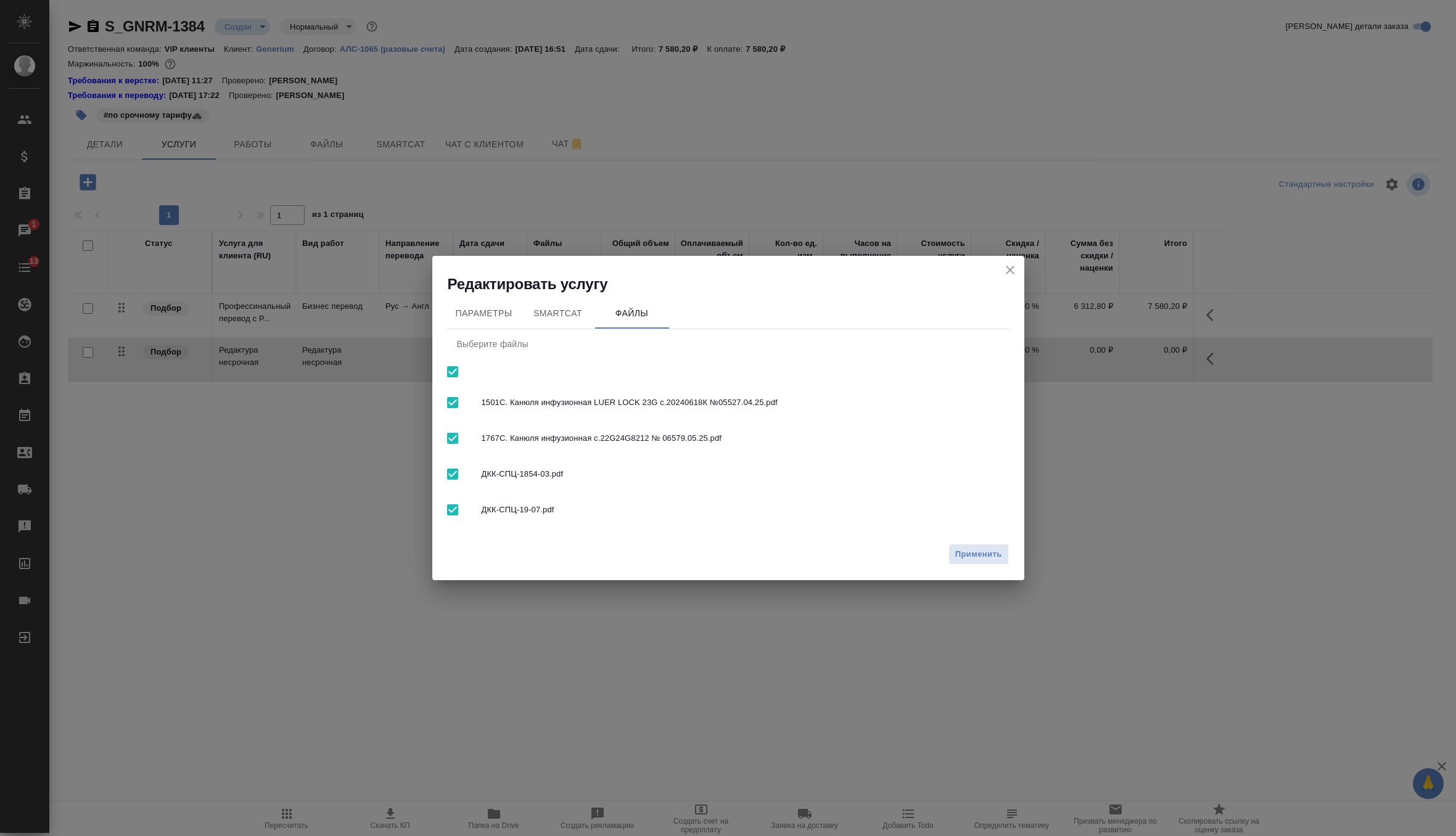
click at [464, 479] on input "checkbox" at bounding box center [453, 474] width 26 height 26
click at [462, 439] on input "checkbox" at bounding box center [453, 438] width 26 height 26
click at [480, 396] on div at bounding box center [464, 402] width 34 height 26
click at [482, 476] on span "ДКК-СПЦ-1854-03.pdf" at bounding box center [741, 474] width 518 height 12
click at [964, 564] on button "Применить" at bounding box center [979, 555] width 61 height 21
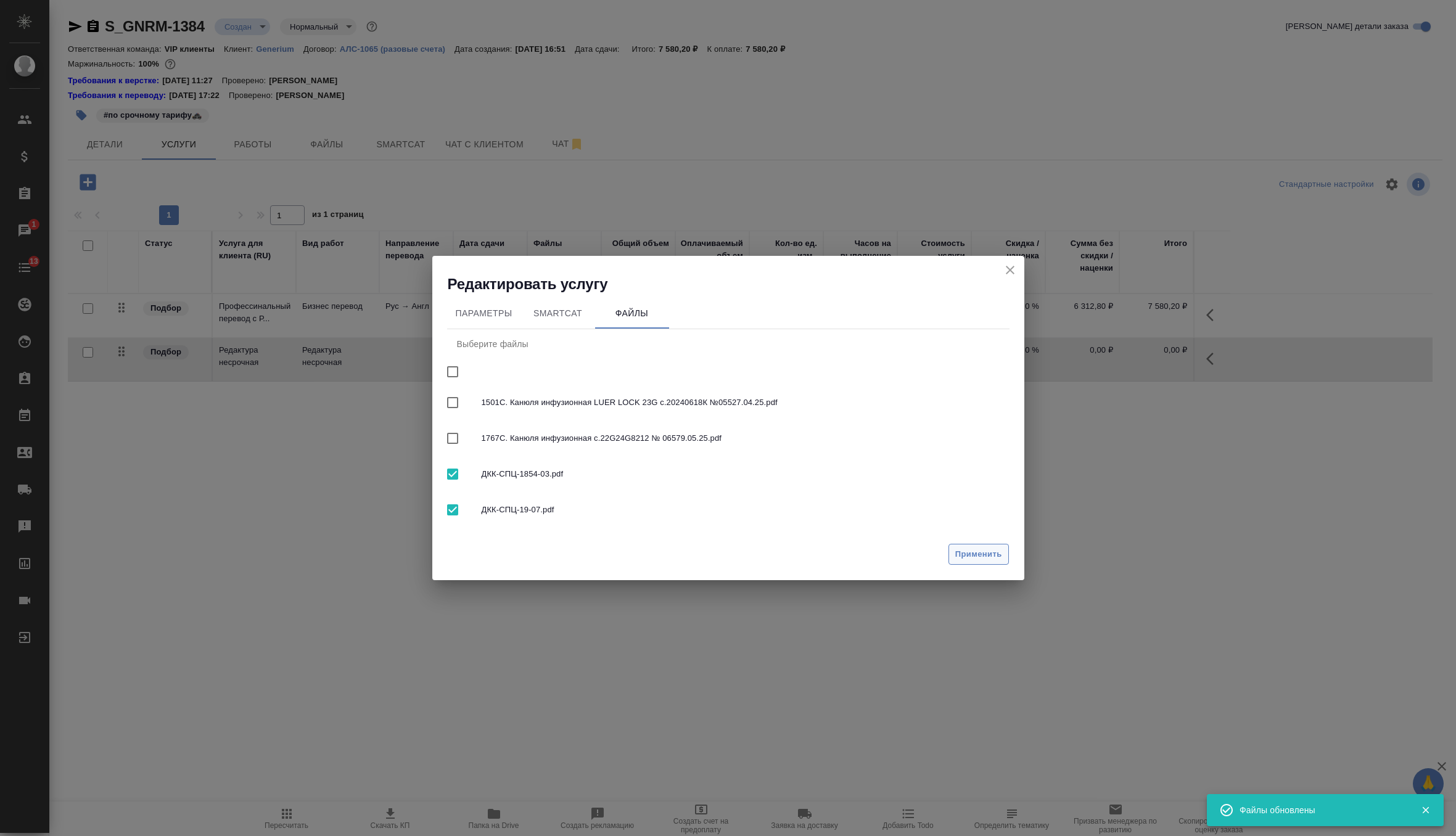
click at [985, 562] on button "Применить" at bounding box center [979, 555] width 61 height 21
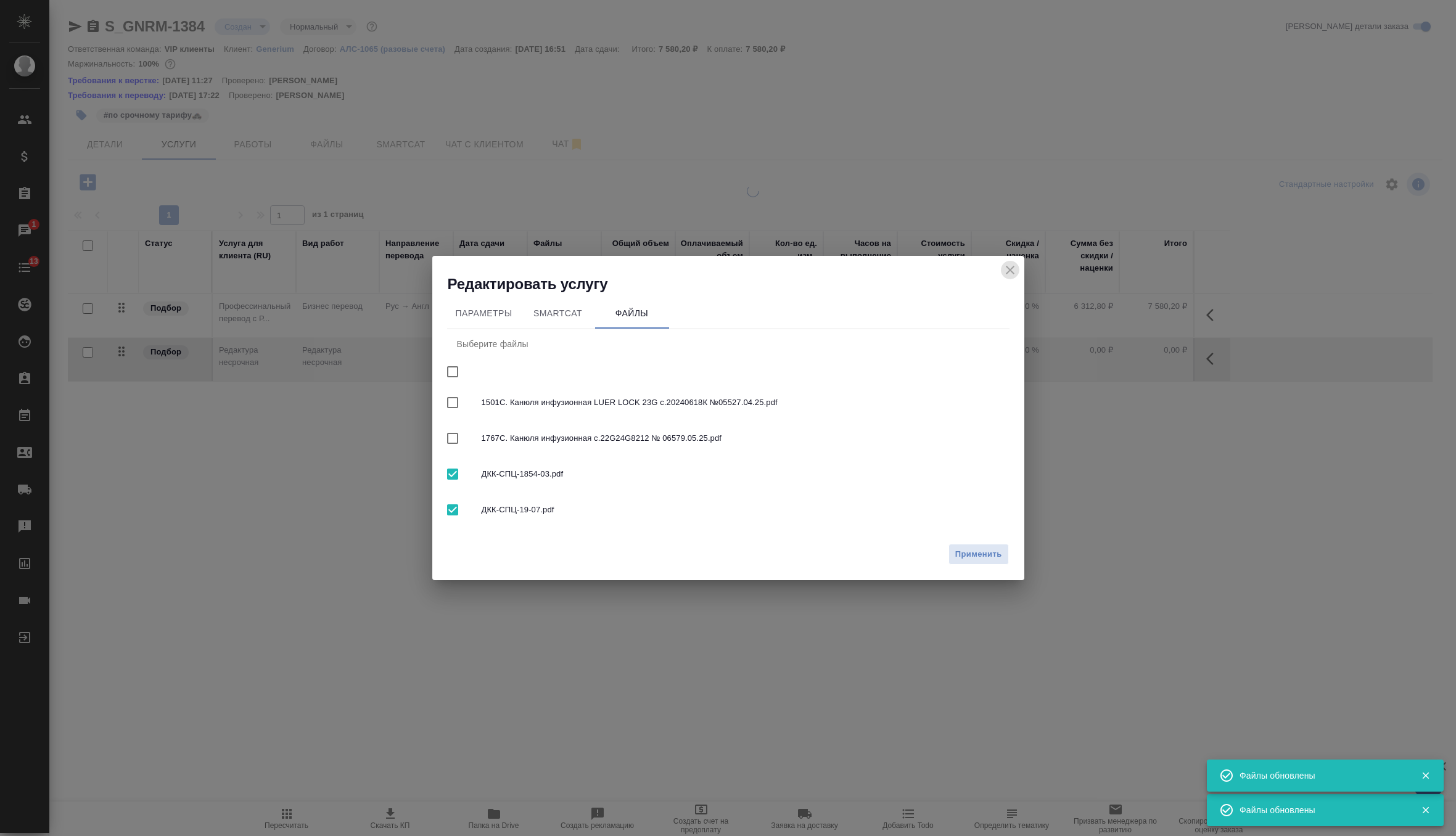
click at [1006, 272] on icon "close" at bounding box center [1010, 270] width 15 height 15
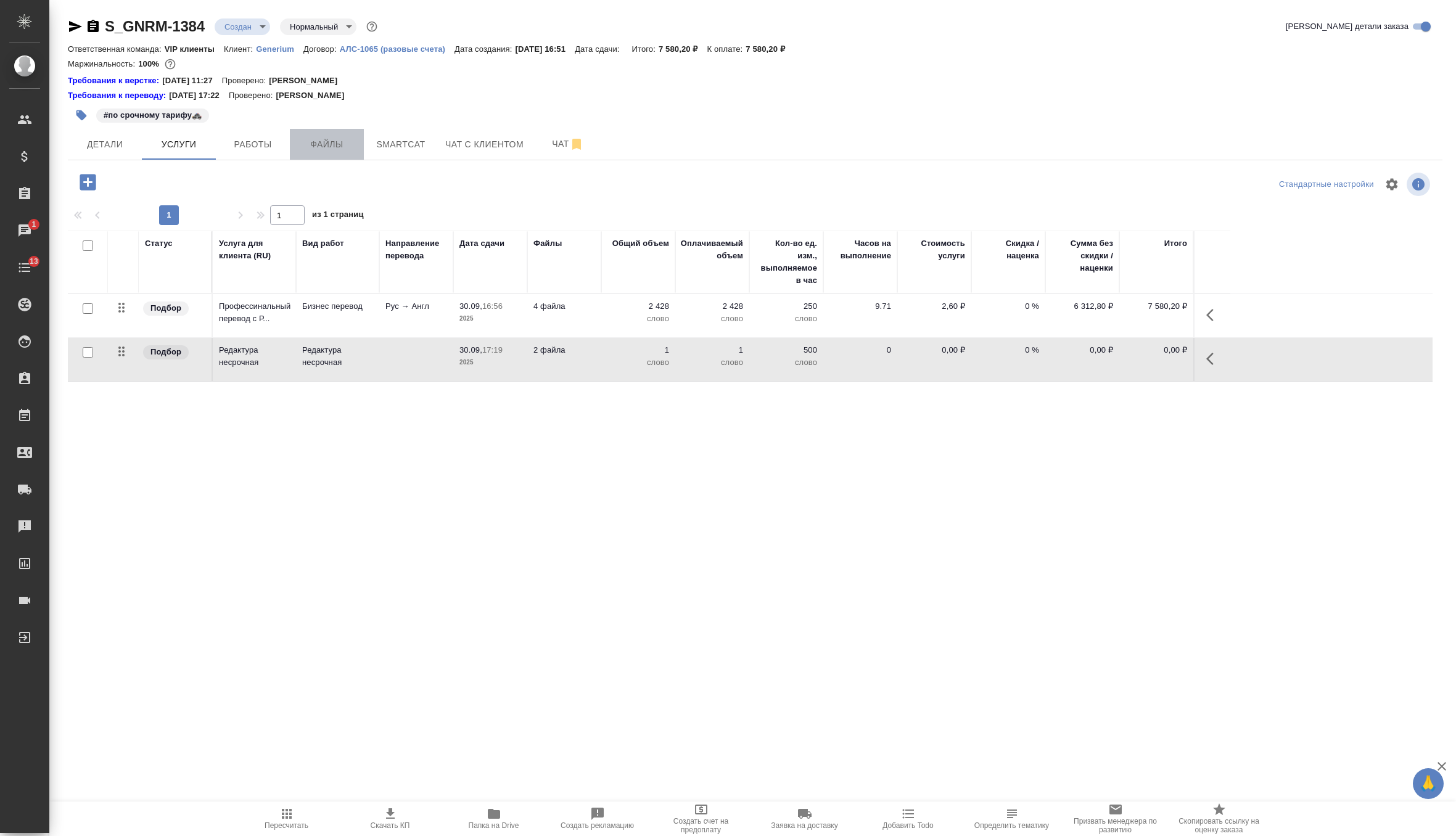
click at [354, 155] on button "Файлы" at bounding box center [327, 144] width 74 height 31
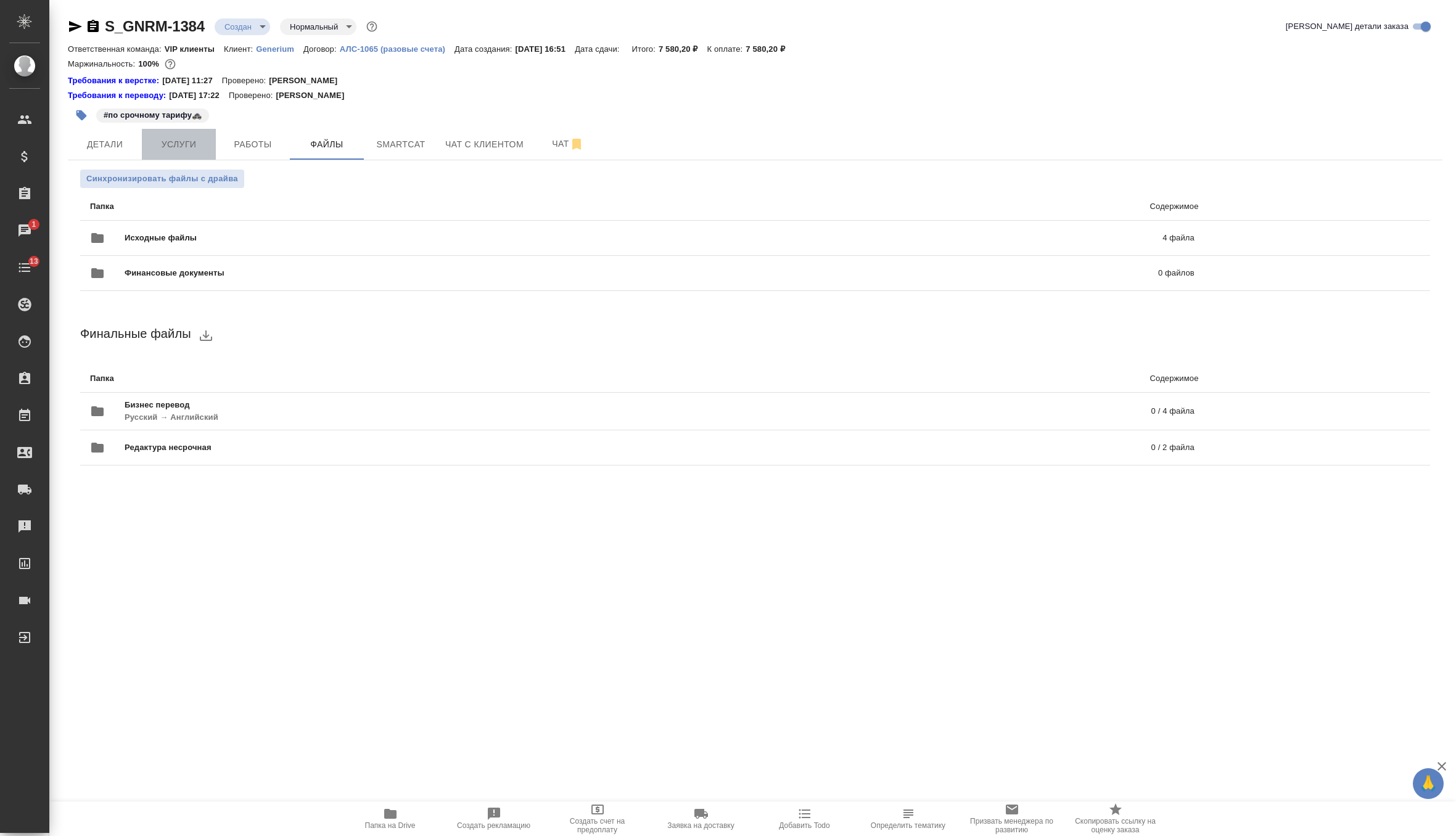
click at [165, 145] on span "Услуги" at bounding box center [178, 144] width 59 height 16
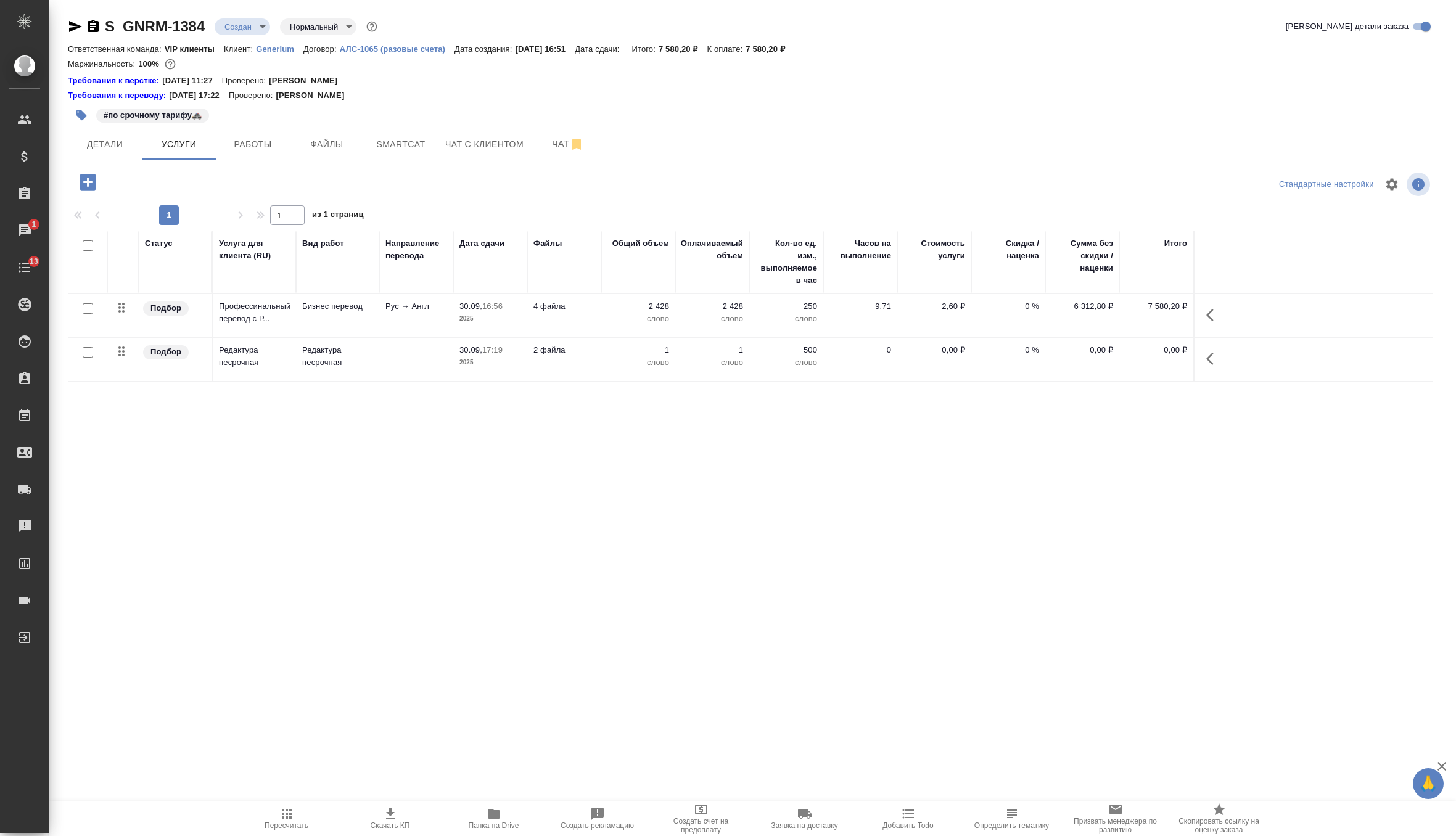
click at [573, 351] on p "2 файла" at bounding box center [564, 349] width 61 height 12
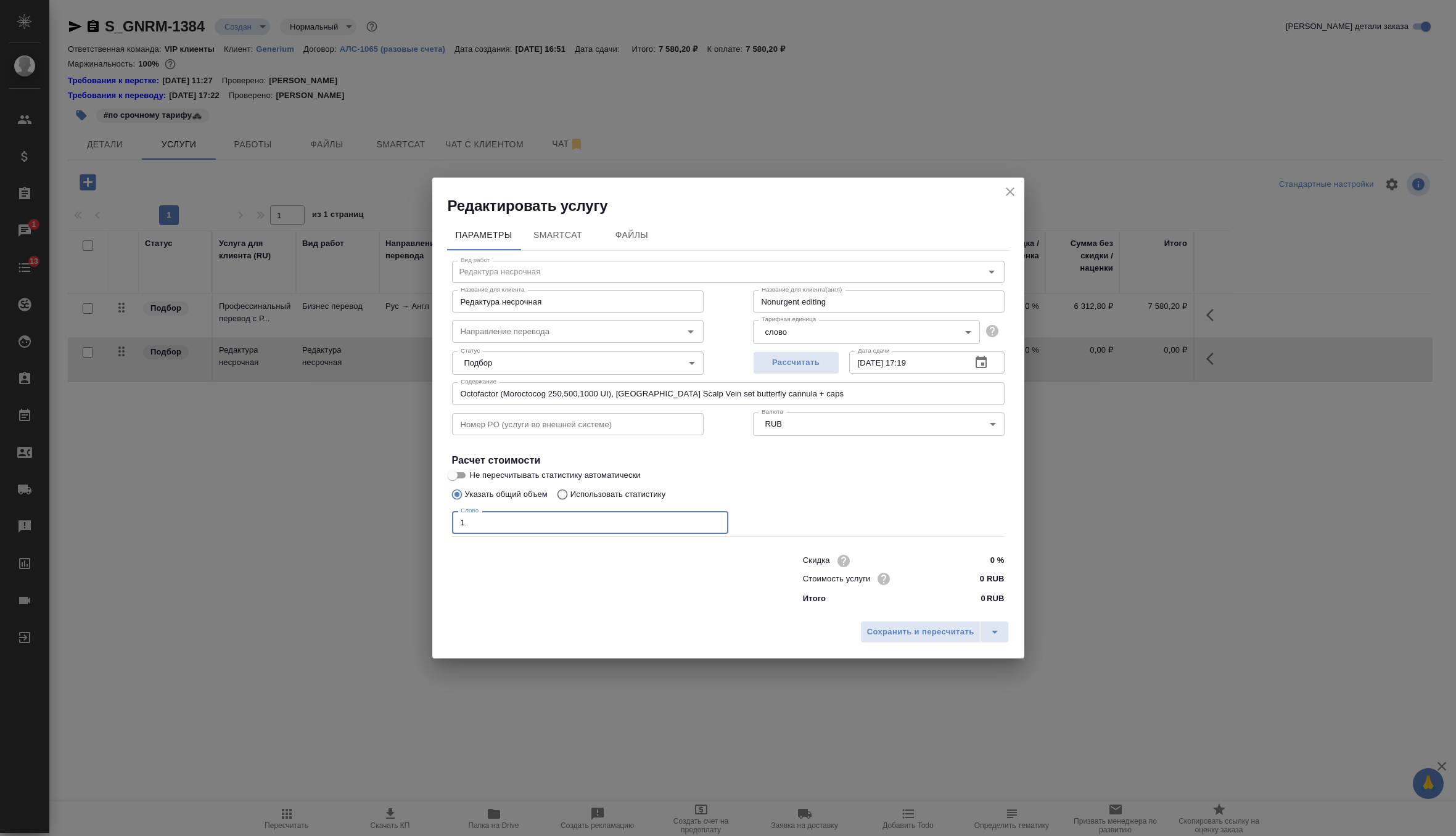
drag, startPoint x: 512, startPoint y: 524, endPoint x: 437, endPoint y: 524, distance: 75.0
click at [437, 524] on div "Параметры SmartCat Файлы Вид работ Редактура несрочная Вид работ Название для к…" at bounding box center [728, 416] width 592 height 399
paste input "350"
click at [458, 477] on input "Не пересчитывать статистику автоматически" at bounding box center [453, 475] width 44 height 15
drag, startPoint x: 985, startPoint y: 582, endPoint x: 953, endPoint y: 582, distance: 32.0
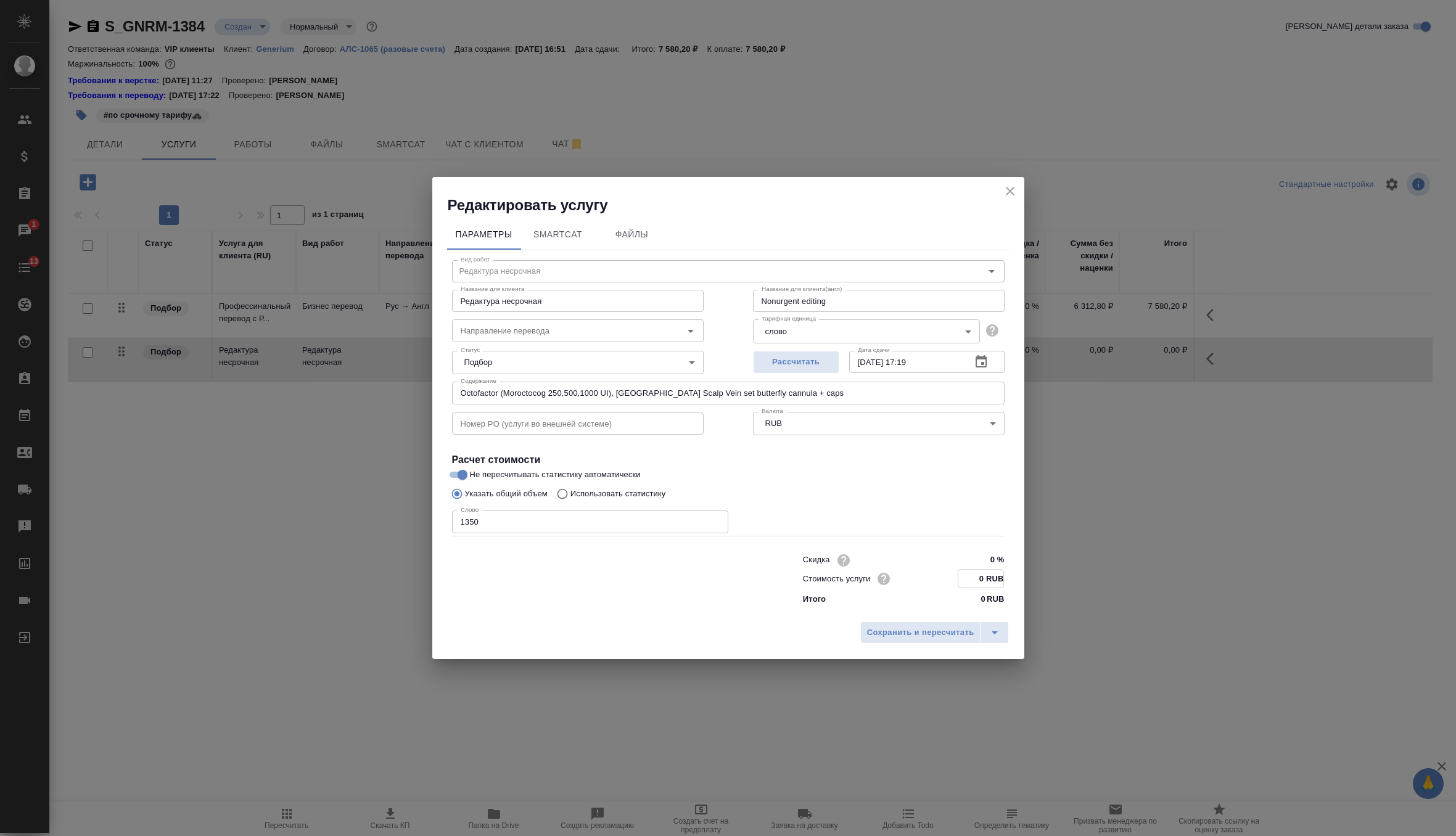
click at [953, 582] on div "Стоимость услуги 0 RUB" at bounding box center [904, 578] width 201 height 19
click at [947, 633] on span "Сохранить и пересчитать" at bounding box center [921, 632] width 107 height 14
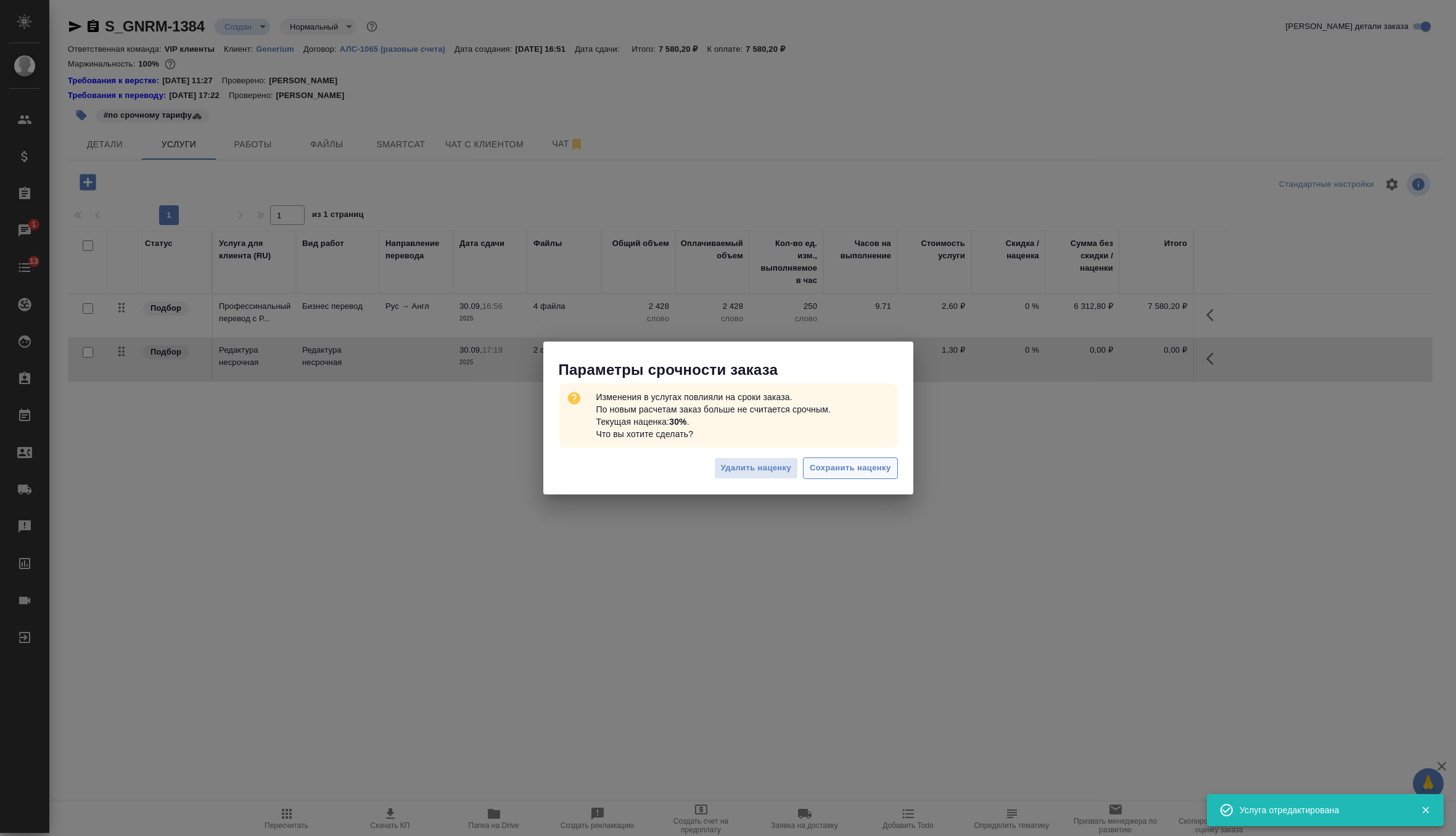
click at [854, 475] on button "Сохранить наценку" at bounding box center [850, 468] width 94 height 21
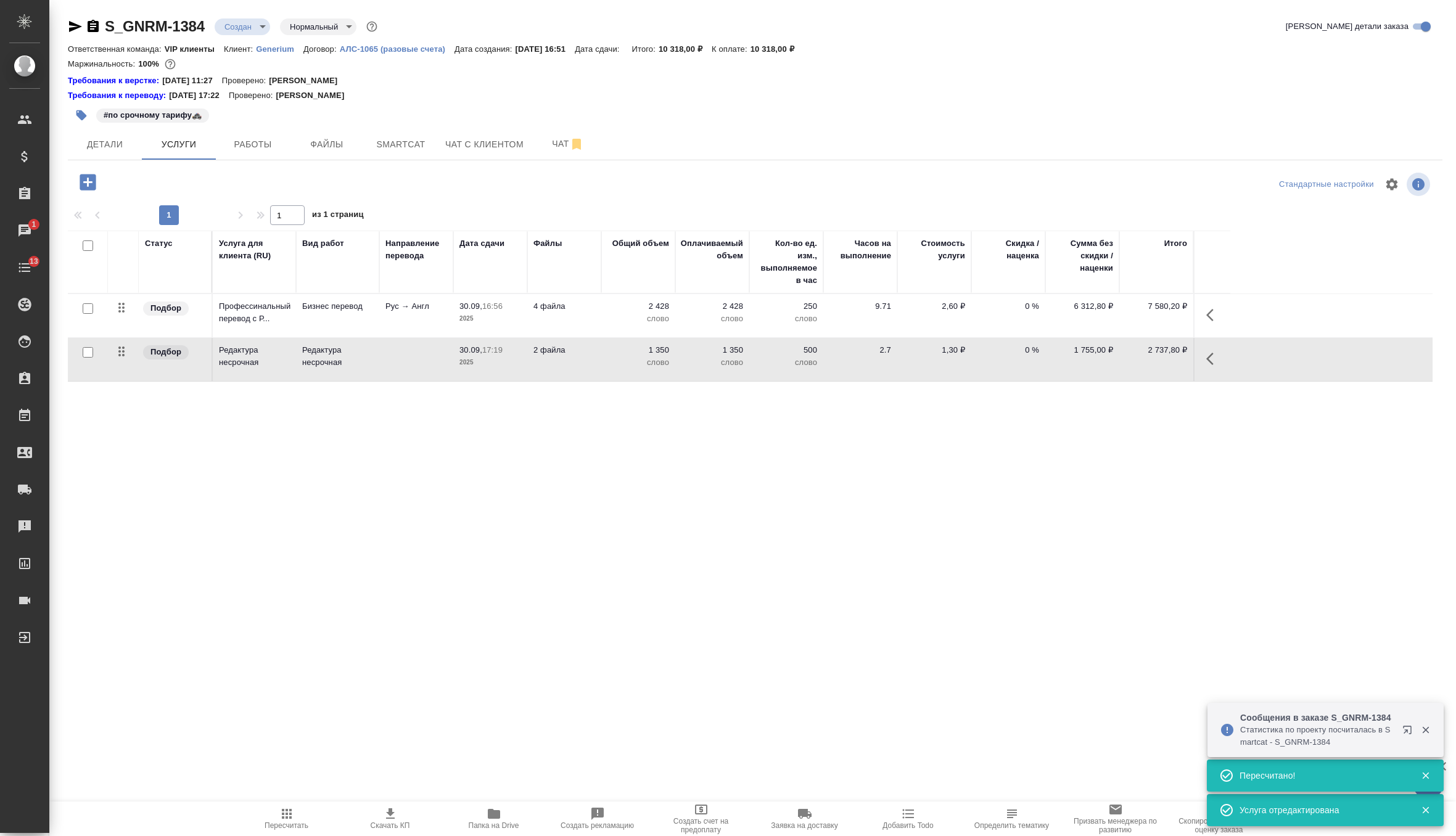
click at [547, 311] on p "4 файла" at bounding box center [564, 306] width 61 height 12
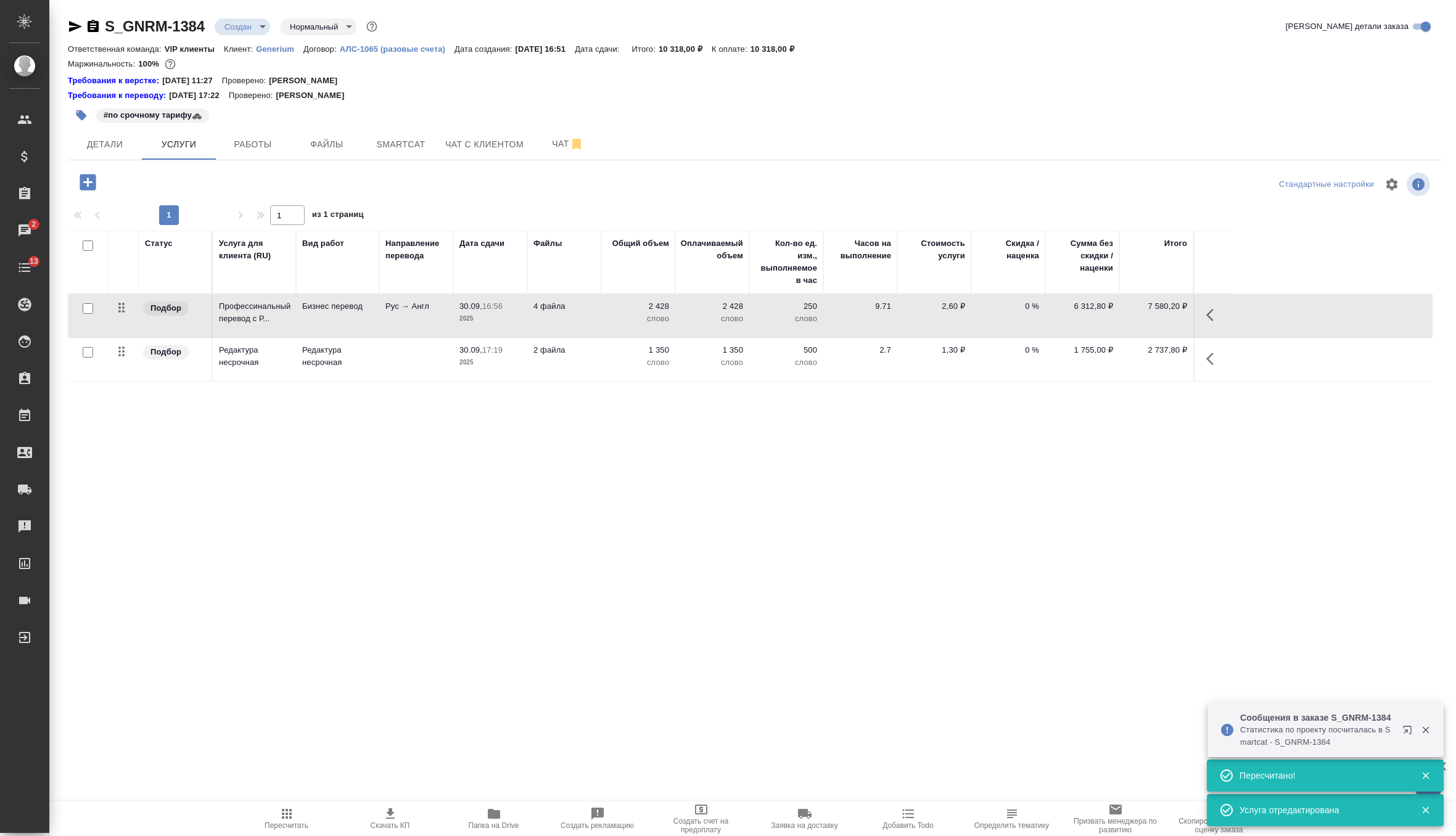
click at [547, 311] on p "4 файла" at bounding box center [564, 306] width 61 height 12
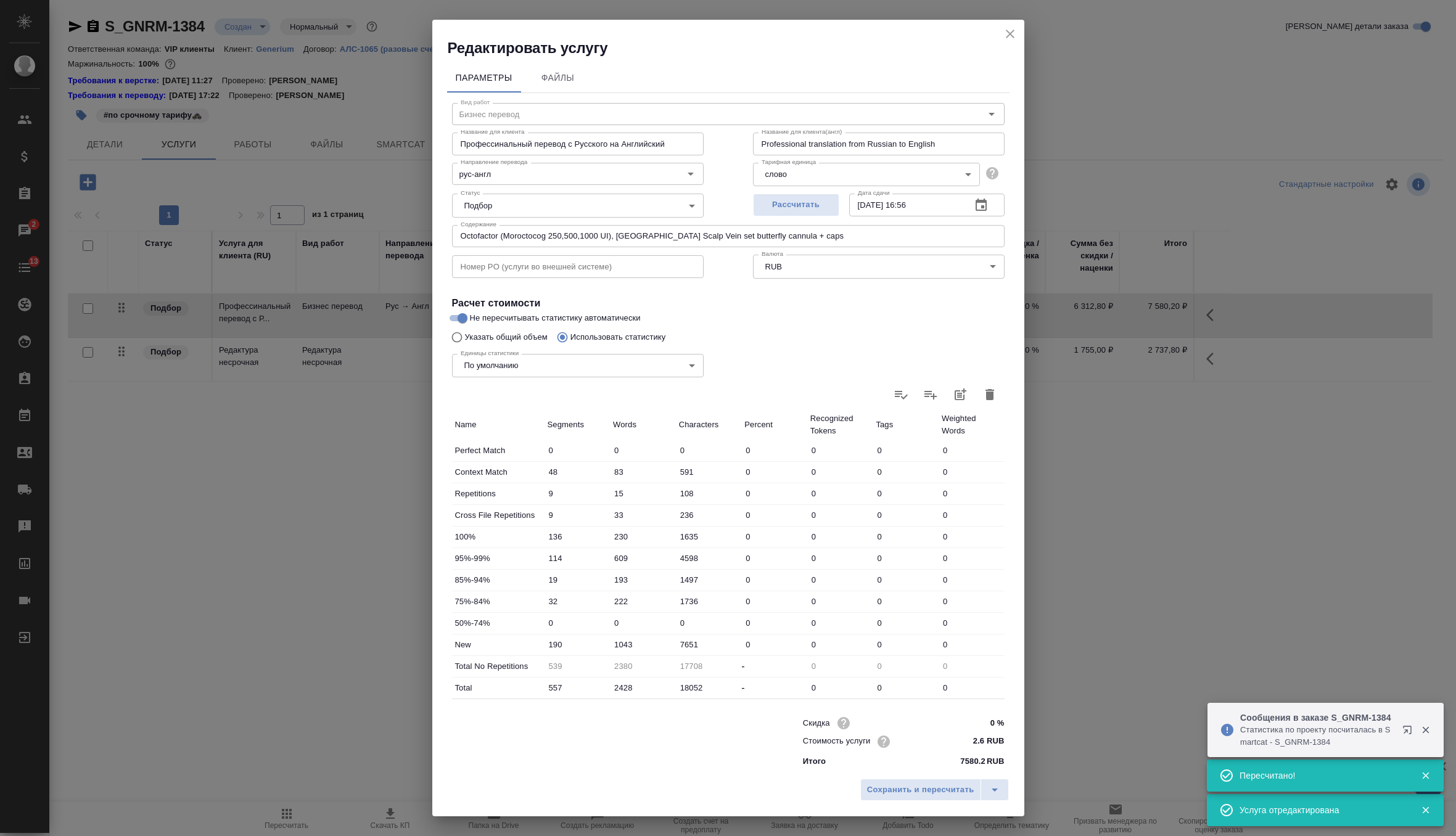
click at [985, 395] on icon "button" at bounding box center [989, 394] width 15 height 15
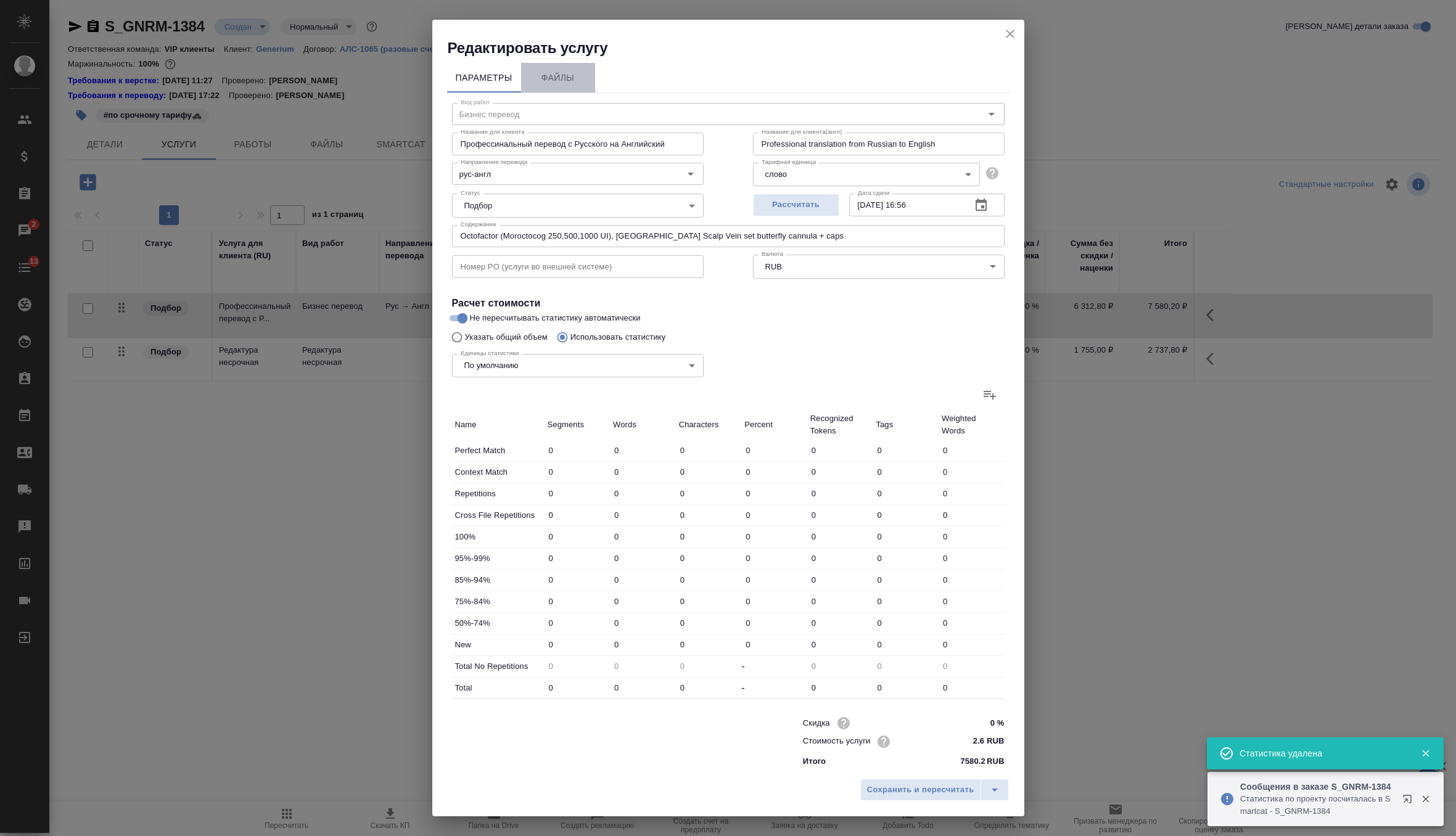
click at [547, 86] on button "Файлы" at bounding box center [558, 78] width 74 height 29
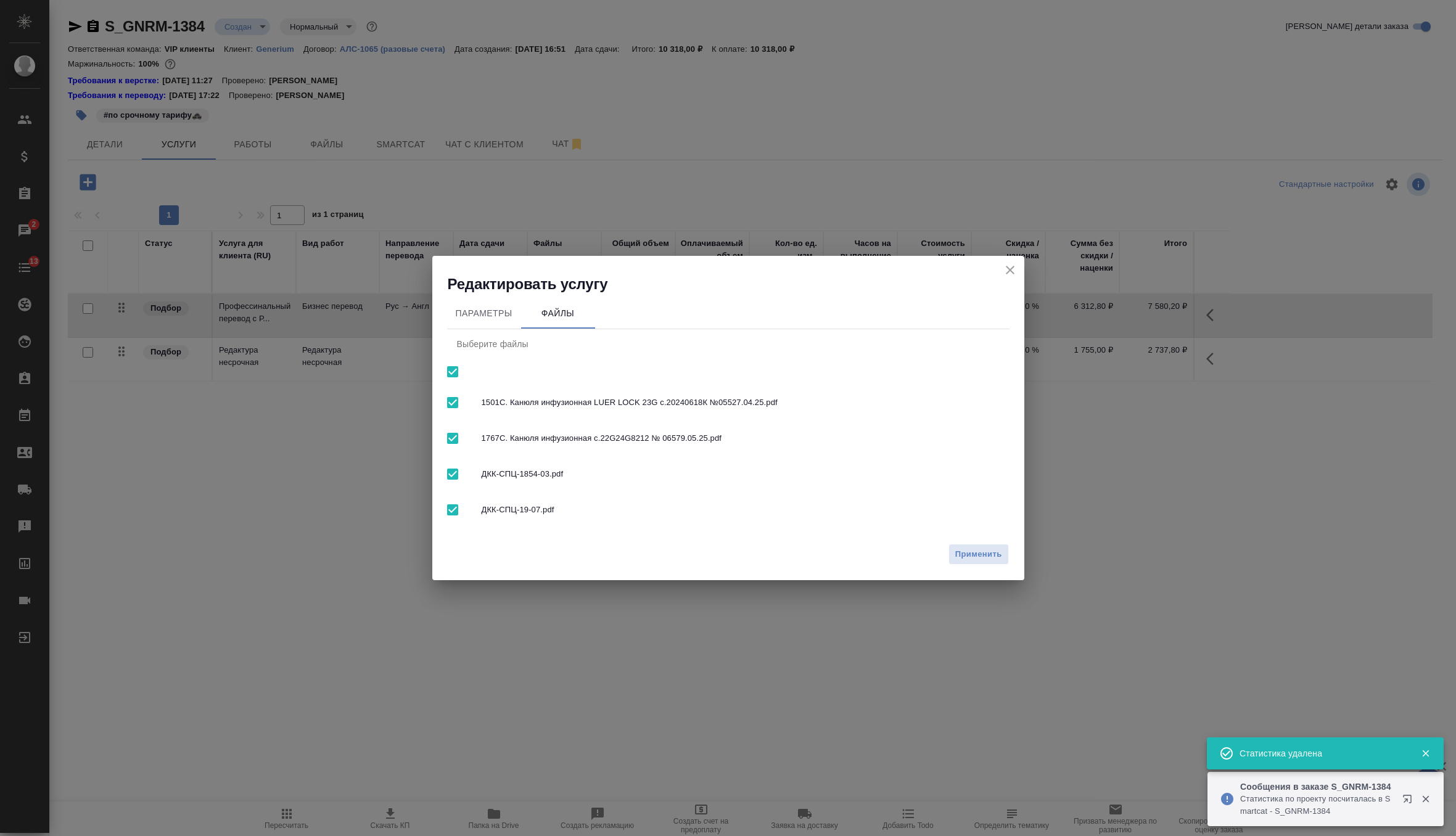
click at [464, 462] on input "checkbox" at bounding box center [453, 474] width 26 height 26
click at [463, 514] on input "checkbox" at bounding box center [453, 510] width 26 height 26
click at [487, 303] on button "Параметры" at bounding box center [484, 313] width 74 height 29
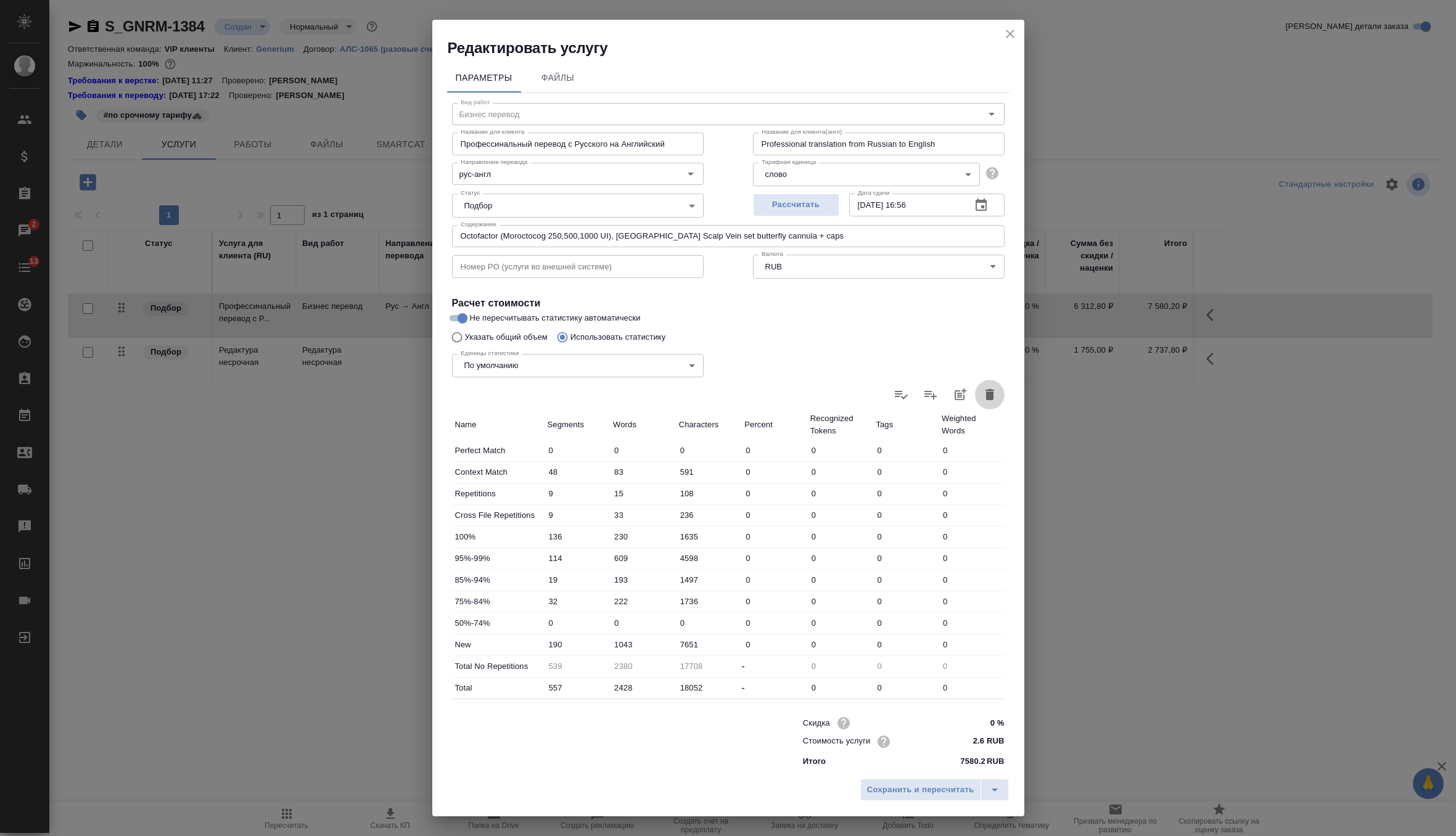
click at [994, 393] on icon "button" at bounding box center [989, 394] width 15 height 15
click at [992, 392] on icon at bounding box center [989, 394] width 15 height 15
click at [0, 0] on input "file" at bounding box center [0, 0] width 0 height 0
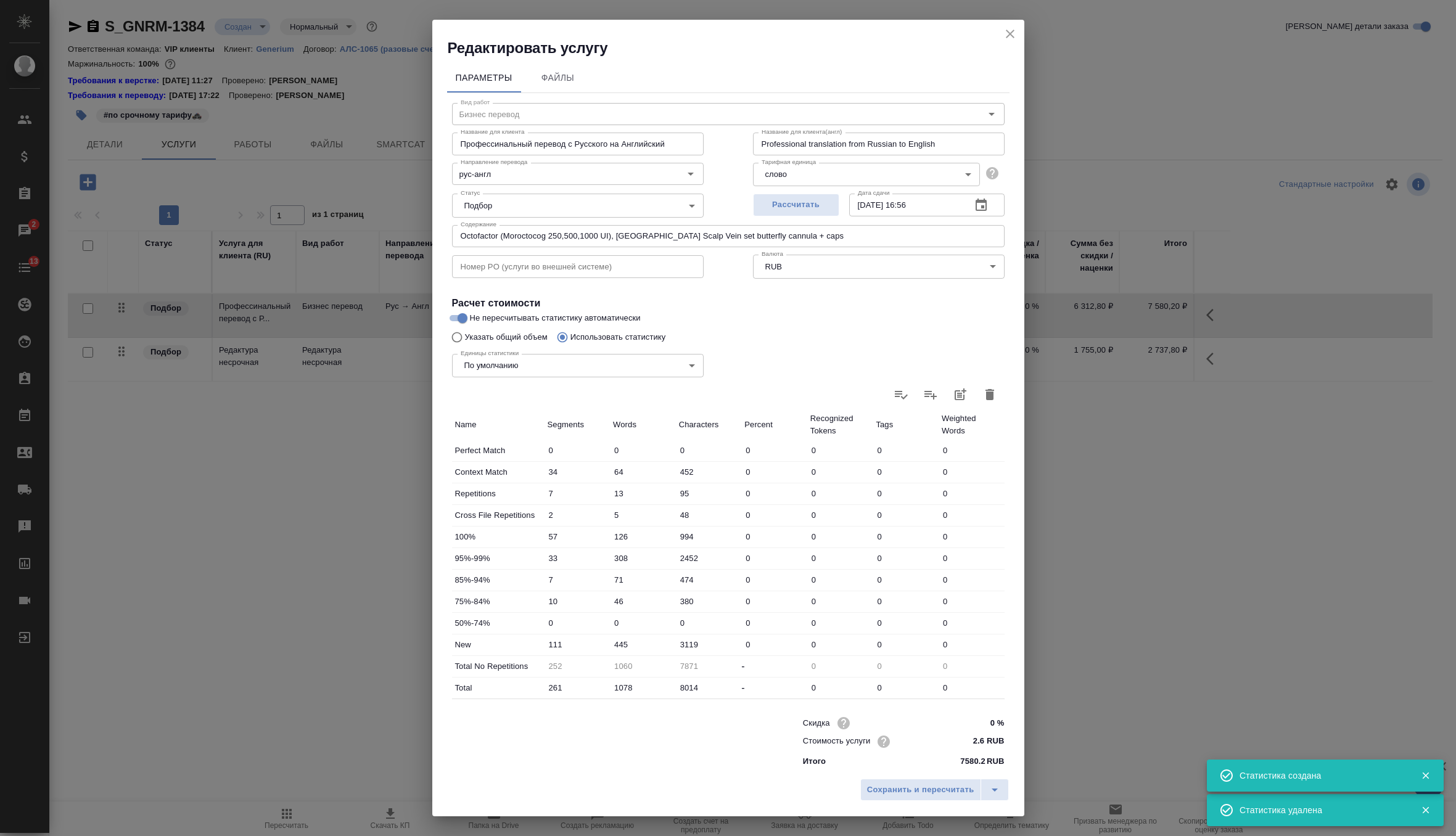
scroll to position [2, 0]
click at [908, 794] on span "Сохранить и пересчитать" at bounding box center [921, 789] width 107 height 14
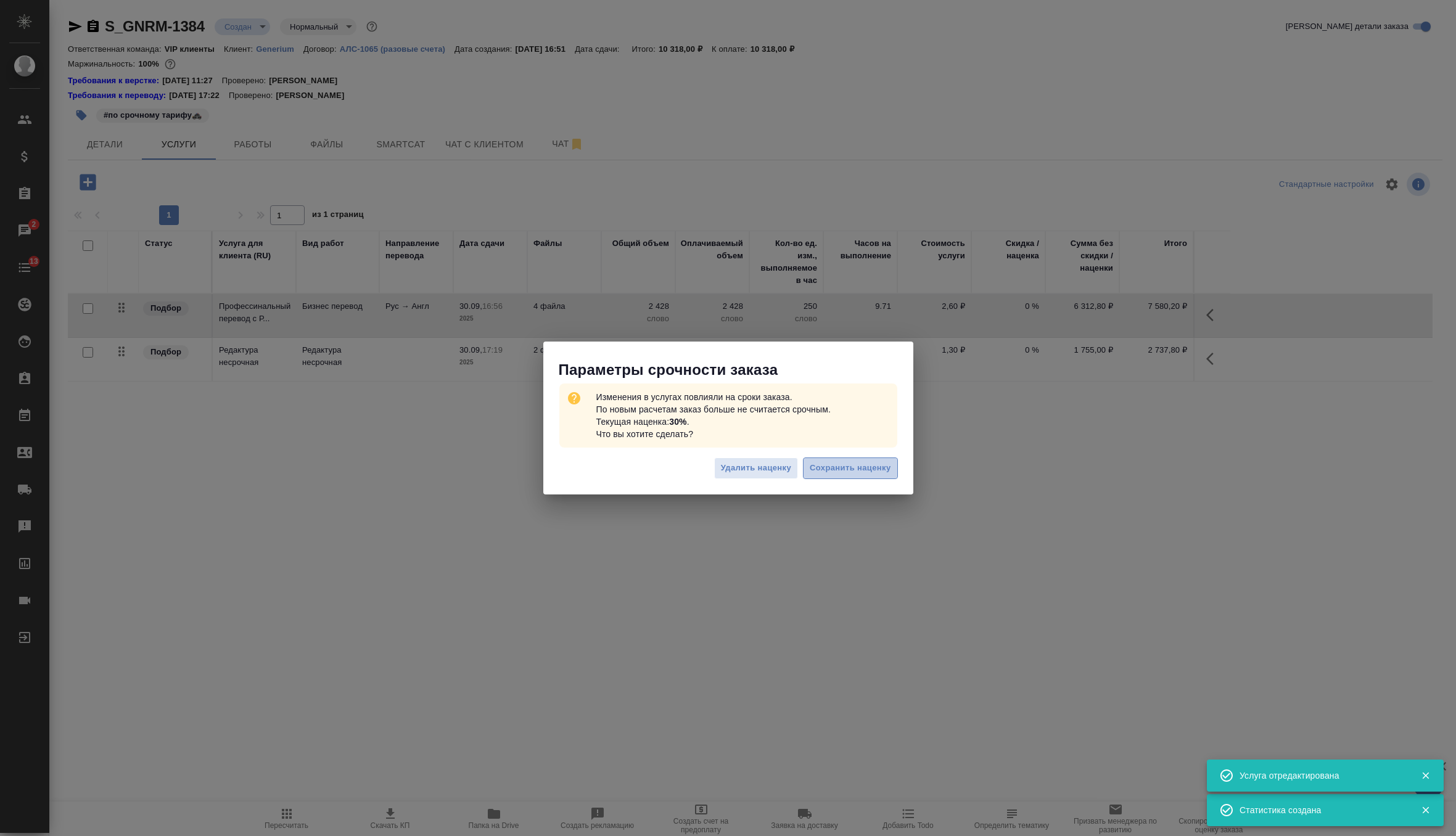
click at [842, 476] on button "Сохранить наценку" at bounding box center [850, 468] width 94 height 21
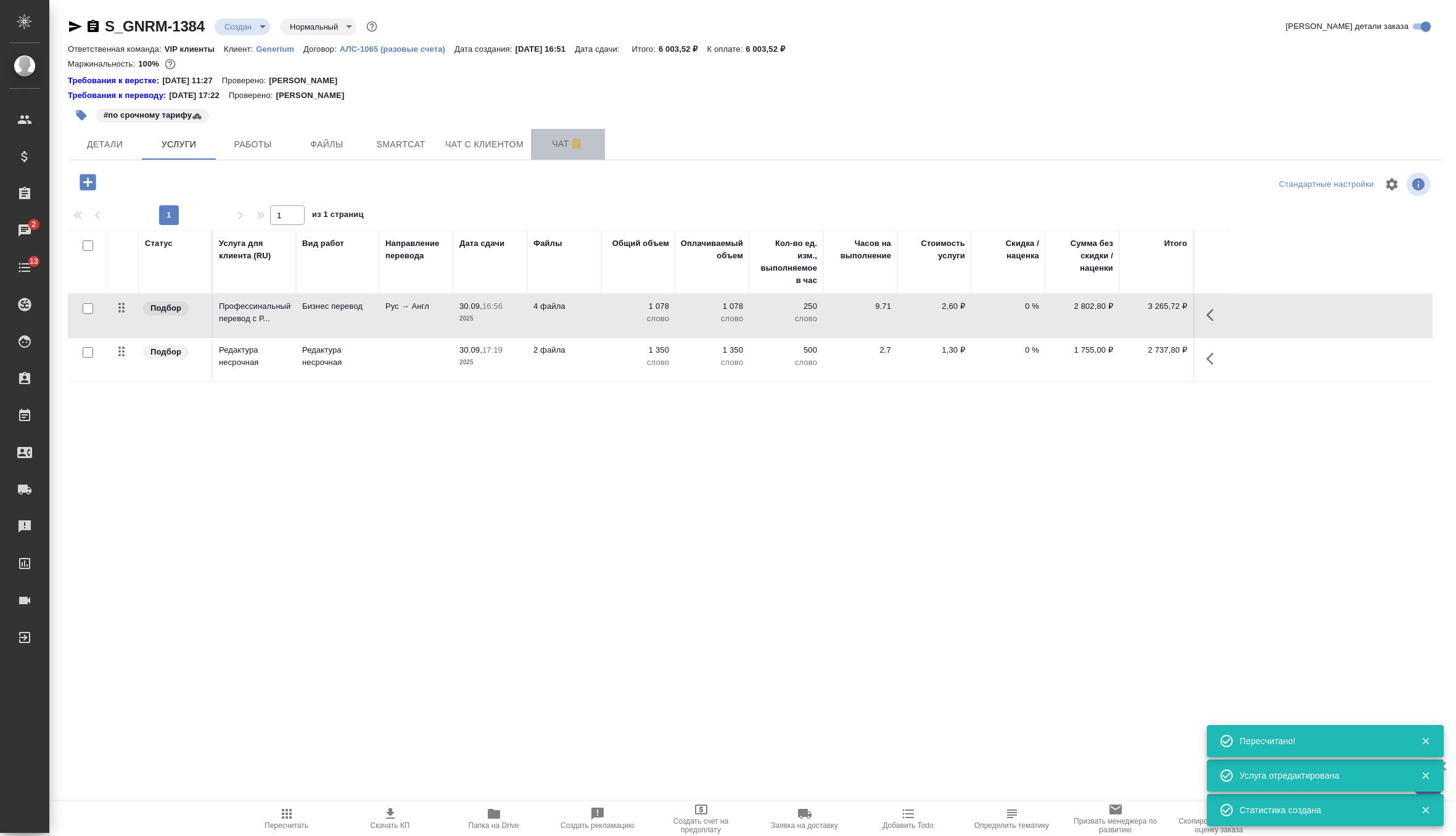
click at [557, 140] on span "Чат" at bounding box center [568, 144] width 59 height 16
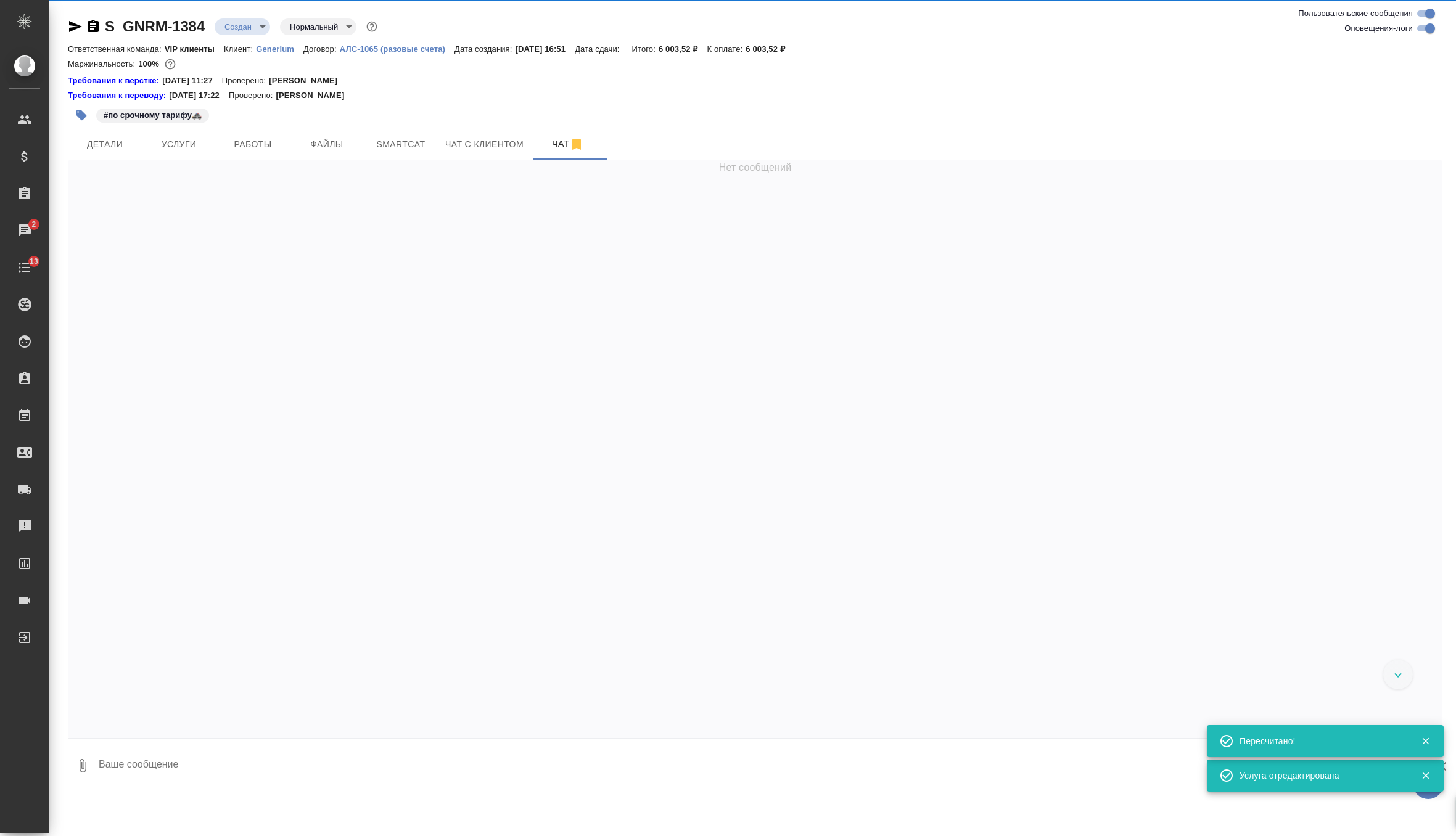
scroll to position [2565, 0]
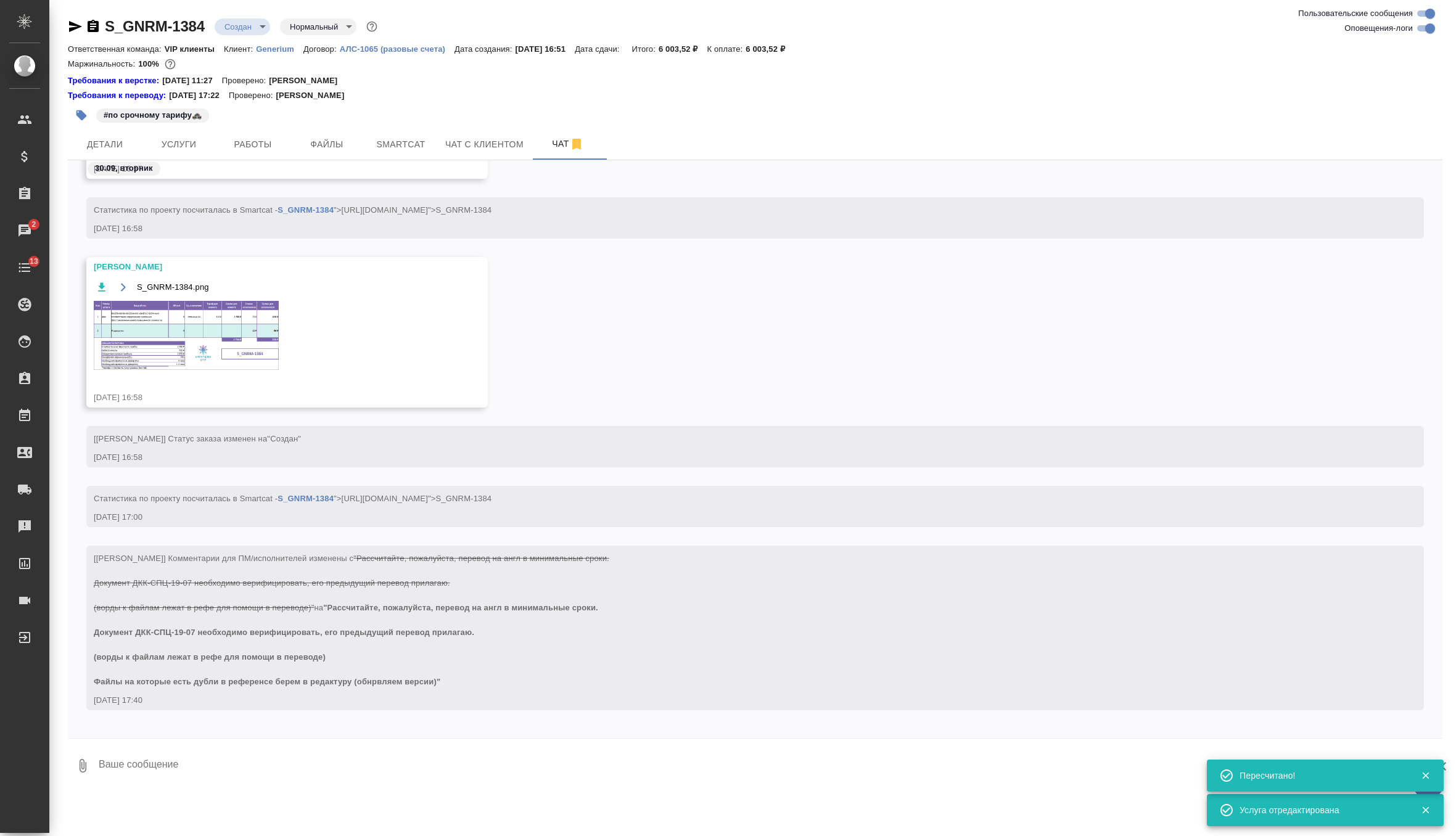
click at [147, 317] on img at bounding box center [187, 335] width 185 height 69
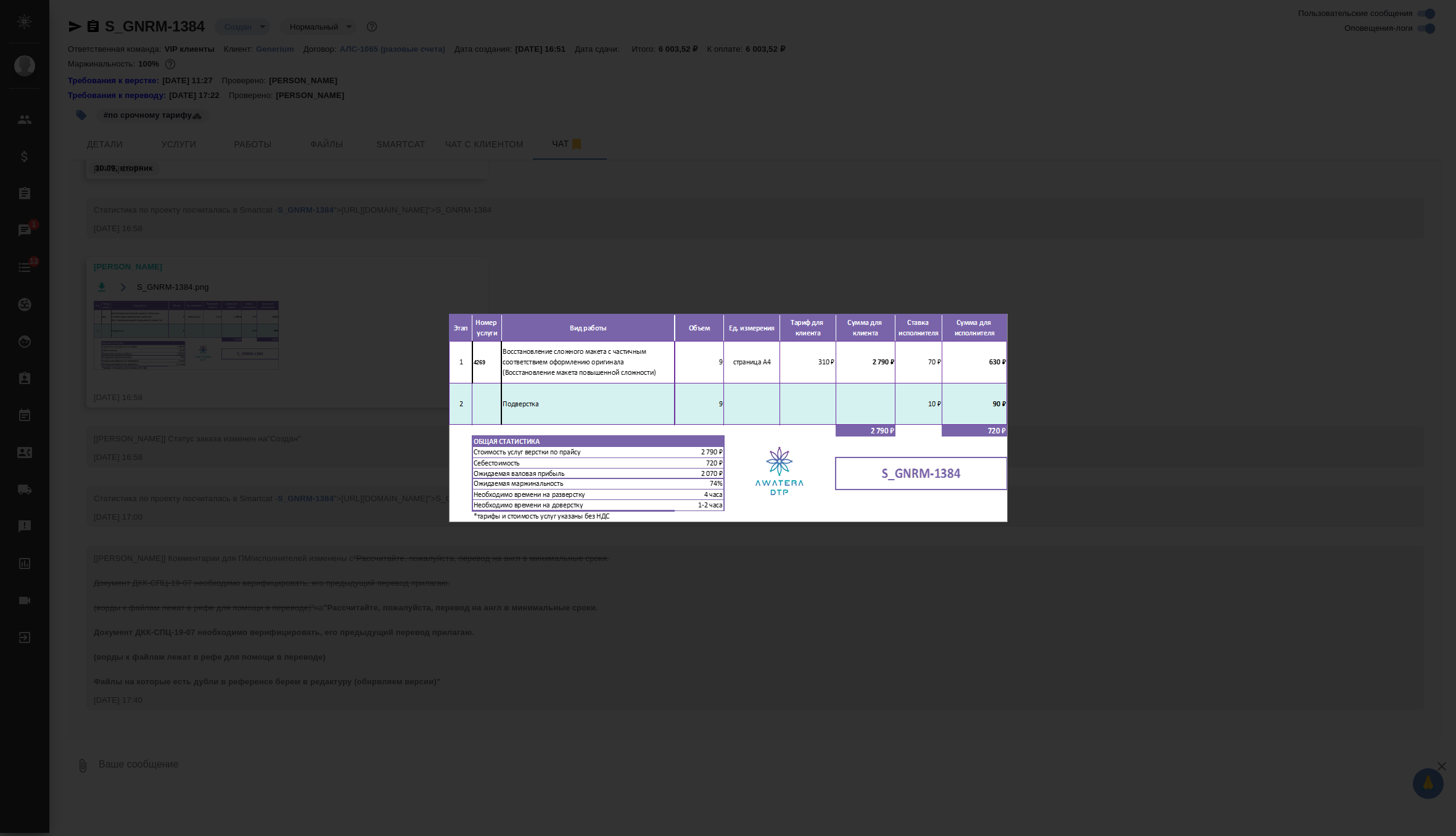
click at [582, 210] on div "S_GNRM-1384.png 1 of 1" at bounding box center [728, 418] width 1456 height 836
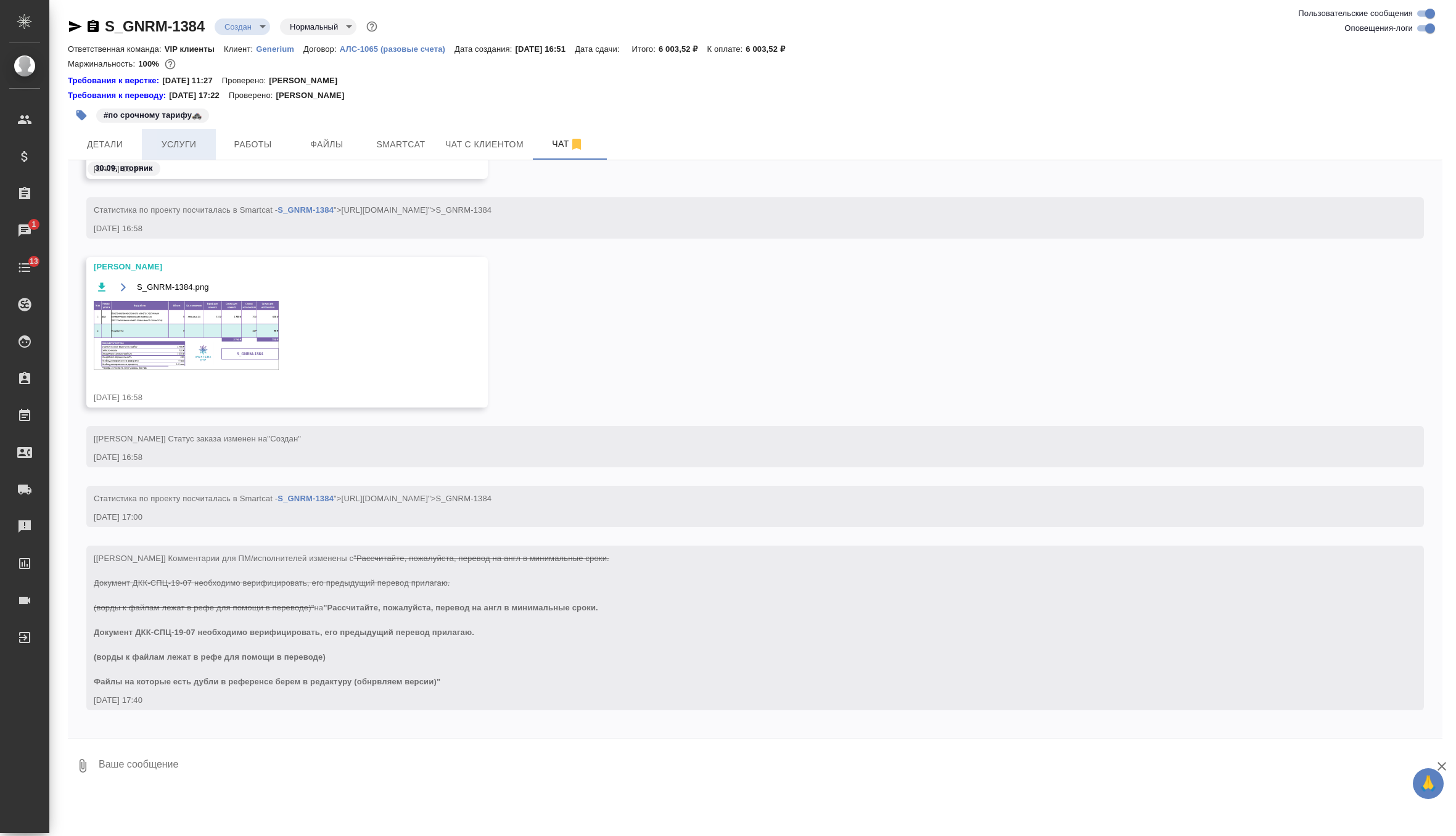
click at [194, 142] on span "Услуги" at bounding box center [178, 144] width 59 height 16
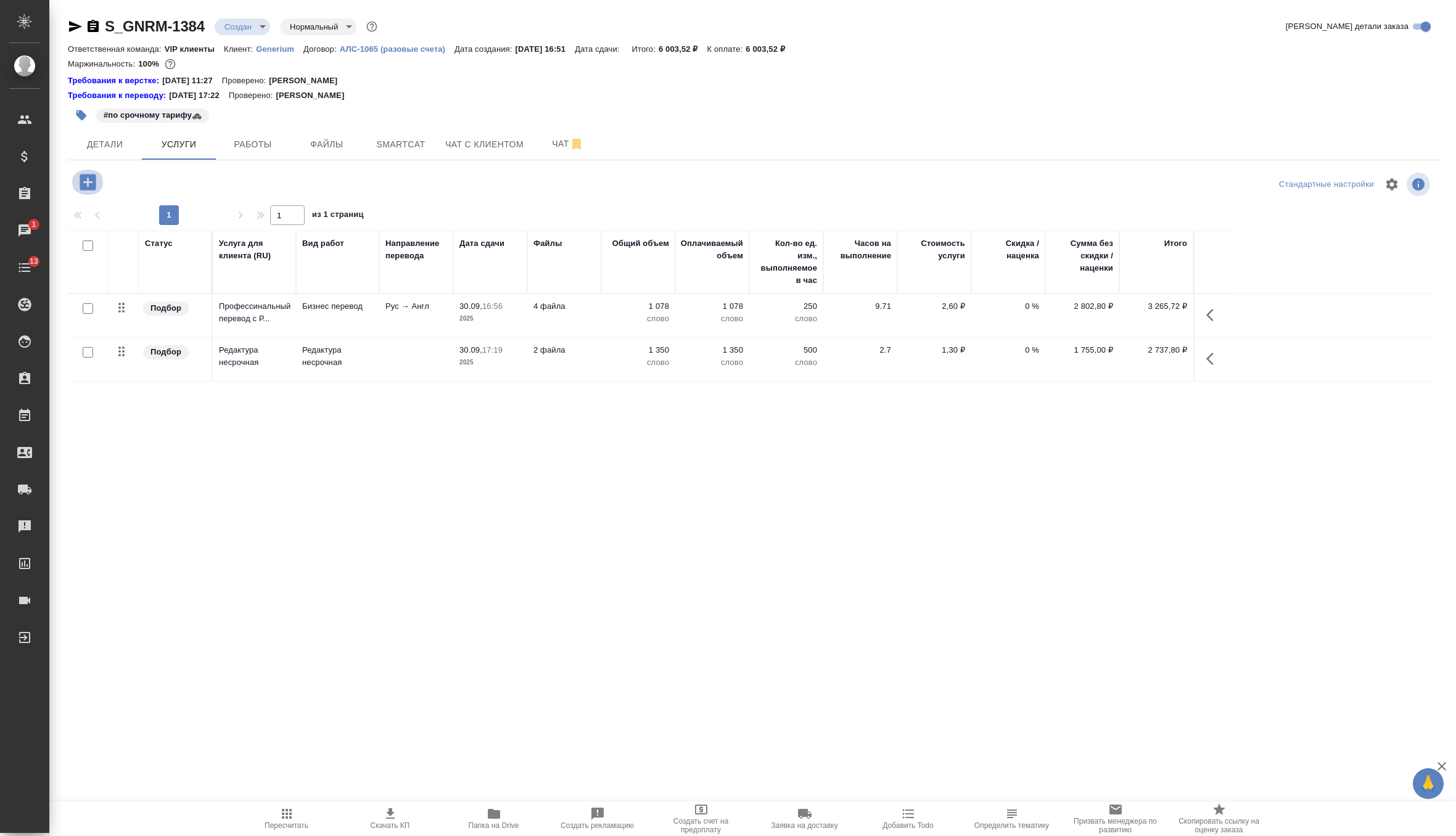
click at [91, 186] on icon "button" at bounding box center [88, 182] width 16 height 16
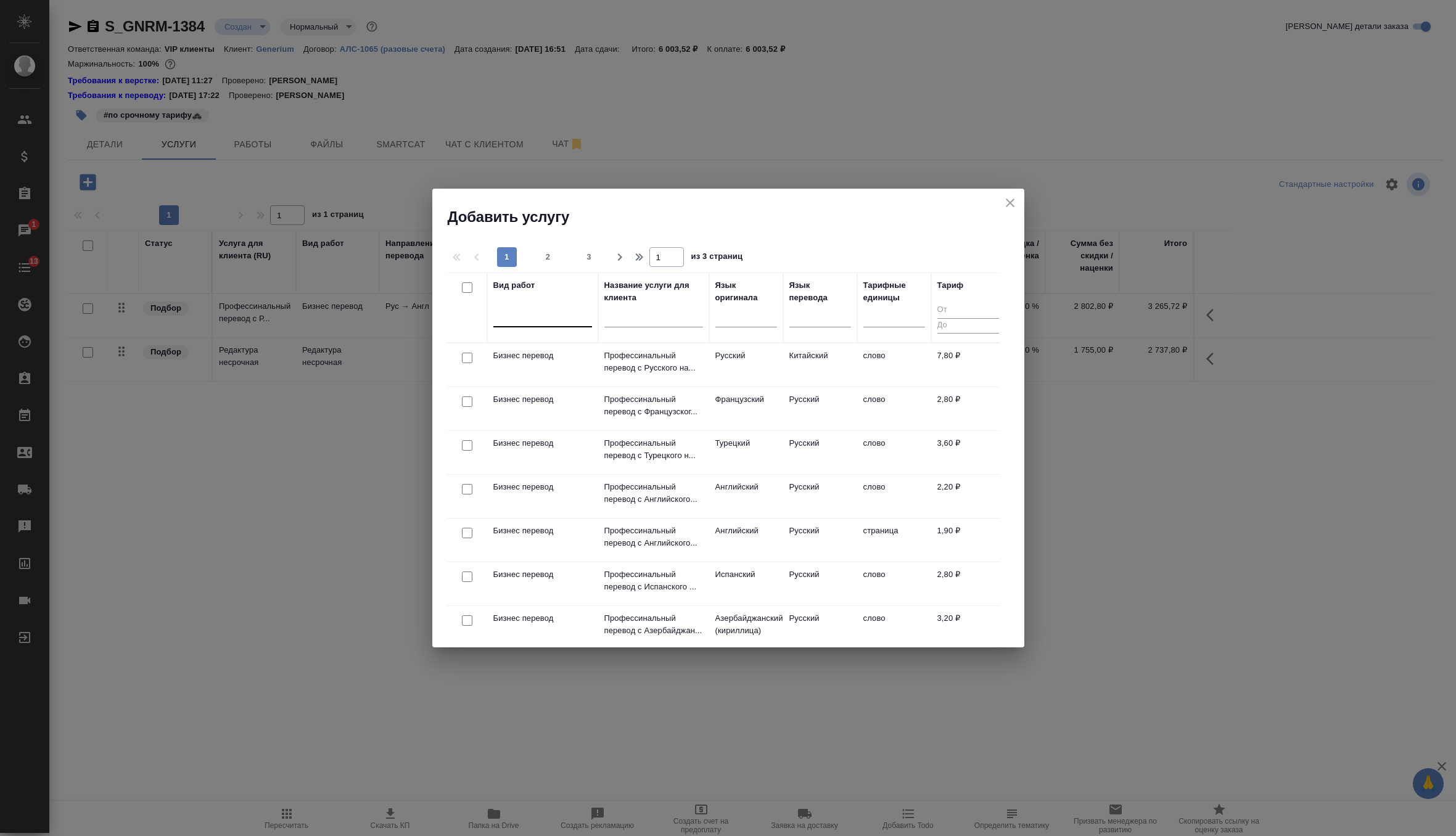
click at [568, 319] on div at bounding box center [543, 315] width 99 height 18
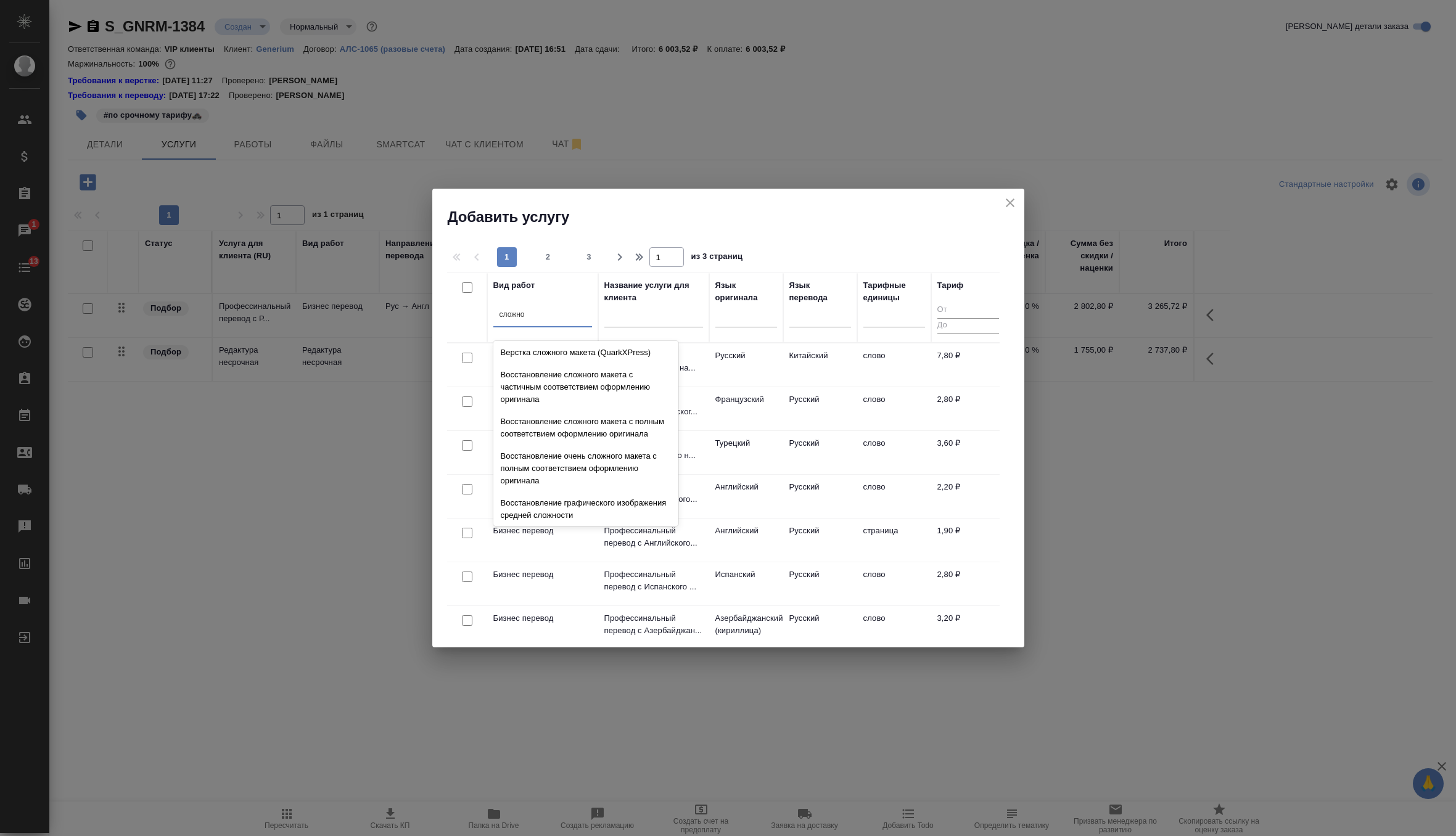
scroll to position [359, 0]
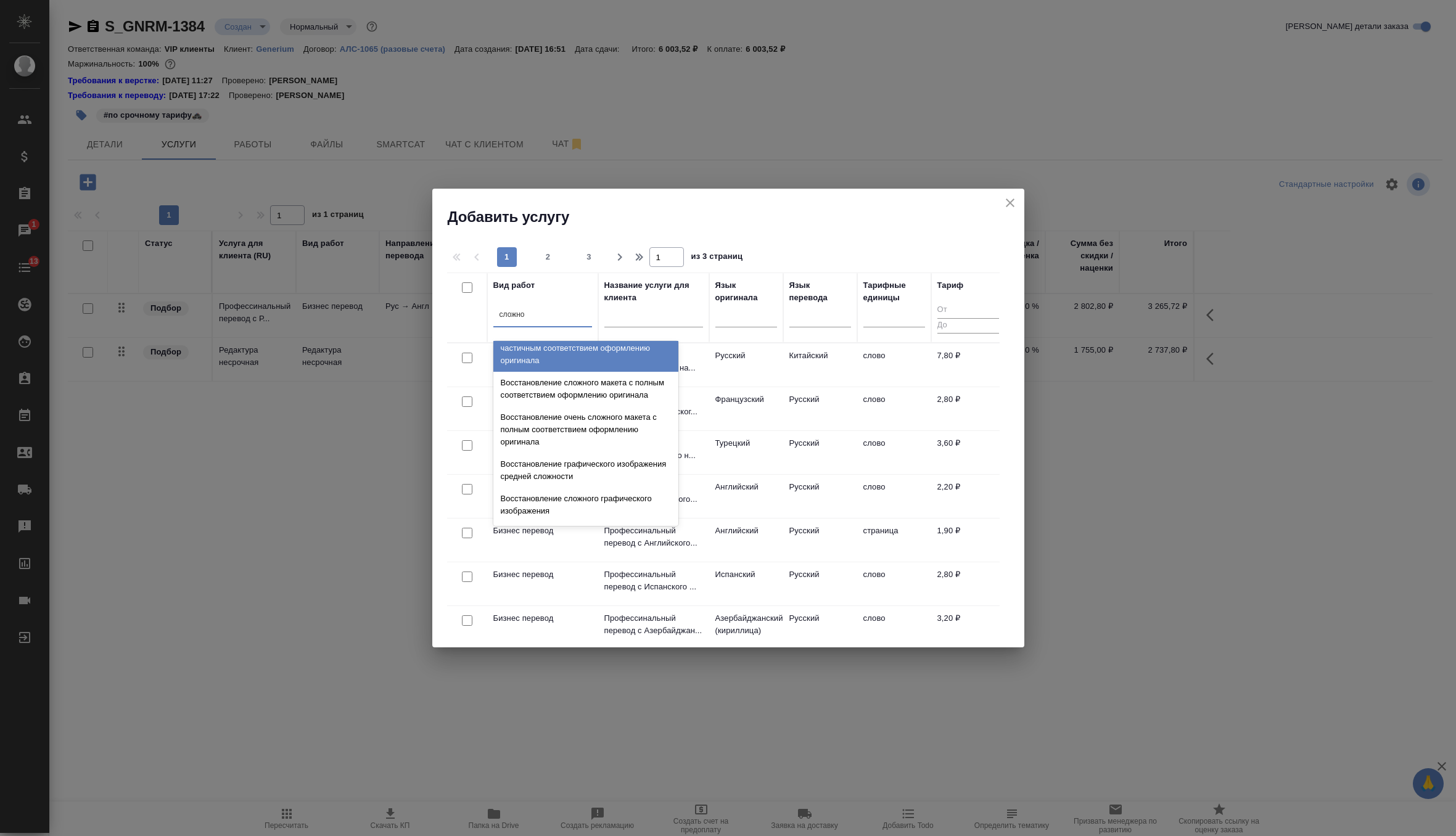
click at [611, 356] on div "Восстановление сложного макета с частичным соответствием оформлению оригинала" at bounding box center [586, 348] width 185 height 47
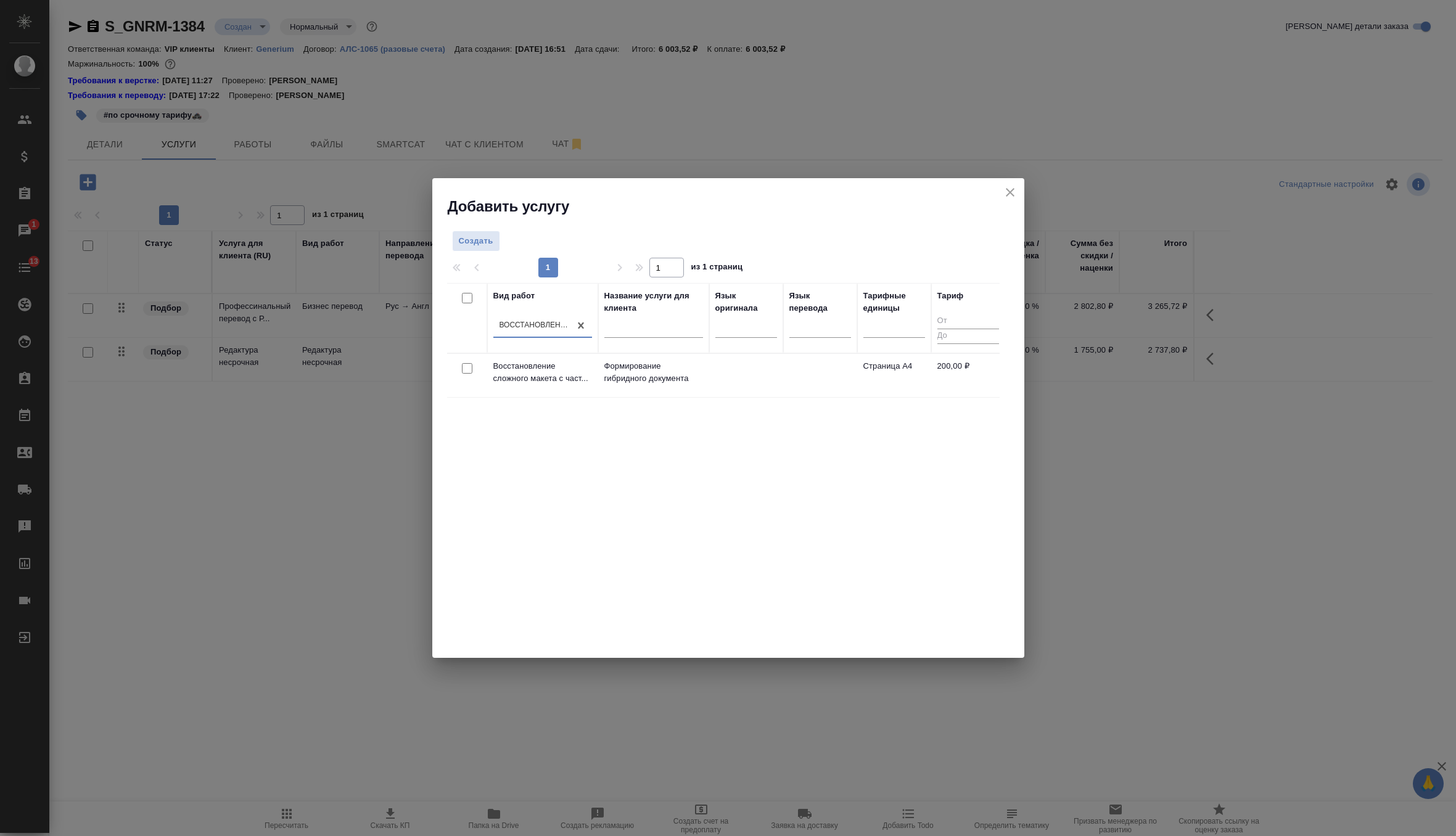
click at [467, 369] on input "checkbox" at bounding box center [467, 368] width 11 height 11
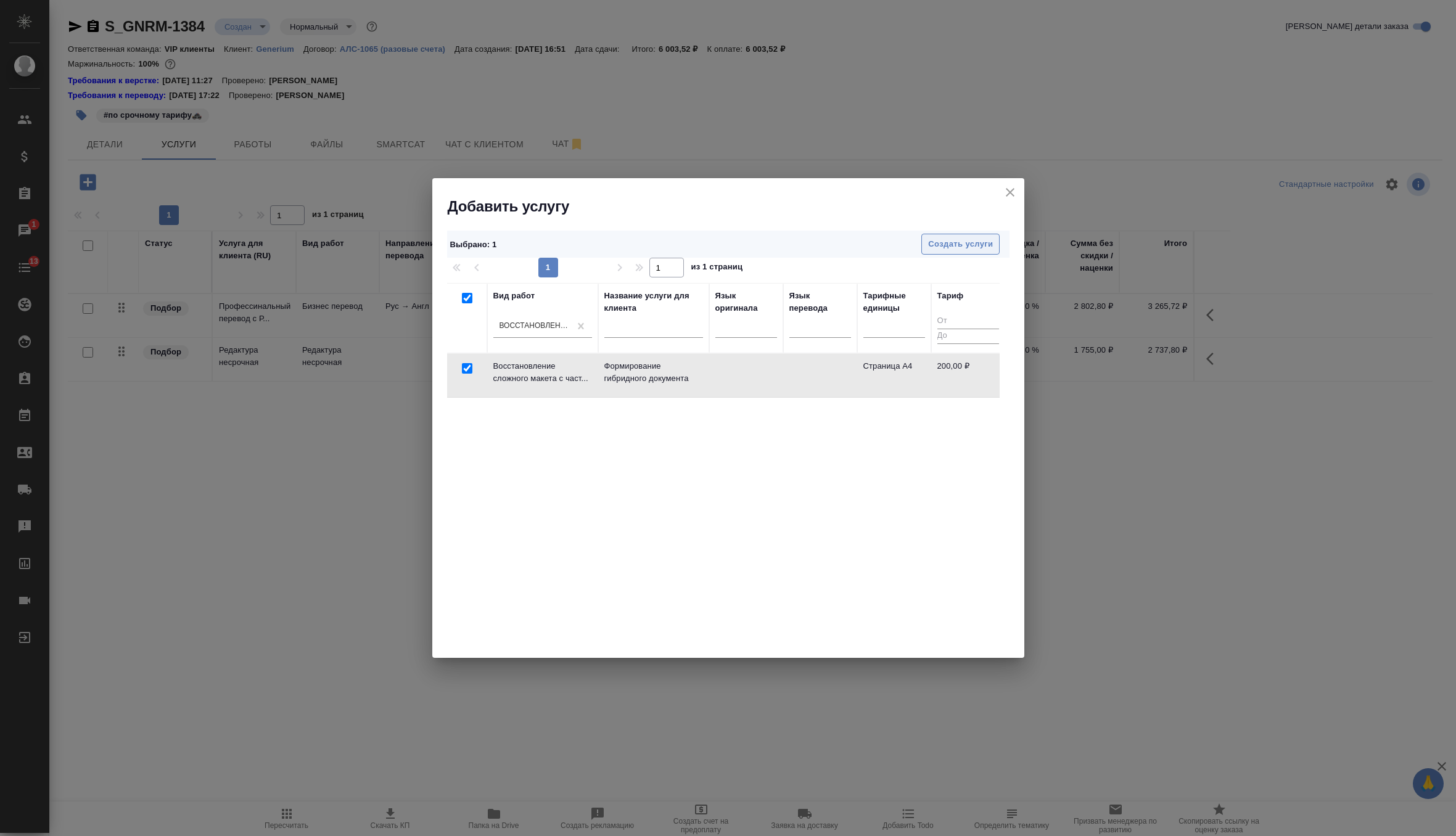
click at [958, 245] on span "Создать услуги" at bounding box center [960, 244] width 65 height 14
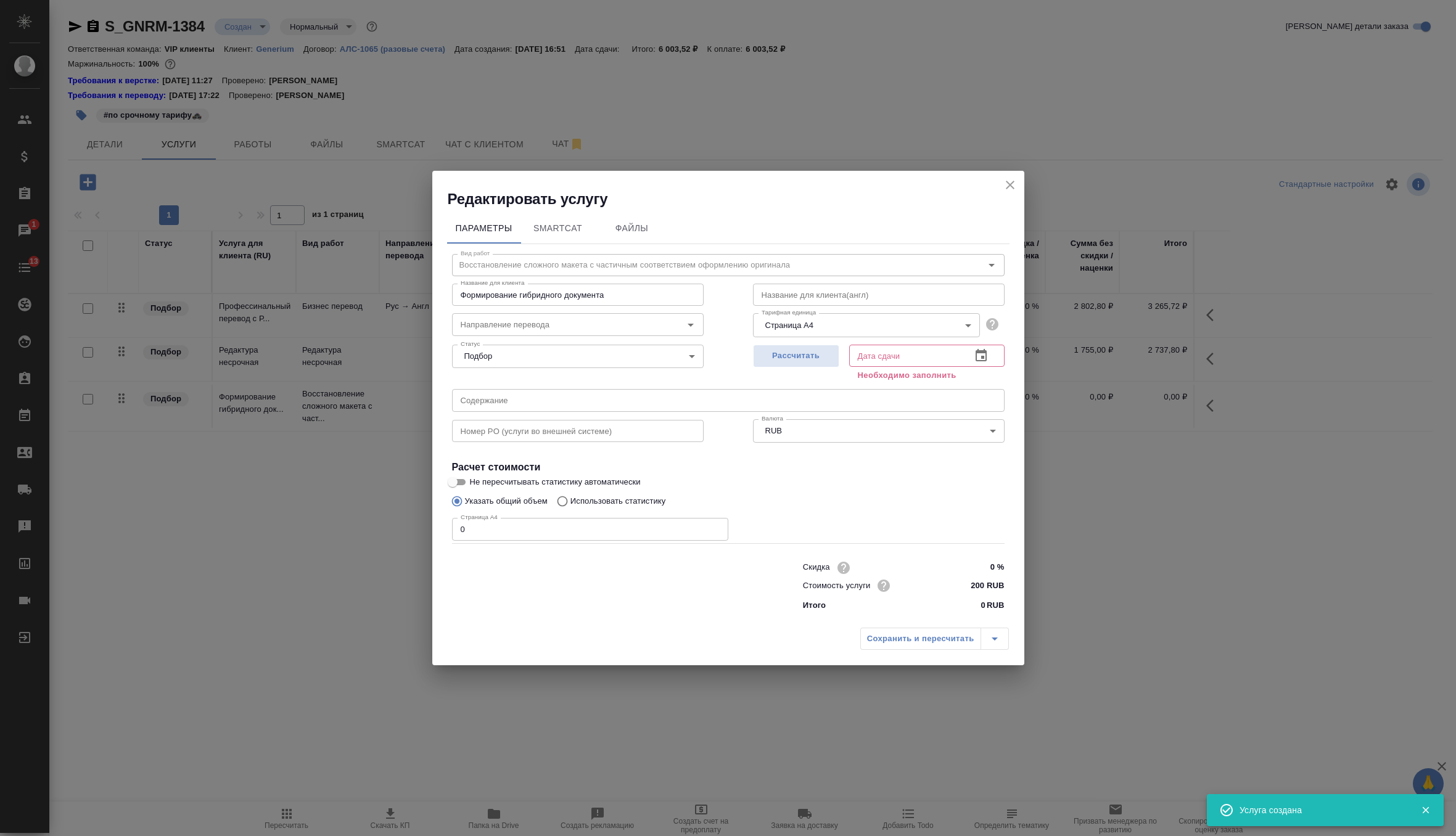
click at [522, 524] on input "0" at bounding box center [590, 528] width 277 height 22
click at [806, 365] on button "Рассчитать" at bounding box center [796, 356] width 86 height 23
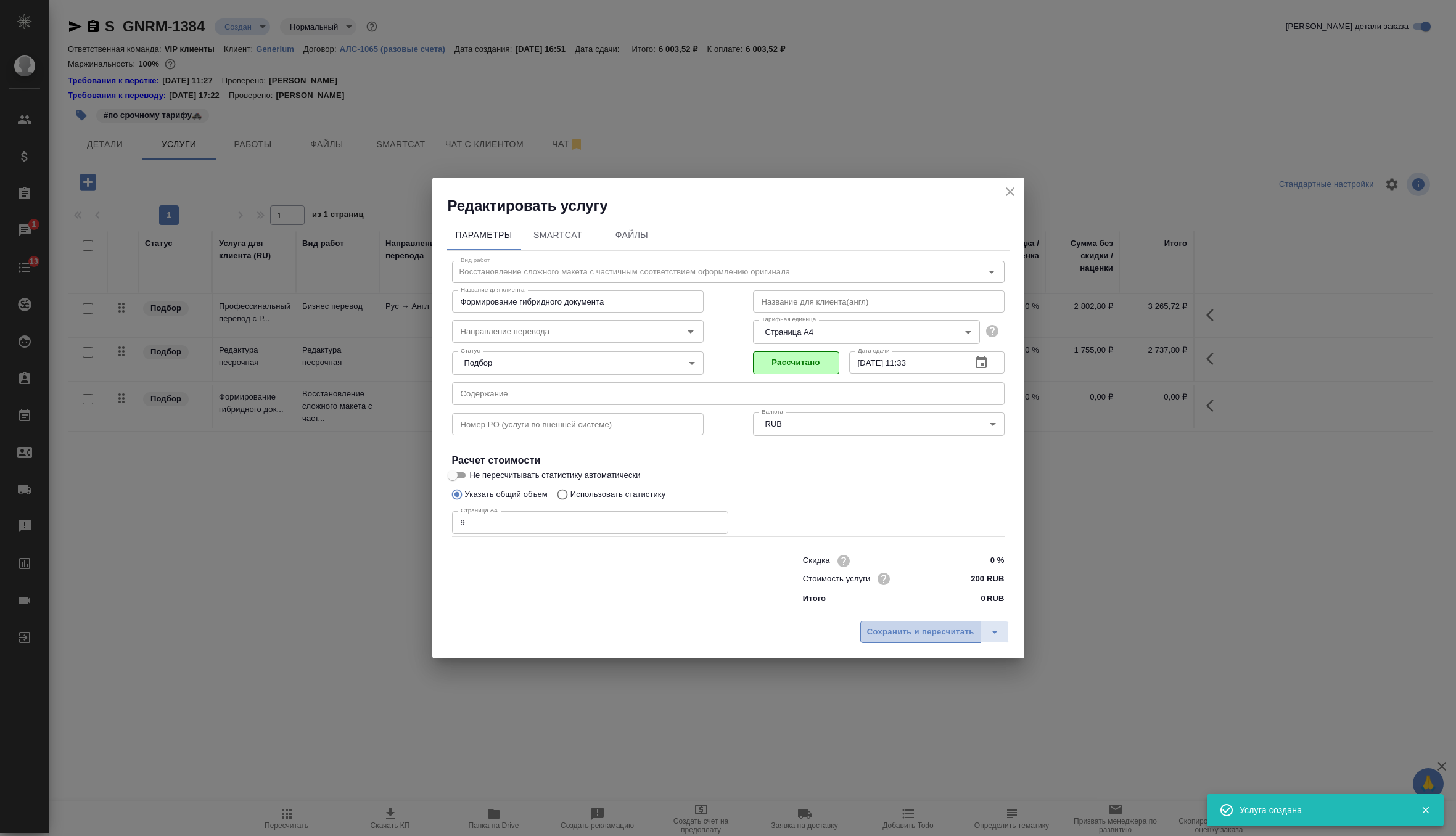
click at [922, 634] on span "Сохранить и пересчитать" at bounding box center [921, 631] width 107 height 14
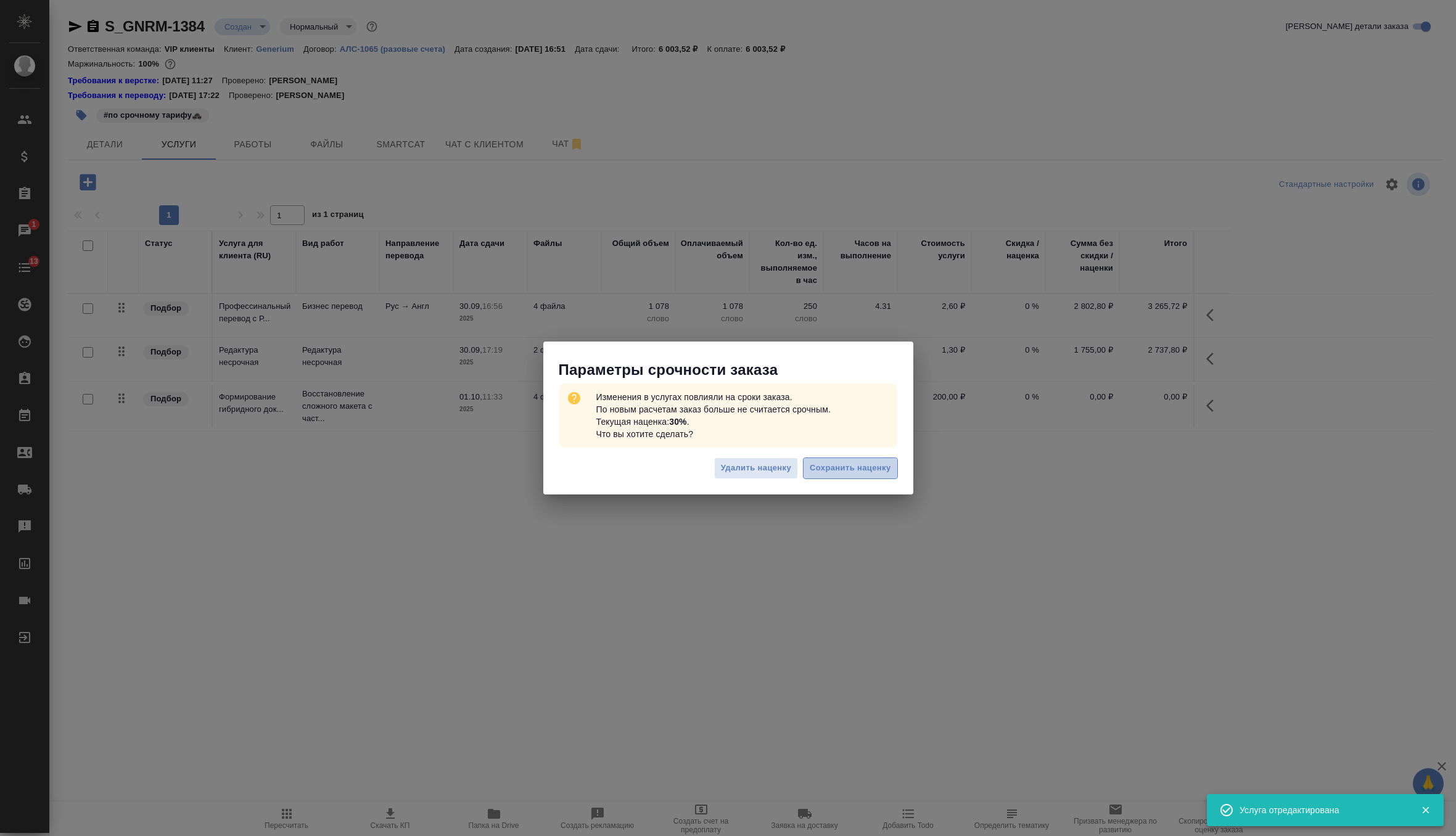
click at [818, 466] on span "Сохранить наценку" at bounding box center [850, 468] width 81 height 14
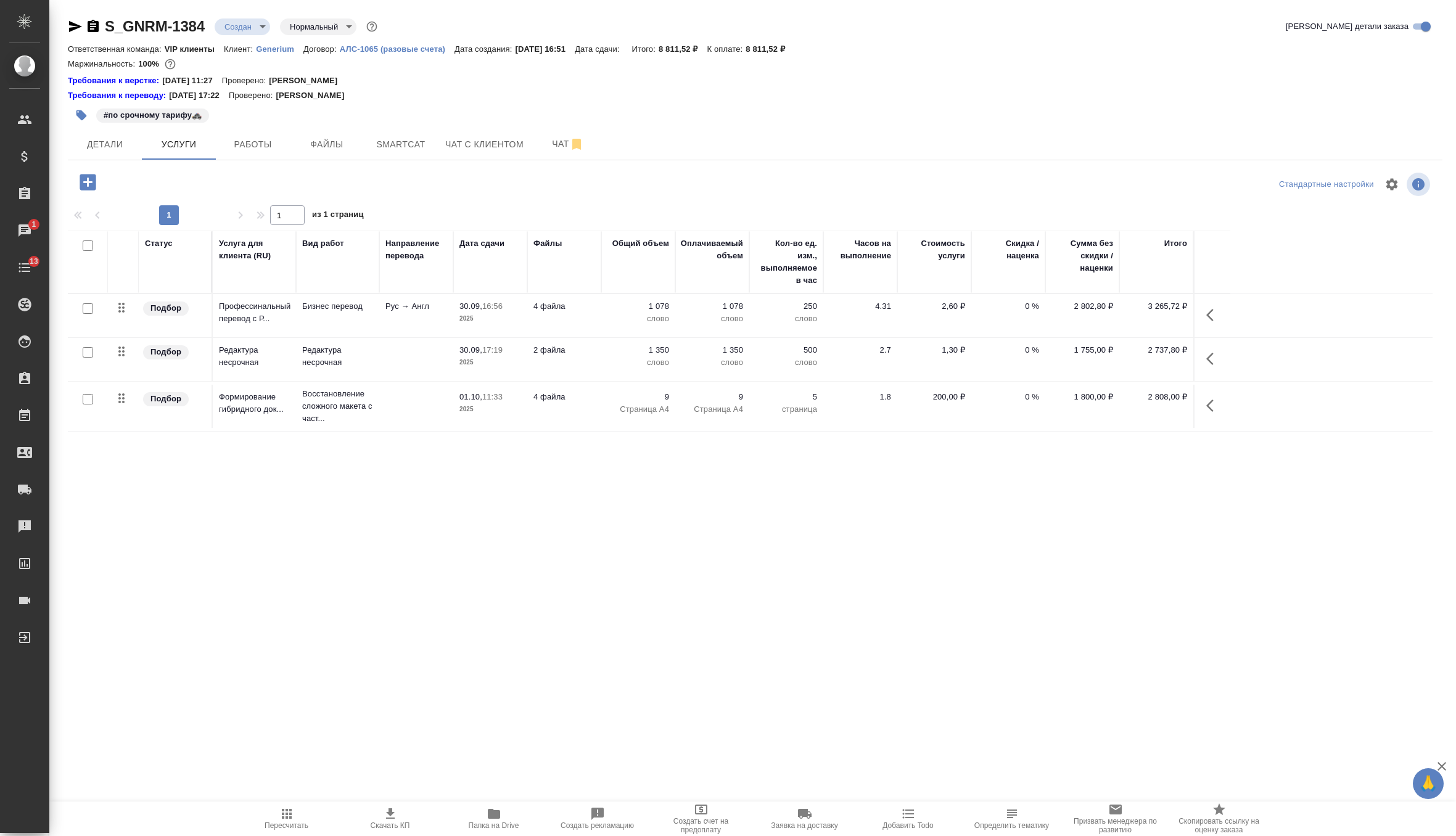
click at [474, 361] on p "2025" at bounding box center [489, 362] width 61 height 12
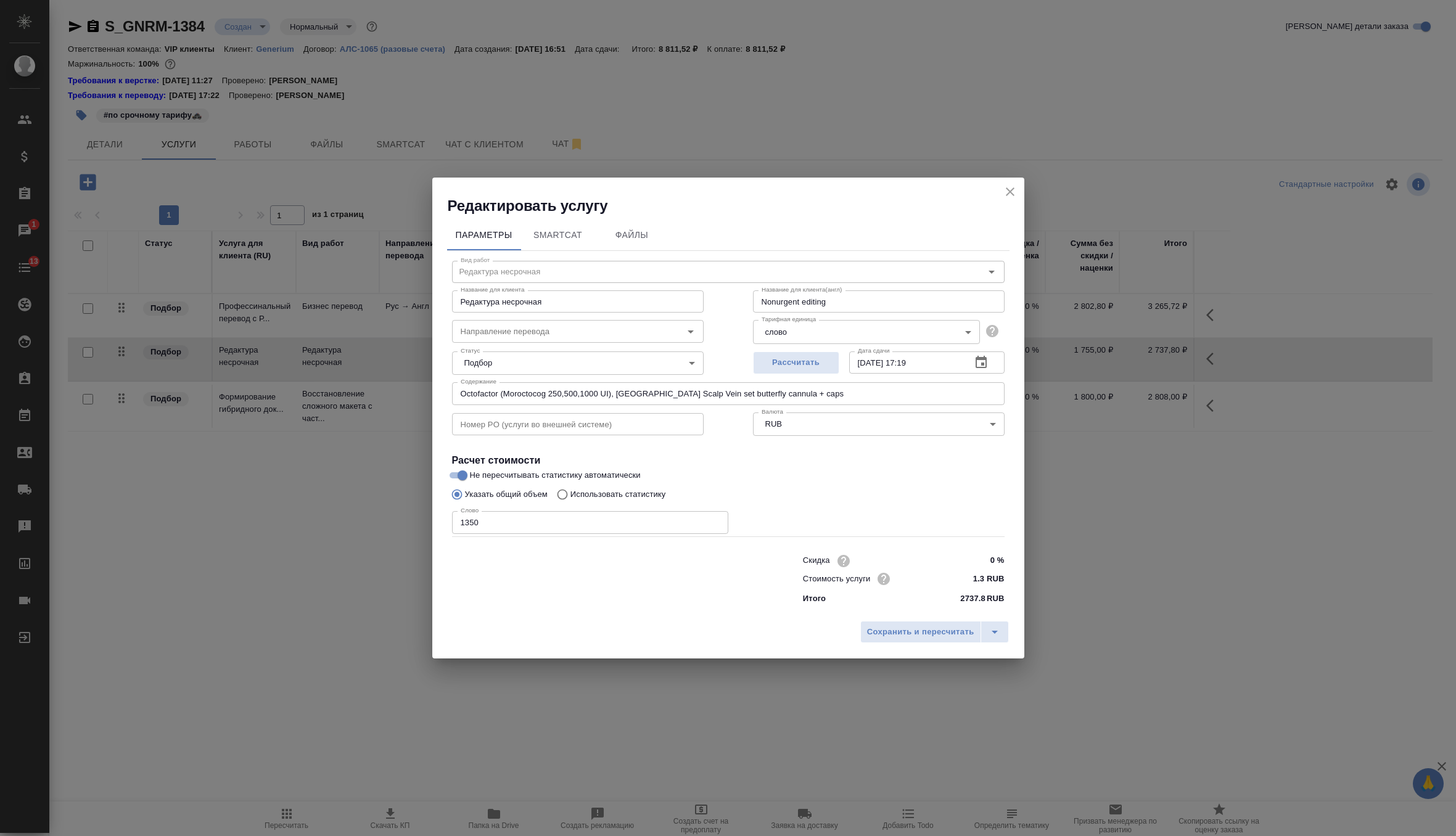
click at [527, 391] on input "Octofactor (Moroctocog 250,500,1000 UI), Algeria Scalp Vein set butterfly cannu…" at bounding box center [728, 393] width 552 height 22
click at [1007, 186] on icon "close" at bounding box center [1010, 191] width 15 height 15
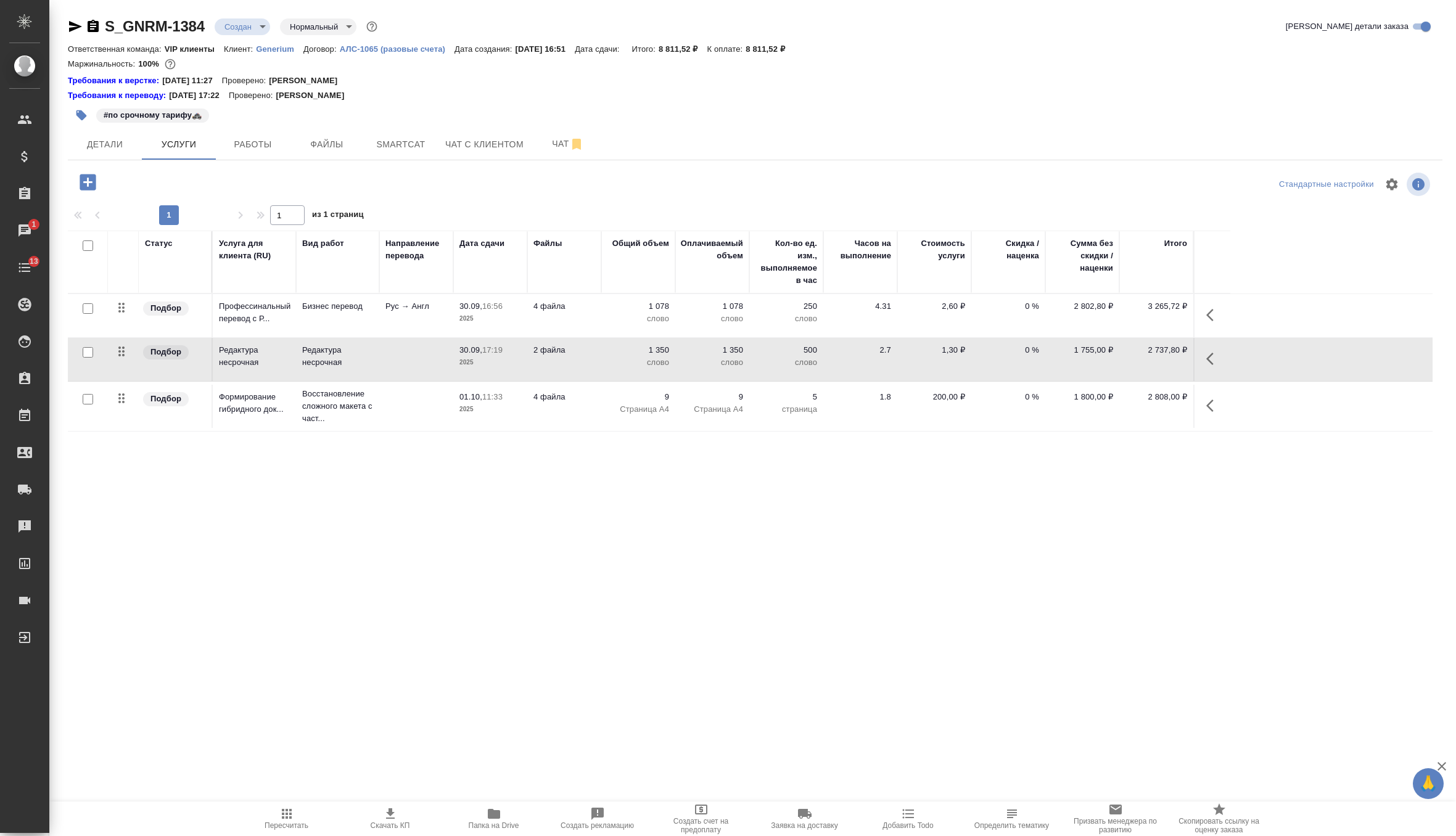
click at [597, 398] on td "4 файла" at bounding box center [564, 406] width 74 height 43
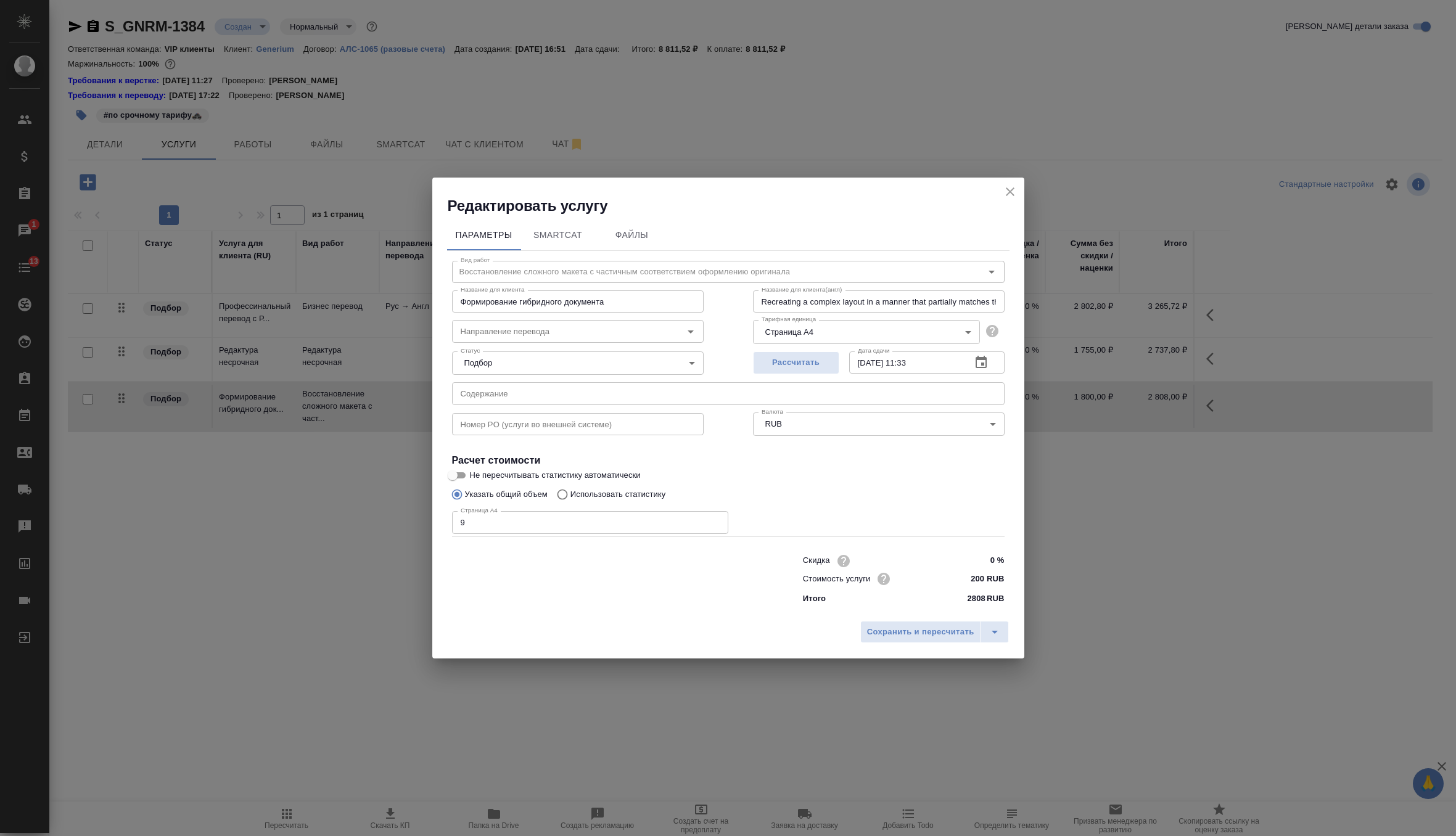
click at [514, 399] on input "text" at bounding box center [728, 393] width 552 height 22
paste input "Octofactor (Moroctocog 250,500,1000 UI), Algeria Scalp Vein set butterfly cannu…"
click at [926, 623] on button "Сохранить и пересчитать" at bounding box center [921, 631] width 121 height 22
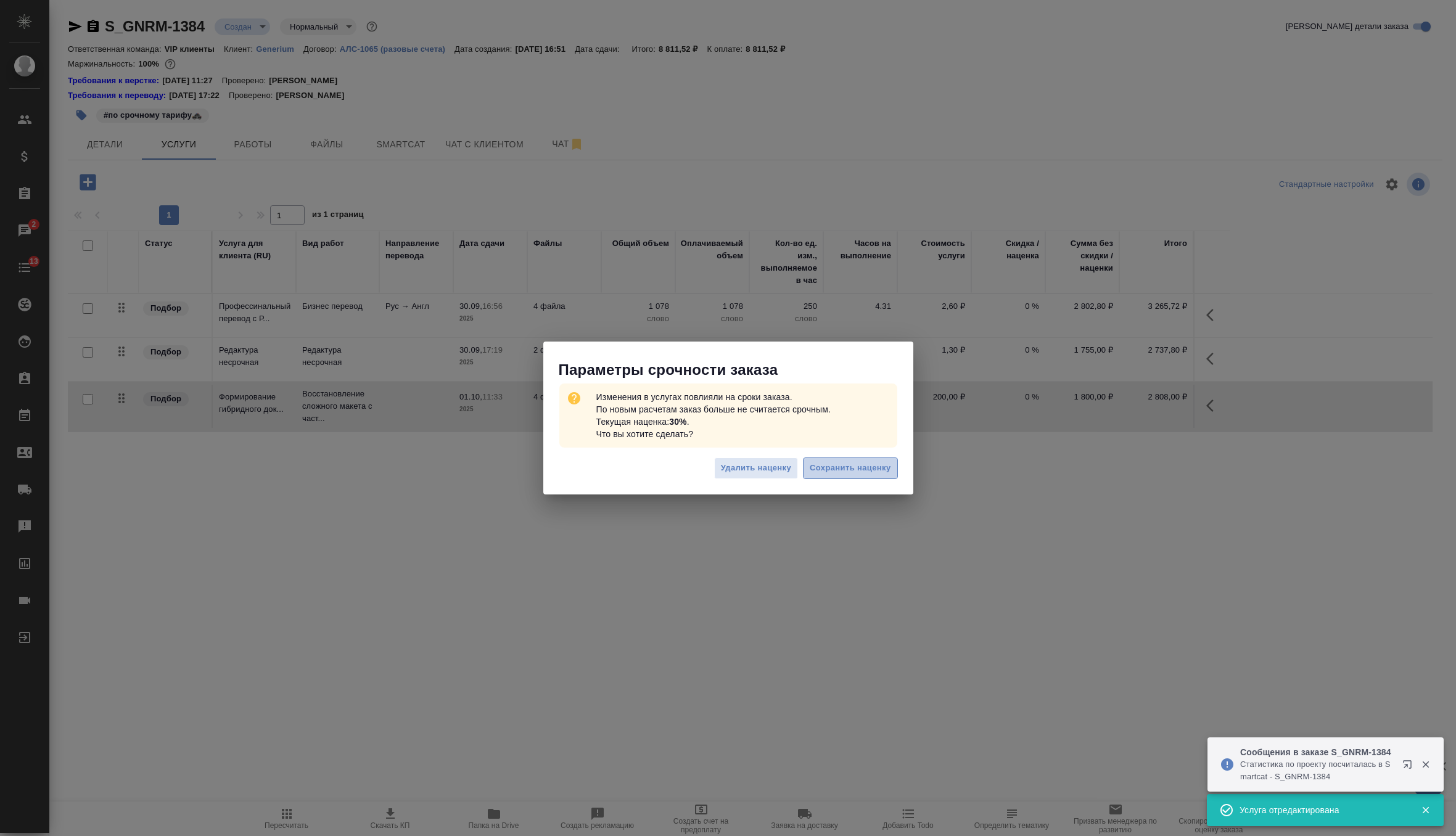
click at [852, 466] on span "Сохранить наценку" at bounding box center [850, 468] width 81 height 14
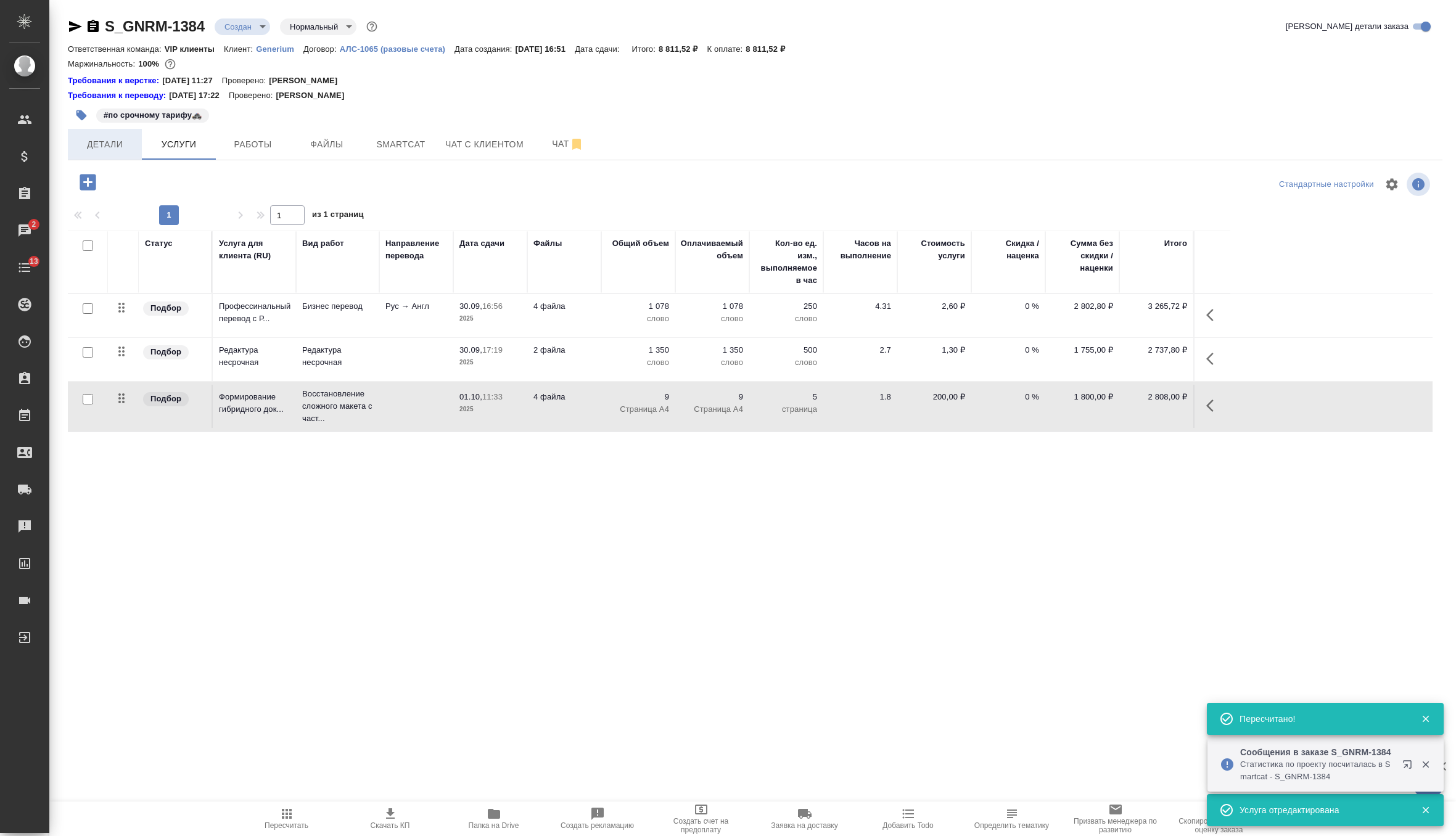
click at [99, 144] on span "Детали" at bounding box center [105, 144] width 59 height 16
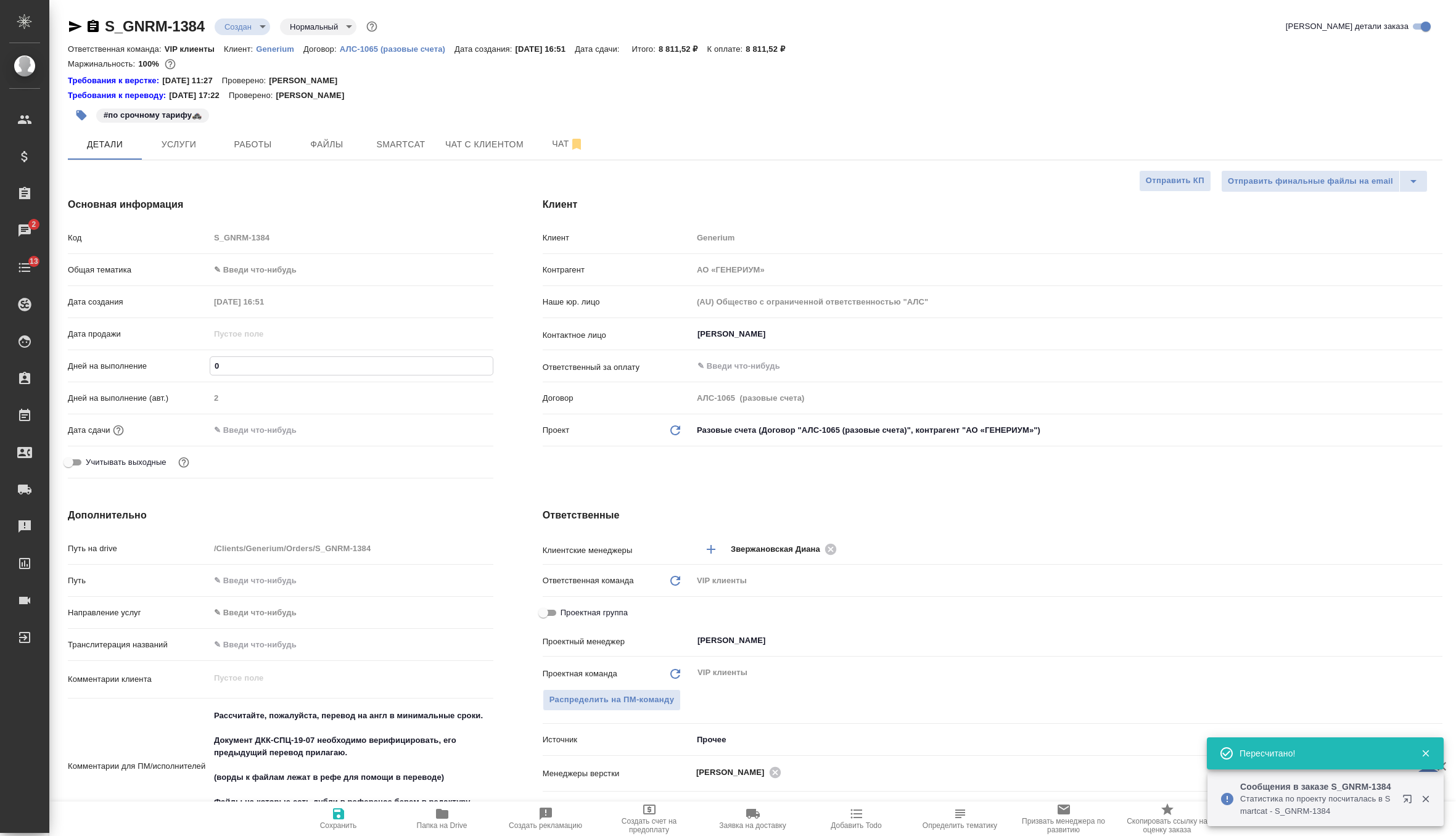
click at [244, 363] on input "0" at bounding box center [351, 366] width 282 height 18
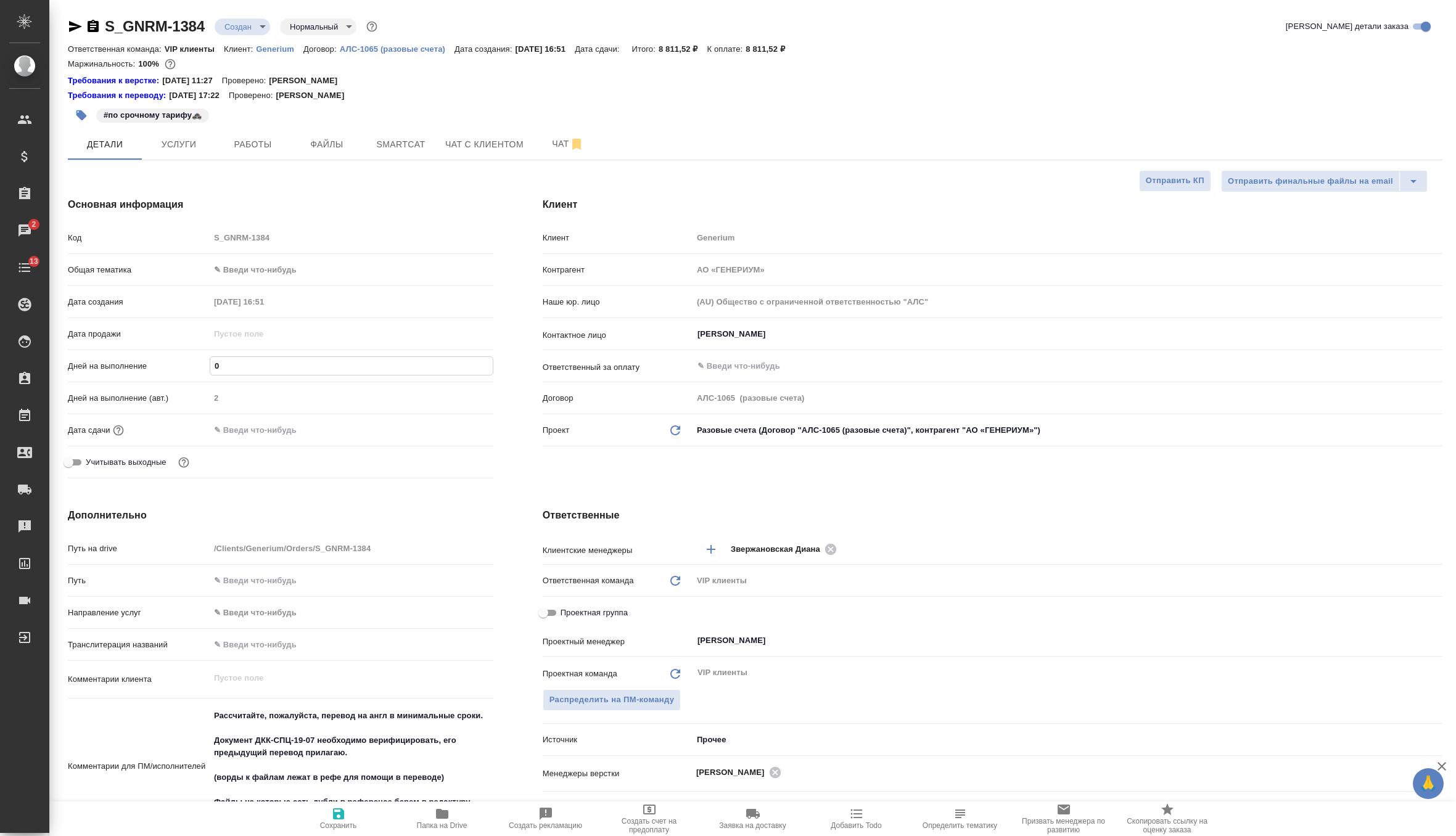
click at [71, 30] on icon "button" at bounding box center [75, 27] width 13 height 11
click at [156, 139] on span "Услуги" at bounding box center [178, 144] width 59 height 16
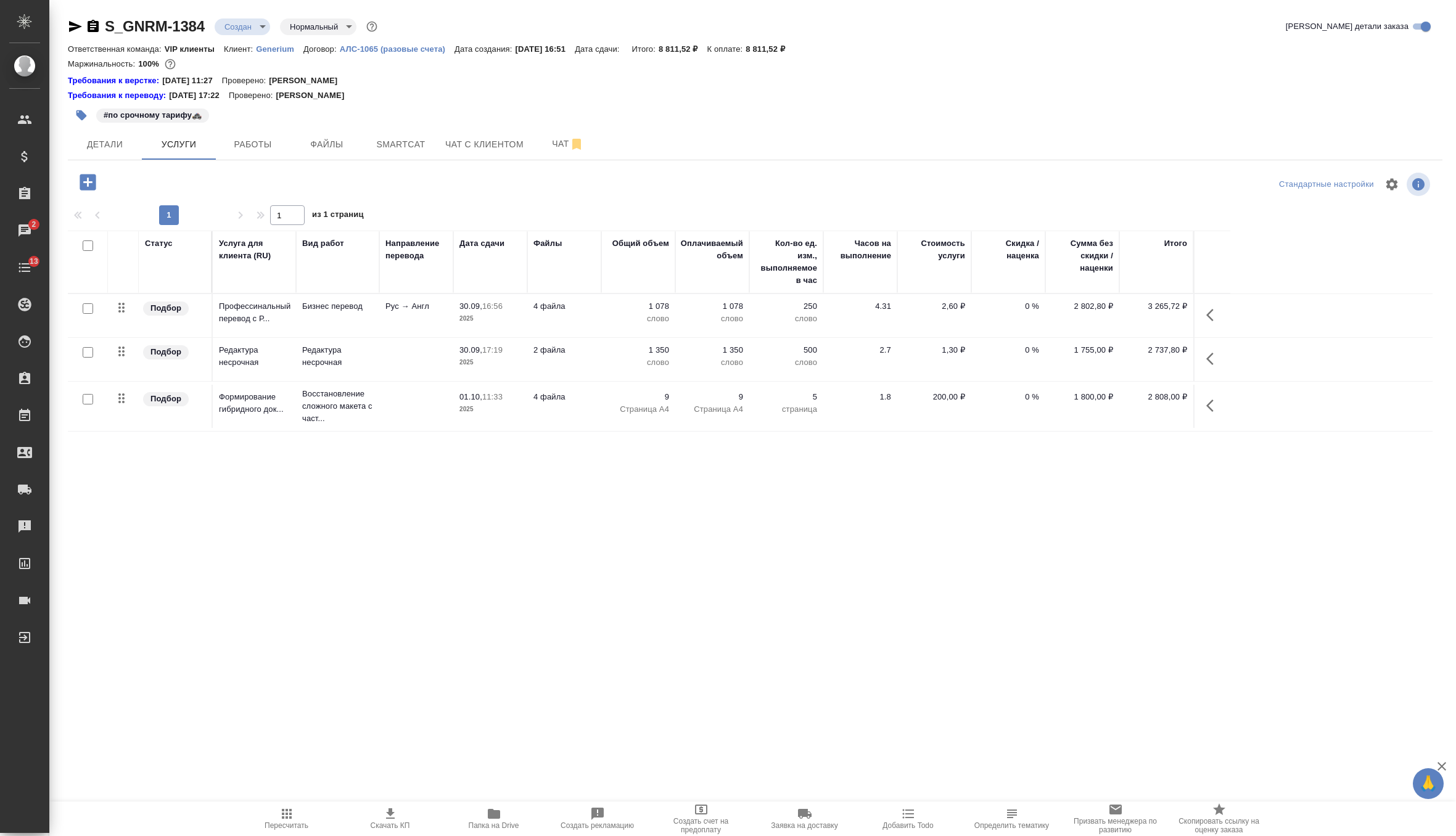
click at [394, 817] on icon "button" at bounding box center [390, 813] width 9 height 11
click at [107, 144] on span "Детали" at bounding box center [105, 144] width 59 height 16
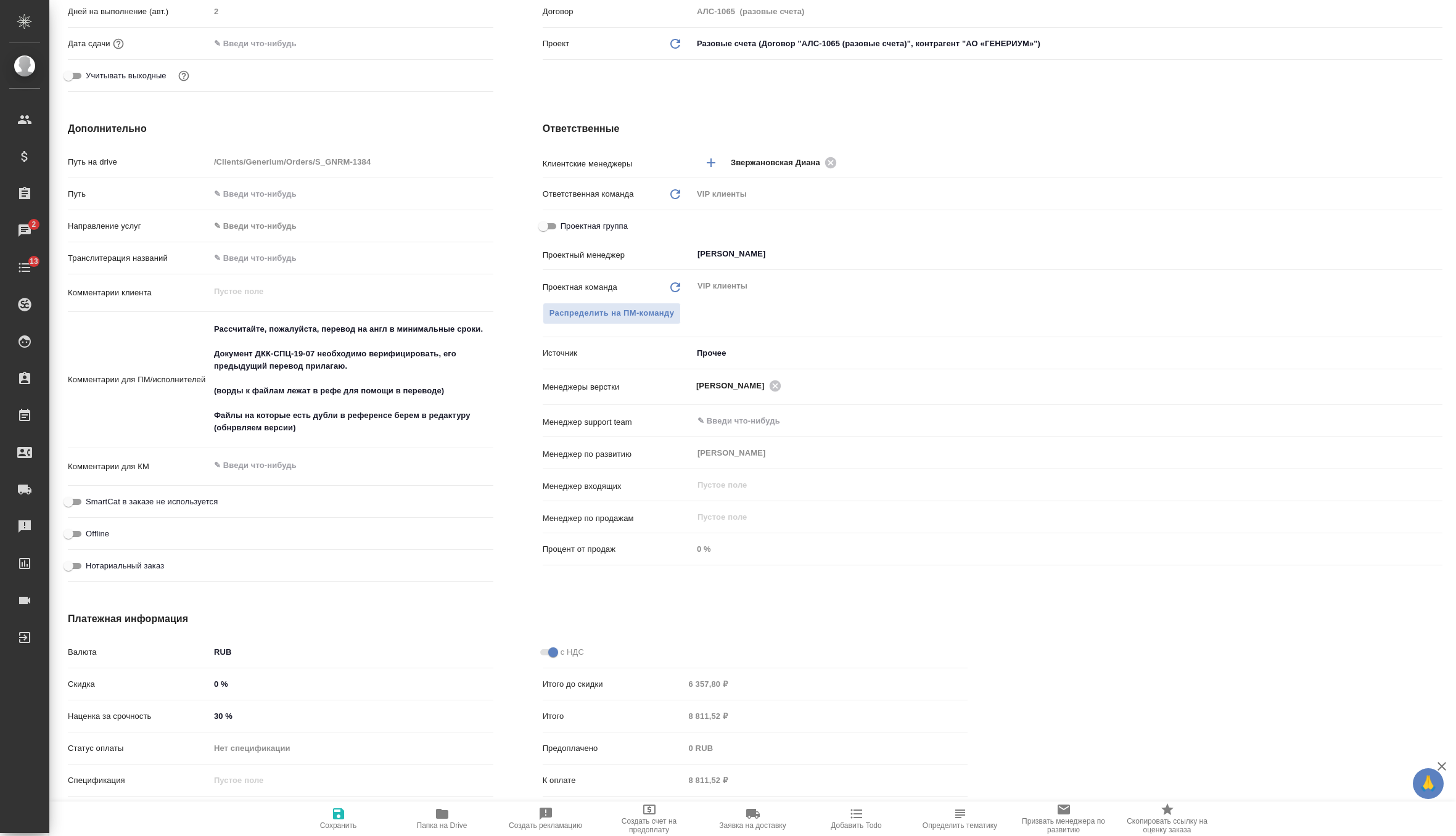
scroll to position [414, 0]
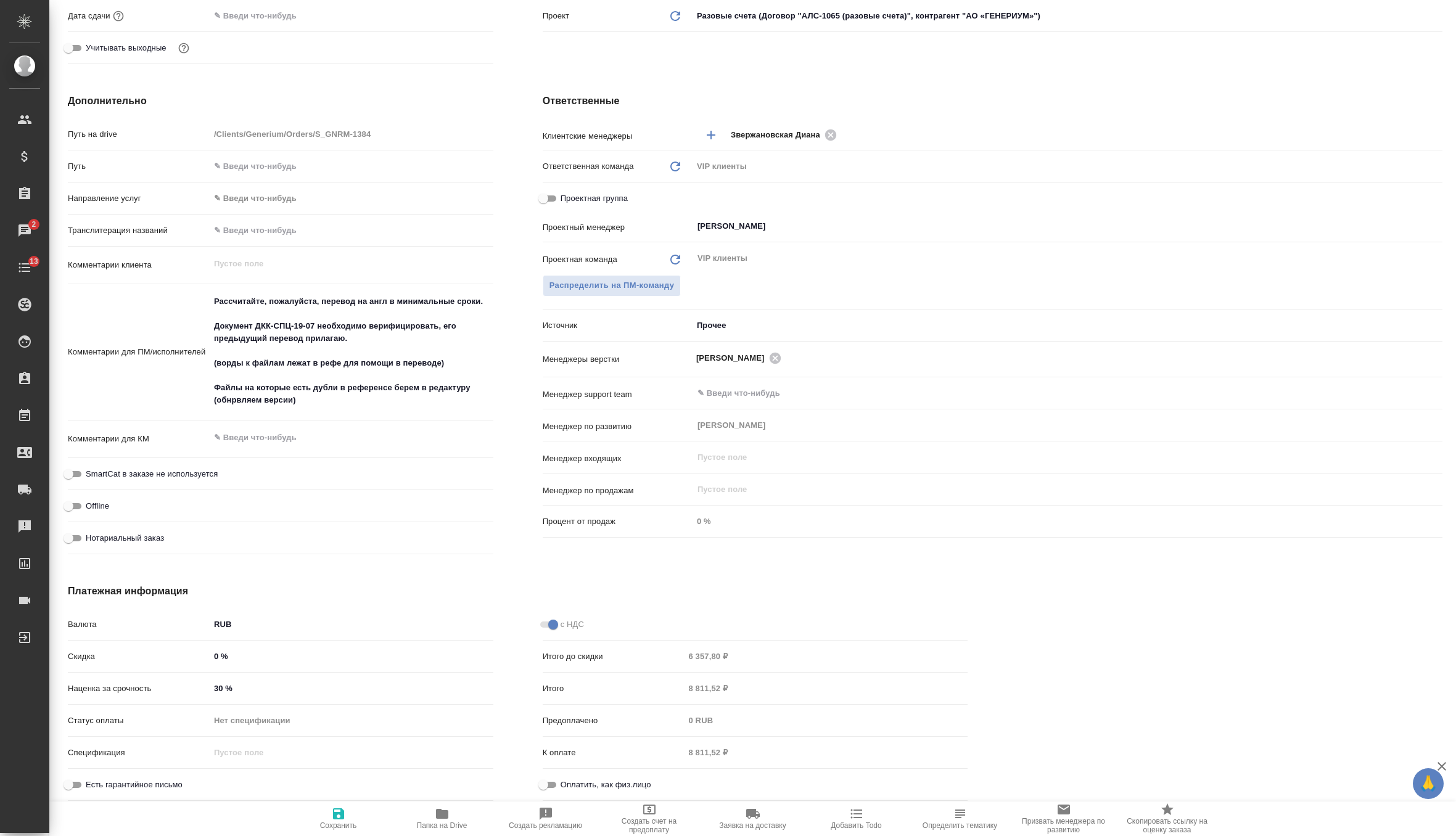
click at [249, 686] on input "30 %" at bounding box center [351, 688] width 284 height 18
click at [343, 814] on icon "button" at bounding box center [339, 814] width 11 height 11
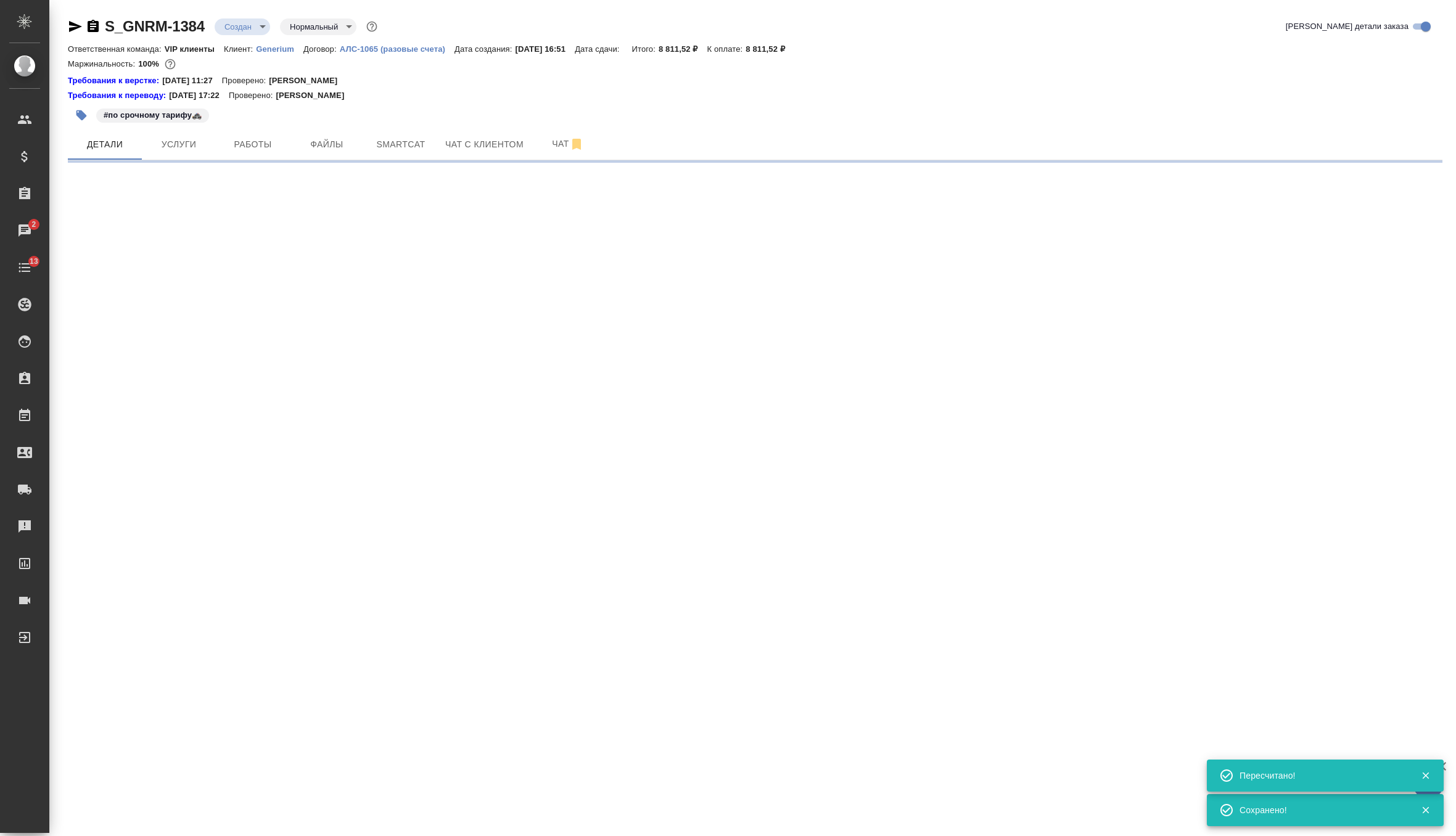
scroll to position [0, 0]
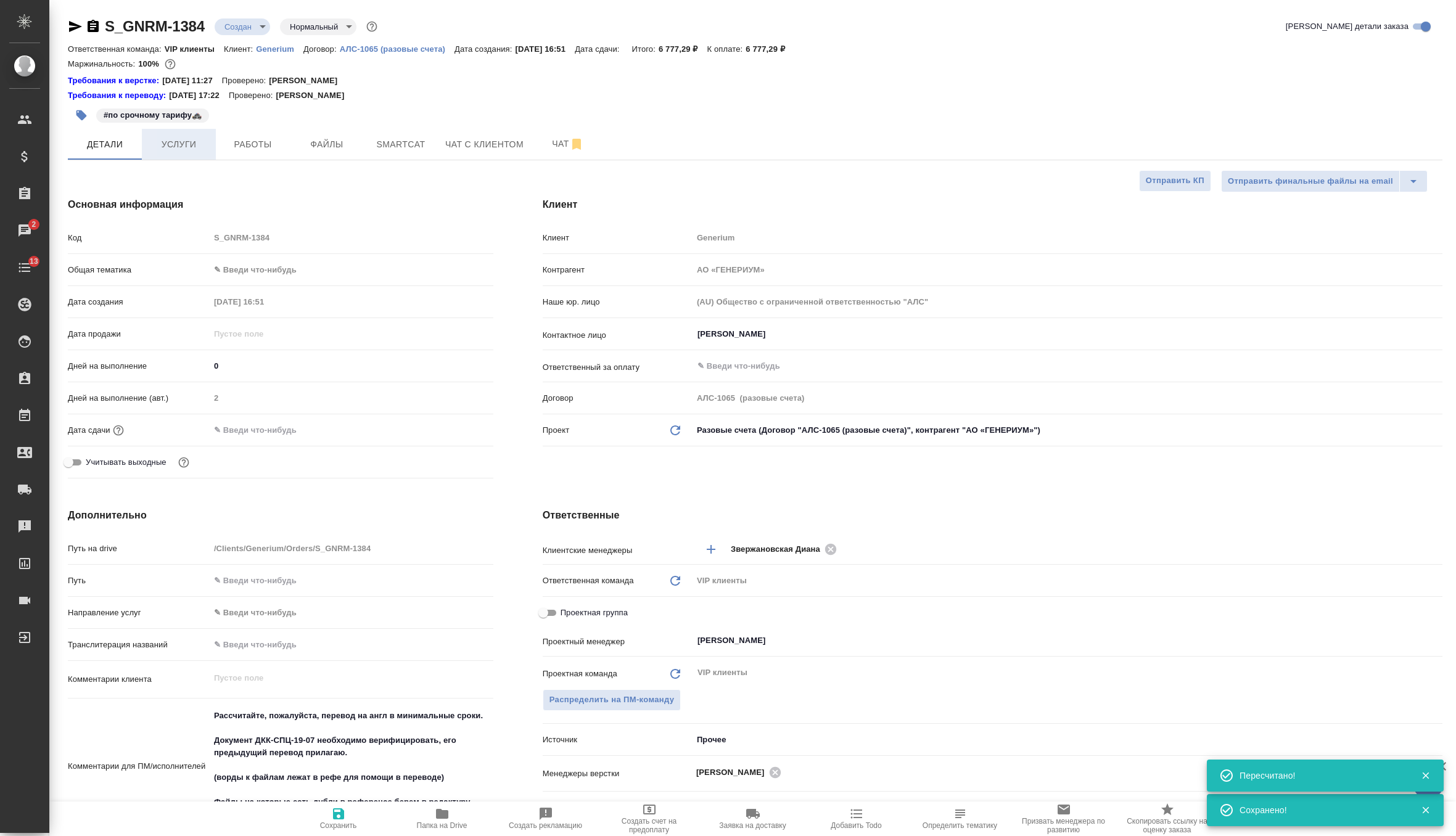
click at [189, 139] on span "Услуги" at bounding box center [178, 144] width 59 height 16
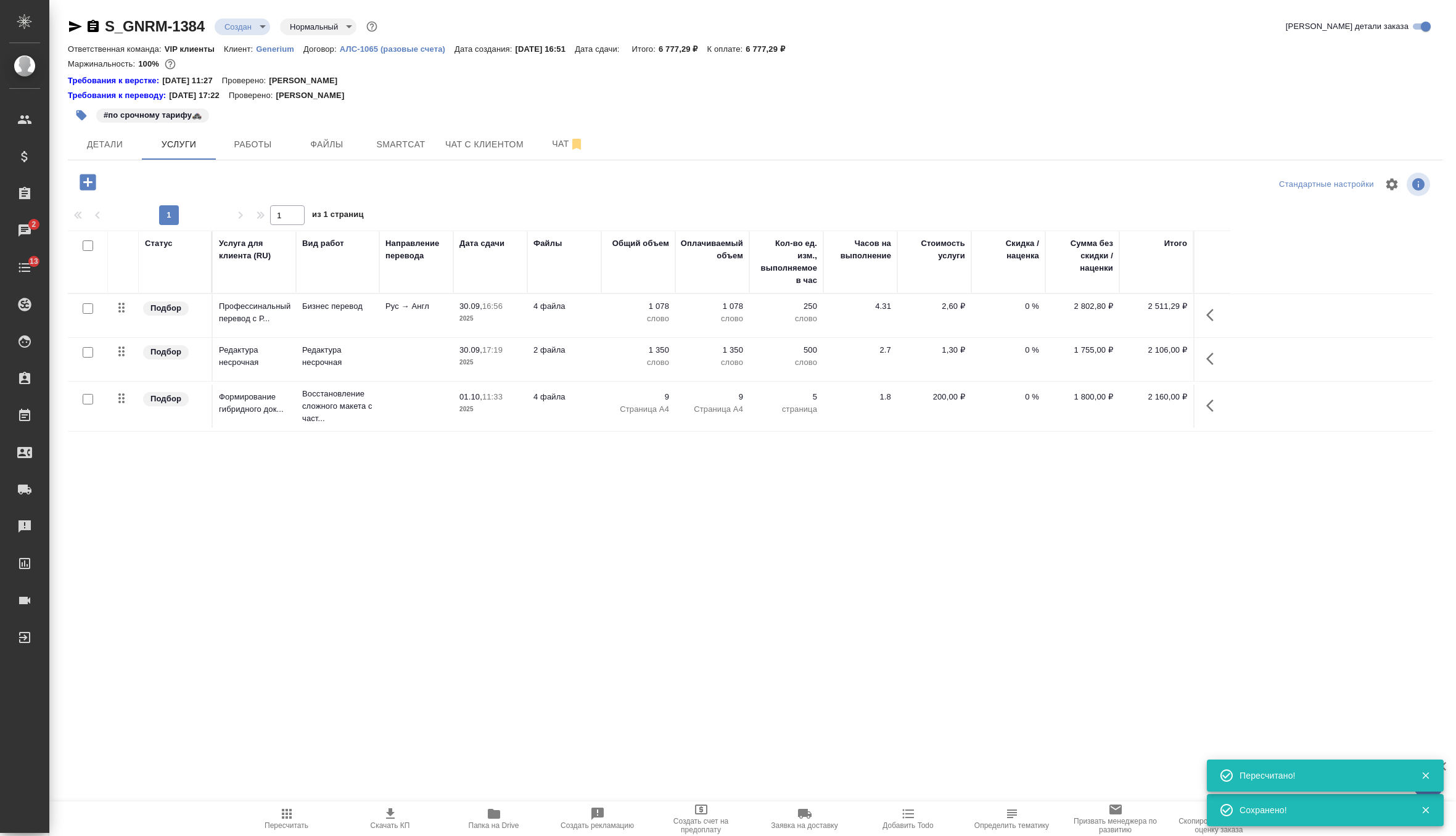
click at [384, 818] on icon "button" at bounding box center [390, 814] width 15 height 15
click at [488, 825] on span "Папка на Drive" at bounding box center [494, 825] width 51 height 9
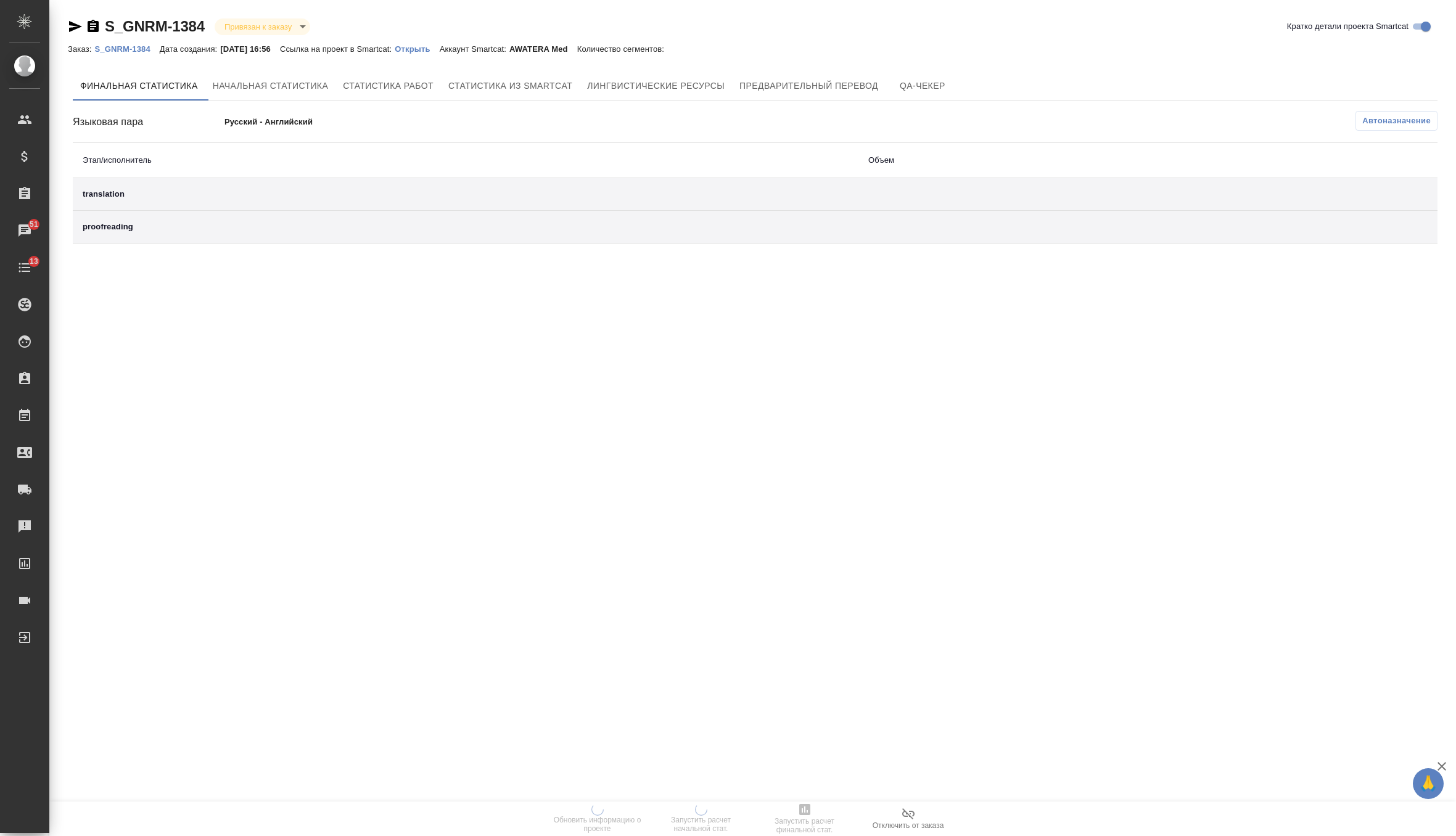
click at [425, 54] on div "Заказ: S_GNRM-1384 Дата создания: [DATE] 16:56 Ссылка на проект в Smartcat: Отк…" at bounding box center [372, 48] width 609 height 15
click at [431, 54] on div "Заказ: S_GNRM-1384 Дата создания: [DATE] 16:56 Ссылка на проект в Smartcat: Отк…" at bounding box center [372, 48] width 609 height 15
click at [438, 52] on p "Открыть" at bounding box center [417, 48] width 44 height 9
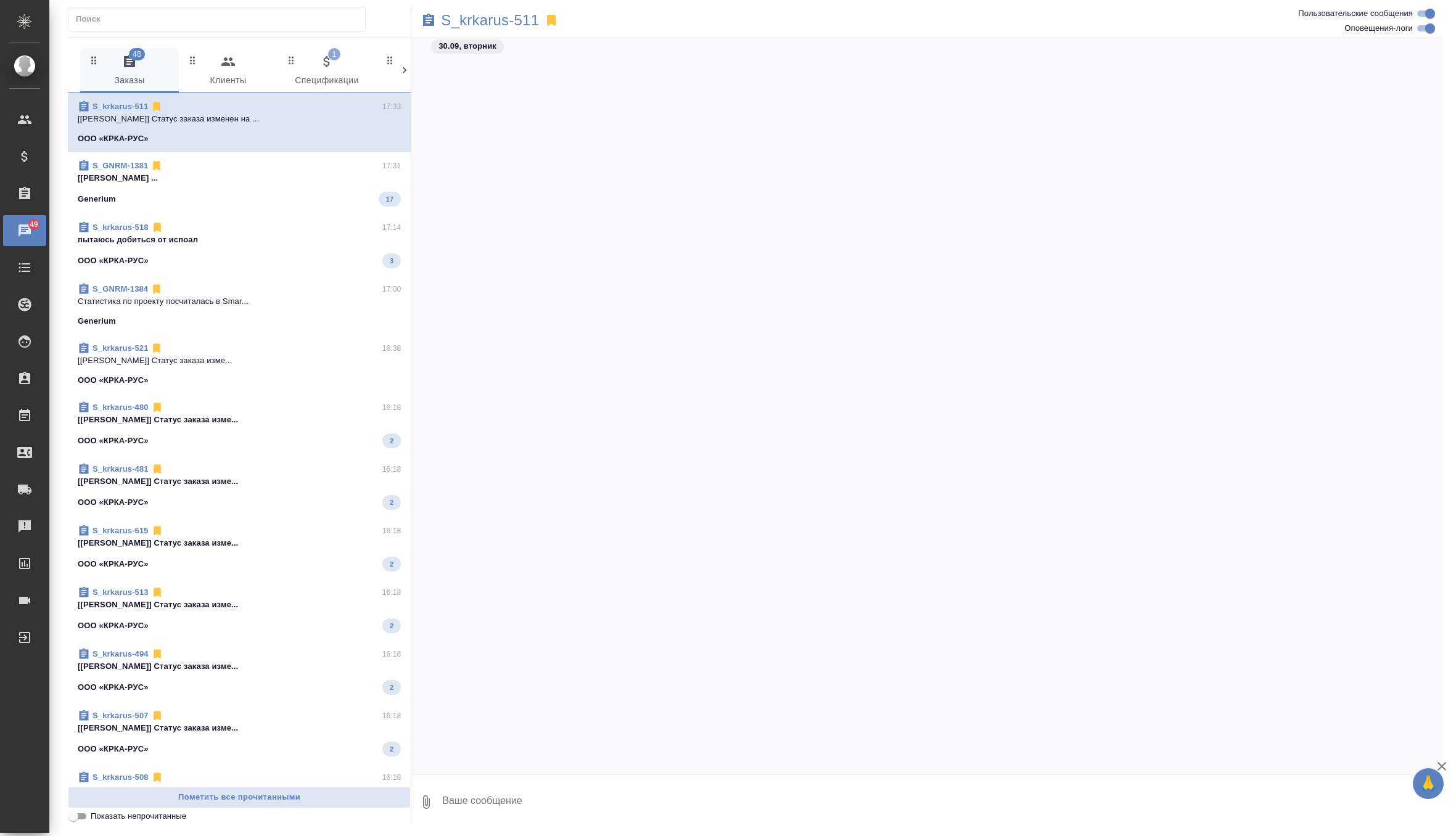
scroll to position [65629, 0]
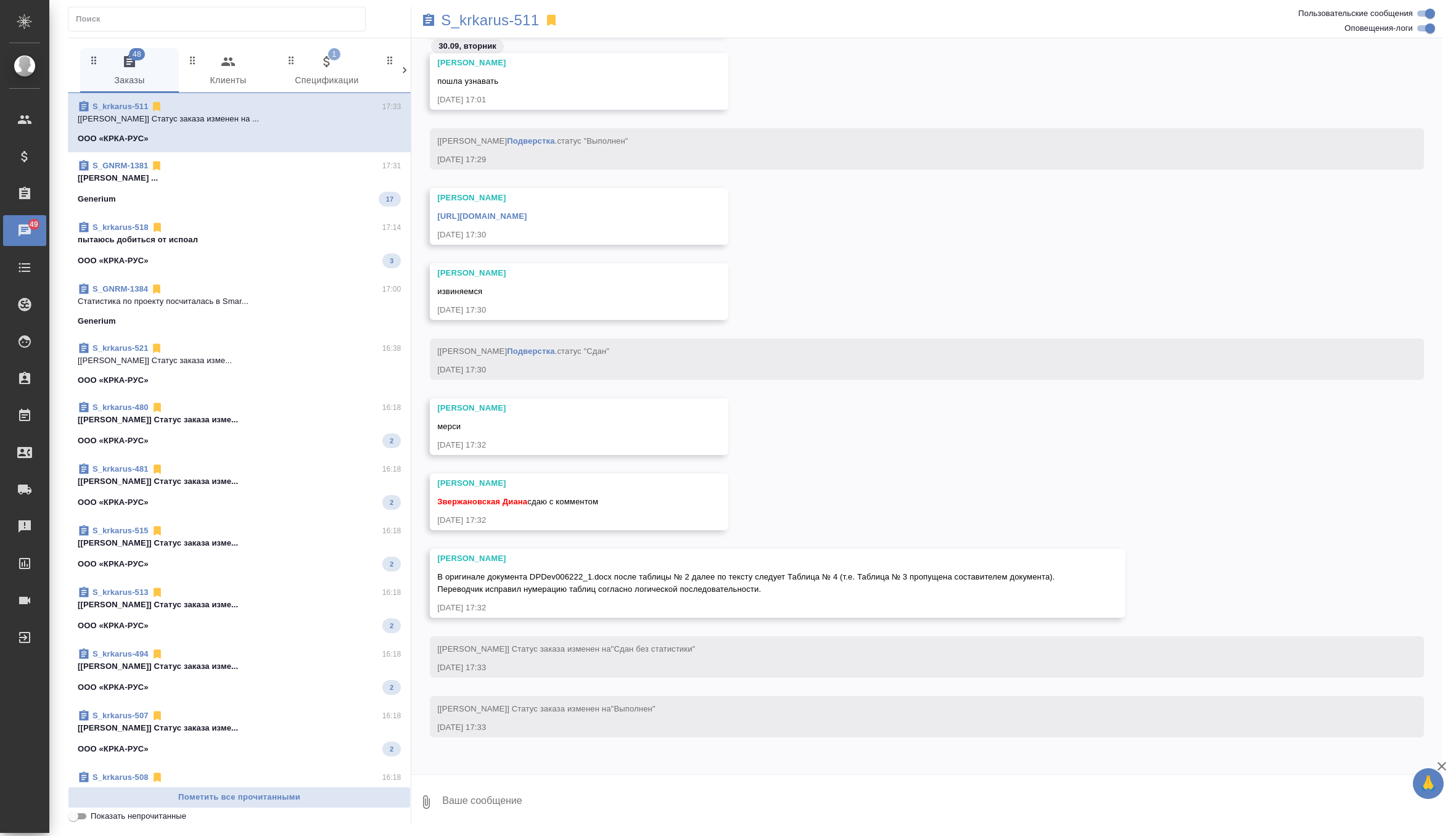
click at [567, 209] on div "[URL][DOMAIN_NAME]" at bounding box center [561, 214] width 248 height 16
click at [527, 211] on link "[URL][DOMAIN_NAME]" at bounding box center [481, 215] width 89 height 9
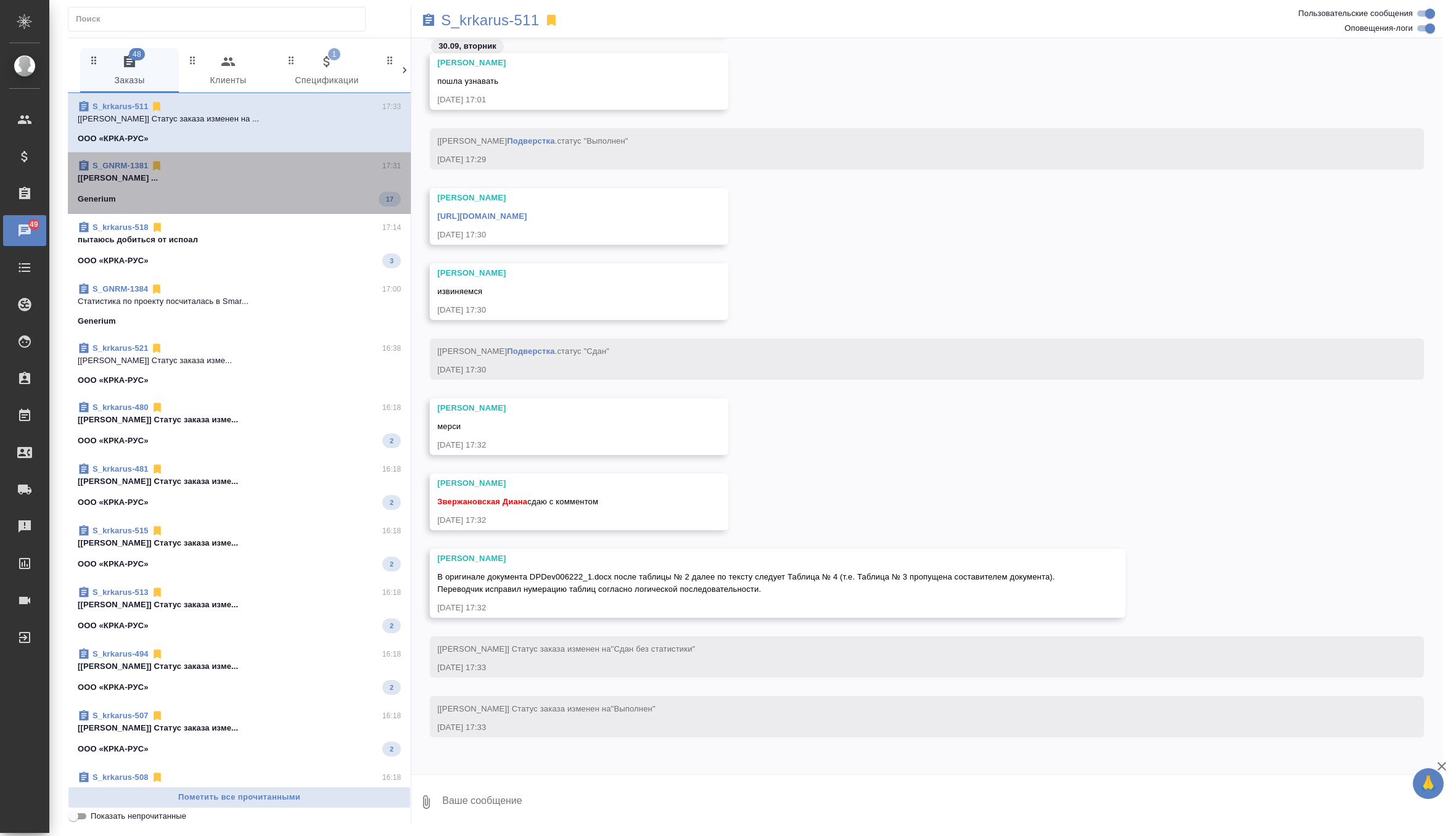
click at [331, 194] on div "Generium 17" at bounding box center [239, 199] width 323 height 15
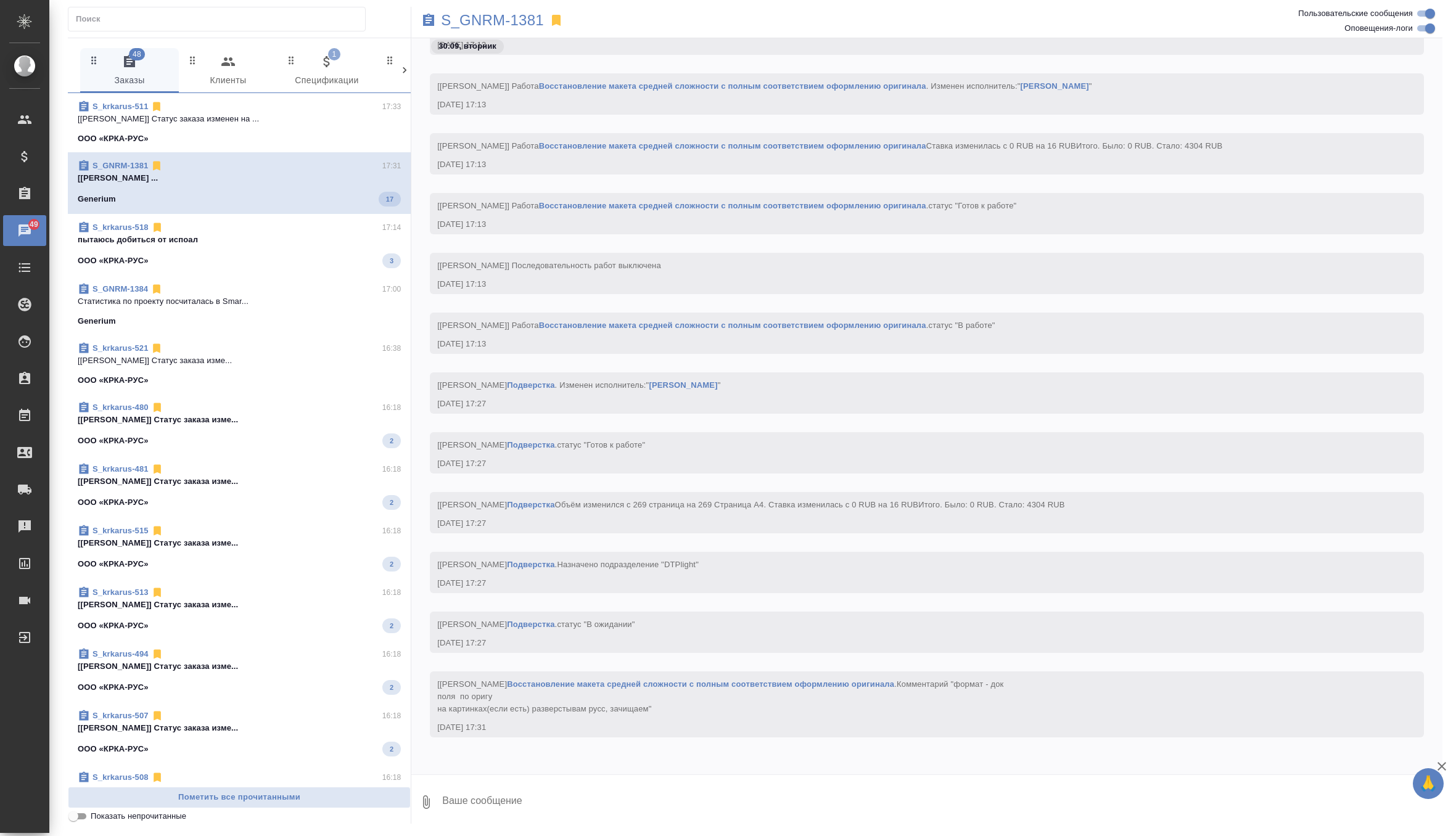
scroll to position [30646, 0]
click at [328, 244] on p "пытаюсь добиться от испоал" at bounding box center [239, 240] width 323 height 12
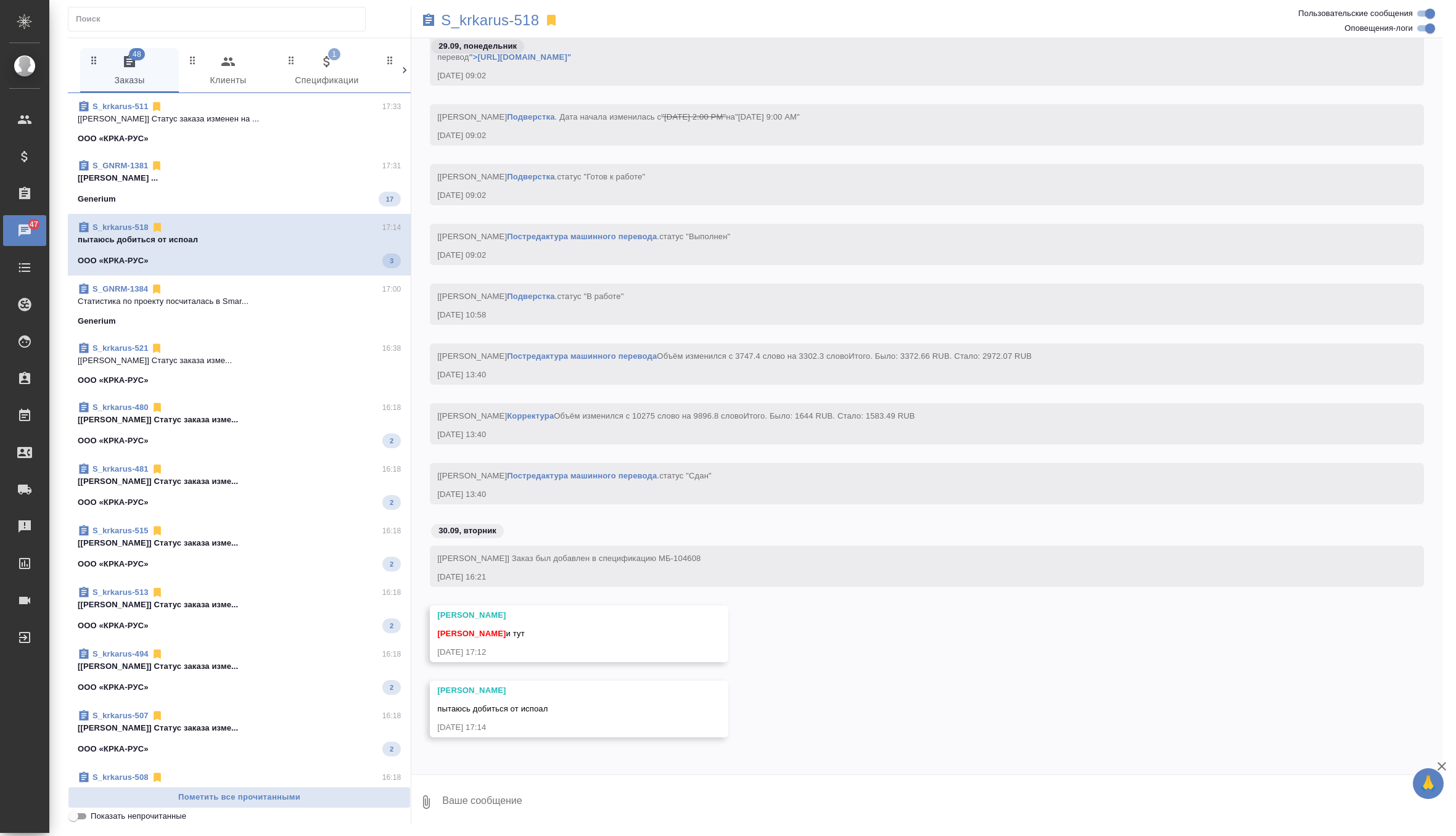
scroll to position [50667, 0]
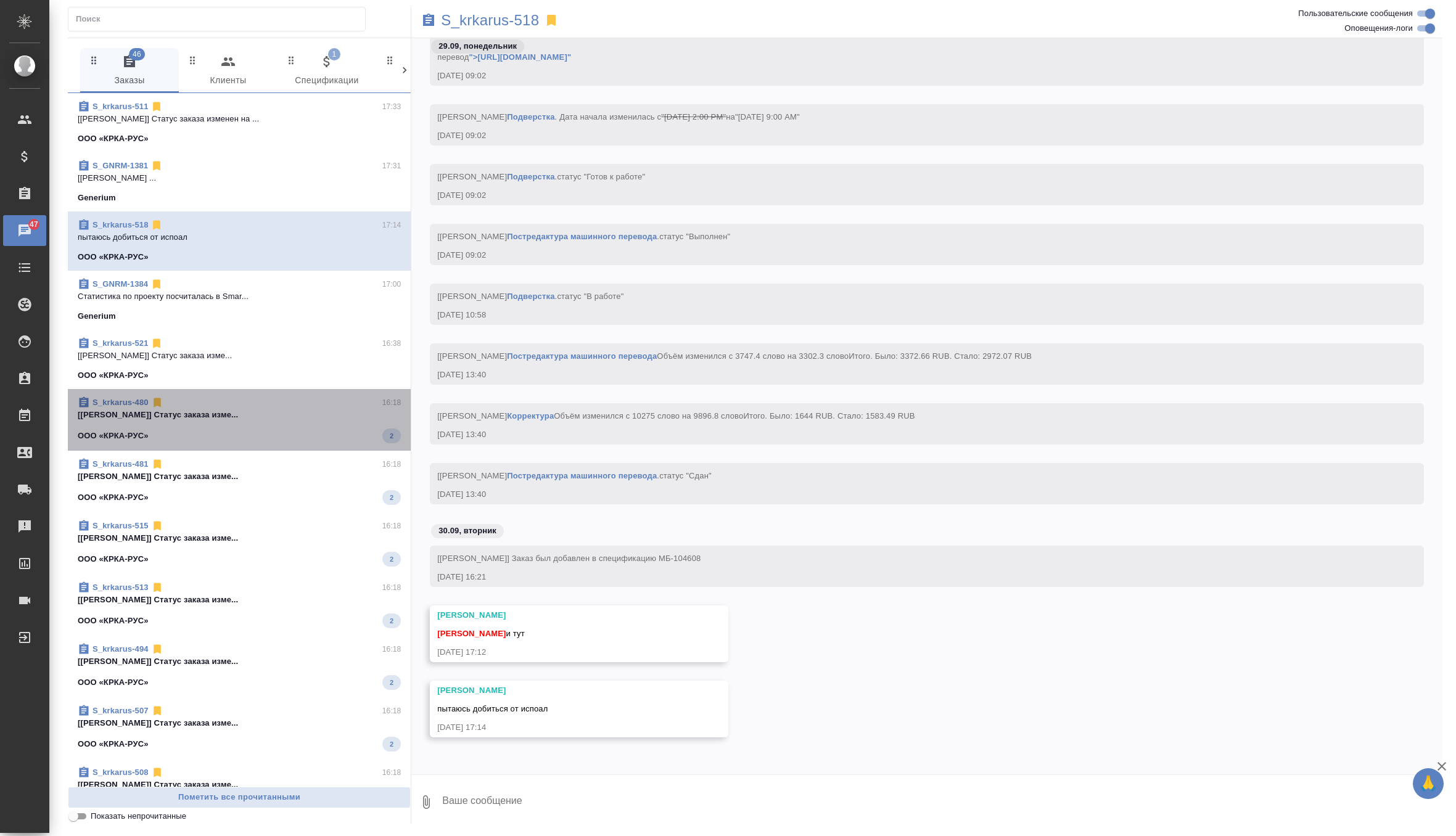
click at [321, 417] on p "[[PERSON_NAME]] Статус заказа изме..." at bounding box center [239, 415] width 323 height 12
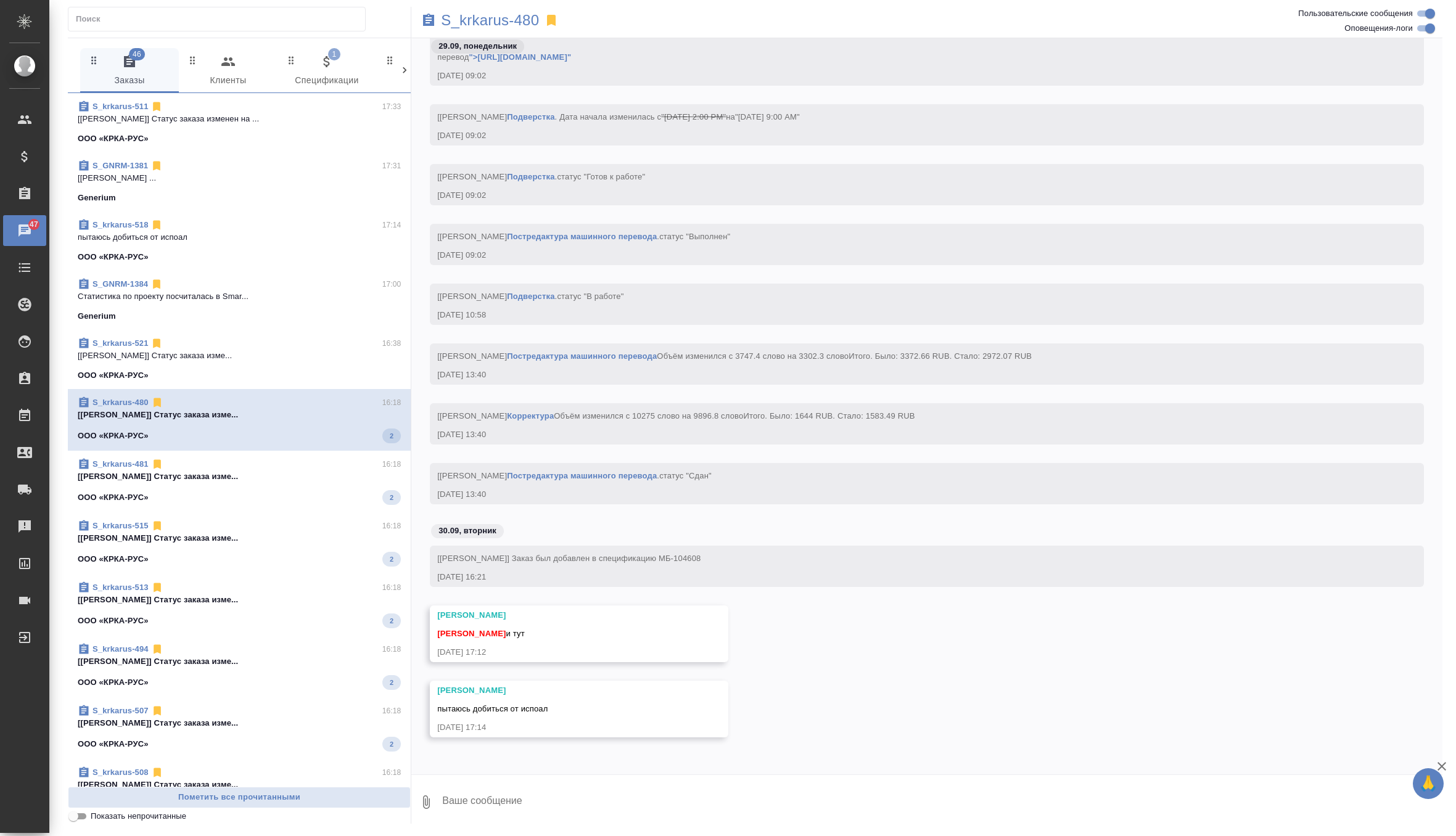
click at [309, 486] on span "S_krkarus-481 16:18 [[PERSON_NAME]] Статус заказа изме... ООО «КРКА-РУС» 2" at bounding box center [239, 481] width 323 height 47
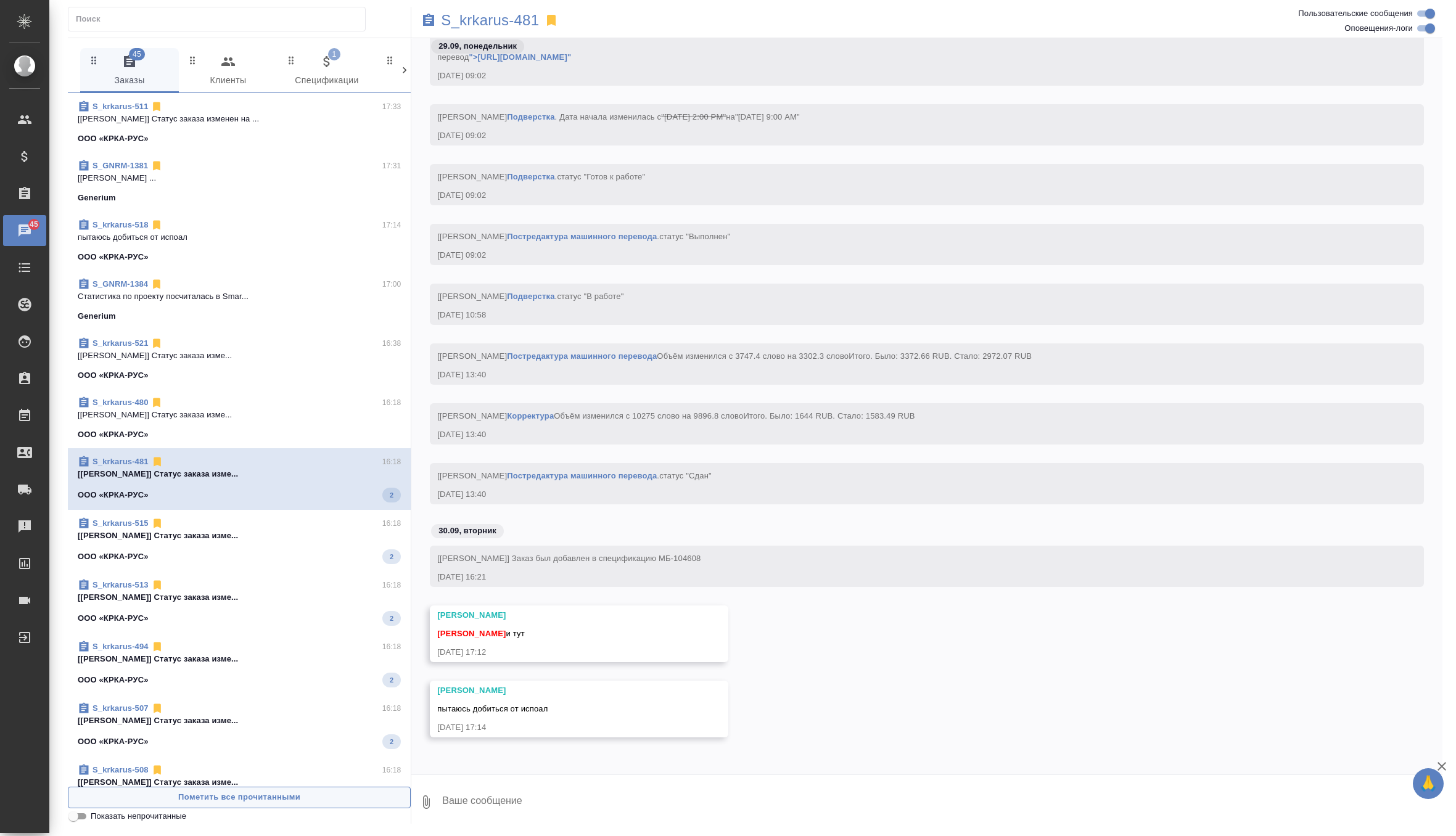
click at [249, 807] on button "Пометить все прочитанными" at bounding box center [239, 798] width 343 height 21
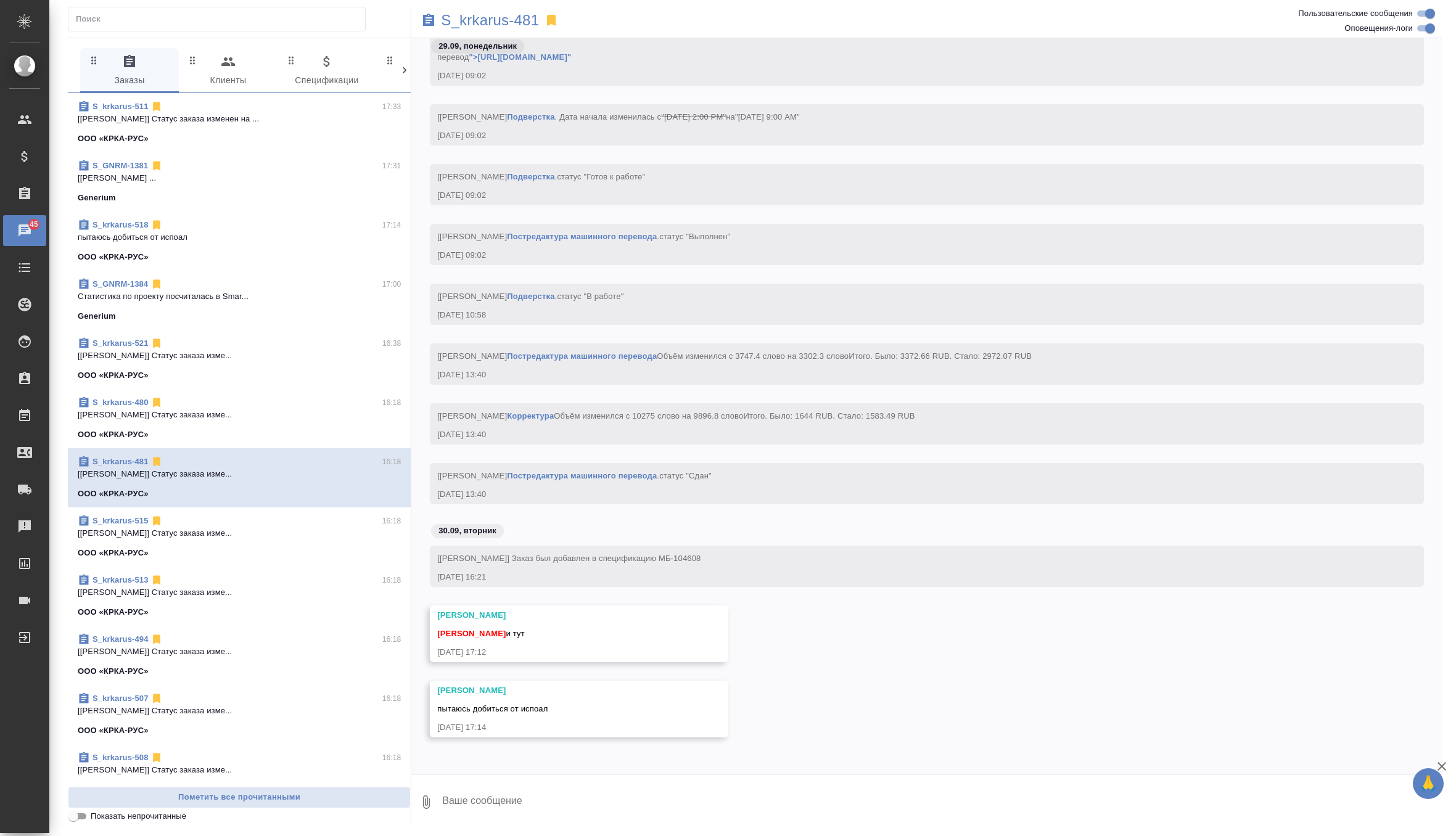
click at [336, 231] on p "пытаюсь добиться от испоал" at bounding box center [239, 237] width 323 height 12
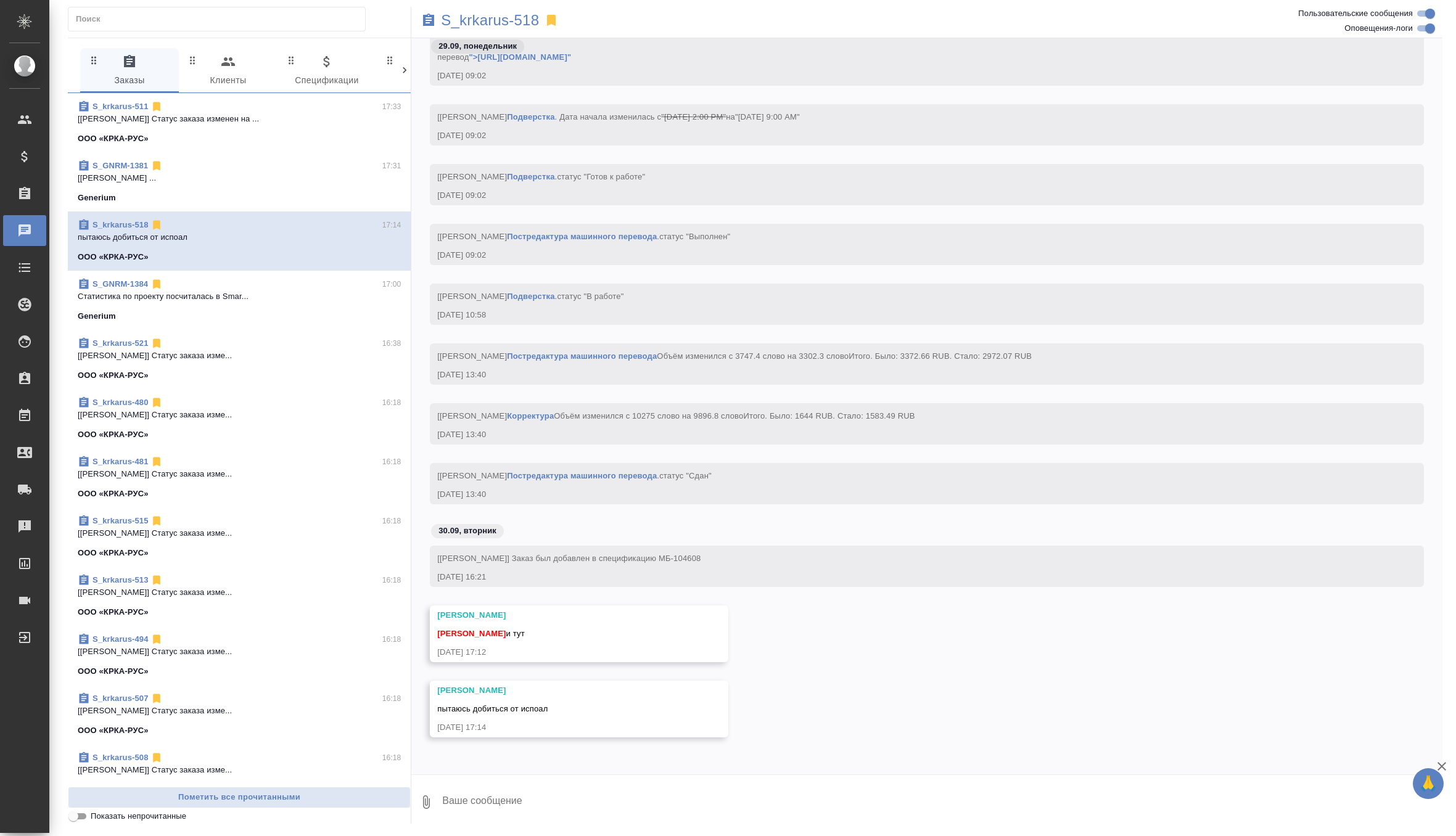
click at [341, 123] on p "[[PERSON_NAME]] Статус заказа изменен на ..." at bounding box center [239, 119] width 323 height 12
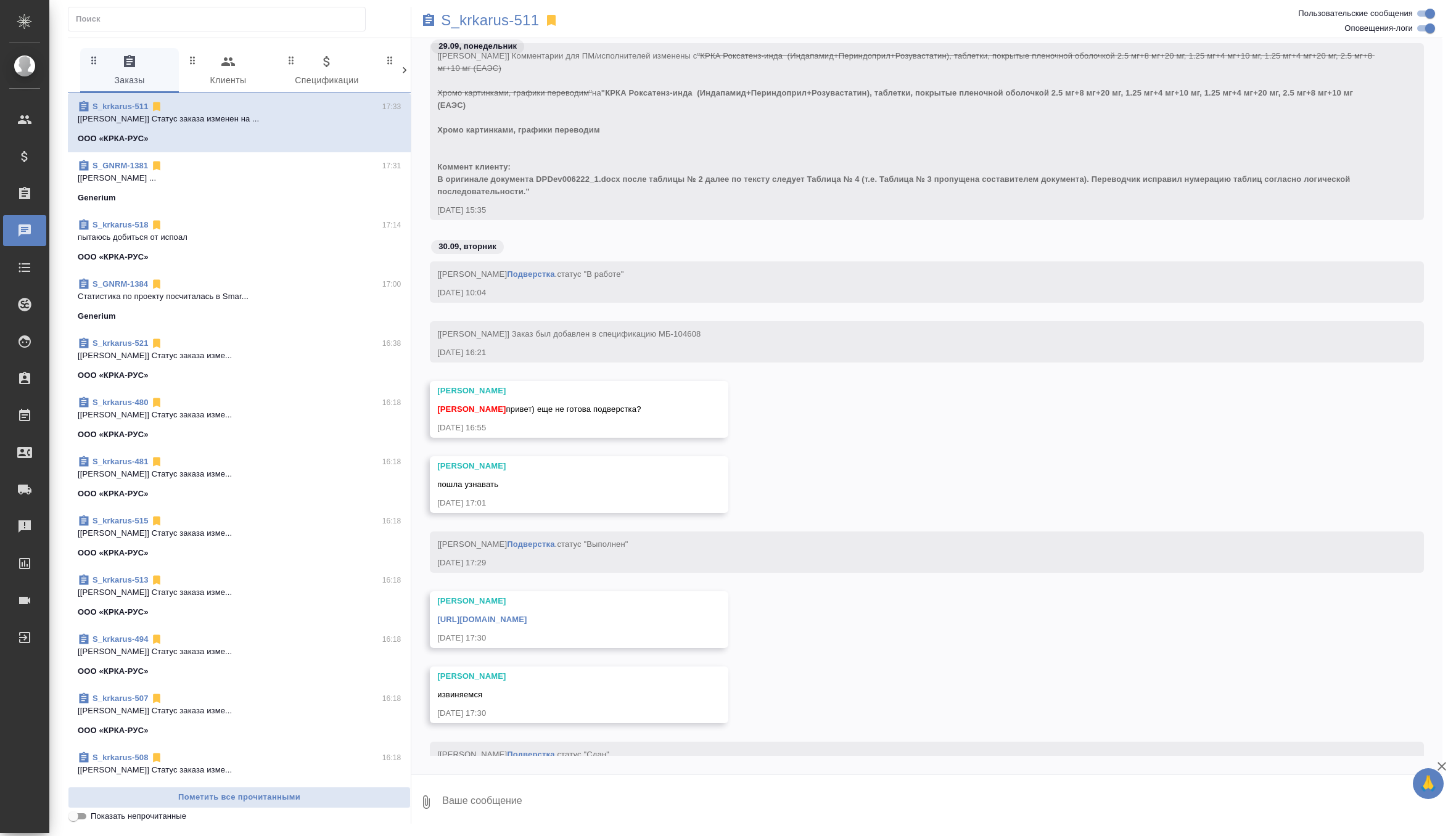
scroll to position [50232, 0]
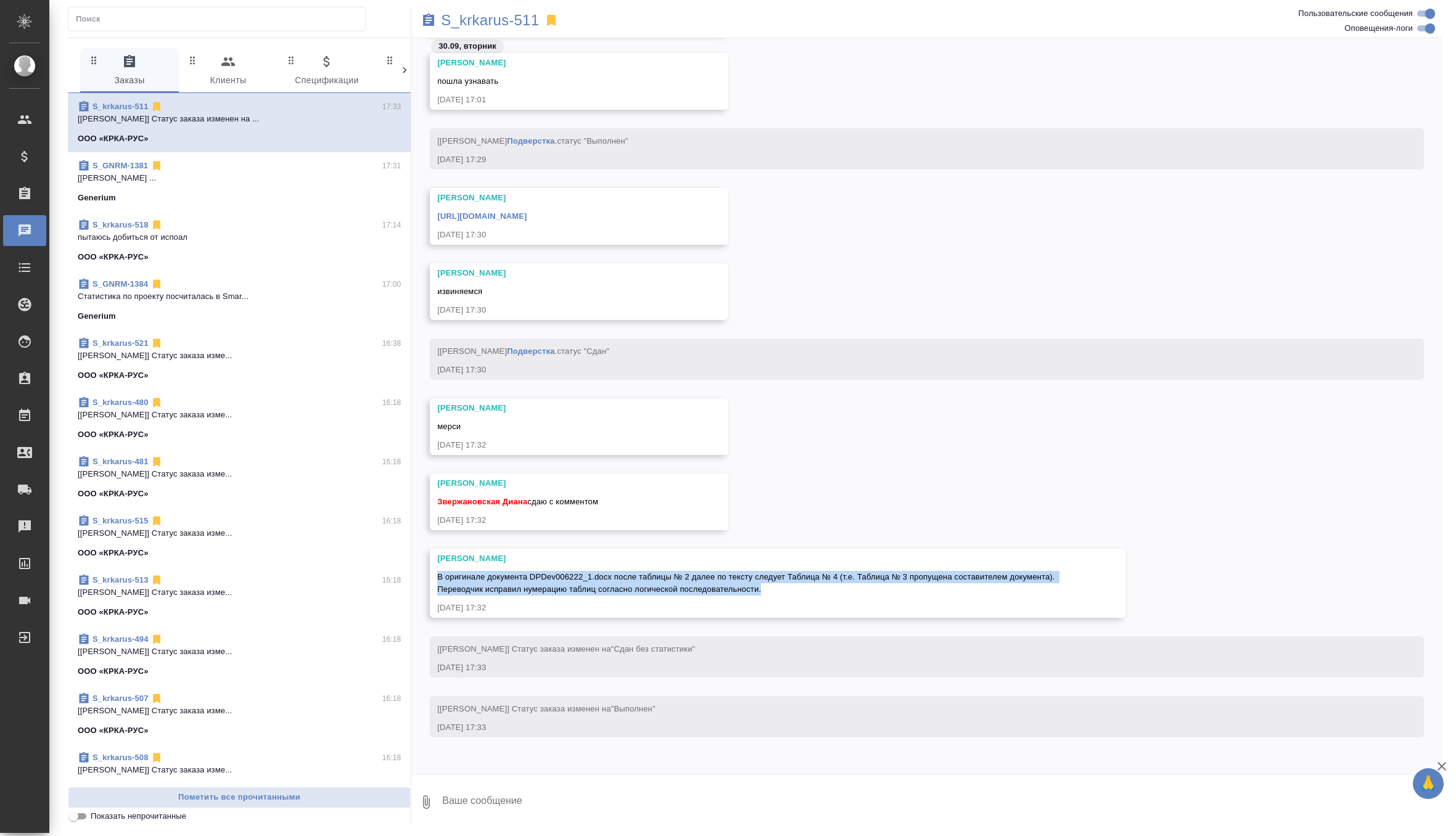
drag, startPoint x: 437, startPoint y: 577, endPoint x: 793, endPoint y: 585, distance: 356.1
click at [793, 585] on div "В оригинале документа DPDev006222_1.docx после таблицы № 2 далее по тексту след…" at bounding box center [760, 582] width 645 height 28
copy span "В оригинале документа DPDev006222_1.docx после таблицы № 2 далее по тексту след…"
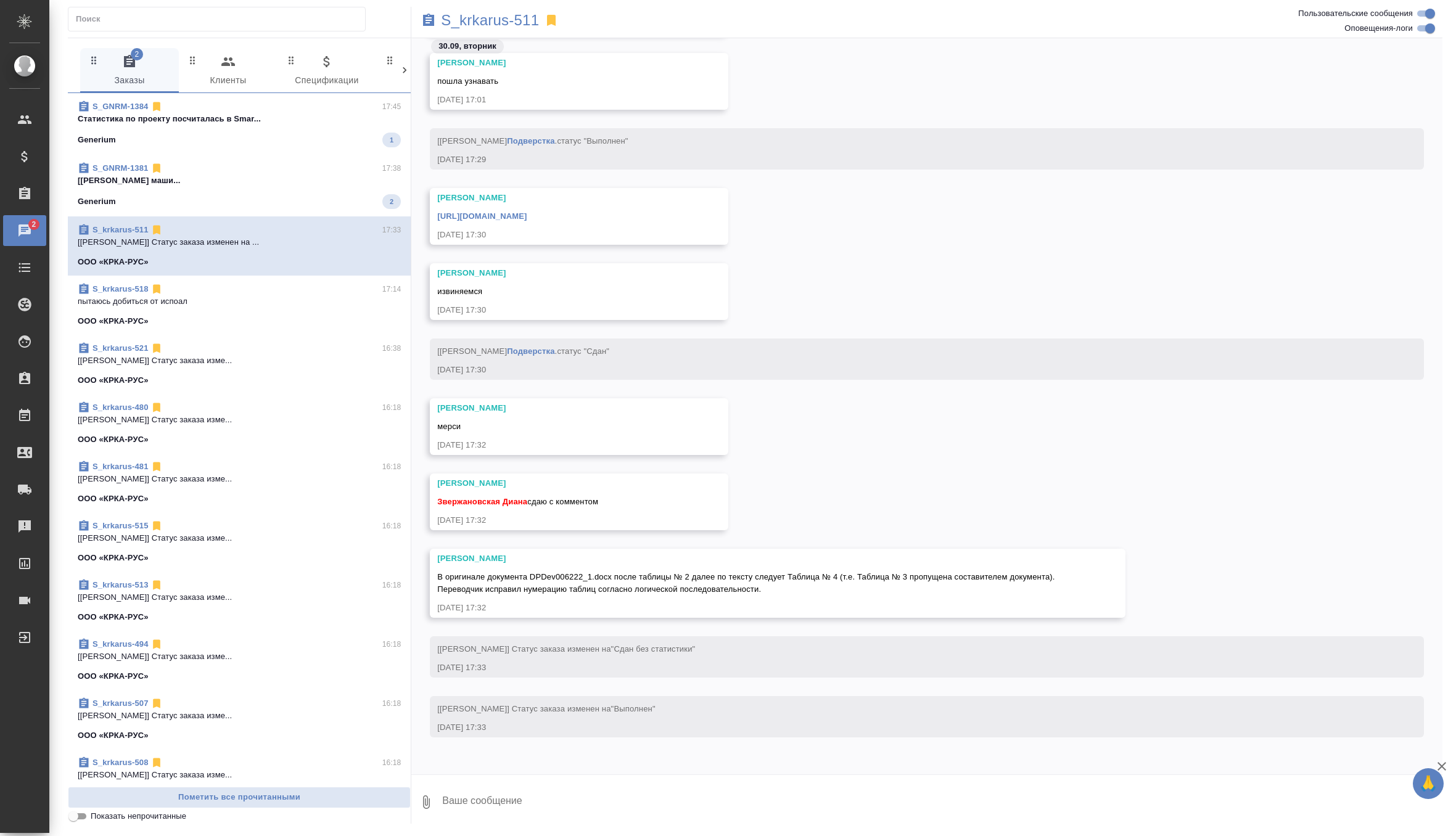
click at [750, 506] on div "[PERSON_NAME] [PERSON_NAME] сдаю с комментом [DATE] 17:32" at bounding box center [927, 511] width 1031 height 75
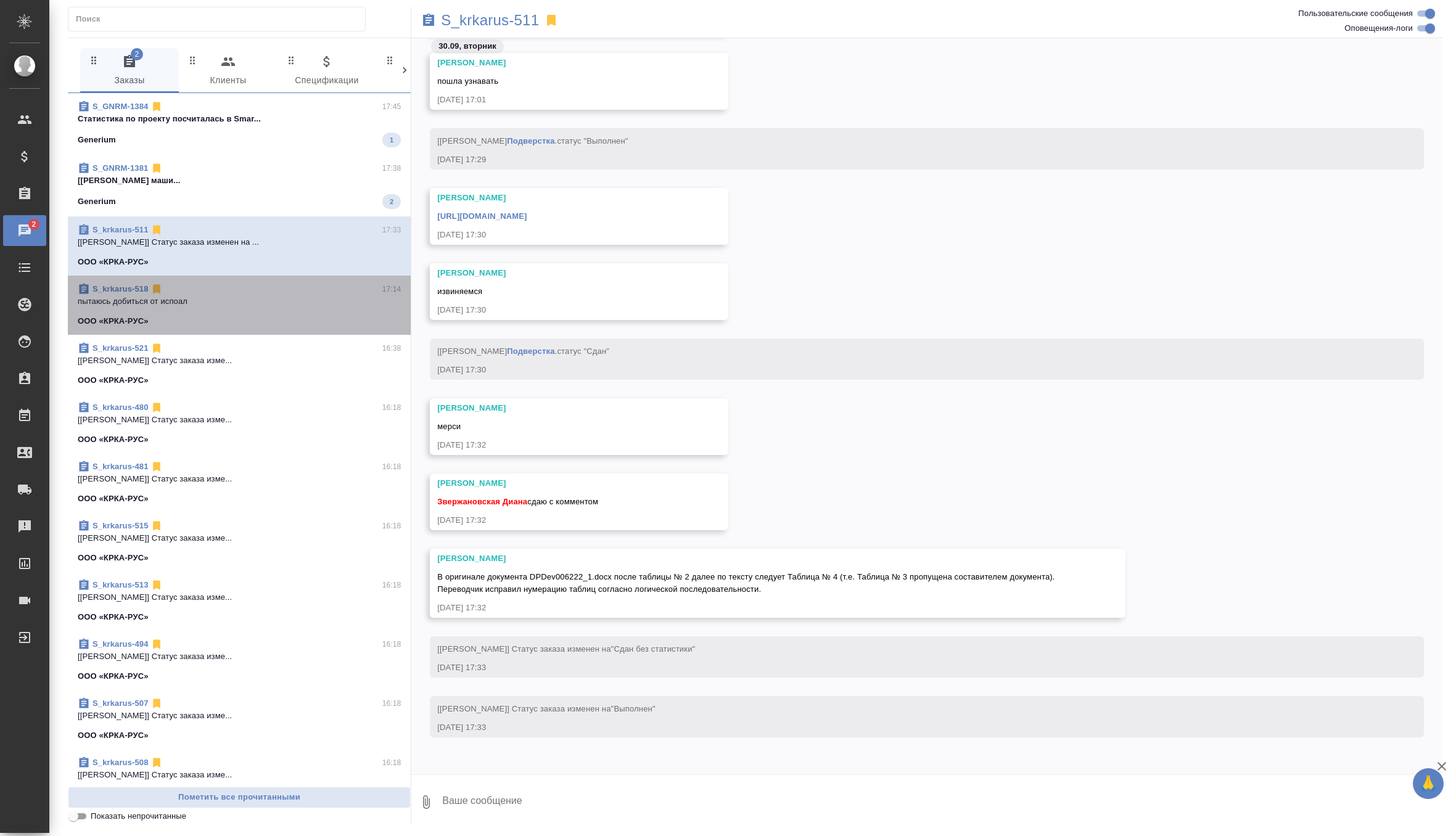
click at [326, 309] on span "S_krkarus-518 17:14 пытаюсь добиться от испоал ООО «КРКА-РУС»" at bounding box center [239, 305] width 323 height 44
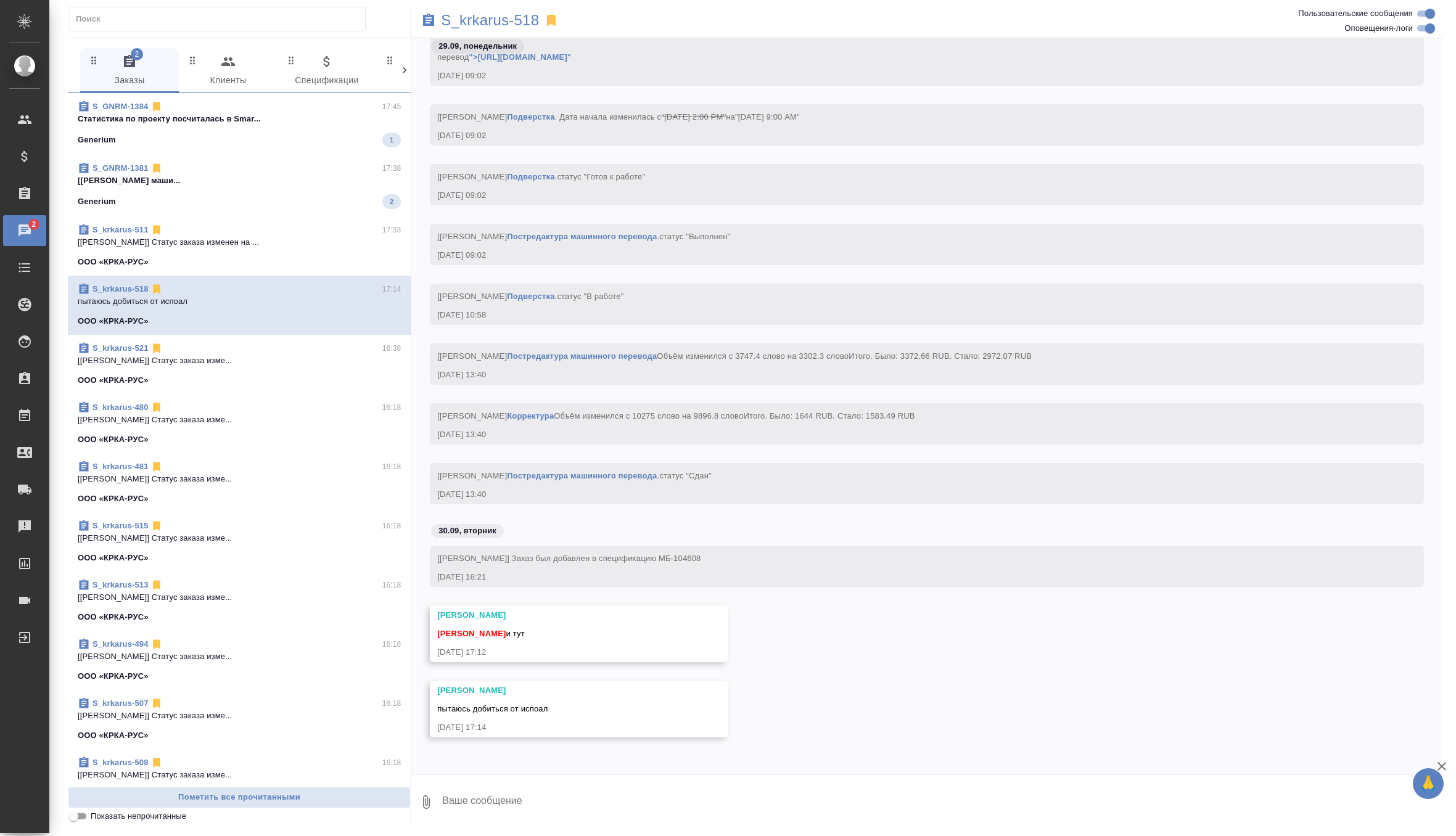
scroll to position [49816, 0]
click at [556, 807] on textarea at bounding box center [942, 802] width 1002 height 42
type textarea "тут [PERSON_NAME] девочки?"
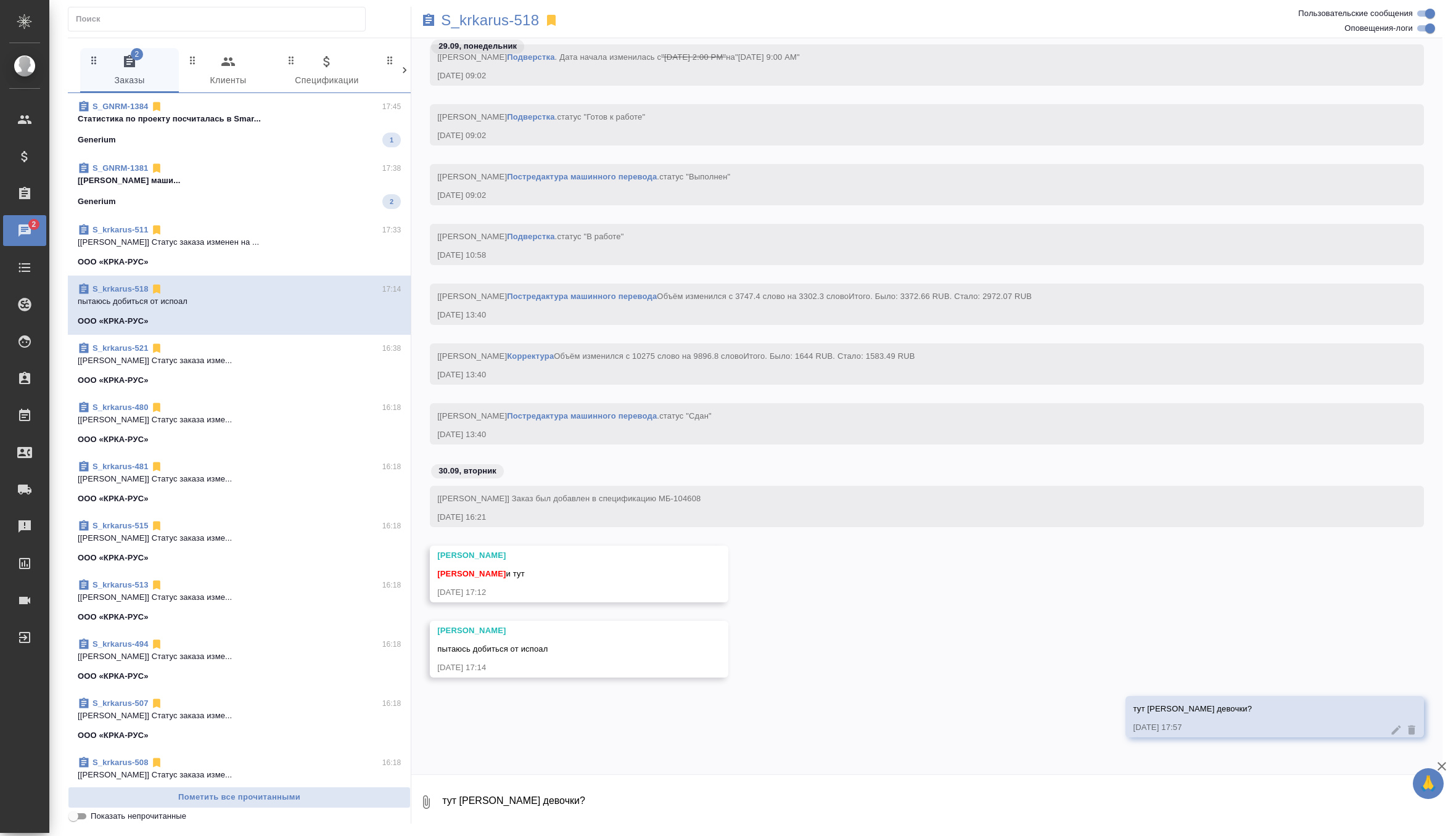
click at [319, 191] on span "S_GNRM-1381 17:38 [[PERSON_NAME] маши... Generium 2" at bounding box center [239, 185] width 323 height 47
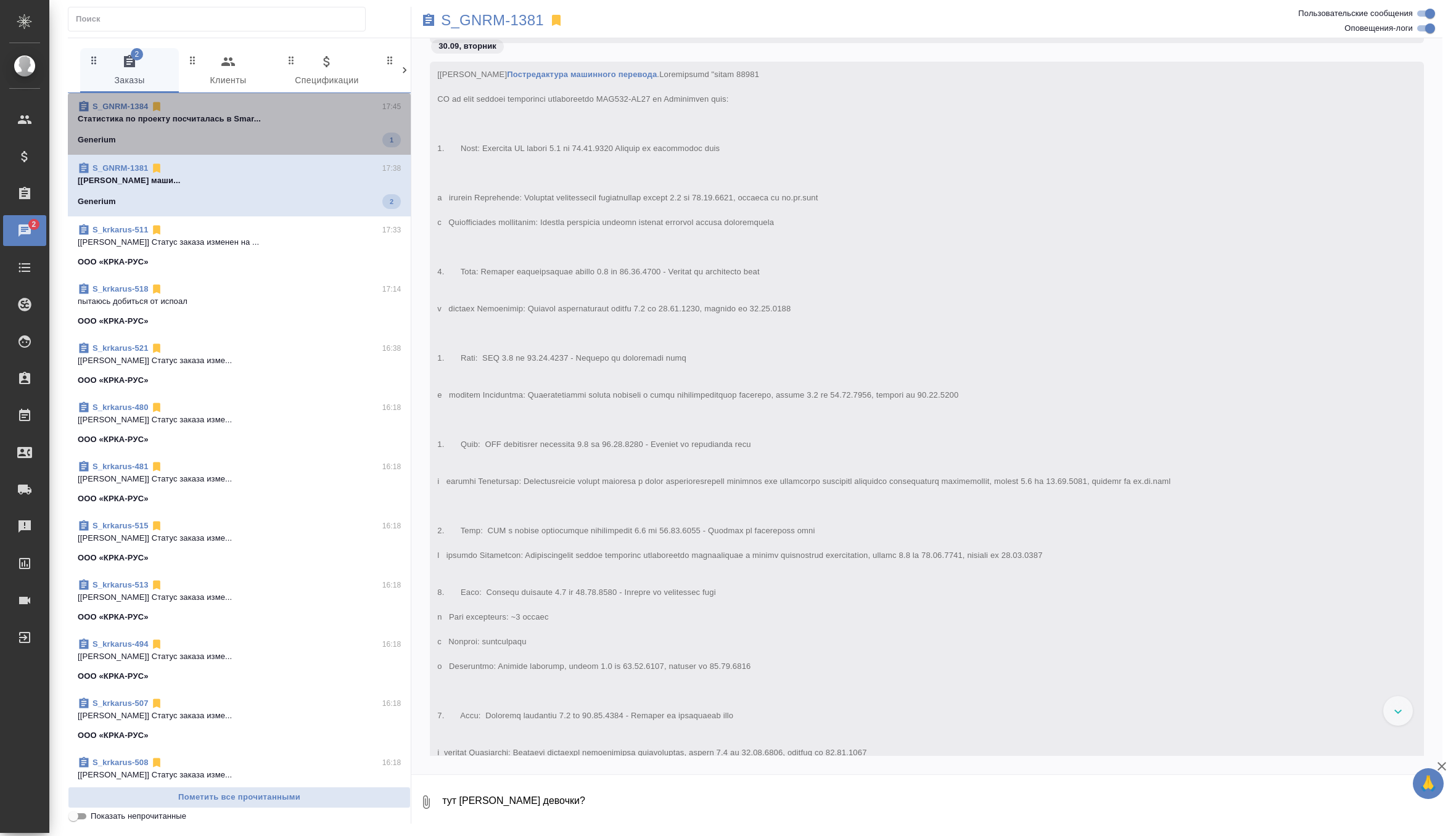
click at [370, 131] on span "S_GNRM-1384 17:45 Cтатистика по проекту посчиталась в Smar... Generium 1" at bounding box center [239, 124] width 323 height 47
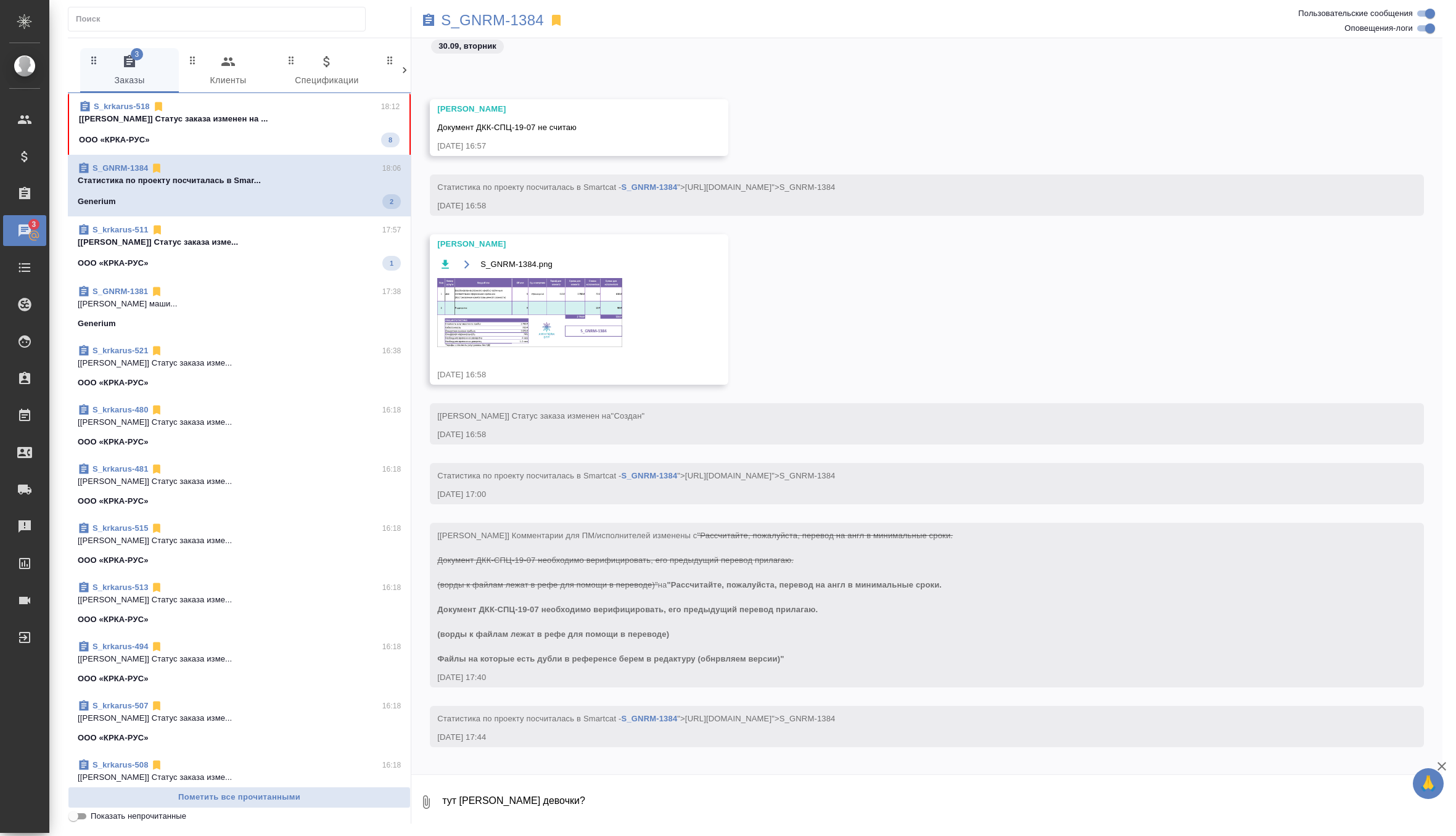
scroll to position [2108, 0]
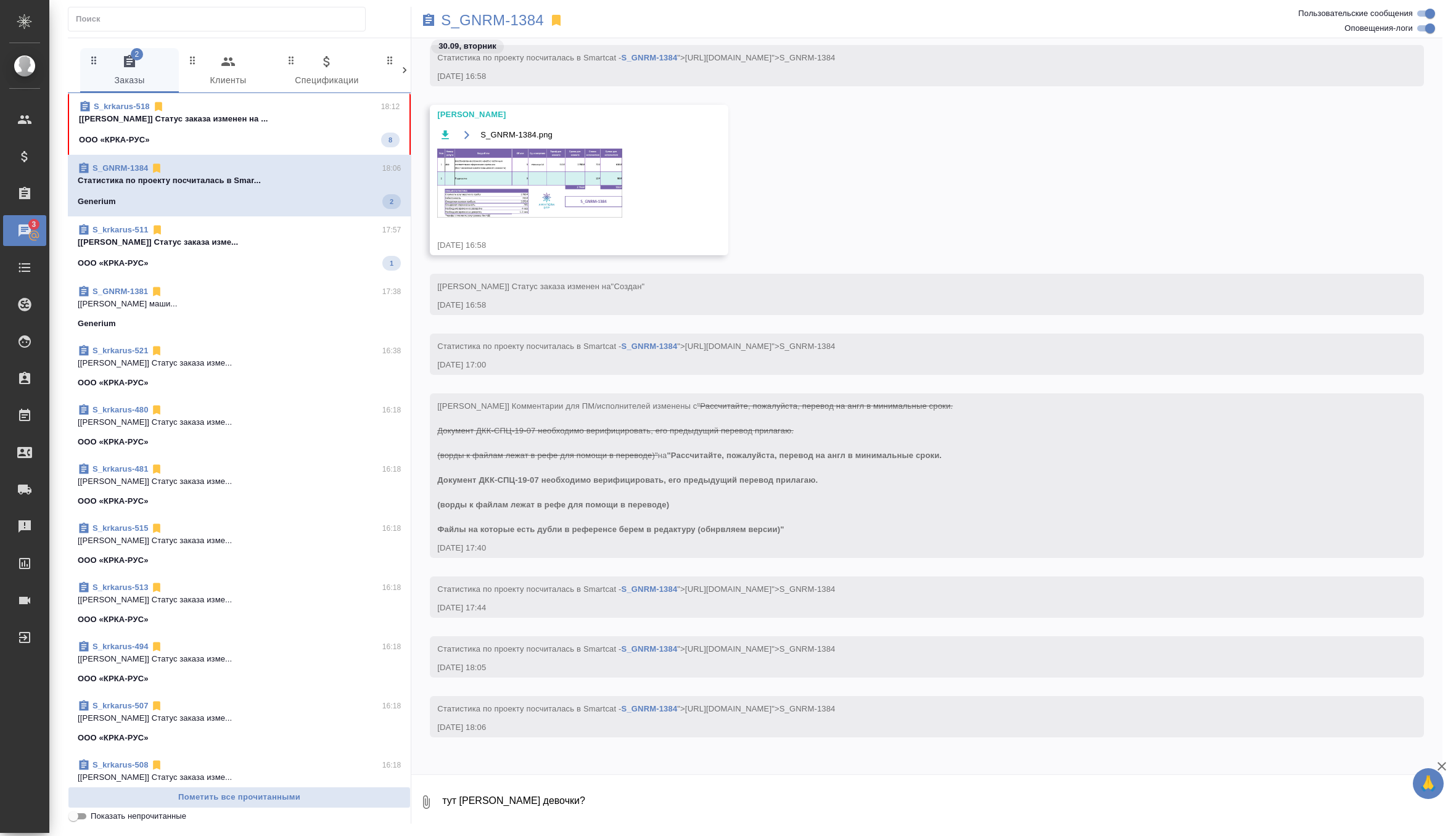
click at [356, 92] on button "0 Спецификации" at bounding box center [327, 70] width 99 height 44
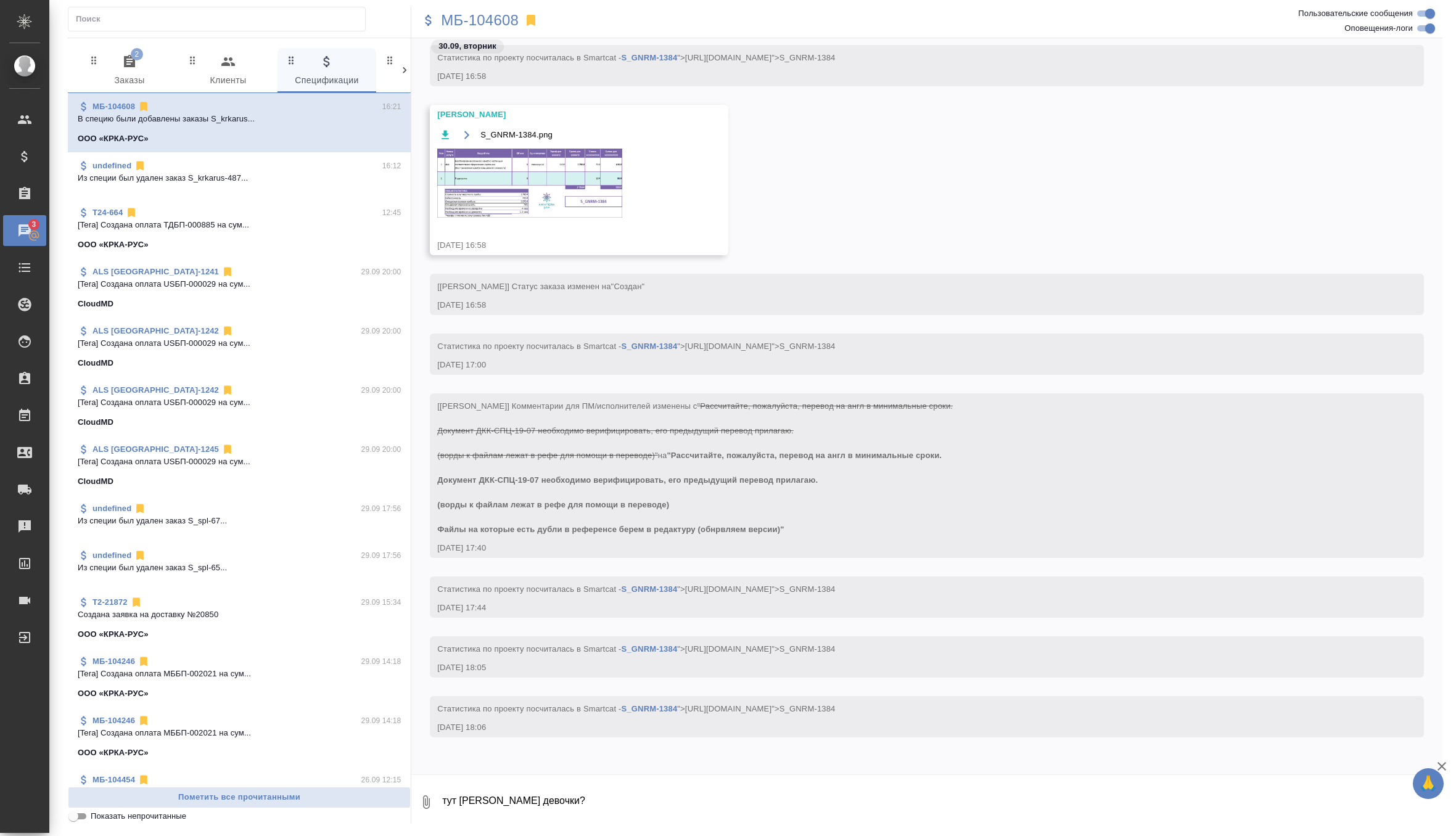
scroll to position [0, 0]
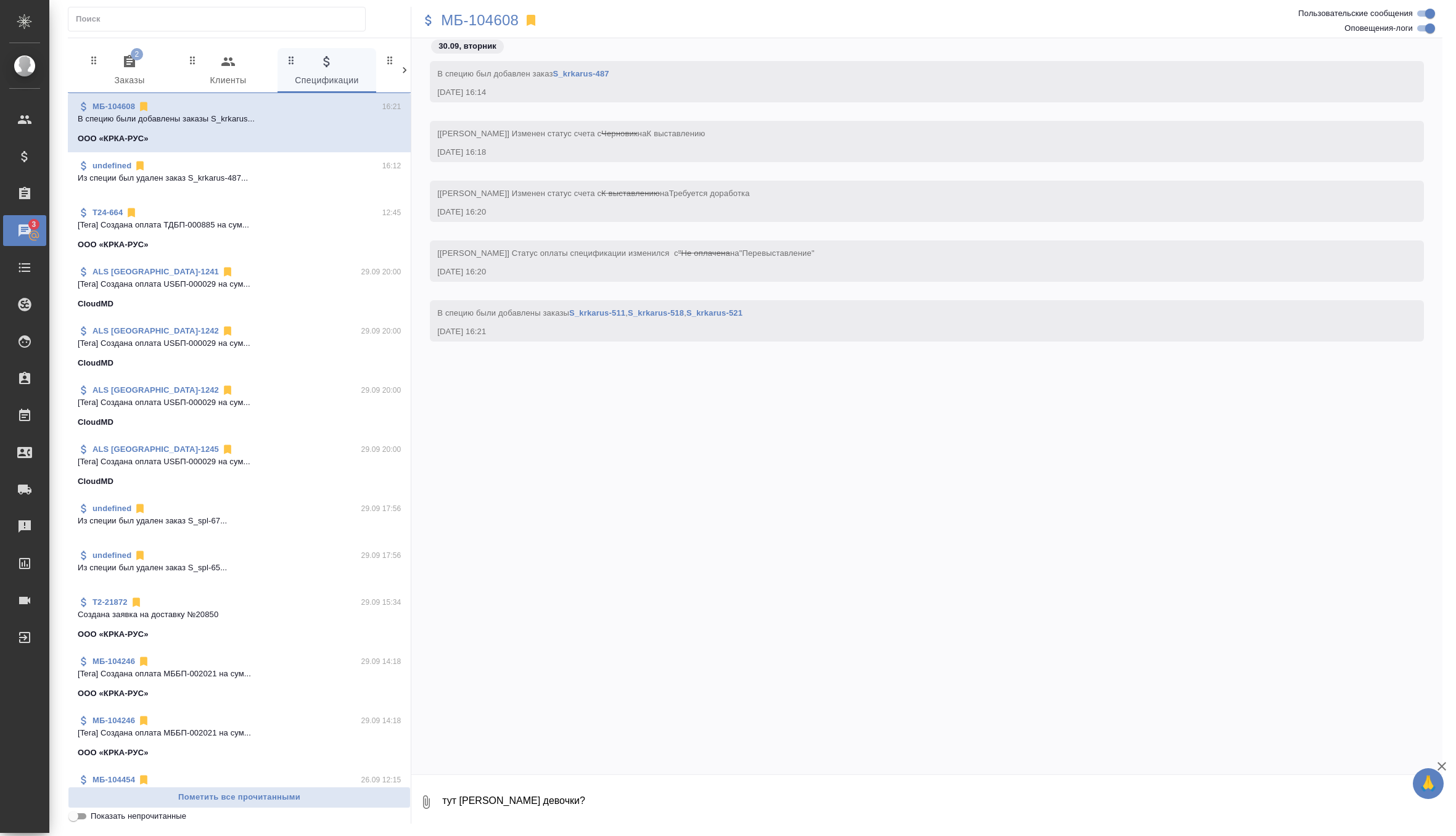
click at [129, 66] on icon "button" at bounding box center [129, 61] width 11 height 12
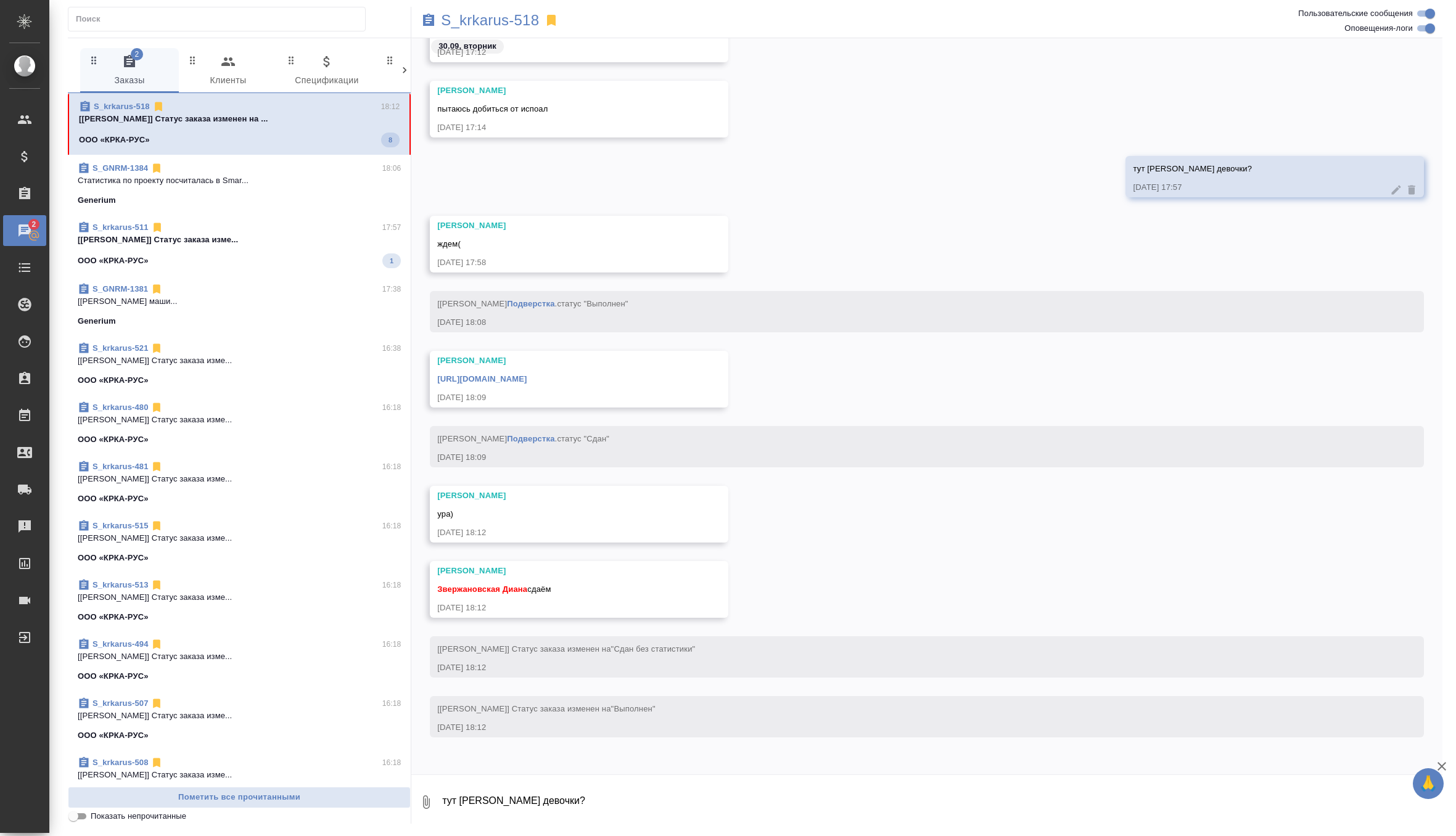
scroll to position [89553, 0]
click at [529, 797] on textarea "тут тишина девочки?" at bounding box center [942, 802] width 1002 height 42
type textarea "забрала"
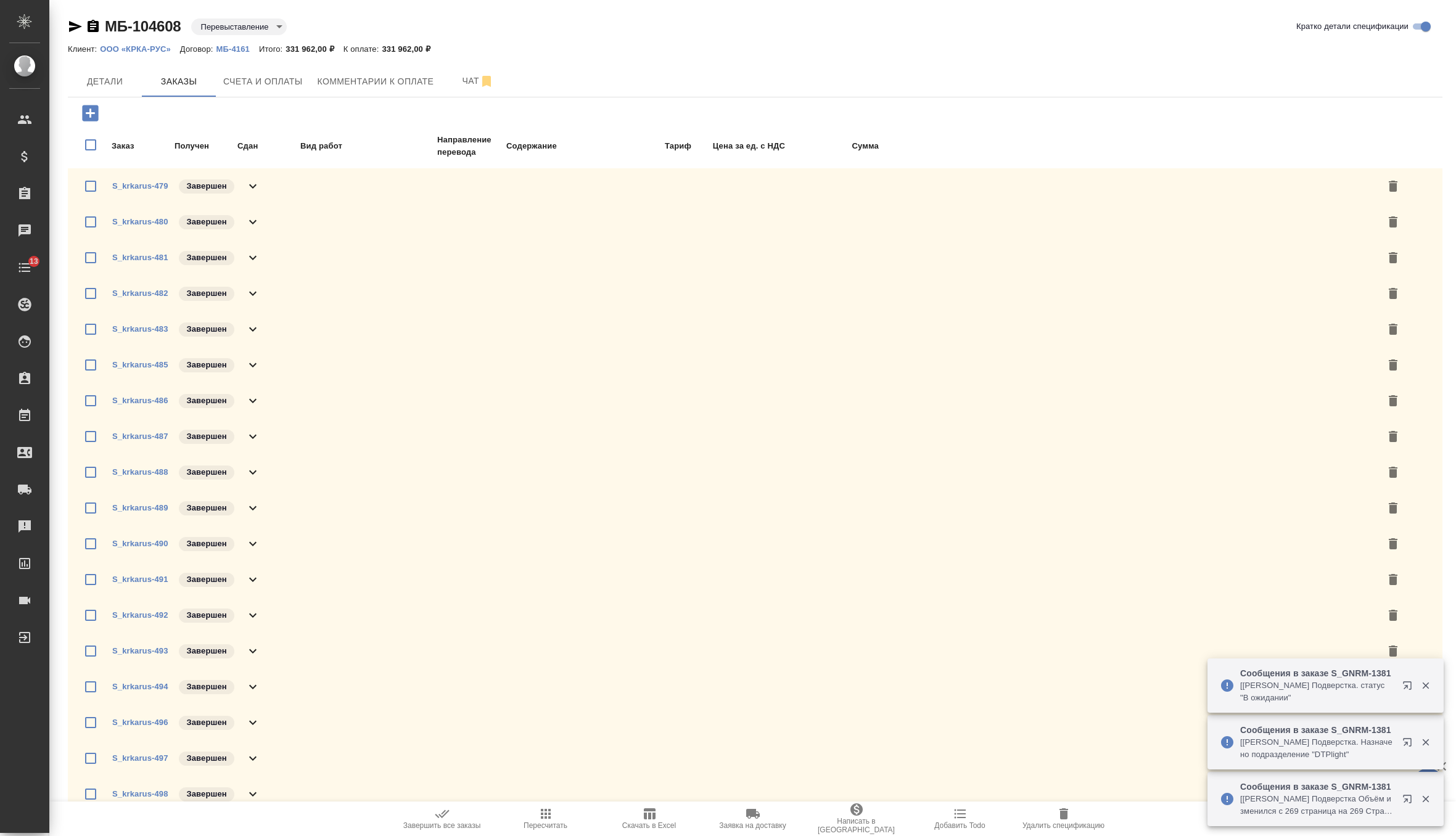
scroll to position [1012, 0]
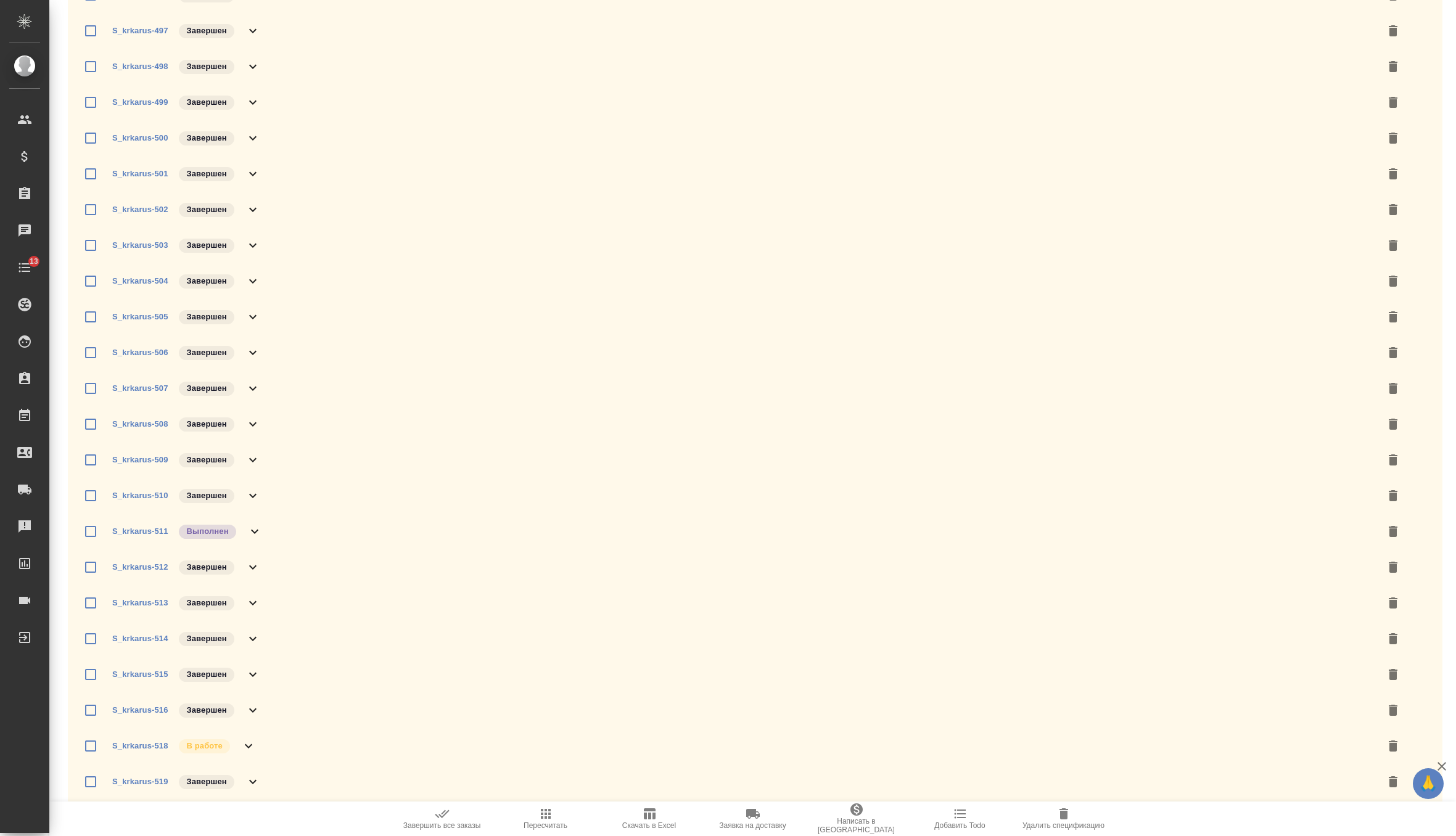
scroll to position [762, 0]
click at [156, 497] on link "S_krkarus-511" at bounding box center [140, 496] width 56 height 9
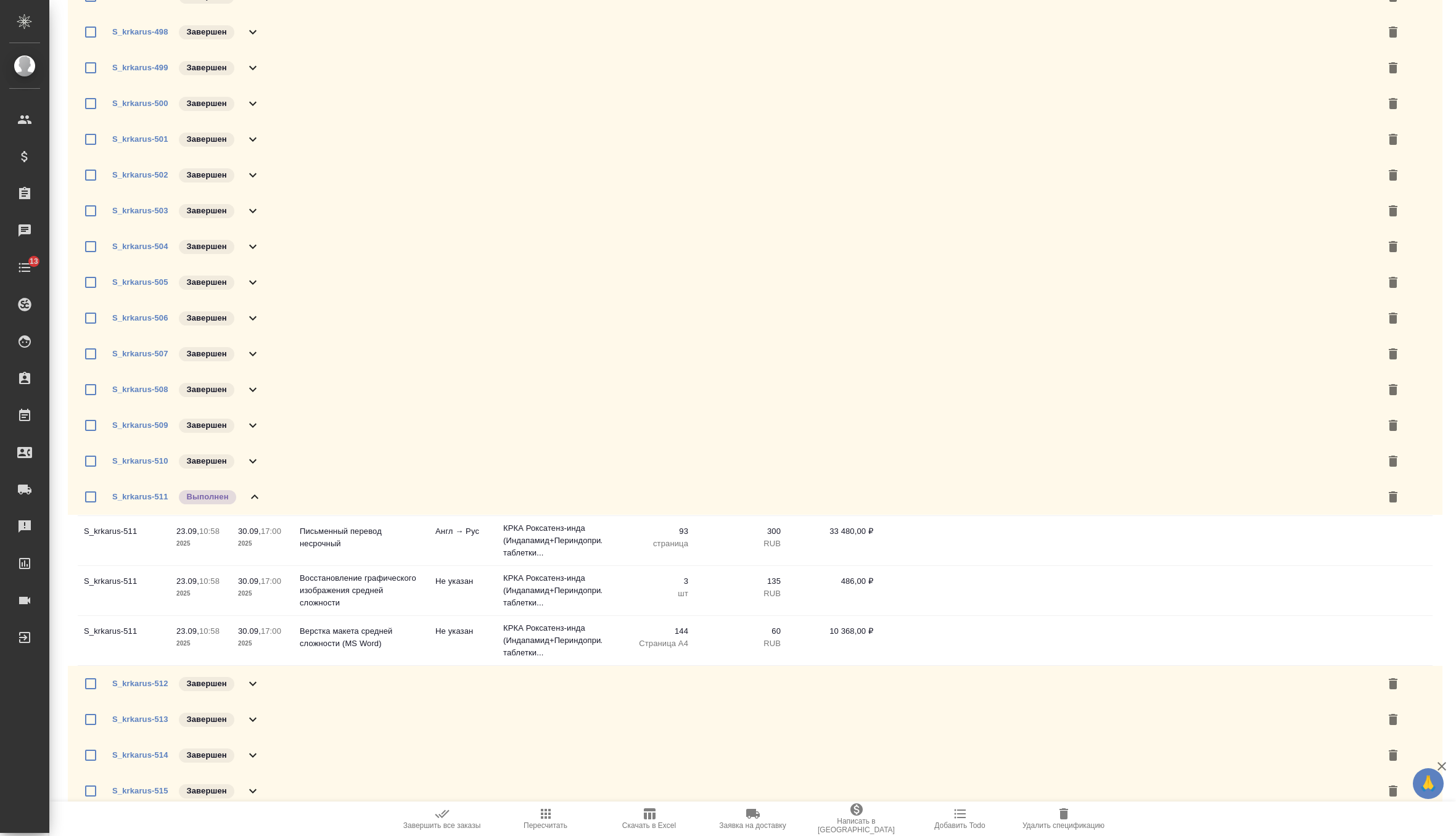
scroll to position [912, 0]
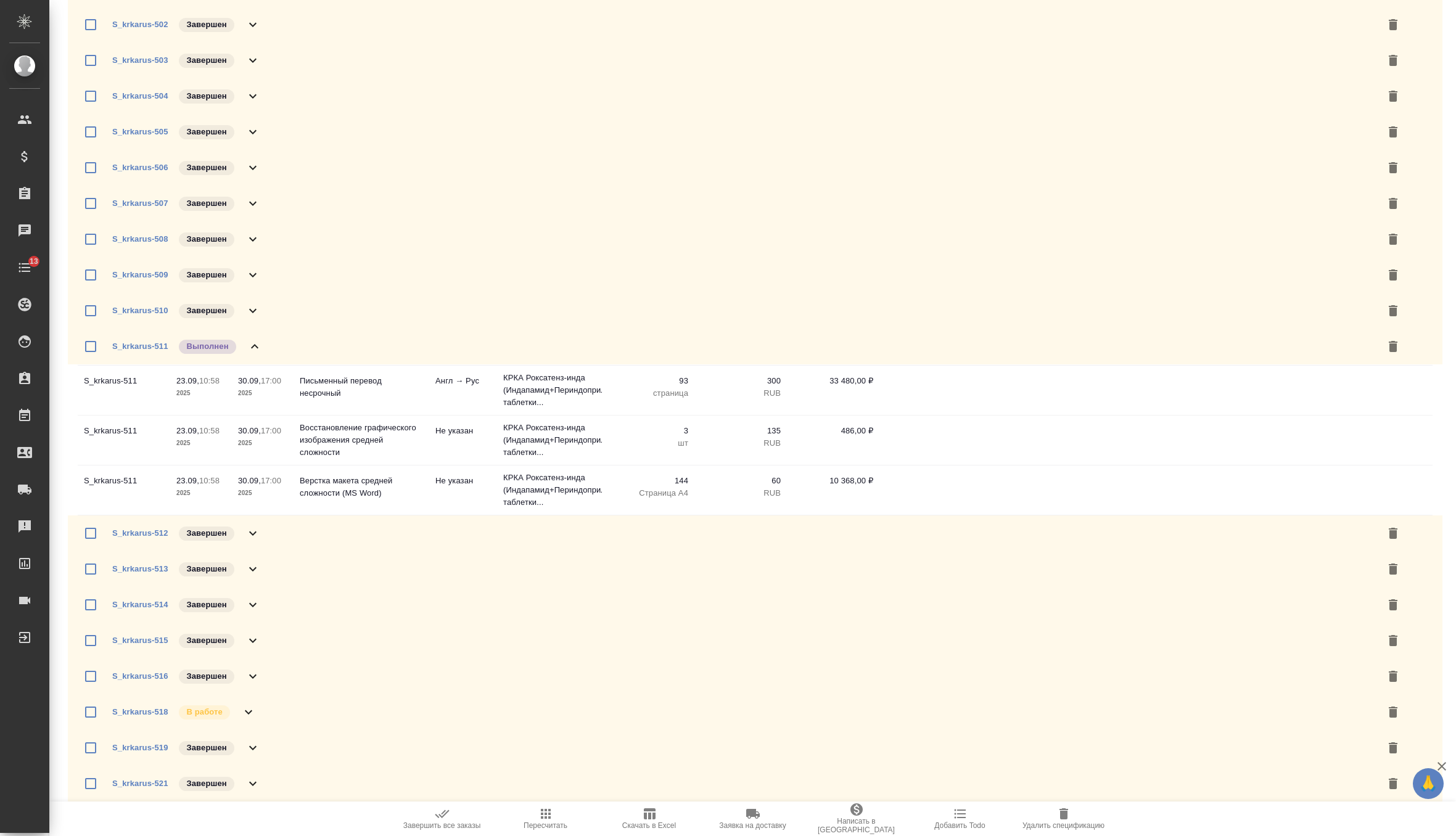
click at [256, 352] on icon at bounding box center [255, 346] width 15 height 15
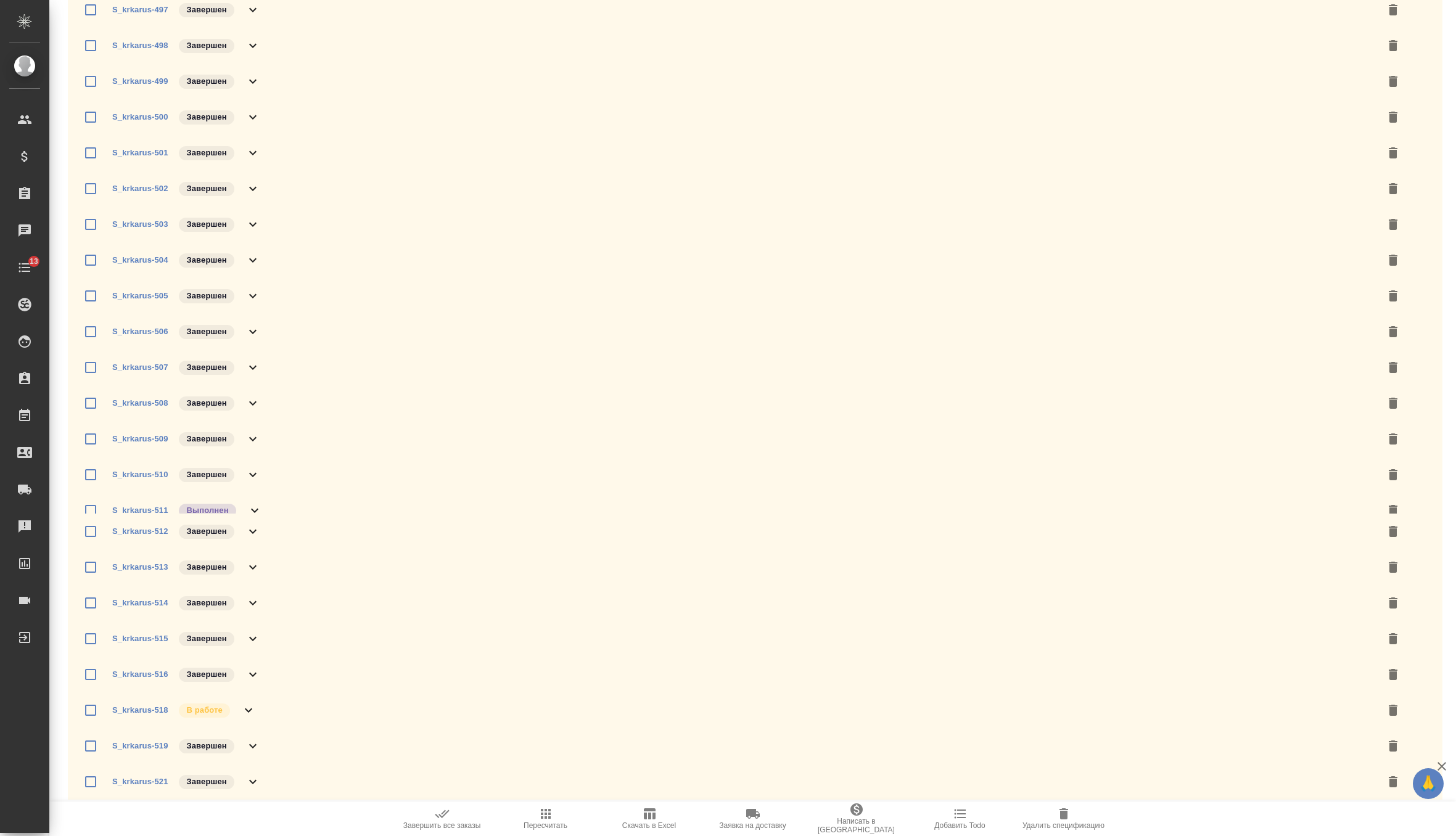
scroll to position [762, 0]
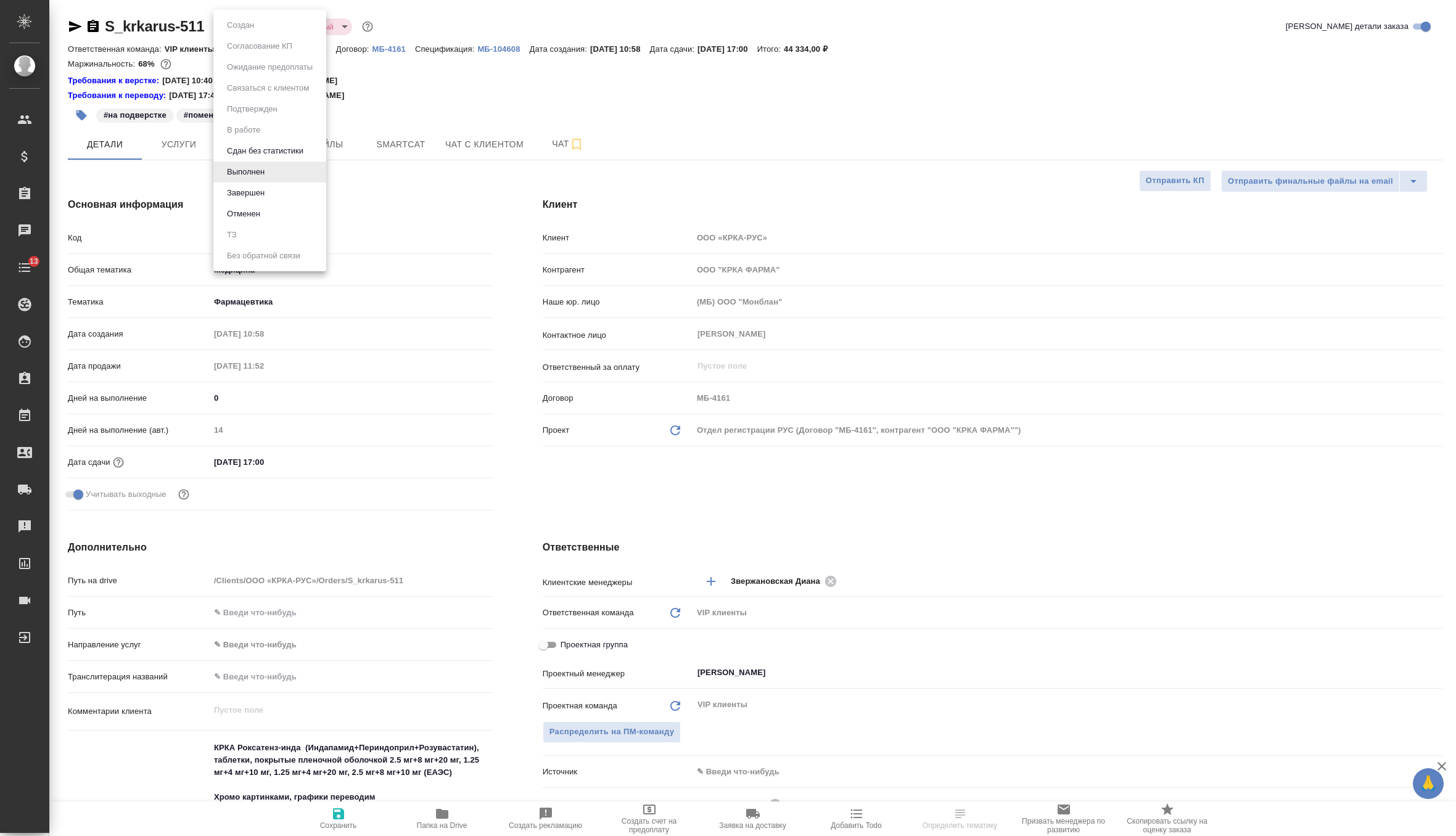
select select "RU"
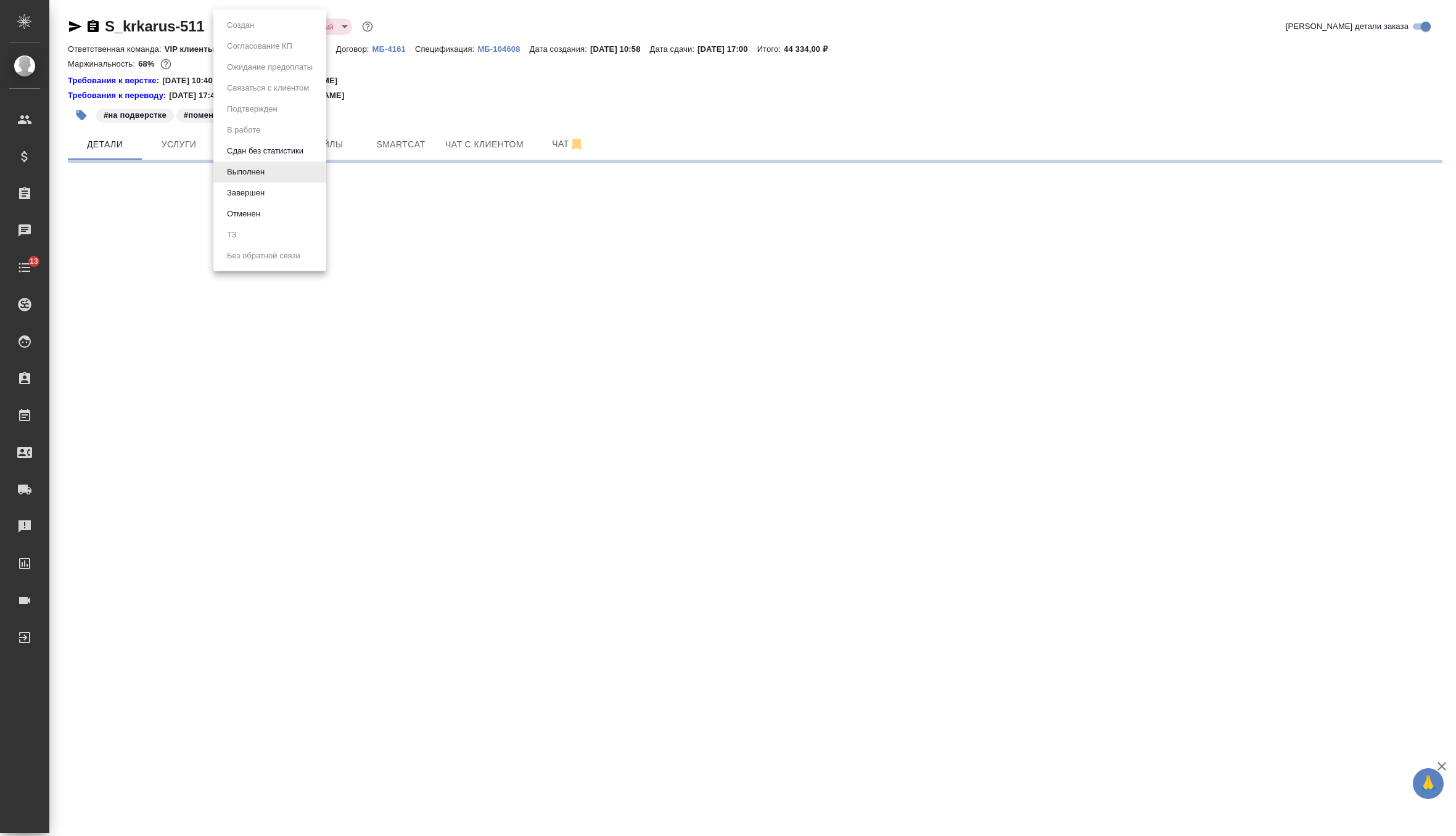
select select "RU"
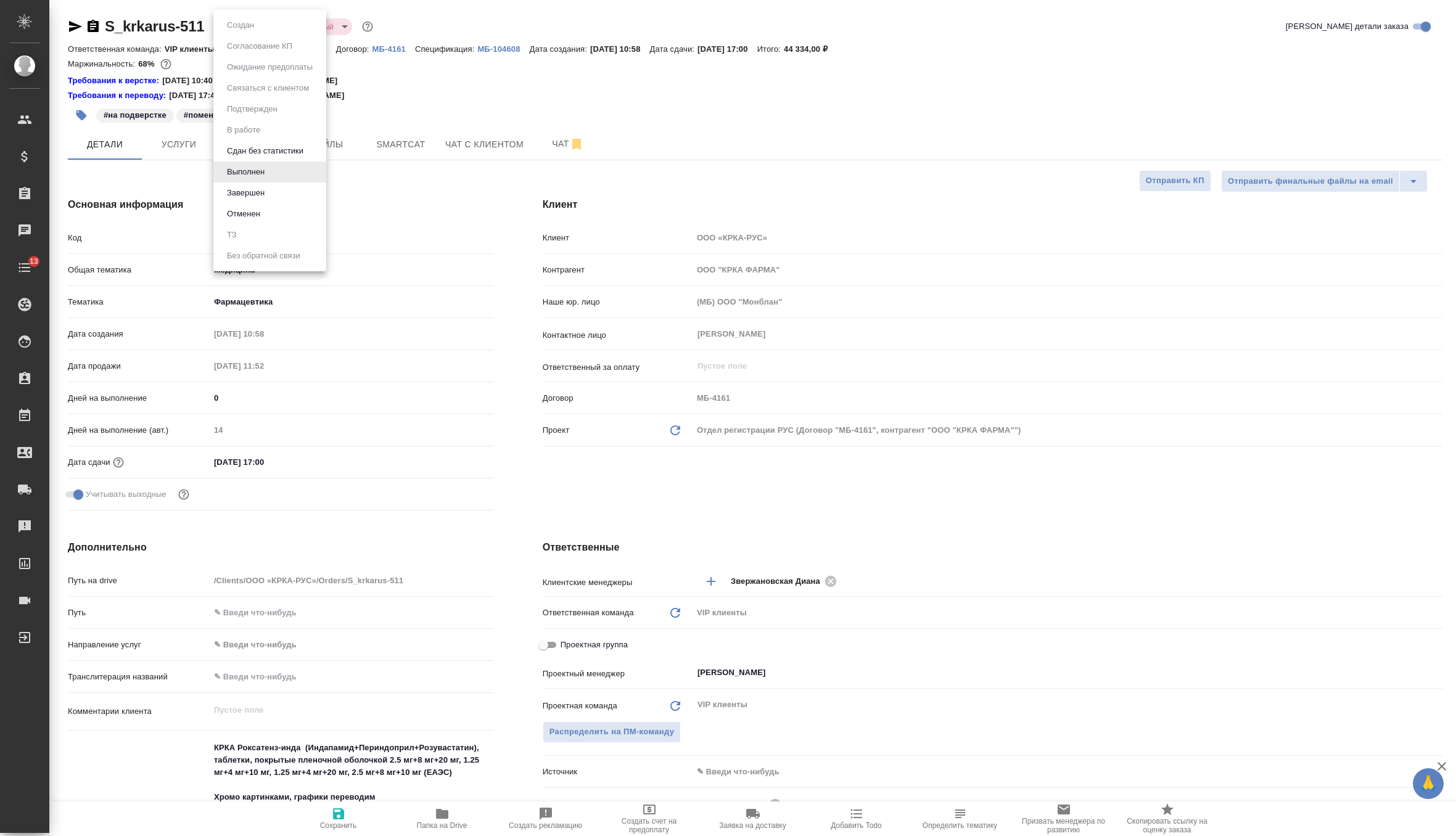
type textarea "x"
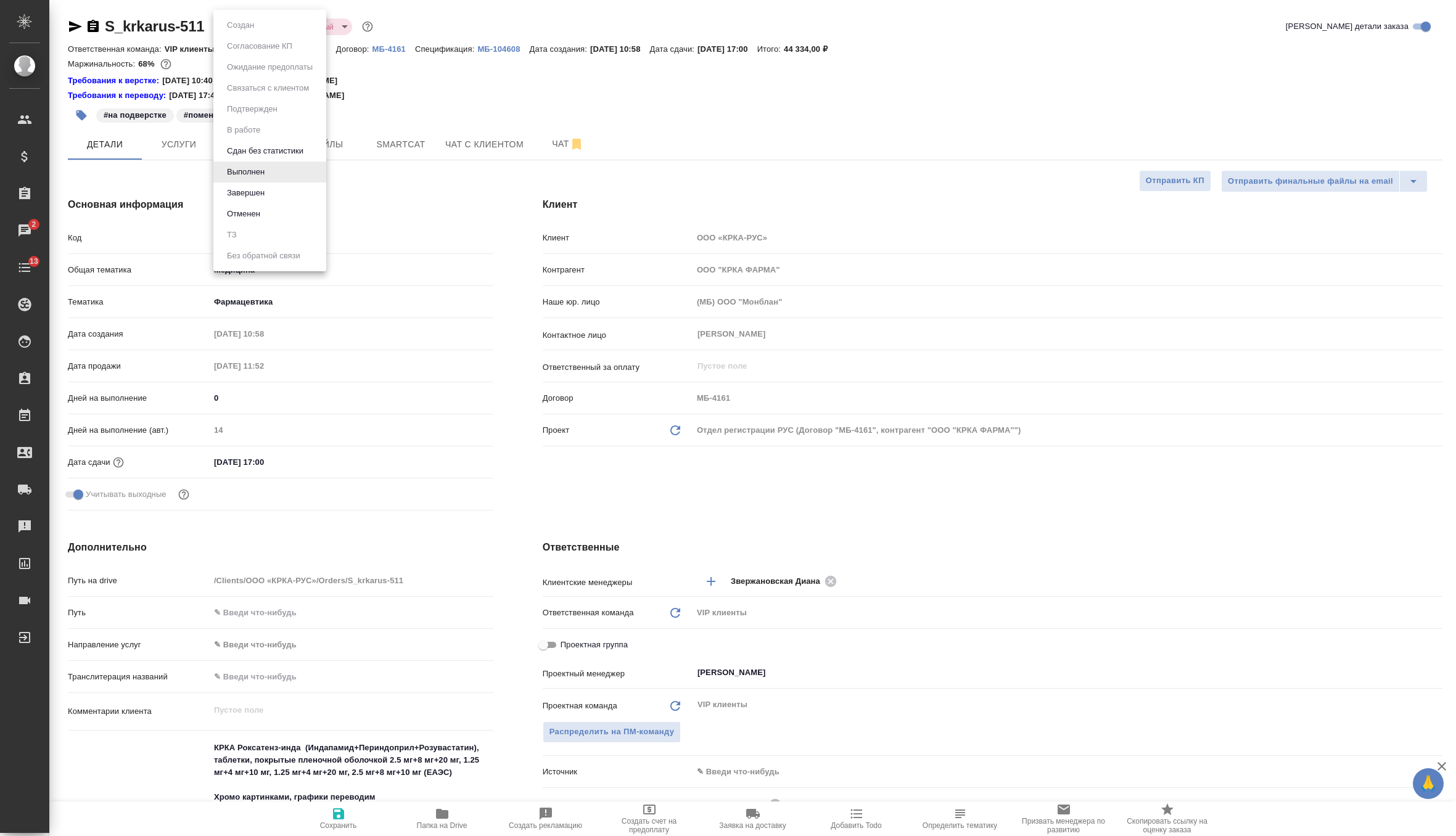
type textarea "x"
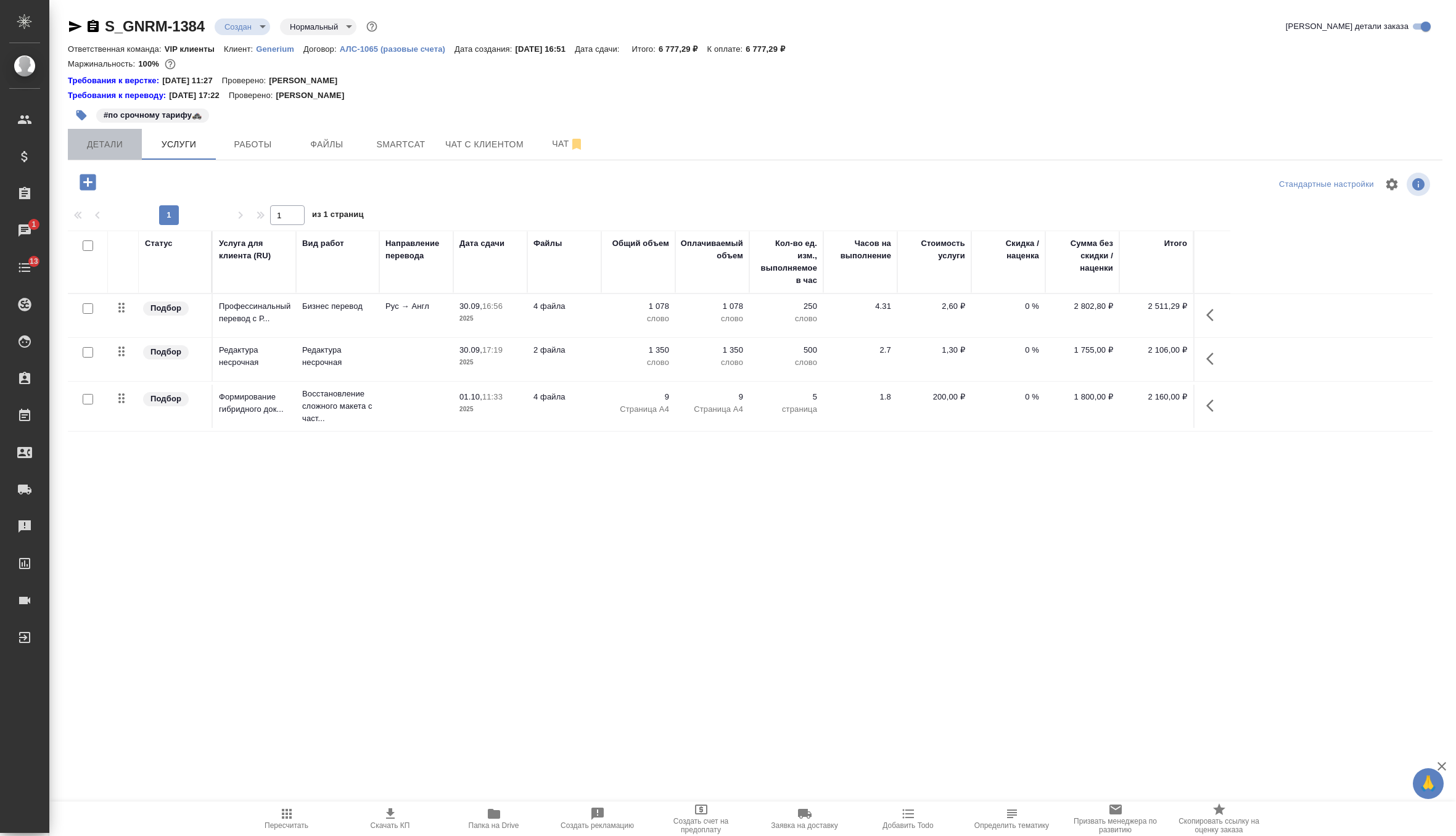
click at [104, 156] on button "Детали" at bounding box center [105, 144] width 74 height 31
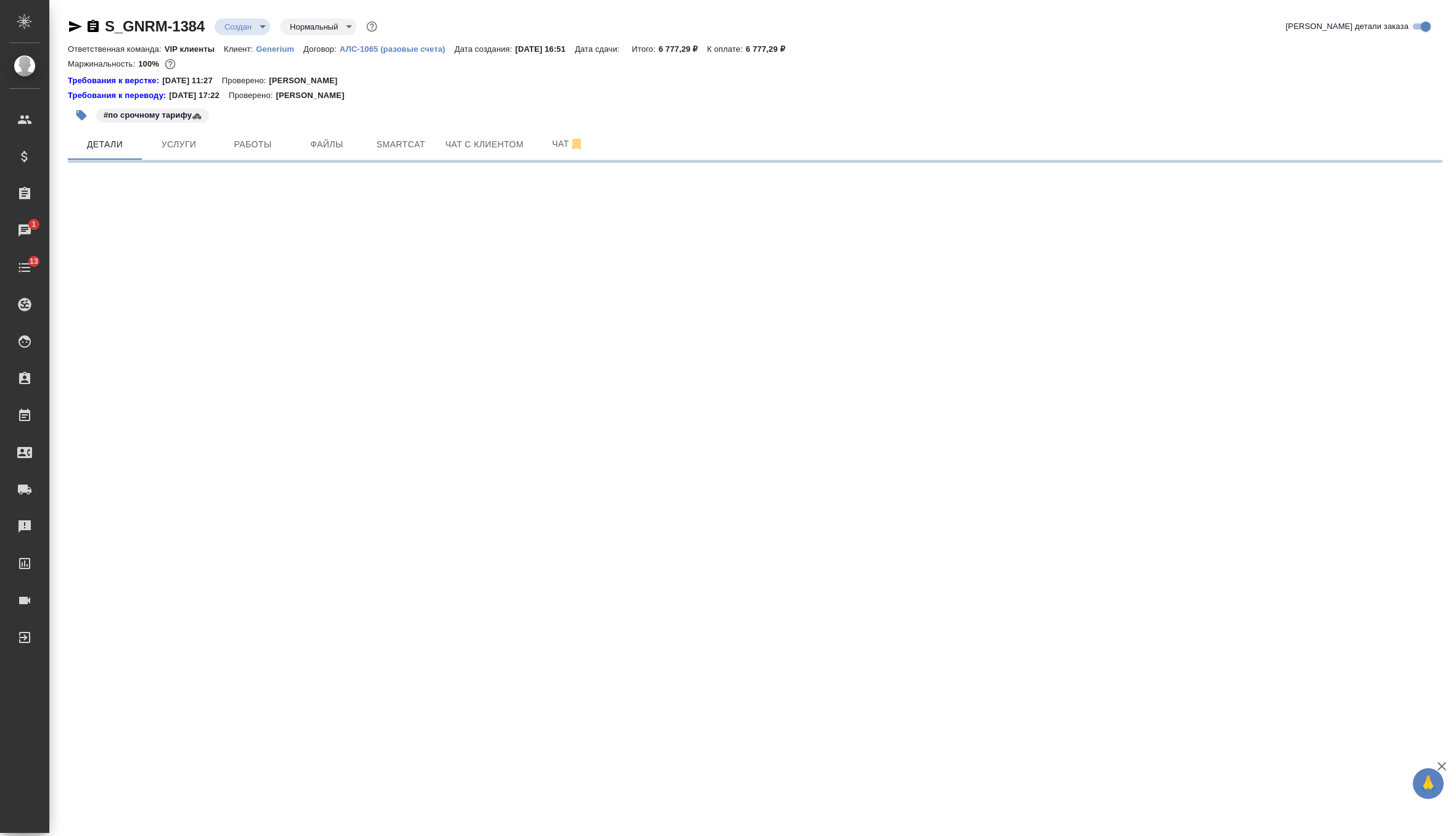
select select "RU"
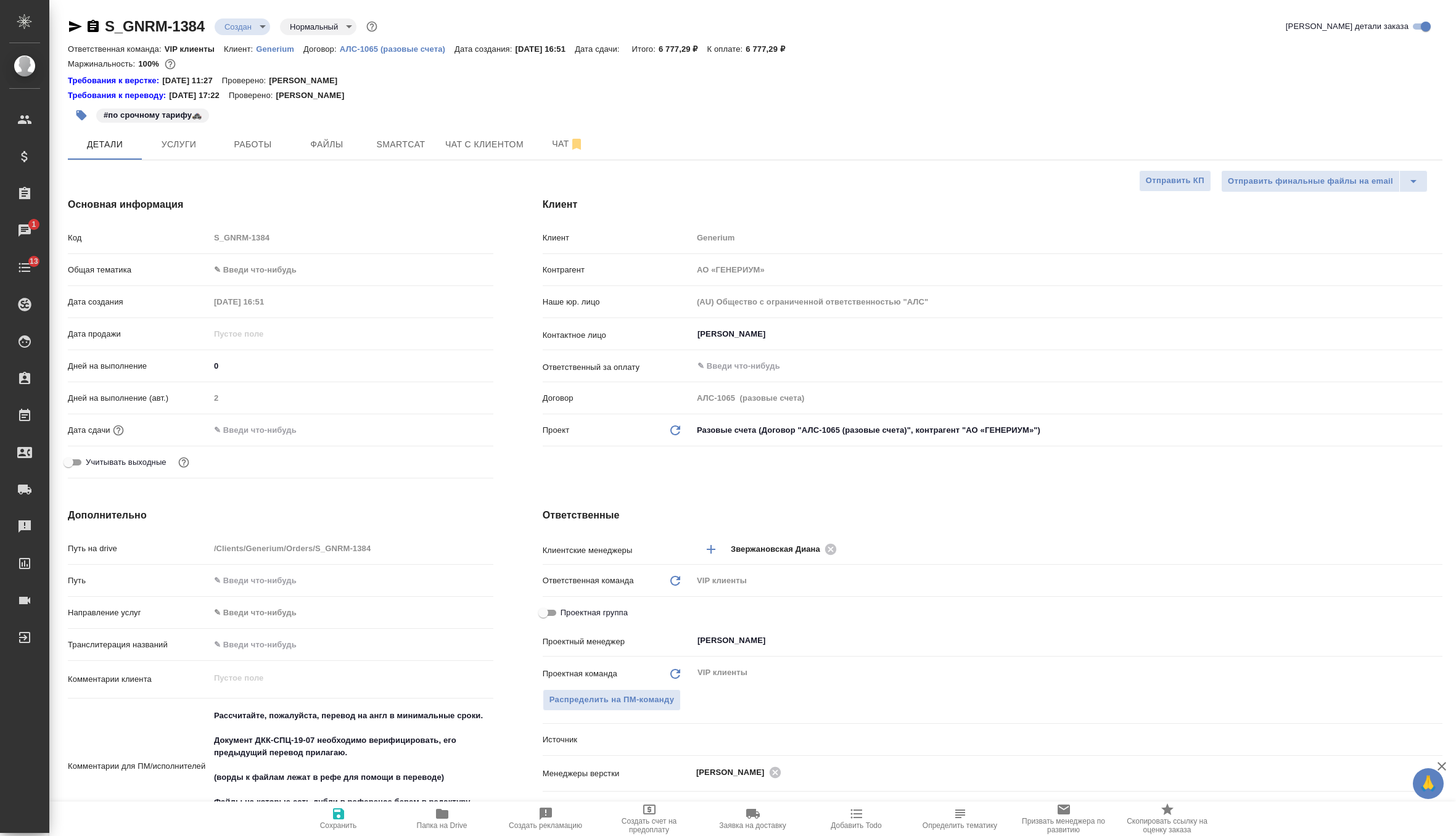
type textarea "x"
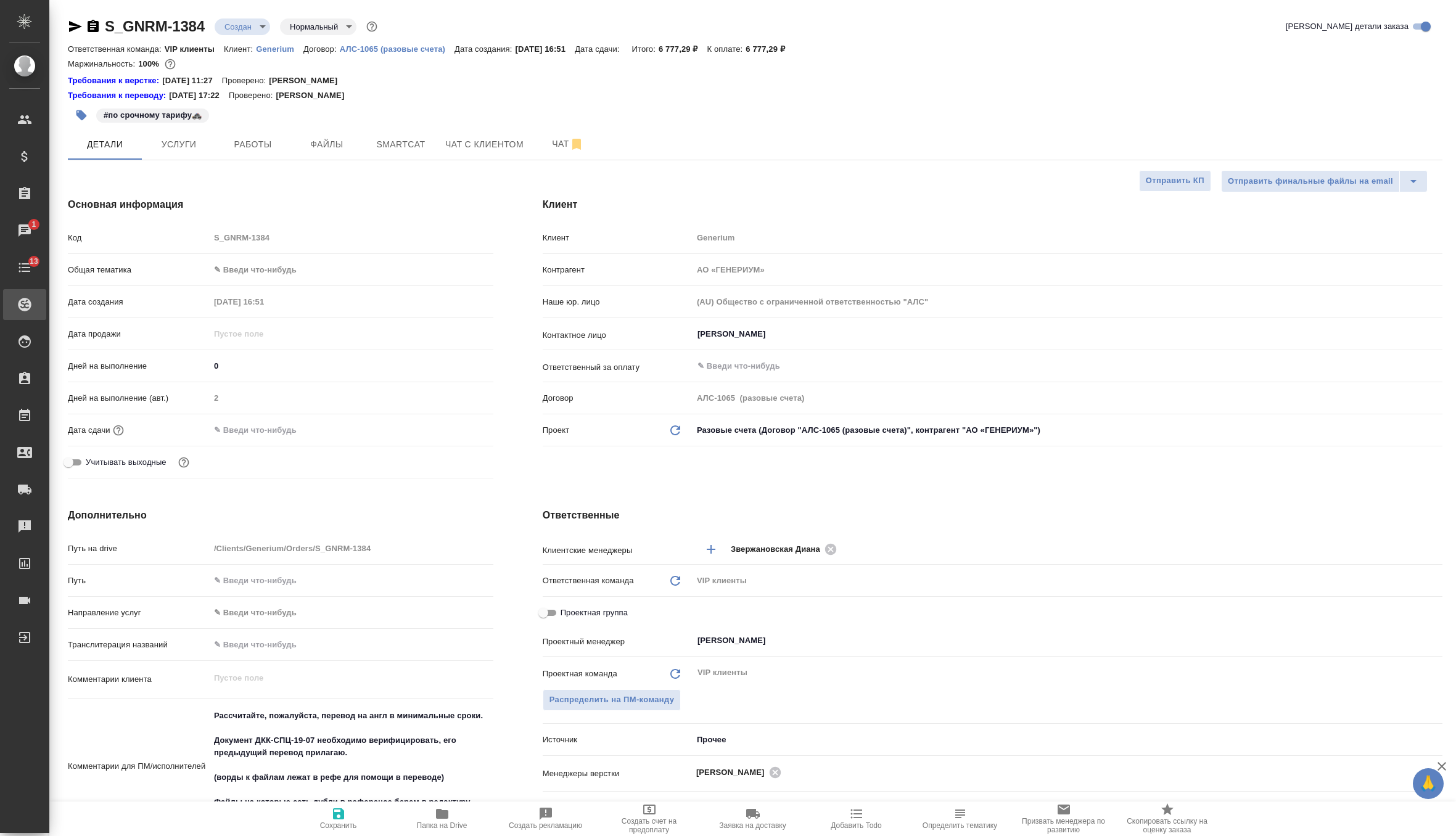
type textarea "x"
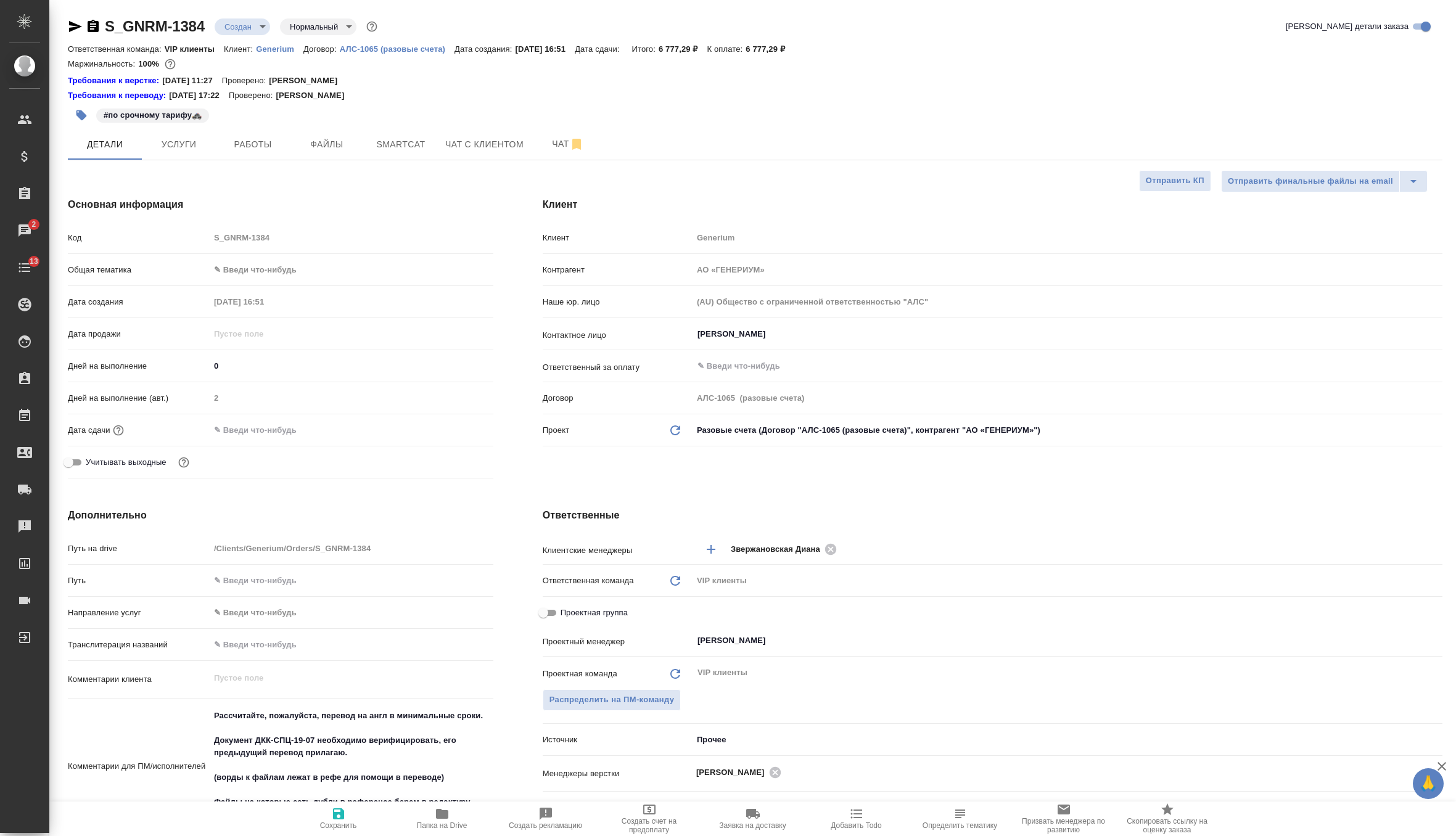
type textarea "x"
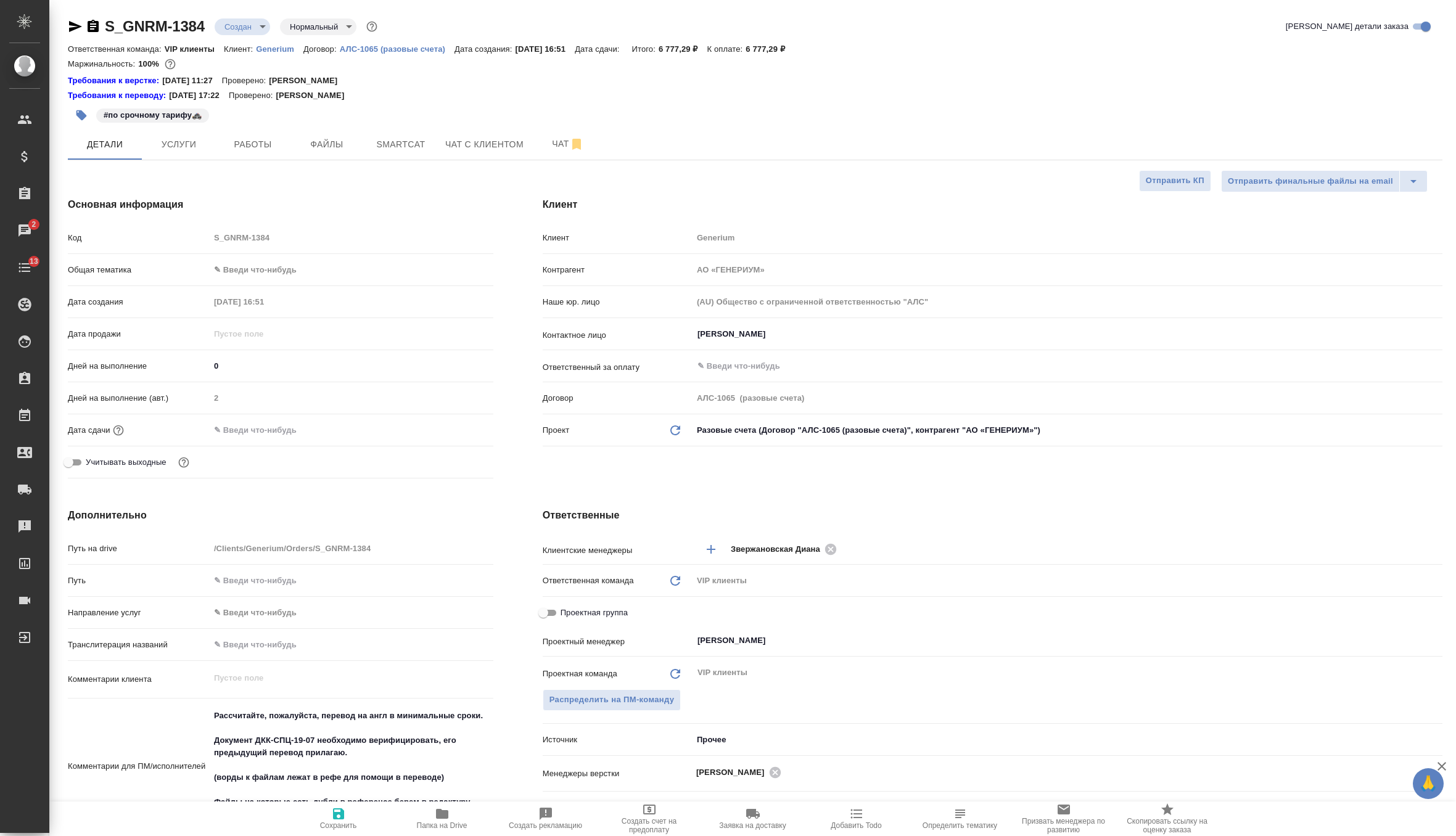
type textarea "x"
click at [165, 152] on button "Услуги" at bounding box center [178, 144] width 74 height 31
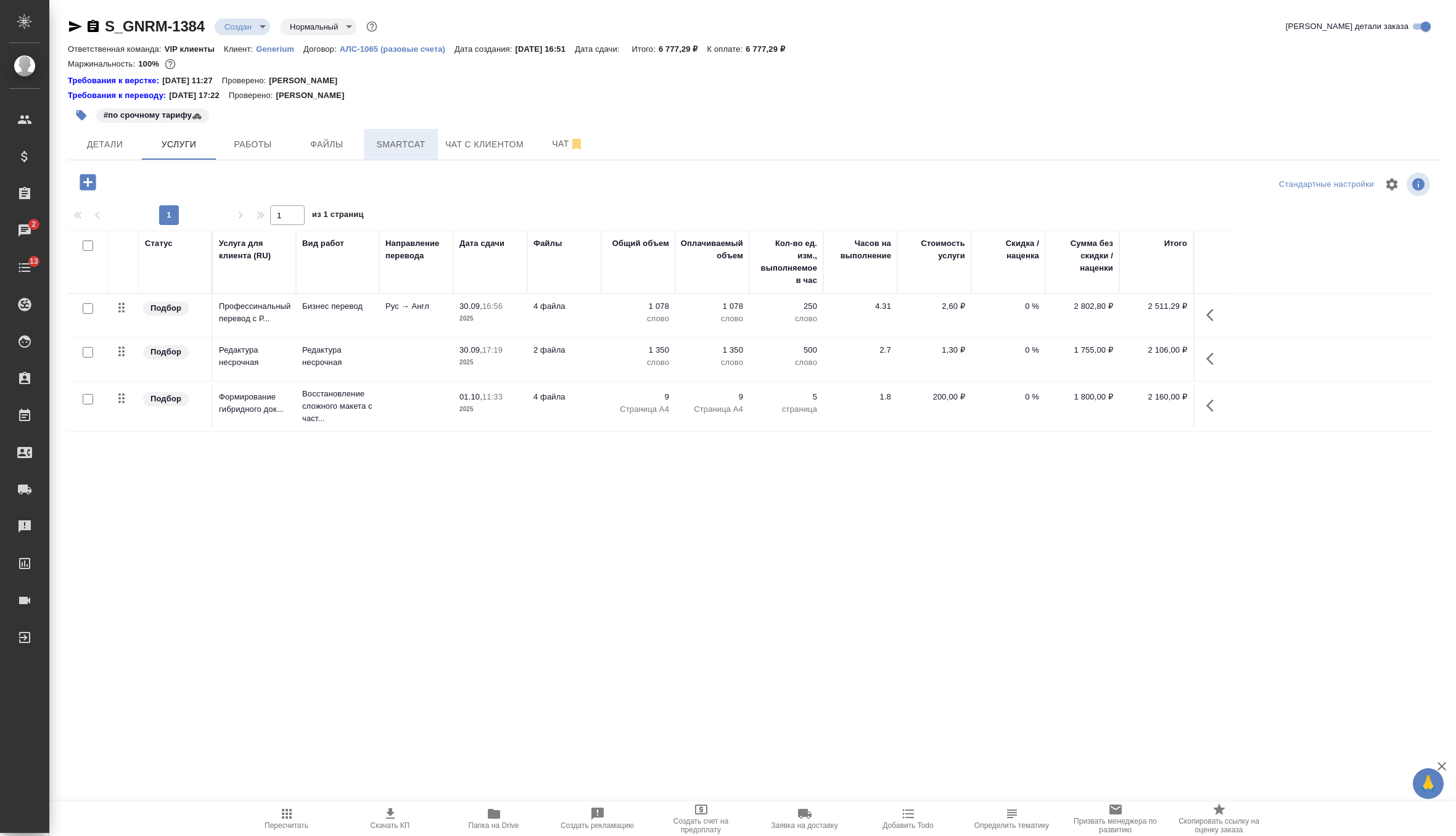
click at [429, 137] on span "Smartcat" at bounding box center [401, 144] width 59 height 16
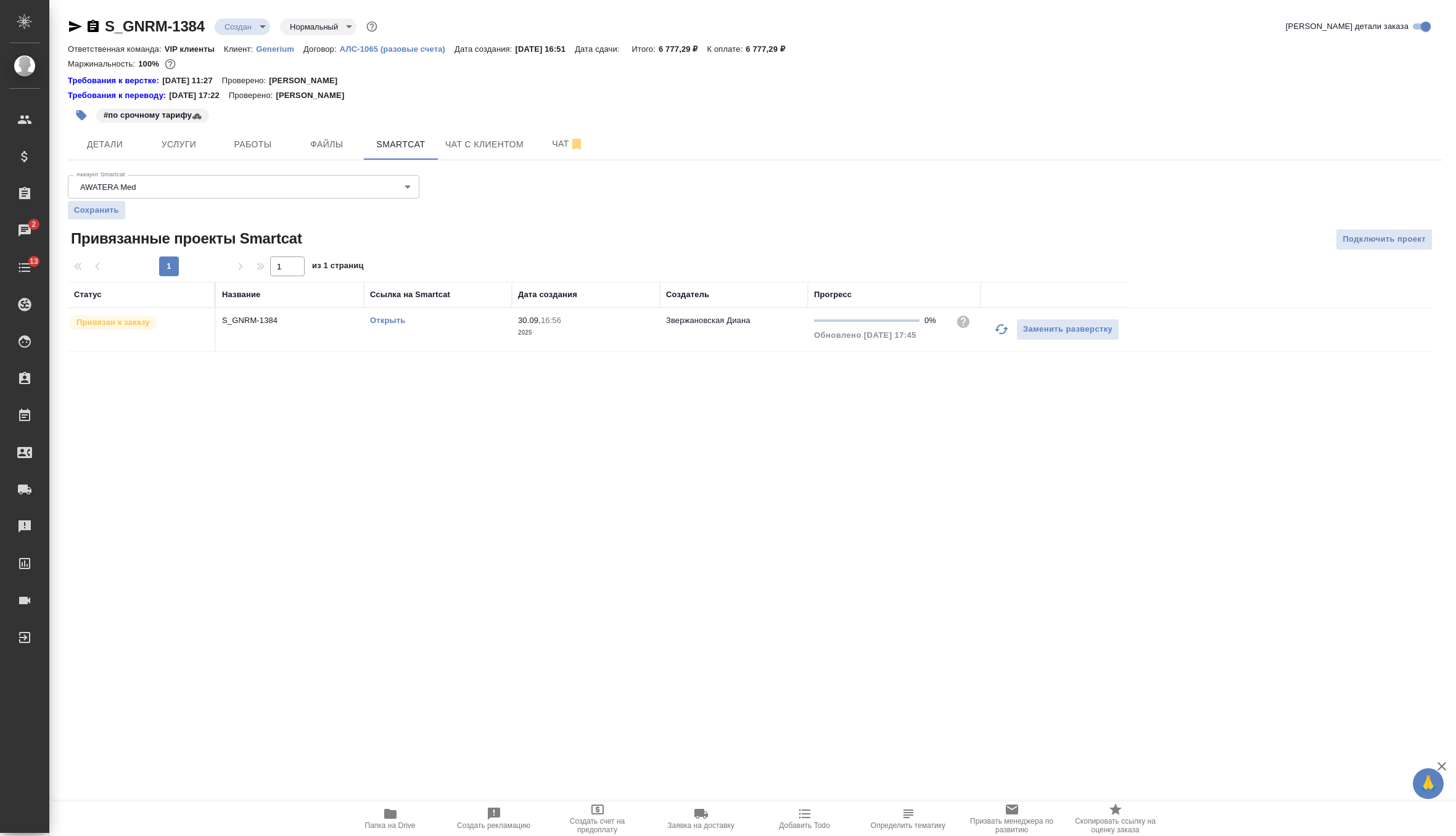
click at [387, 320] on link "Открыть" at bounding box center [387, 320] width 35 height 9
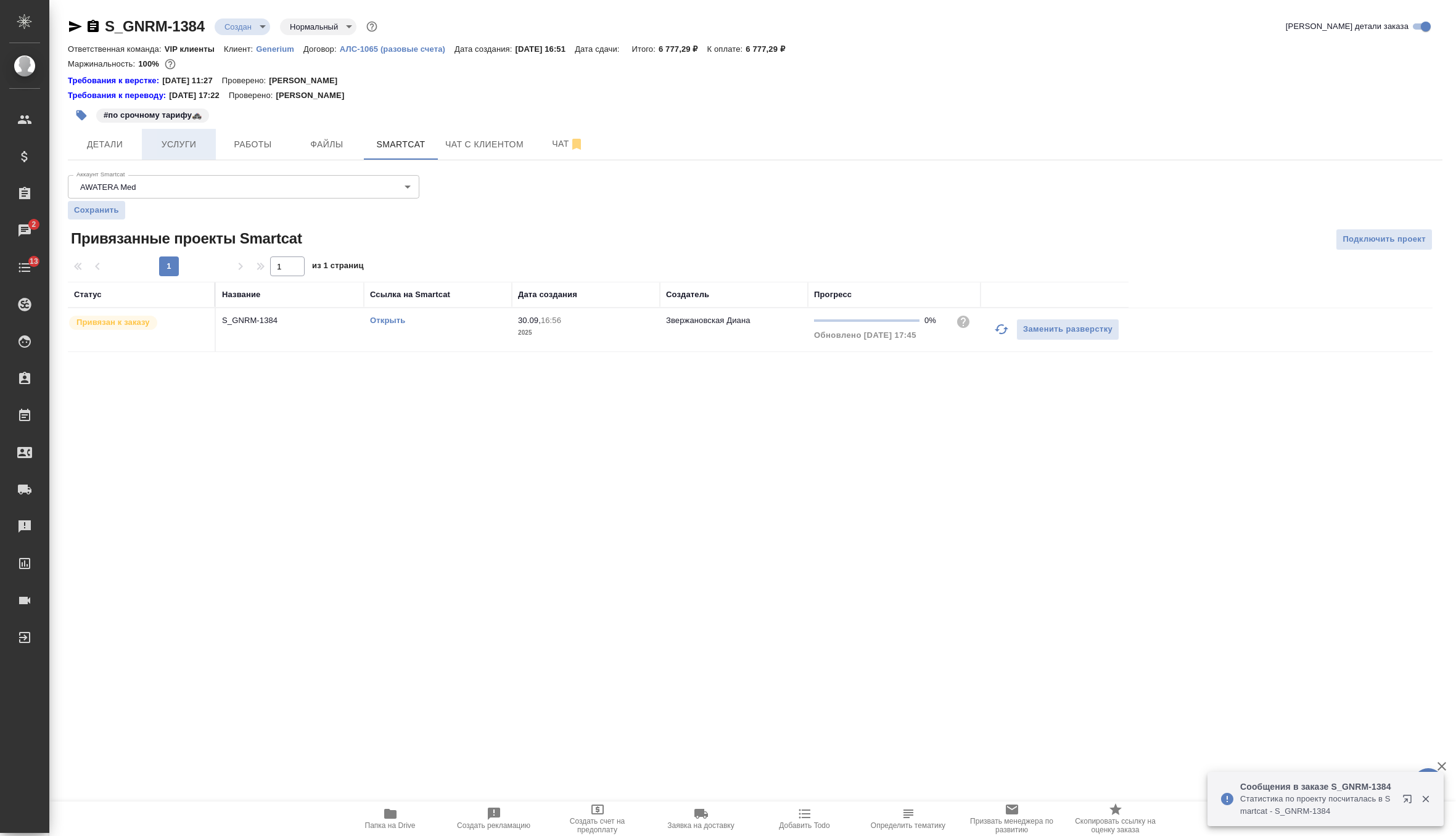
click at [201, 152] on button "Услуги" at bounding box center [178, 144] width 74 height 31
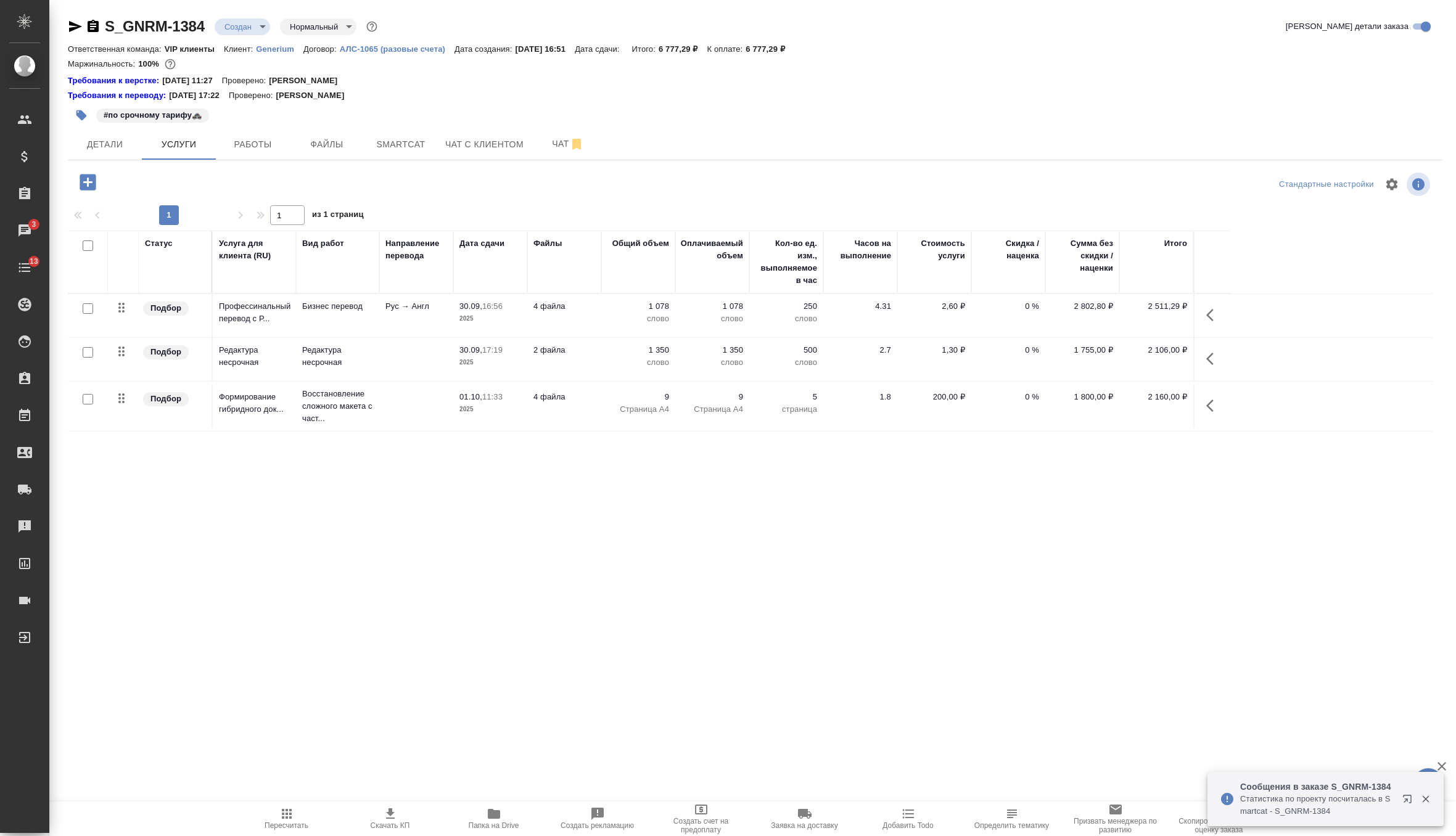
click at [421, 309] on p "Рус → Англ" at bounding box center [416, 306] width 61 height 12
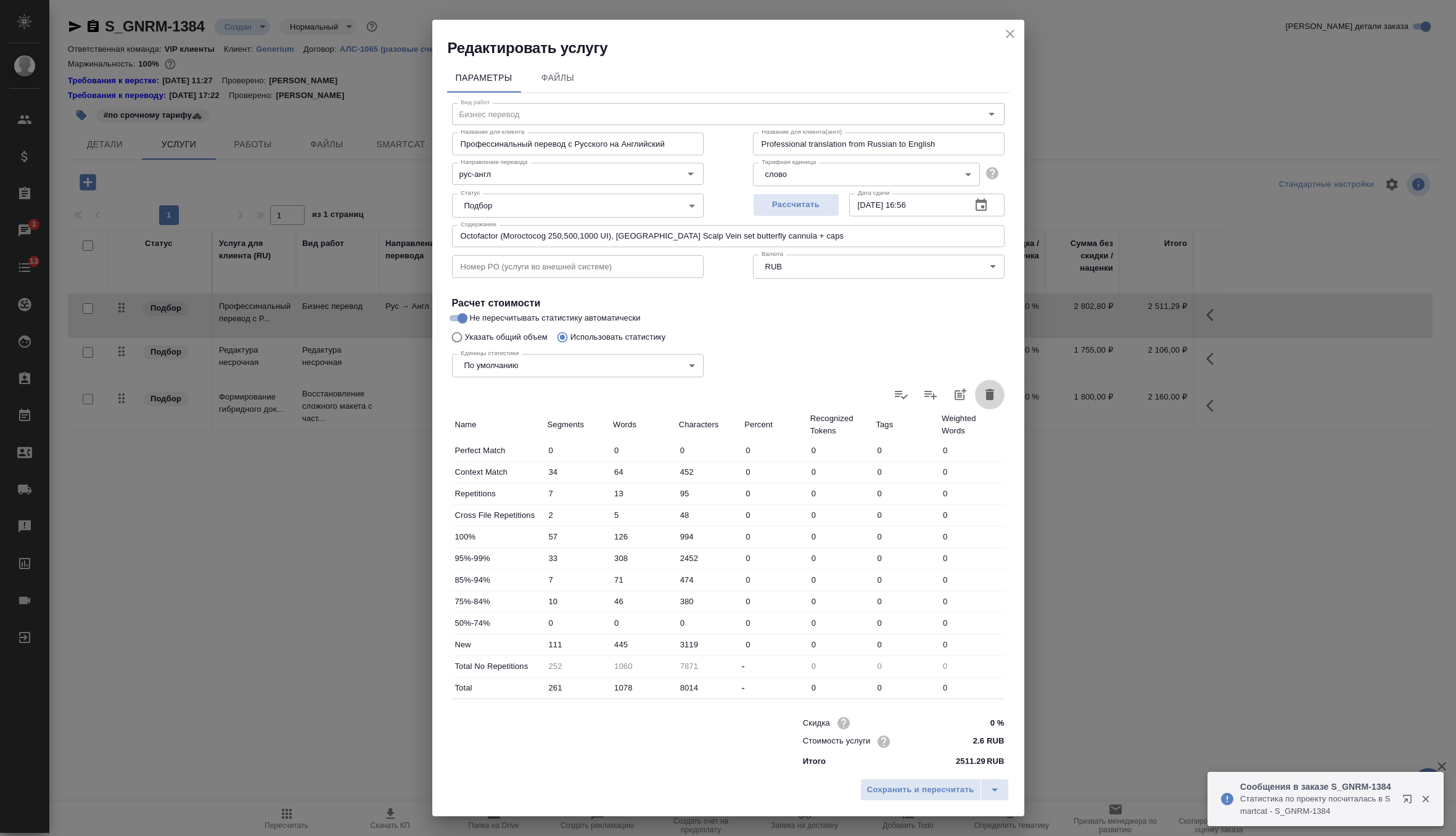
click at [983, 398] on icon "button" at bounding box center [989, 394] width 15 height 15
type input "0"
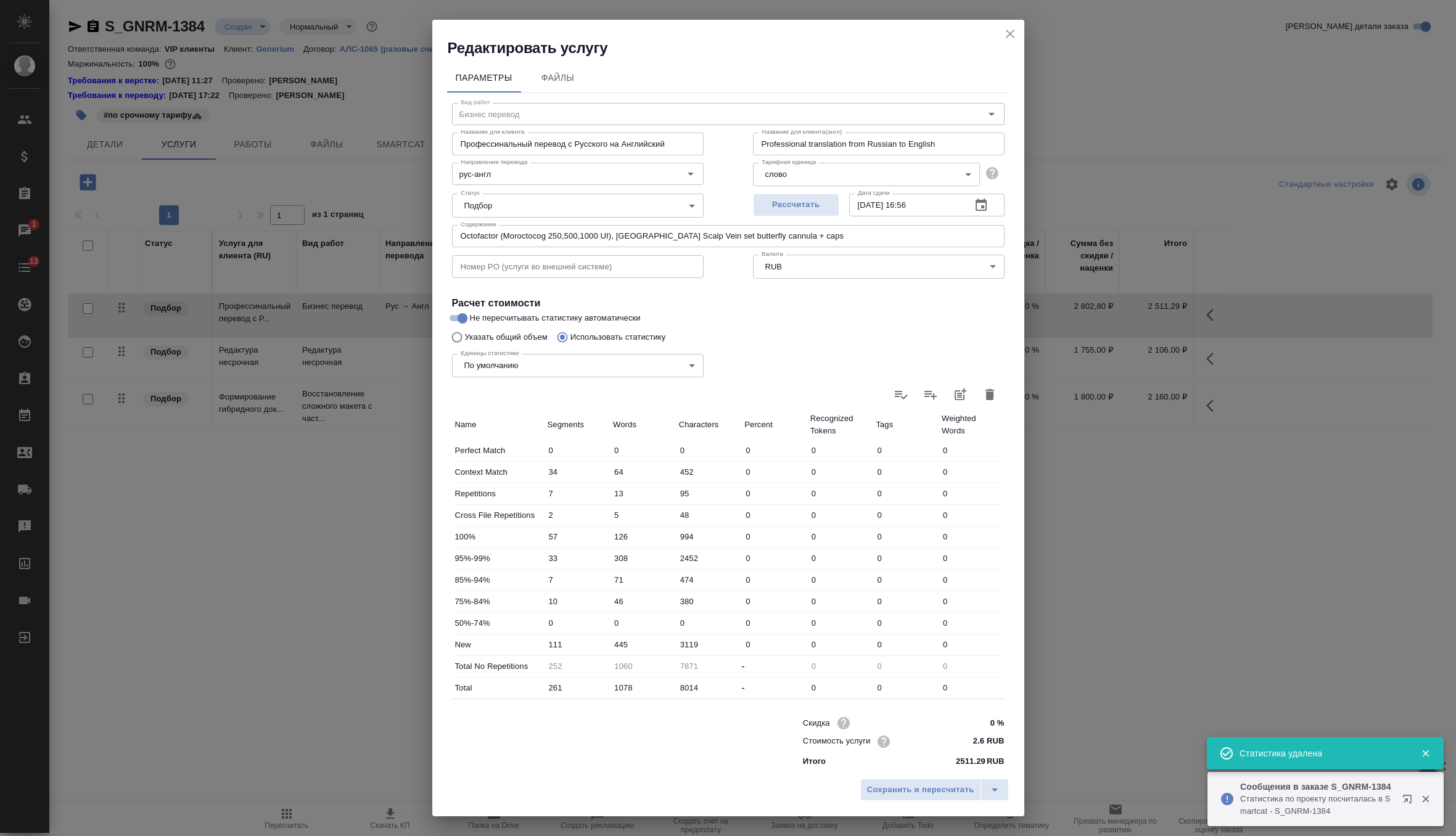
type input "0"
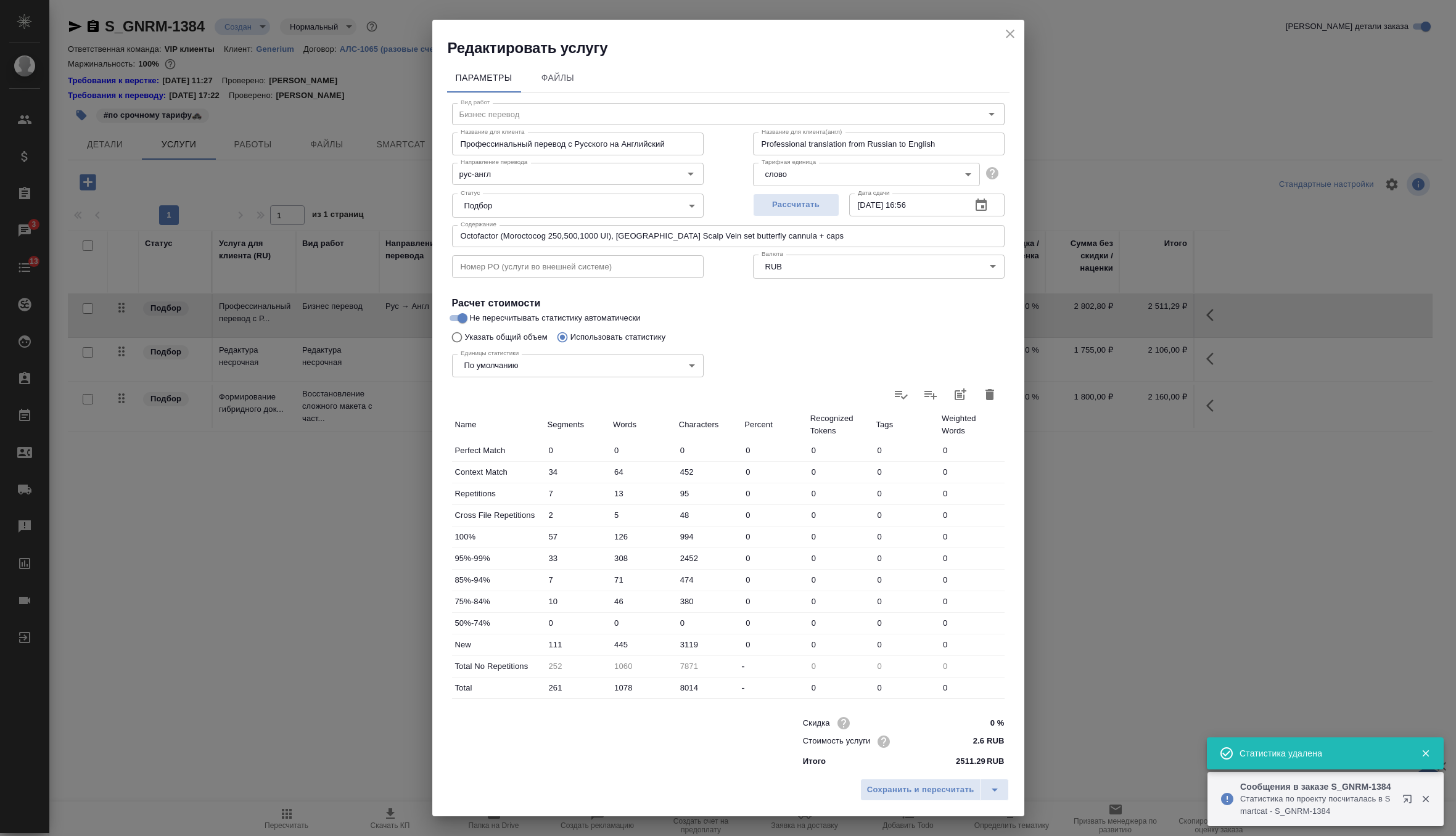
type input "0"
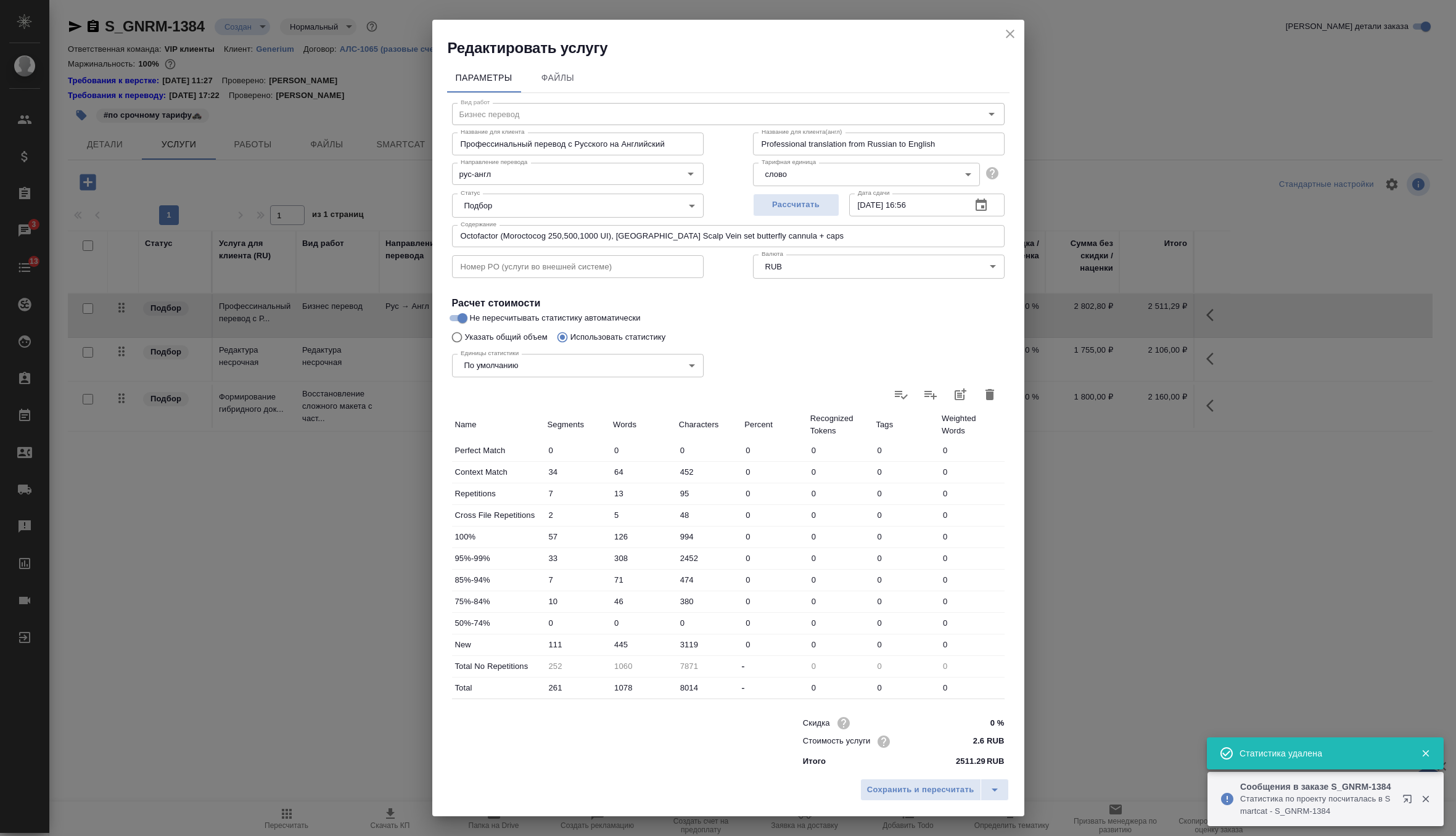
type input "0"
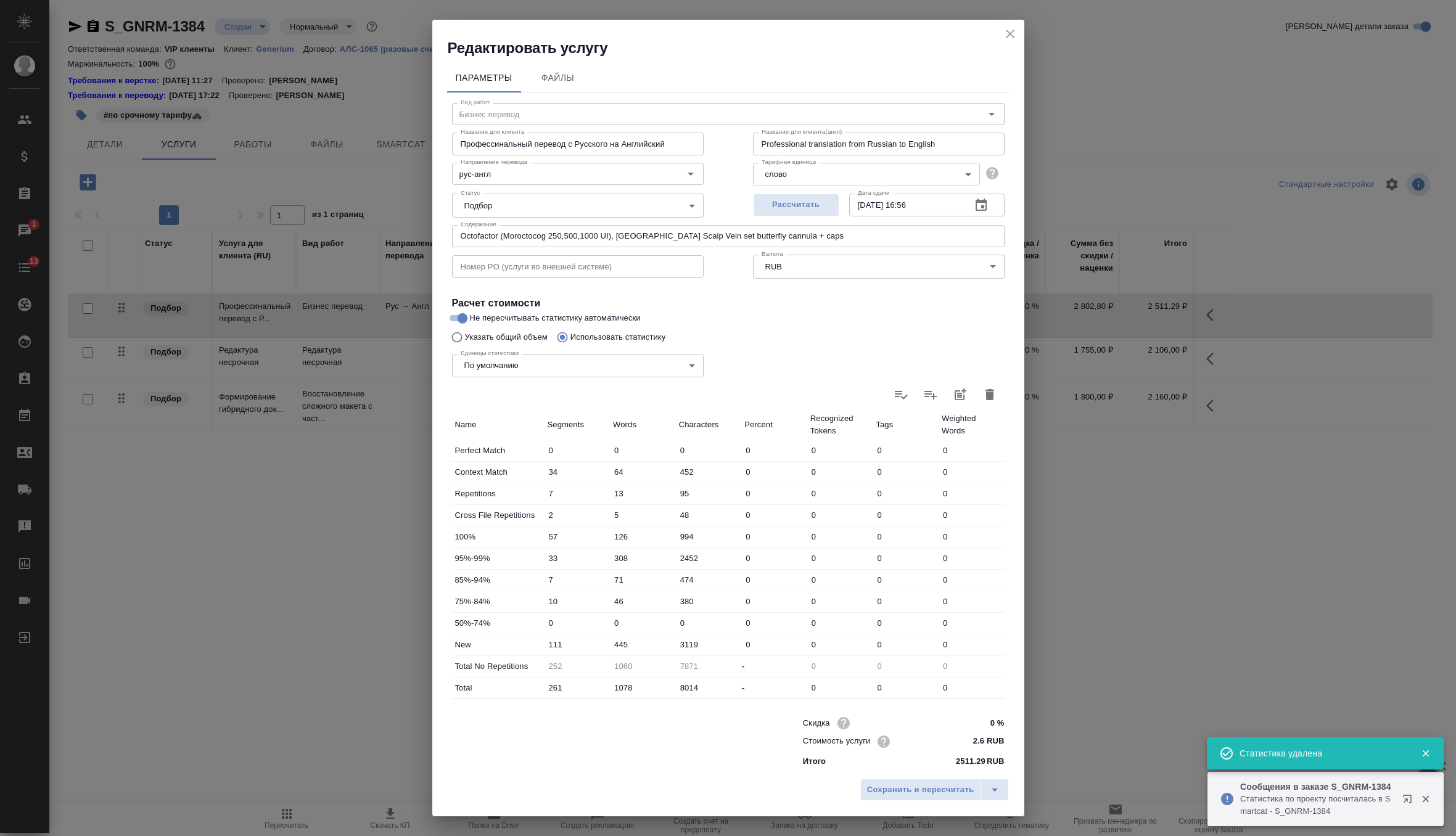
type input "0"
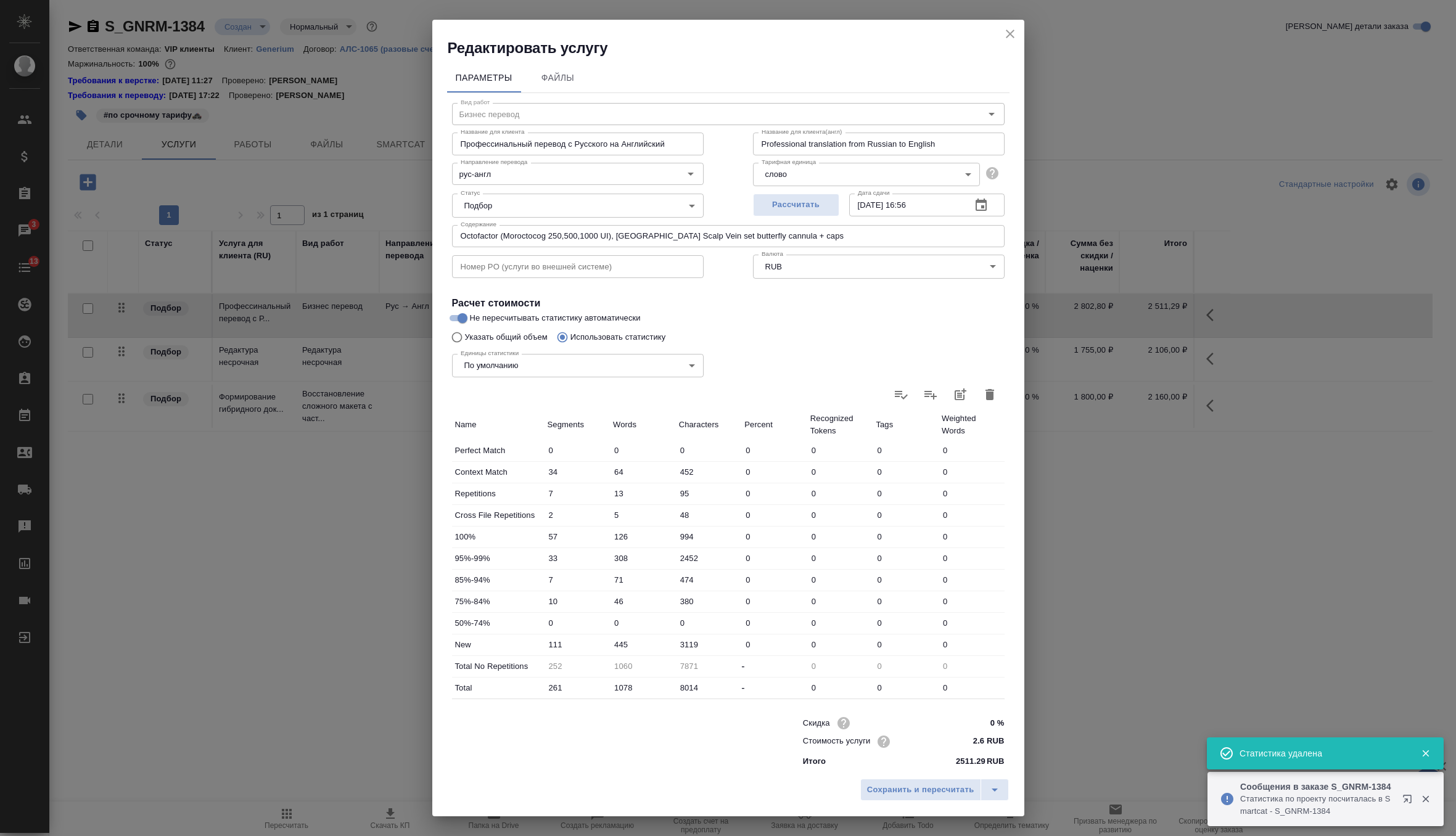
type input "0"
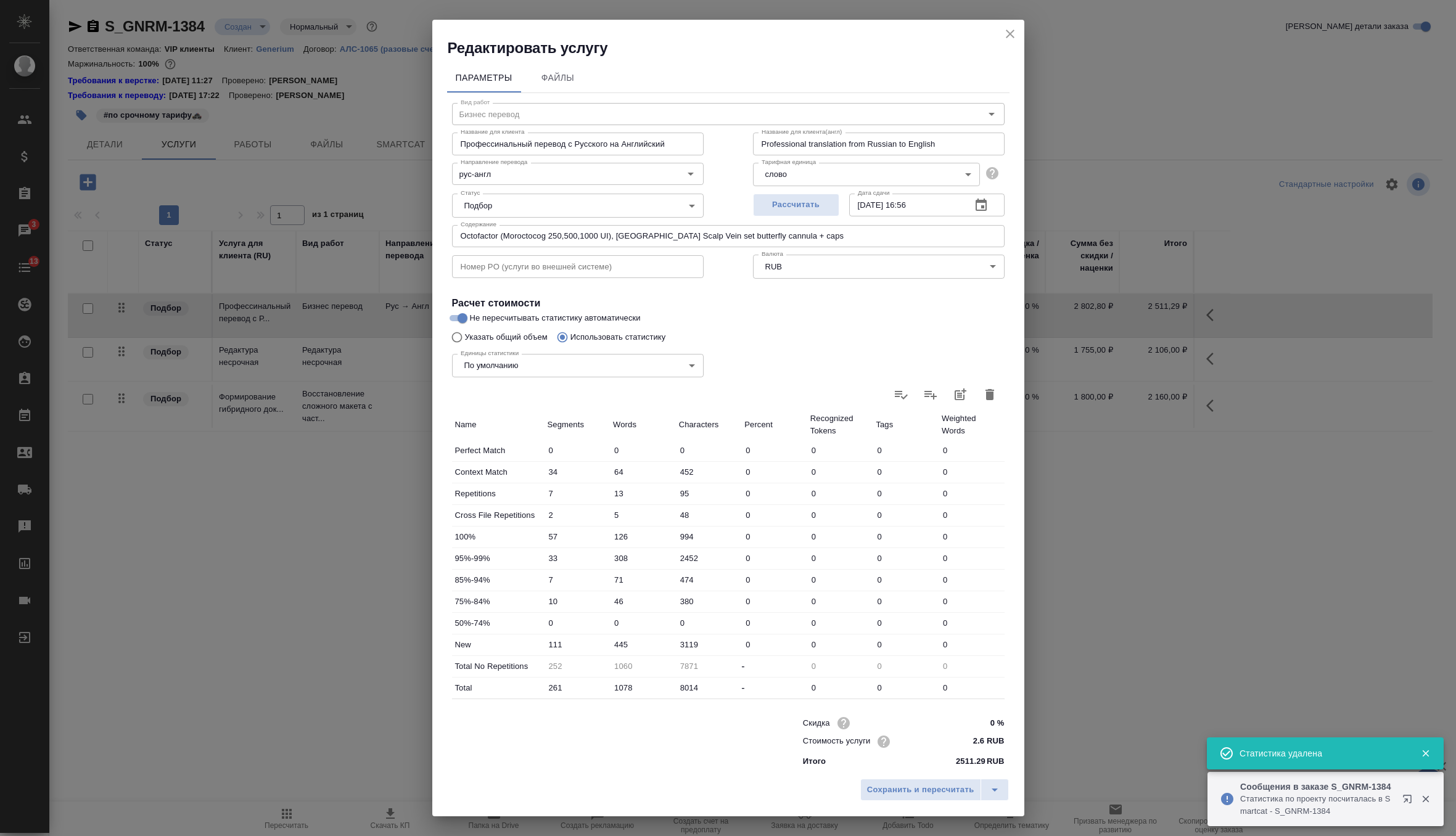
type input "0"
click at [982, 392] on icon at bounding box center [989, 394] width 15 height 15
click at [0, 0] on input "file" at bounding box center [0, 0] width 0 height 0
click at [987, 401] on icon at bounding box center [989, 394] width 15 height 15
click at [0, 0] on input "file" at bounding box center [0, 0] width 0 height 0
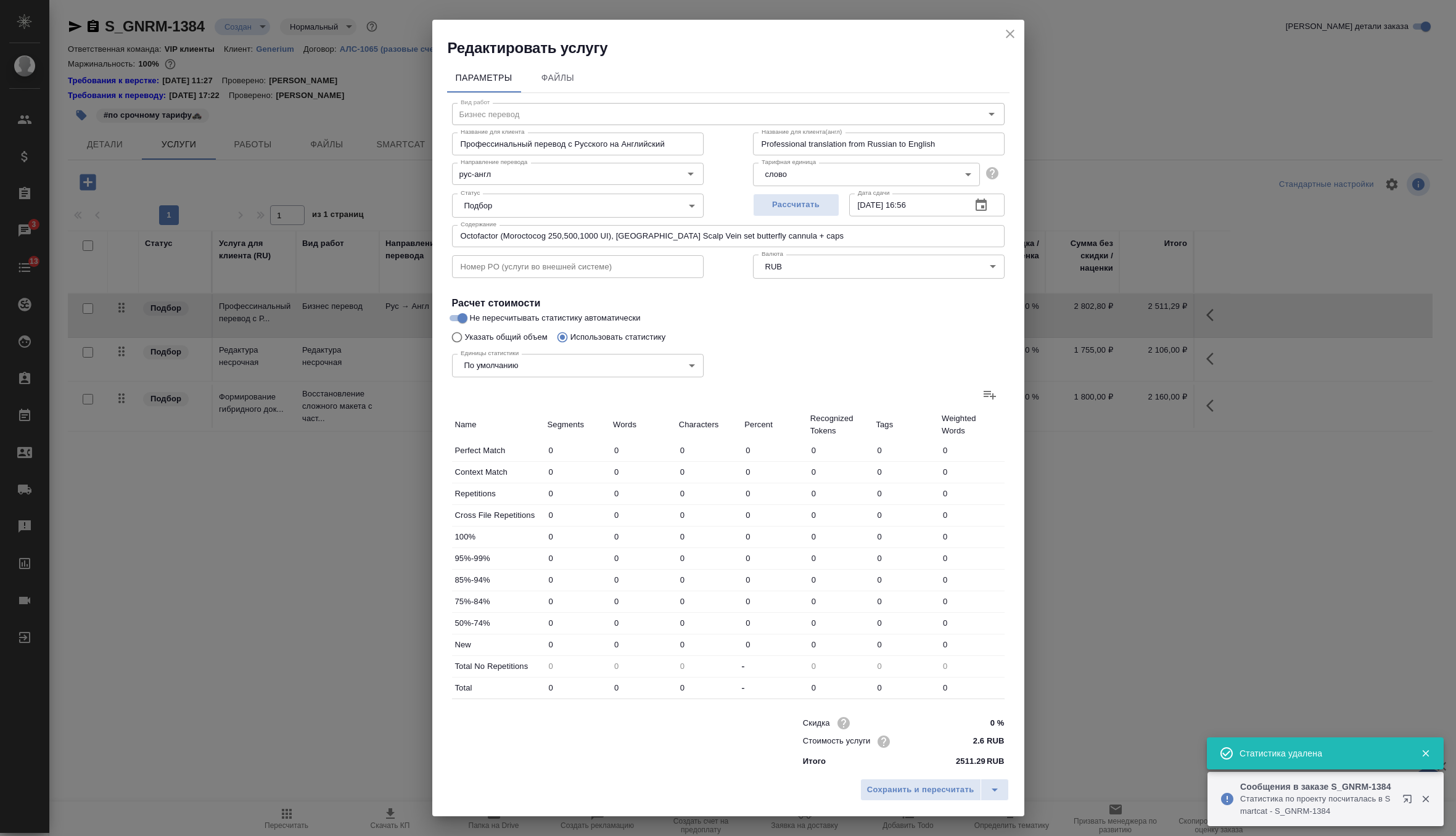
type input "39"
type input "72"
type input "517"
type input "7"
type input "13"
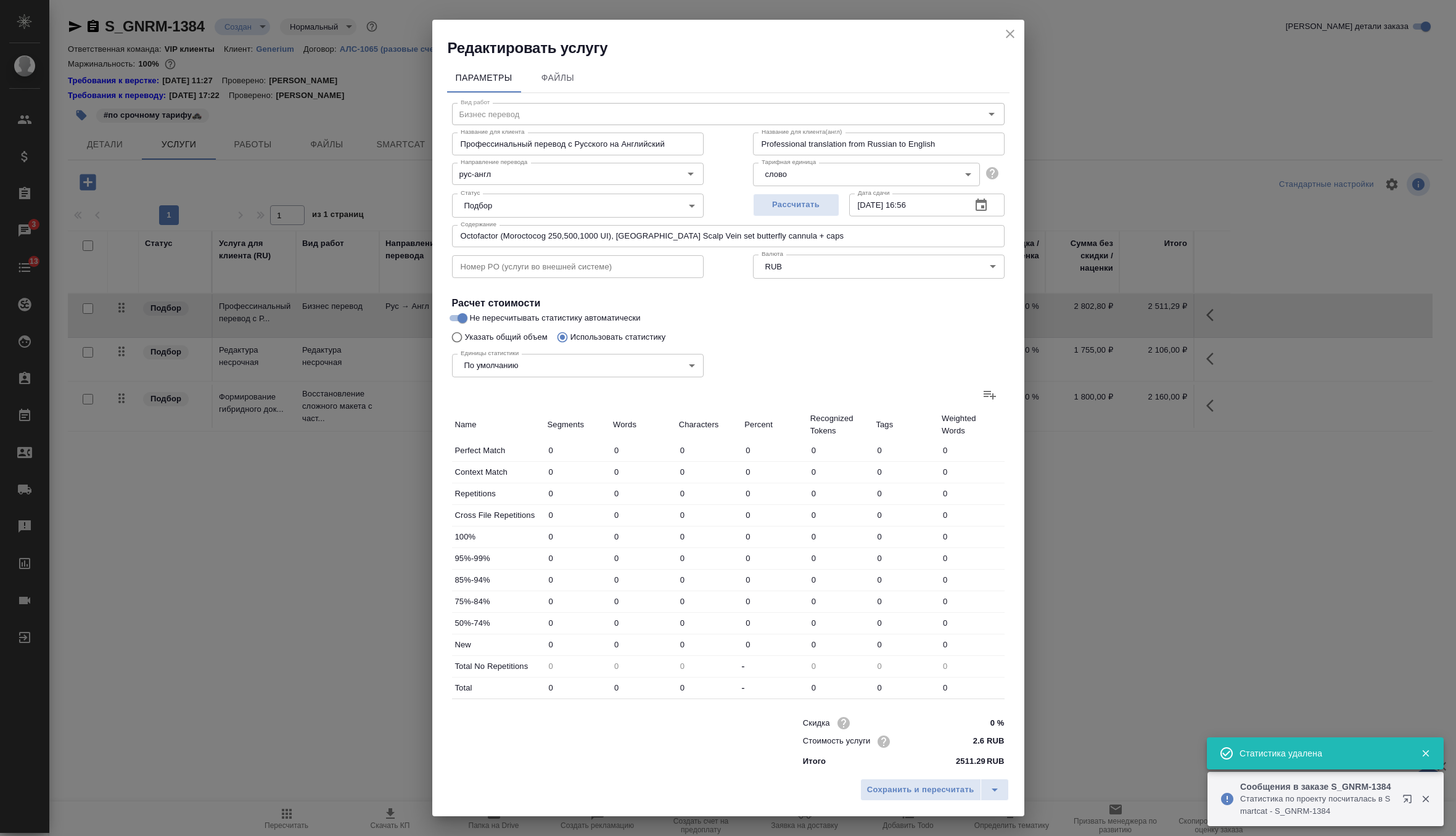
type input "95"
type input "4"
type input "24"
type input "178"
type input "109"
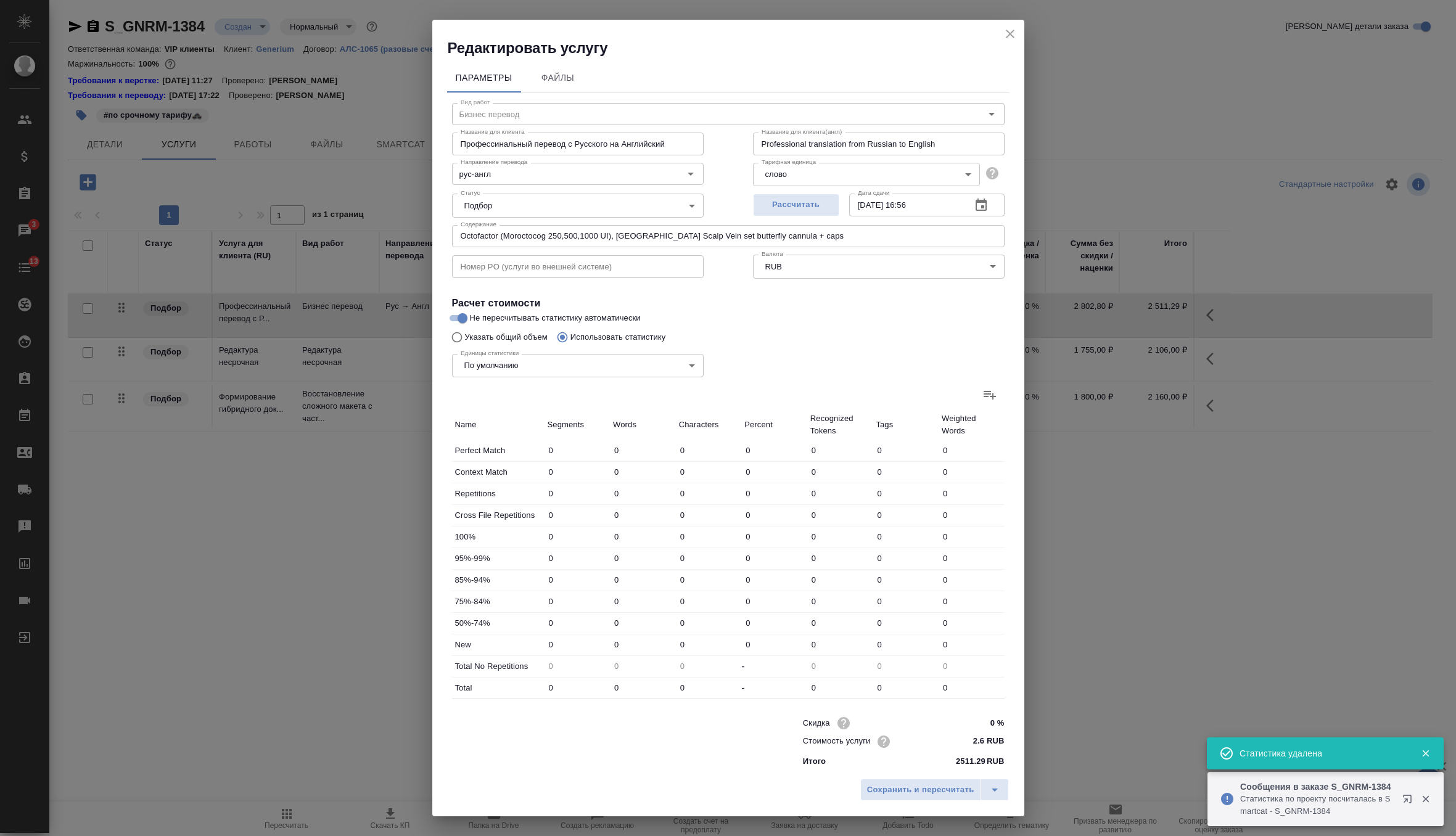
type input "198"
type input "1452"
type input "68"
type input "416"
type input "3254"
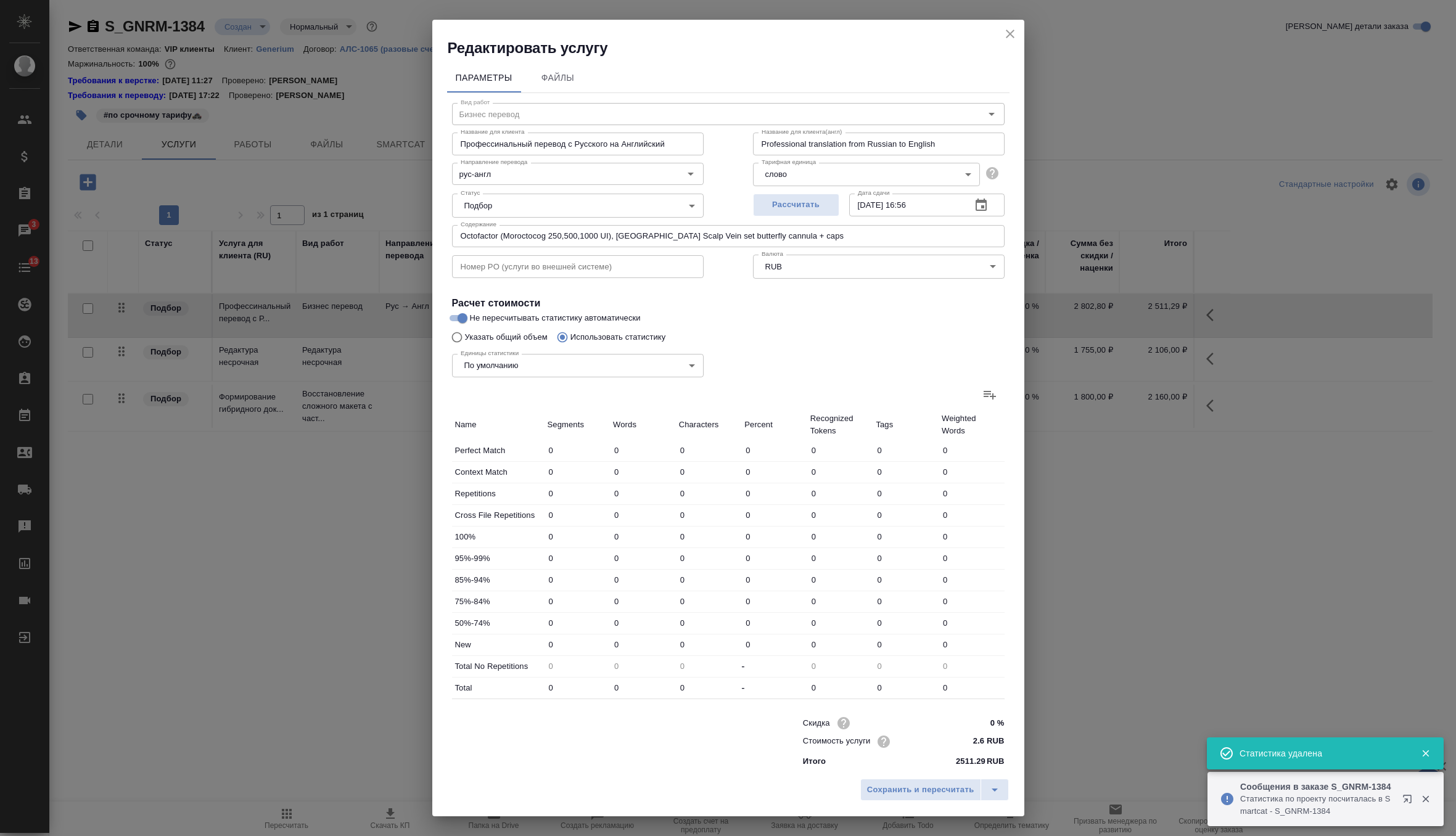
type input "12"
type input "100"
type input "715"
type input "22"
type input "184"
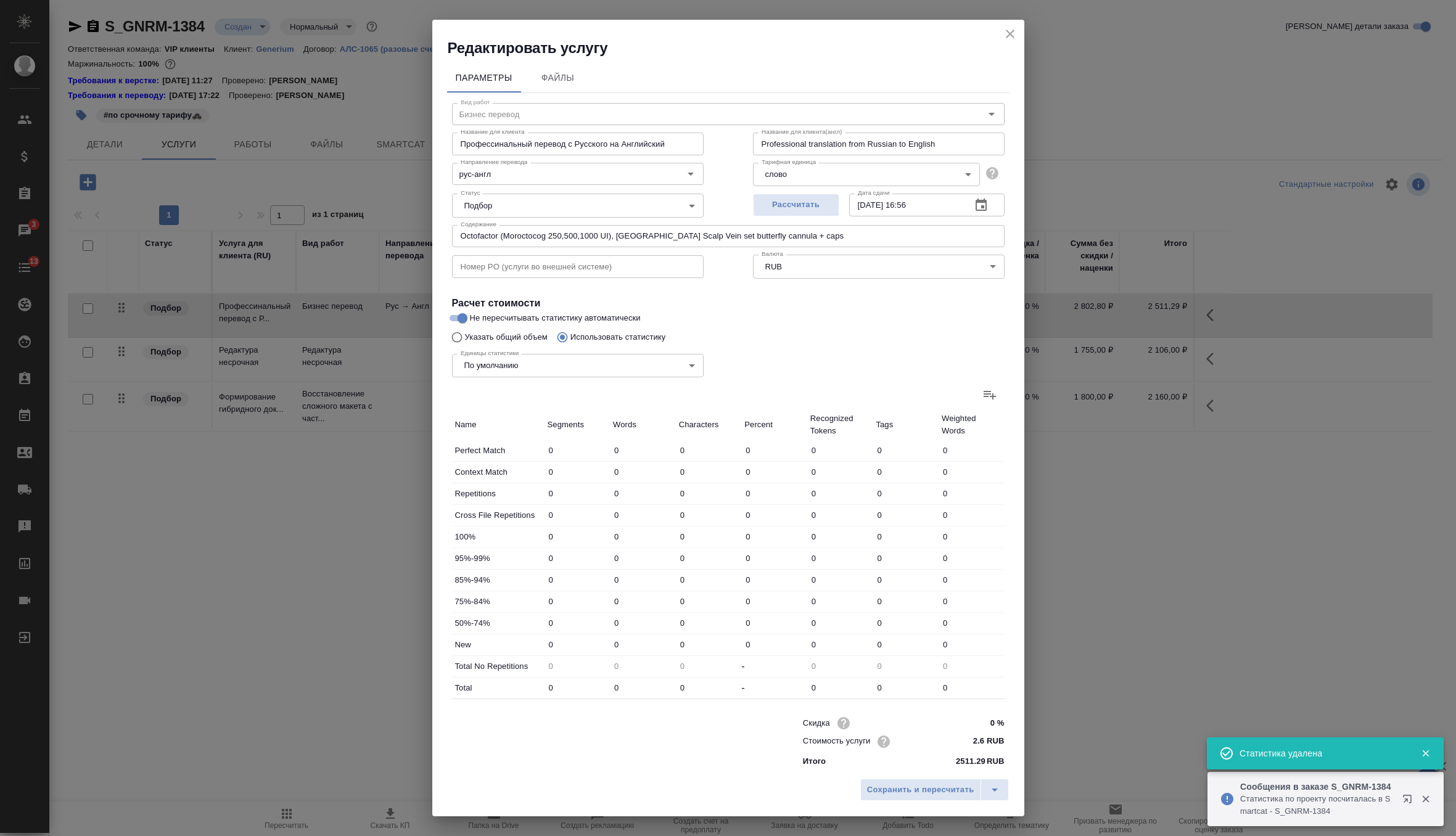
type input "1444"
type input "149"
type input "735"
type input "5291"
type input "399"
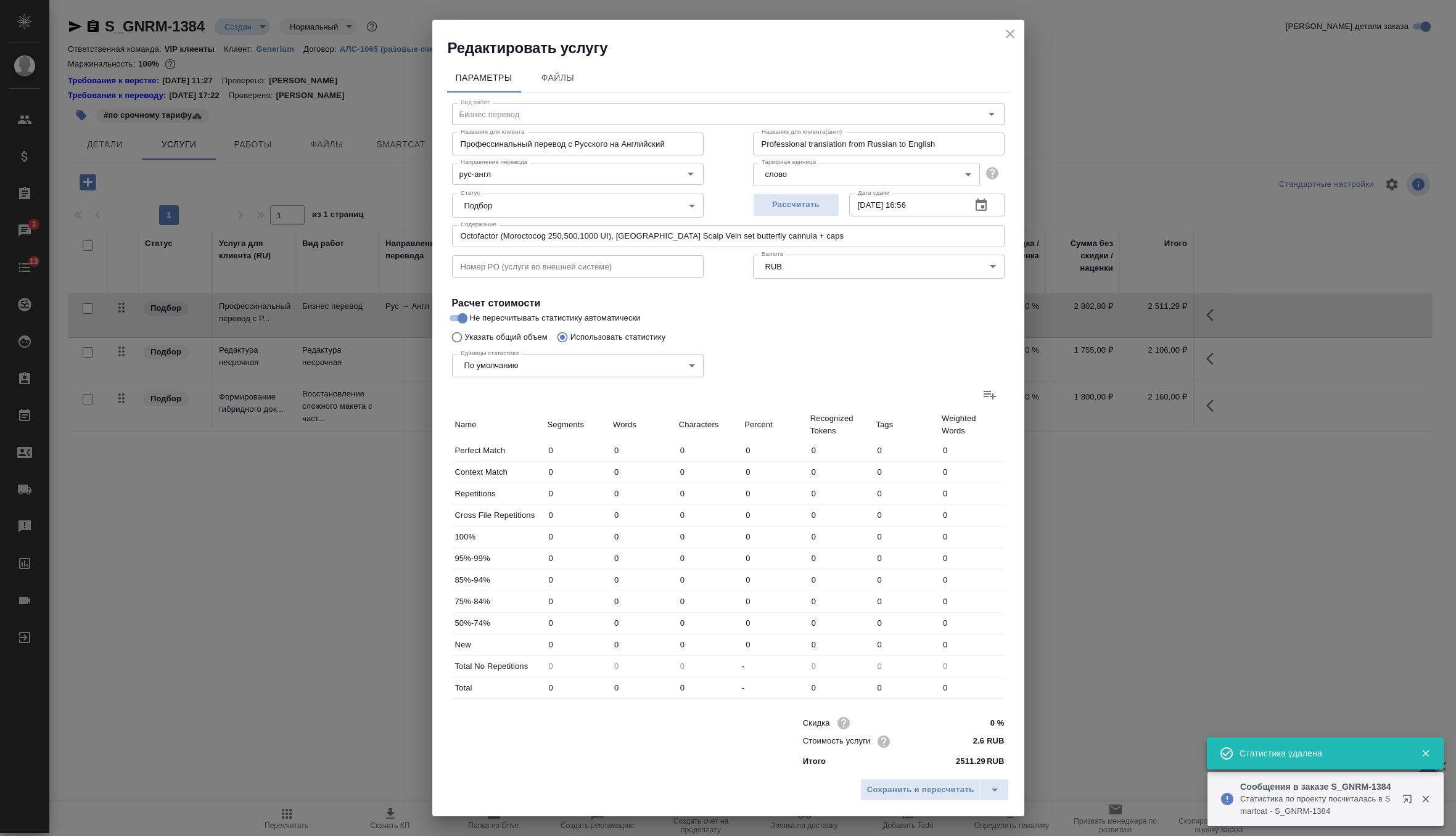
type input "1705"
type input "12673"
type input "410"
type input "1742"
type input "12946"
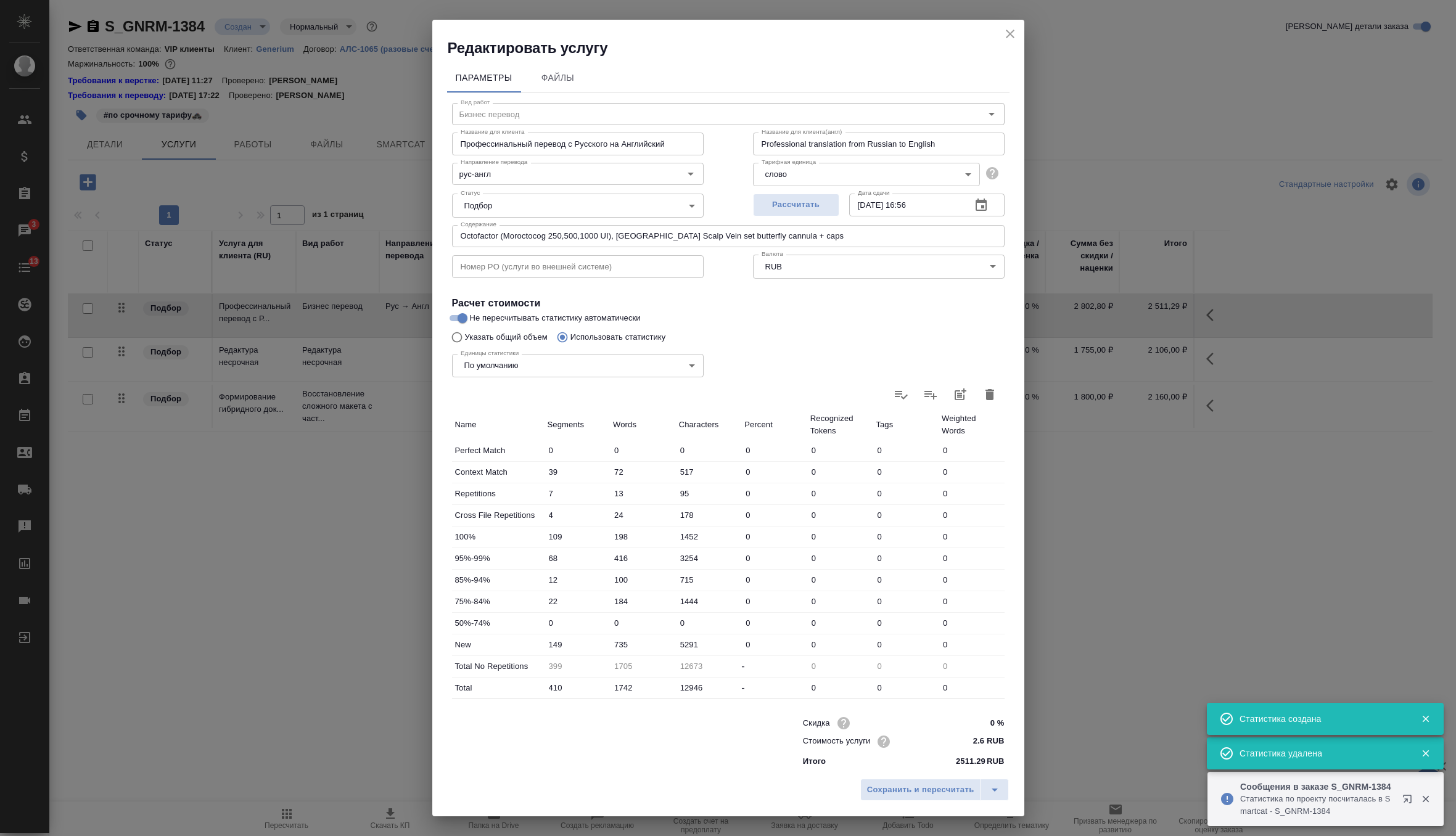
scroll to position [2, 0]
click at [908, 789] on span "Сохранить и пересчитать" at bounding box center [921, 789] width 107 height 14
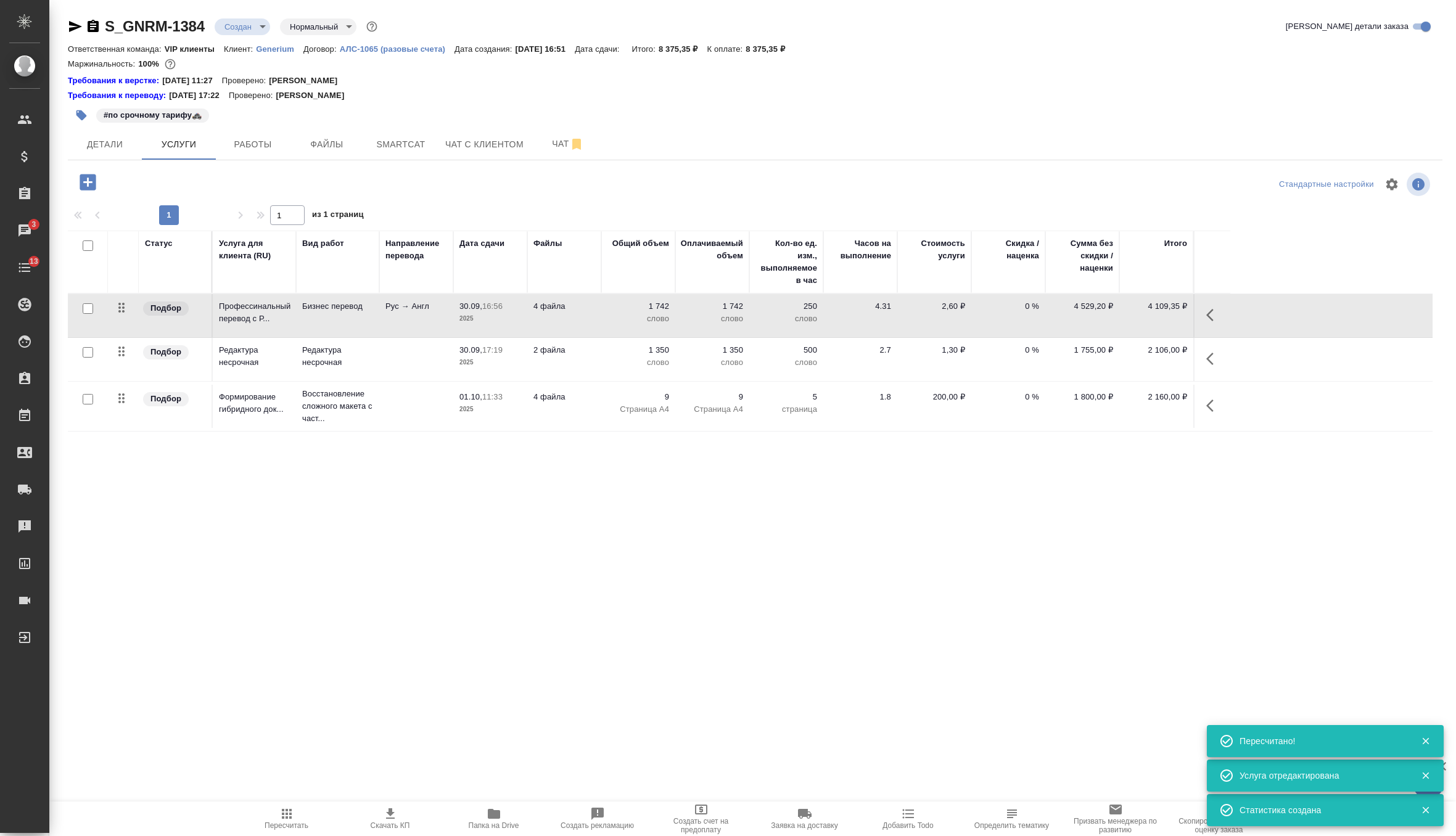
click at [614, 404] on p "Страница А4" at bounding box center [638, 409] width 61 height 12
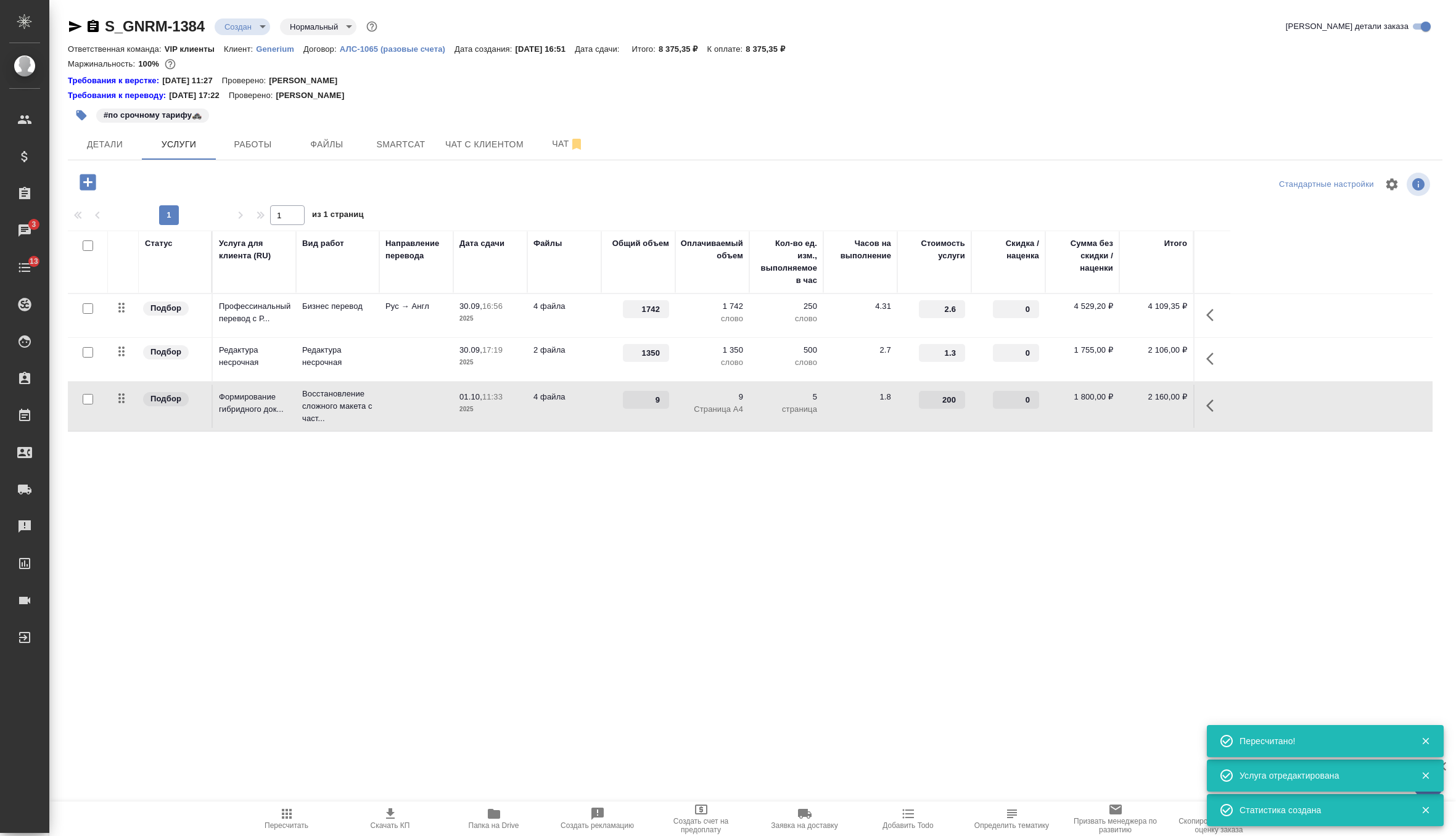
click at [617, 340] on td "1350" at bounding box center [638, 359] width 74 height 43
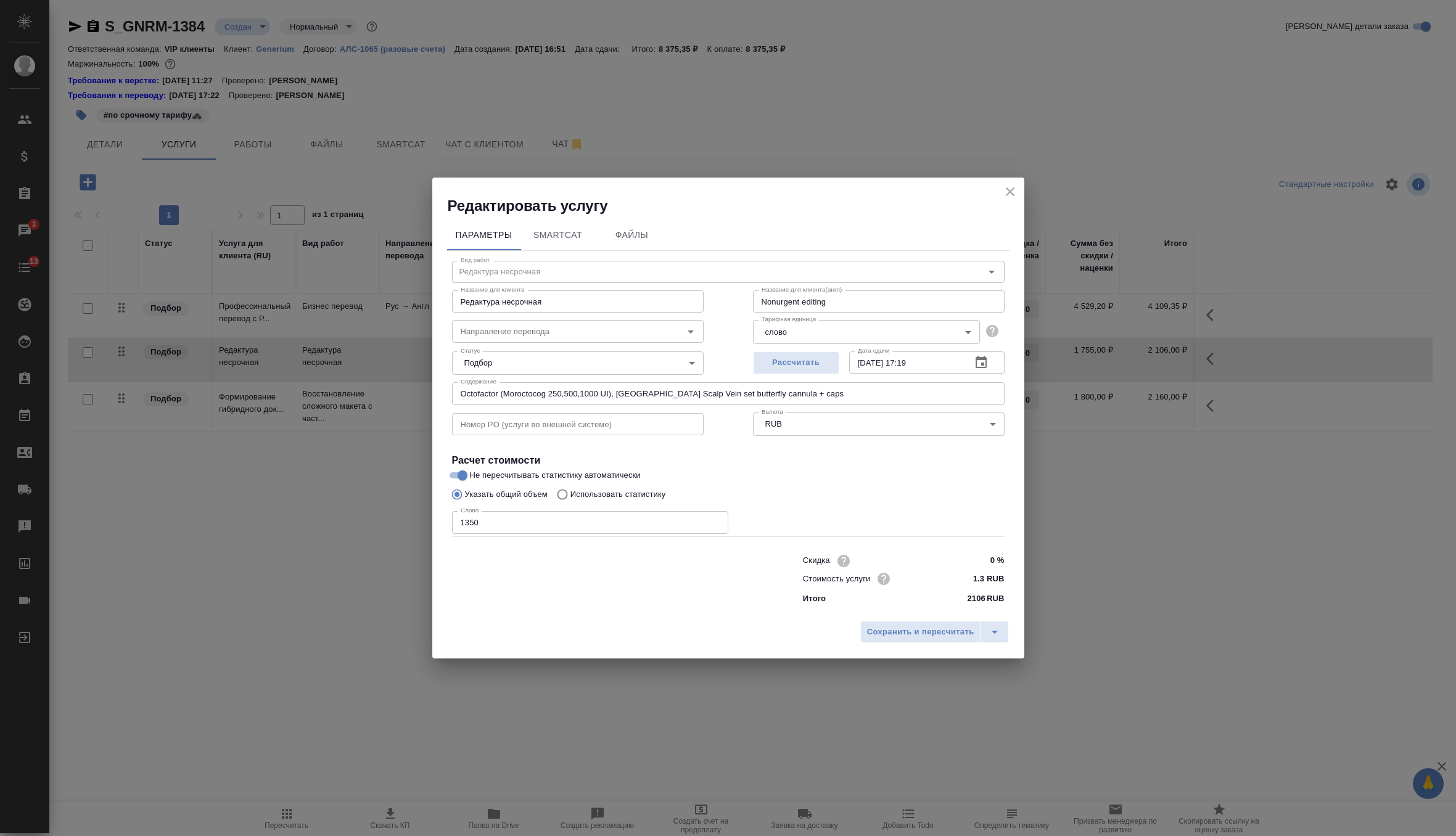
click at [469, 520] on input "1350" at bounding box center [590, 522] width 277 height 22
paste input "686"
type input "686"
click at [950, 640] on button "Сохранить и пересчитать" at bounding box center [921, 631] width 121 height 22
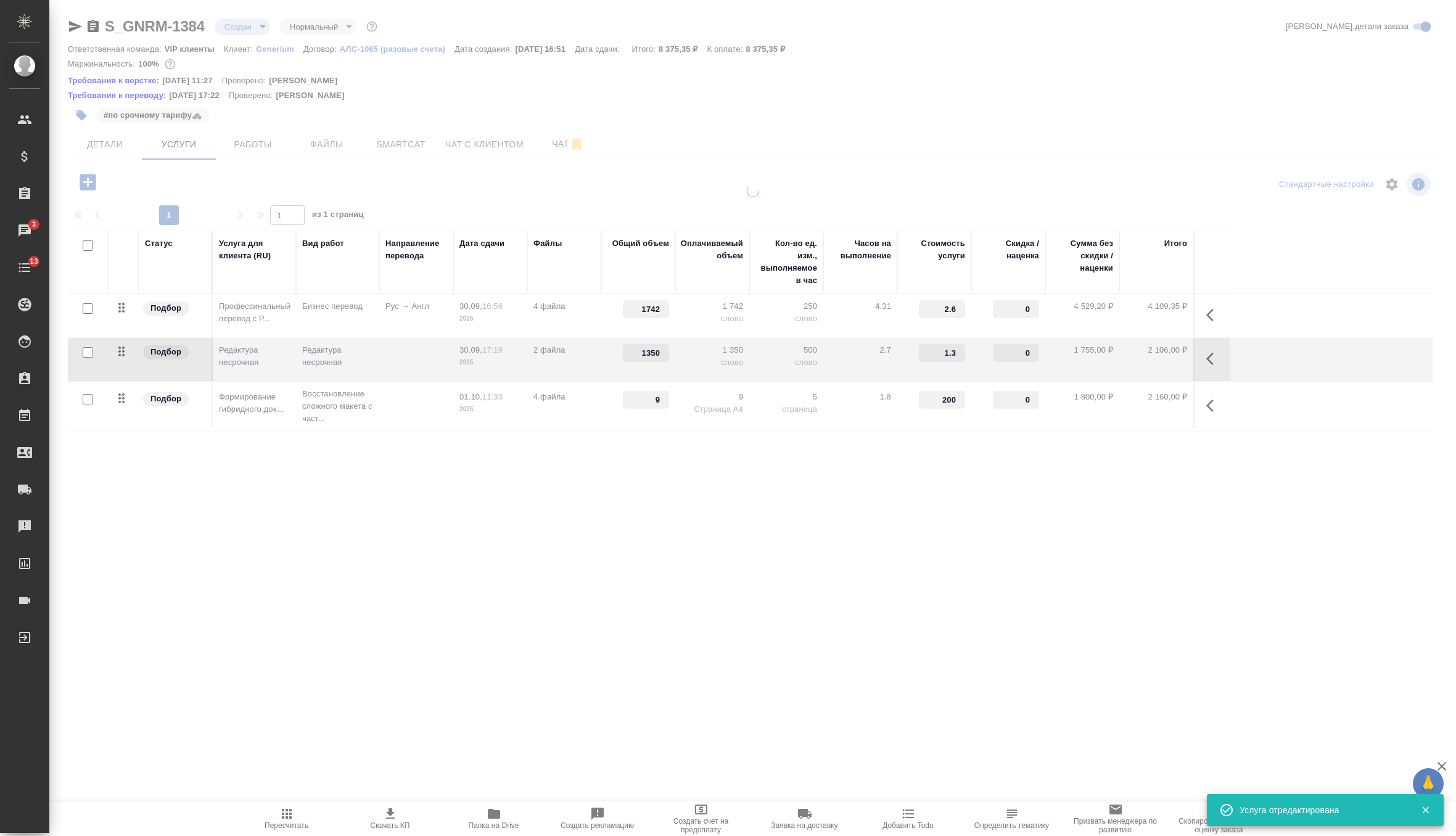
type input "686"
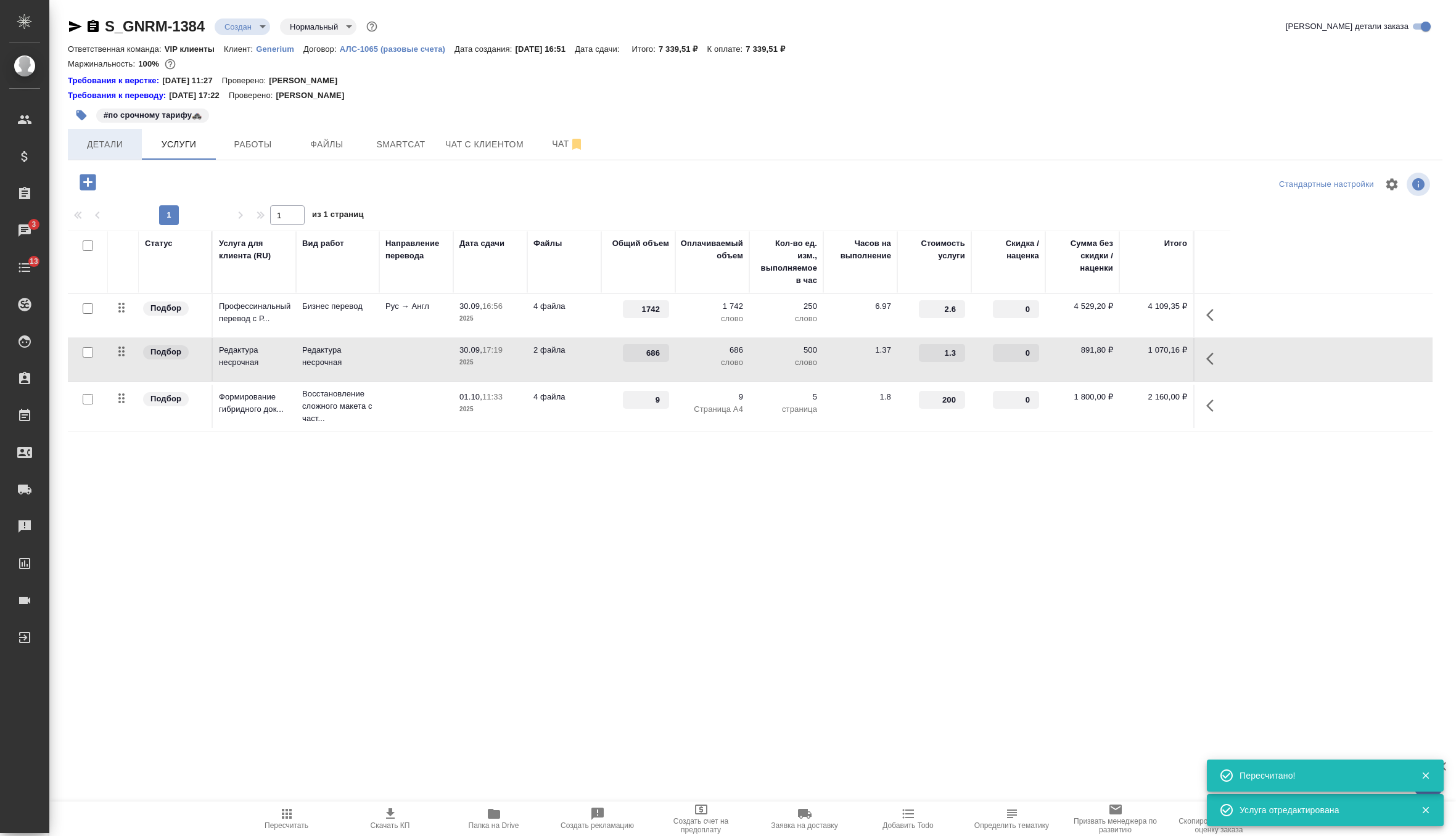
click at [96, 145] on span "Детали" at bounding box center [105, 144] width 59 height 16
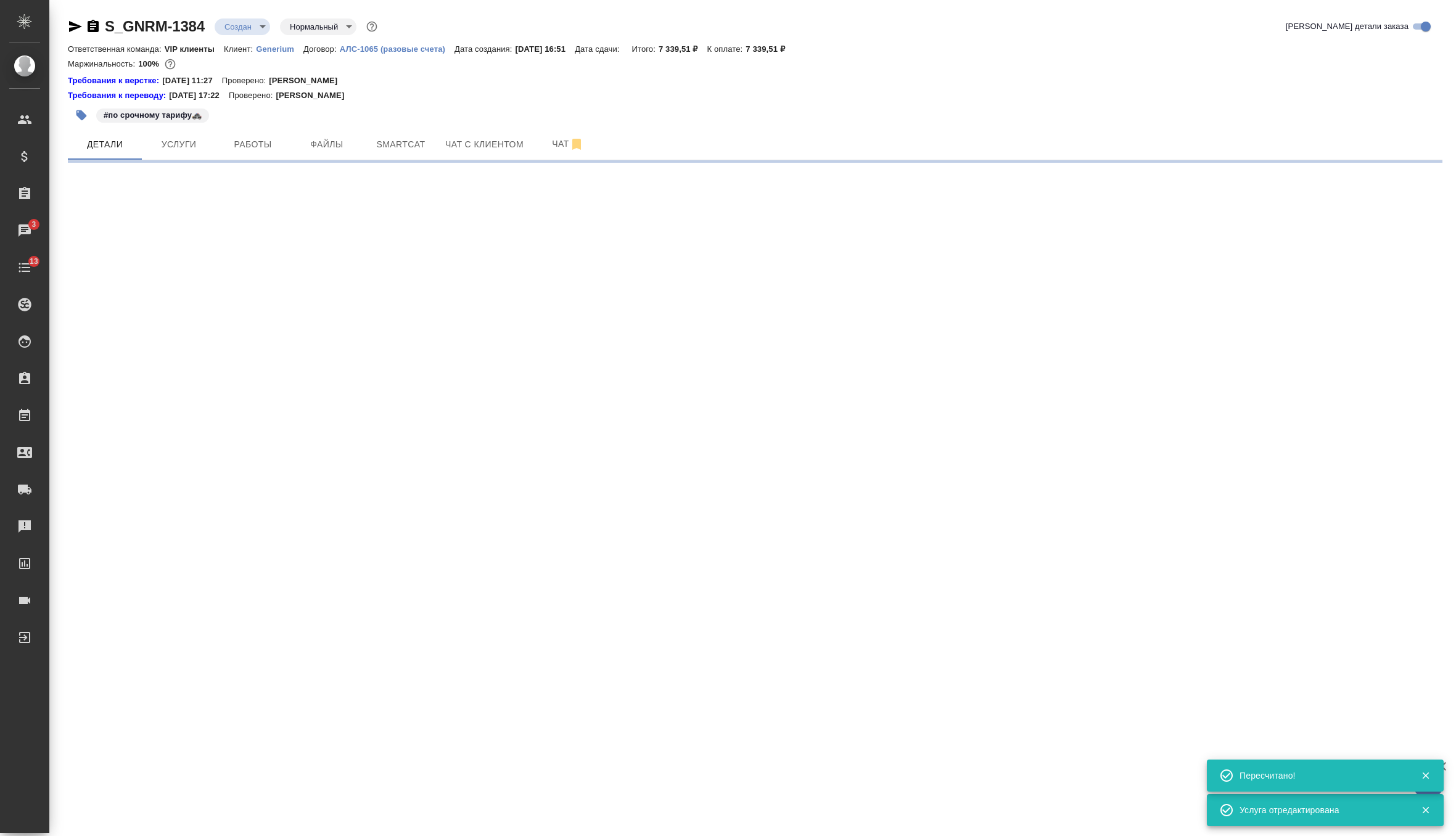
select select "RU"
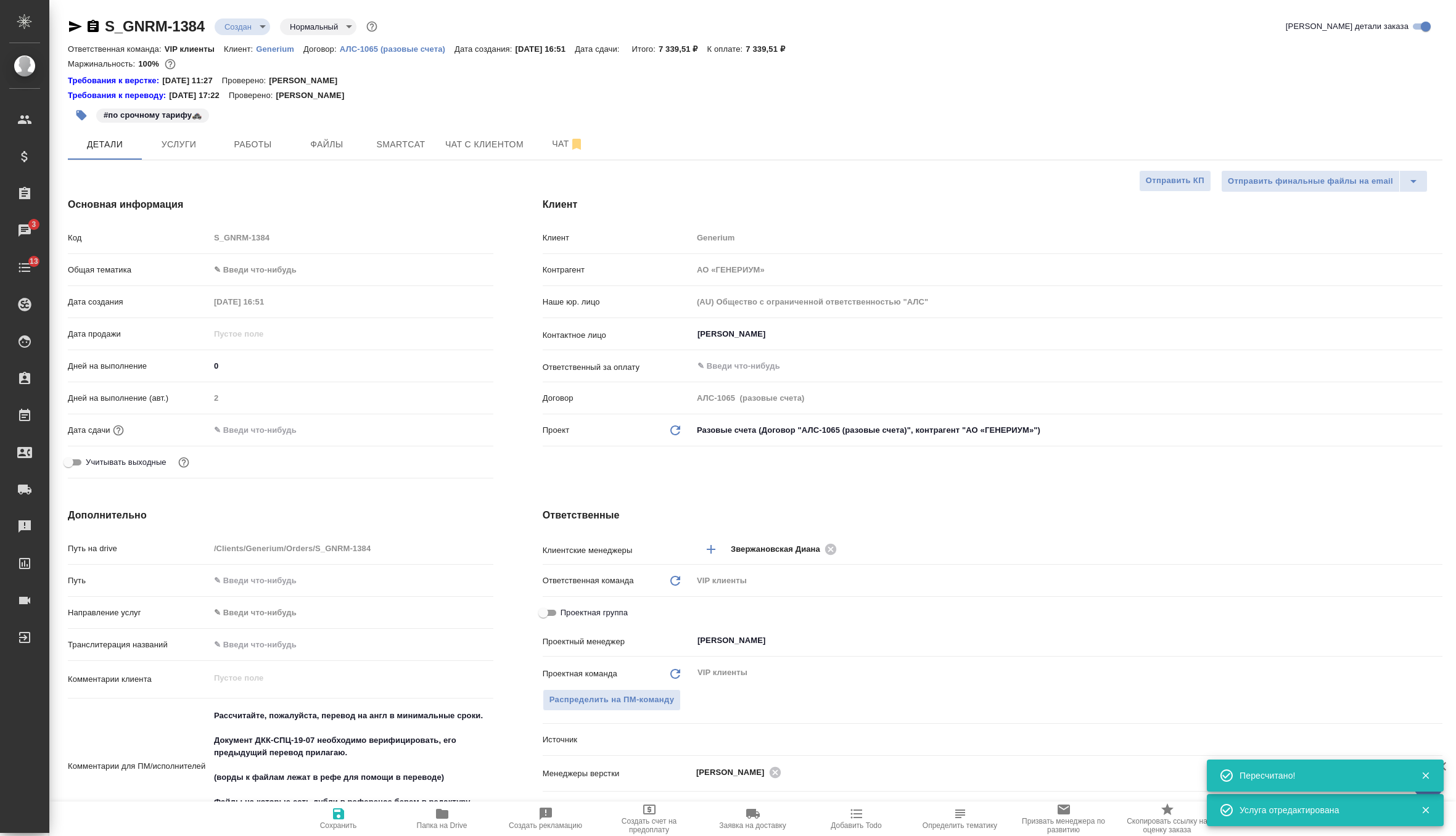
type textarea "x"
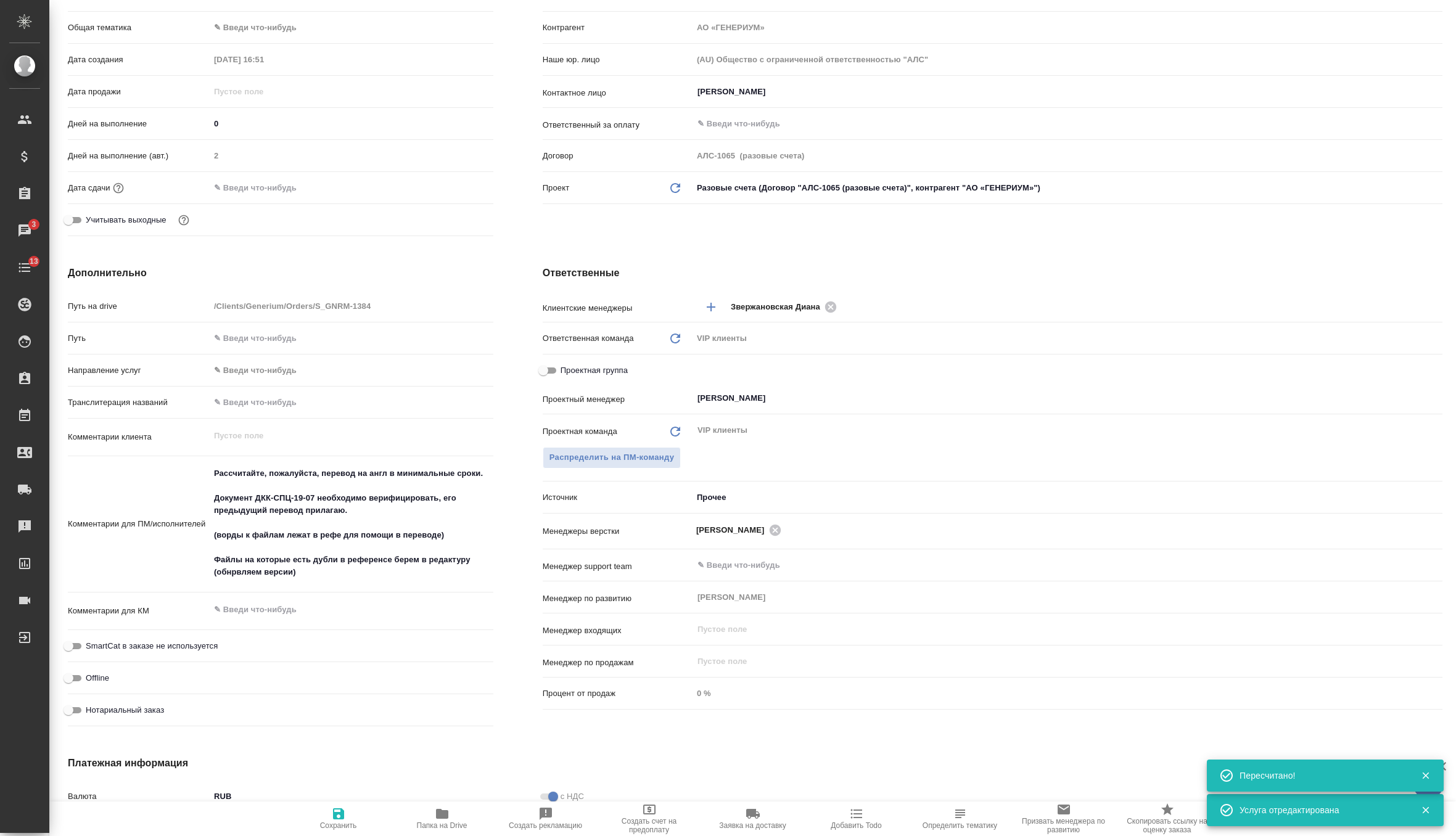
scroll to position [263, 0]
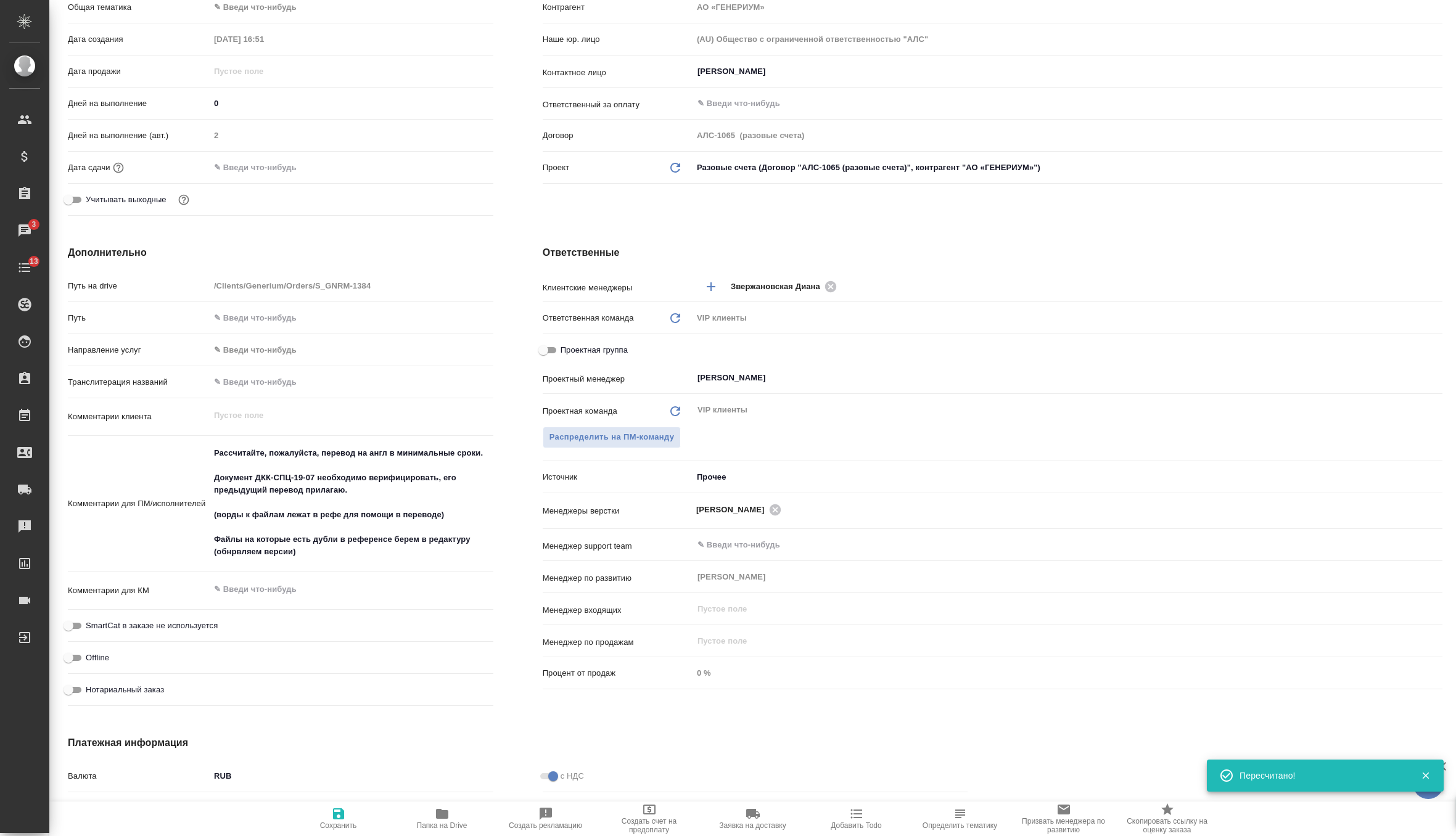
type textarea "x"
drag, startPoint x: 317, startPoint y: 476, endPoint x: 192, endPoint y: 483, distance: 125.2
click at [192, 483] on div "Комментарии для ПМ/исполнителей Рассчитайте, пожалуйста, перевод на англ в мини…" at bounding box center [281, 504] width 426 height 127
type textarea "x"
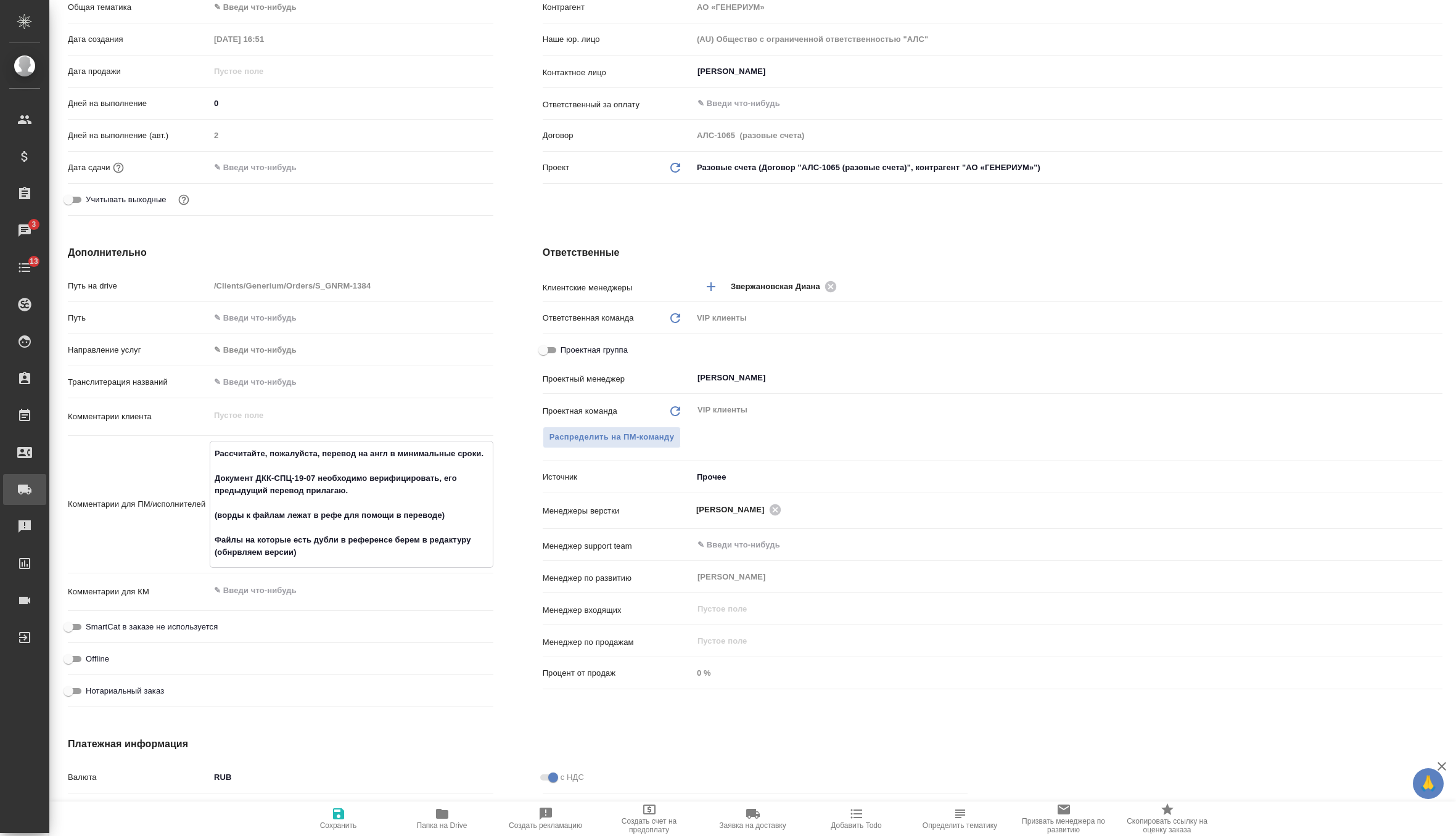
type textarea "x"
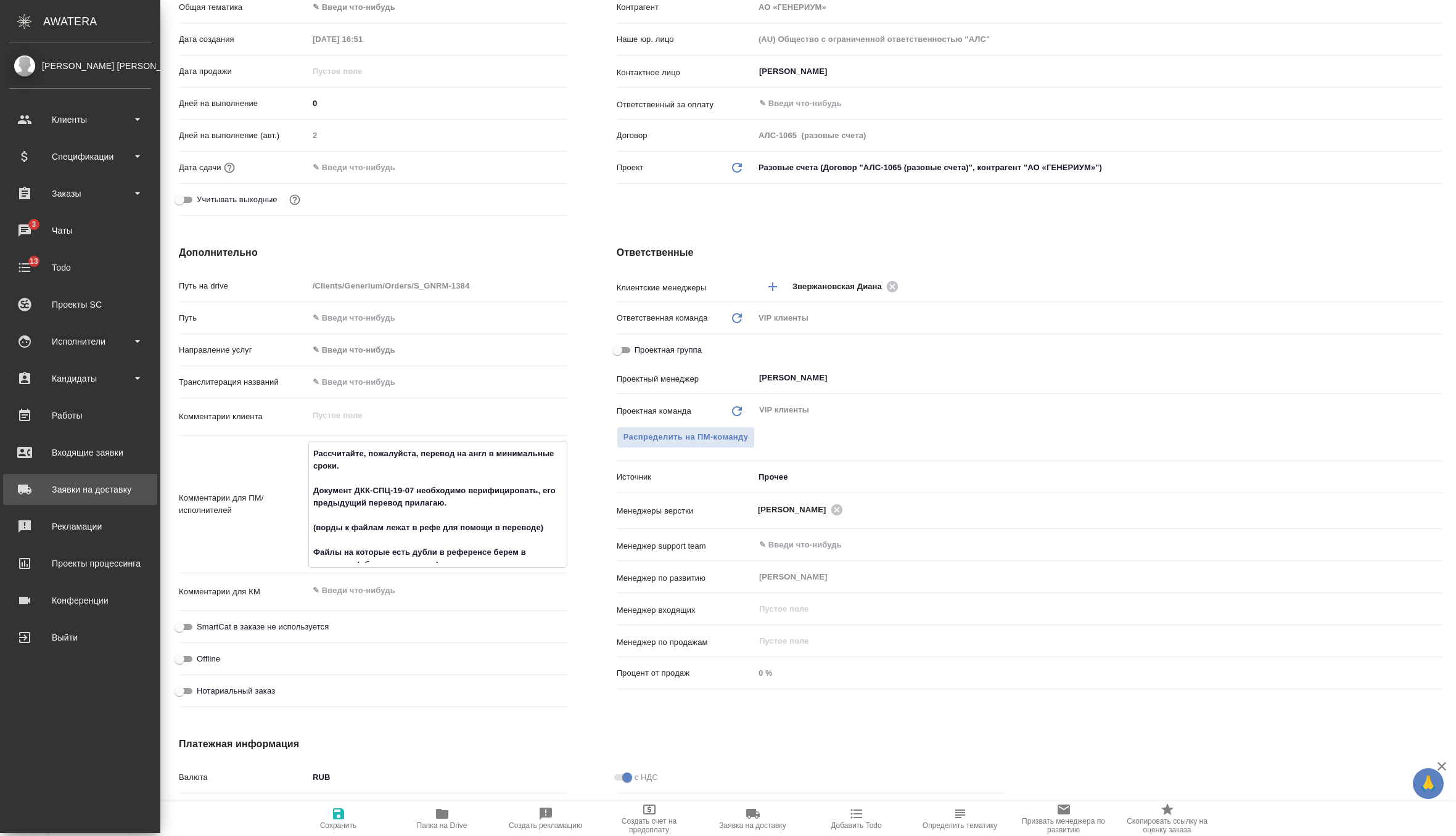
type textarea "x"
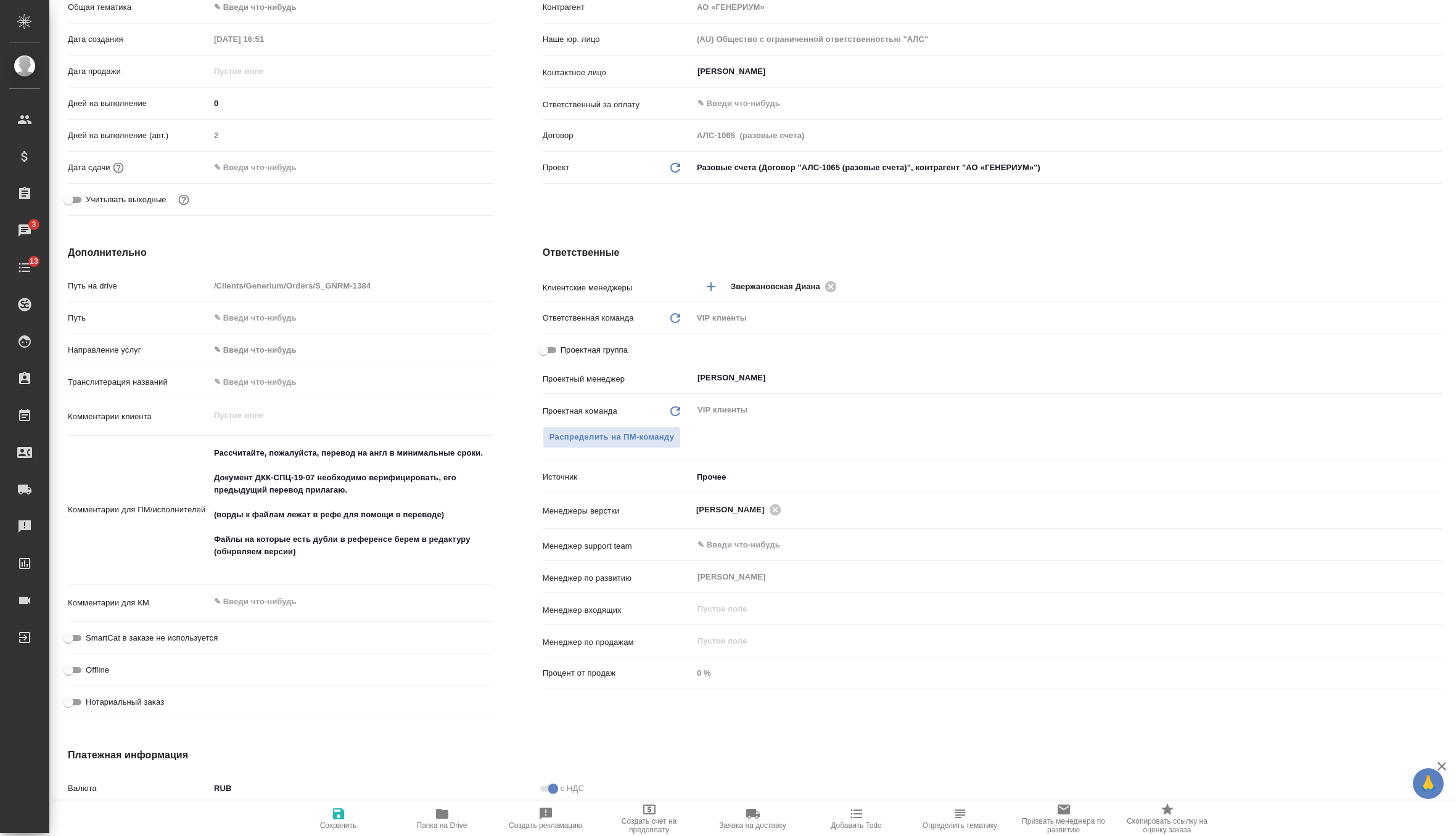
type textarea "x"
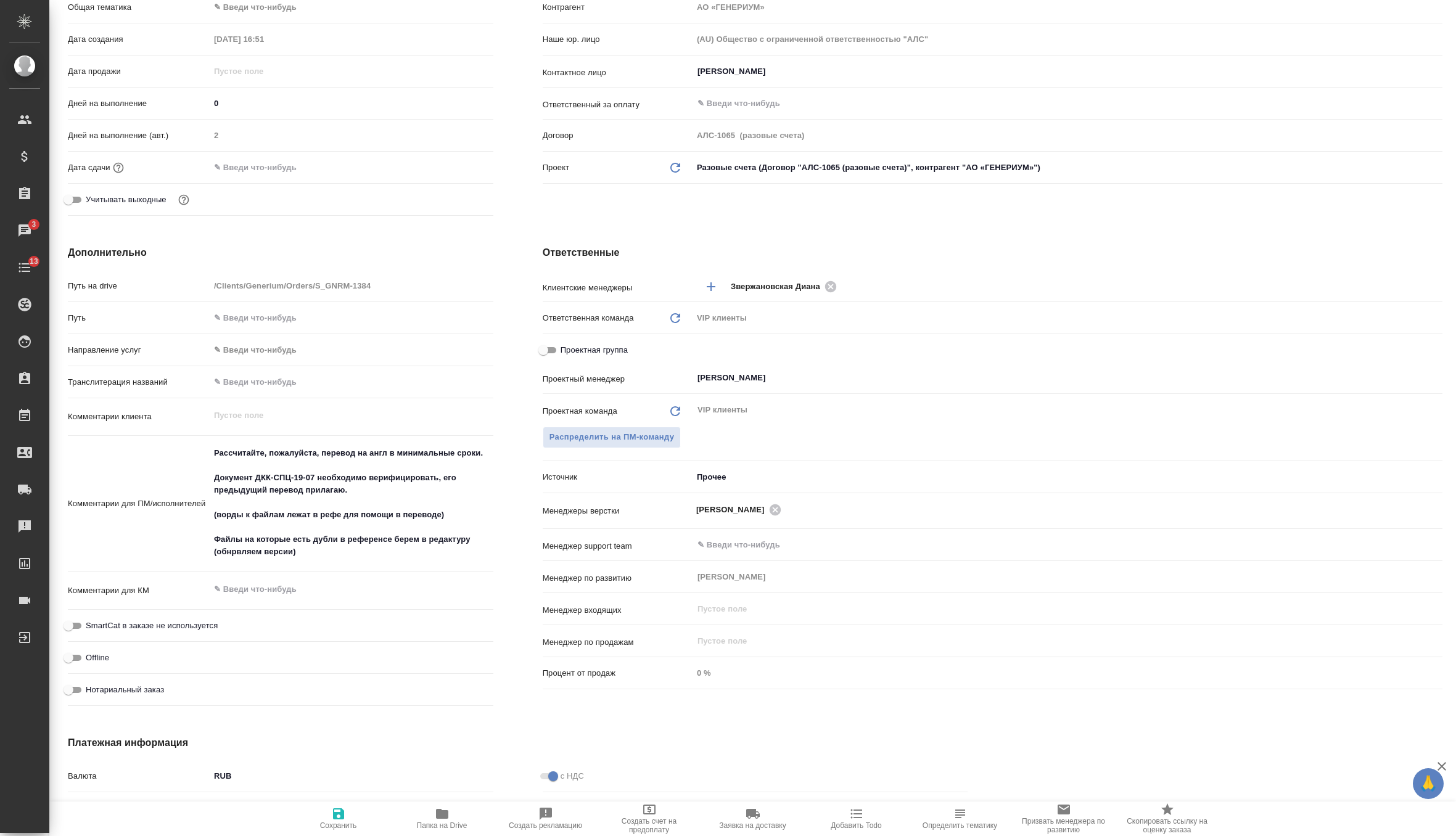
type textarea "x"
click at [440, 811] on icon "button" at bounding box center [442, 814] width 12 height 10
type textarea "x"
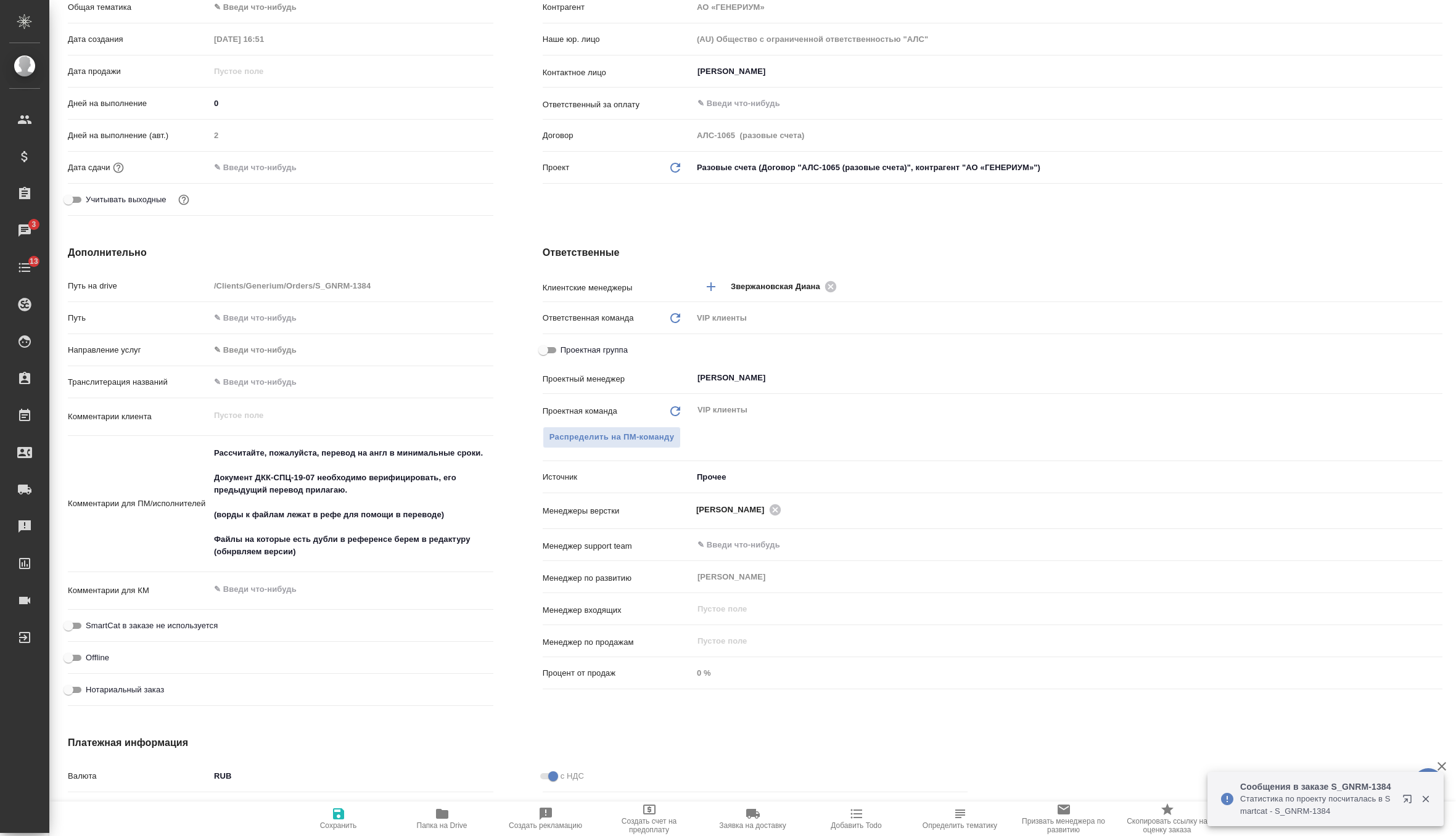
type textarea "x"
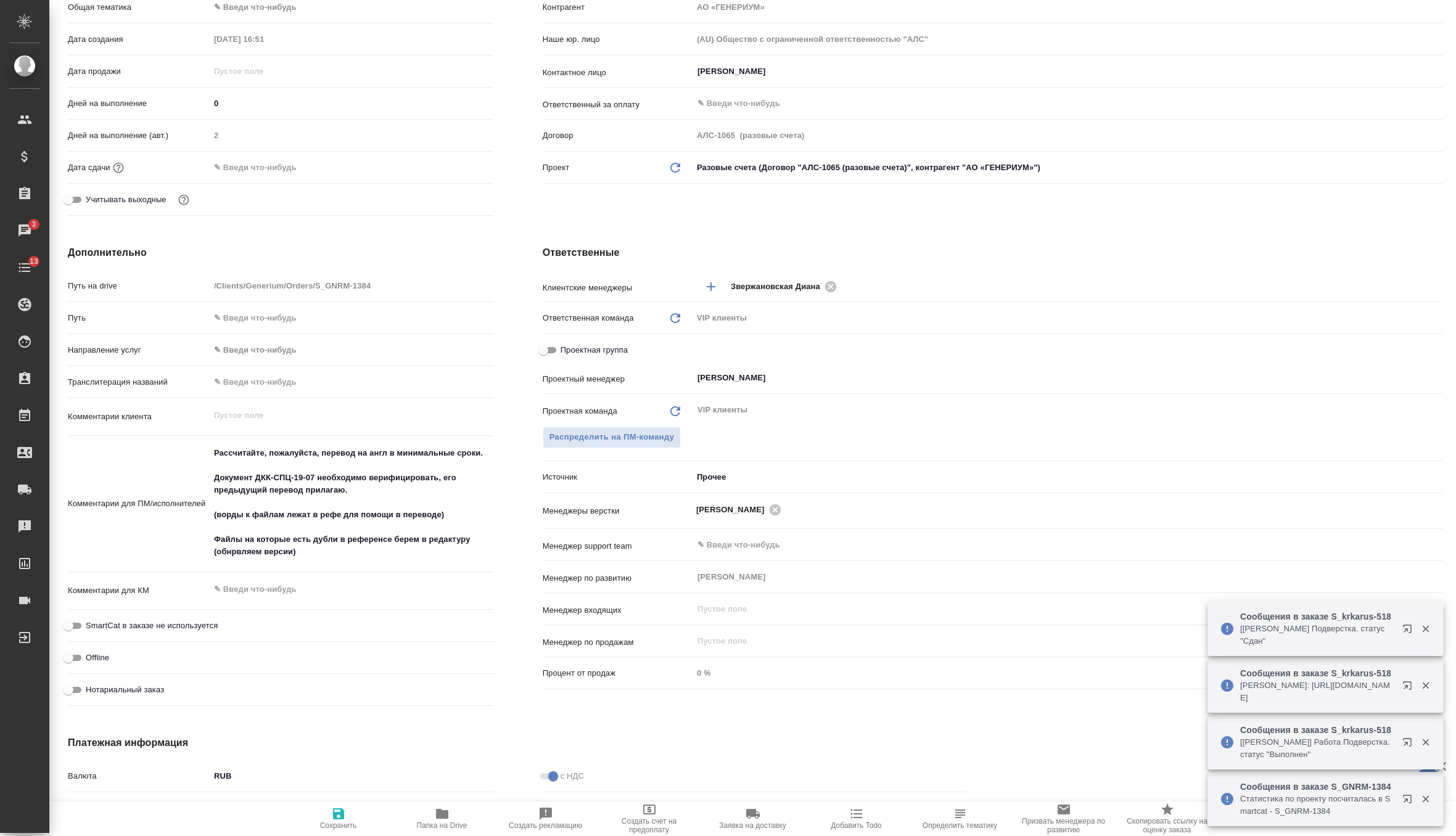
scroll to position [0, 0]
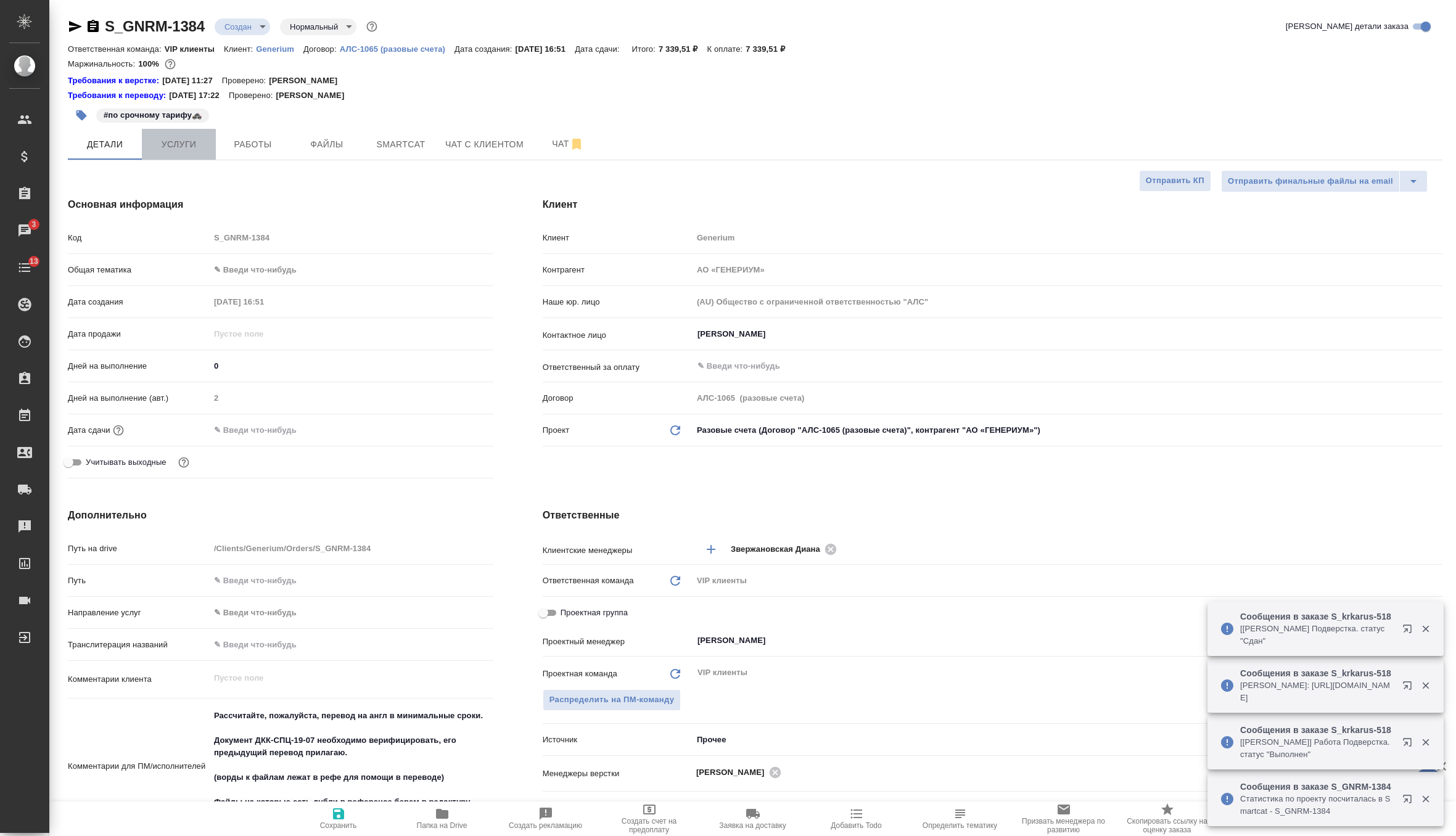
click at [189, 146] on span "Услуги" at bounding box center [178, 144] width 59 height 16
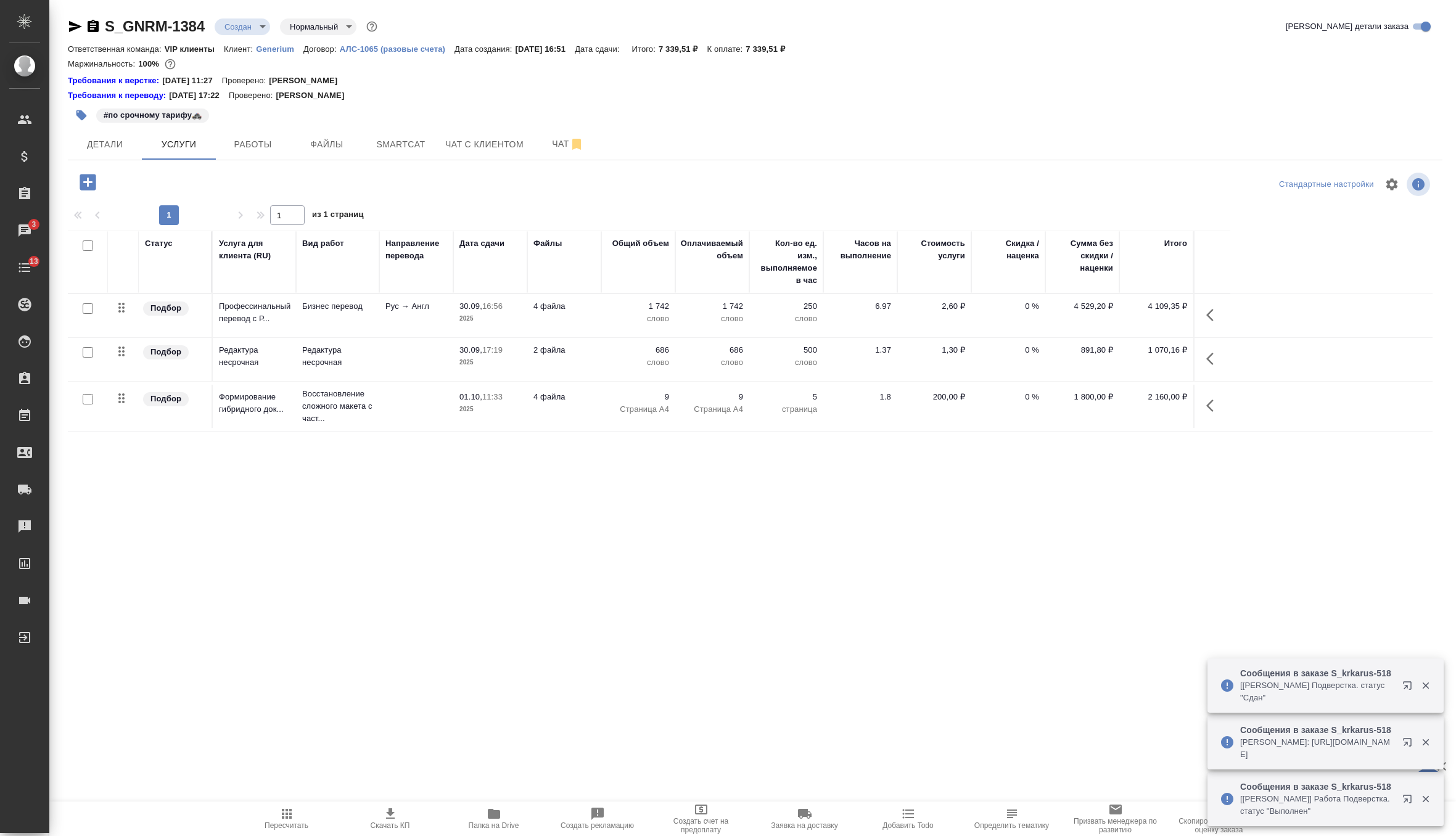
click at [290, 809] on icon "button" at bounding box center [286, 814] width 10 height 10
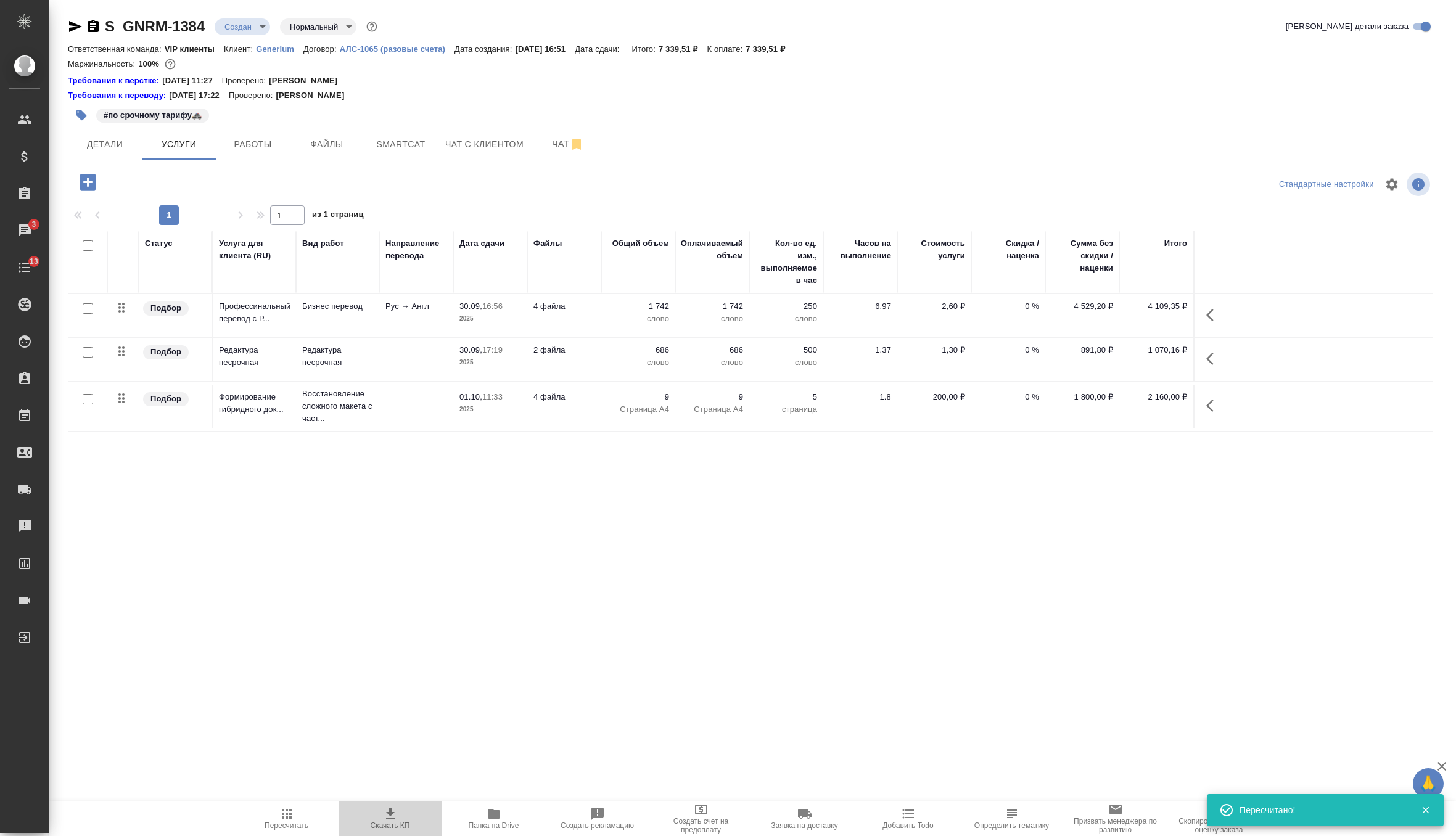
click at [389, 820] on icon "button" at bounding box center [390, 814] width 15 height 15
click at [121, 146] on span "Детали" at bounding box center [105, 144] width 59 height 16
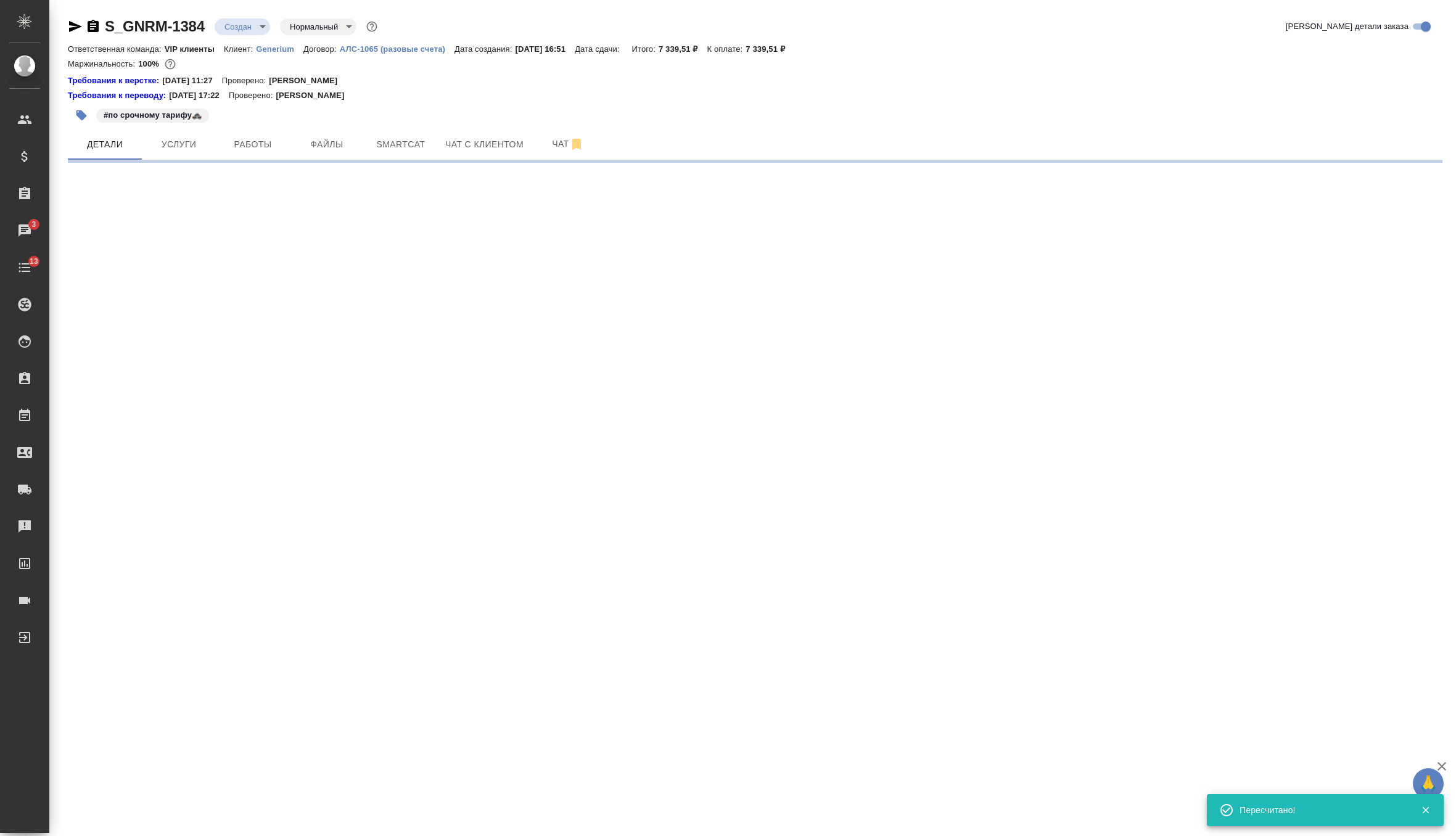
select select "RU"
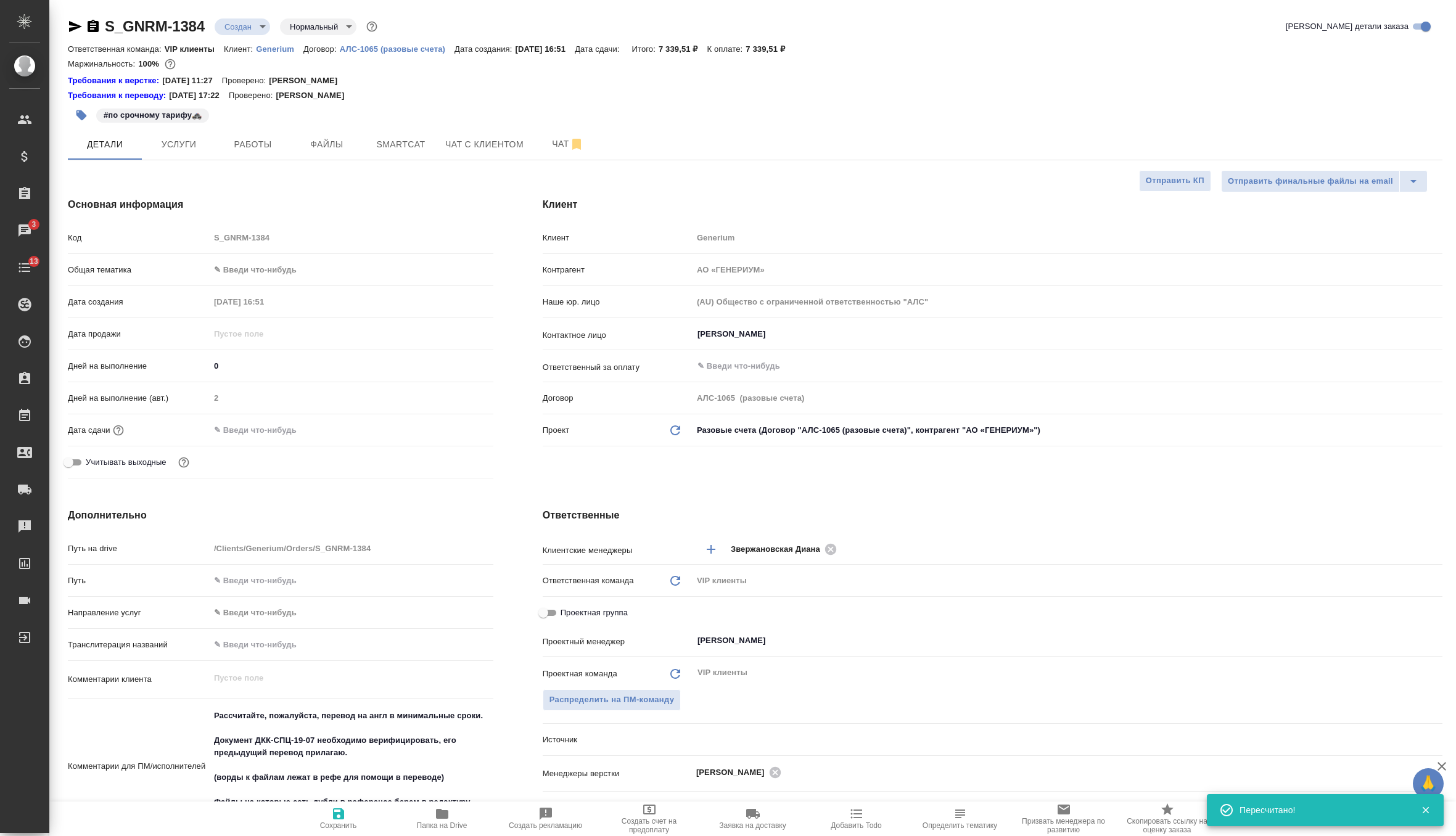
type textarea "x"
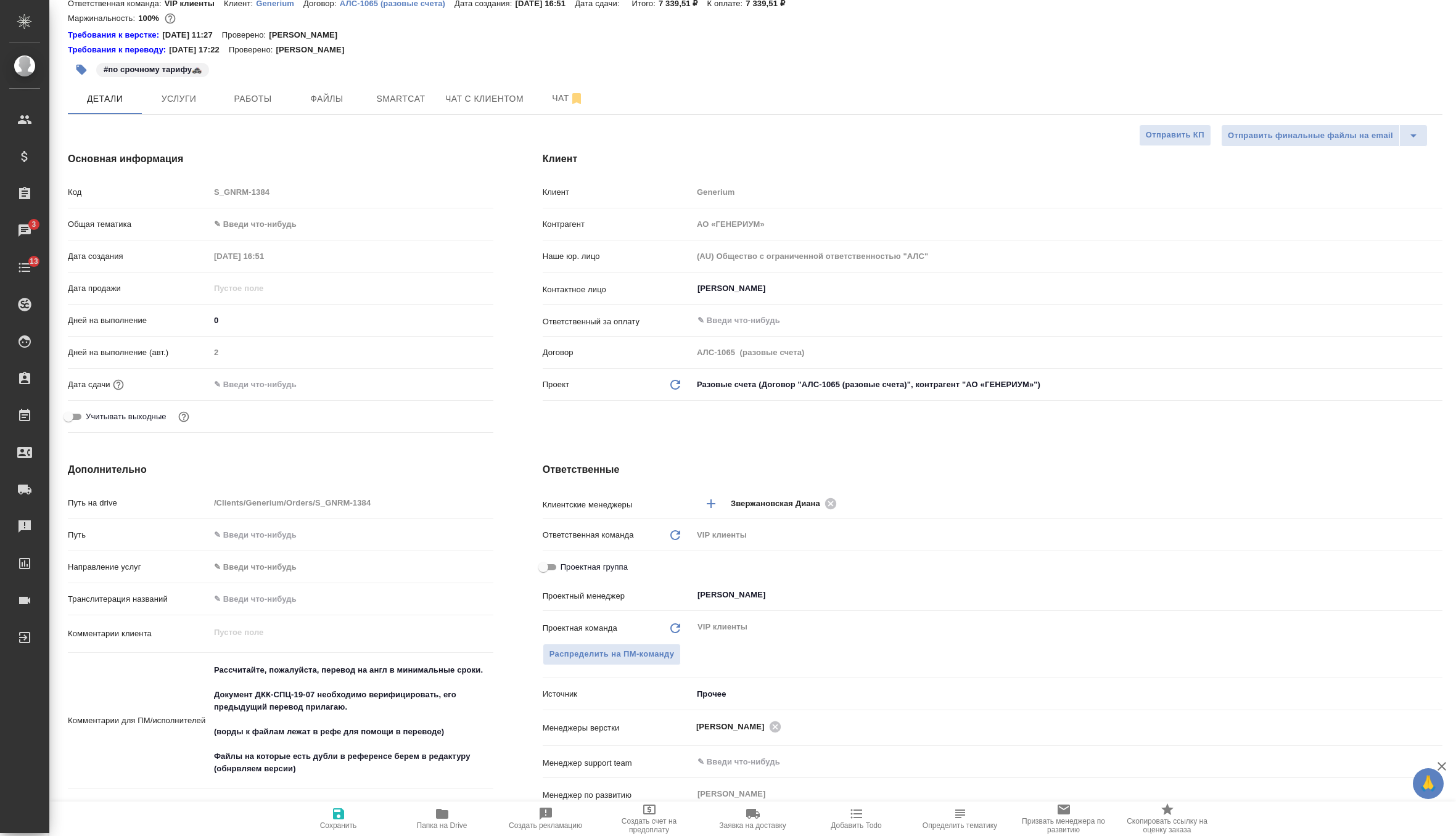
scroll to position [9, 0]
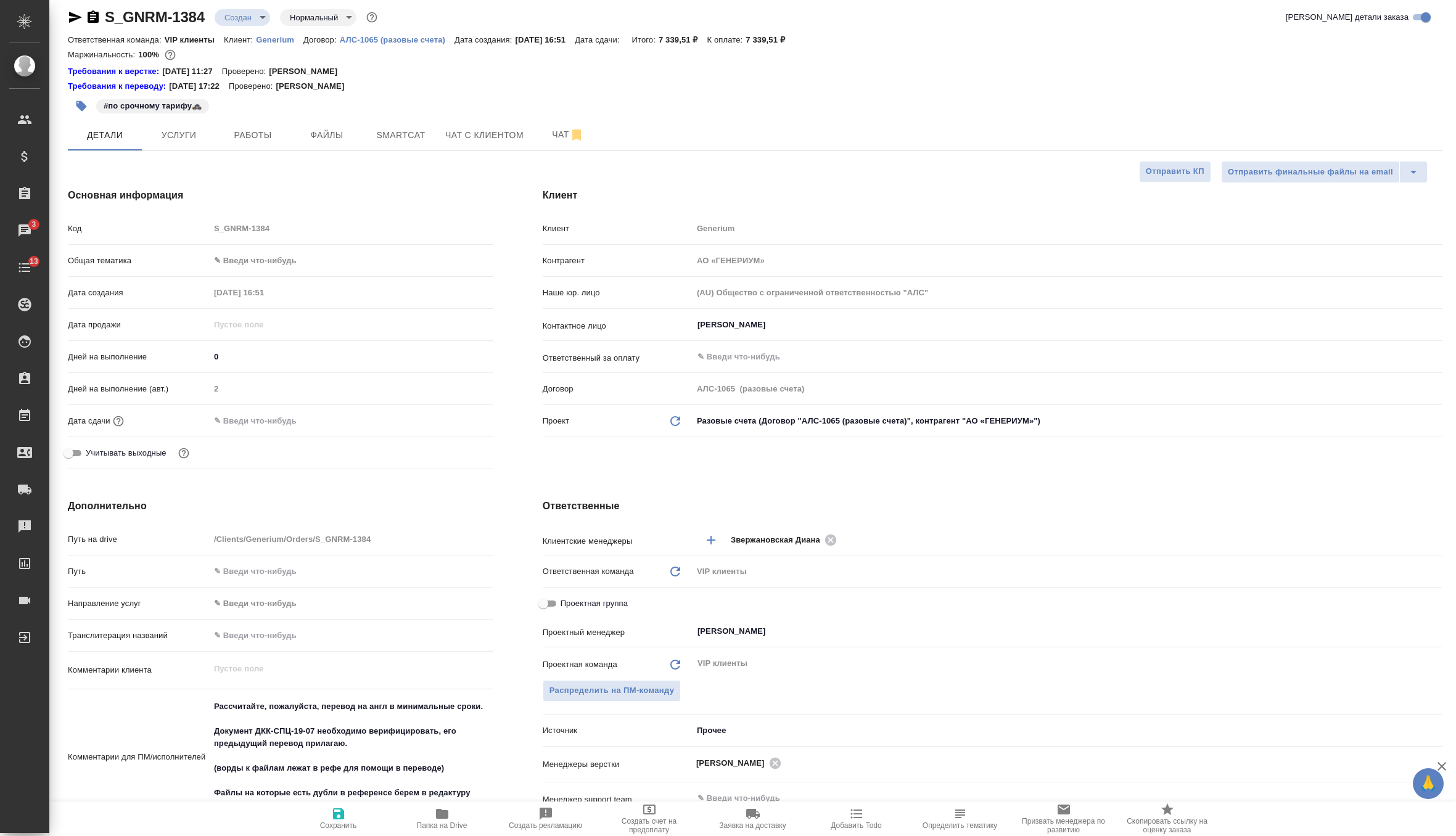
type textarea "x"
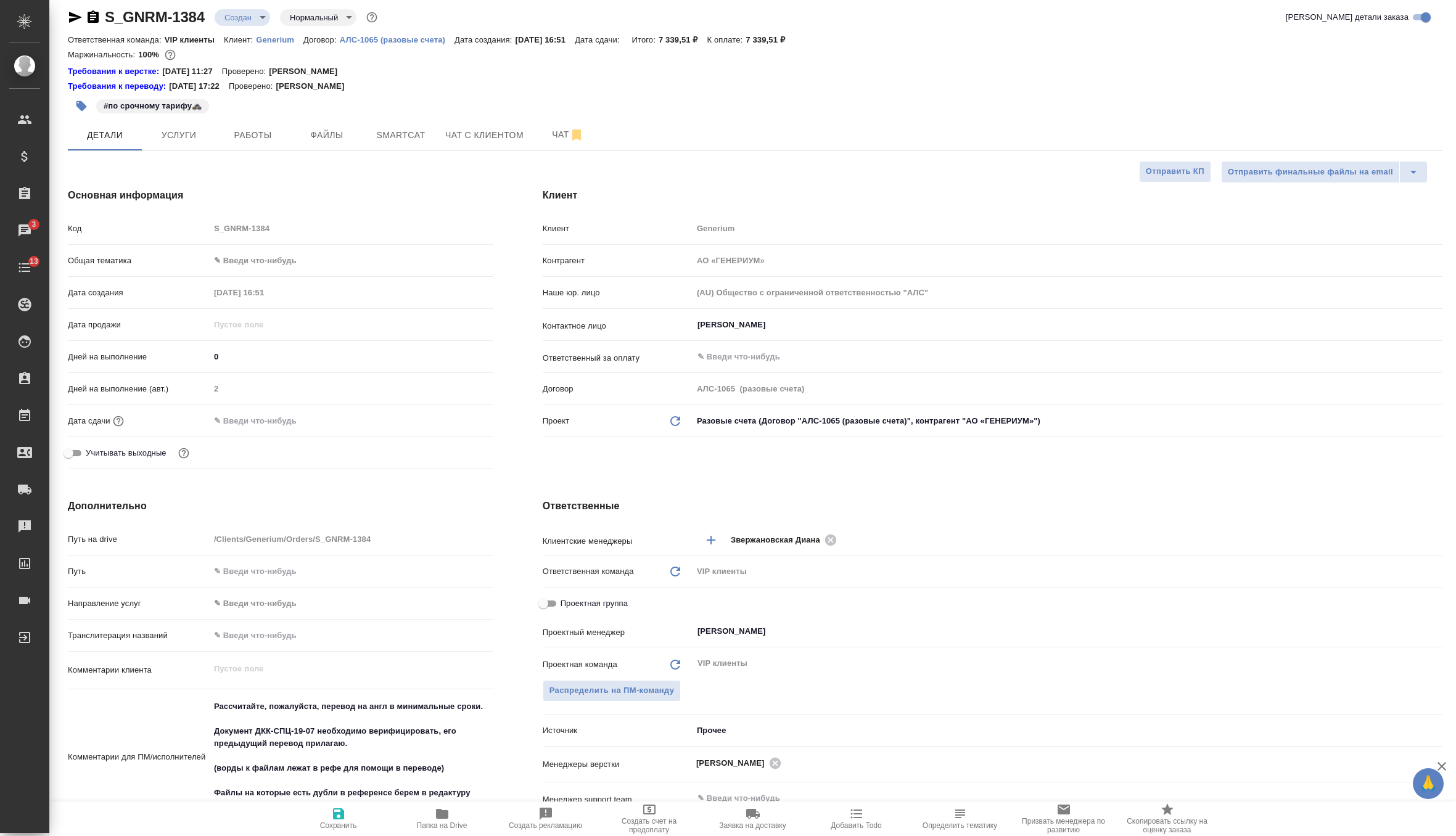
type textarea "x"
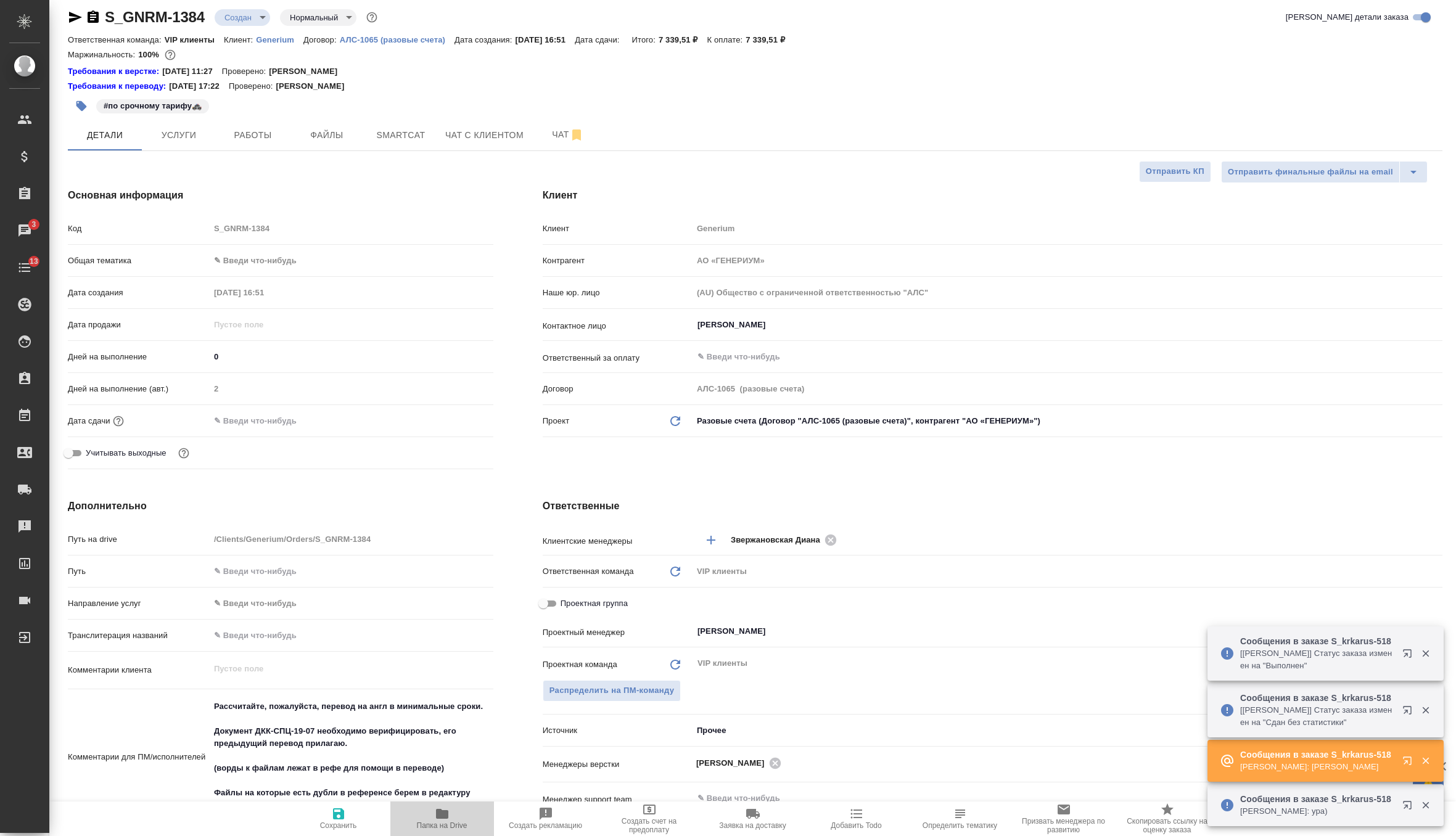
click at [444, 812] on icon "button" at bounding box center [442, 814] width 12 height 10
type textarea "x"
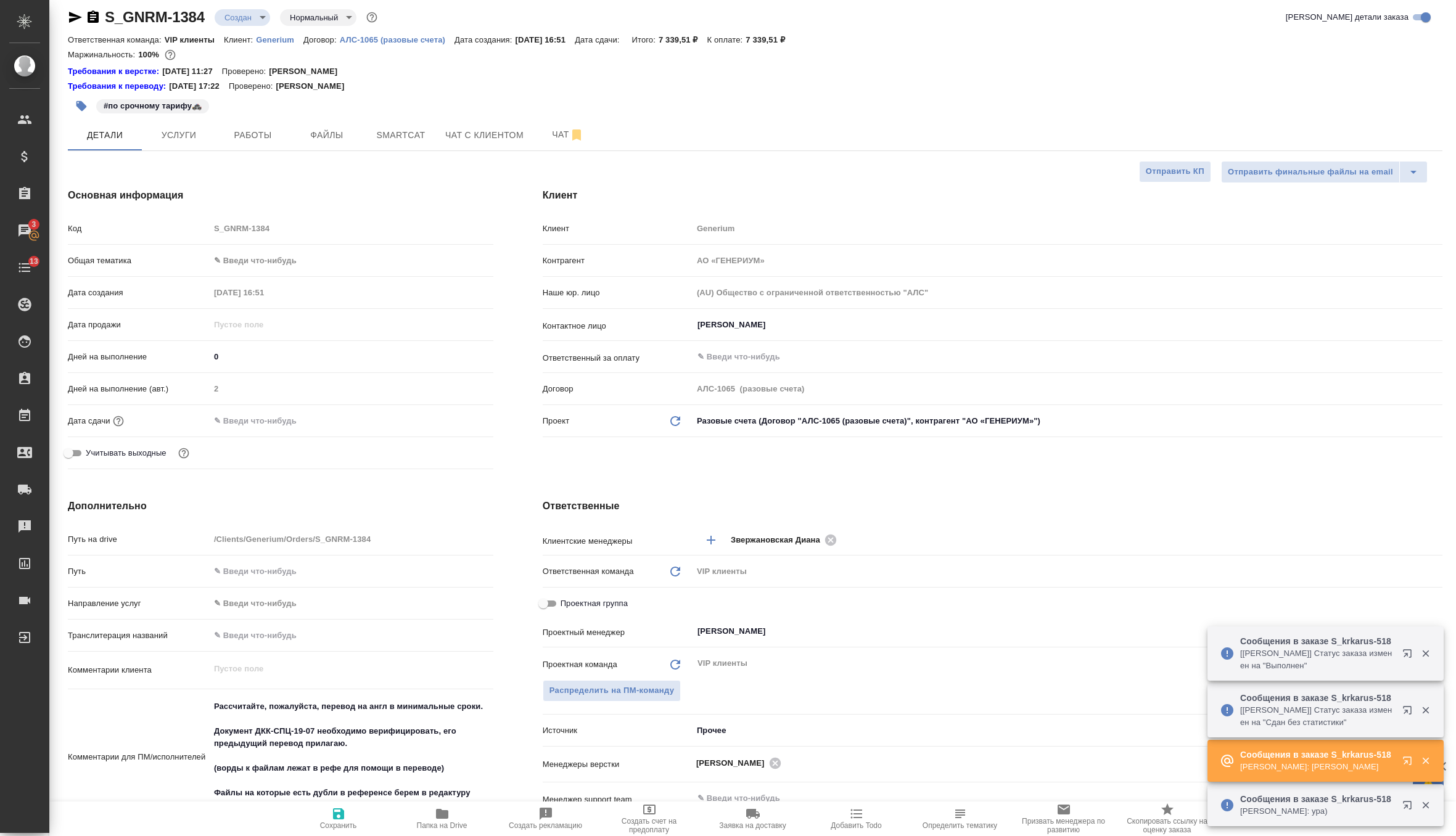
type textarea "x"
click at [407, 124] on button "Smartcat" at bounding box center [401, 135] width 74 height 31
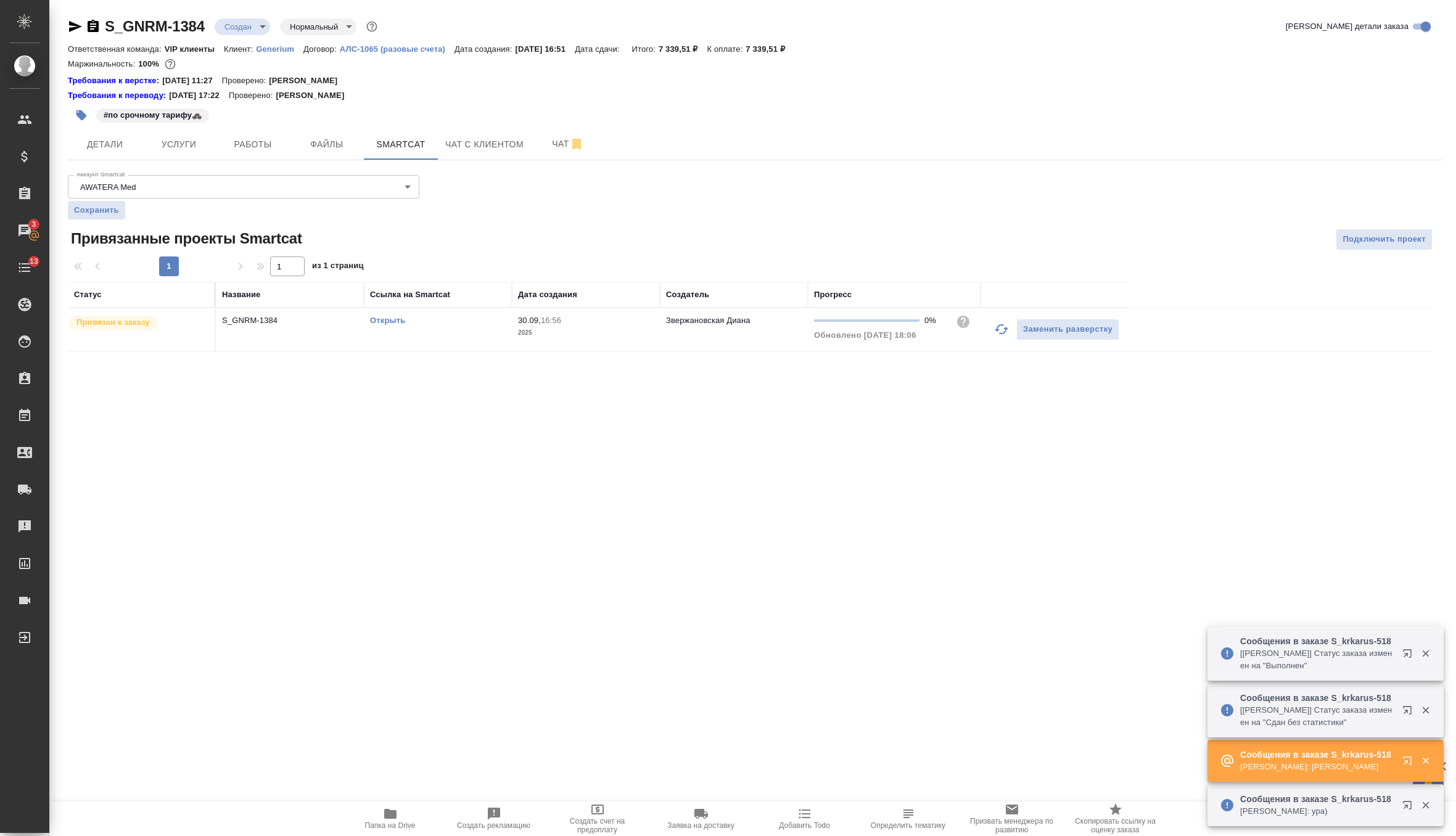
click at [383, 815] on icon "button" at bounding box center [390, 814] width 15 height 15
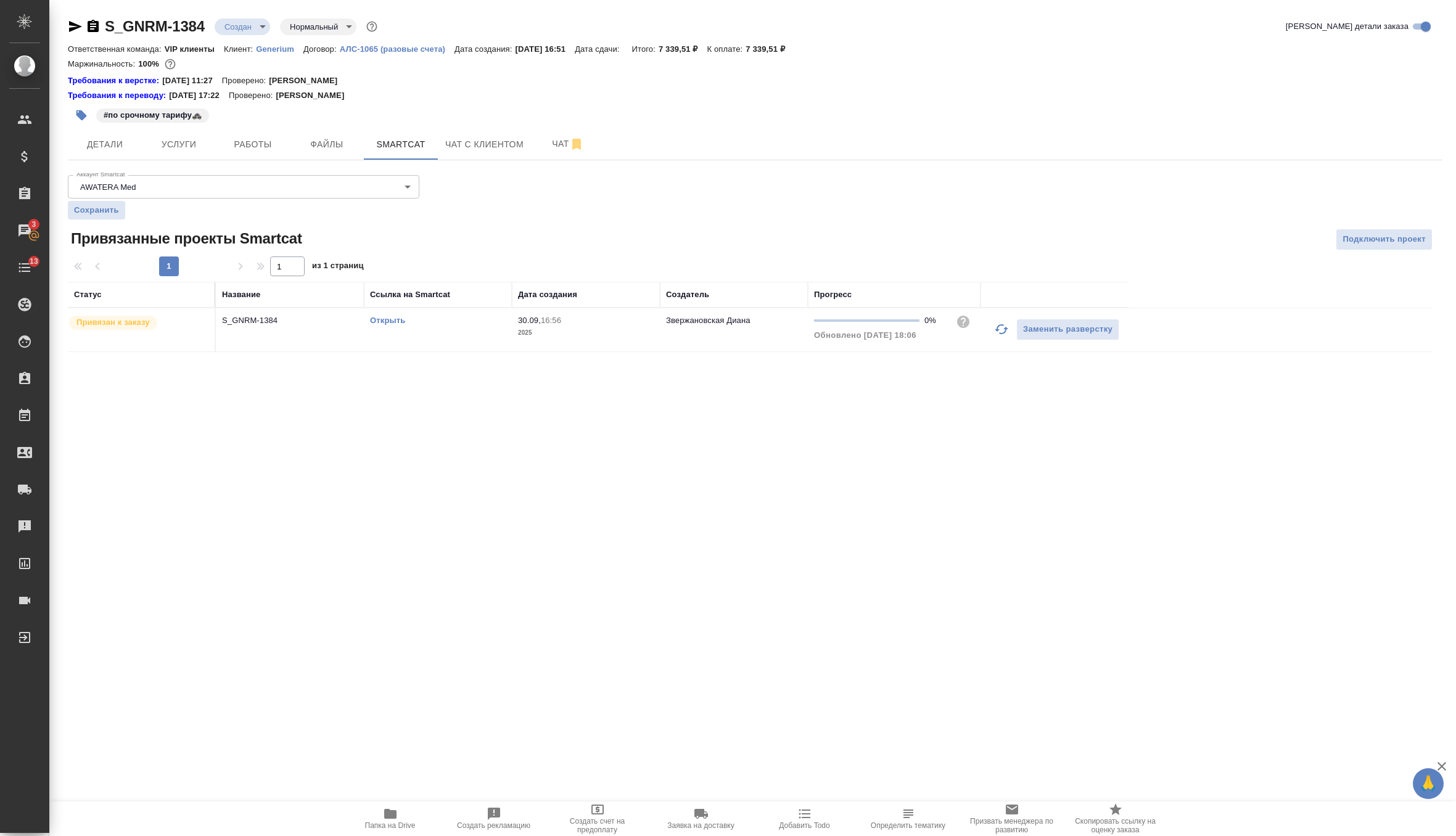
click at [381, 317] on link "Открыть" at bounding box center [387, 320] width 35 height 9
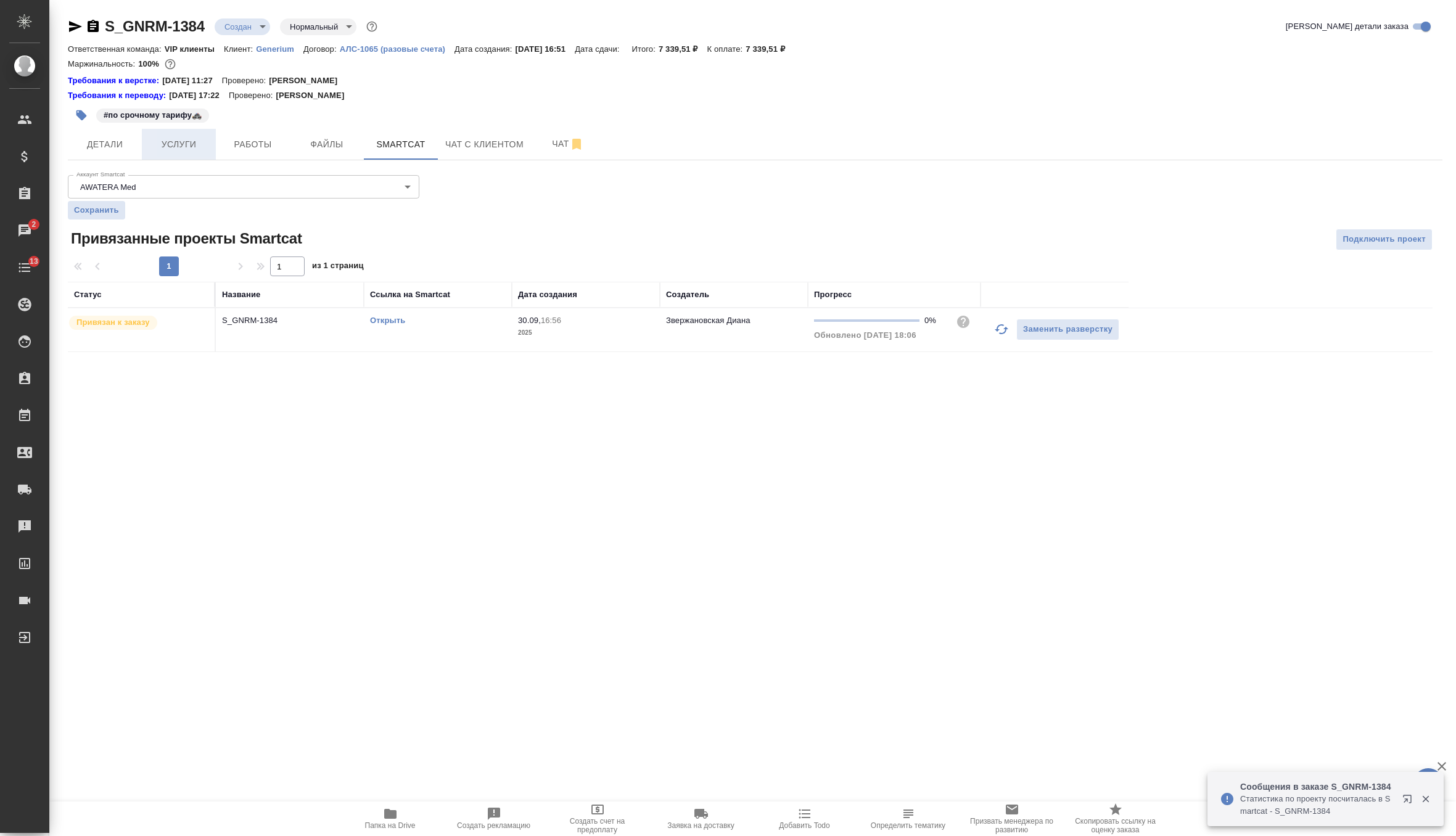
click at [180, 153] on button "Услуги" at bounding box center [178, 144] width 74 height 31
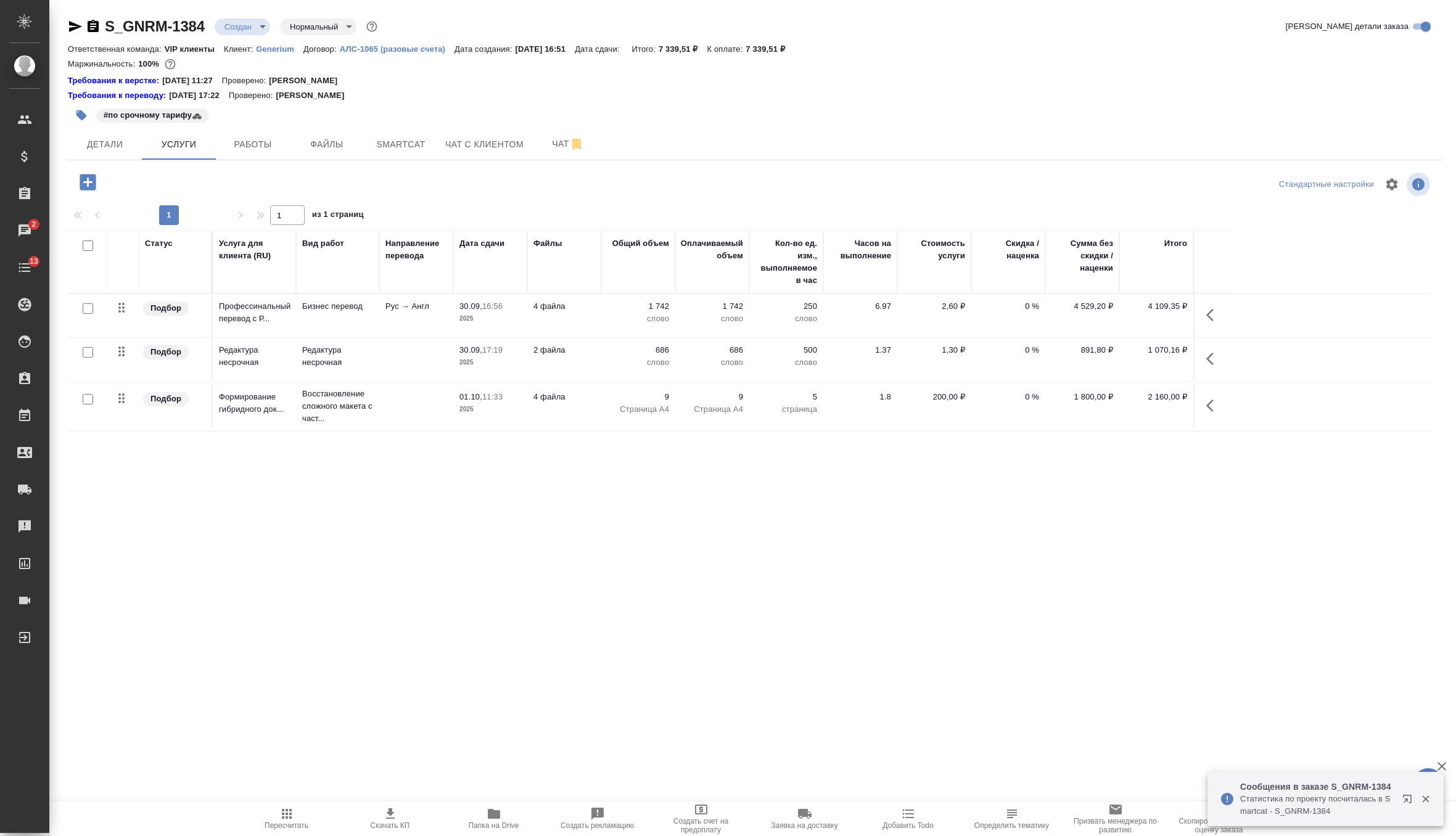
click at [1212, 359] on icon "button" at bounding box center [1214, 359] width 15 height 15
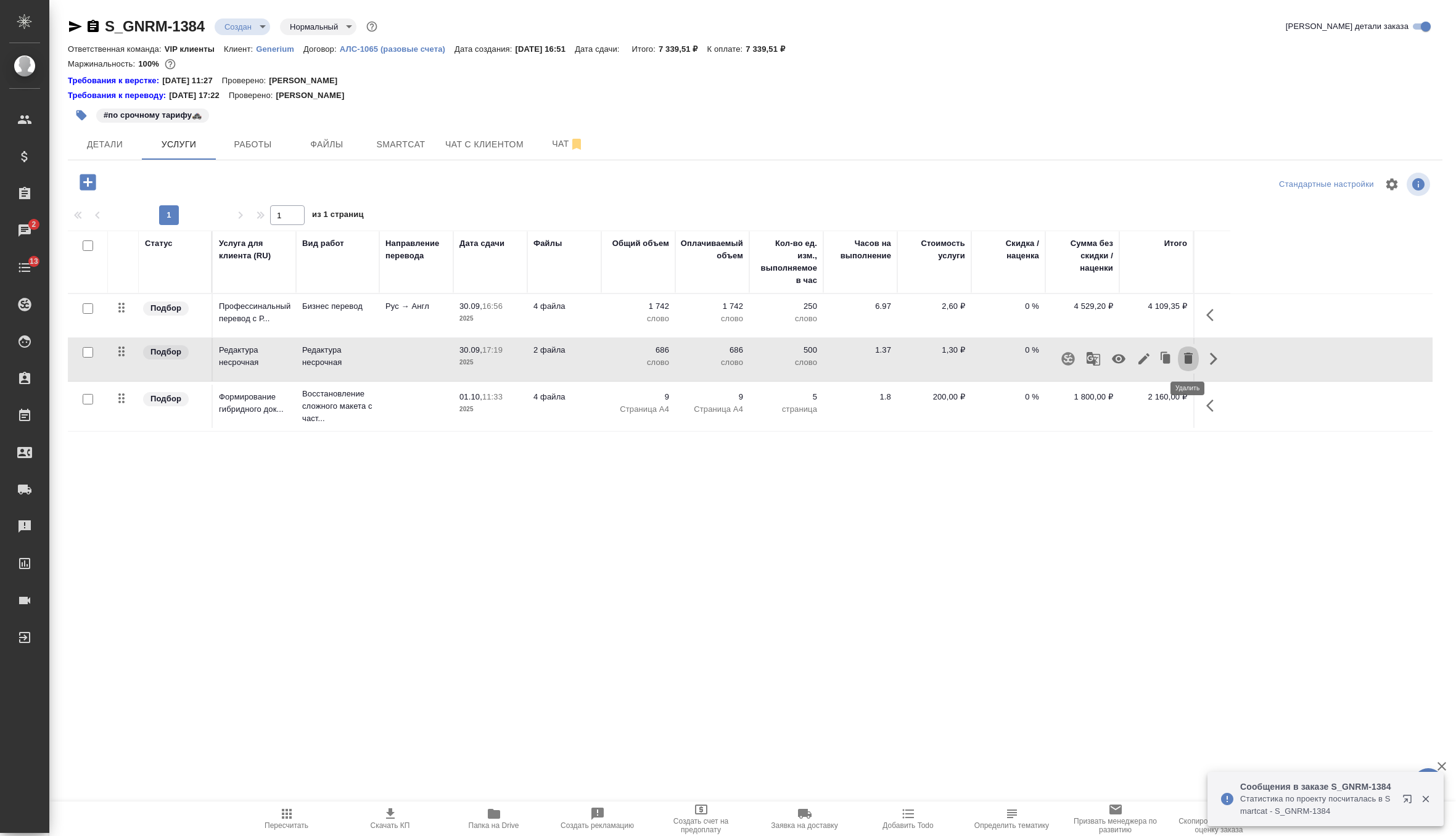
click at [1182, 366] on button "button" at bounding box center [1188, 358] width 21 height 29
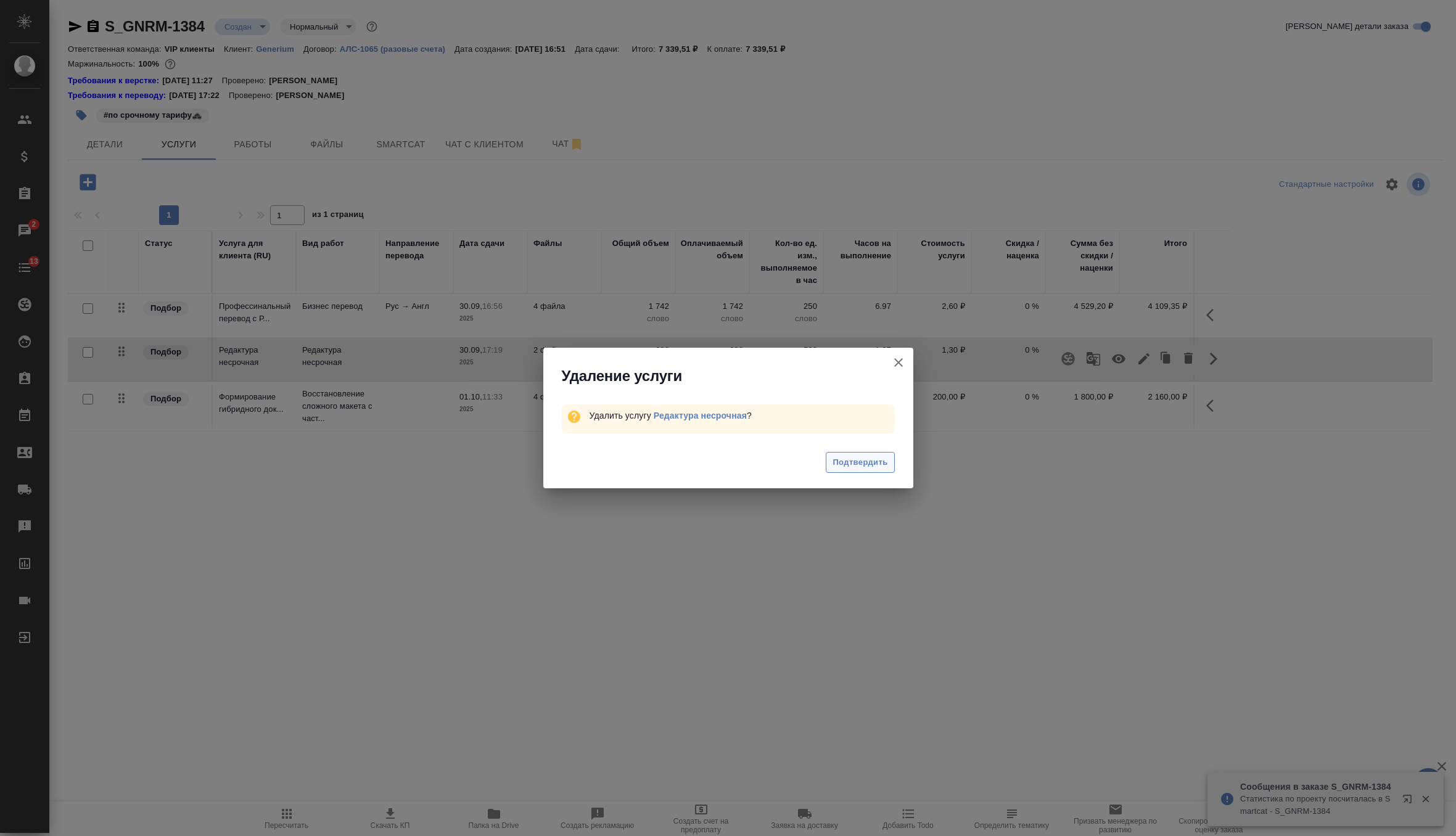
click at [871, 461] on span "Подтвердить" at bounding box center [859, 462] width 55 height 14
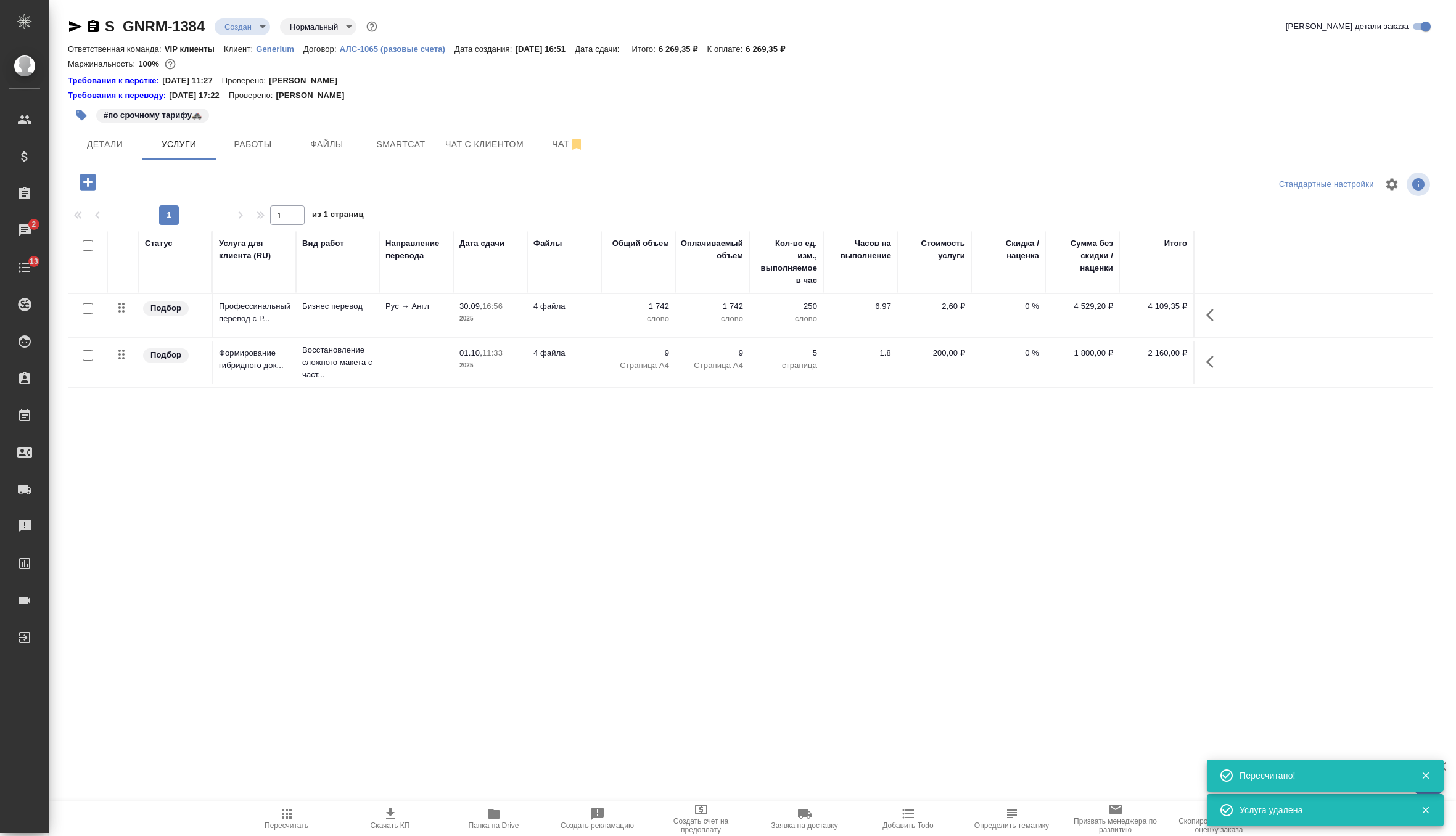
click at [593, 309] on p "4 файла" at bounding box center [564, 306] width 61 height 12
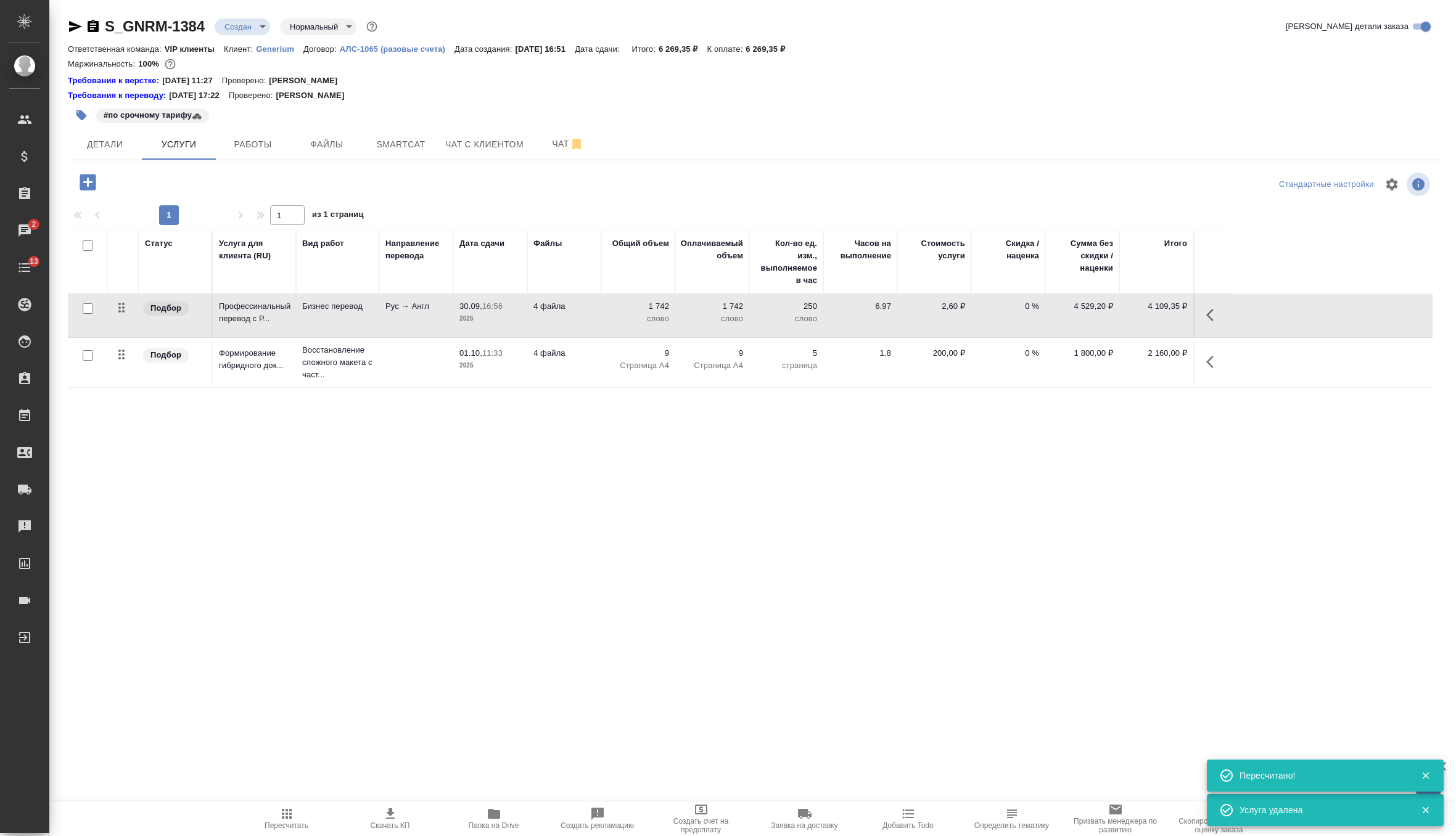
click at [593, 309] on p "4 файла" at bounding box center [564, 306] width 61 height 12
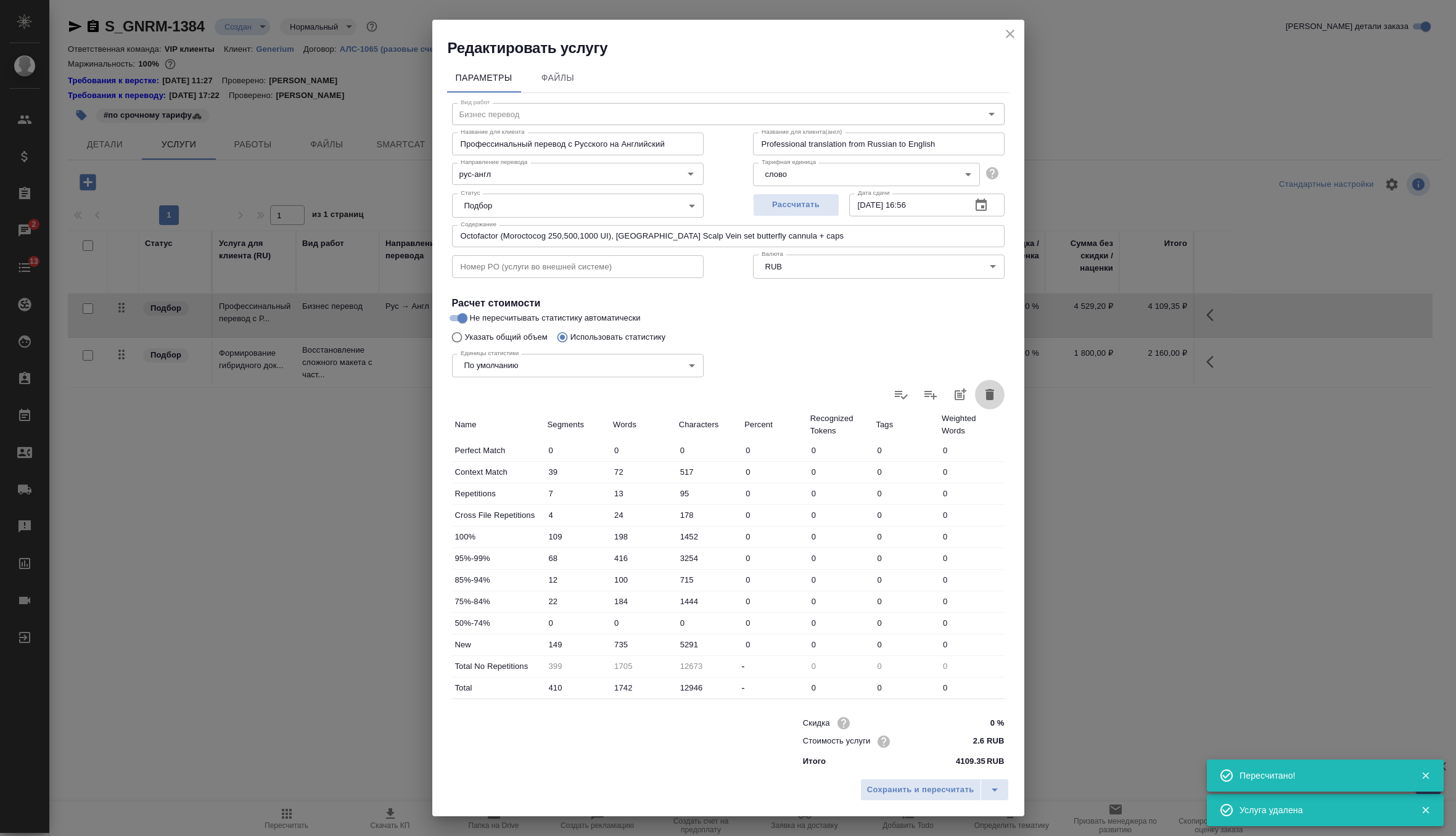
click at [992, 397] on icon "button" at bounding box center [989, 394] width 9 height 11
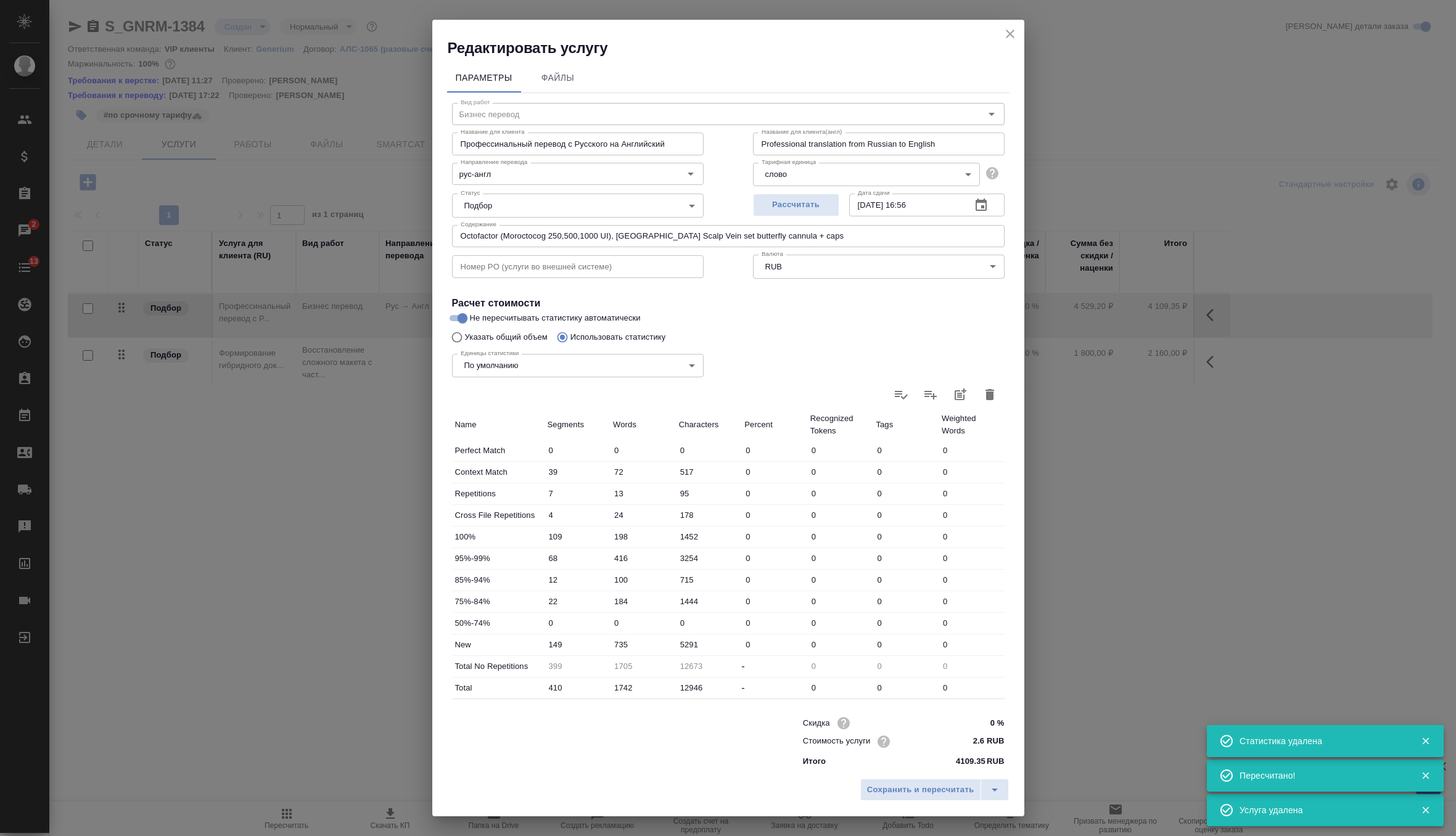
type input "0"
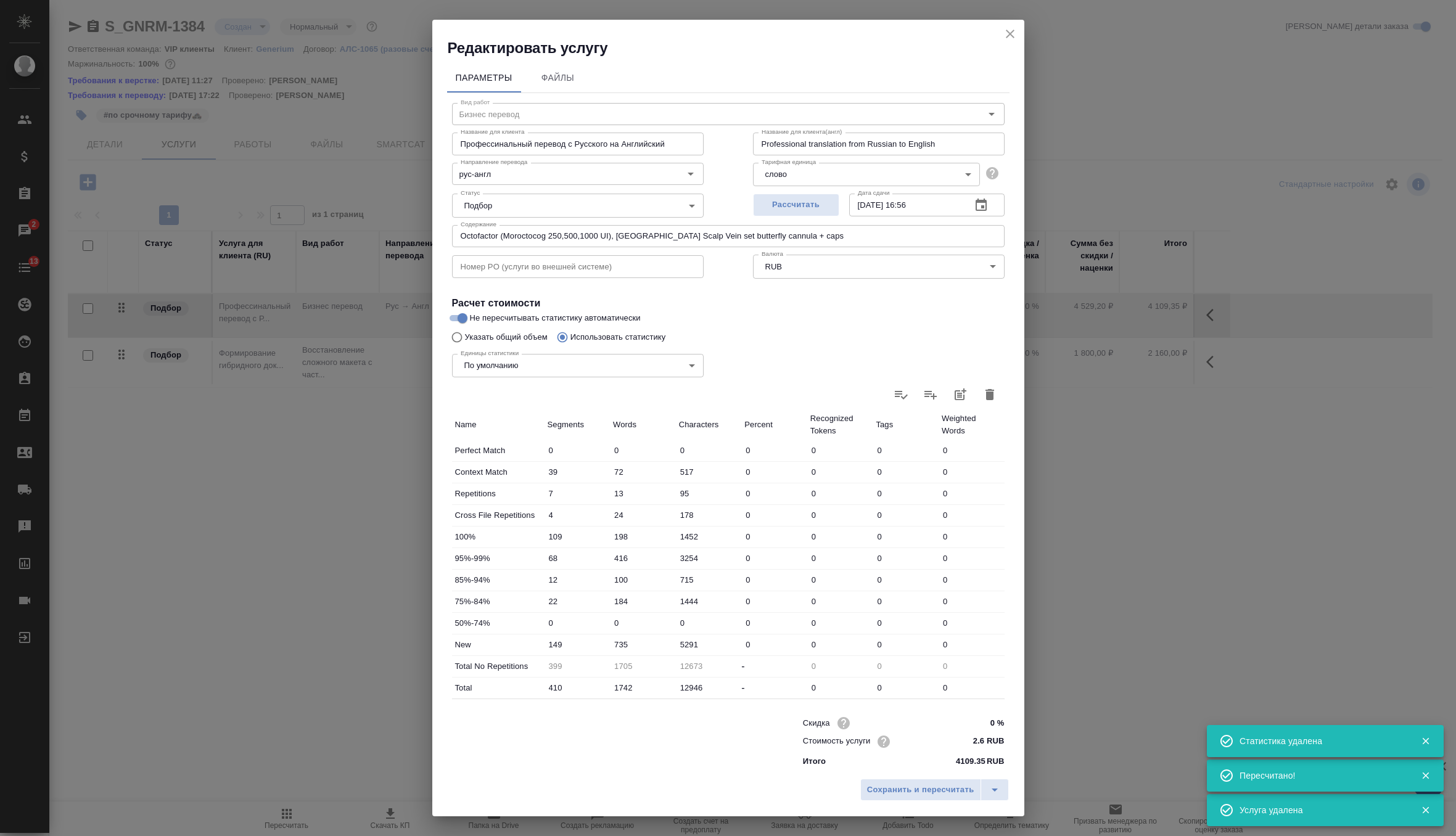
type input "0"
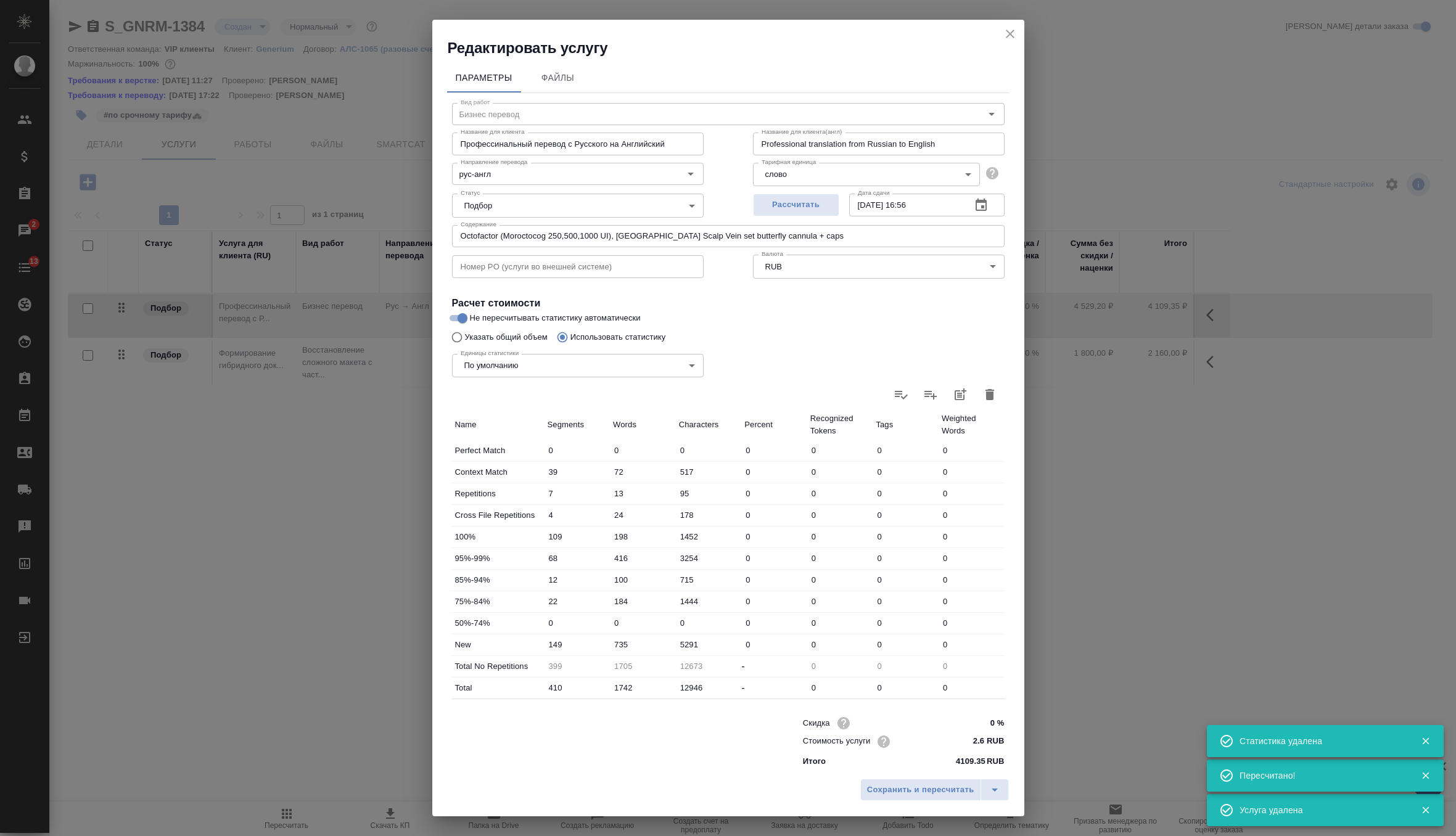
type input "0"
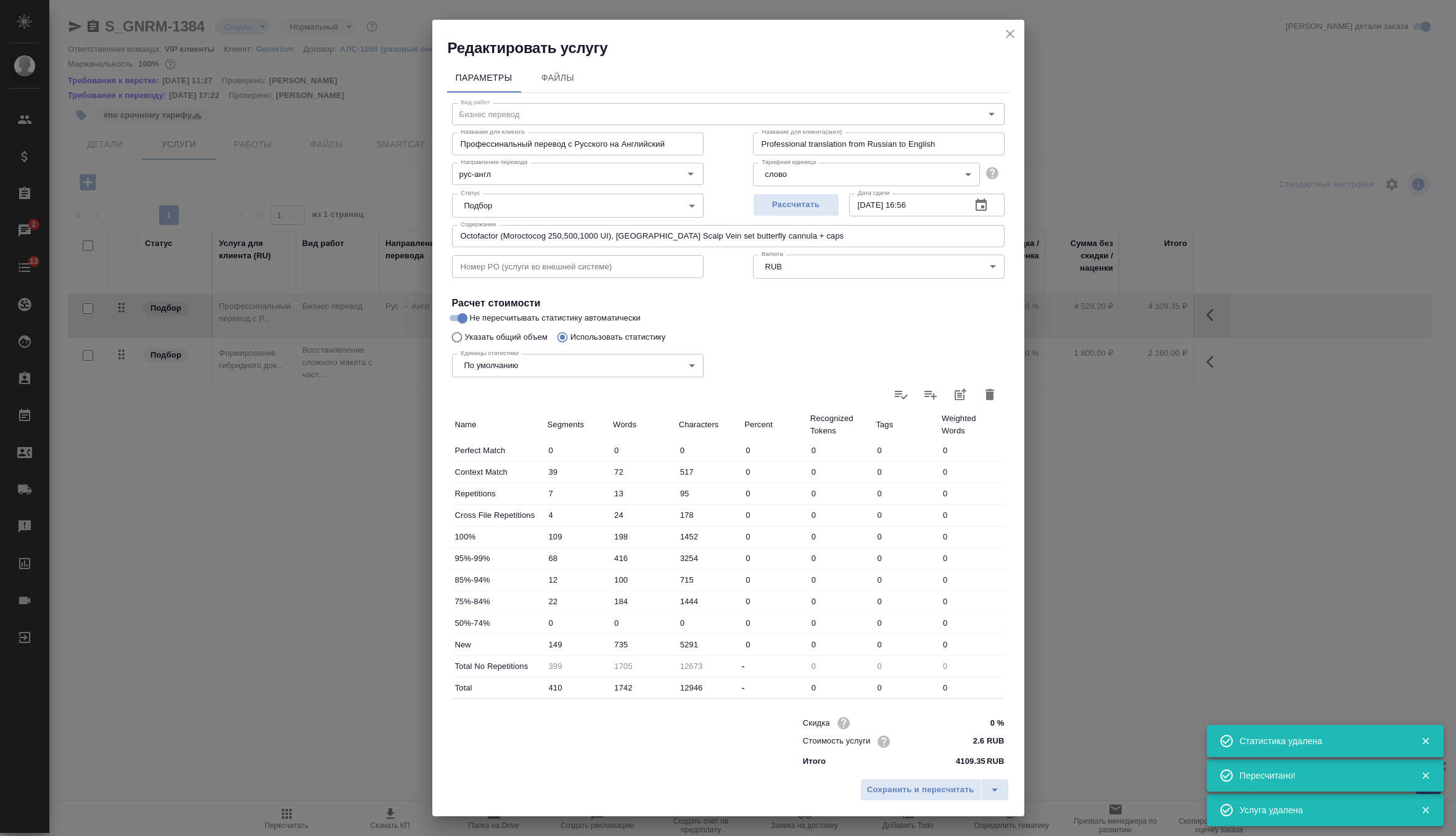
type input "0"
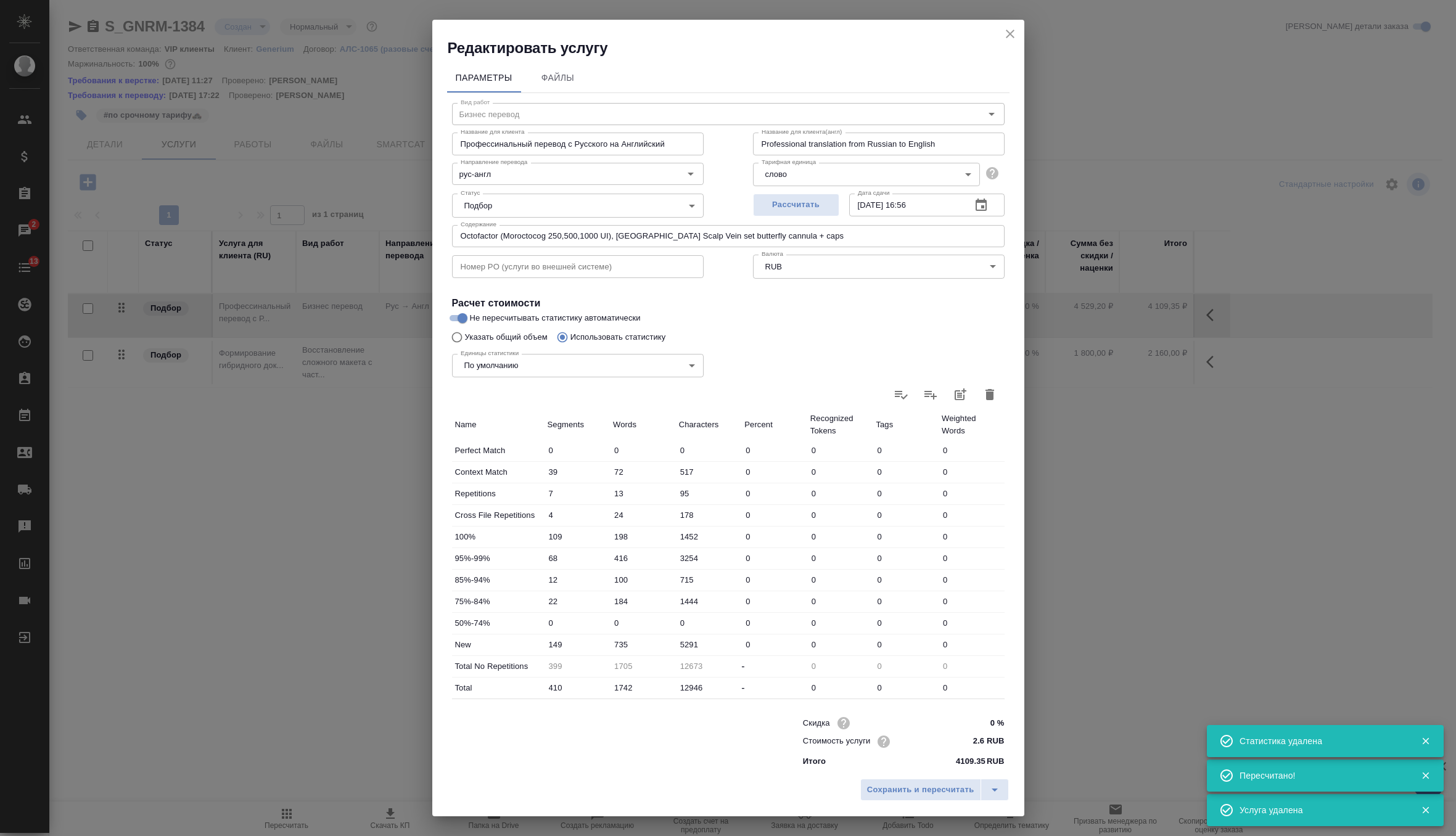
type input "0"
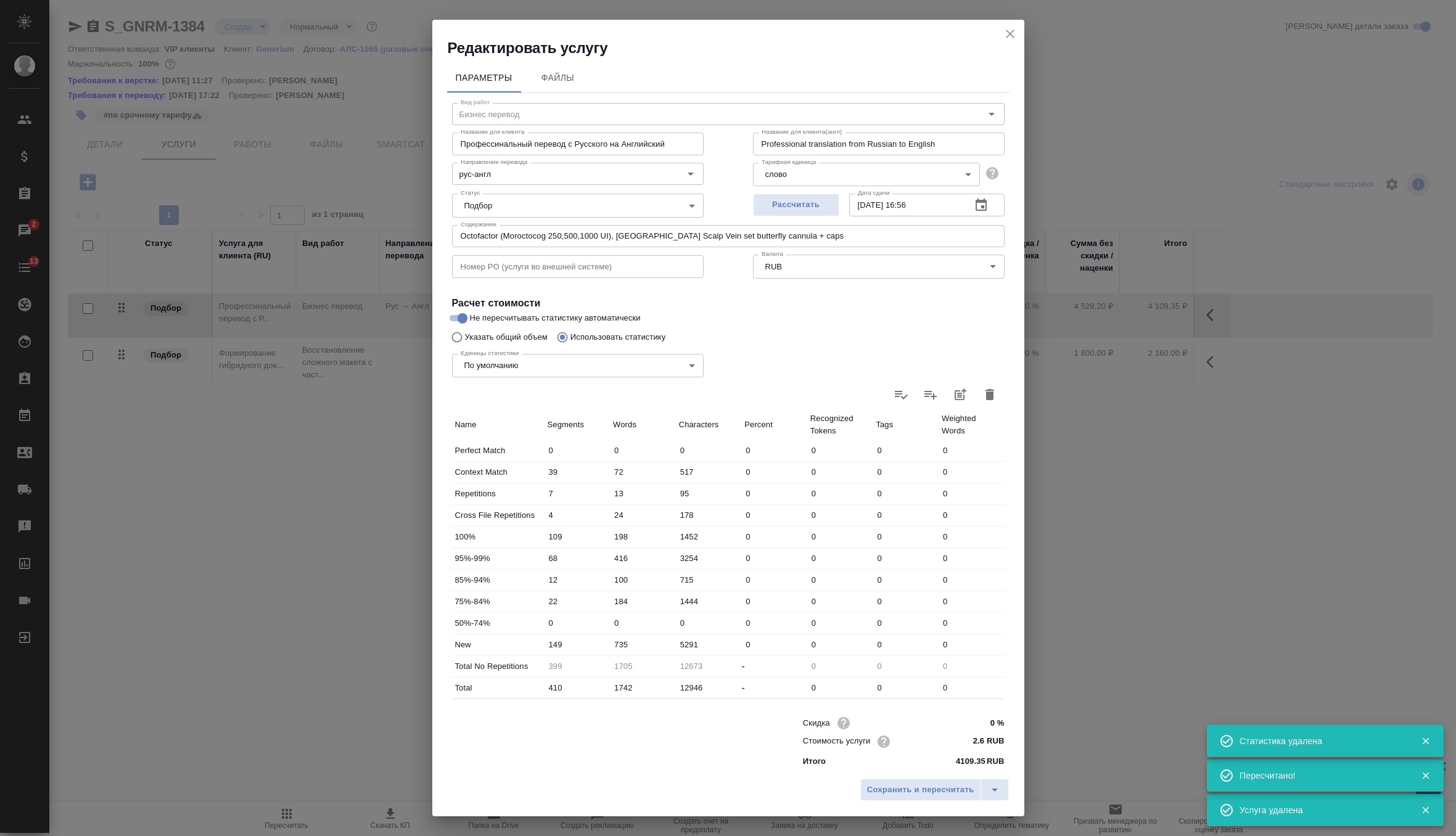
type input "0"
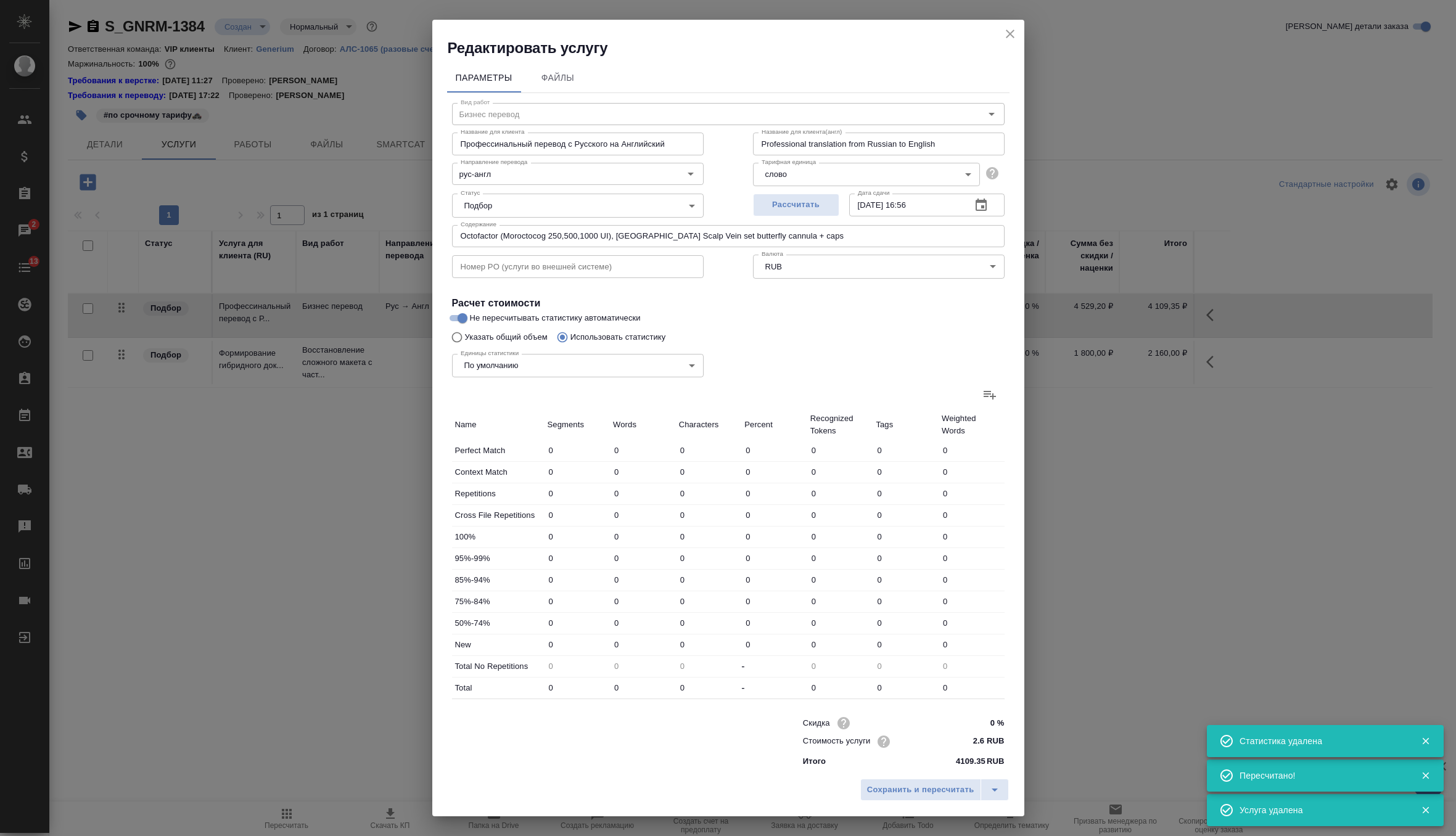
click at [992, 395] on icon at bounding box center [989, 395] width 12 height 9
click at [0, 0] on input "file" at bounding box center [0, 0] width 0 height 0
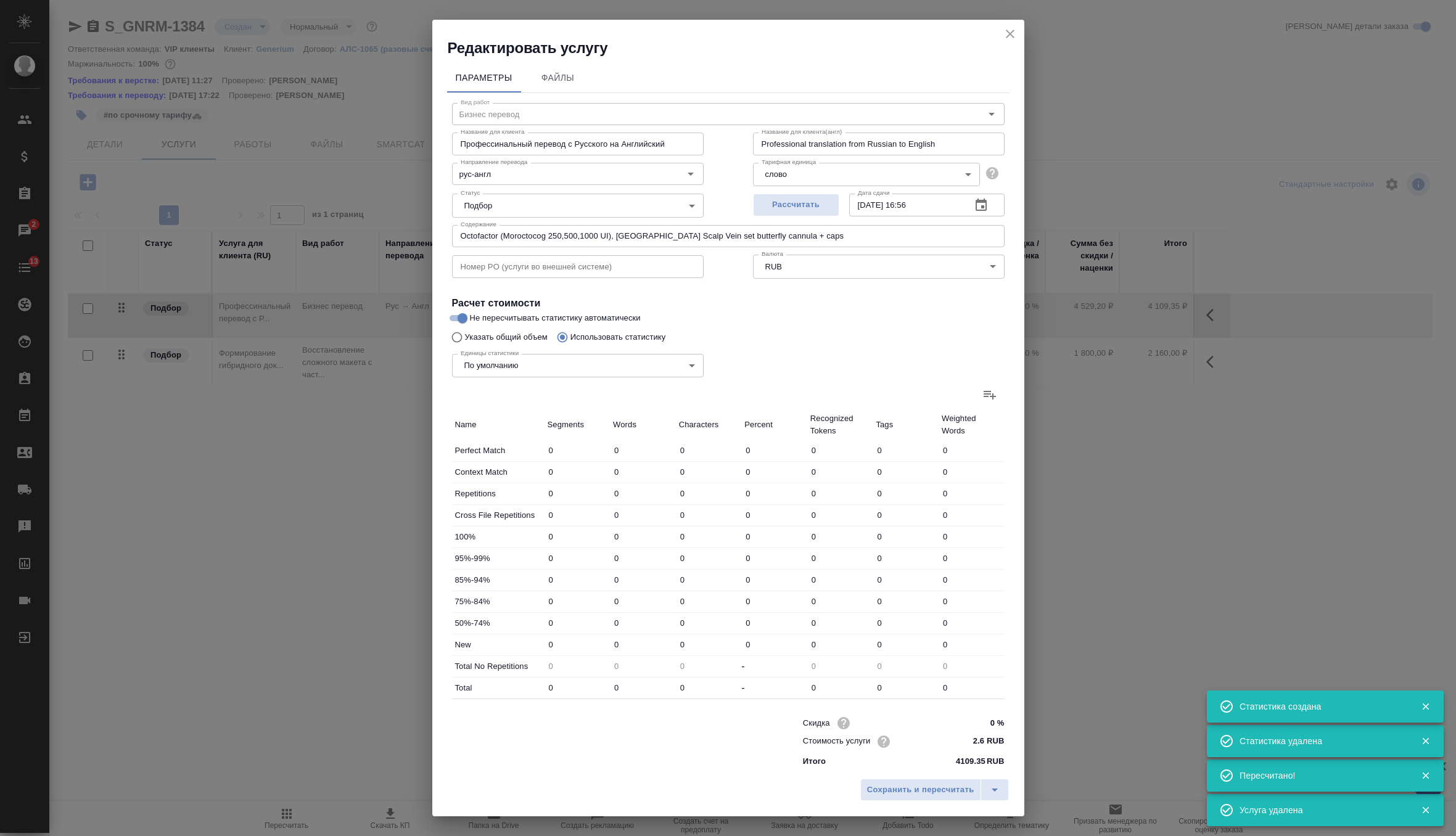
type input "48"
type input "83"
type input "591"
type input "9"
type input "15"
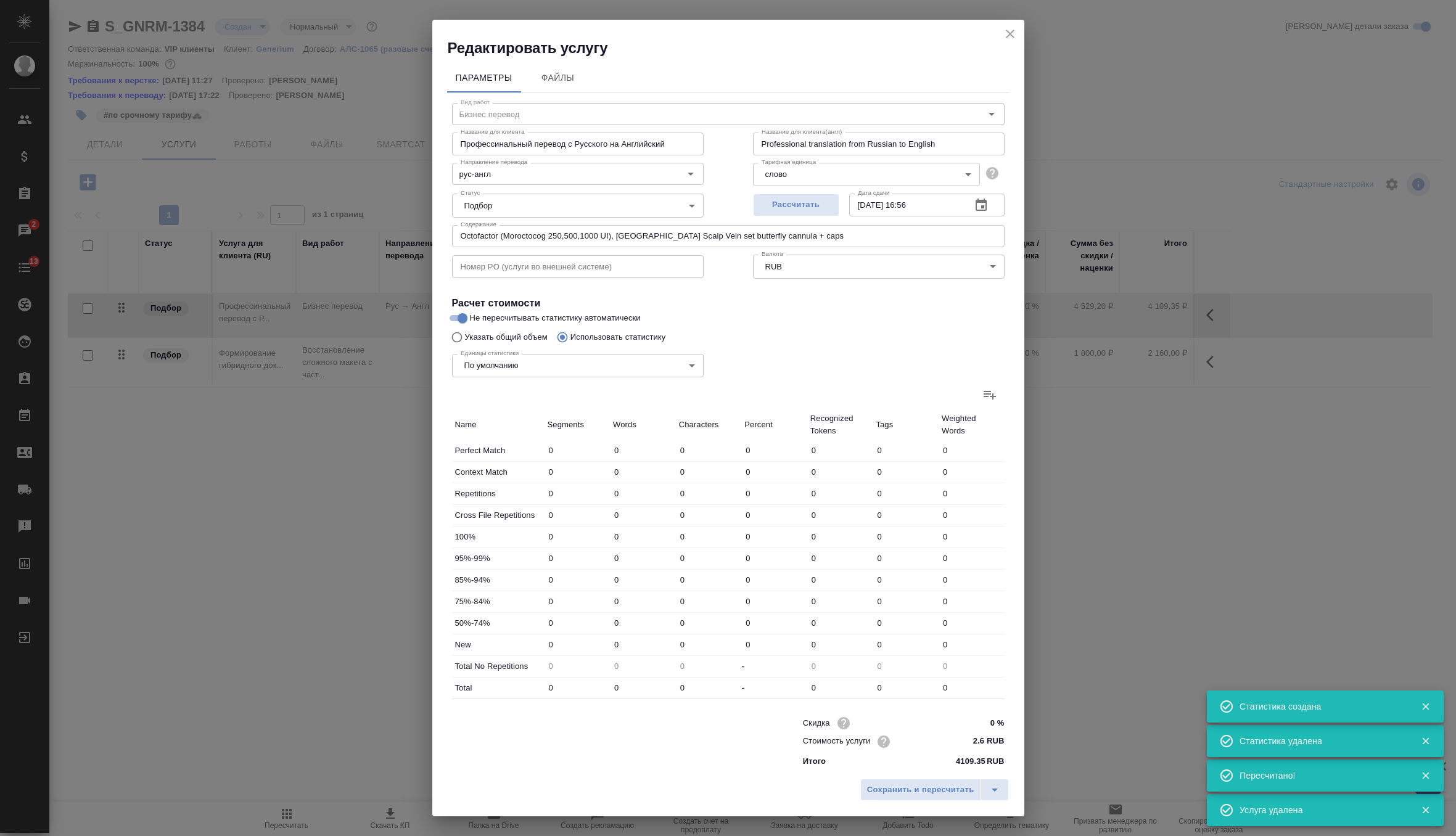
type input "108"
type input "9"
type input "33"
type input "236"
type input "136"
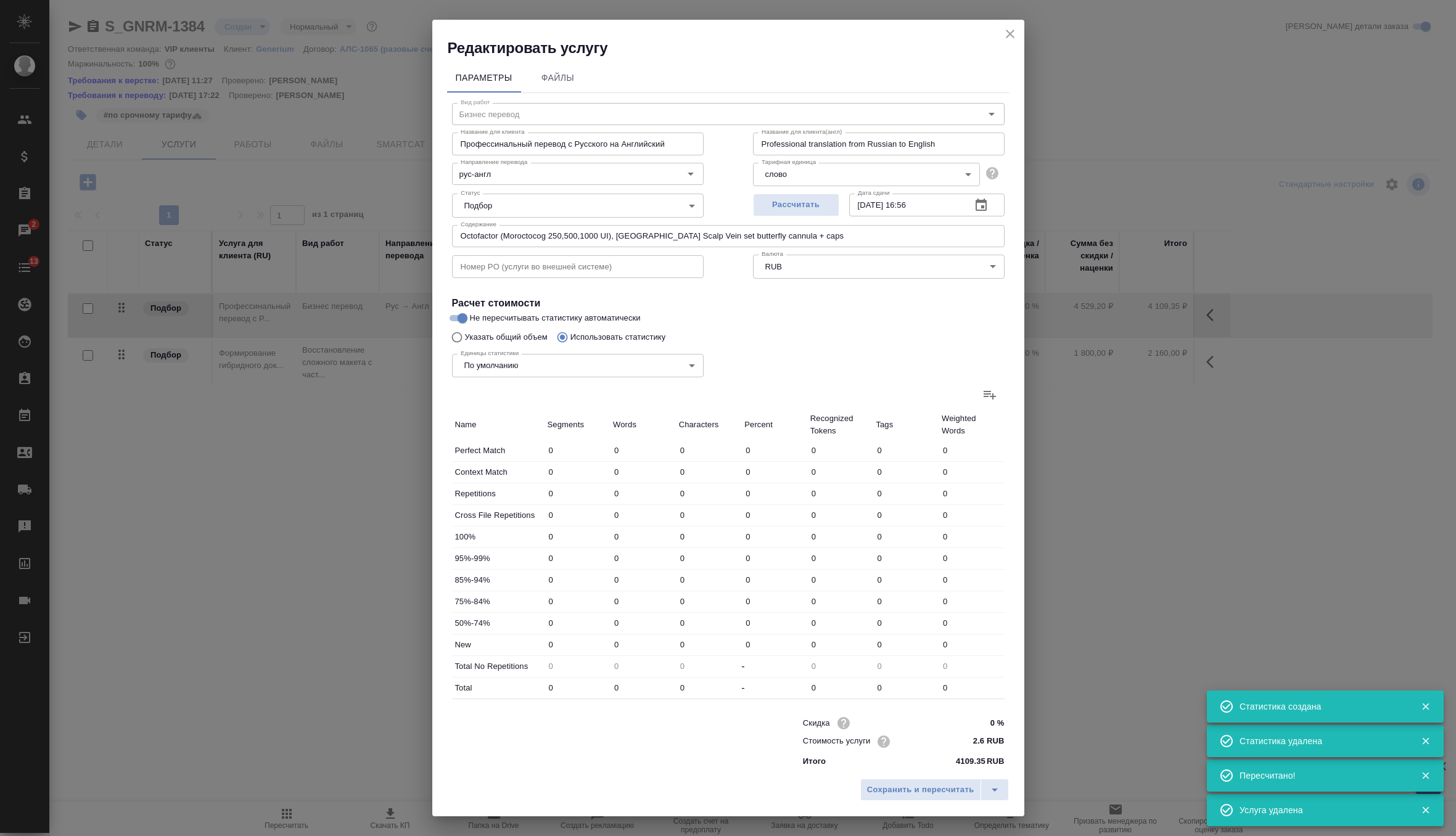
type input "230"
type input "1635"
type input "114"
type input "609"
type input "4598"
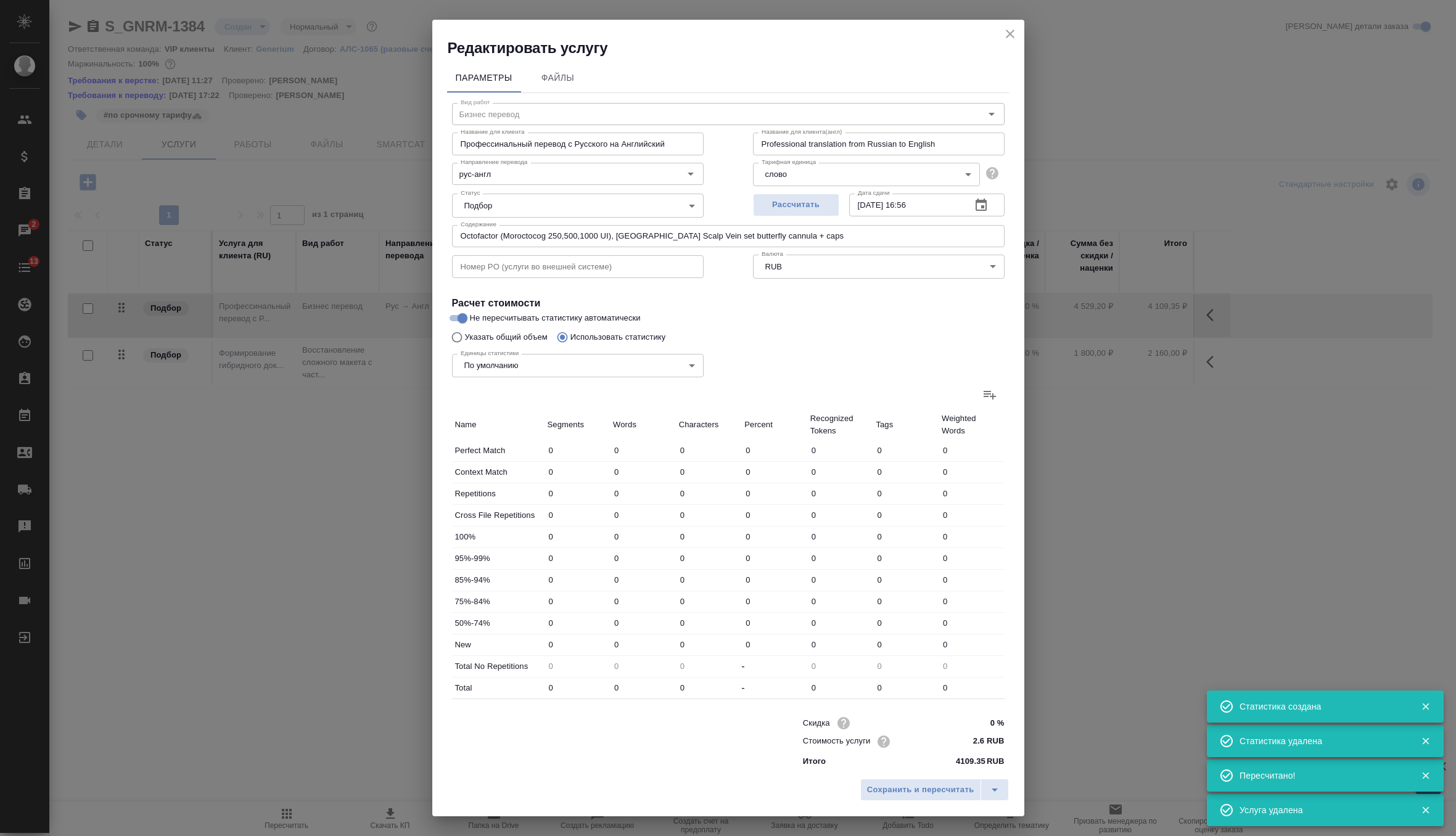
type input "19"
type input "193"
type input "1497"
type input "32"
type input "222"
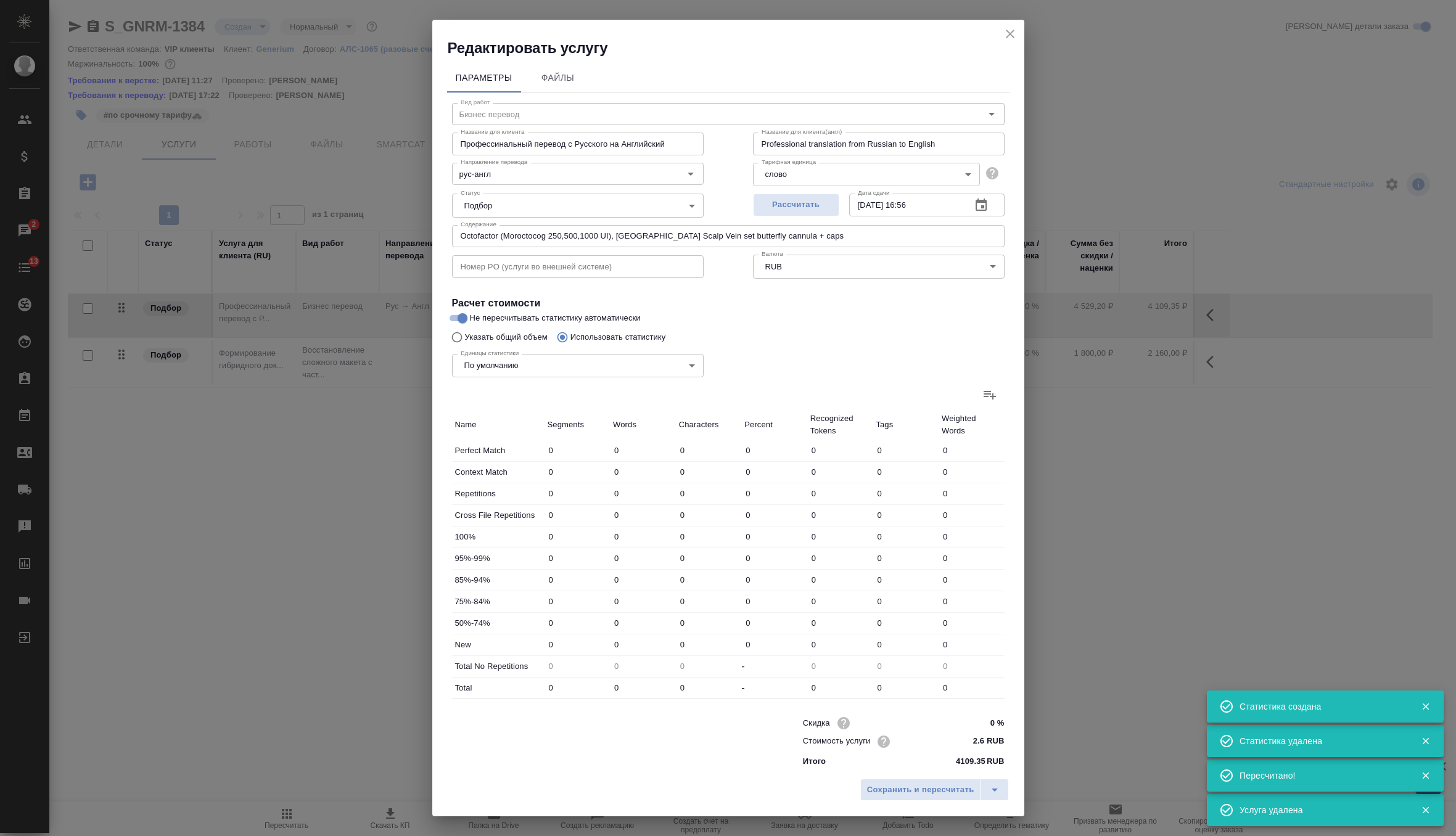
type input "1736"
type input "190"
type input "1043"
type input "7651"
type input "539"
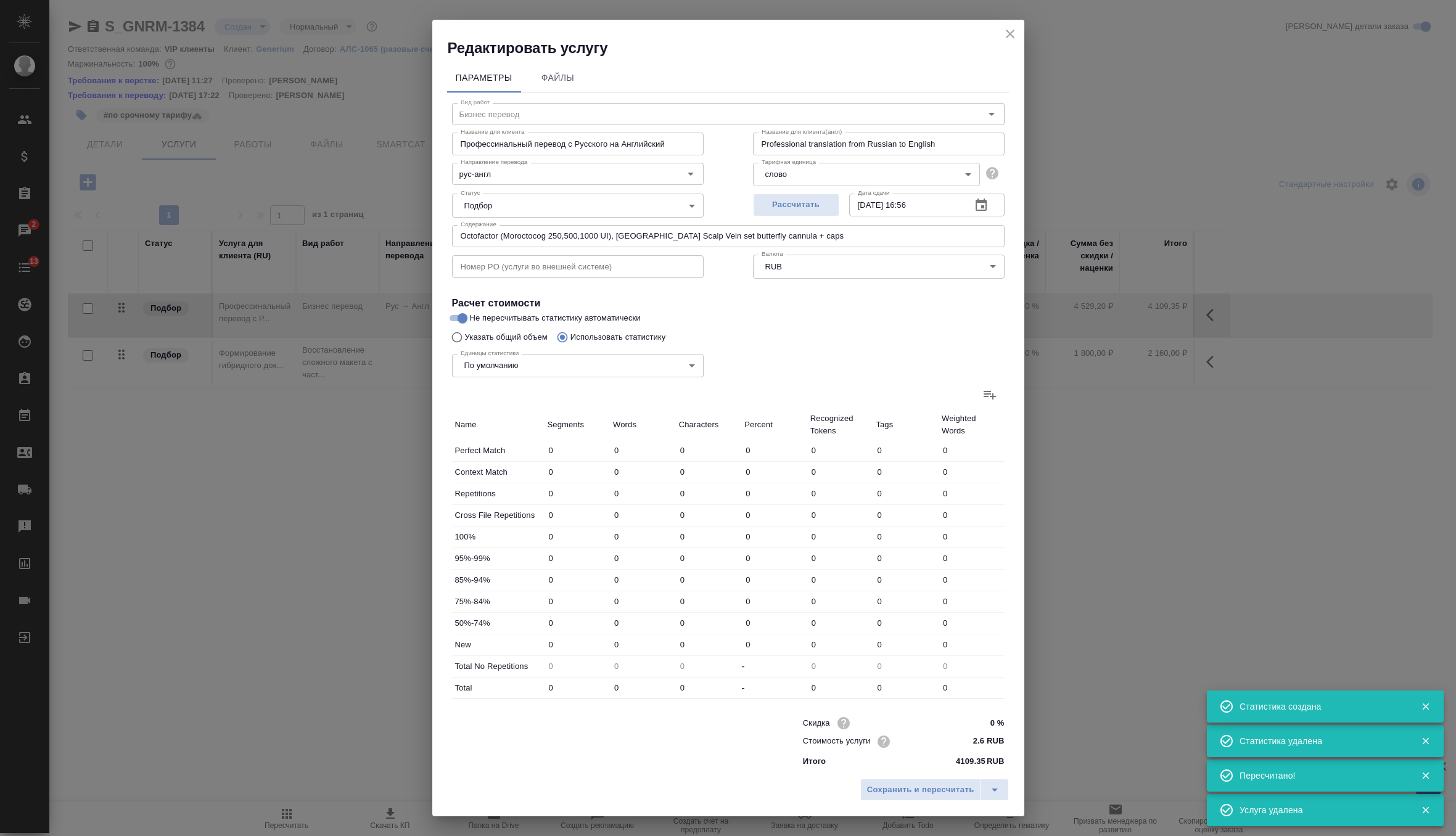
type input "2380"
type input "17708"
type input "557"
type input "2428"
type input "18052"
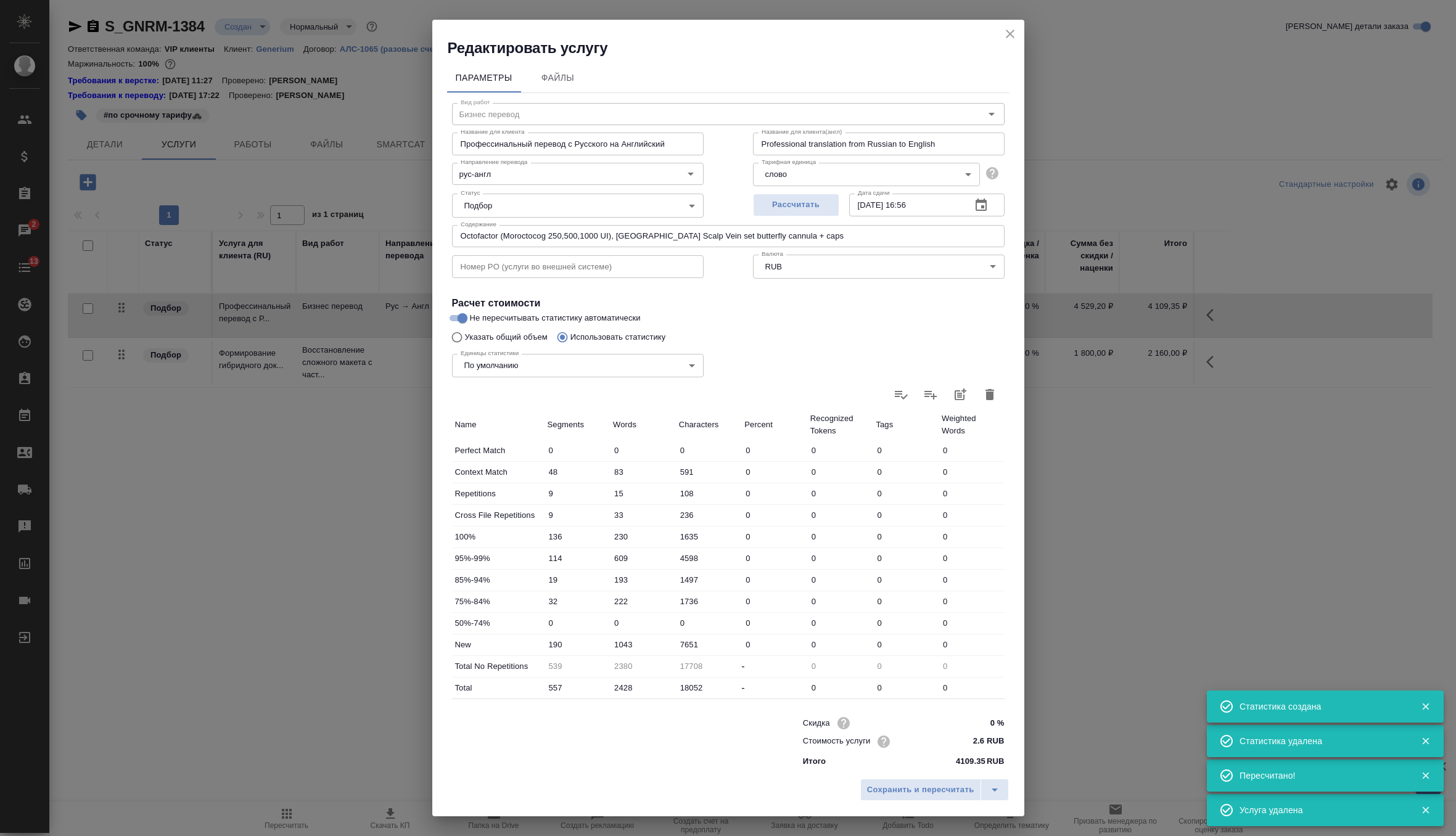
scroll to position [2, 0]
click at [892, 789] on span "Сохранить и пересчитать" at bounding box center [921, 789] width 107 height 14
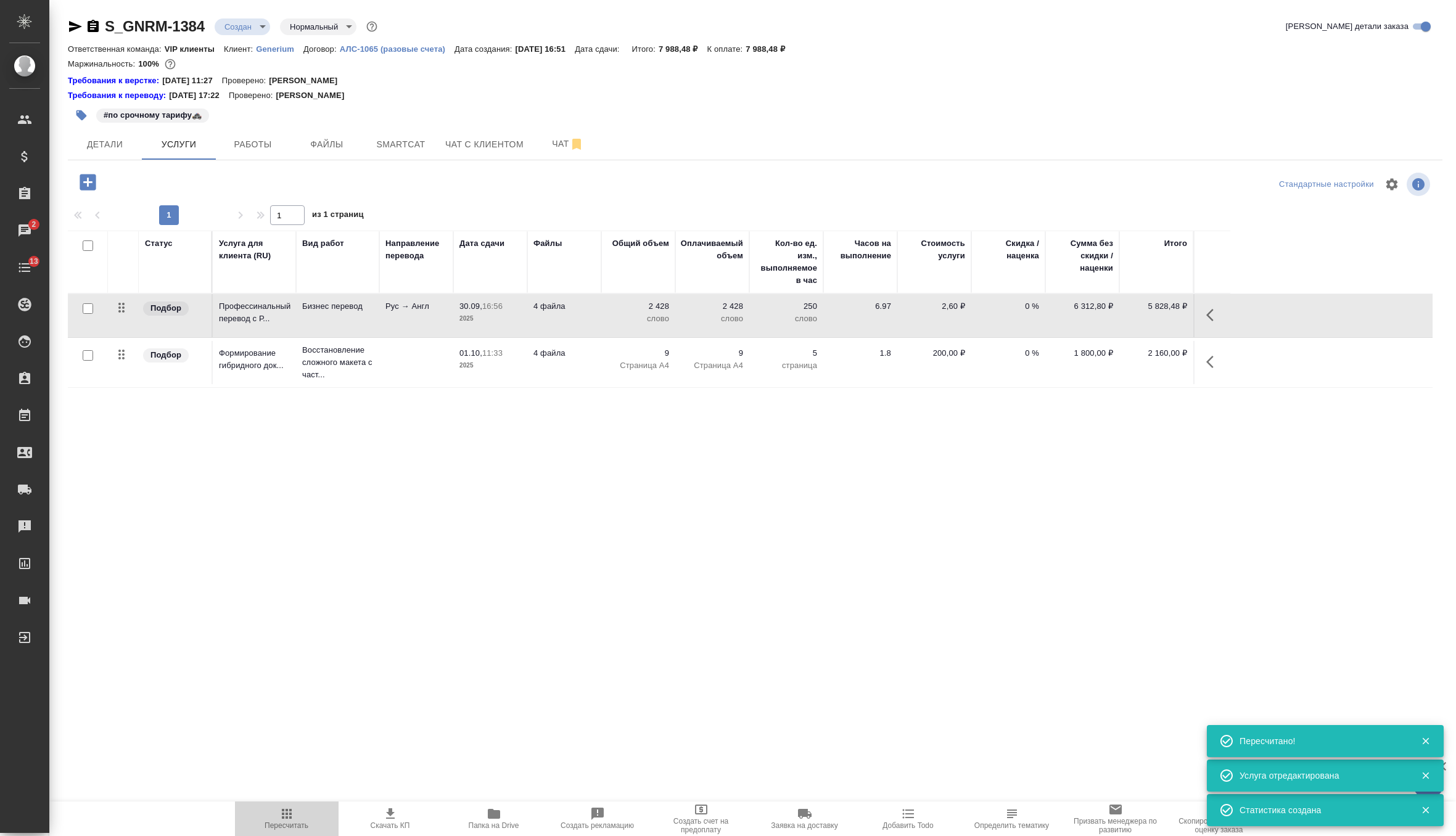
click at [284, 812] on icon "button" at bounding box center [286, 814] width 15 height 15
click at [390, 822] on span "Скачать КП" at bounding box center [390, 825] width 39 height 9
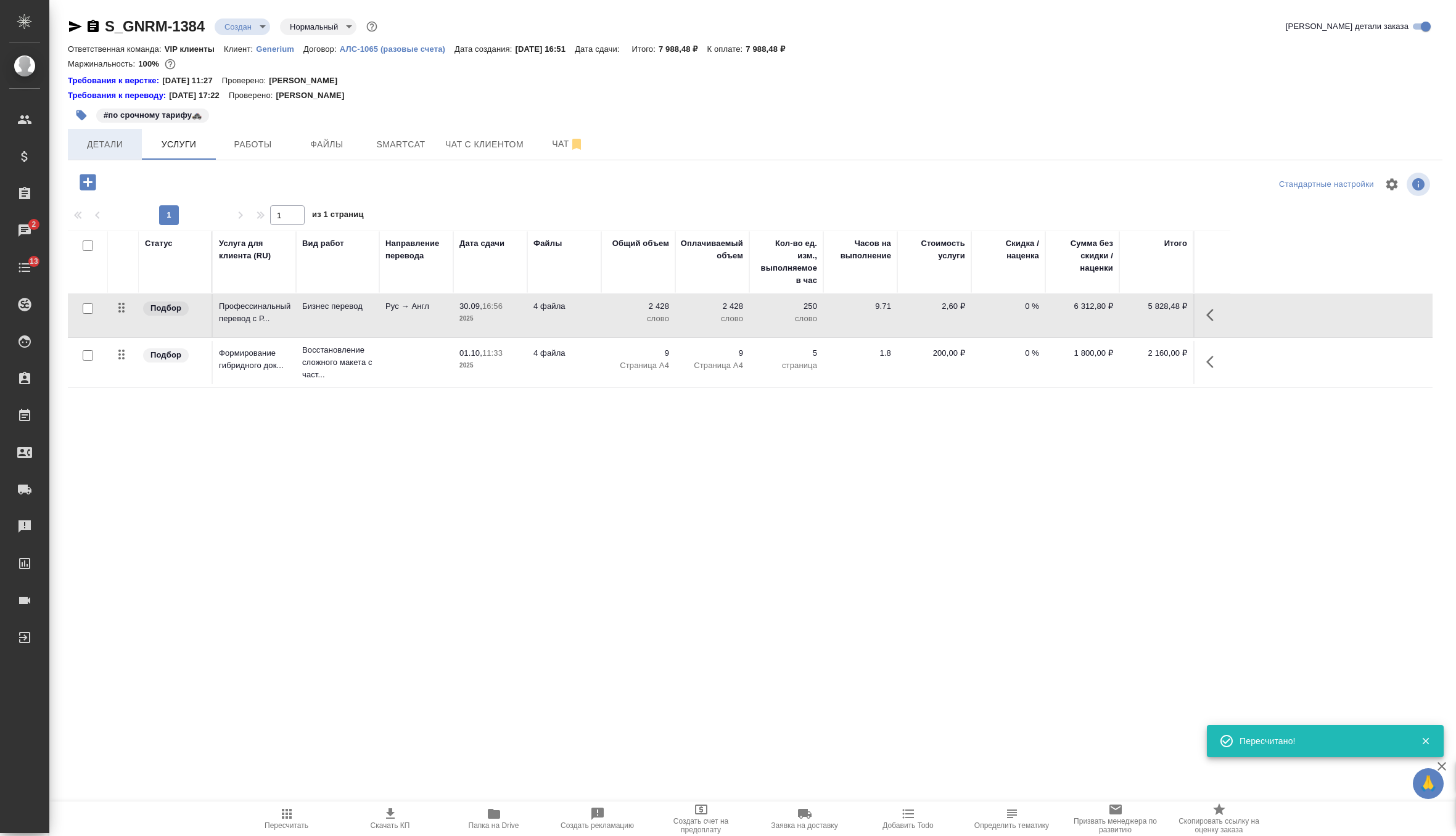
click at [98, 154] on button "Детали" at bounding box center [105, 144] width 74 height 31
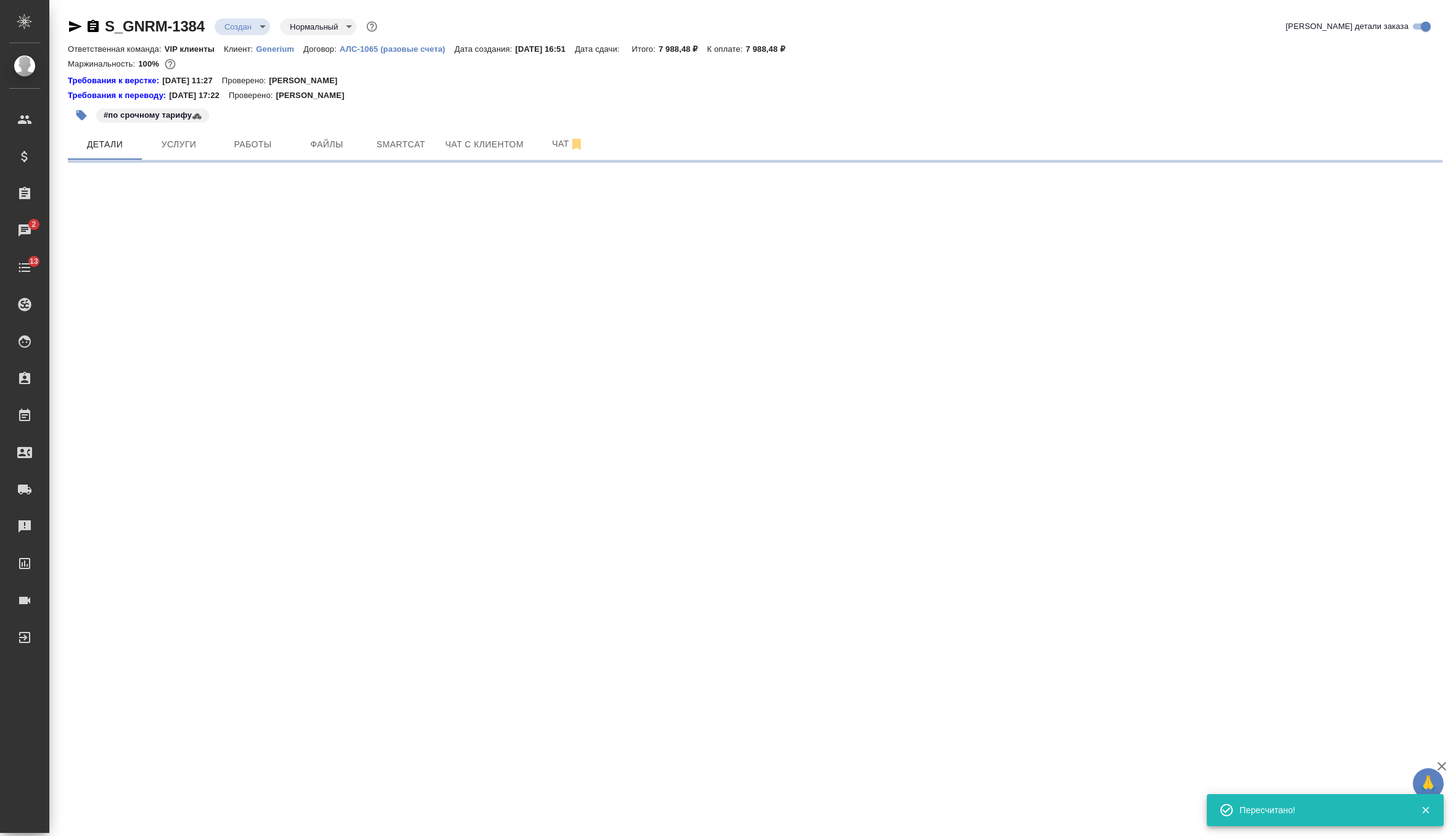
select select "RU"
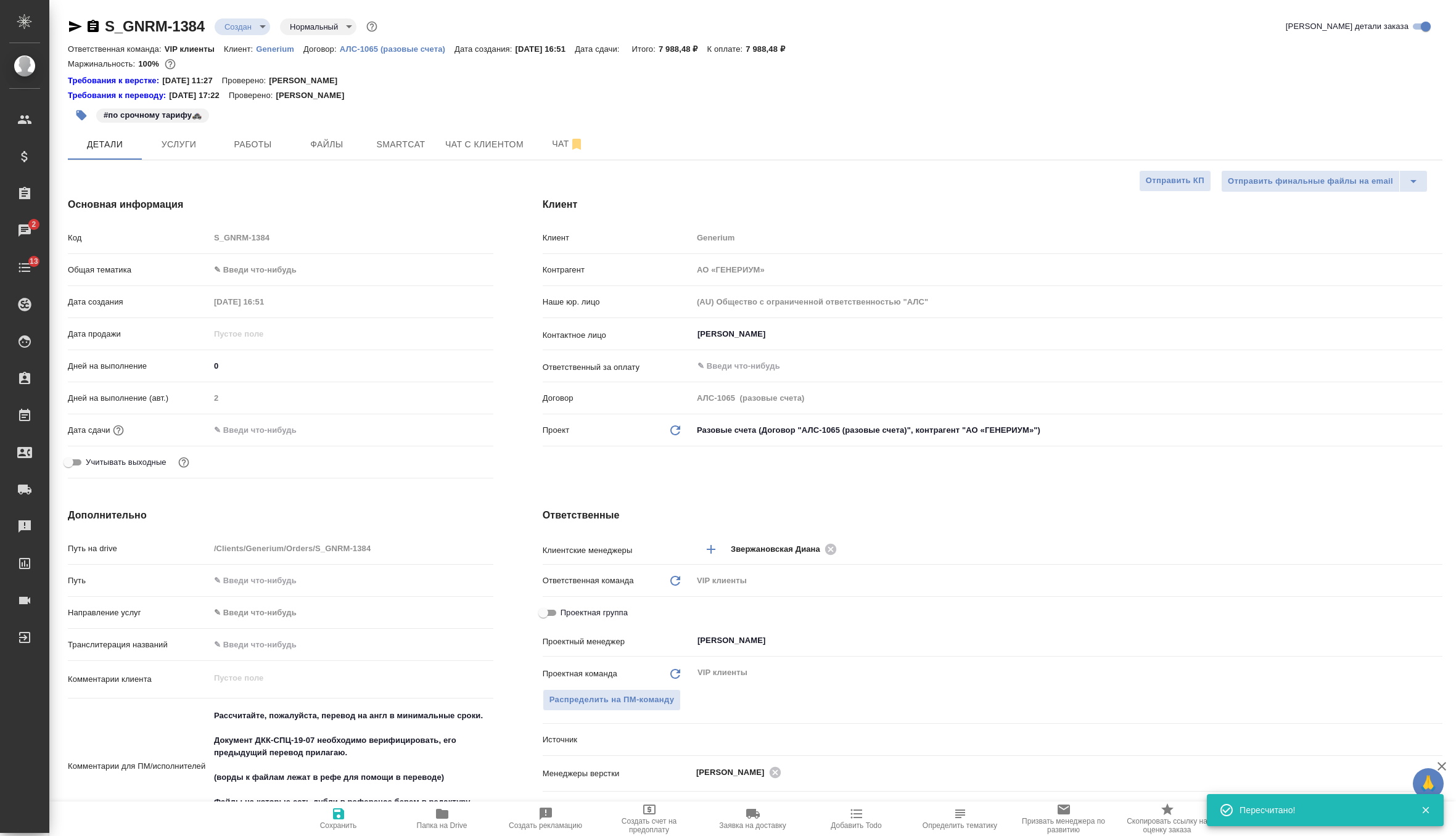
type textarea "x"
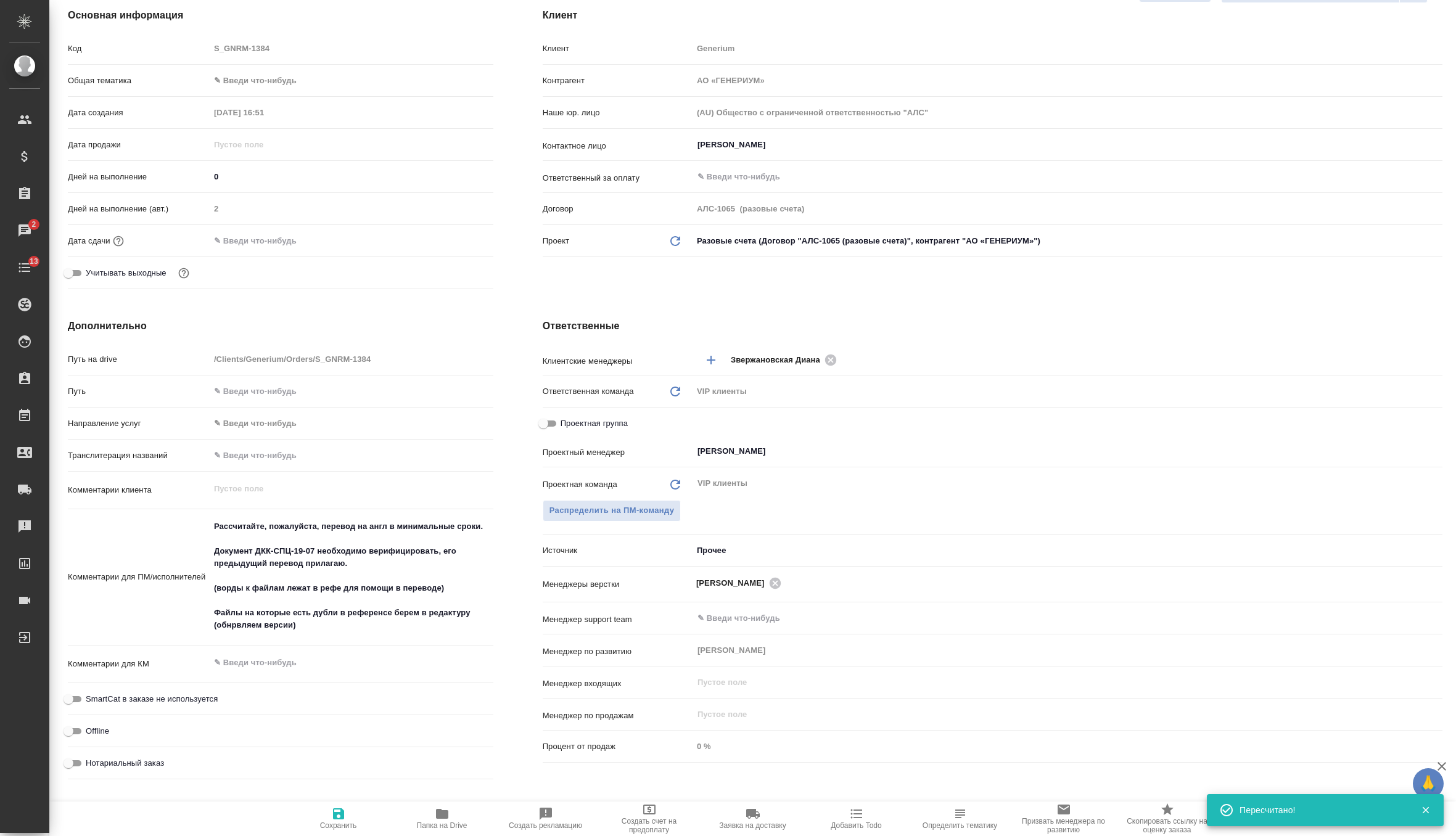
scroll to position [414, 0]
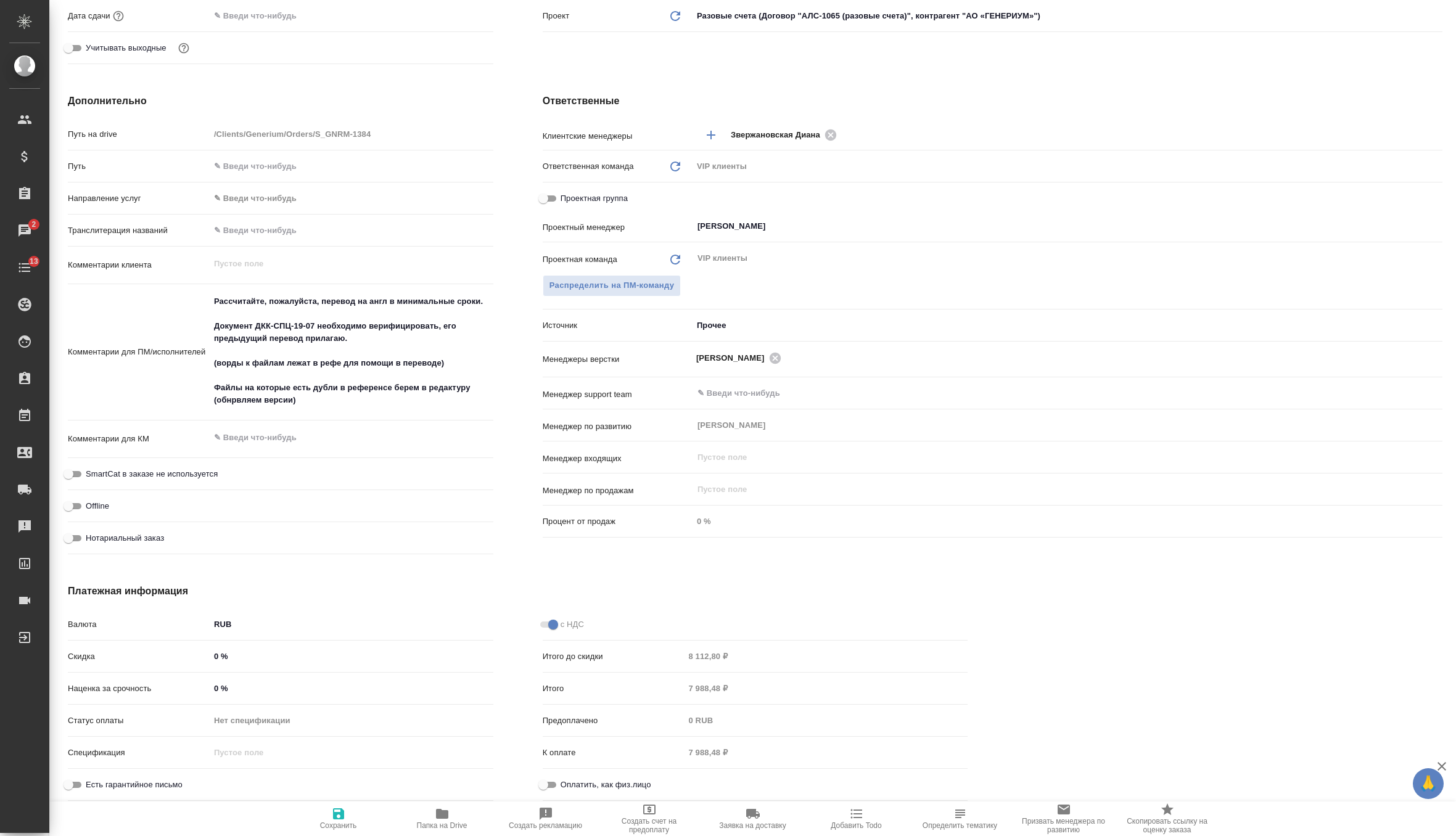
click at [247, 691] on input "0 %" at bounding box center [351, 688] width 284 height 18
type textarea "x"
type input "3 %"
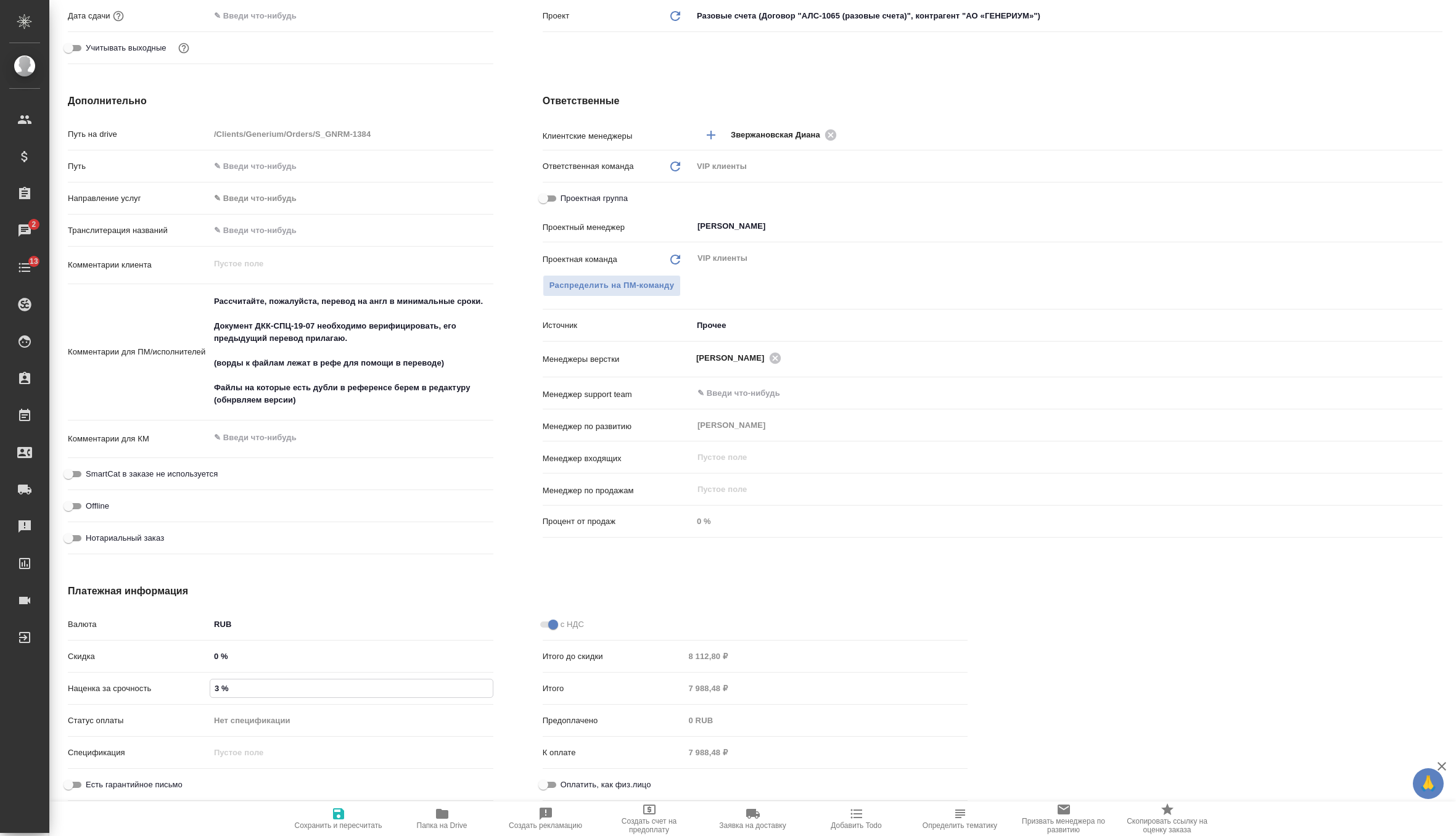
type textarea "x"
type input "30 %"
type textarea "x"
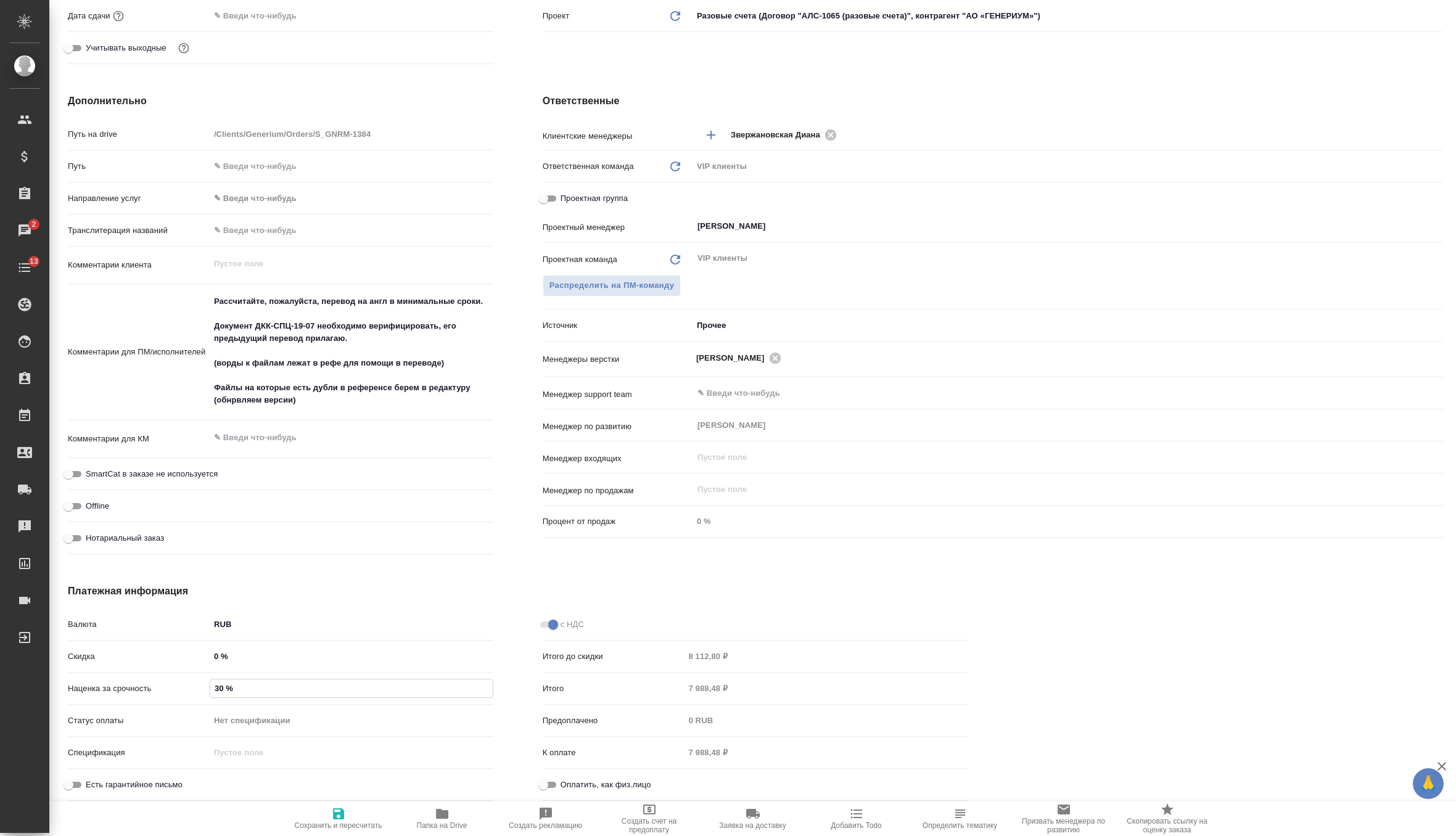
click at [334, 822] on span "Сохранить и пересчитать" at bounding box center [338, 825] width 88 height 9
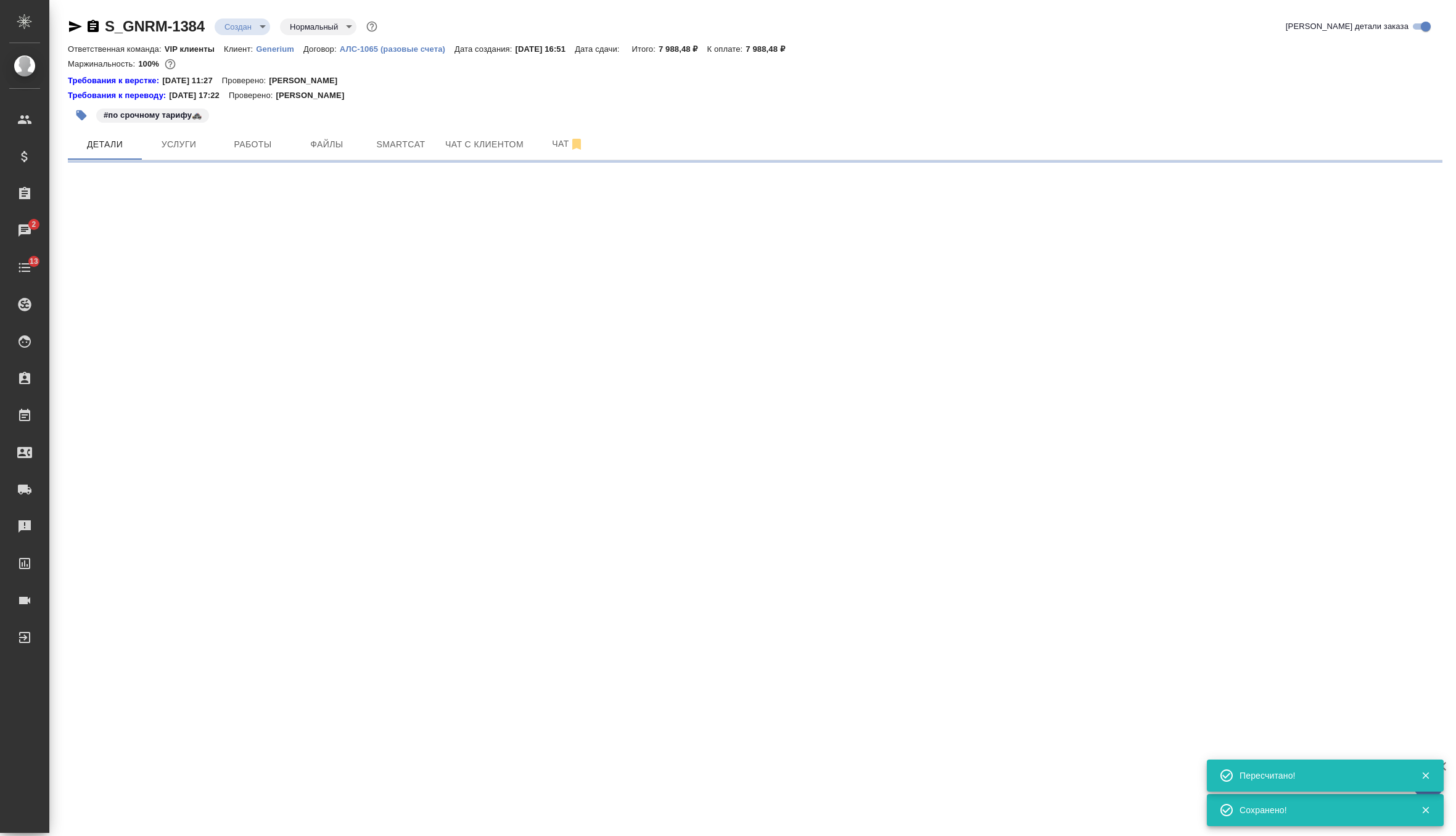
scroll to position [0, 0]
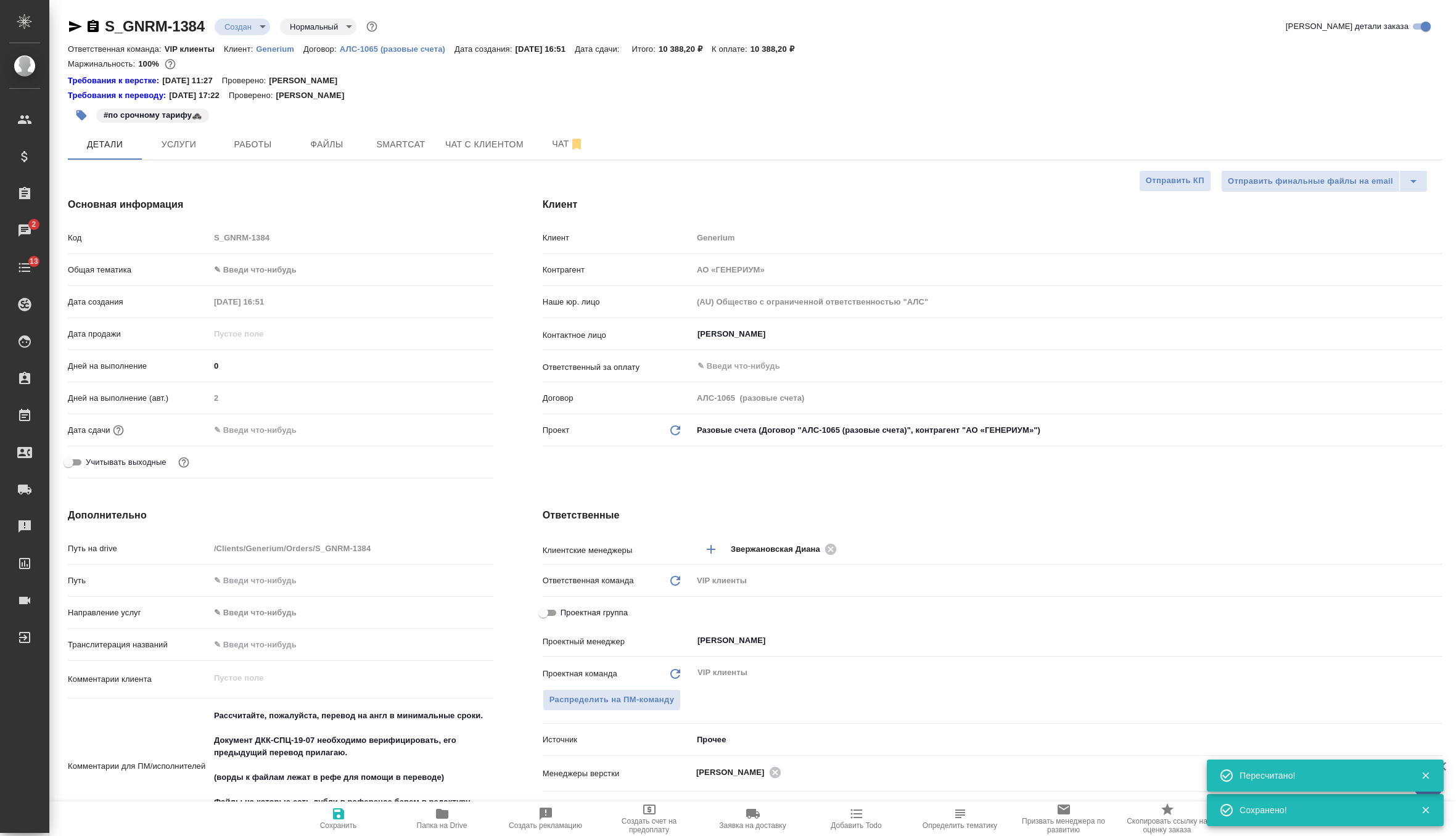
click at [170, 161] on div "S_GNRM-1384 Создан new Нормальный normal Кратко детали заказа Ответственная ком…" at bounding box center [755, 626] width 1388 height 1252
click at [177, 141] on span "Услуги" at bounding box center [178, 144] width 59 height 16
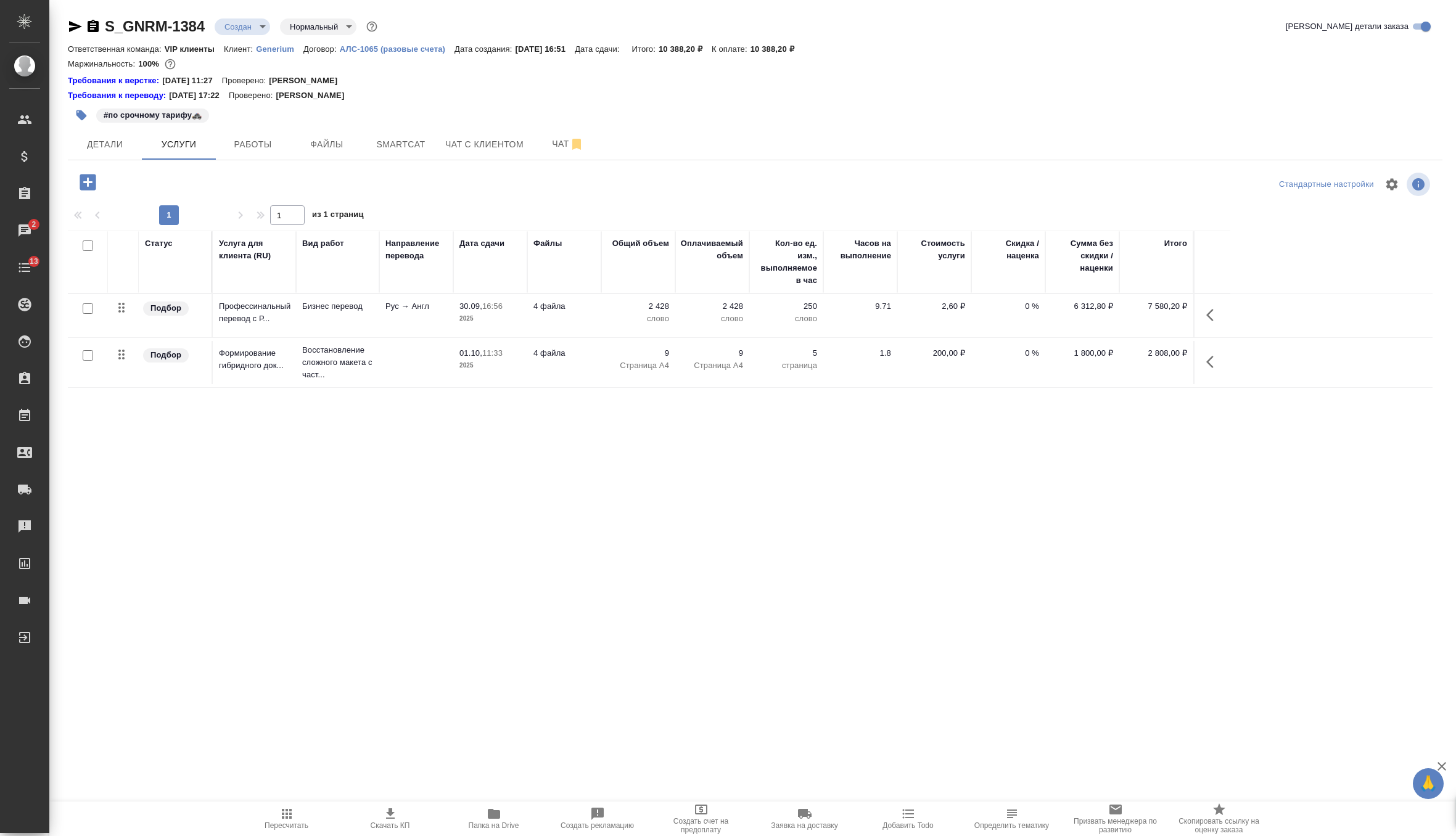
click at [394, 807] on icon "button" at bounding box center [390, 814] width 15 height 15
click at [256, 19] on body "🙏 .cls-1 fill:#fff; AWATERA Zverzhanovskaya Diana Клиенты Спецификации Заказы 3…" at bounding box center [728, 418] width 1456 height 836
click at [270, 47] on button "Согласование КП" at bounding box center [260, 47] width 73 height 14
click at [132, 129] on button "Детали" at bounding box center [105, 144] width 74 height 31
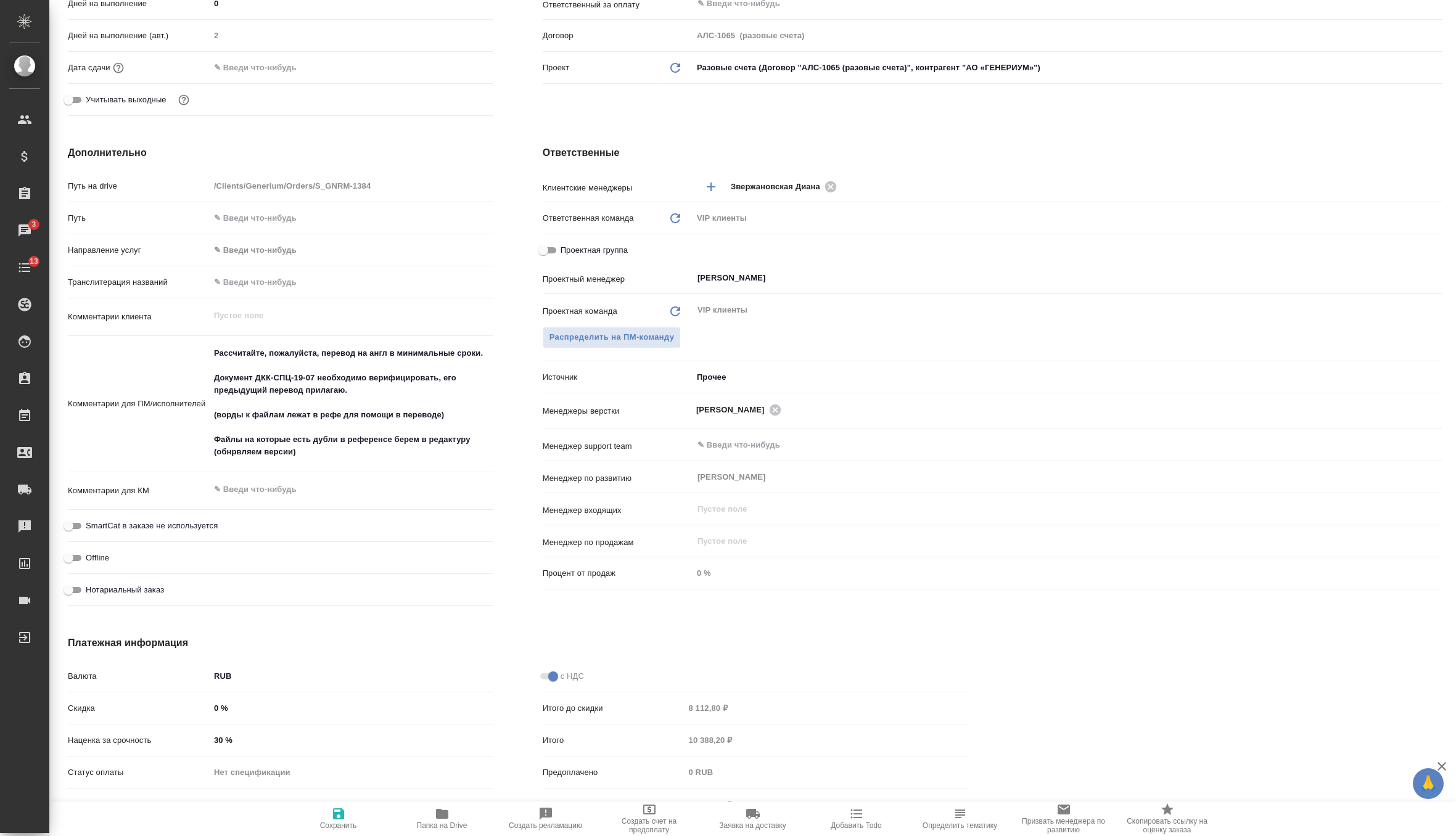
scroll to position [413, 0]
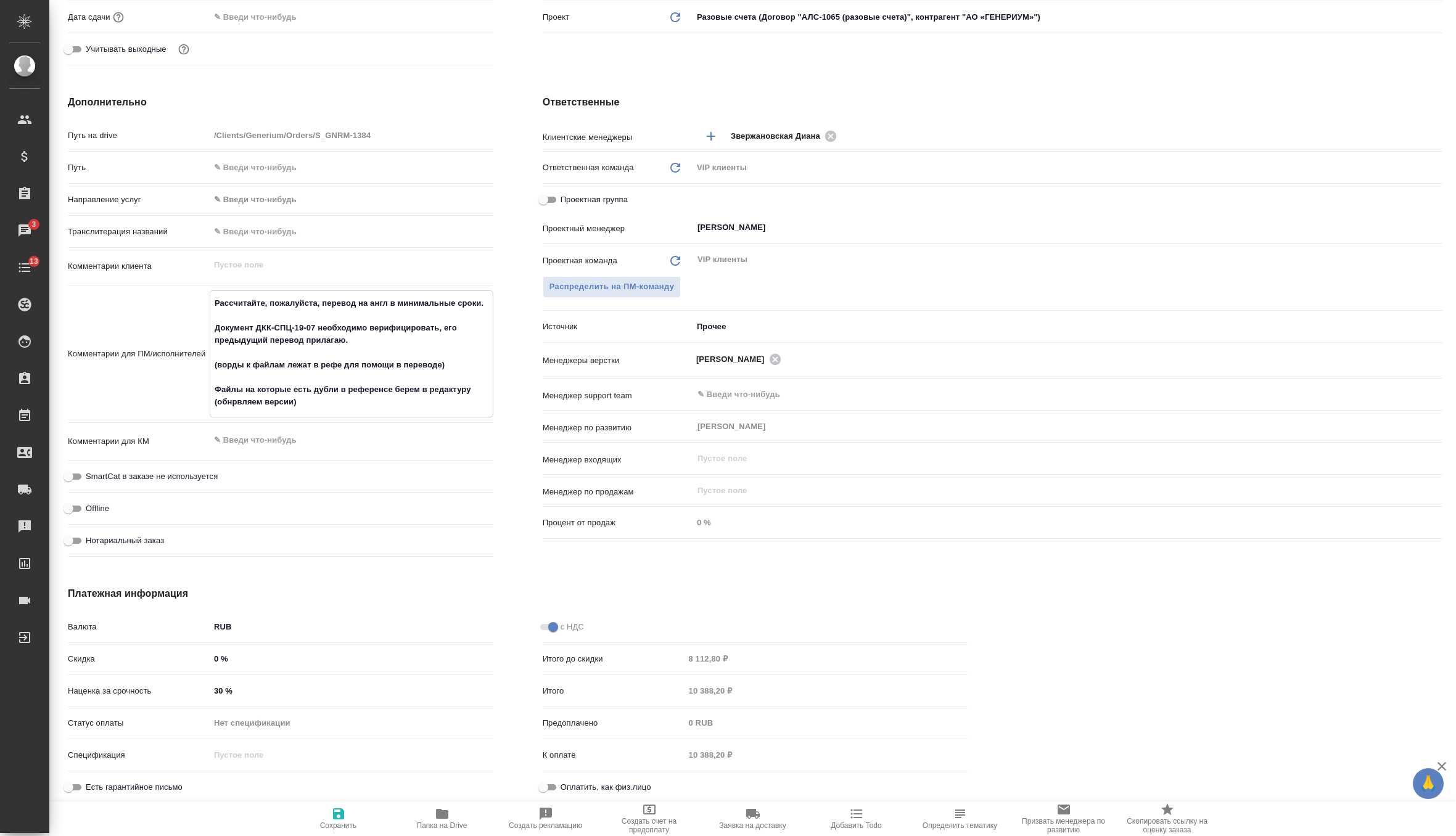
click at [434, 363] on textarea "Рассчитайте, пожалуйста, перевод на англ в минимальные сроки. Документ ДКК-СПЦ-…" at bounding box center [351, 353] width 282 height 119
drag, startPoint x: 325, startPoint y: 403, endPoint x: 211, endPoint y: 384, distance: 115.6
click at [211, 384] on textarea "Рассчитайте, пожалуйста, перевод на англ в минимальные сроки. Документ ДКК-СПЦ-…" at bounding box center [351, 353] width 282 height 119
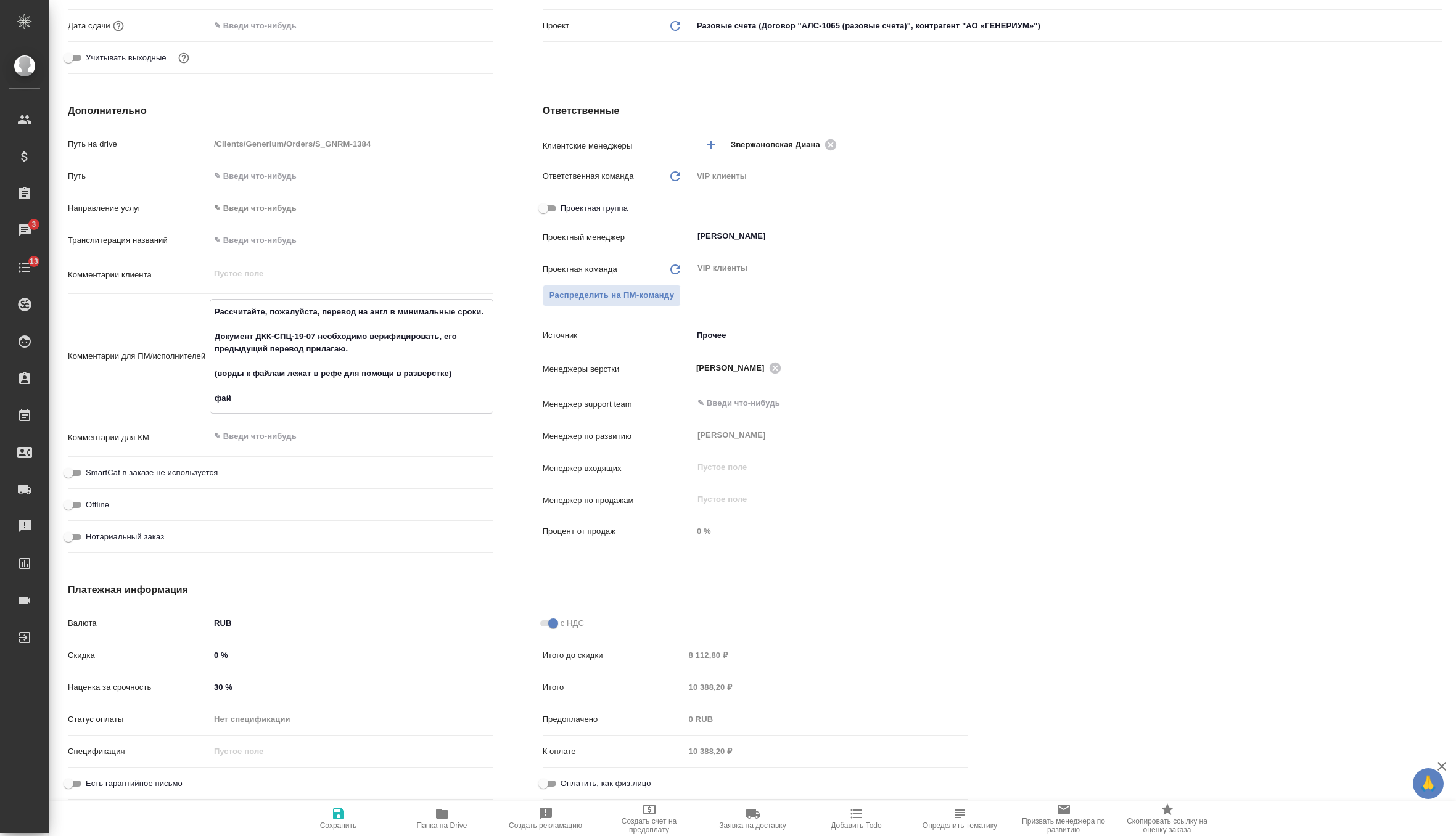
scroll to position [403, 0]
click at [342, 819] on icon "button" at bounding box center [339, 814] width 15 height 15
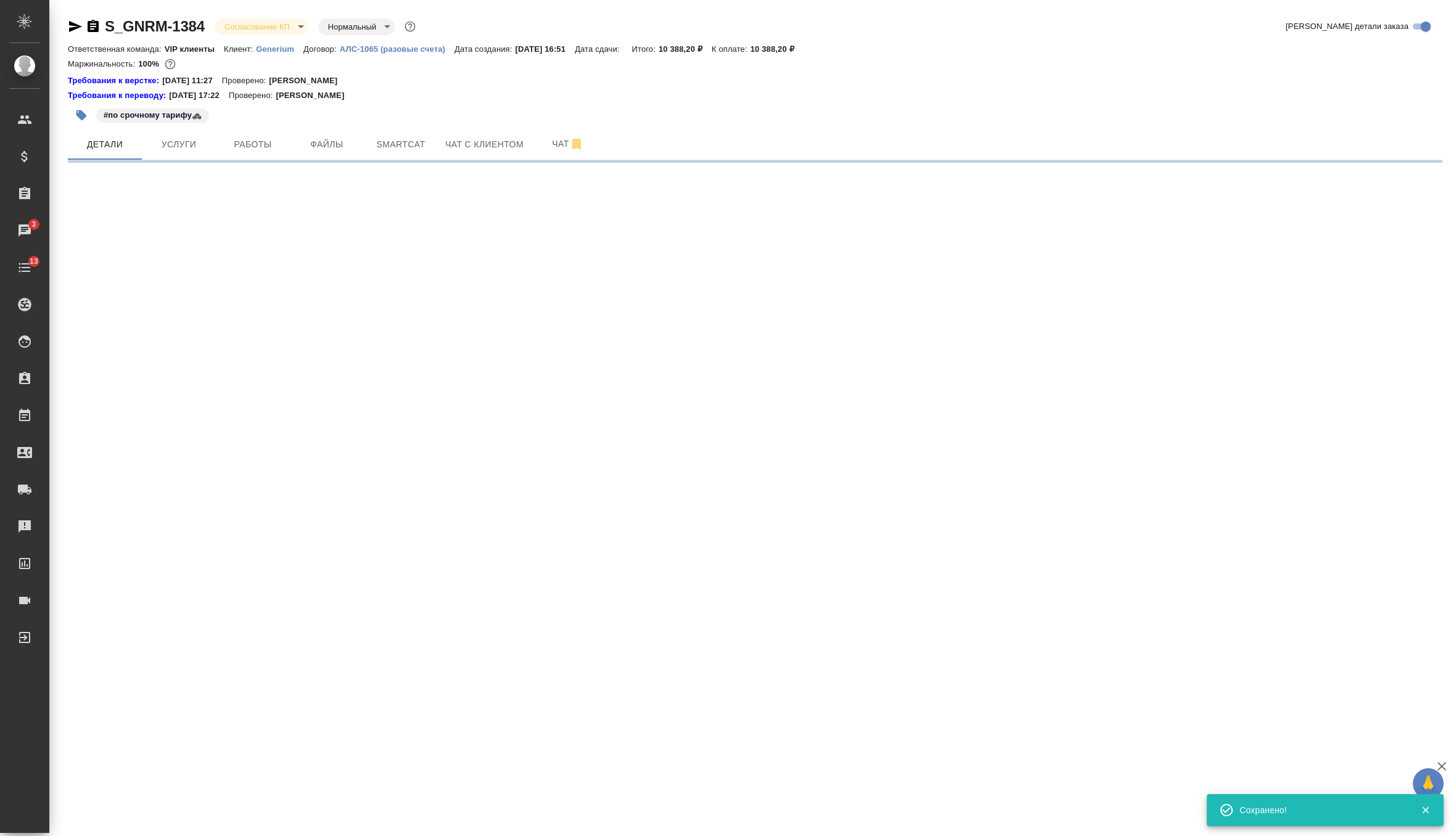
scroll to position [0, 0]
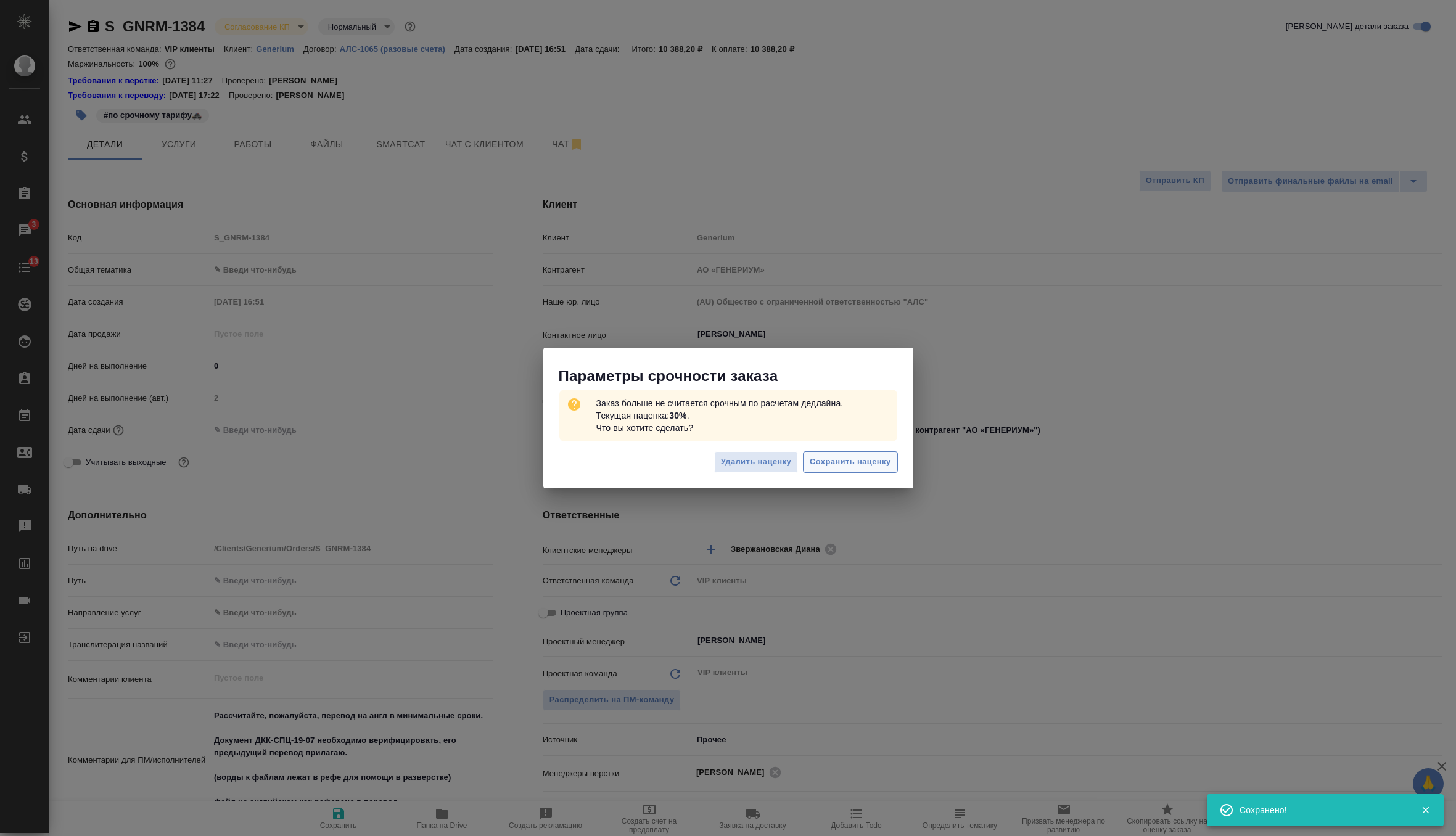
click at [856, 465] on span "Сохранить наценку" at bounding box center [850, 461] width 81 height 14
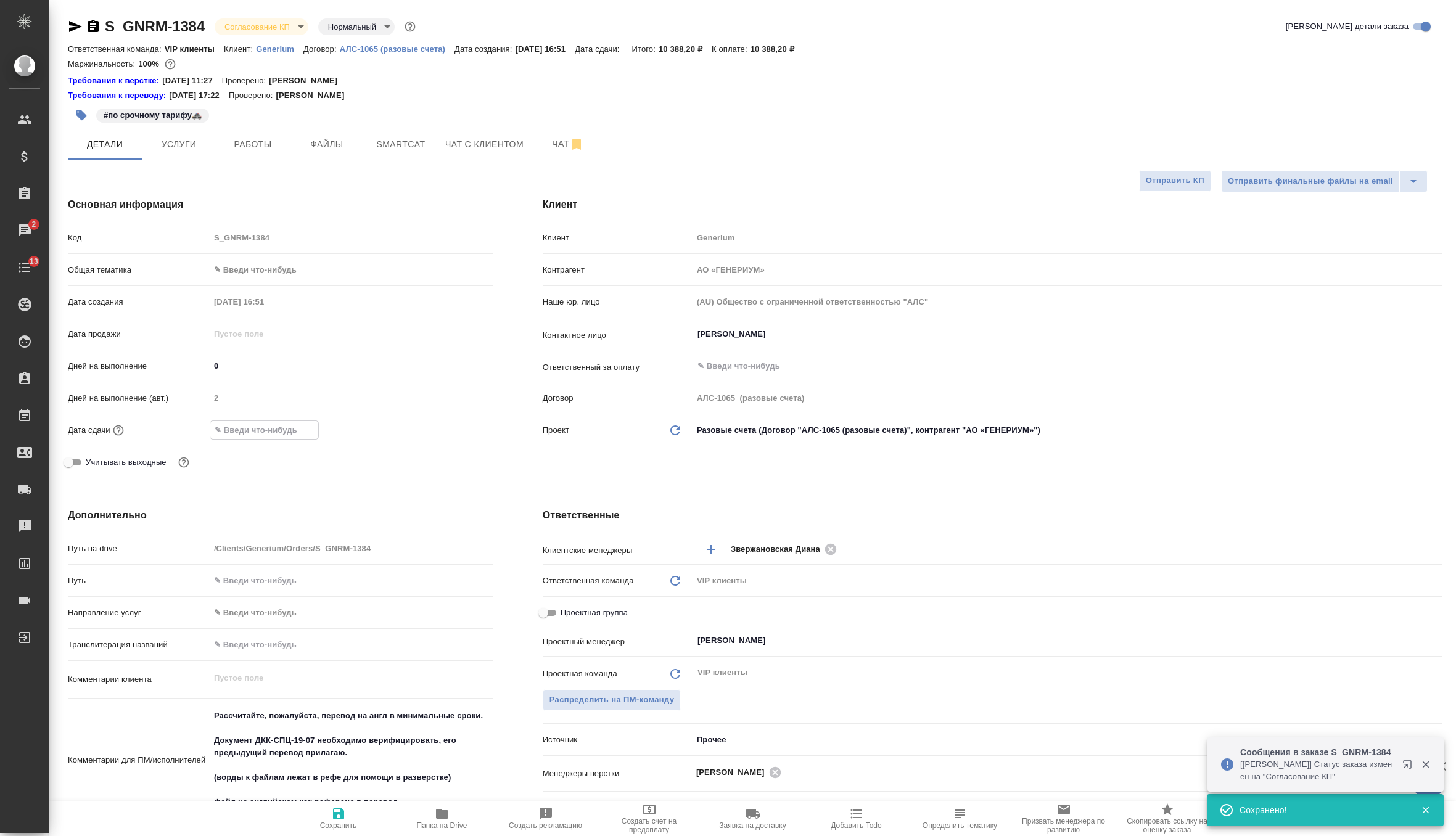
click at [232, 434] on input "text" at bounding box center [264, 430] width 108 height 18
click at [450, 424] on icon "button" at bounding box center [458, 429] width 15 height 15
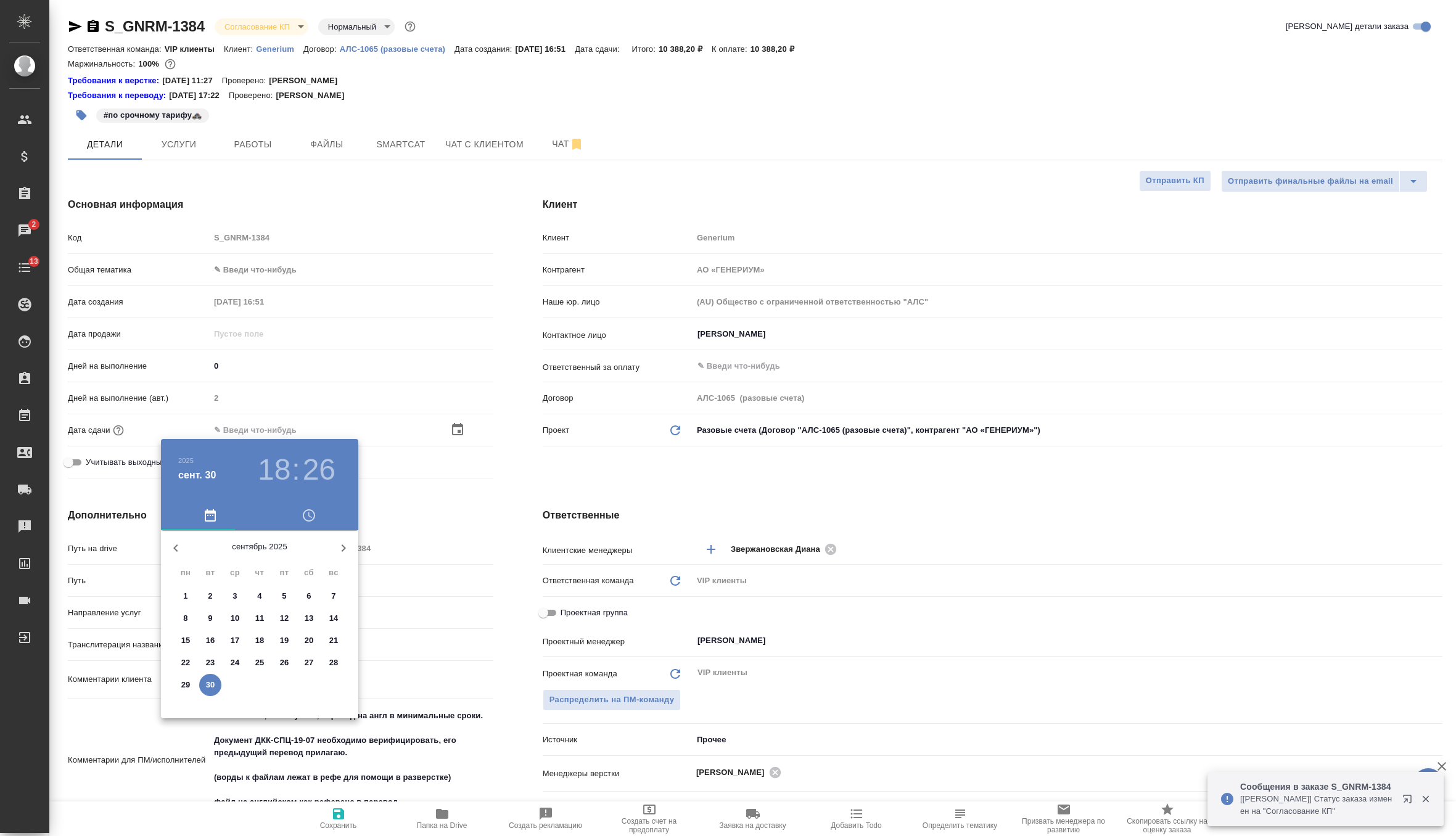
click at [345, 541] on icon "button" at bounding box center [344, 548] width 15 height 15
click at [237, 591] on p "1" at bounding box center [234, 596] width 4 height 12
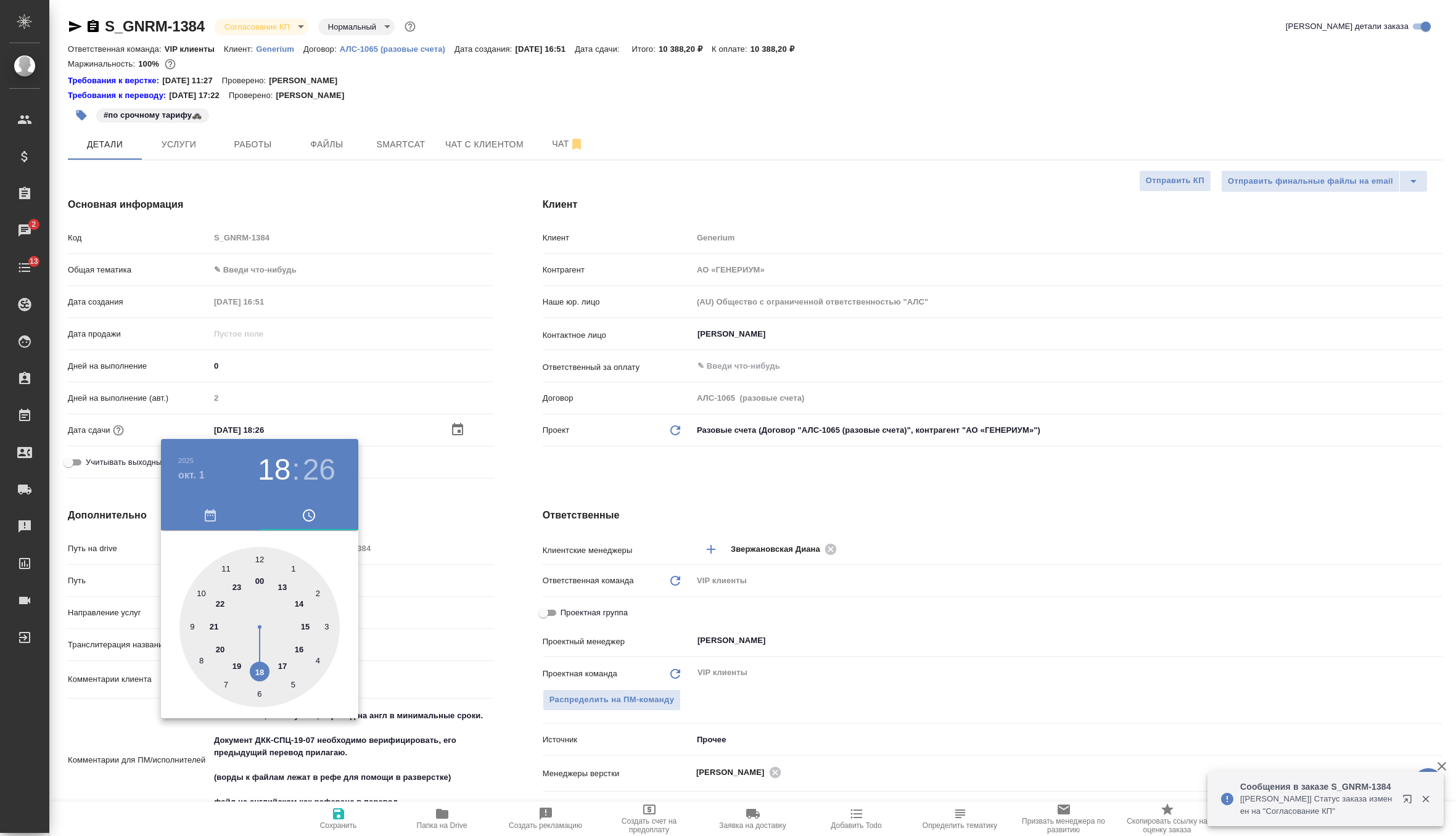
click at [313, 464] on h3 "26" at bounding box center [319, 470] width 33 height 34
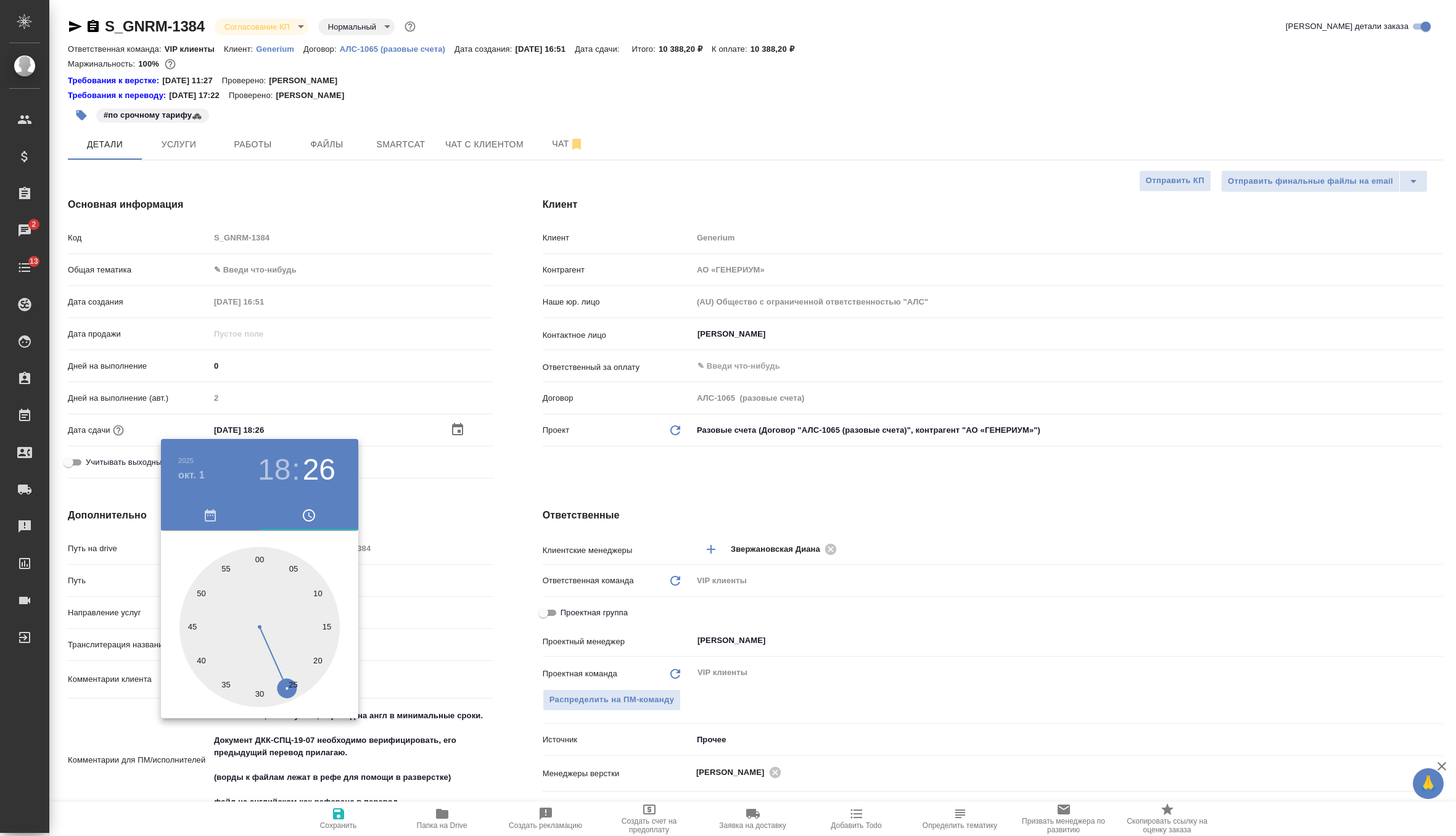
click at [258, 557] on div at bounding box center [259, 627] width 160 height 160
click at [503, 505] on div at bounding box center [728, 418] width 1456 height 836
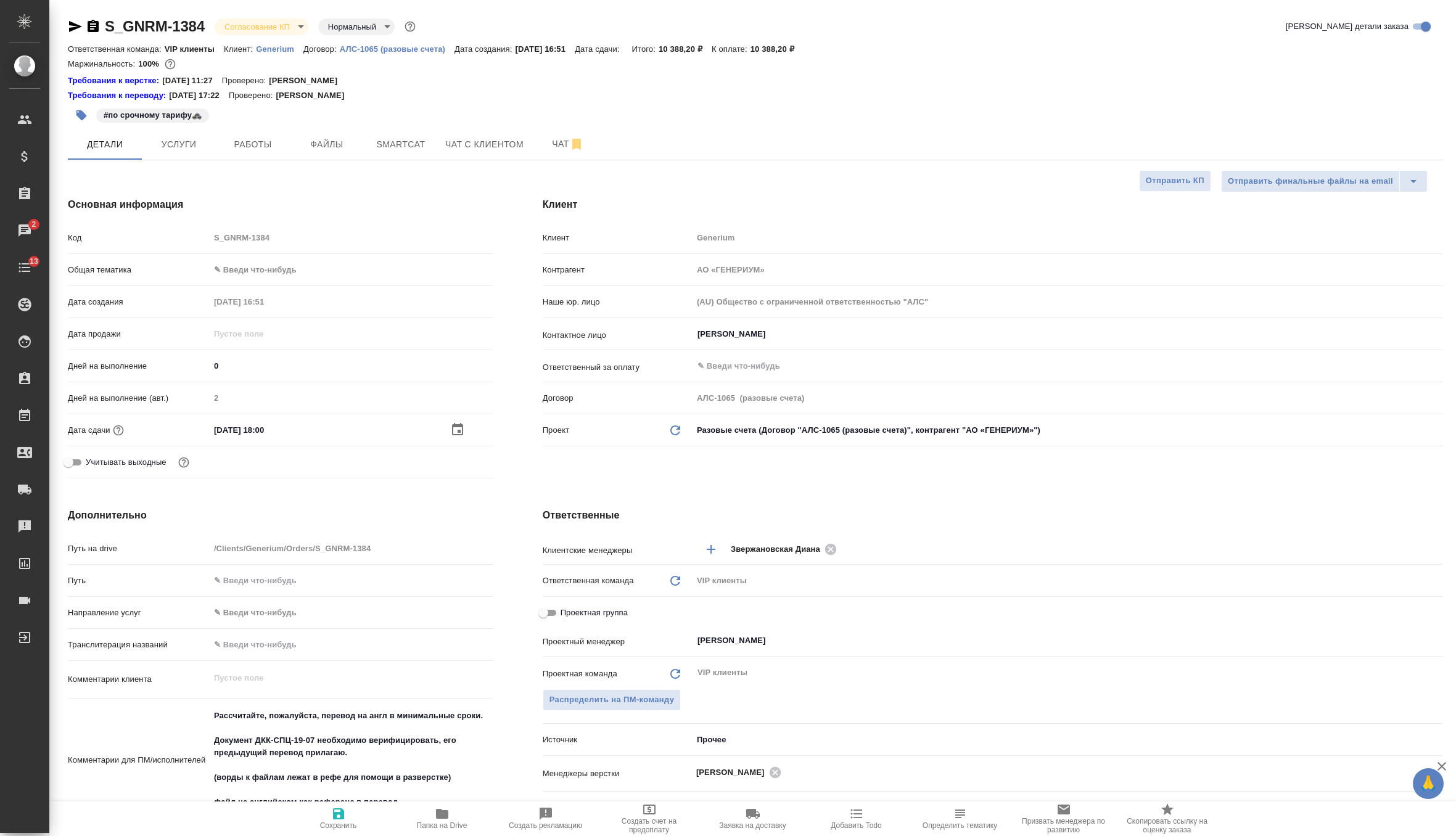
click at [339, 824] on span "Сохранить" at bounding box center [338, 825] width 37 height 9
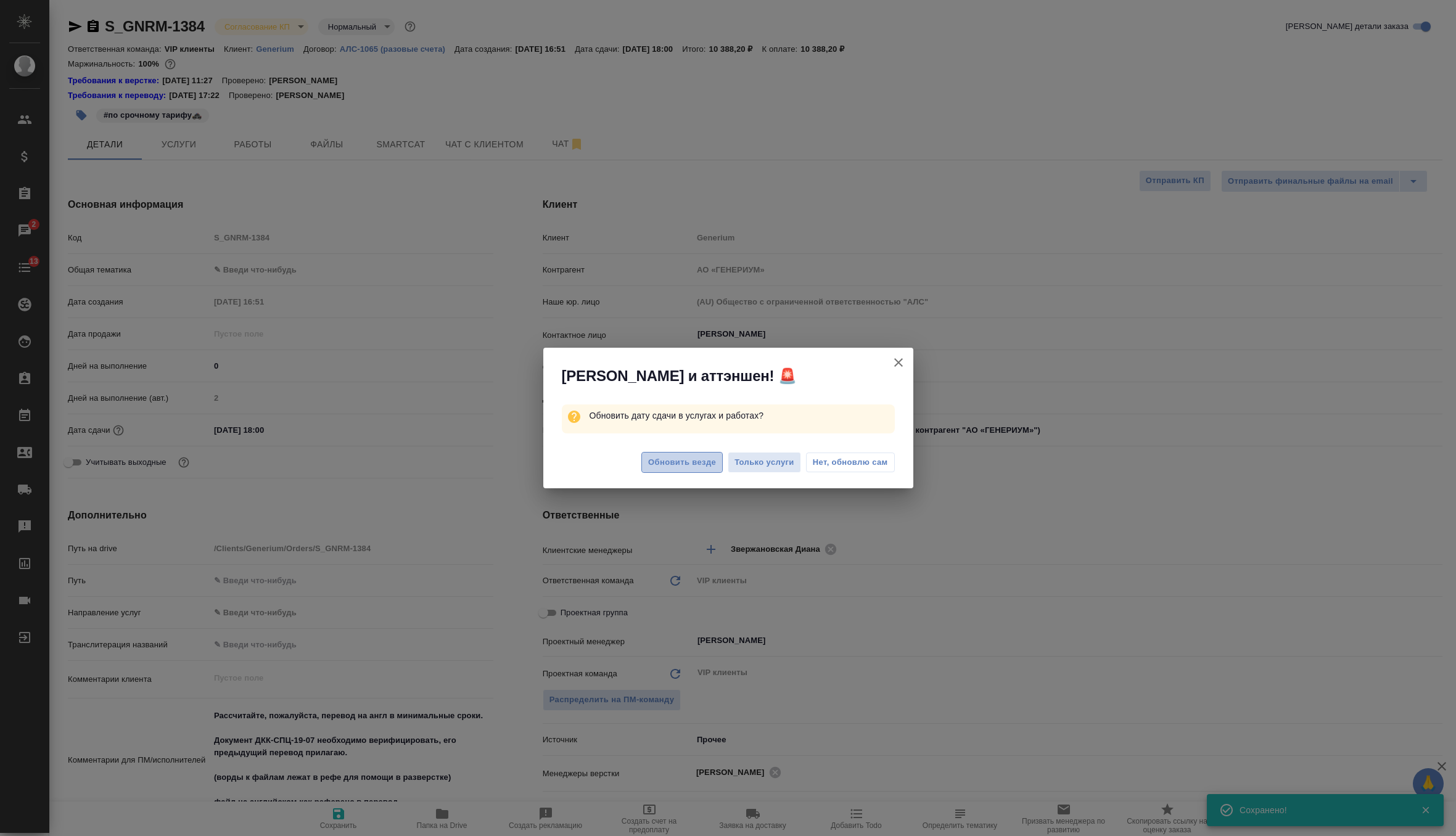
click at [669, 466] on span "Обновить везде" at bounding box center [682, 462] width 68 height 14
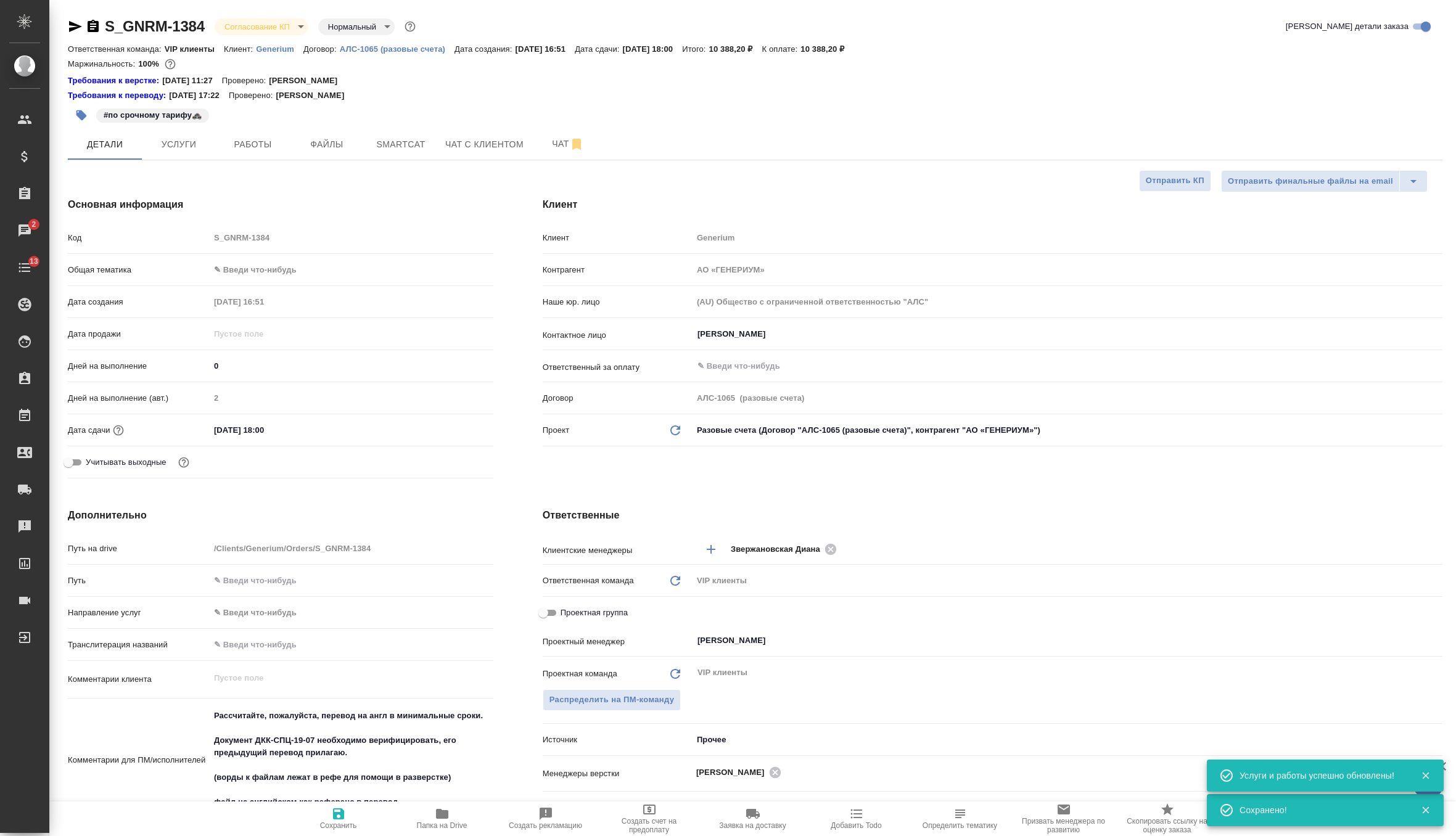
click at [262, 26] on body "🙏 .cls-1 fill:#fff; AWATERA Zverzhanovskaya Diana Клиенты Спецификации Заказы 2…" at bounding box center [728, 418] width 1456 height 836
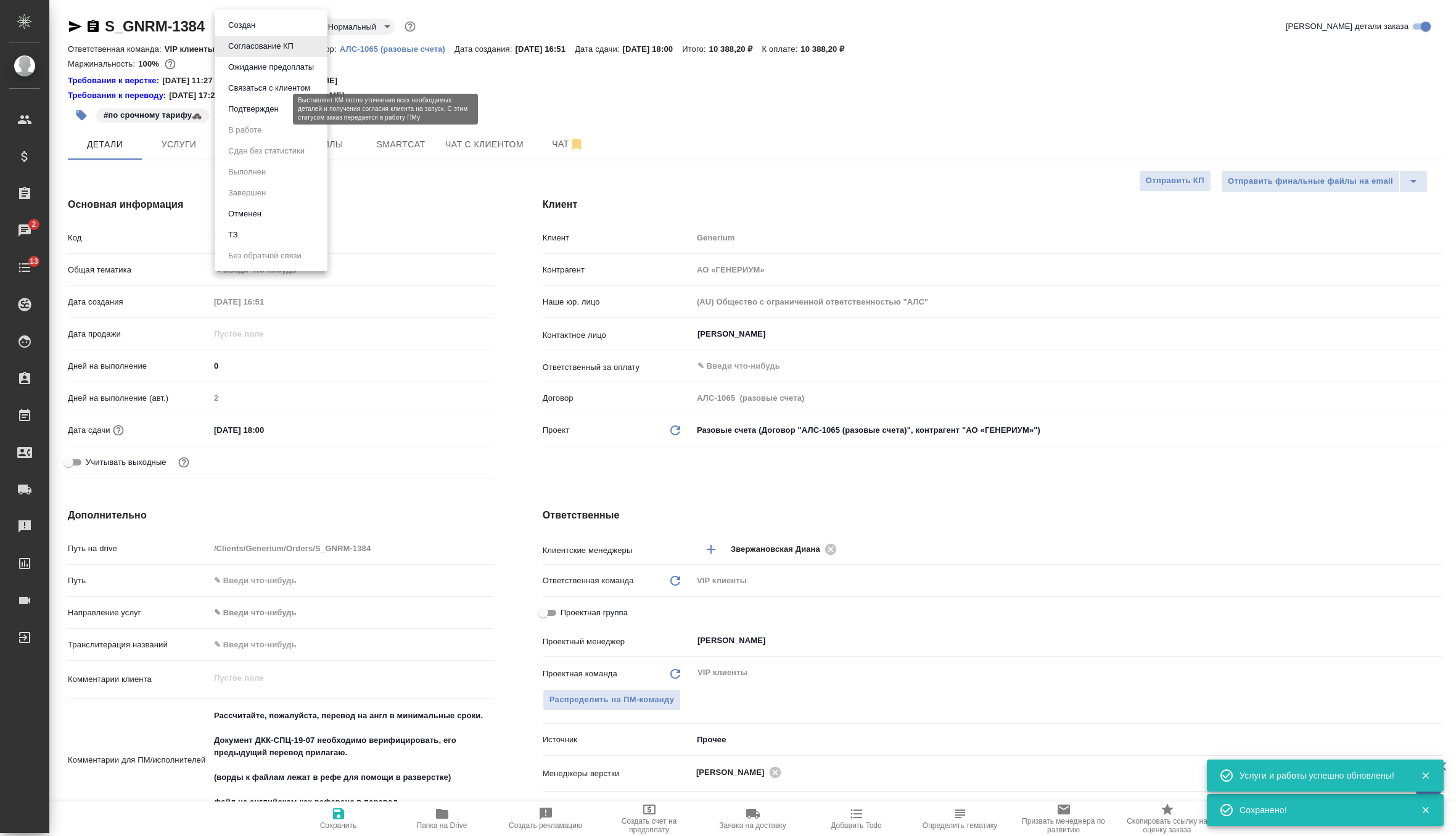
click at [266, 110] on button "Подтвержден" at bounding box center [253, 109] width 58 height 14
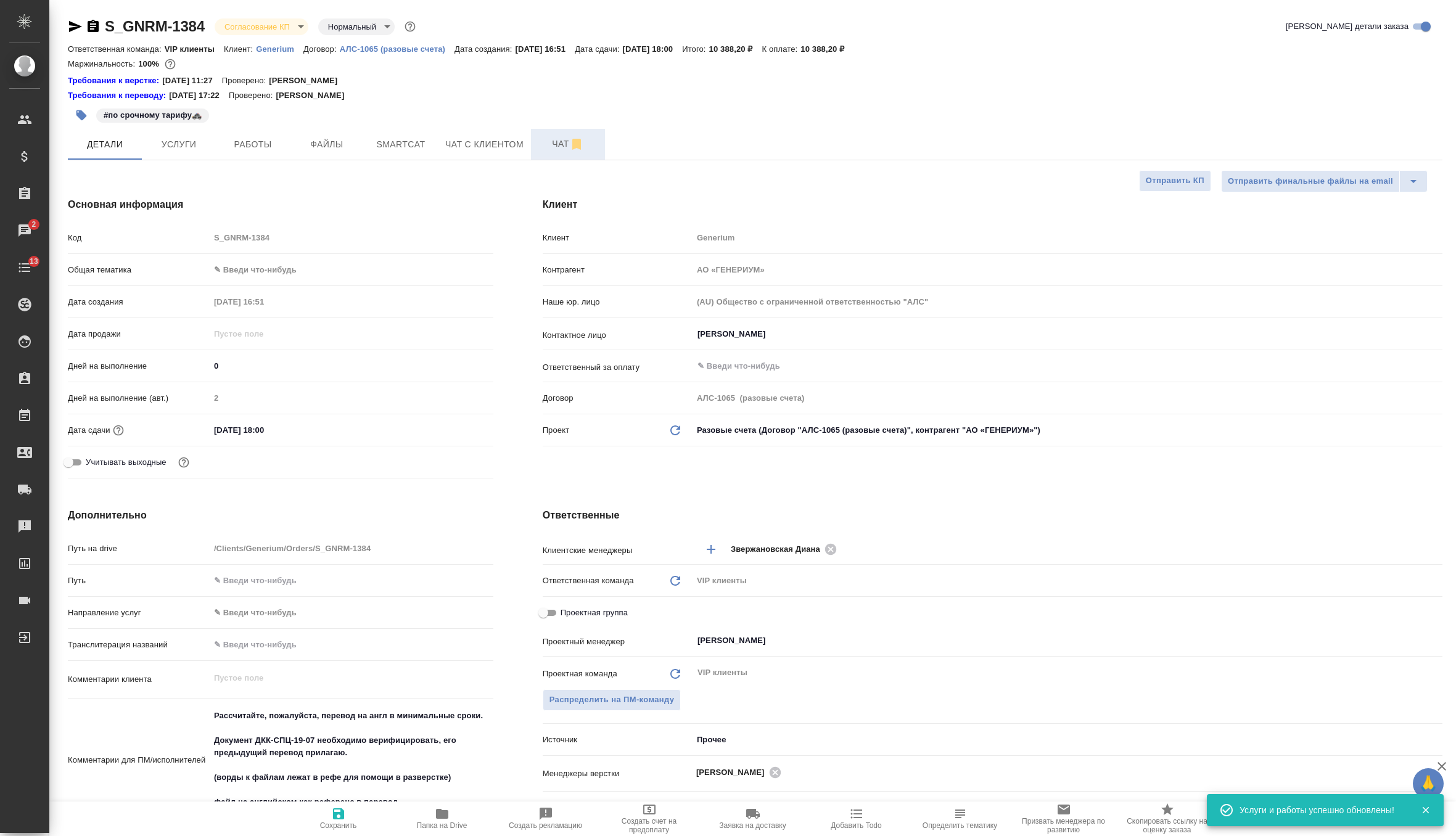
click at [551, 149] on span "Чат" at bounding box center [568, 144] width 59 height 16
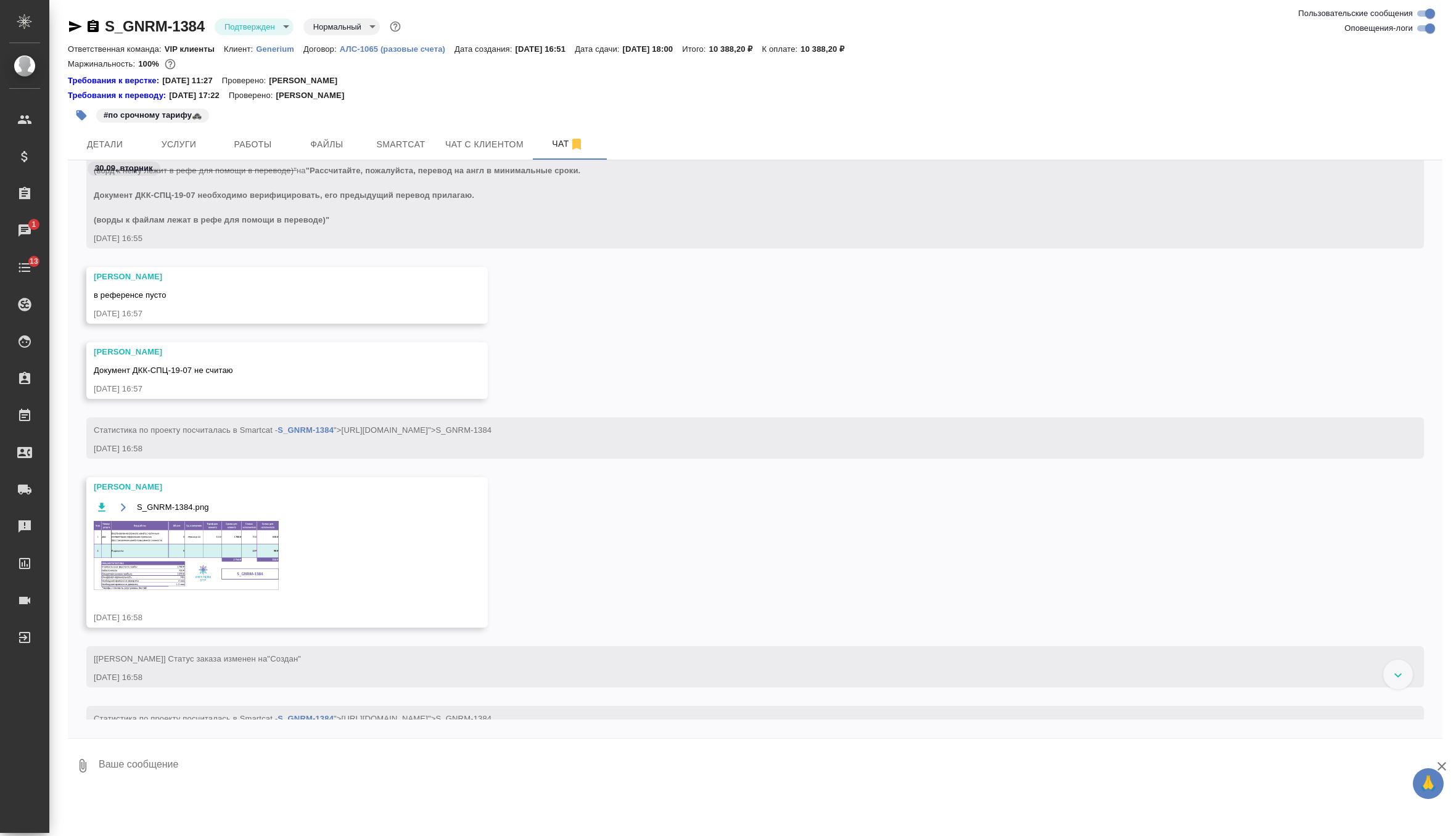
scroll to position [1737, 0]
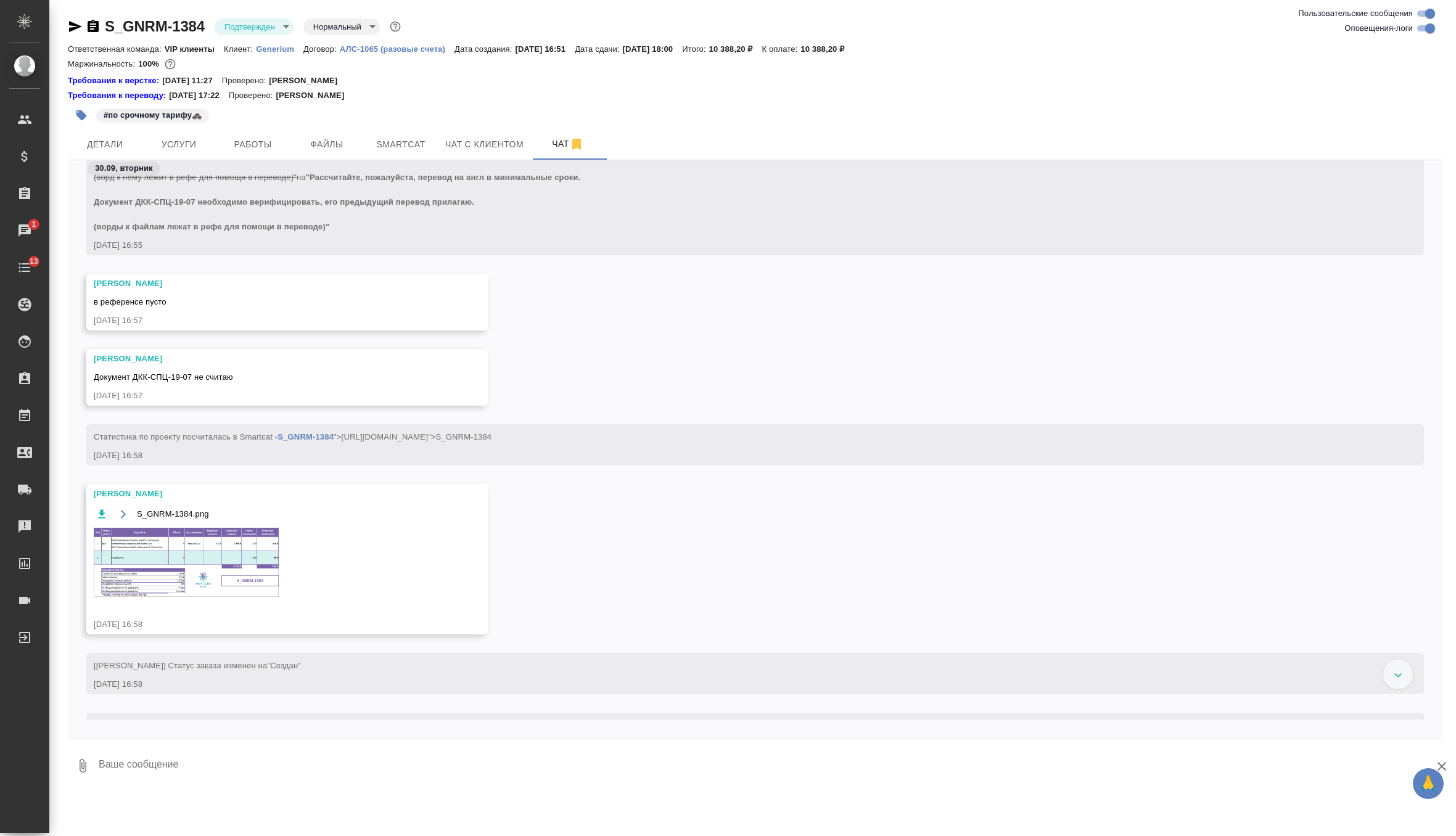
click at [198, 572] on img at bounding box center [187, 562] width 185 height 69
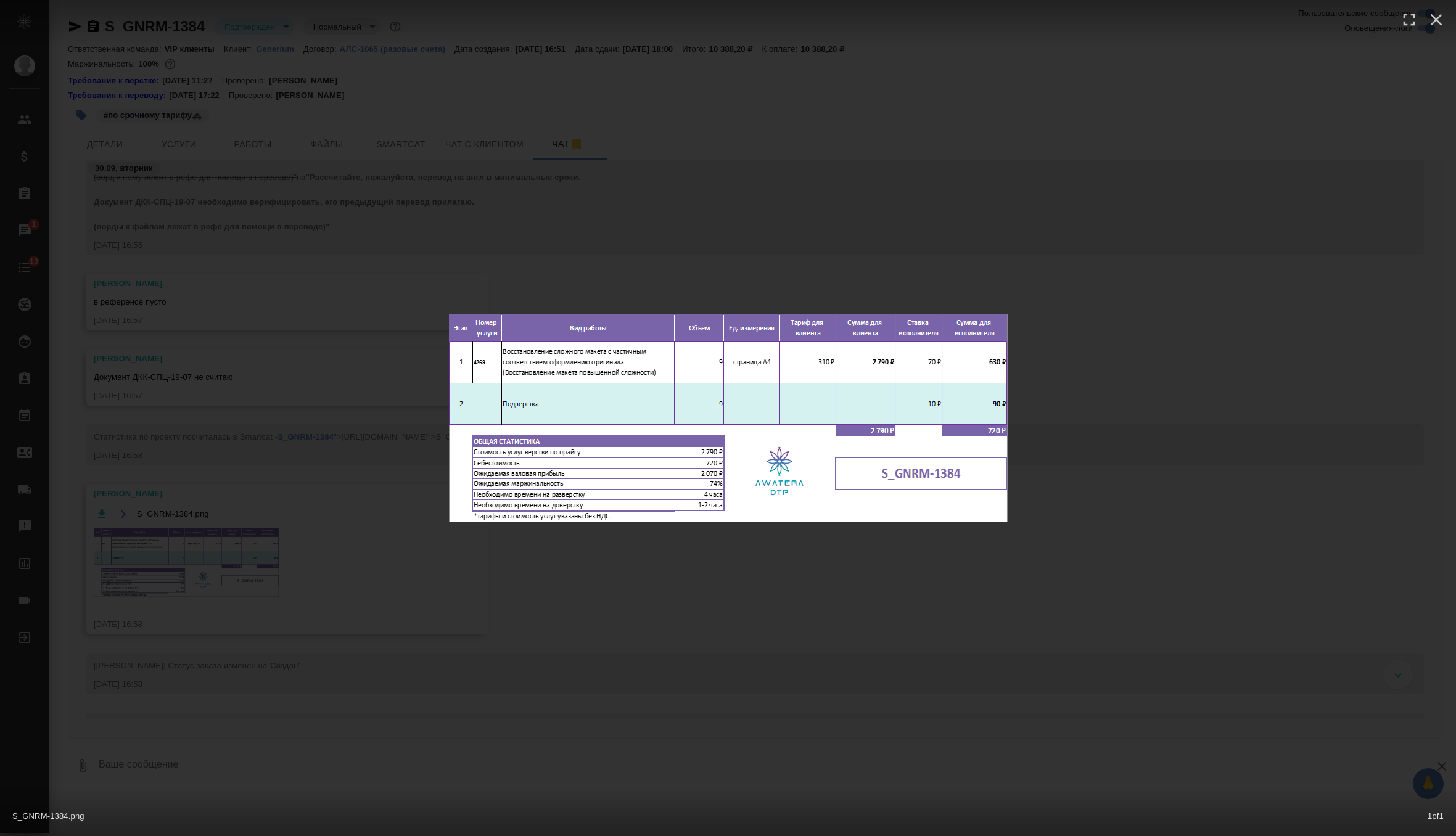
click at [303, 431] on div "S_GNRM-1384.png 1 of 1" at bounding box center [728, 418] width 1456 height 836
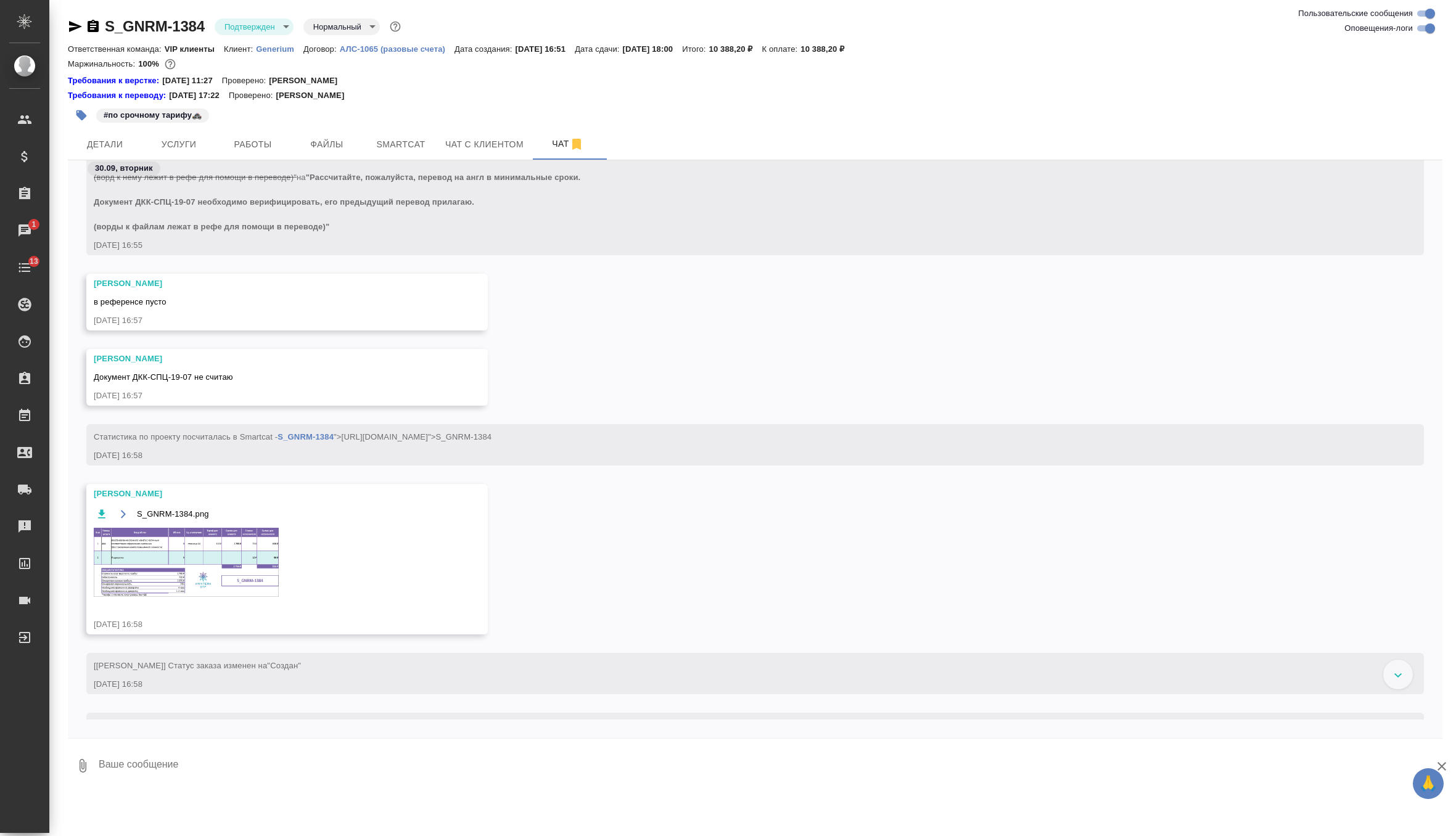
click at [178, 564] on img at bounding box center [187, 562] width 185 height 69
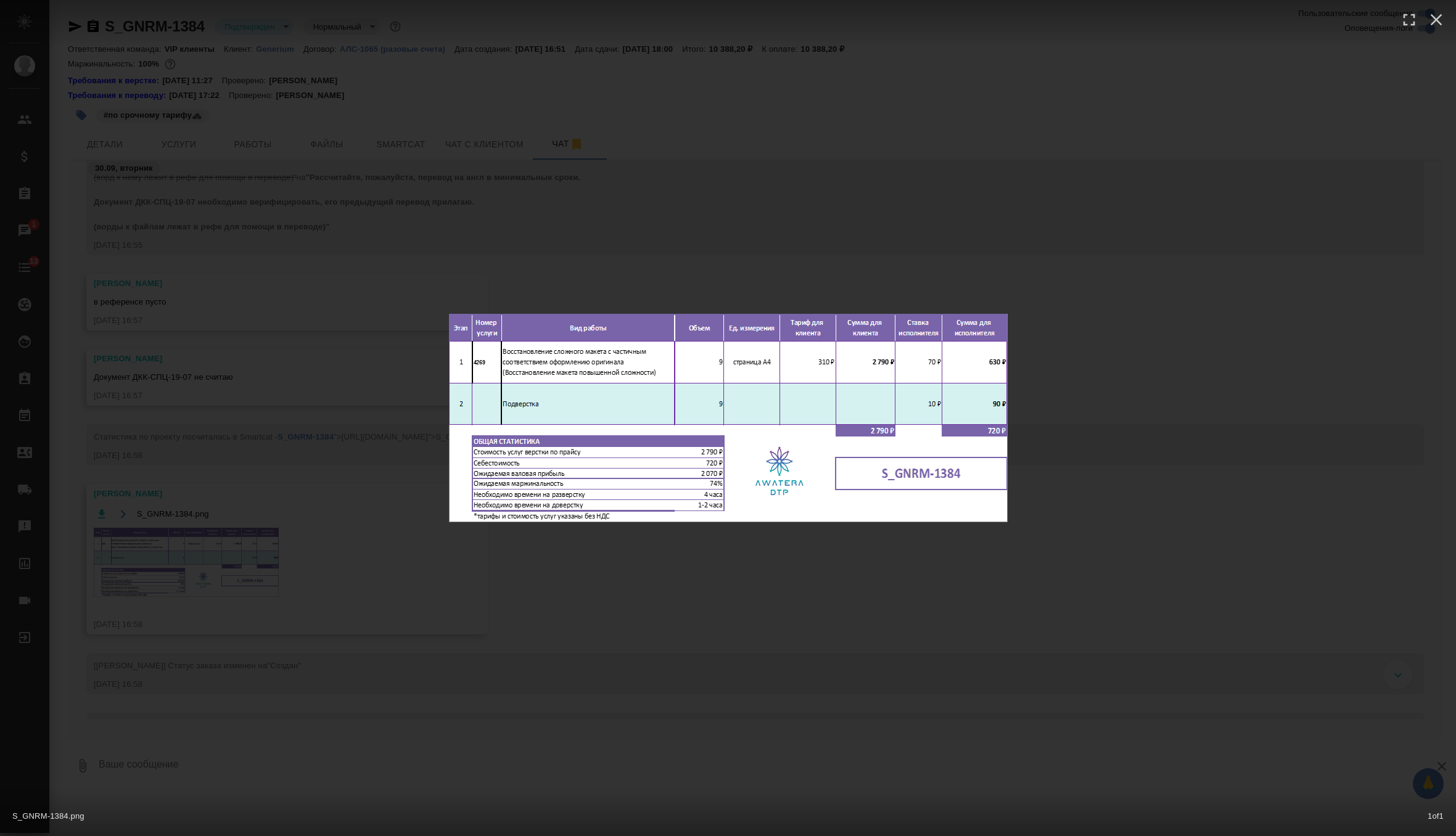
click at [178, 564] on div "S_GNRM-1384.png 1 of 1" at bounding box center [728, 418] width 1456 height 836
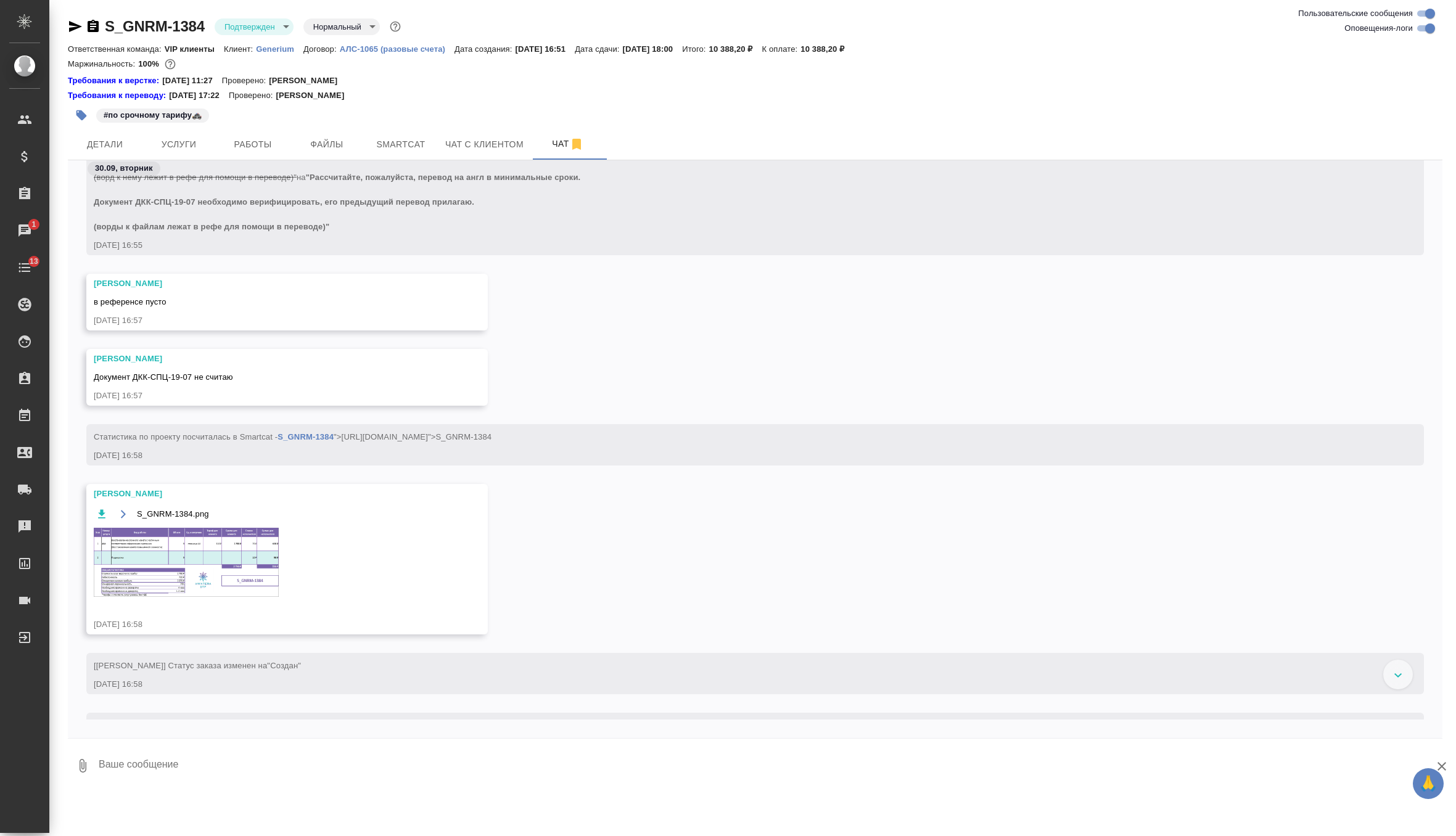
click at [178, 564] on img at bounding box center [187, 562] width 185 height 69
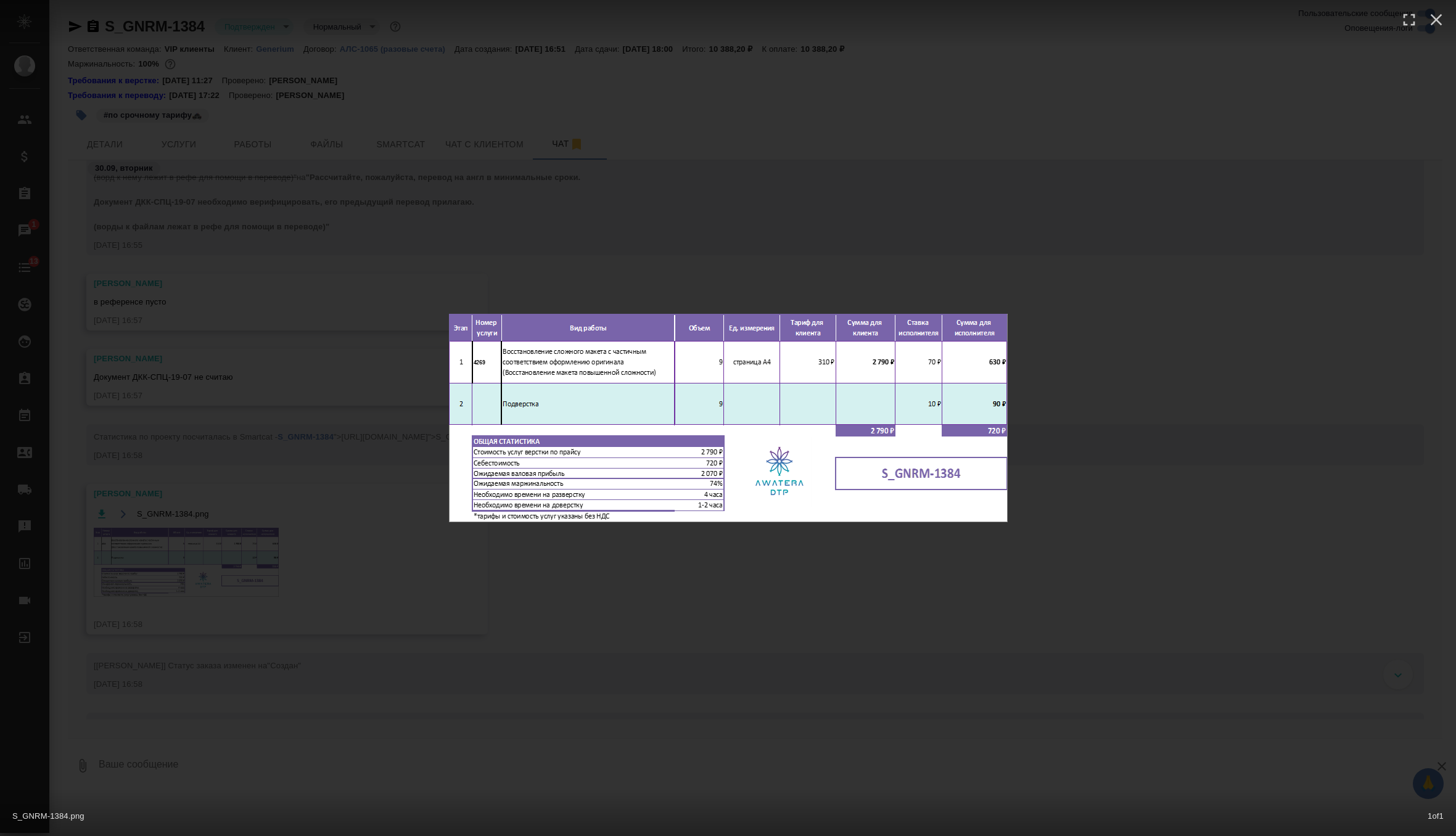
click at [345, 489] on div "S_GNRM-1384.png 1 of 1" at bounding box center [728, 418] width 1456 height 836
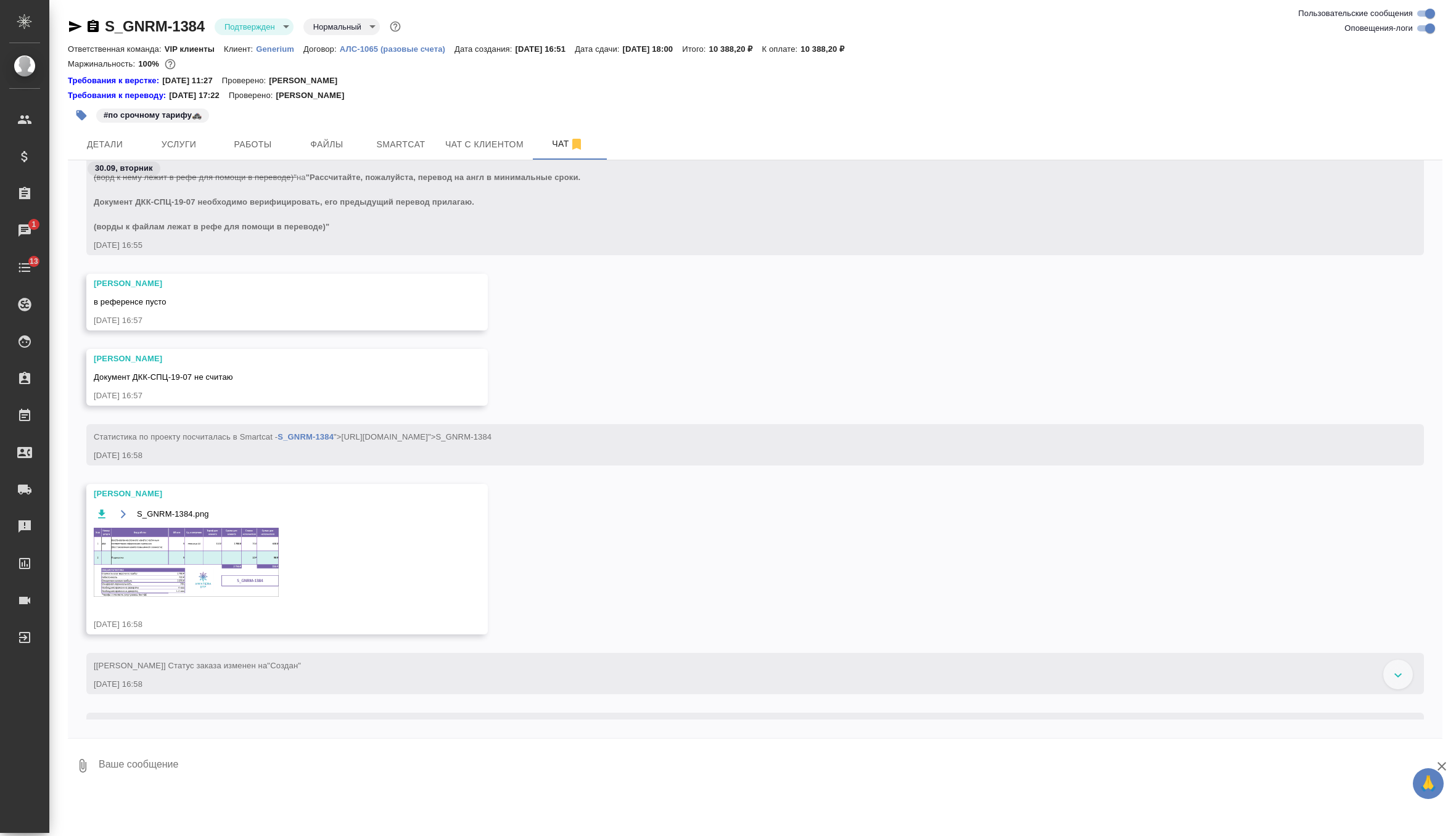
click at [91, 31] on icon "button" at bounding box center [93, 25] width 11 height 12
click at [279, 23] on body "🙏 .cls-1 fill:#fff; AWATERA Zverzhanovskaya Diana Клиенты Спецификации Заказы 1…" at bounding box center [728, 418] width 1456 height 836
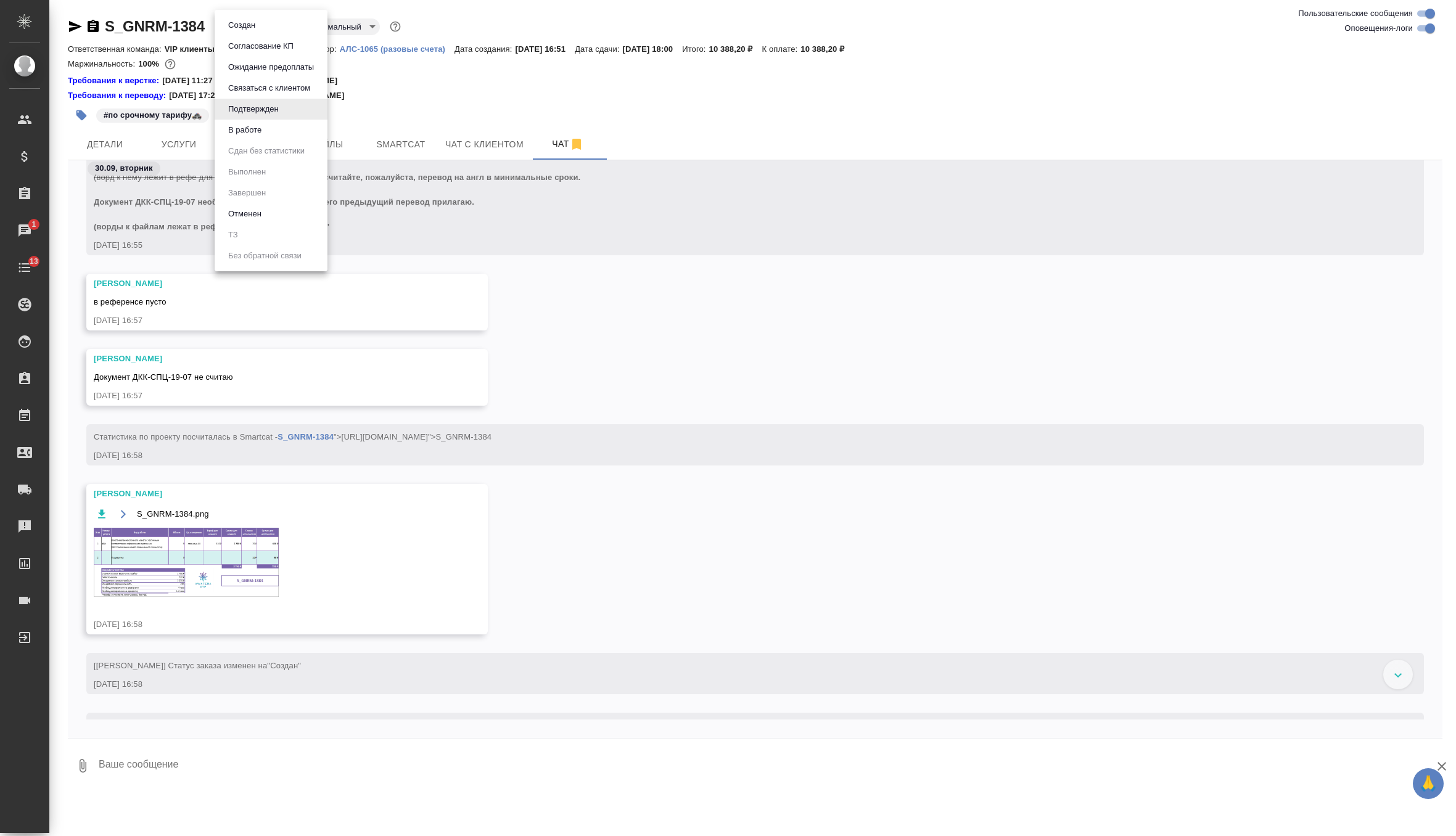
click at [529, 72] on div at bounding box center [728, 418] width 1456 height 836
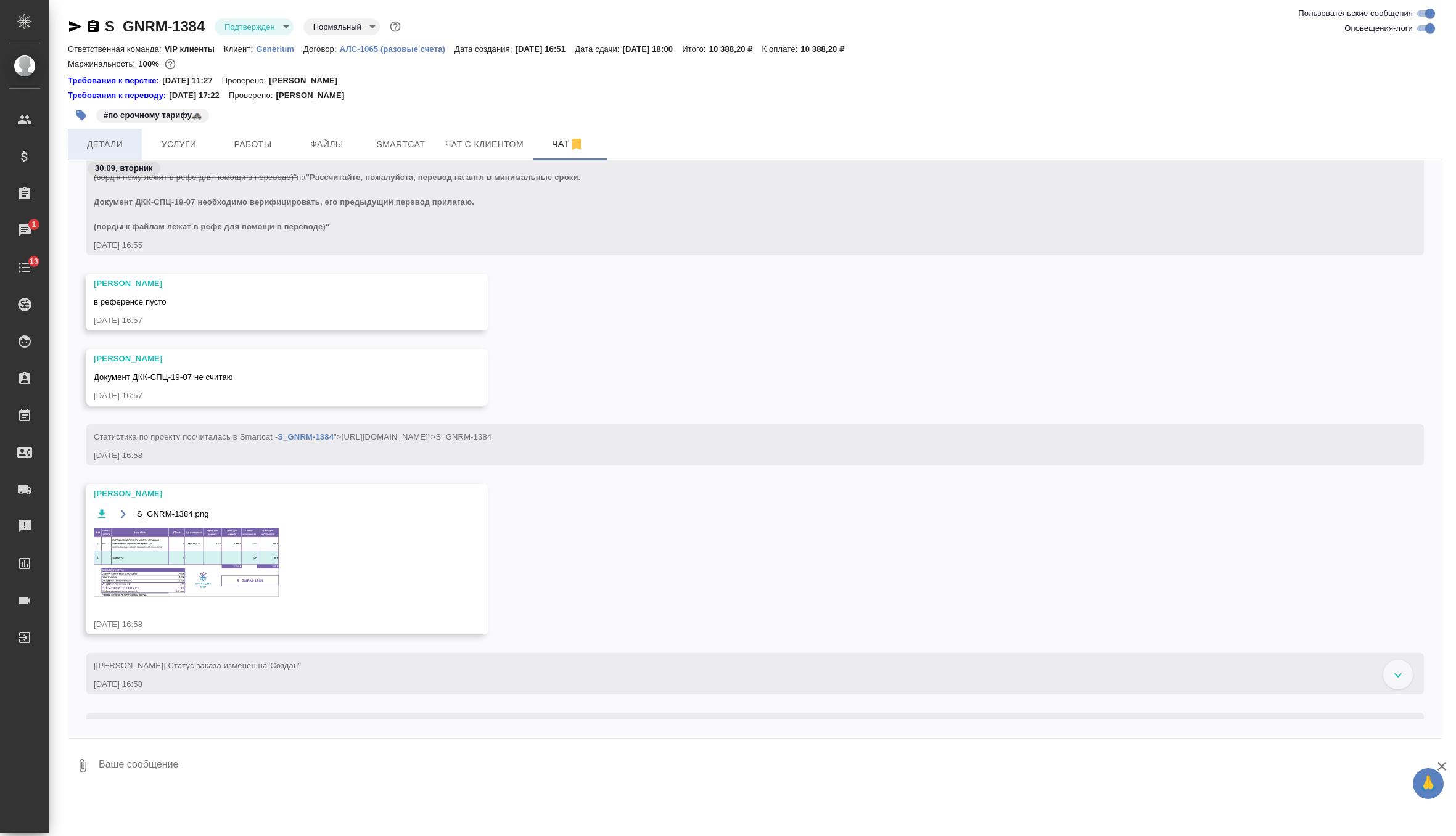
click at [114, 139] on span "Детали" at bounding box center [105, 144] width 59 height 16
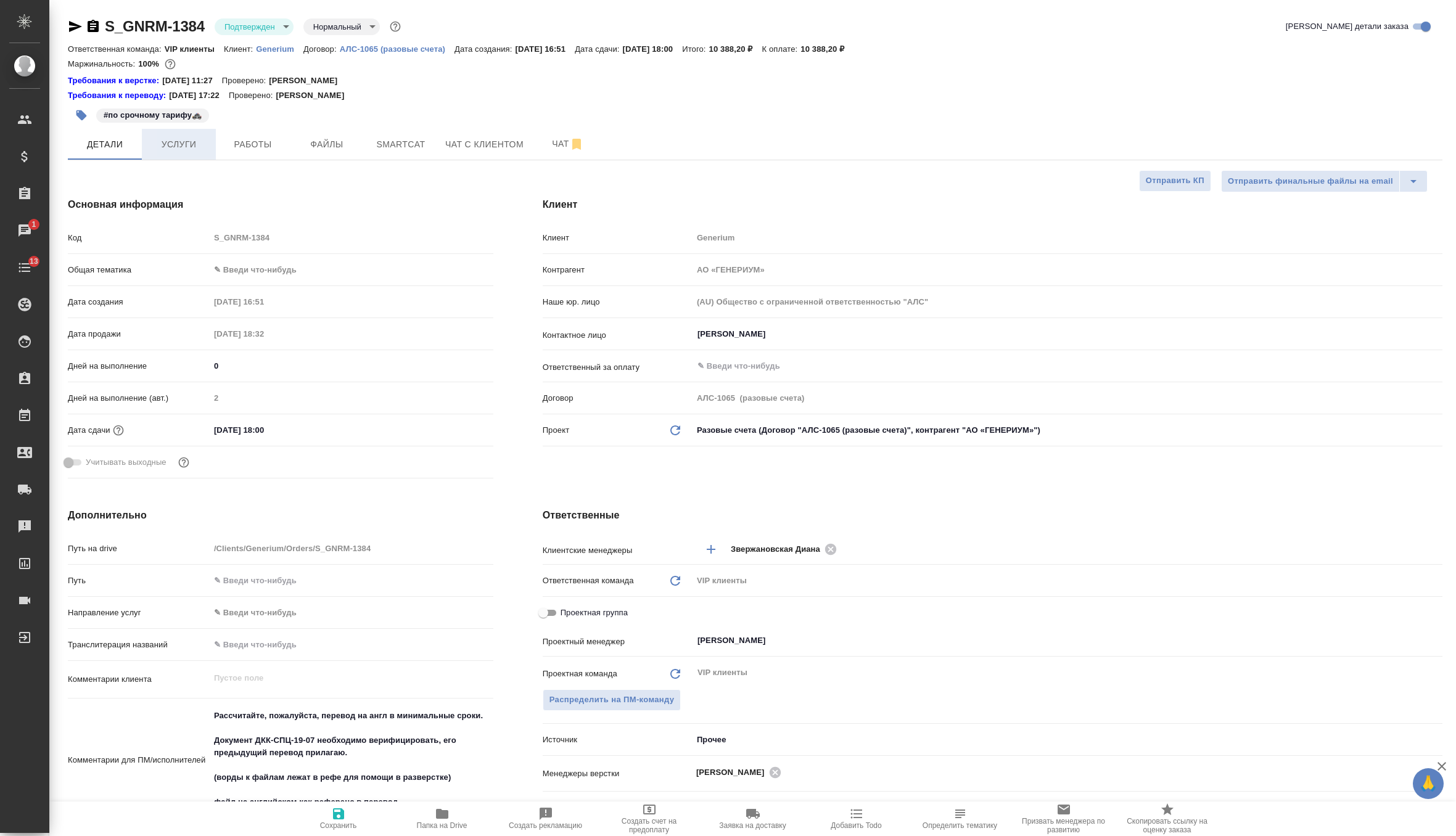
click at [183, 153] on button "Услуги" at bounding box center [178, 144] width 74 height 31
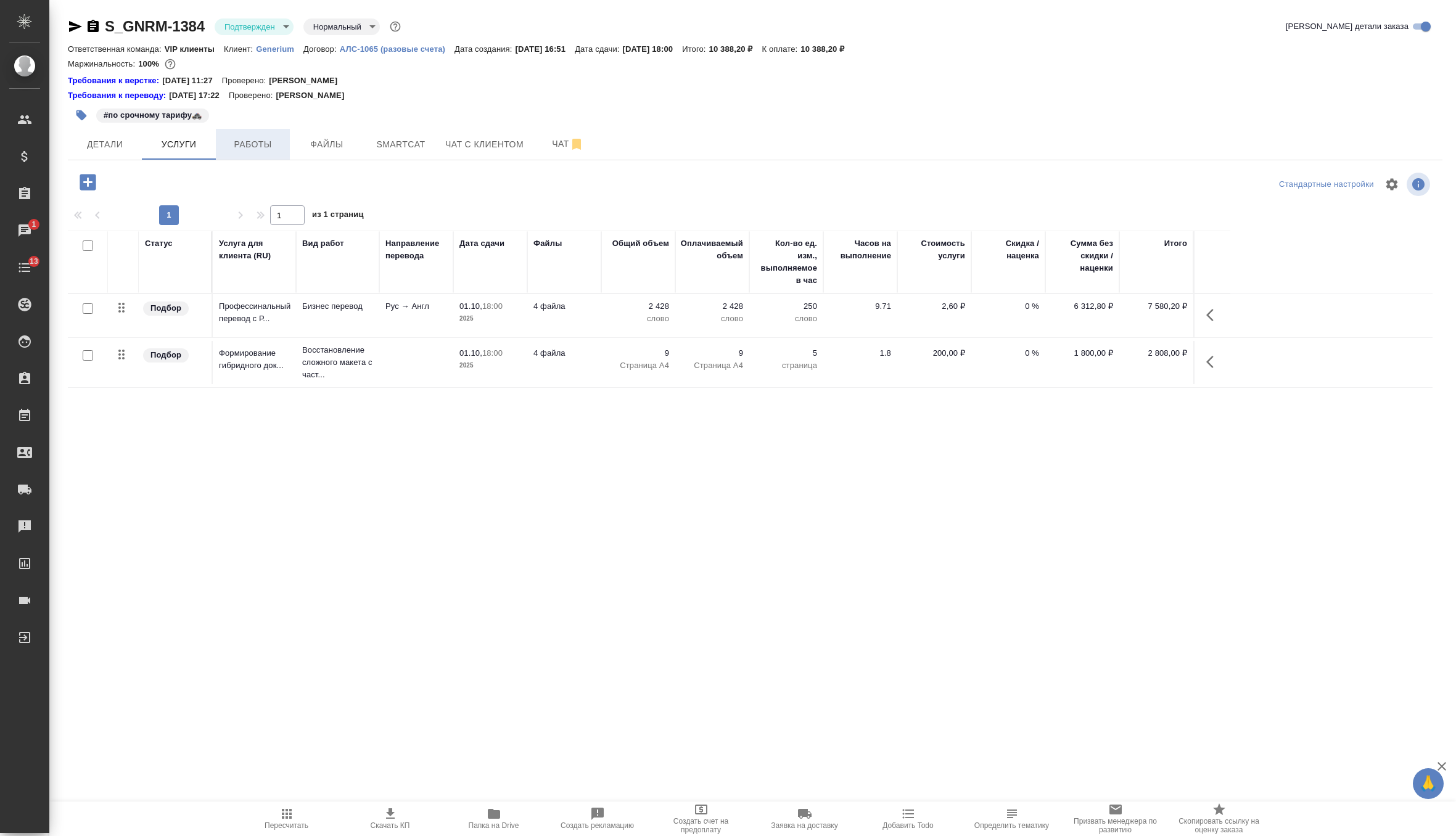
click at [272, 151] on span "Работы" at bounding box center [253, 144] width 59 height 16
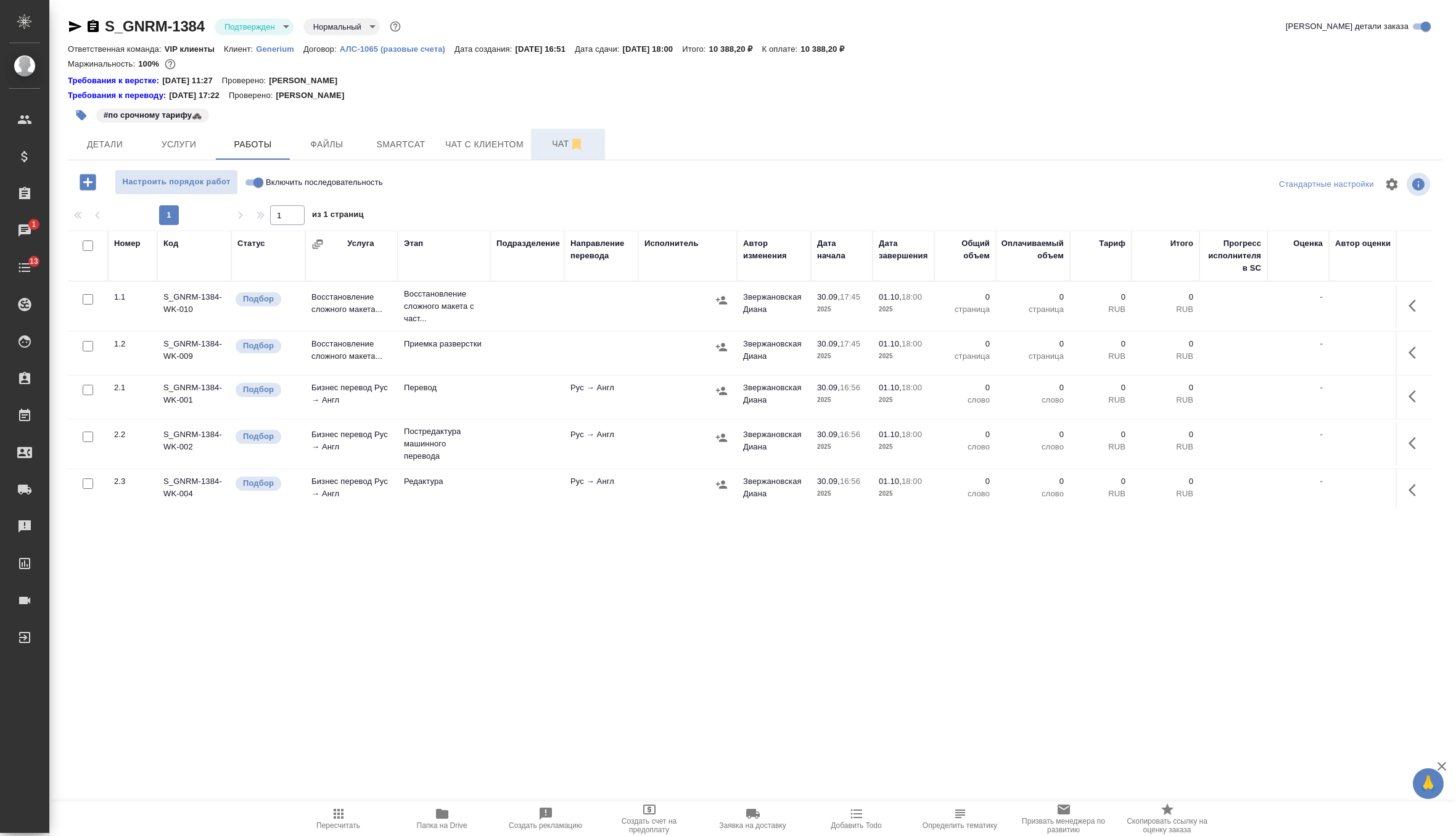
click at [542, 144] on span "Чат" at bounding box center [568, 144] width 59 height 16
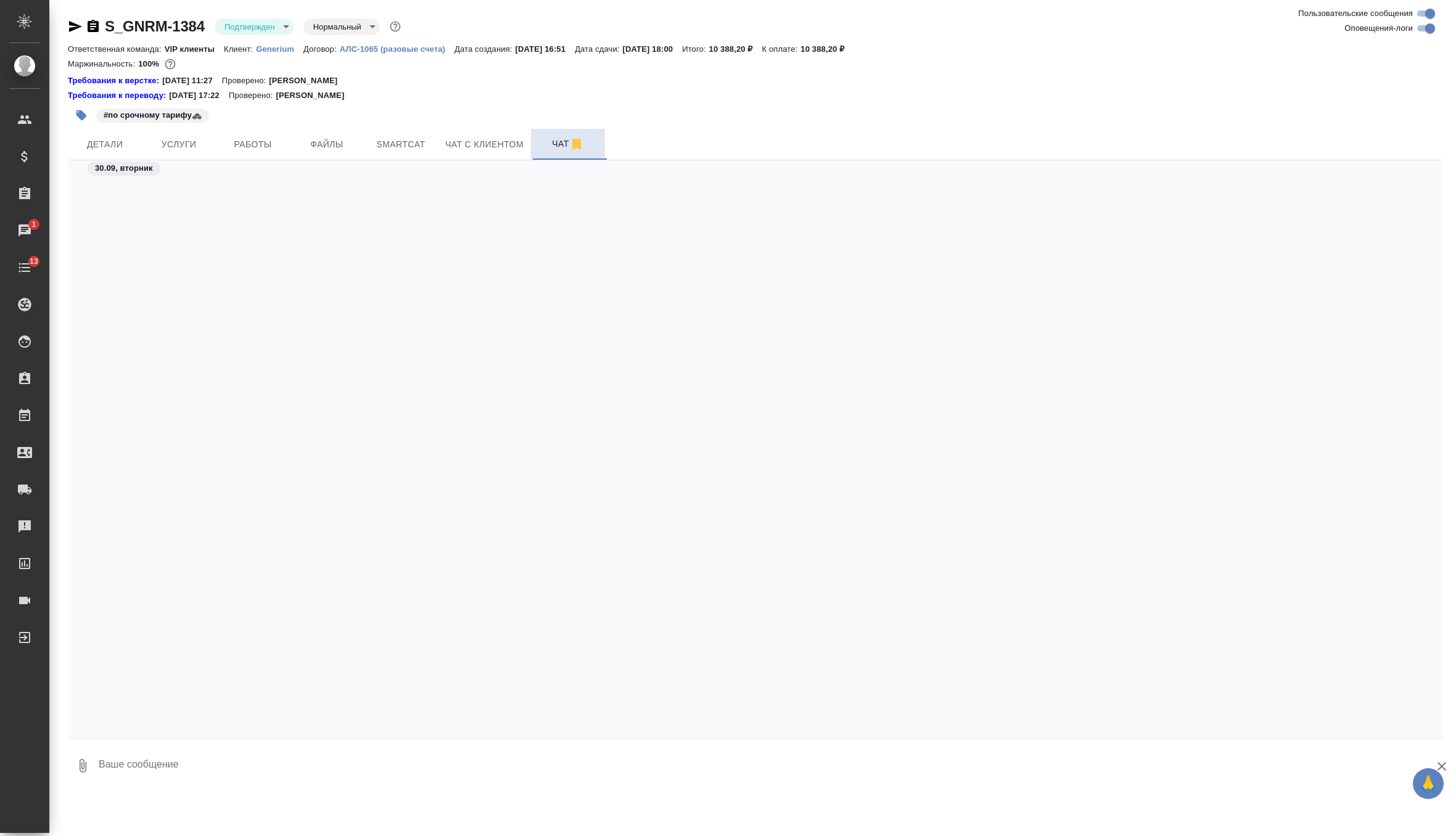
scroll to position [8408, 0]
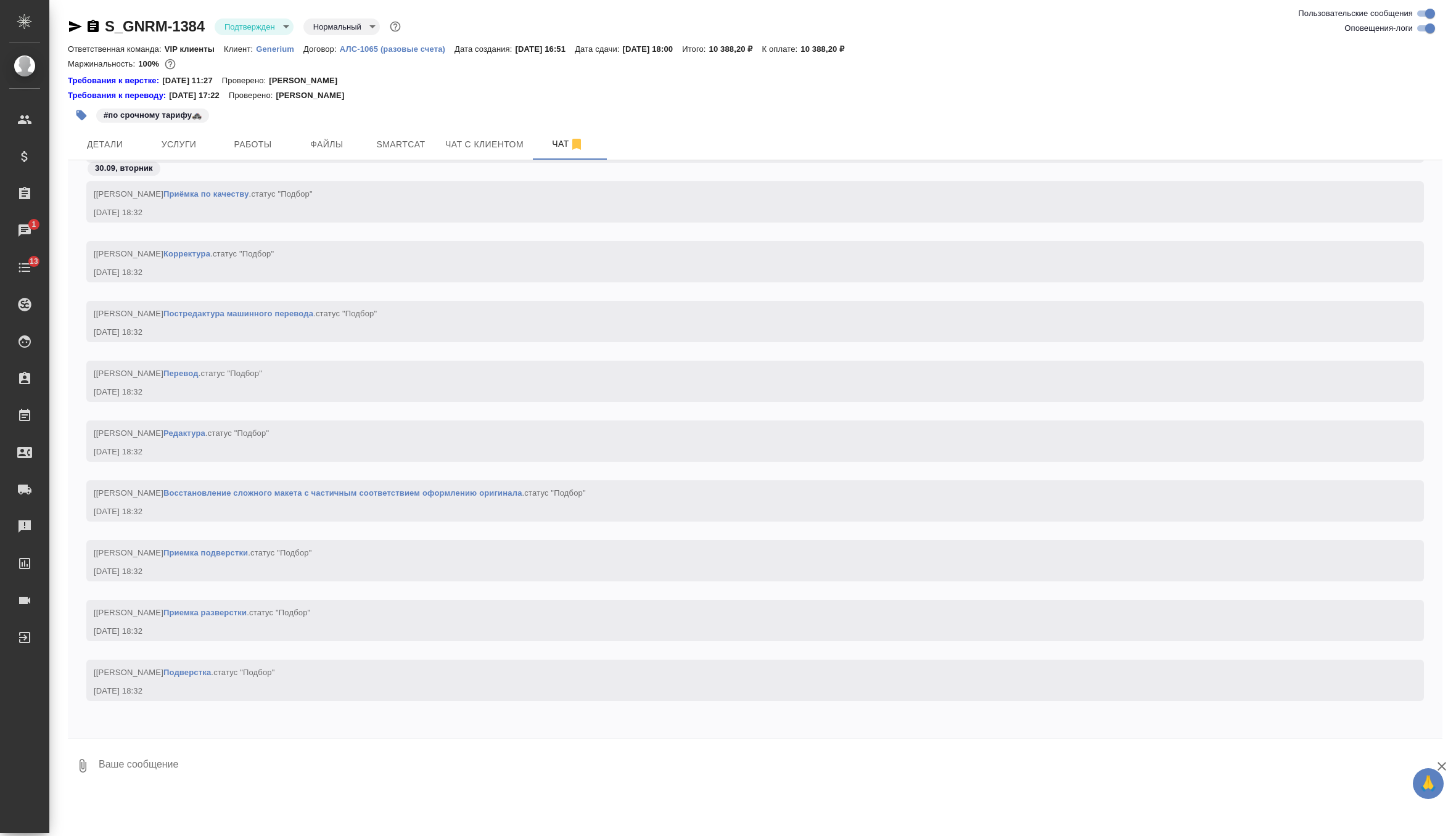
click at [286, 52] on p "Generium" at bounding box center [280, 48] width 47 height 9
click at [97, 27] on icon "button" at bounding box center [93, 25] width 11 height 12
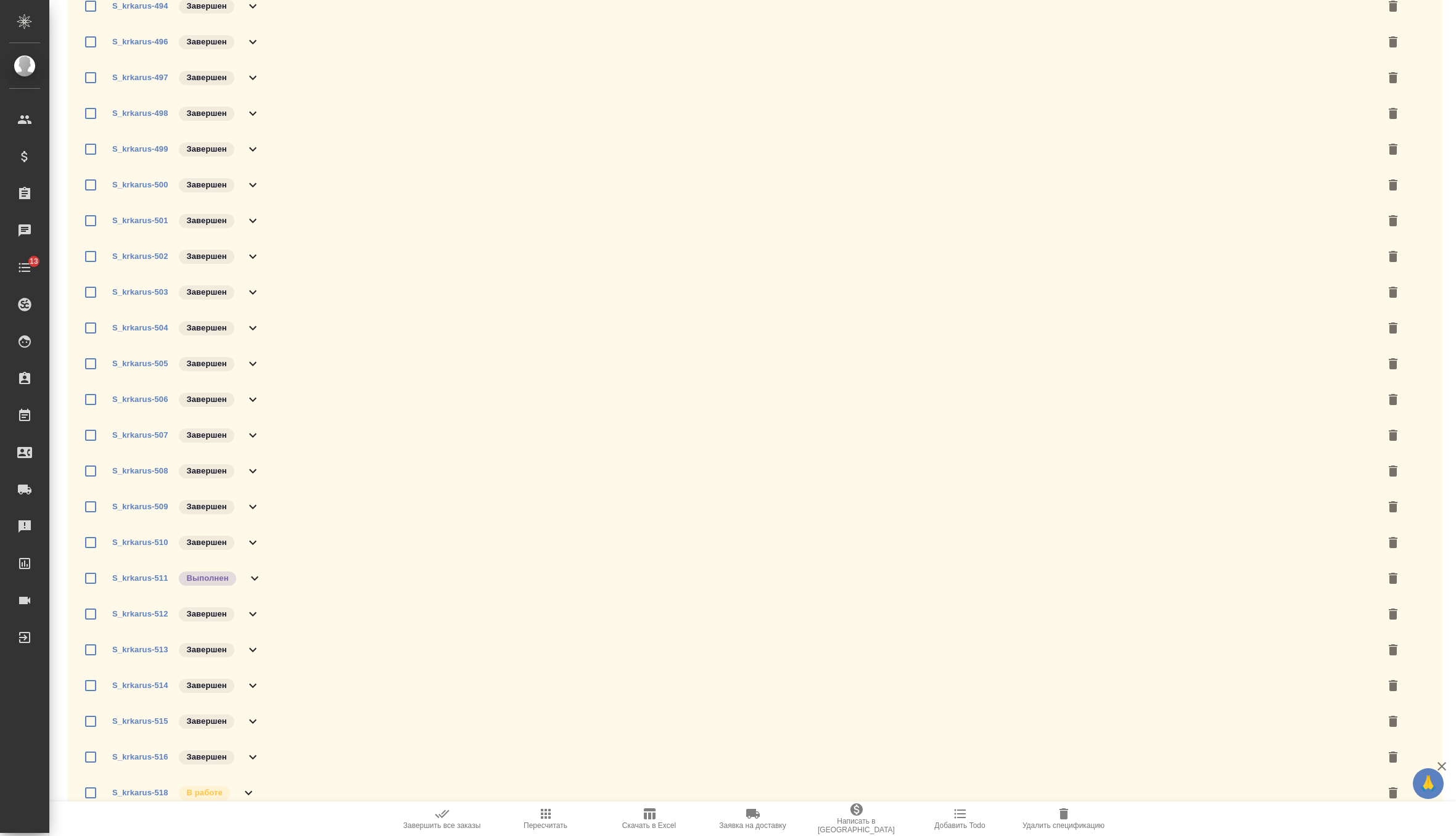
scroll to position [762, 0]
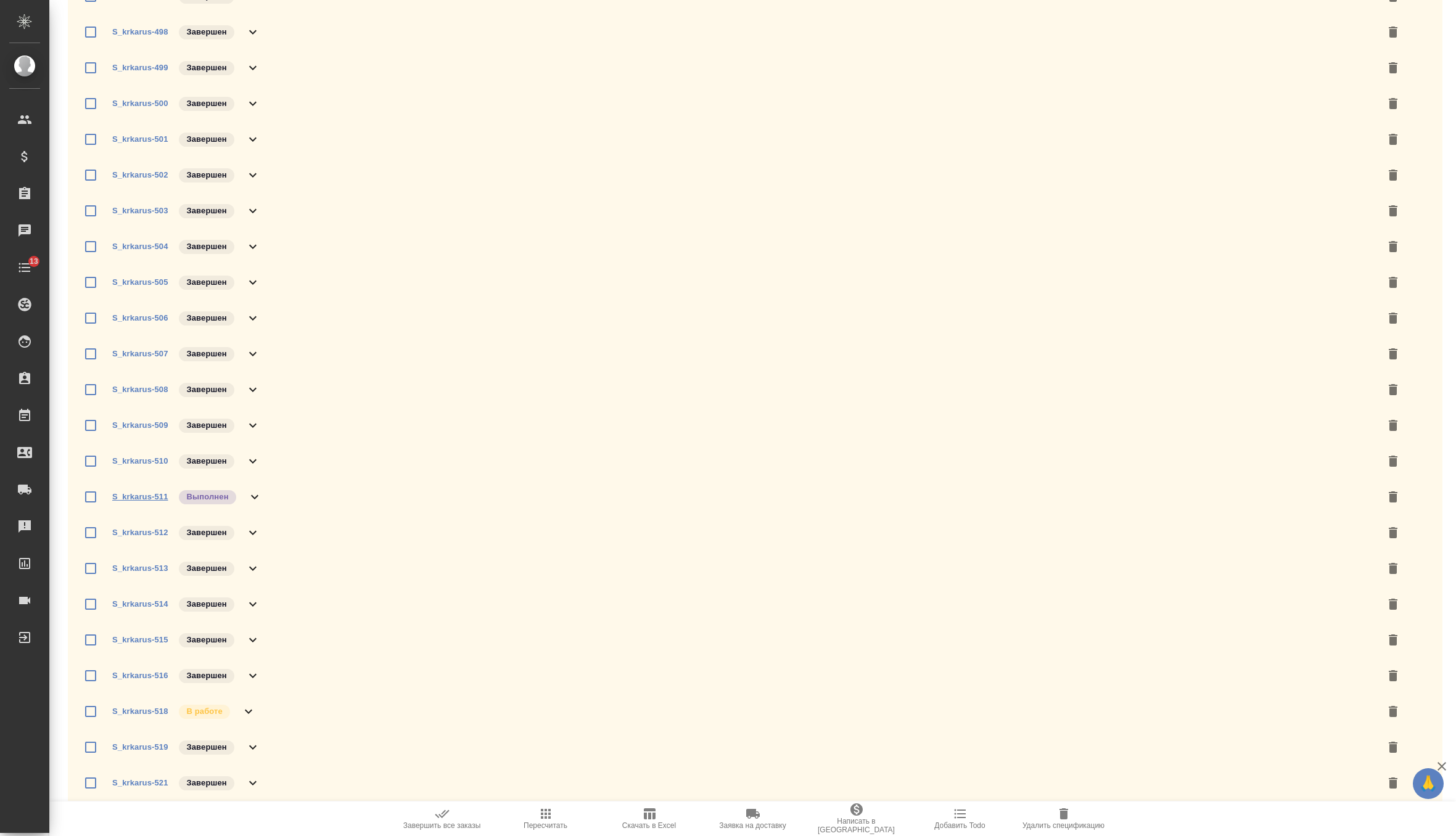
click at [147, 494] on link "S_krkarus-511" at bounding box center [140, 496] width 56 height 9
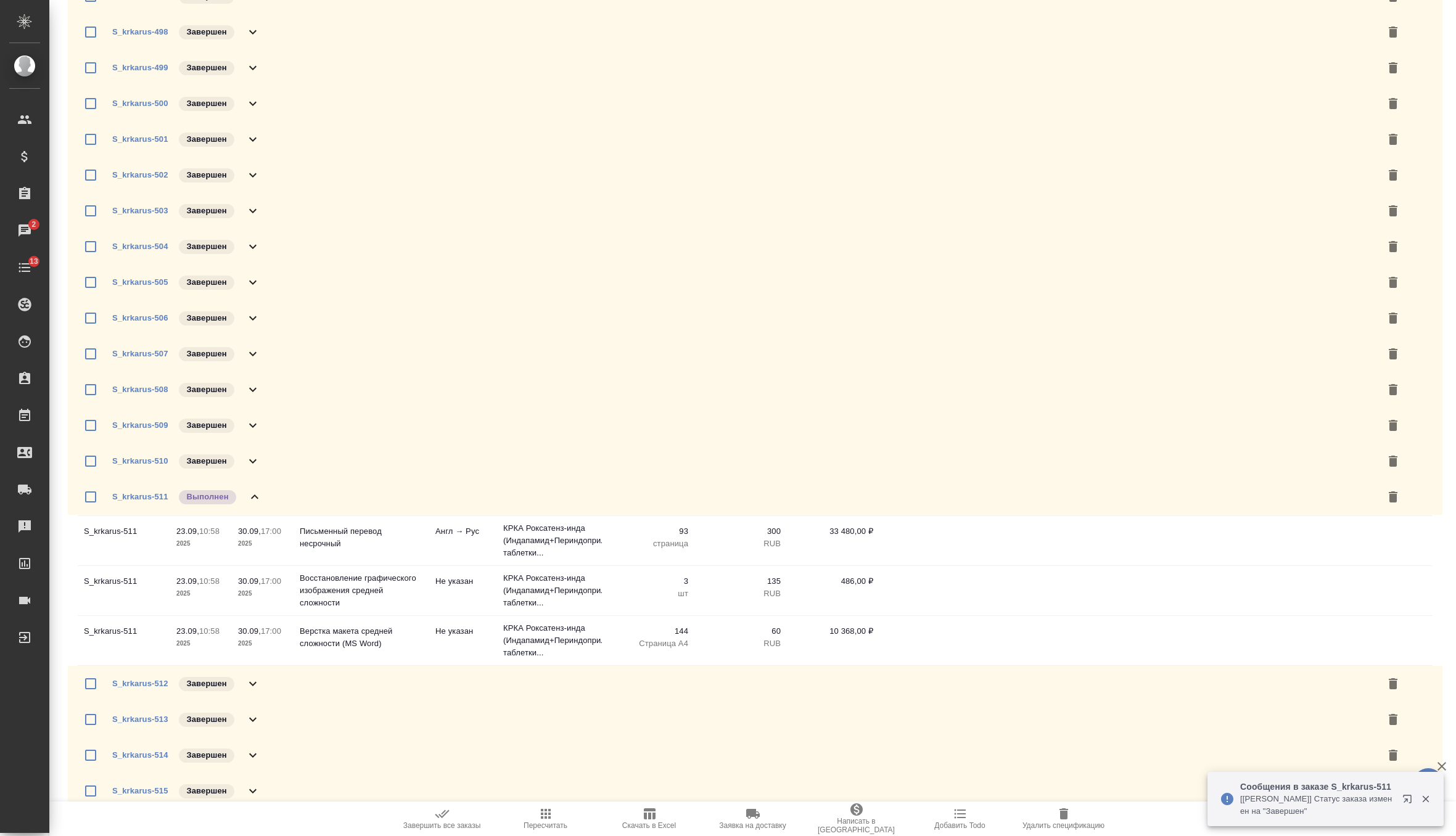
click at [241, 492] on div "S_krkarus-511 Выполнен" at bounding box center [187, 497] width 150 height 17
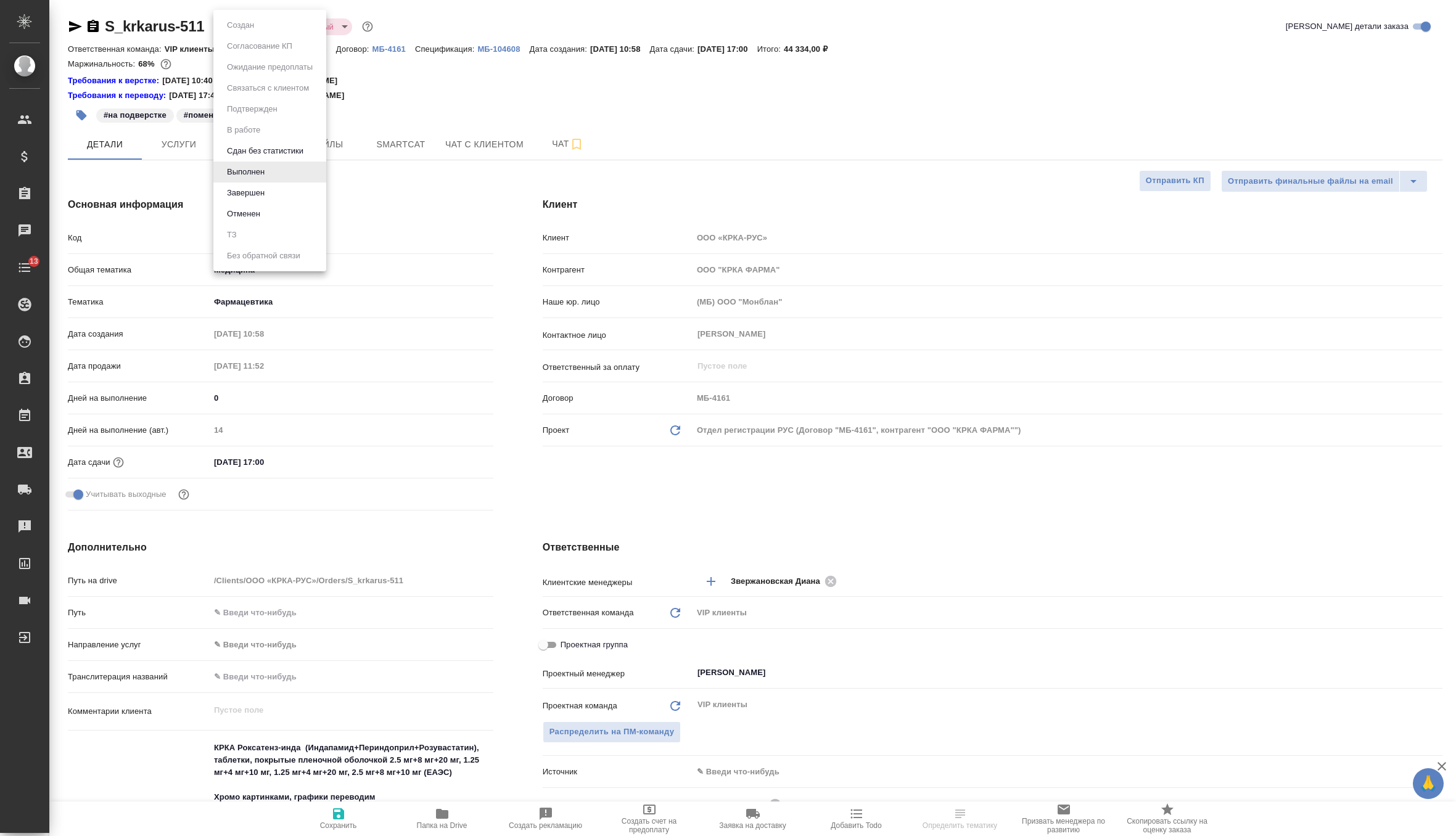
select select "RU"
click at [259, 195] on button "Завершен" at bounding box center [246, 193] width 45 height 14
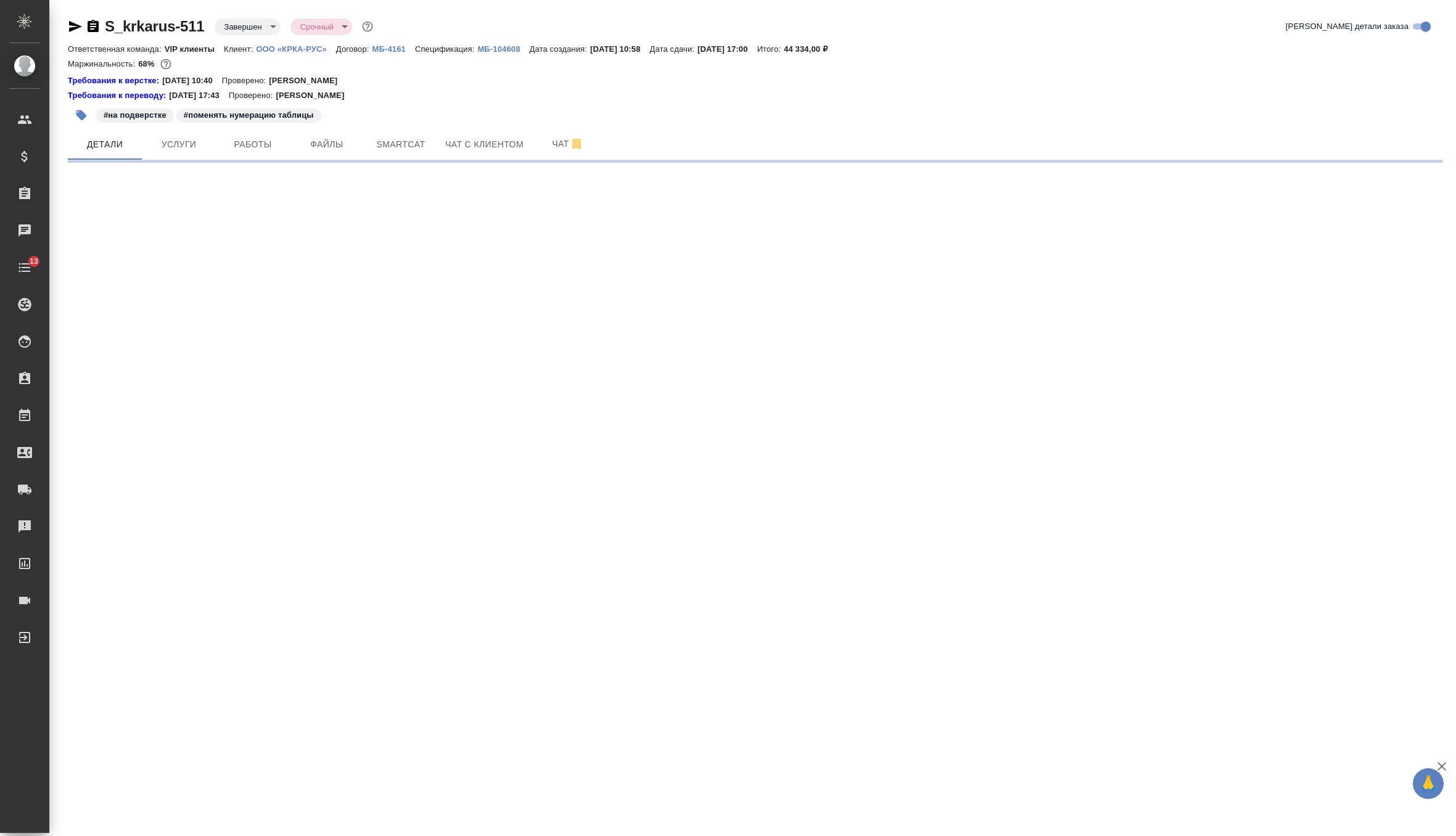
select select "RU"
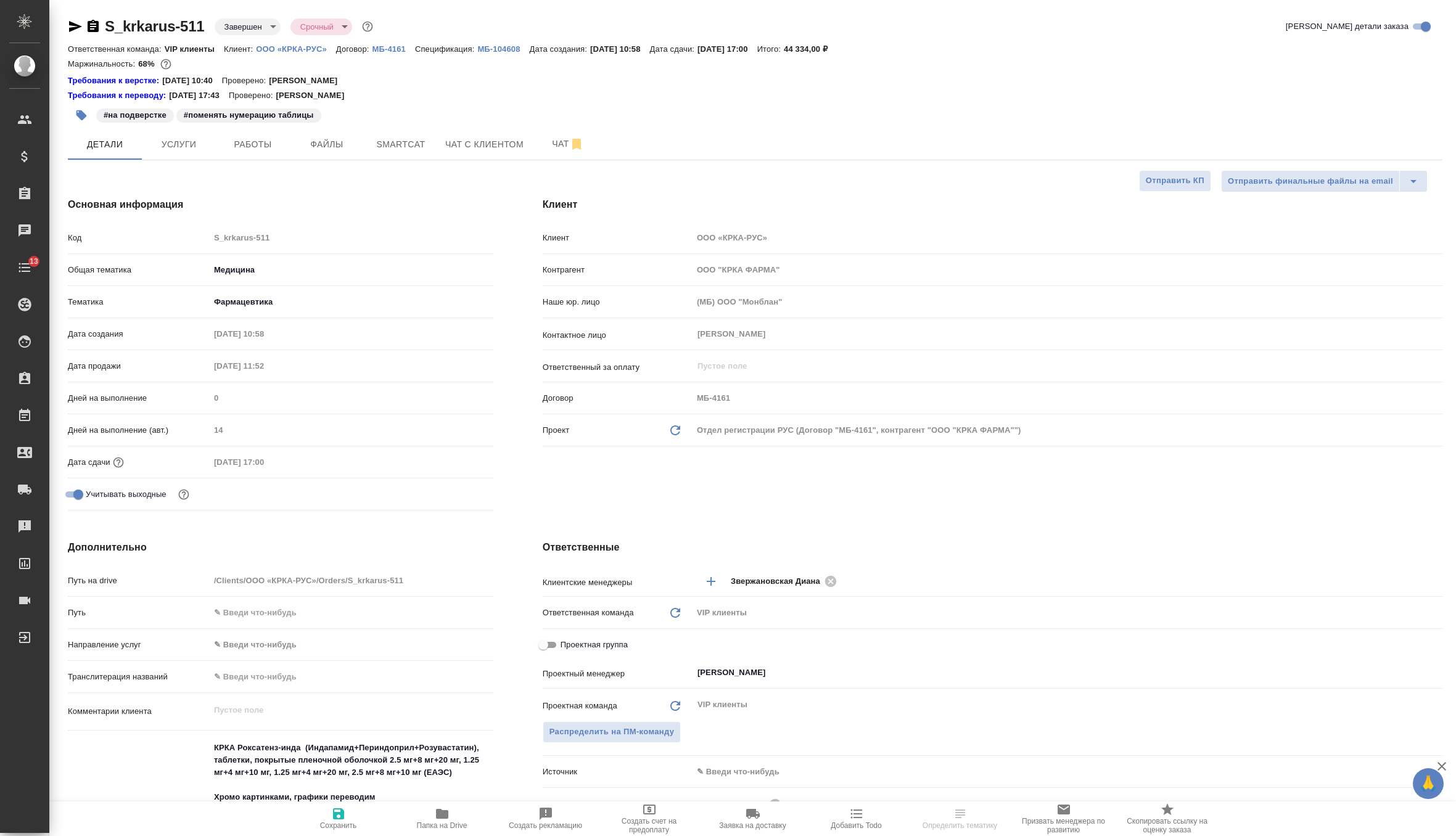
type textarea "x"
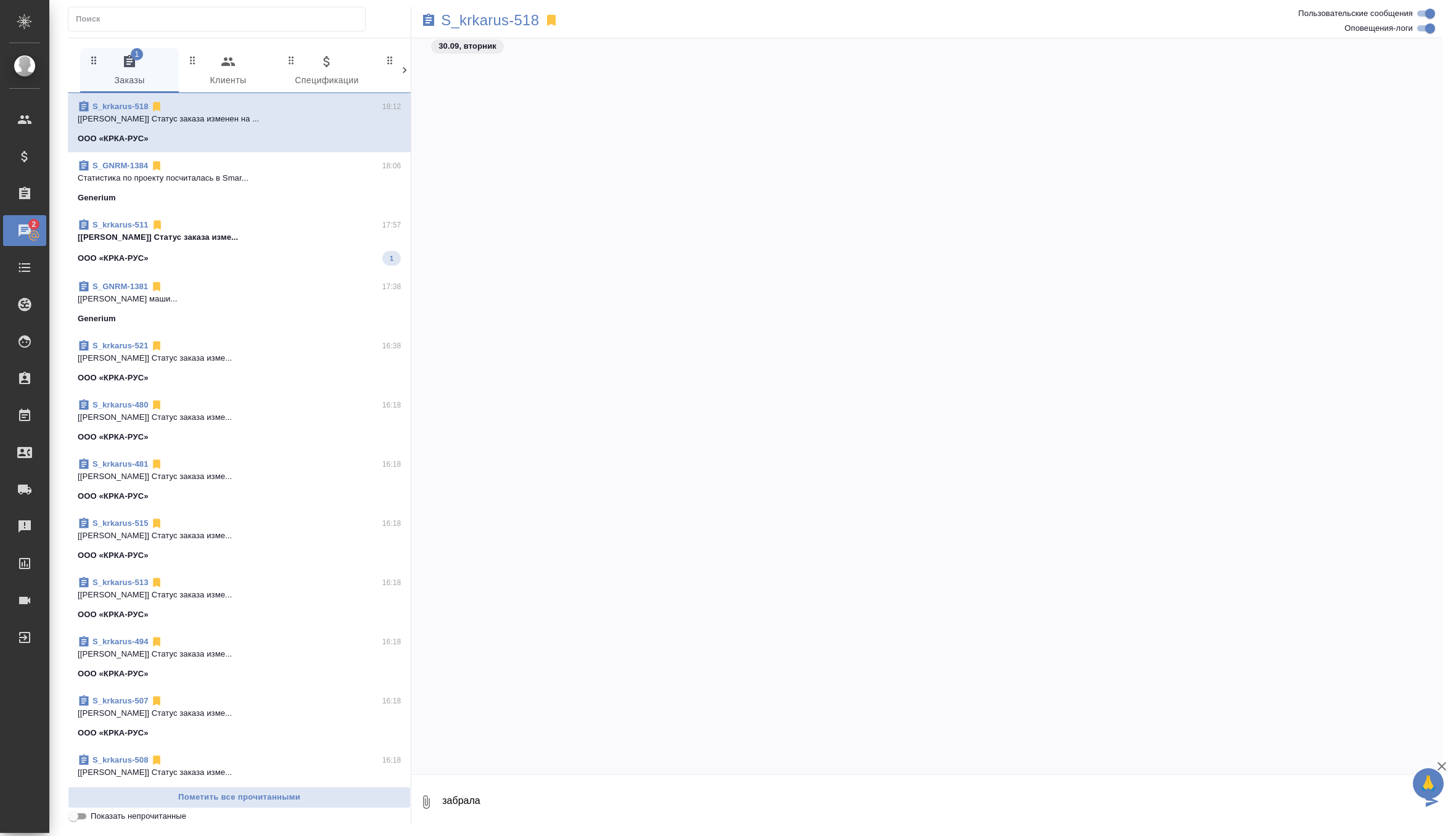
scroll to position [89553, 0]
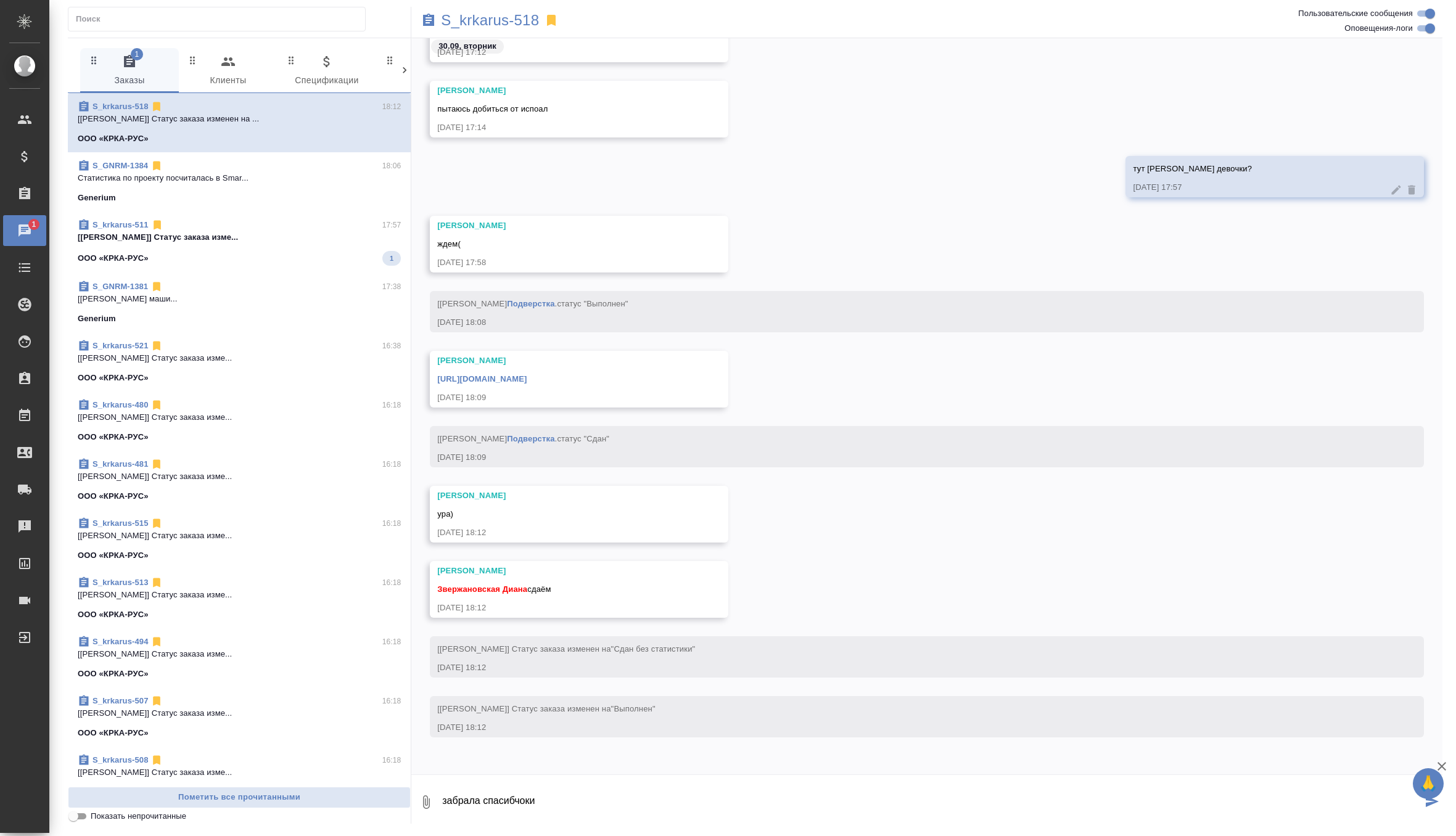
type textarea "забрала спасибчоки"
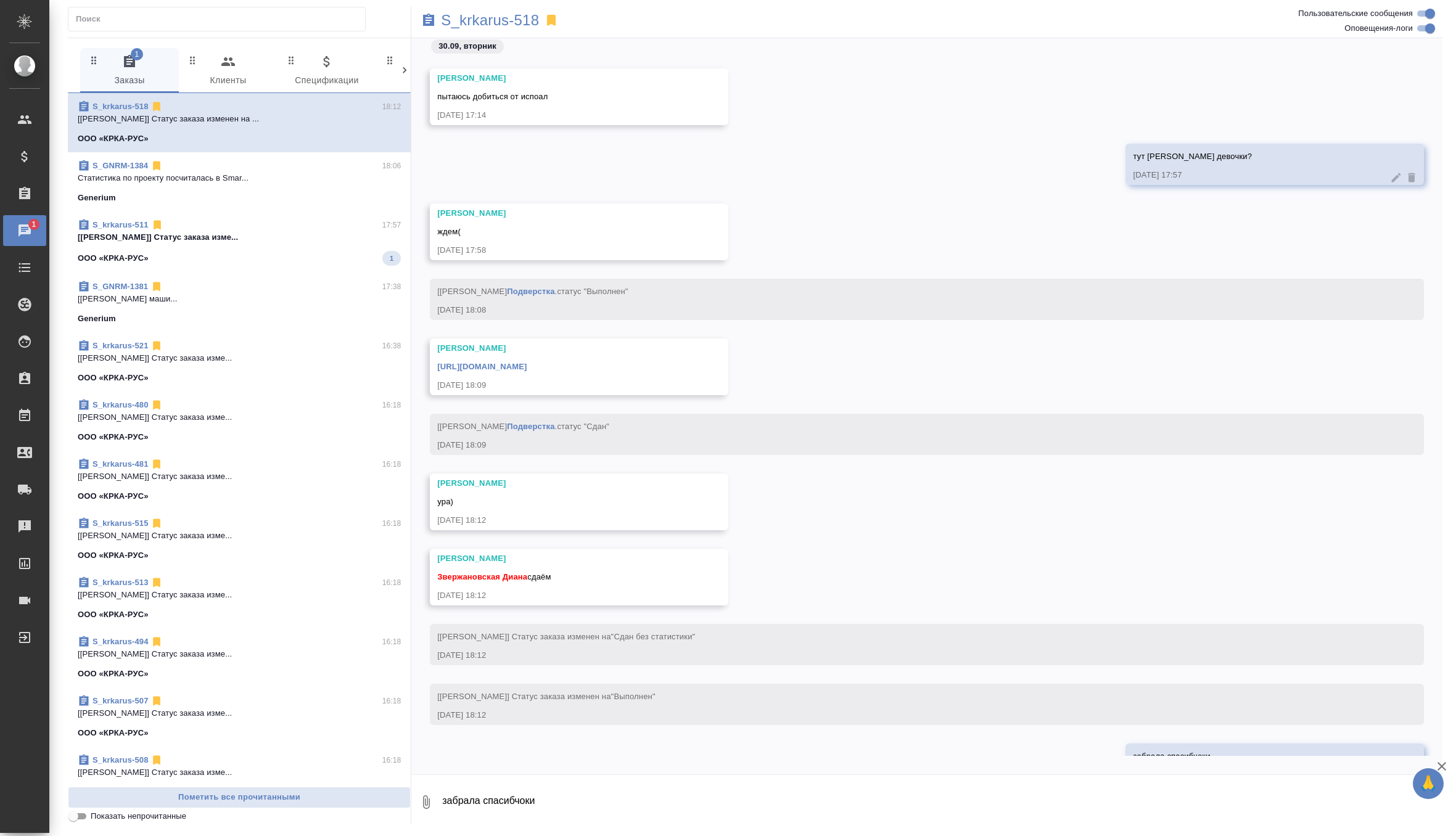
scroll to position [89612, 0]
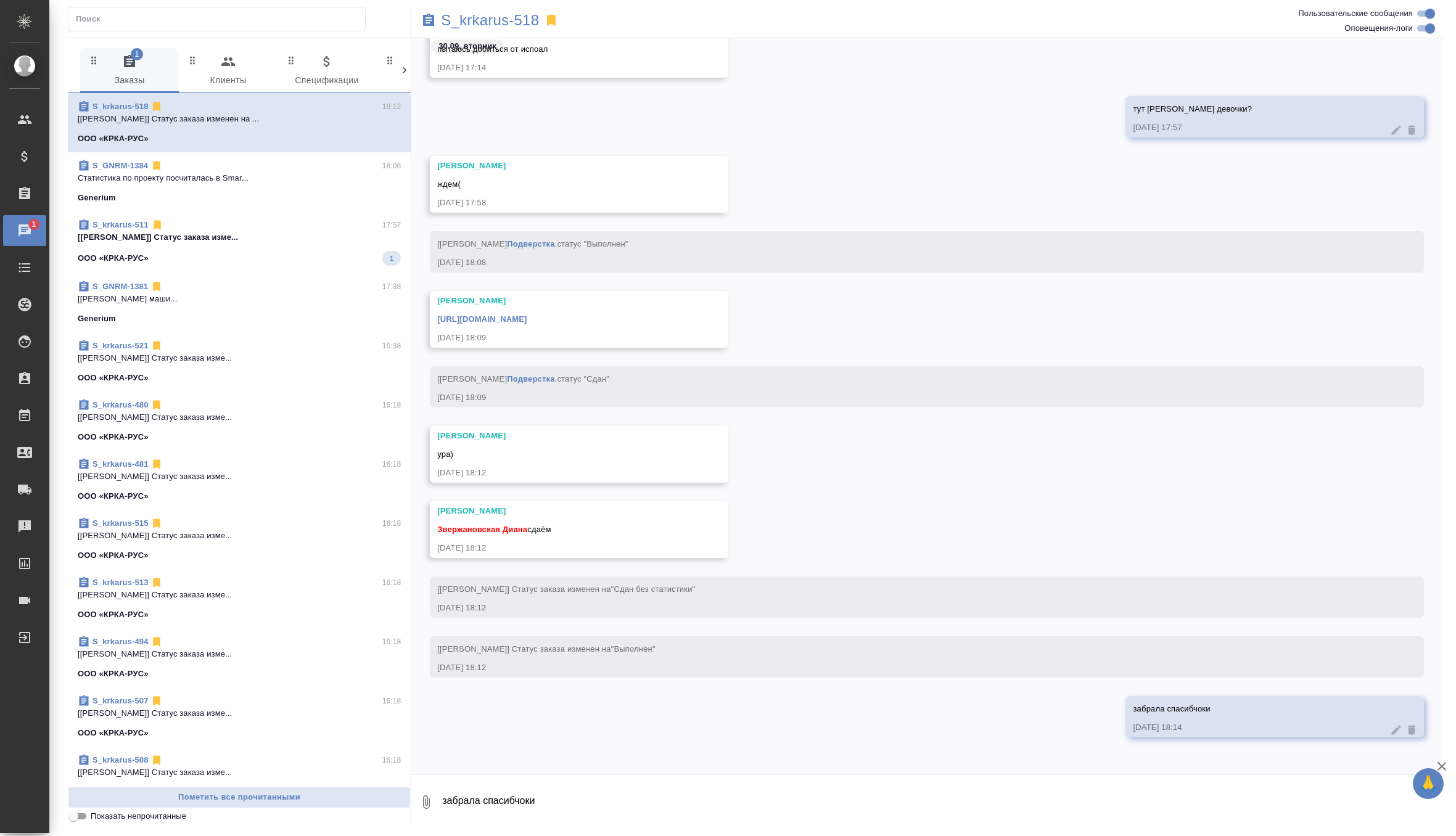
click at [527, 318] on link "https://drive.awatera.com/apps/files/files/10484265?dir=/Shares/%D0%9E%D0%9E%D0…" at bounding box center [481, 318] width 89 height 9
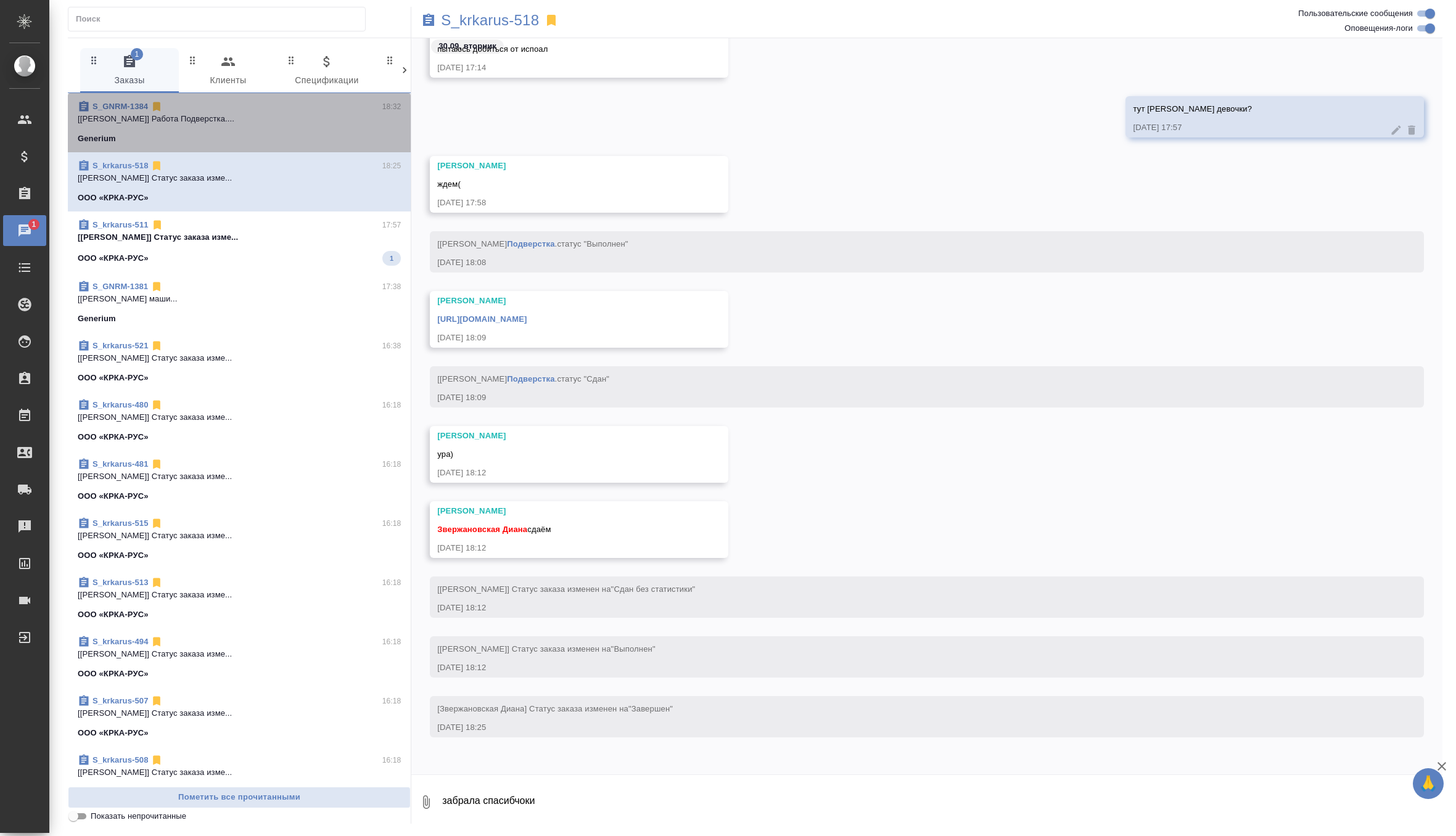
click at [309, 118] on p "[Звержановская Диана] Работа Подверстка...." at bounding box center [239, 119] width 323 height 12
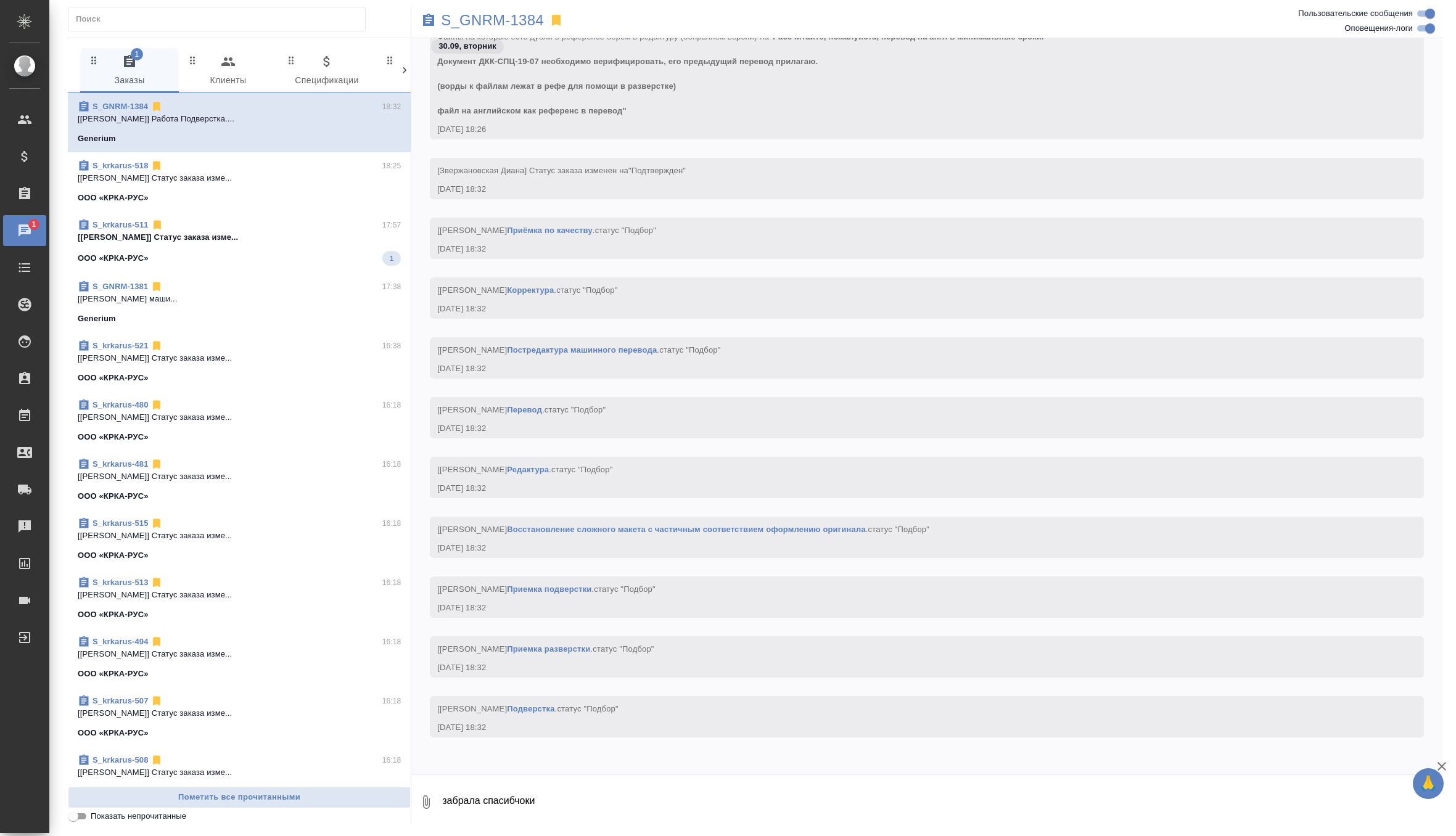
scroll to position [12709, 0]
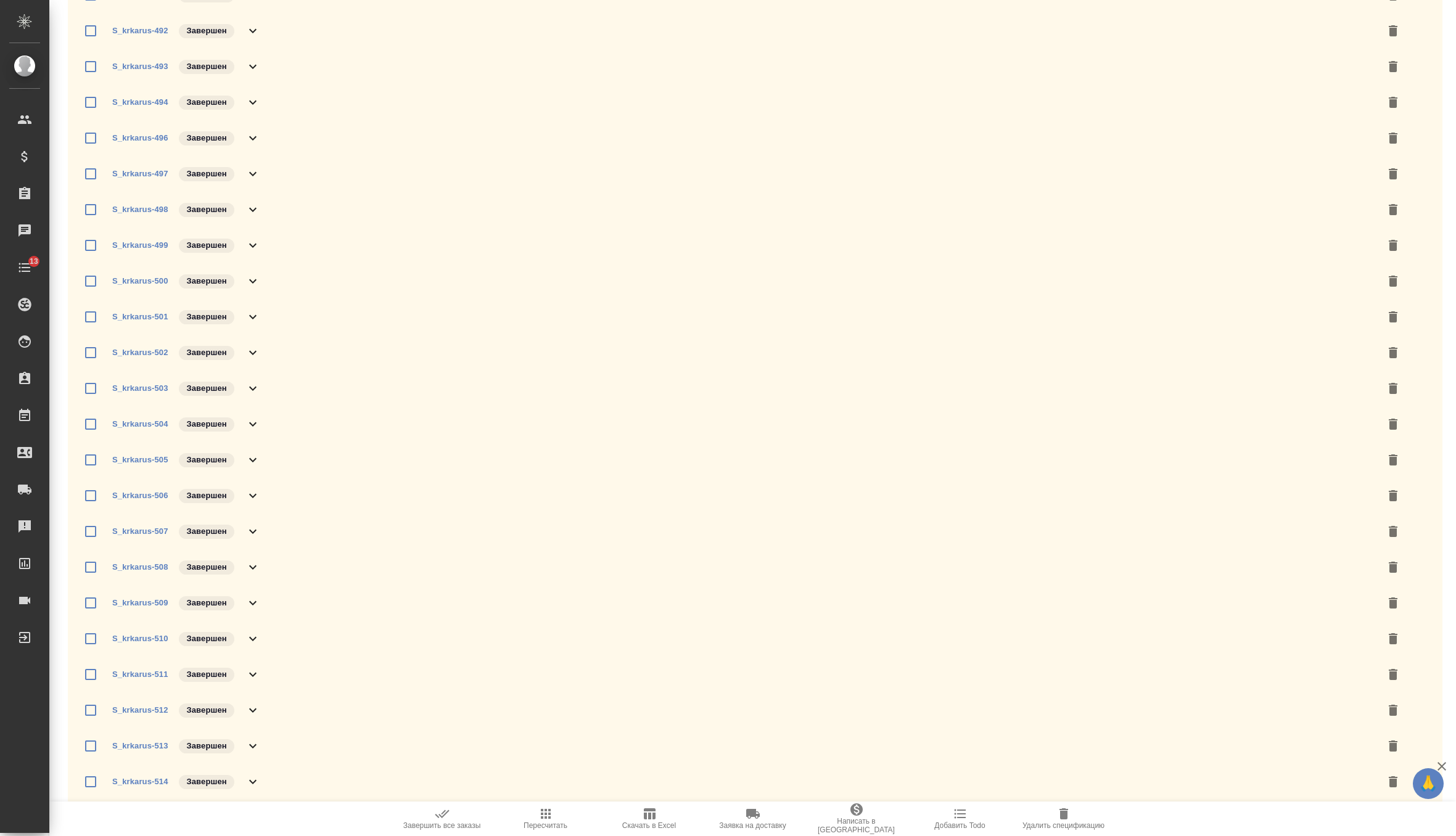
scroll to position [762, 0]
click at [155, 712] on link "S_krkarus-518" at bounding box center [140, 711] width 56 height 9
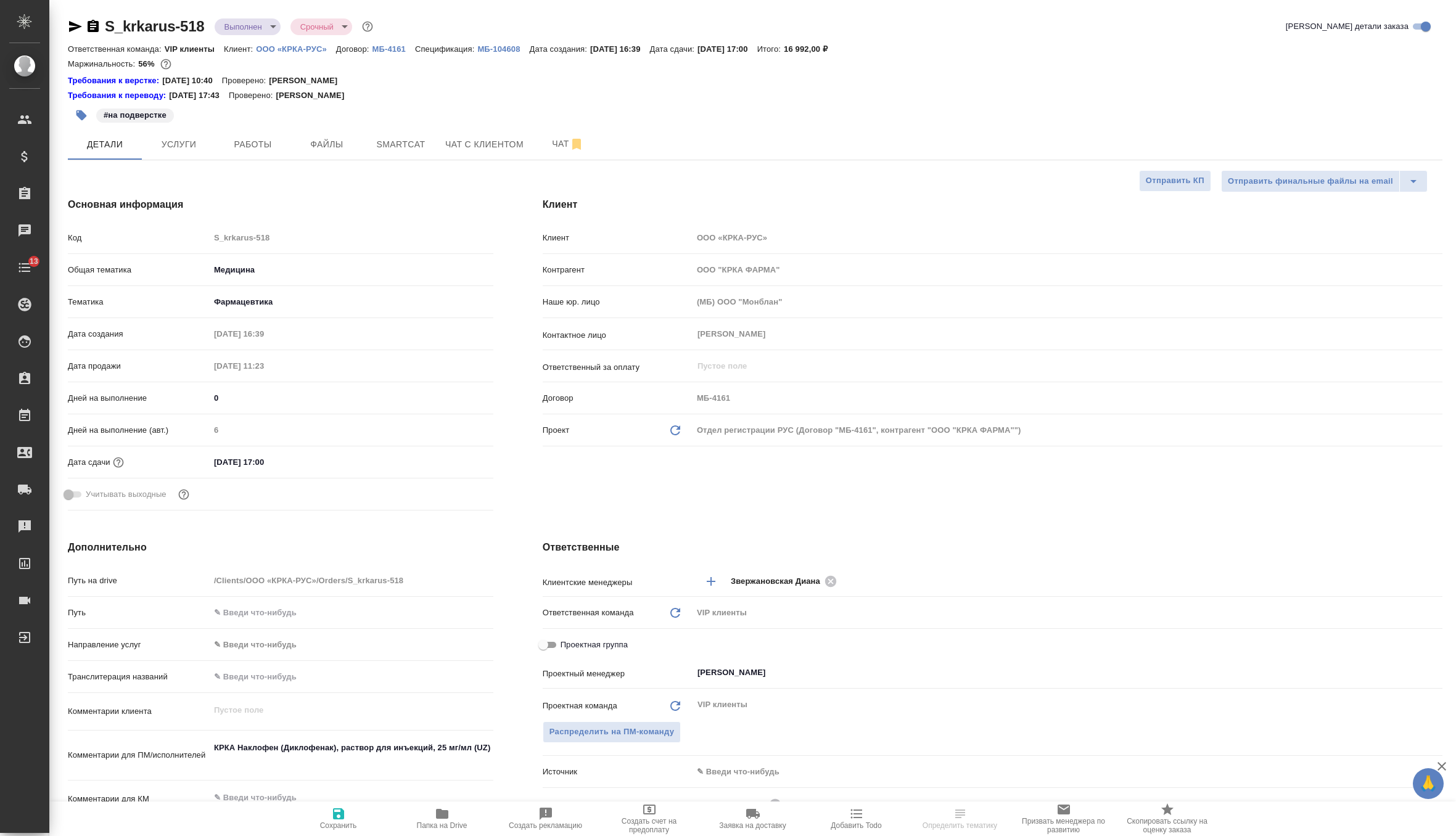
select select "RU"
click at [259, 29] on body "🙏 .cls-1 fill:#fff; AWATERA Zverzhanovskaya [PERSON_NAME] Спецификации Заказы Ч…" at bounding box center [728, 418] width 1456 height 836
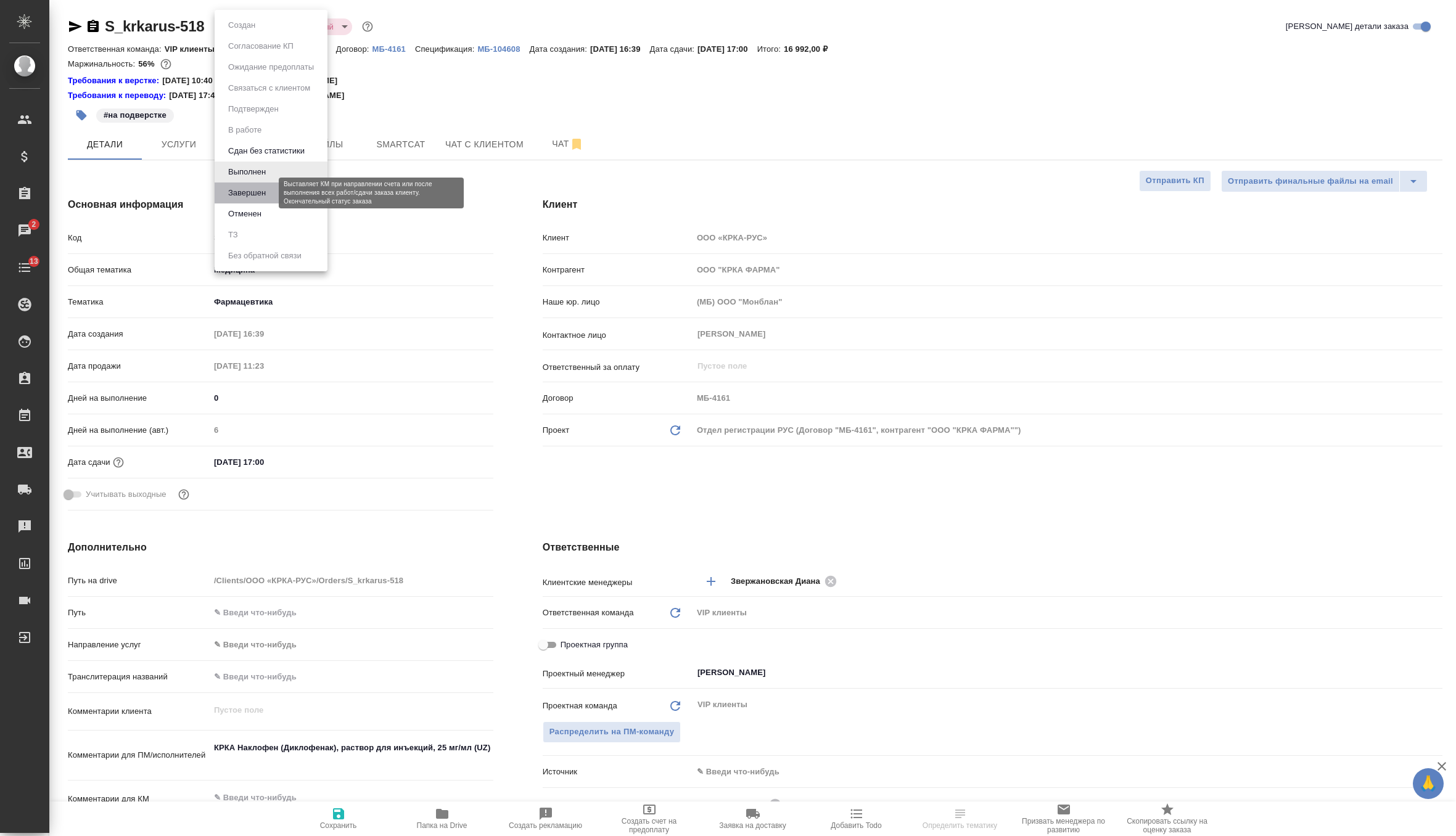
click at [269, 192] on button "Завершен" at bounding box center [246, 193] width 45 height 14
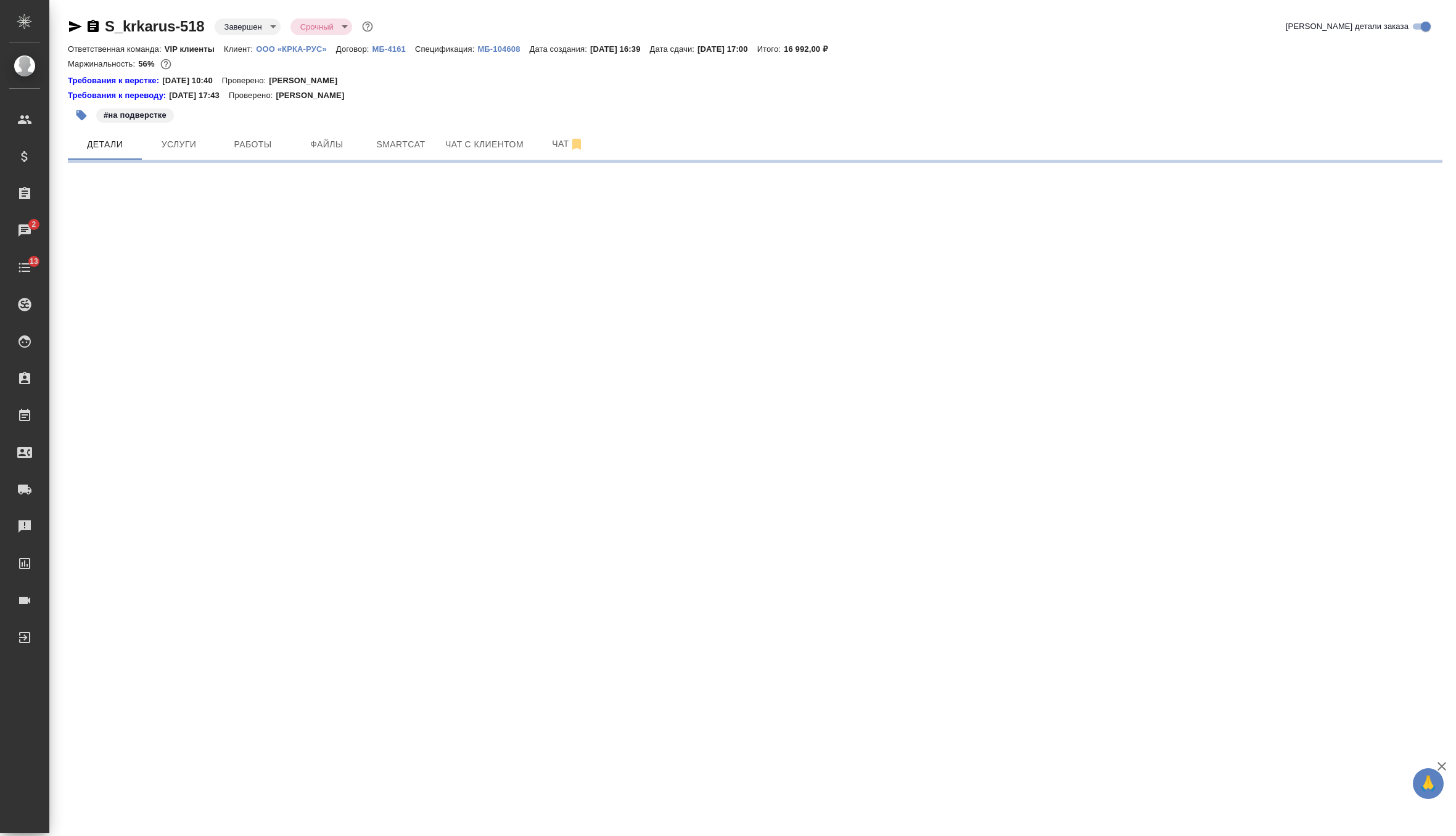
select select "RU"
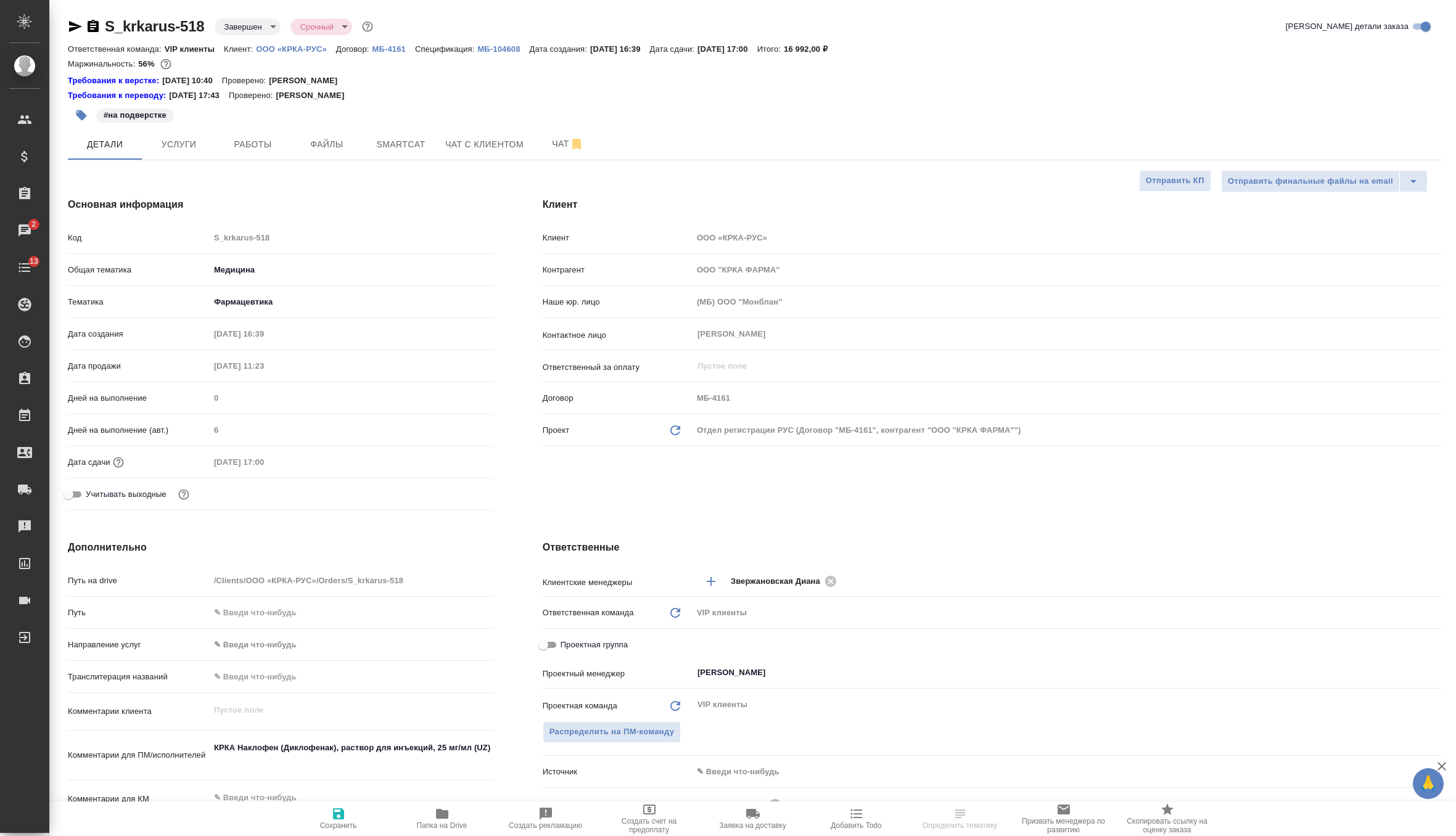
type textarea "x"
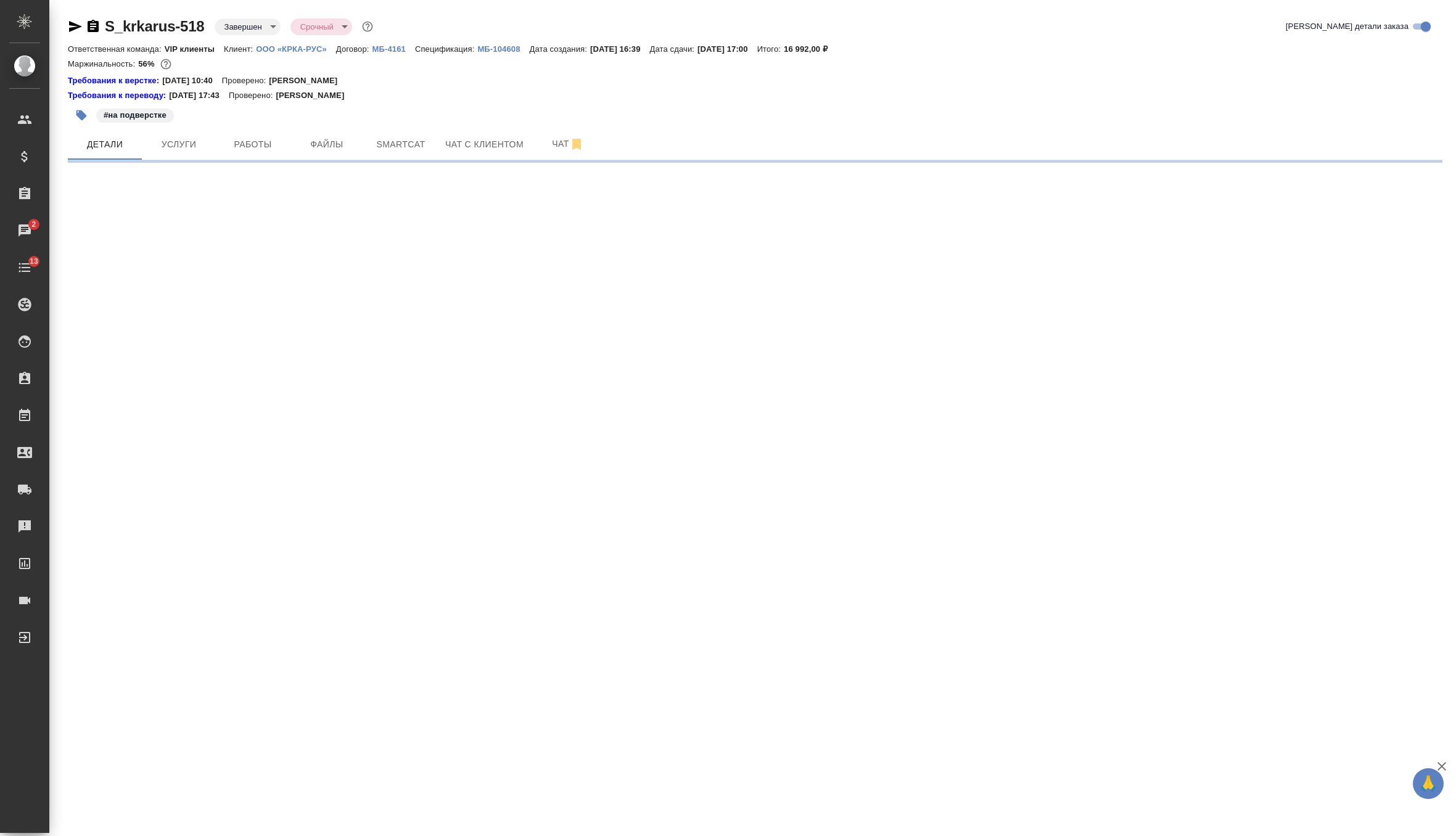
select select "RU"
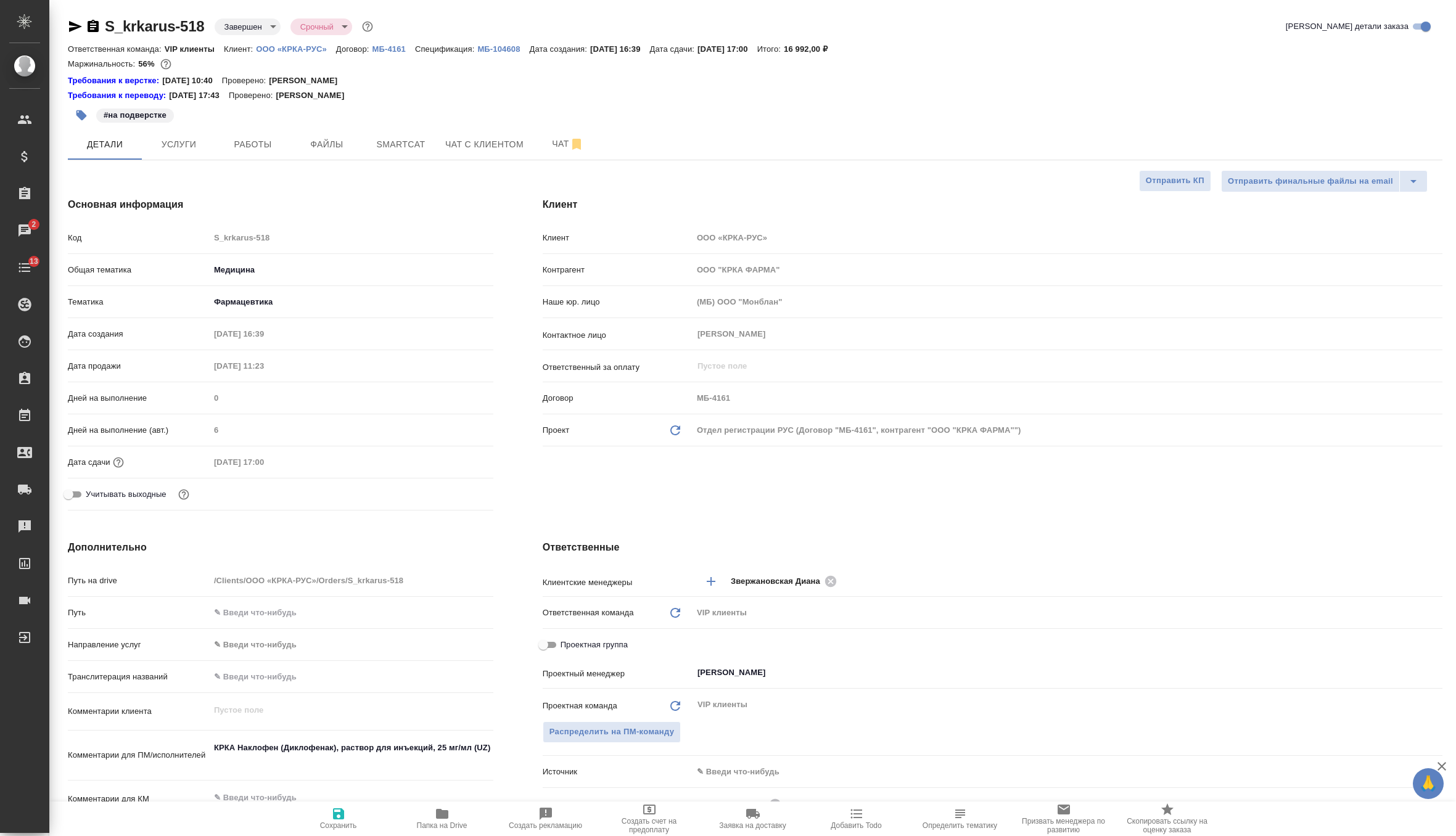
type textarea "x"
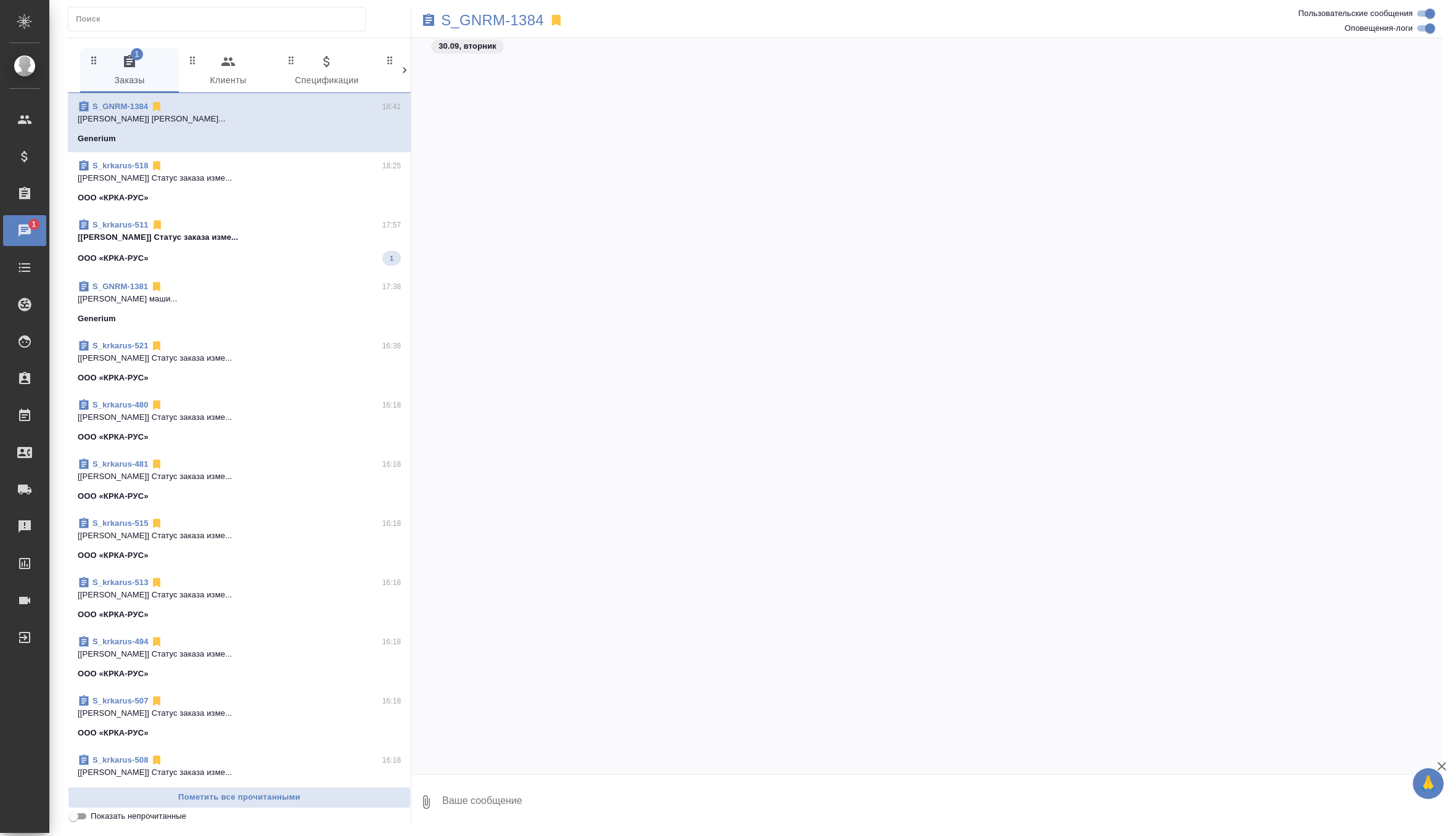
scroll to position [12900, 0]
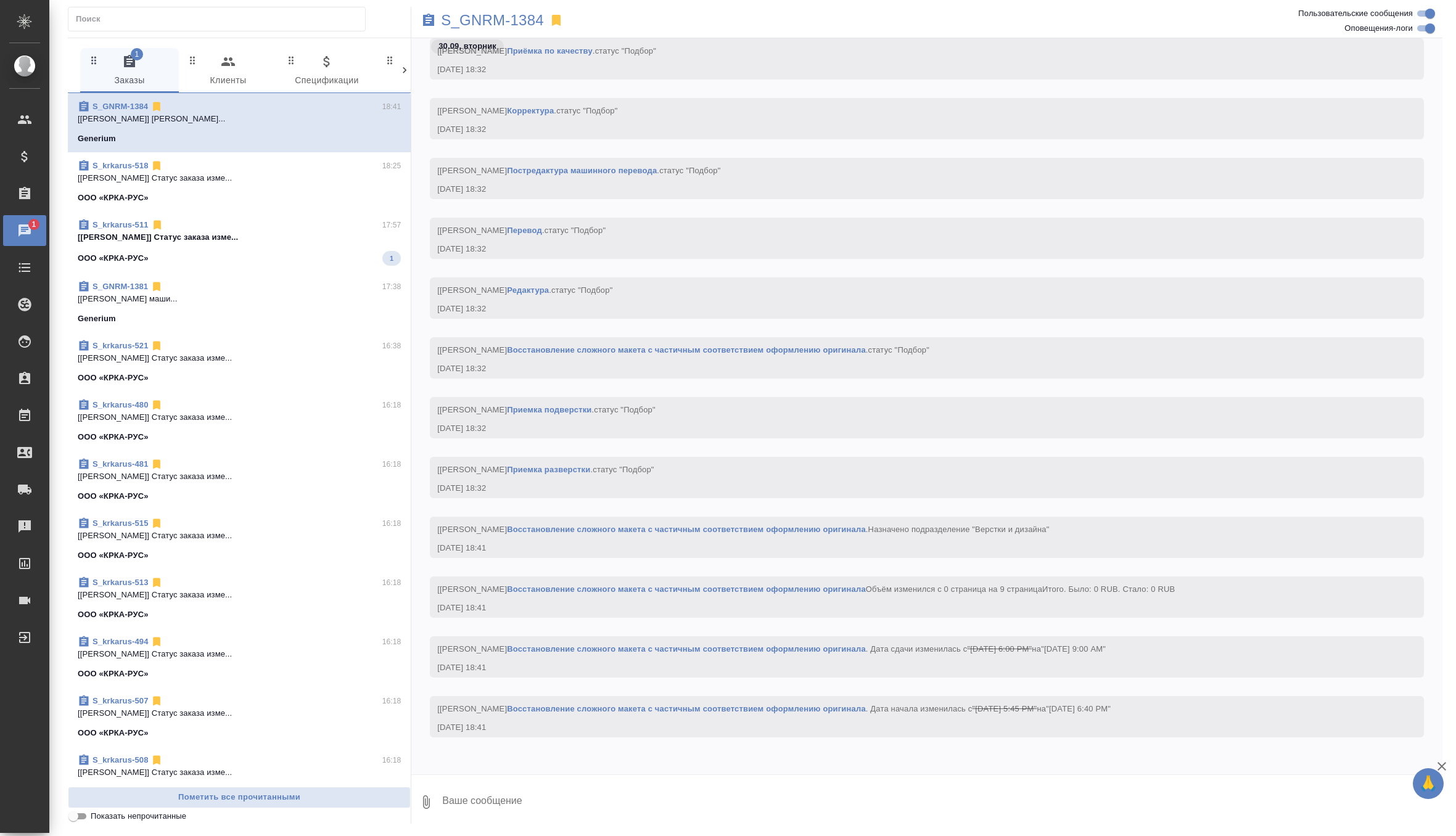
click at [318, 251] on div "ООО «КРКА-РУС» 1" at bounding box center [239, 258] width 323 height 15
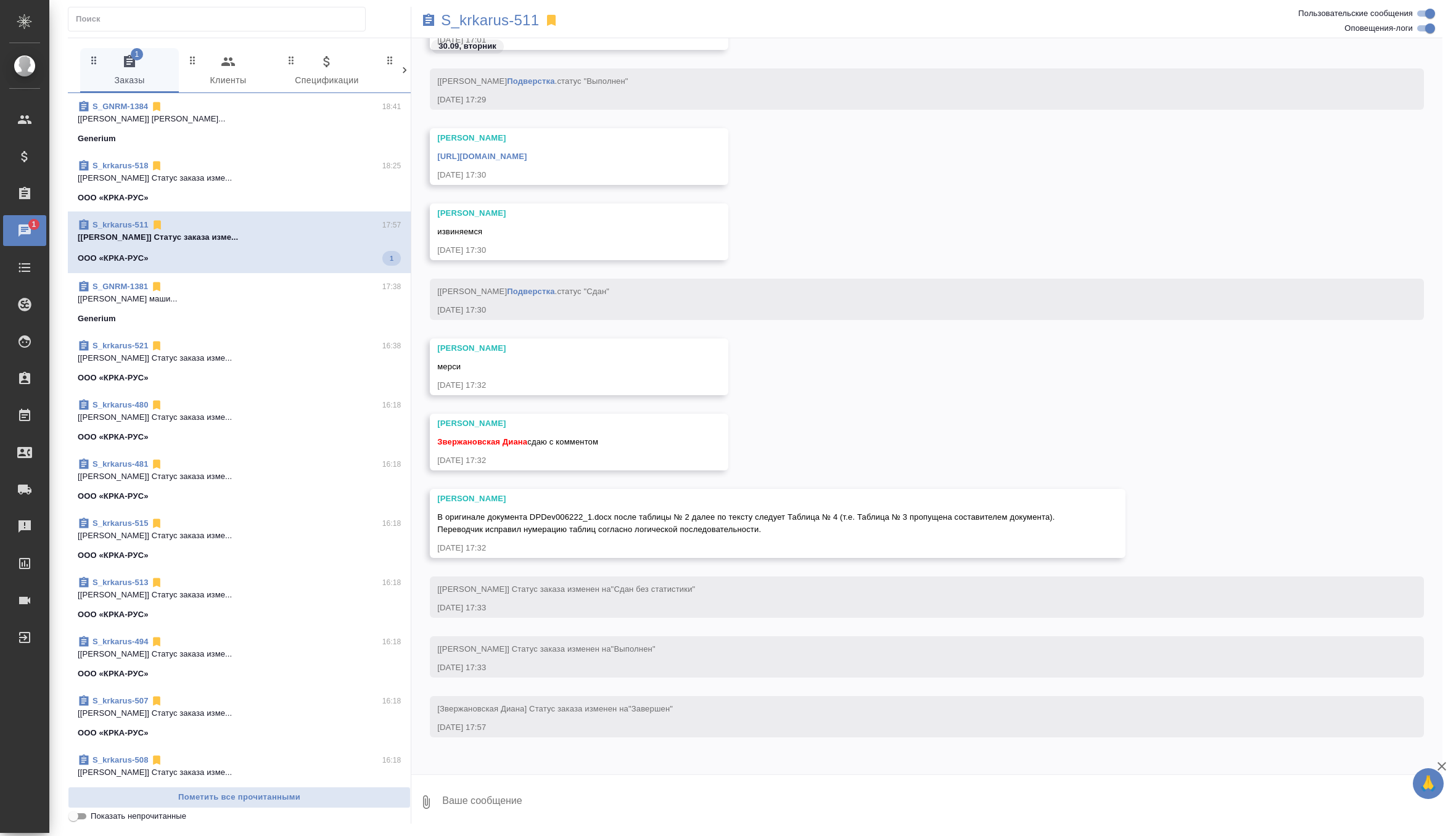
scroll to position [74853, 0]
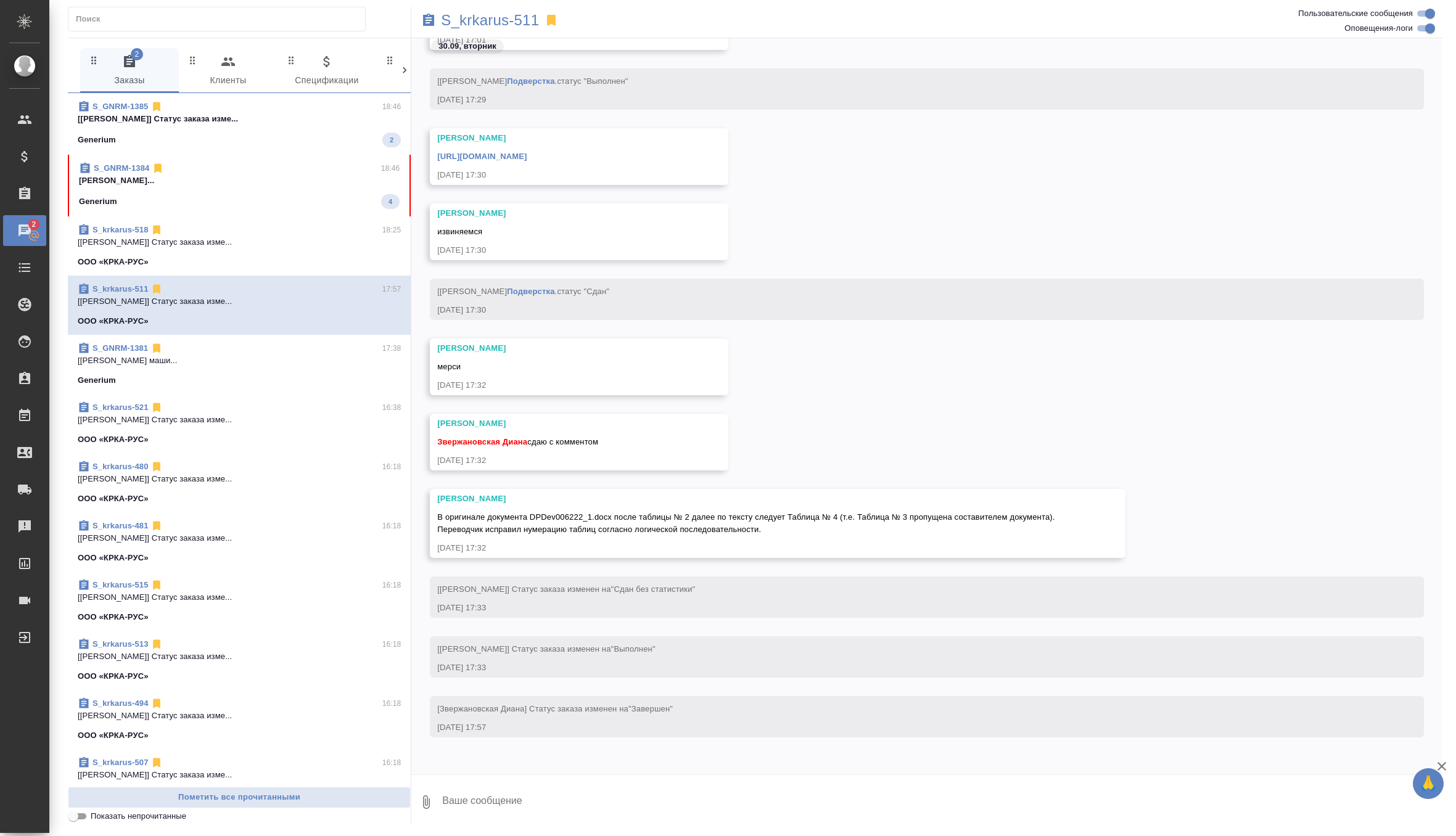
click at [314, 179] on p "Звержановская Диана..." at bounding box center [239, 180] width 321 height 12
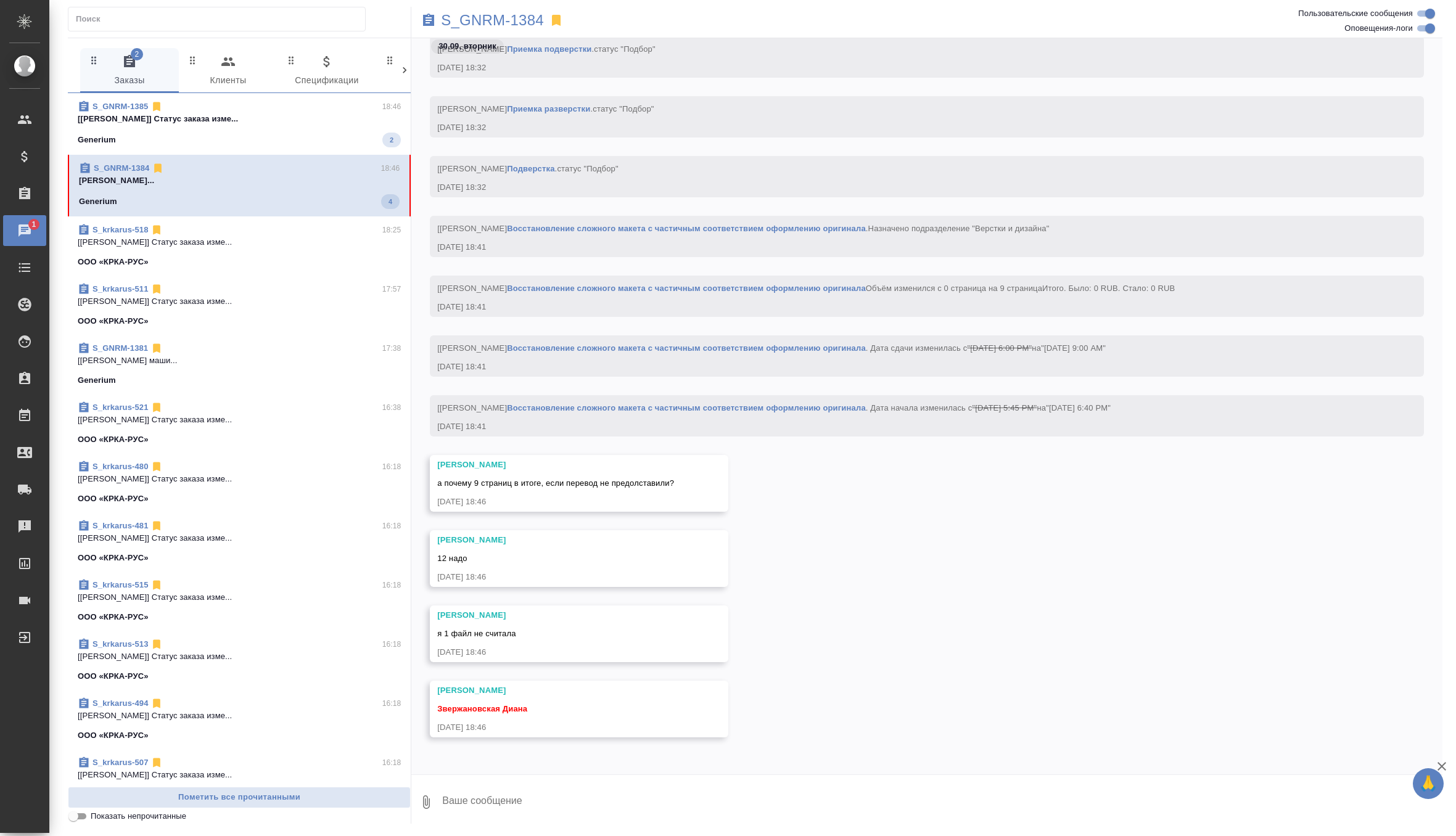
scroll to position [13274, 0]
click at [496, 794] on textarea at bounding box center [942, 802] width 1002 height 42
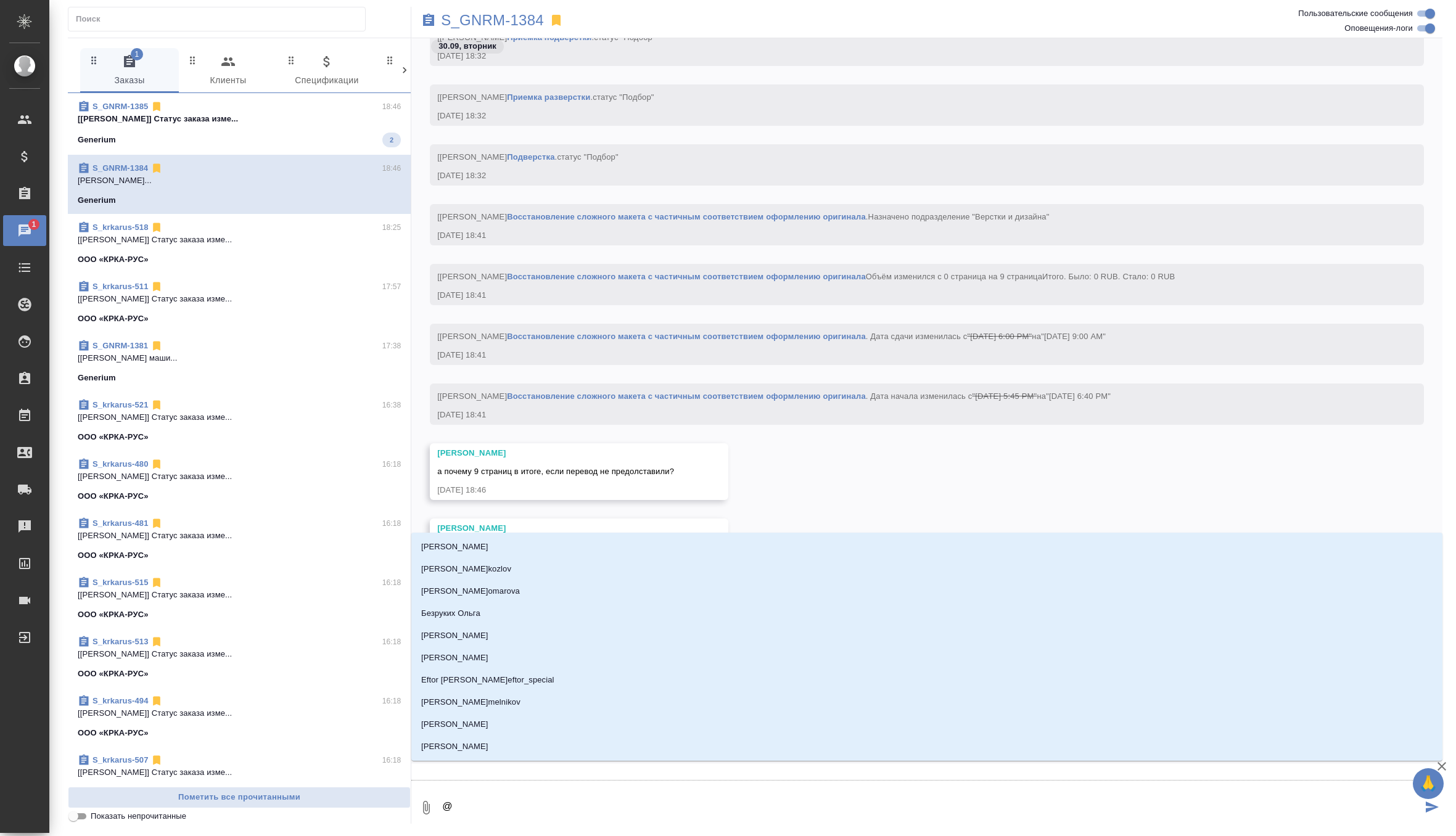
type textarea "@п"
type input "п"
type textarea "@пе"
type input "пе"
type textarea "@пет"
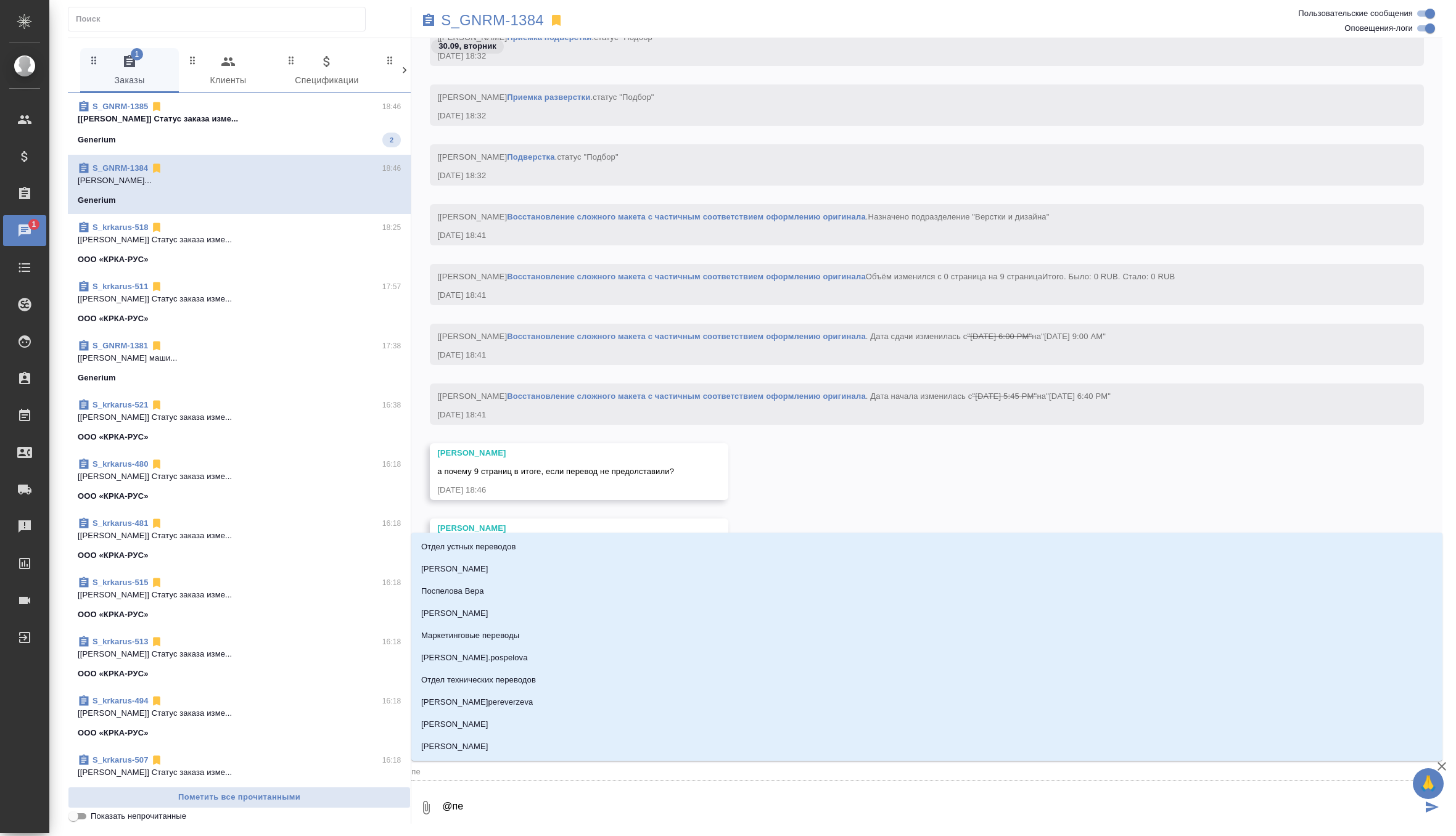
type input "пет"
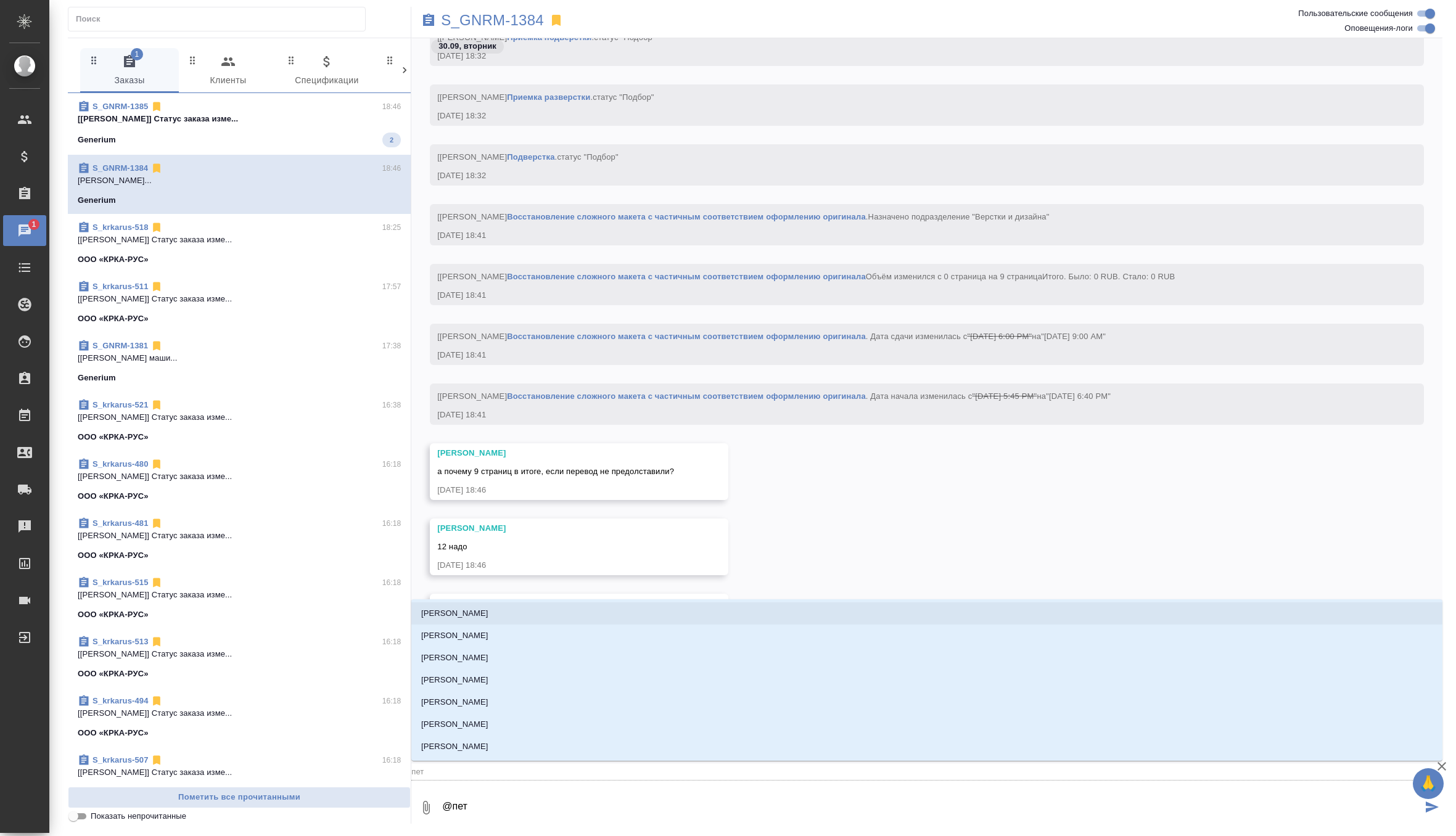
click at [507, 610] on li "[PERSON_NAME]" at bounding box center [927, 613] width 1031 height 22
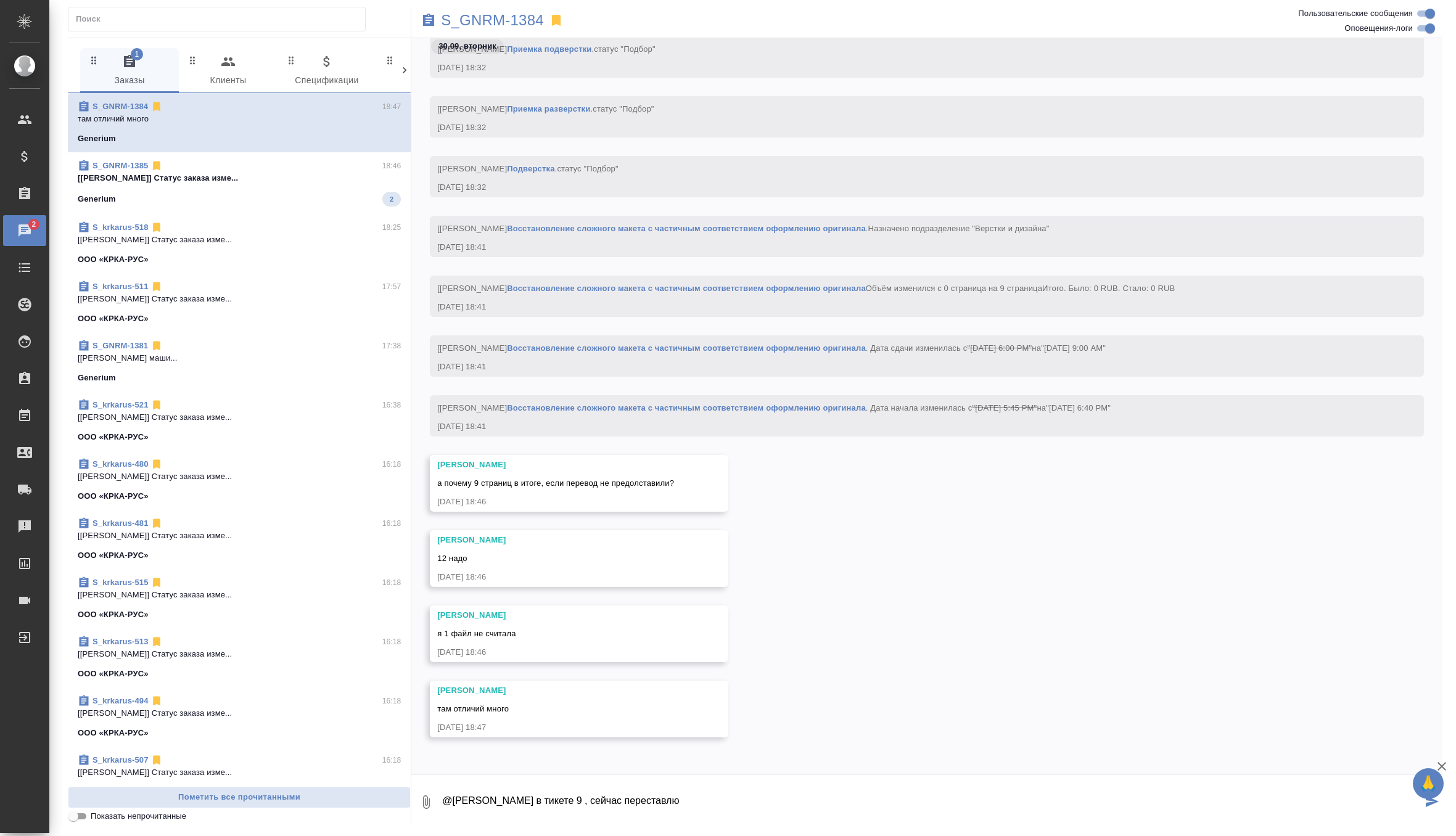
type textarea "@Петрова Валерия в тикете 9 , сейчас переставлю"
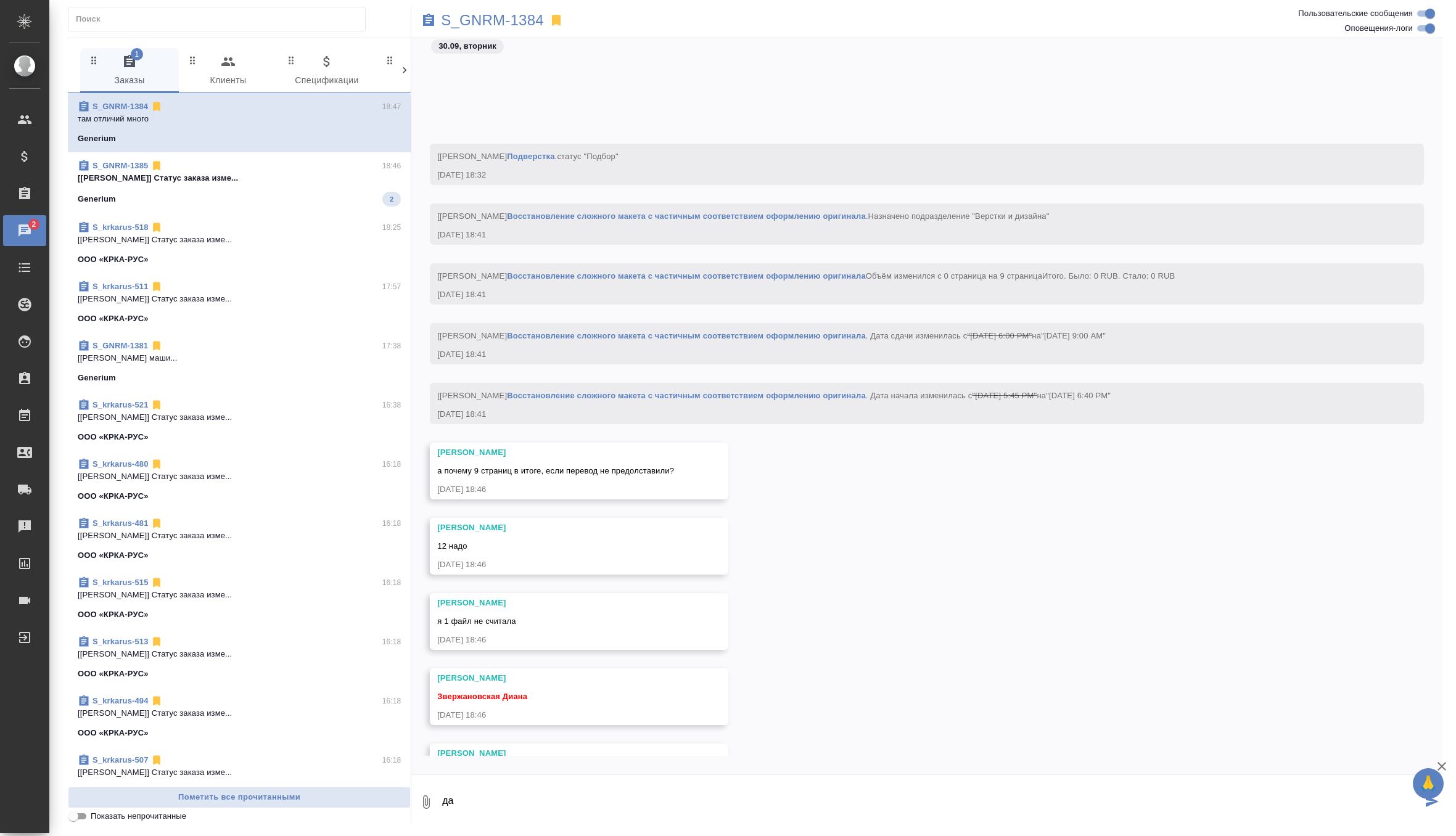
scroll to position [13409, 0]
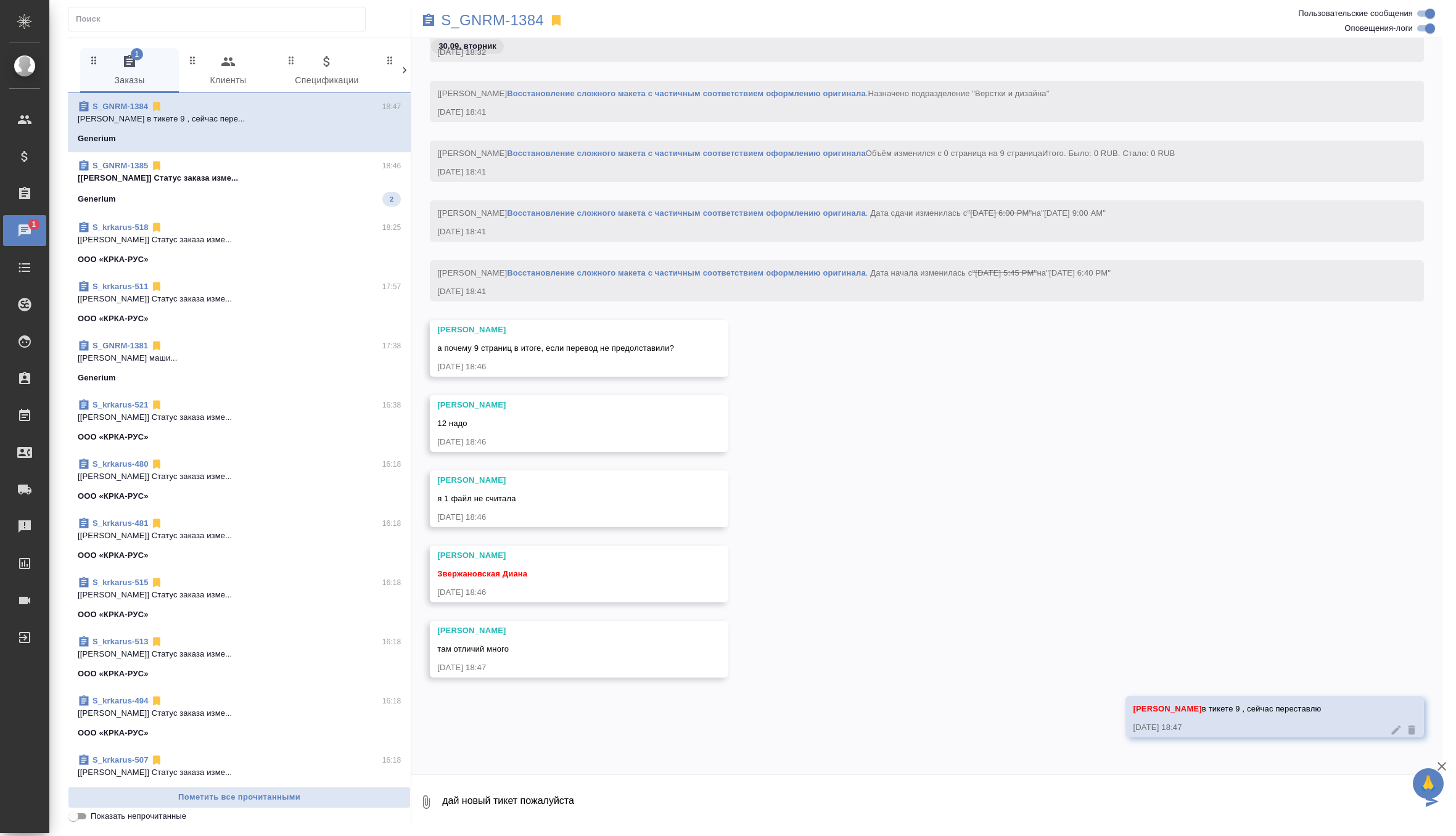
type textarea "дай новый тикет пожалуйста"
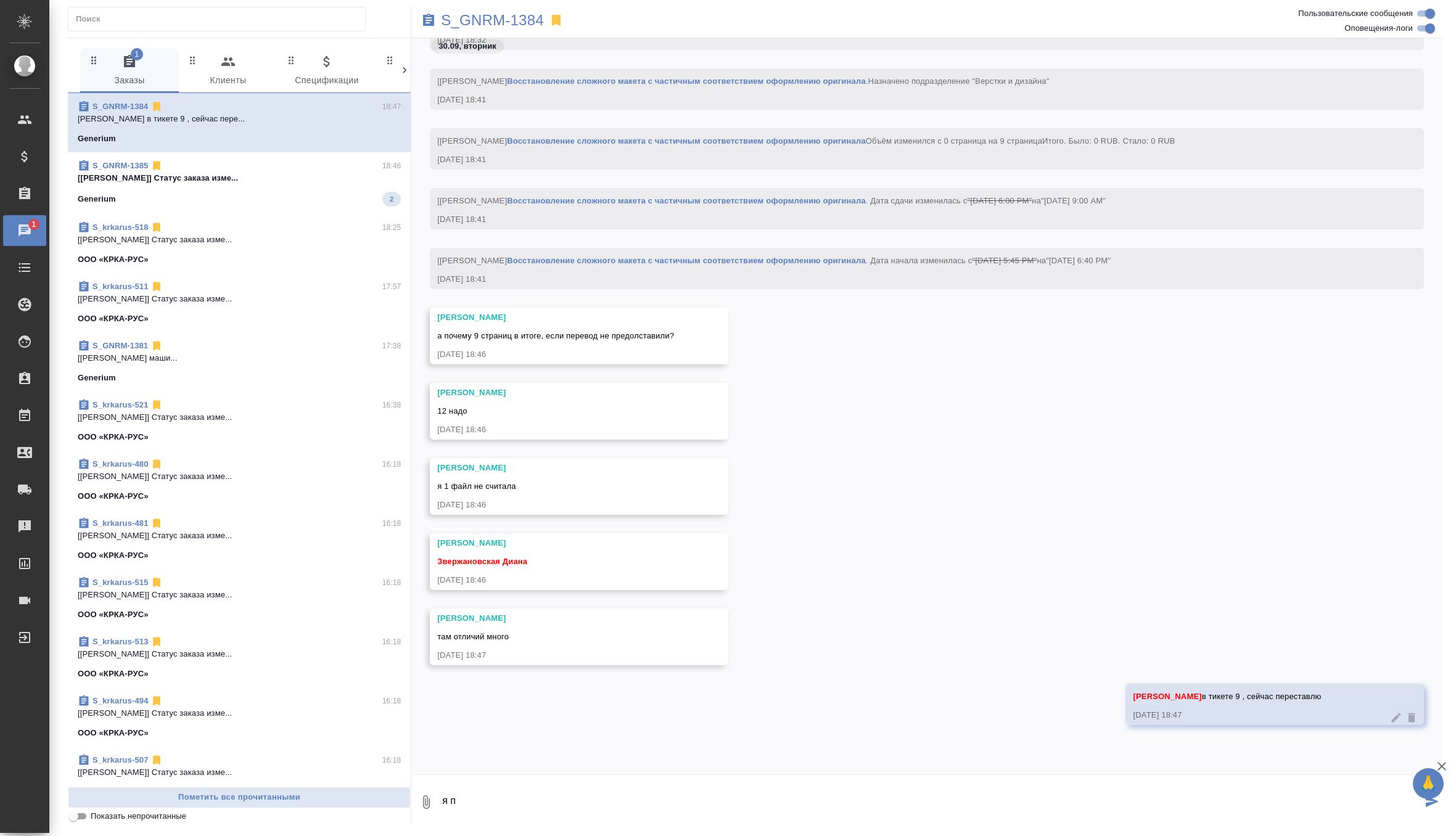
scroll to position [13468, 0]
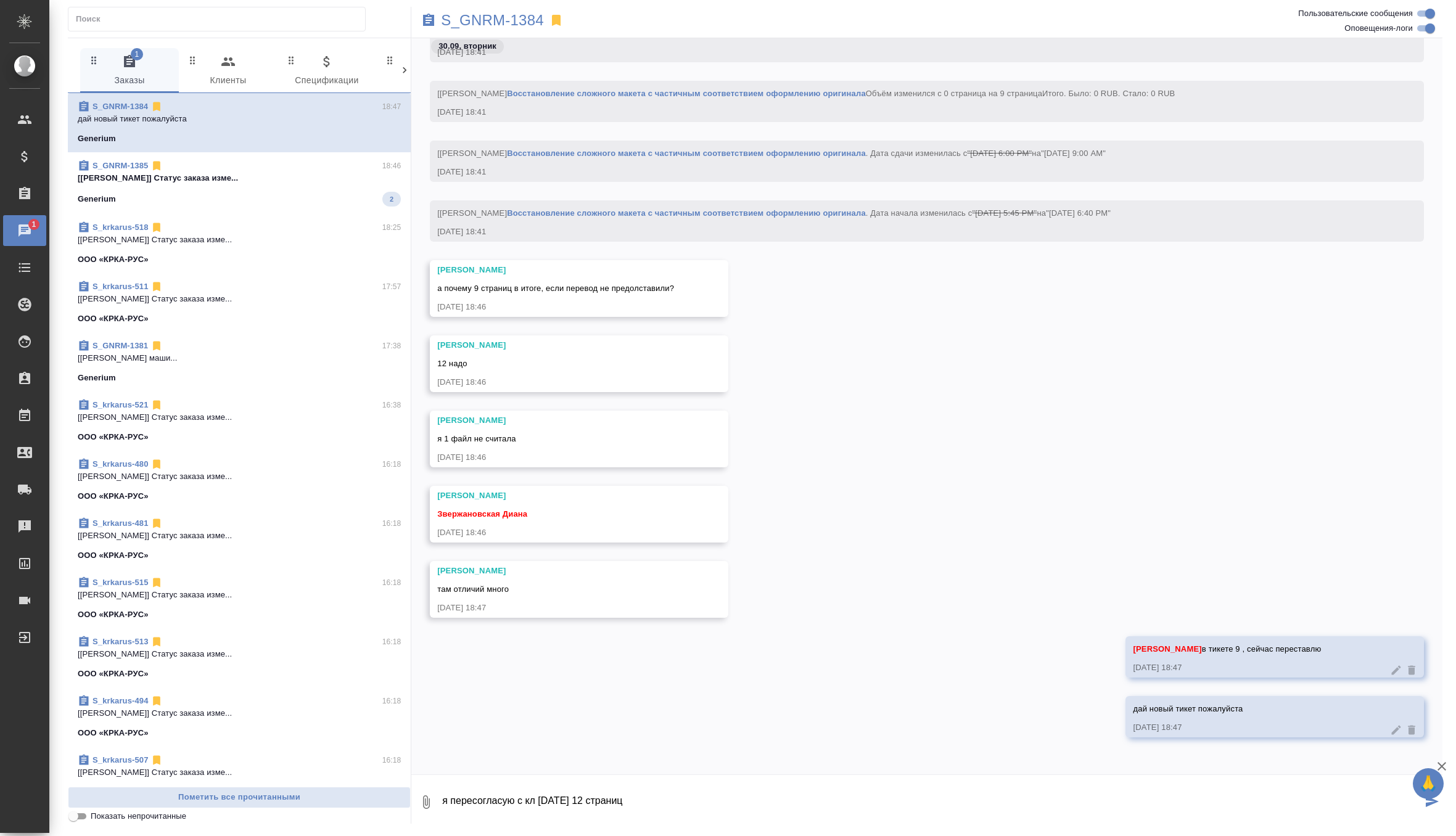
type textarea "я пересогласую с кл завтра 12 страниц"
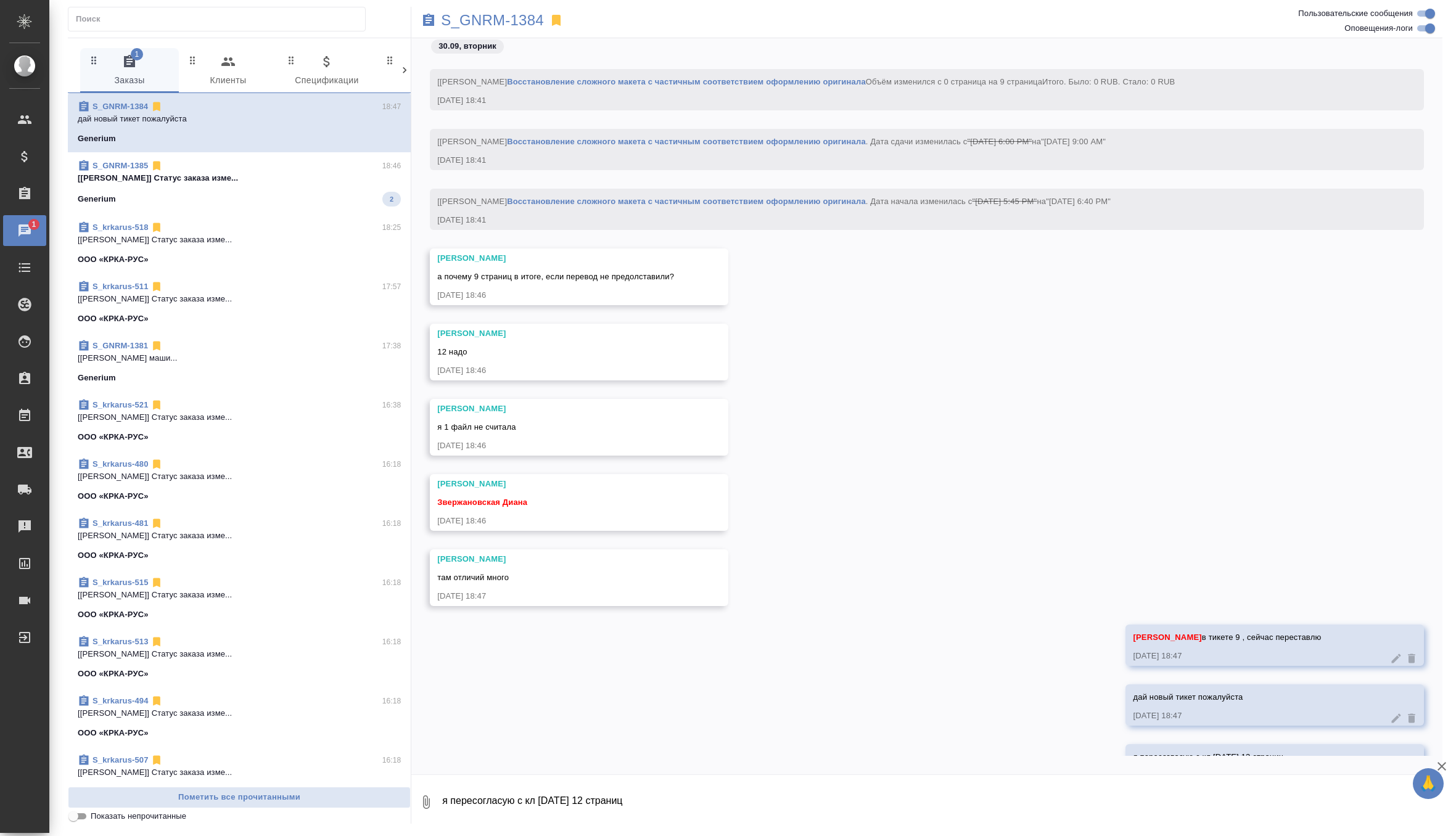
scroll to position [13528, 0]
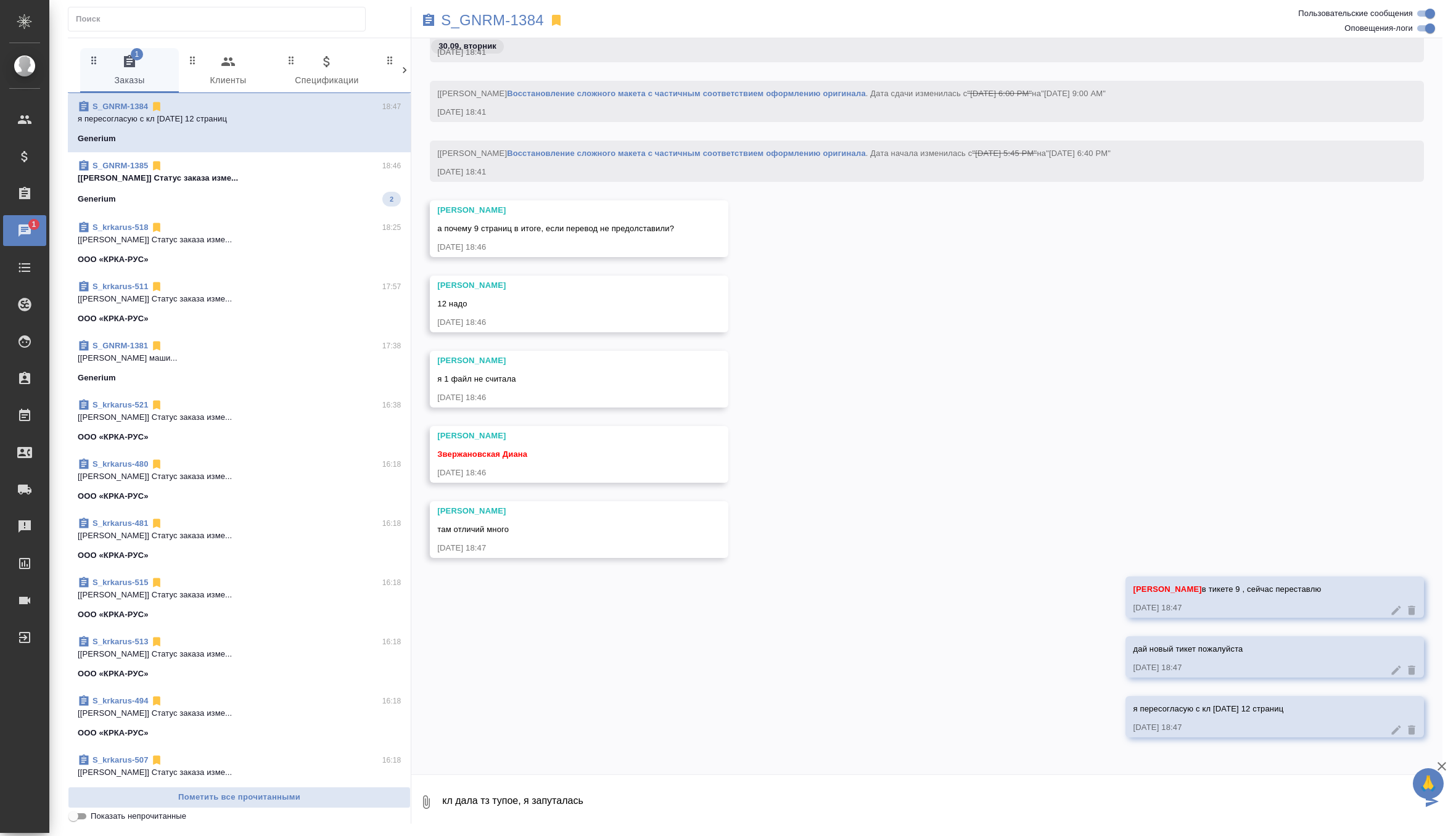
type textarea "кл дала тз тупое, я запуталась"
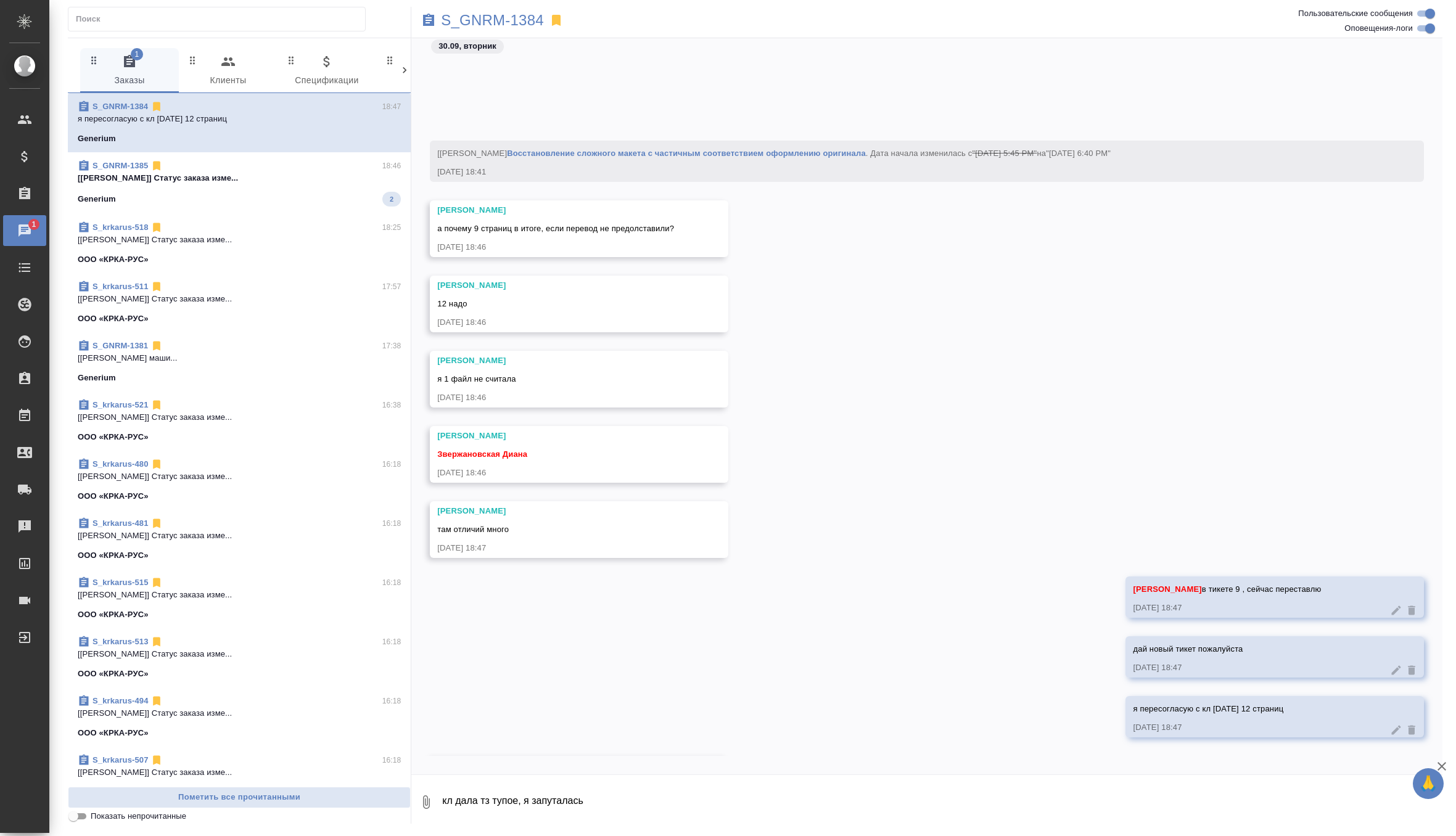
drag, startPoint x: 507, startPoint y: 610, endPoint x: 530, endPoint y: 296, distance: 314.8
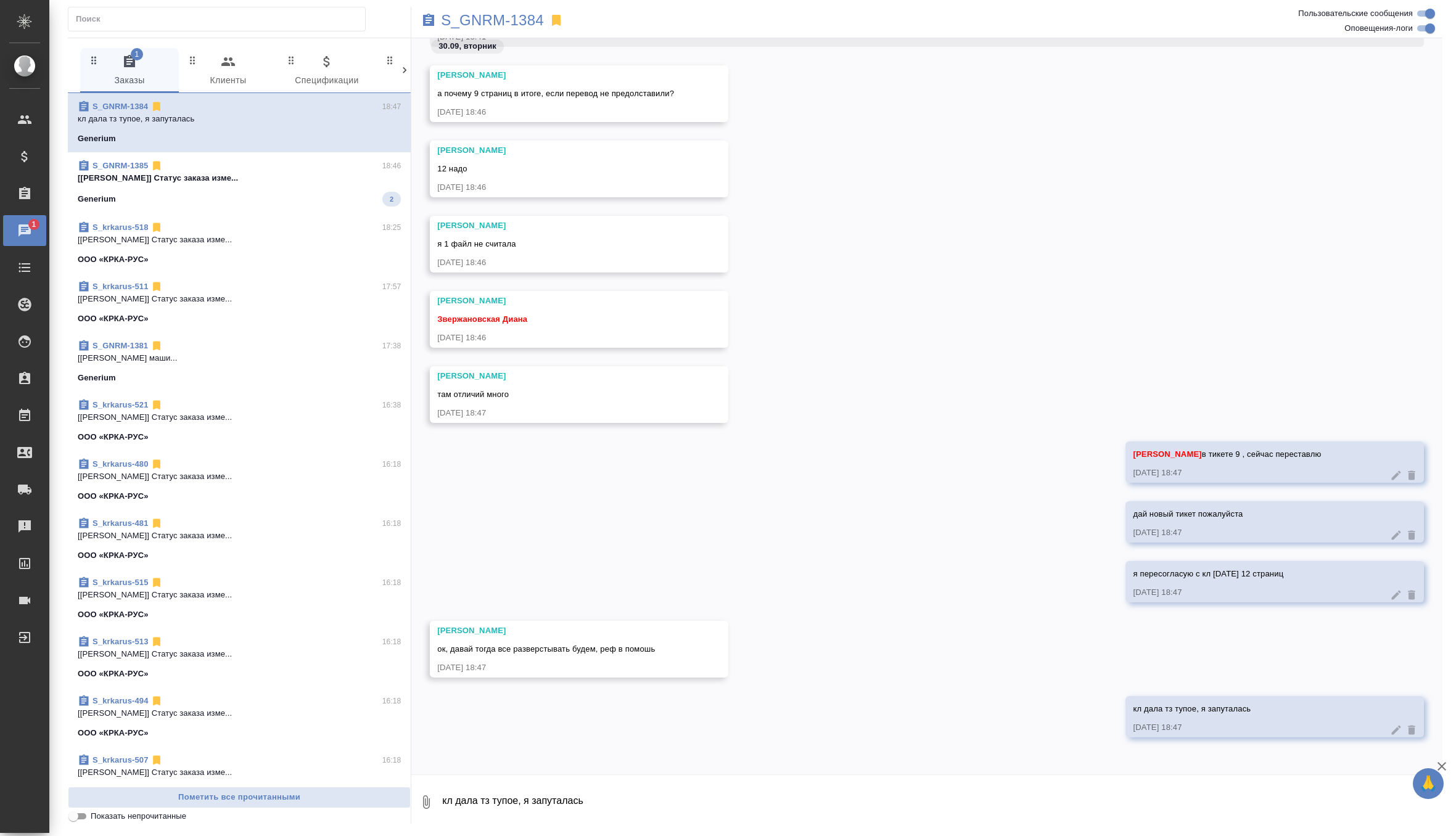
click at [485, 812] on textarea "кл дала тз тупое, я запуталась" at bounding box center [942, 802] width 1002 height 42
click at [521, 574] on button "Ответить на сообщение" at bounding box center [504, 574] width 135 height 24
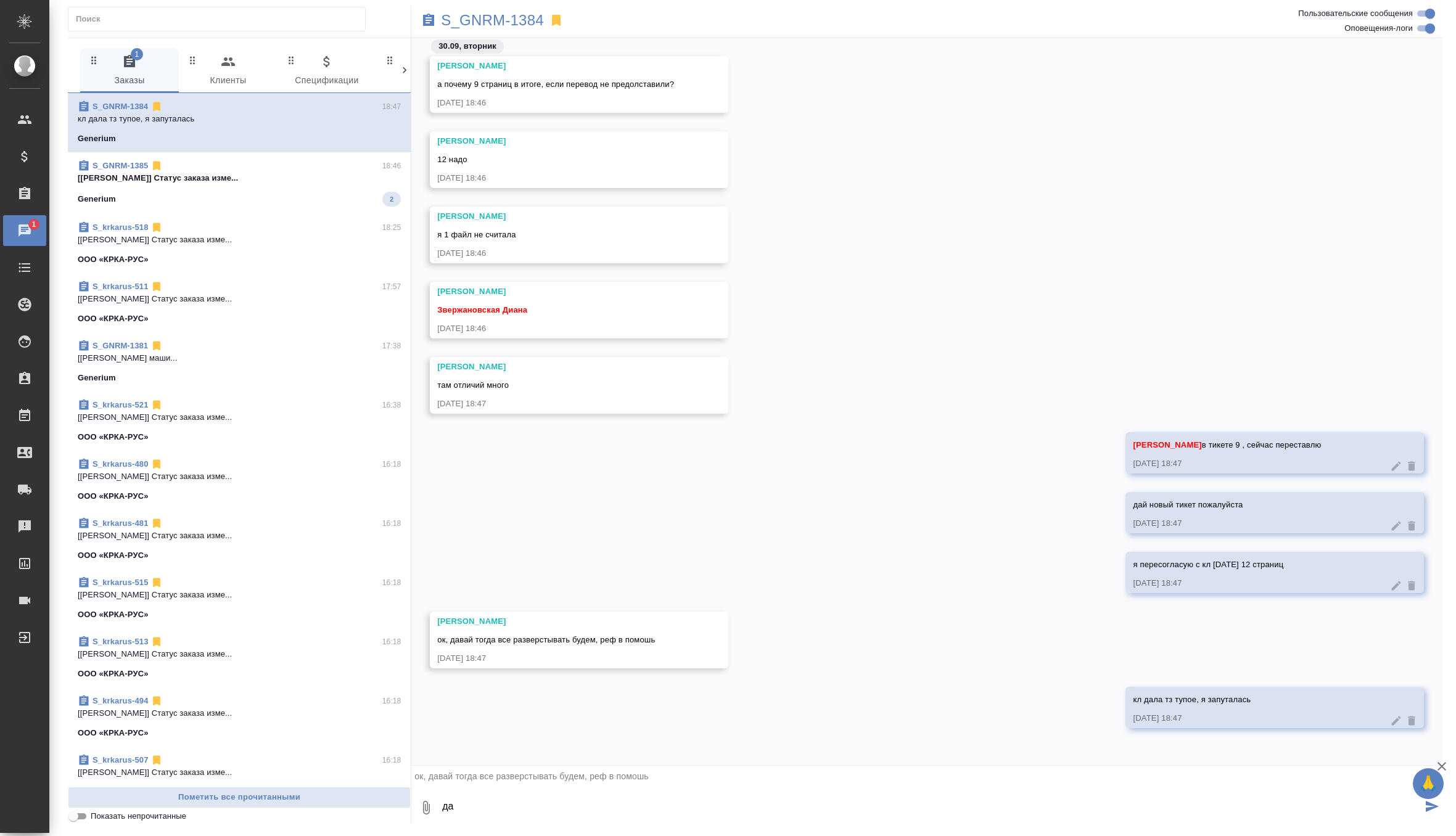
click at [485, 797] on textarea "да" at bounding box center [931, 807] width 981 height 42
click at [492, 801] on textarea "да" at bounding box center [931, 807] width 981 height 42
type textarea "да все верно"
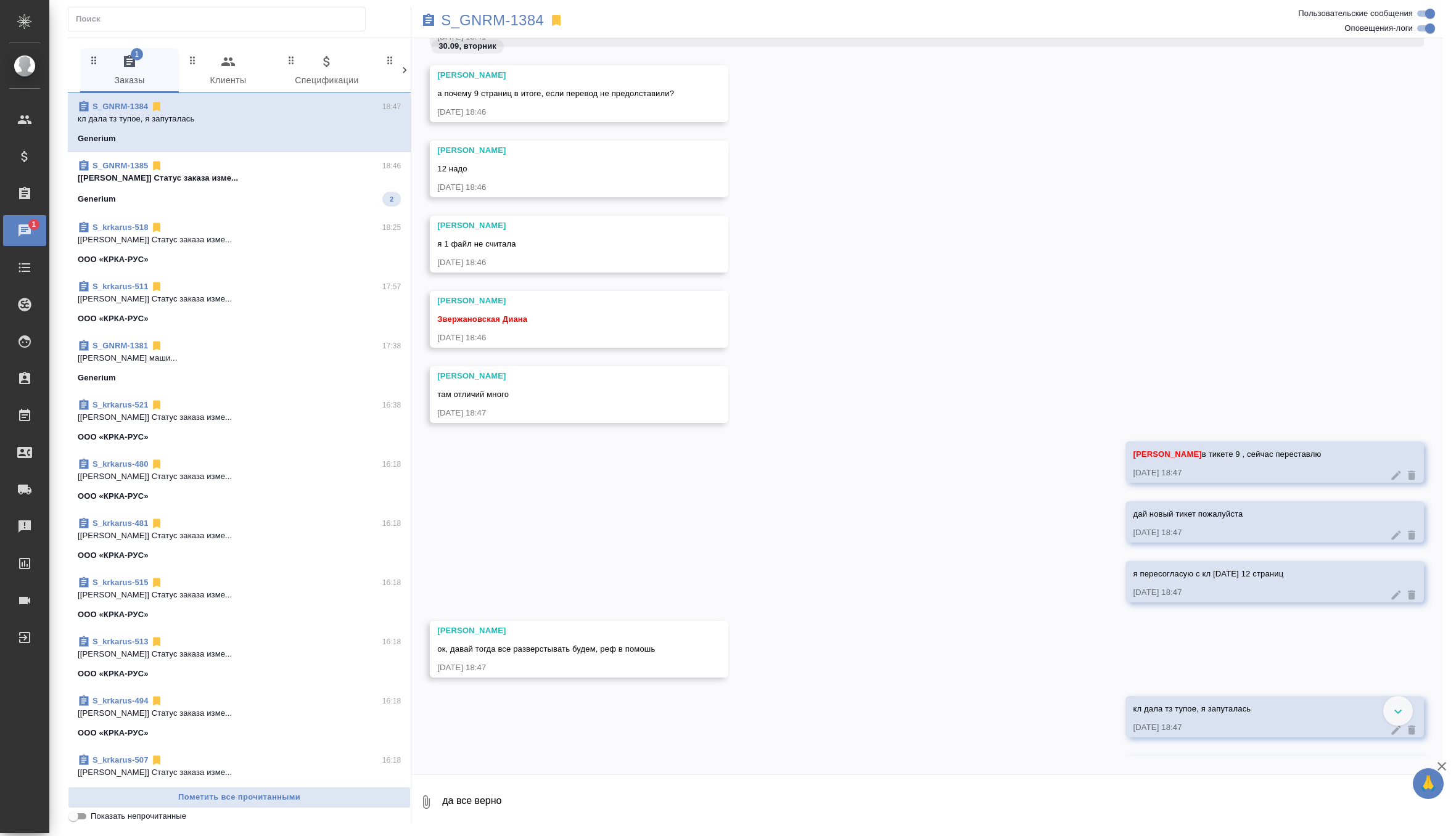
scroll to position [13747, 0]
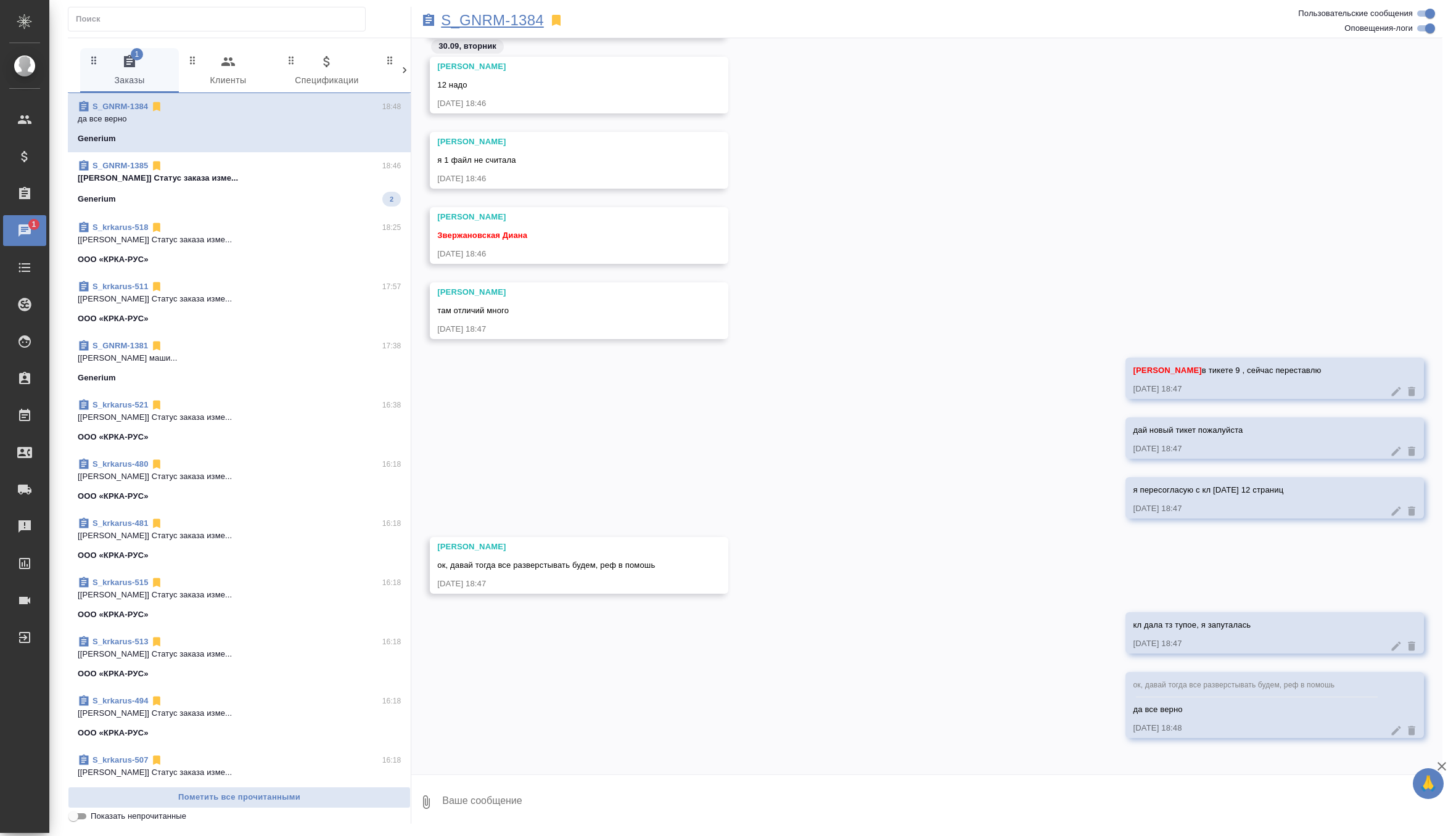
click at [514, 14] on p "S_GNRM-1384" at bounding box center [493, 20] width 103 height 12
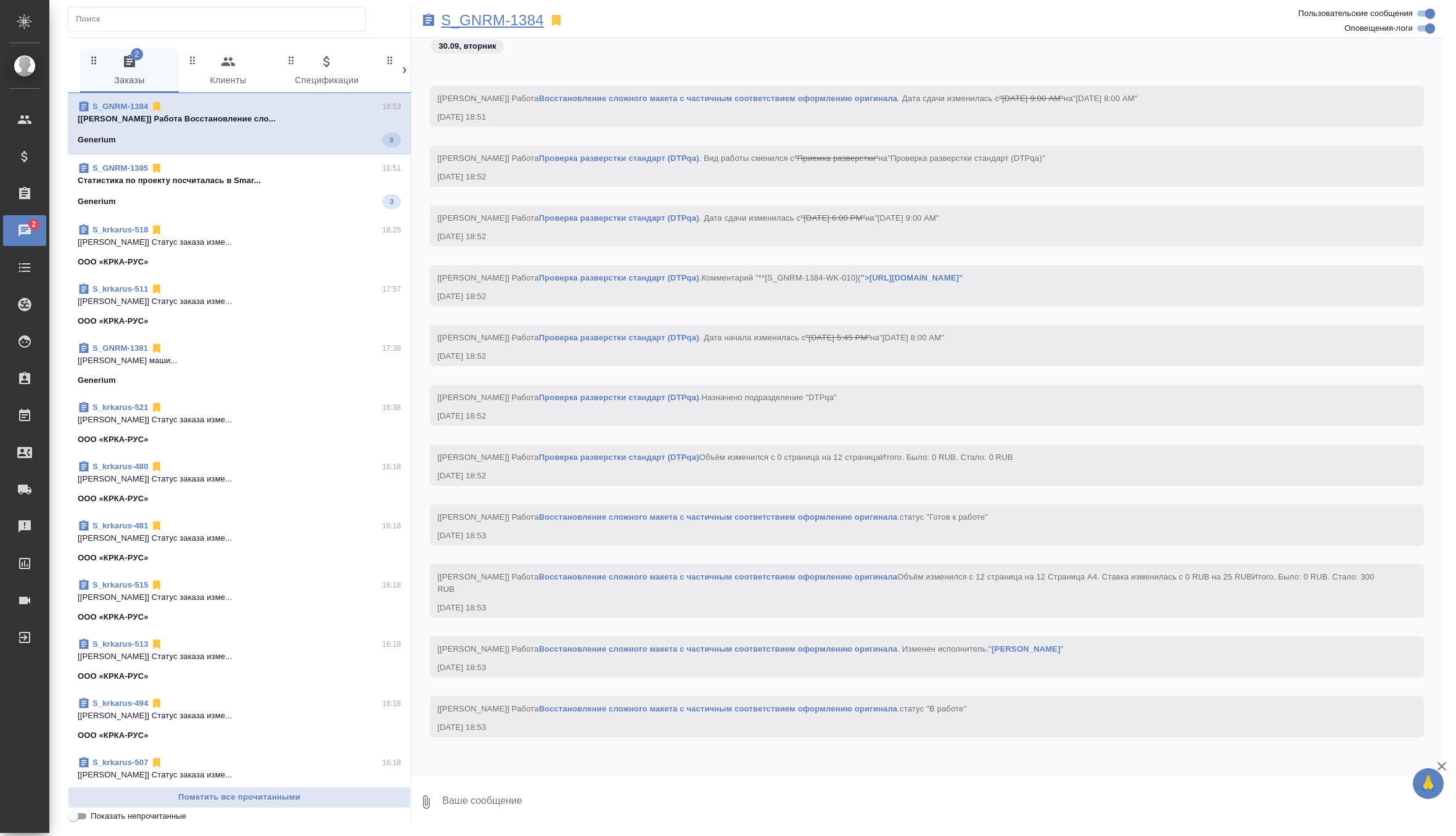
scroll to position [16224, 0]
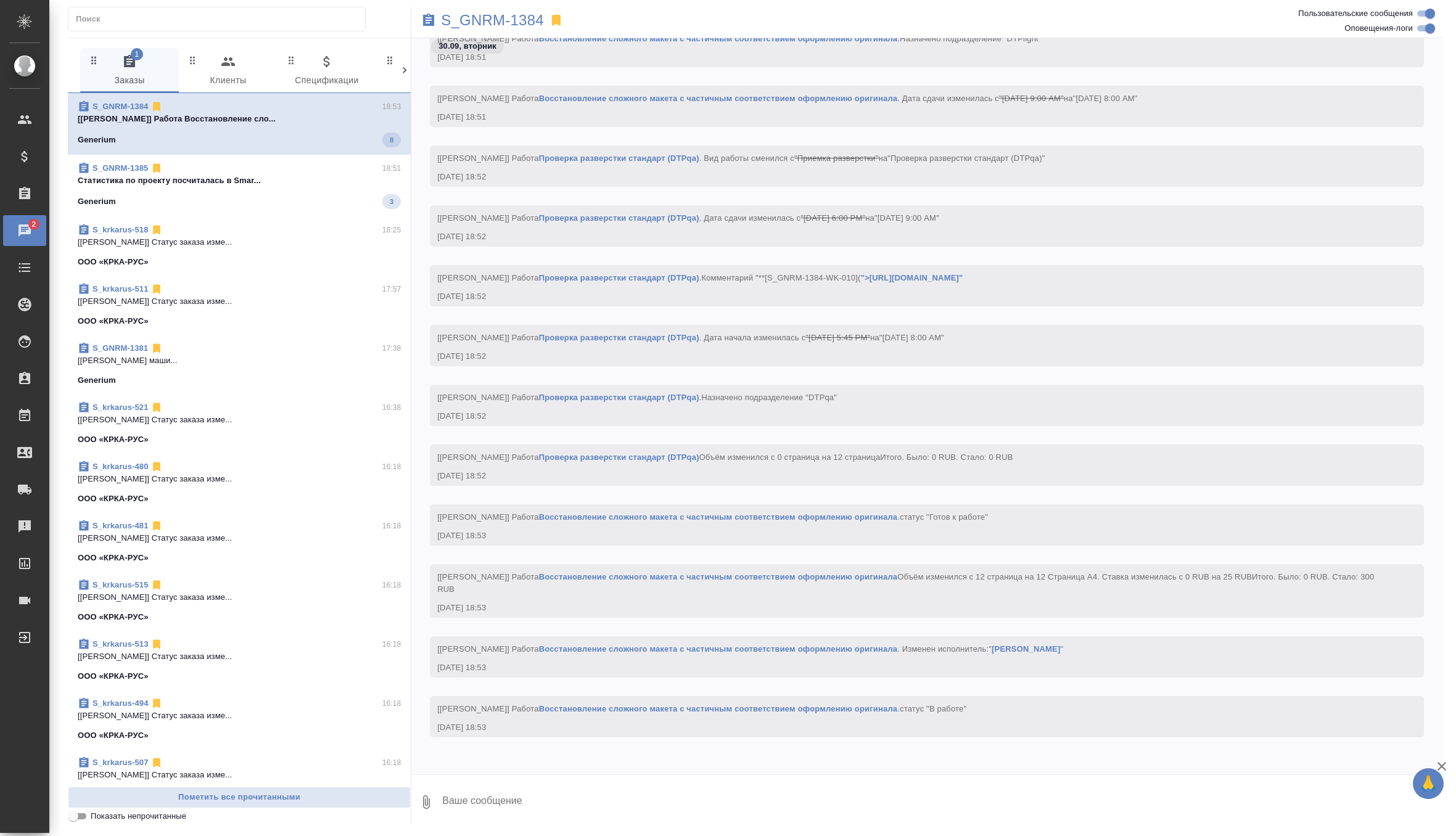
click at [309, 180] on p "Cтатистика по проекту посчиталась в Smar..." at bounding box center [239, 180] width 323 height 12
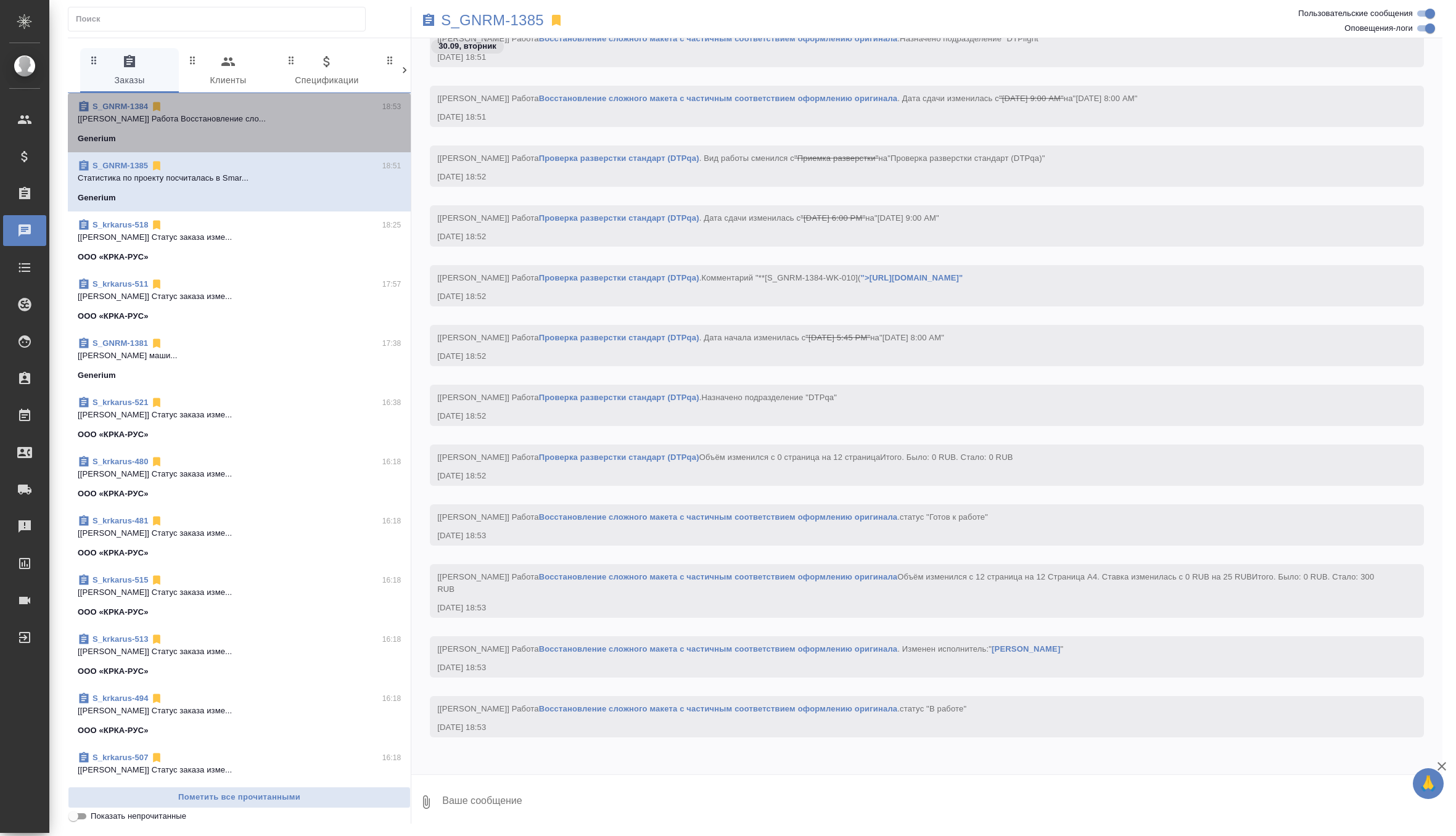
click at [333, 144] on div "Generium" at bounding box center [239, 138] width 323 height 12
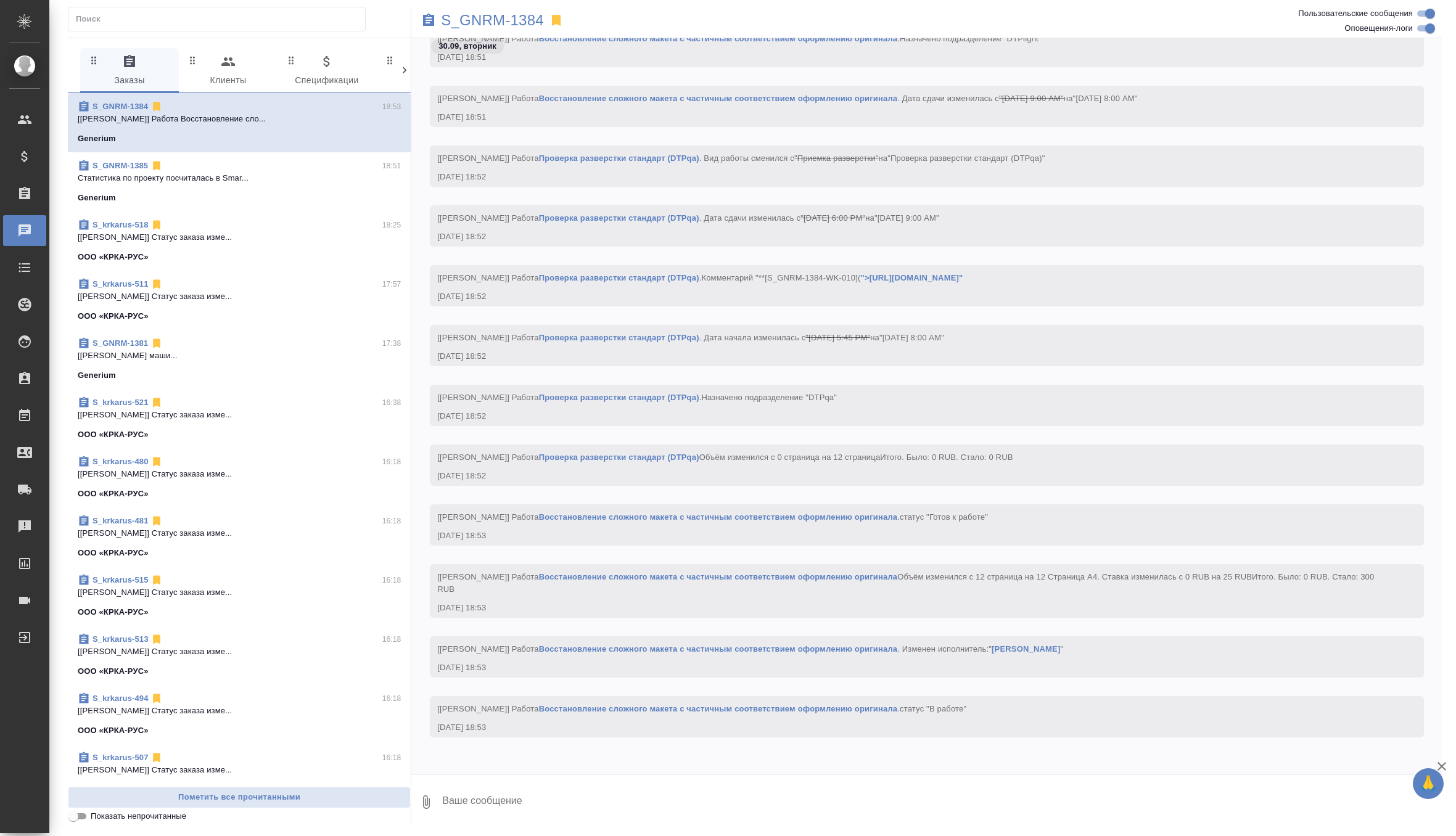
scroll to position [16345, 0]
click at [334, 191] on div "Generium" at bounding box center [239, 197] width 323 height 12
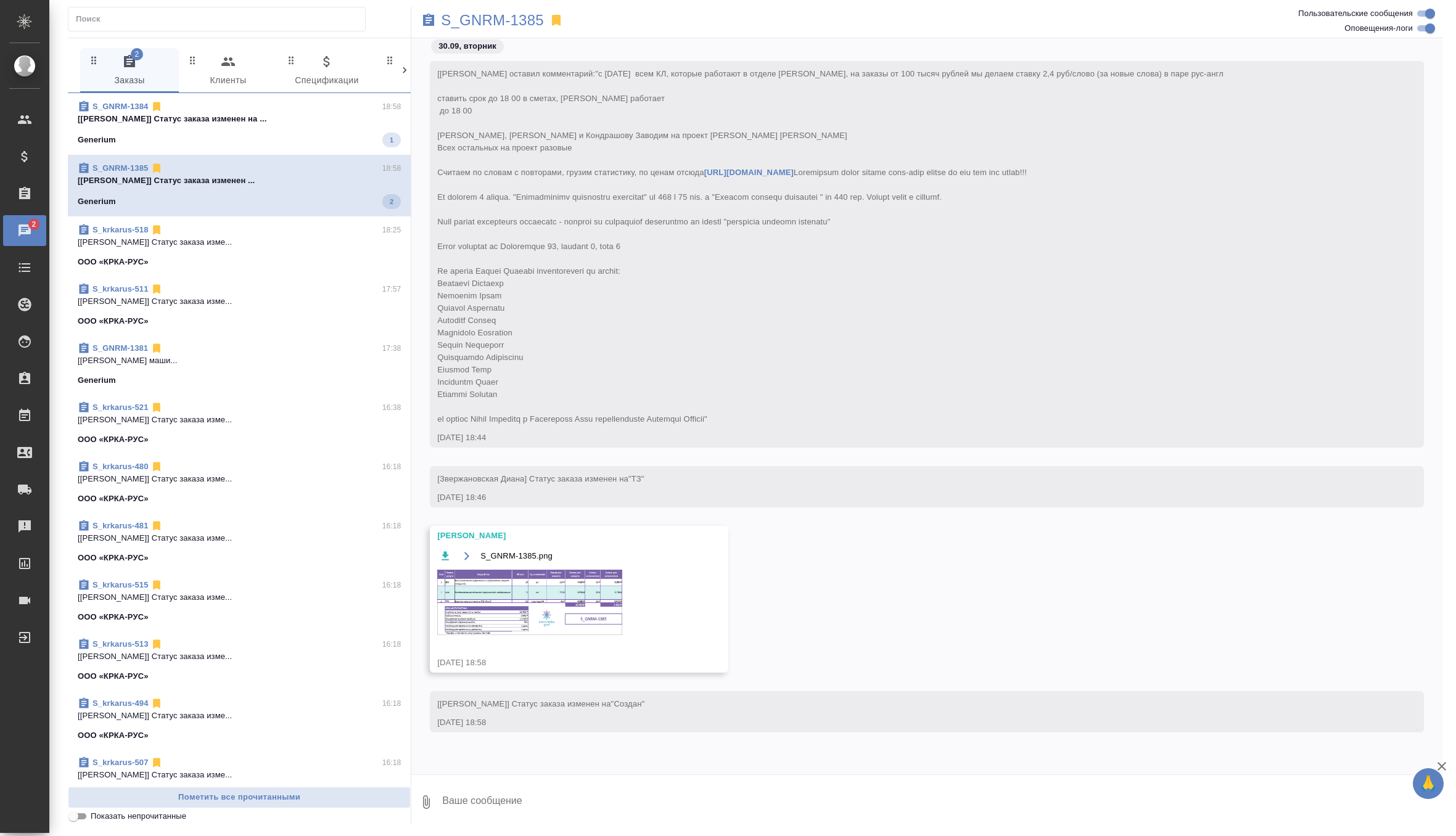
scroll to position [7, 0]
click at [544, 587] on img at bounding box center [530, 602] width 185 height 65
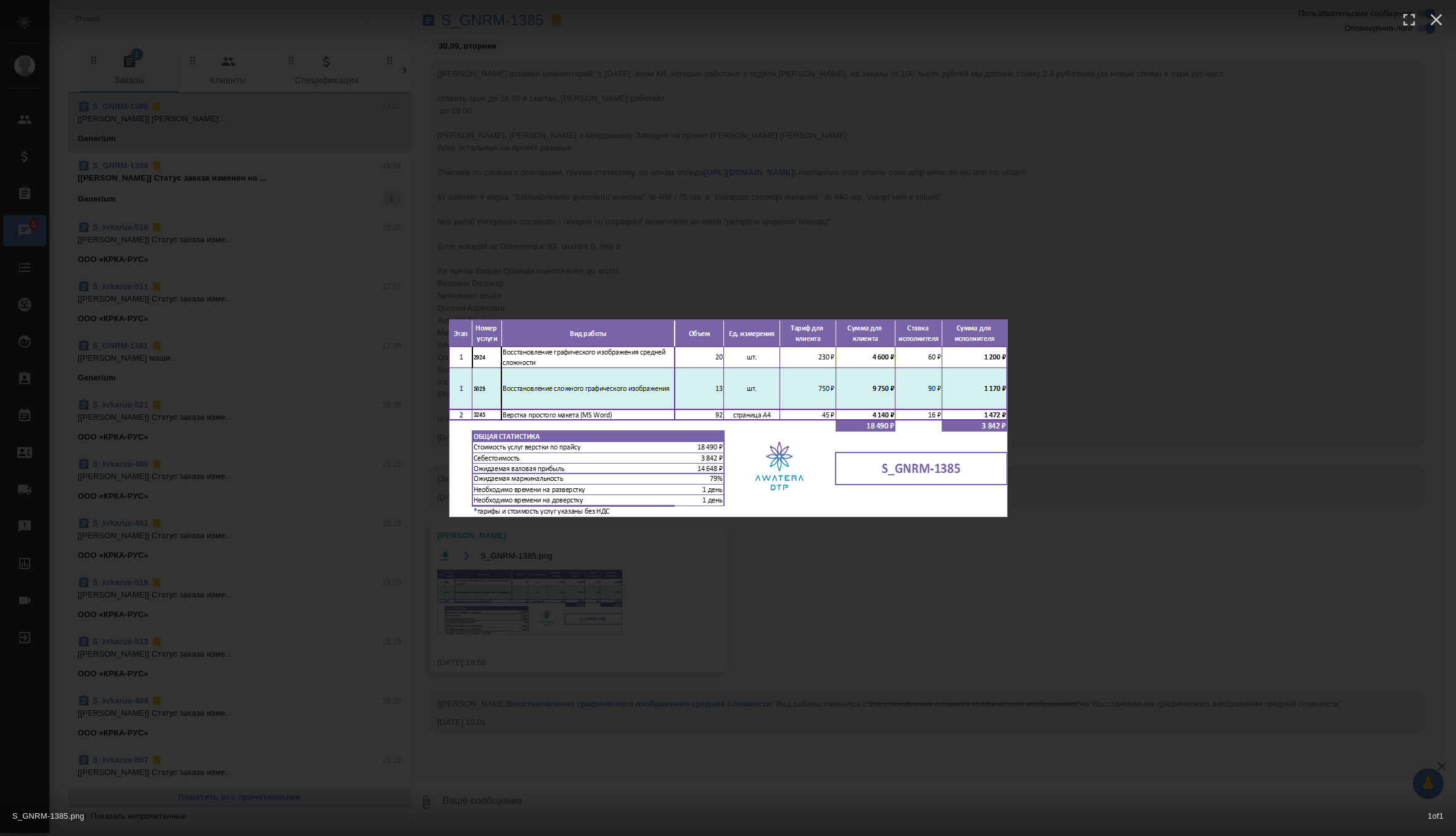
click at [594, 198] on div "S_GNRM-1385.png 1 of 1" at bounding box center [728, 418] width 1456 height 836
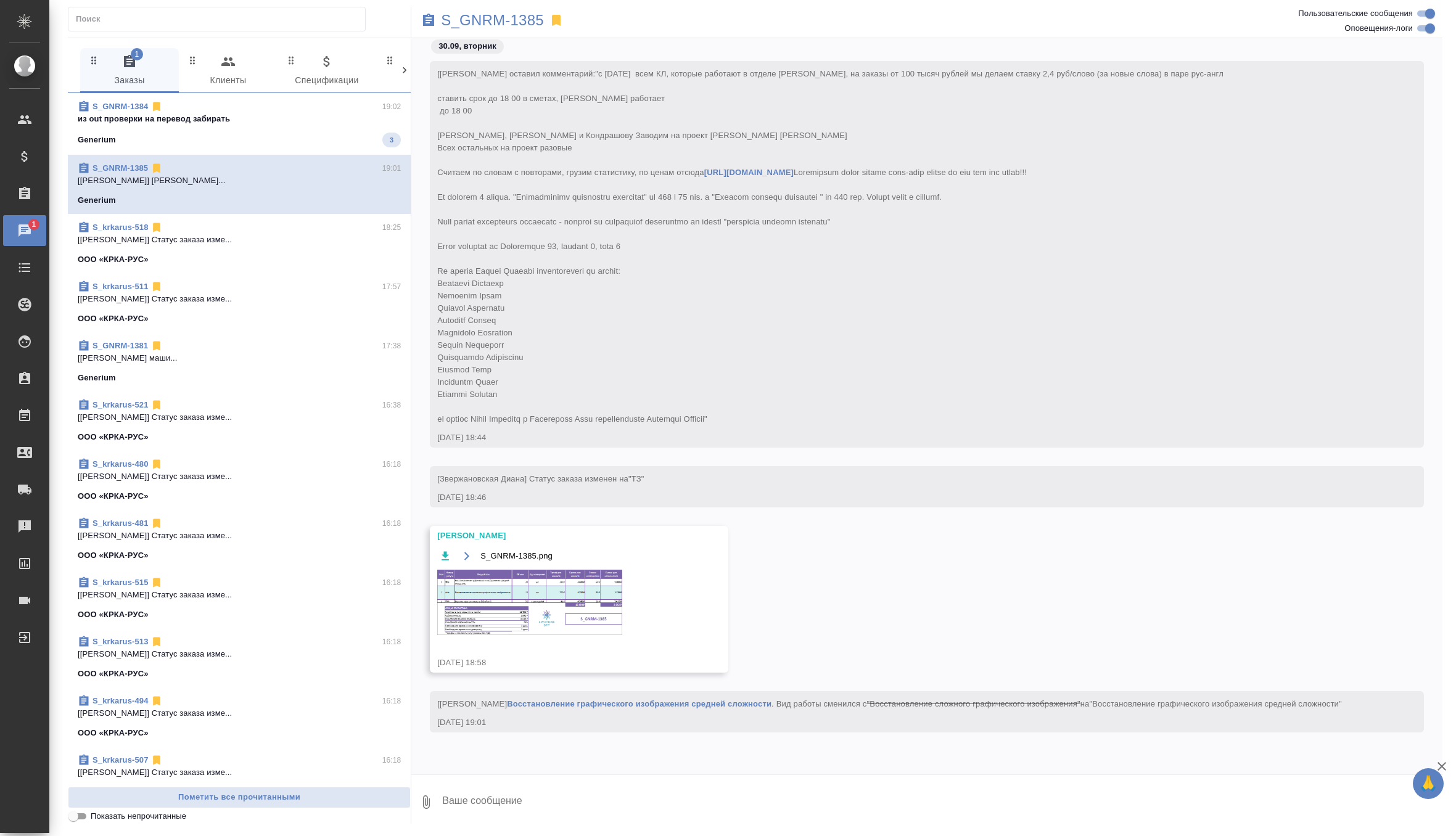
click at [312, 117] on p "из out проверки на перевод забирать" at bounding box center [239, 119] width 323 height 12
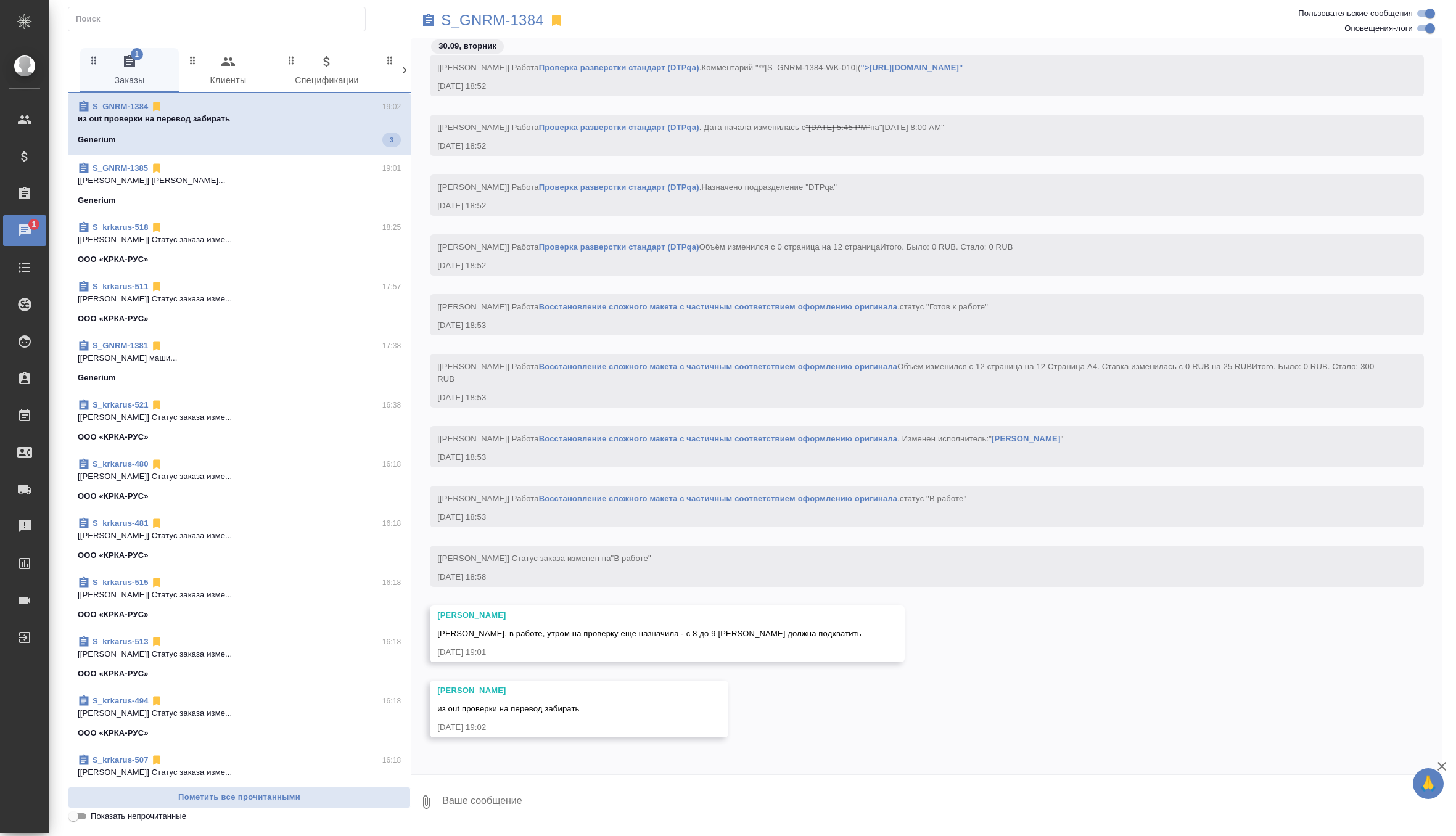
scroll to position [41110, 0]
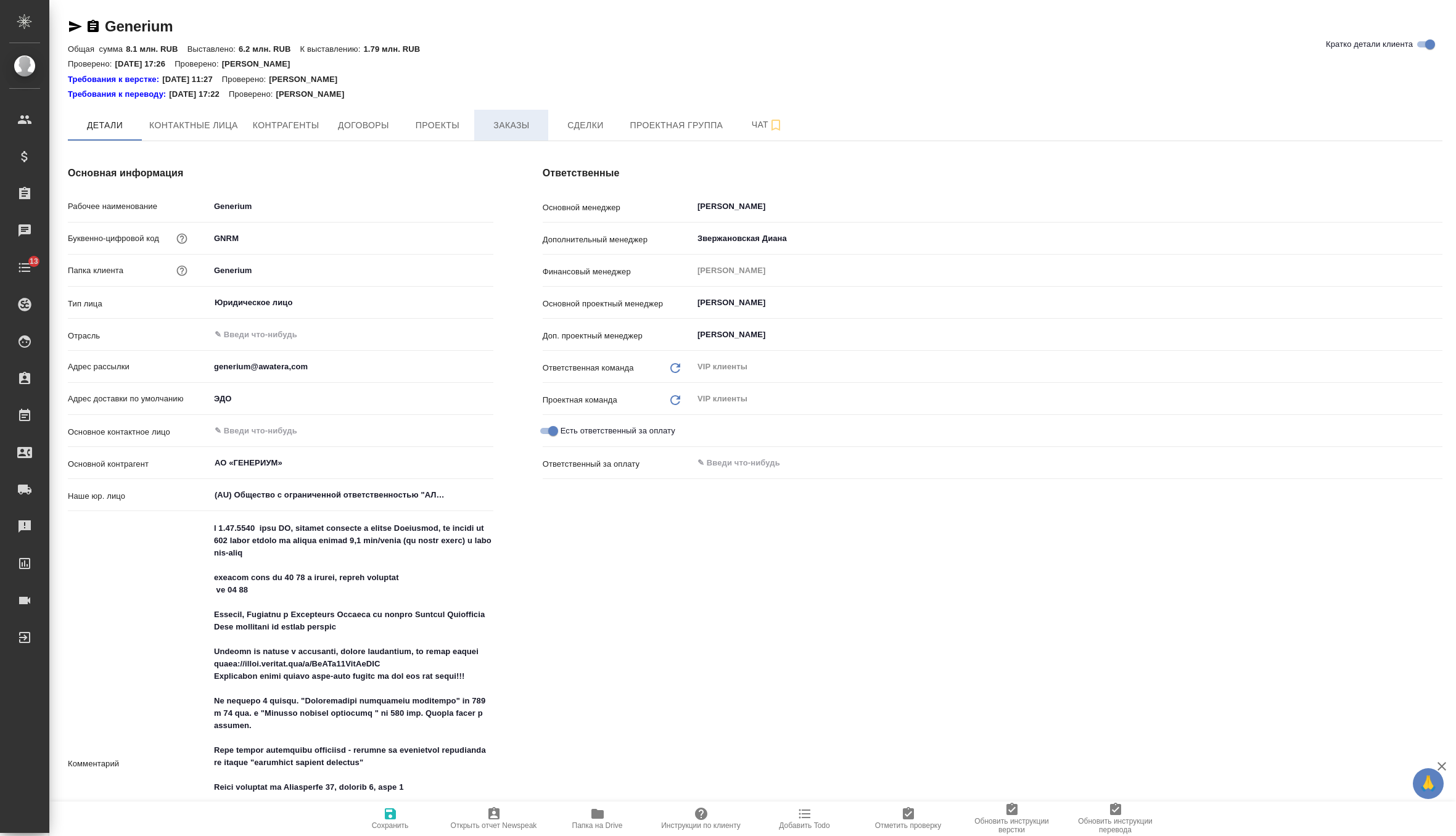
click at [532, 122] on span "Заказы" at bounding box center [512, 125] width 59 height 16
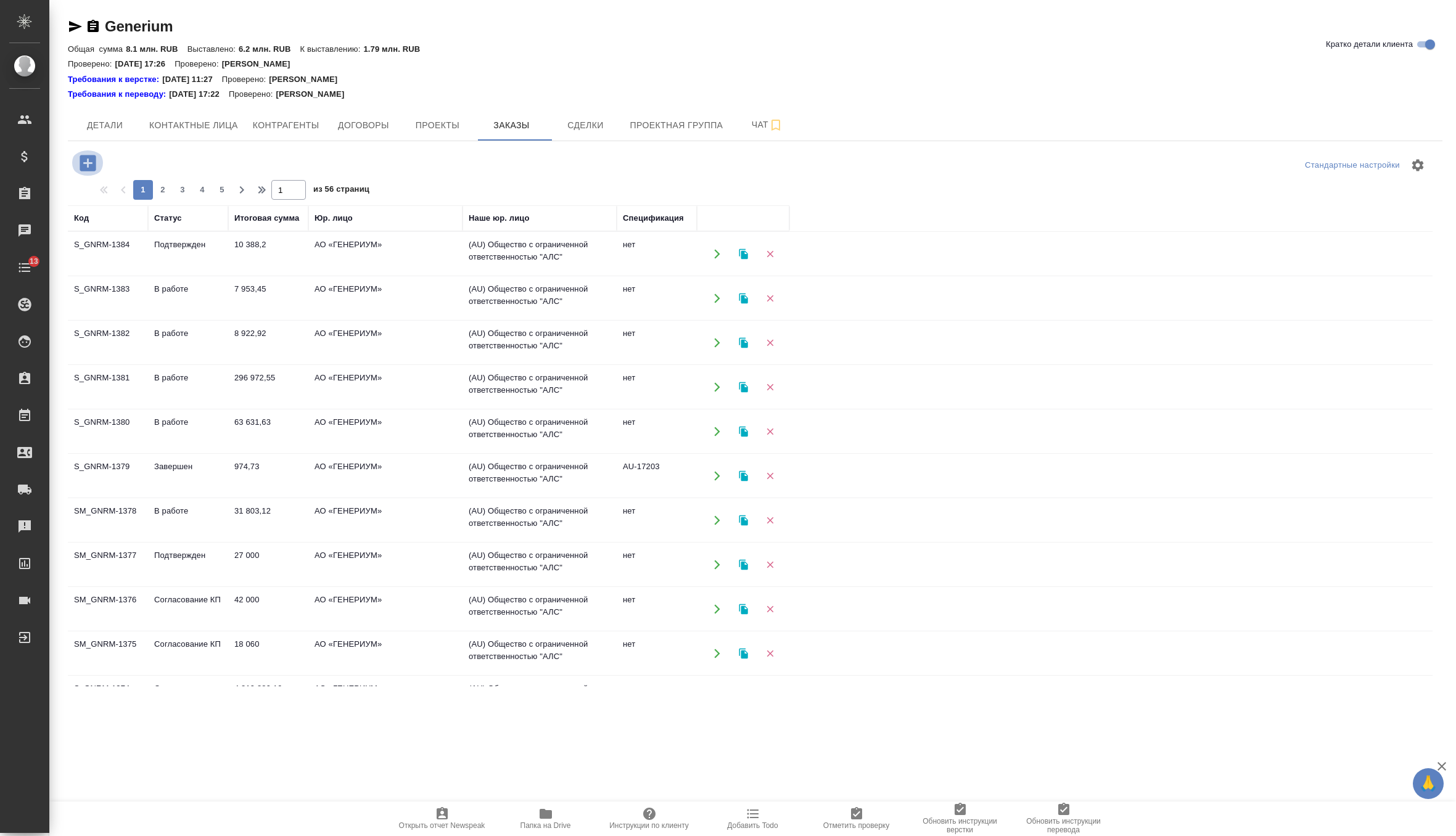
click at [79, 161] on icon "button" at bounding box center [88, 163] width 21 height 21
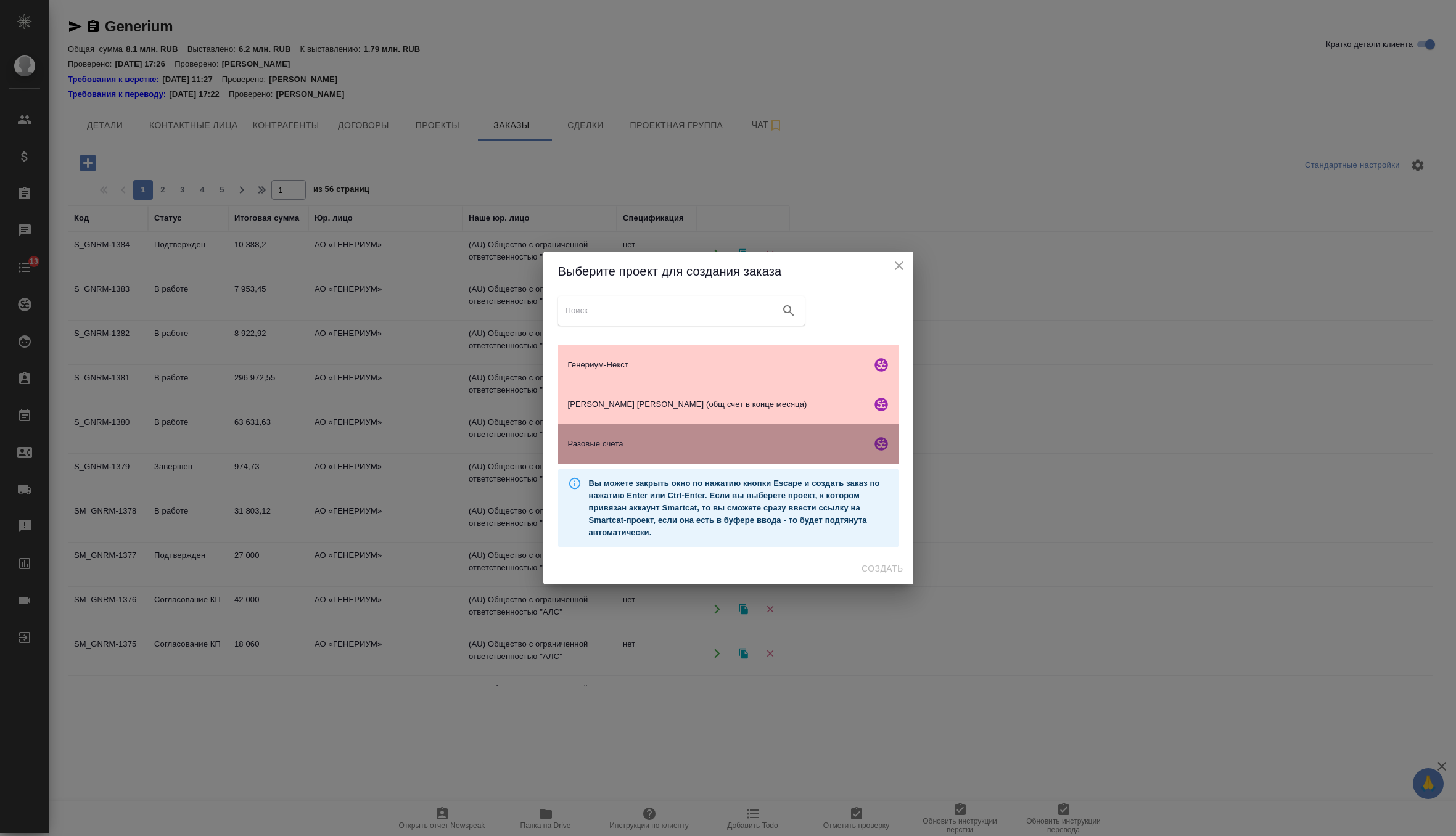
click at [661, 445] on span "Разовые счета" at bounding box center [717, 443] width 299 height 12
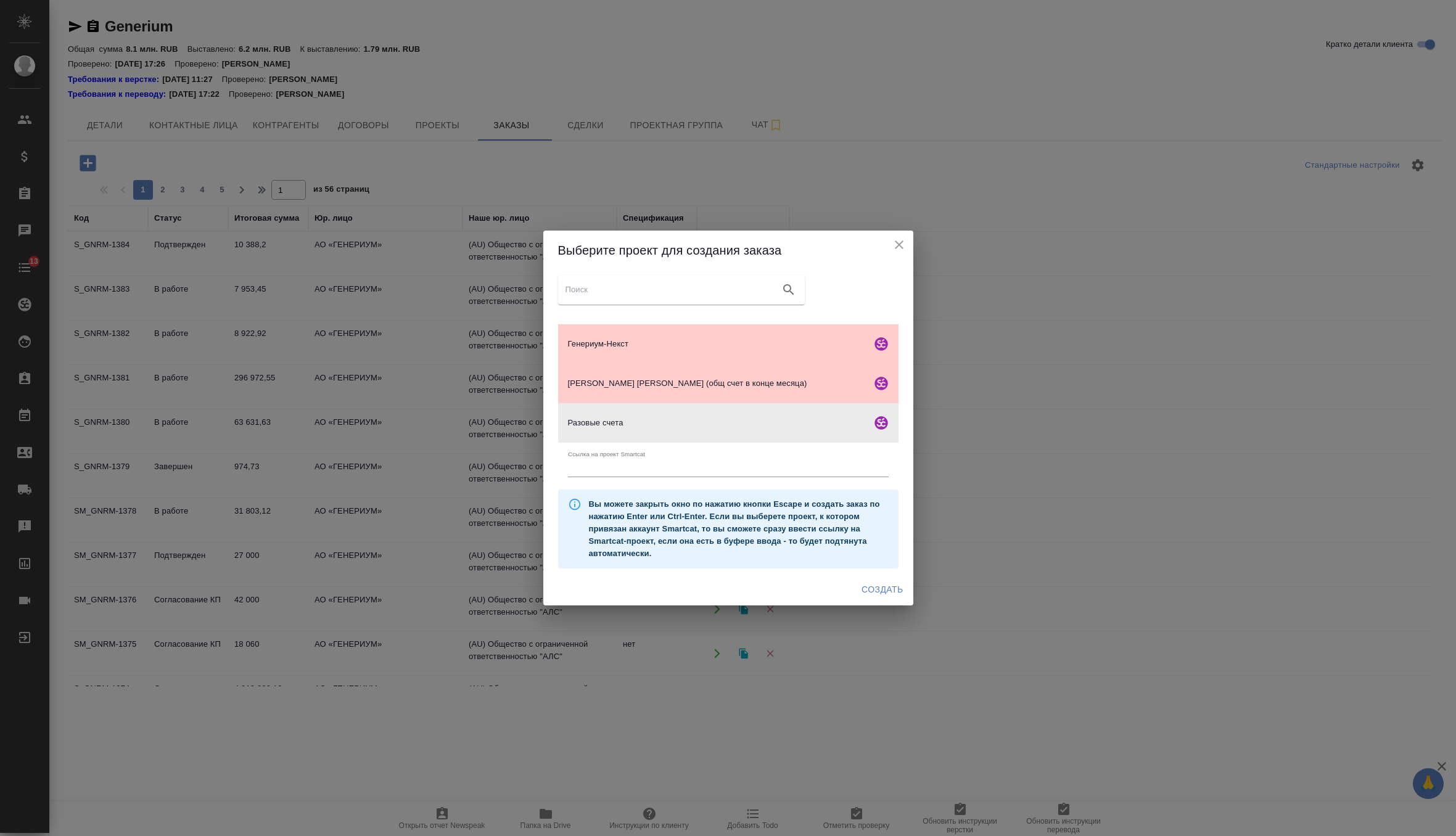
click at [883, 584] on span "Создать" at bounding box center [882, 589] width 41 height 16
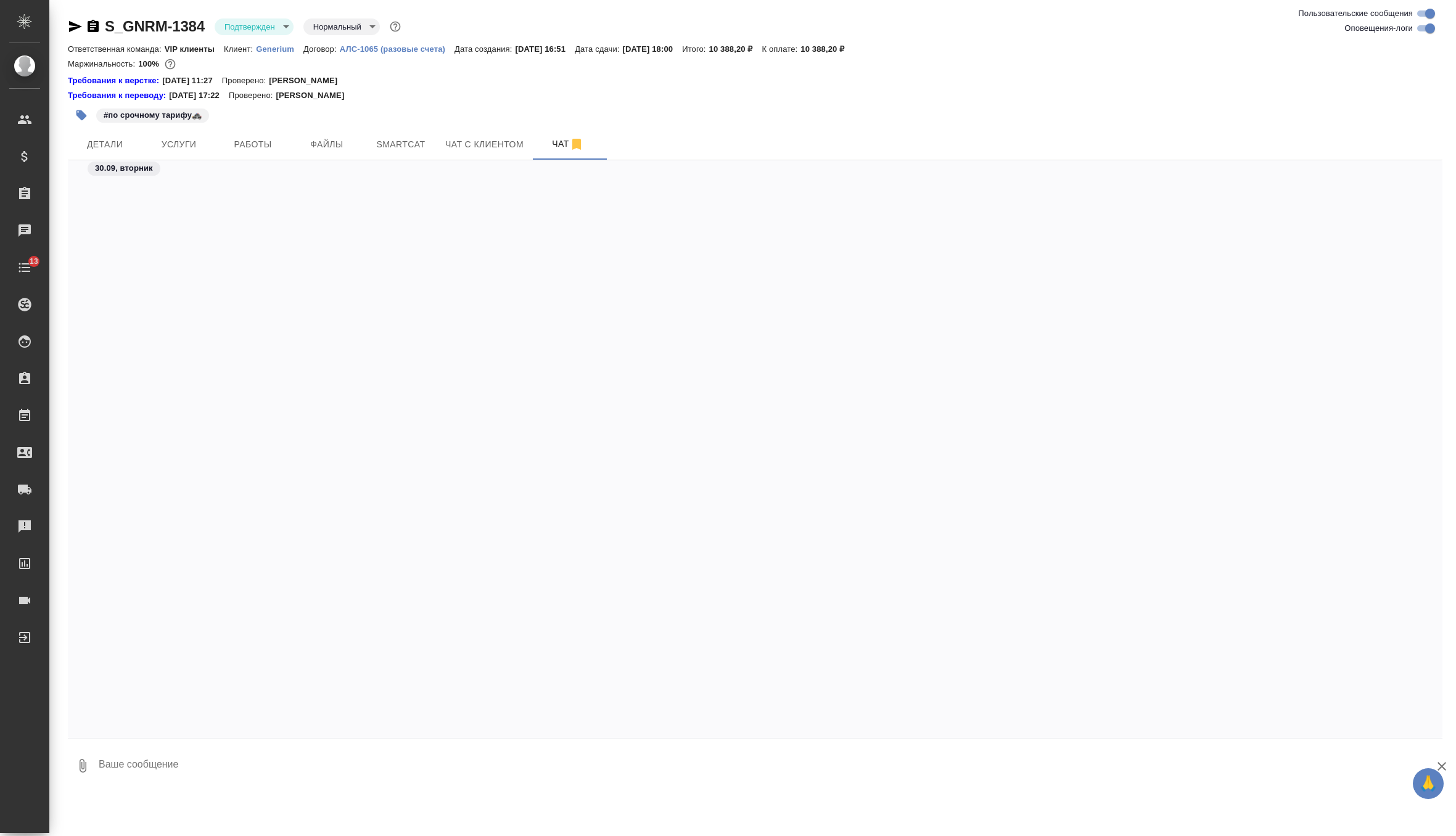
scroll to position [8408, 0]
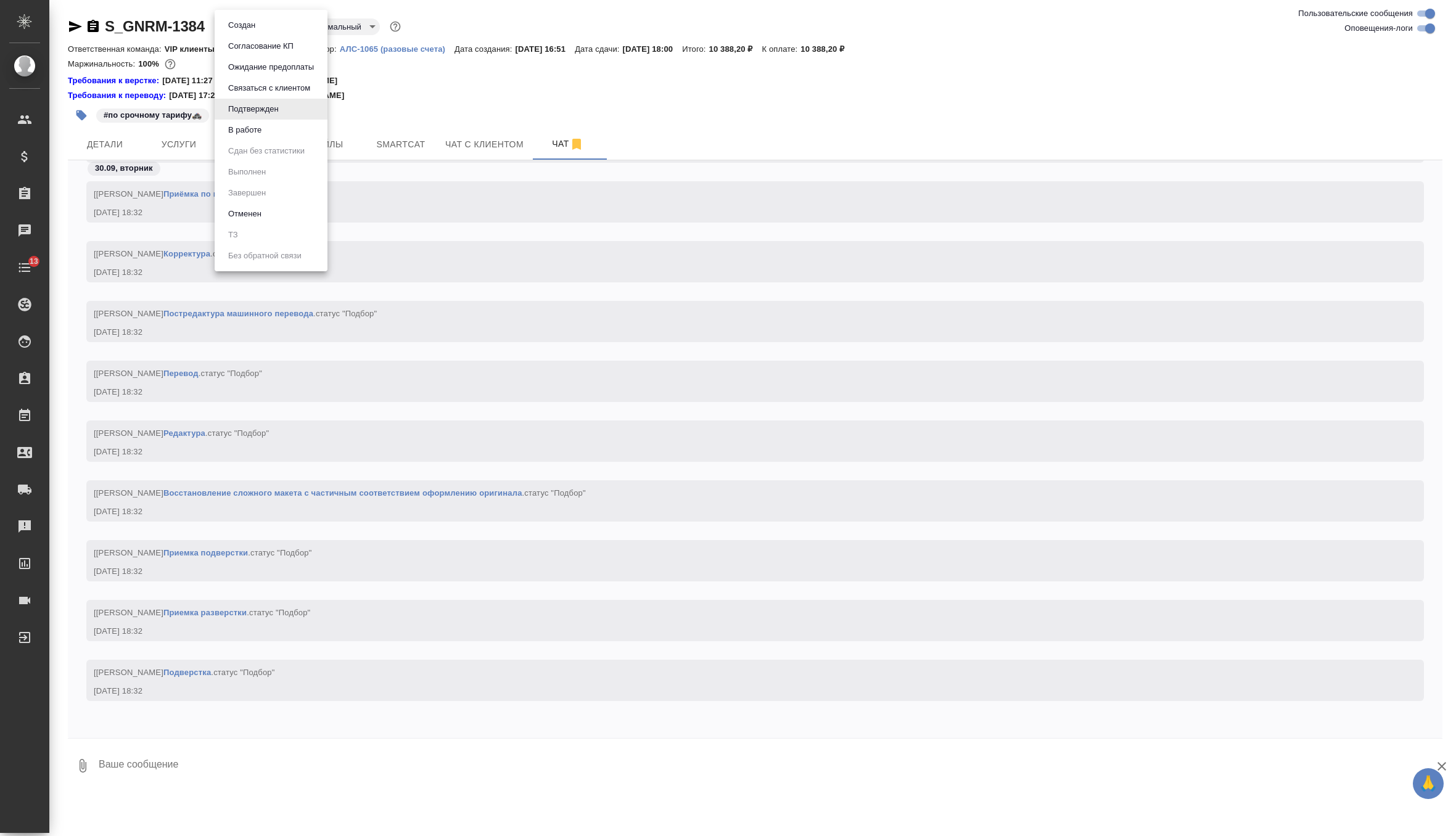
click at [277, 29] on body "🙏 .cls-1 fill:#fff; AWATERA Zverzhanovskaya [PERSON_NAME] Спецификации Заказы Ч…" at bounding box center [728, 418] width 1456 height 836
click at [187, 144] on div at bounding box center [728, 418] width 1456 height 836
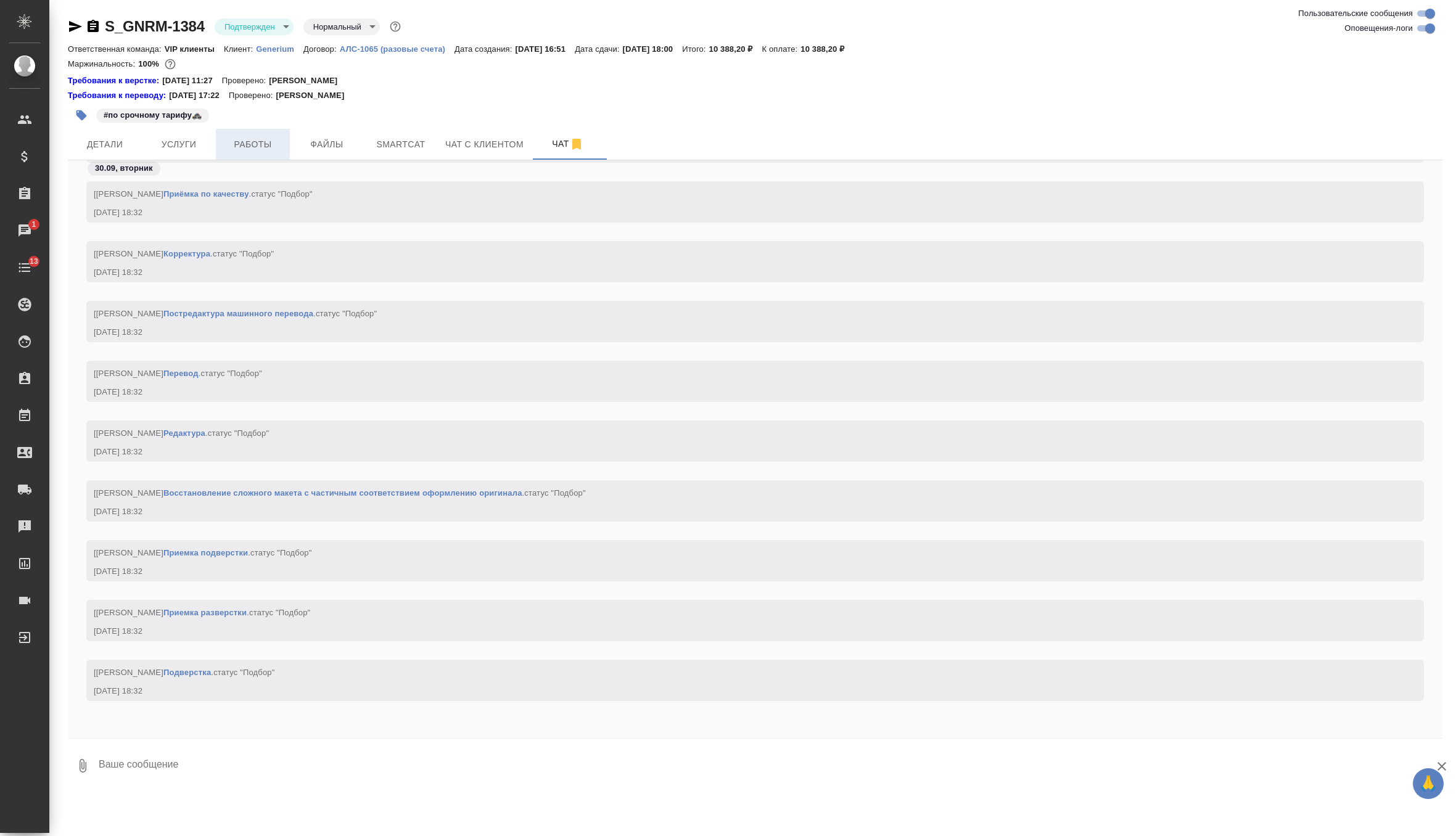
click at [255, 142] on span "Работы" at bounding box center [253, 144] width 59 height 16
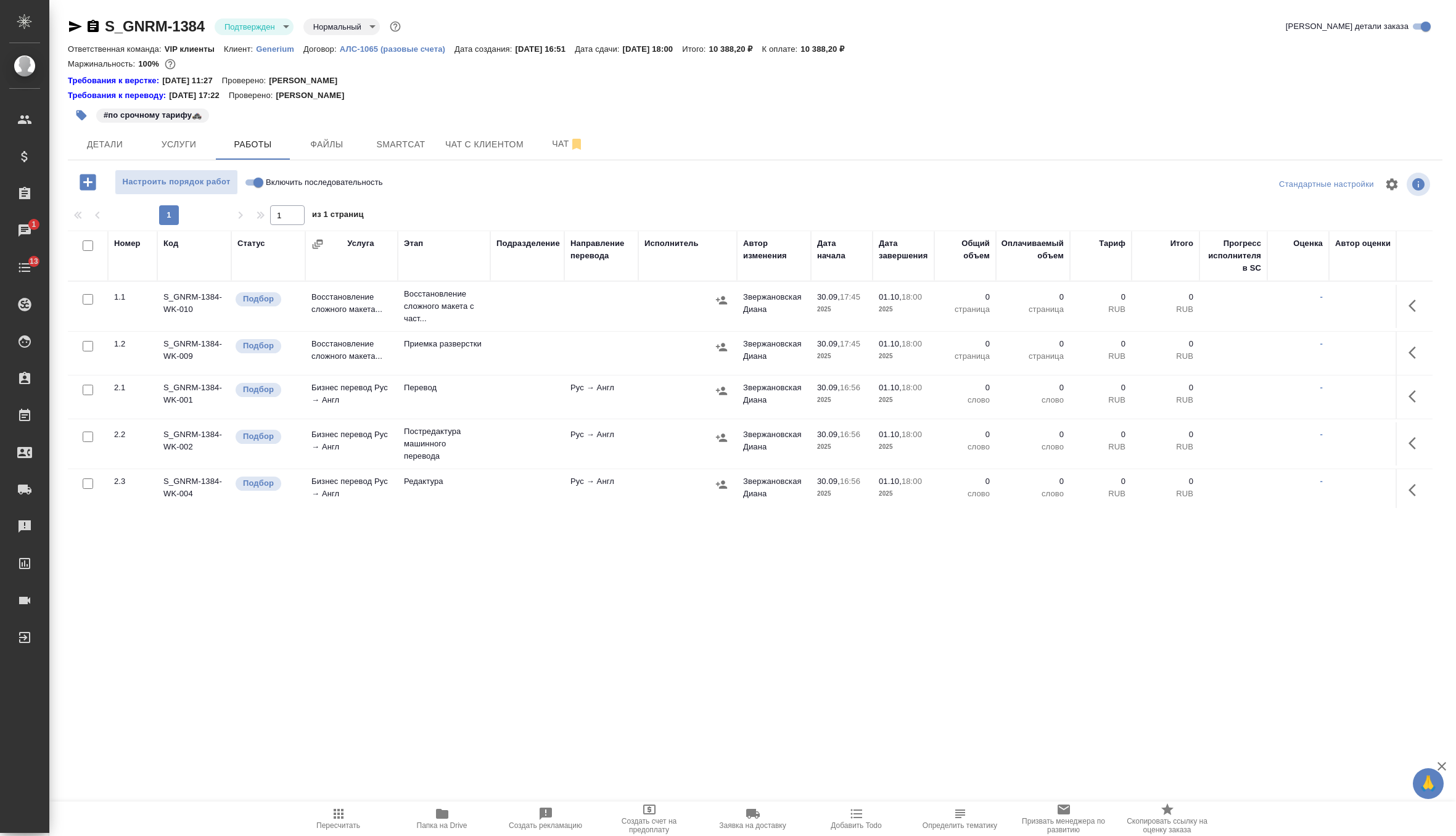
click at [1415, 301] on icon "button" at bounding box center [1416, 306] width 15 height 15
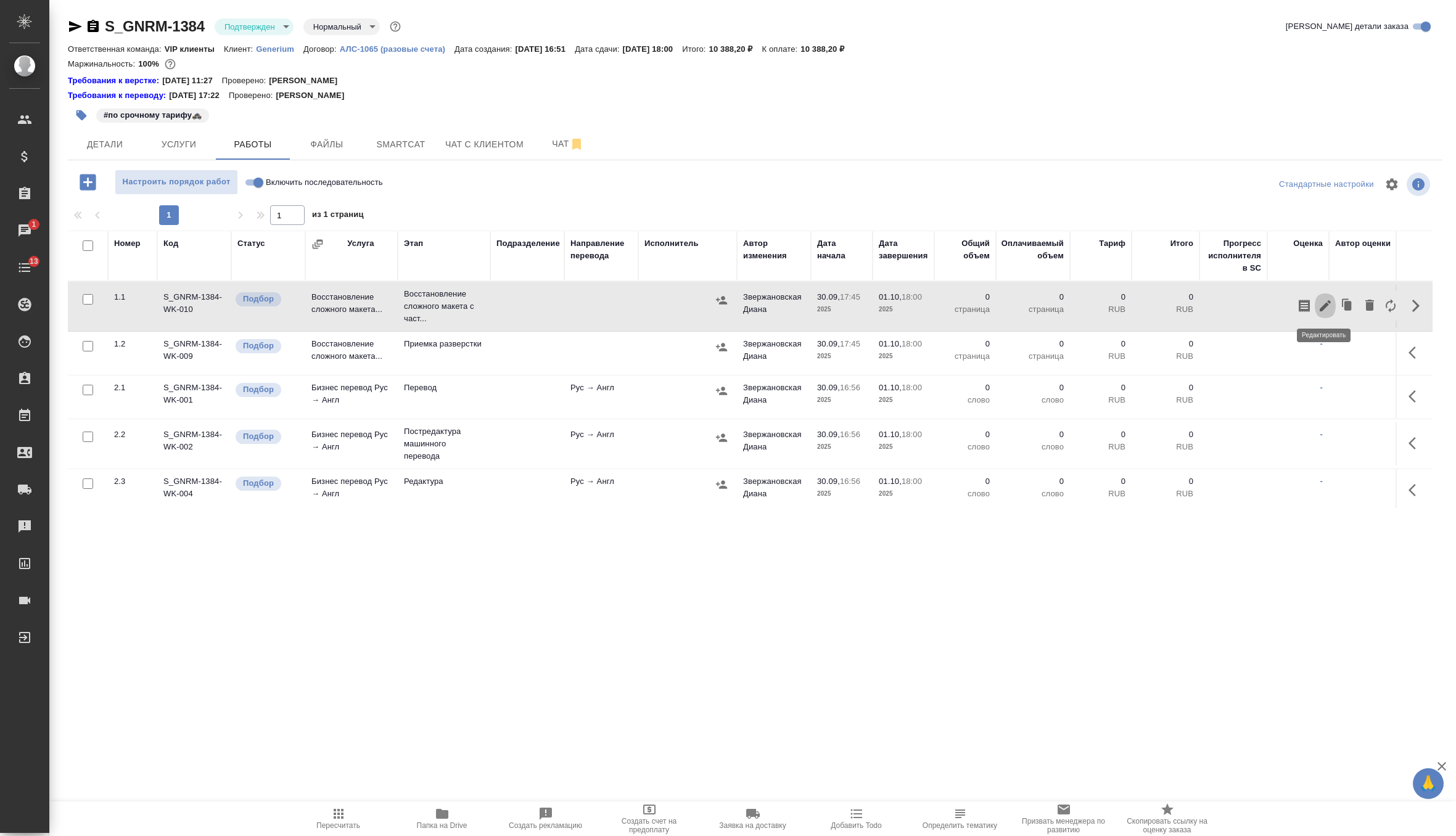
click at [1323, 303] on icon "button" at bounding box center [1325, 306] width 15 height 15
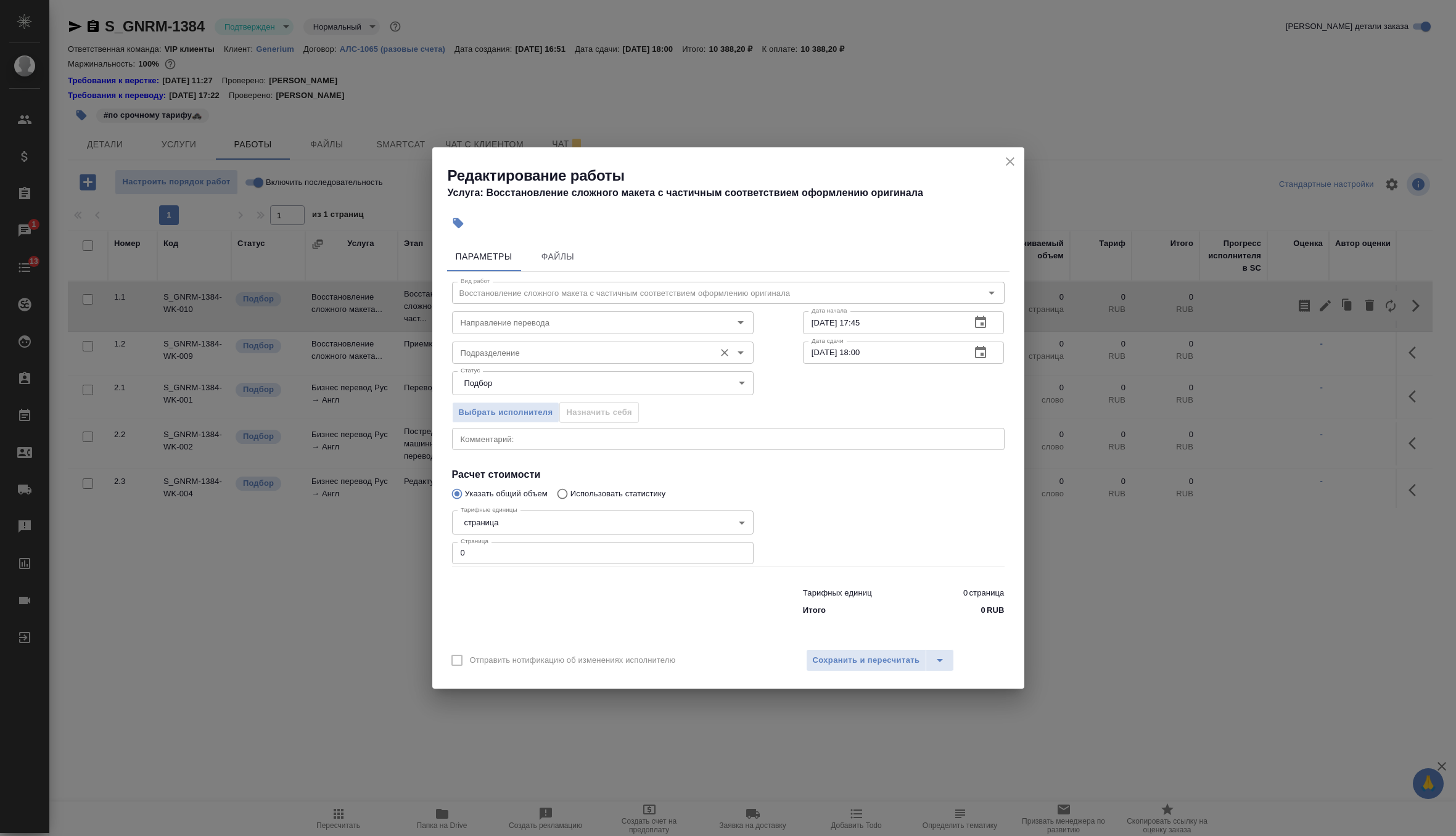
click at [575, 359] on input "Подразделение" at bounding box center [582, 353] width 253 height 15
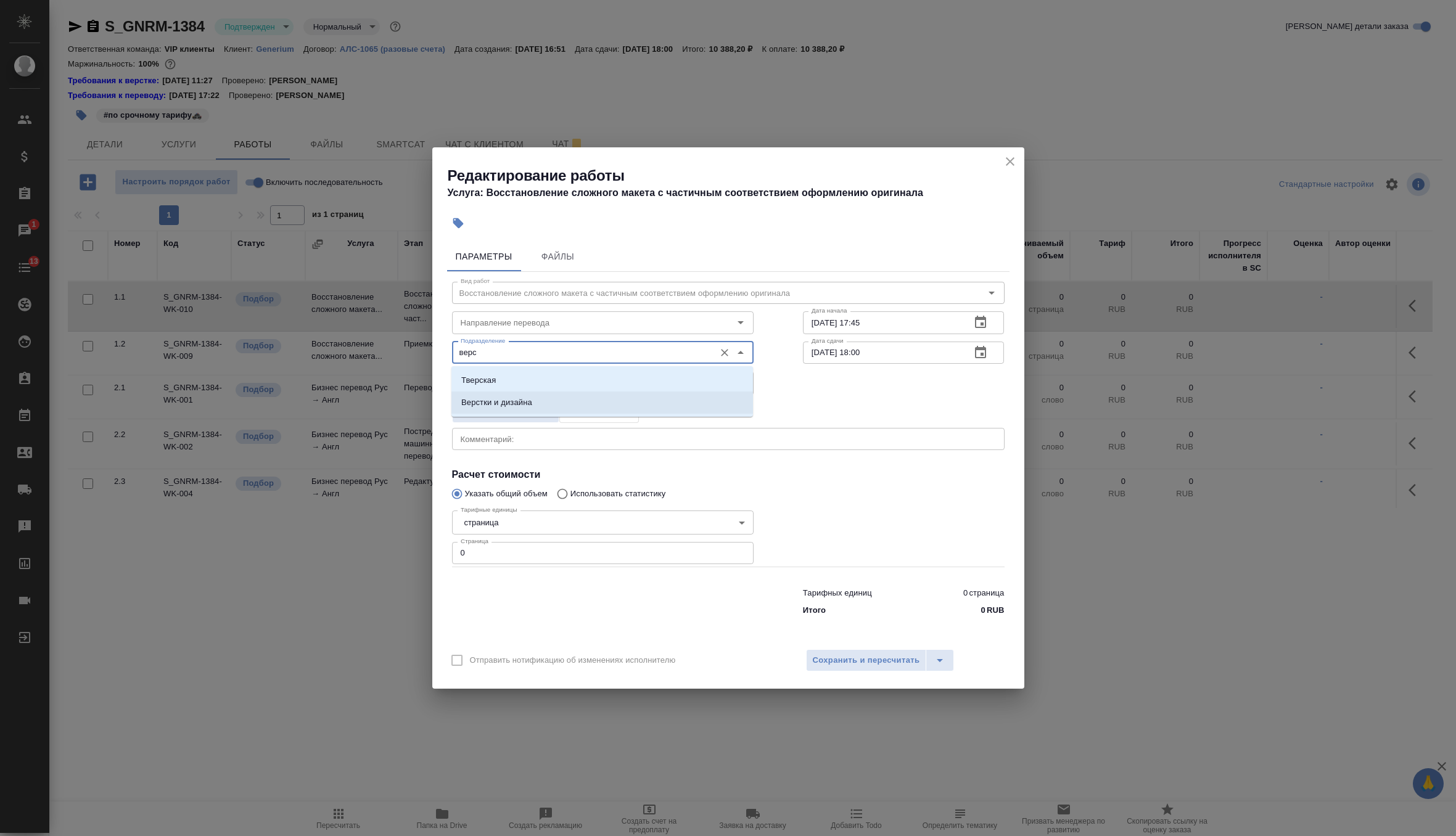
click at [567, 401] on li "Верстки и дизайна" at bounding box center [602, 402] width 301 height 22
type input "Верстки и дизайна"
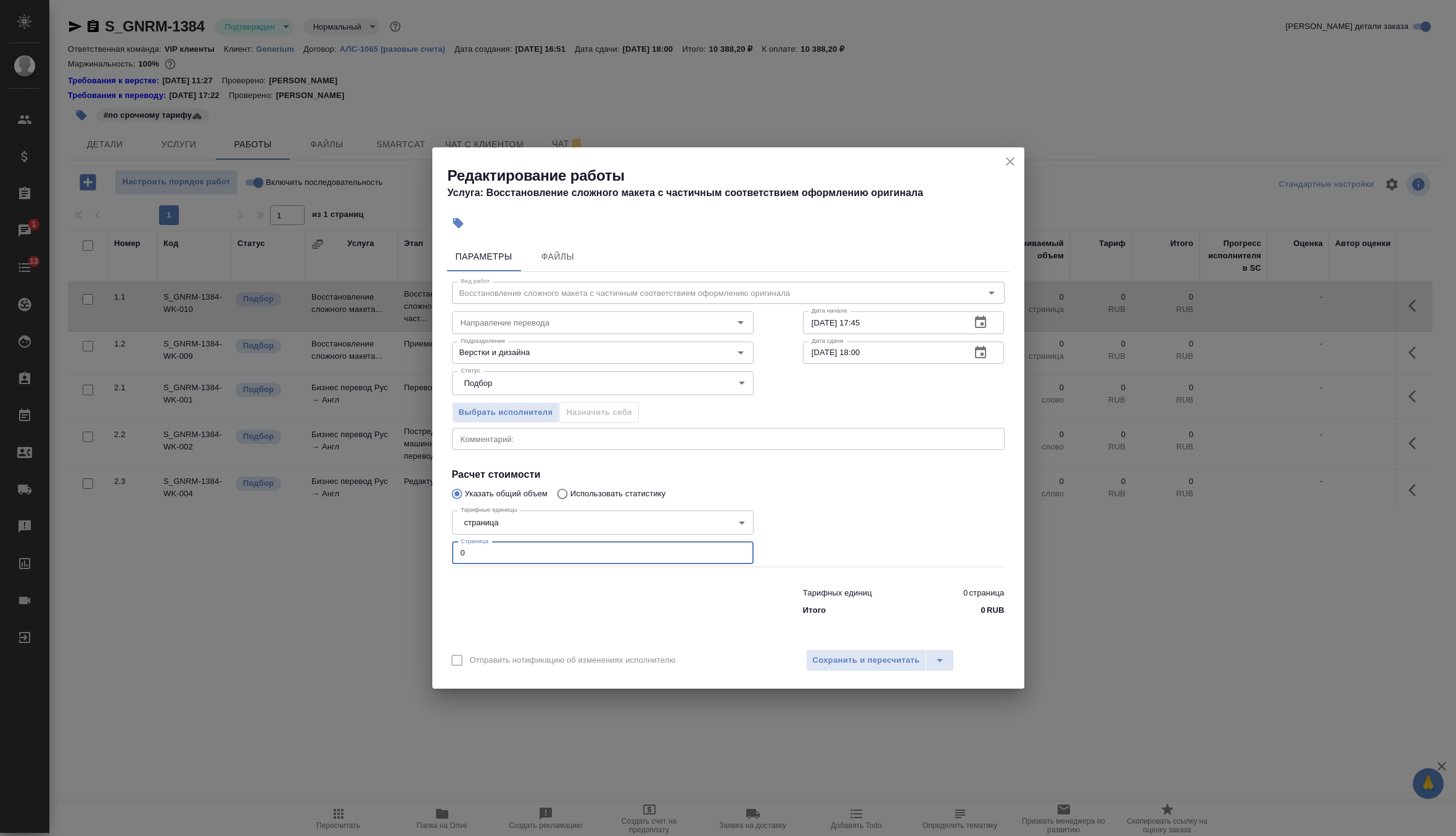
click at [520, 554] on input "0" at bounding box center [602, 552] width 301 height 22
type input "9"
click at [945, 322] on input "[DATE] 17:45" at bounding box center [882, 322] width 159 height 22
type input "[DATE] 18:40"
click at [984, 349] on icon "button" at bounding box center [980, 352] width 11 height 12
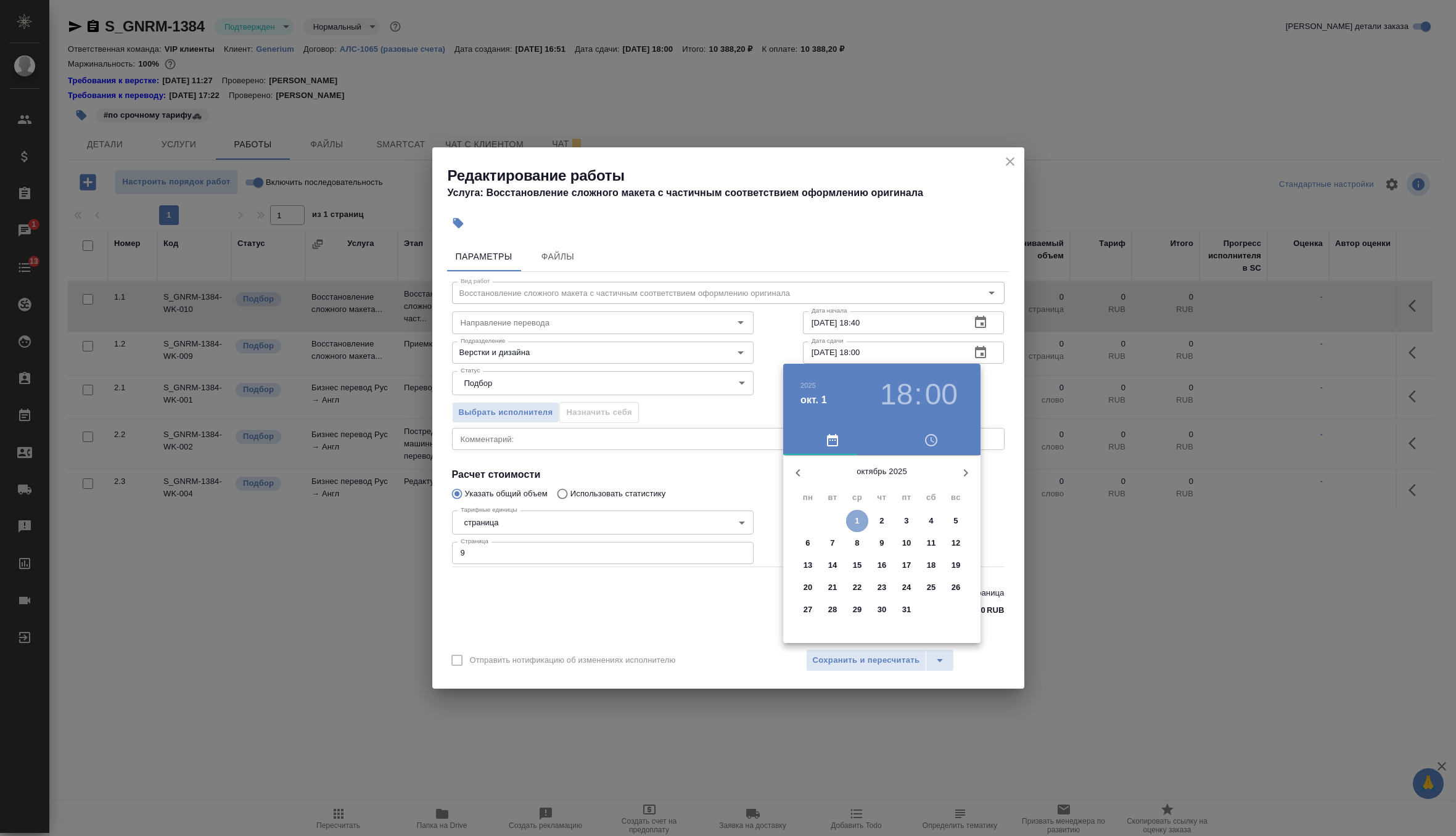
click at [859, 527] on button "1" at bounding box center [857, 520] width 22 height 22
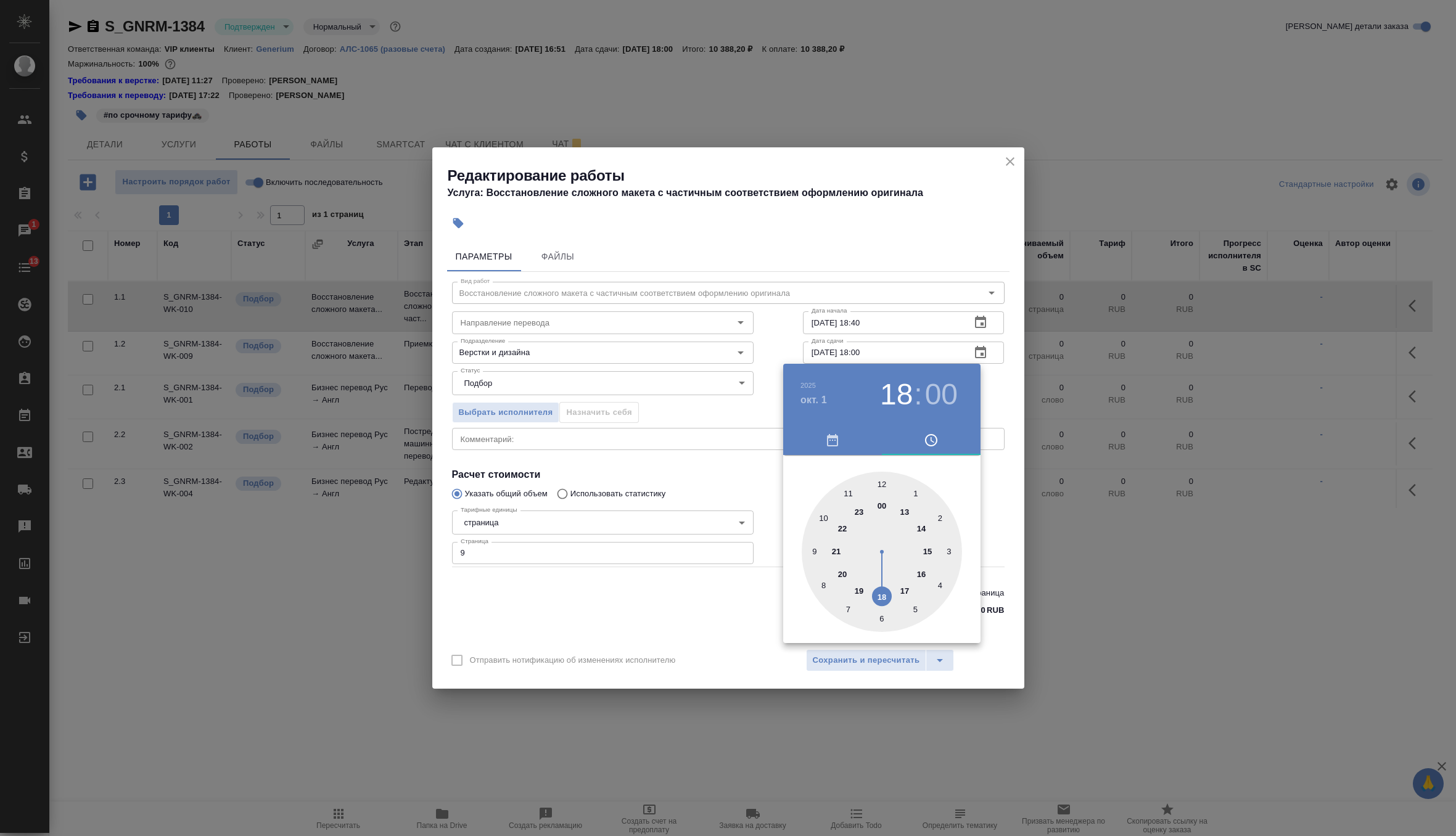
click at [812, 551] on div at bounding box center [882, 551] width 160 height 160
type input "01.10.2025 09:00"
click at [1000, 396] on div at bounding box center [728, 418] width 1456 height 836
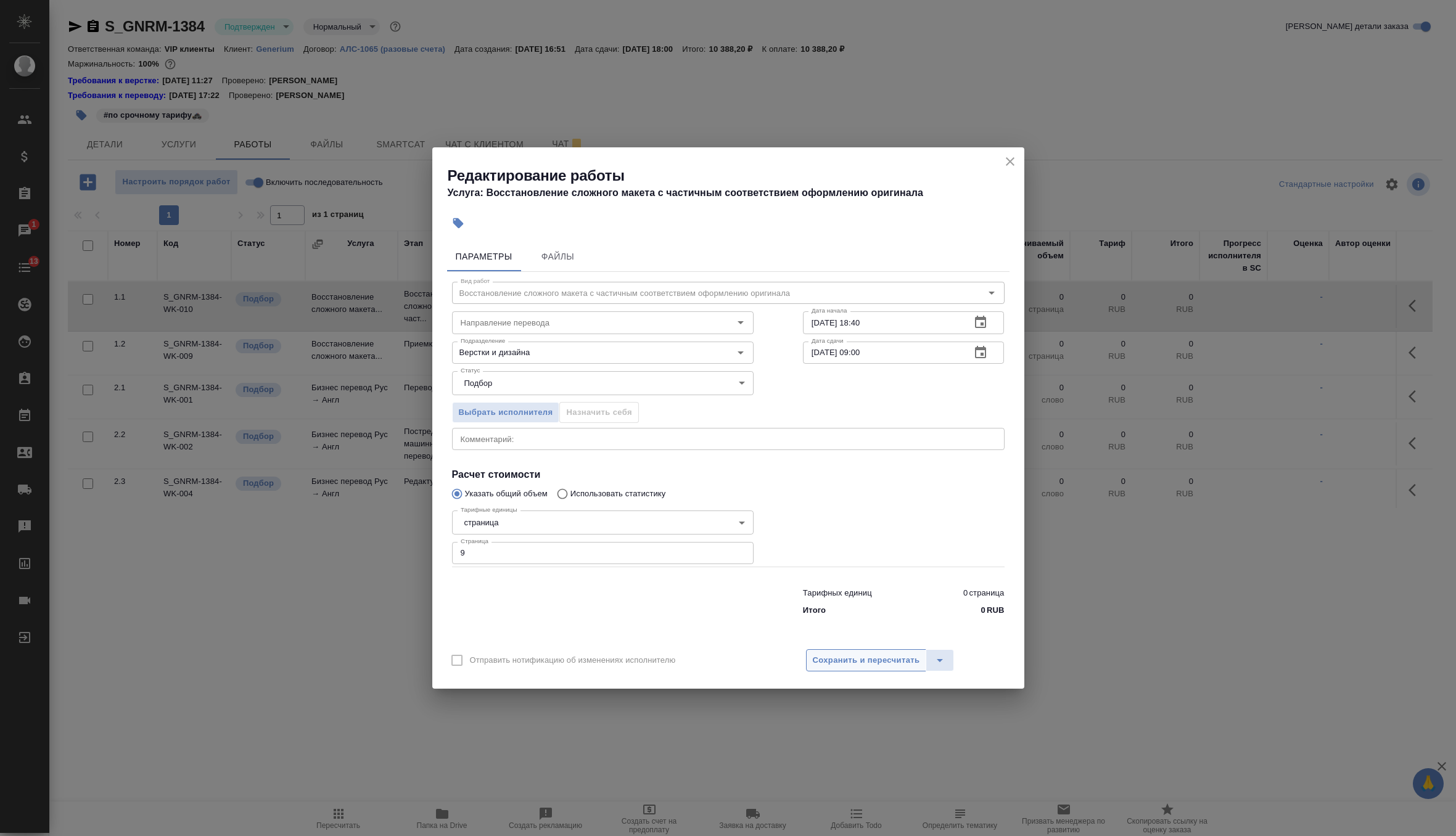
click at [856, 667] on span "Сохранить и пересчитать" at bounding box center [866, 660] width 107 height 14
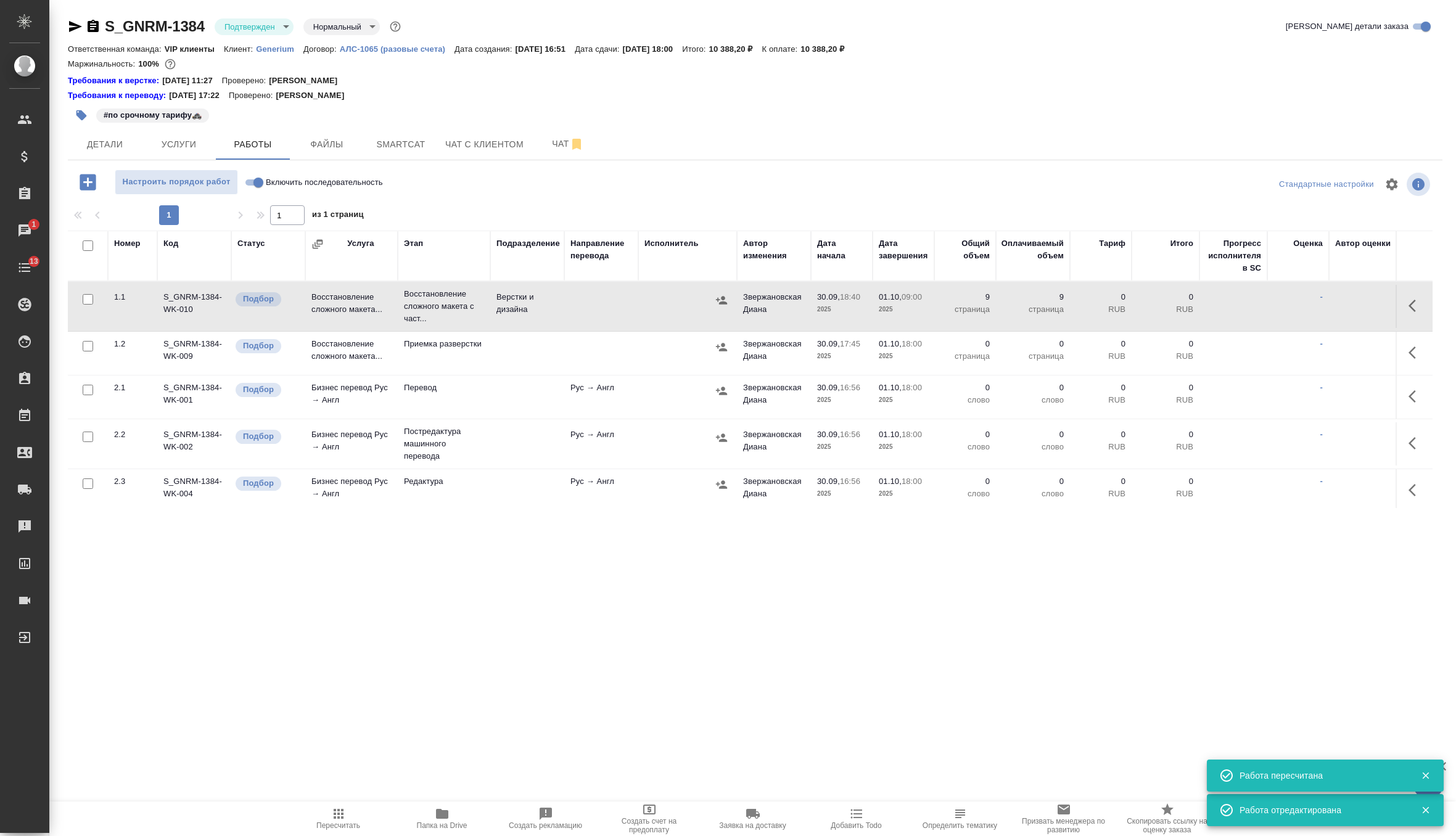
click at [331, 816] on icon "button" at bounding box center [339, 814] width 15 height 15
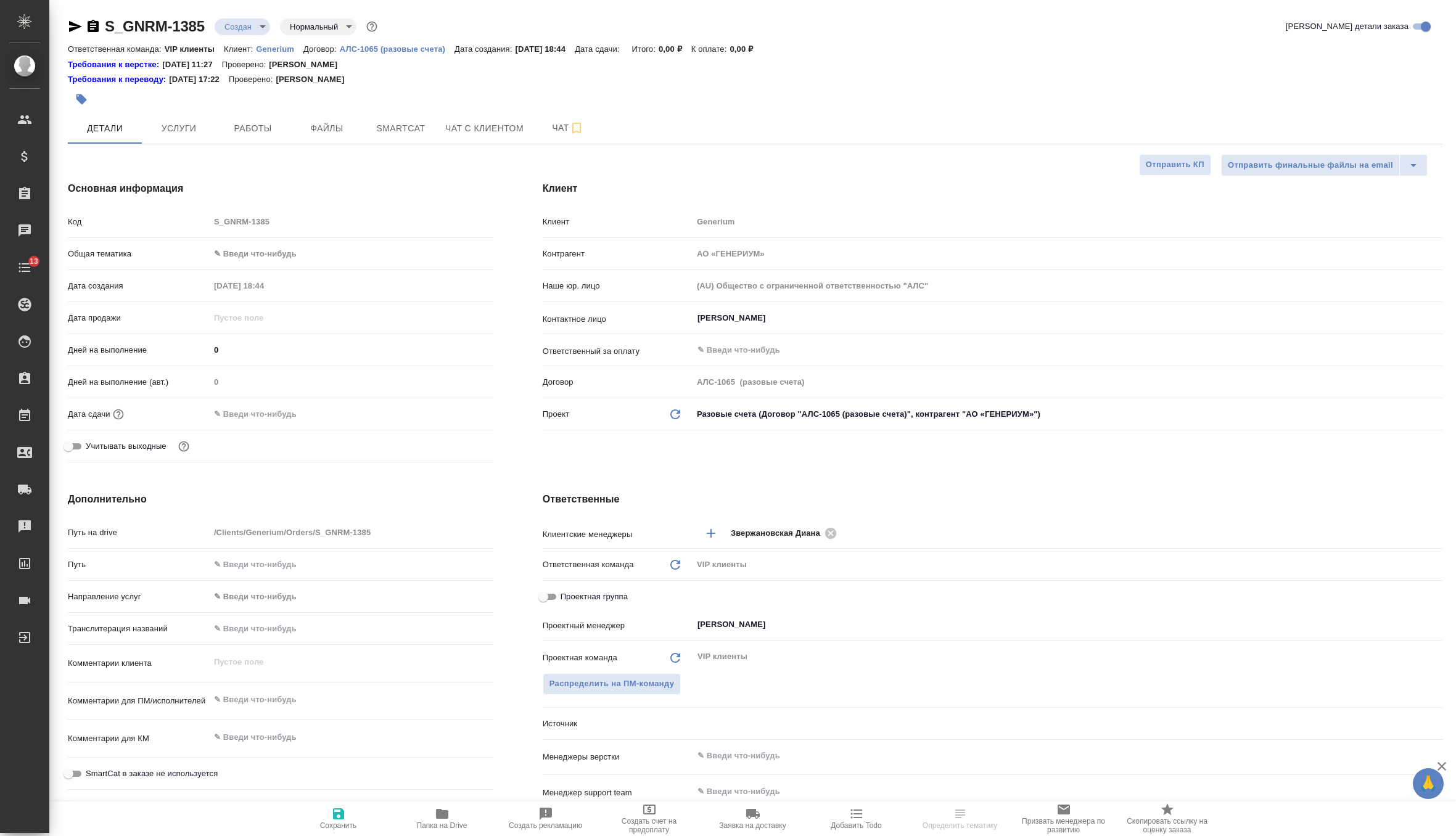
select select "RU"
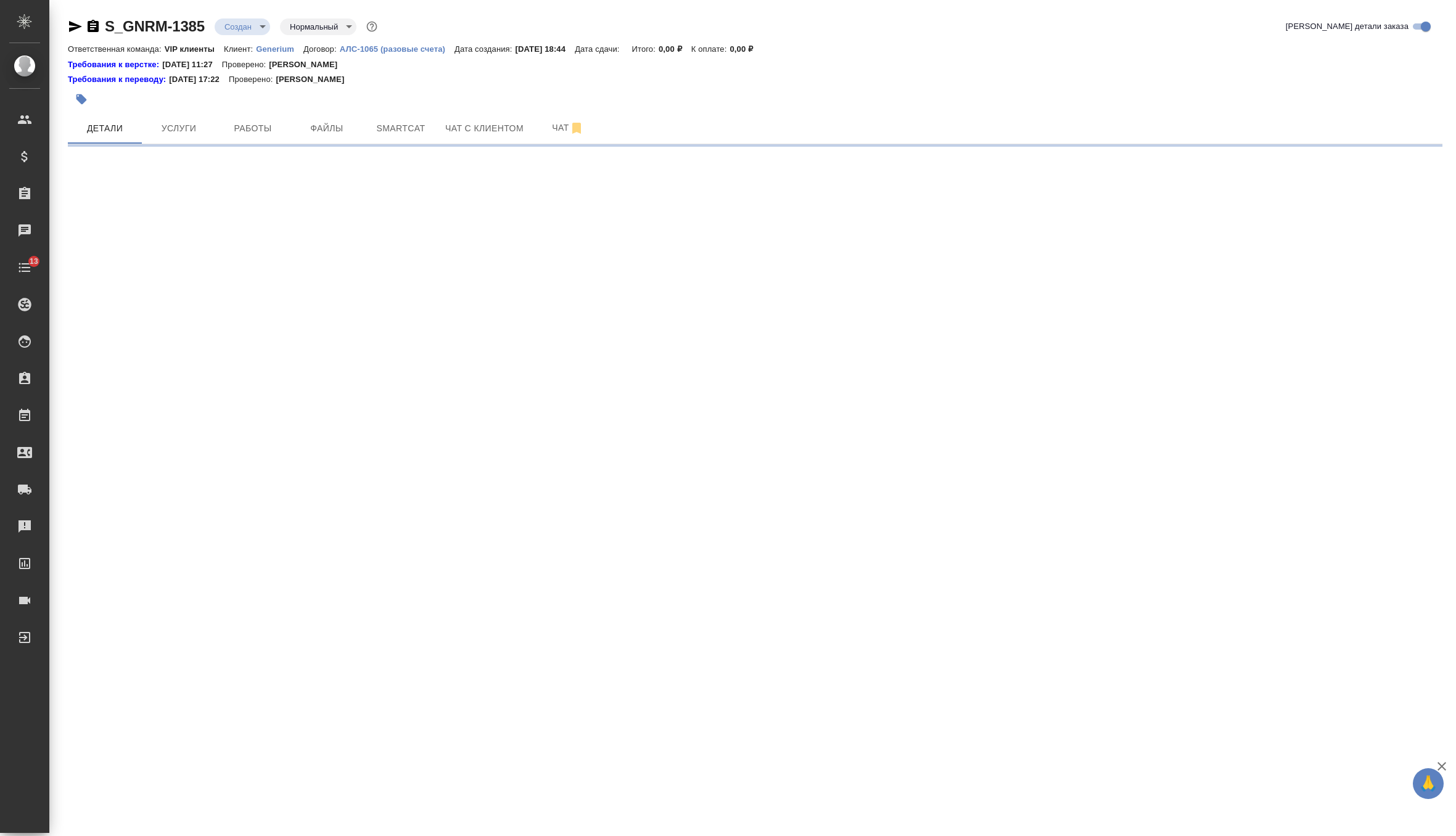
select select "RU"
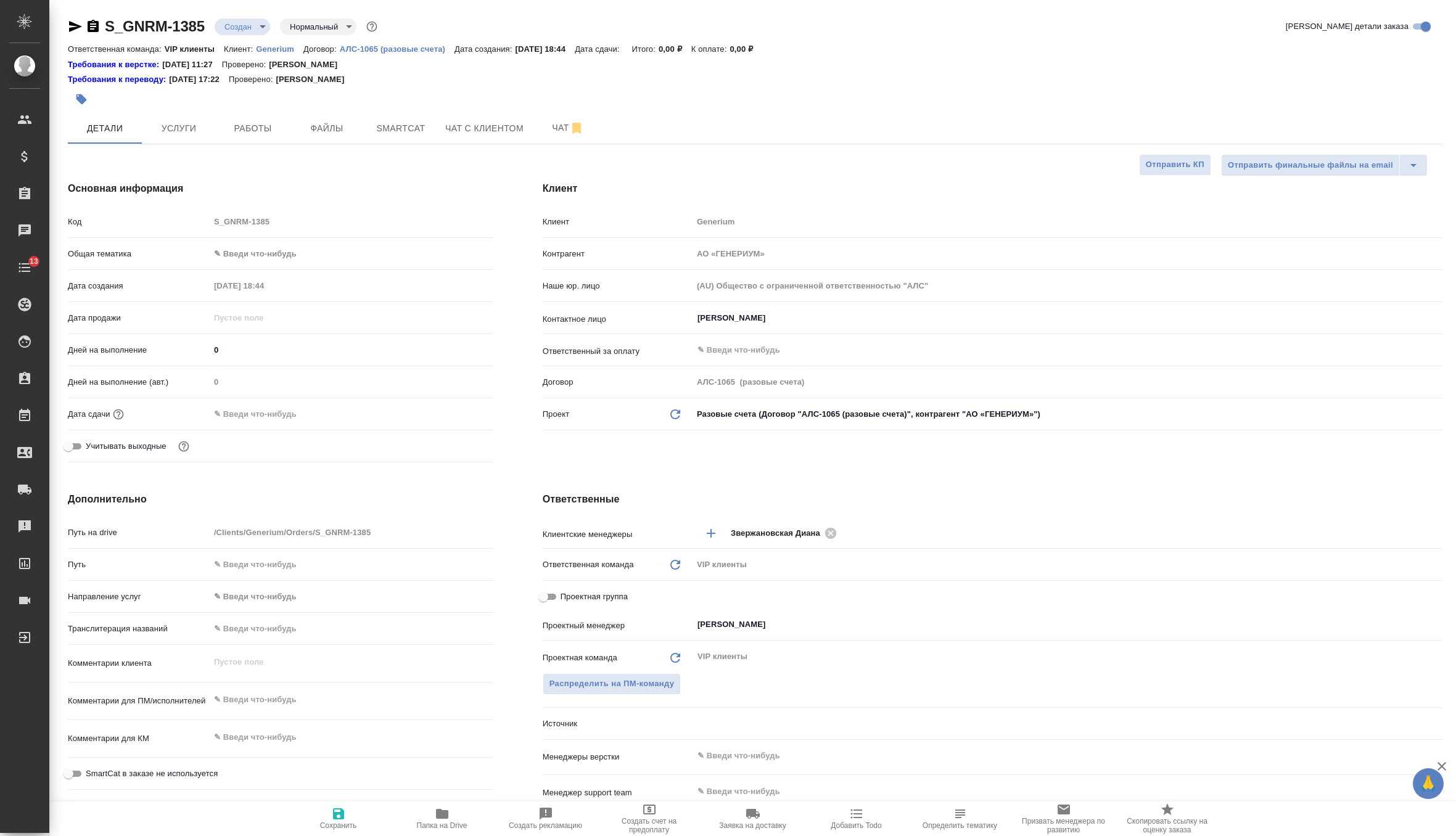
type textarea "x"
click at [322, 128] on span "Файлы" at bounding box center [327, 128] width 59 height 16
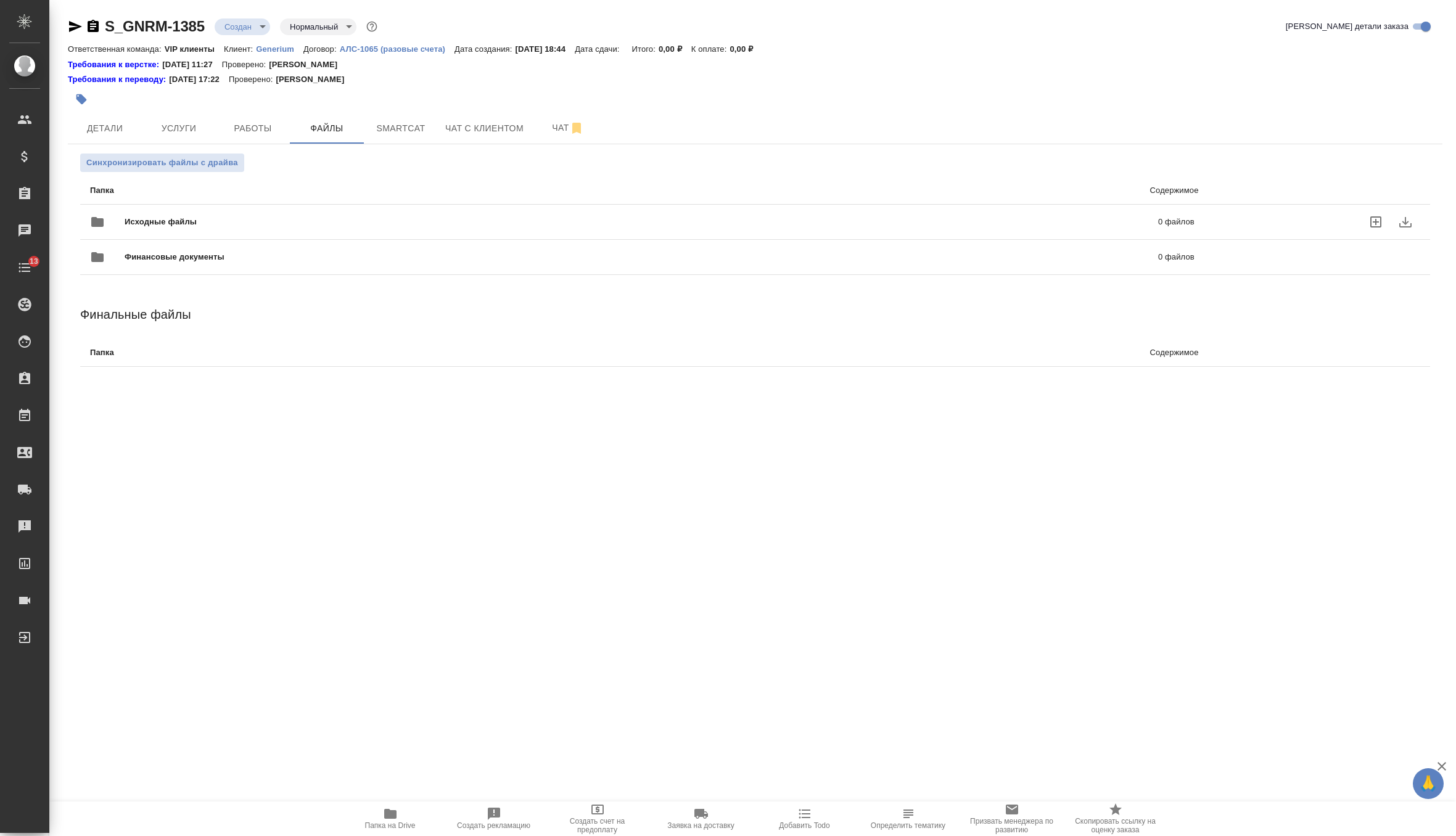
click at [167, 220] on span "Исходные файлы" at bounding box center [401, 222] width 553 height 12
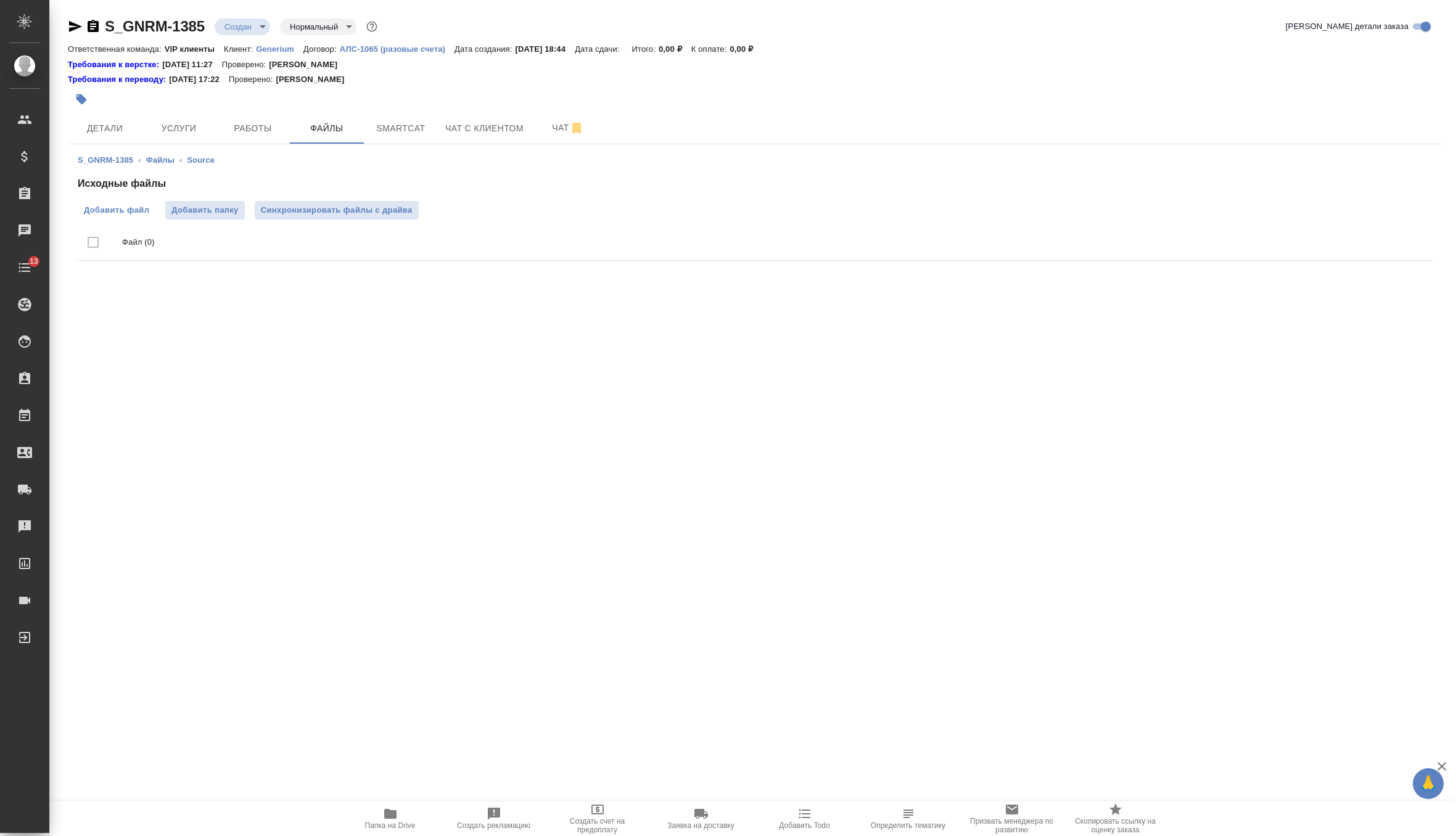
click at [142, 211] on span "Добавить файл" at bounding box center [116, 209] width 65 height 12
click at [0, 0] on input "Добавить файл" at bounding box center [0, 0] width 0 height 0
click at [403, 199] on div "Исходные файлы Добавить файл Добавить папку Синхронизировать файлы с драйва Фай…" at bounding box center [755, 268] width 1355 height 184
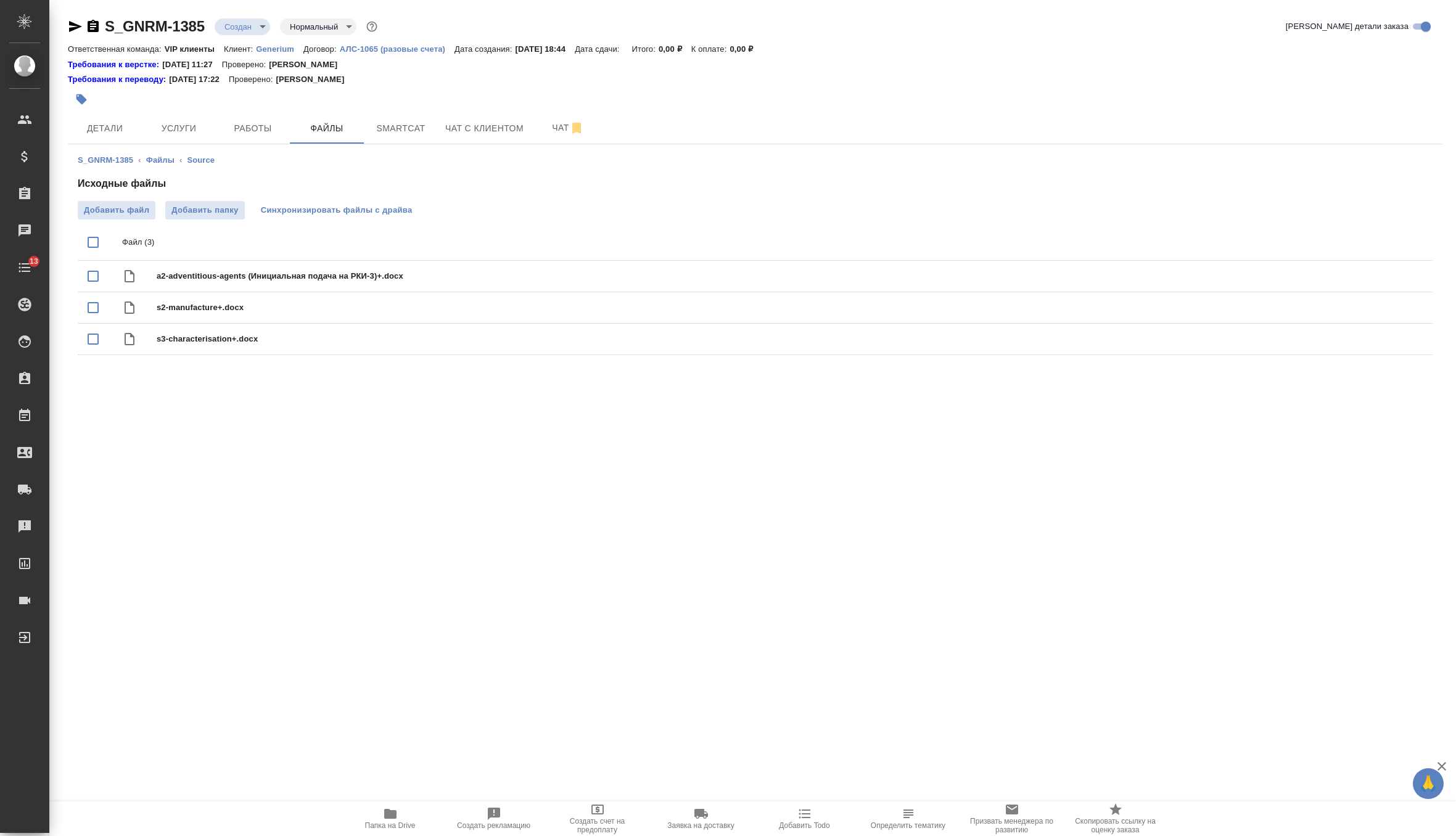
click at [401, 205] on span "Синхронизировать файлы с драйва" at bounding box center [336, 209] width 151 height 12
click at [254, 27] on body "🙏 .cls-1 fill:#fff; AWATERA Zverzhanovskaya [PERSON_NAME] Спецификации Заказы 1…" at bounding box center [728, 418] width 1456 height 836
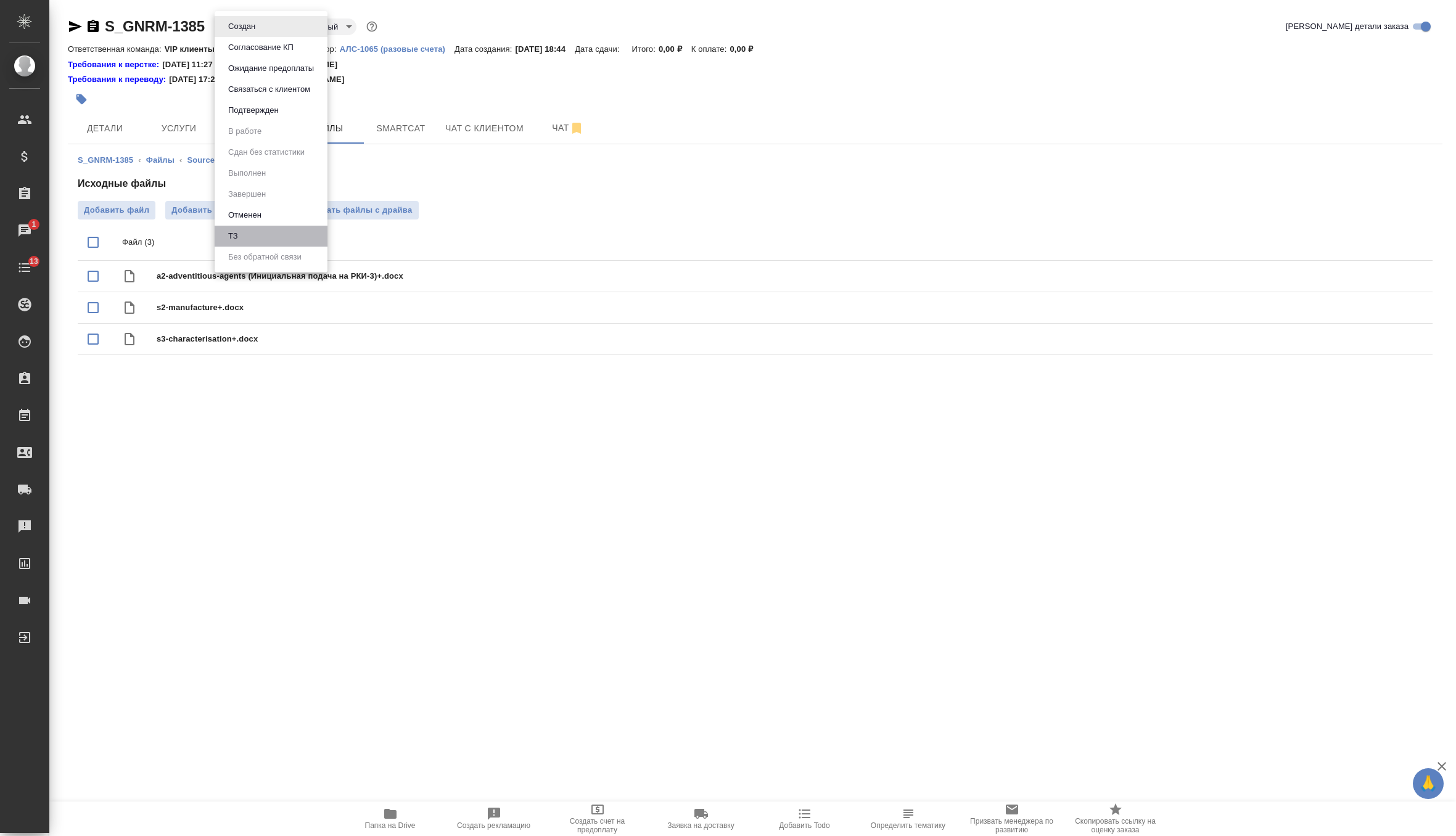
click at [264, 233] on li "ТЗ" at bounding box center [271, 236] width 113 height 21
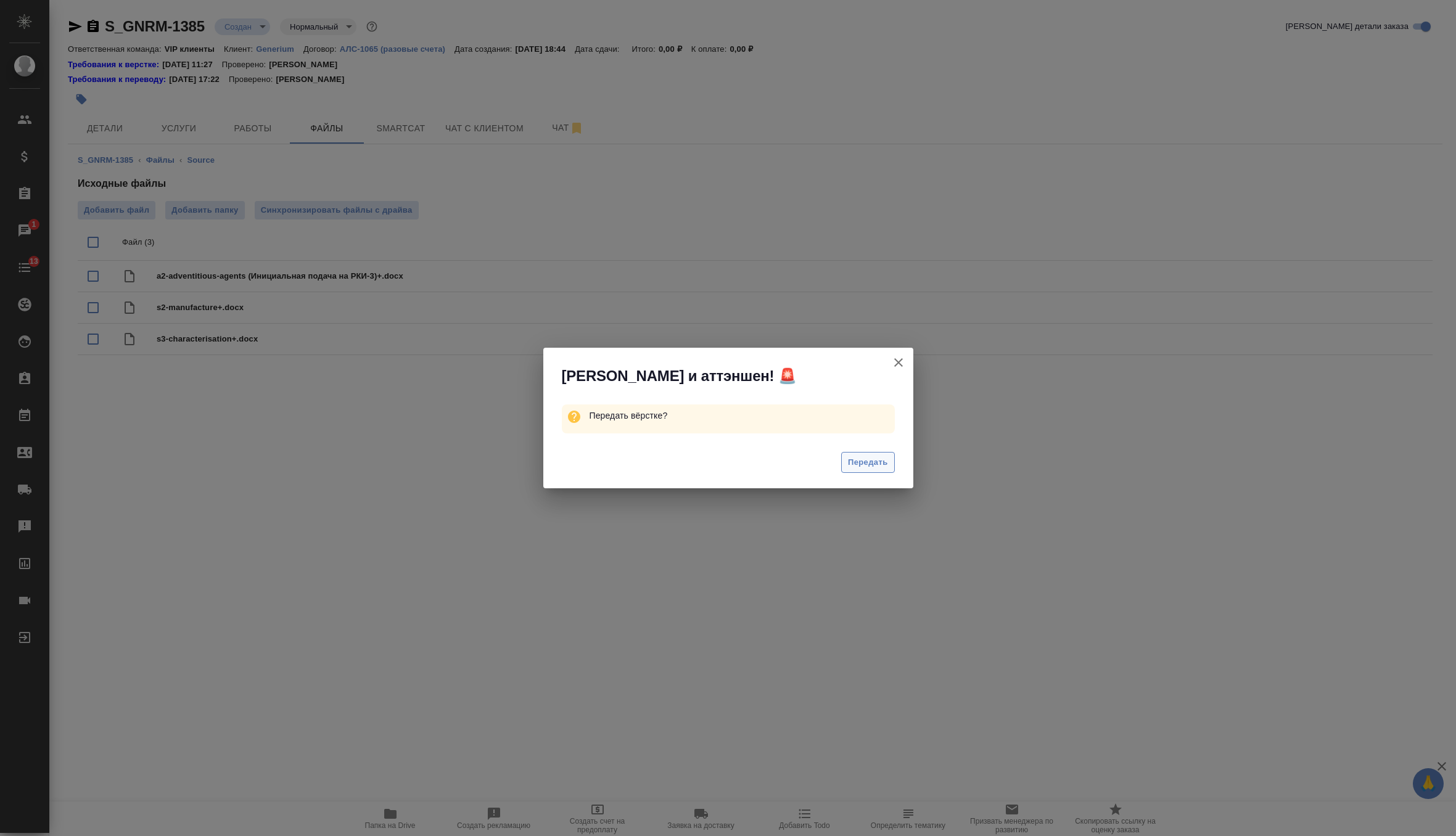
click at [857, 463] on span "Передать" at bounding box center [868, 462] width 40 height 14
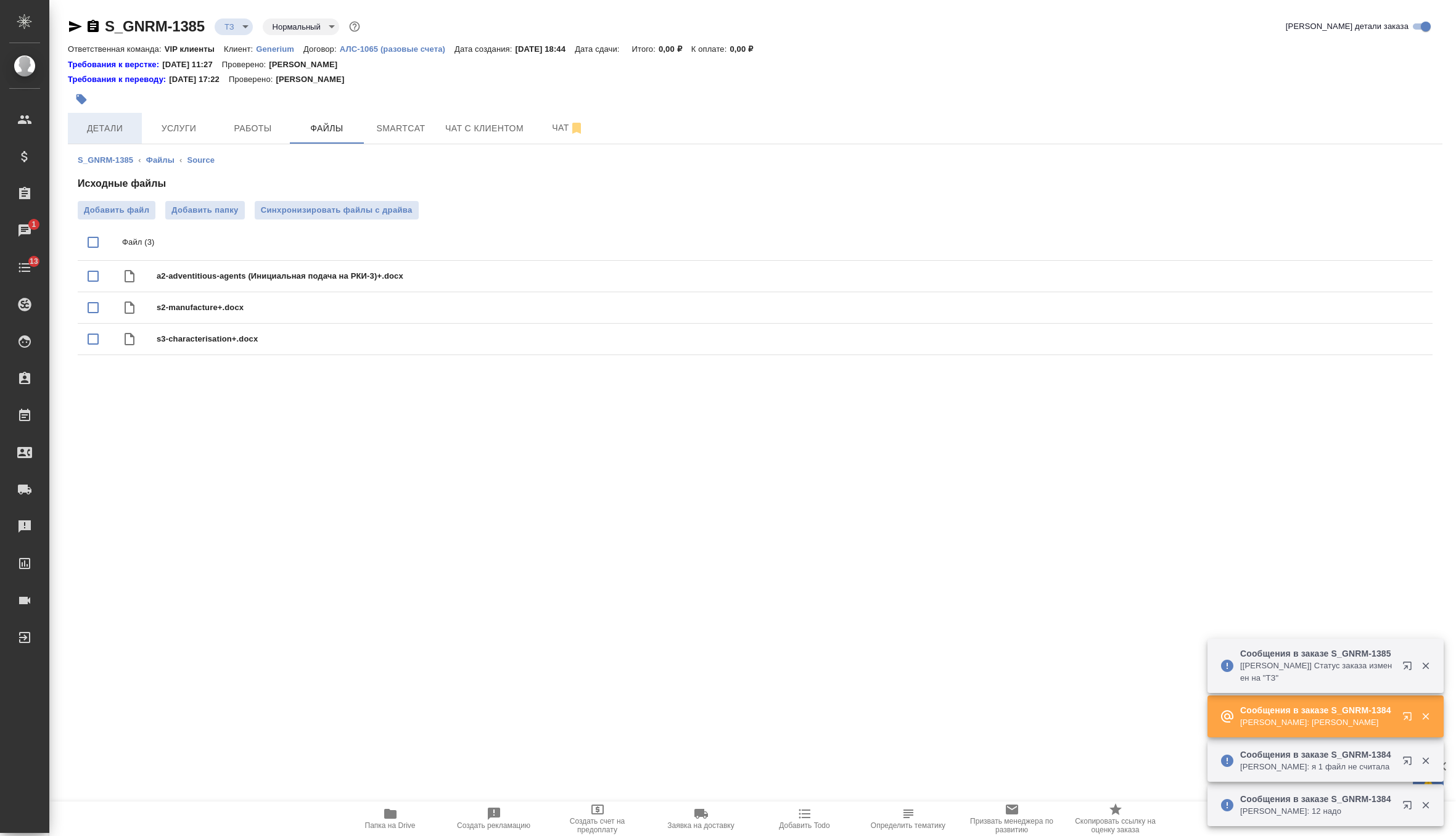
click at [116, 128] on span "Детали" at bounding box center [105, 128] width 59 height 16
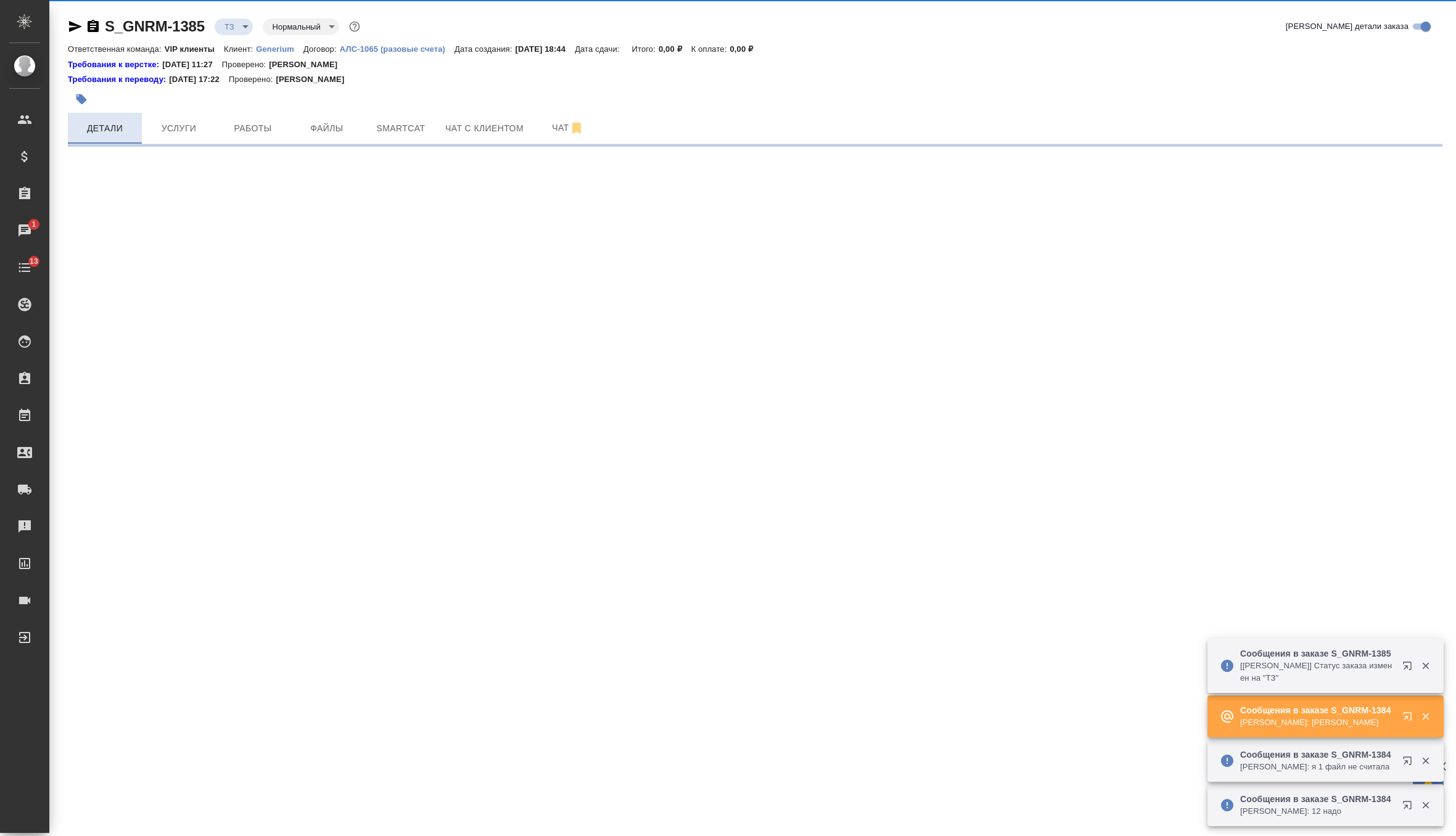
select select "RU"
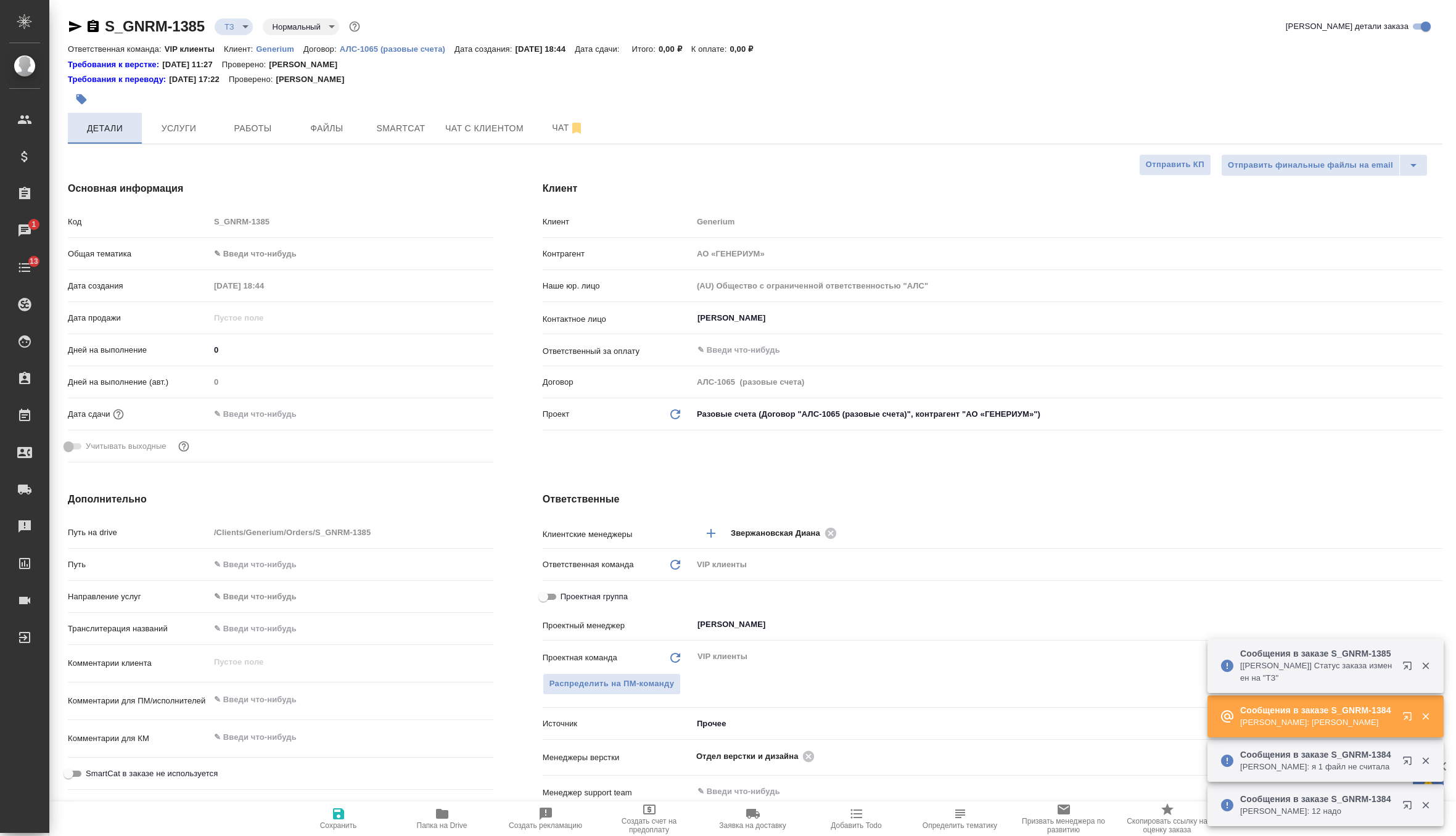
type textarea "x"
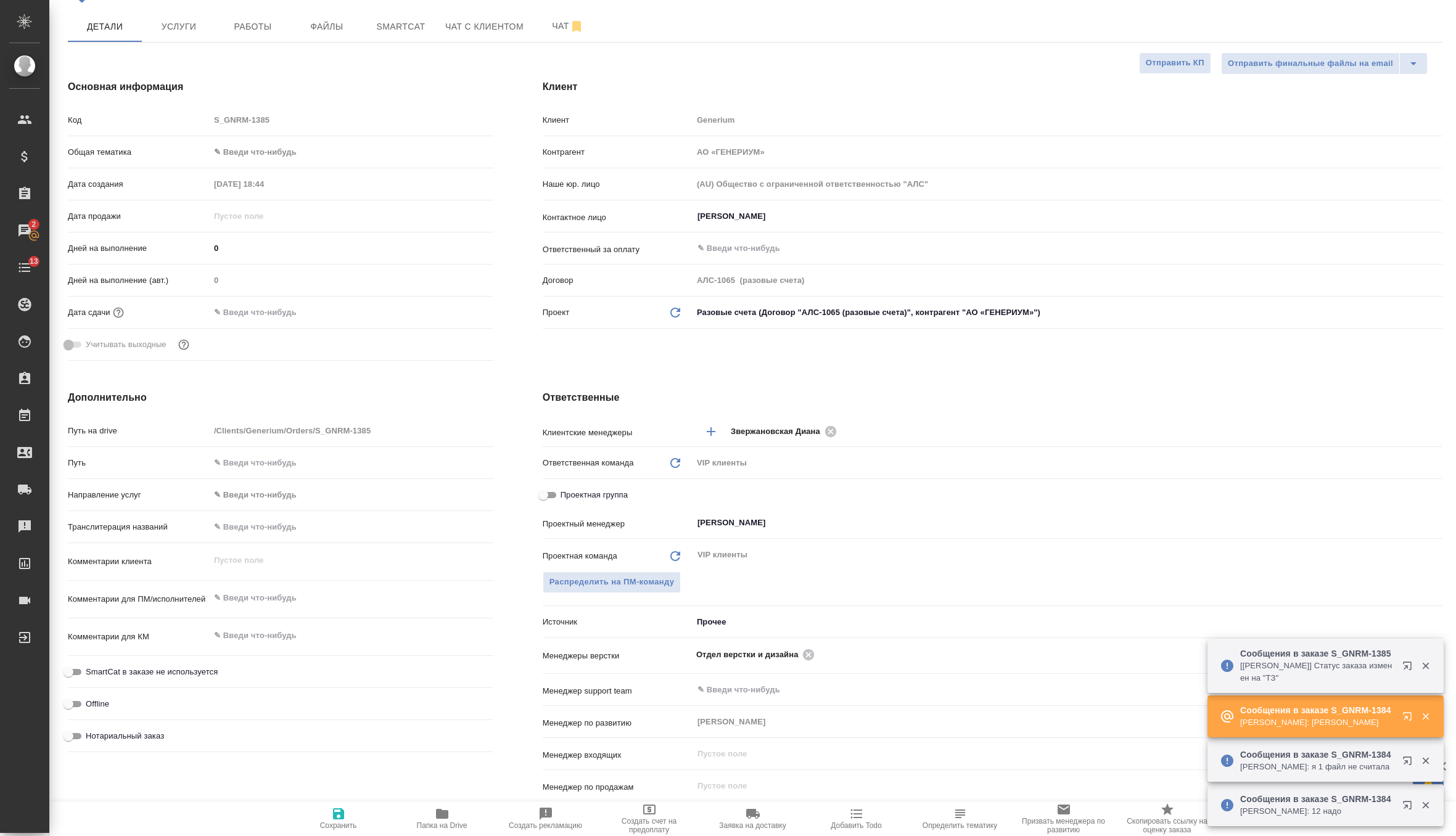
scroll to position [144, 0]
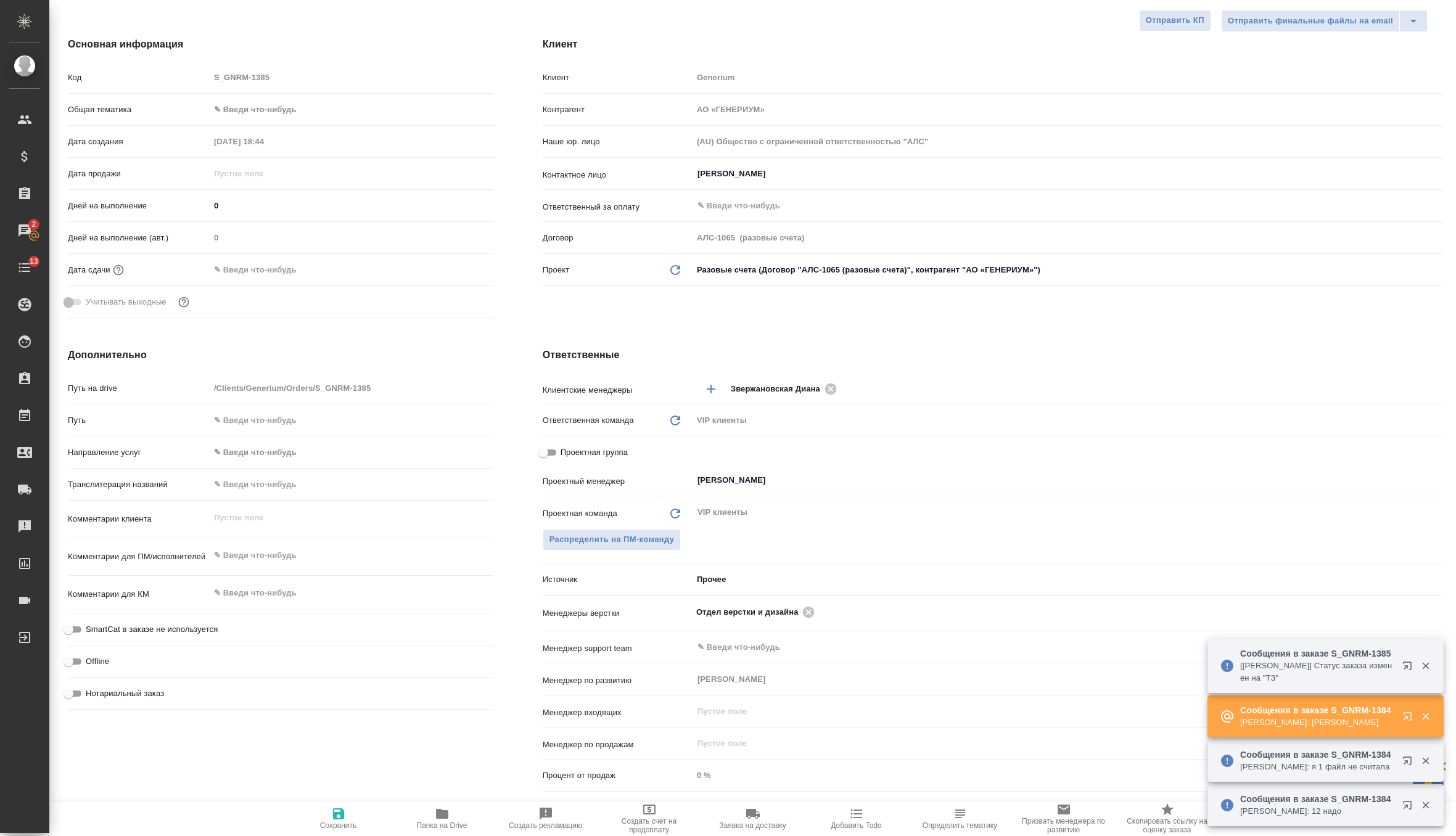
type textarea "x"
click at [249, 560] on textarea at bounding box center [351, 555] width 284 height 21
type textarea "п"
type textarea "x"
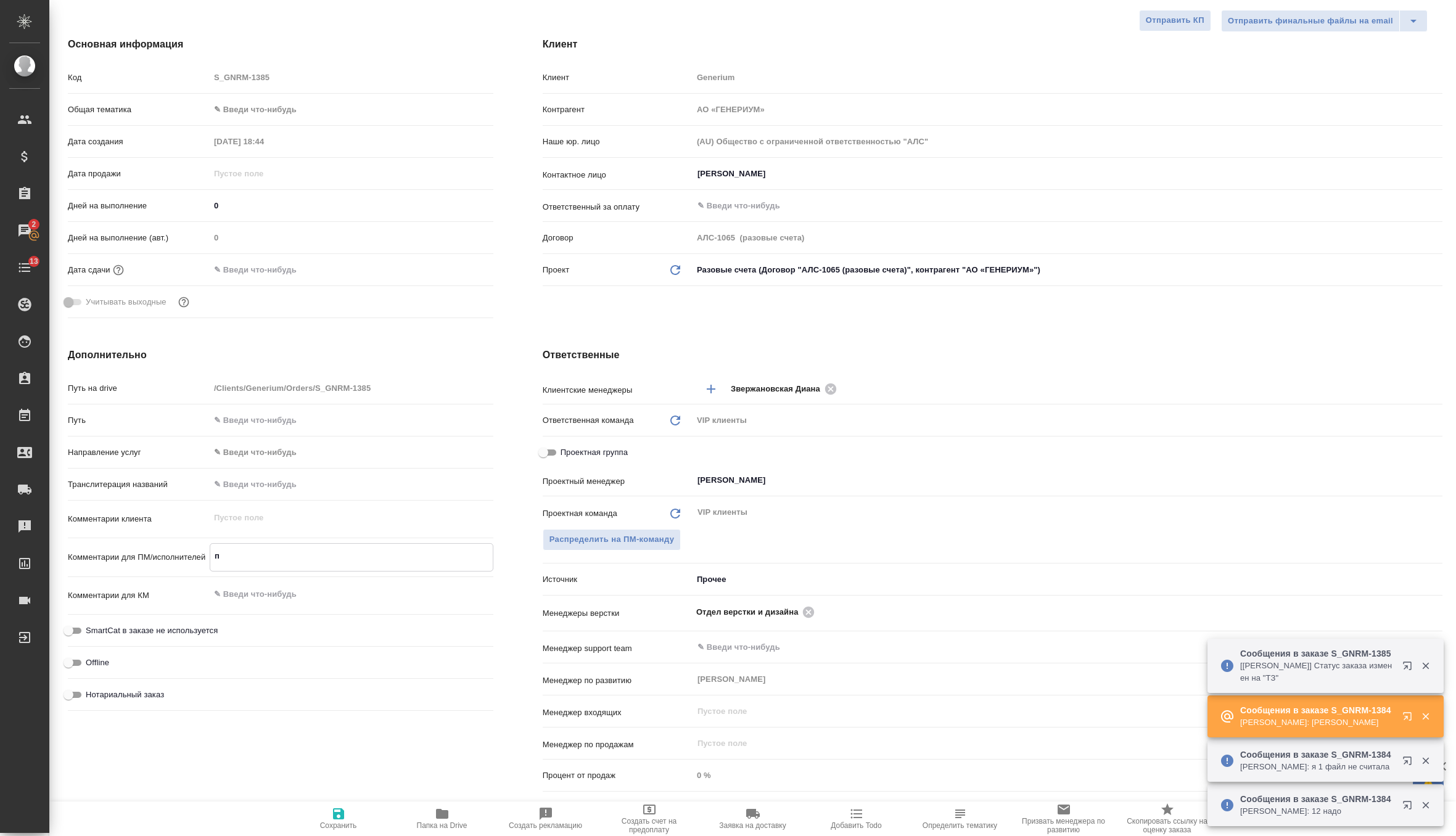
type textarea "x"
type textarea "пе"
type textarea "x"
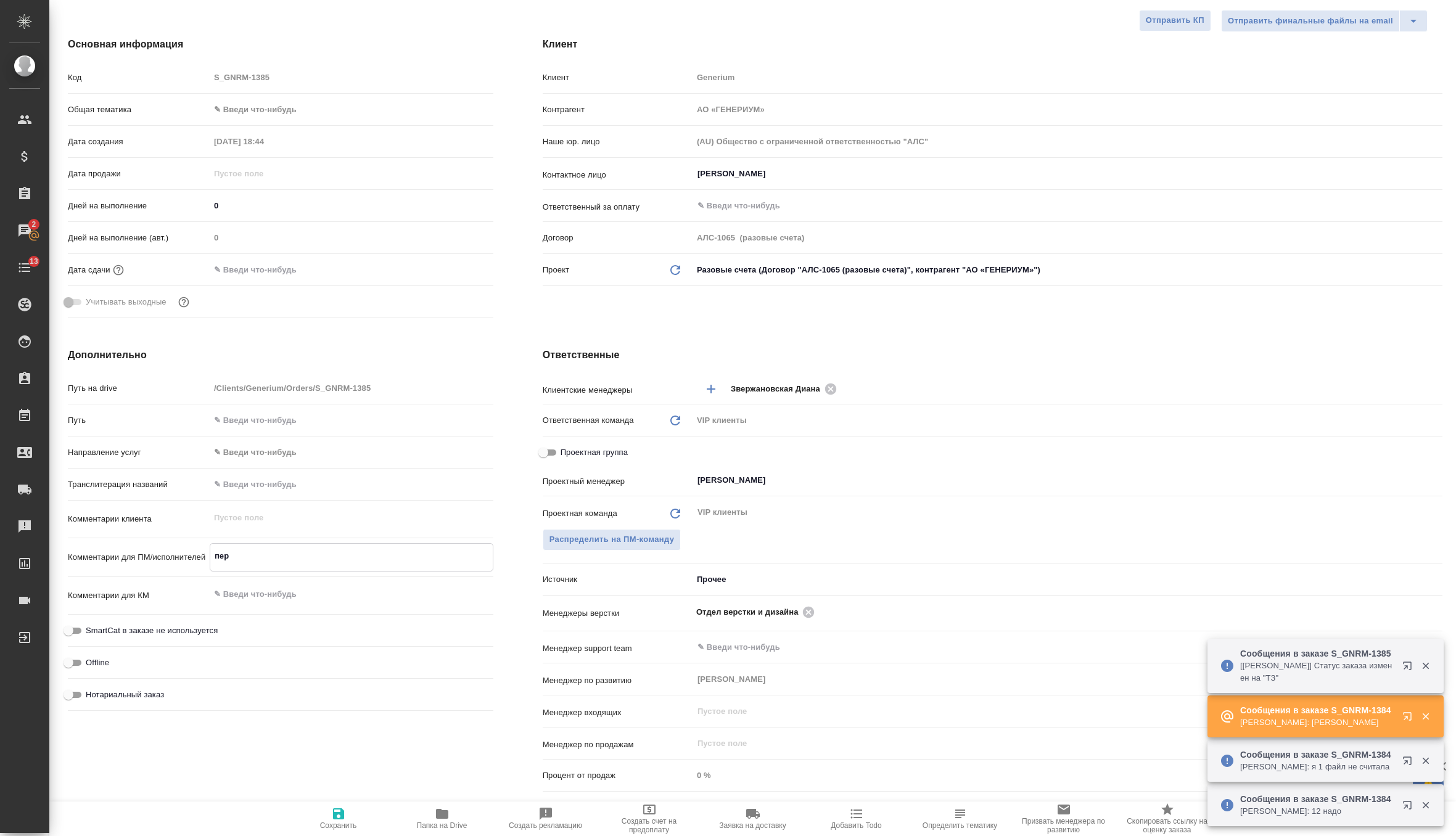
type textarea "пере"
type textarea "x"
type textarea "перев"
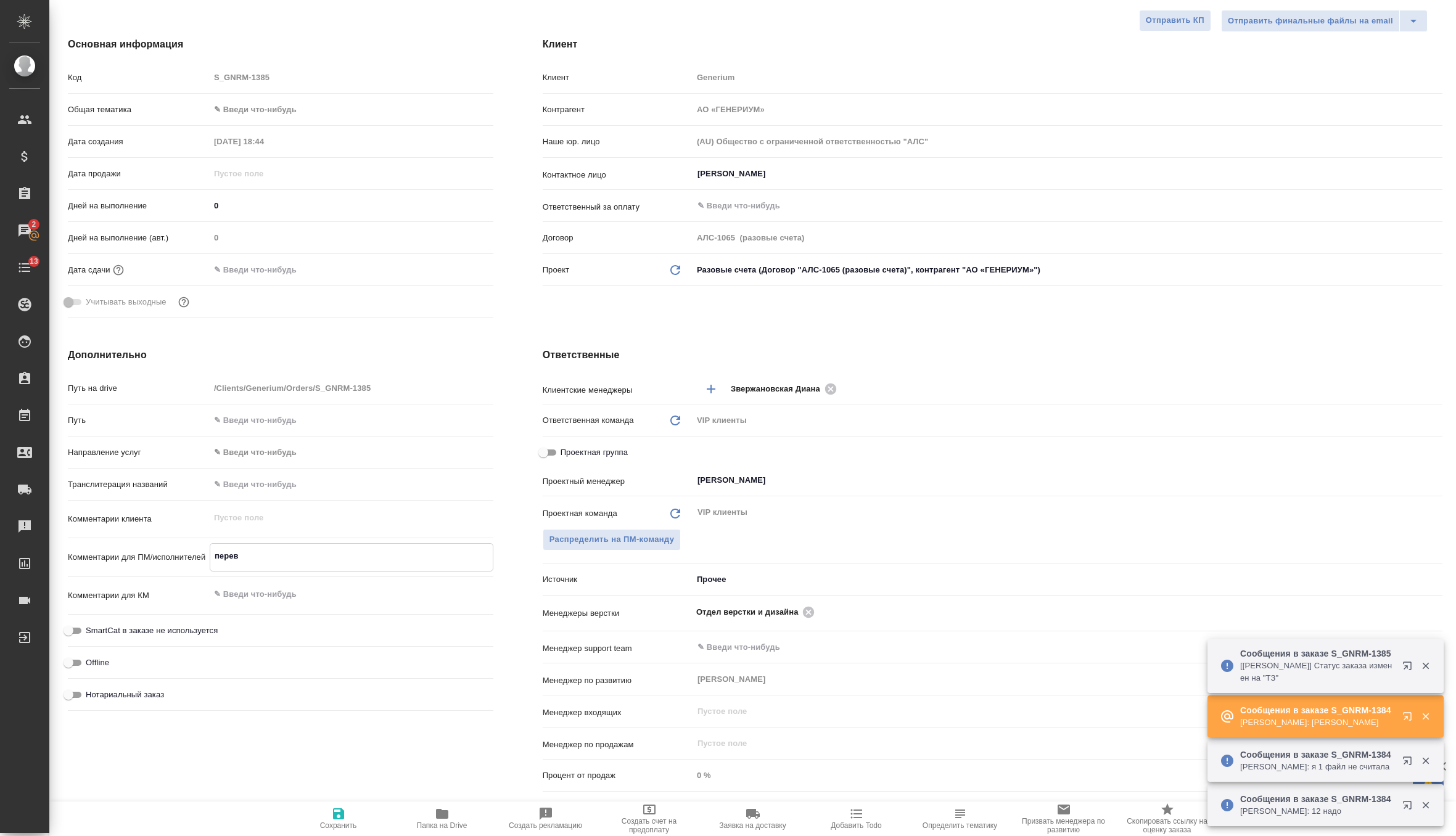
type textarea "x"
type textarea "перево"
type textarea "x"
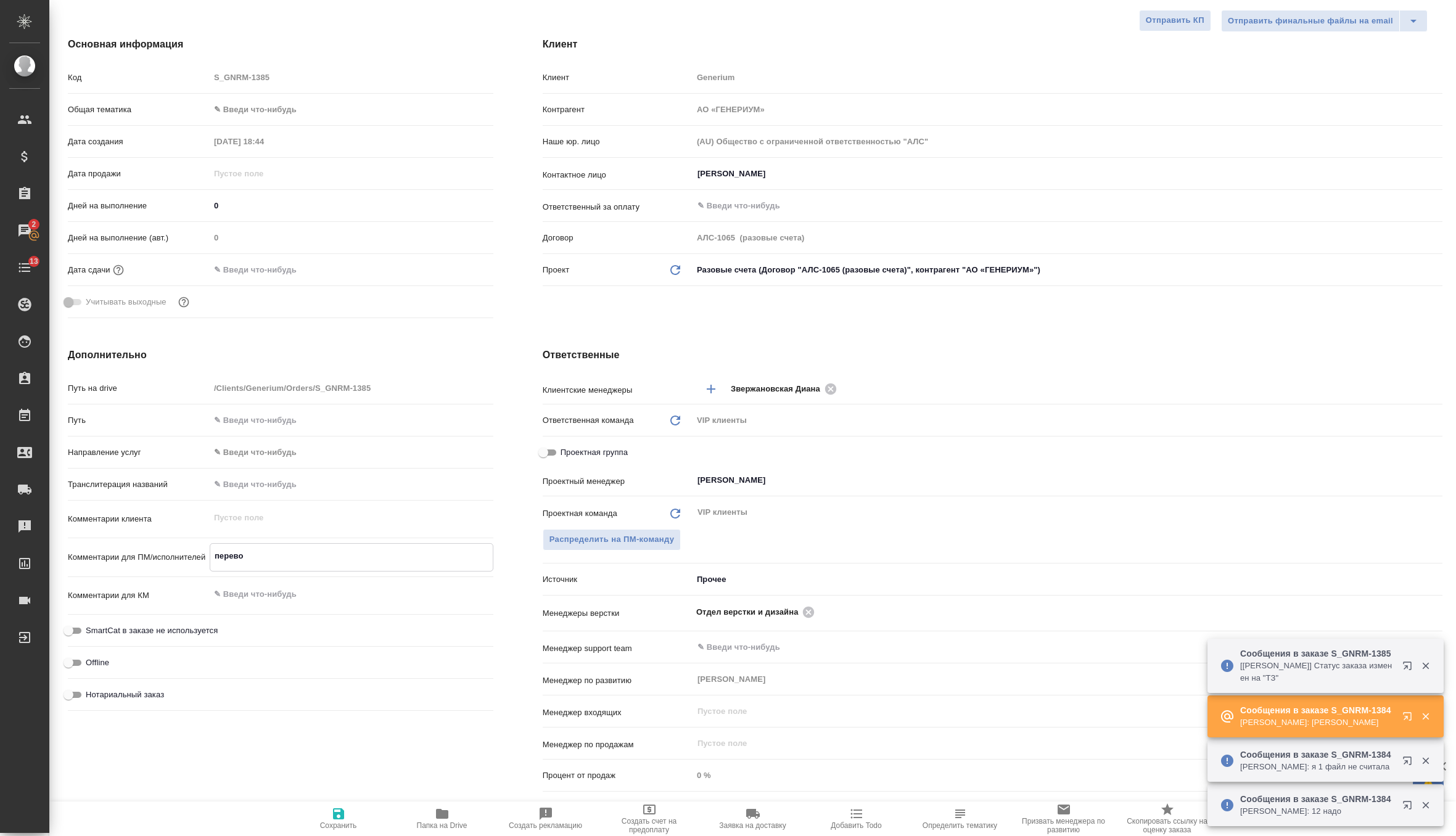
type textarea "x"
type textarea "перевод"
type textarea "x"
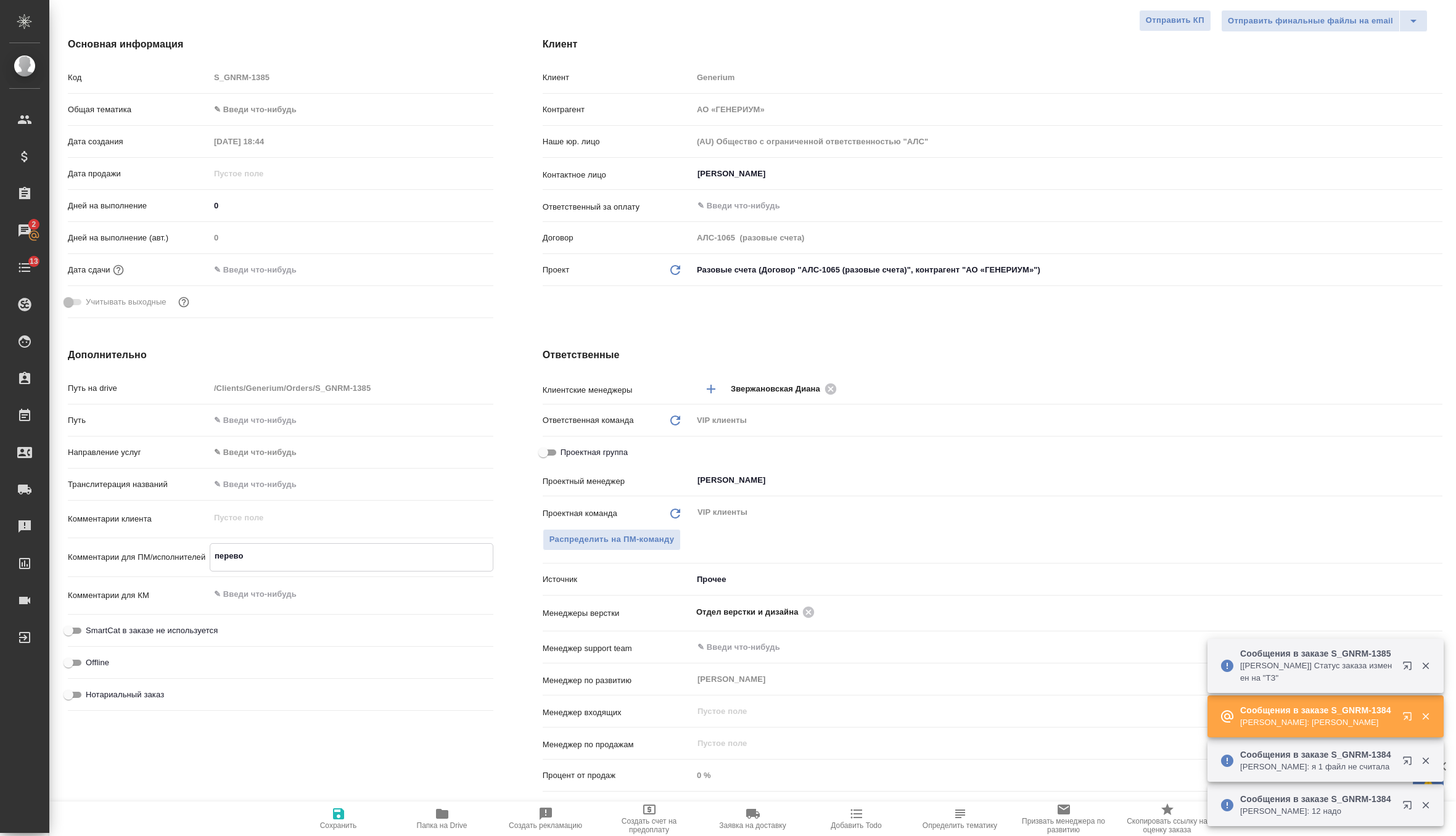
type textarea "x"
type textarea "перевод"
type textarea "x"
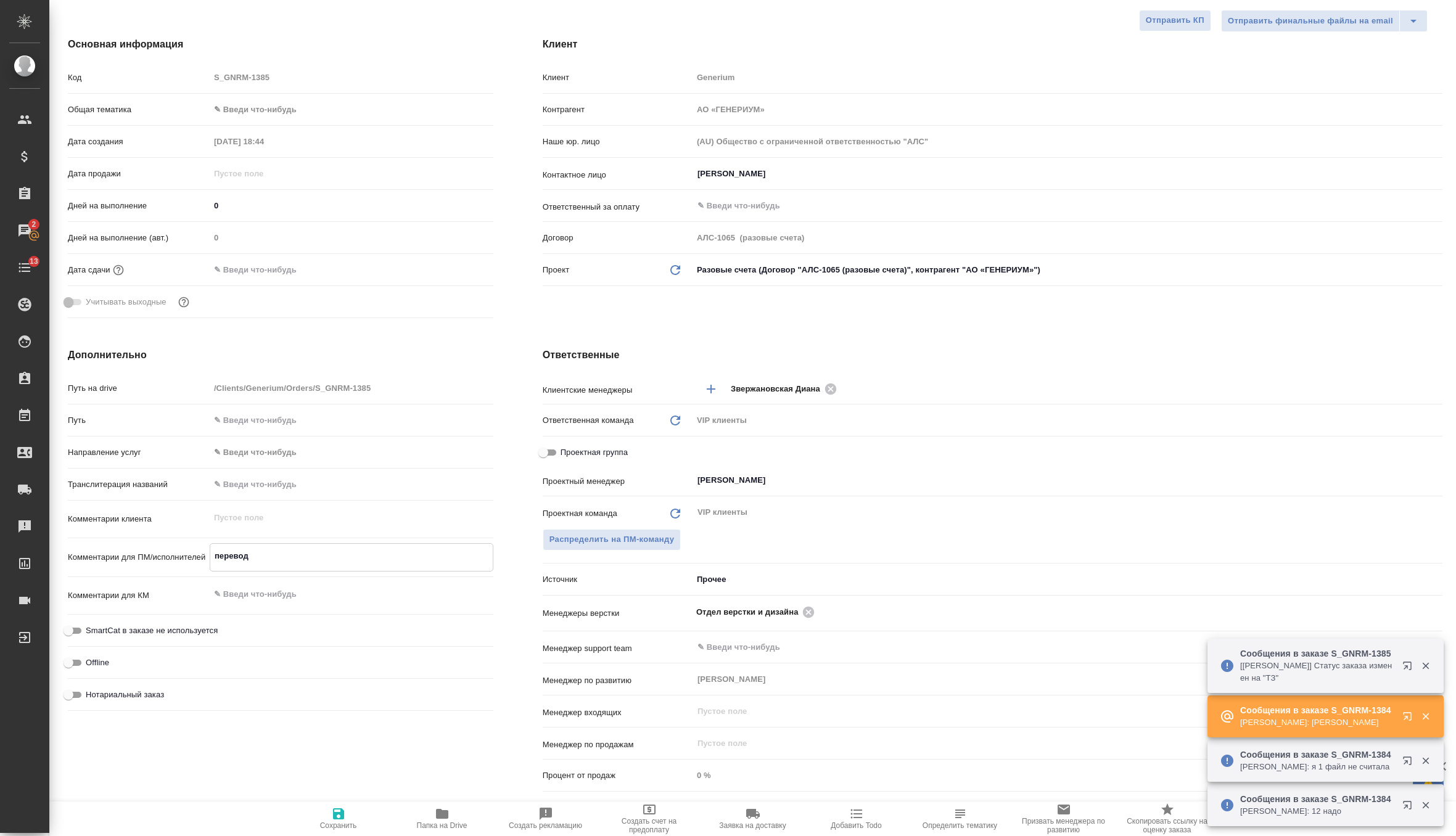
type textarea "перевод н"
type textarea "x"
type textarea "перевод на"
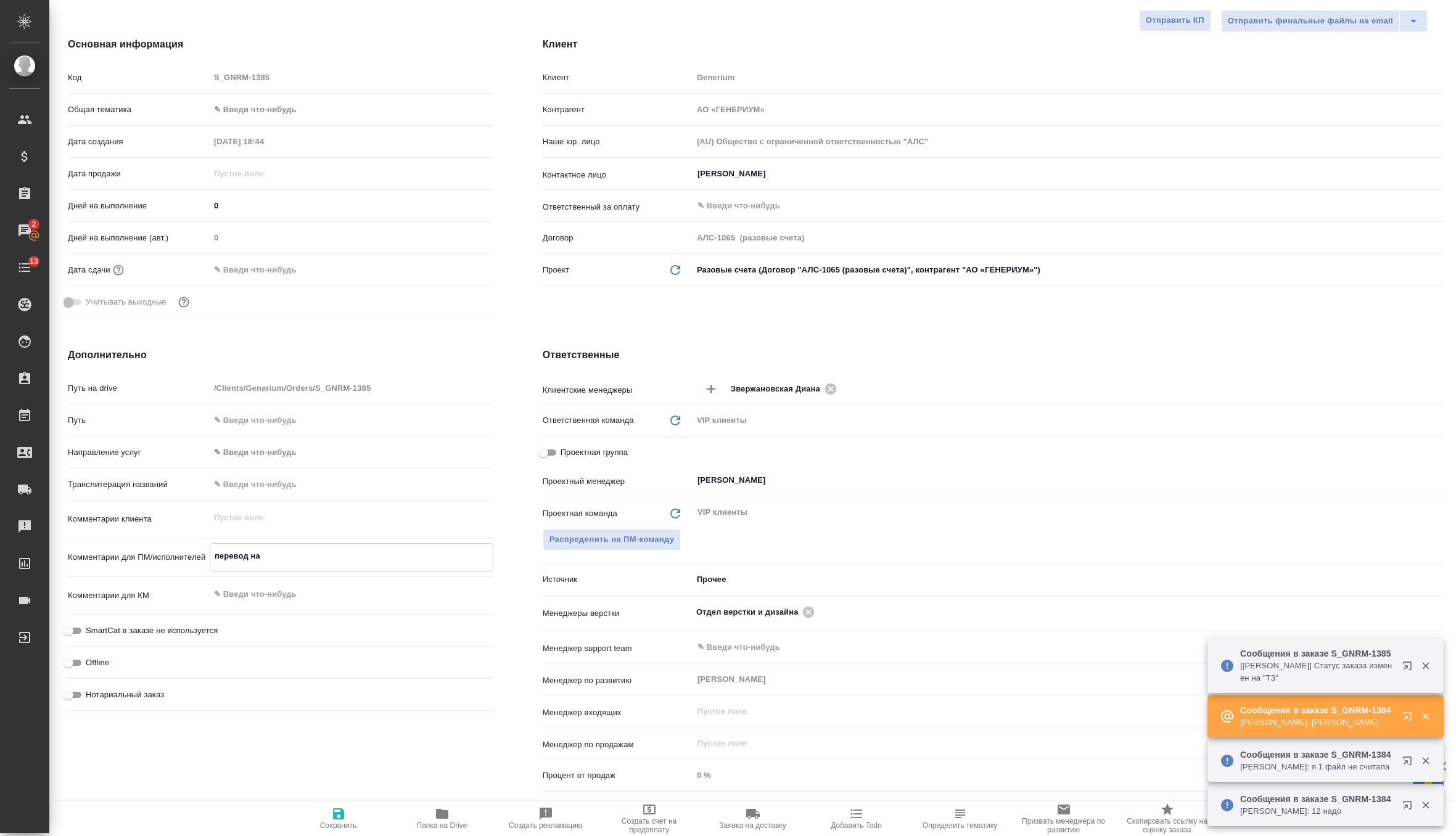
type textarea "x"
type textarea "перевод на"
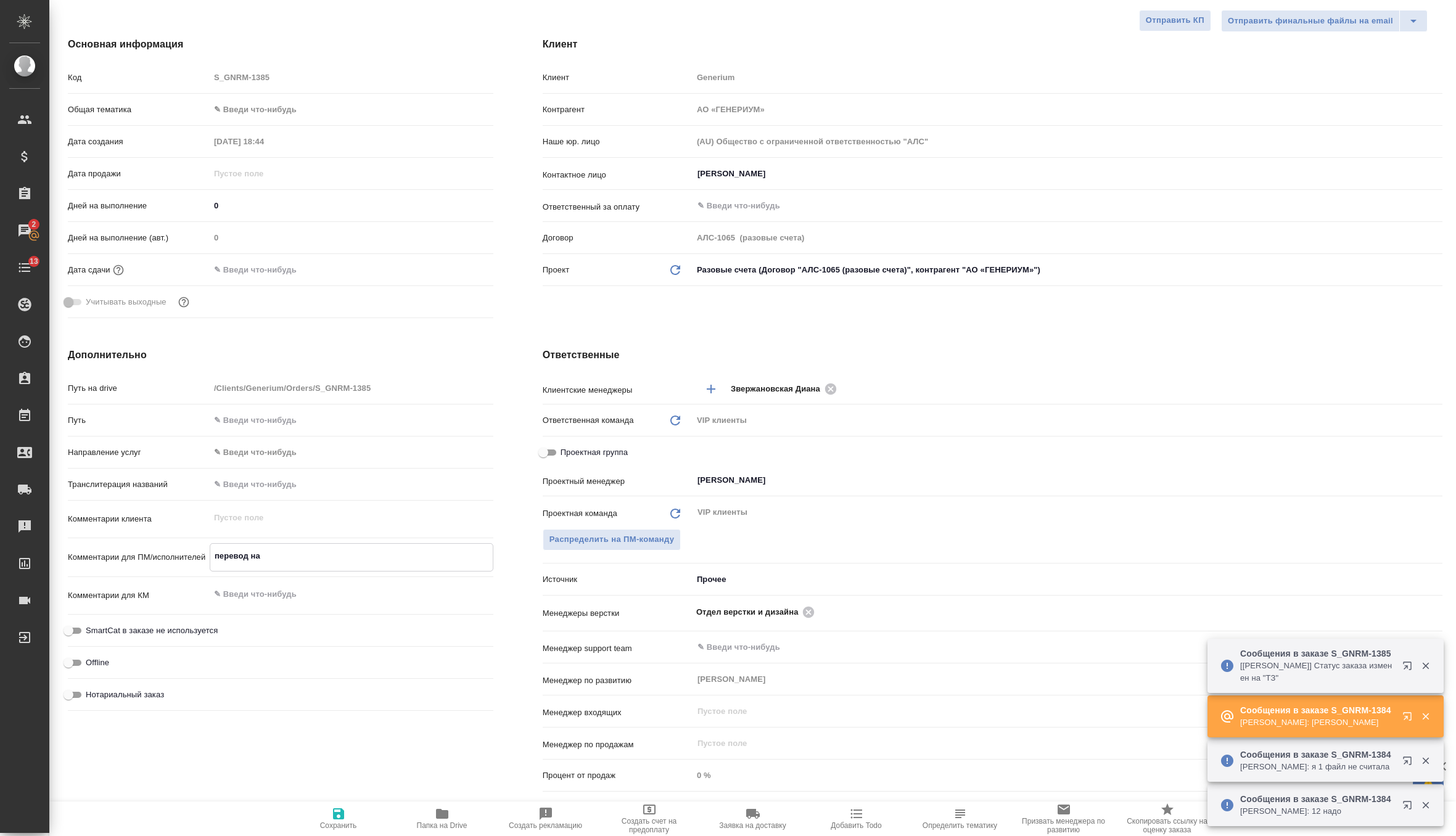
type textarea "x"
type textarea "перевод на ан"
type textarea "x"
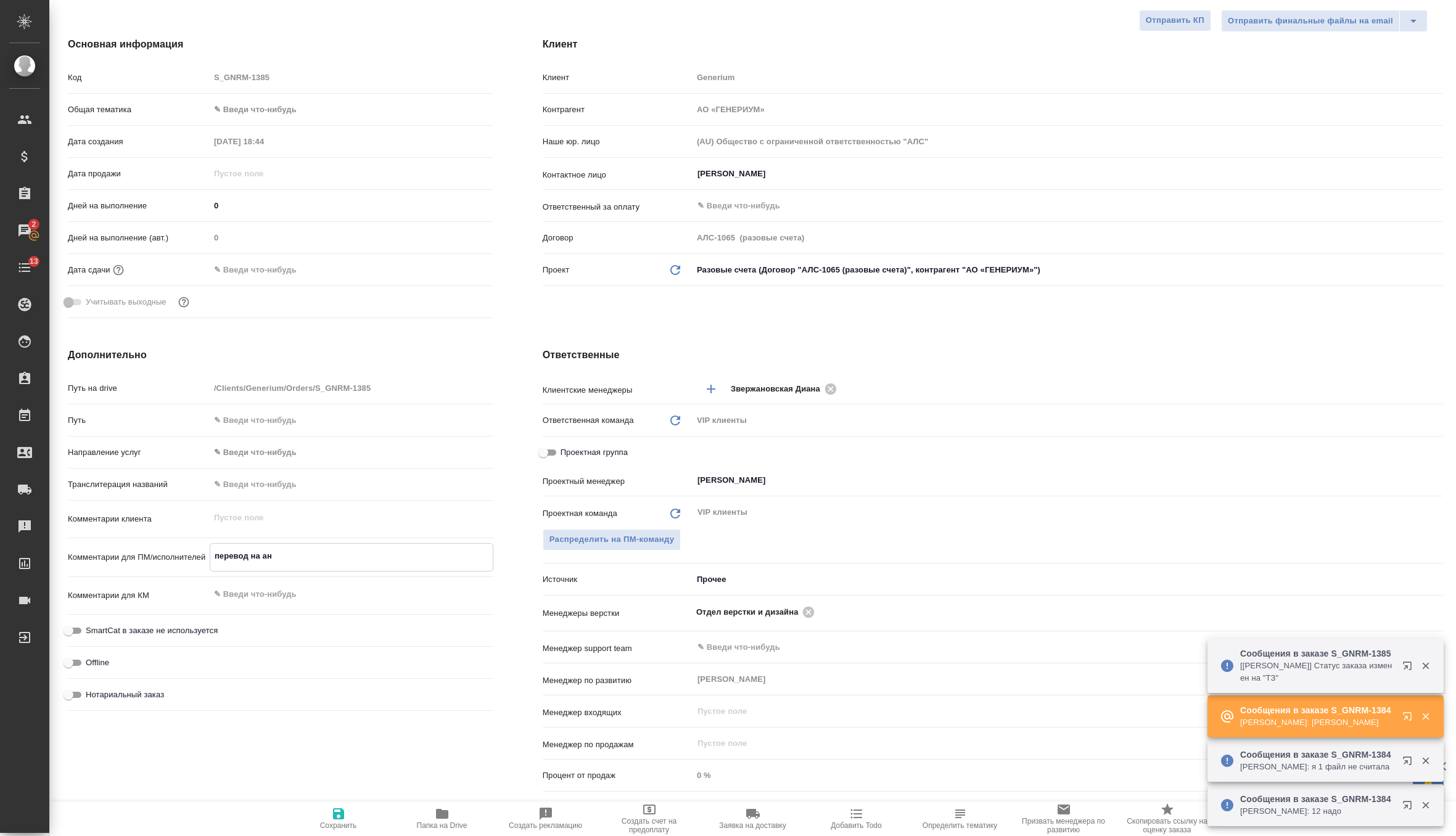
type textarea "x"
type textarea "перевод на анг"
type textarea "x"
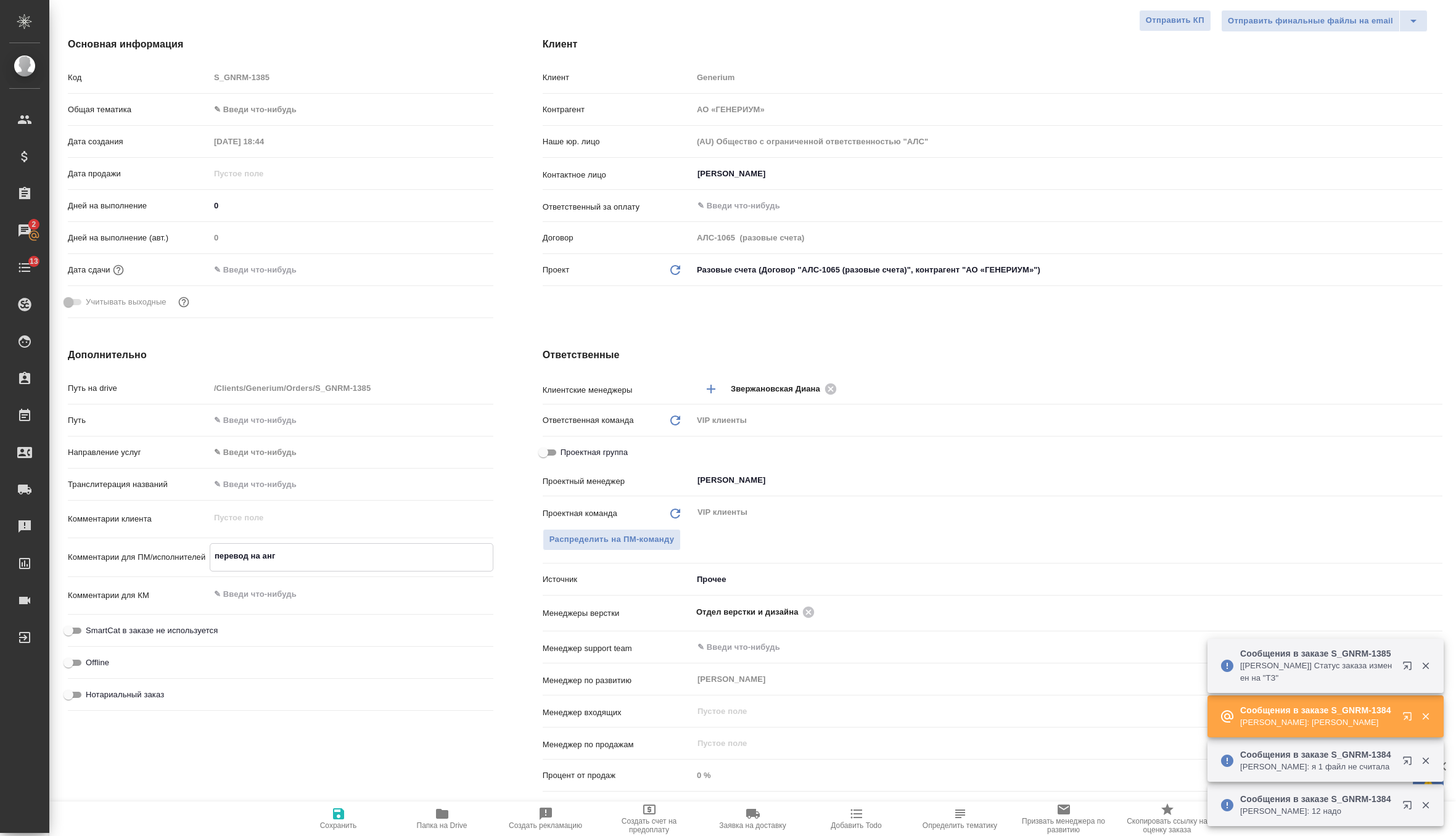
type textarea "перевод на англ"
type textarea "x"
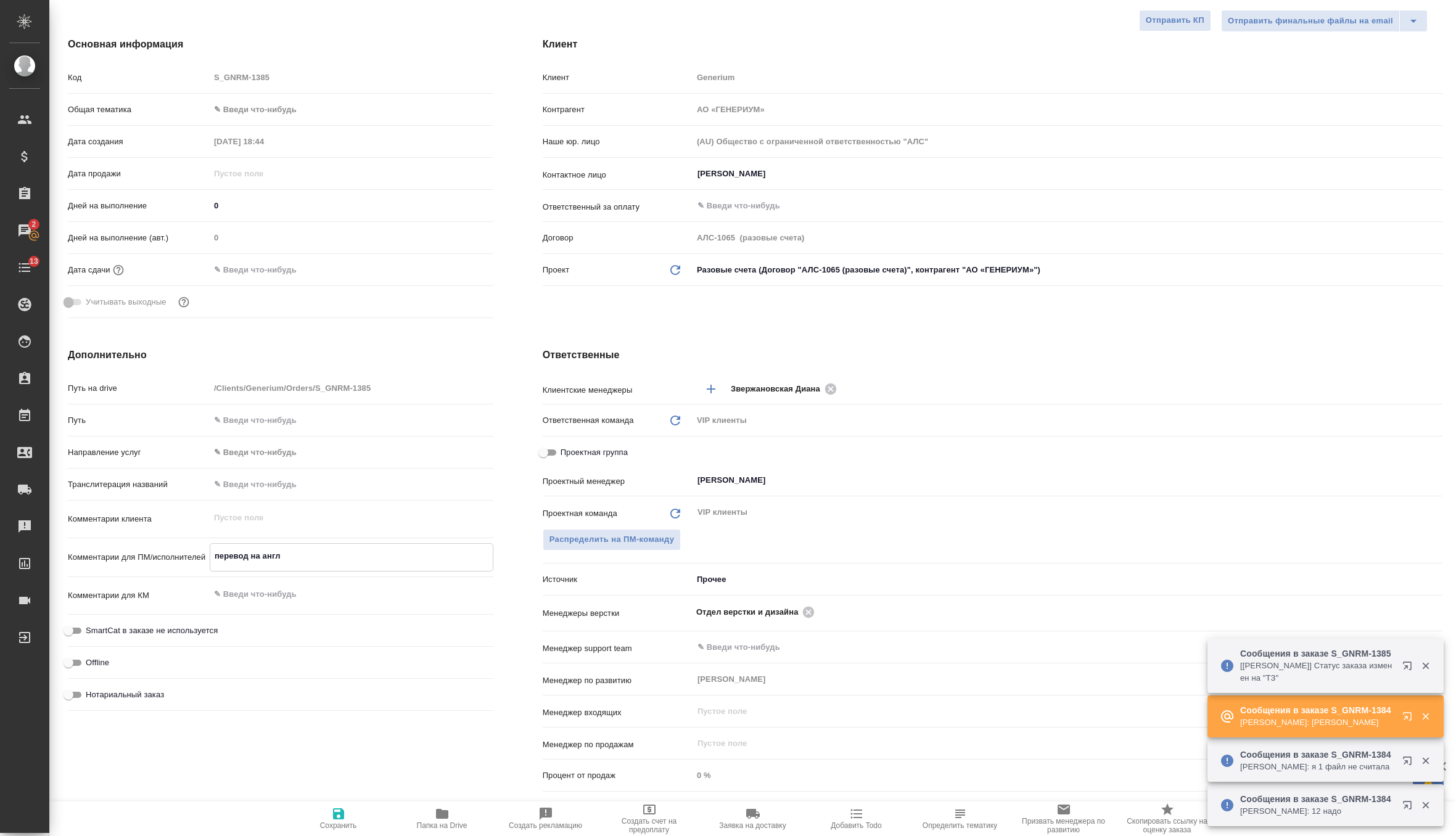
type textarea "перевод на англ"
type textarea "x"
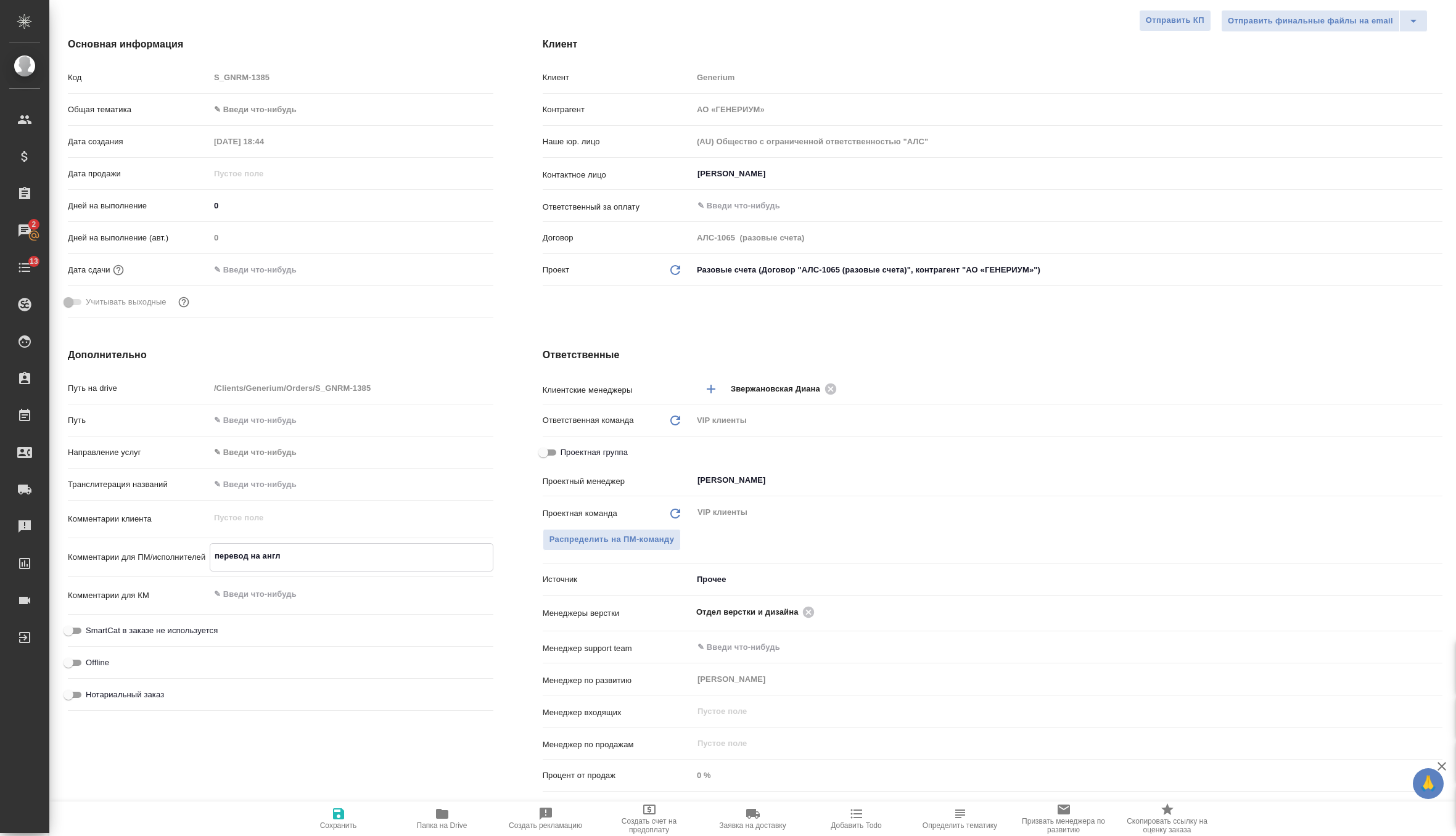
paste textarea "GNR-085_перевод документов (КИ)"
type textarea "x"
type textarea "перевод на англ GNR-085_перевод документов (КИ)"
type textarea "x"
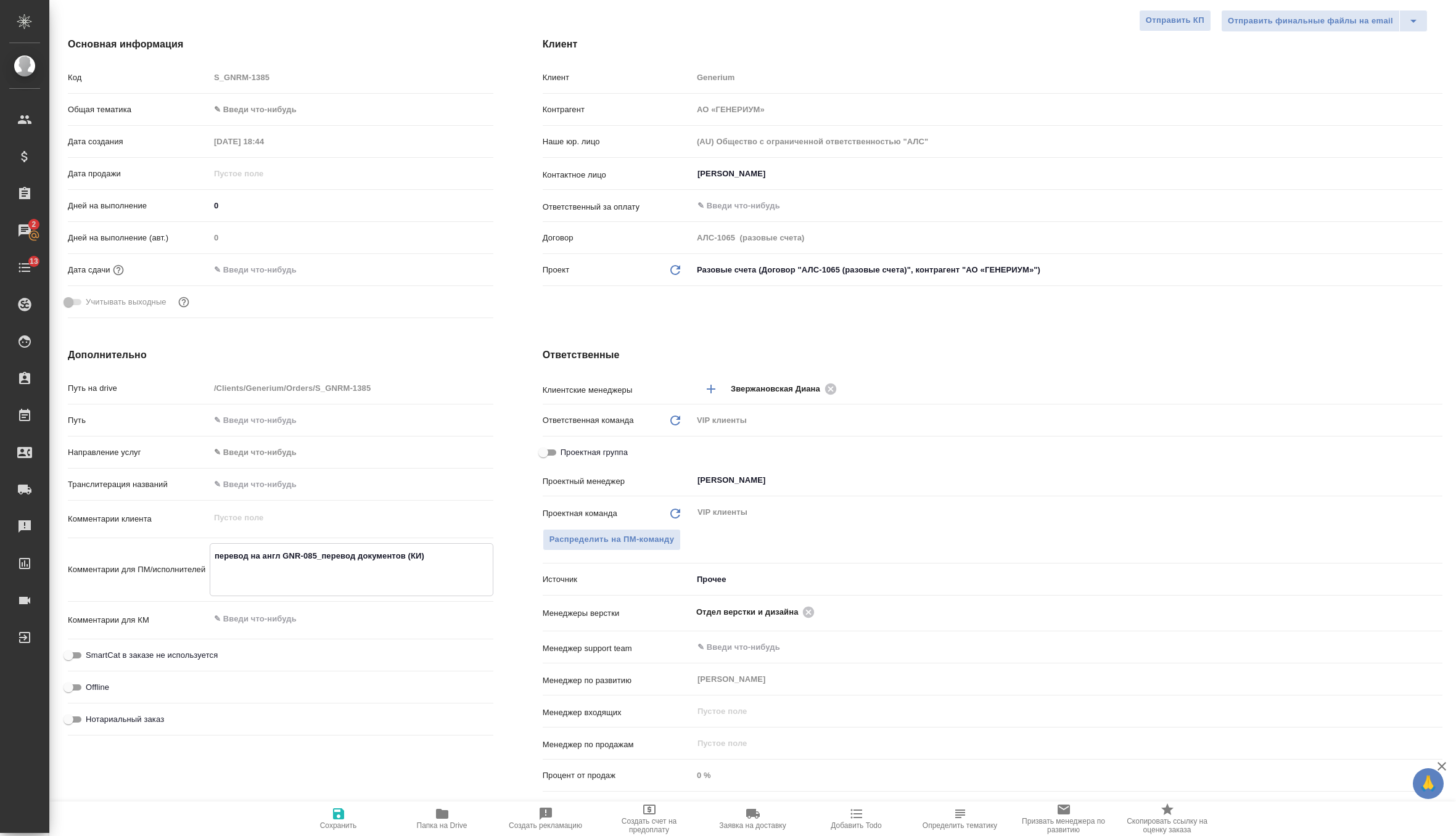
type textarea "перевод на англ GNR-085_перевод документов (КИ)"
type textarea "x"
click at [344, 827] on span "Сохранить" at bounding box center [338, 825] width 37 height 9
type textarea "x"
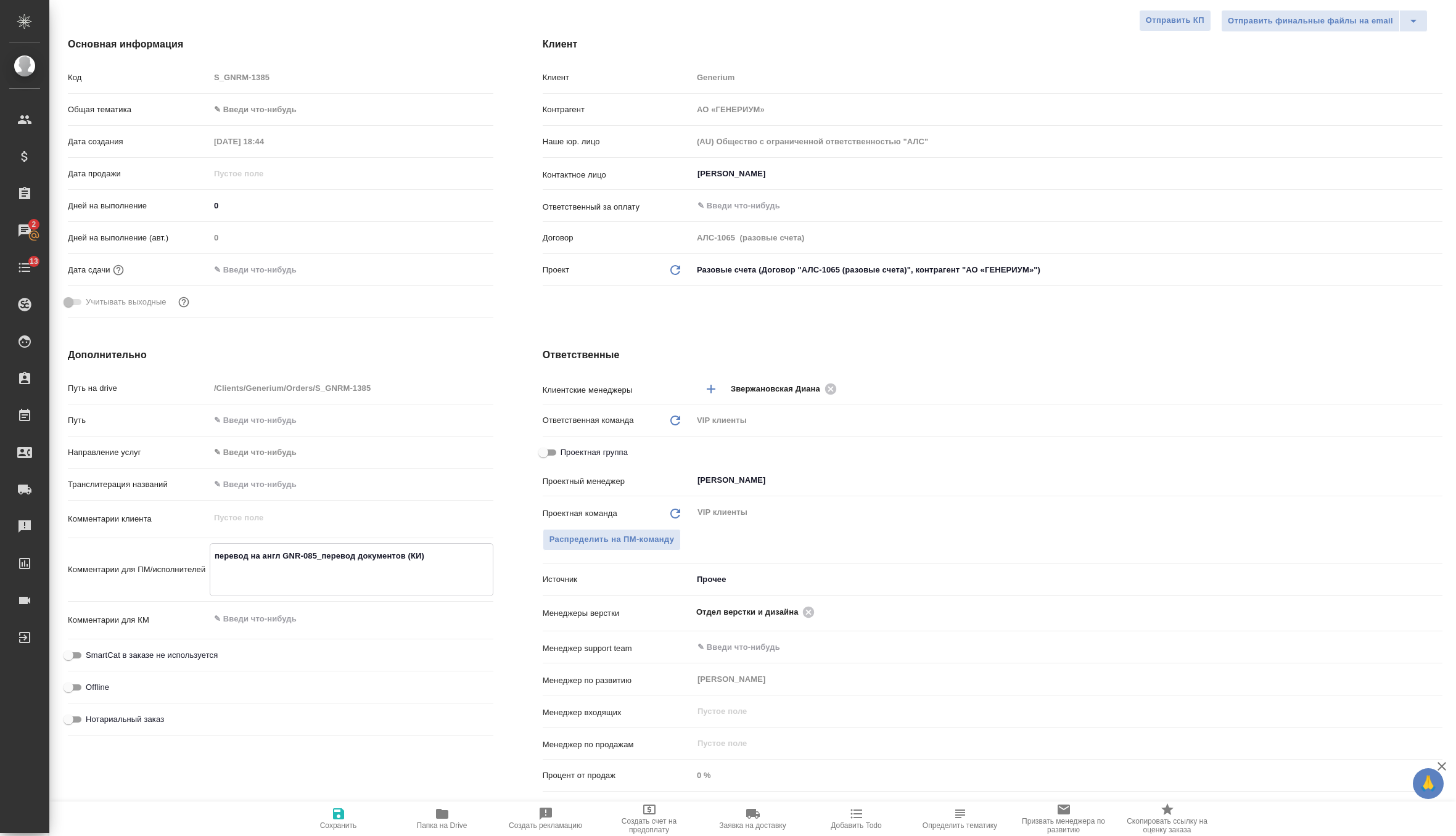
type textarea "x"
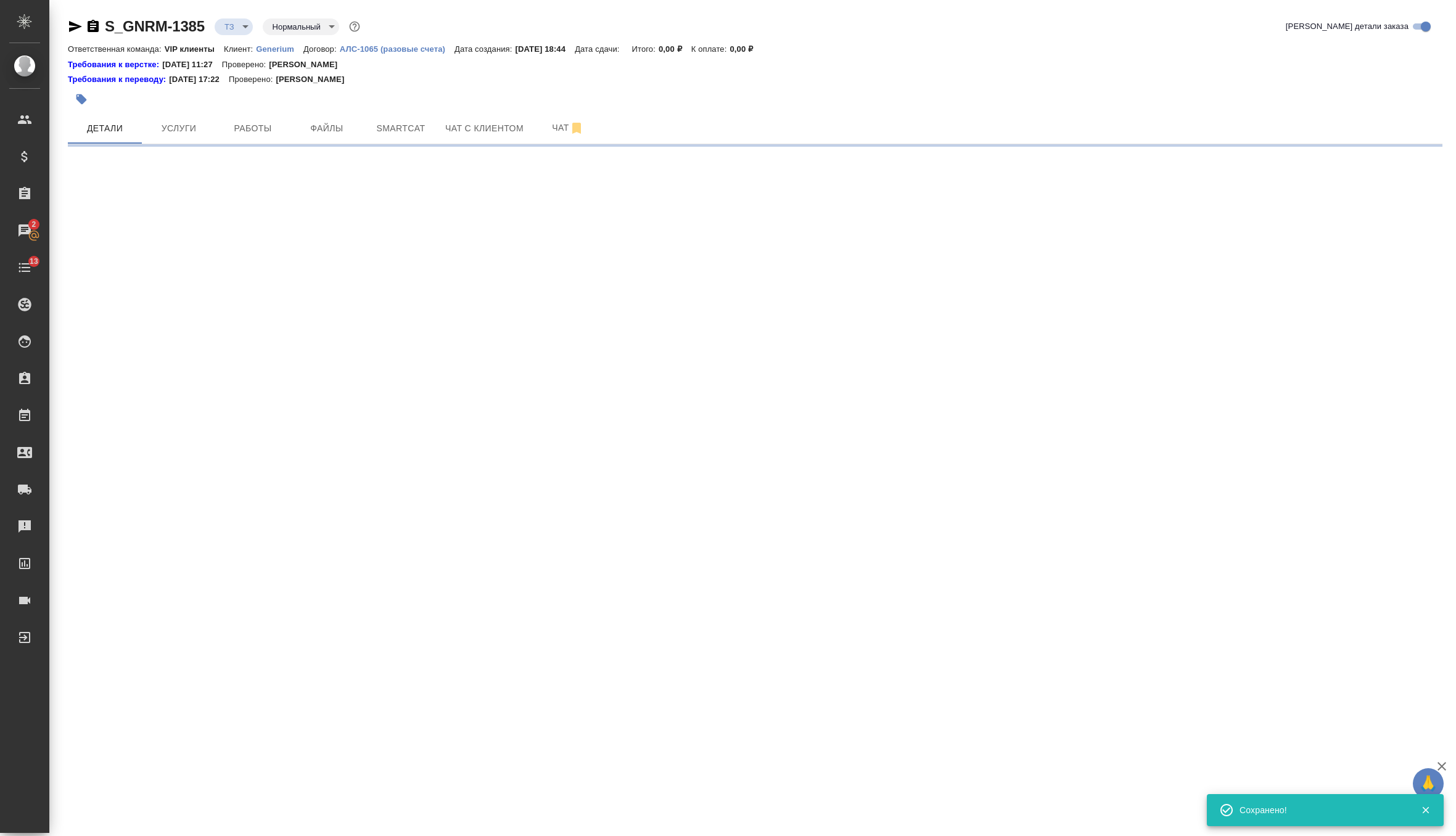
scroll to position [0, 0]
select select "RU"
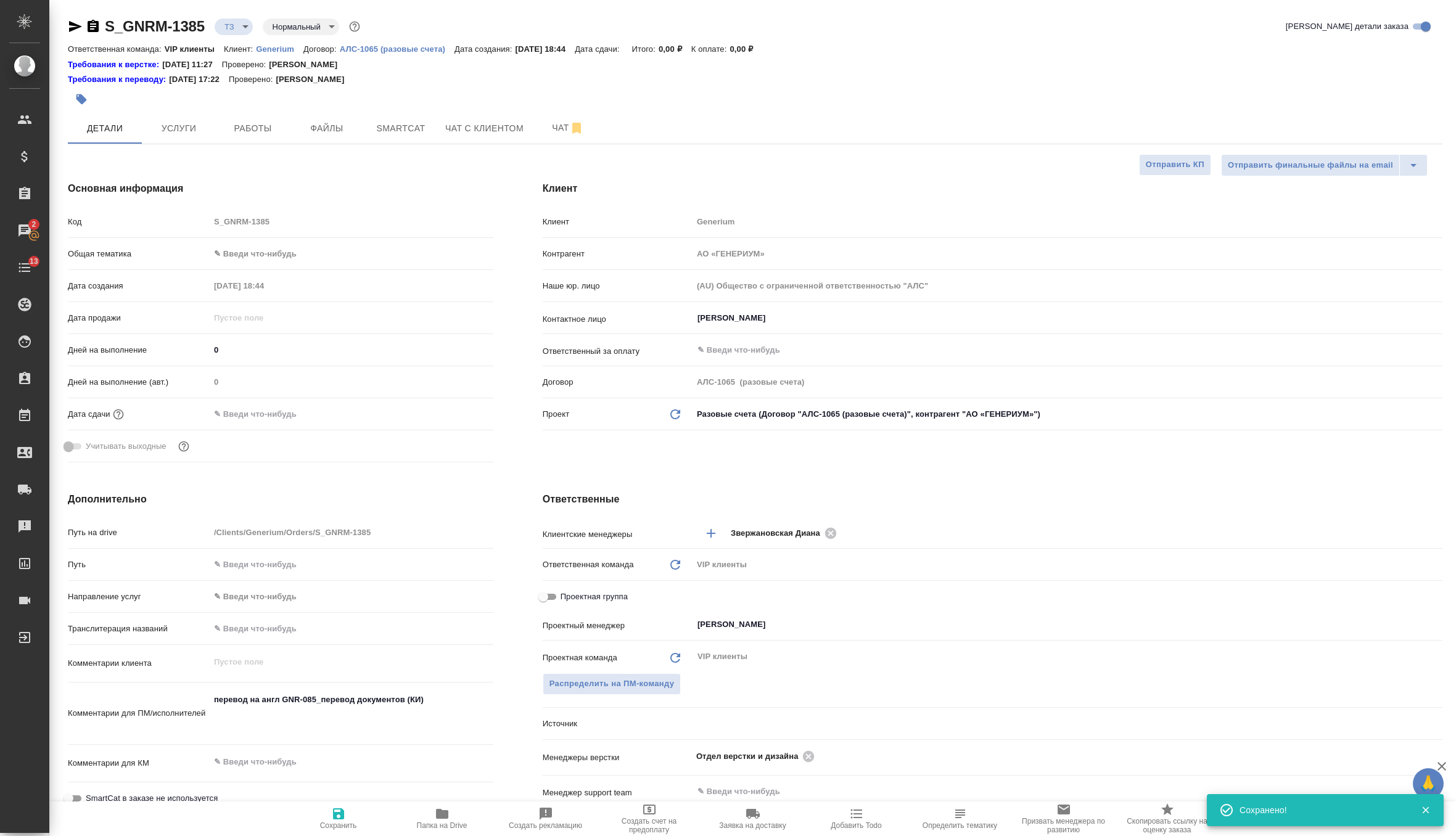
type textarea "x"
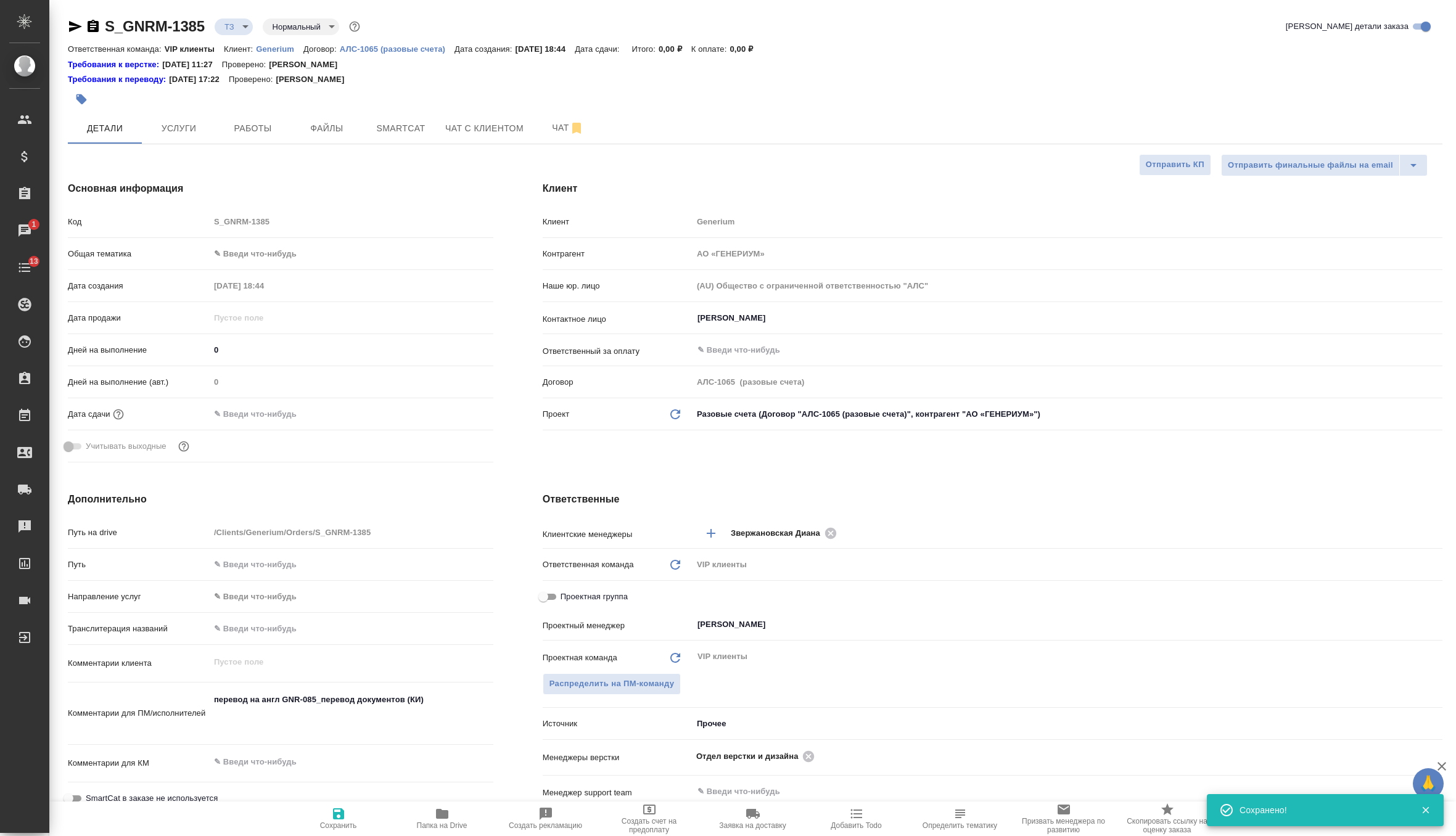
type textarea "x"
click at [183, 139] on button "Услуги" at bounding box center [178, 128] width 74 height 31
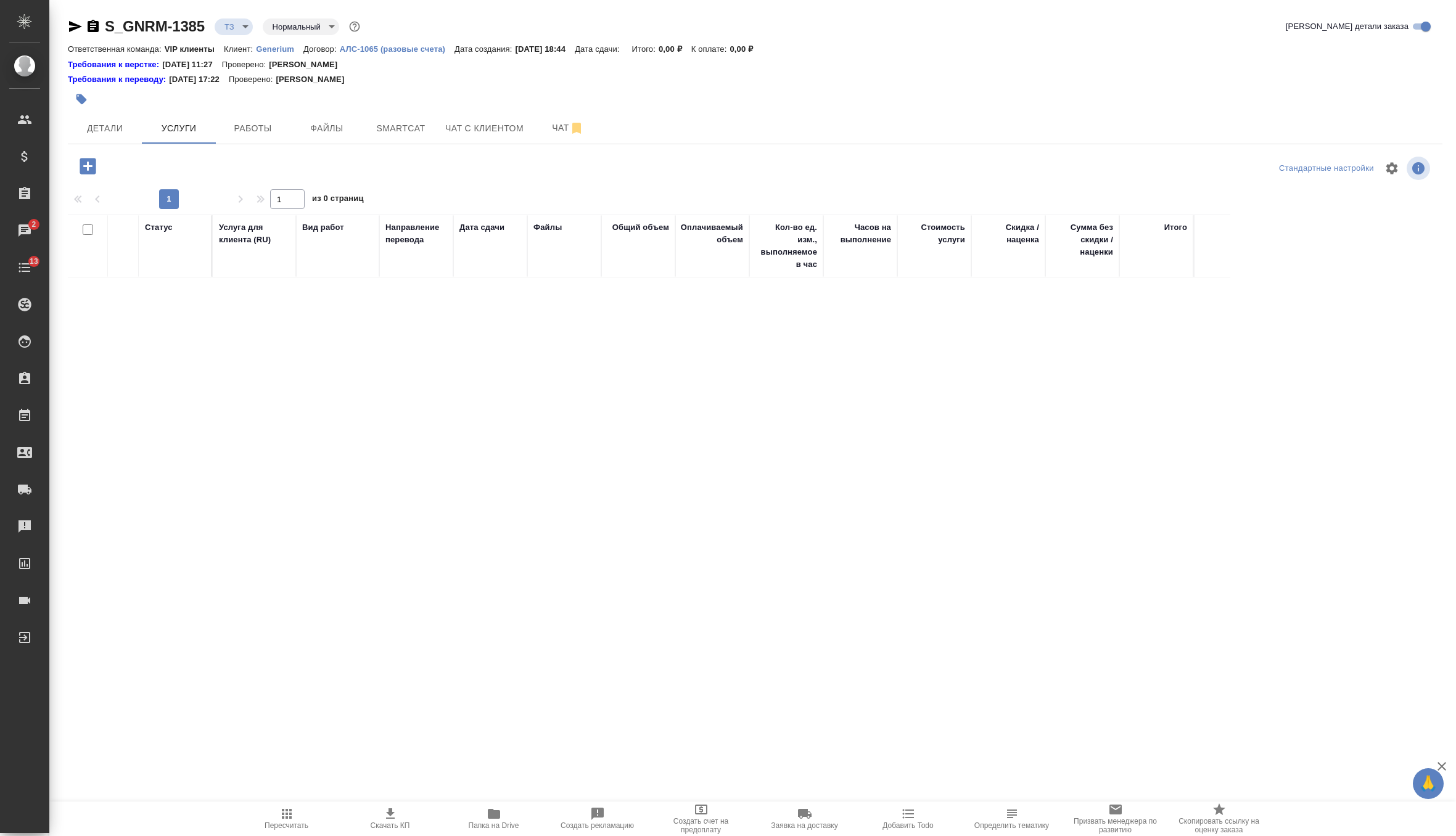
click at [87, 166] on icon "button" at bounding box center [88, 166] width 21 height 21
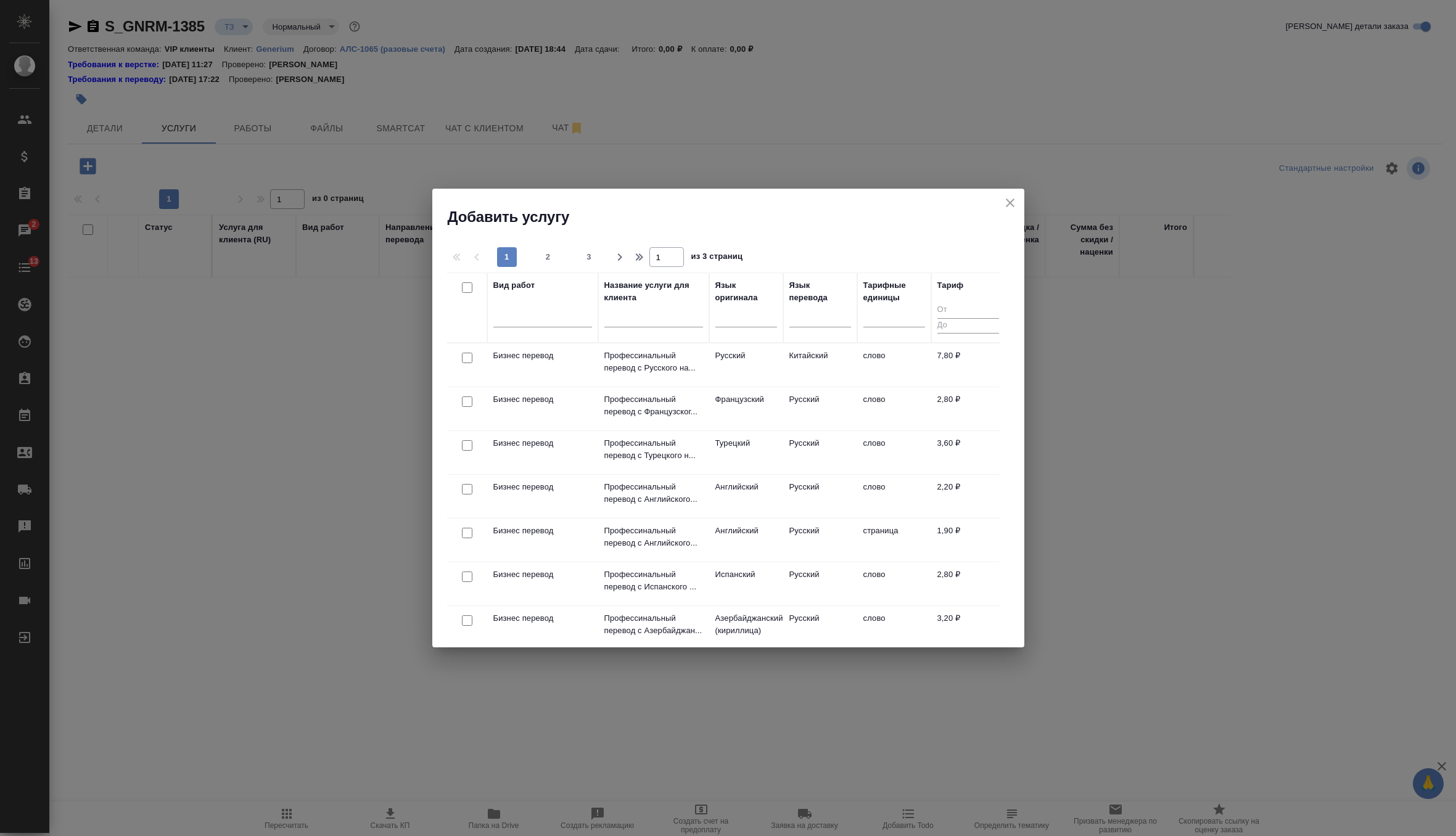
click at [823, 326] on div at bounding box center [820, 320] width 61 height 32
click at [823, 323] on div at bounding box center [820, 315] width 61 height 18
type input "англ"
click at [838, 347] on div "Английский" at bounding box center [882, 354] width 185 height 22
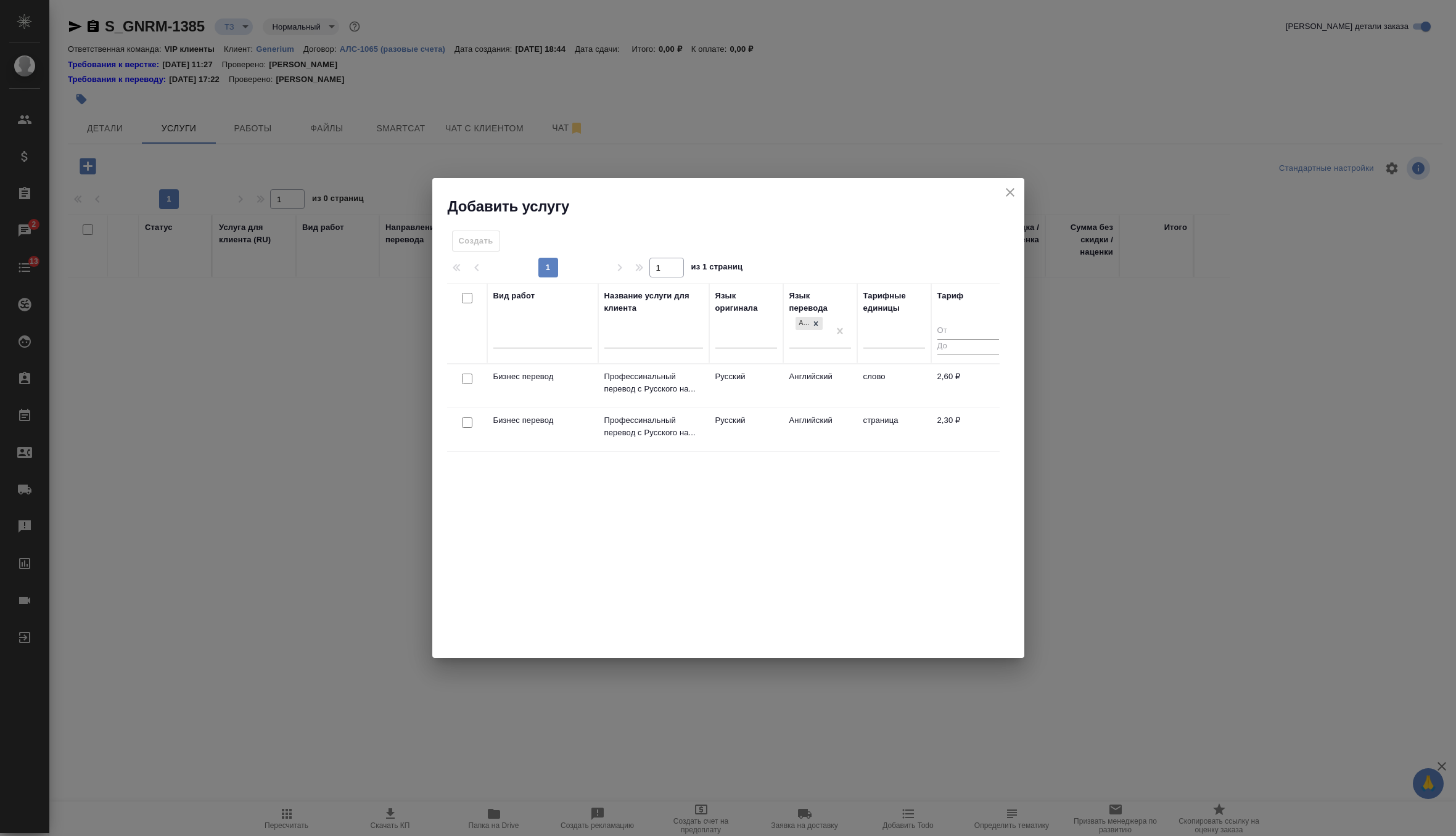
click at [469, 378] on input "checkbox" at bounding box center [467, 379] width 11 height 11
checkbox input "true"
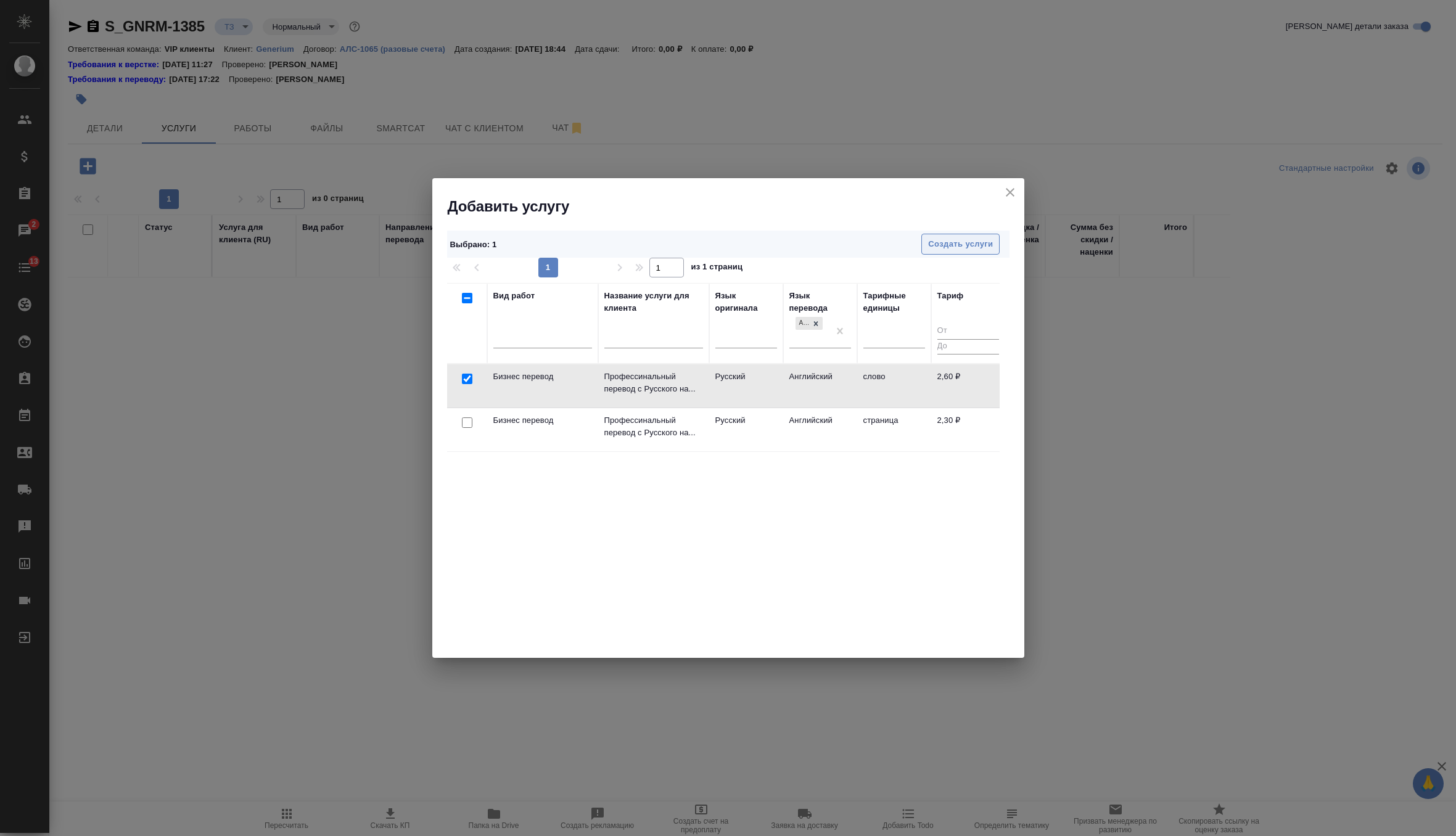
click at [950, 252] on button "Создать услуги" at bounding box center [961, 245] width 79 height 21
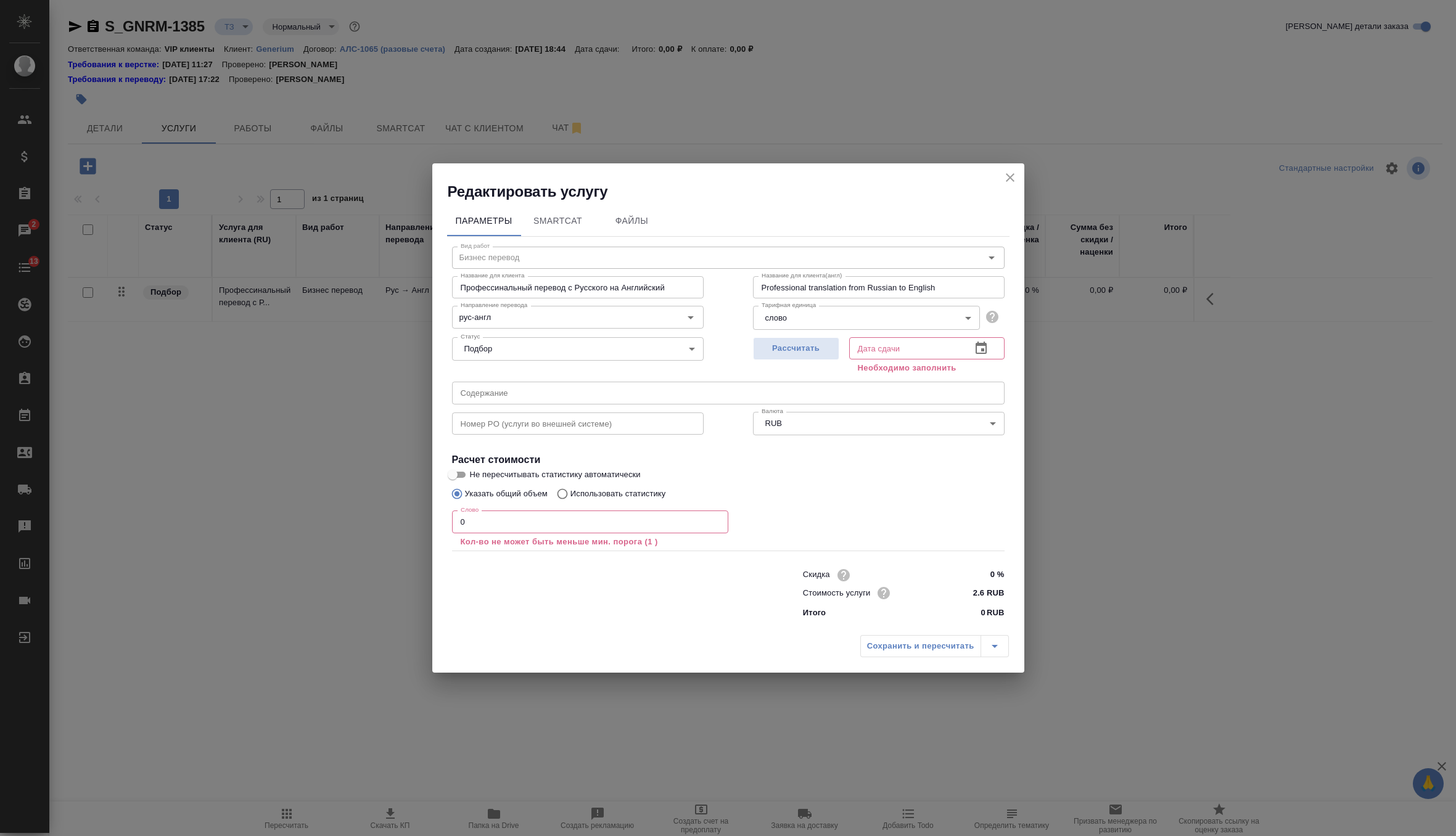
click at [566, 514] on input "0" at bounding box center [590, 521] width 277 height 22
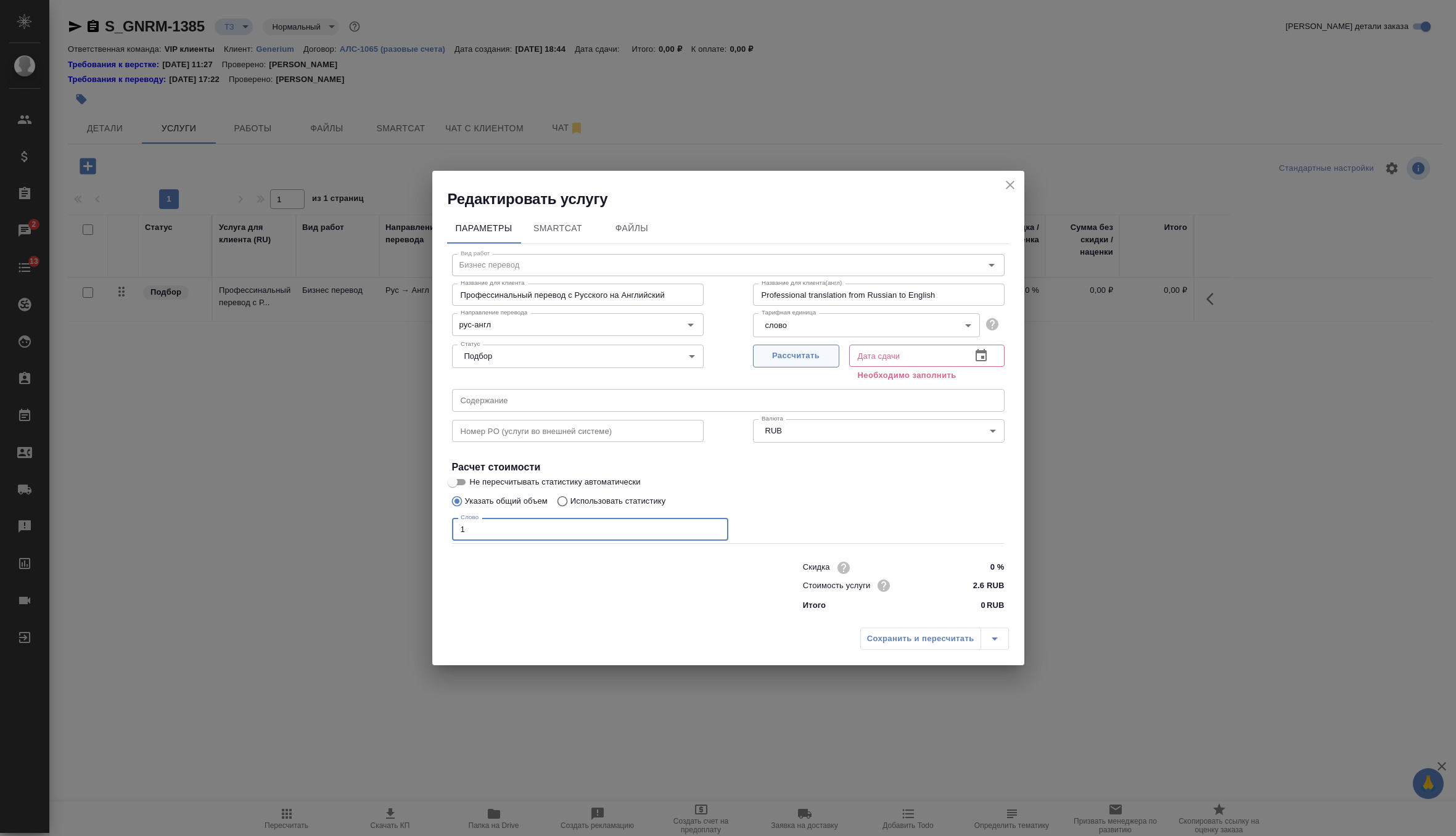
type input "1"
click at [800, 349] on span "Рассчитать" at bounding box center [796, 356] width 73 height 14
type input "[DATE] 18:49"
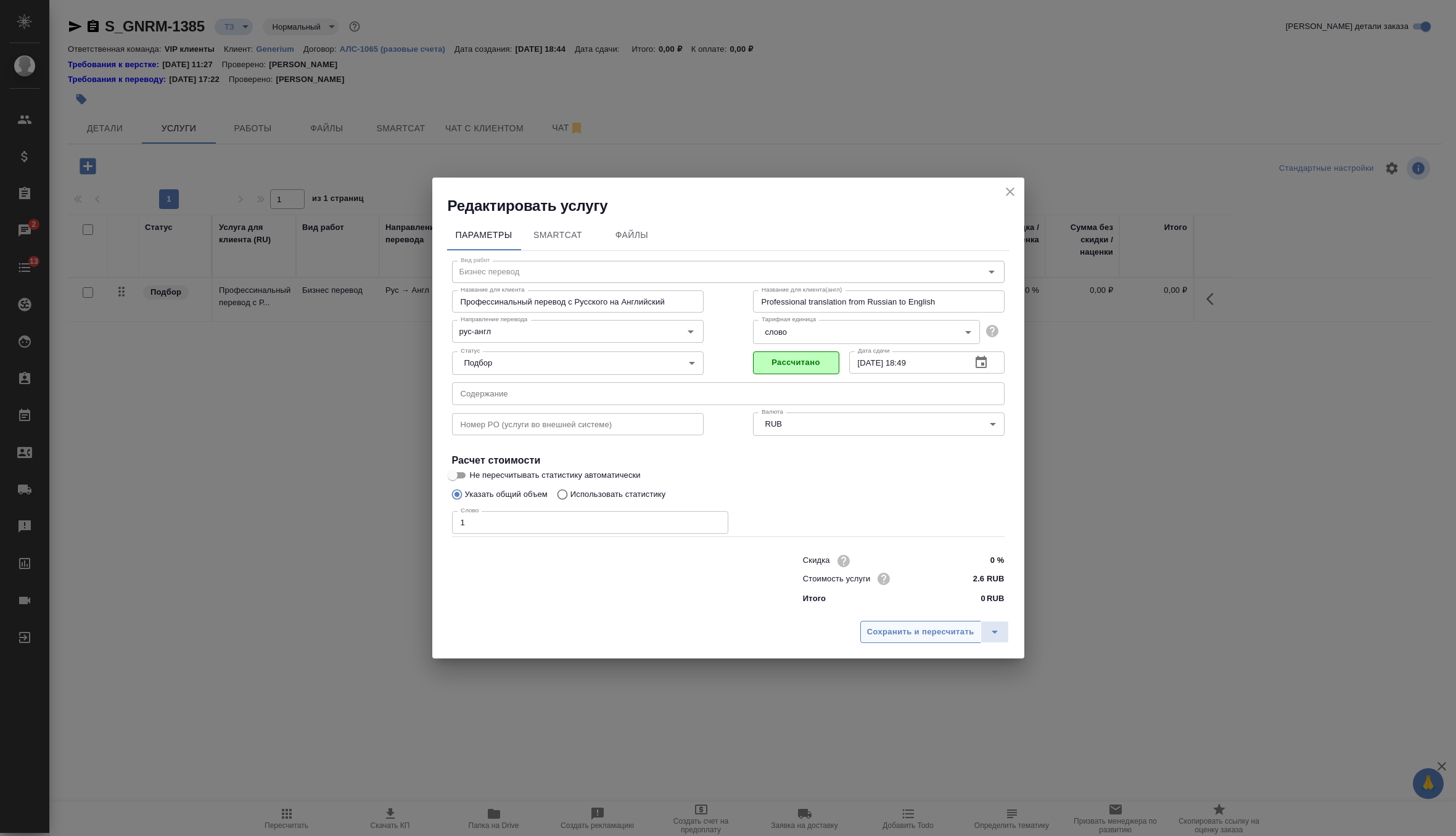
click at [934, 634] on span "Сохранить и пересчитать" at bounding box center [921, 631] width 107 height 14
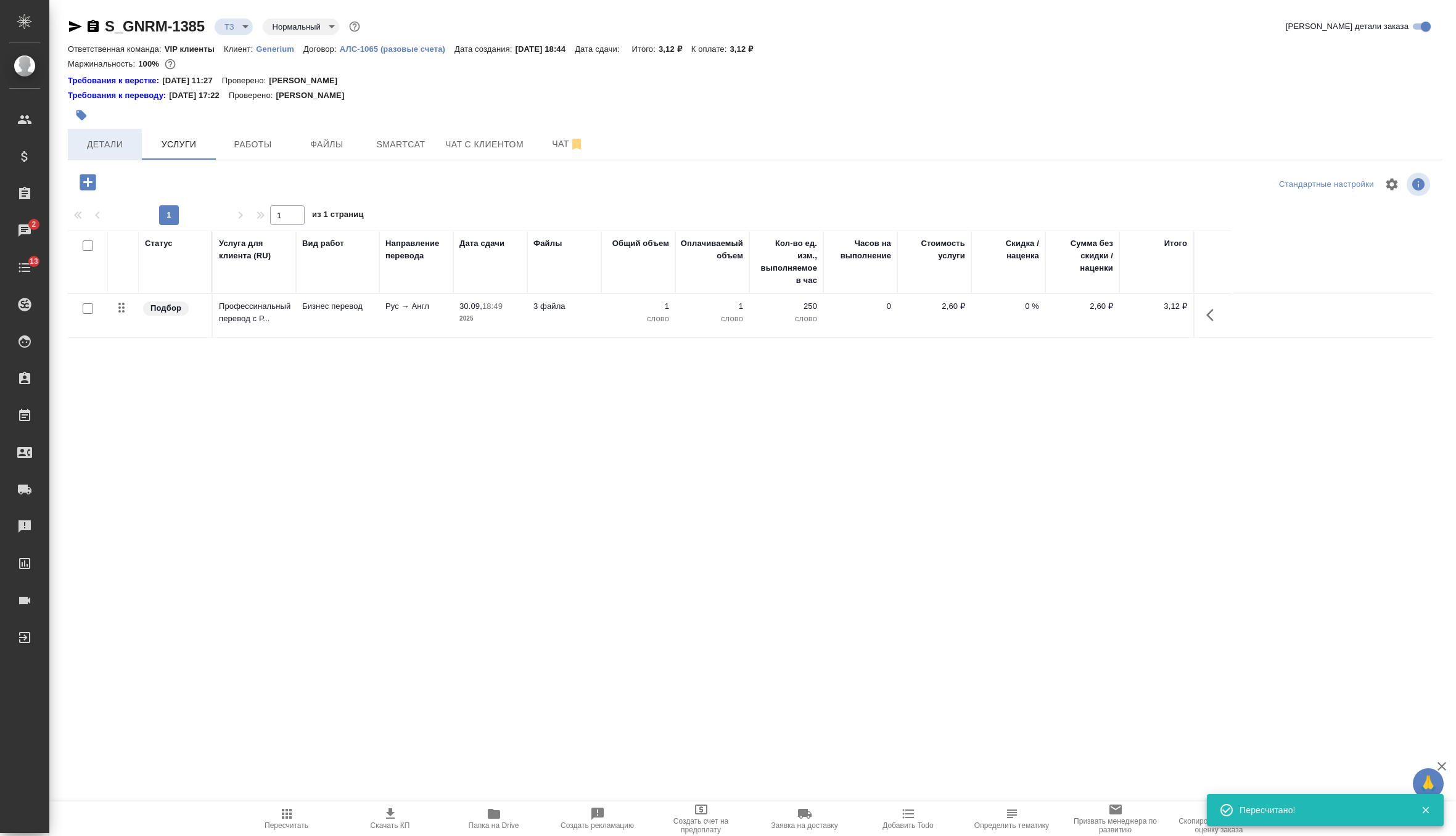
click at [111, 139] on span "Детали" at bounding box center [105, 144] width 59 height 16
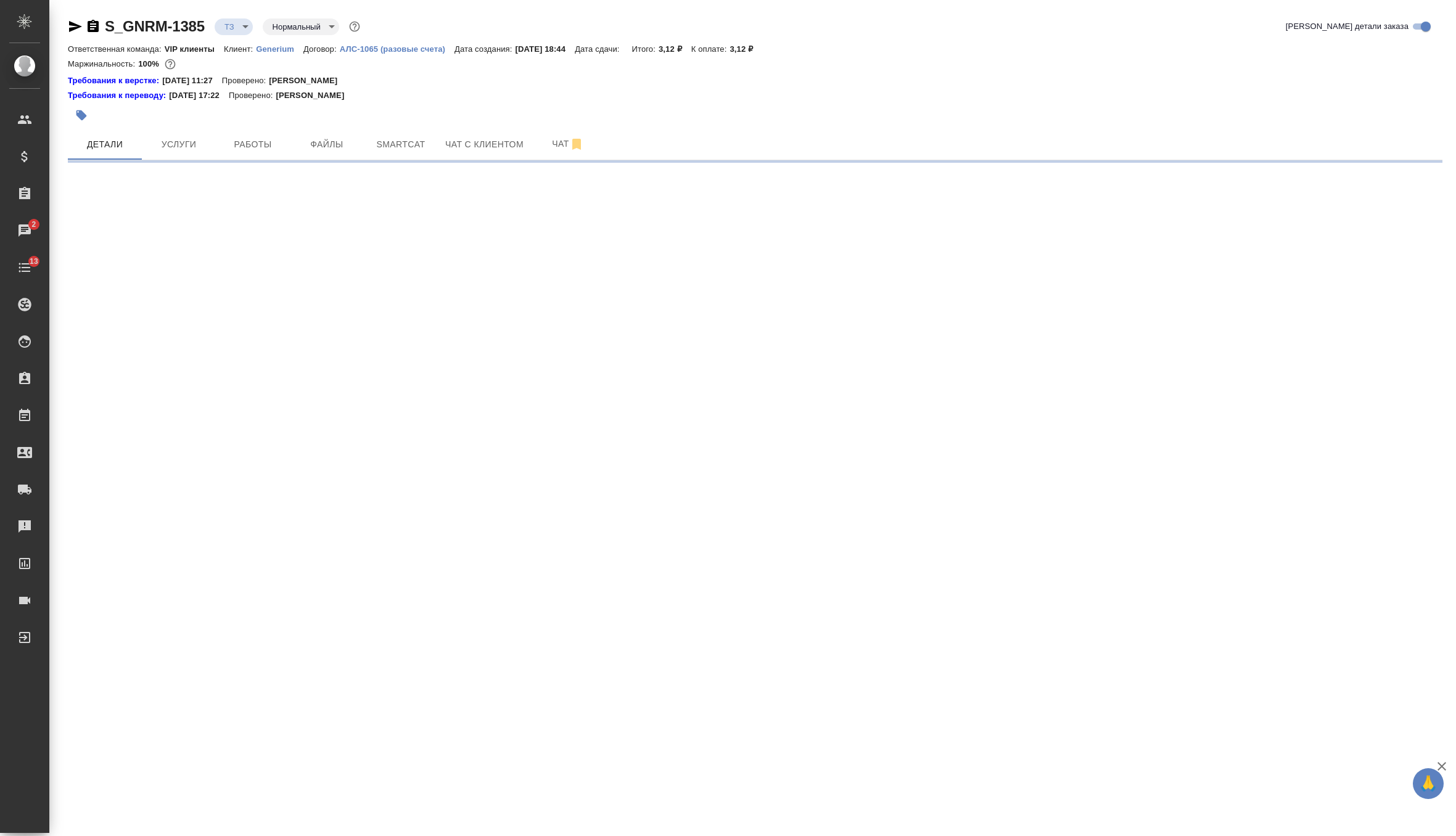
select select "RU"
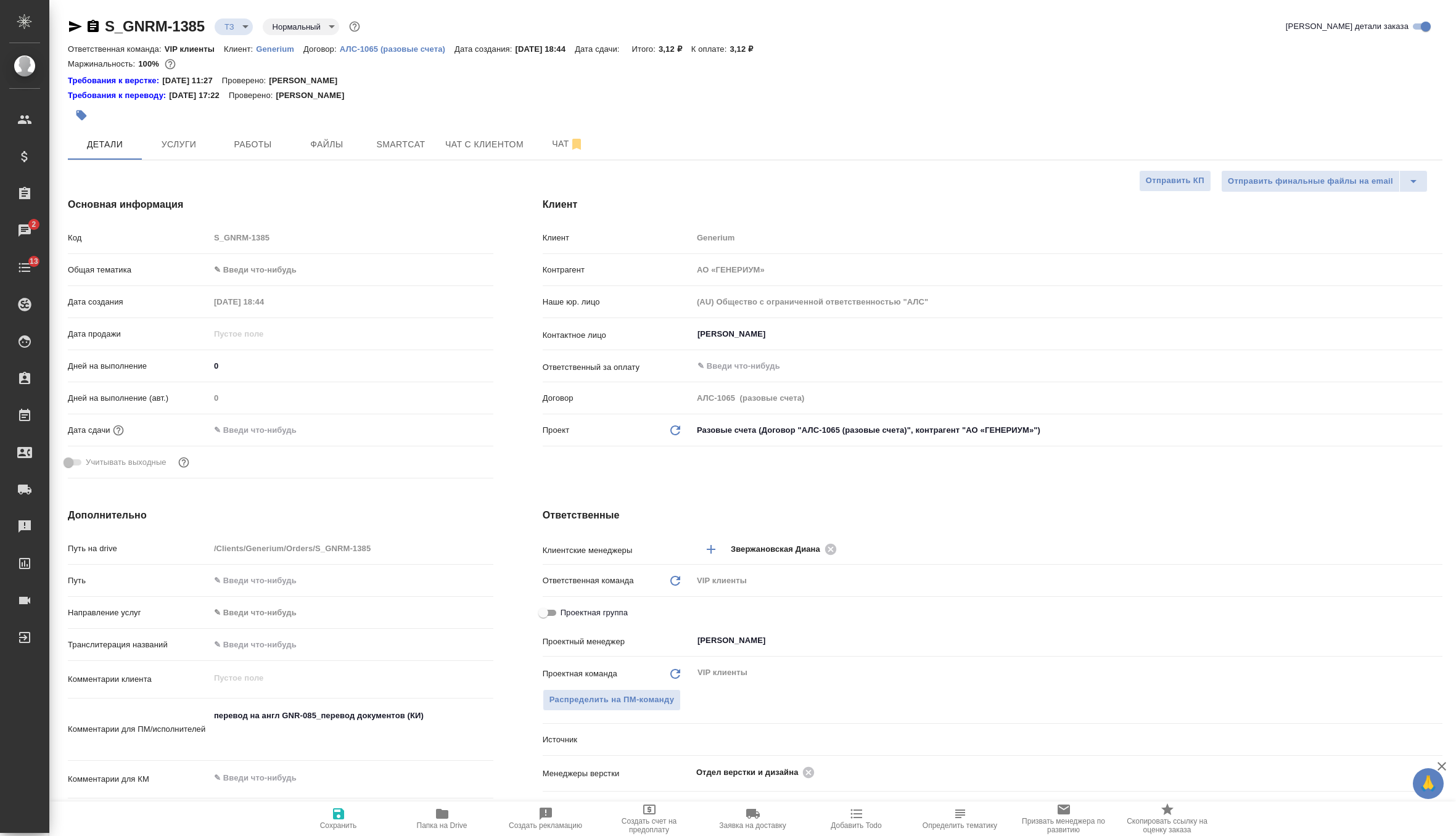
type textarea "x"
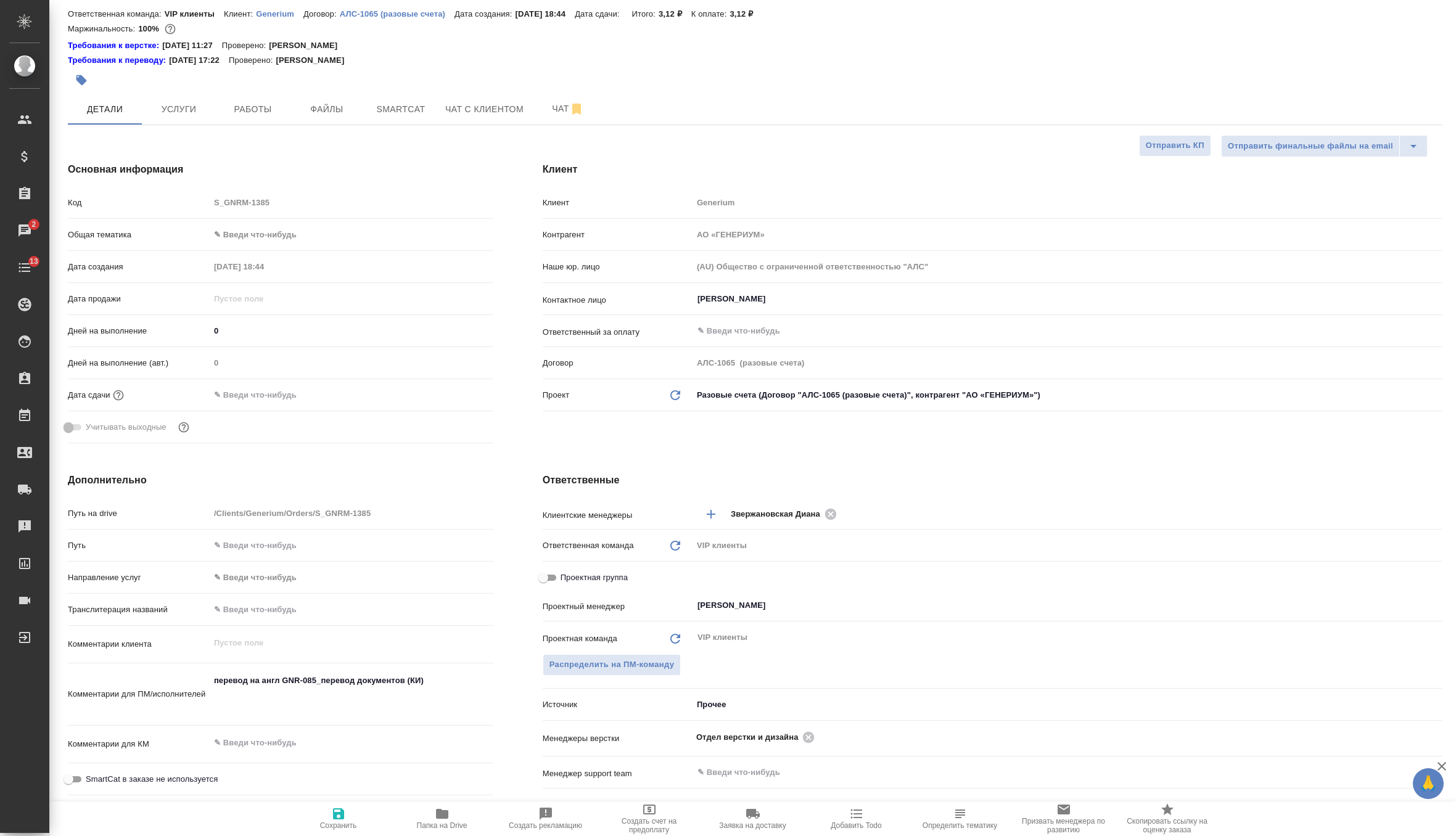
scroll to position [67, 0]
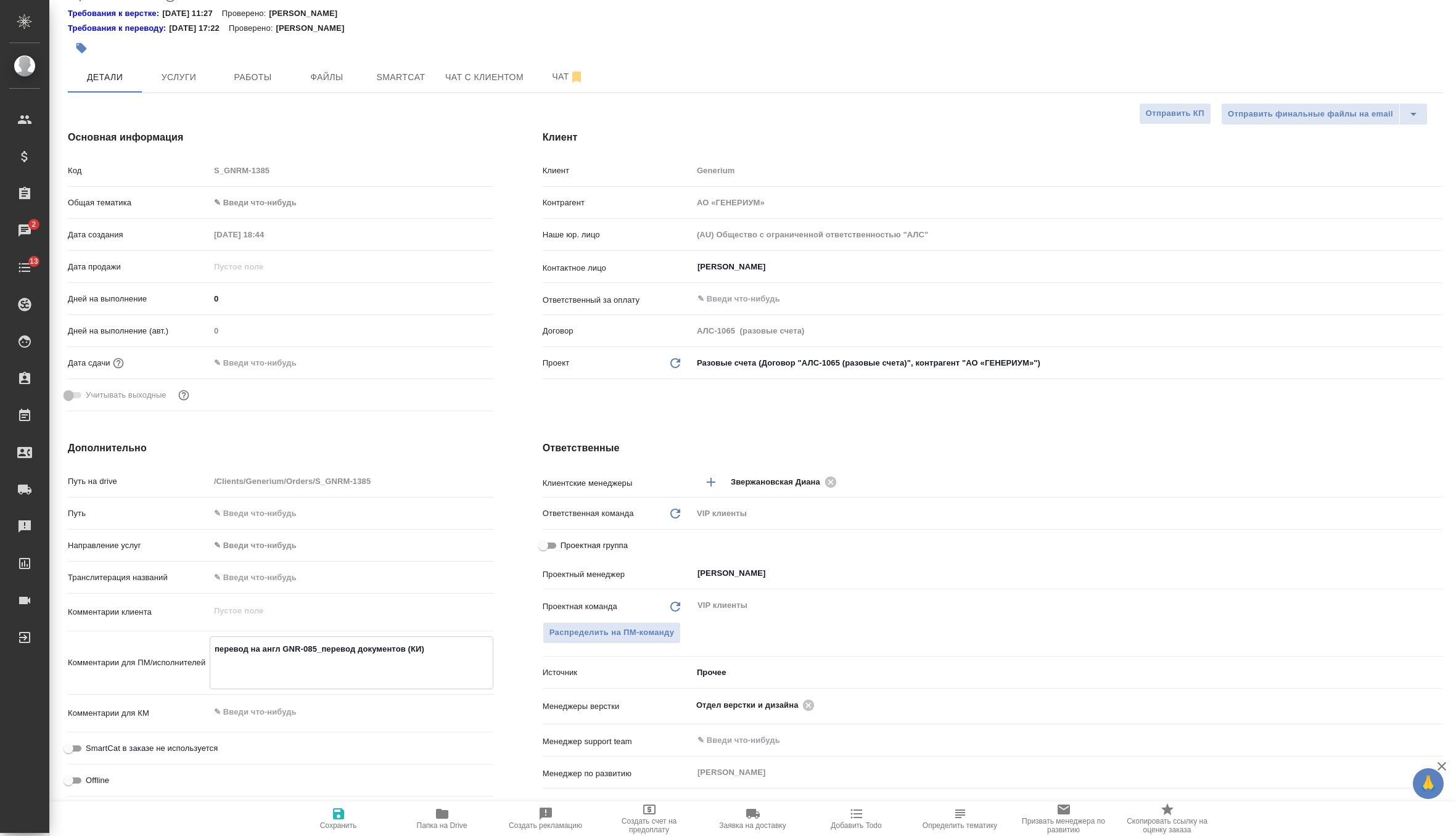
drag, startPoint x: 284, startPoint y: 645, endPoint x: 501, endPoint y: 641, distance: 217.0
click at [501, 641] on div "Дополнительно Путь на drive /Clients/Generium/Orders/S_GNRM-1385 Путь Направлен…" at bounding box center [281, 665] width 475 height 498
drag, startPoint x: 455, startPoint y: 654, endPoint x: 284, endPoint y: 645, distance: 171.2
click at [284, 645] on textarea "перевод на англ GNR-085_перевод документов (КИ)" at bounding box center [351, 662] width 282 height 46
click at [318, 683] on div "перевод на англ GNR-085_перевод документов (КИ) x" at bounding box center [351, 663] width 284 height 53
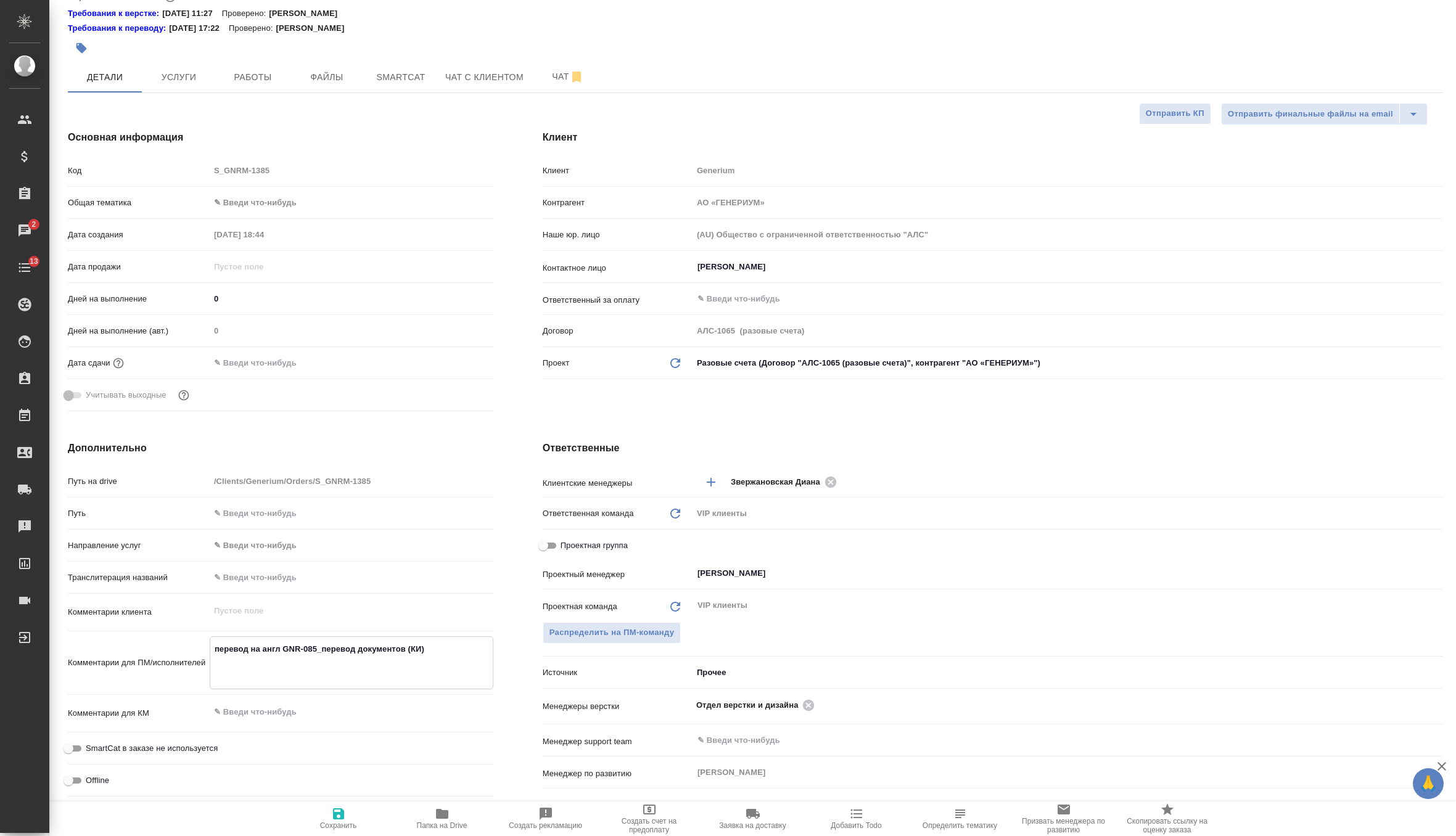
type textarea "x"
click at [336, 807] on icon "button" at bounding box center [339, 814] width 15 height 15
type textarea "x"
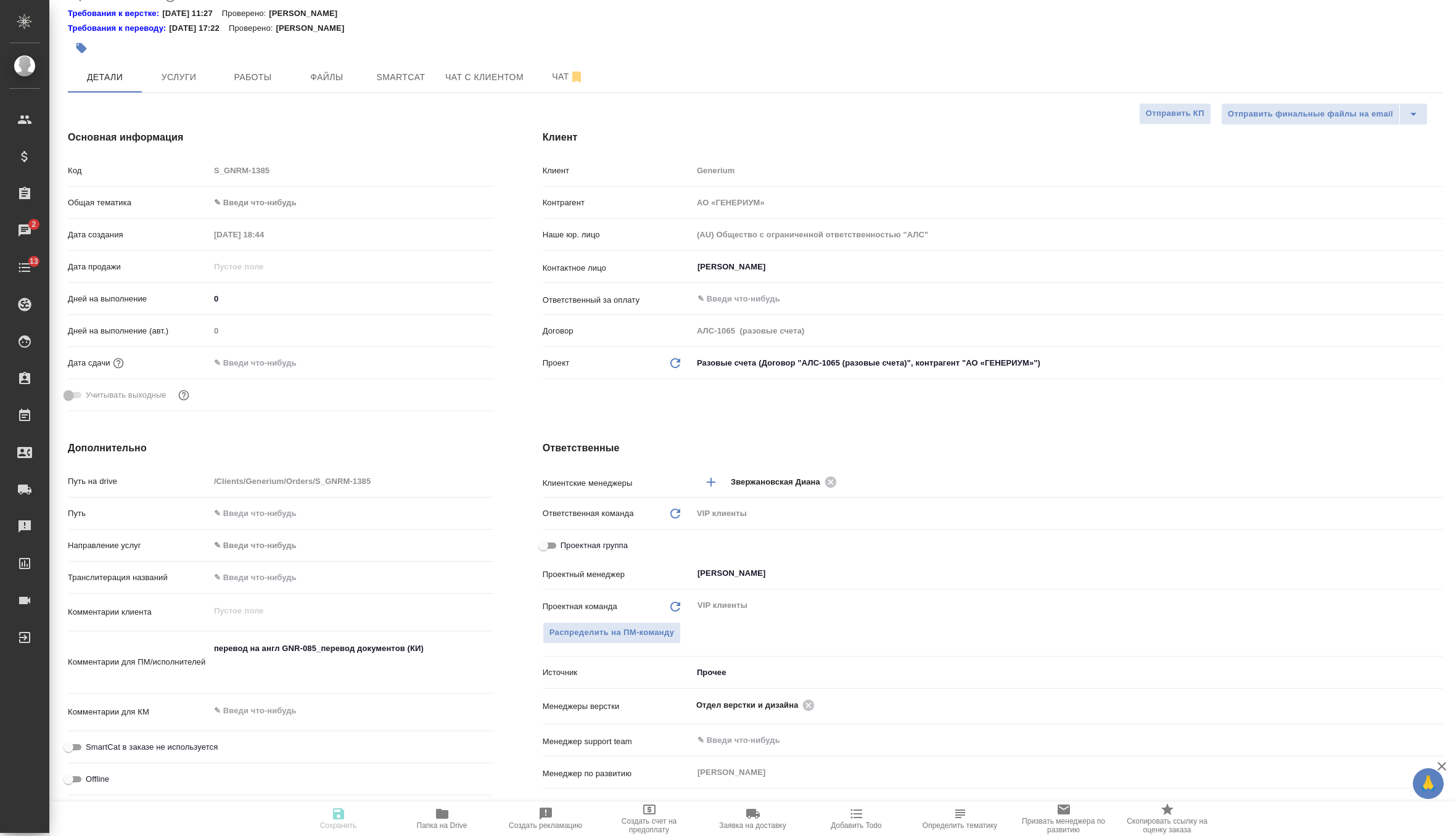
type textarea "x"
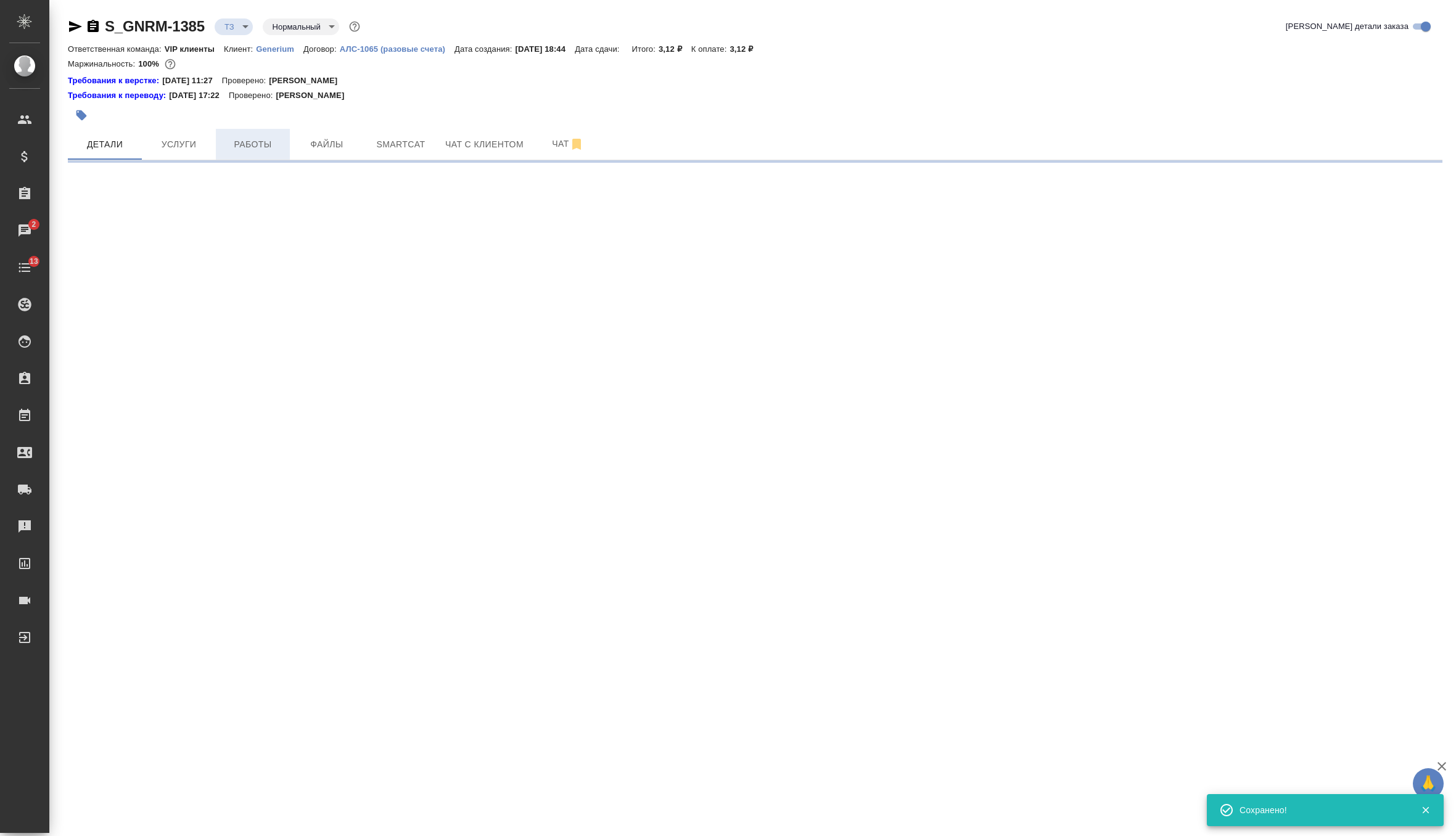
scroll to position [0, 0]
select select "RU"
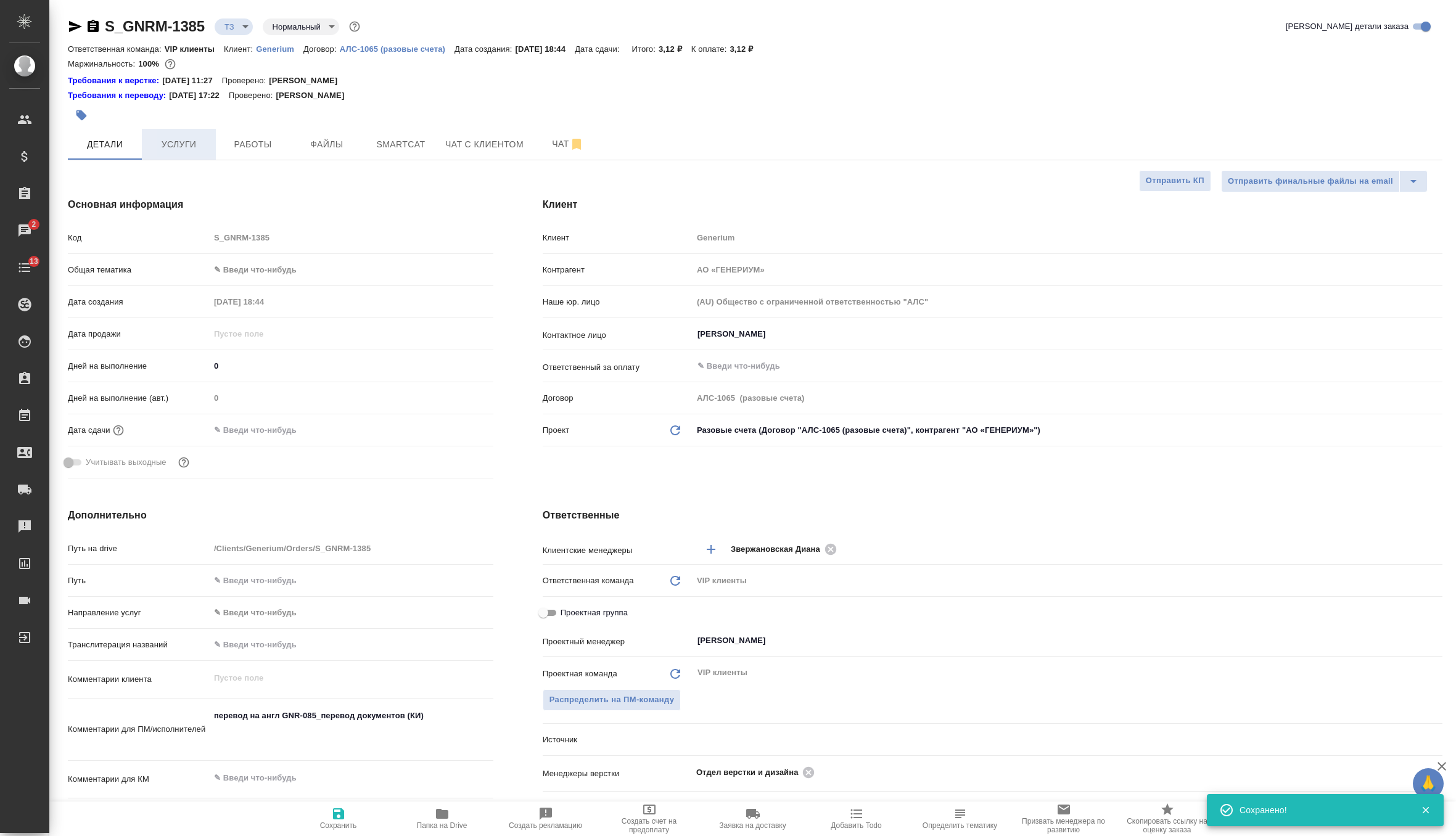
type textarea "x"
click at [181, 134] on button "Услуги" at bounding box center [178, 144] width 74 height 31
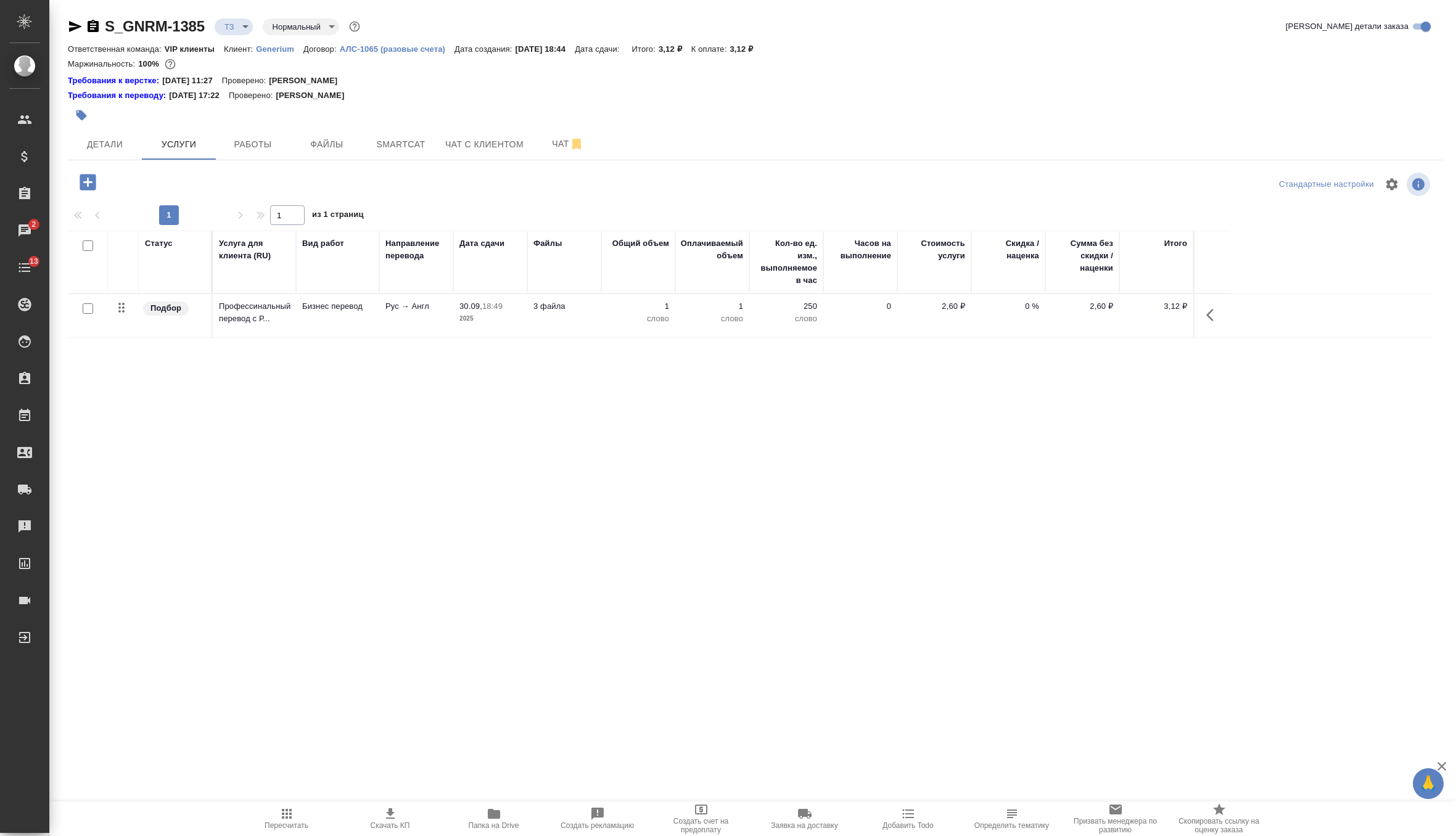
click at [364, 321] on td "Бизнес перевод" at bounding box center [338, 315] width 83 height 43
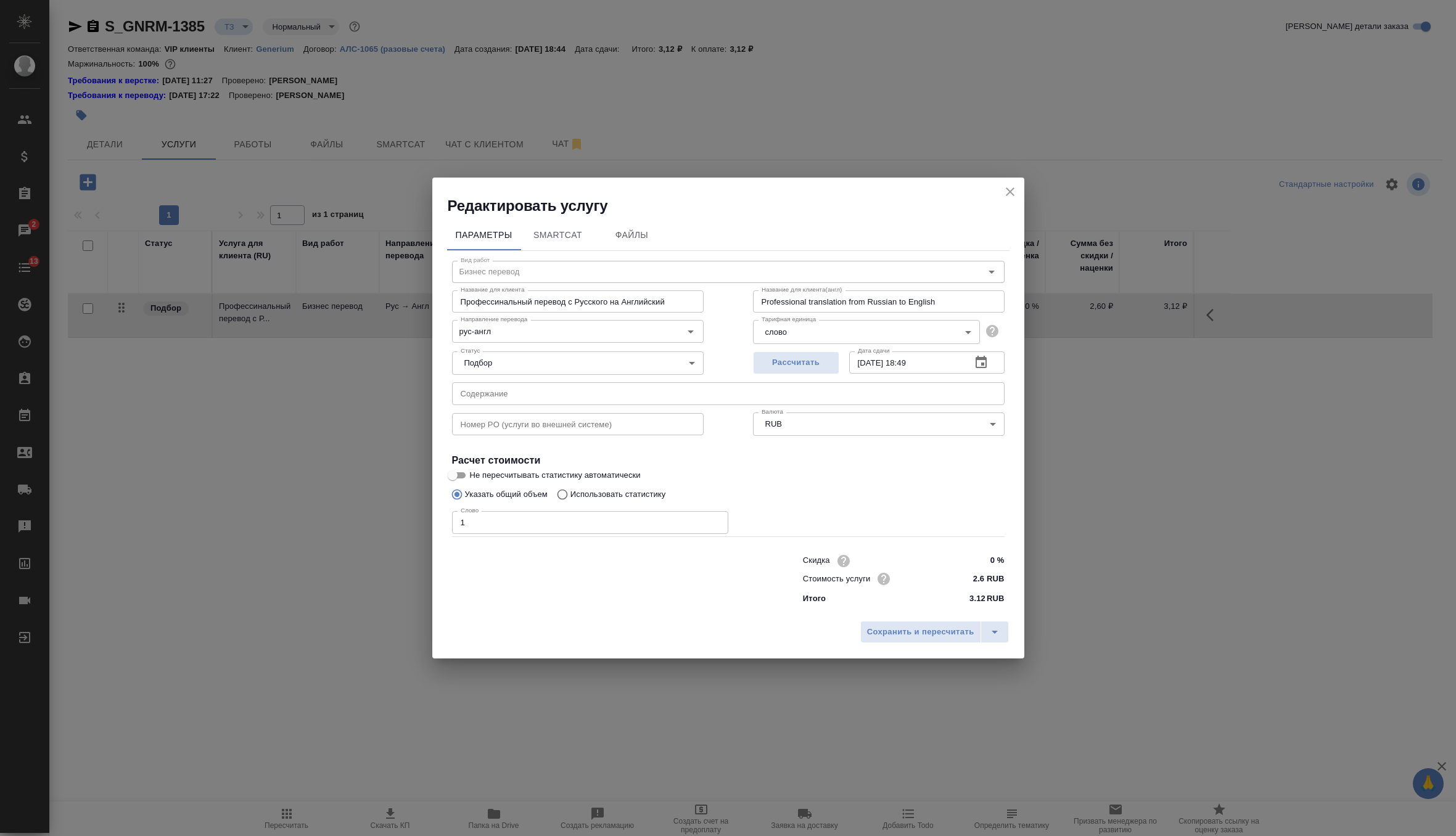
click at [502, 382] on input "text" at bounding box center [728, 393] width 552 height 22
paste input "GNR-085_перевод документов (КИ)"
type input "GNR-085_перевод документов (КИ)"
click at [895, 631] on span "Сохранить и пересчитать" at bounding box center [921, 631] width 107 height 14
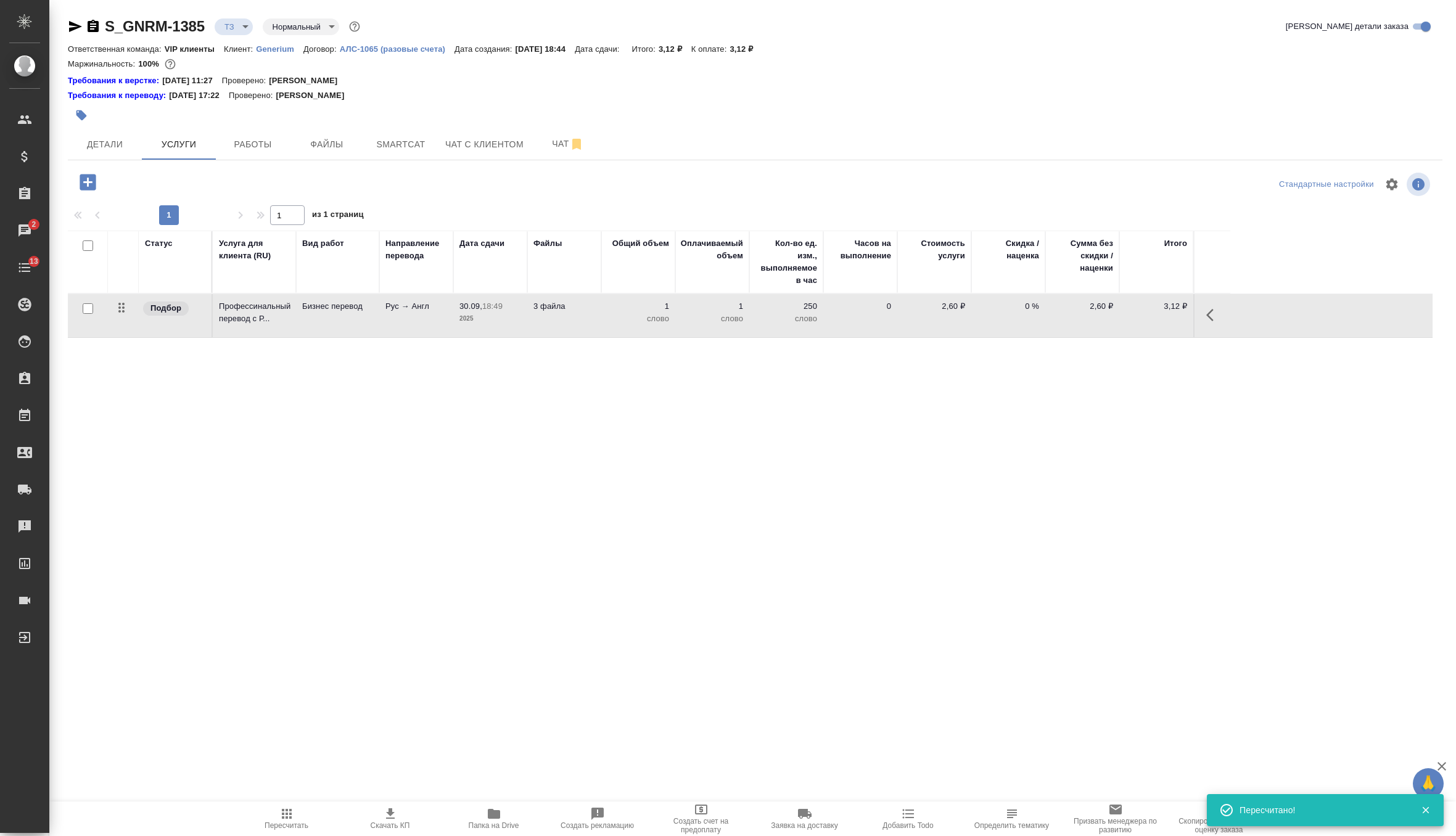
click at [88, 312] on input "checkbox" at bounding box center [88, 308] width 11 height 11
checkbox input "true"
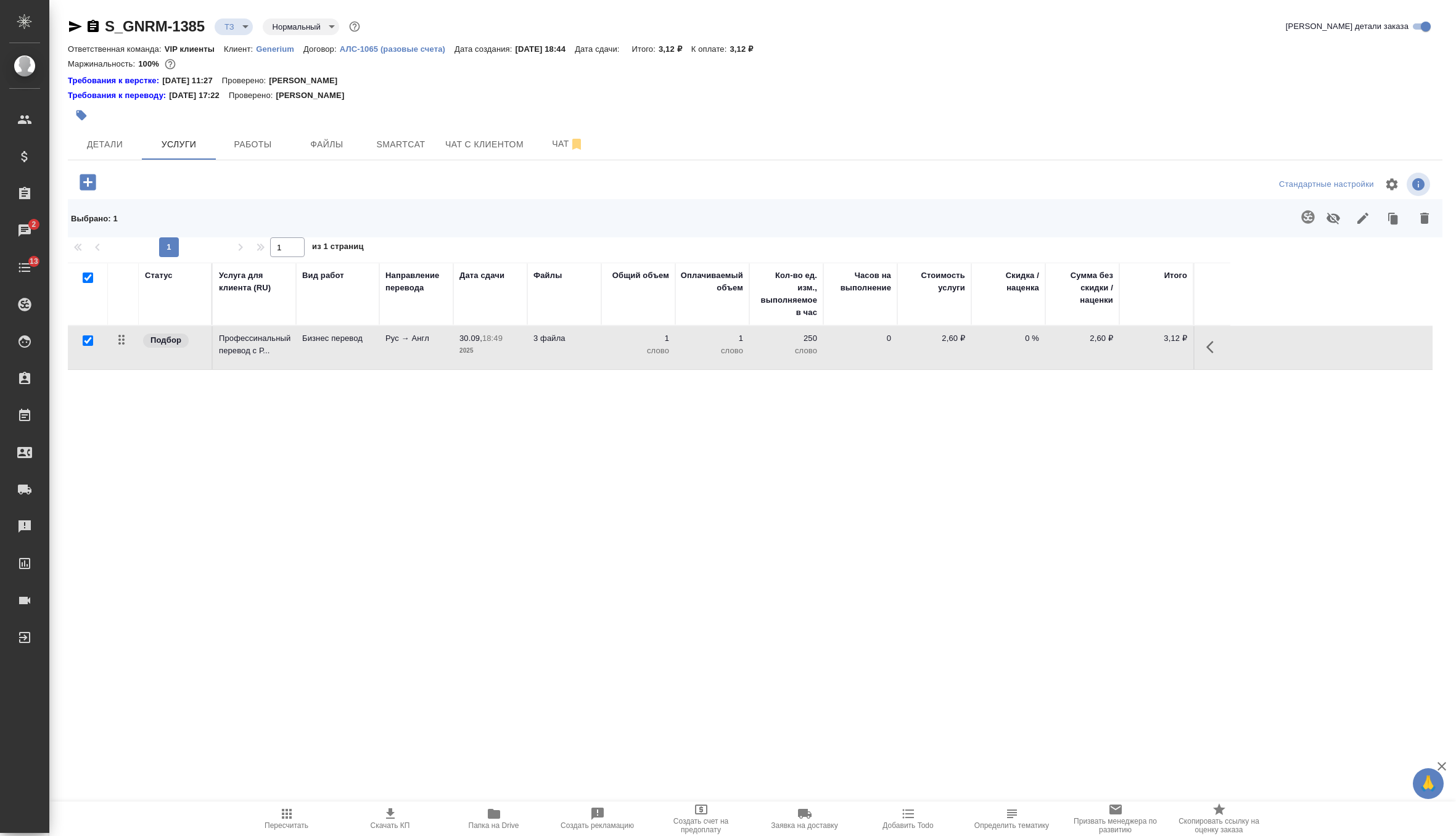
click at [1318, 218] on button "button" at bounding box center [1308, 217] width 29 height 29
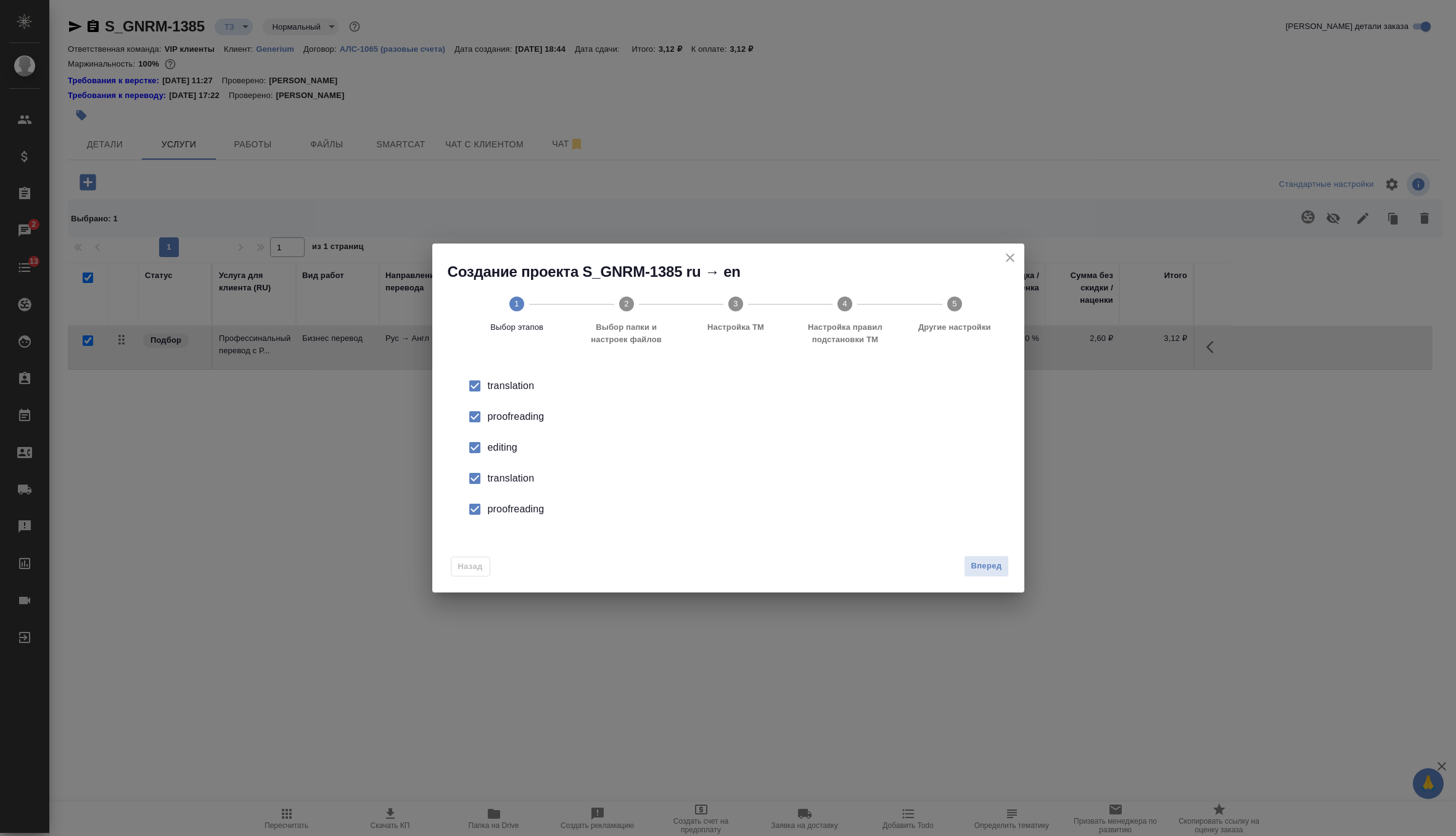
click at [507, 454] on div "editing" at bounding box center [741, 447] width 507 height 15
click at [507, 477] on div "translation" at bounding box center [741, 479] width 507 height 15
click at [507, 512] on div "proofreading" at bounding box center [741, 509] width 507 height 15
click at [992, 572] on span "Вперед" at bounding box center [986, 565] width 31 height 14
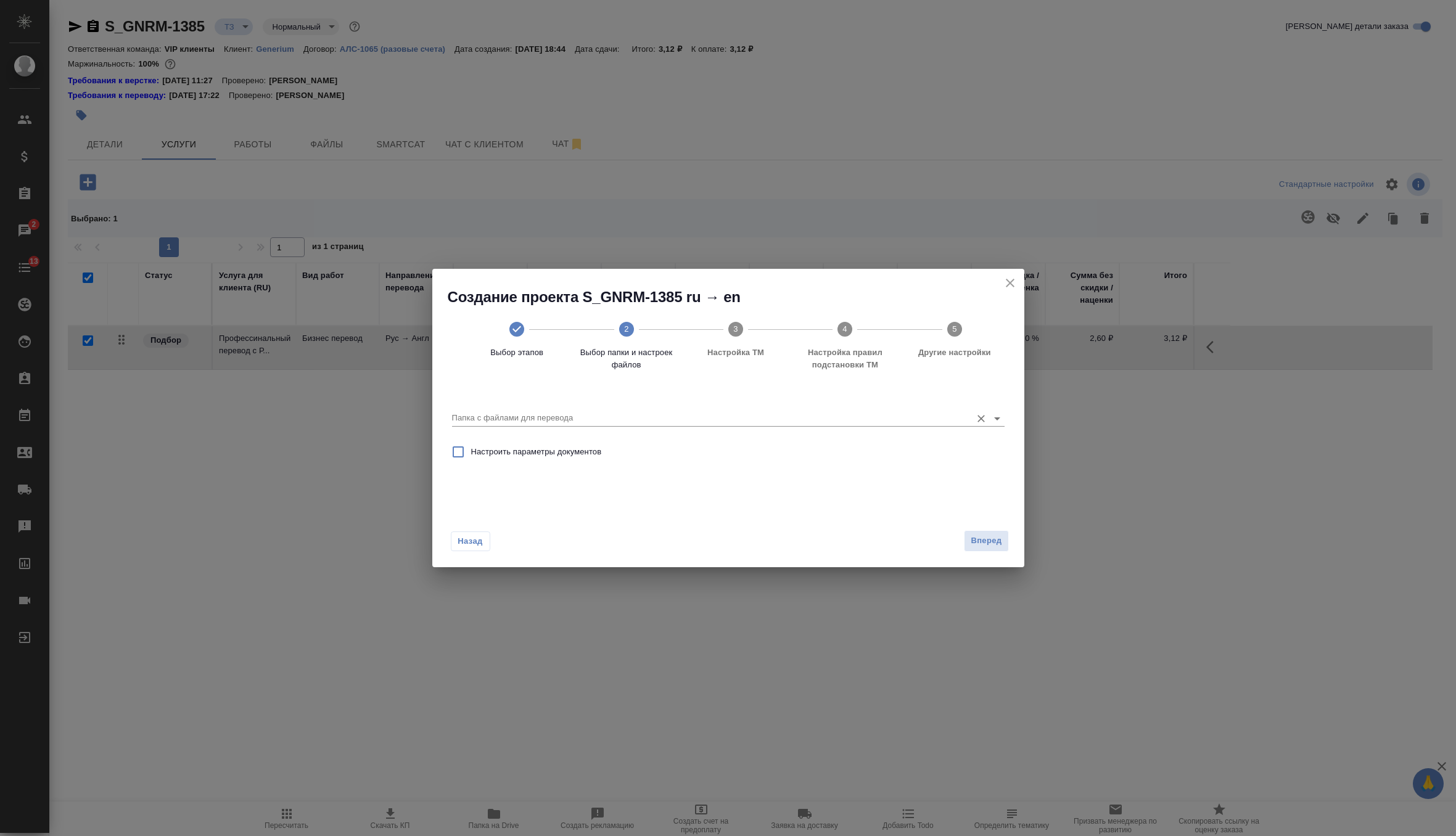
click at [663, 420] on input "Папка с файлами для перевода" at bounding box center [708, 418] width 513 height 15
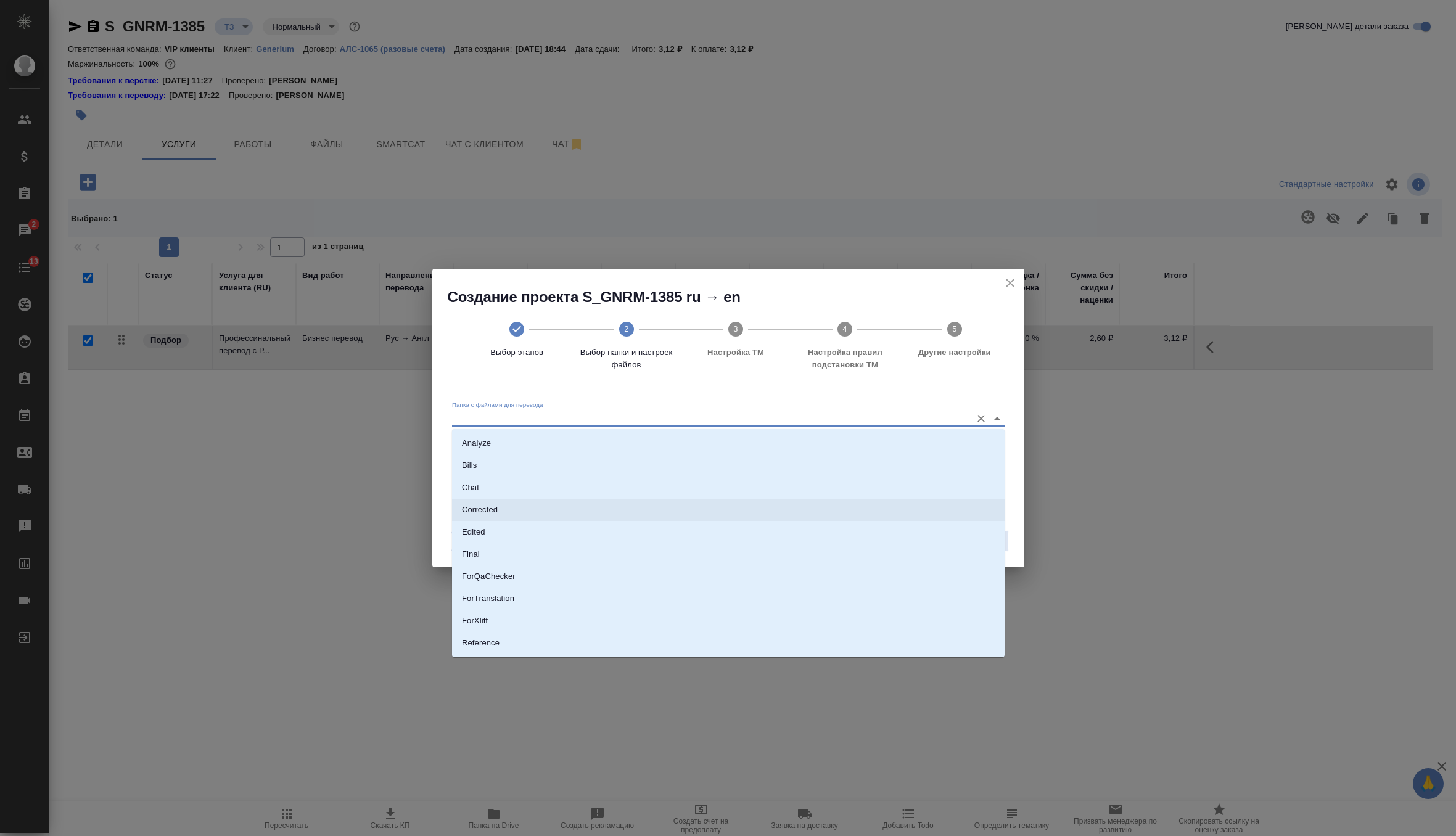
scroll to position [64, 0]
click at [516, 603] on li "Source" at bounding box center [728, 600] width 552 height 22
type input "Source"
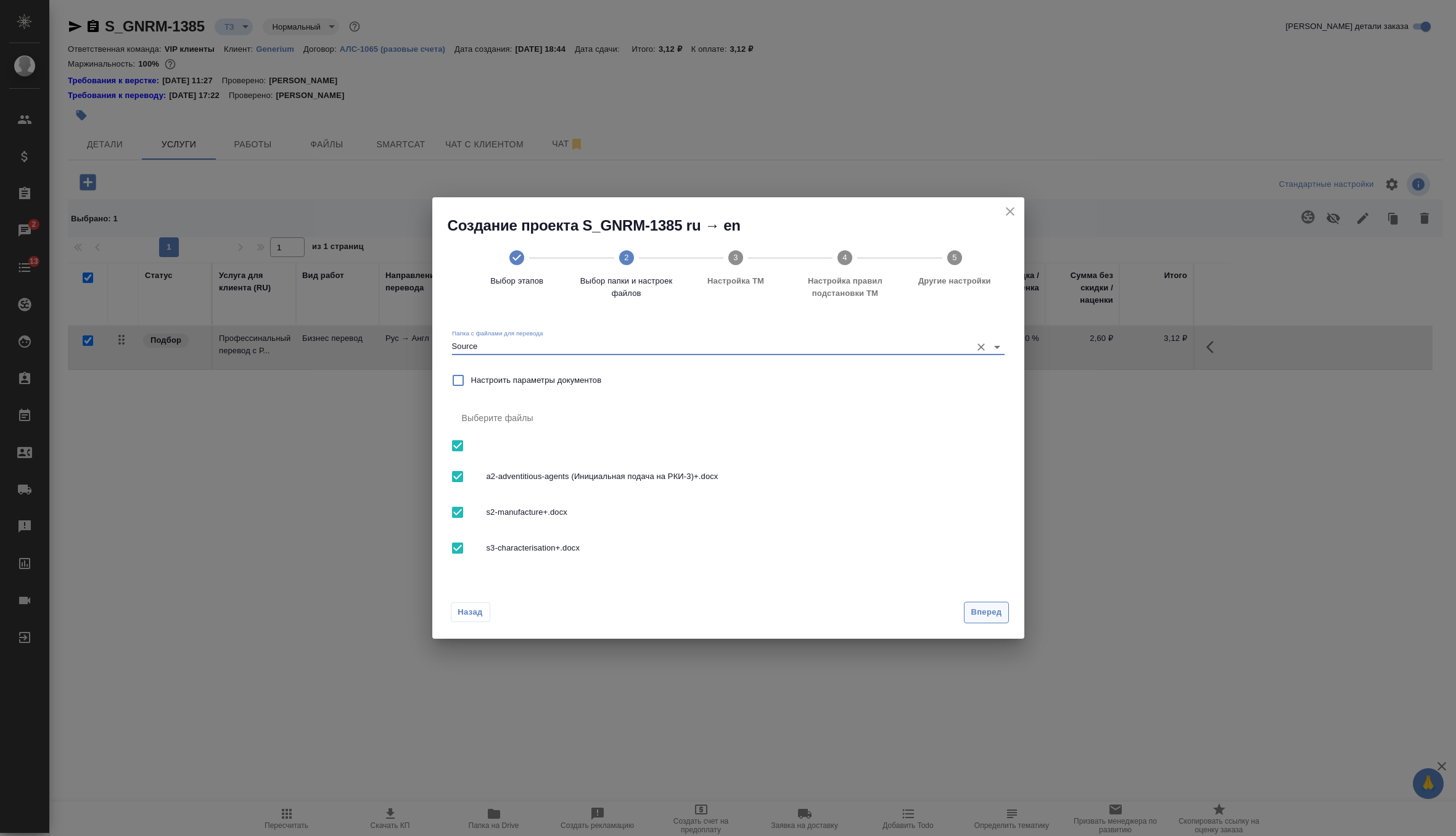
click at [985, 619] on button "Вперед" at bounding box center [986, 612] width 44 height 21
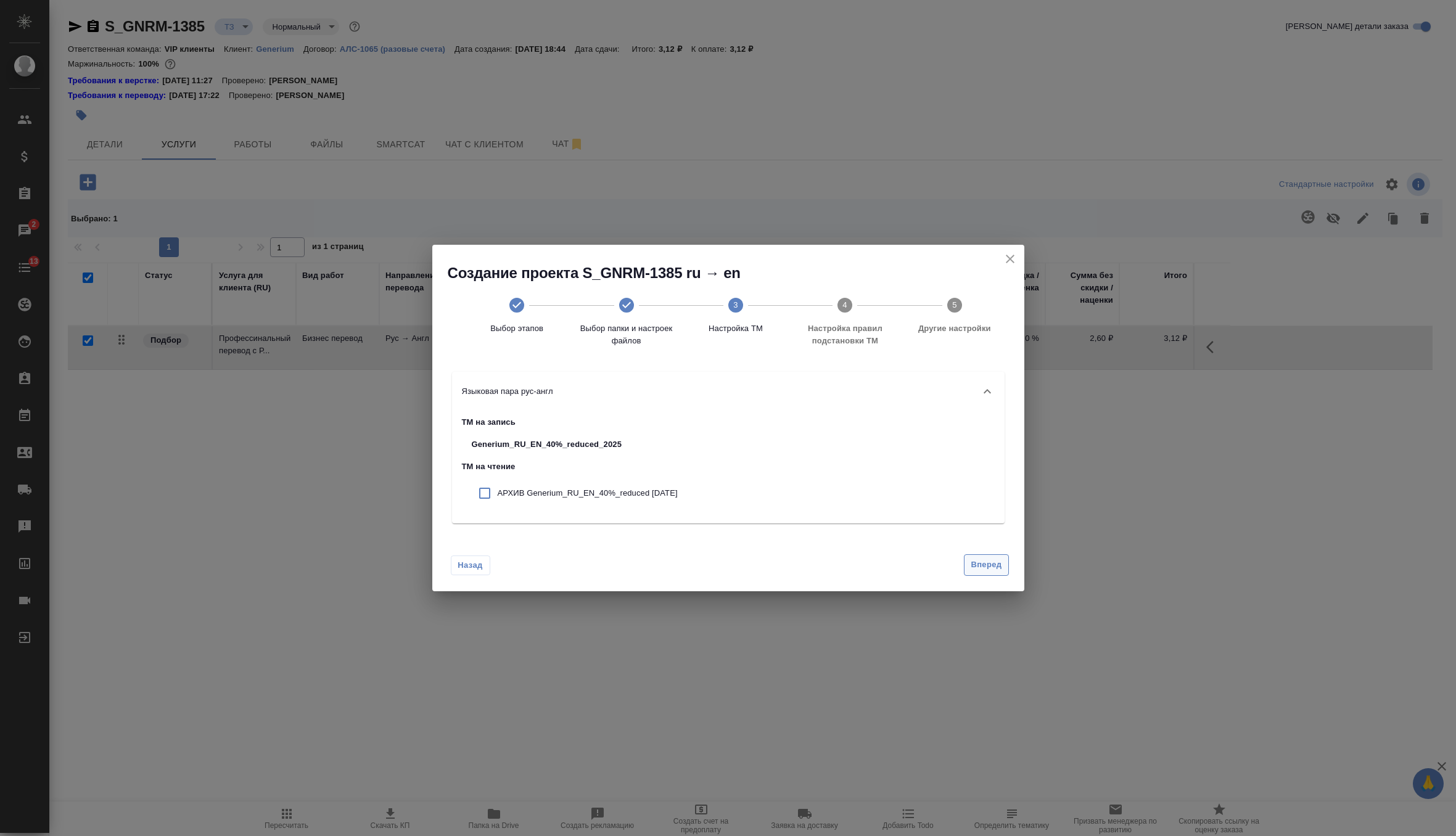
click at [967, 564] on button "Вперед" at bounding box center [986, 564] width 44 height 21
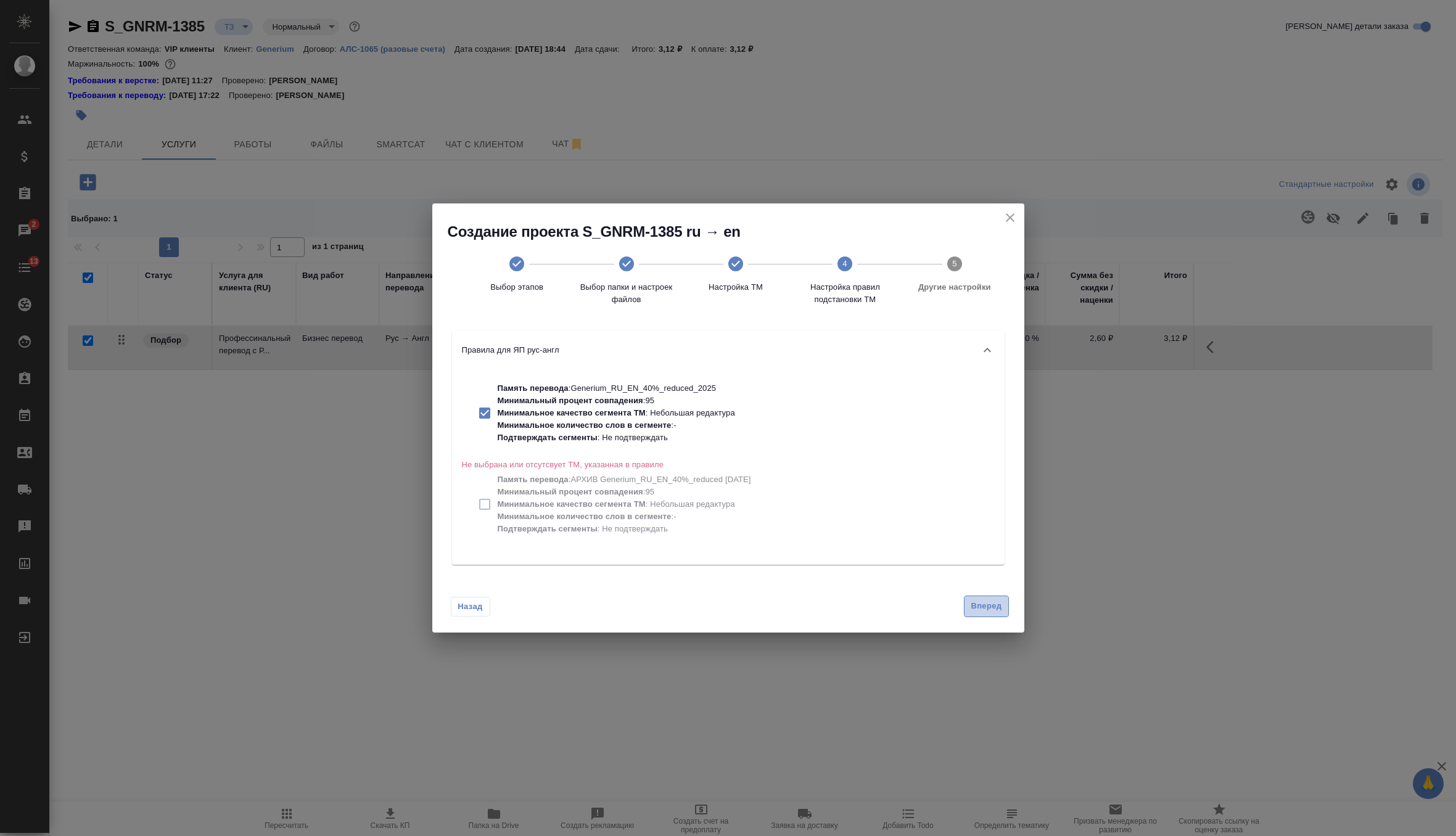
click at [982, 604] on span "Вперед" at bounding box center [986, 605] width 31 height 14
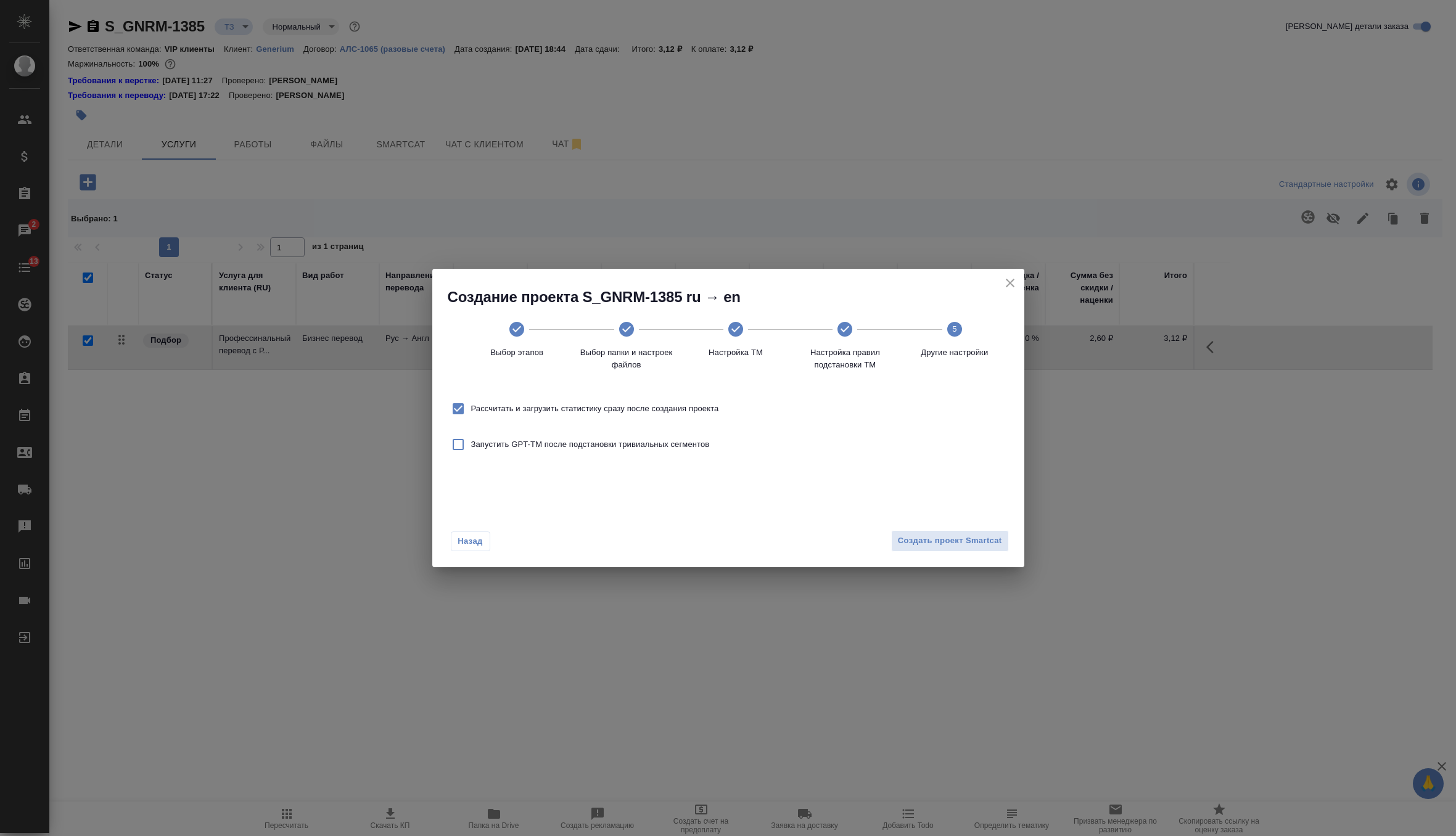
click at [687, 412] on span "Рассчитать и загрузить статистику сразу после создания проекта" at bounding box center [595, 408] width 248 height 12
click at [471, 412] on input "Рассчитать и загрузить статистику сразу после создания проекта" at bounding box center [458, 409] width 26 height 26
checkbox input "false"
click at [971, 539] on span "Создать проект Smartcat" at bounding box center [949, 541] width 104 height 14
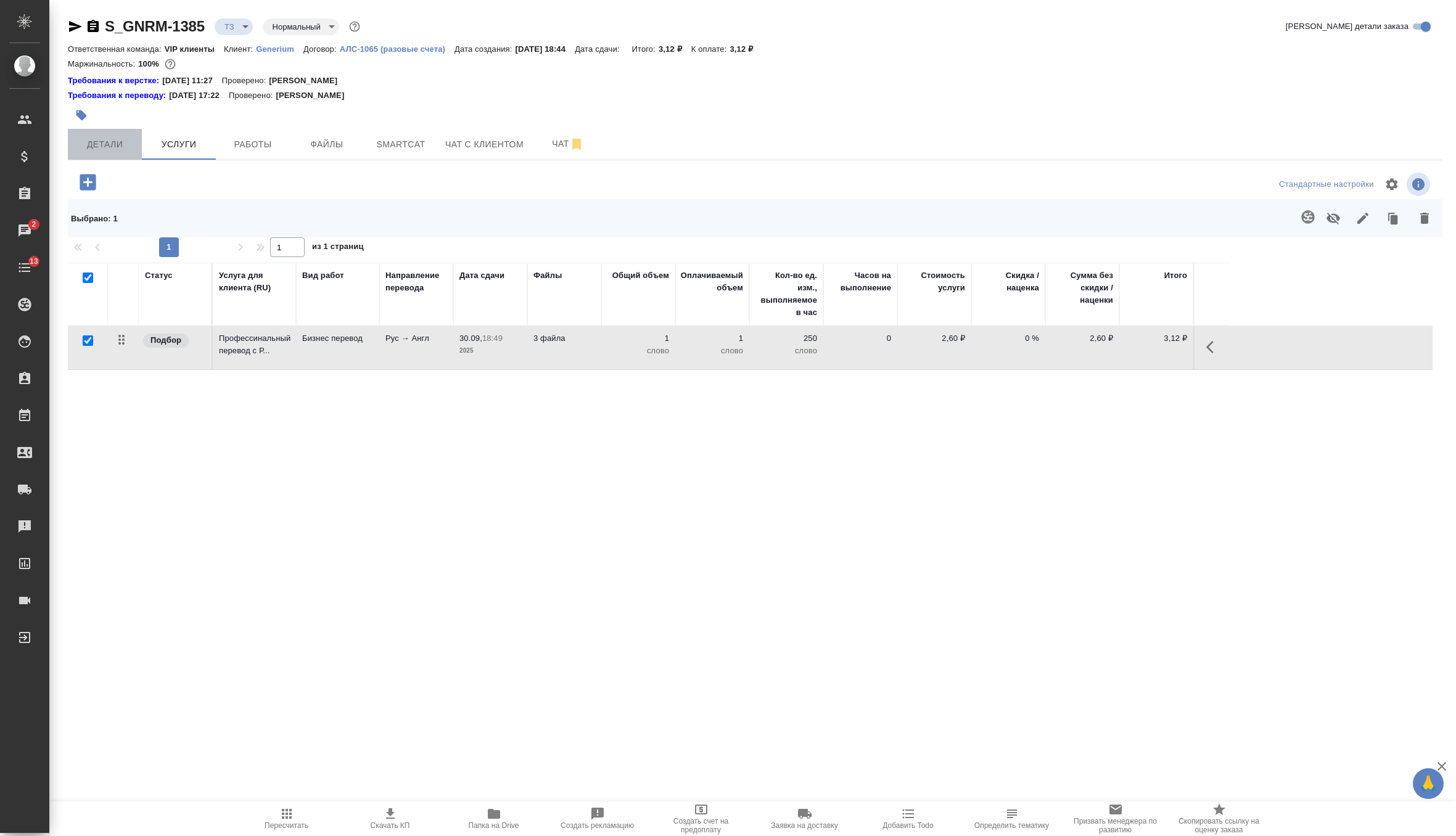
click at [91, 149] on span "Детали" at bounding box center [105, 144] width 59 height 16
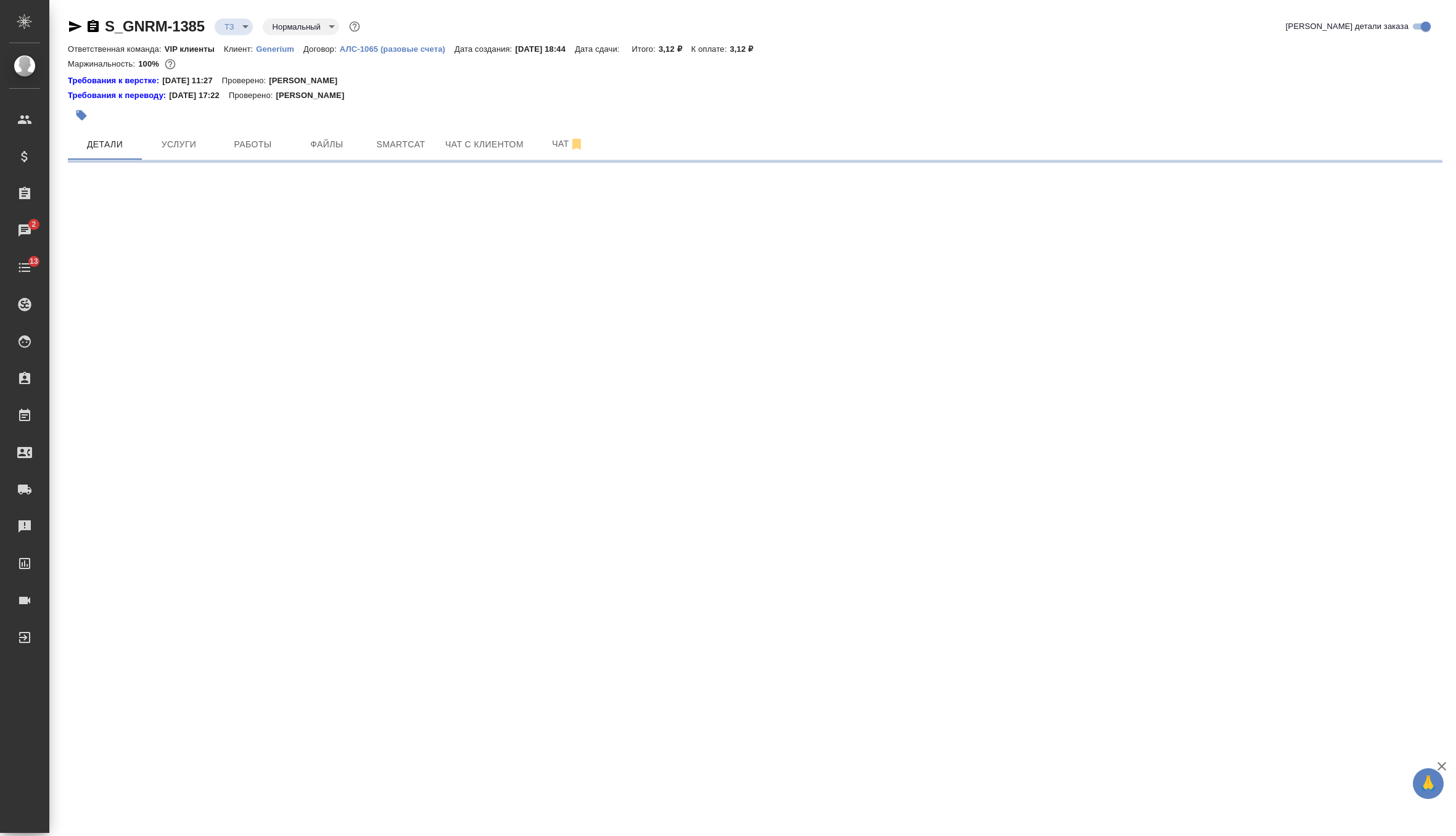
select select "RU"
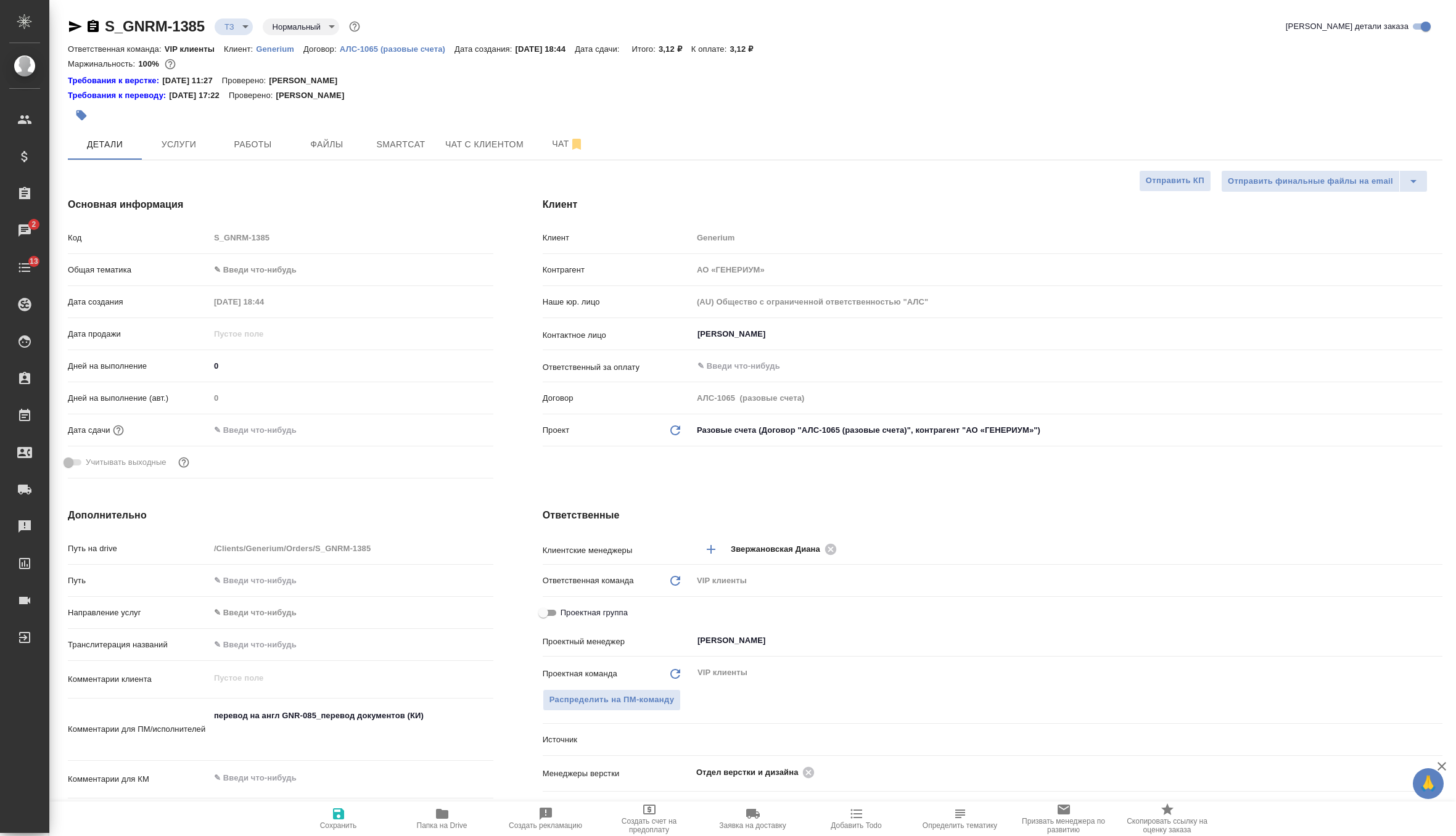
type textarea "x"
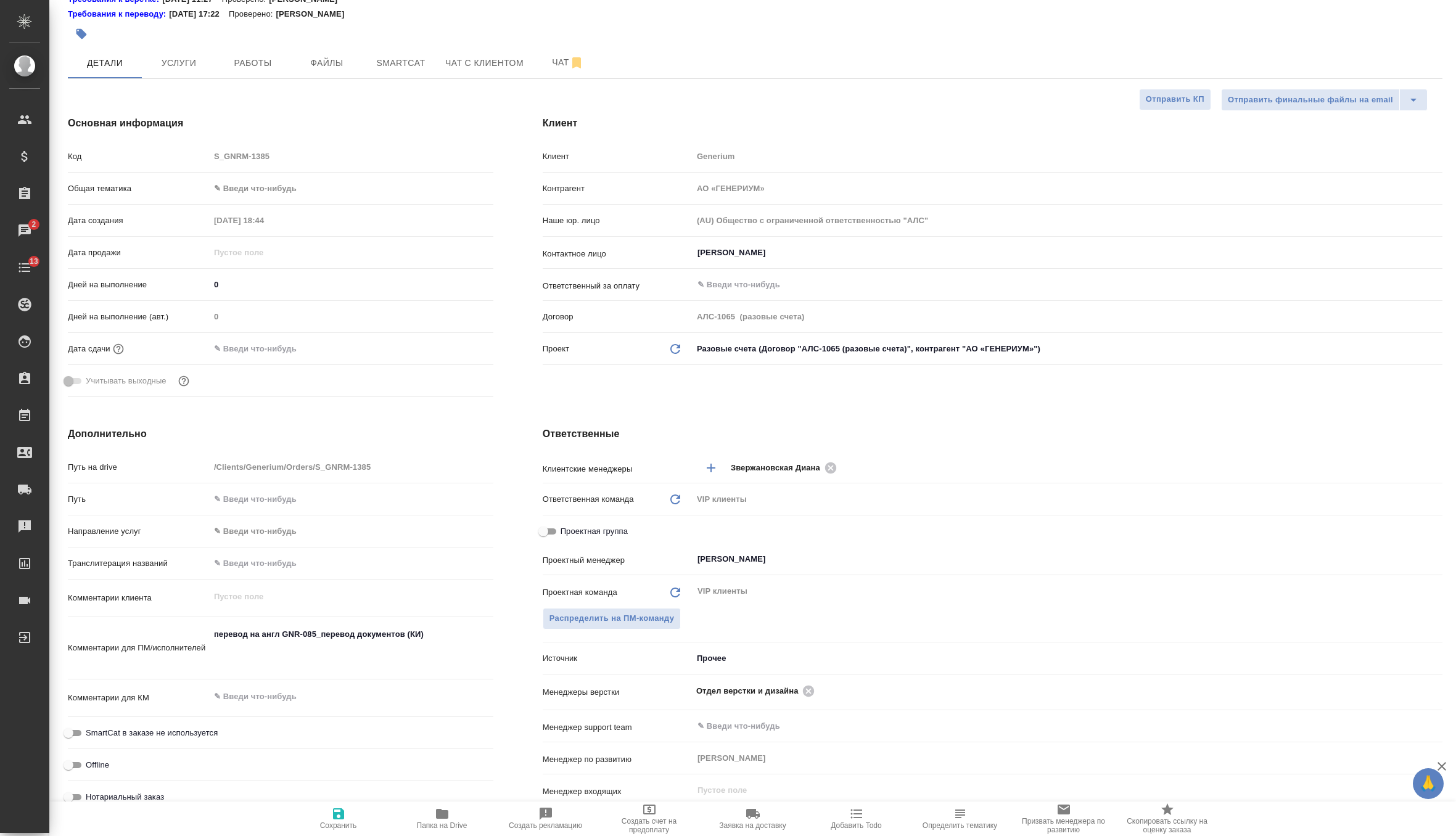
scroll to position [97, 0]
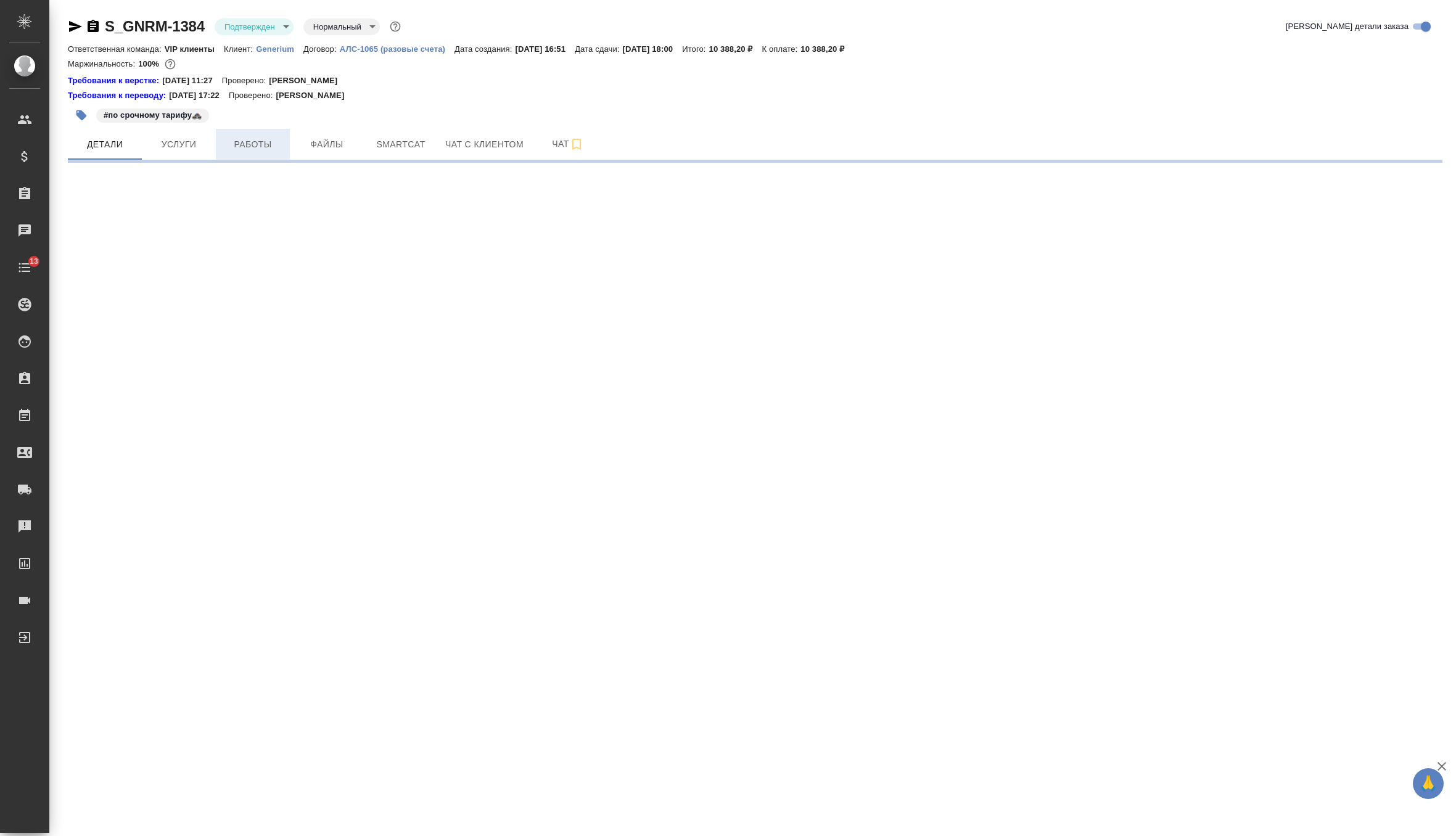
click at [246, 139] on span "Работы" at bounding box center [253, 144] width 59 height 16
select select "RU"
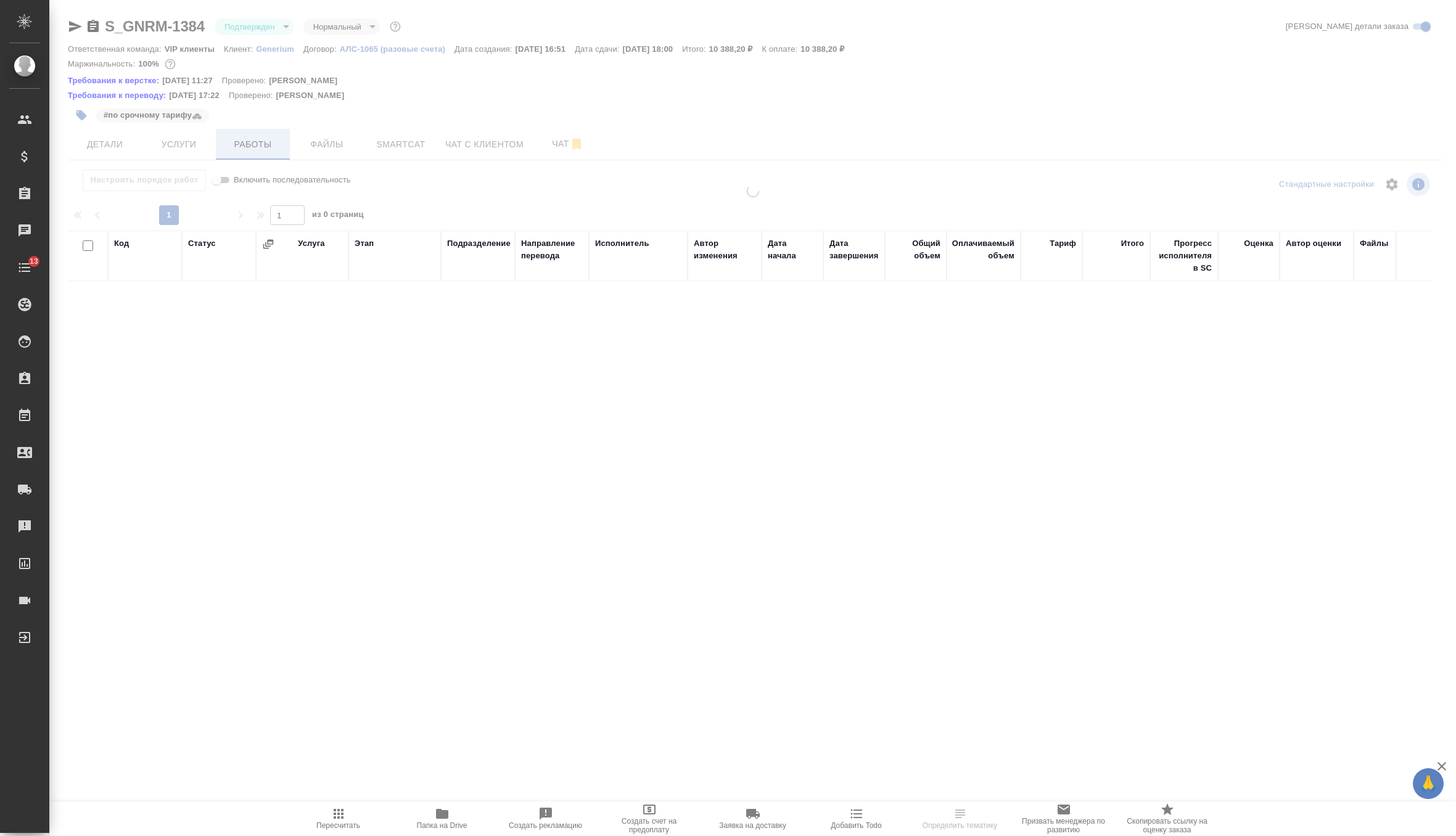
click at [246, 139] on div at bounding box center [752, 269] width 1407 height 539
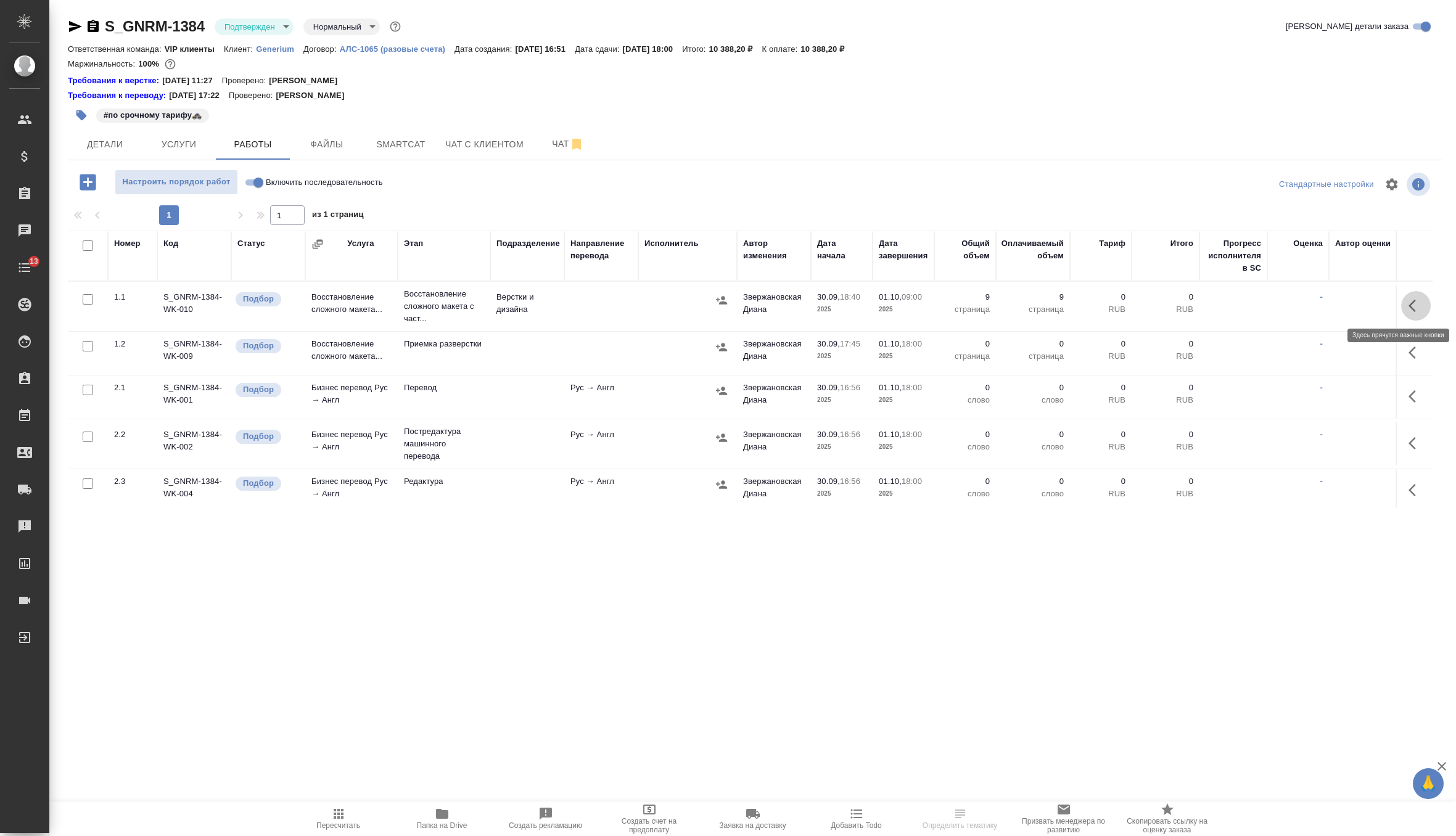
click at [1420, 301] on icon "button" at bounding box center [1416, 306] width 15 height 15
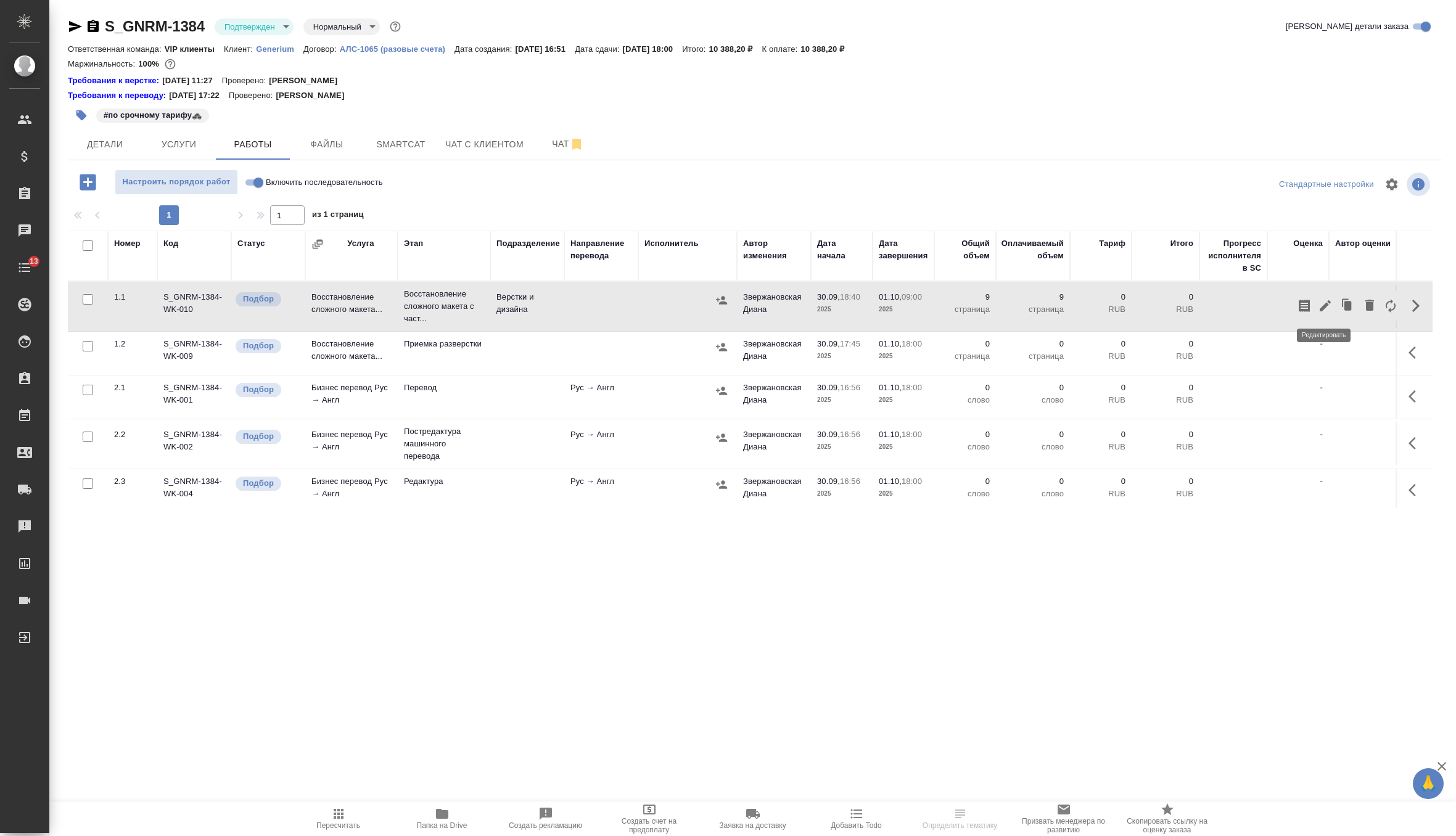
click at [1326, 311] on icon "button" at bounding box center [1325, 306] width 15 height 15
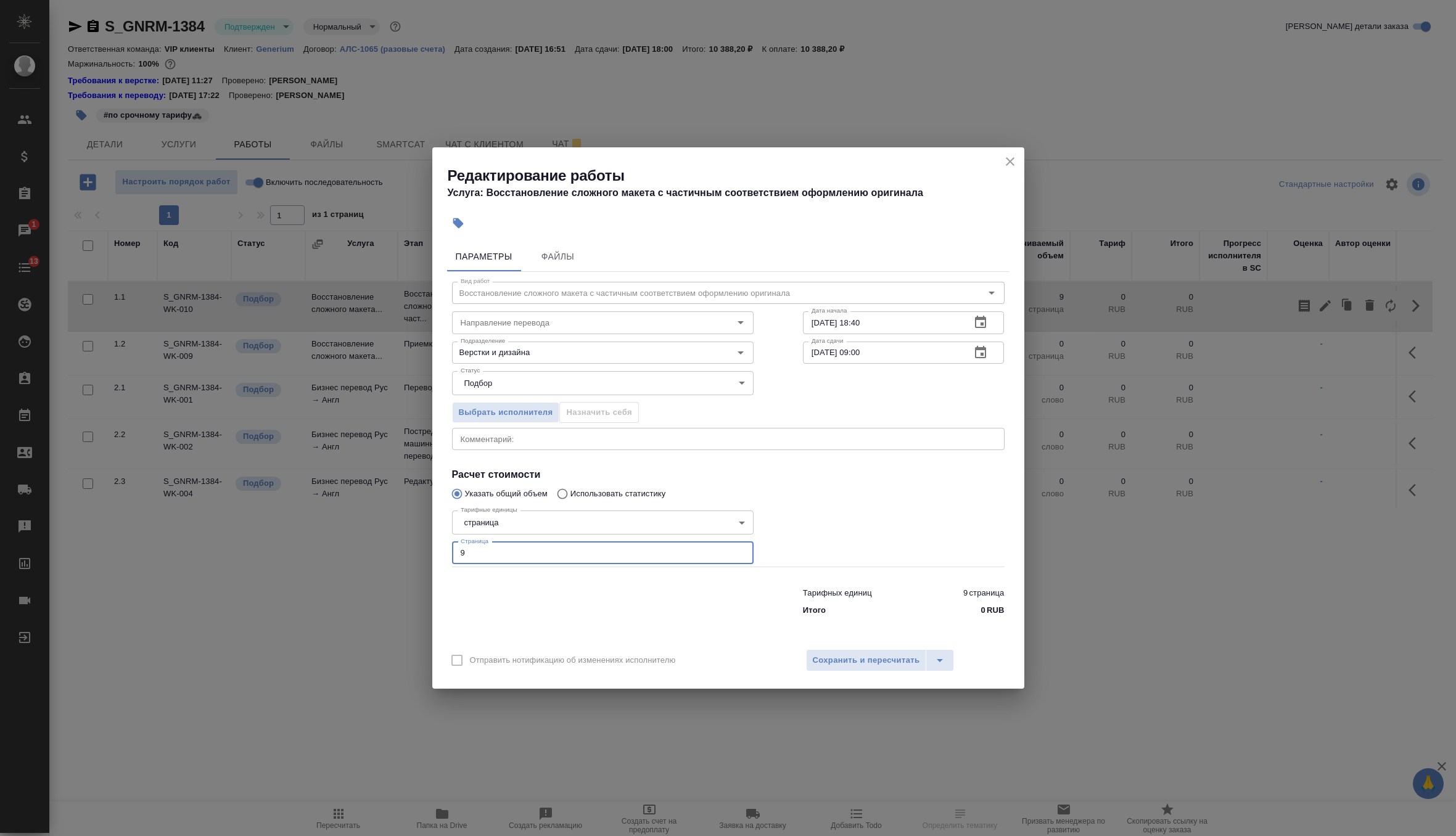
click at [497, 559] on input "9" at bounding box center [602, 552] width 301 height 22
type input "12"
click at [824, 655] on span "Сохранить и пересчитать" at bounding box center [866, 660] width 107 height 14
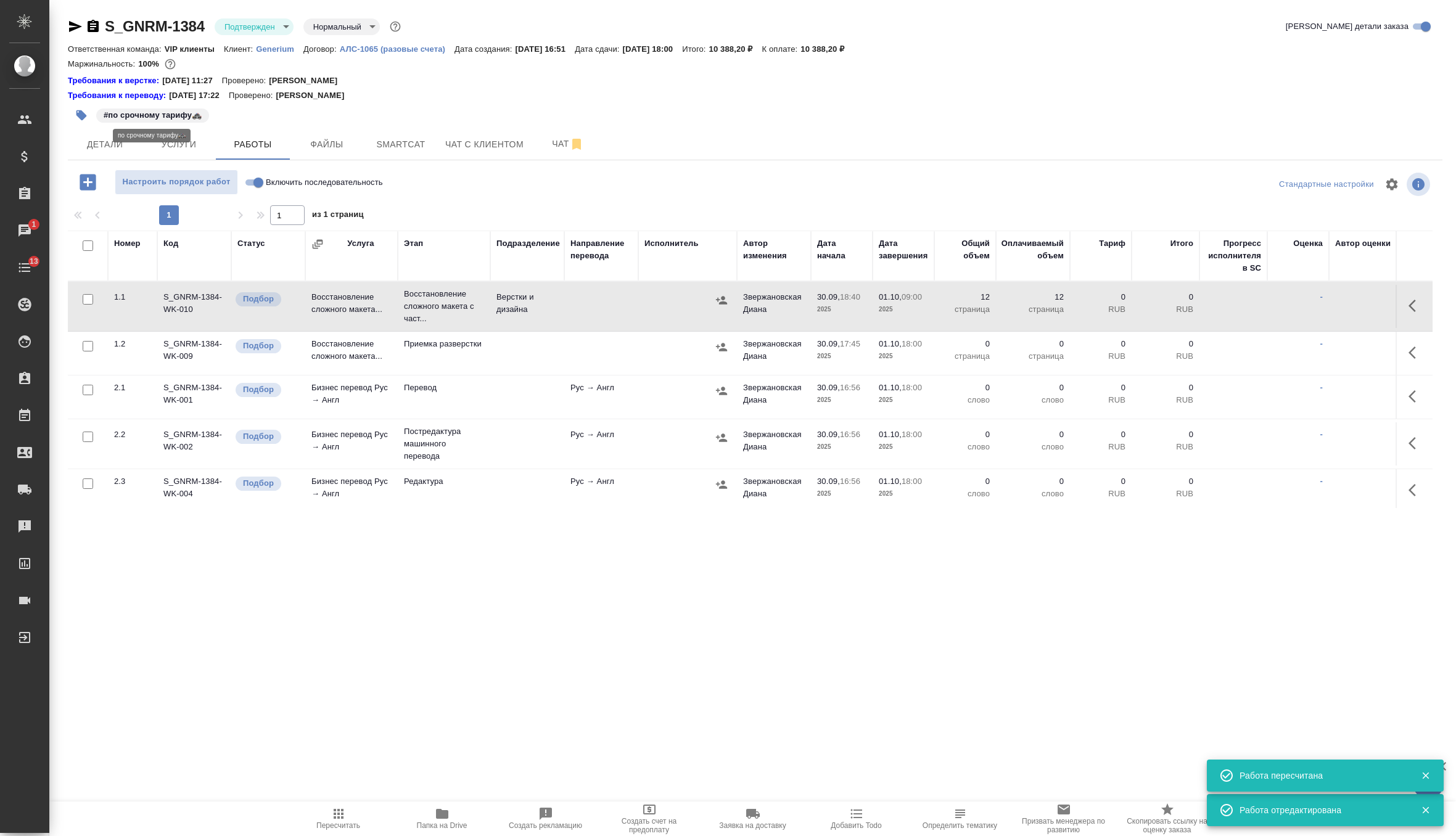
click at [77, 110] on icon "button" at bounding box center [81, 115] width 11 height 11
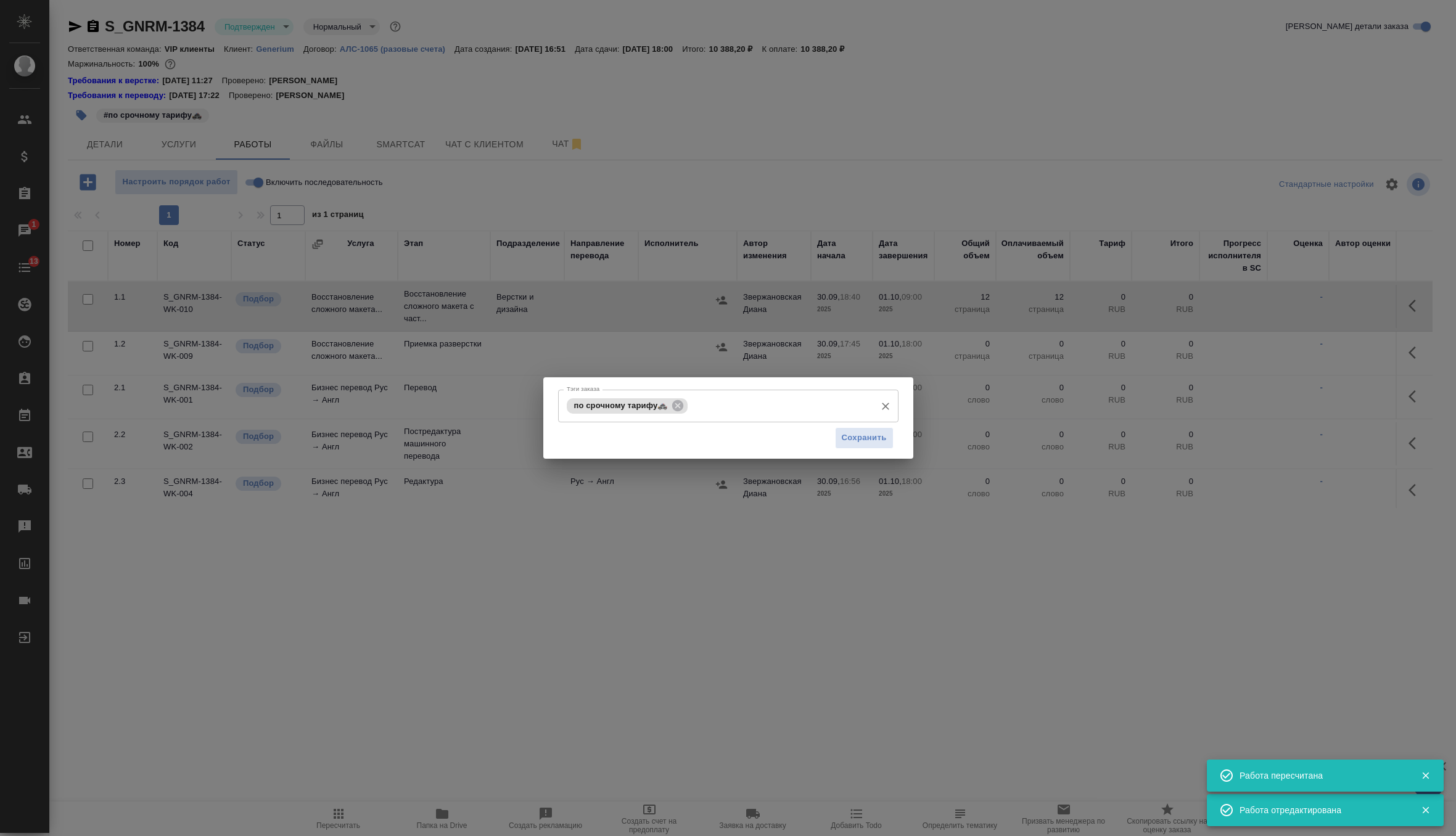
click at [732, 406] on input "Тэги заказа" at bounding box center [780, 406] width 178 height 21
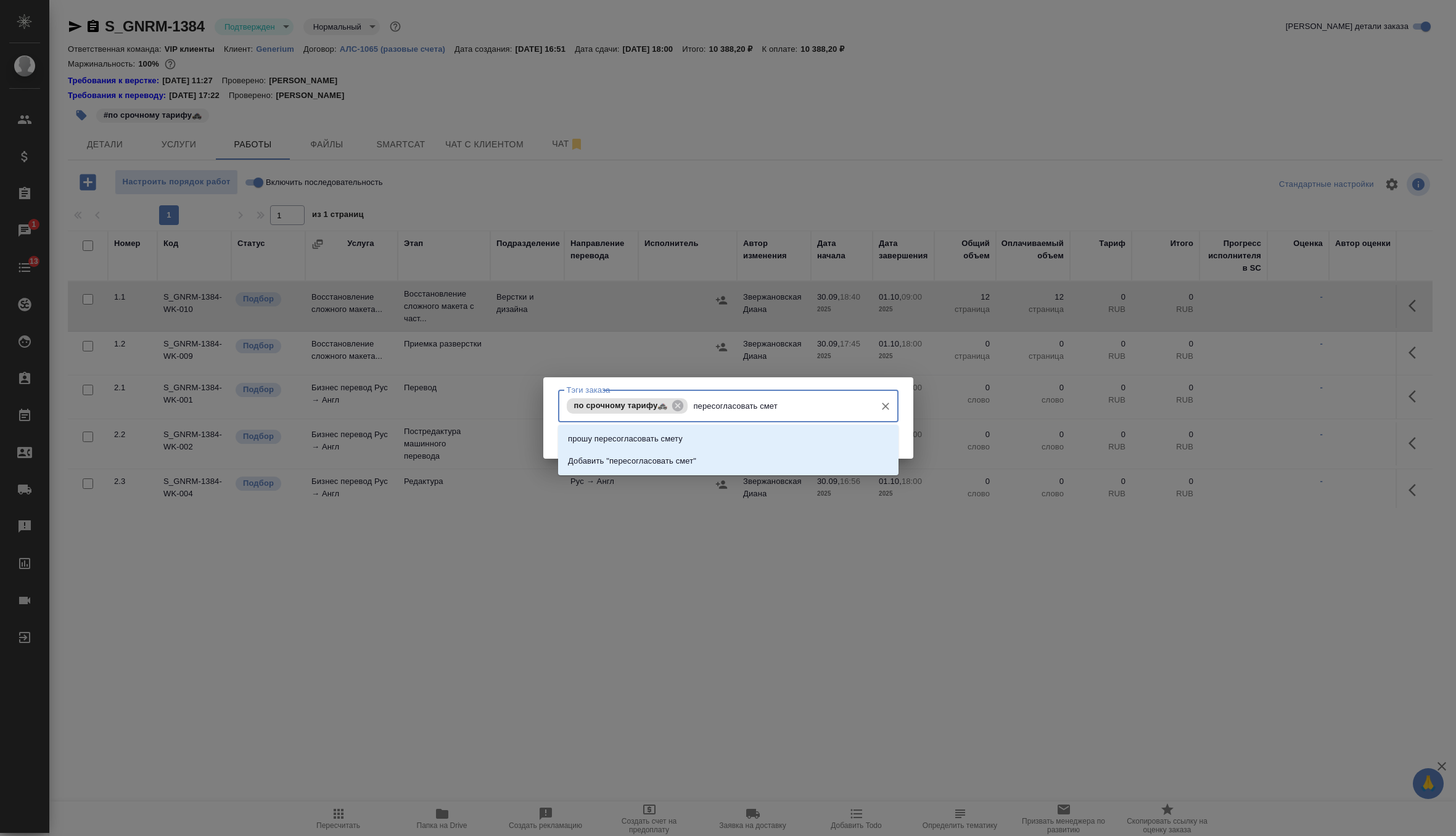
type input "пересогласовать смету"
click at [747, 459] on li "Добавить "пересогласовать смету"" at bounding box center [728, 461] width 340 height 22
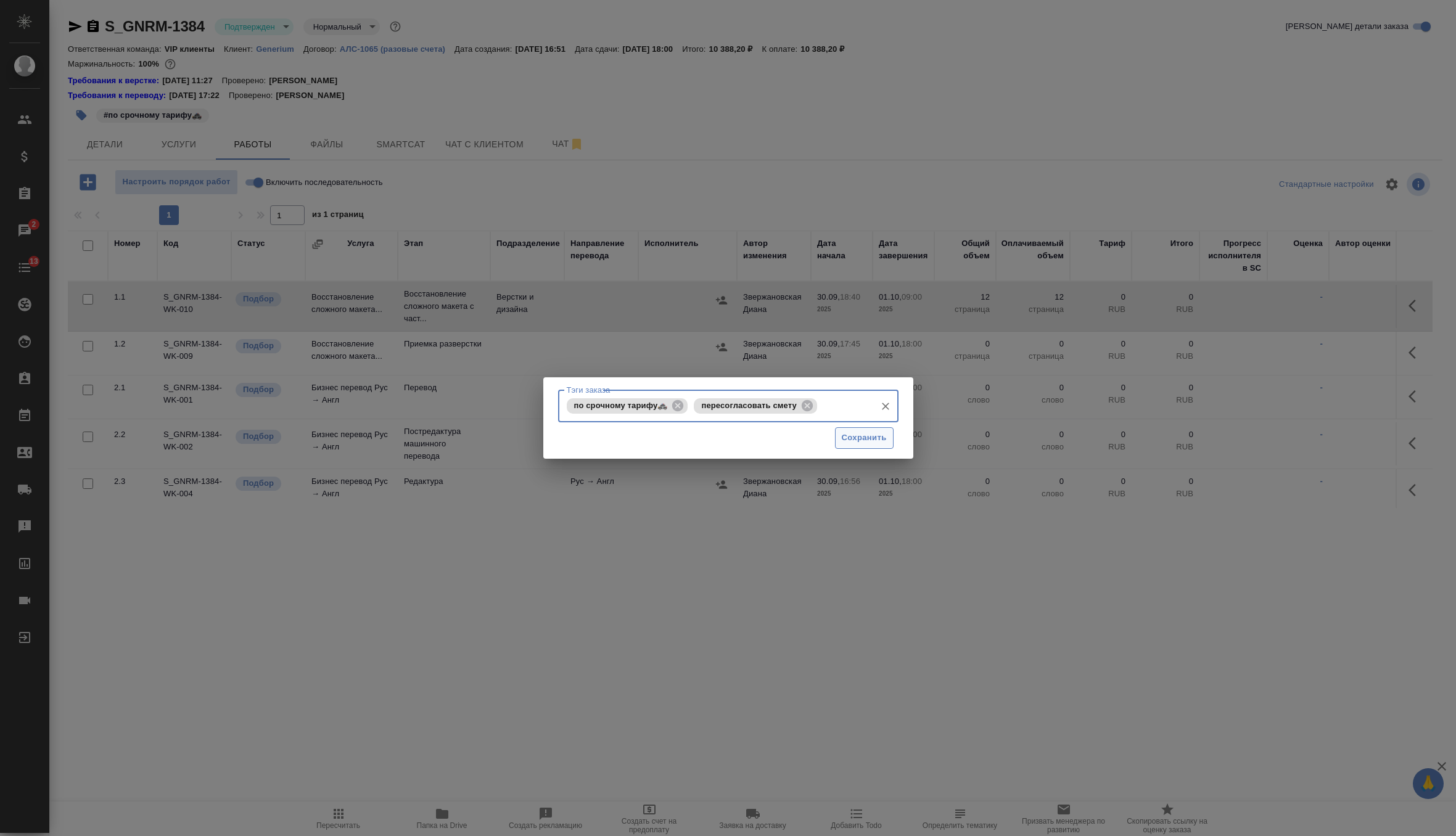
click at [858, 438] on span "Сохранить" at bounding box center [864, 438] width 45 height 14
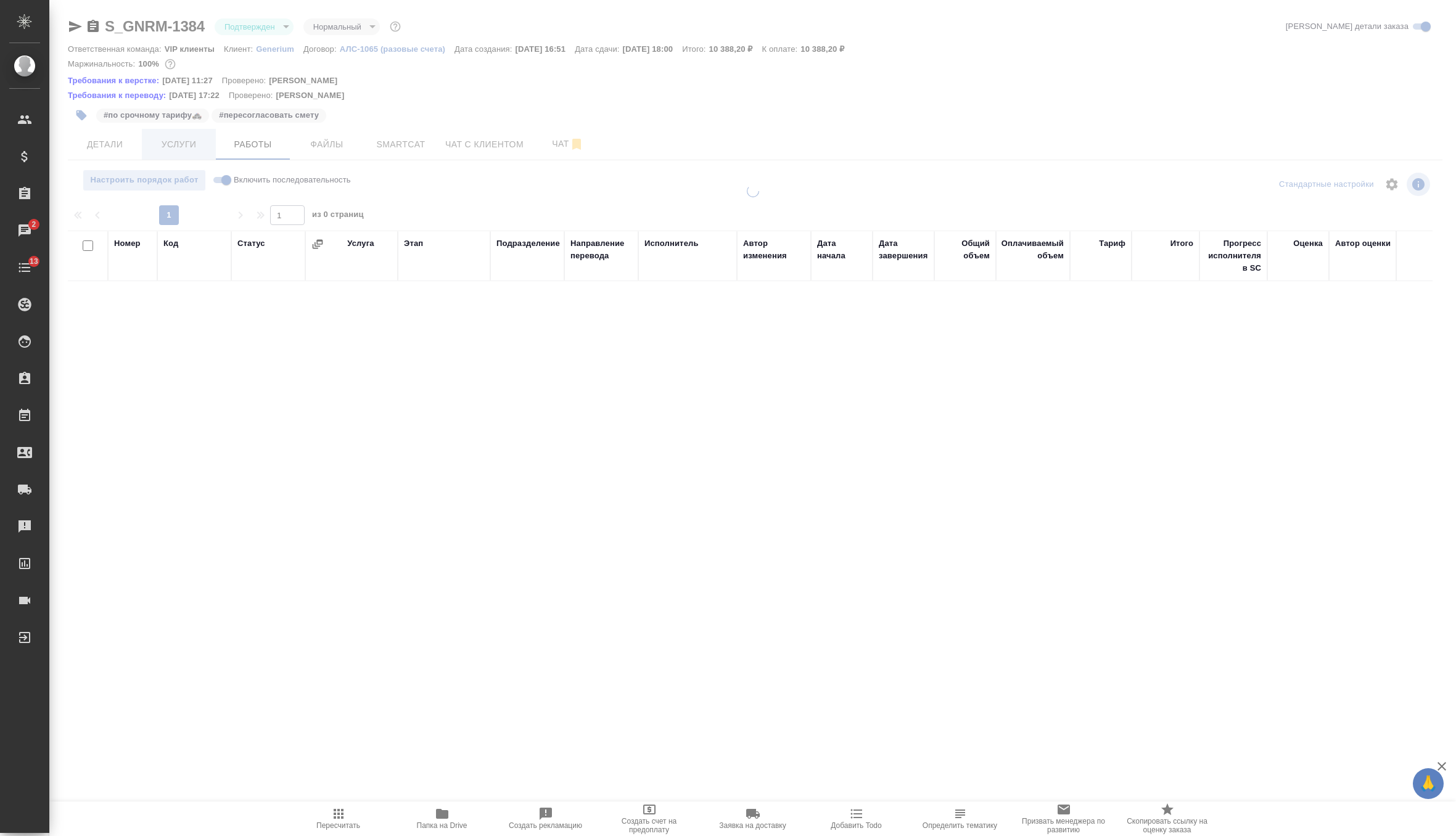
click at [192, 145] on span "Услуги" at bounding box center [178, 144] width 59 height 16
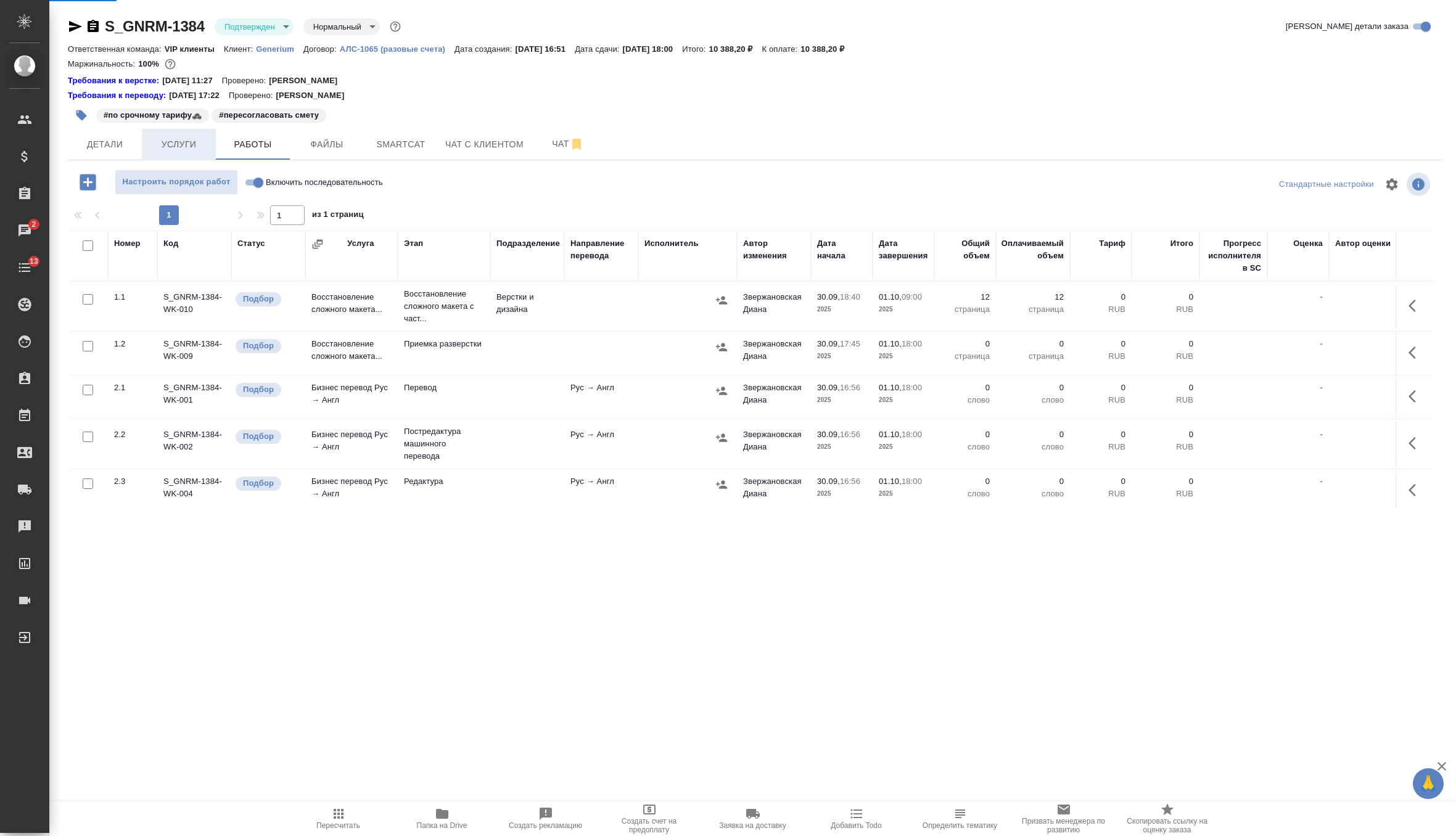
click at [192, 145] on span "Услуги" at bounding box center [178, 144] width 59 height 16
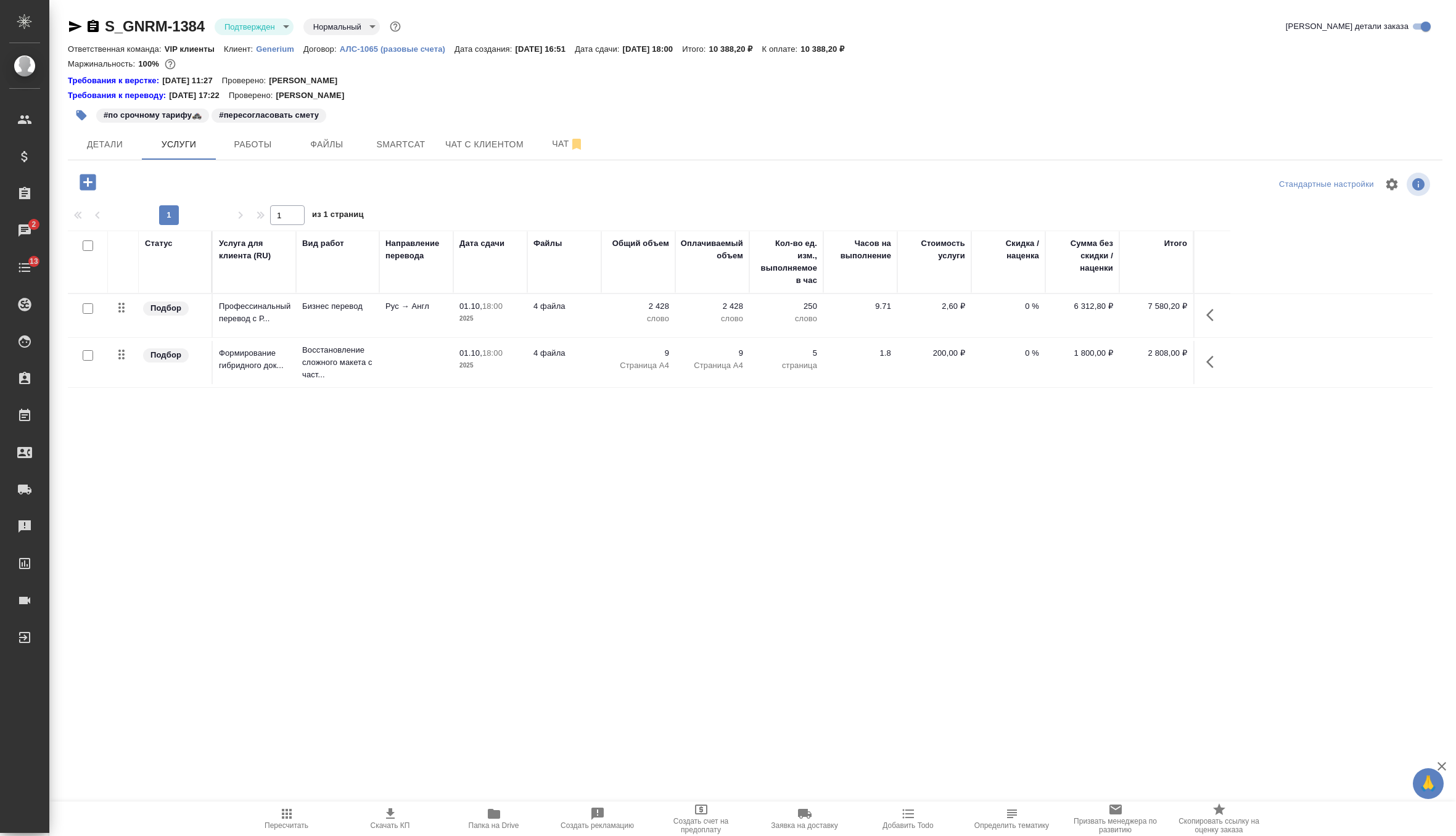
click at [695, 373] on td "9 Страница А4" at bounding box center [712, 362] width 74 height 43
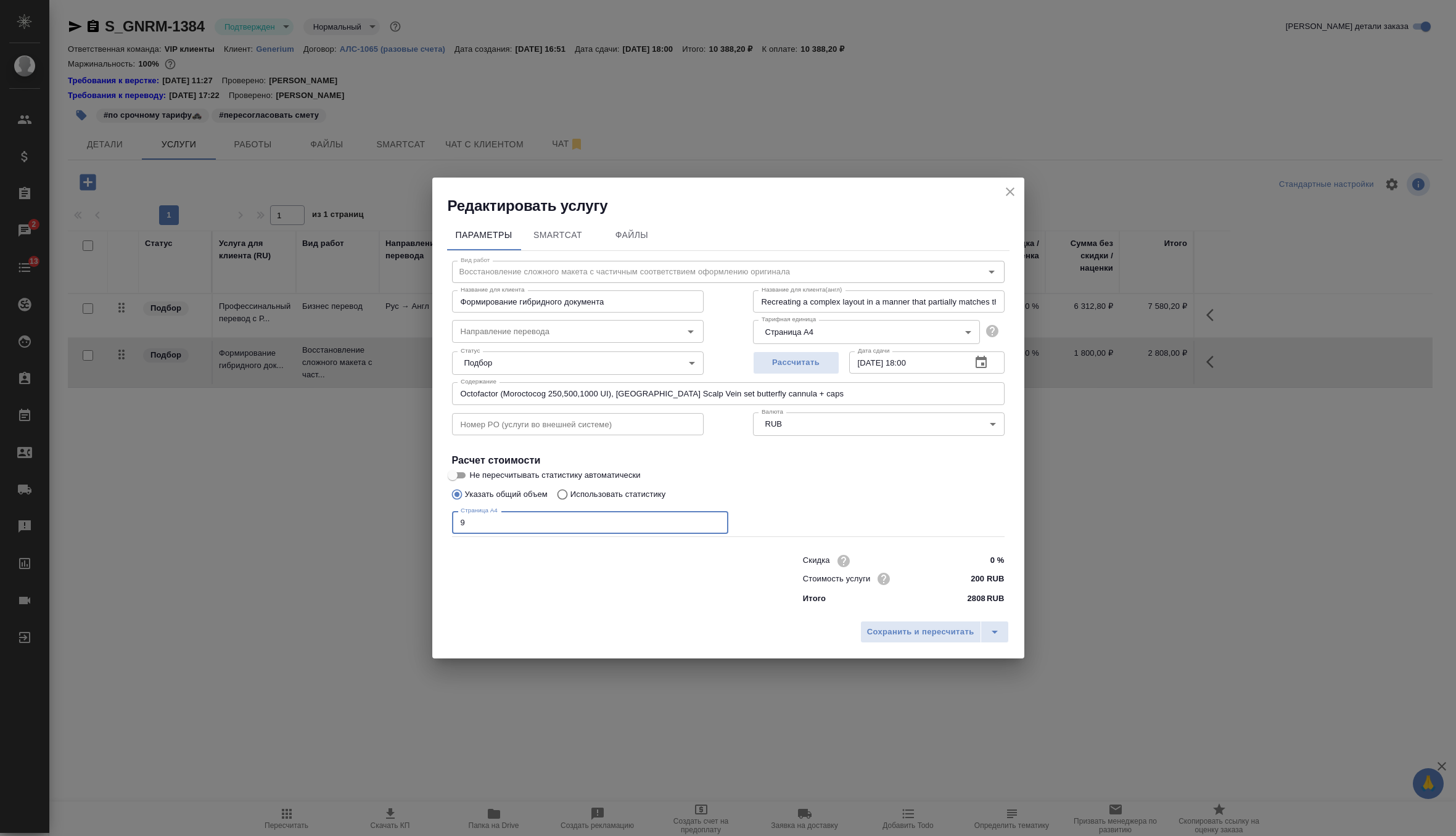
click at [566, 522] on input "9" at bounding box center [590, 522] width 277 height 22
type input "12"
click at [906, 627] on span "Сохранить и пересчитать" at bounding box center [921, 631] width 107 height 14
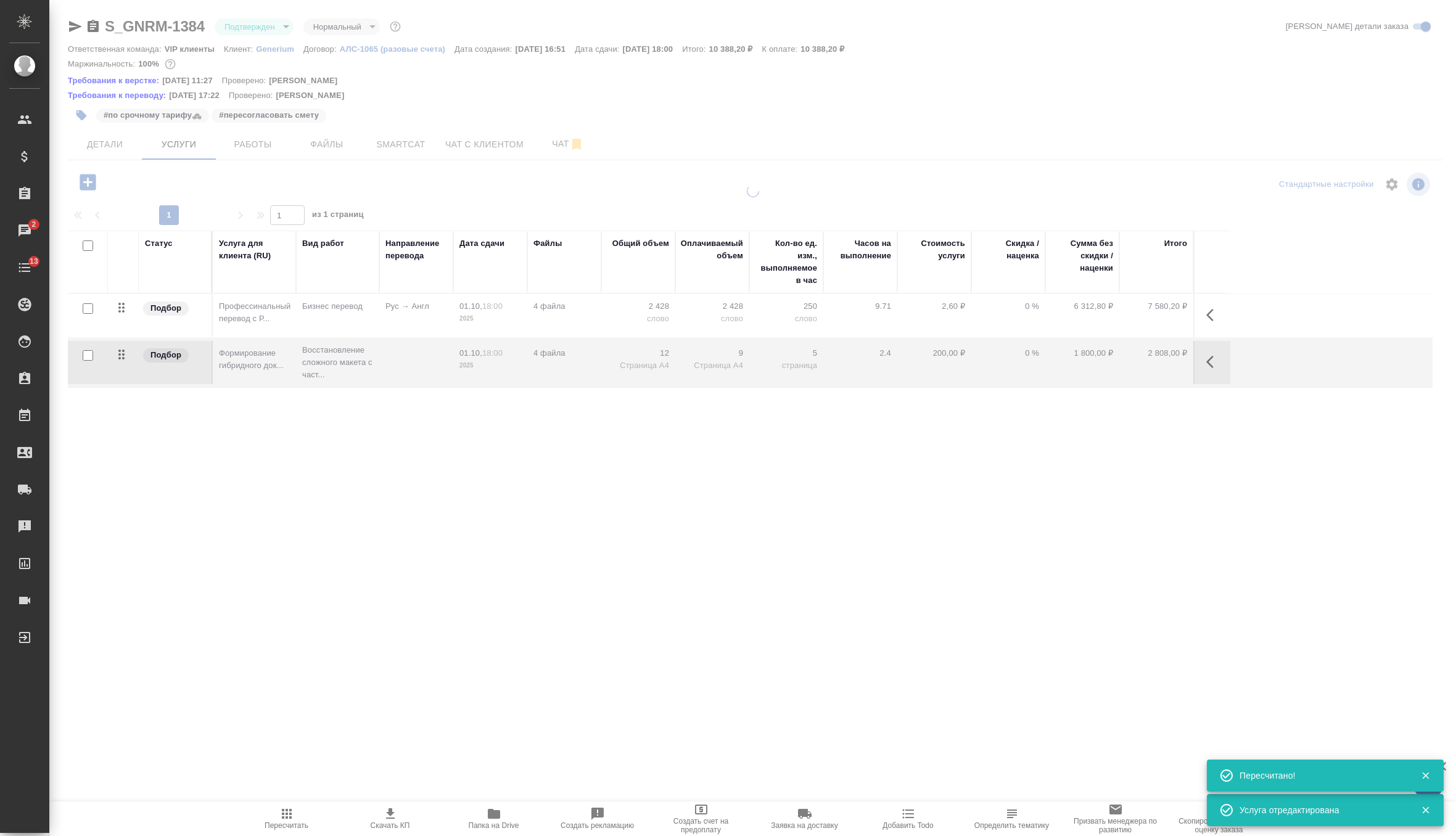
type input "urgent"
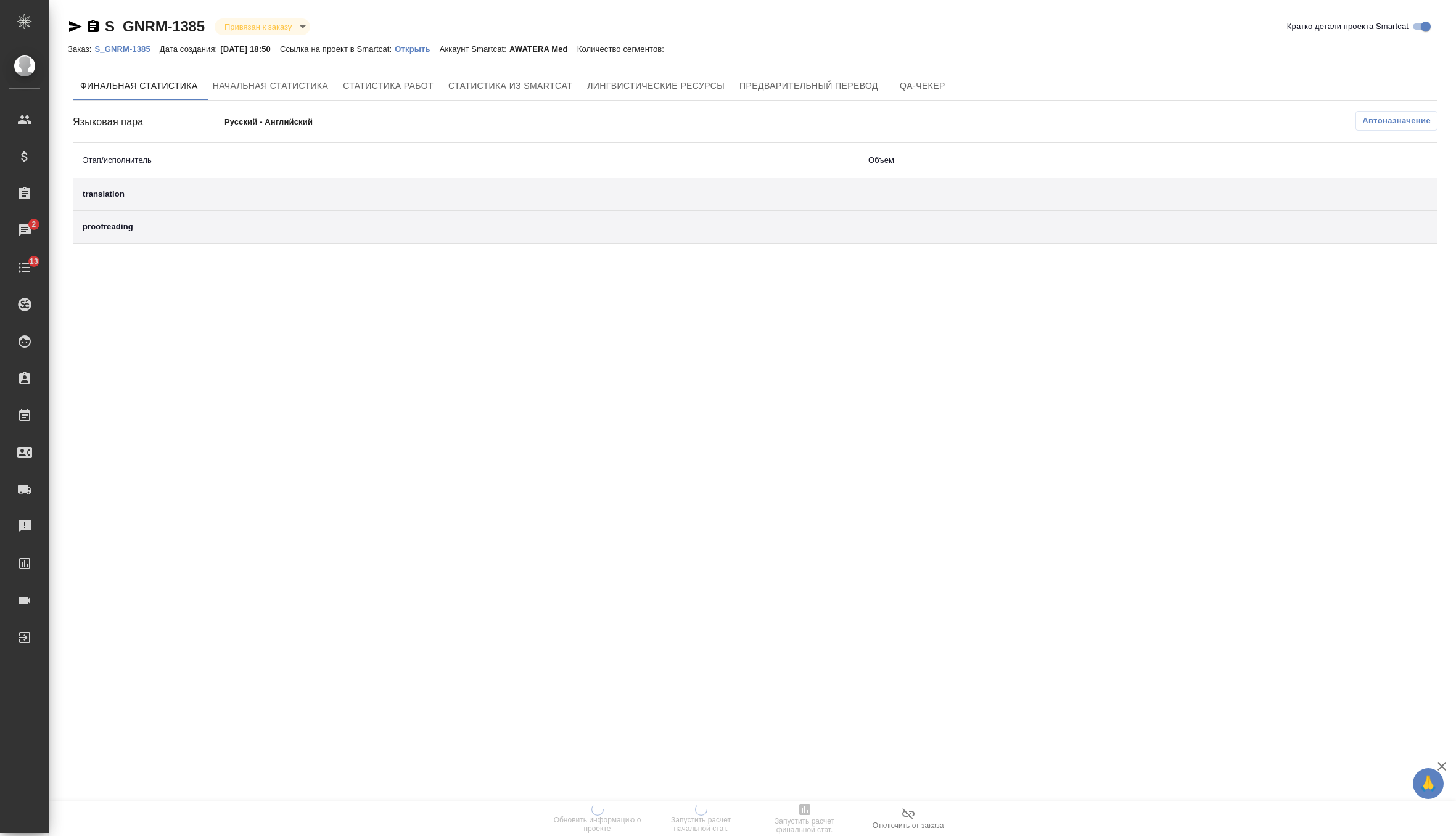
click at [440, 47] on p "Открыть" at bounding box center [417, 48] width 44 height 9
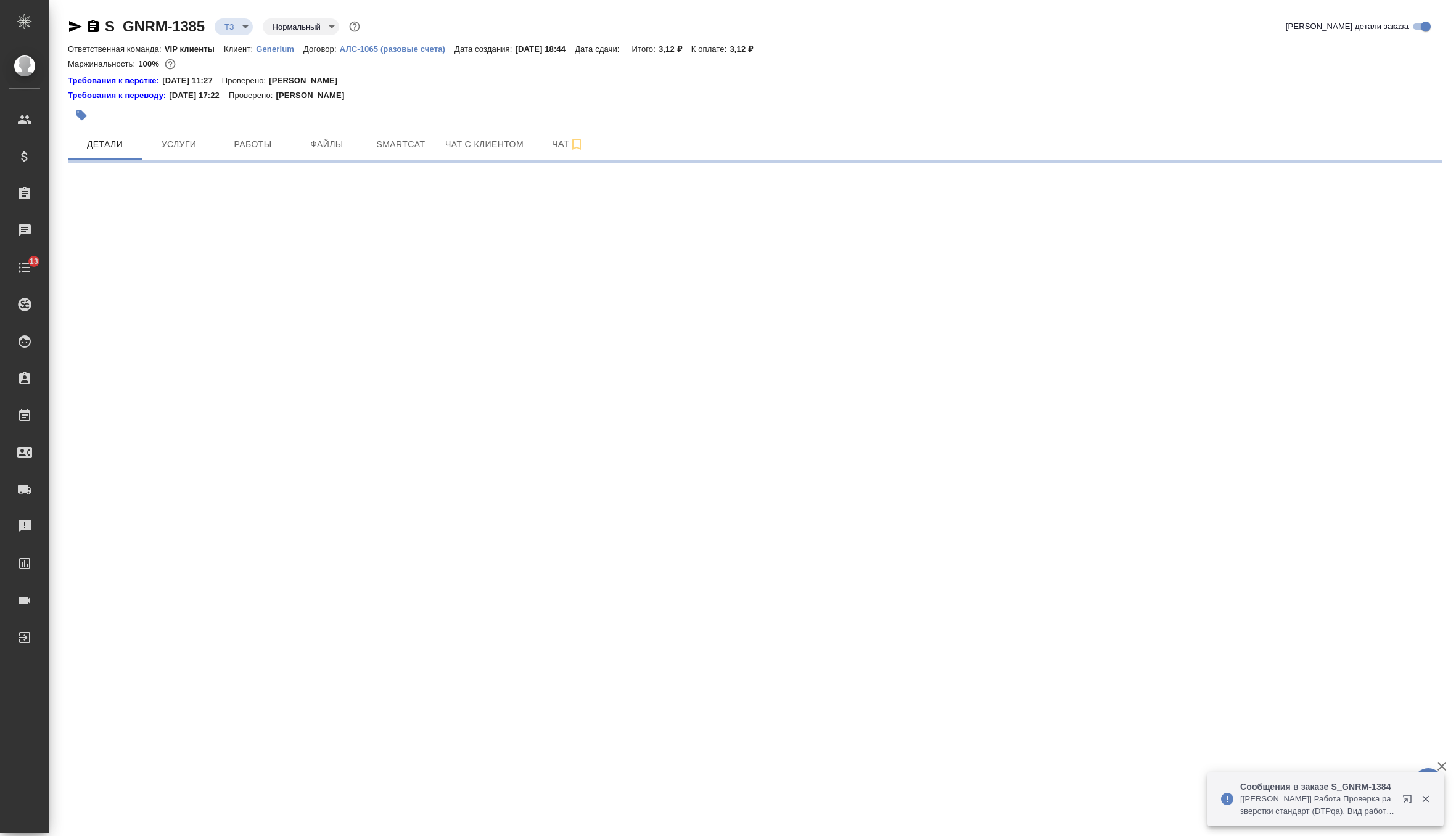
select select "RU"
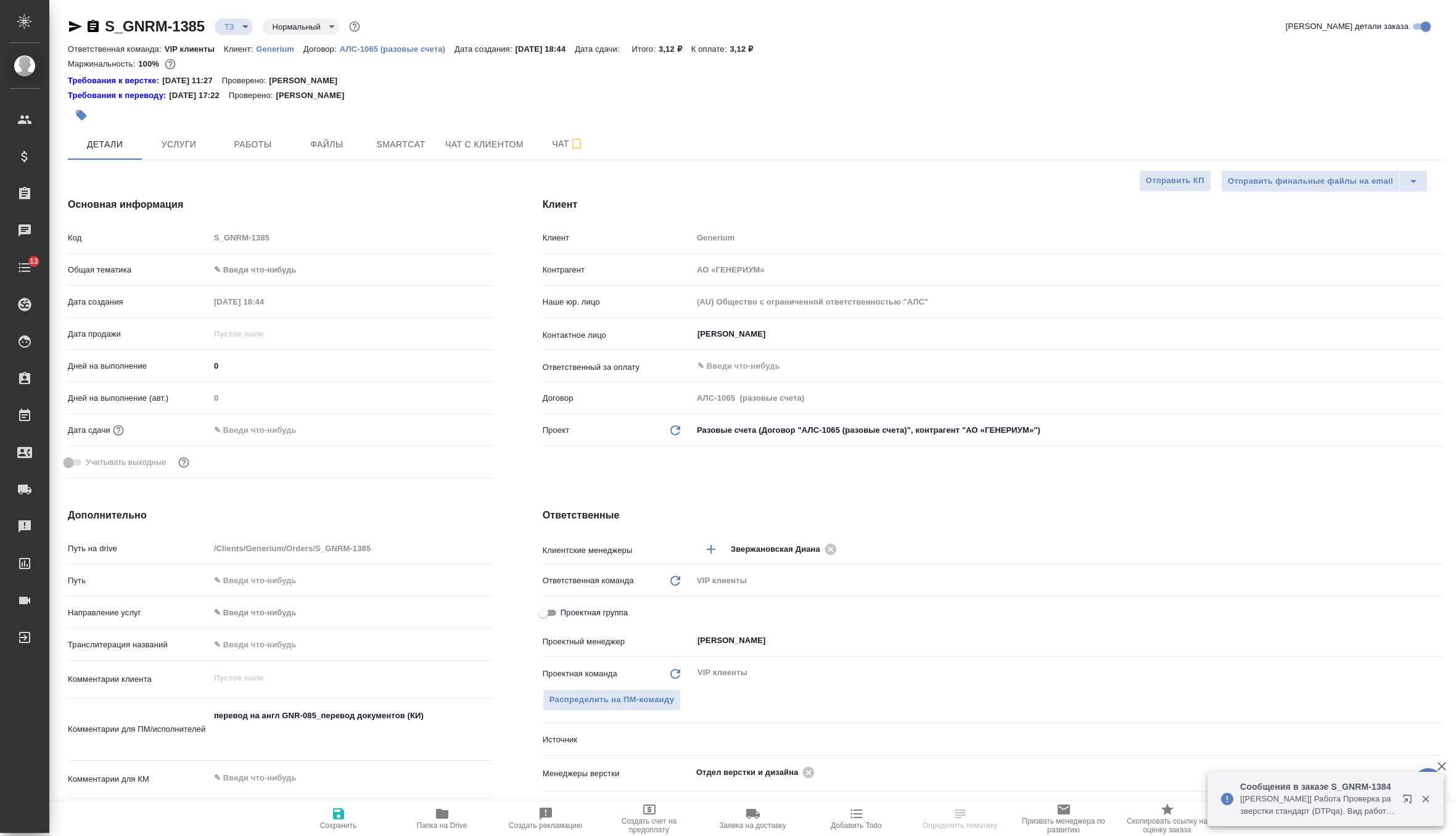
type textarea "x"
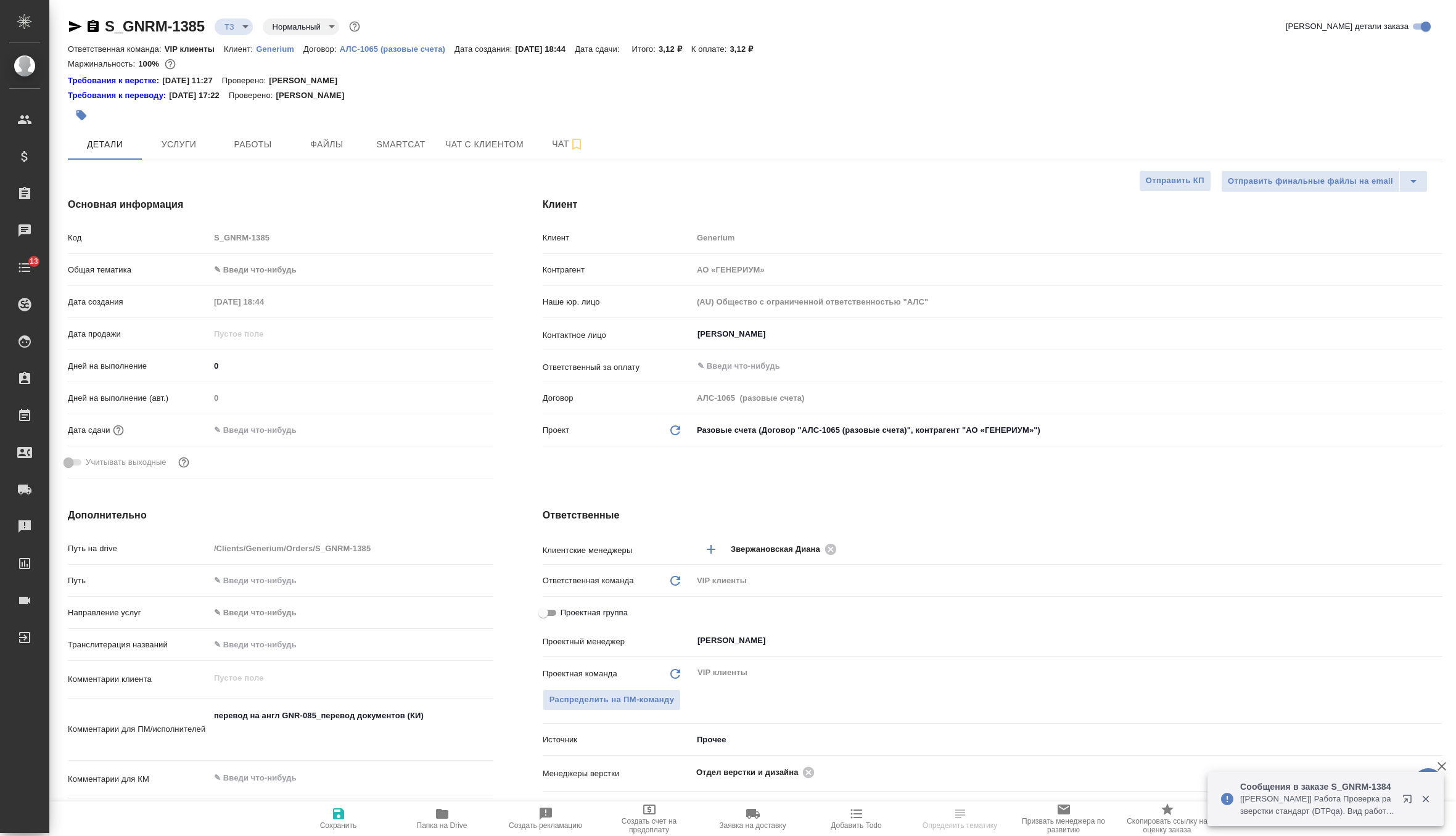
type textarea "x"
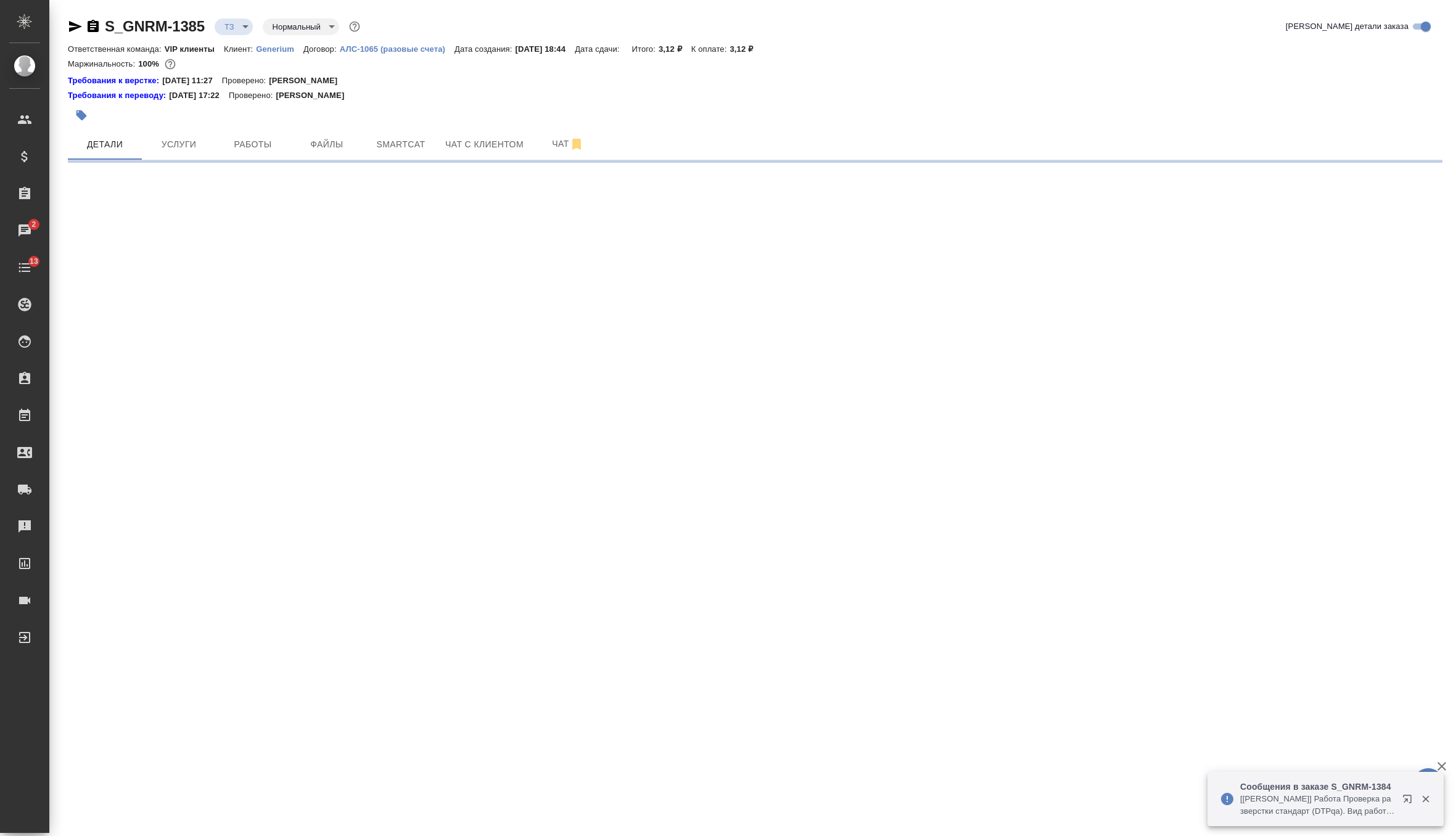
select select "RU"
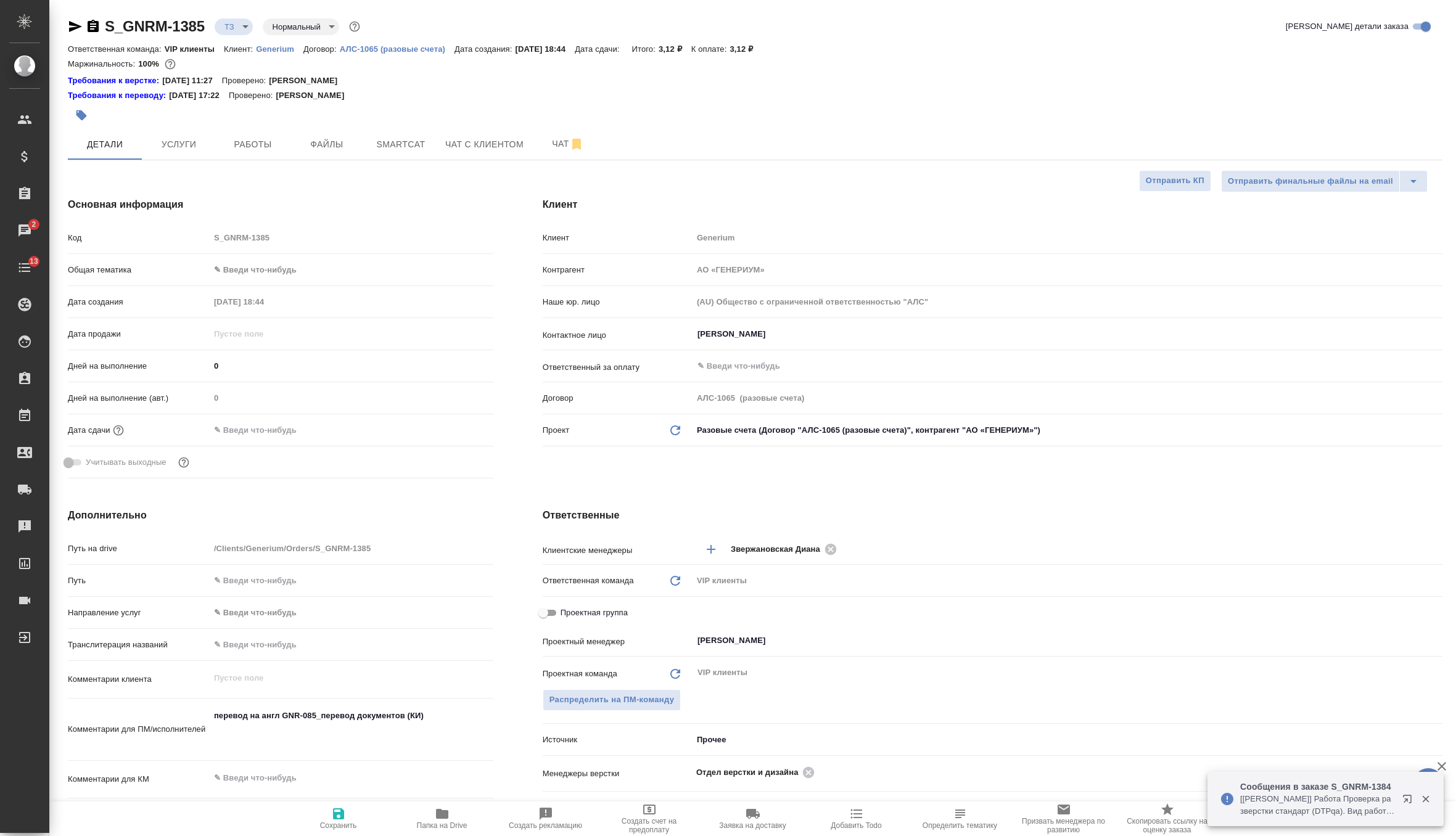
type textarea "x"
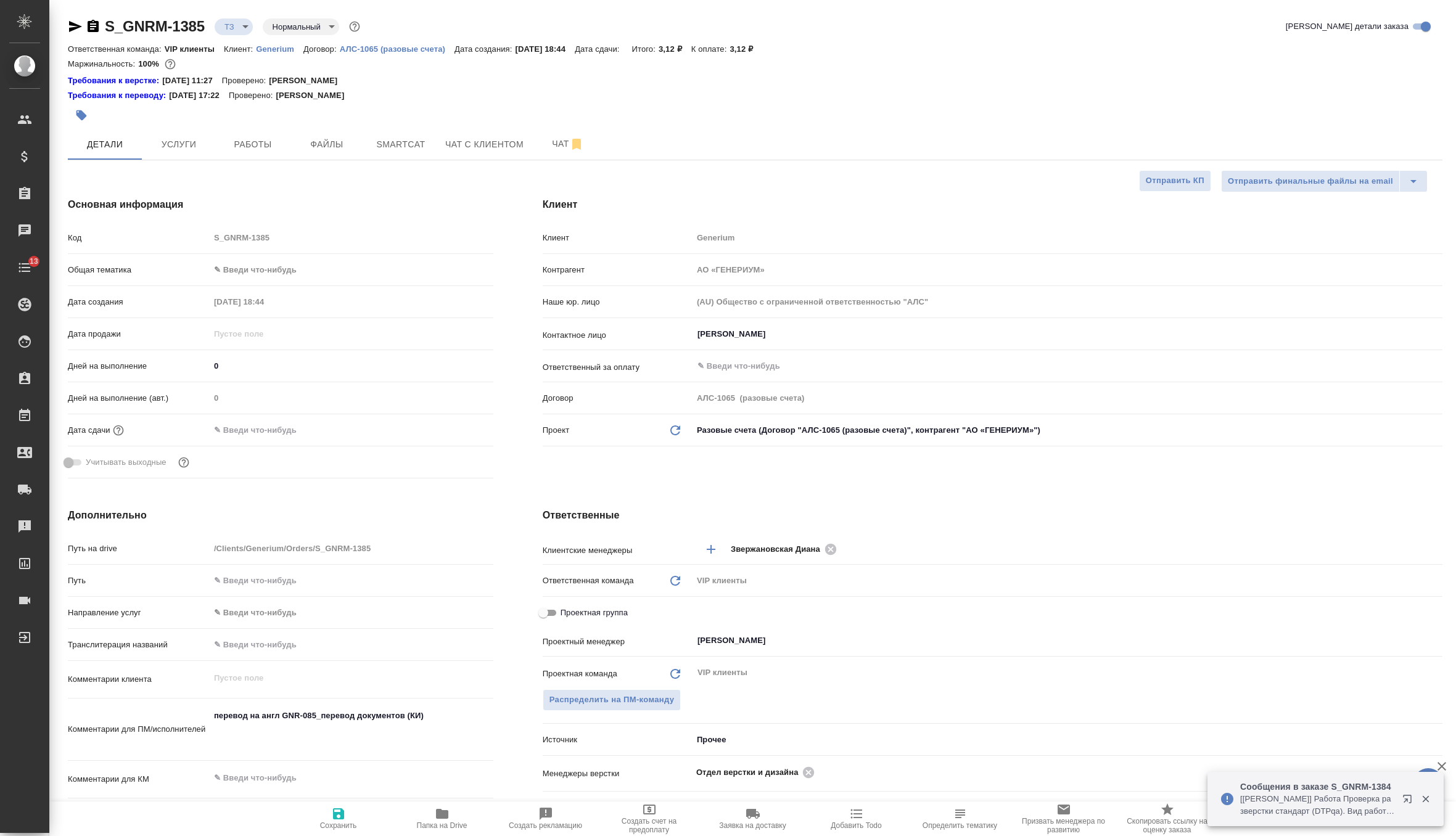
type textarea "x"
click at [78, 26] on icon "button" at bounding box center [75, 27] width 13 height 11
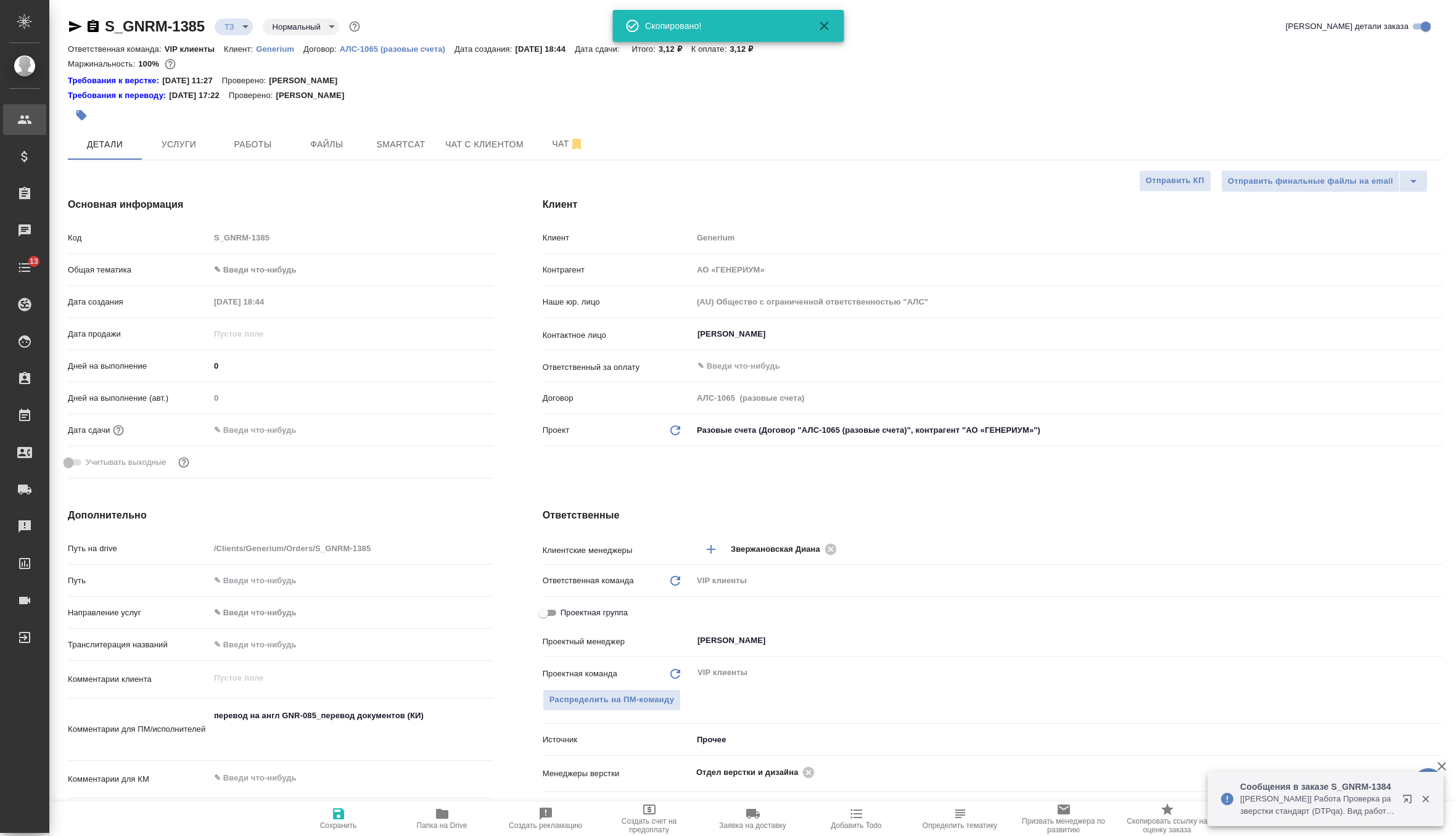
type textarea "x"
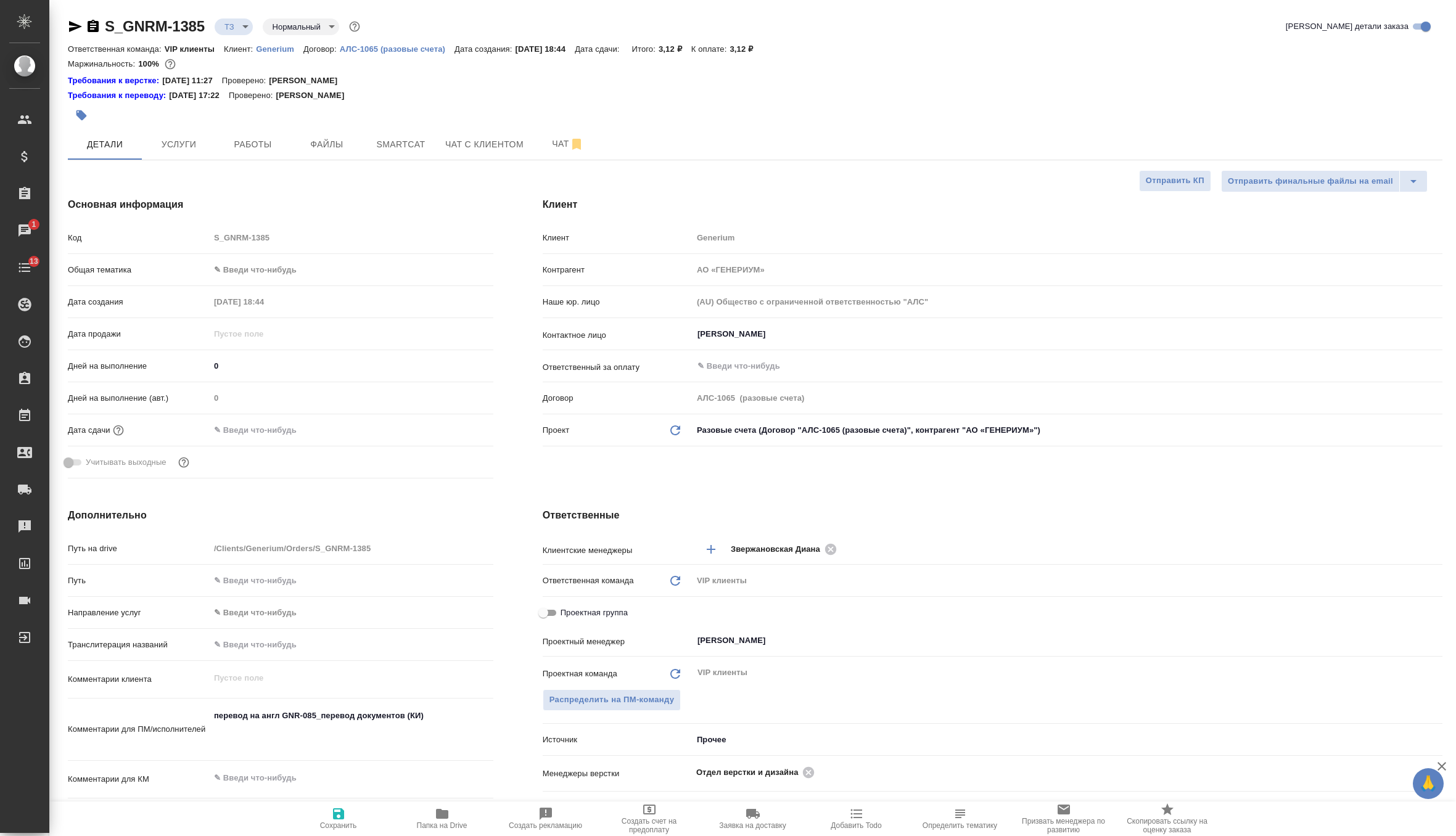
type textarea "x"
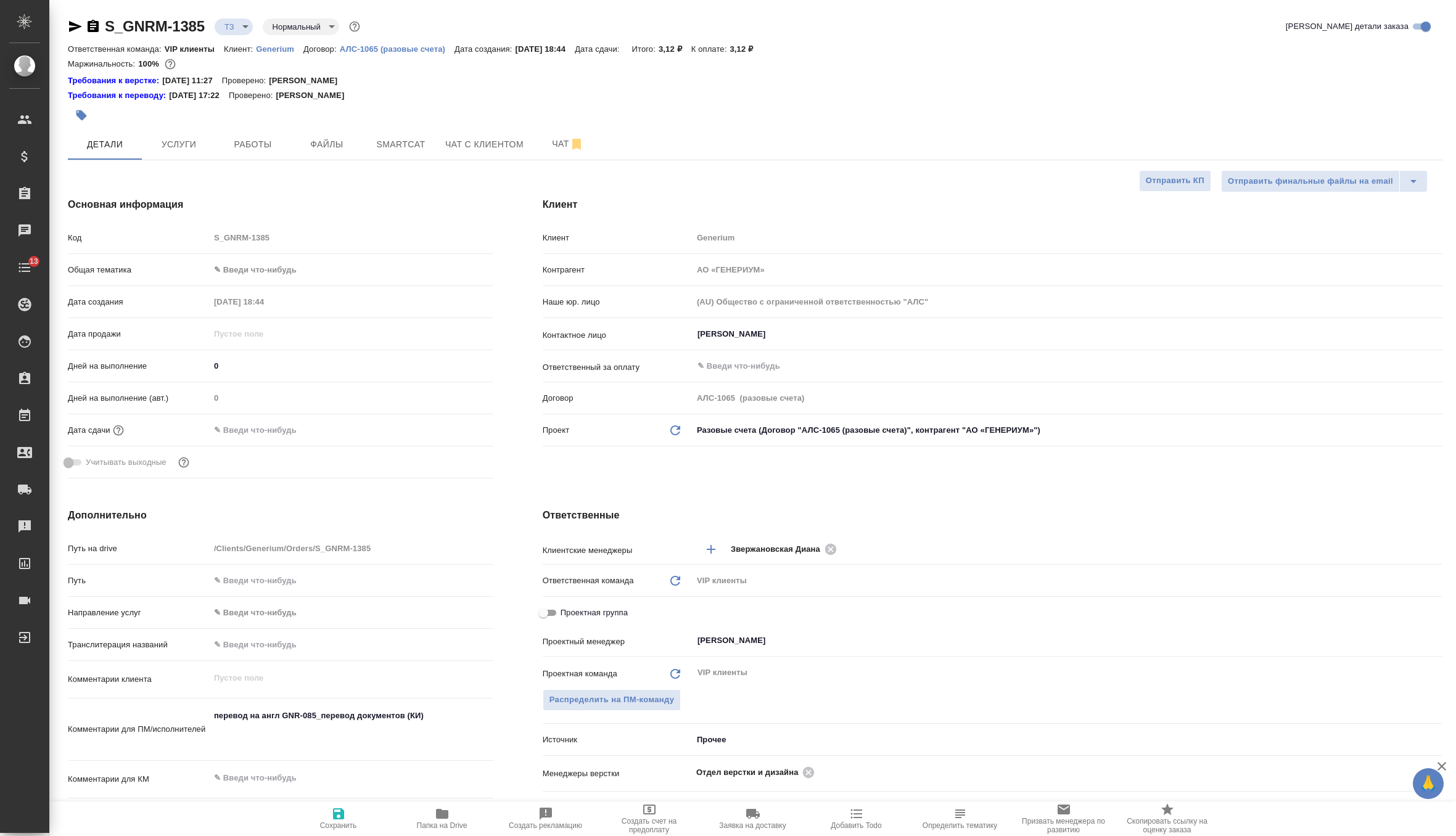
type textarea "x"
click at [189, 142] on span "Услуги" at bounding box center [178, 144] width 59 height 16
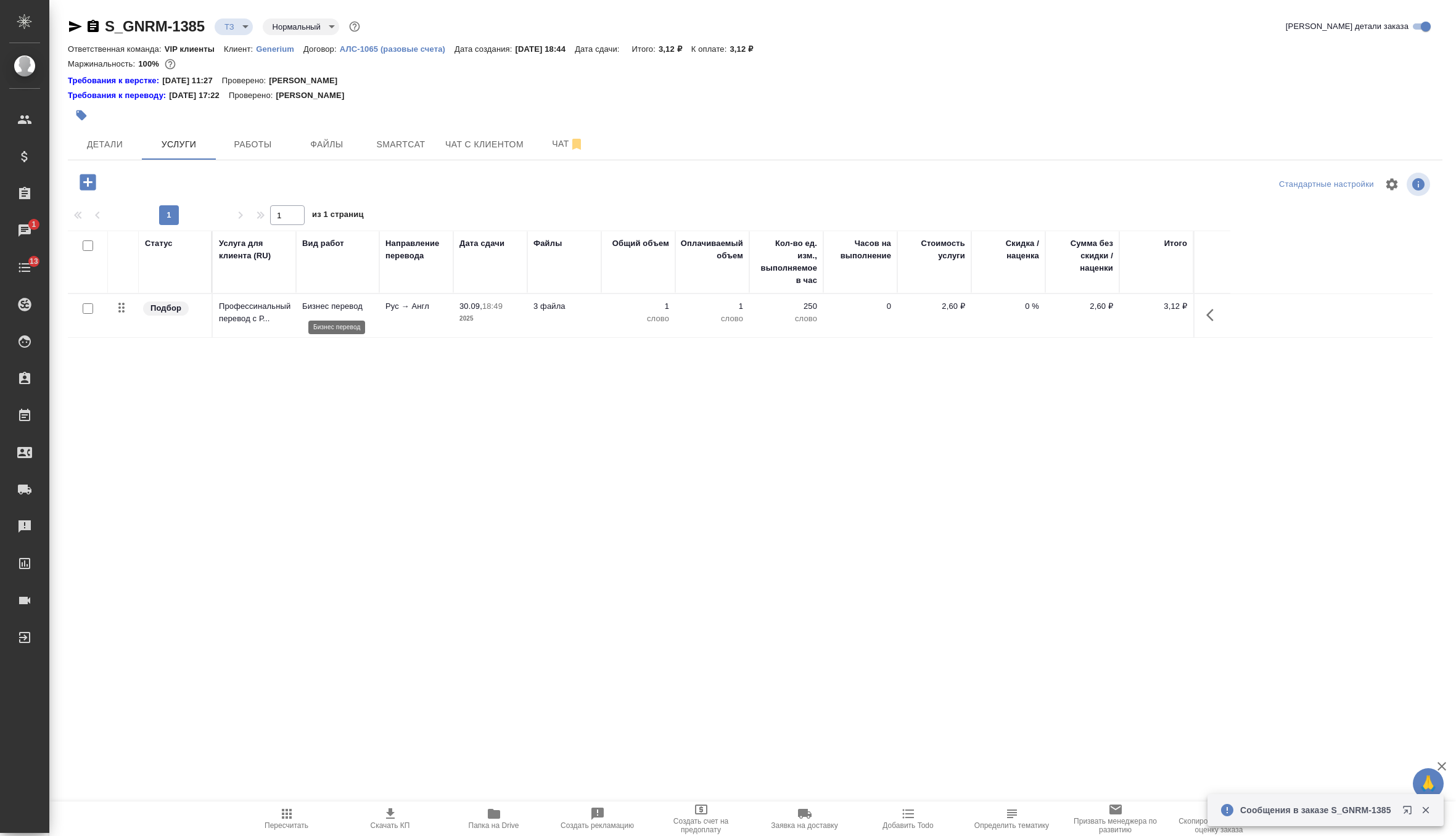
click at [307, 307] on p "Бизнес перевод" at bounding box center [337, 306] width 71 height 12
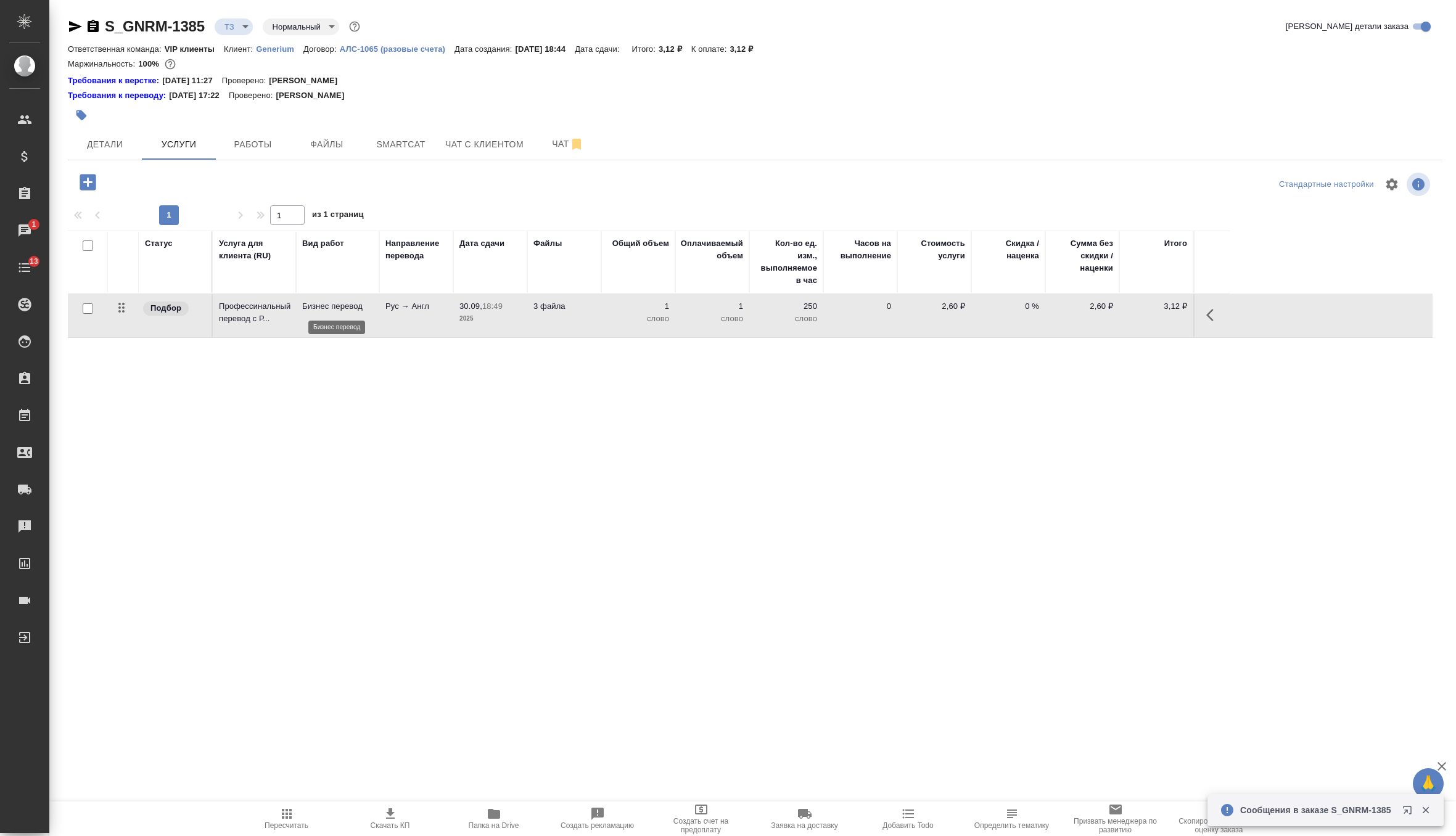
click at [307, 307] on p "Бизнес перевод" at bounding box center [337, 306] width 71 height 12
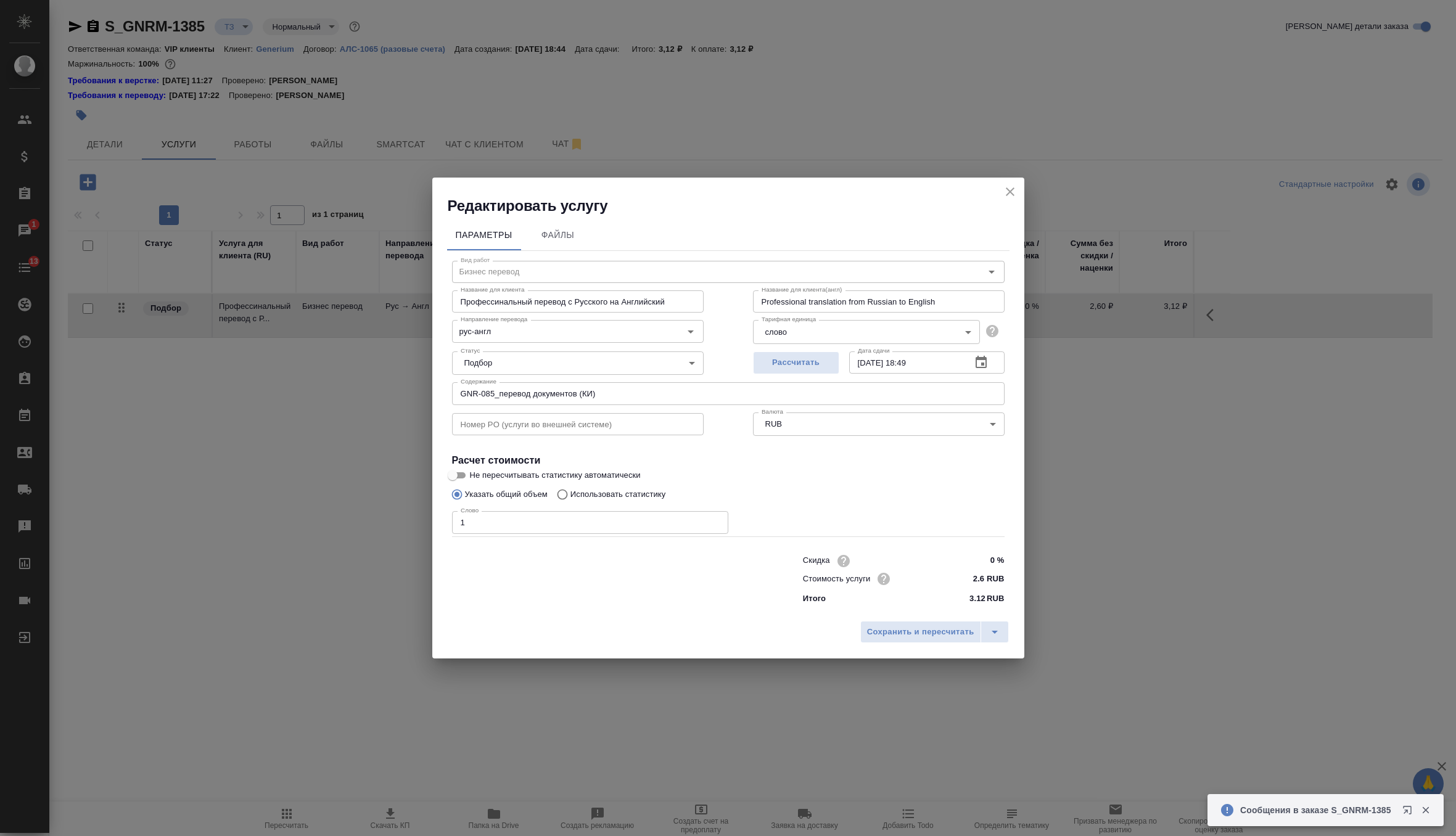
click at [519, 472] on span "Не пересчитывать статистику автоматически" at bounding box center [555, 474] width 171 height 12
click at [475, 472] on input "Не пересчитывать статистику автоматически" at bounding box center [453, 475] width 44 height 15
checkbox input "true"
click at [580, 499] on p "Использовать статистику" at bounding box center [618, 494] width 96 height 12
click at [570, 499] on input "Использовать статистику" at bounding box center [561, 494] width 20 height 24
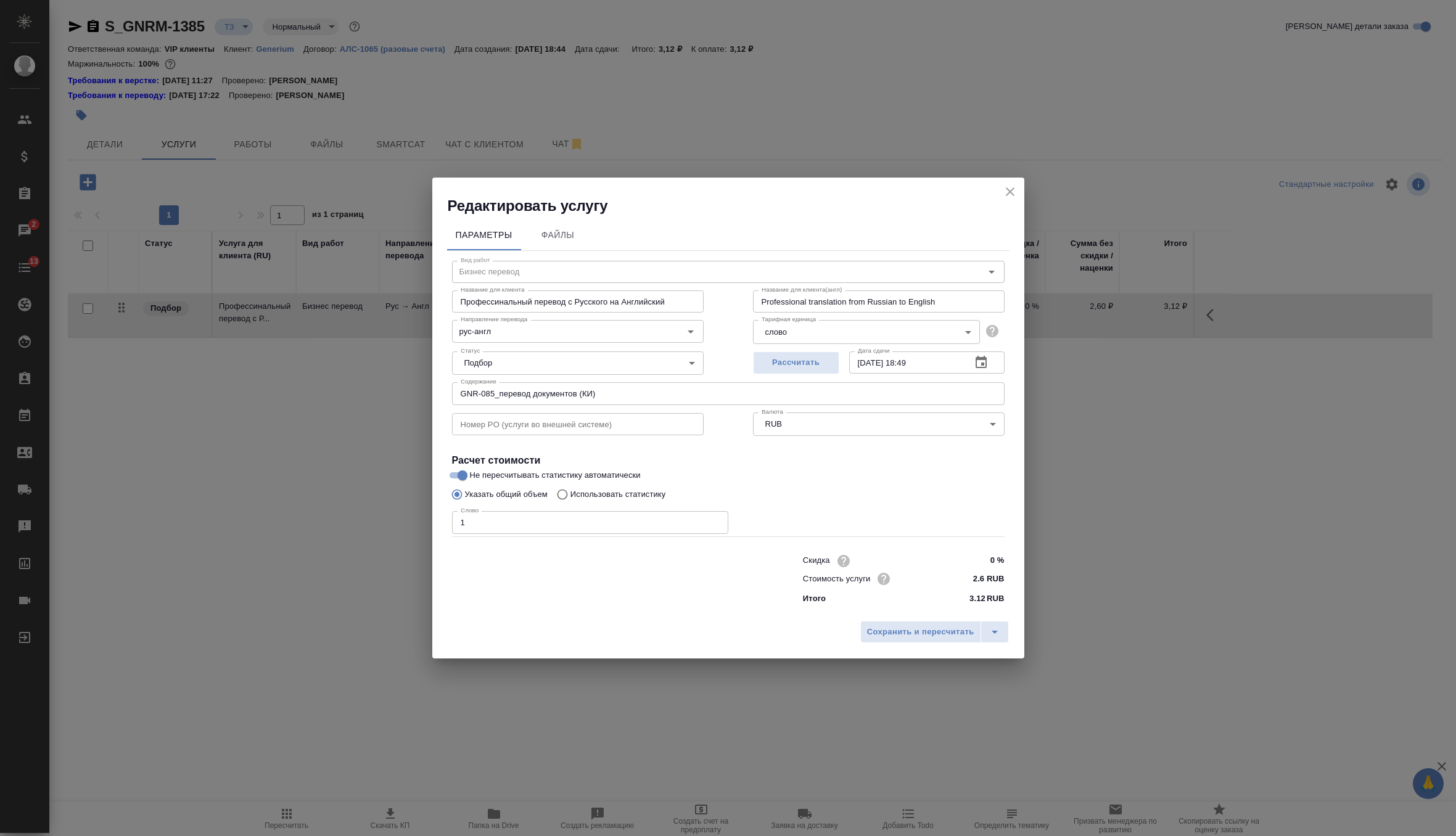
radio input "true"
radio input "false"
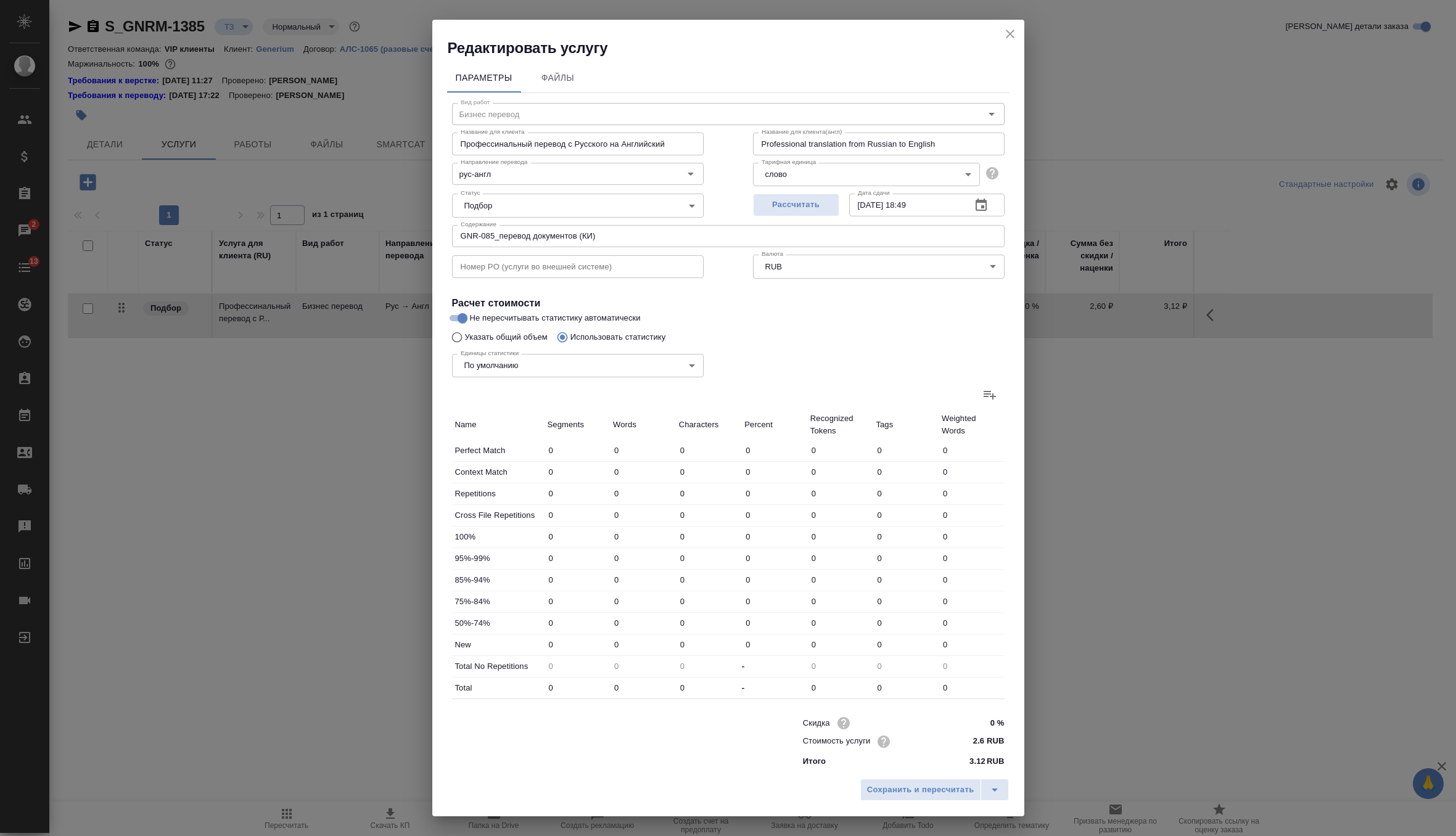
click at [978, 403] on label at bounding box center [989, 394] width 29 height 29
click at [0, 0] on input "file" at bounding box center [0, 0] width 0 height 0
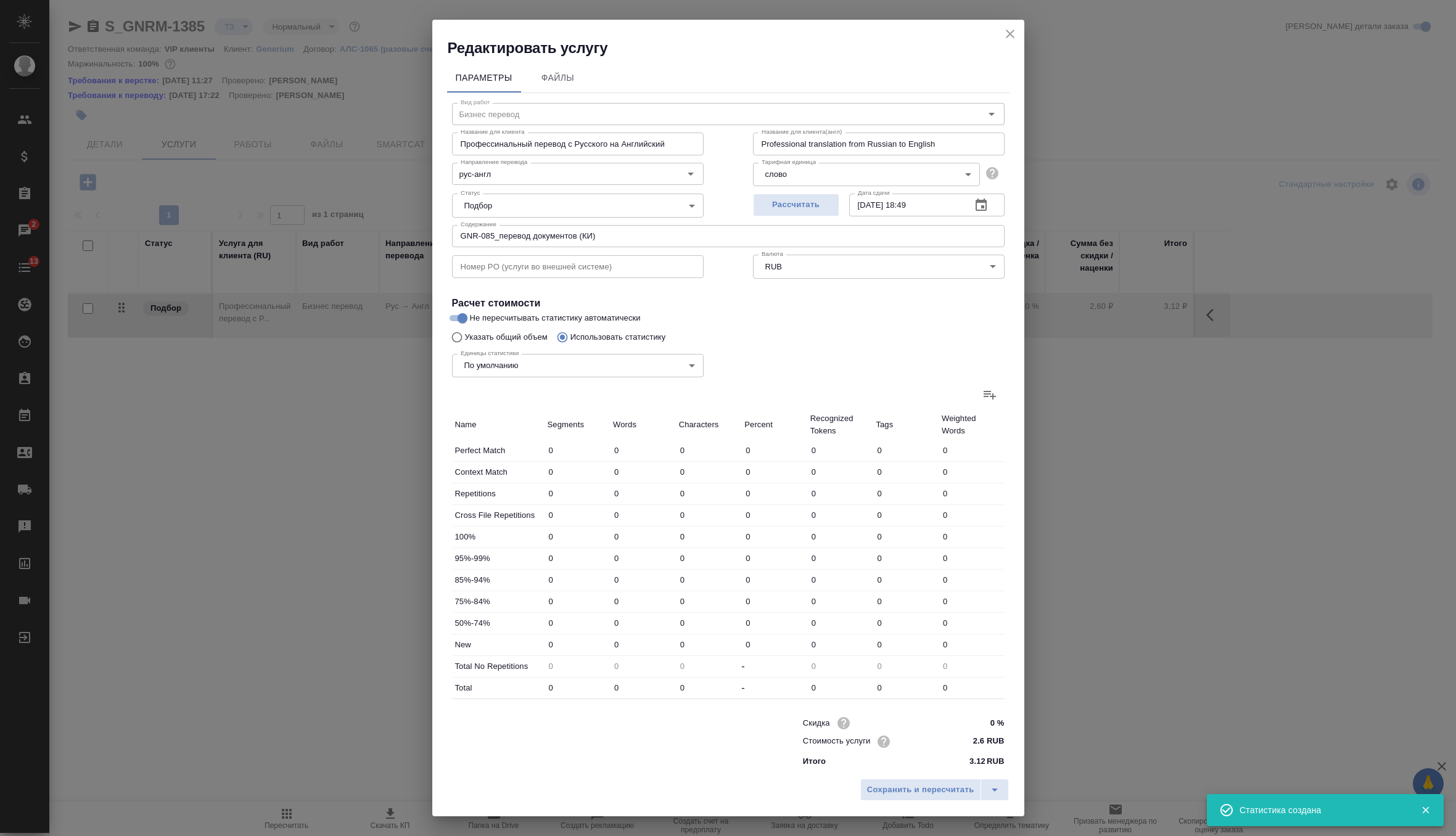
type input "190"
type input "614"
type input "4566"
type input "188"
type input "923"
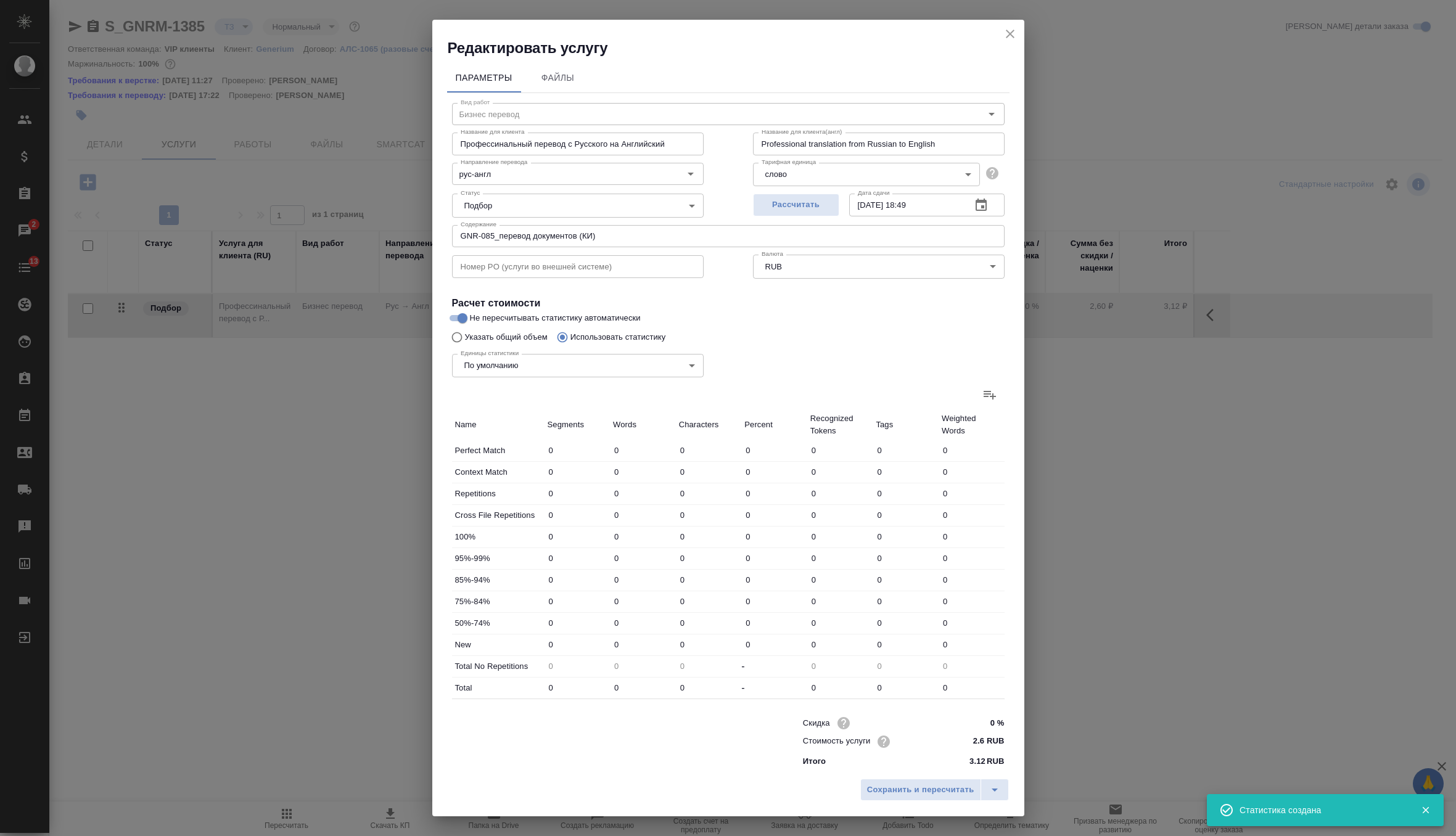
type input "8112"
type input "12"
type input "151"
type input "1337"
type input "796"
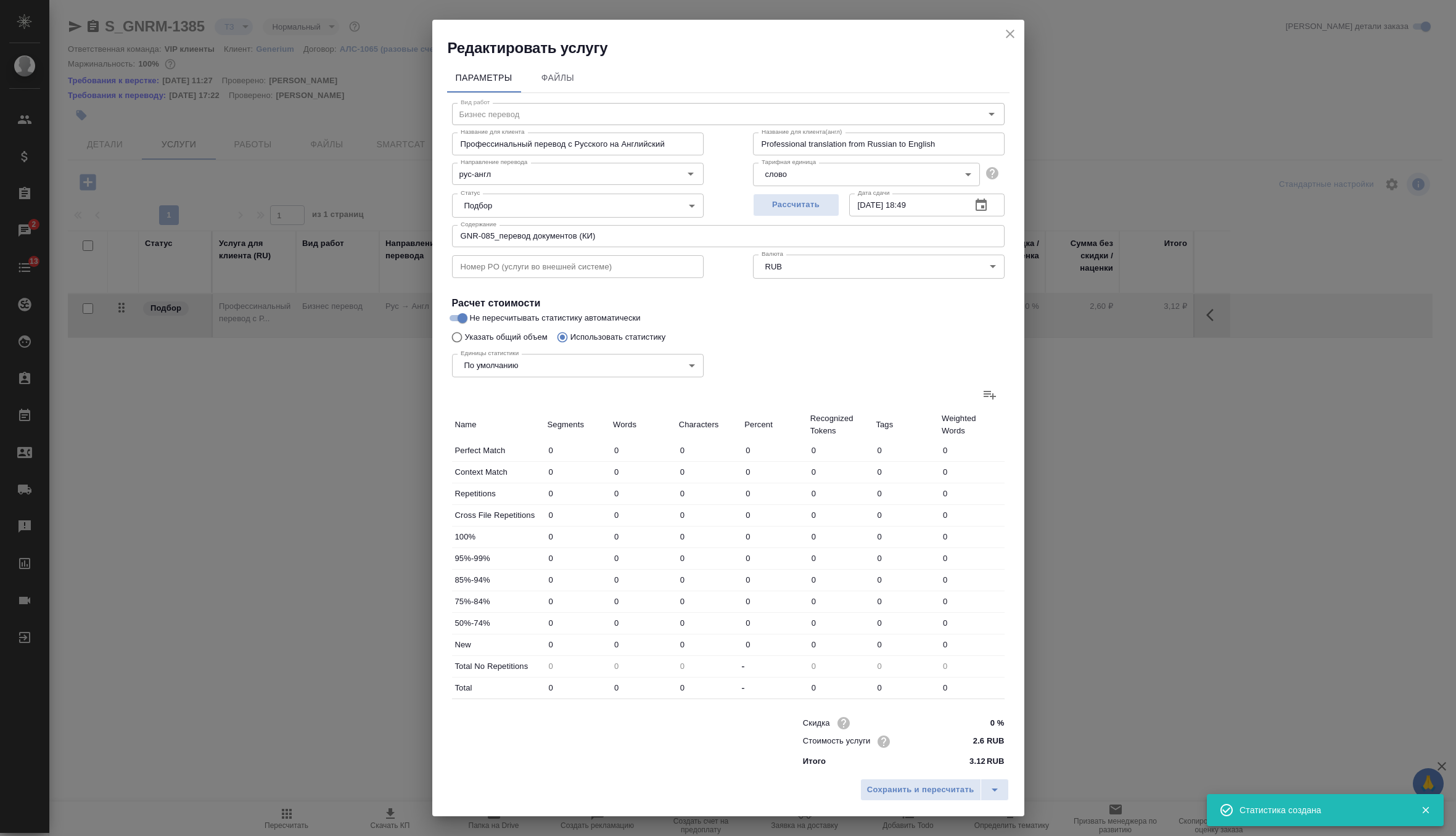
type input "2549"
type input "21309"
type input "151"
type input "1032"
type input "7995"
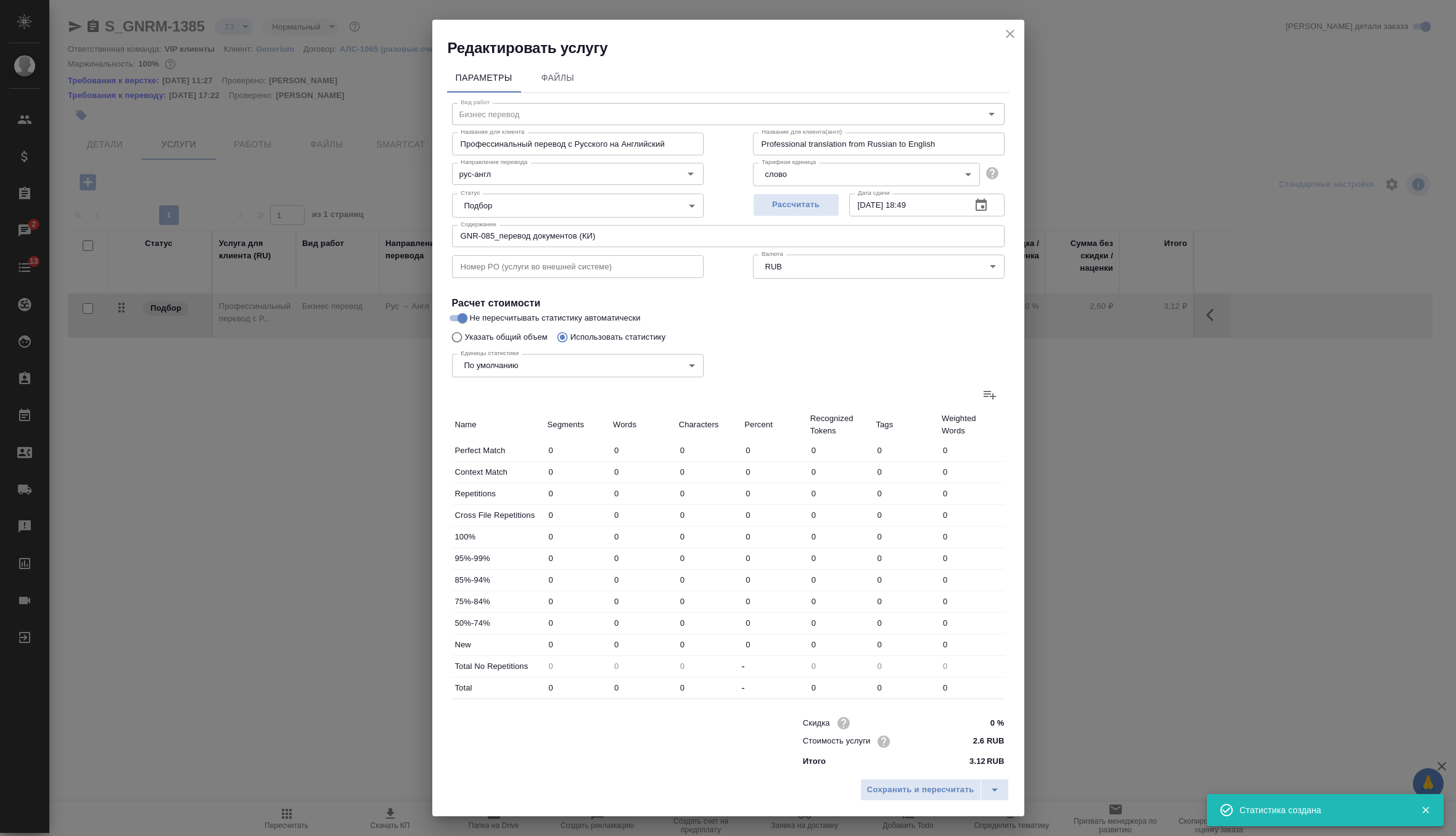
type input "84"
type input "1042"
type input "8025"
type input "164"
type input "1519"
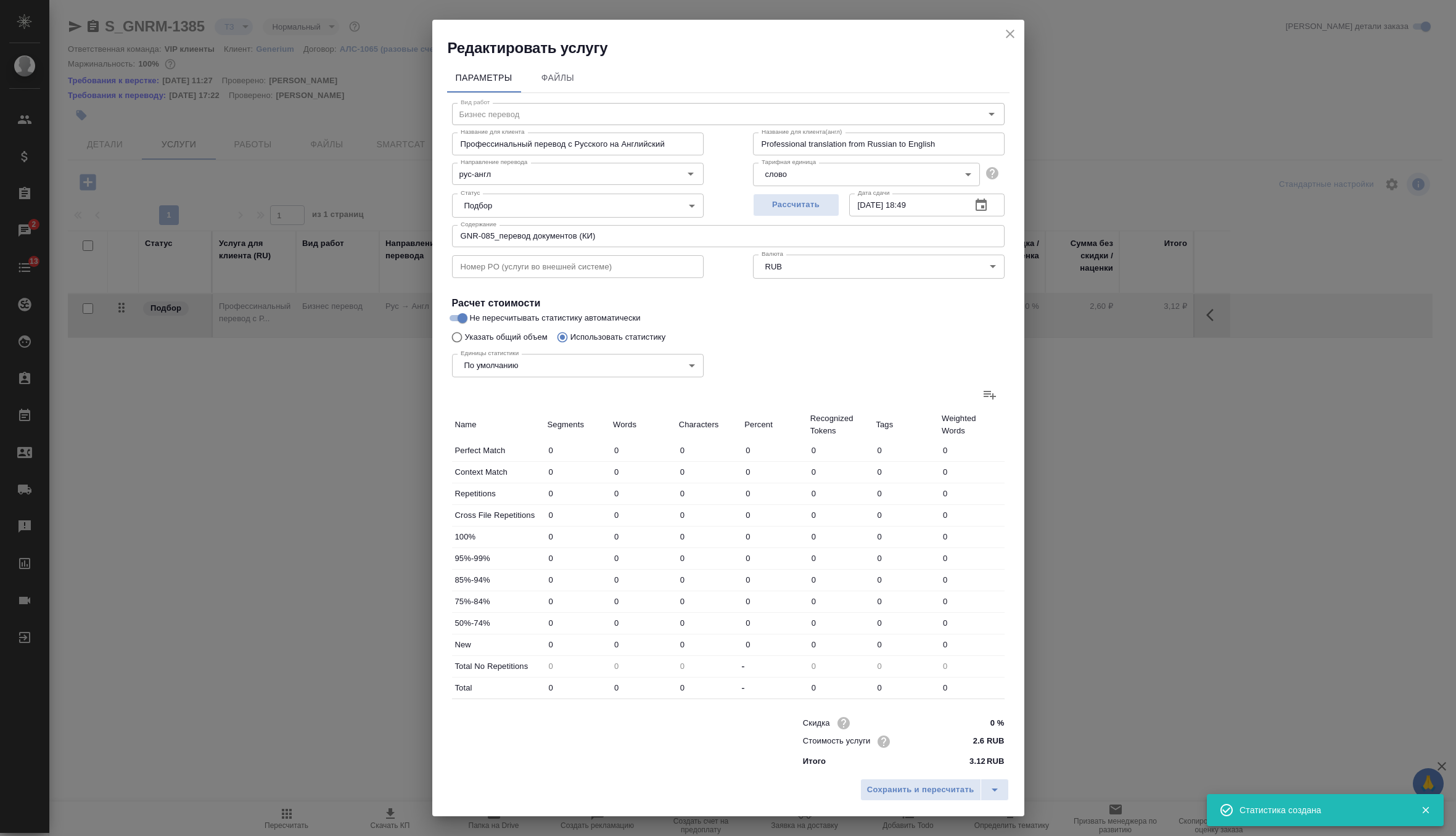
type input "11515"
type input "946"
type input "10104"
type input "85045"
type input "2331"
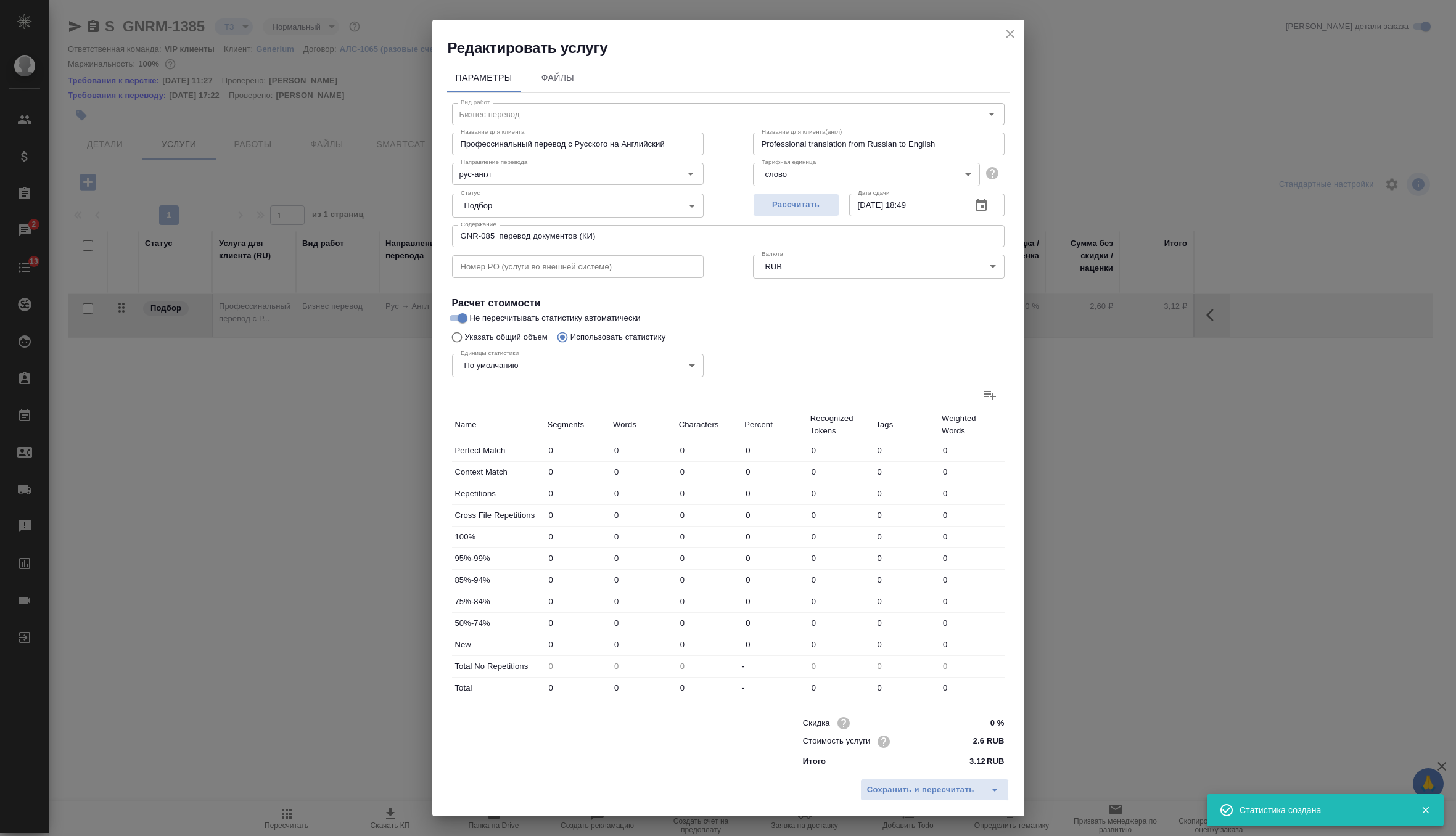
type input "16860"
type input "138455"
type input "2531"
type input "17934"
type input "147904"
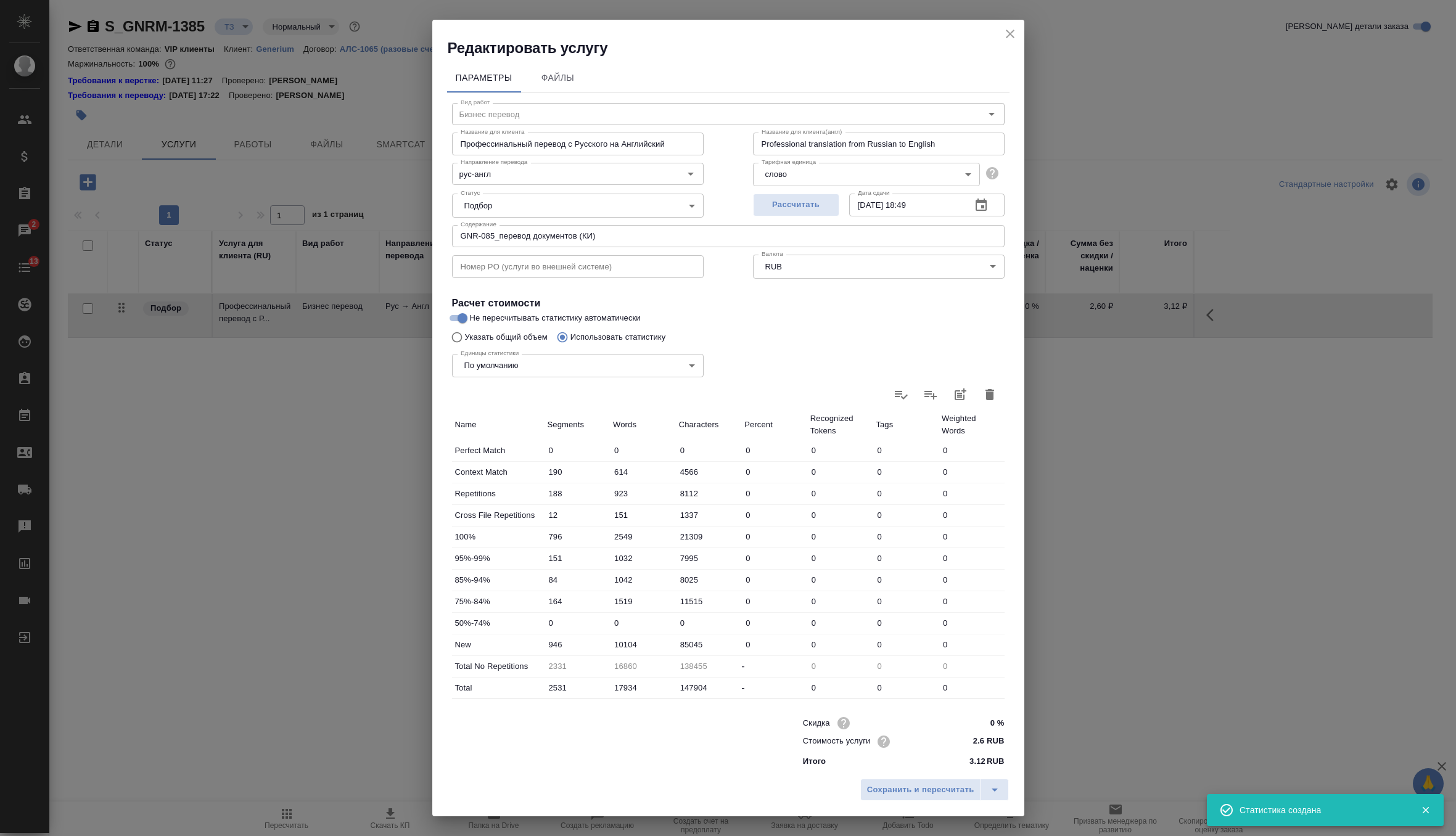
scroll to position [2, 0]
click at [890, 787] on span "Сохранить и пересчитать" at bounding box center [921, 789] width 107 height 14
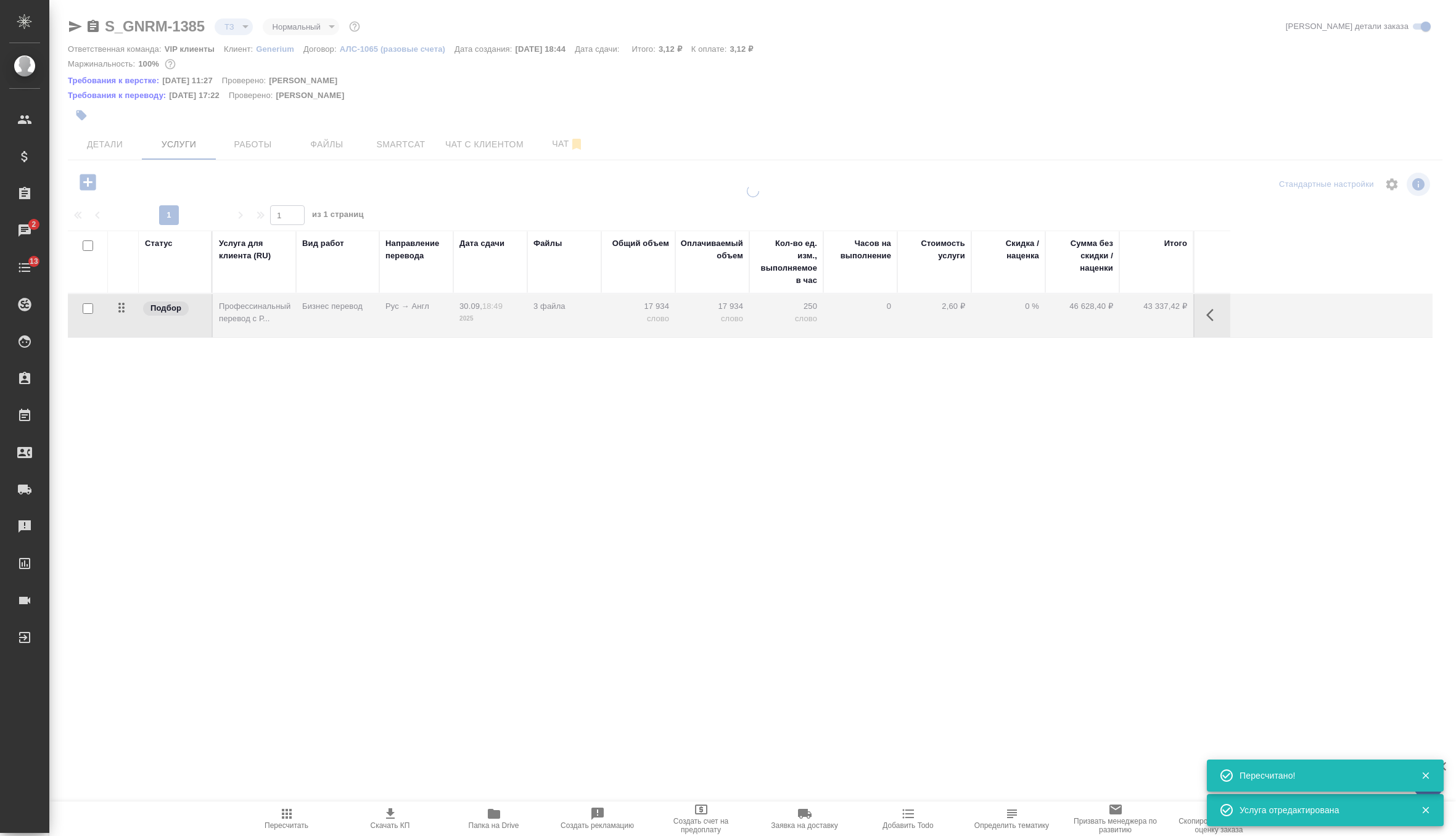
type input "new"
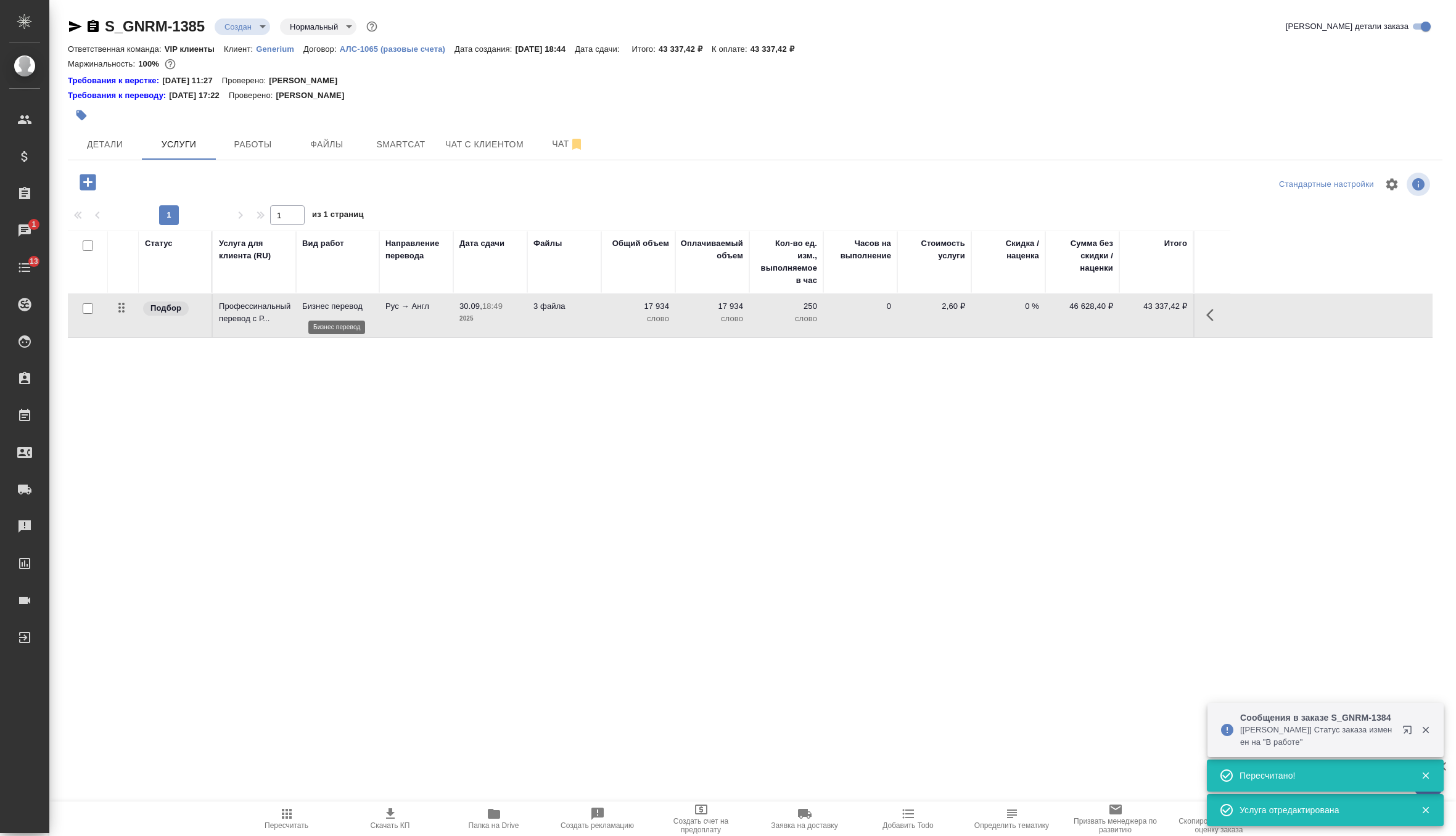
click at [302, 310] on p "Бизнес перевод" at bounding box center [337, 306] width 71 height 12
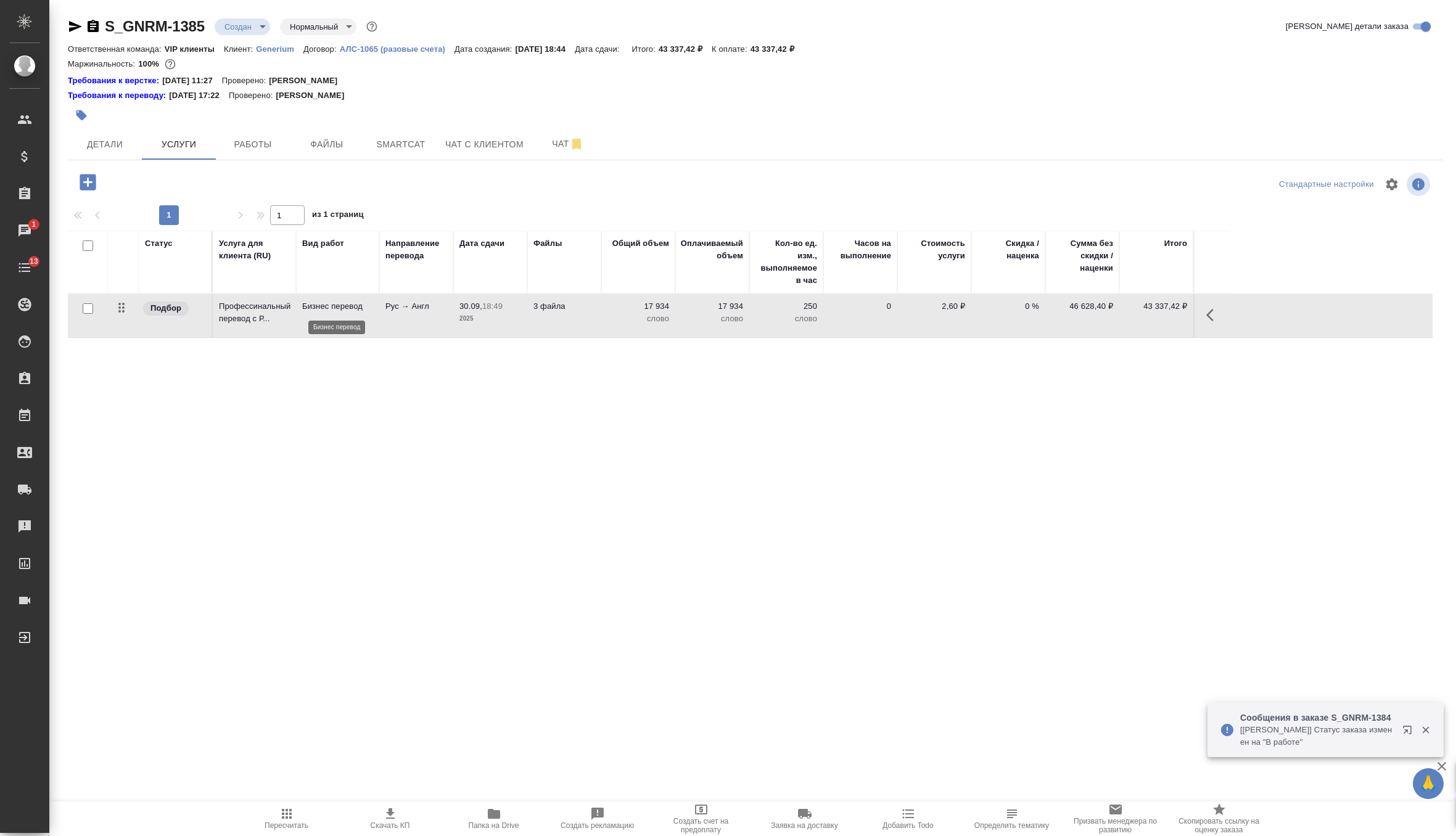
click at [302, 310] on p "Бизнес перевод" at bounding box center [337, 306] width 71 height 12
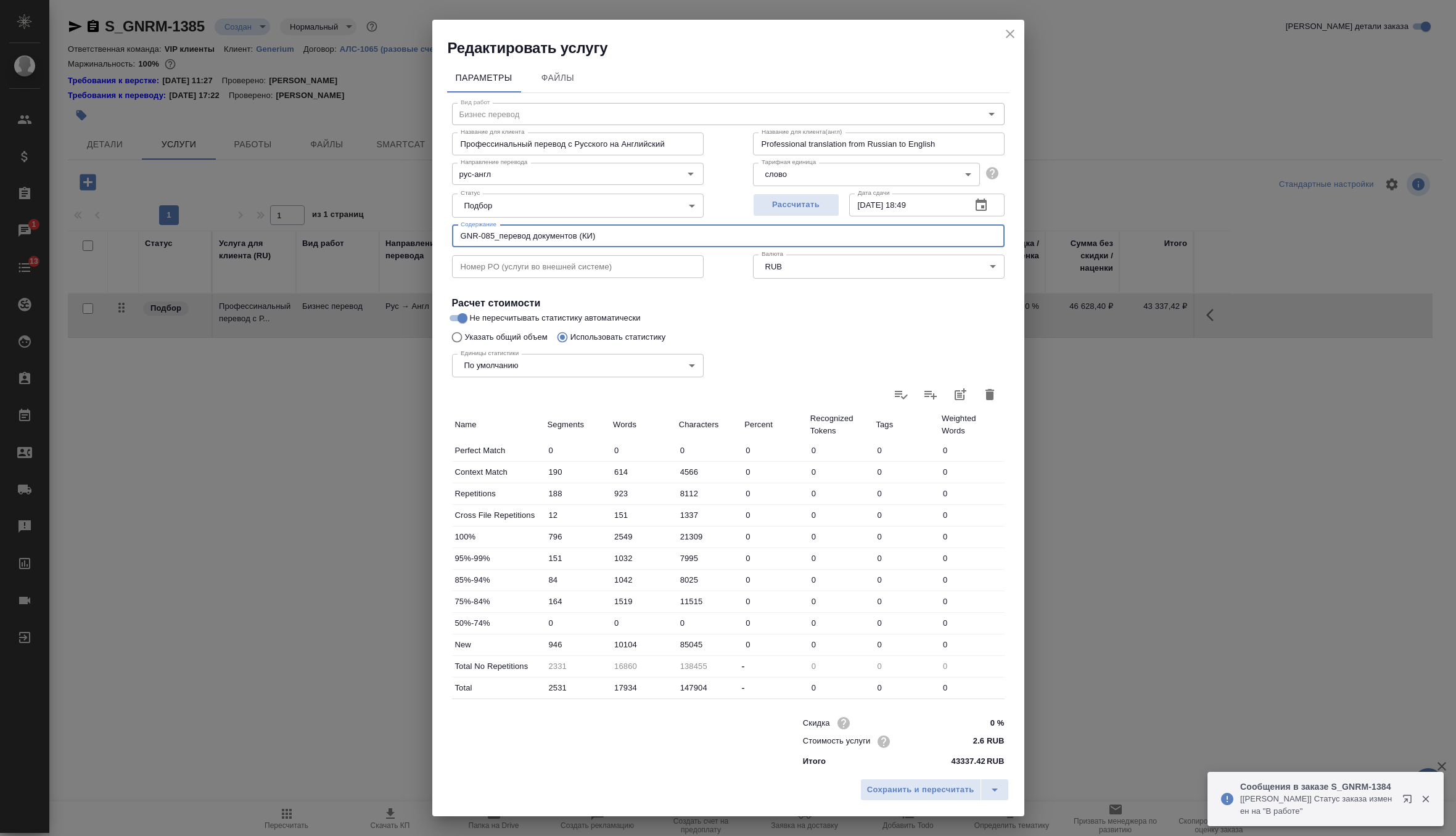
click at [565, 239] on input "GNR-085_перевод документов (КИ)" at bounding box center [728, 236] width 552 height 22
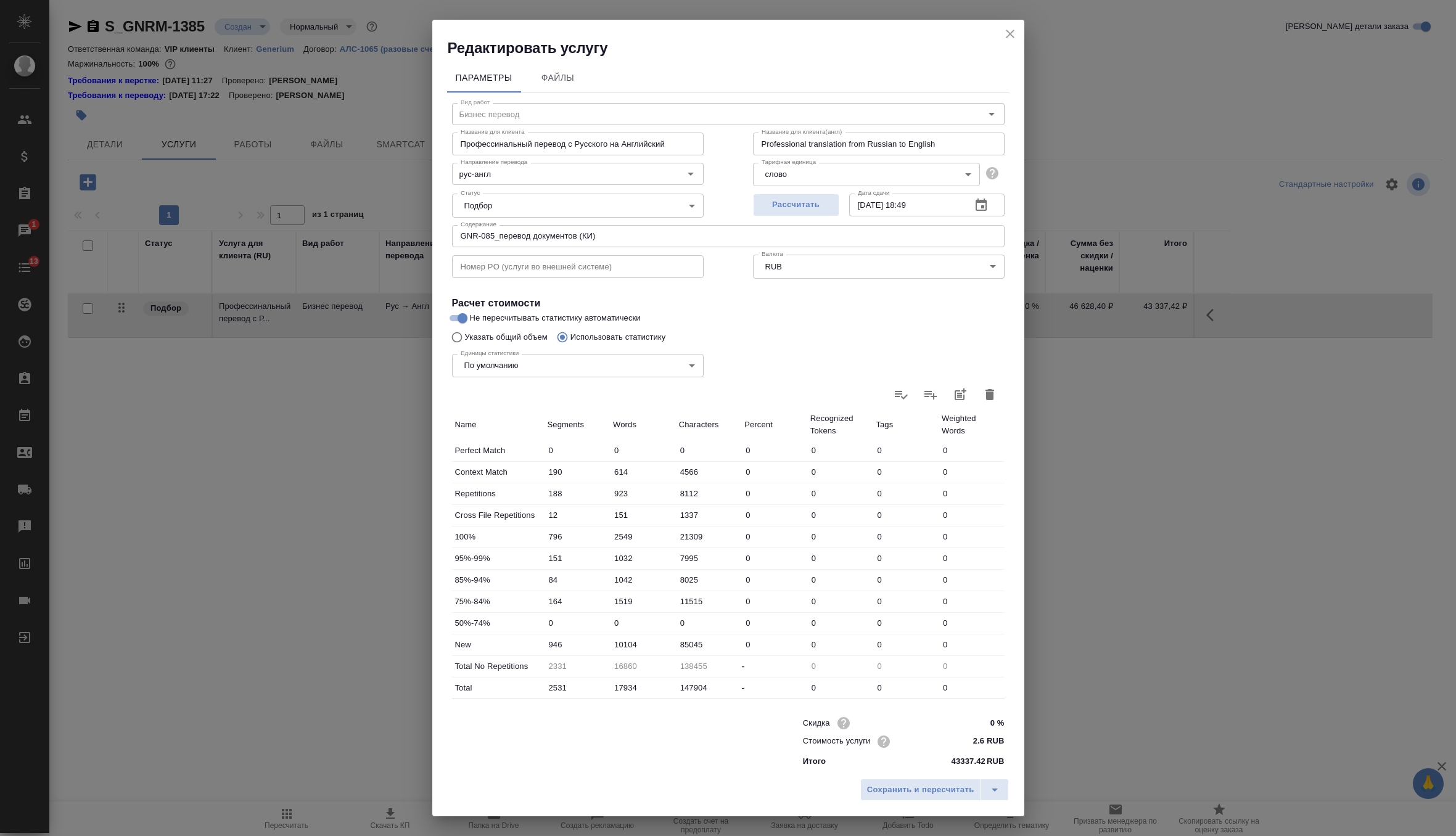
click at [1020, 36] on div "Редактировать услугу" at bounding box center [728, 38] width 592 height 38
click at [1012, 34] on icon "close" at bounding box center [1010, 34] width 15 height 15
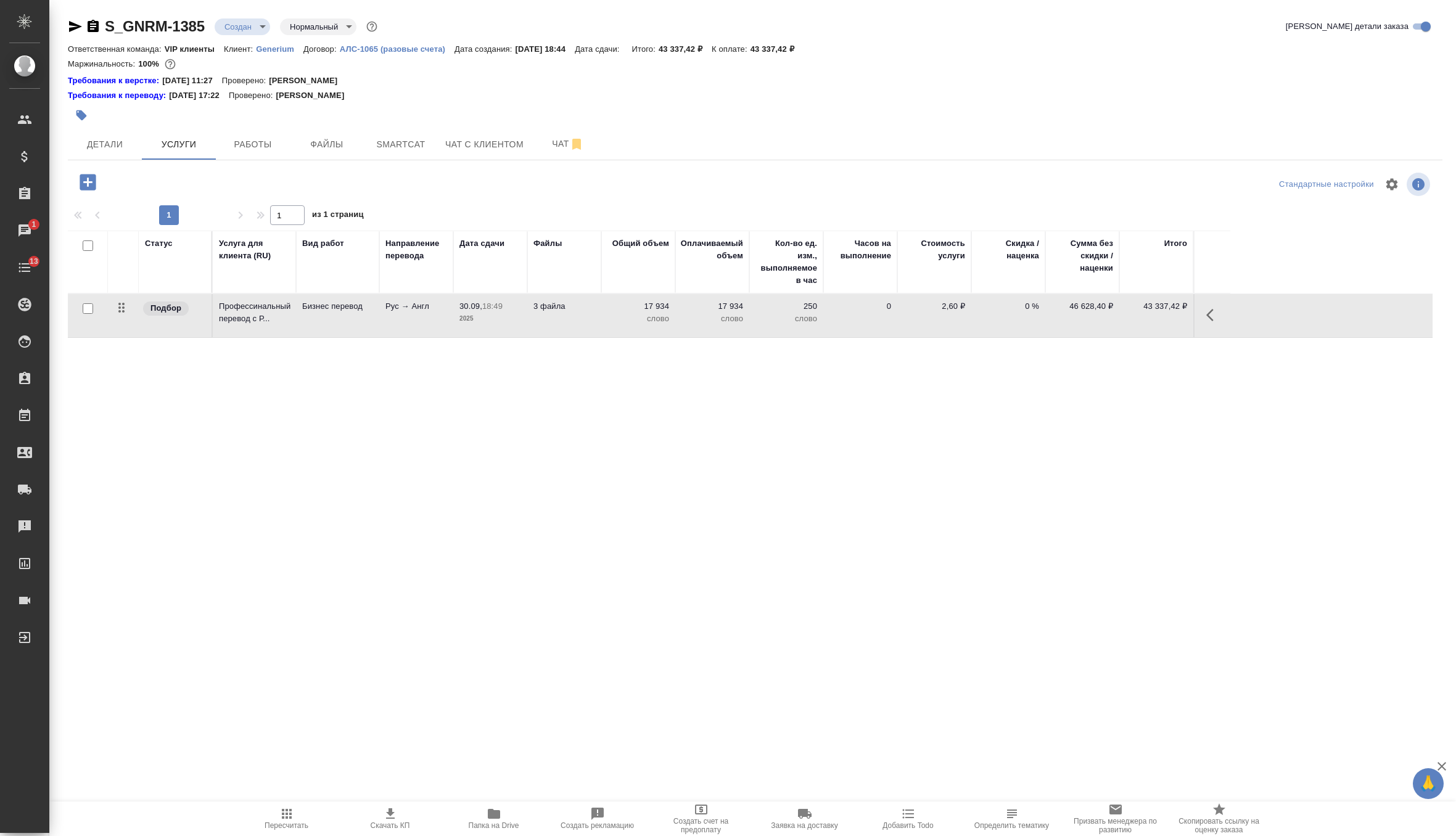
click at [94, 181] on icon "button" at bounding box center [88, 182] width 16 height 16
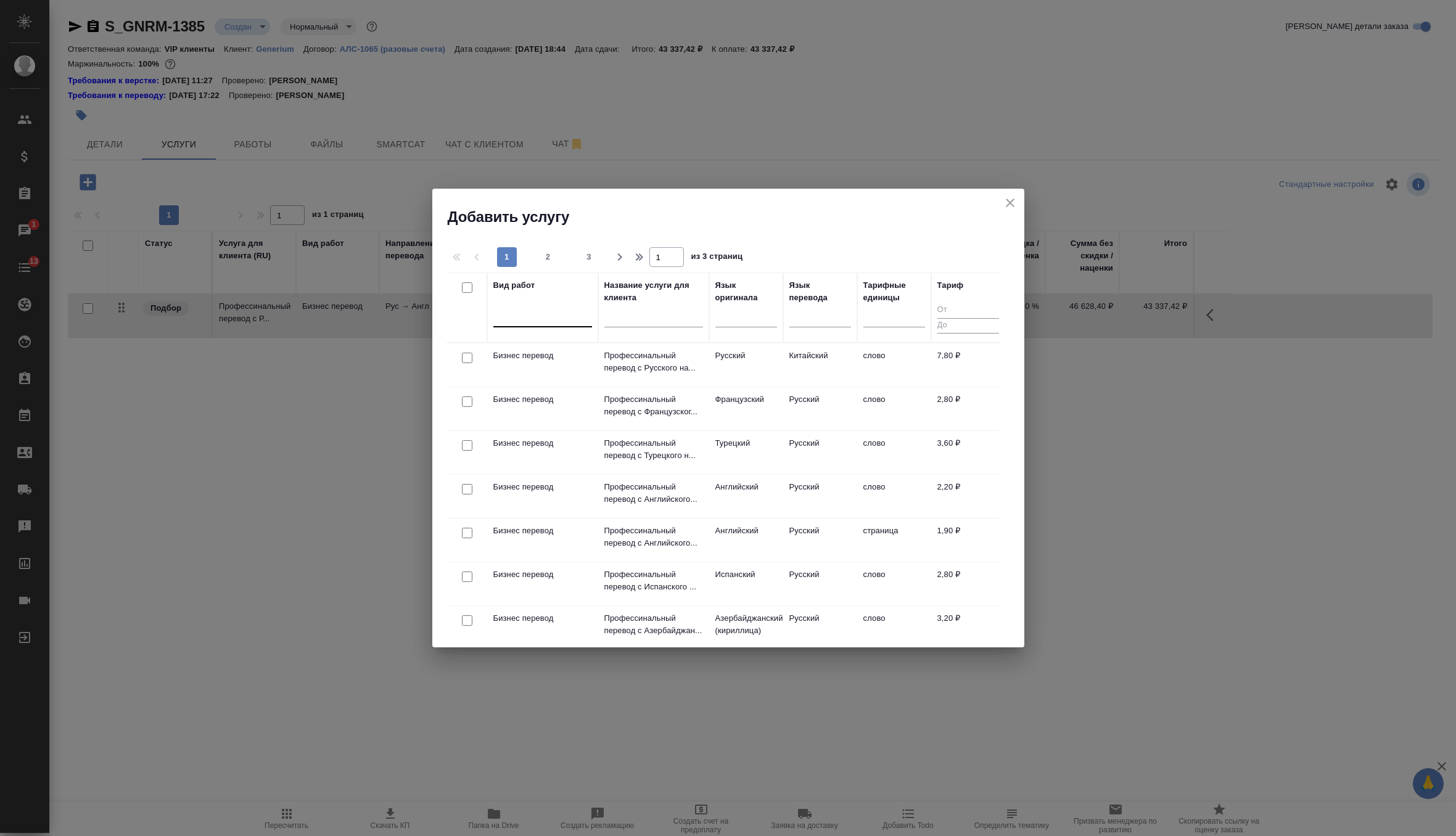
click at [527, 314] on div at bounding box center [543, 315] width 99 height 18
type input "сложного гра"
click at [545, 354] on div "Восстановление сложного графического изображения" at bounding box center [586, 361] width 185 height 34
click at [641, 326] on input "text" at bounding box center [653, 319] width 99 height 16
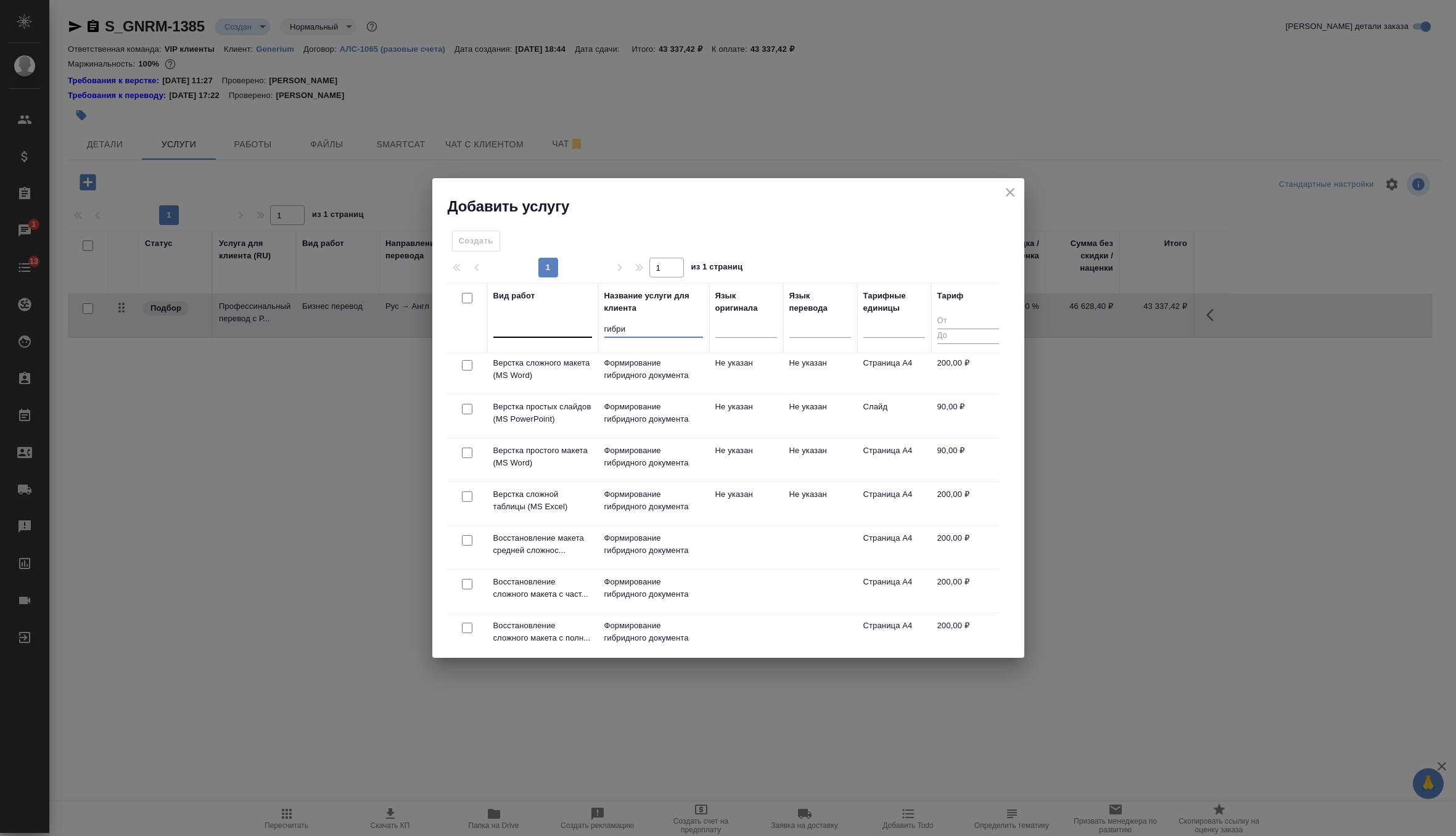
scroll to position [61, 0]
type input "гибри"
click at [467, 574] on input "checkbox" at bounding box center [467, 579] width 11 height 11
checkbox input "true"
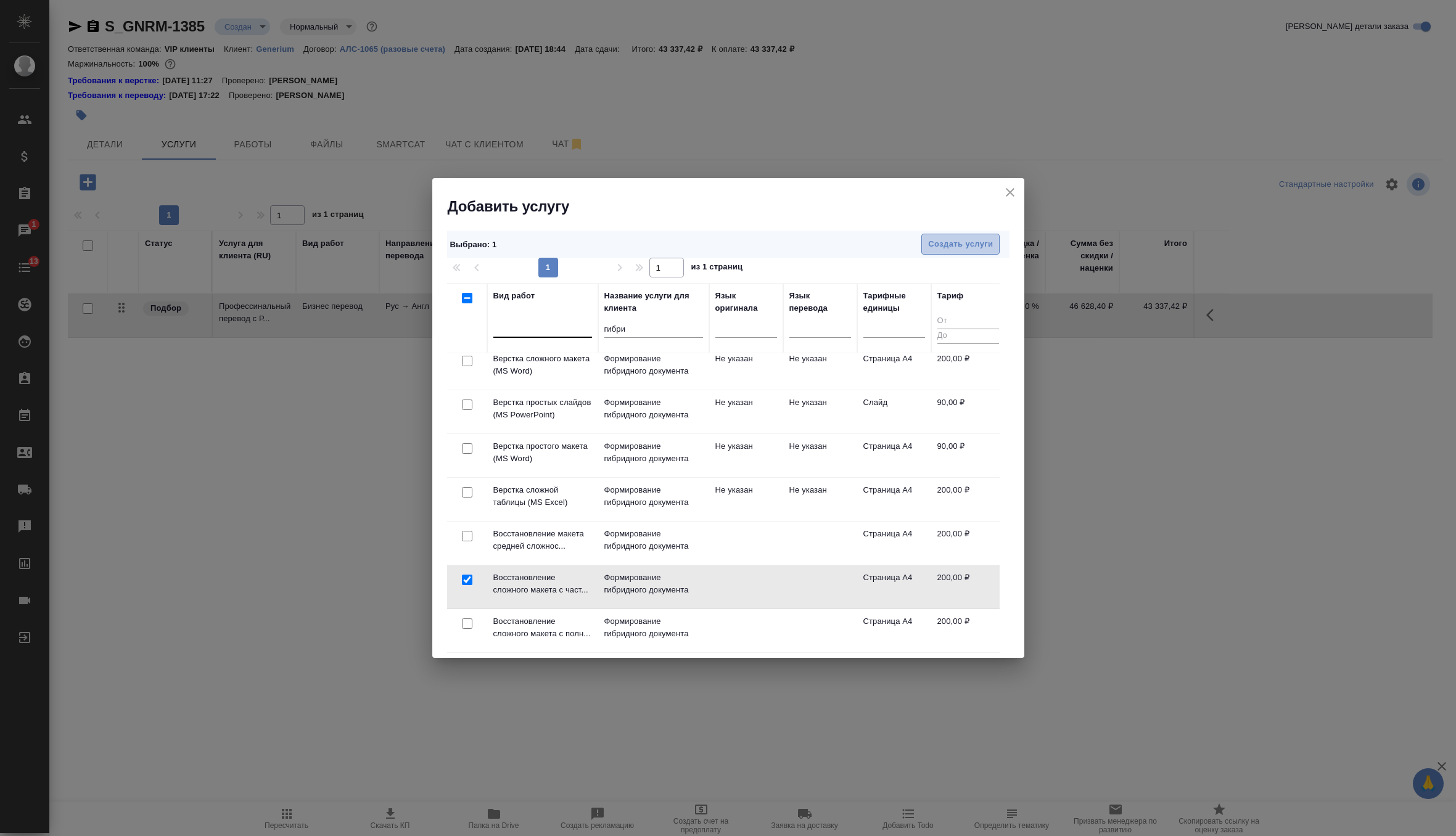
click at [945, 245] on span "Создать услуги" at bounding box center [960, 244] width 65 height 14
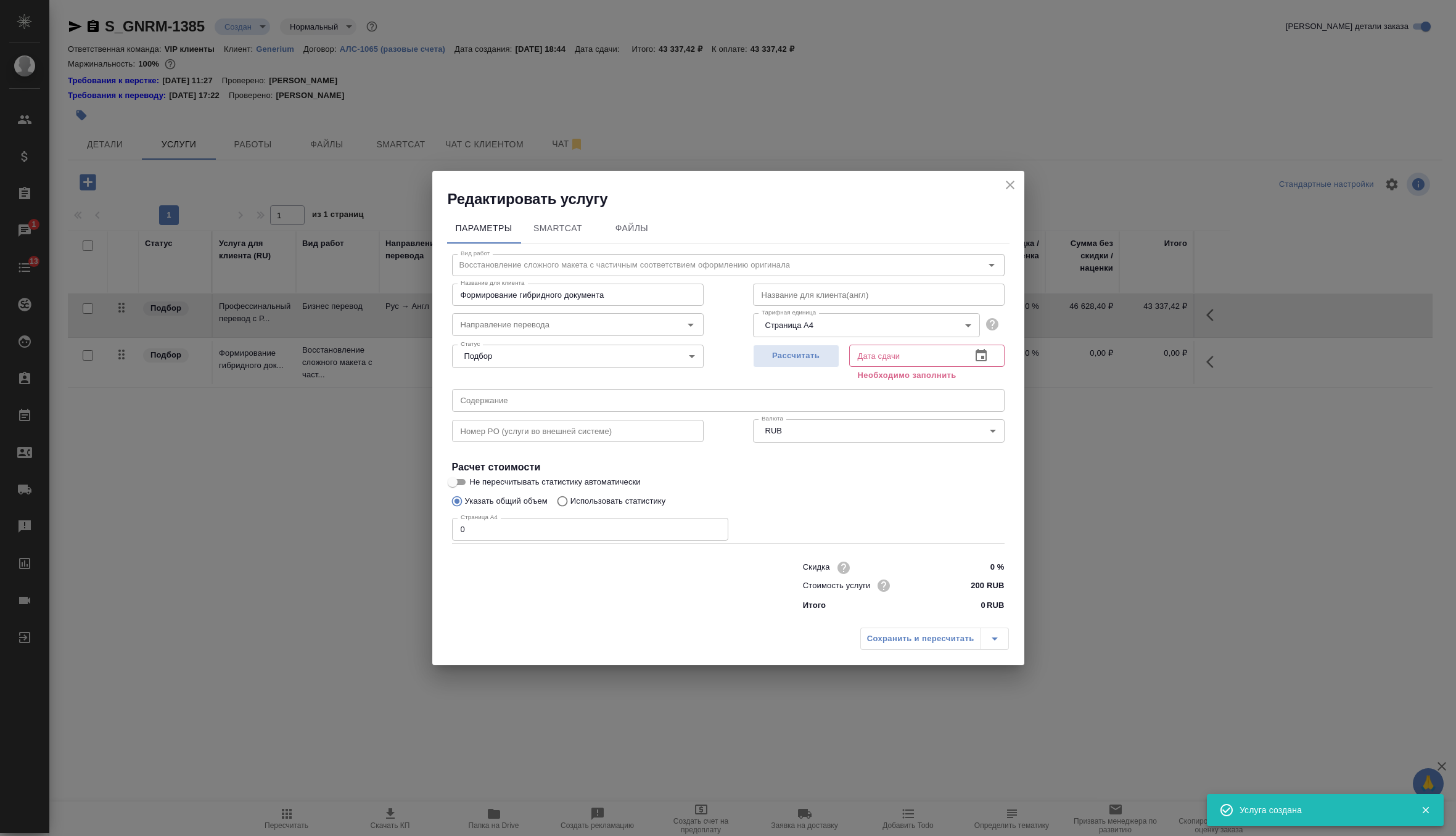
click at [507, 404] on input "text" at bounding box center [728, 399] width 552 height 22
paste input "GNR-085_перевод документов (КИ)"
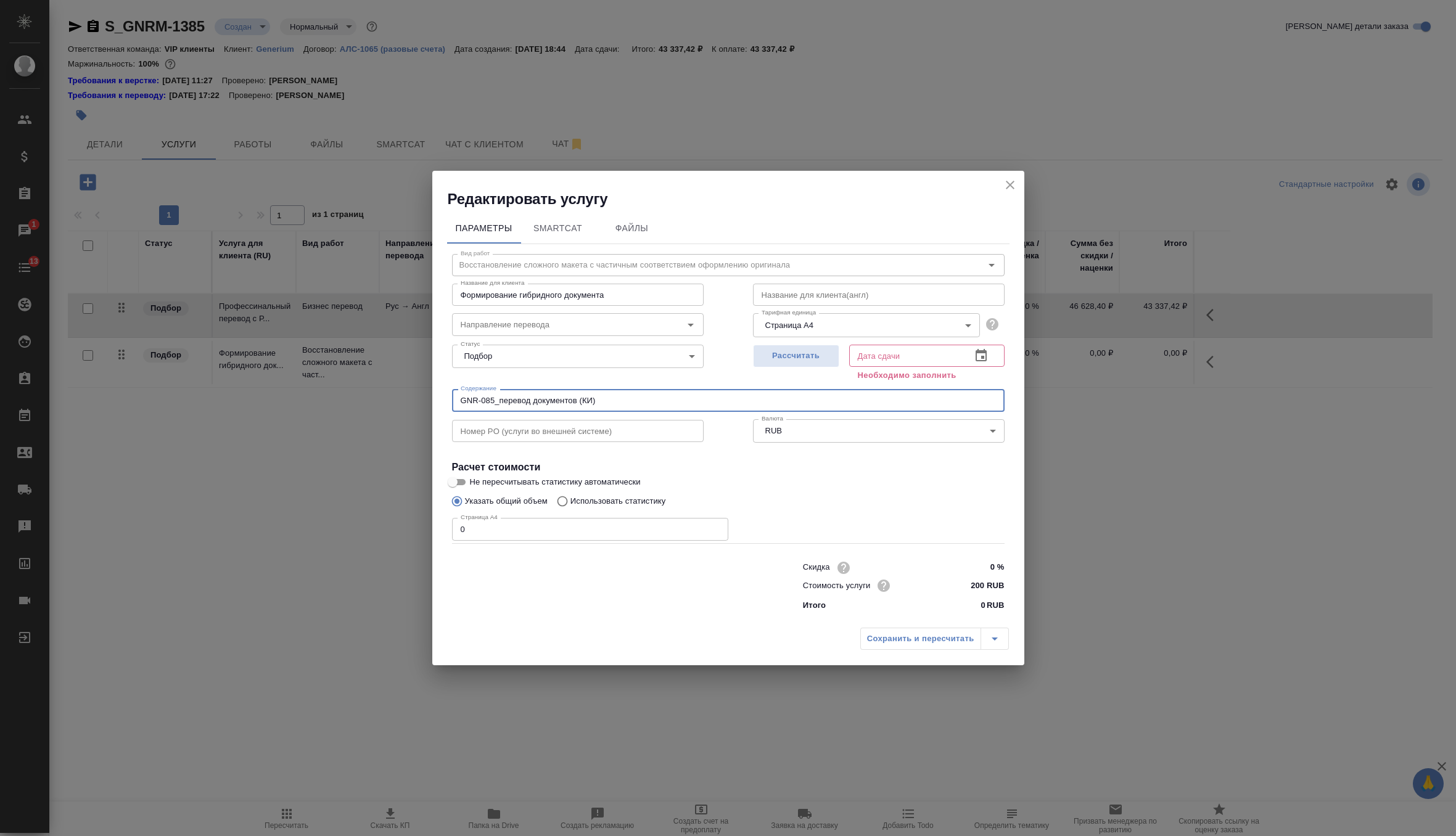
type input "GNR-085_перевод документов (КИ)"
click at [489, 526] on input "0" at bounding box center [590, 528] width 277 height 22
type input "33"
click at [802, 359] on span "Рассчитать" at bounding box center [796, 356] width 73 height 14
type input "01.10.2025 16:36"
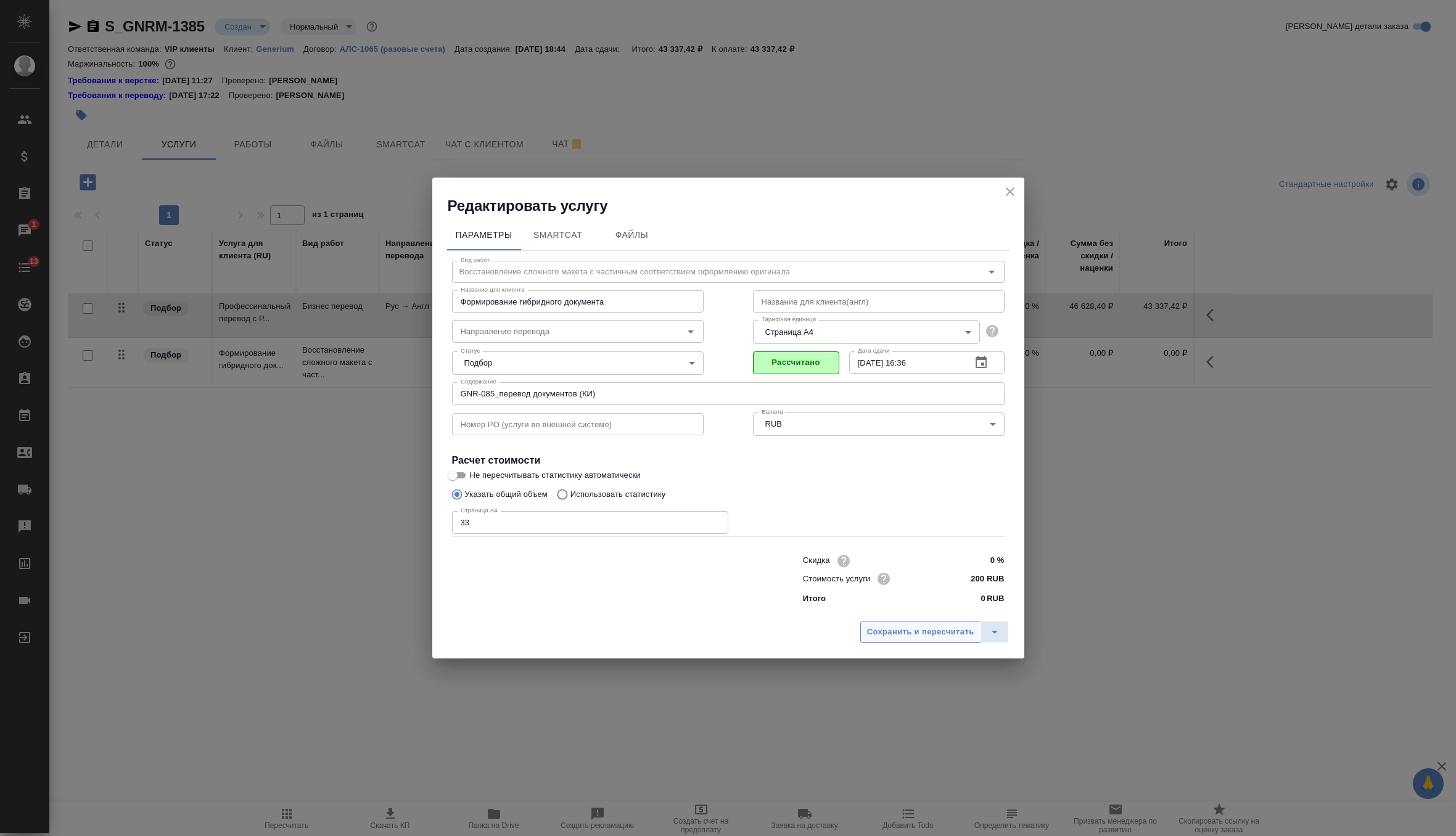
click at [920, 640] on button "Сохранить и пересчитать" at bounding box center [921, 631] width 121 height 22
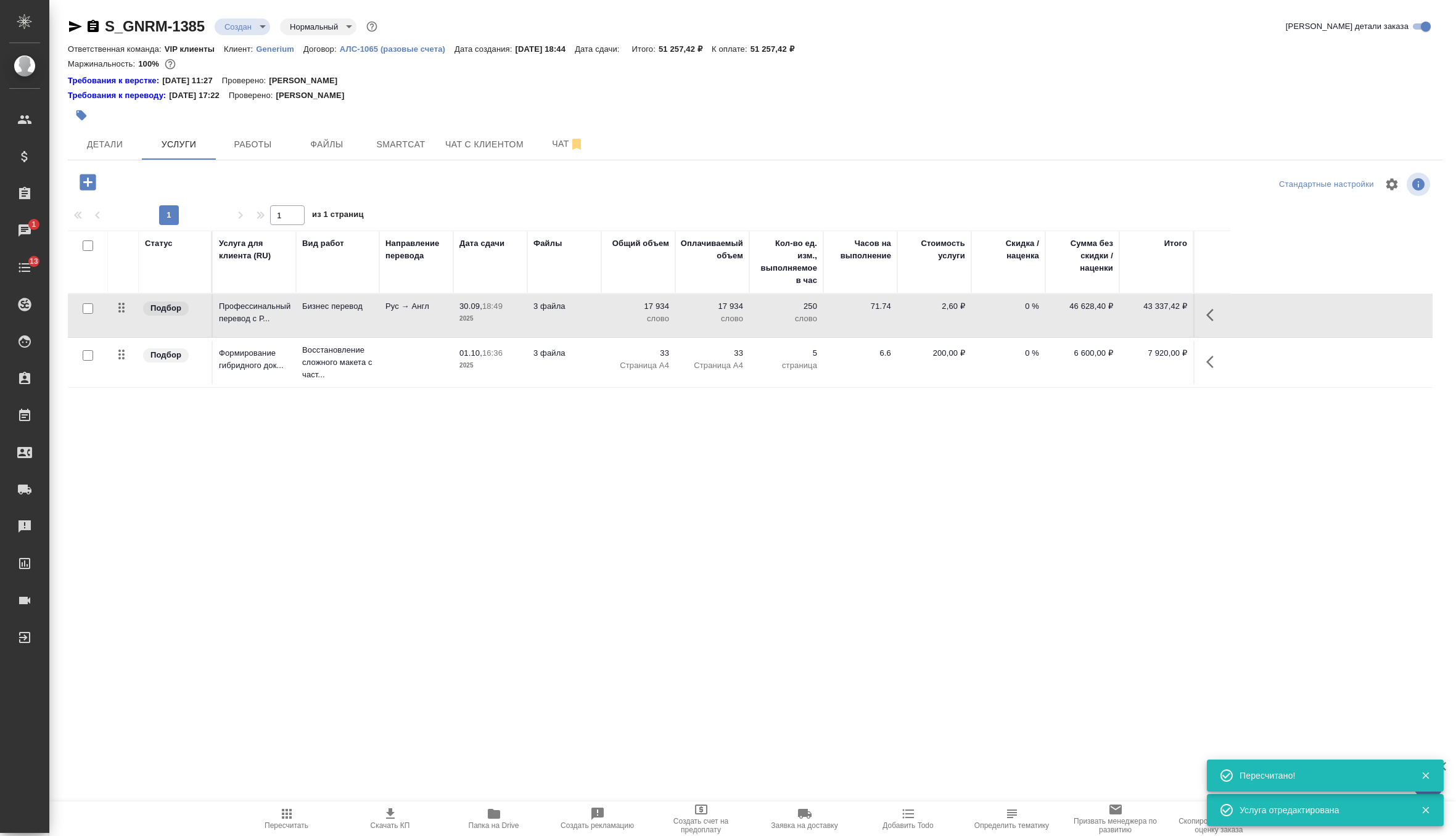
click at [89, 179] on icon "button" at bounding box center [88, 182] width 16 height 16
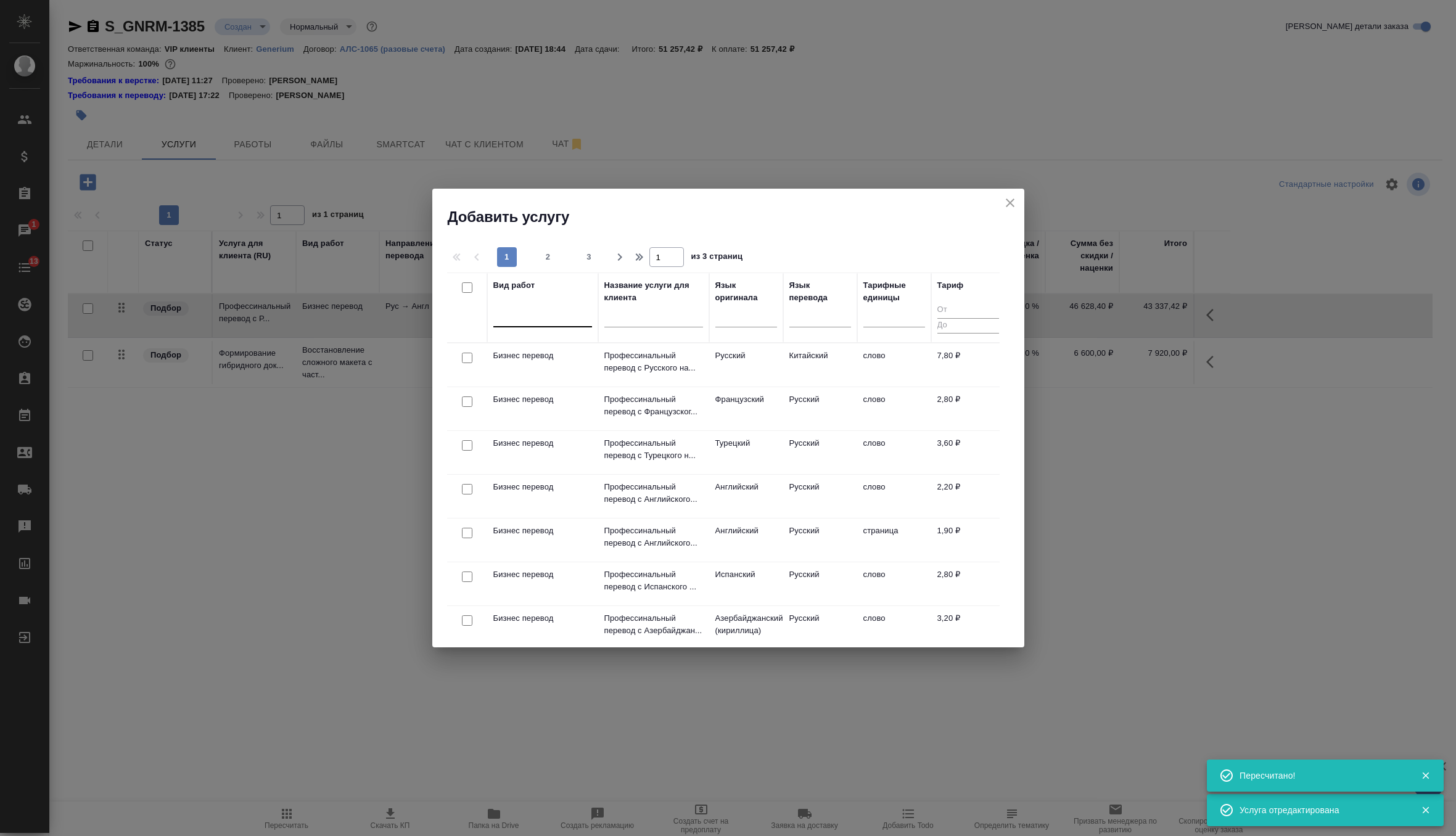
click at [527, 326] on div at bounding box center [543, 316] width 99 height 24
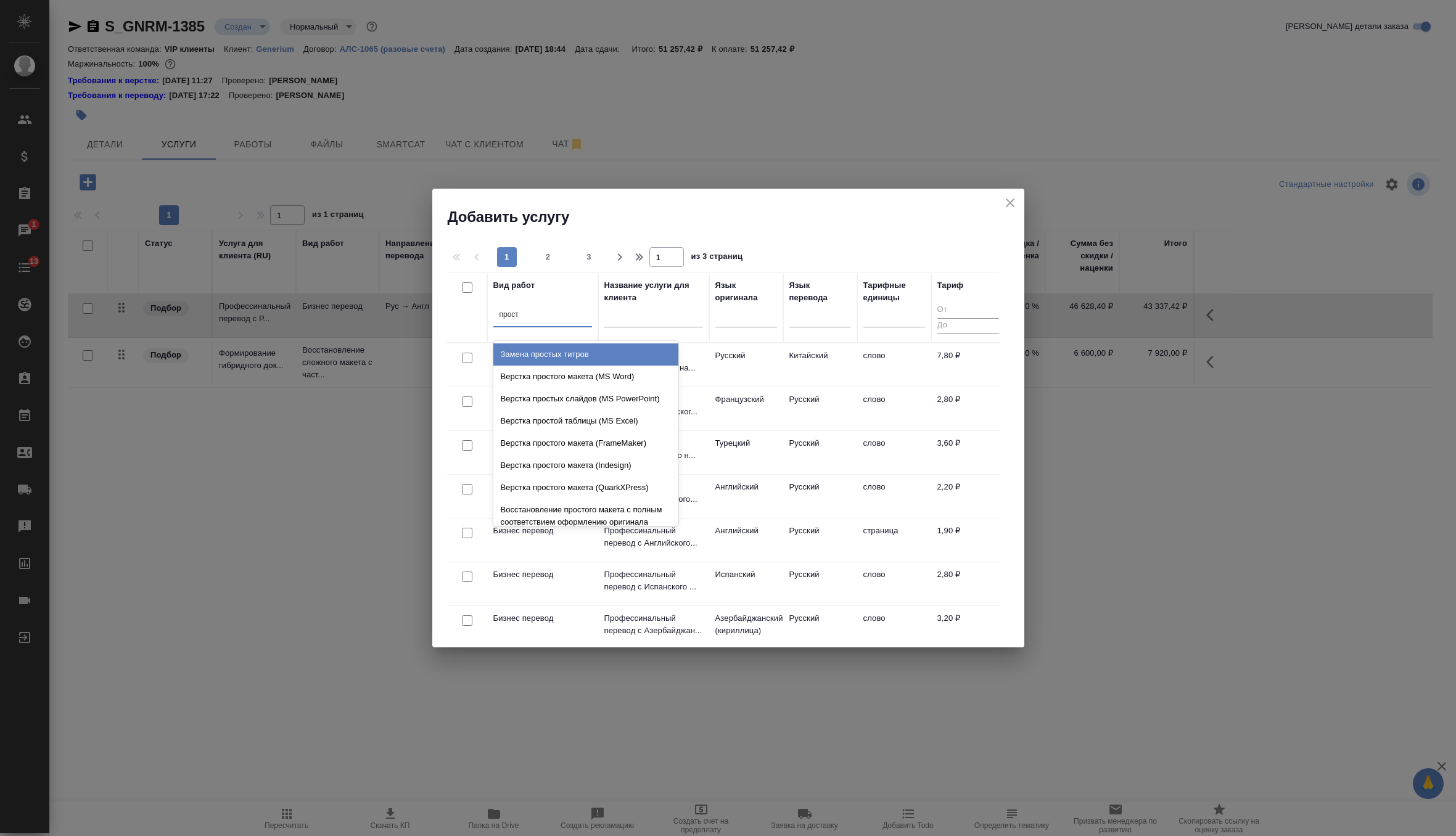
type input "просто"
click at [592, 352] on div "Верстка простого макета (MS Word)" at bounding box center [586, 354] width 185 height 22
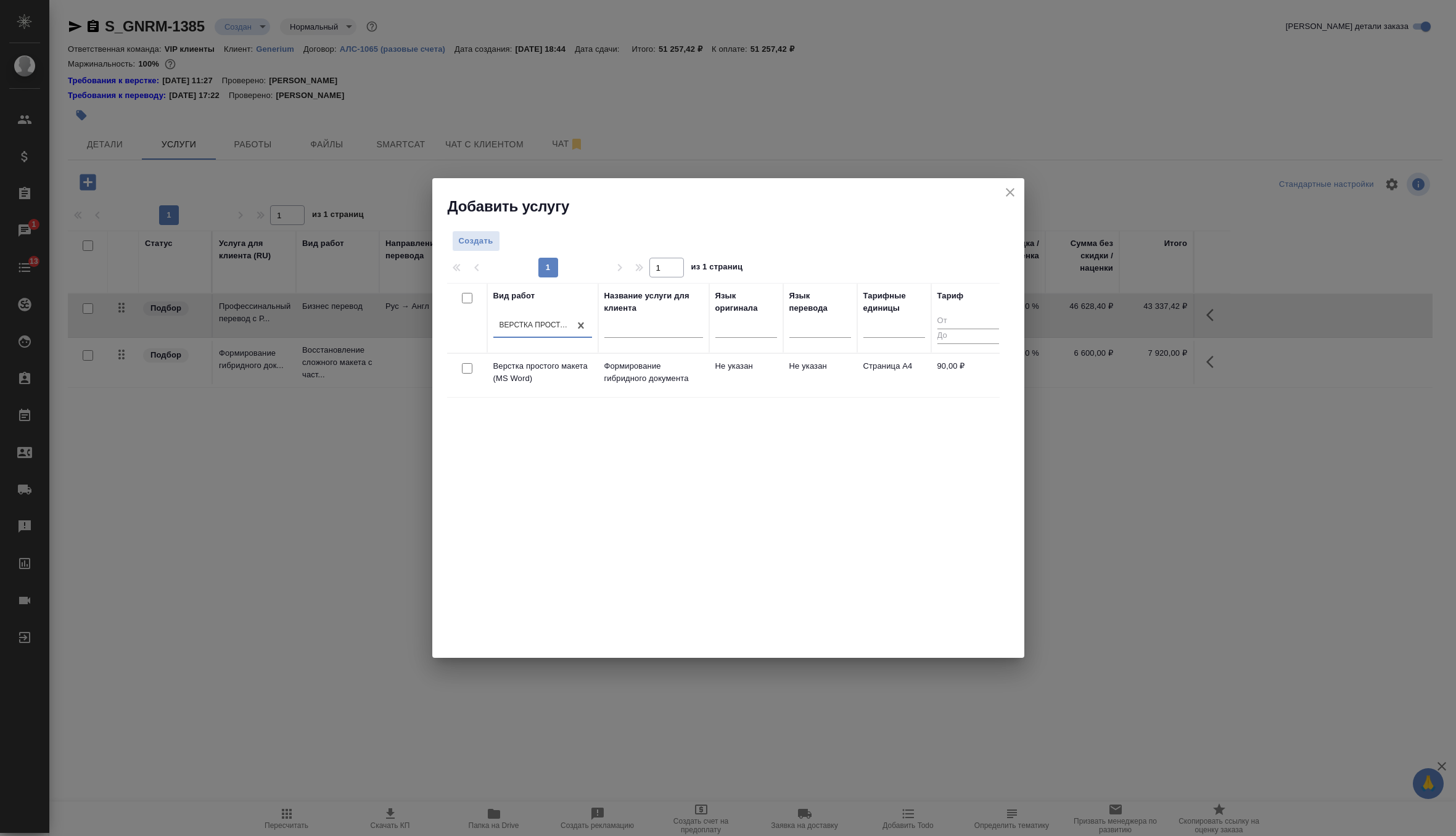
click at [464, 367] on input "checkbox" at bounding box center [467, 368] width 11 height 11
checkbox input "true"
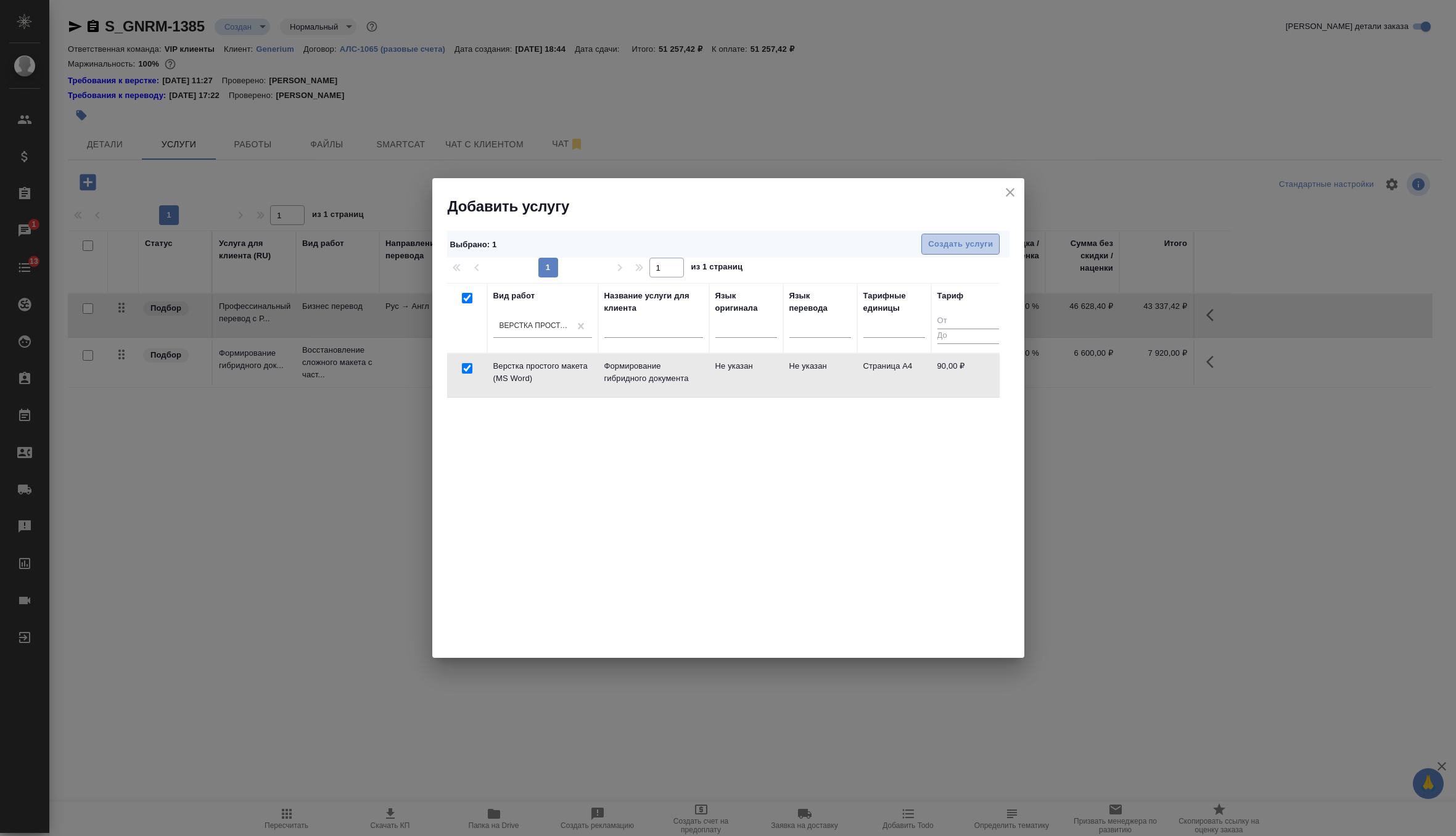
click at [972, 248] on span "Создать услуги" at bounding box center [960, 244] width 65 height 14
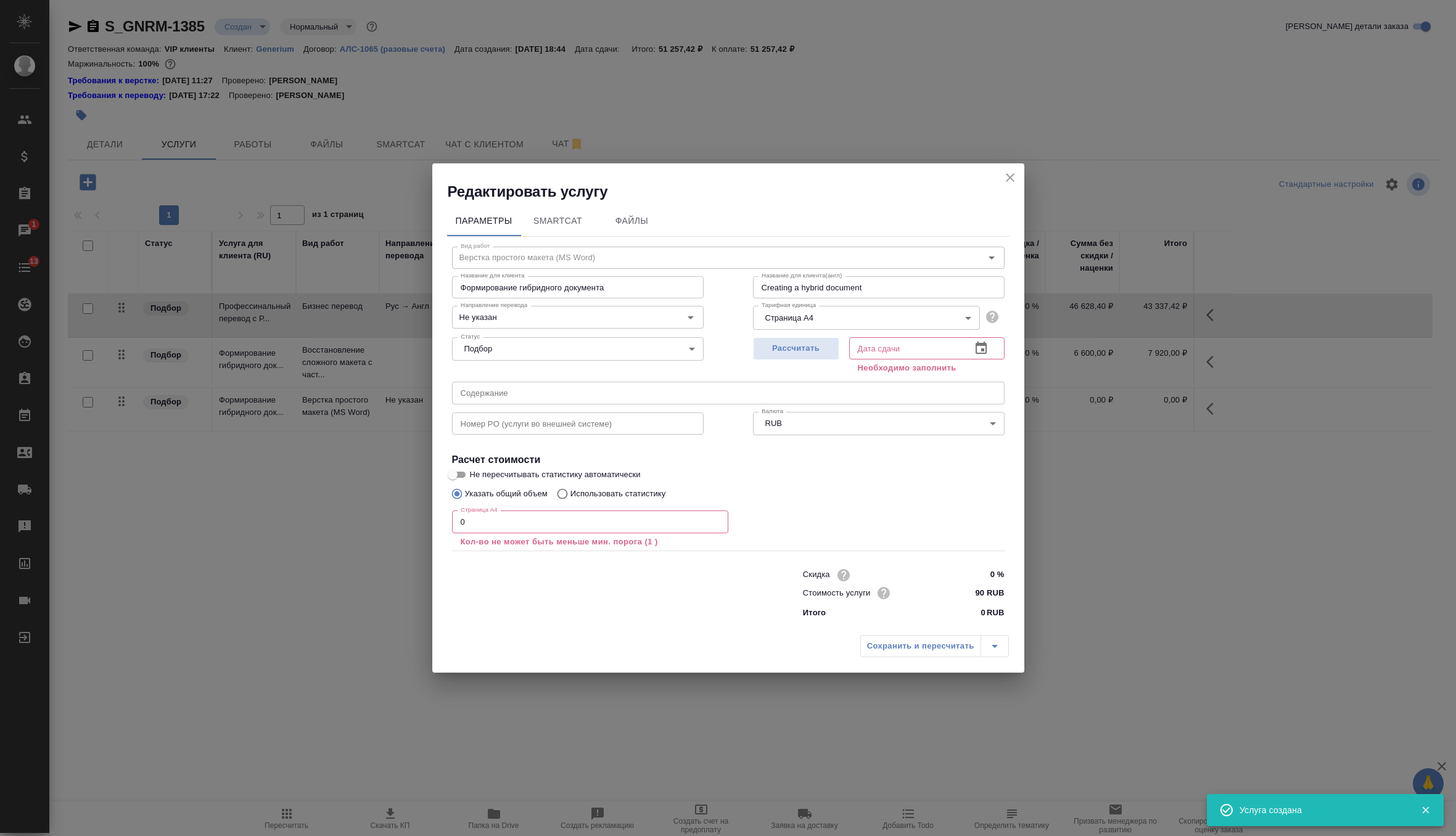
click at [684, 399] on input "text" at bounding box center [728, 392] width 552 height 22
paste input "GNR-085_перевод документов (КИ)"
type input "GNR-085_перевод документов (КИ)"
click at [572, 530] on input "0" at bounding box center [590, 521] width 277 height 22
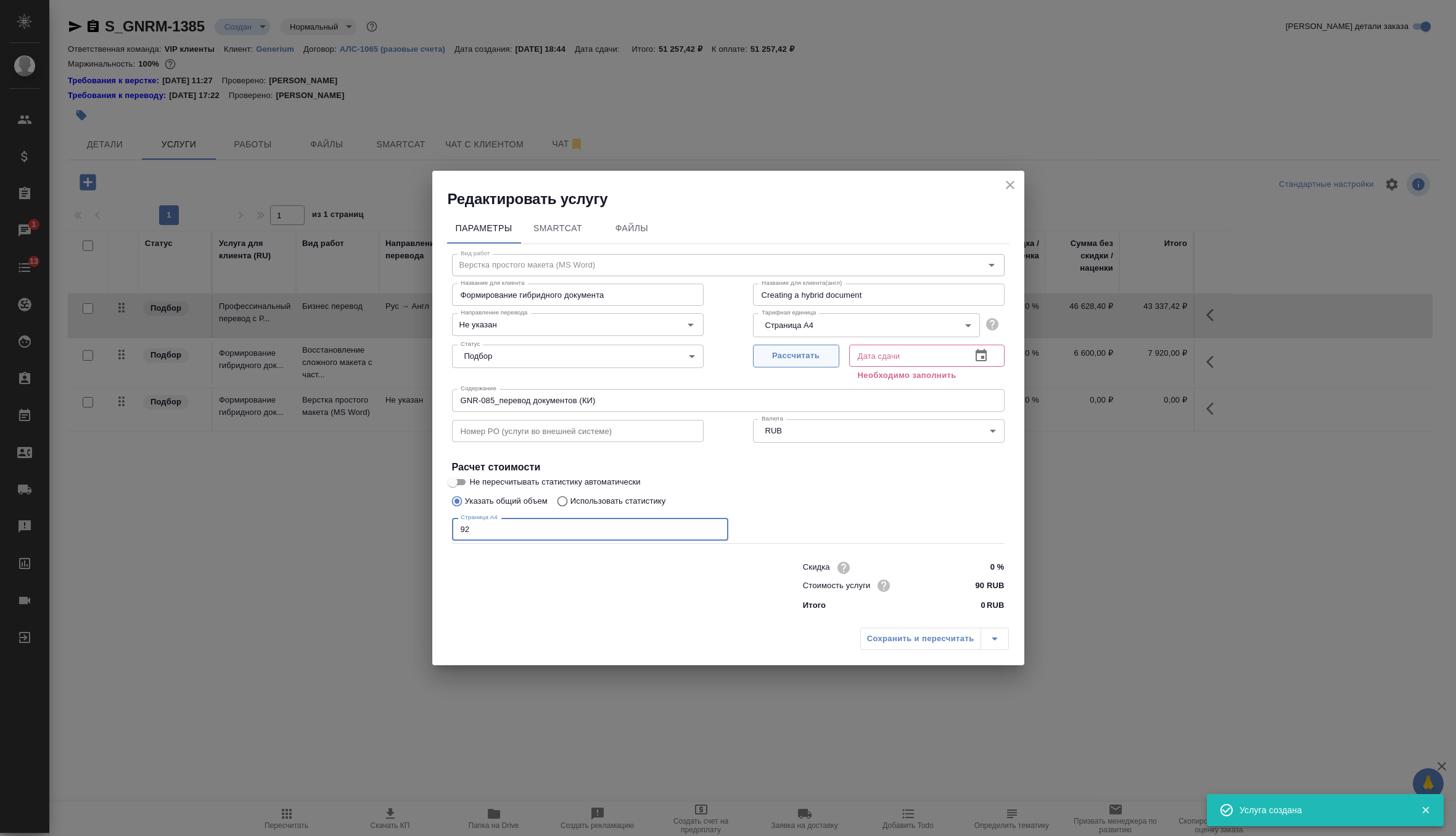
type input "92"
click at [819, 349] on span "Рассчитать" at bounding box center [796, 356] width 73 height 14
type input "01.10.2025 14:36"
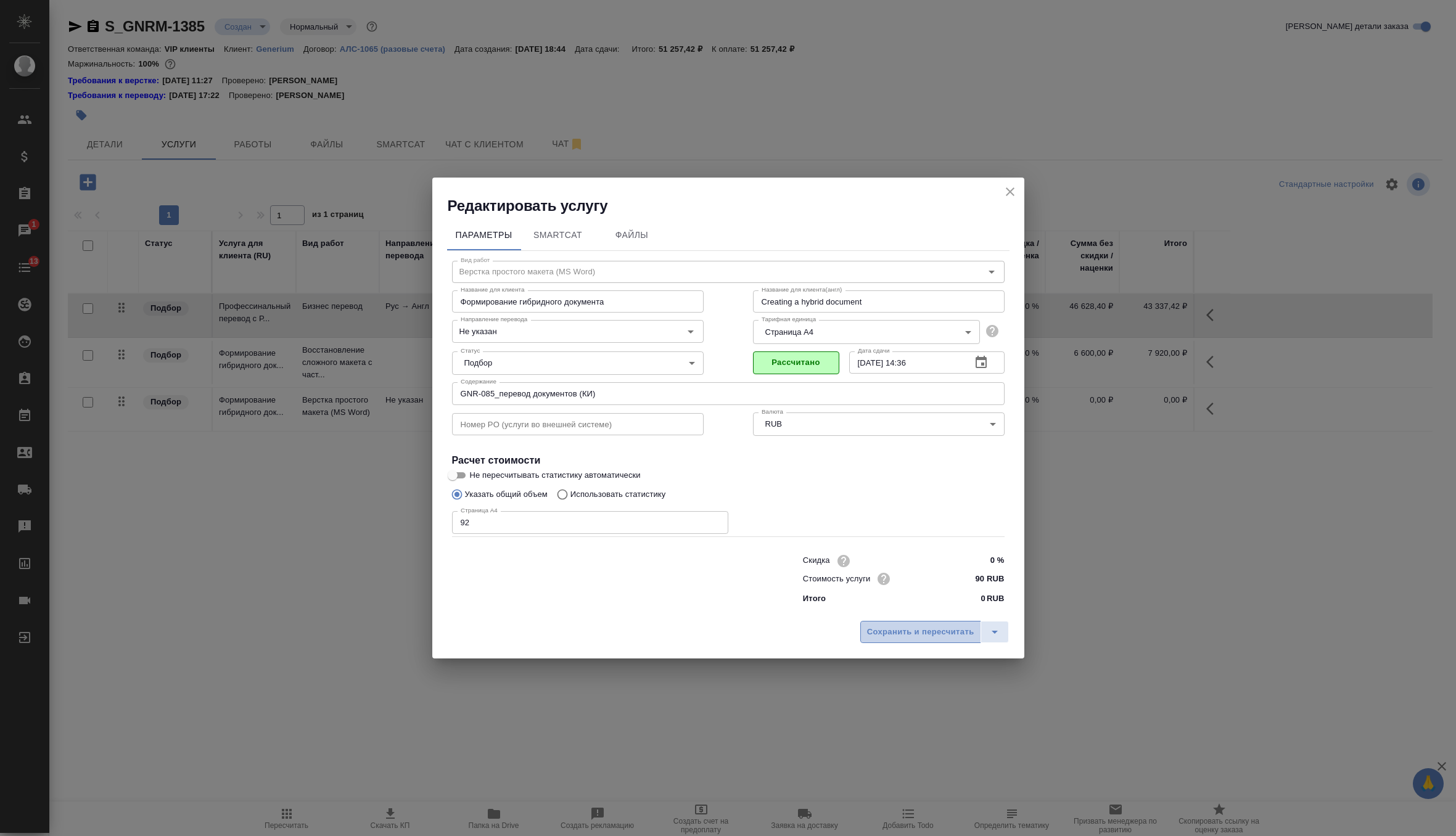
click at [916, 638] on span "Сохранить и пересчитать" at bounding box center [921, 631] width 107 height 14
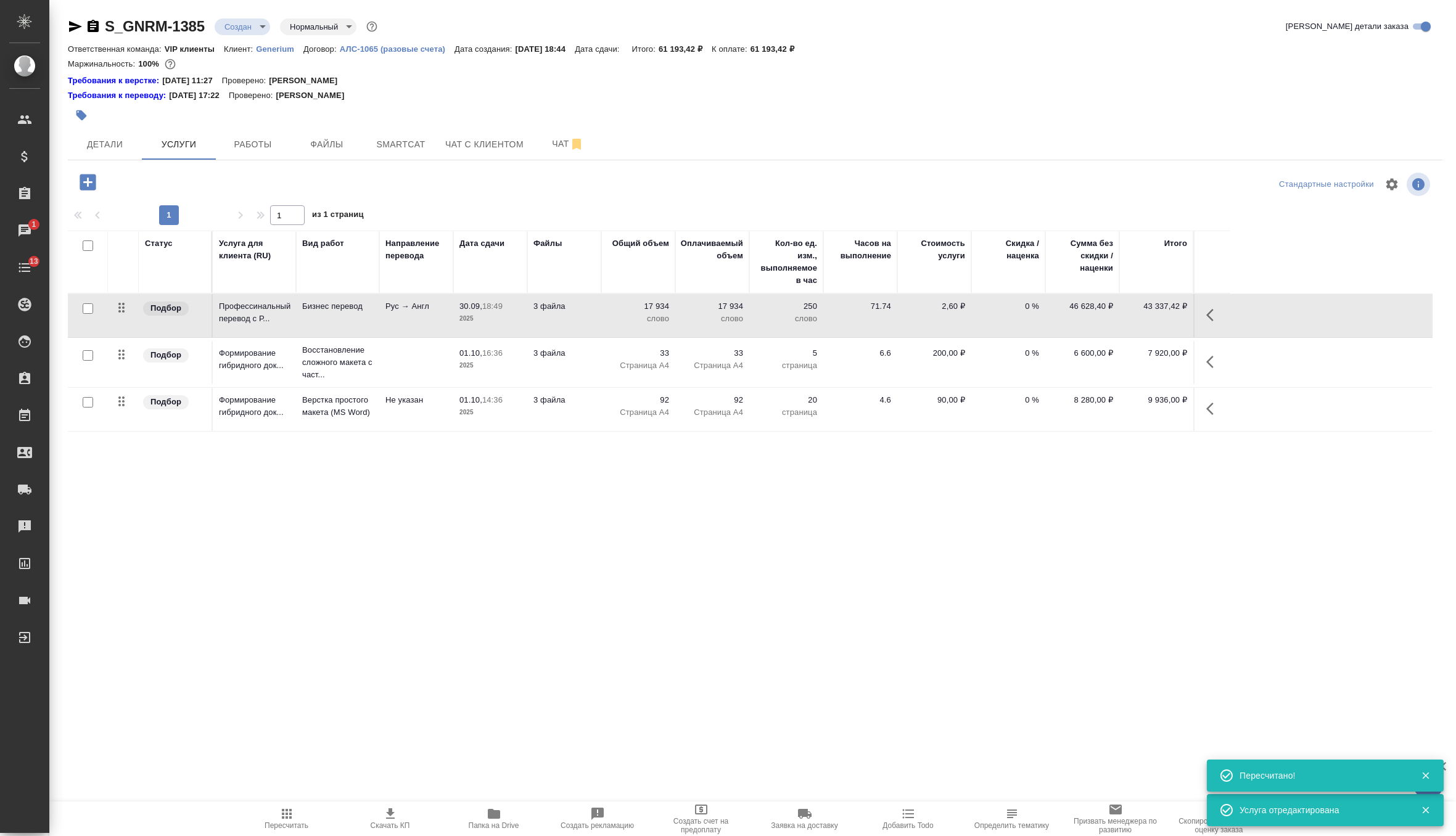
click at [276, 813] on span "Пересчитать" at bounding box center [286, 818] width 89 height 24
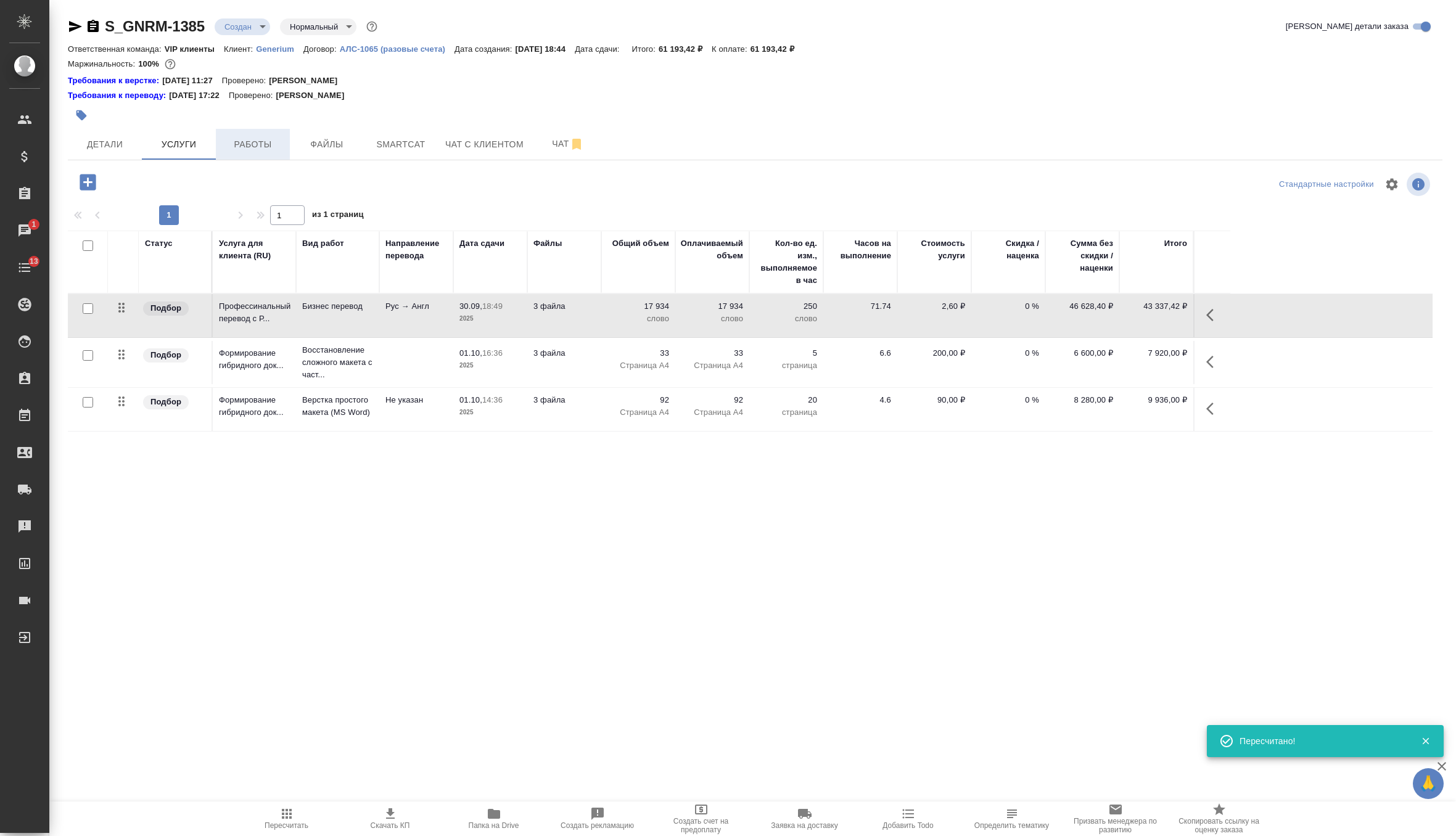
click at [251, 144] on span "Работы" at bounding box center [253, 144] width 59 height 16
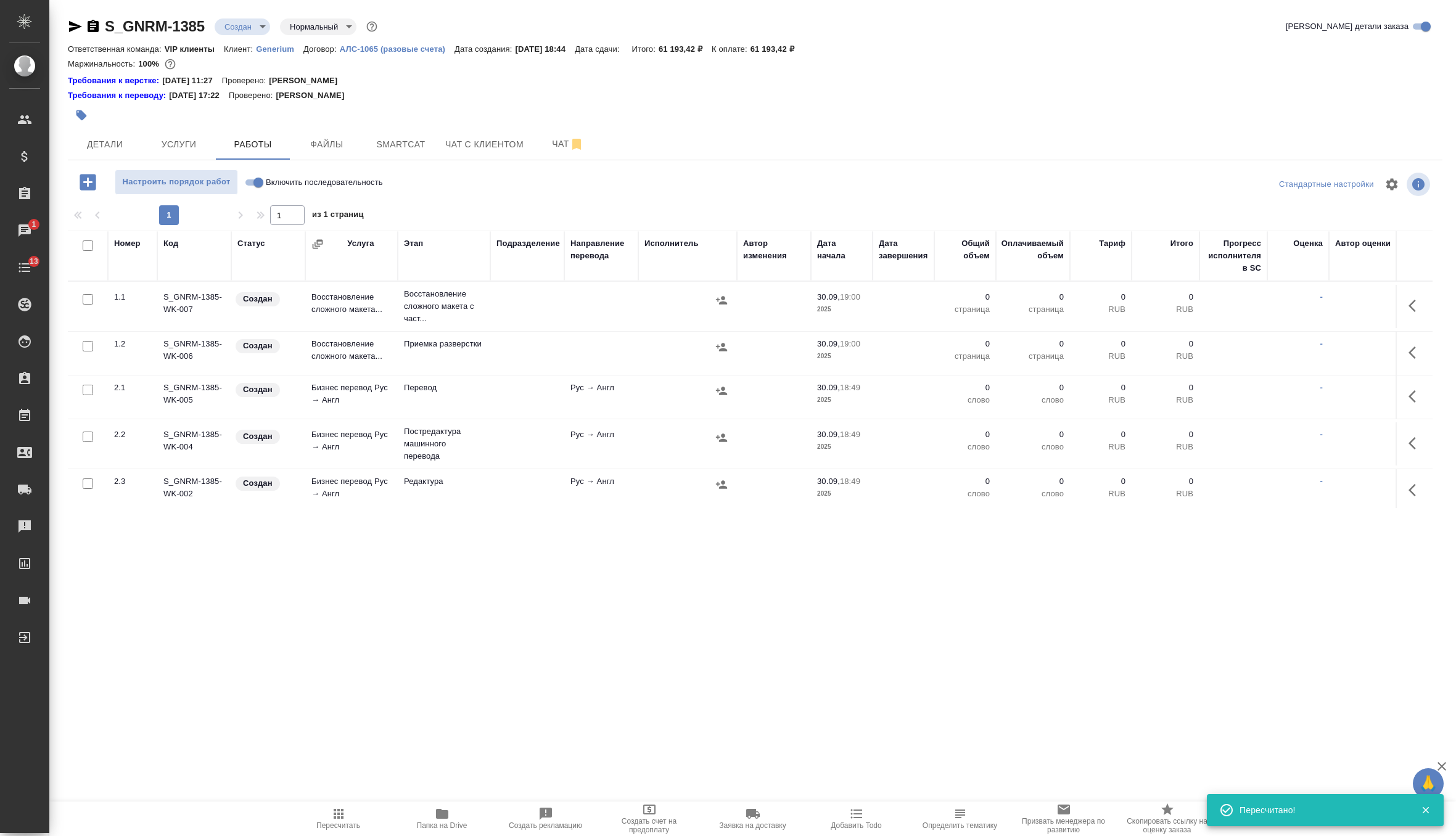
click at [1418, 306] on icon "button" at bounding box center [1416, 306] width 15 height 15
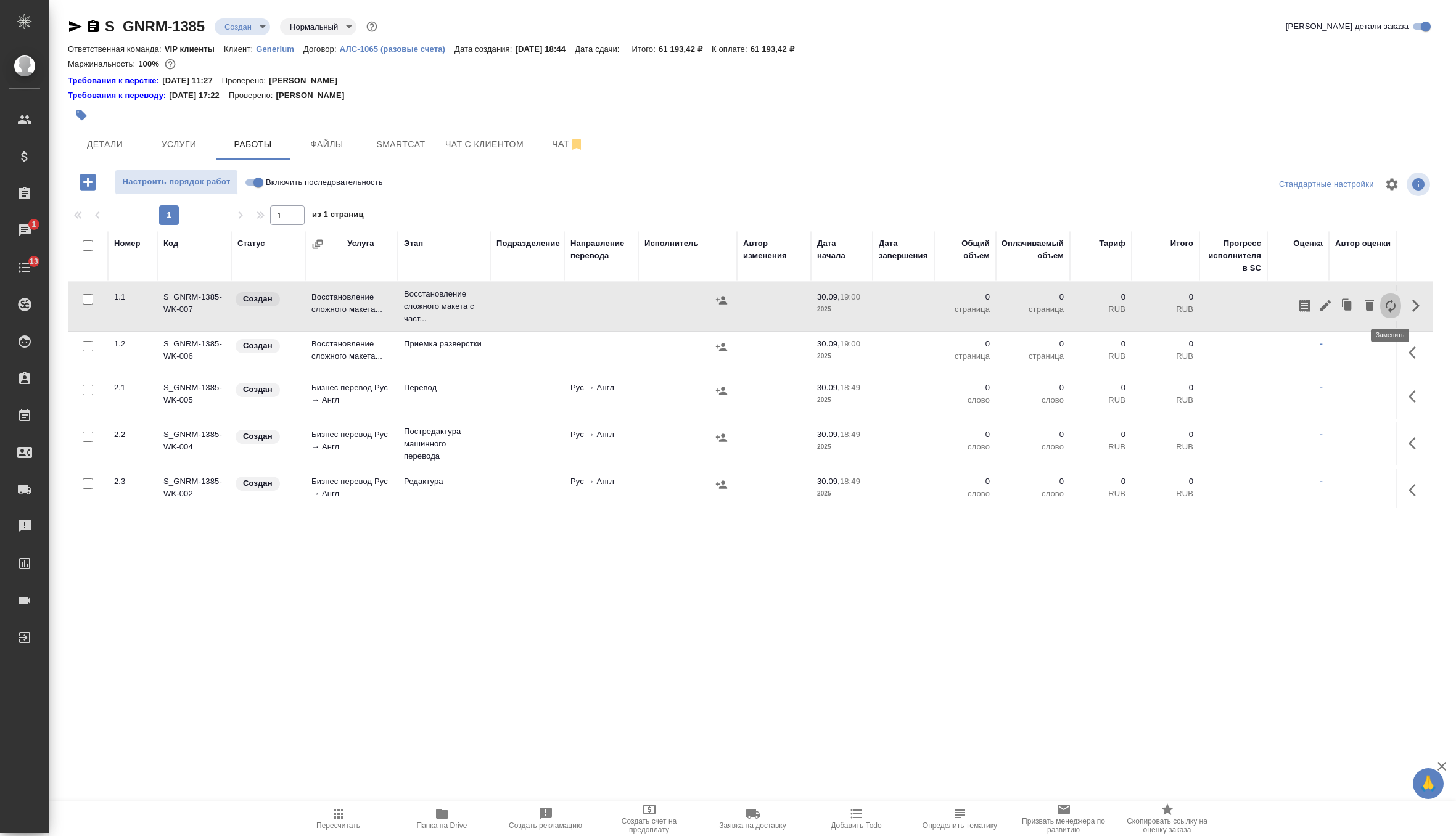
click at [1393, 306] on icon "button" at bounding box center [1391, 306] width 15 height 15
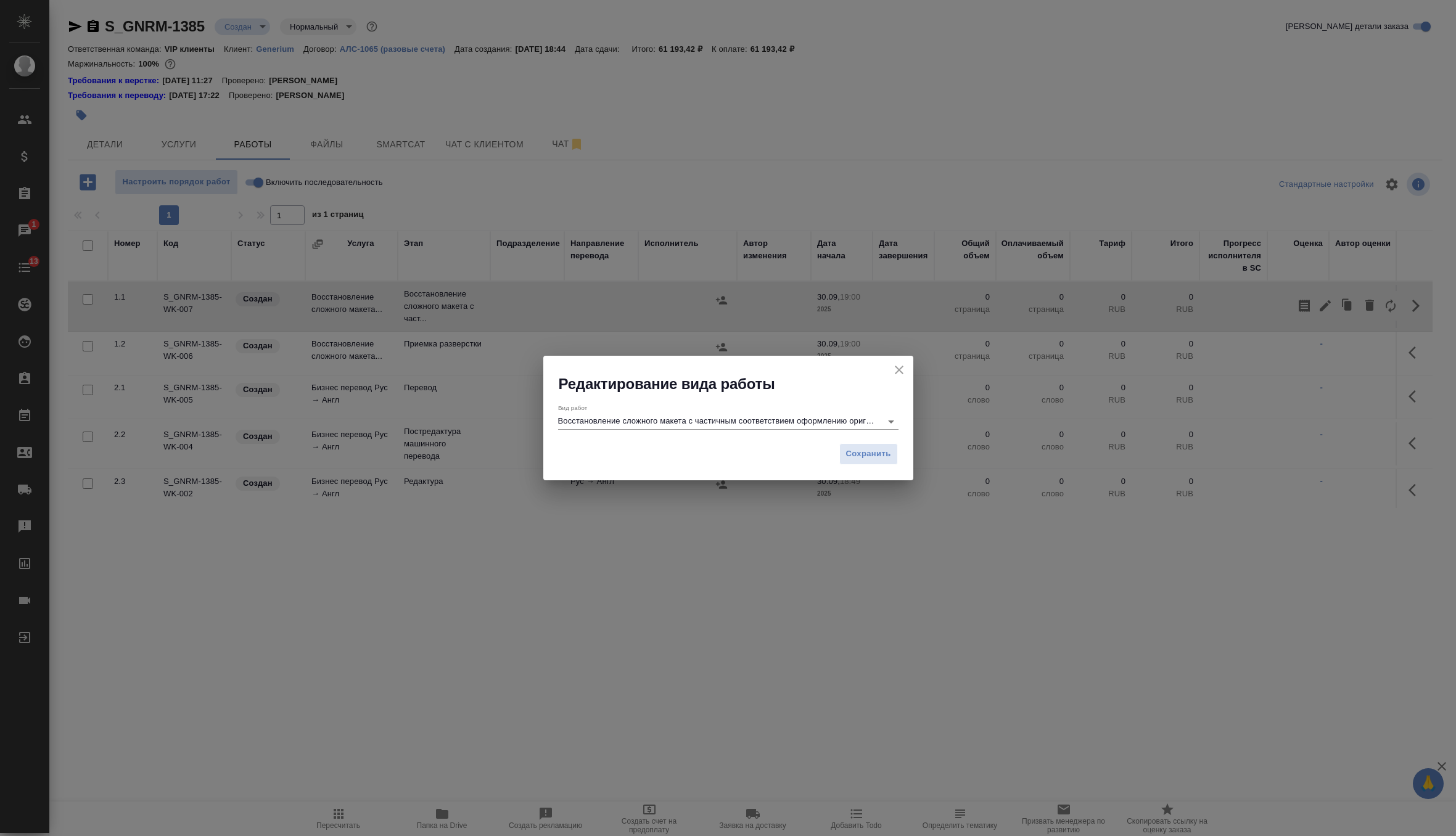
click at [669, 420] on input "Восстановление сложного макета с частичным соответствием оформлению оригинала" at bounding box center [716, 421] width 317 height 15
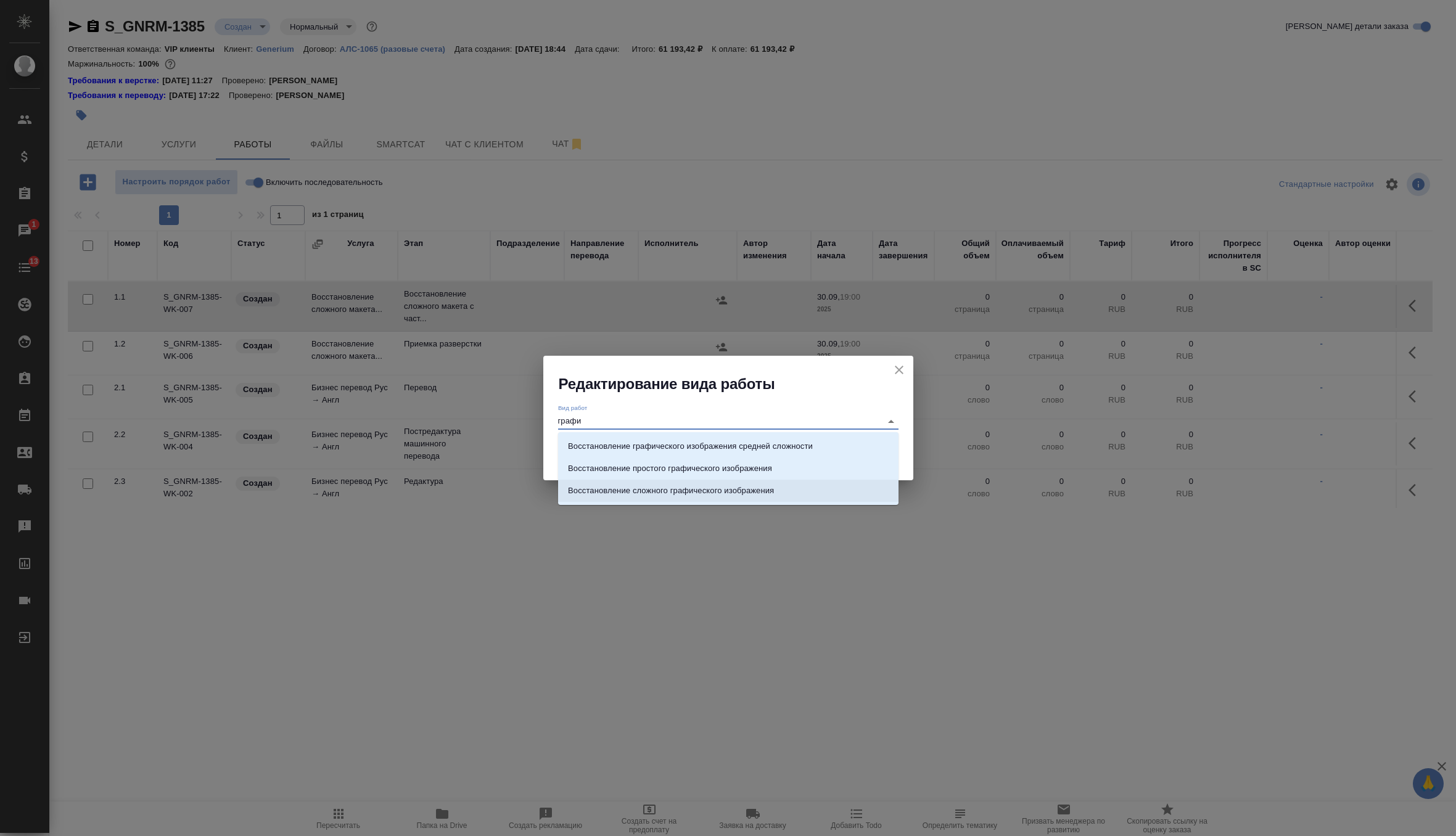
click at [701, 490] on p "Восстановление сложного графического изображения" at bounding box center [671, 490] width 206 height 12
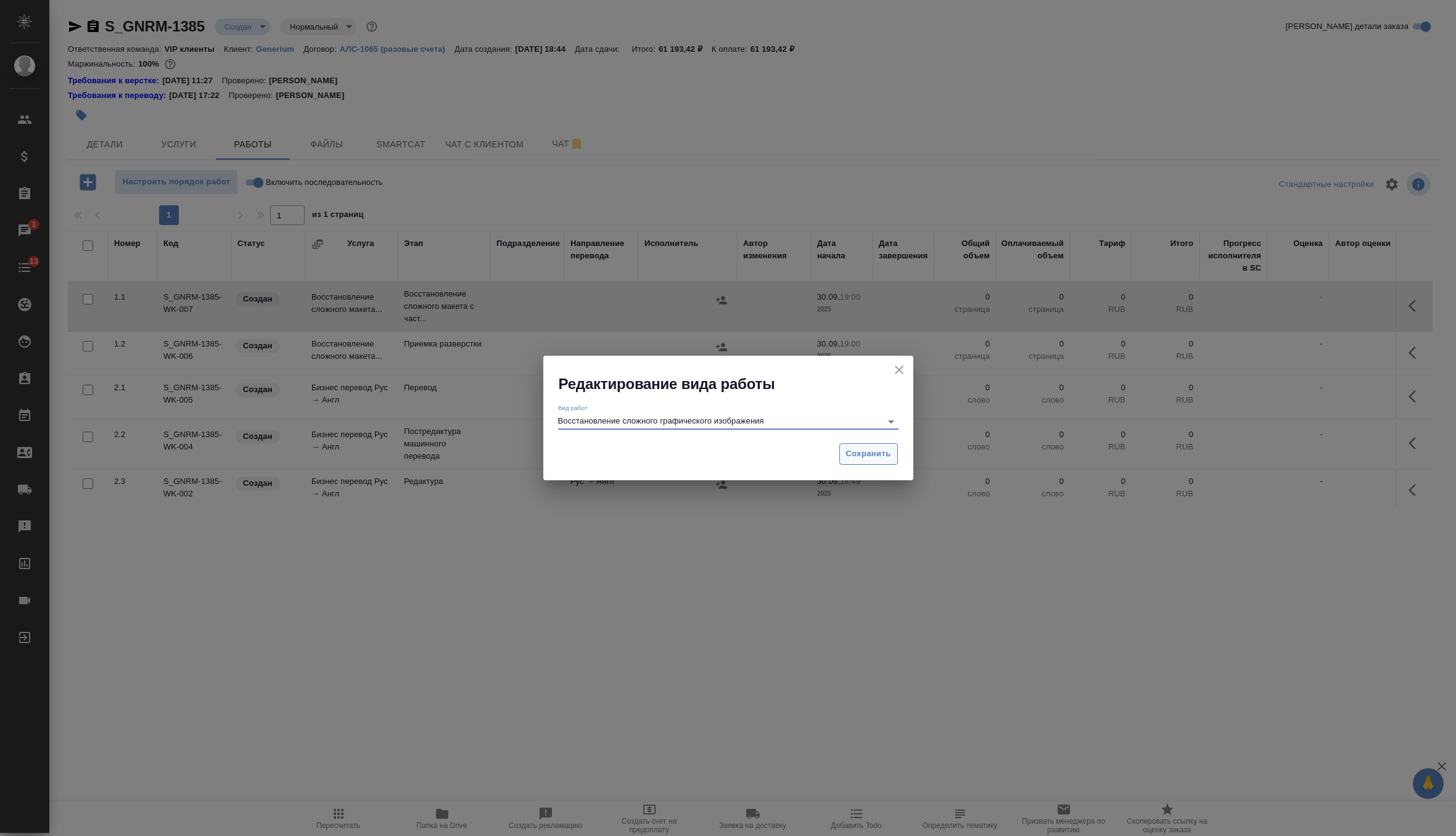
type input "Восстановление сложного графического изображения"
click at [887, 452] on span "Сохранить" at bounding box center [868, 453] width 45 height 14
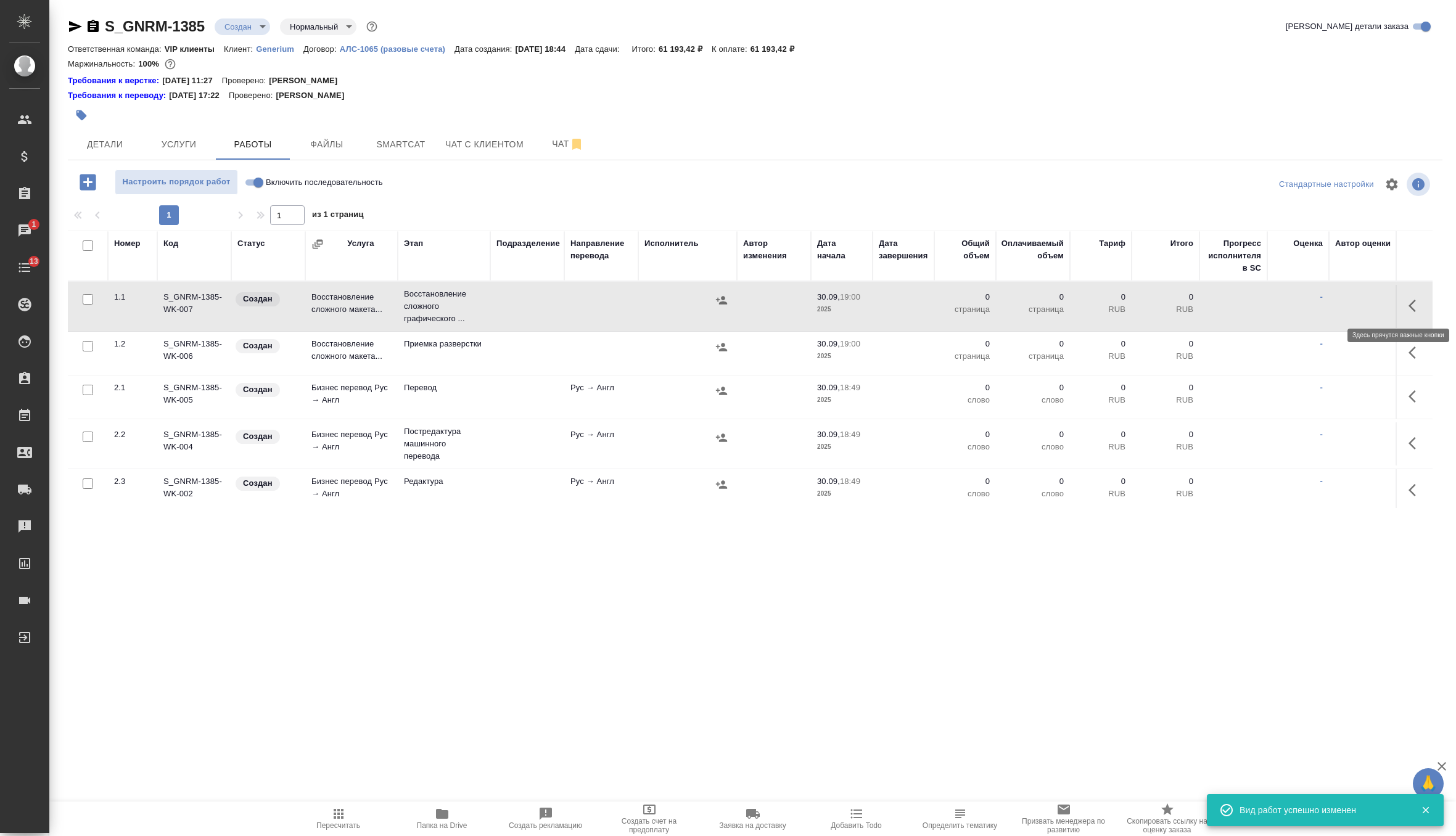
click at [1413, 304] on icon "button" at bounding box center [1416, 306] width 15 height 15
click at [1348, 301] on icon "button" at bounding box center [1348, 305] width 7 height 9
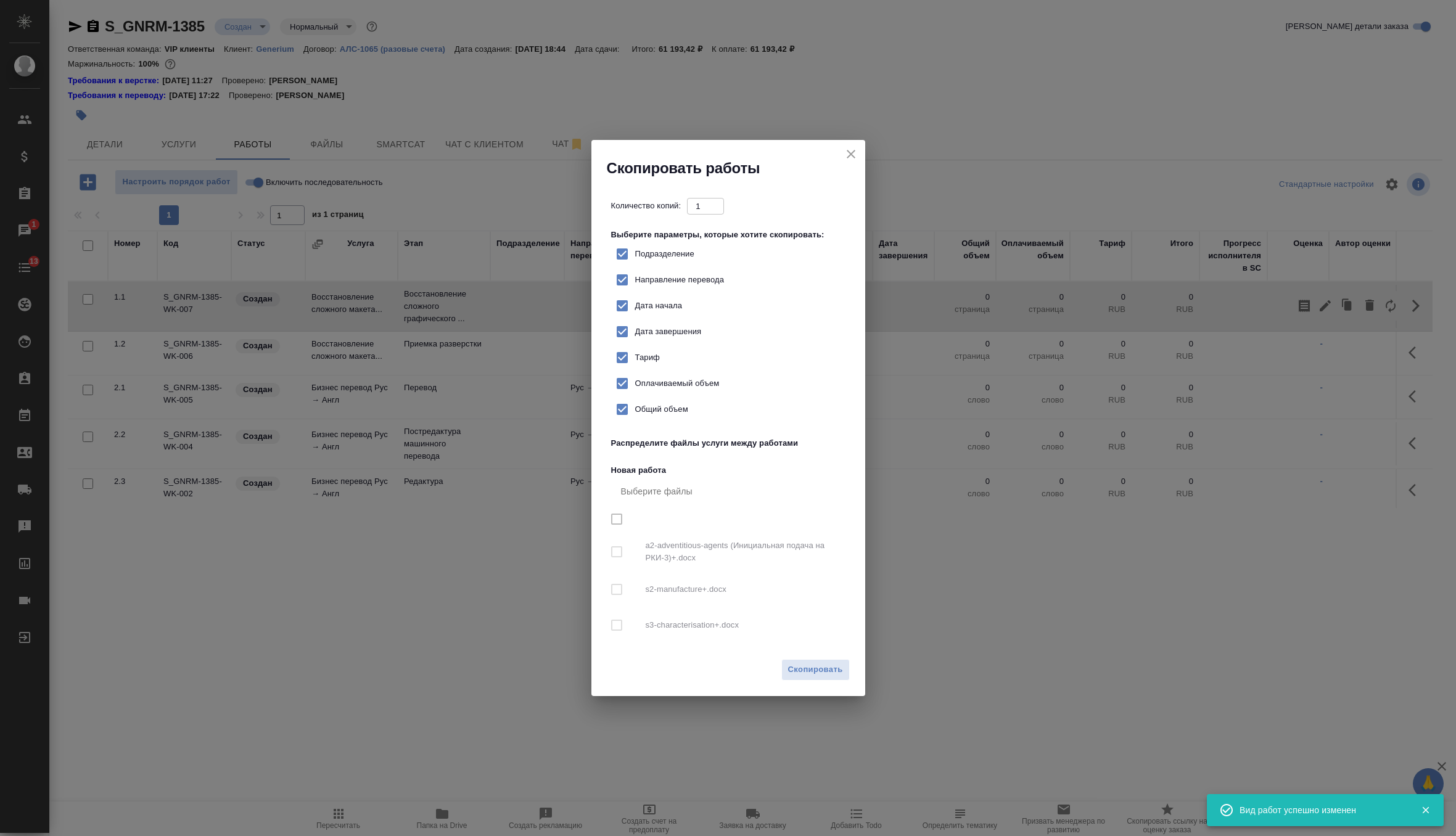
checkbox input "true"
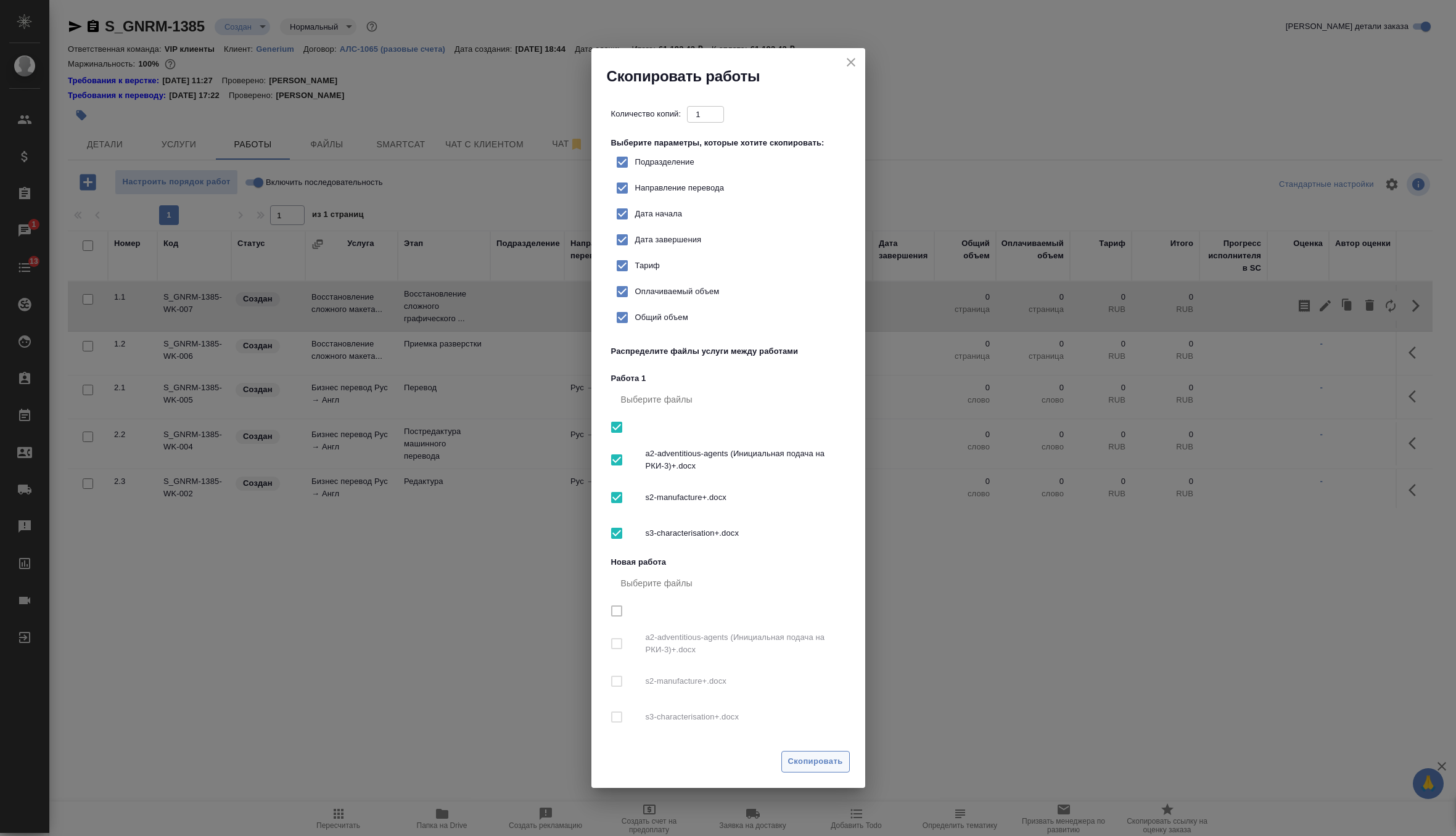
click at [805, 762] on span "Скопировать" at bounding box center [815, 761] width 55 height 14
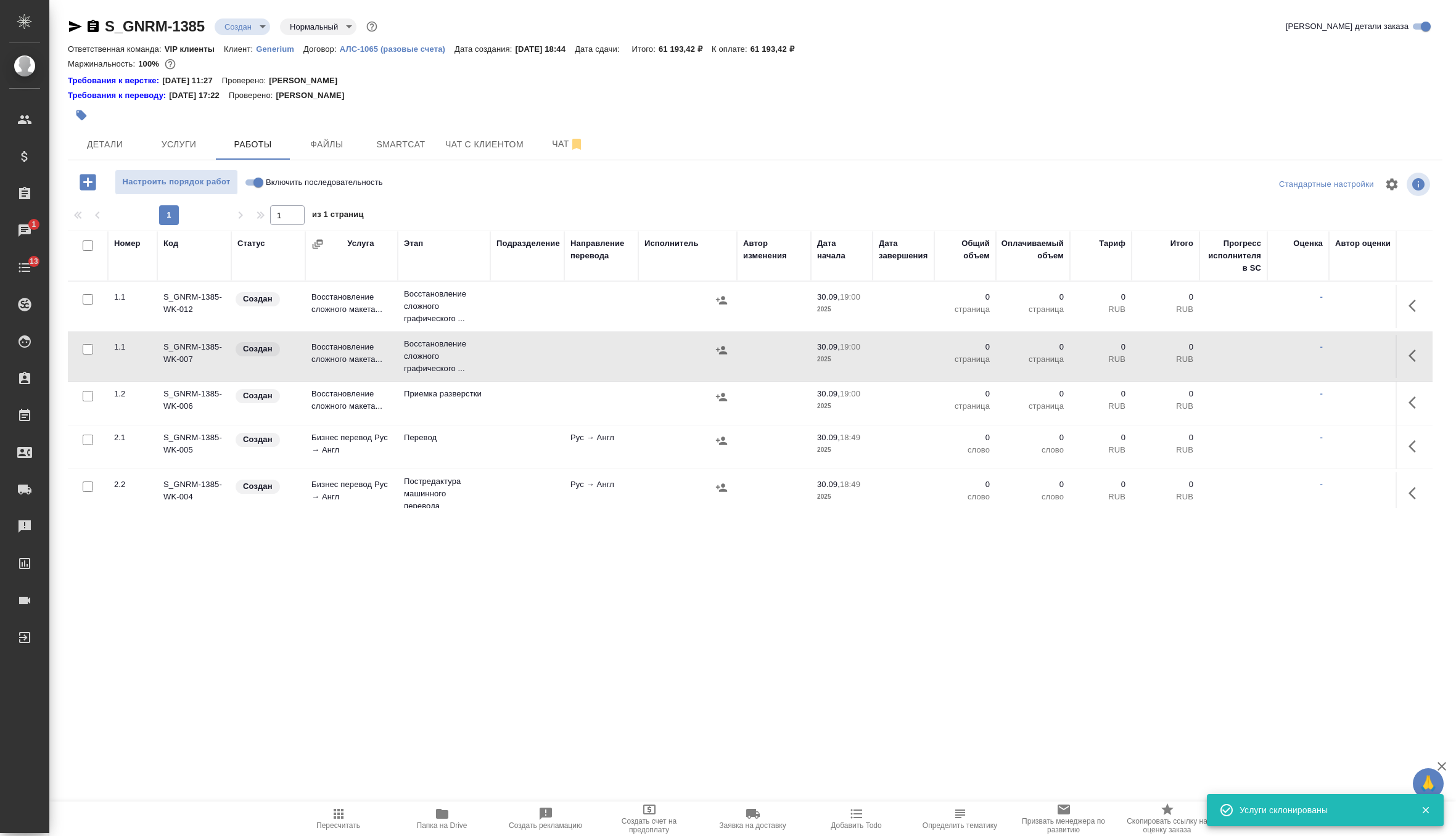
click at [1413, 356] on icon "button" at bounding box center [1416, 356] width 15 height 15
click at [1391, 357] on icon "button" at bounding box center [1391, 356] width 15 height 15
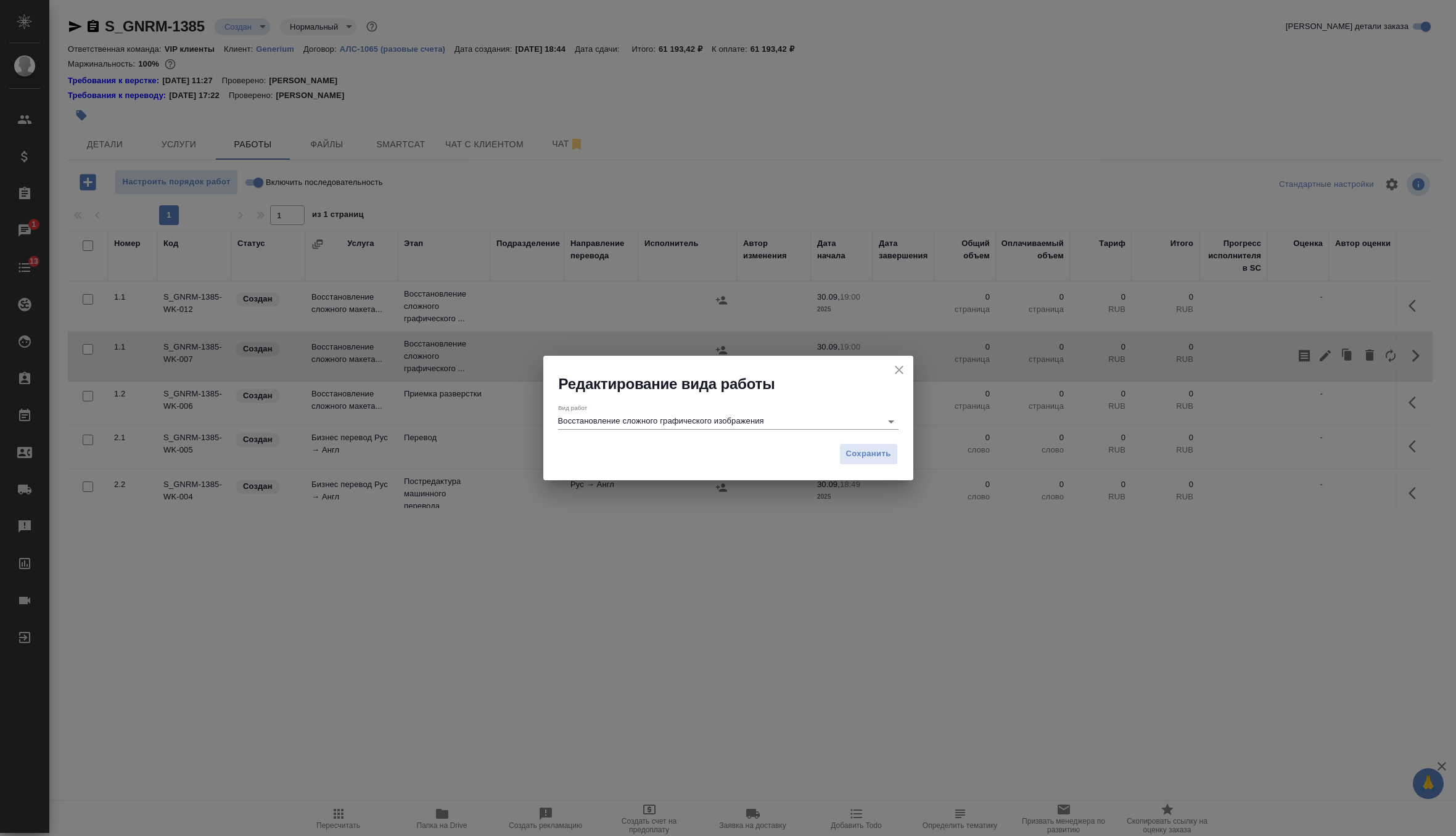
click at [654, 417] on input "Восстановление сложного графического изображения" at bounding box center [716, 421] width 317 height 15
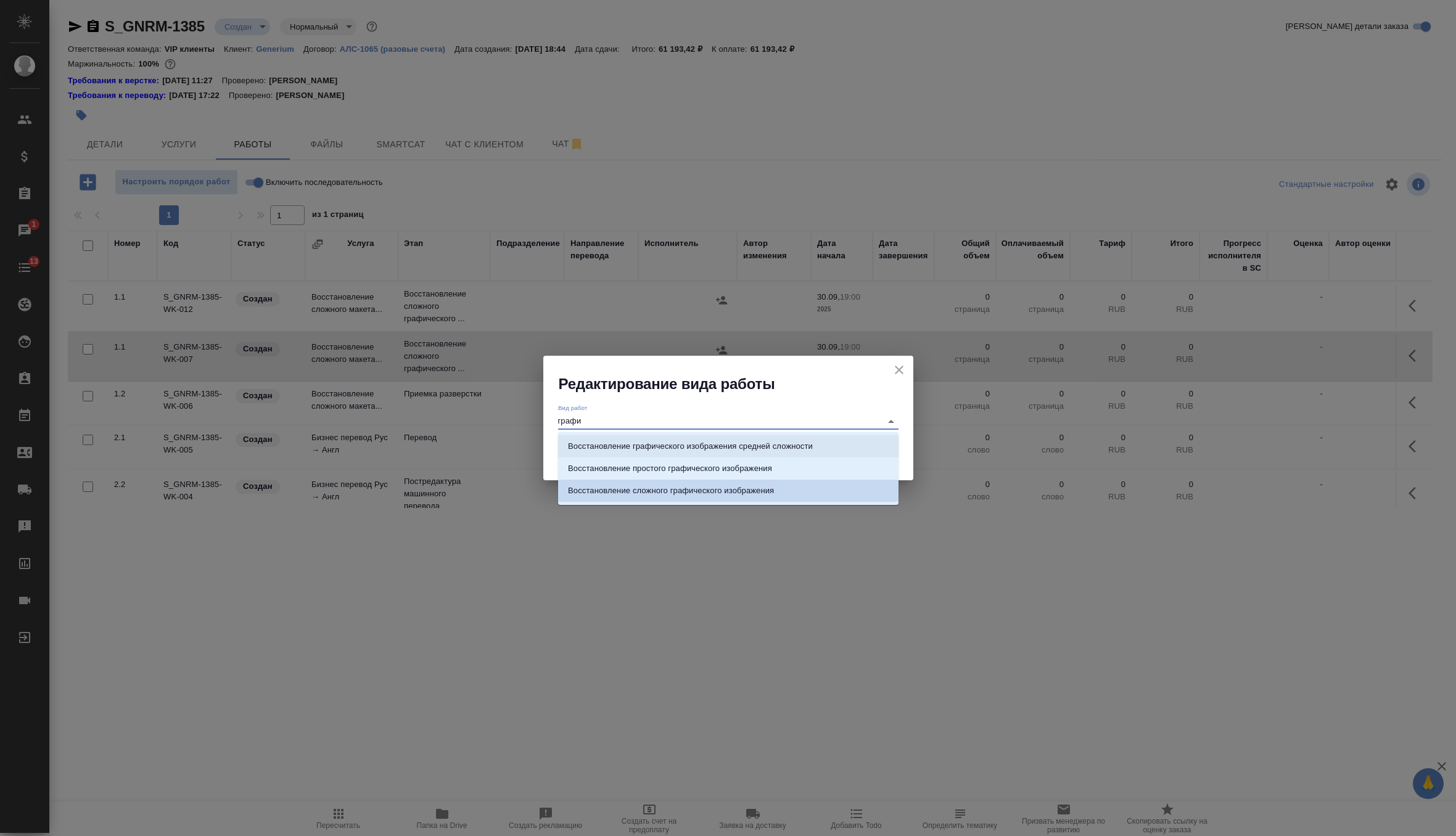
click at [734, 448] on p "Восстановление графического изображения средней сложности" at bounding box center [690, 446] width 245 height 12
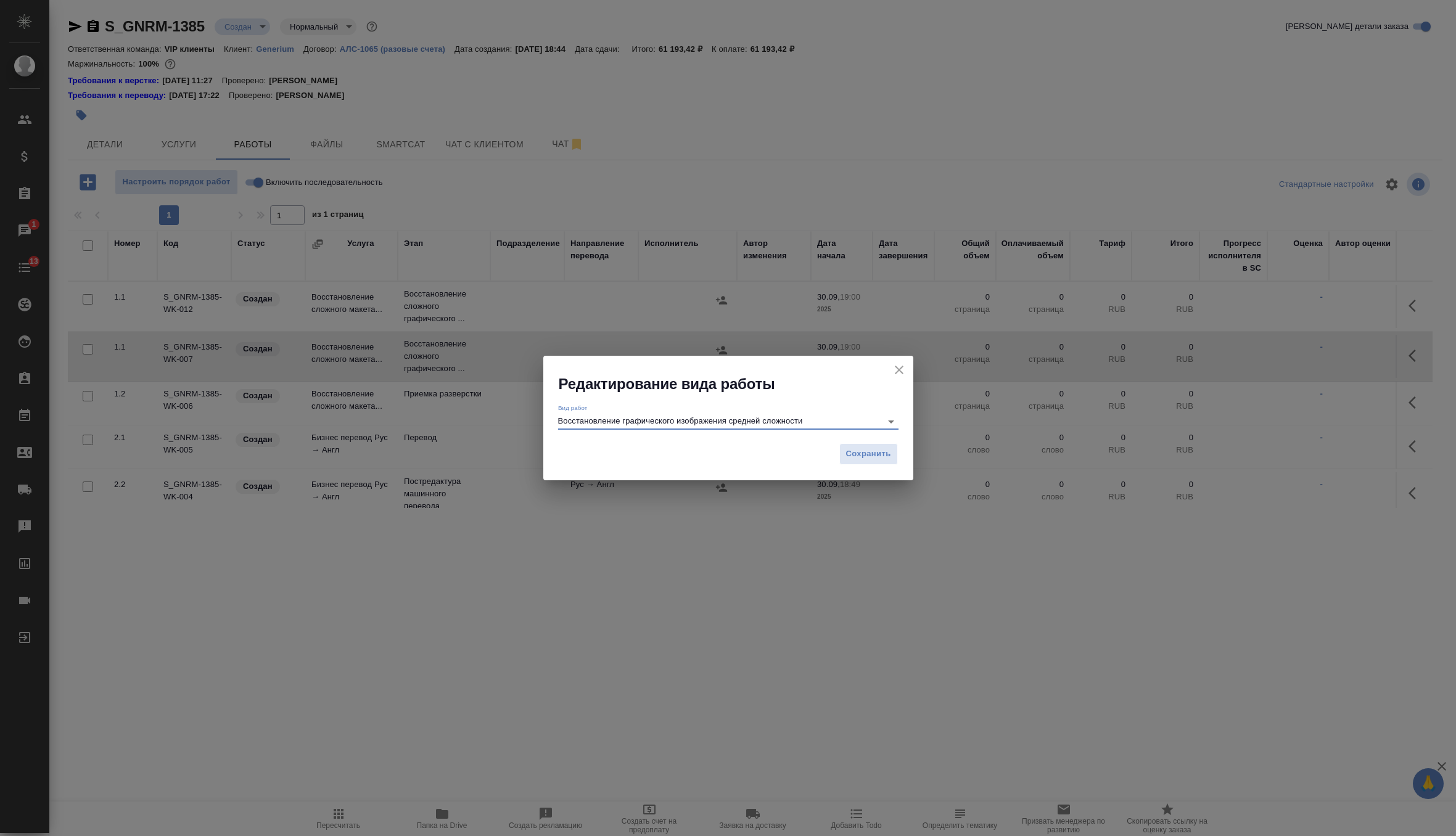
type input "Восстановление графического изображения средней сложности"
click at [860, 468] on div "Сохранить" at bounding box center [728, 458] width 370 height 43
click at [864, 461] on button "Сохранить" at bounding box center [869, 454] width 59 height 21
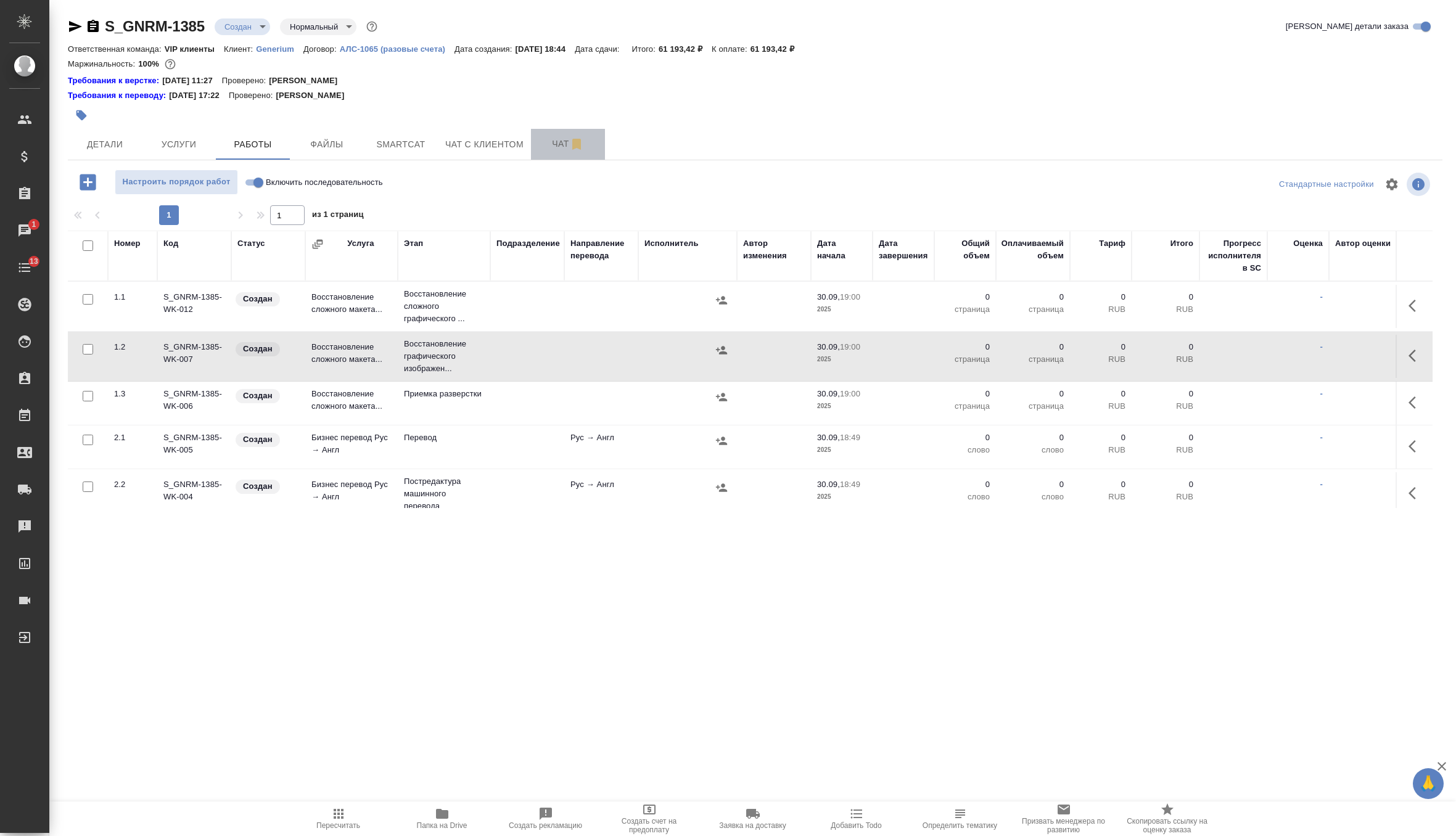
click at [552, 139] on span "Чат" at bounding box center [568, 144] width 59 height 16
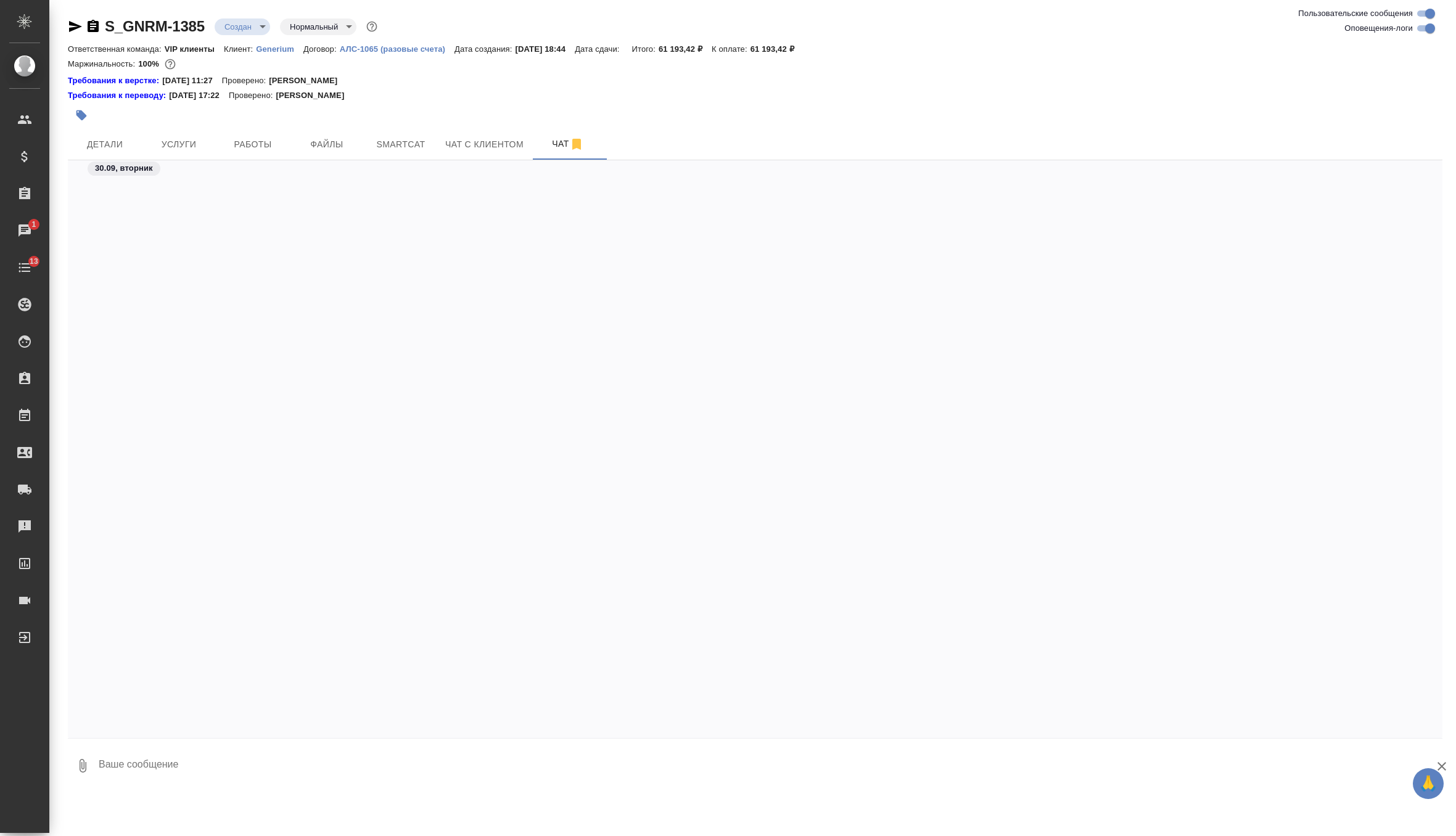
scroll to position [414, 0]
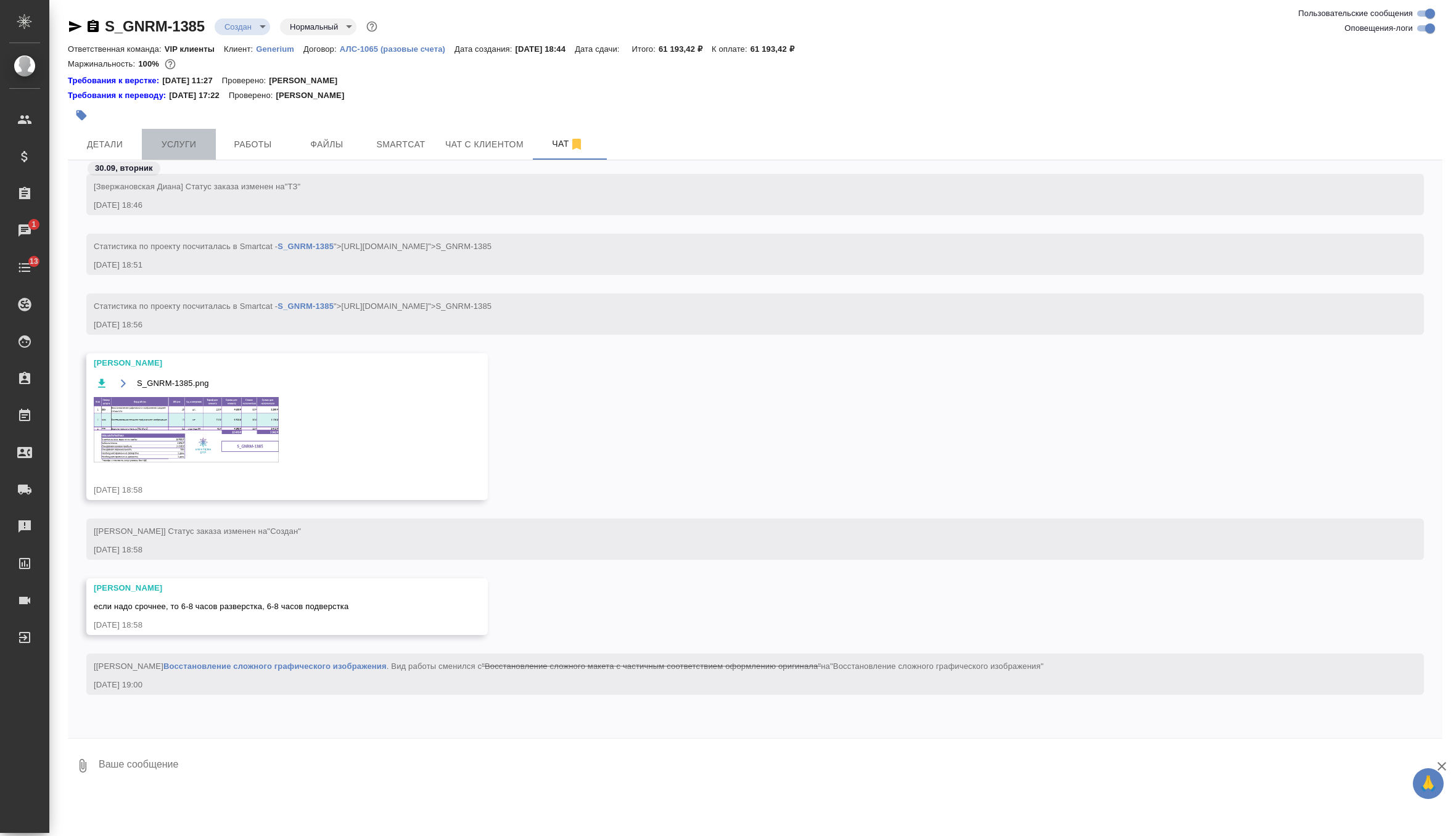
click at [192, 146] on span "Услуги" at bounding box center [178, 144] width 59 height 16
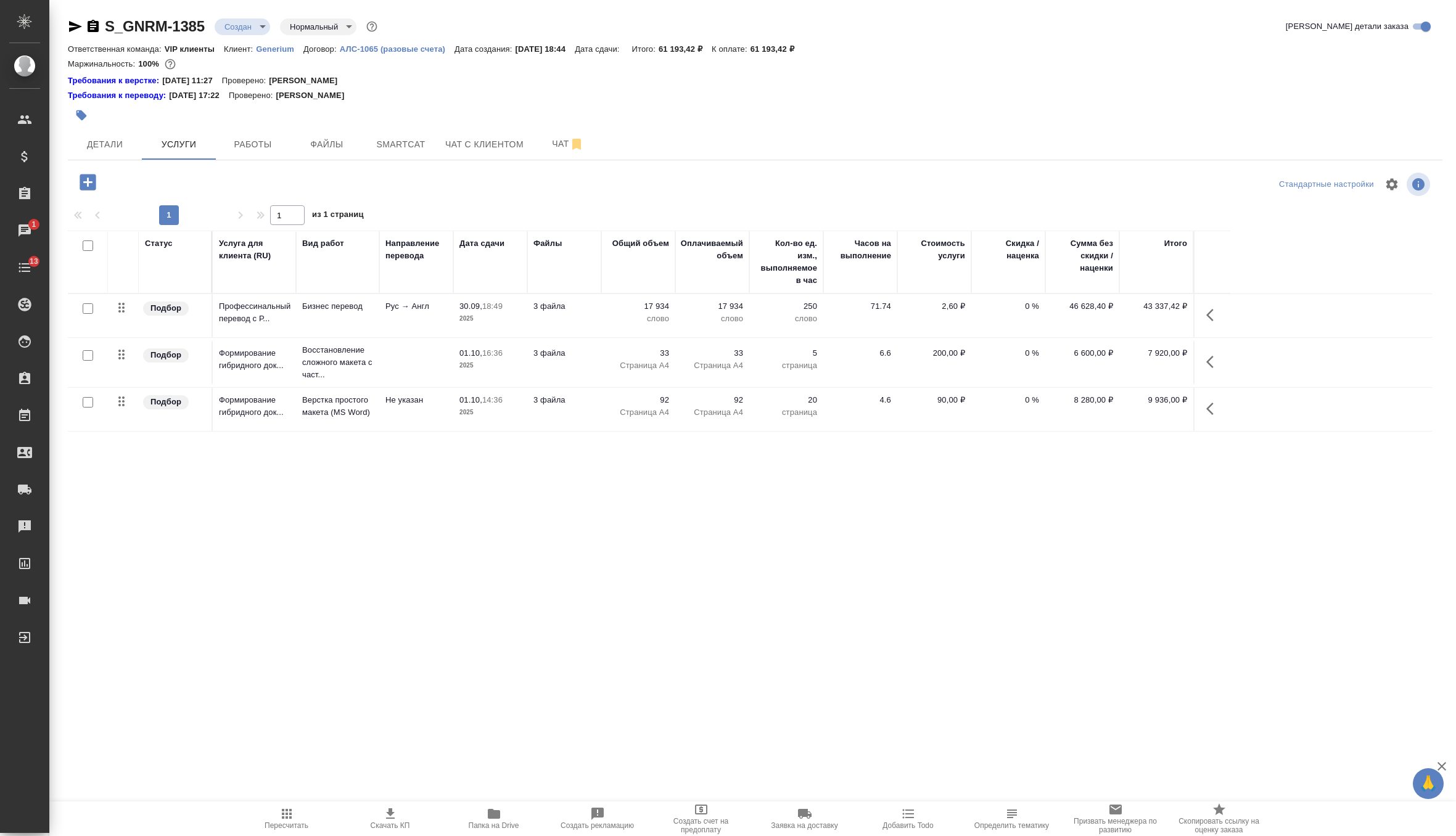
click at [296, 811] on span "Пересчитать" at bounding box center [286, 818] width 89 height 24
click at [384, 823] on span "Скачать КП" at bounding box center [390, 825] width 39 height 9
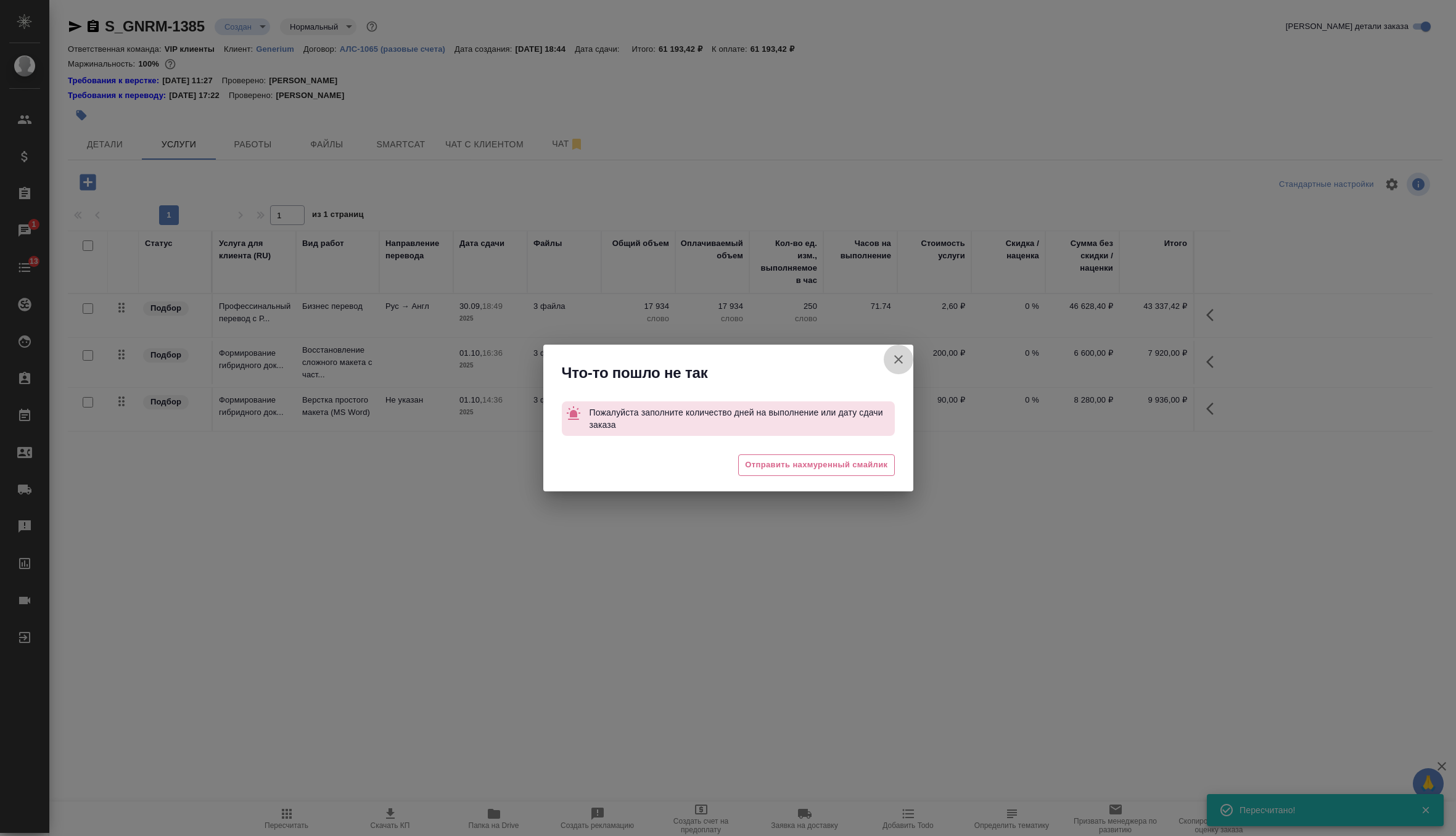
click at [907, 353] on button "Кратко детали заказа" at bounding box center [899, 359] width 29 height 29
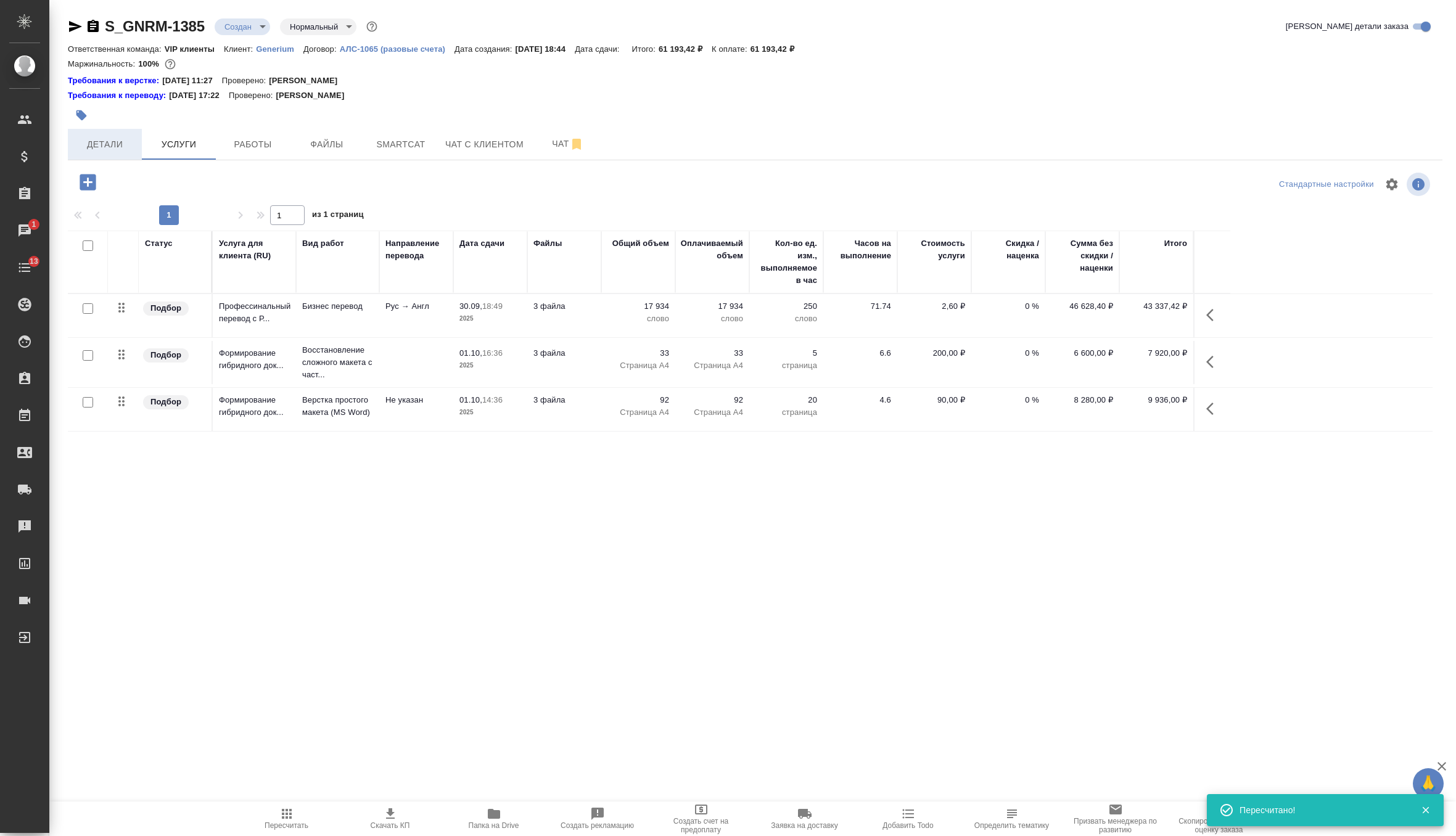
click at [117, 137] on span "Детали" at bounding box center [105, 144] width 59 height 16
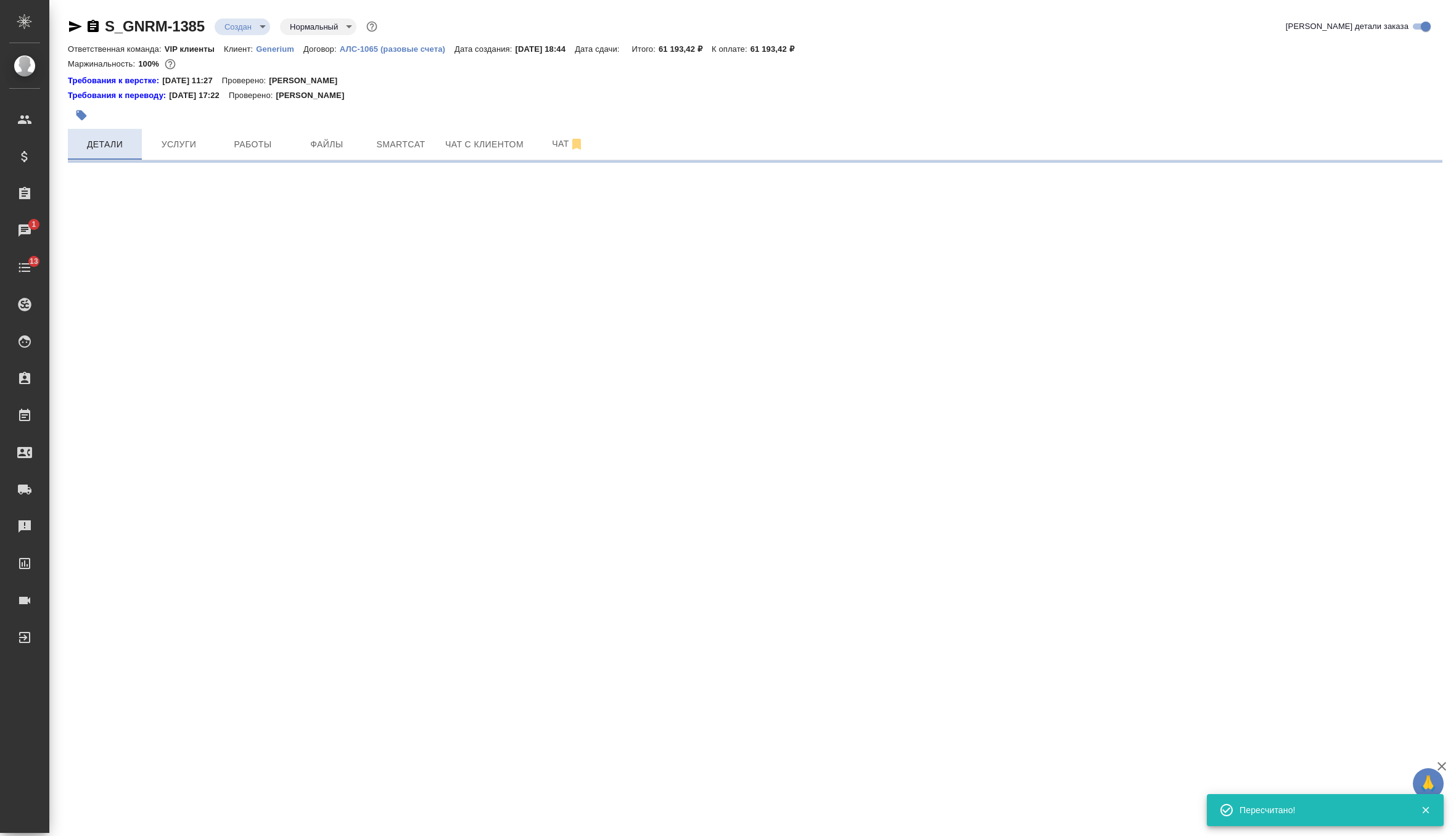
select select "RU"
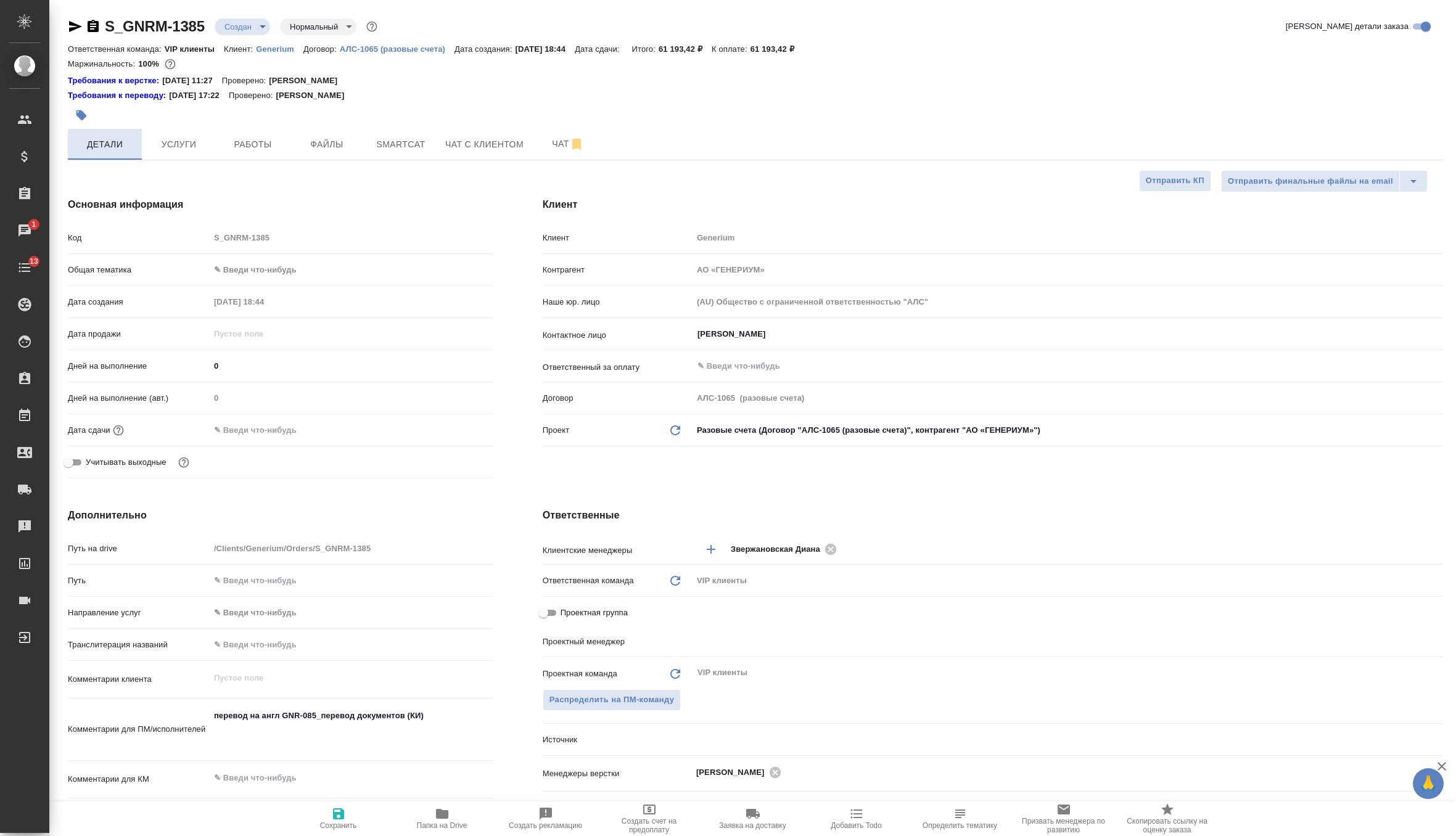
type textarea "x"
type input "[PERSON_NAME]"
type input "Комаров Роман"
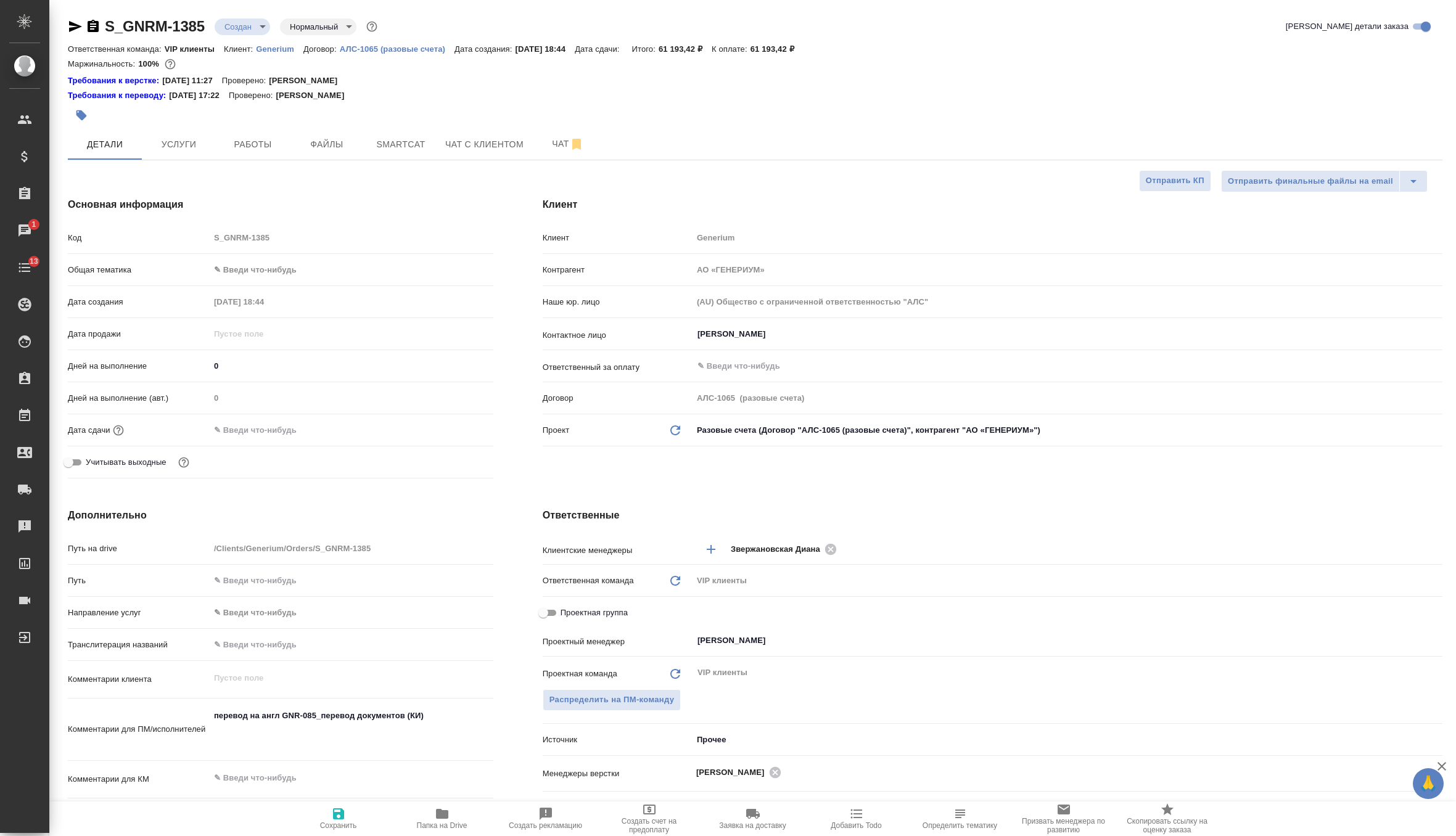
click at [323, 825] on span "Сохранить" at bounding box center [338, 825] width 37 height 9
type textarea "x"
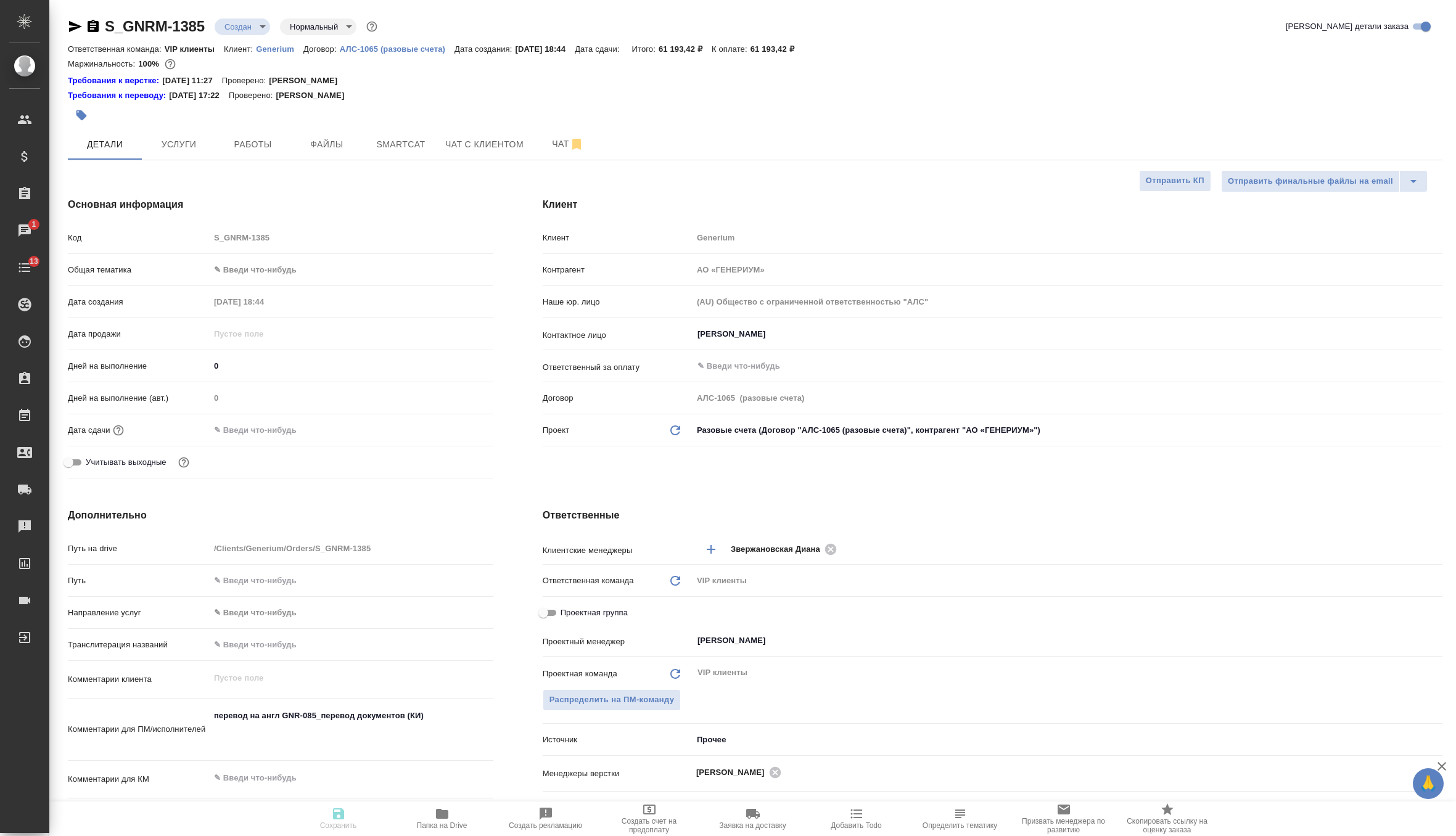
type textarea "x"
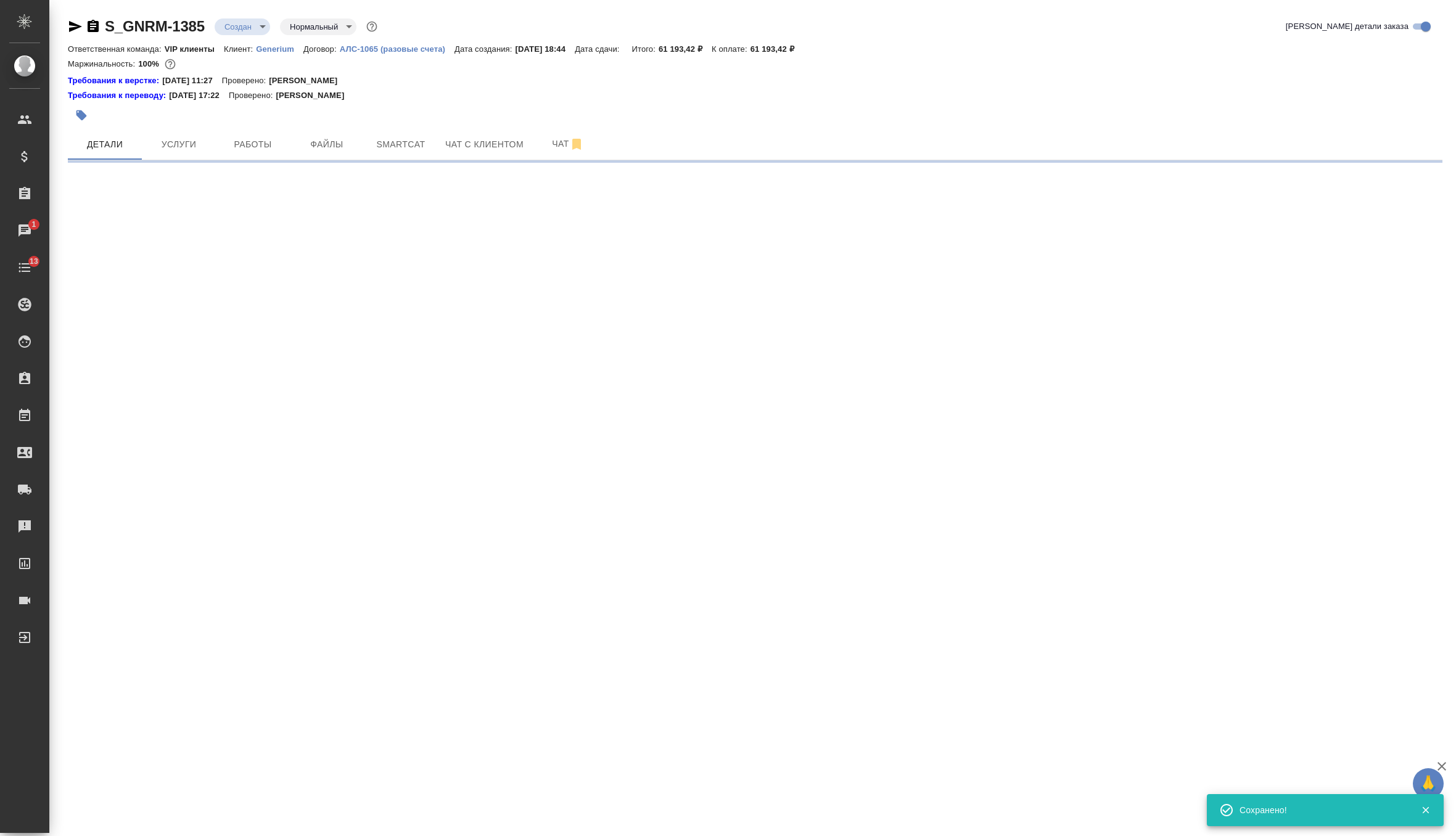
select select "RU"
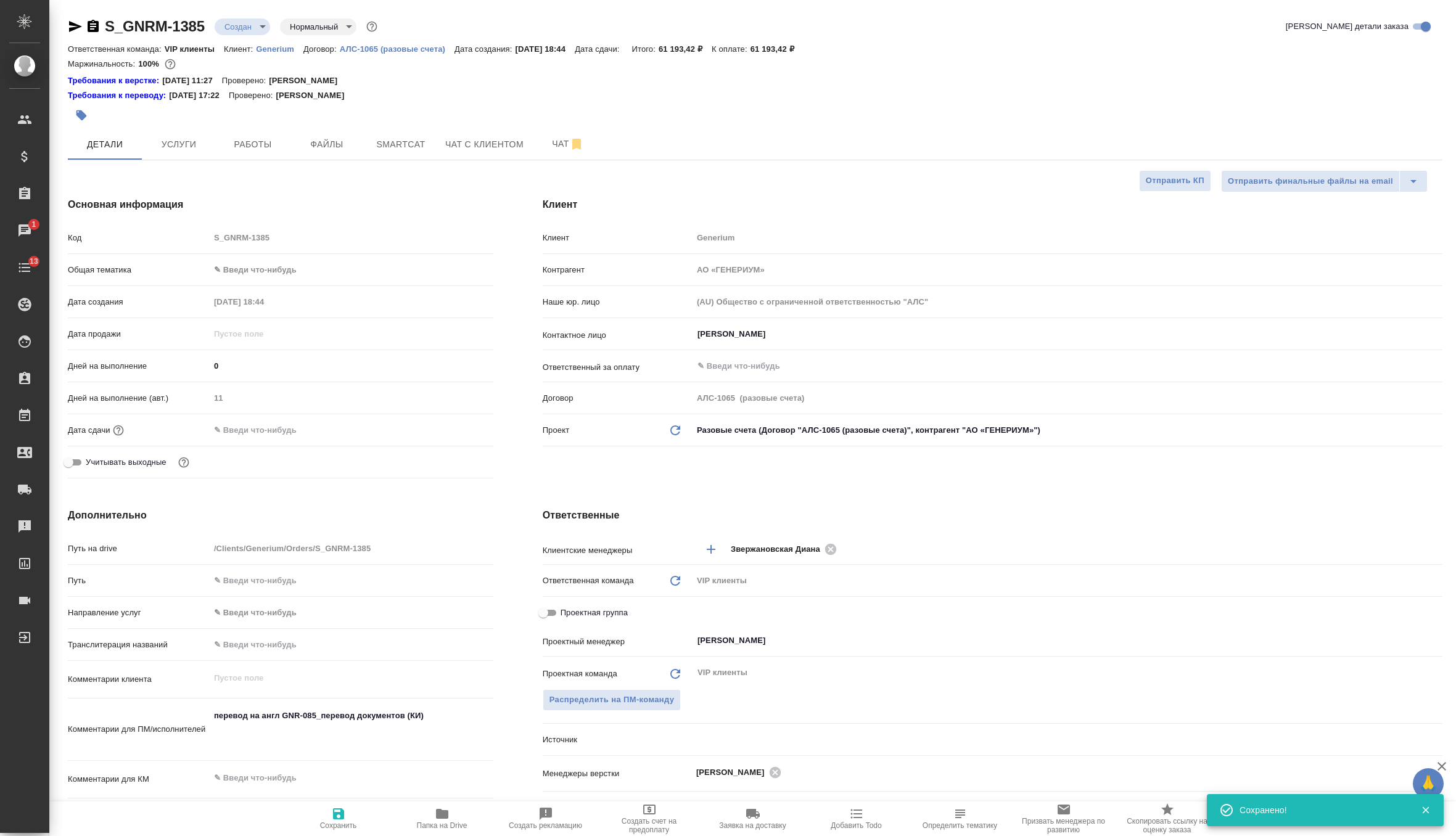
type textarea "x"
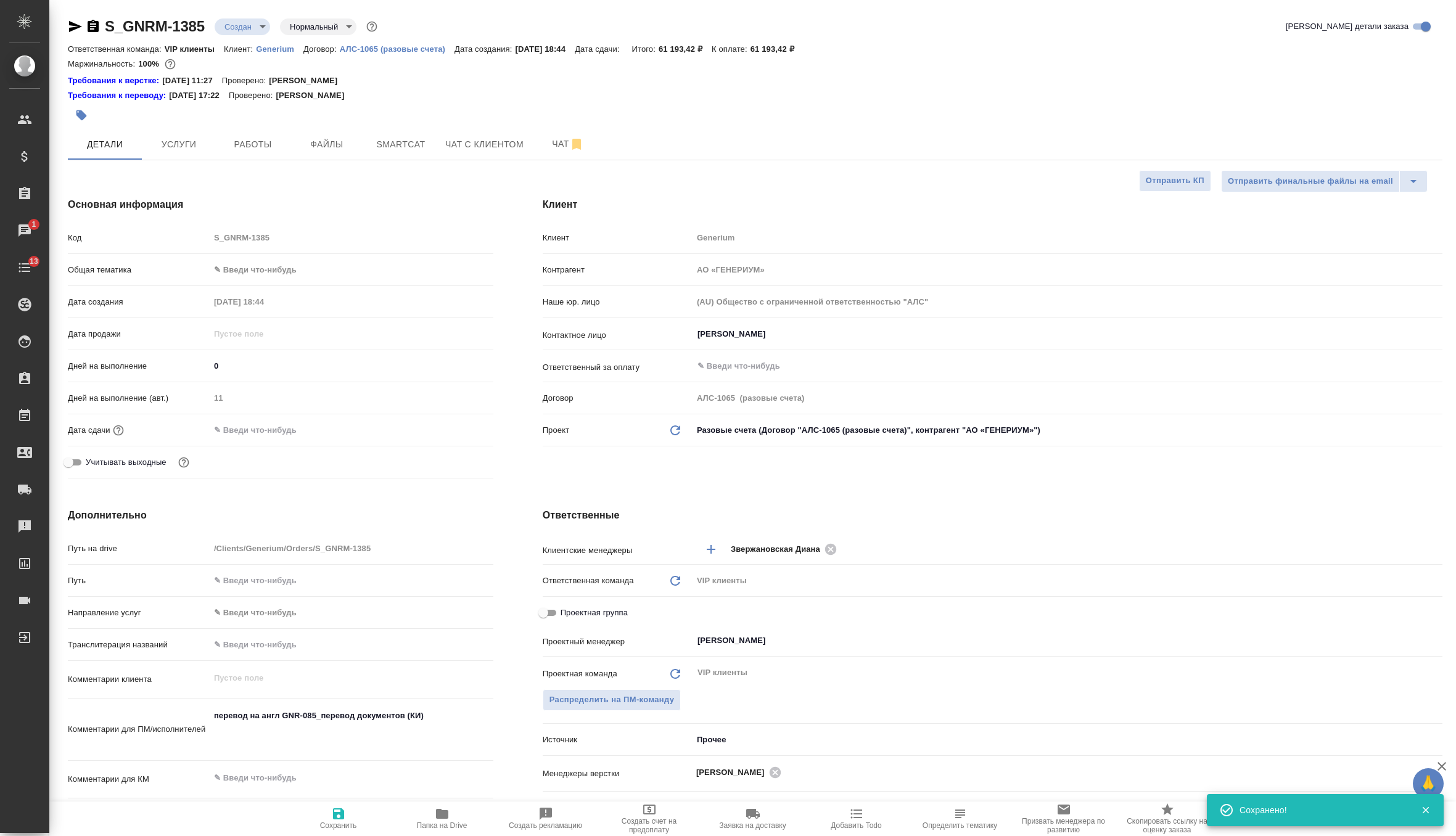
type textarea "x"
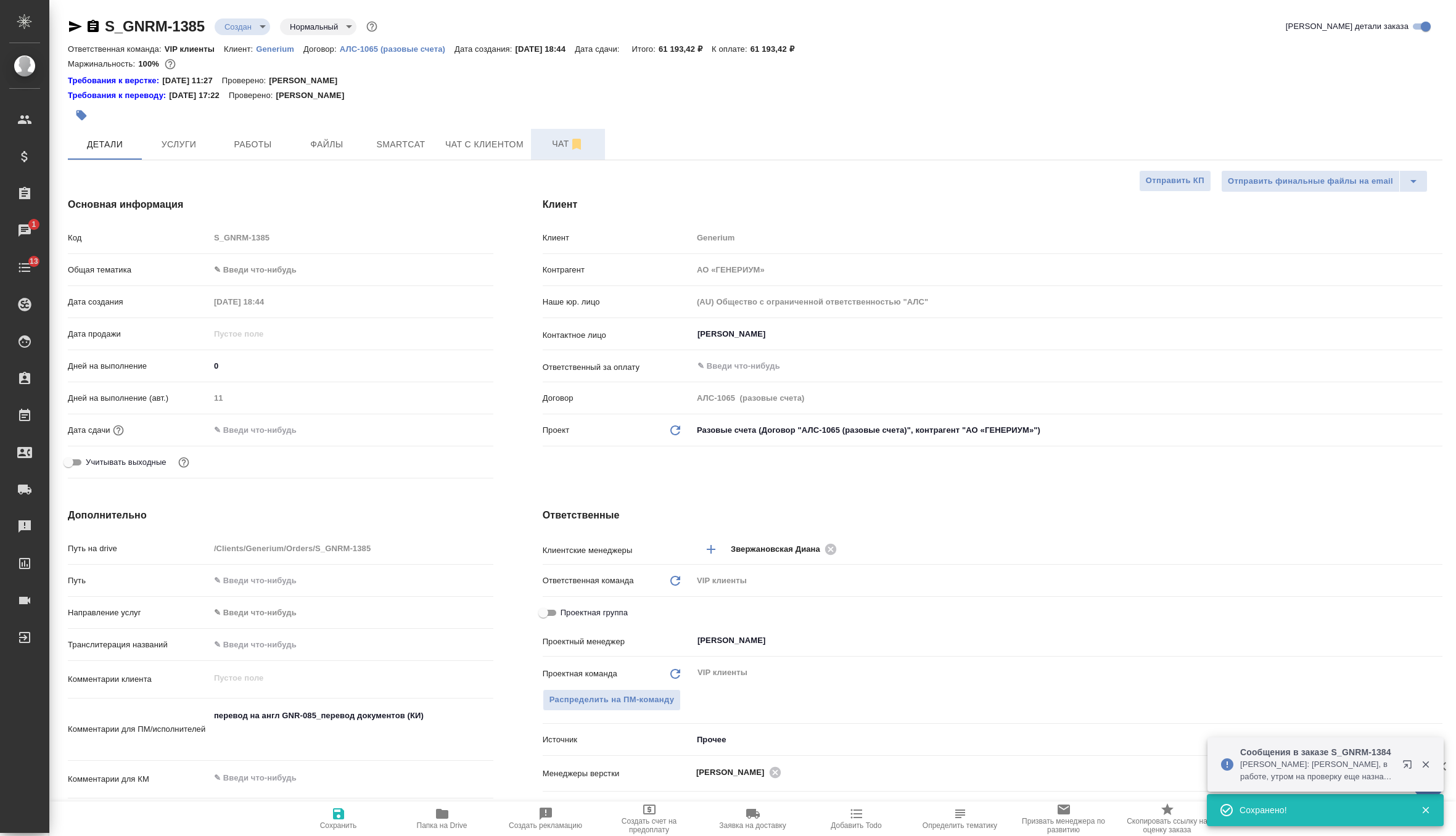
click at [546, 137] on span "Чат" at bounding box center [568, 144] width 59 height 16
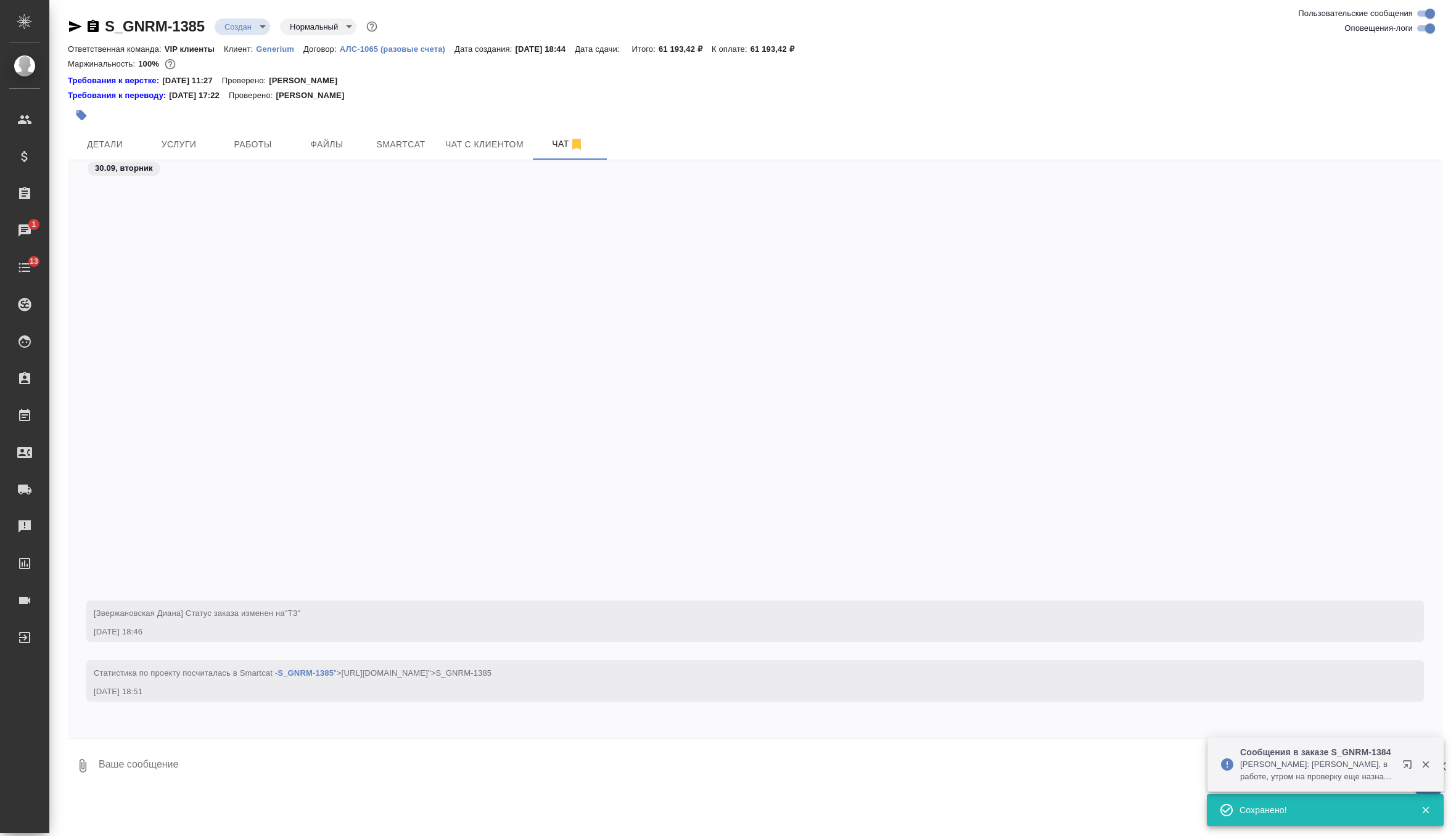
scroll to position [480, 0]
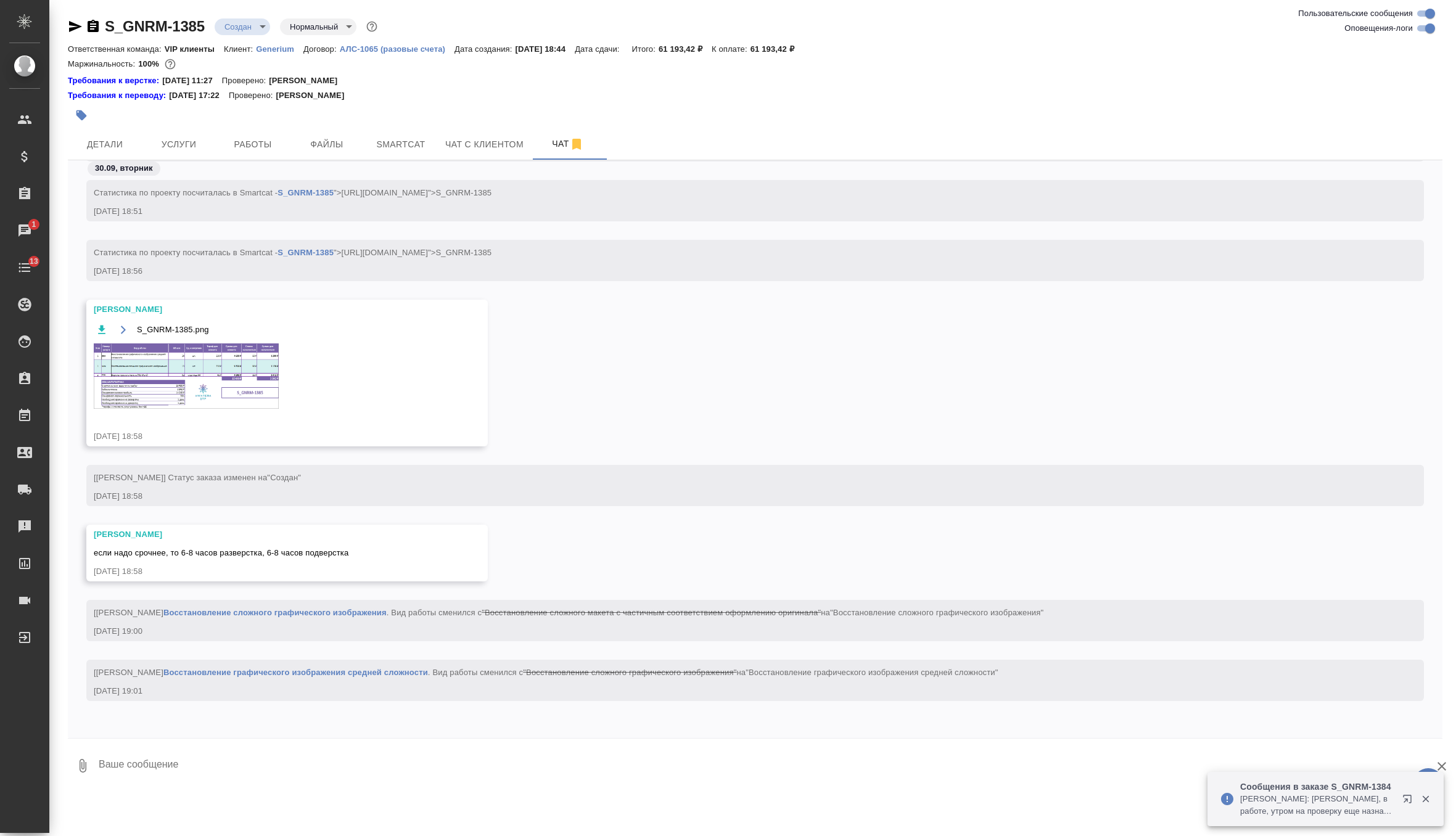
click at [206, 380] on img at bounding box center [187, 376] width 185 height 65
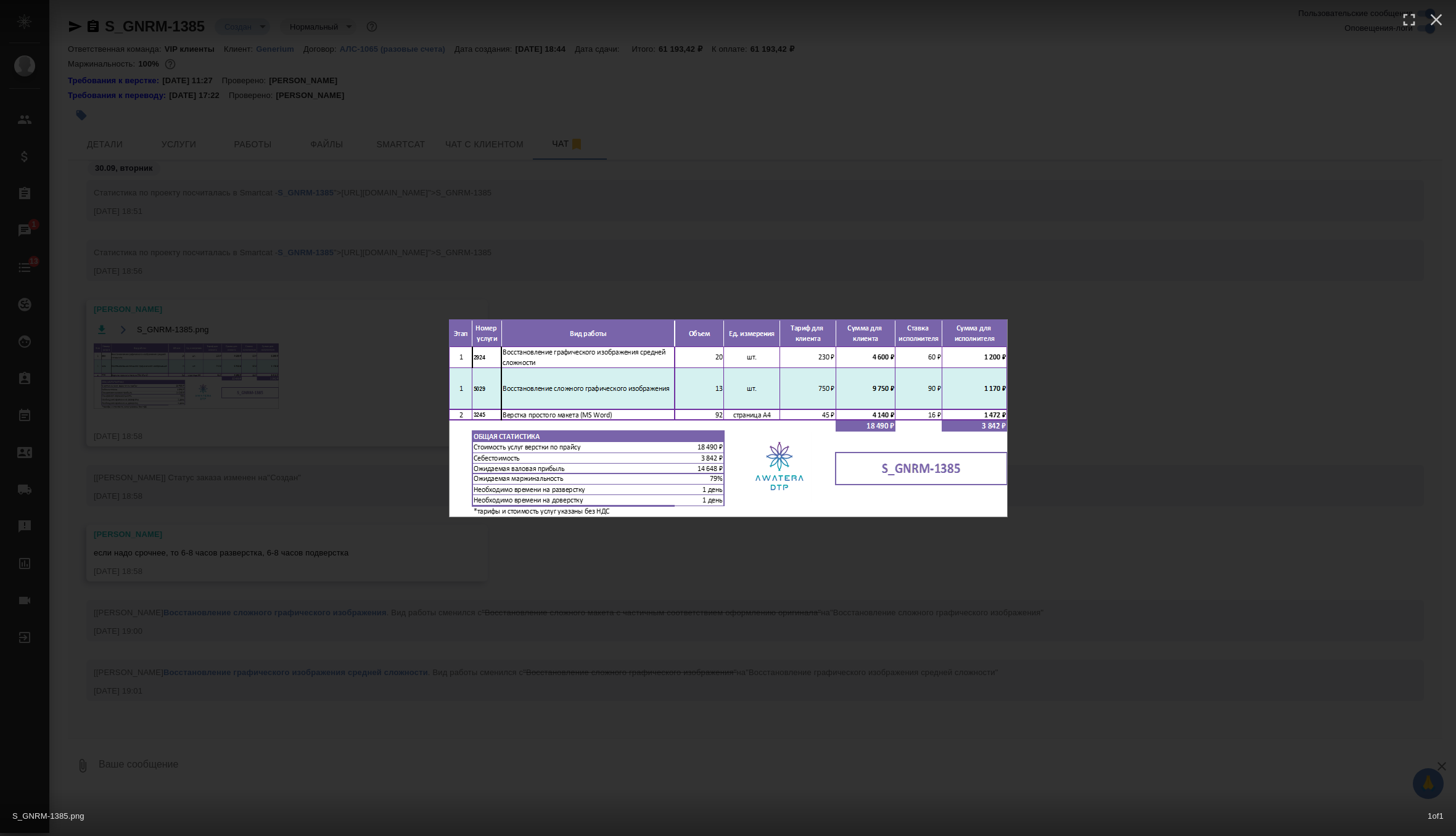
click at [485, 251] on div "S_GNRM-1385.png 1 of 1" at bounding box center [728, 418] width 1456 height 836
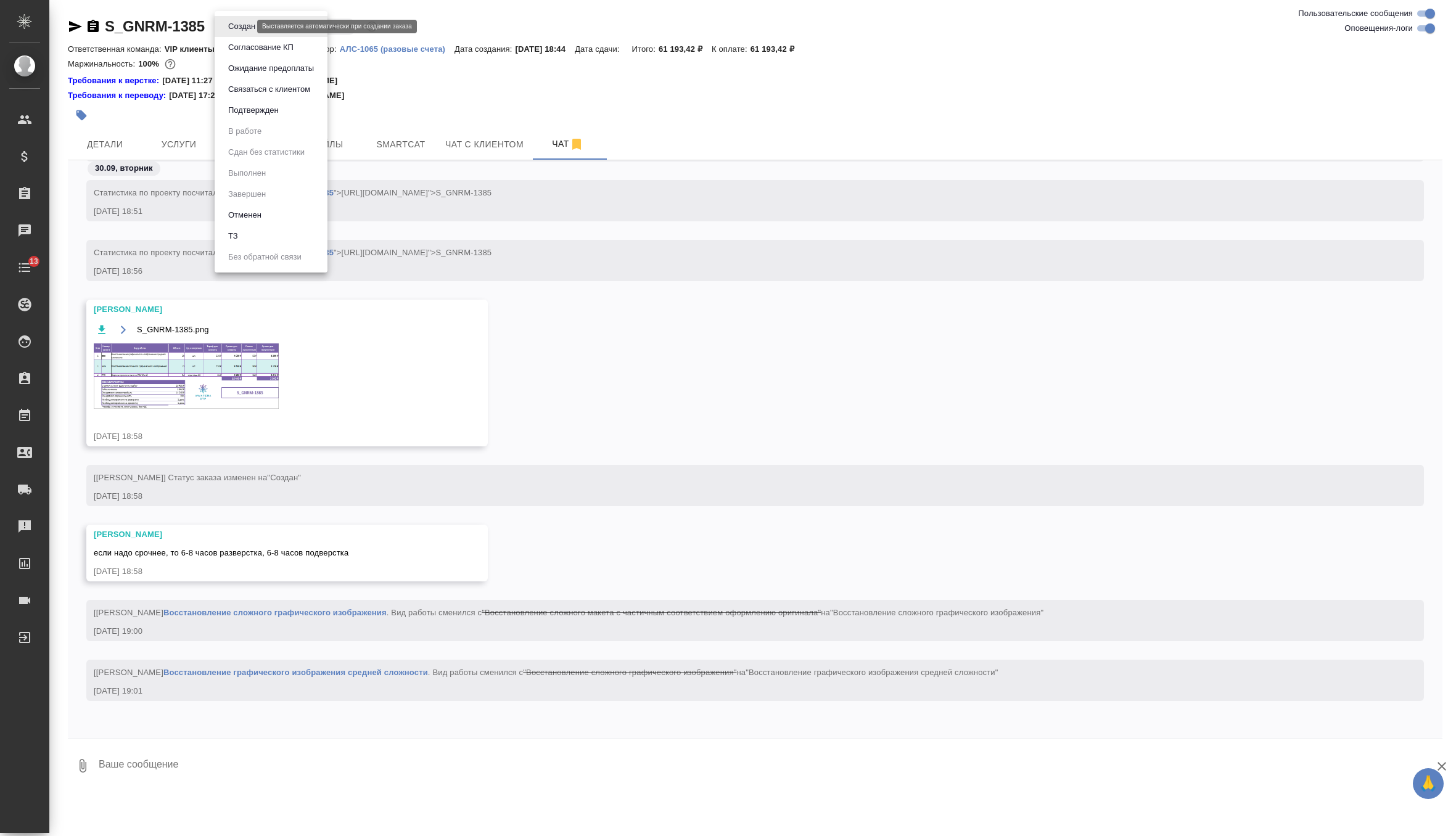
click at [248, 28] on body "🙏 .cls-1 fill:#fff; AWATERA Zverzhanovskaya Diana Клиенты Спецификации Заказы 0…" at bounding box center [728, 418] width 1456 height 836
click at [266, 50] on button "Согласование КП" at bounding box center [260, 47] width 73 height 14
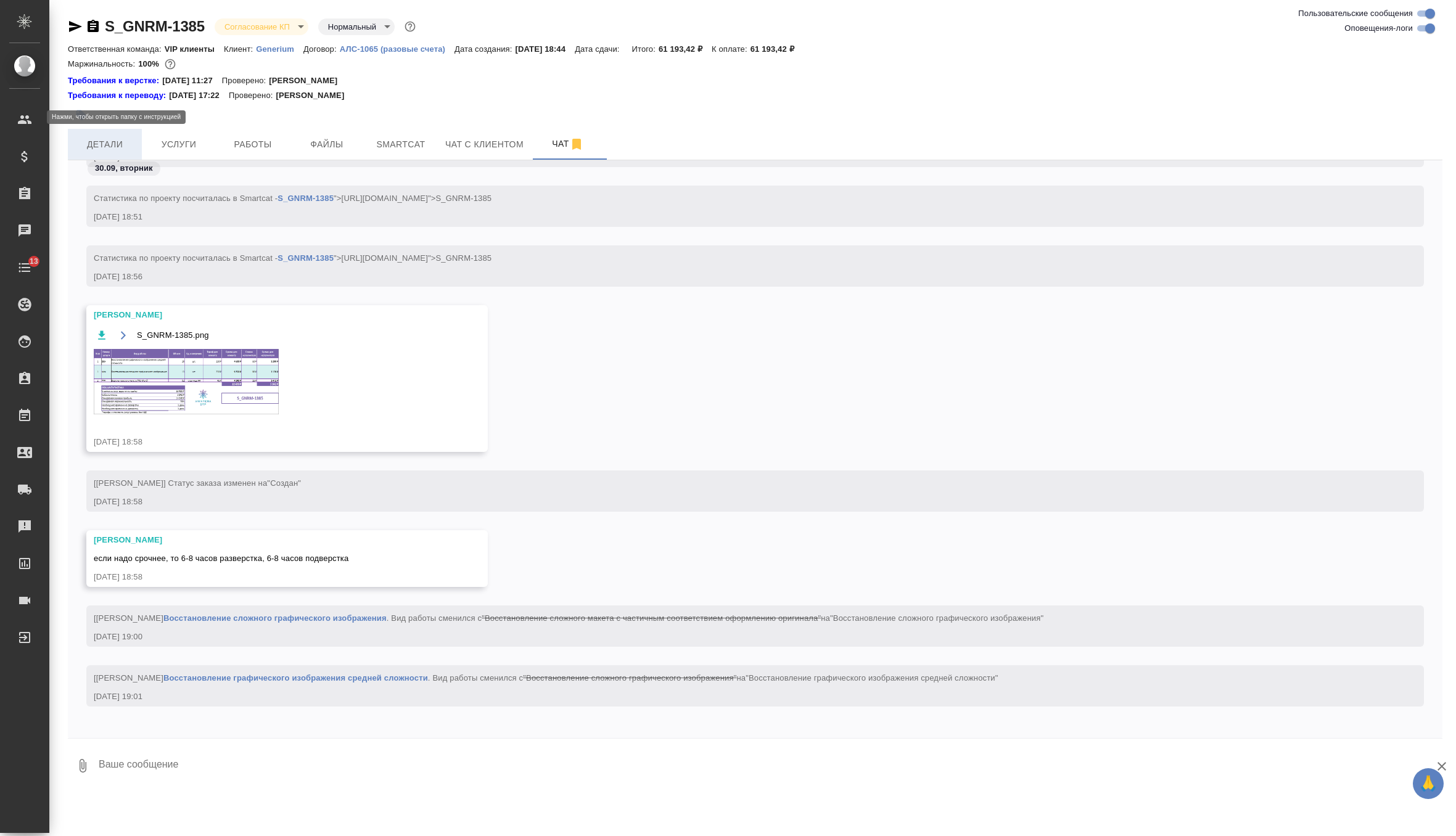
scroll to position [474, 0]
click at [119, 142] on span "Детали" at bounding box center [105, 144] width 59 height 16
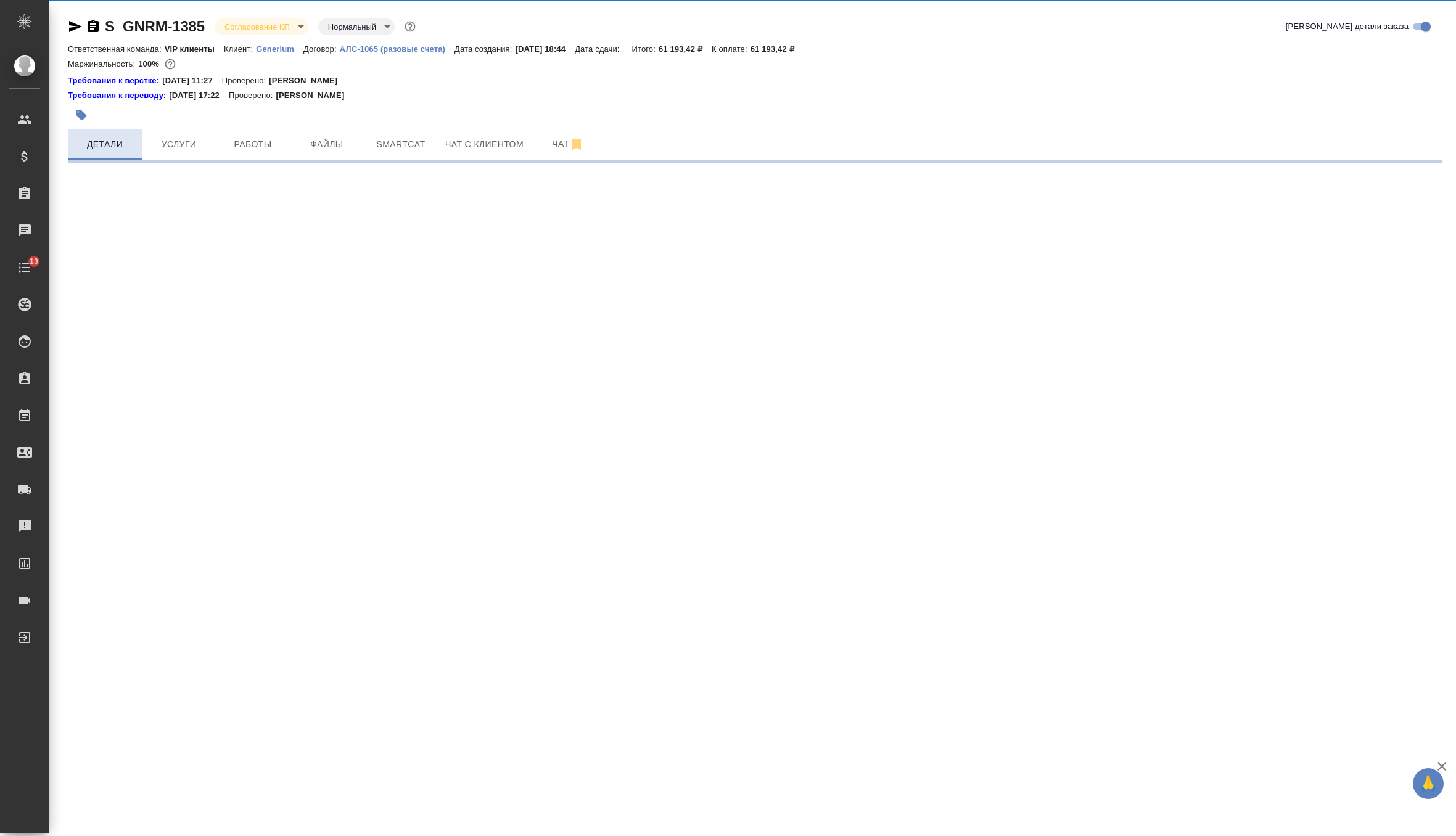
select select "RU"
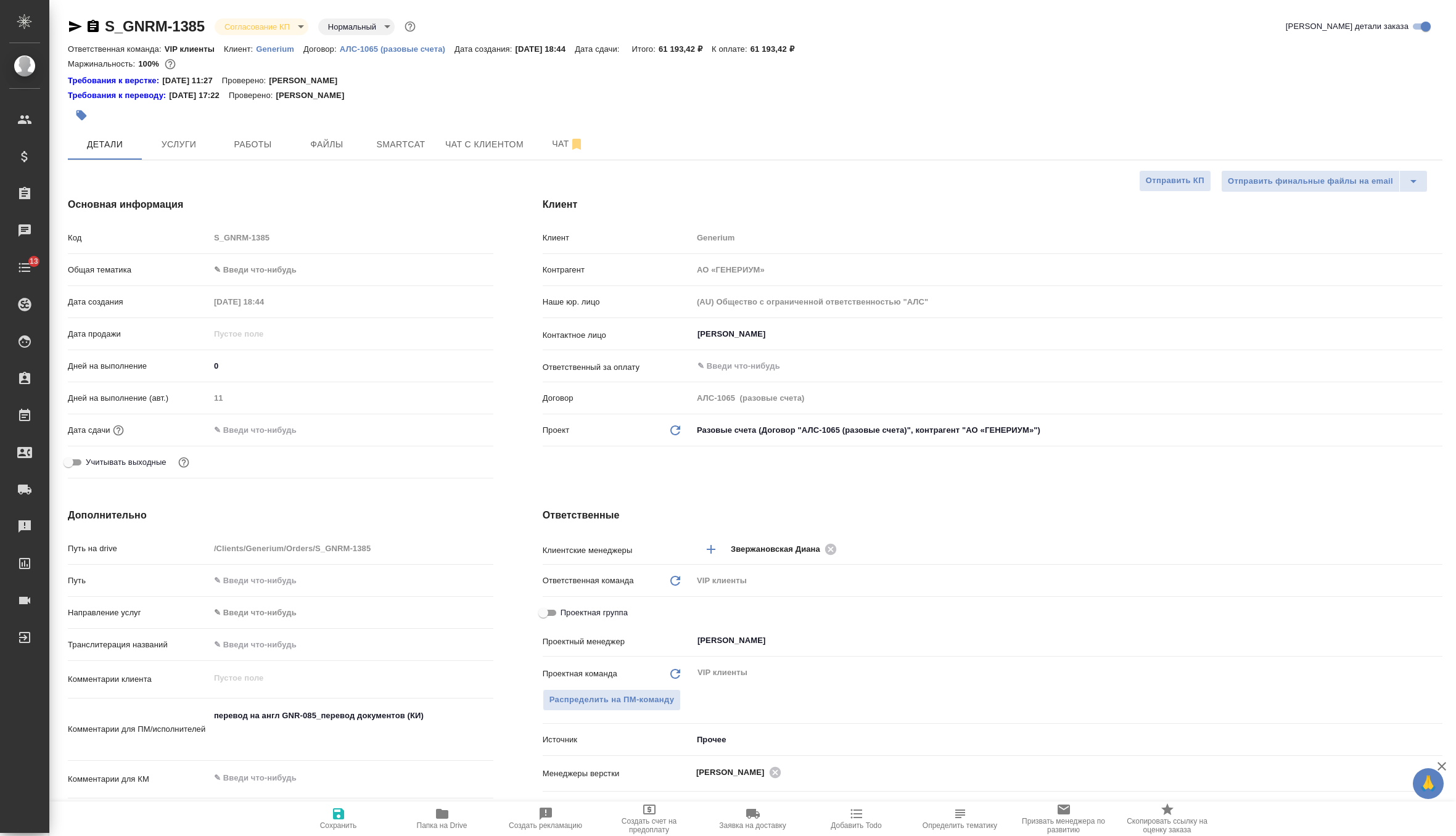
type textarea "x"
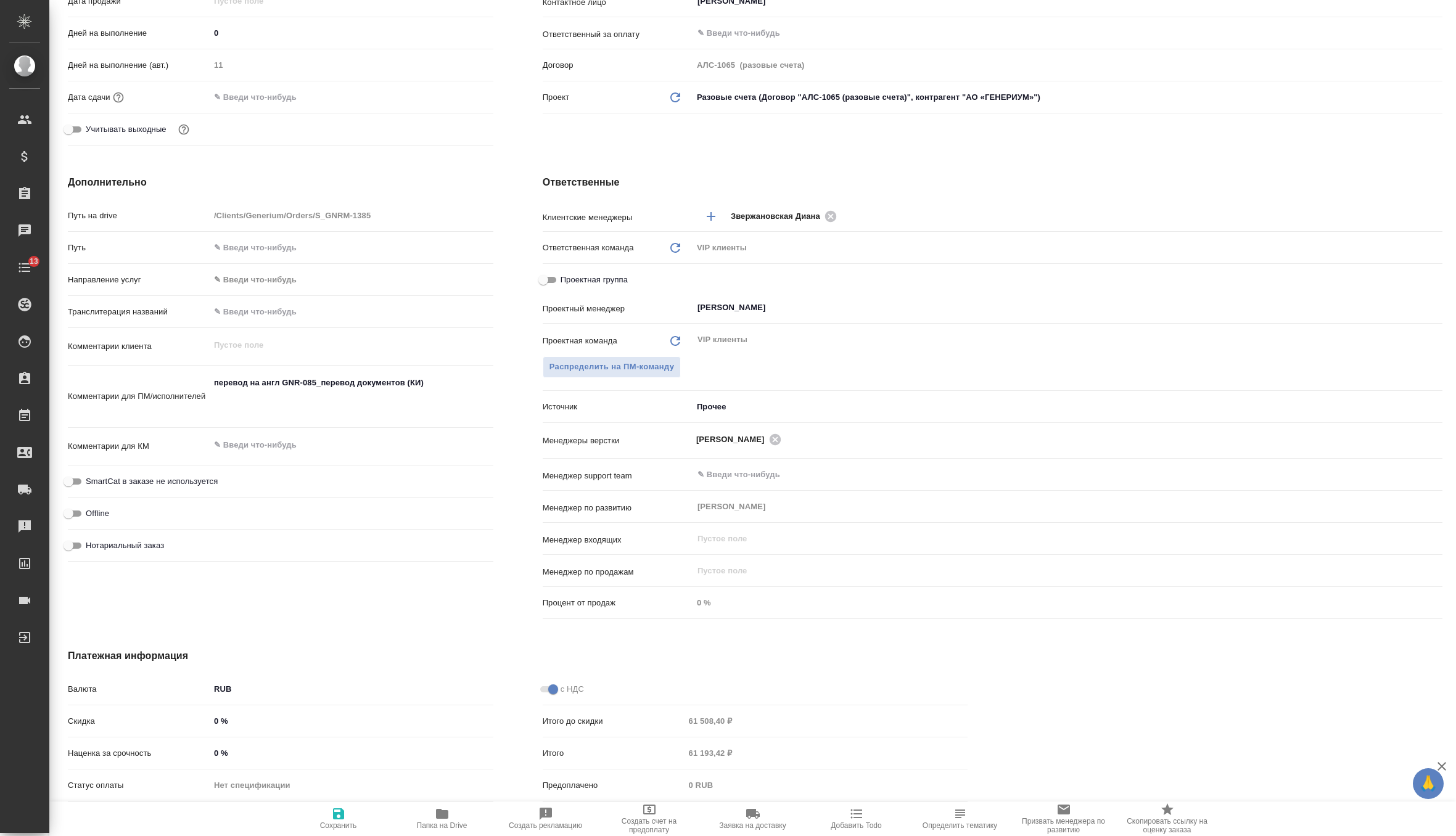
scroll to position [380, 0]
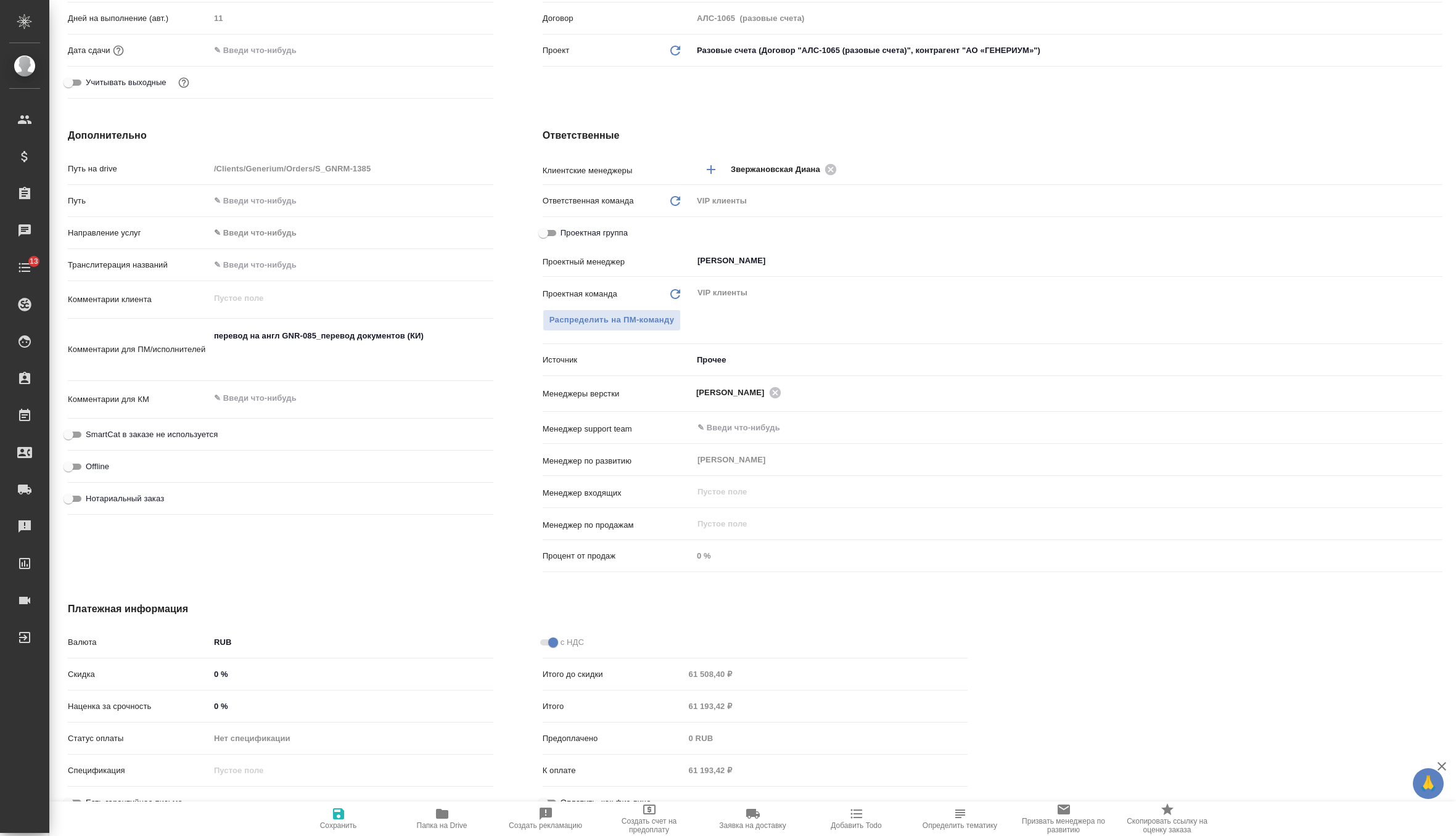
click at [241, 703] on input "0 %" at bounding box center [351, 706] width 284 height 18
type textarea "x"
type input "3 %"
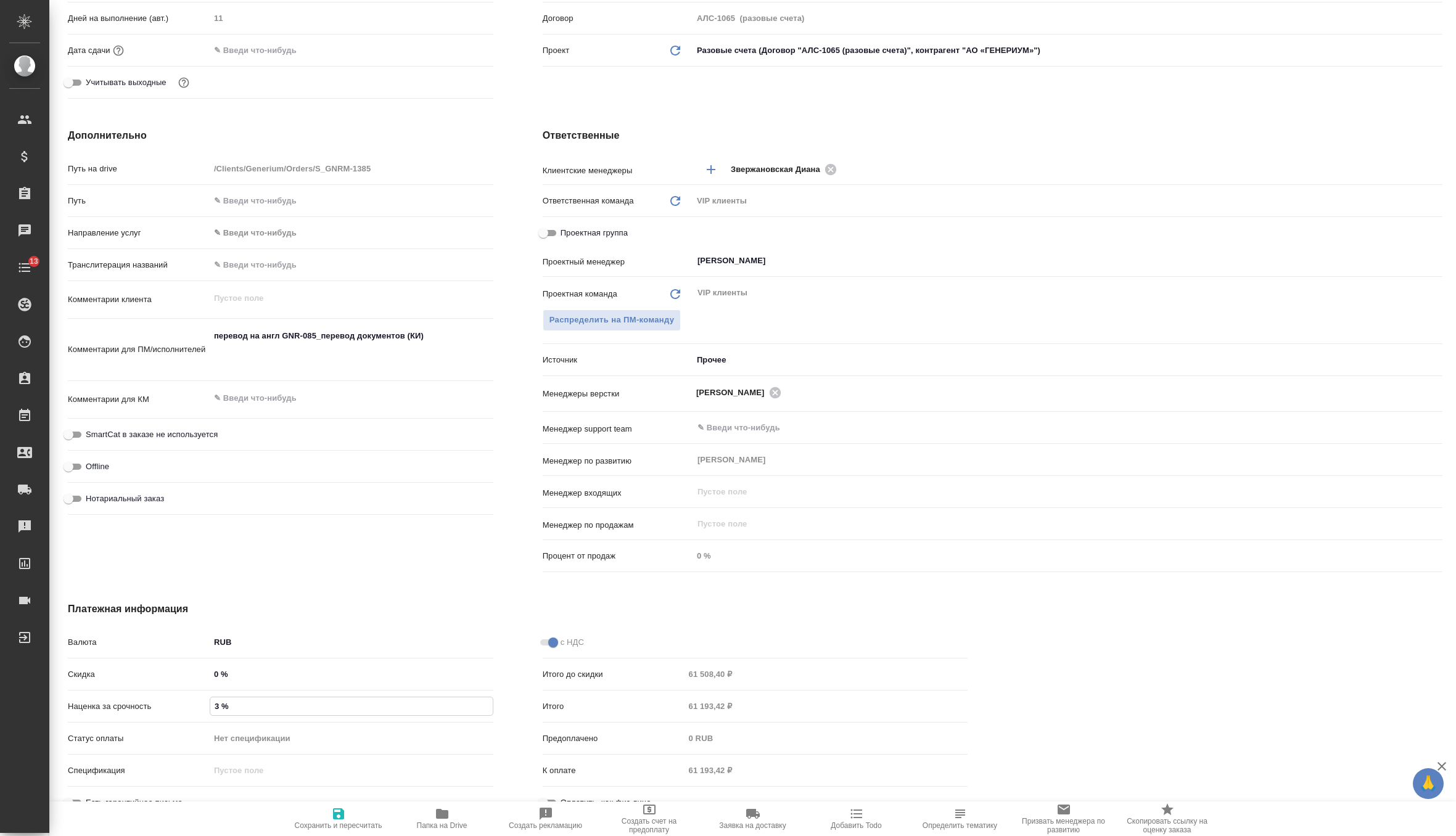
type textarea "x"
type input "30 %"
type textarea "x"
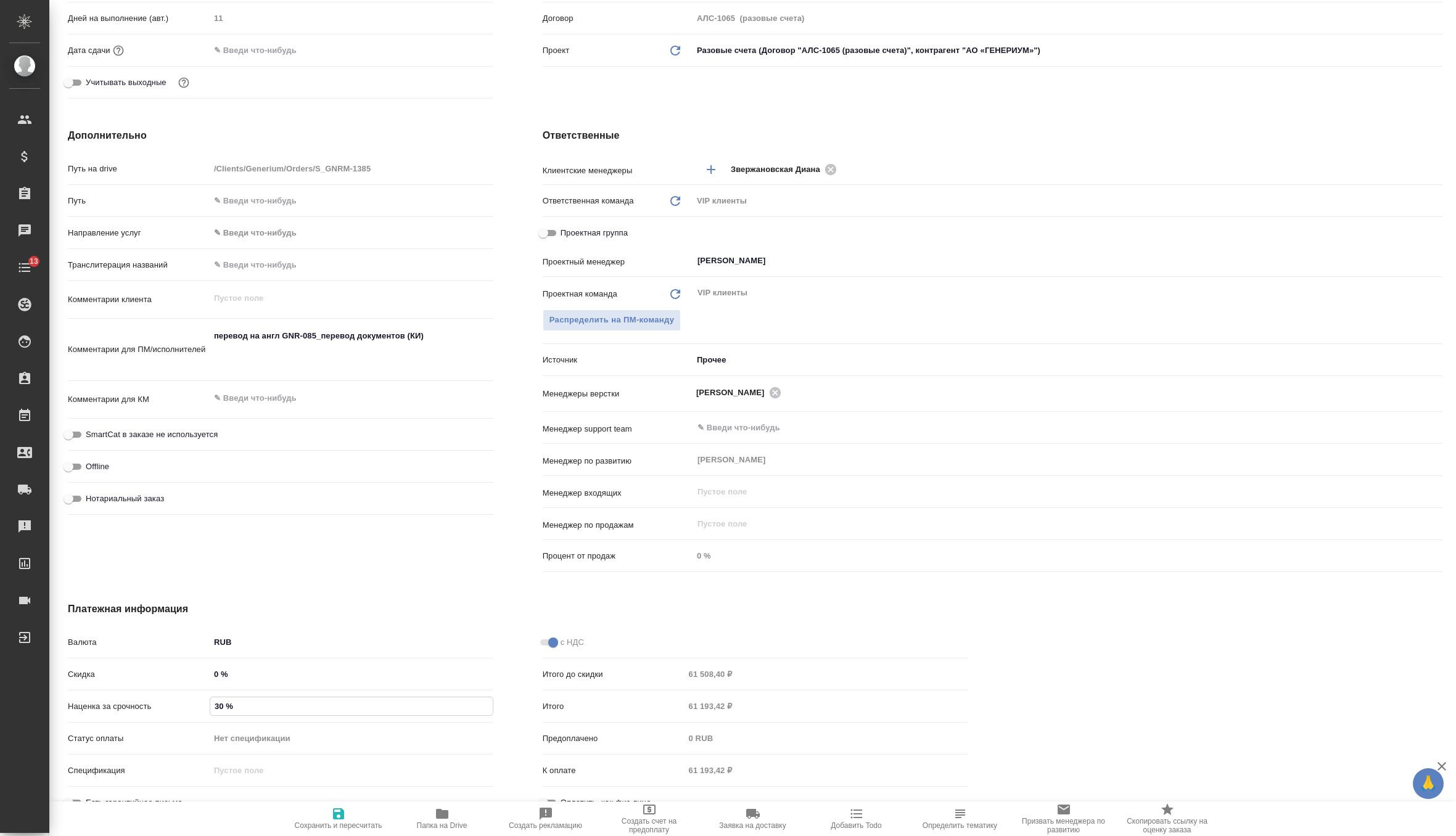
type textarea "x"
type input "30 %"
click at [331, 807] on icon "button" at bounding box center [339, 814] width 15 height 15
type textarea "x"
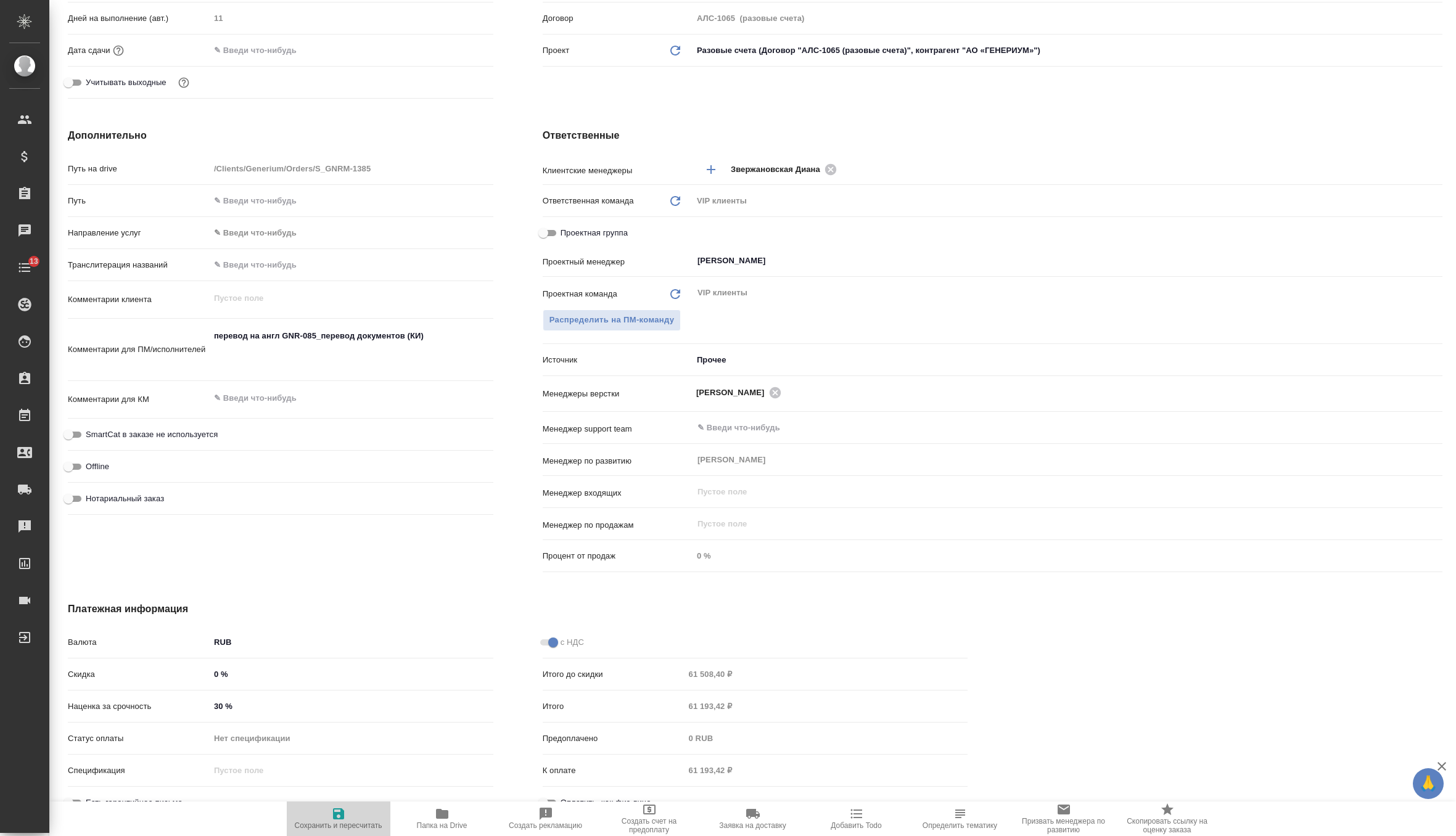
type textarea "x"
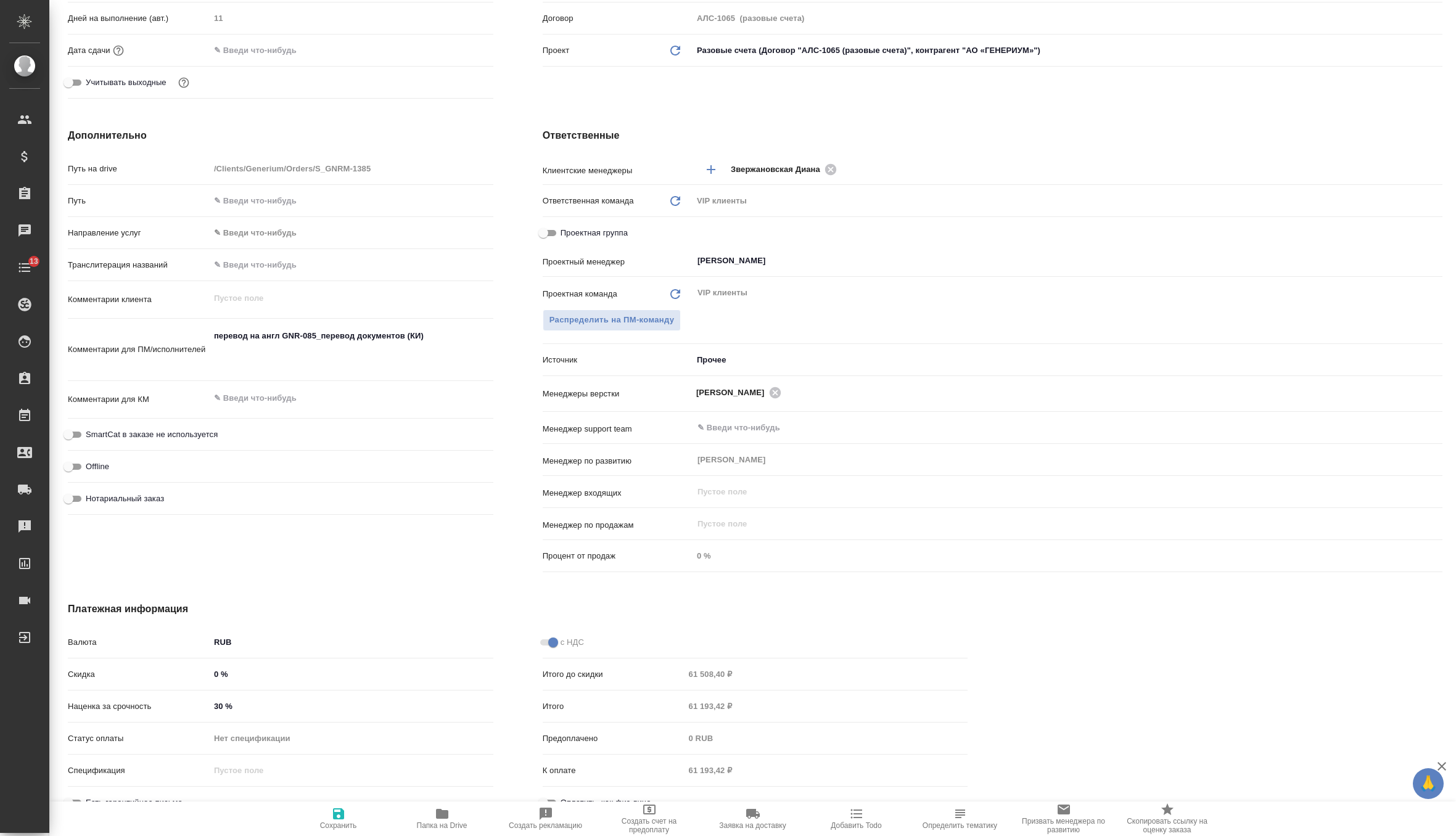
type textarea "x"
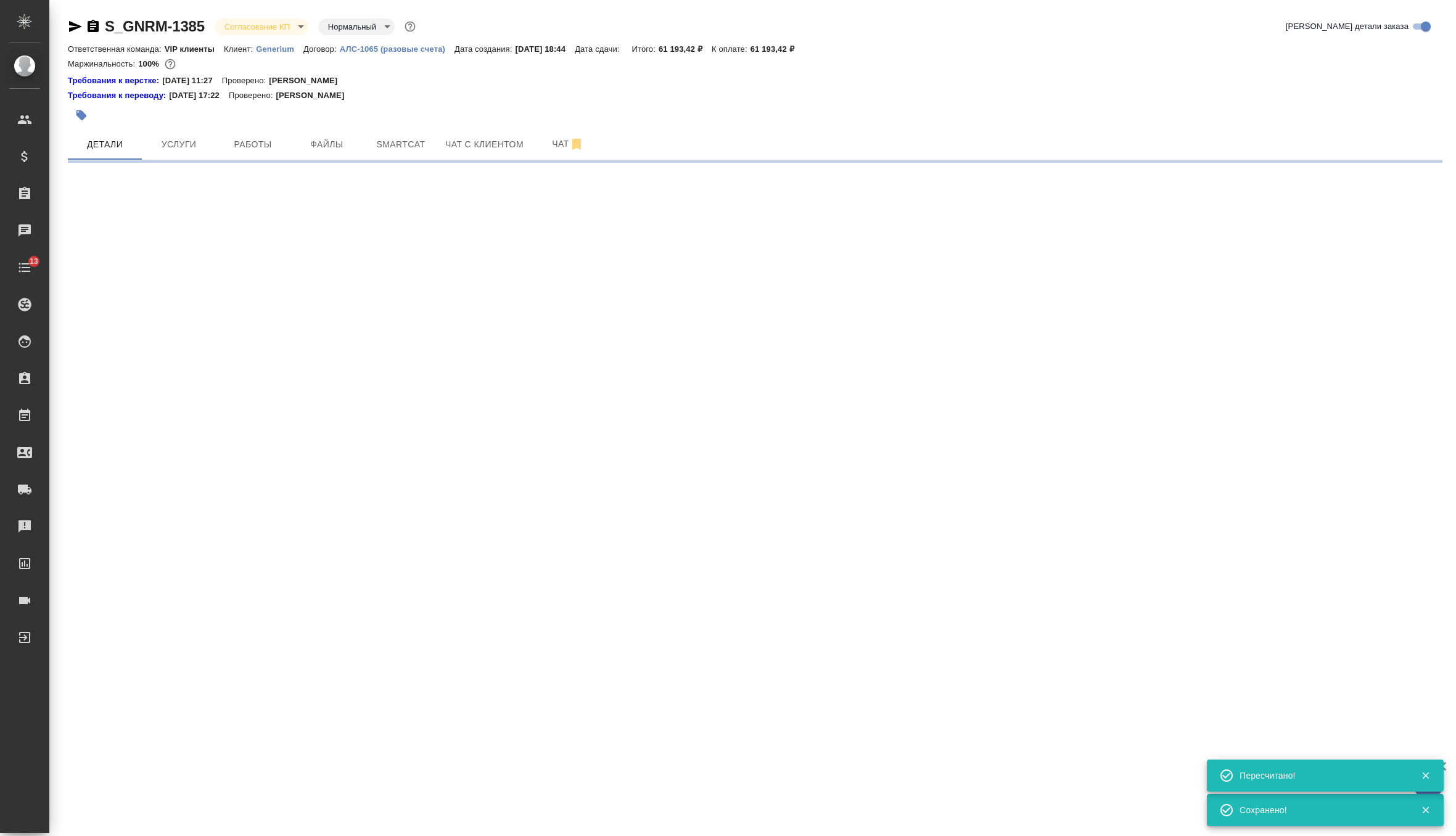
scroll to position [0, 0]
select select "RU"
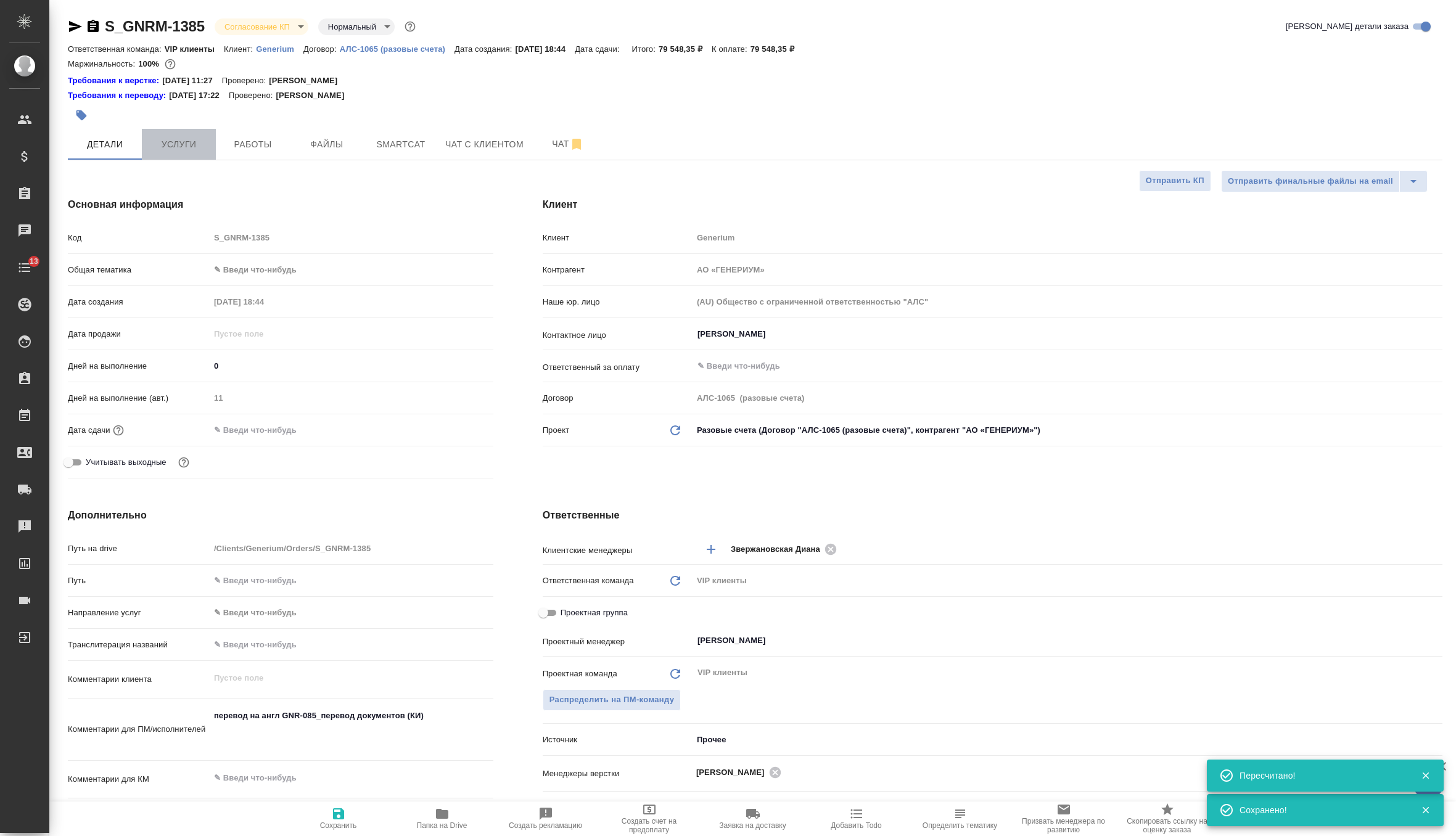
type textarea "x"
click at [183, 147] on span "Услуги" at bounding box center [178, 144] width 59 height 16
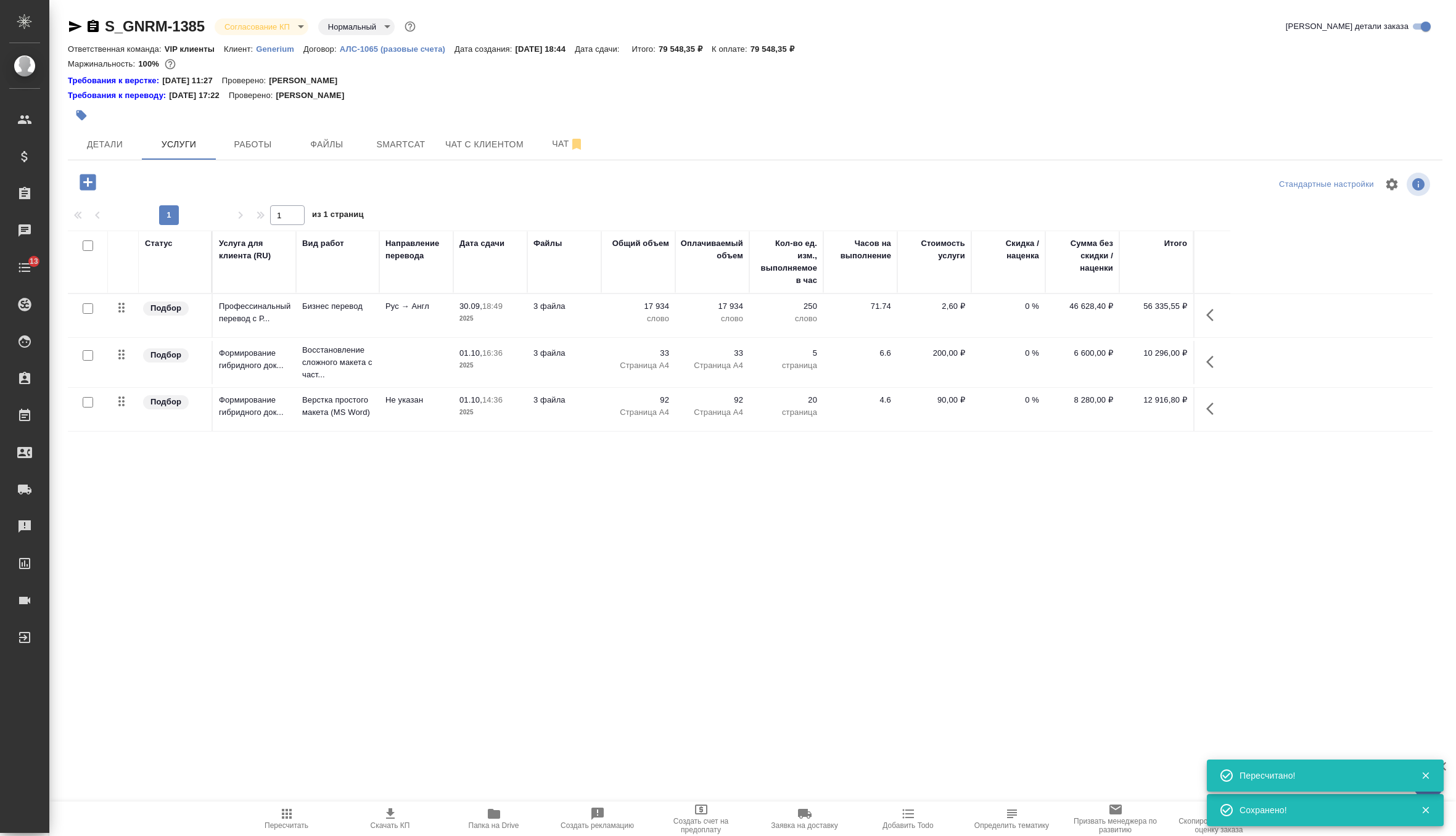
click at [390, 807] on icon "button" at bounding box center [390, 814] width 15 height 15
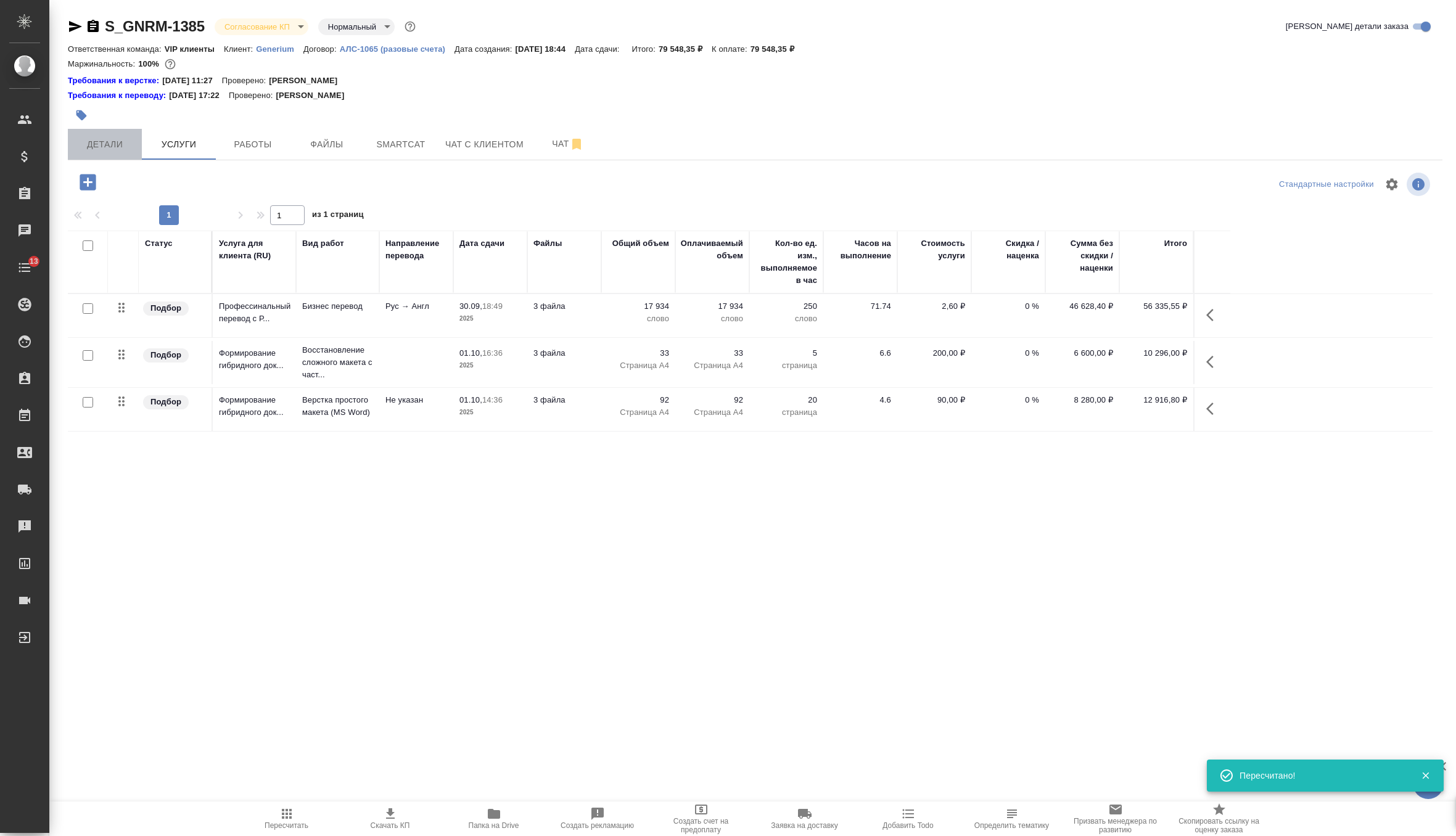
click at [99, 146] on span "Детали" at bounding box center [105, 144] width 59 height 16
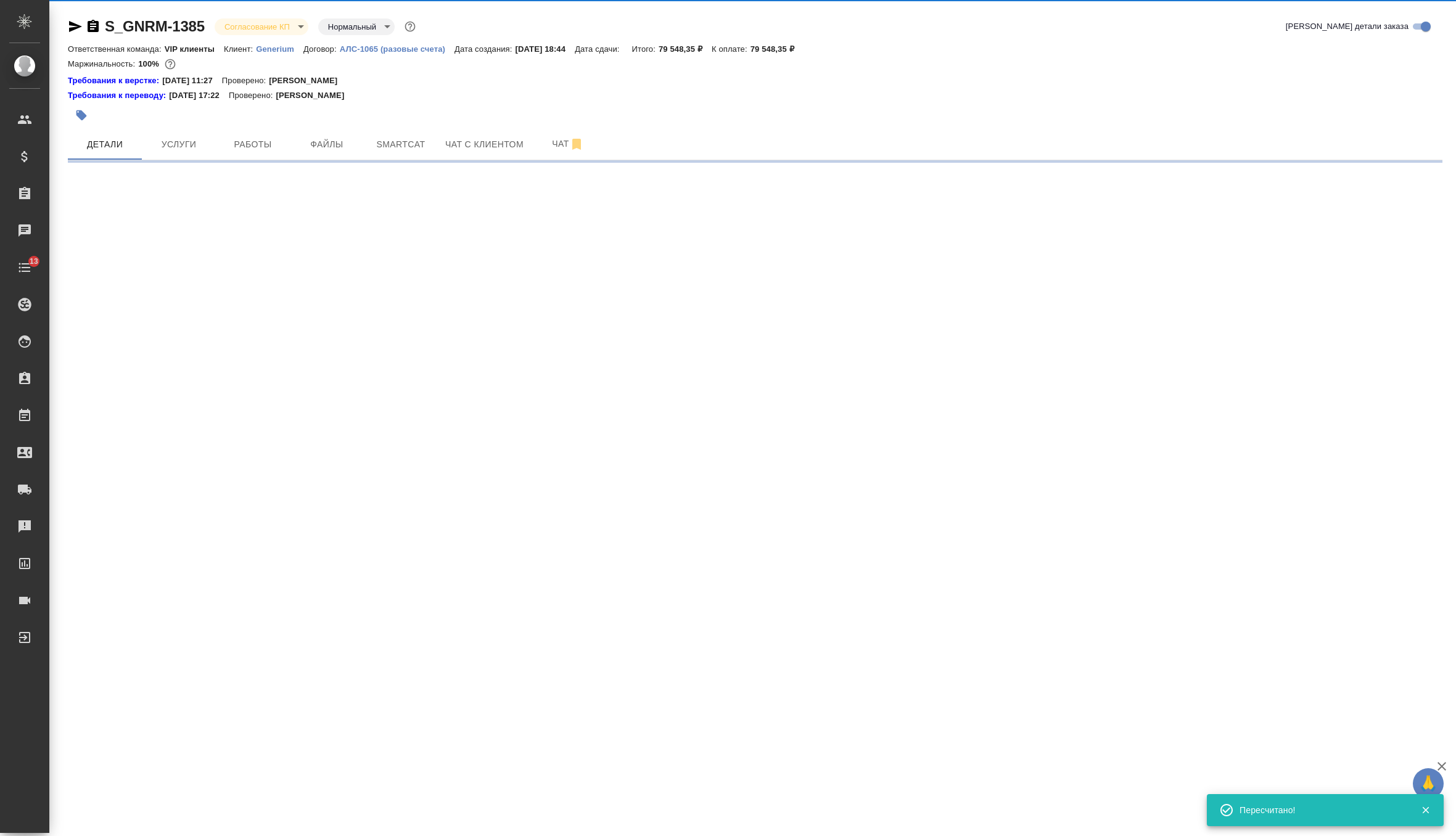
select select "RU"
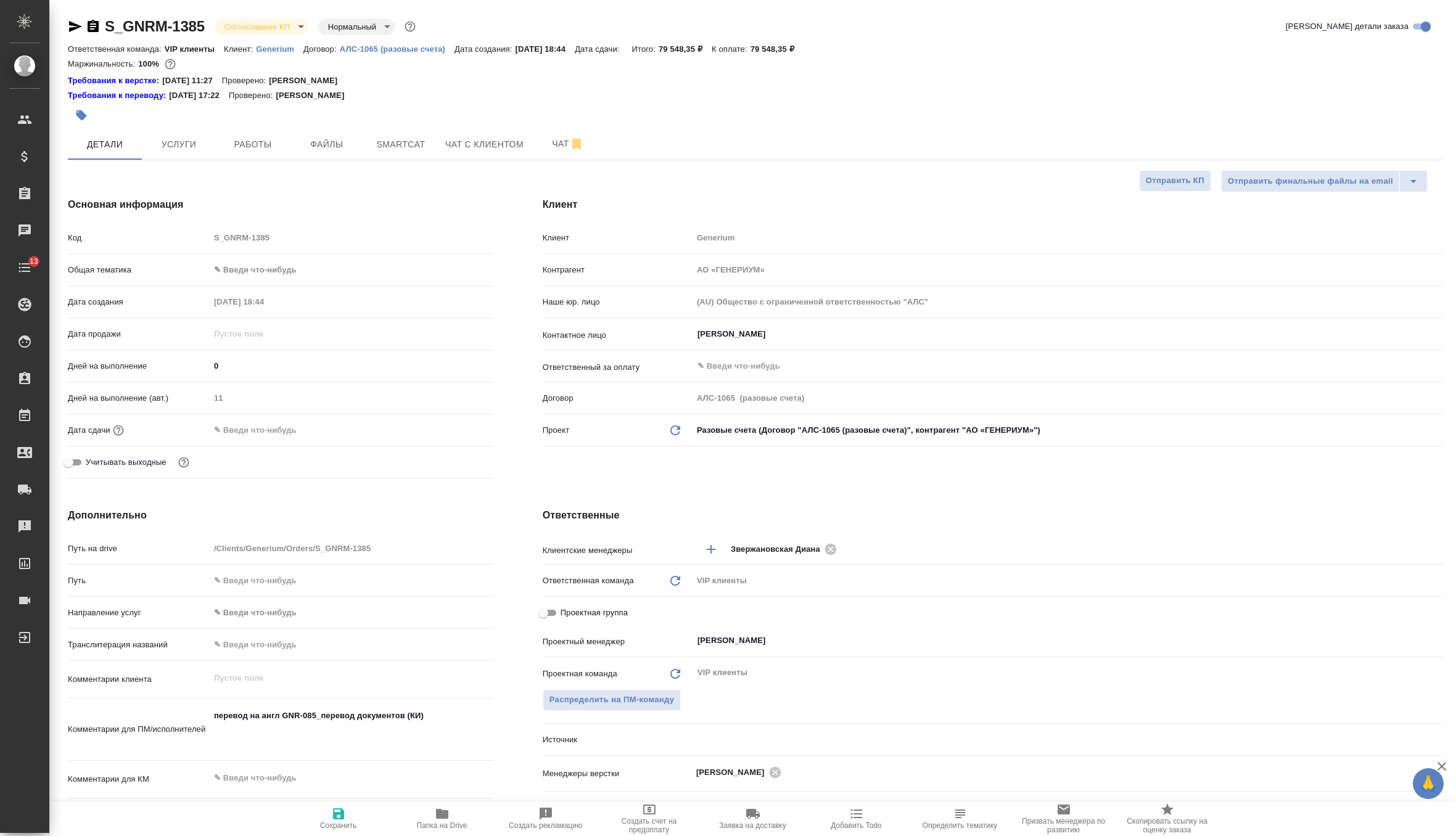
type textarea "x"
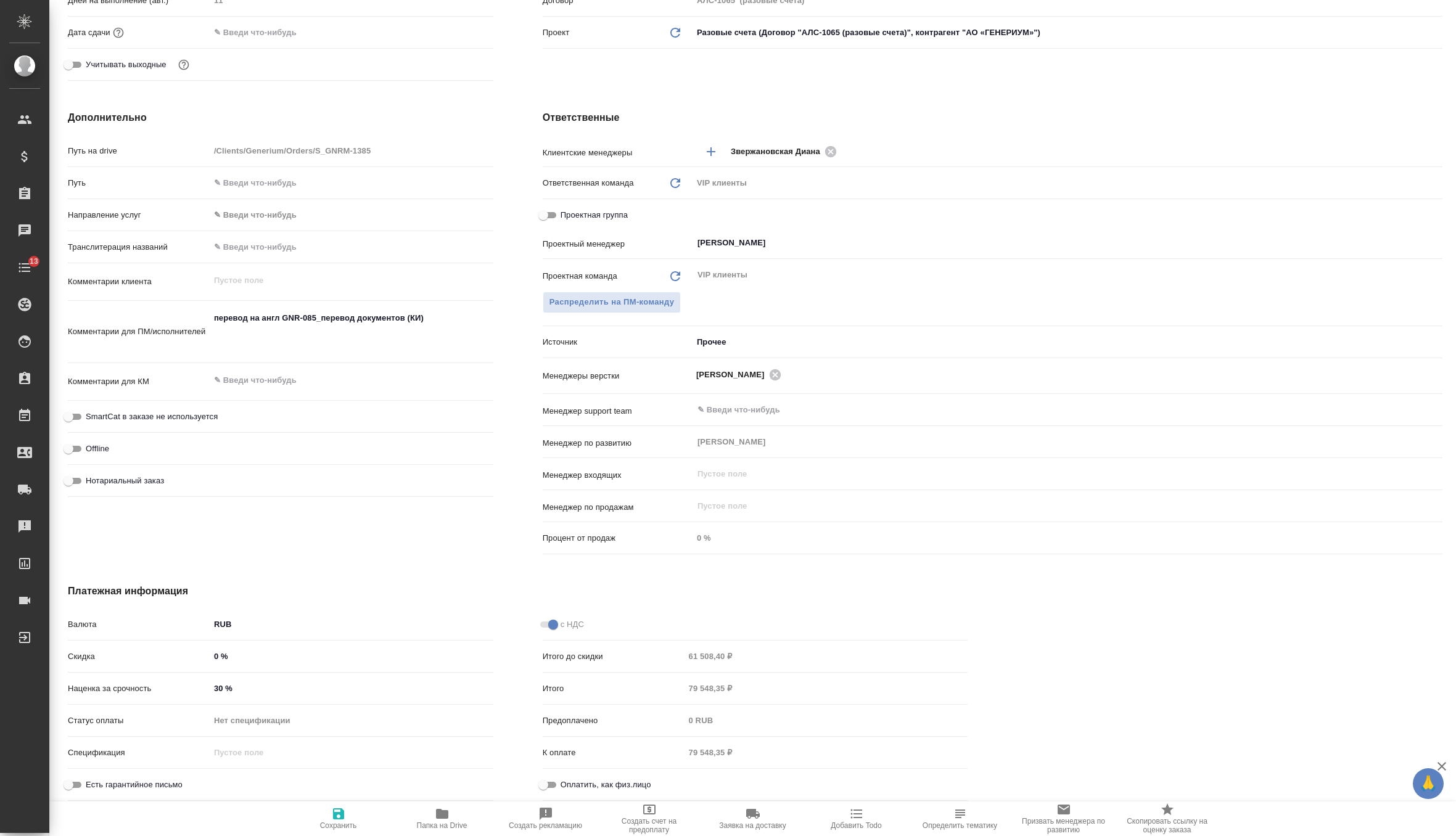
click at [264, 685] on input "30 %" at bounding box center [351, 688] width 284 height 18
type input "3 %"
type textarea "x"
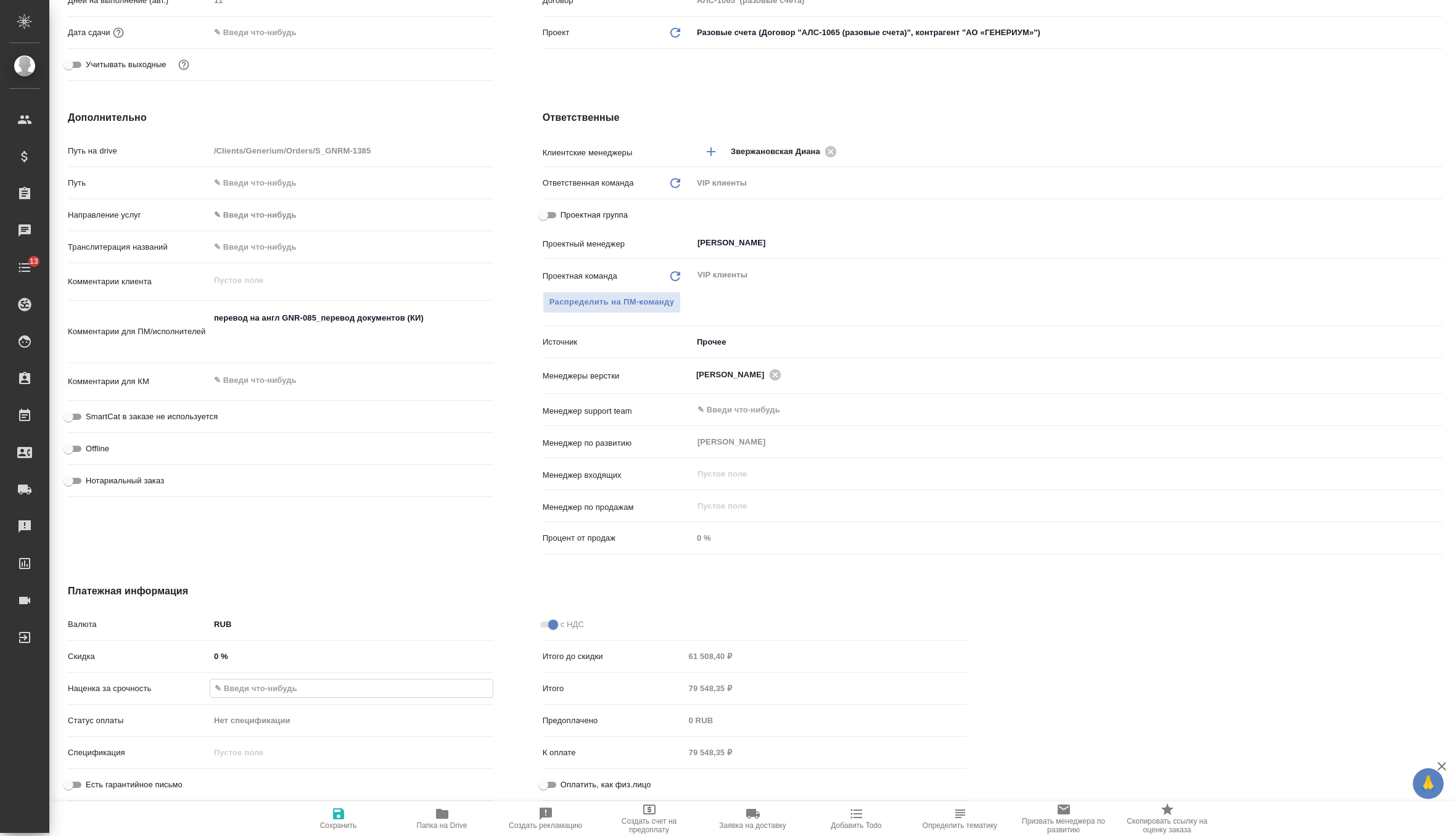
type textarea "x"
click at [336, 809] on icon "button" at bounding box center [339, 814] width 11 height 11
type textarea "x"
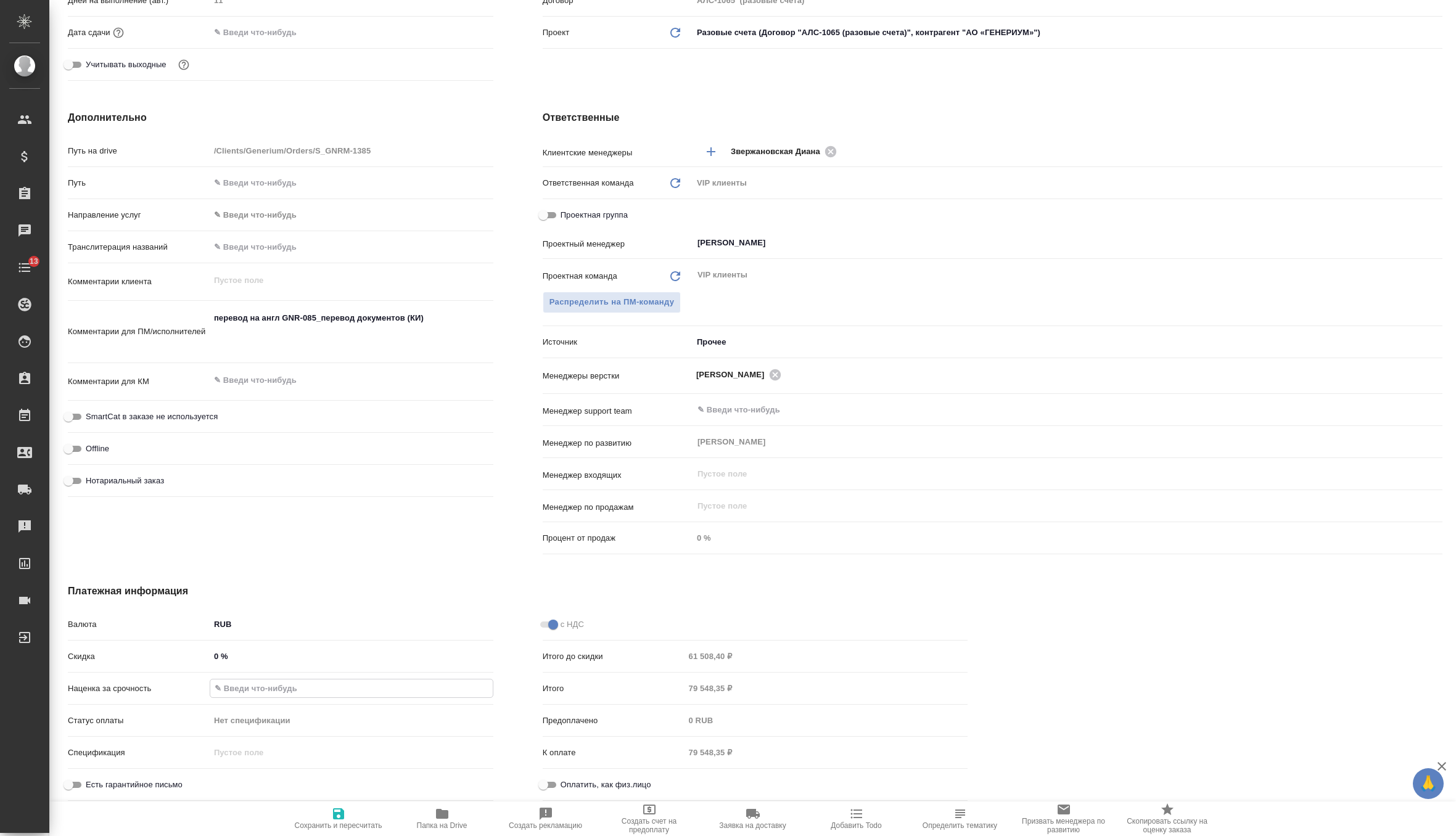
type textarea "x"
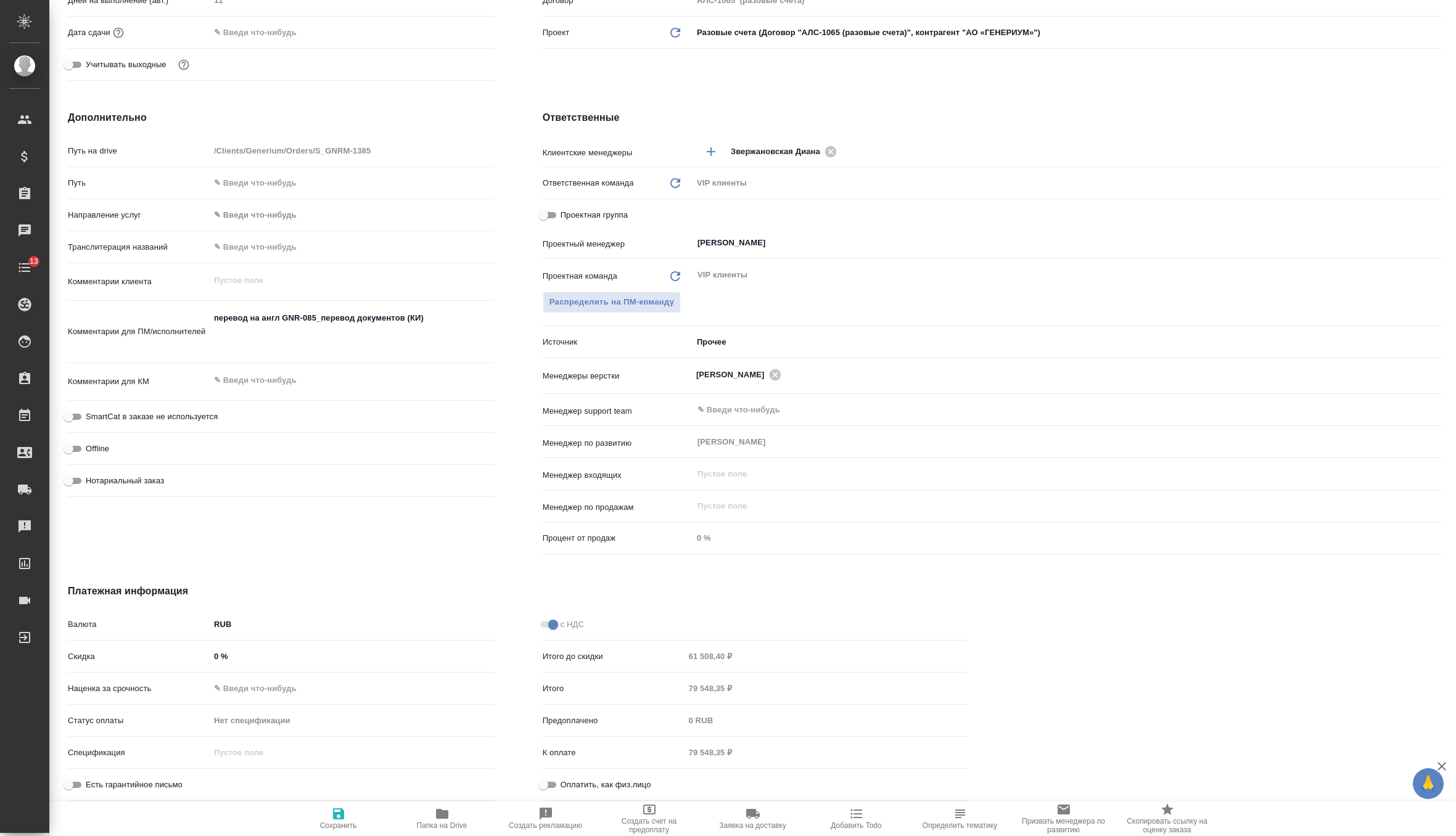
type textarea "x"
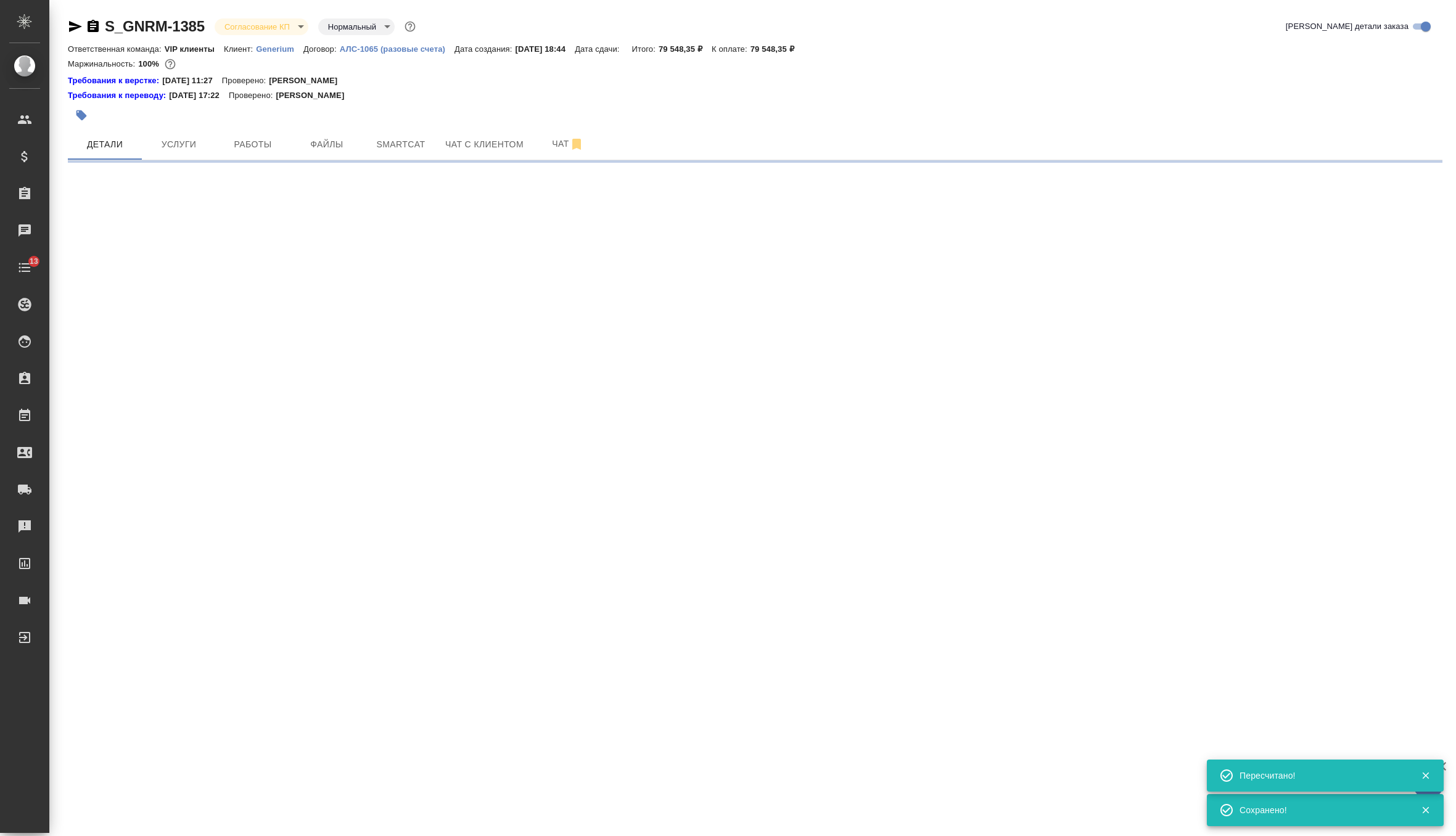
scroll to position [0, 0]
select select "RU"
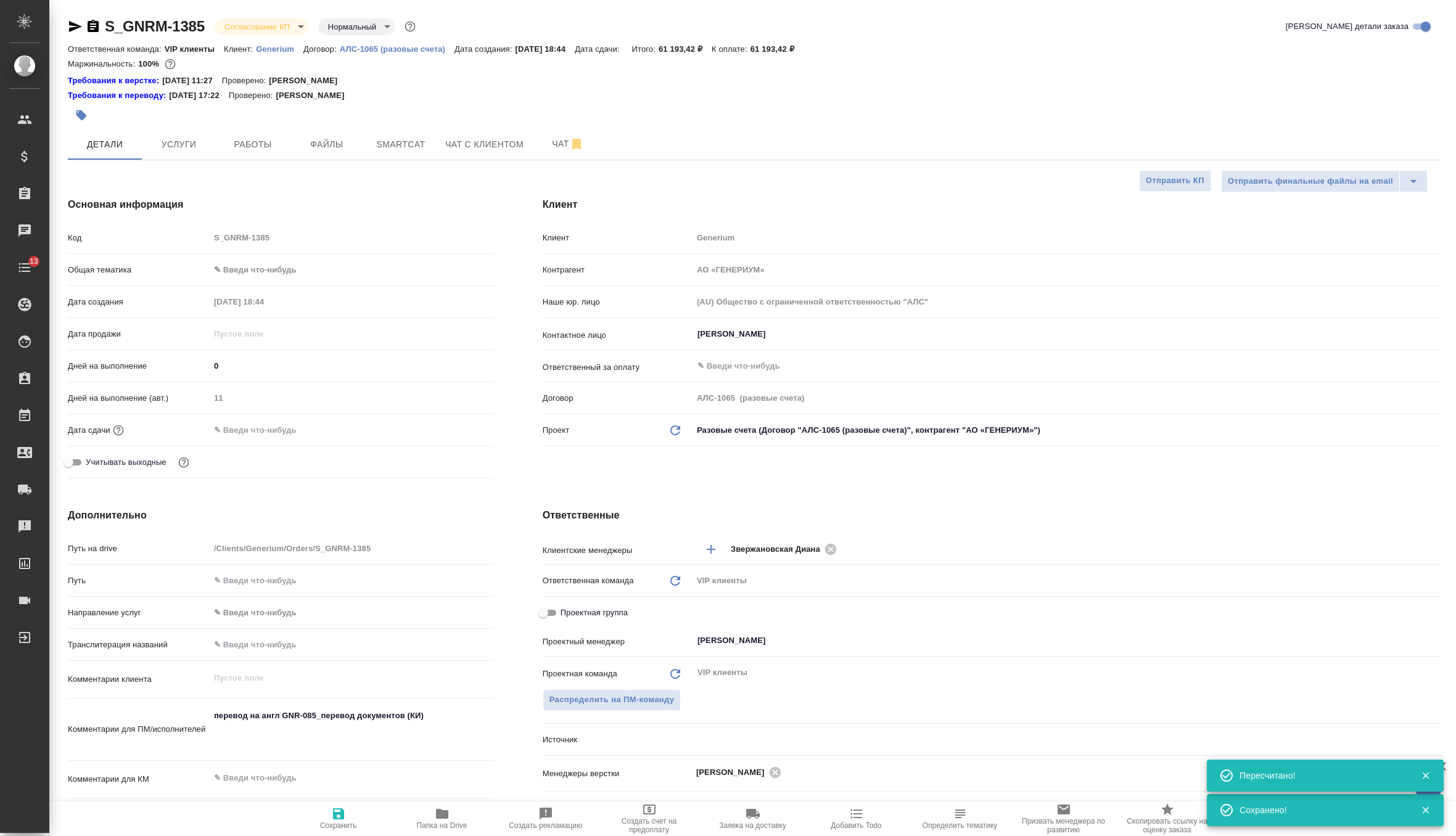
type textarea "x"
click at [185, 137] on span "Услуги" at bounding box center [178, 144] width 59 height 16
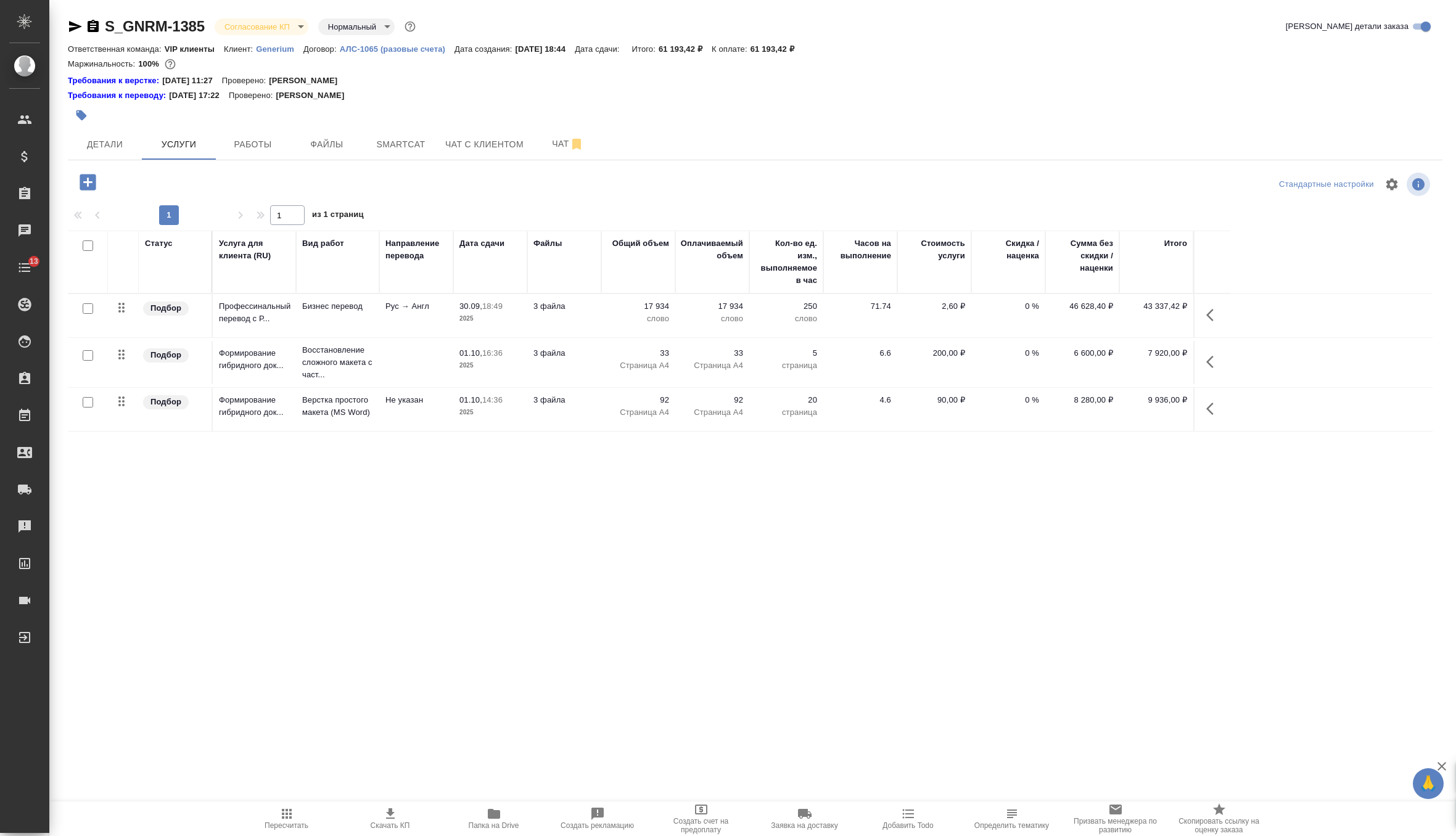
click at [394, 816] on icon "button" at bounding box center [390, 814] width 15 height 15
click at [119, 150] on span "Детали" at bounding box center [105, 144] width 59 height 16
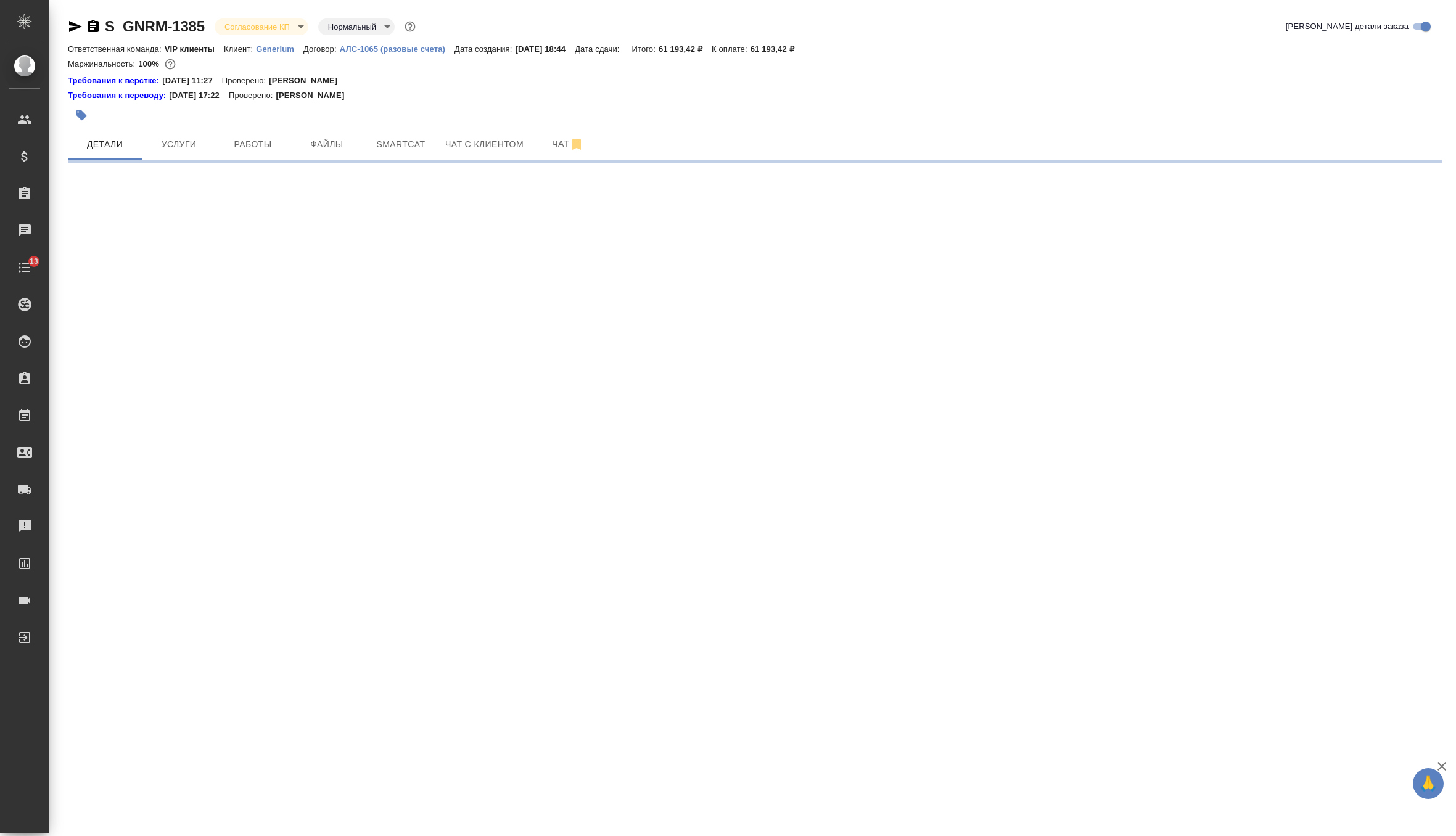
select select "RU"
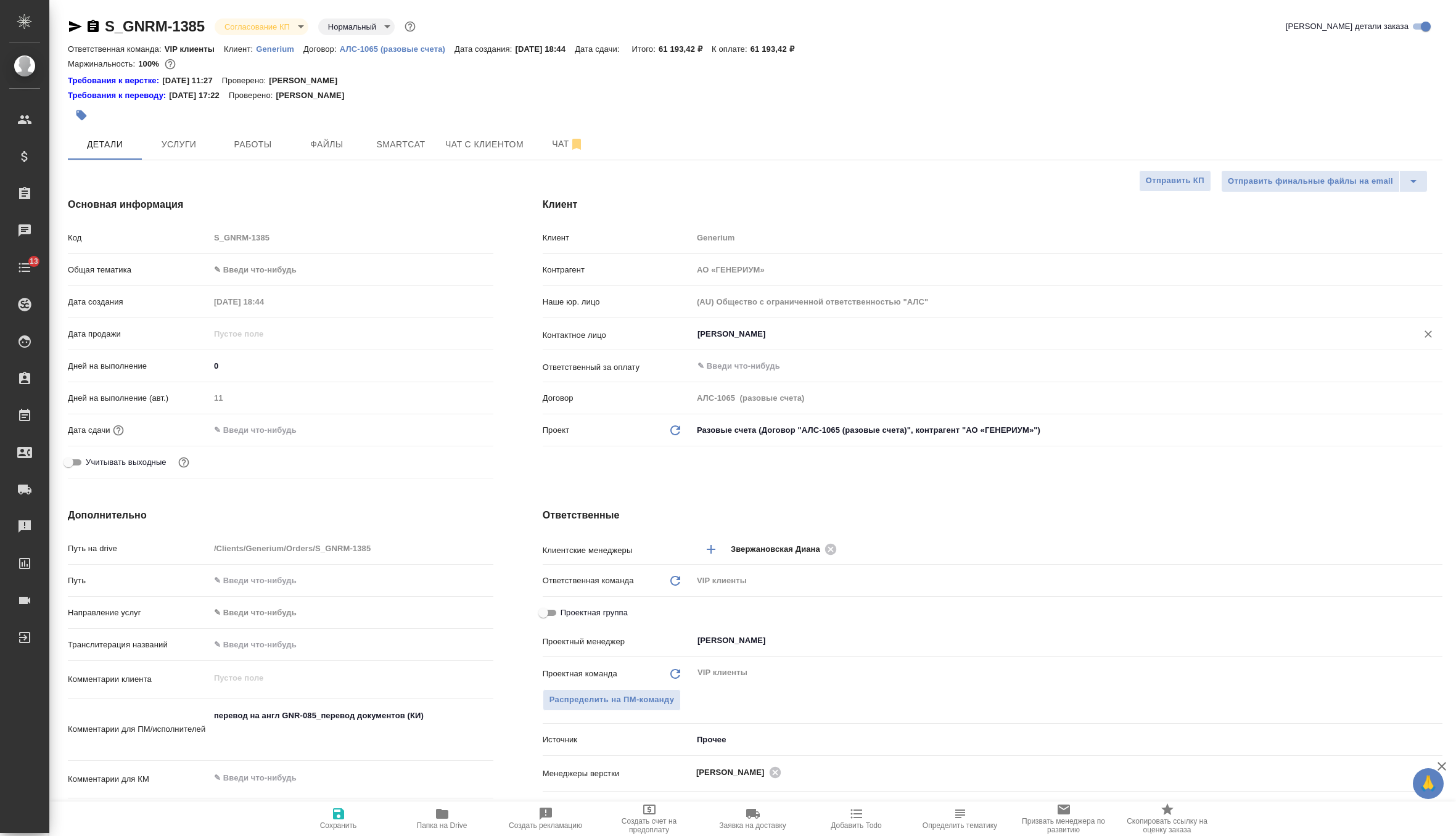
type textarea "x"
click at [806, 338] on input "Михалева Ирина" at bounding box center [1047, 334] width 701 height 15
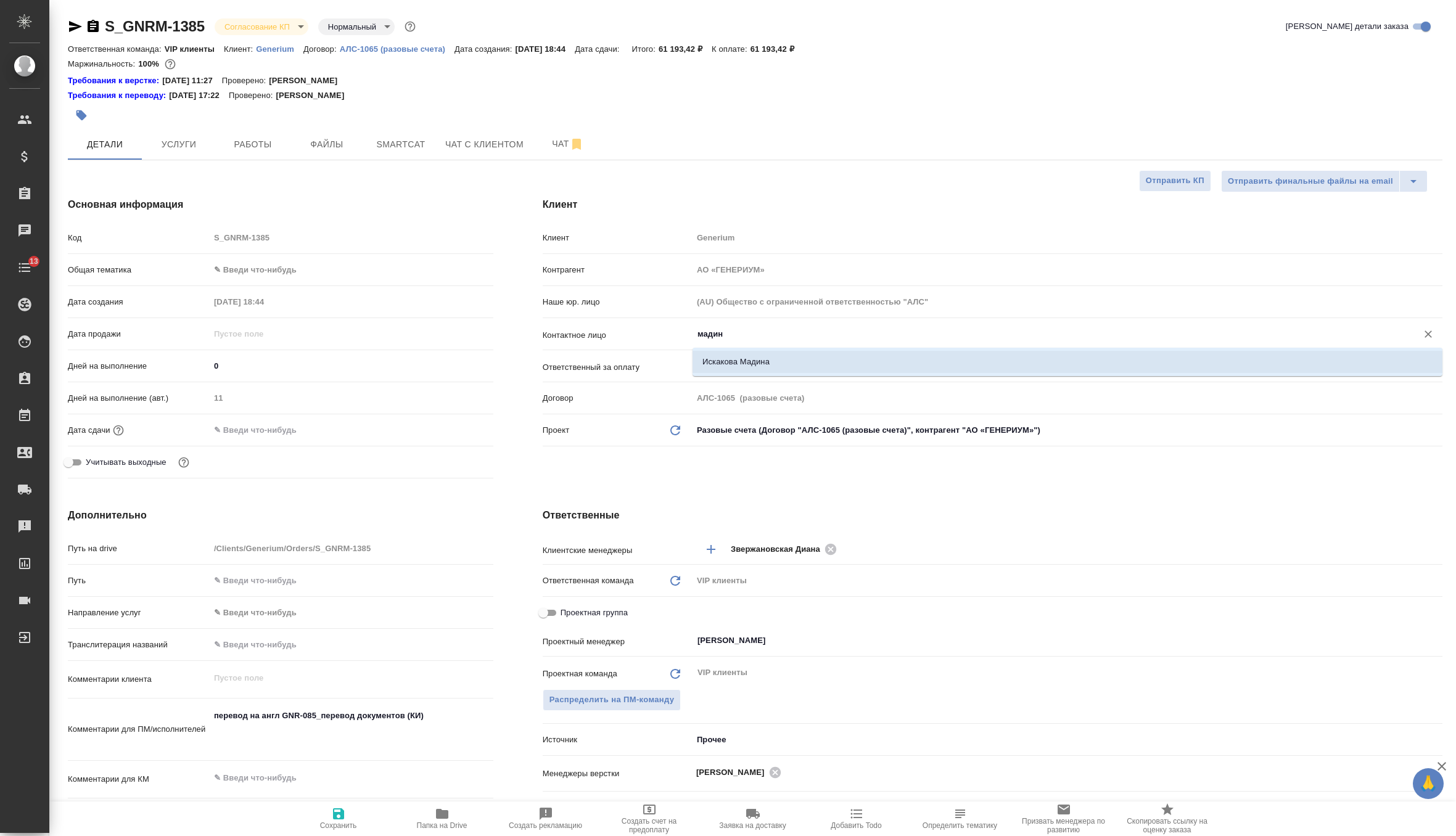
click at [795, 362] on li "Искакова Мадина" at bounding box center [1067, 362] width 750 height 22
type input "Искакова Мадина"
type textarea "x"
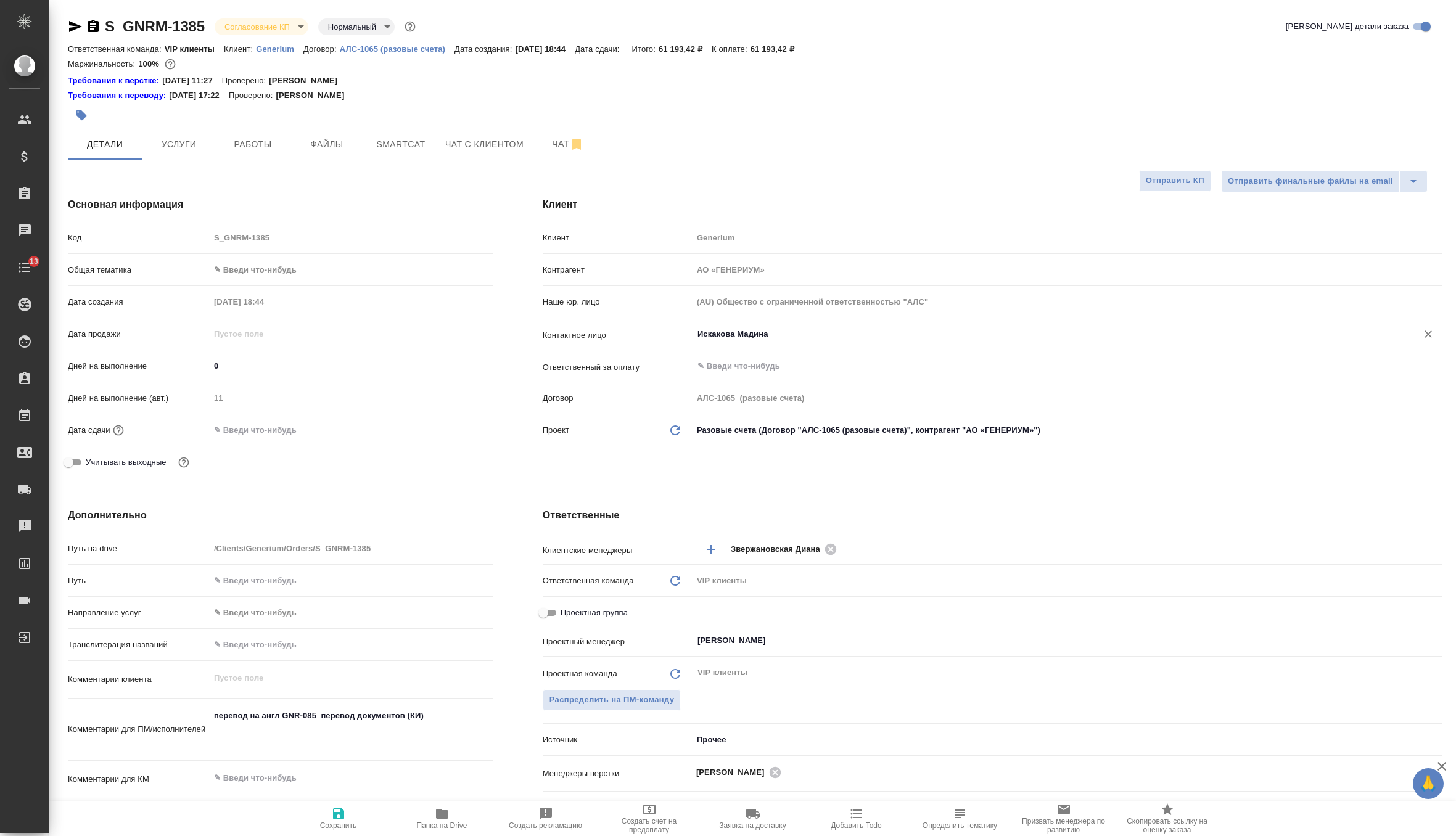
type input "Искакова Мадина"
click at [340, 815] on icon "button" at bounding box center [339, 814] width 11 height 11
type textarea "x"
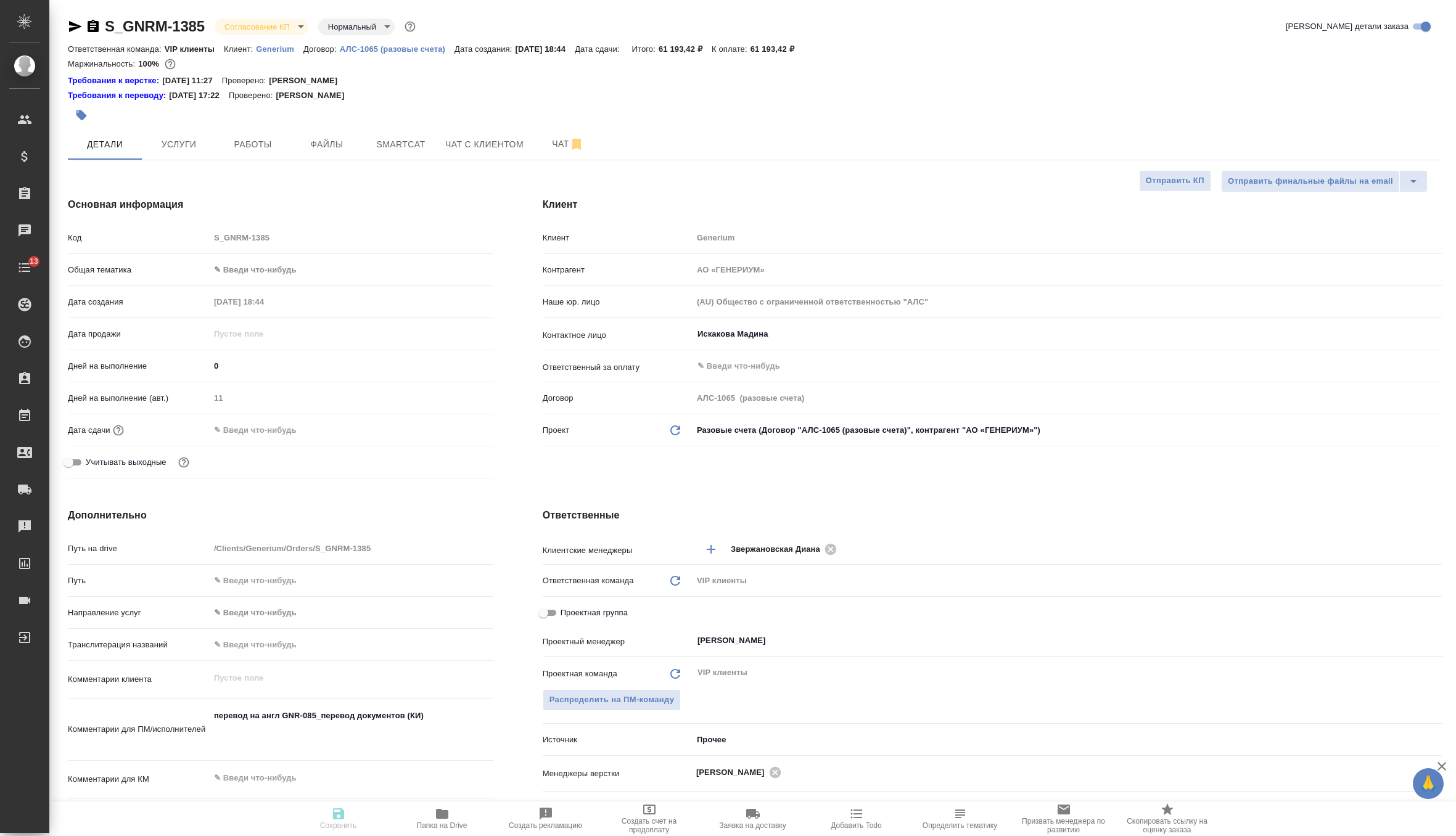
type textarea "x"
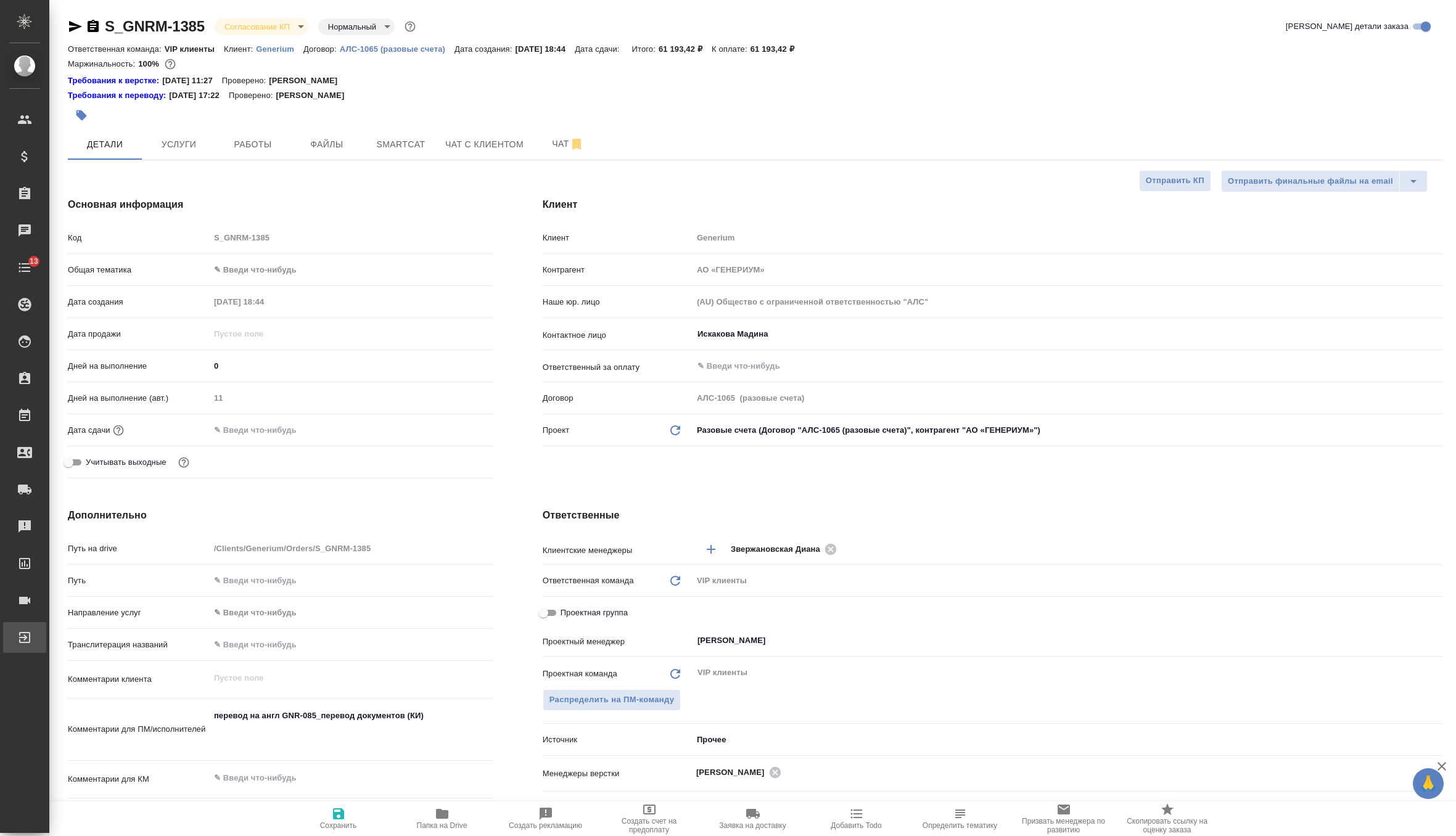
type textarea "x"
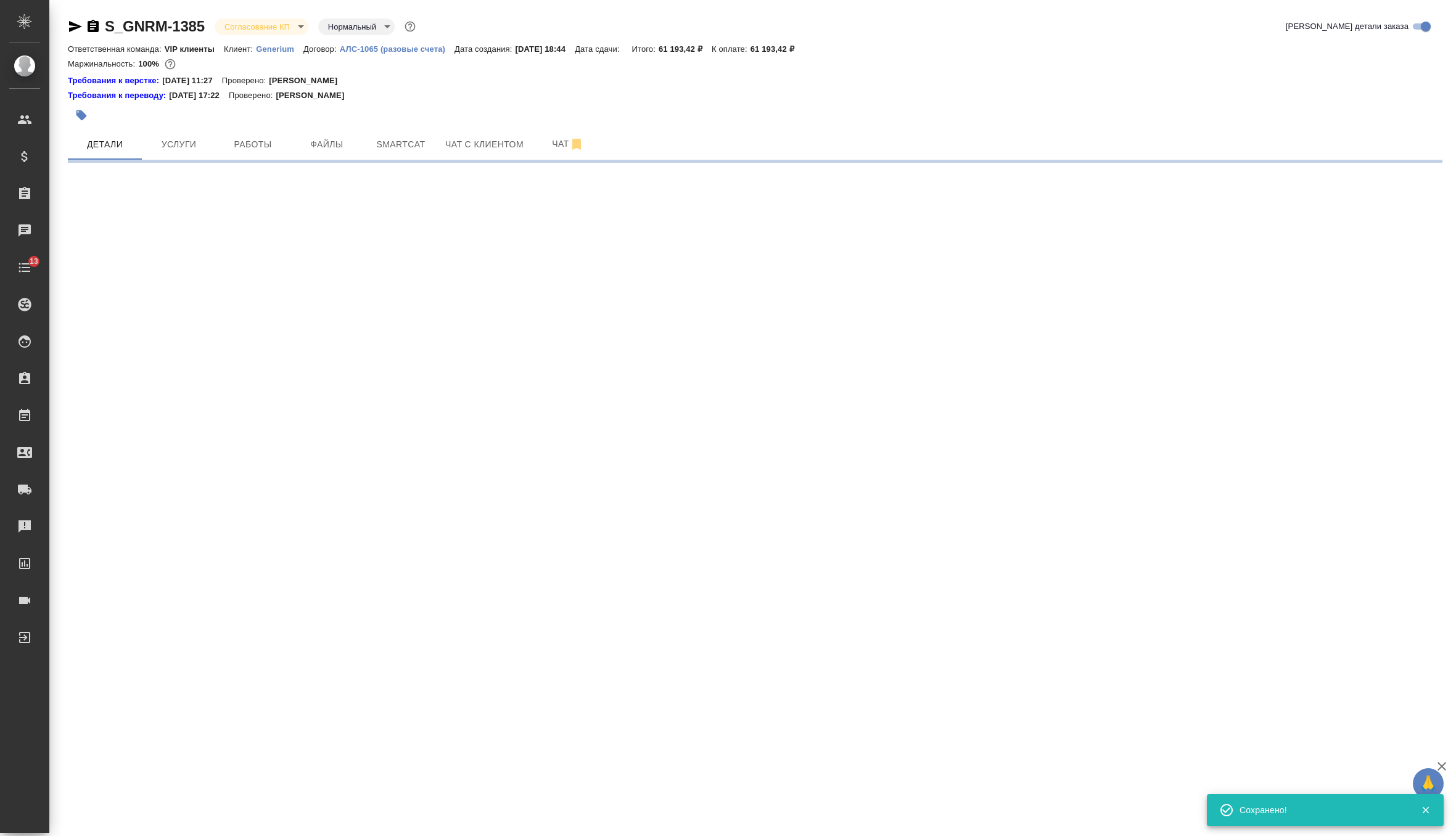
select select "RU"
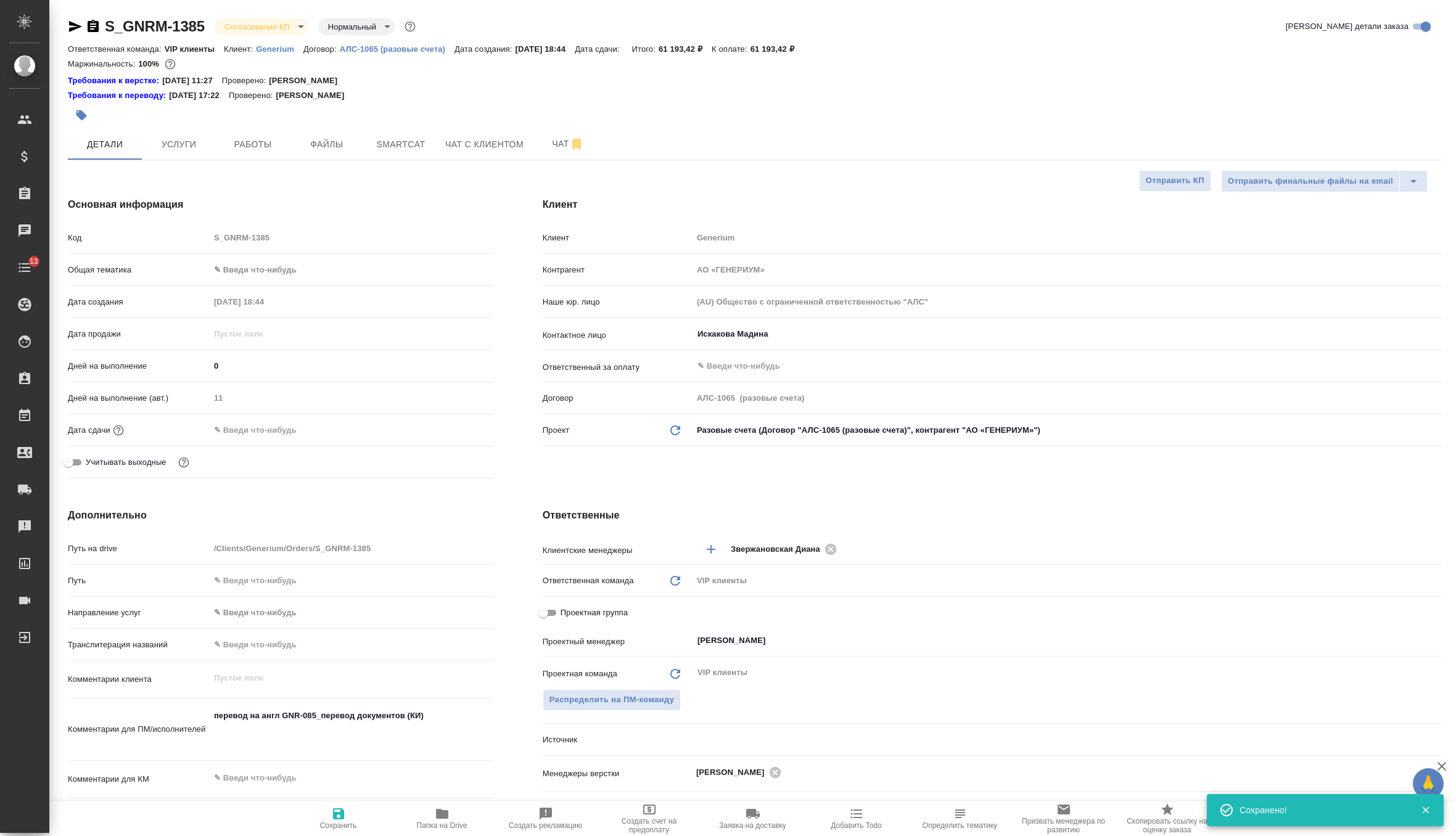
type textarea "x"
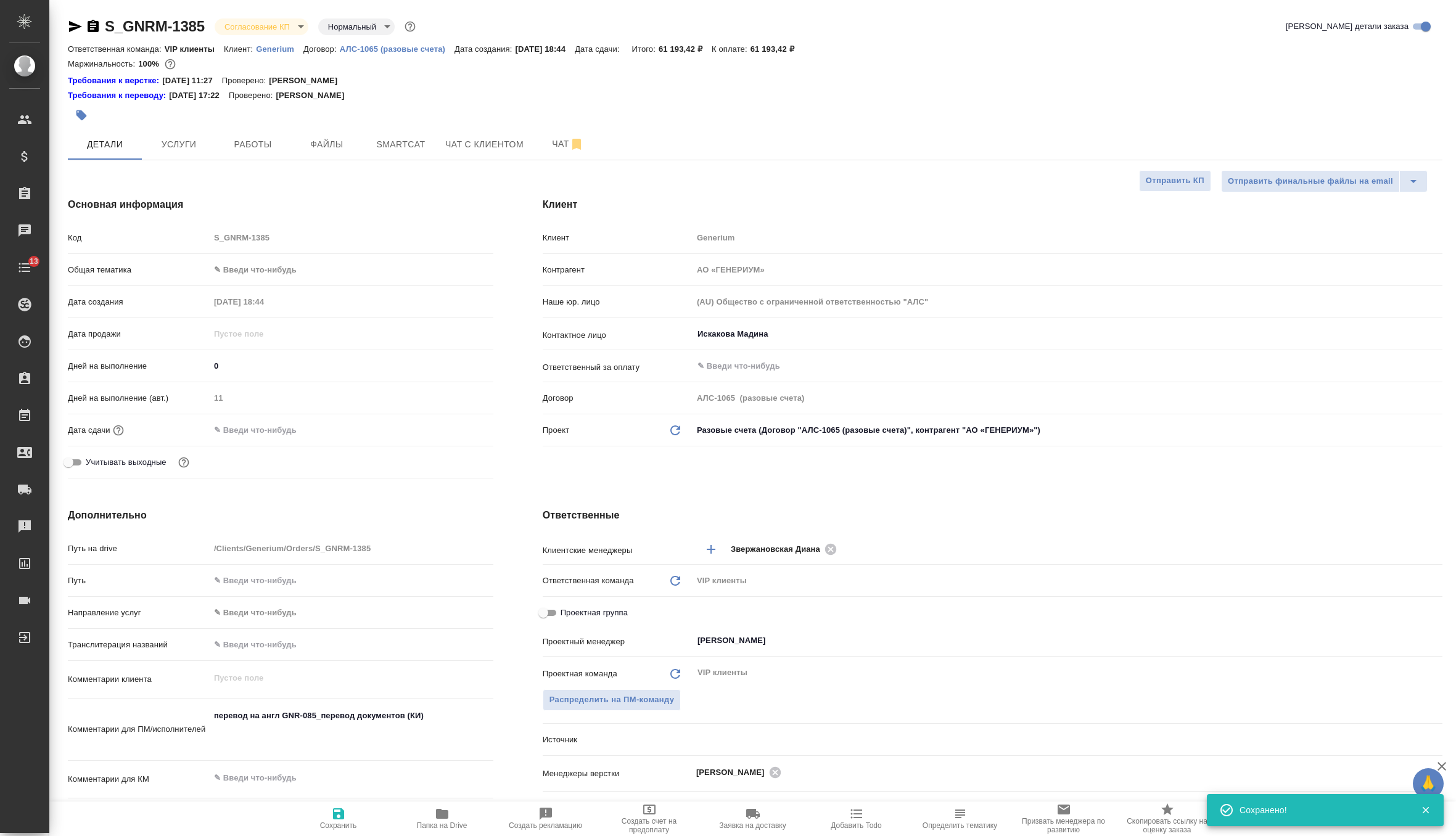
type textarea "x"
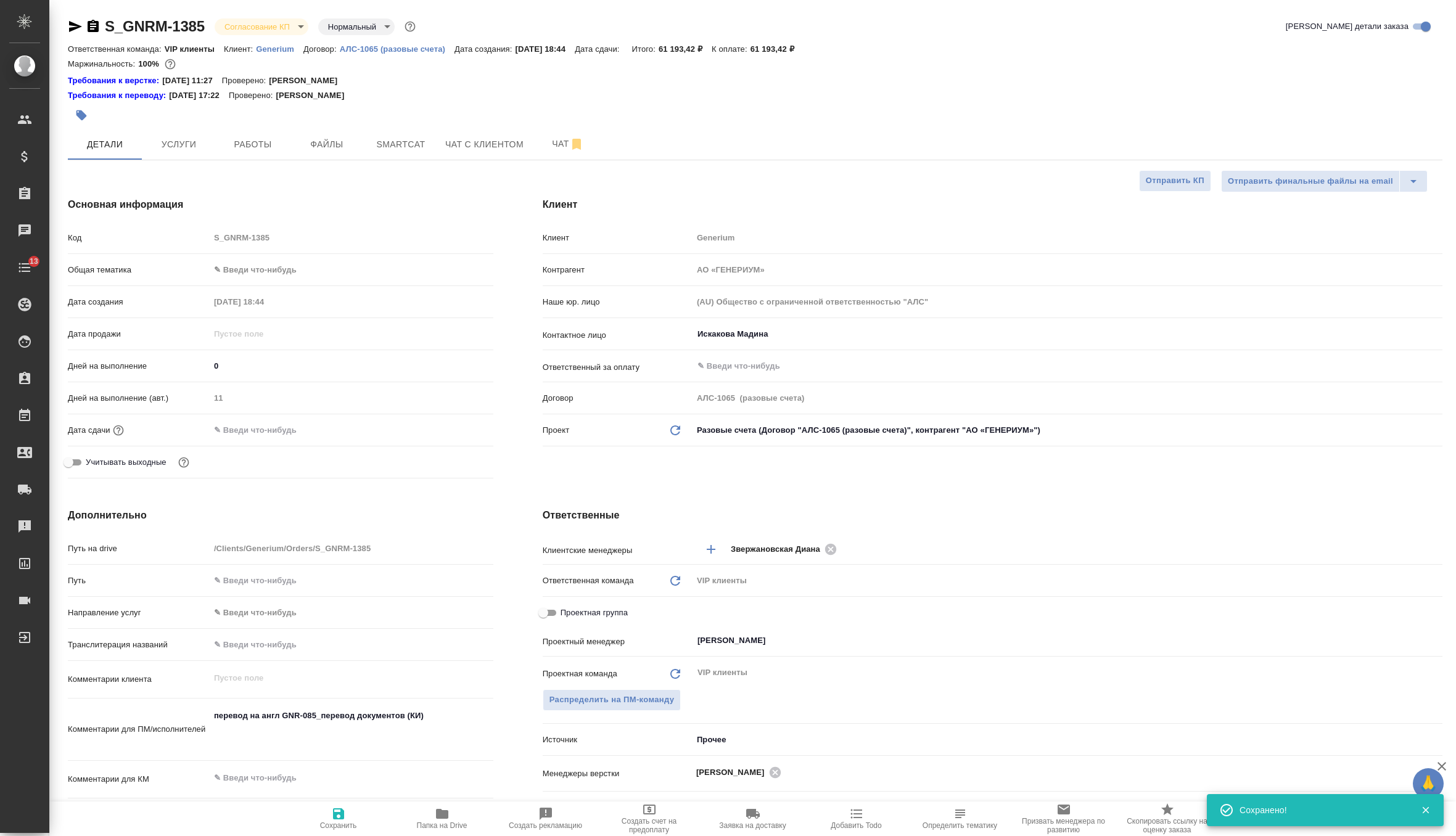
type textarea "x"
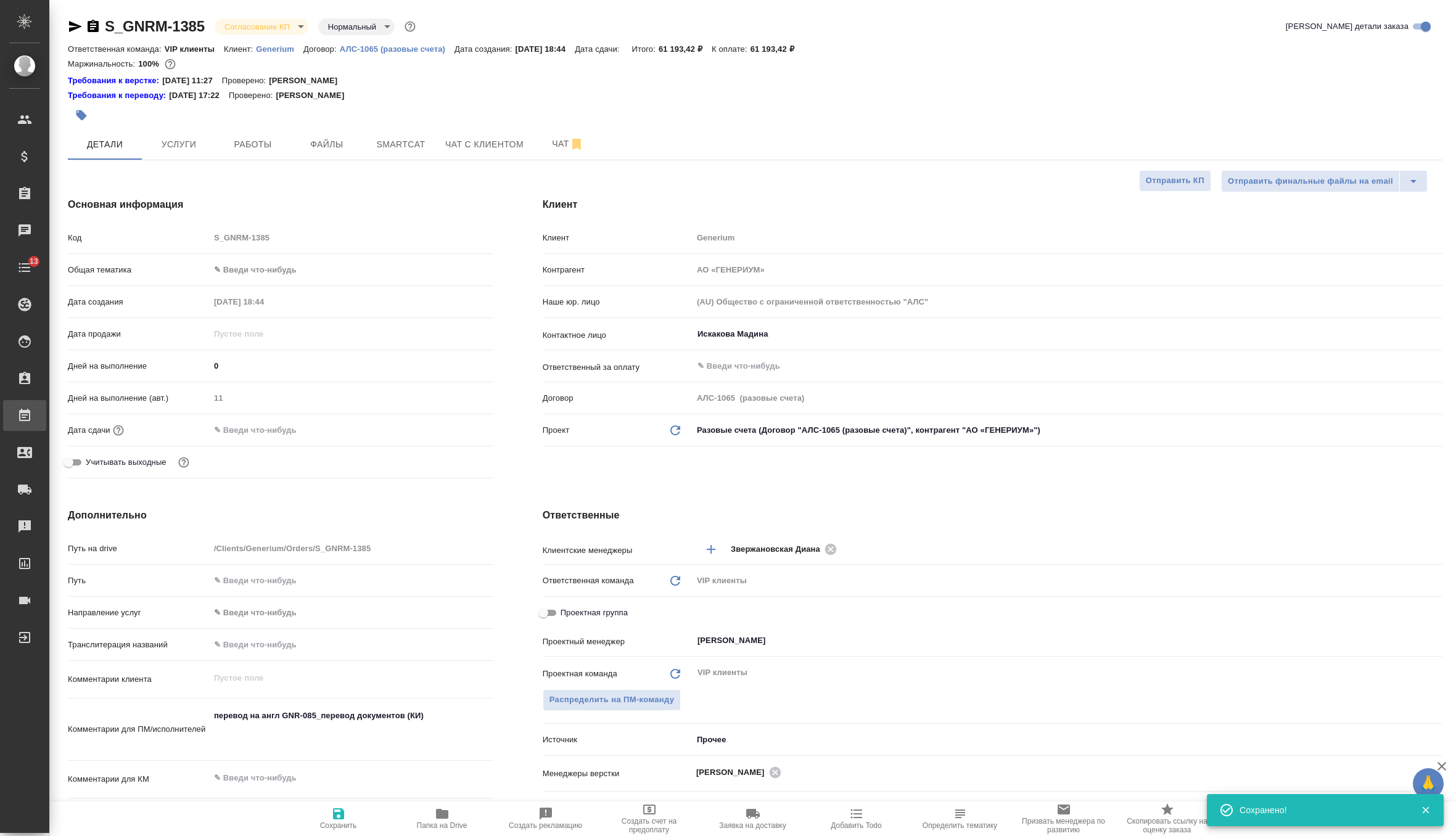
type textarea "x"
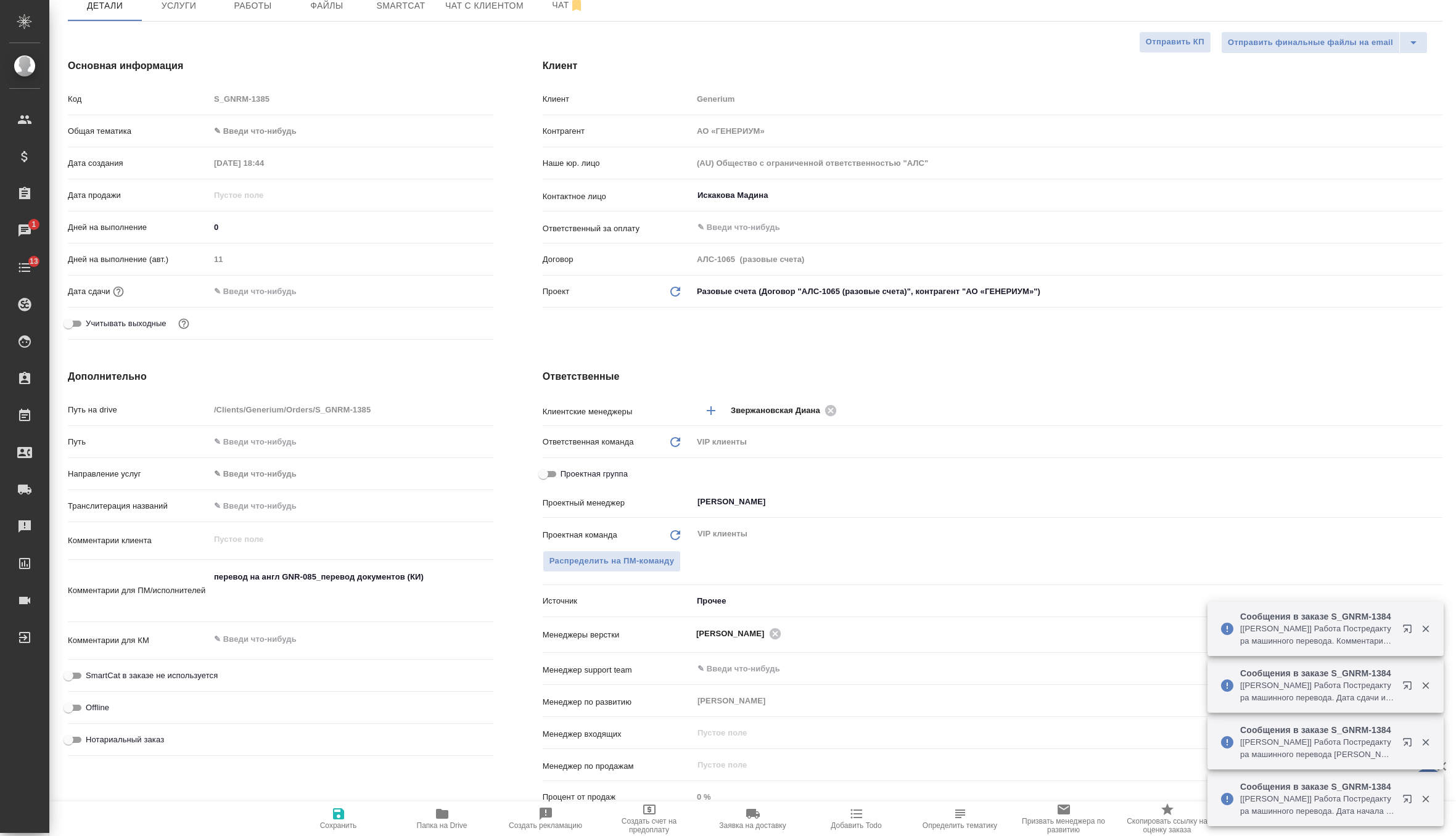
scroll to position [142, 0]
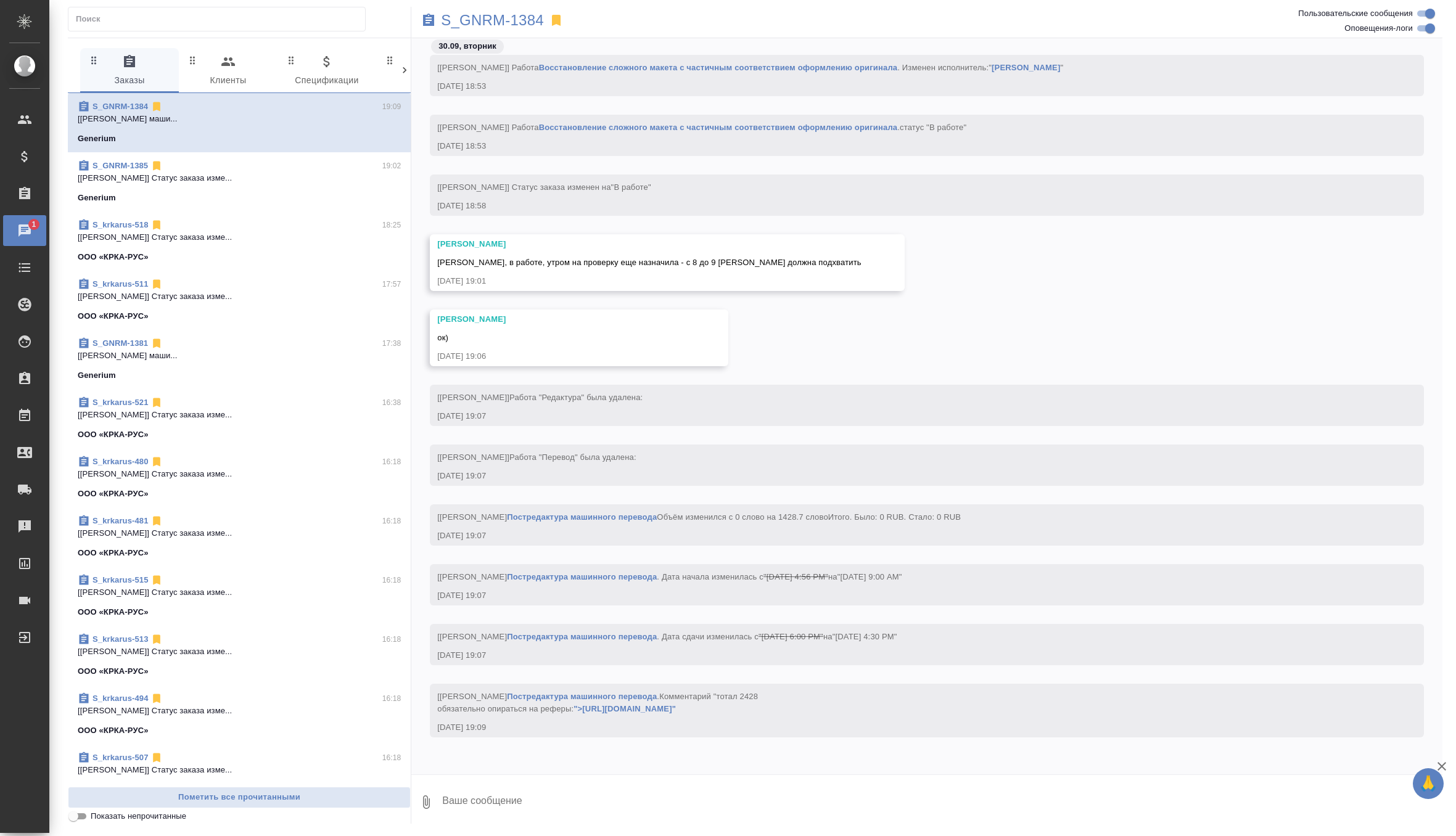
scroll to position [30366, 0]
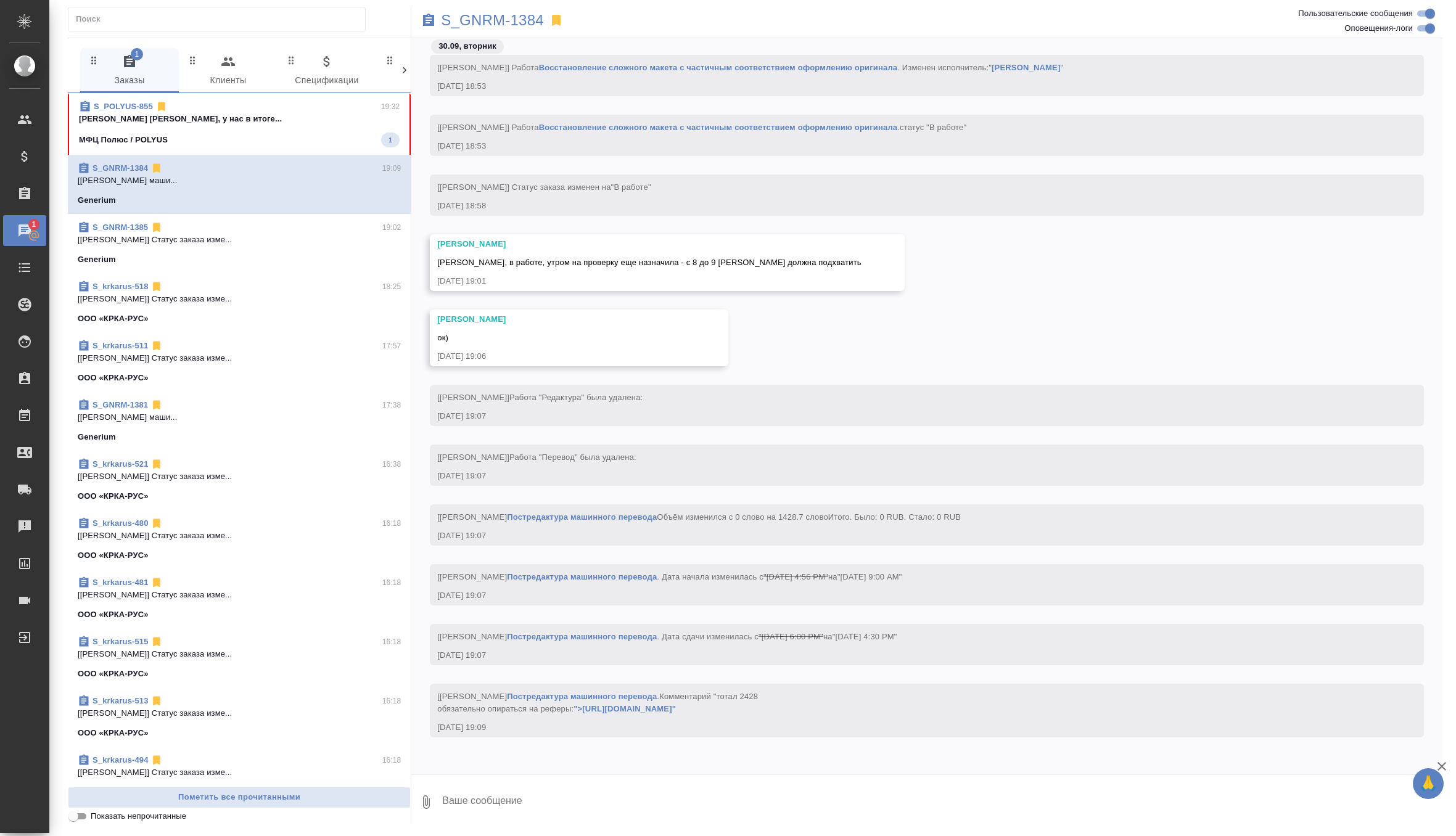
click at [304, 135] on div "МФЦ Полюс / POLYUS 1" at bounding box center [239, 140] width 321 height 15
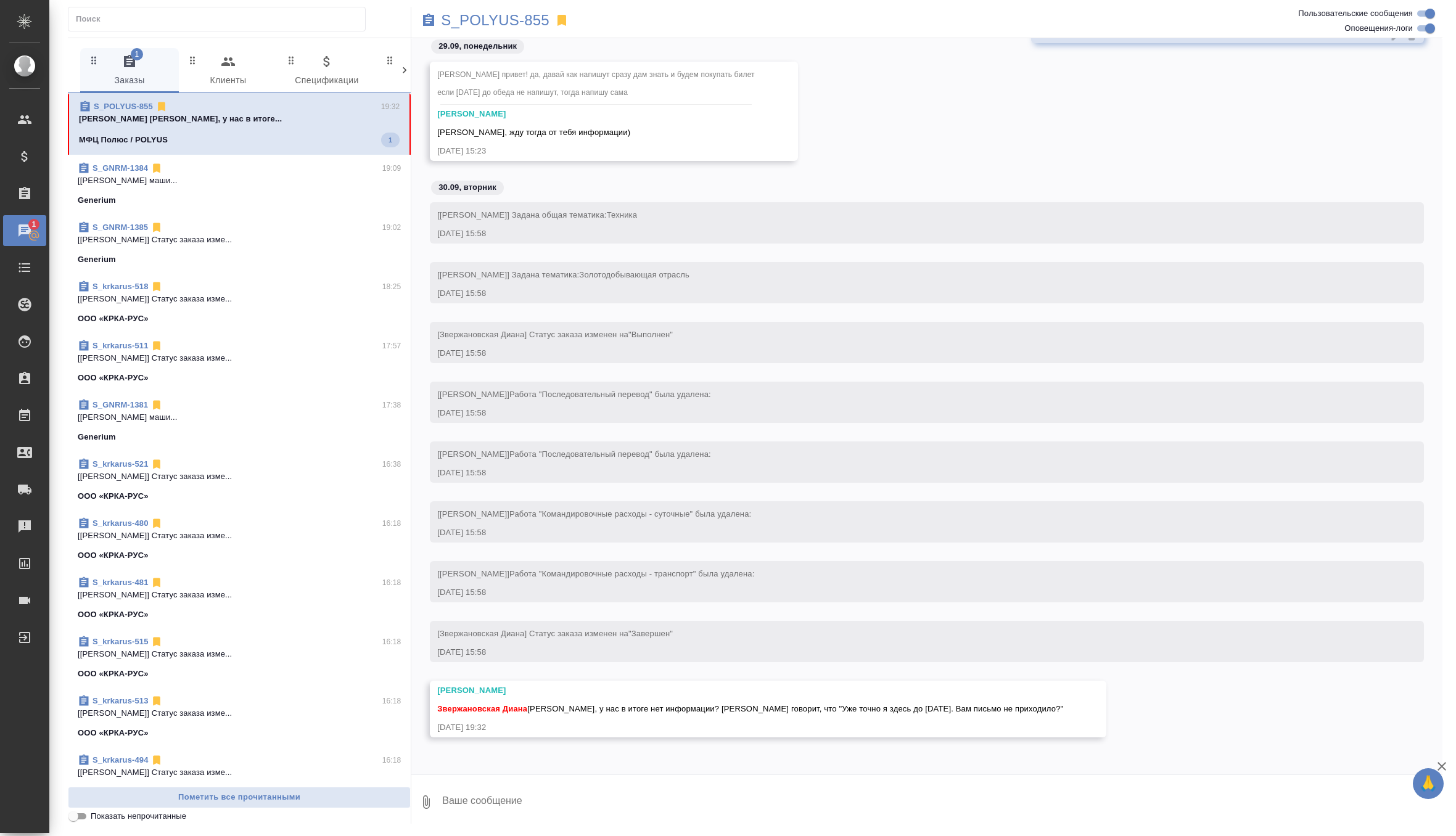
scroll to position [124878, 0]
click at [493, 816] on textarea at bounding box center [942, 802] width 1002 height 42
type textarea "уточню снейчас ё"
